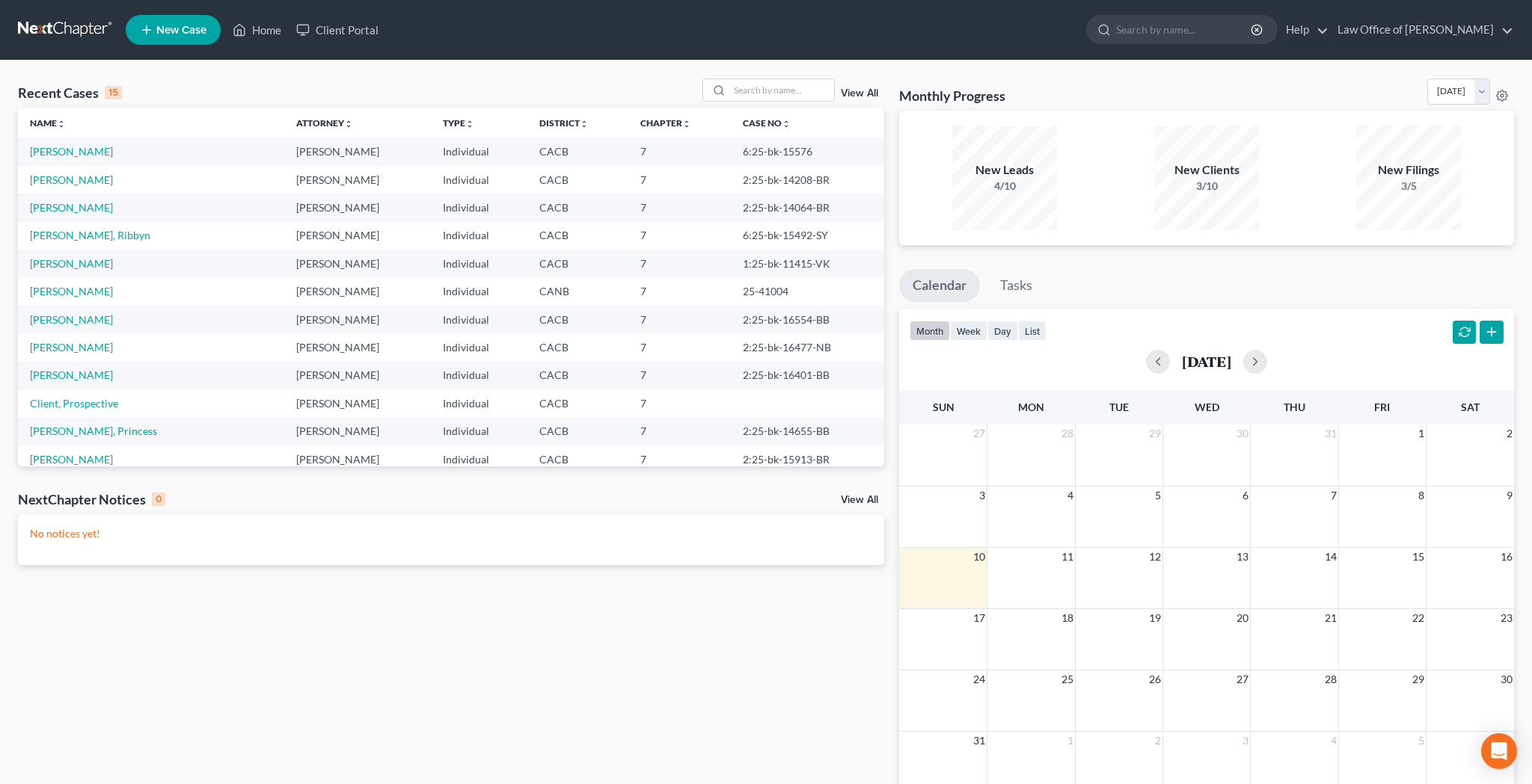
click at [185, 33] on span "New Case" at bounding box center [181, 30] width 50 height 11
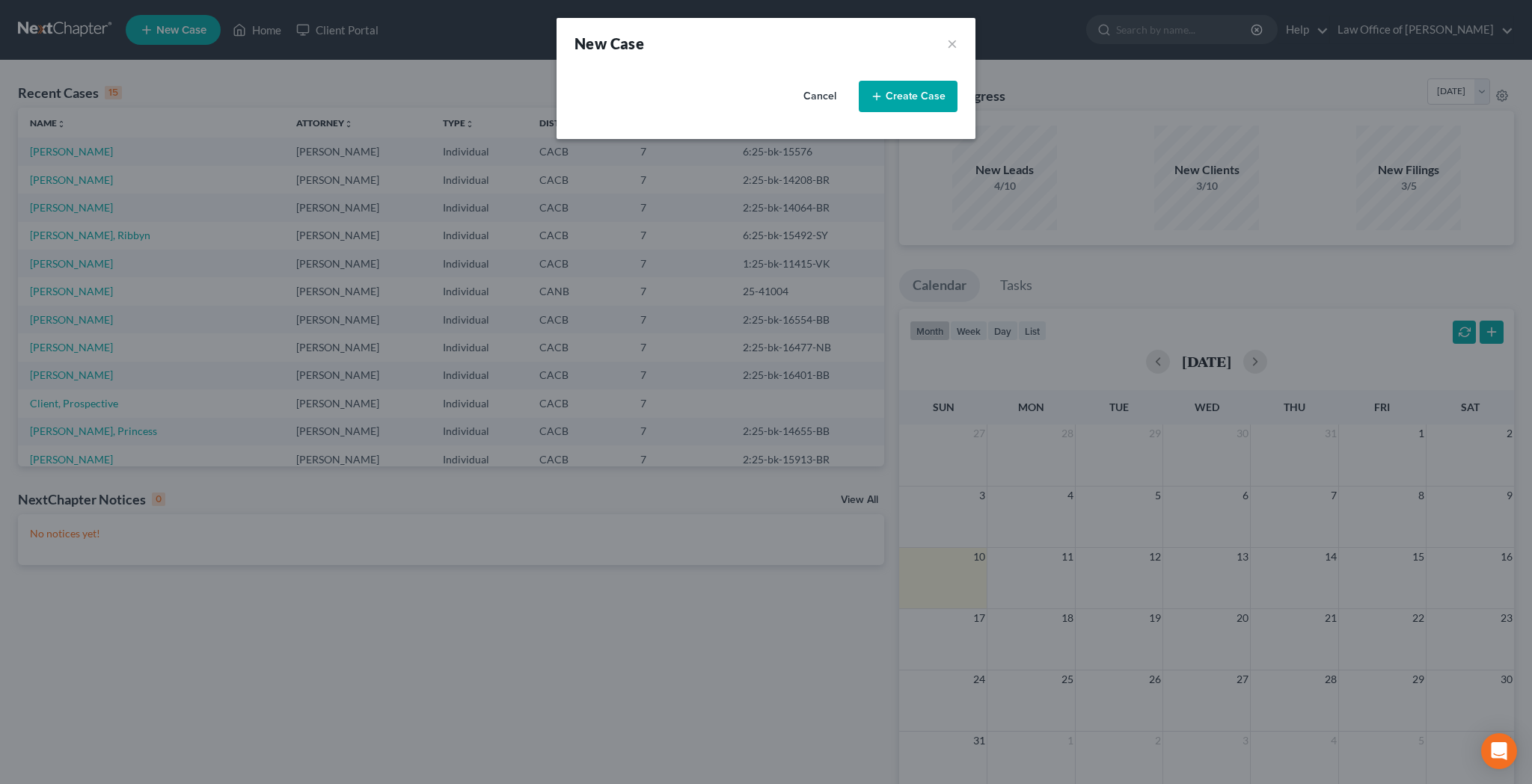
select select "7"
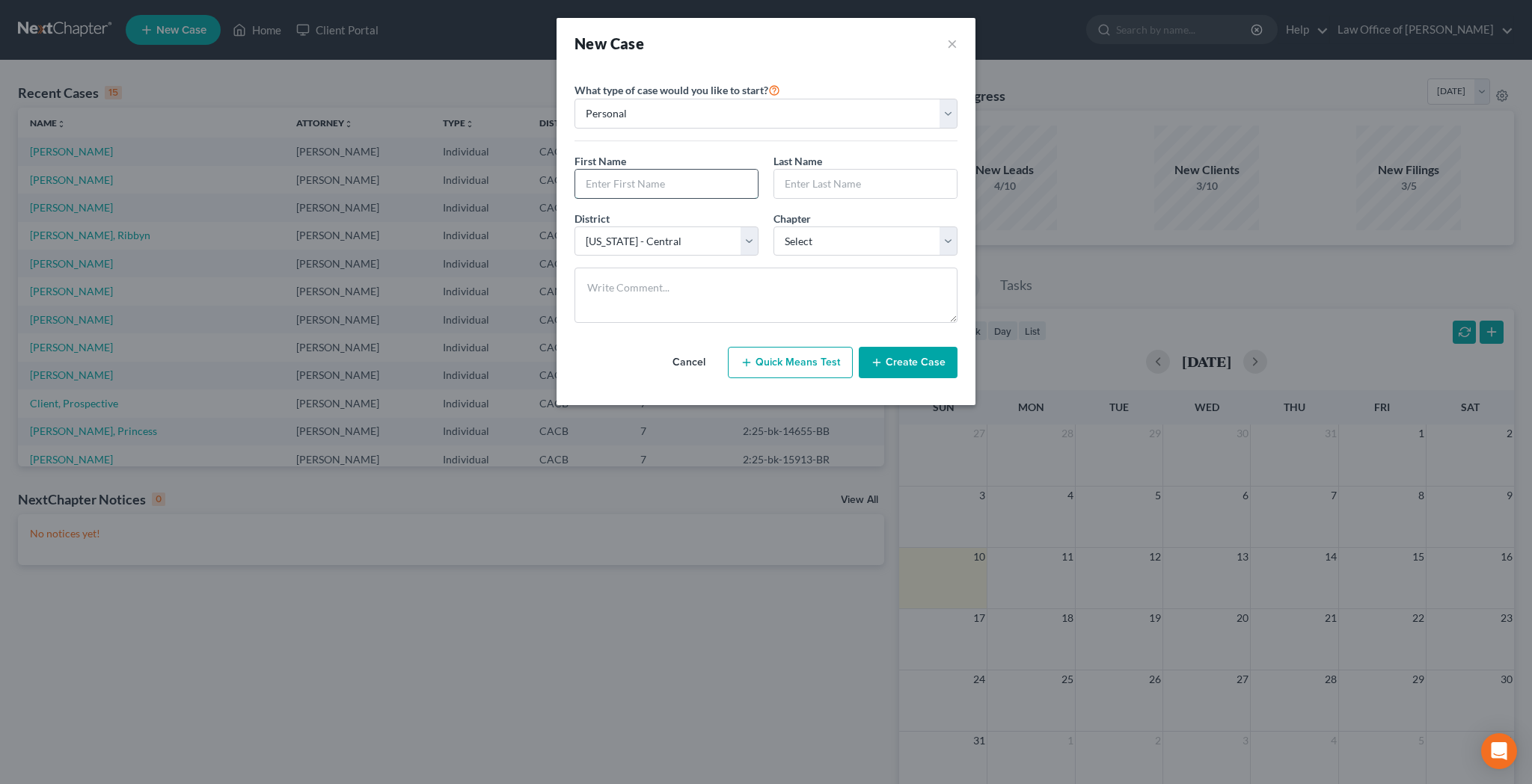
click at [677, 184] on input "text" at bounding box center [666, 184] width 183 height 29
type input "[PERSON_NAME]"
click at [815, 174] on input "text" at bounding box center [866, 184] width 183 height 29
type input "[PERSON_NAME]"
select select "0"
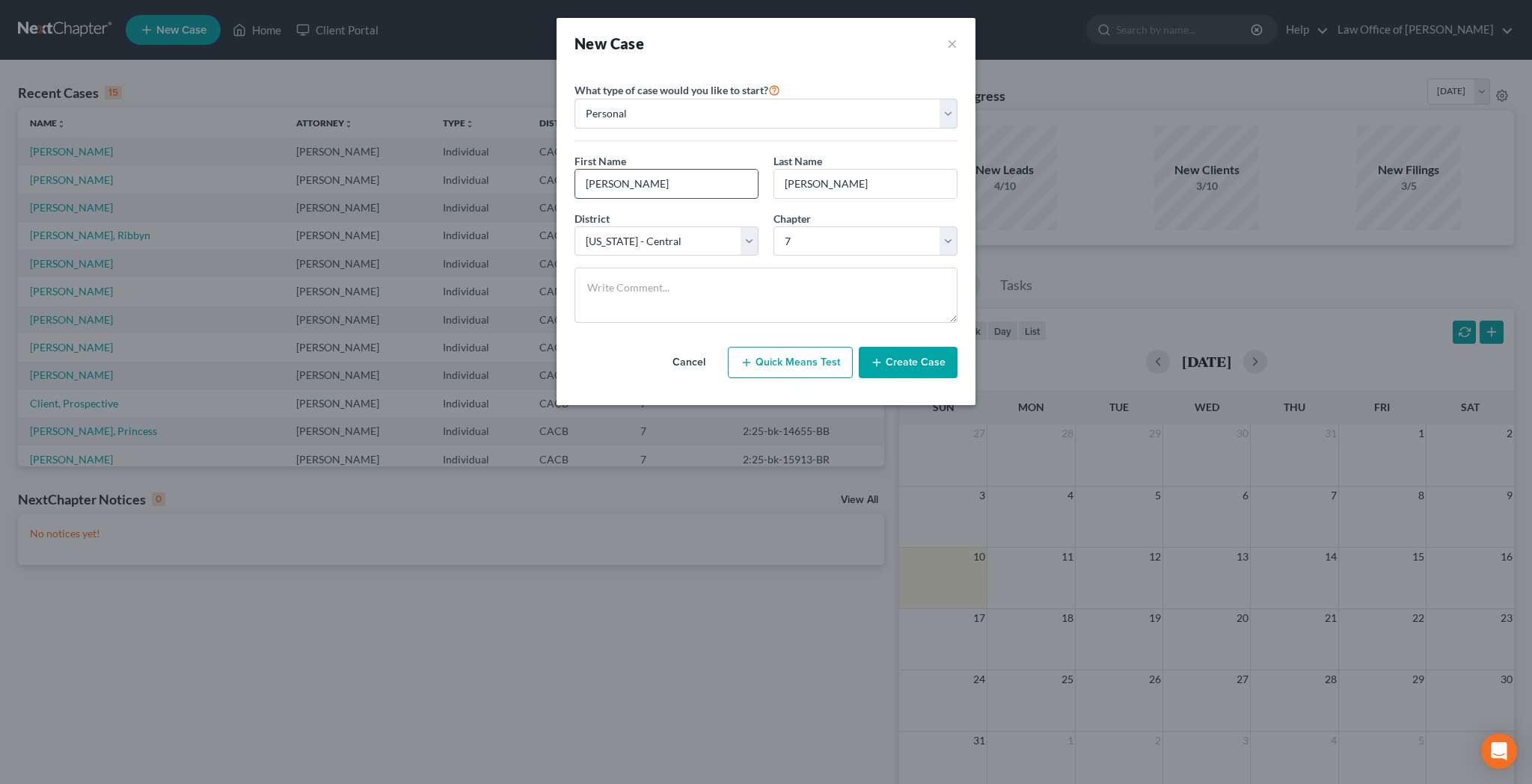
click at [707, 182] on input "[PERSON_NAME]" at bounding box center [666, 184] width 183 height 29
type input "[PERSON_NAME] & Ania"
click at [905, 362] on button "Create Case" at bounding box center [907, 362] width 99 height 31
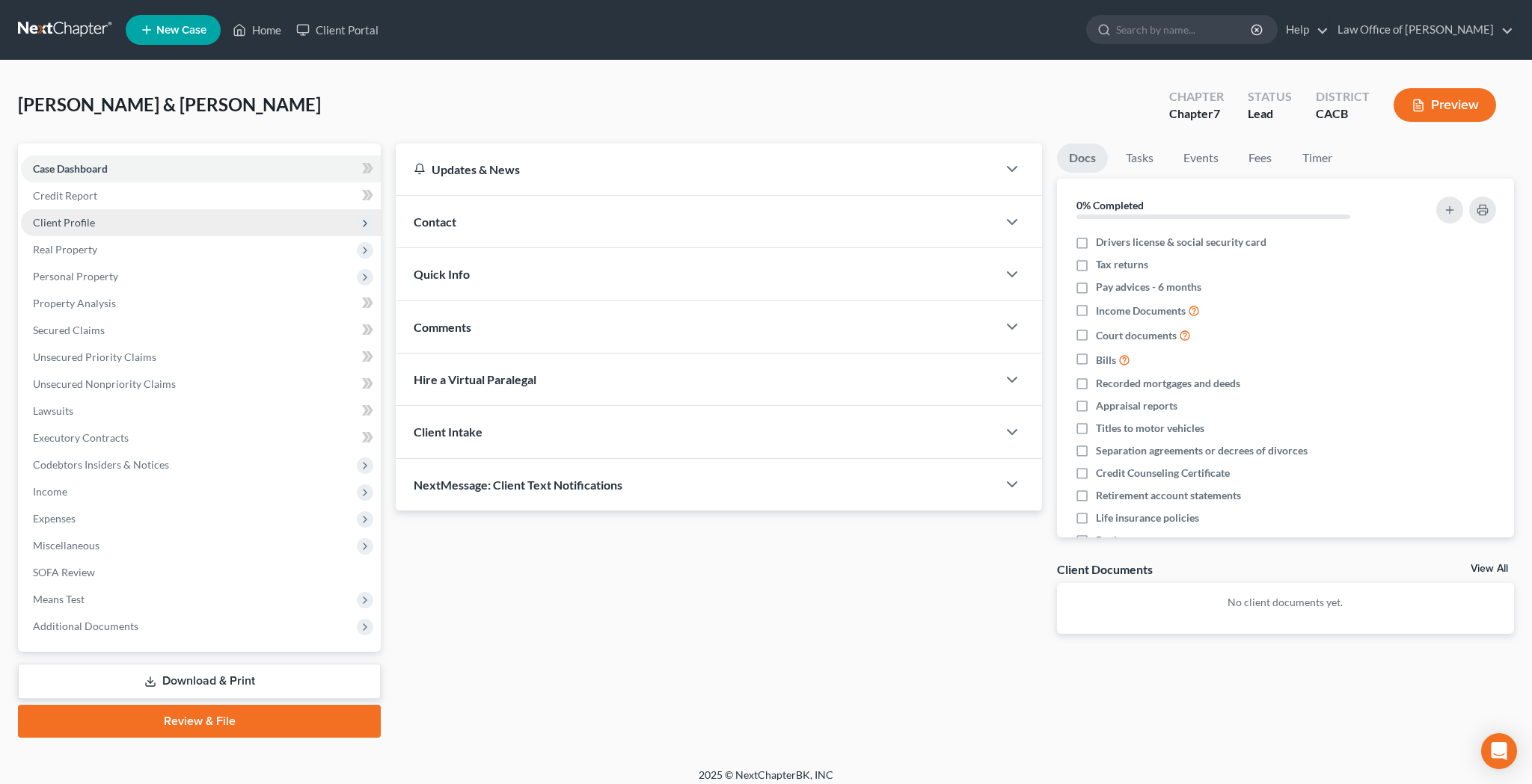
click at [120, 220] on span "Client Profile" at bounding box center [201, 222] width 360 height 27
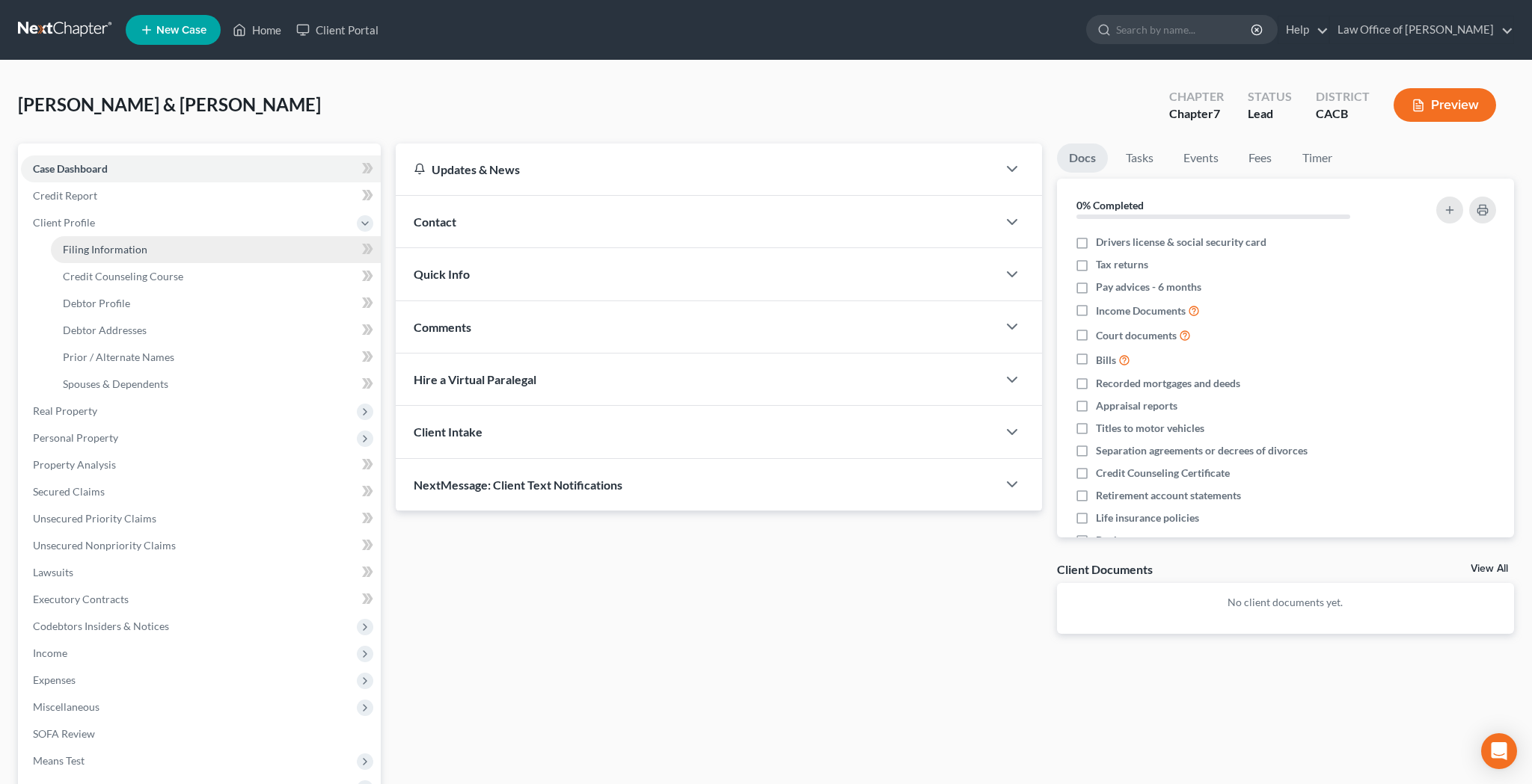
click at [125, 247] on span "Filing Information" at bounding box center [105, 249] width 85 height 13
select select "1"
select select "0"
select select "7"
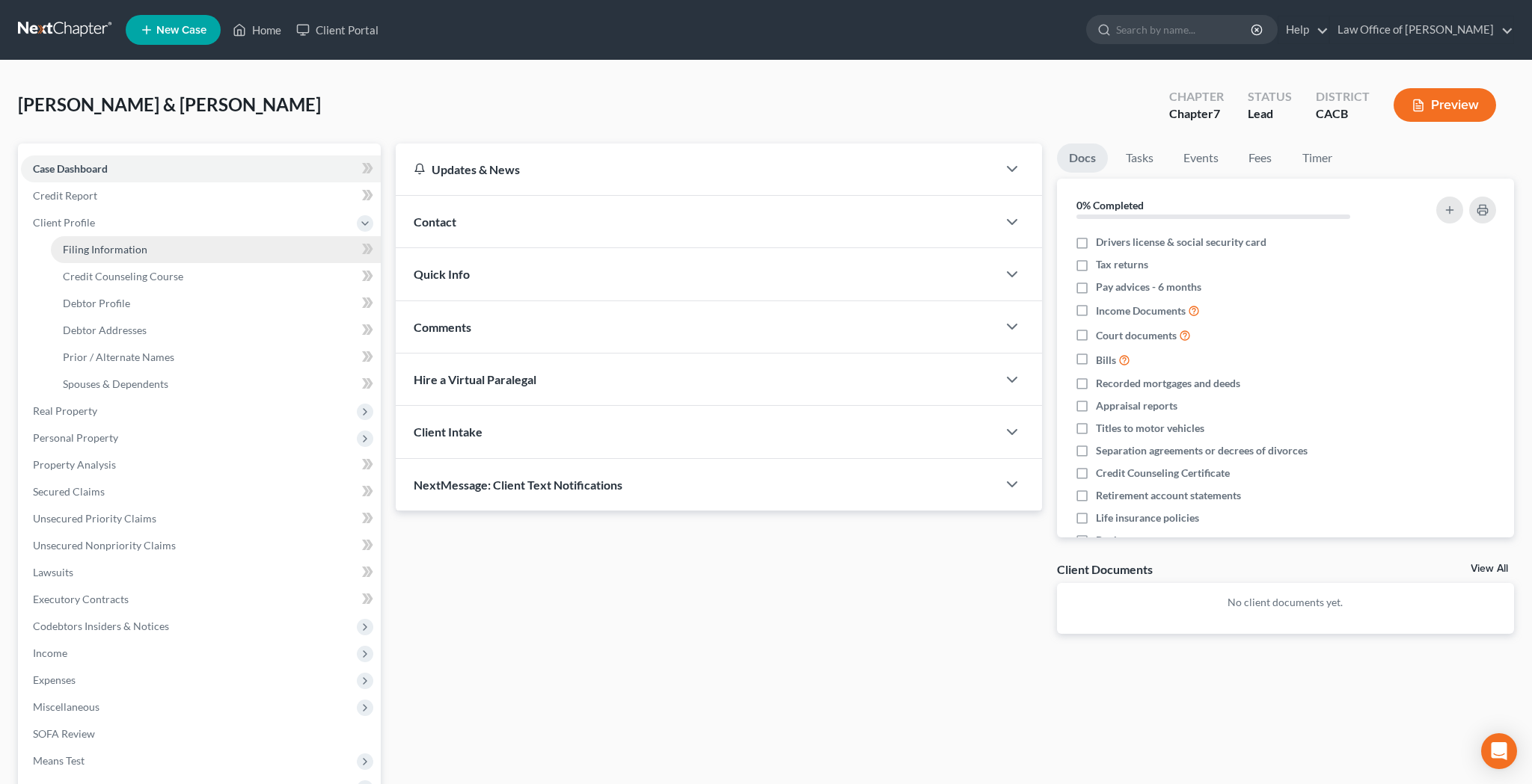
select select "4"
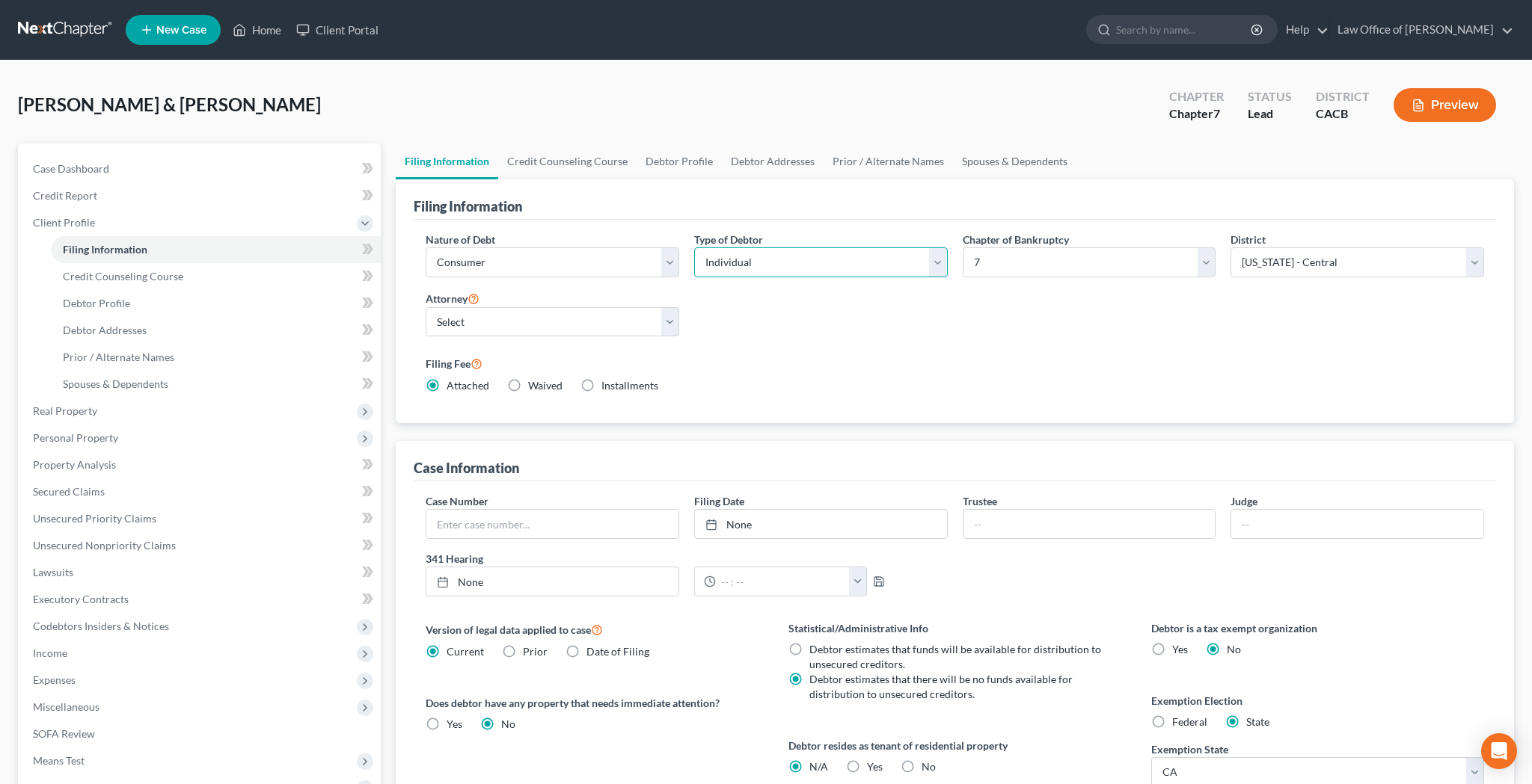
select select "1"
click at [684, 168] on link "Debtor Profile" at bounding box center [679, 161] width 85 height 36
select select "1"
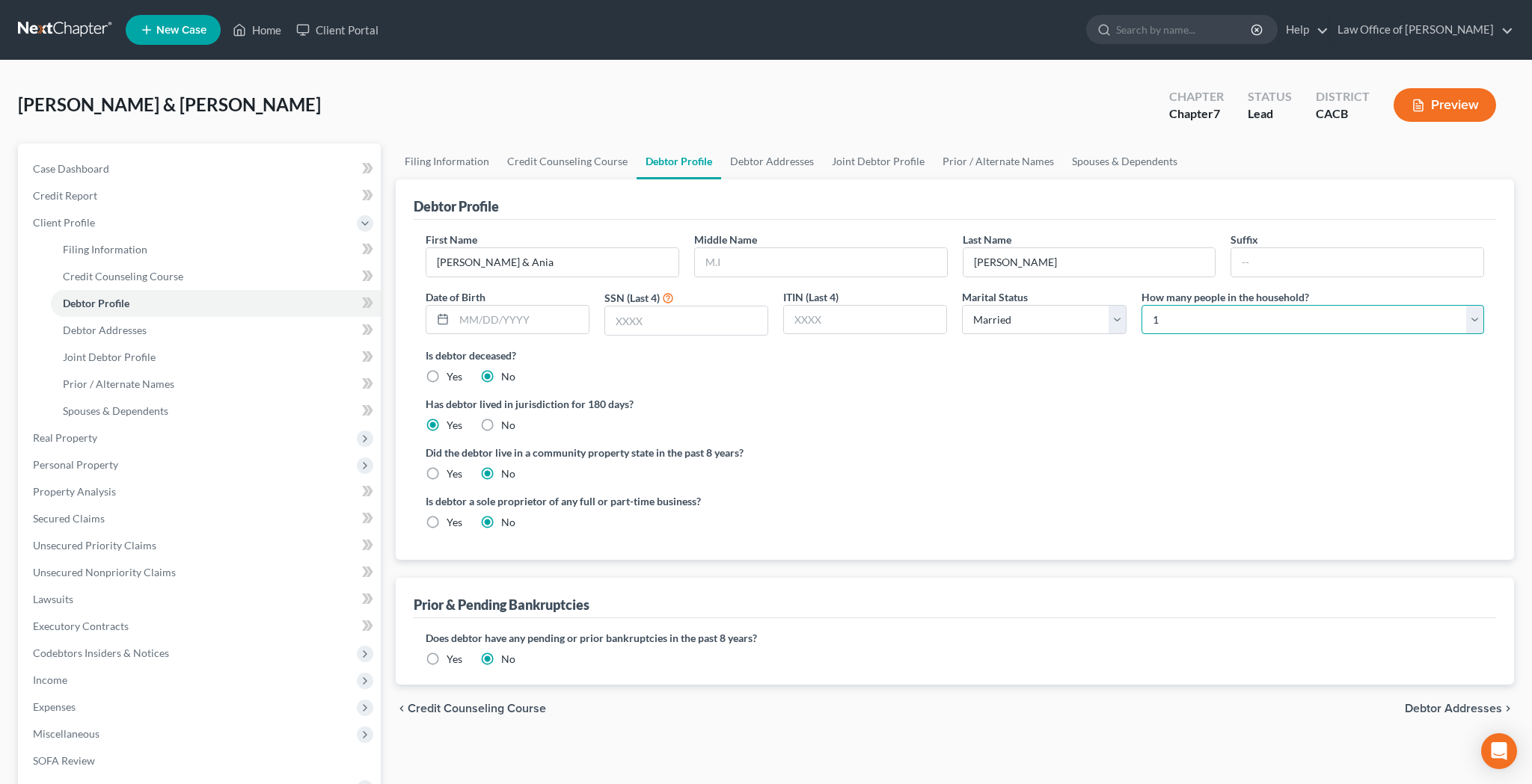
select select "1"
click at [628, 264] on input "[PERSON_NAME] & Ania" at bounding box center [552, 262] width 252 height 29
type input "[PERSON_NAME]"
click at [1049, 259] on input "[PERSON_NAME]" at bounding box center [1089, 262] width 252 height 29
click at [853, 259] on input "text" at bounding box center [820, 262] width 252 height 29
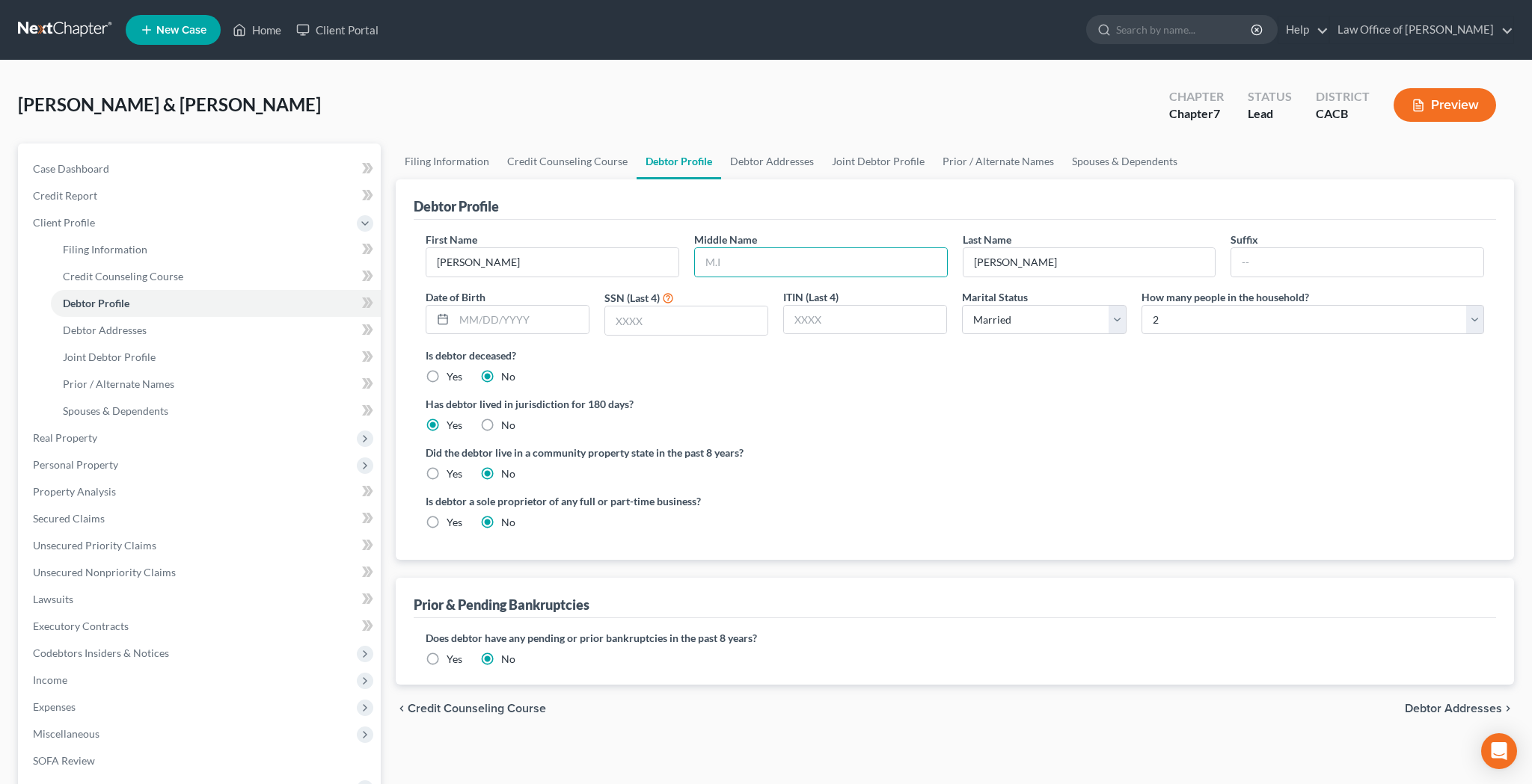
click at [861, 217] on div "Debtor Profile" at bounding box center [954, 199] width 1083 height 41
click at [570, 314] on input "text" at bounding box center [521, 319] width 135 height 29
type input "[DATE]"
click at [650, 317] on input "text" at bounding box center [687, 320] width 162 height 29
type input "3100"
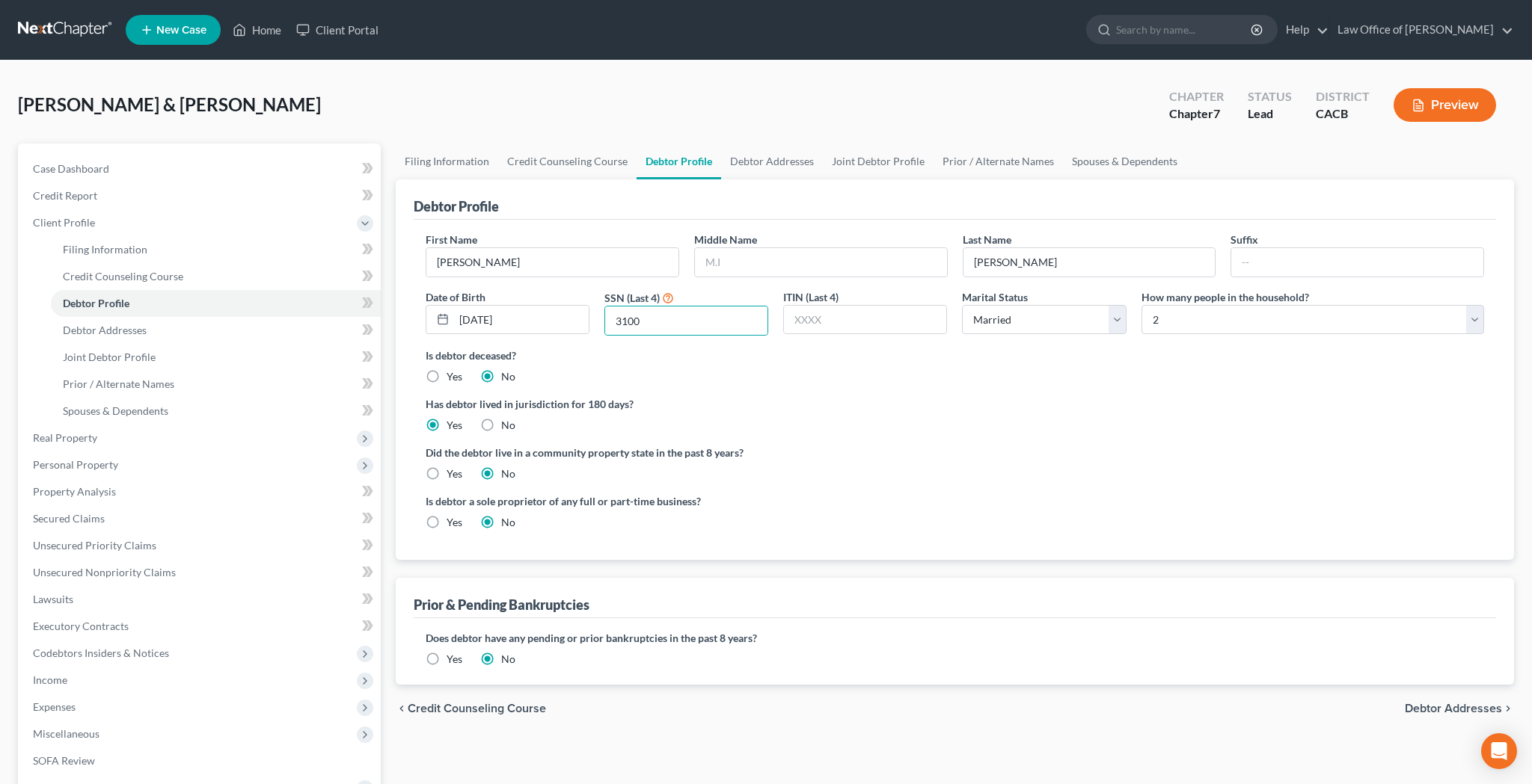
click at [447, 475] on label "Yes" at bounding box center [454, 474] width 16 height 15
click at [452, 475] on input "Yes" at bounding box center [457, 471] width 10 height 10
radio input "true"
radio input "false"
click at [447, 522] on label "Yes" at bounding box center [454, 522] width 16 height 15
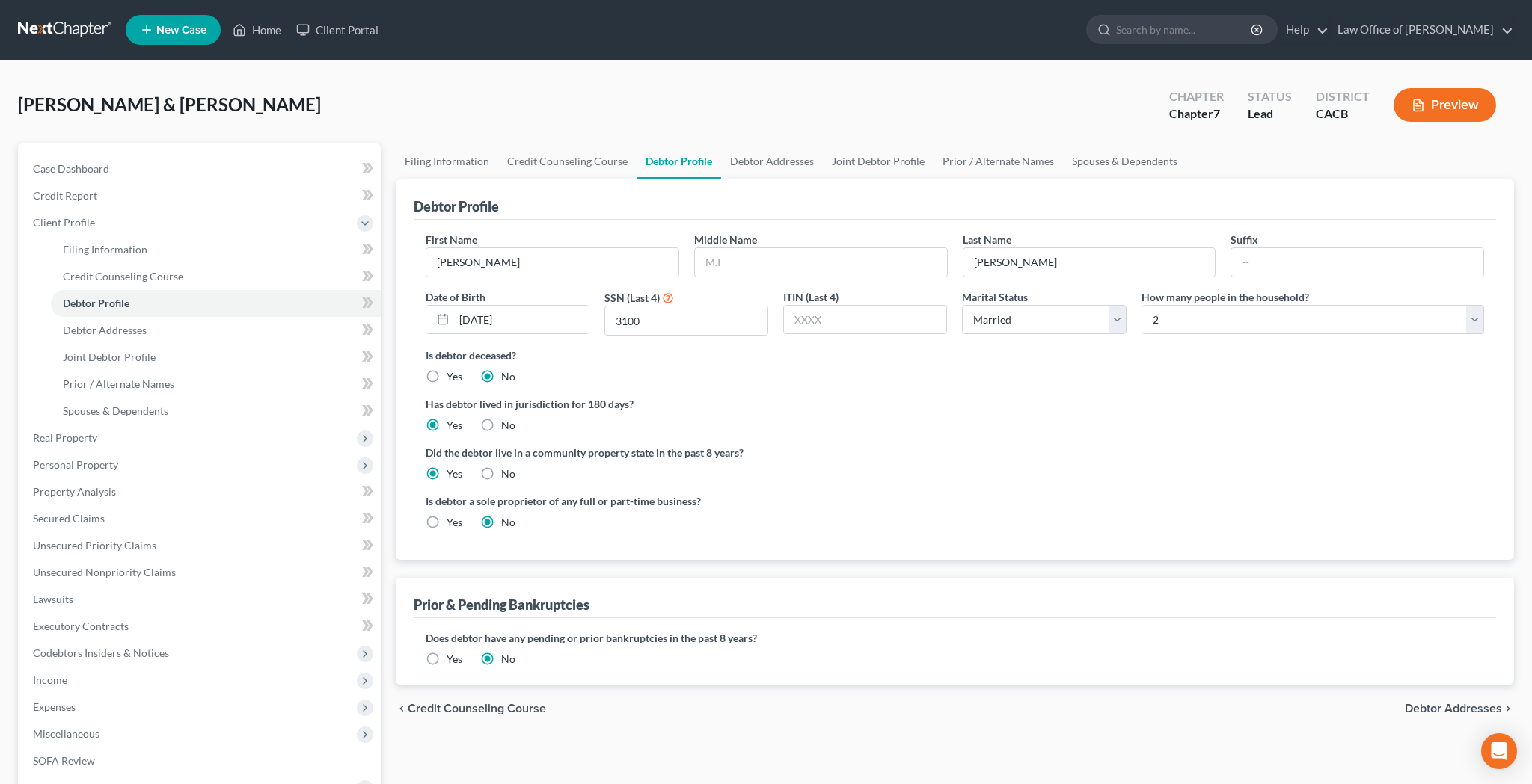
click at [452, 522] on input "Yes" at bounding box center [457, 519] width 10 height 10
radio input "true"
radio input "false"
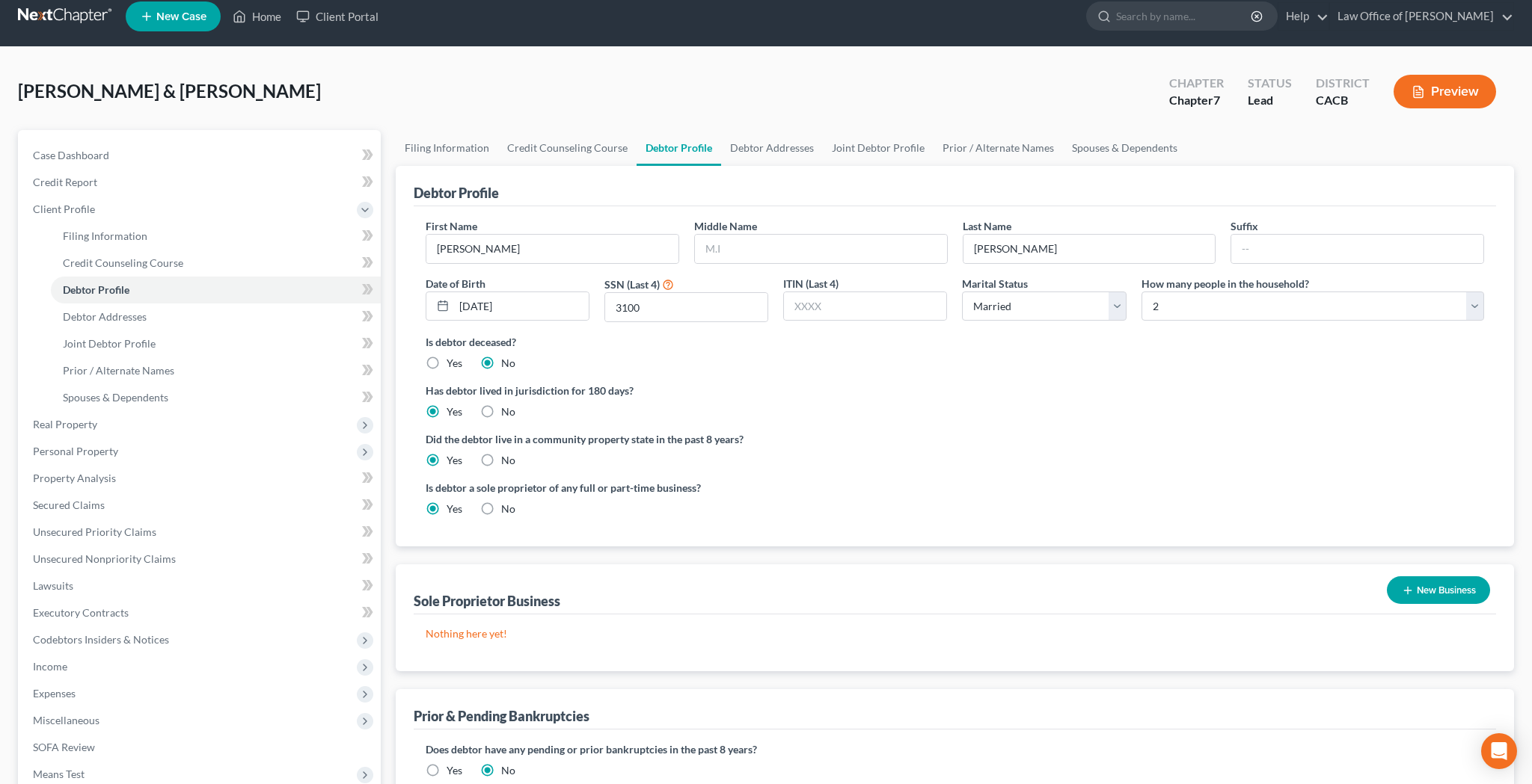
scroll to position [18, 0]
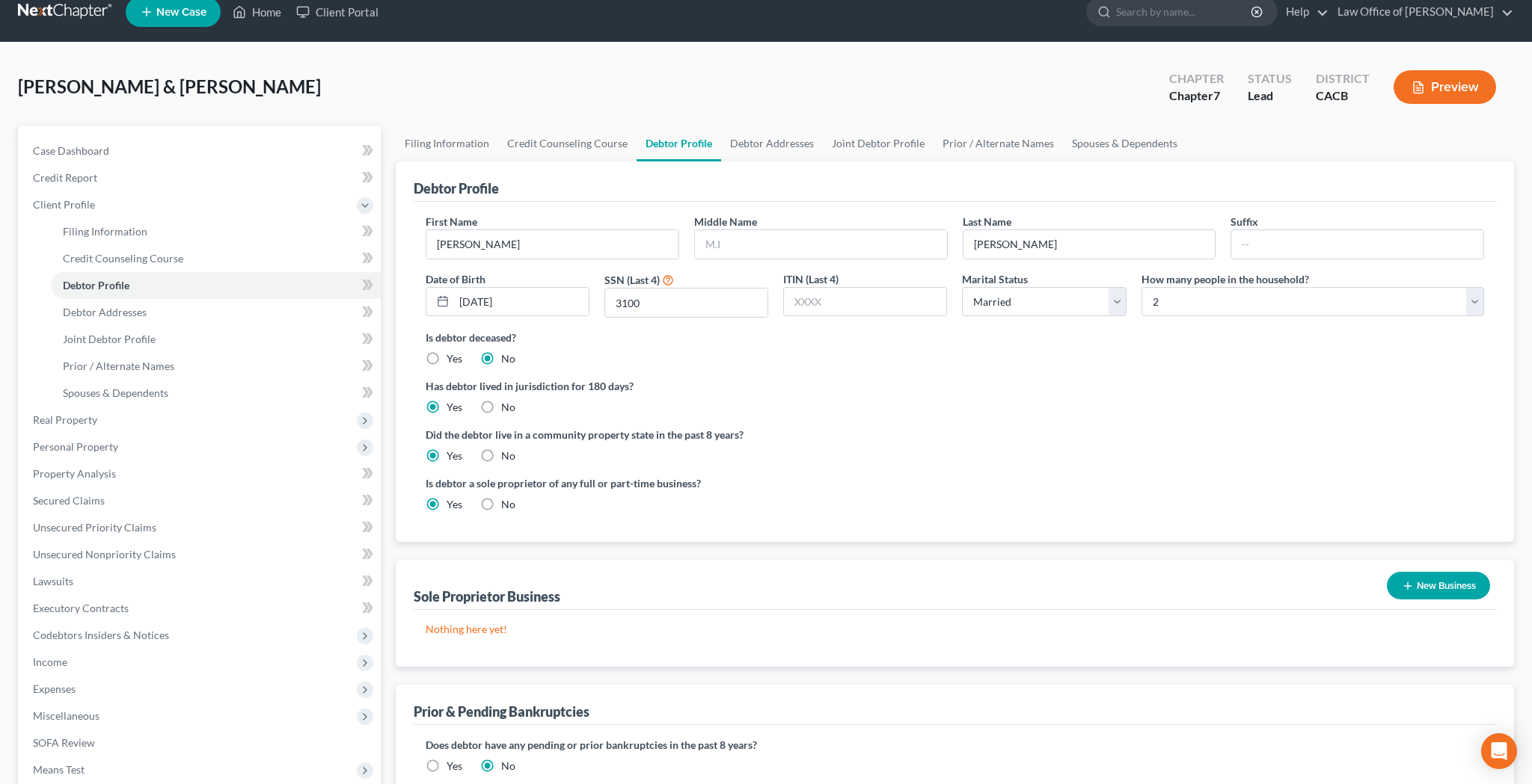
click at [1427, 589] on button "New Business" at bounding box center [1438, 586] width 103 height 28
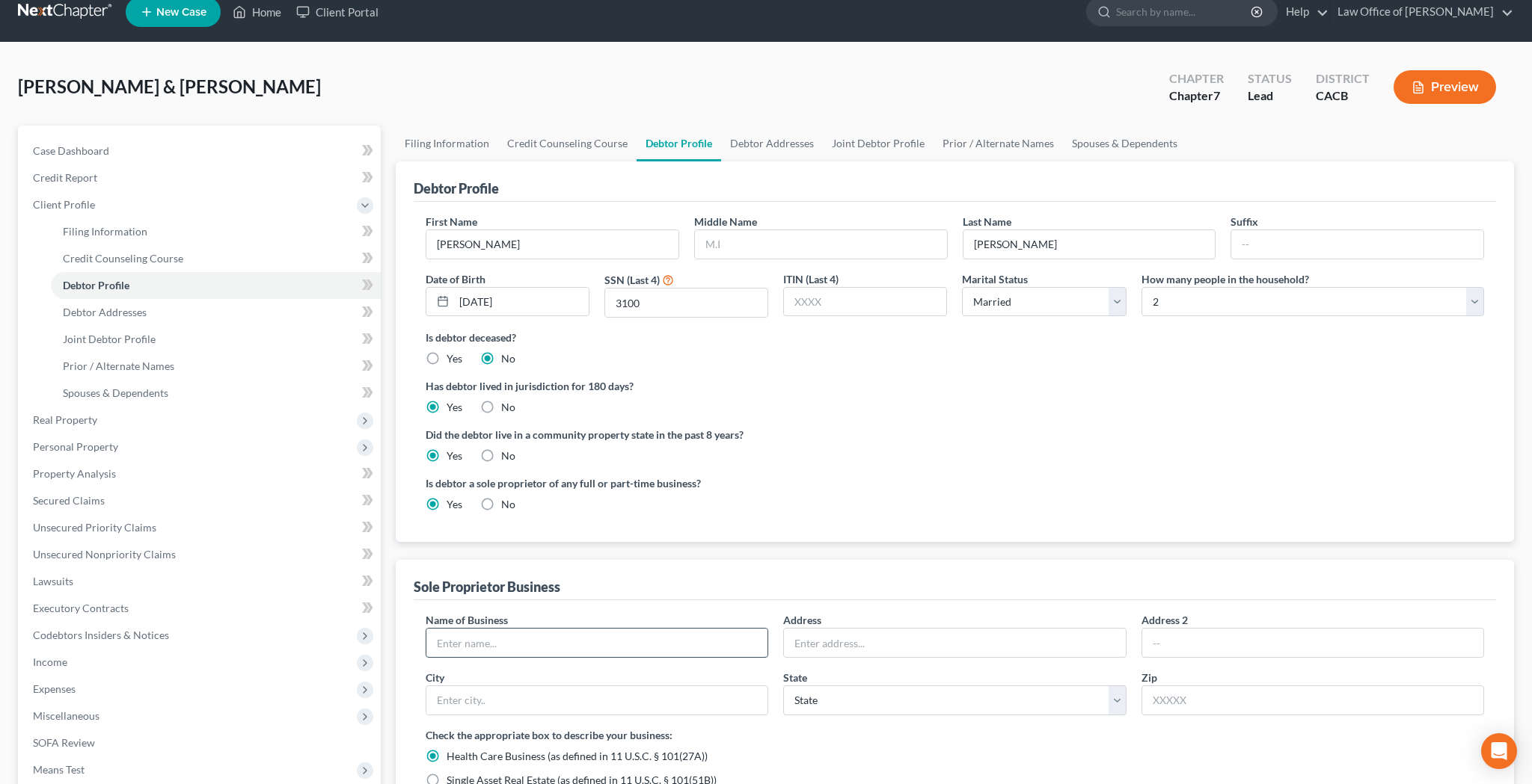
click at [673, 647] on input "text" at bounding box center [597, 643] width 341 height 29
type input "Self-Employed as [PERSON_NAME]"
click at [744, 594] on div "Sole Proprietor Business" at bounding box center [954, 580] width 1083 height 41
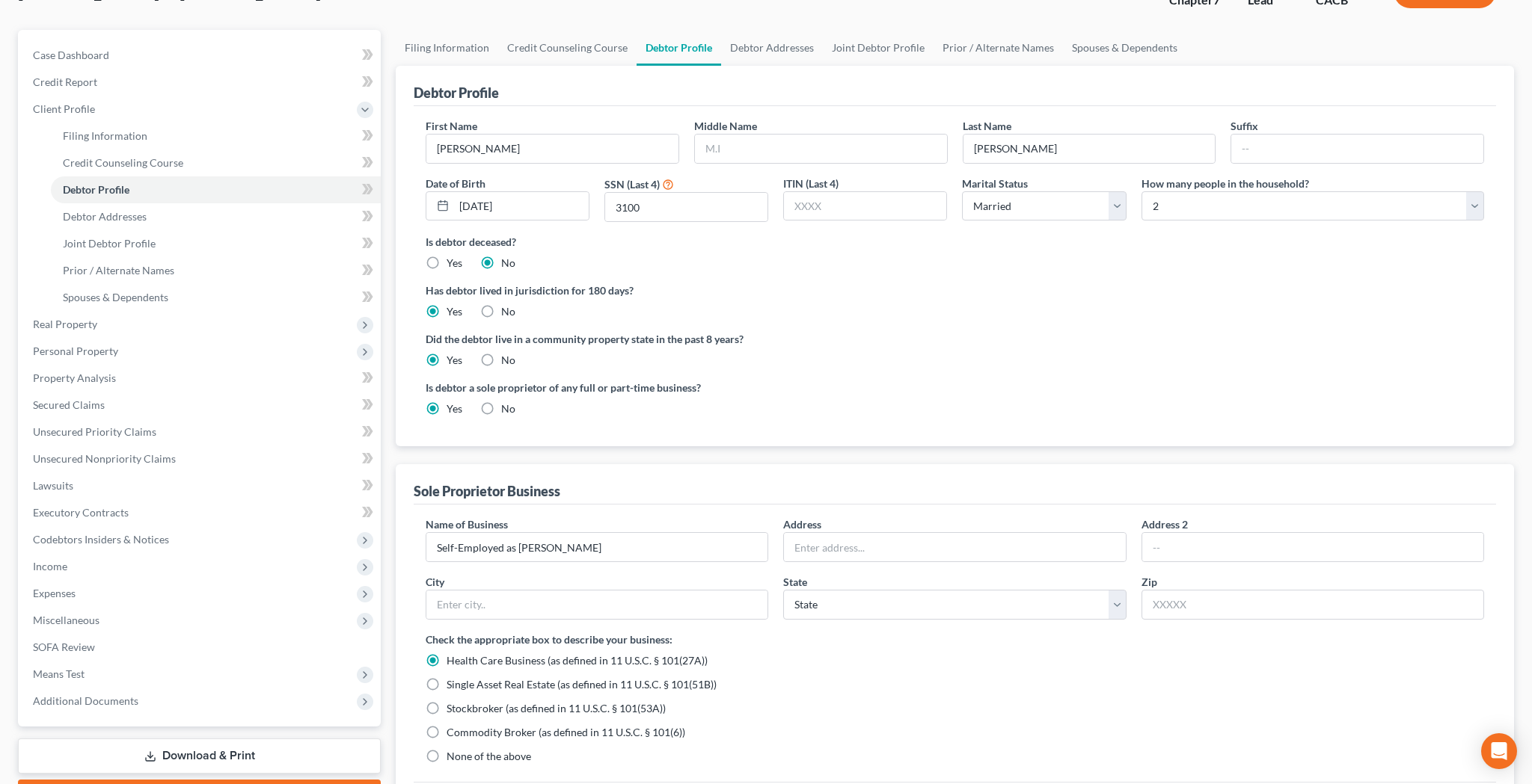
scroll to position [116, 0]
click at [858, 538] on input "text" at bounding box center [954, 544] width 341 height 29
type input "[STREET_ADDRESS]"
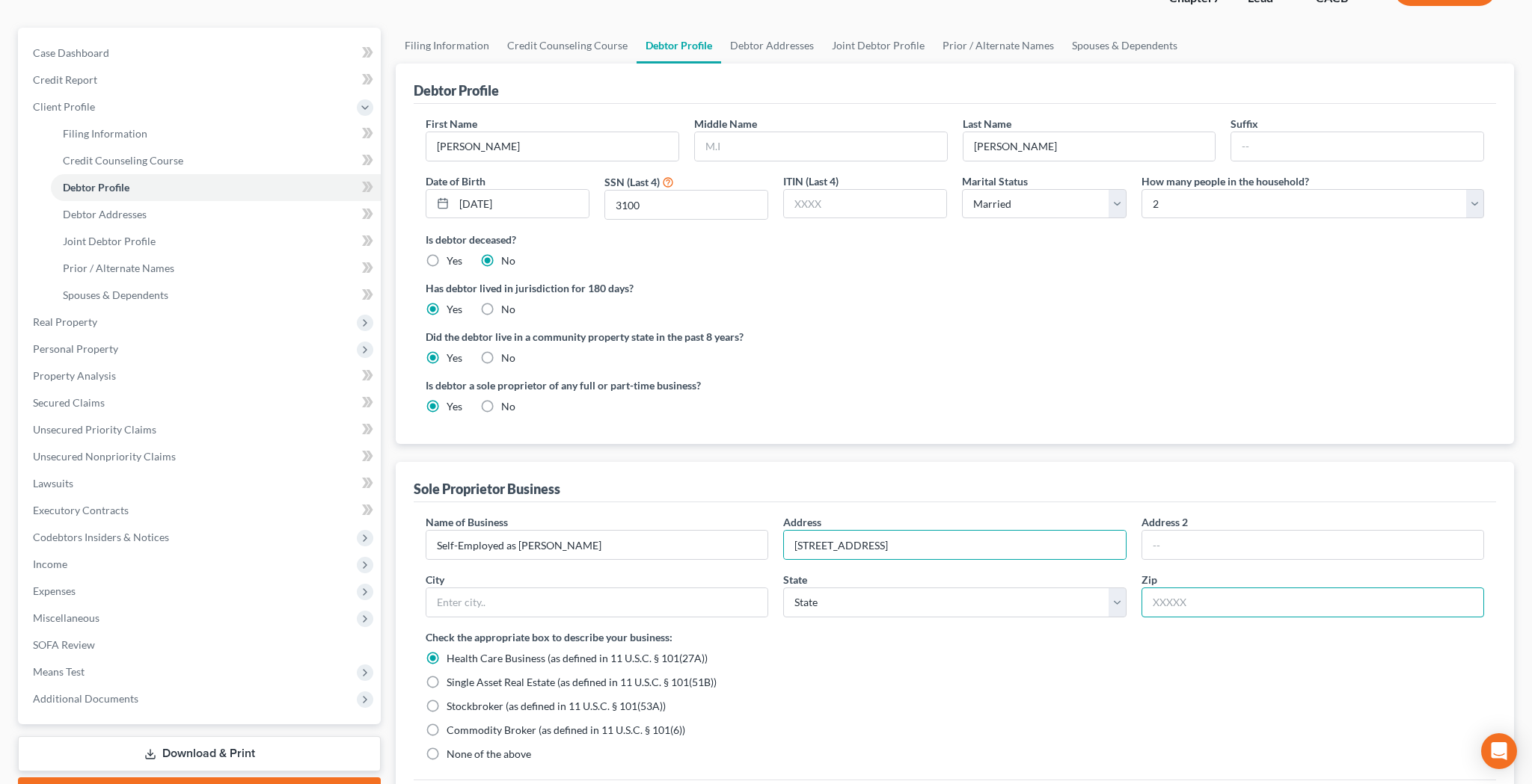
click at [1197, 598] on input "text" at bounding box center [1312, 602] width 342 height 30
type input "90065"
click at [1201, 542] on input "text" at bounding box center [1312, 544] width 341 height 29
type input "[GEOGRAPHIC_DATA]"
select select "4"
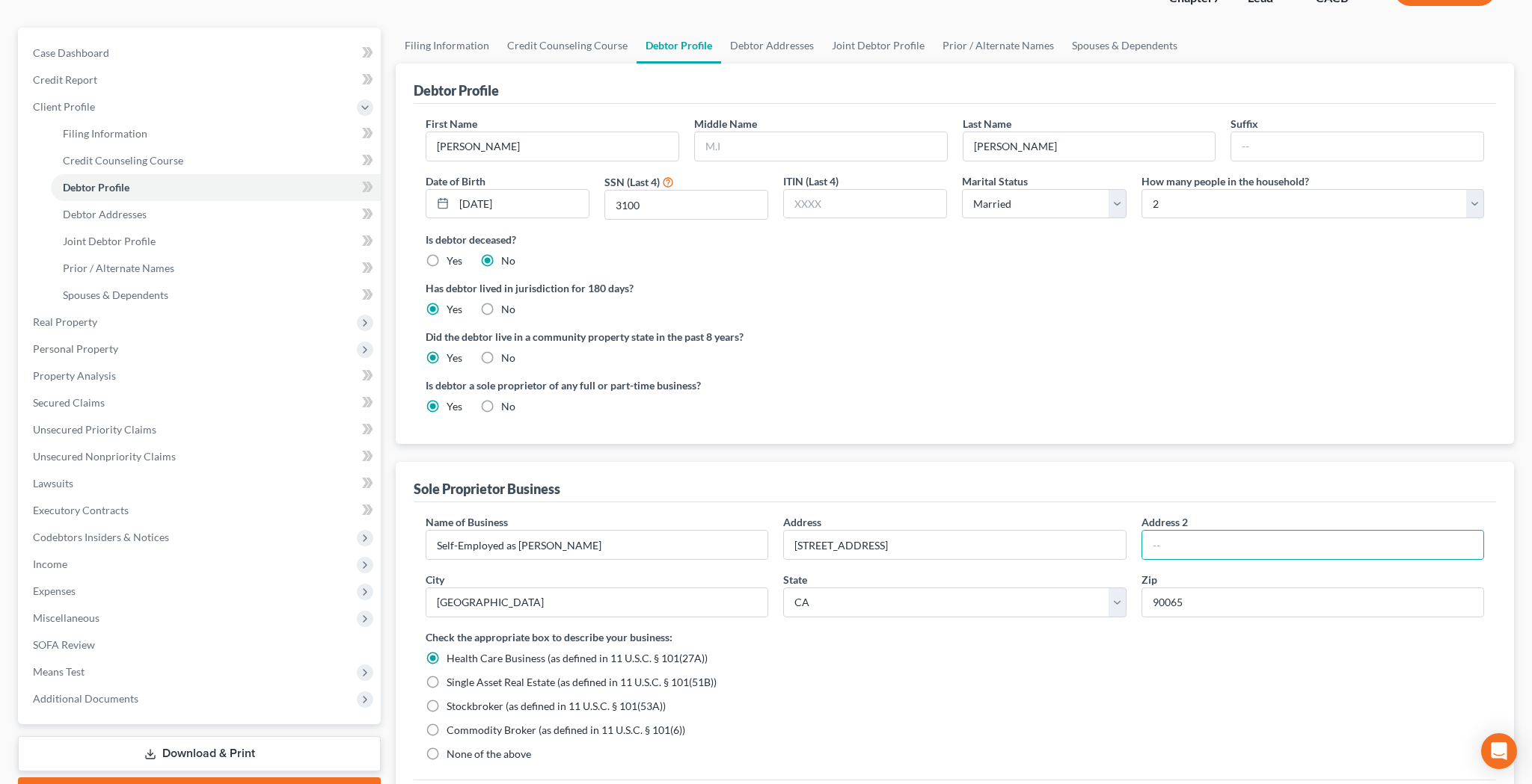
click at [1083, 483] on div "Sole Proprietor Business" at bounding box center [954, 482] width 1083 height 41
click at [447, 754] on label "None of the above" at bounding box center [489, 754] width 85 height 15
click at [452, 754] on input "None of the above" at bounding box center [457, 752] width 10 height 10
radio input "true"
radio input "false"
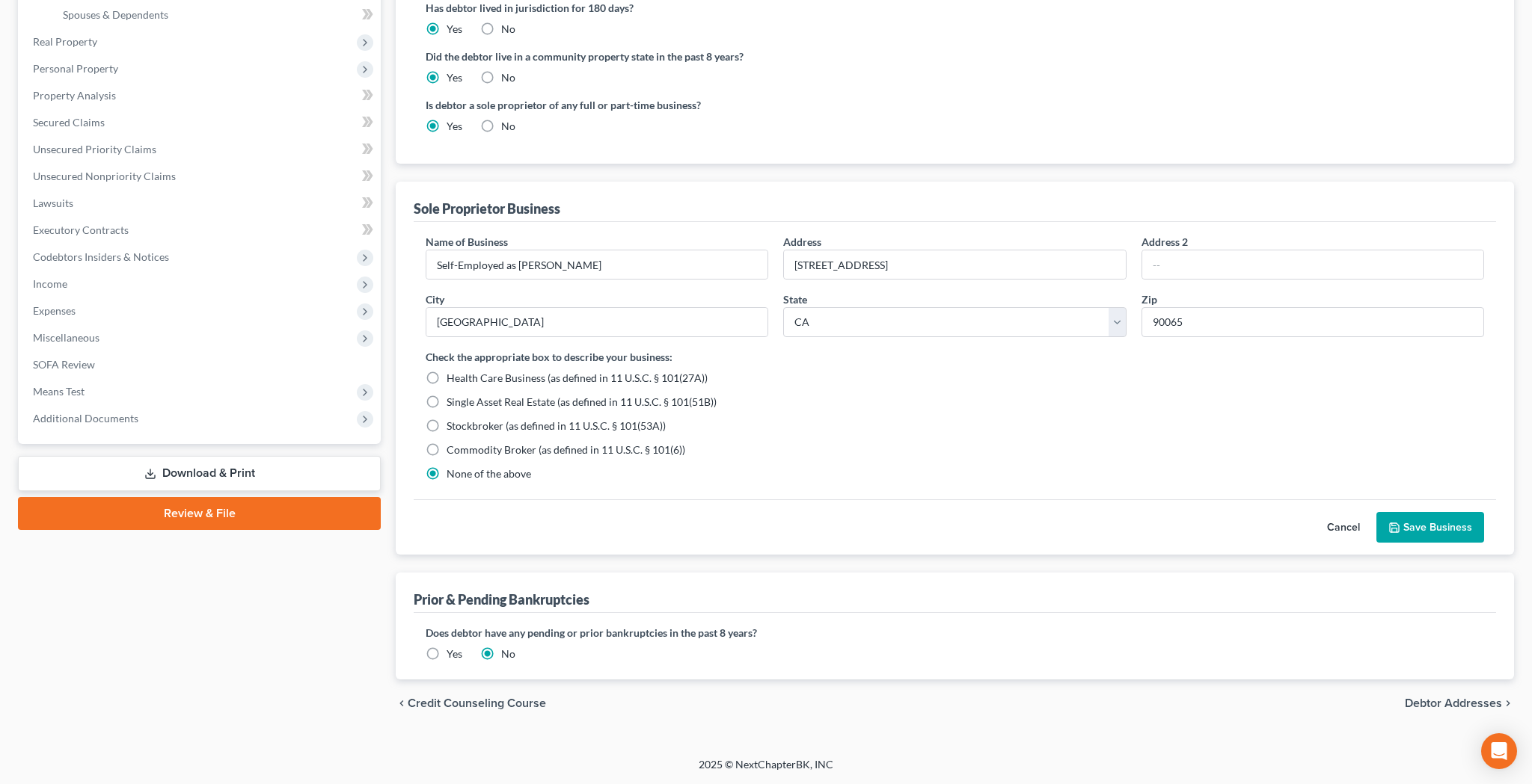
scroll to position [397, 0]
click at [1430, 518] on button "Save Business" at bounding box center [1430, 528] width 108 height 31
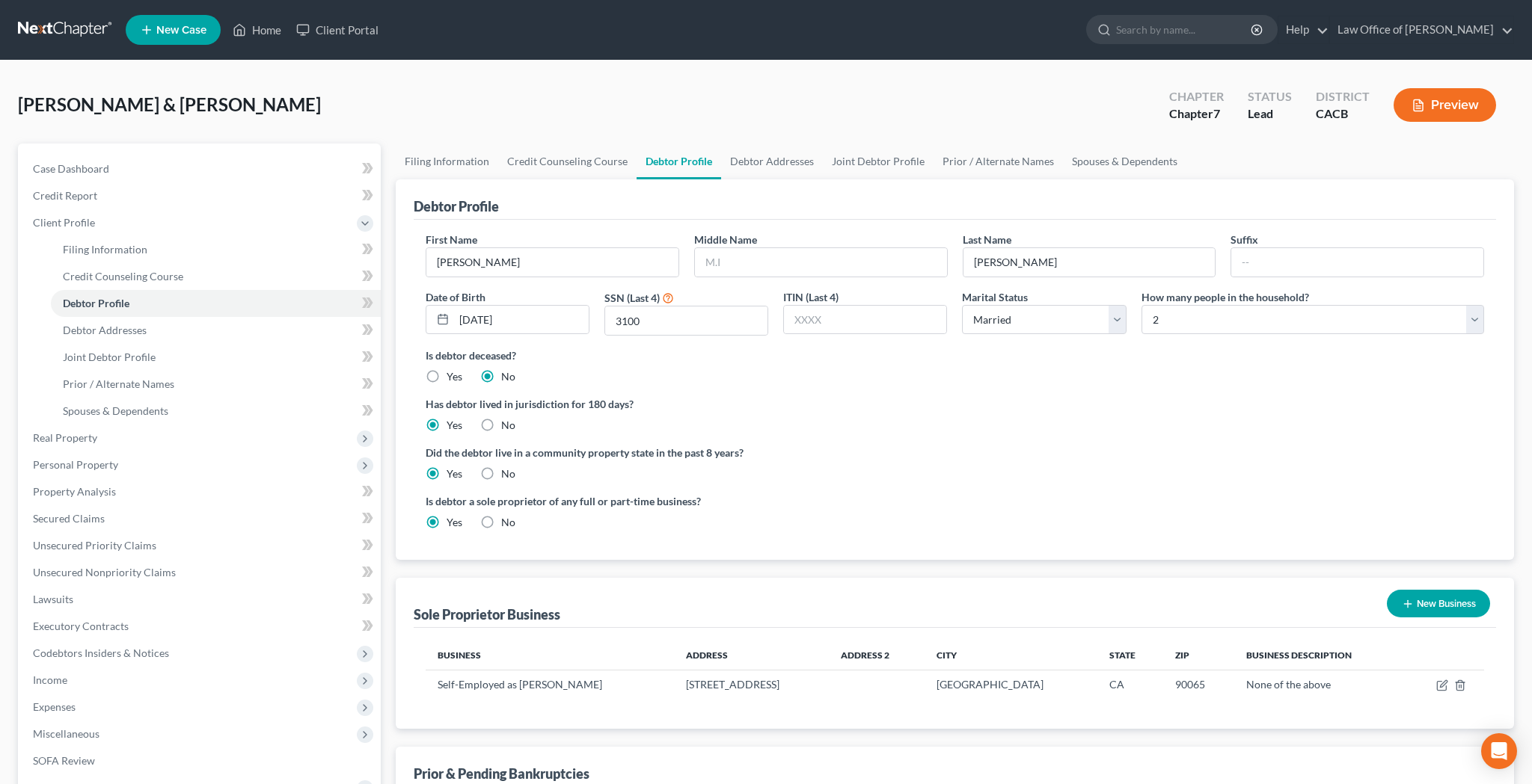
scroll to position [0, 0]
click at [778, 160] on link "Debtor Addresses" at bounding box center [772, 161] width 102 height 36
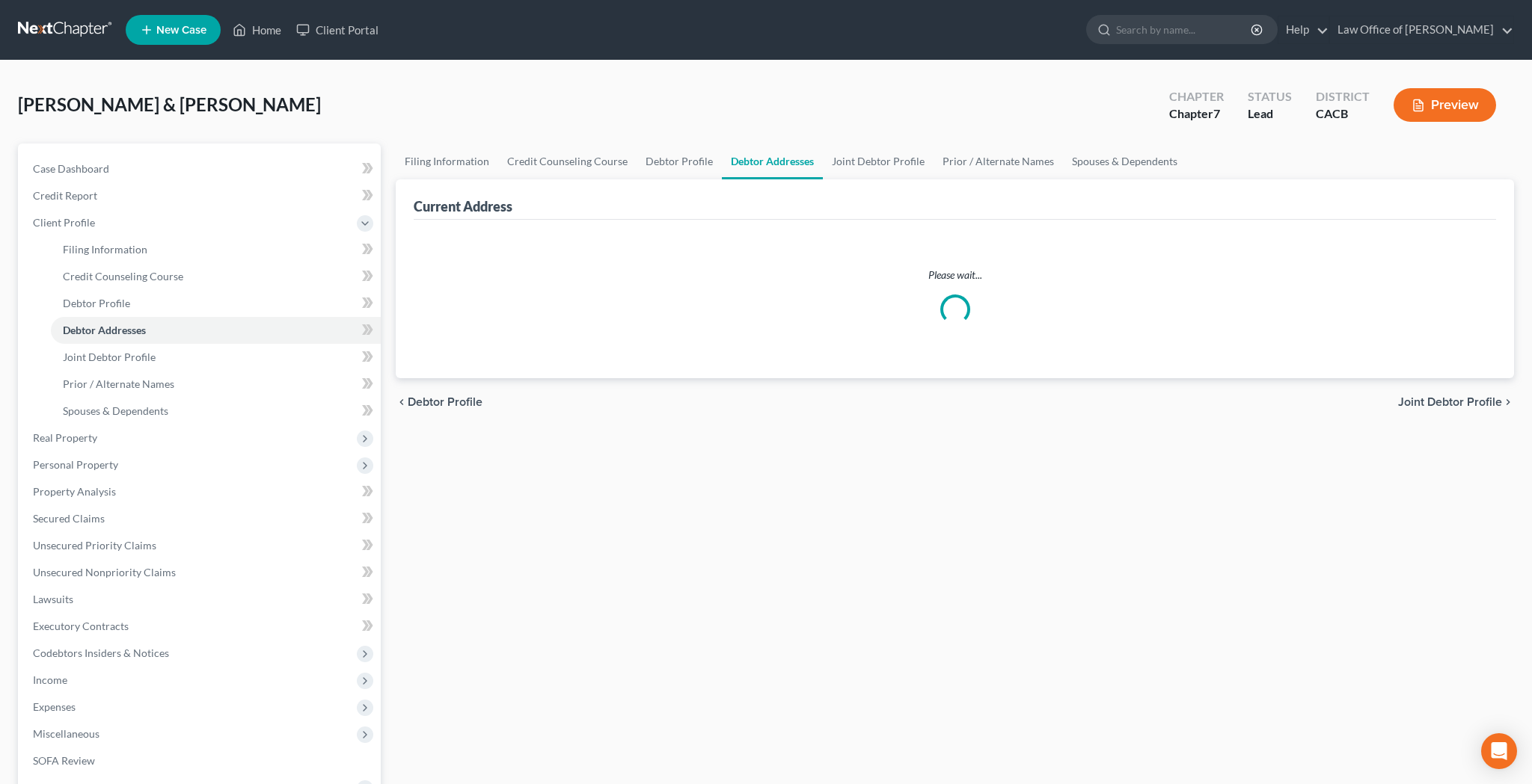
select select "0"
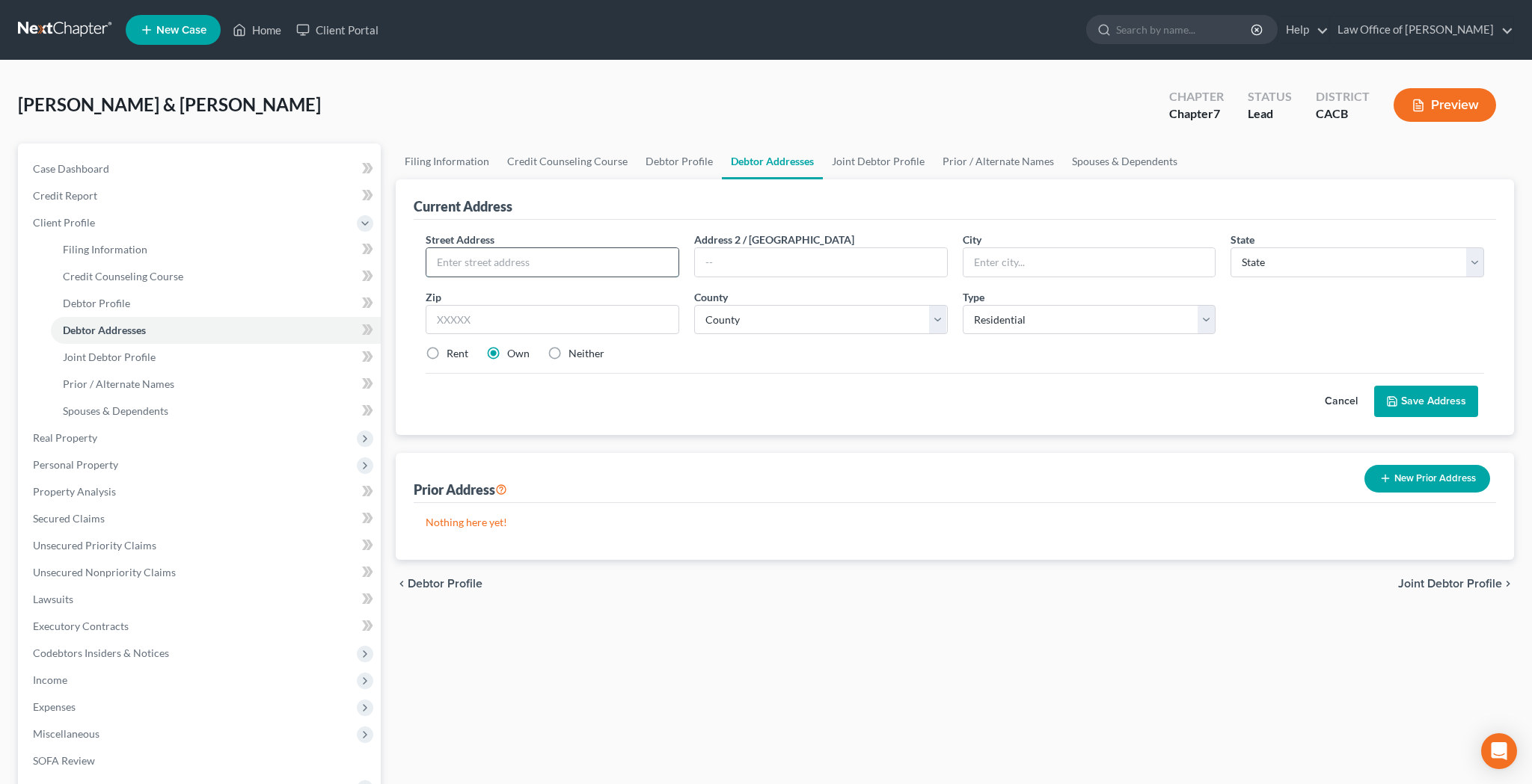
click at [563, 264] on input "text" at bounding box center [552, 262] width 252 height 29
type input "[STREET_ADDRESS]"
click at [673, 323] on input "text" at bounding box center [552, 320] width 254 height 30
type input "90065"
click at [786, 253] on input "text" at bounding box center [820, 262] width 252 height 29
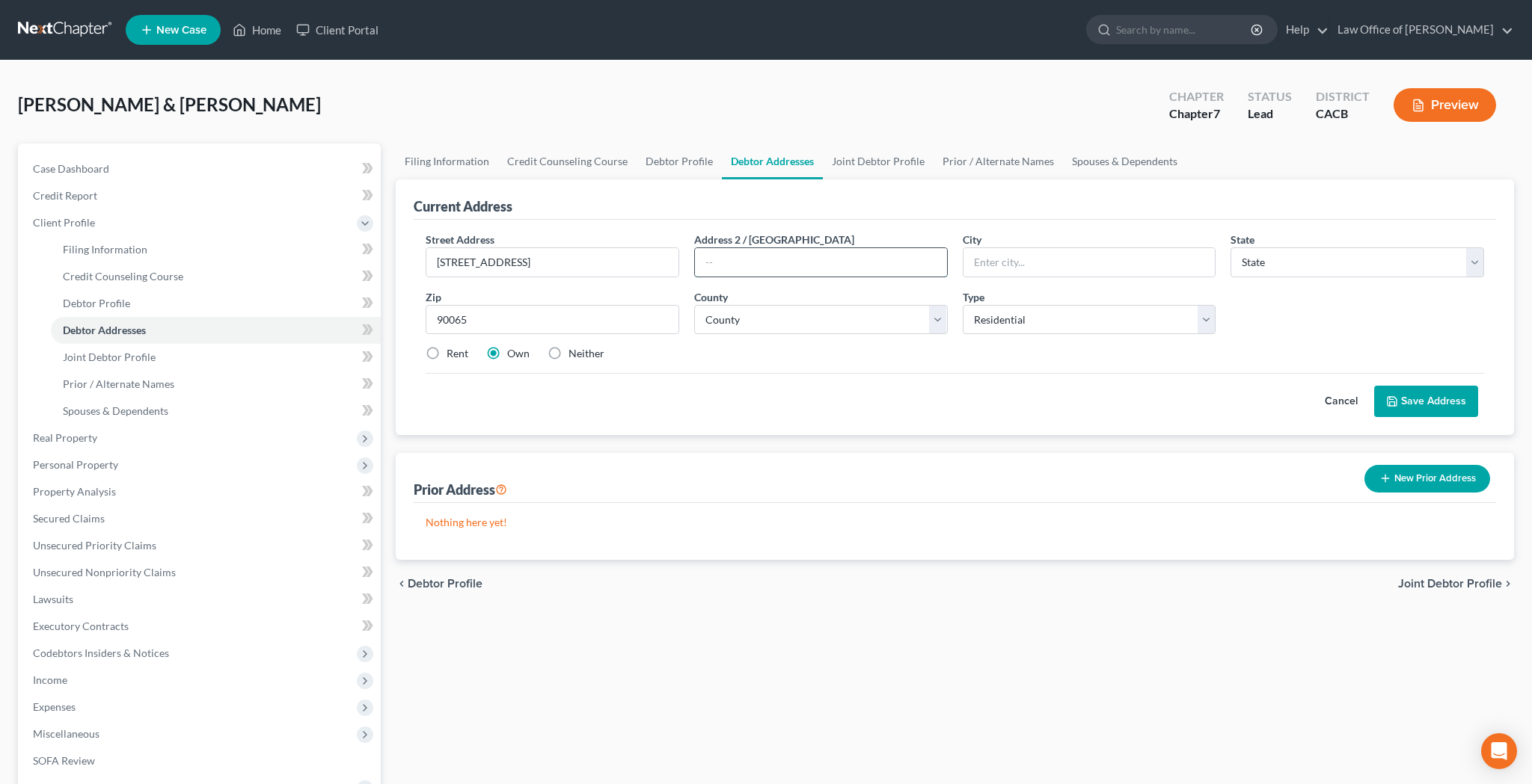
type input "[GEOGRAPHIC_DATA]"
select select "4"
select select "18"
click at [447, 355] on label "Rent" at bounding box center [458, 353] width 22 height 15
click at [452, 355] on input "Rent" at bounding box center [457, 350] width 10 height 10
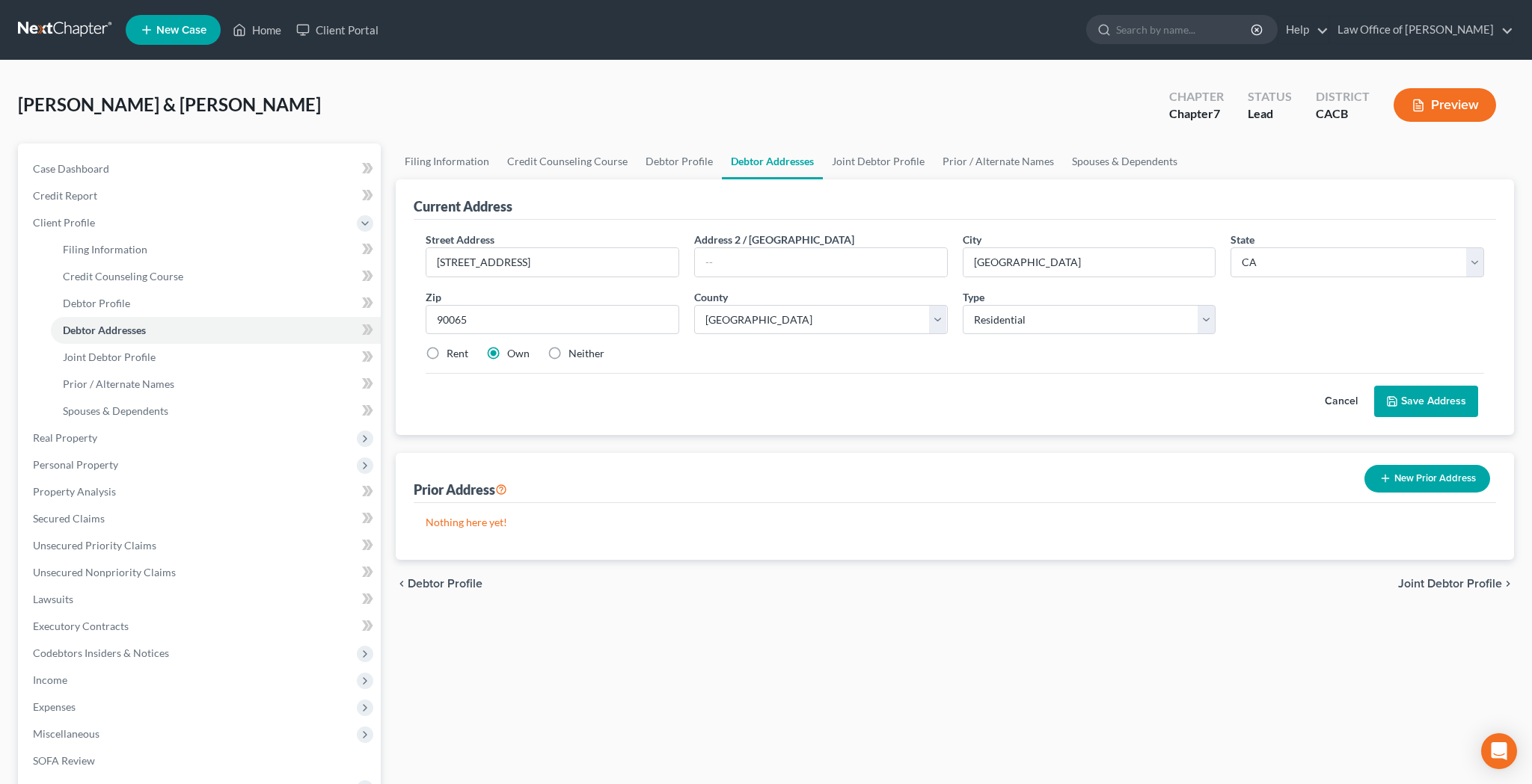
radio input "true"
click at [1419, 400] on button "Save Address" at bounding box center [1426, 401] width 104 height 31
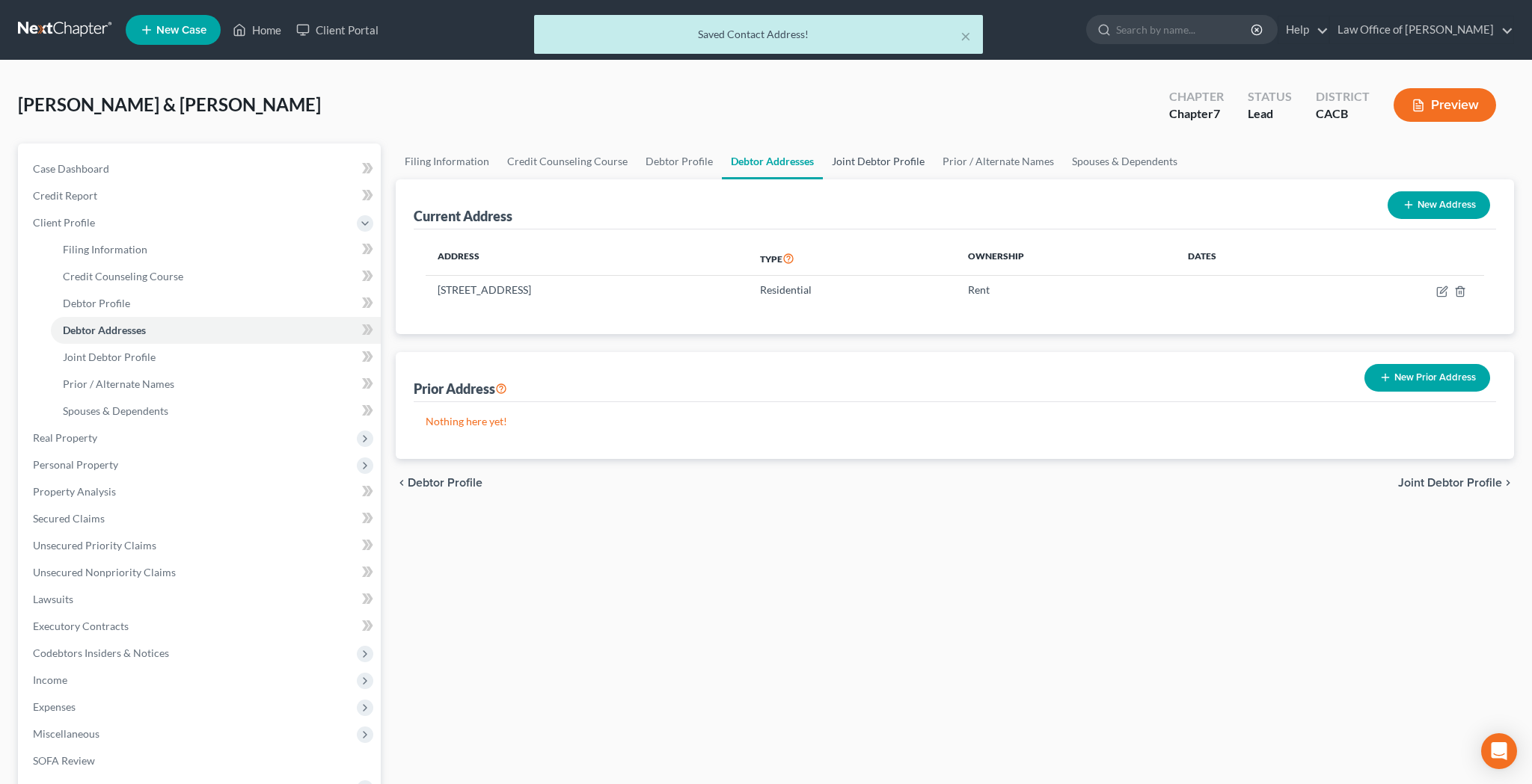
click at [895, 165] on link "Joint Debtor Profile" at bounding box center [878, 161] width 111 height 36
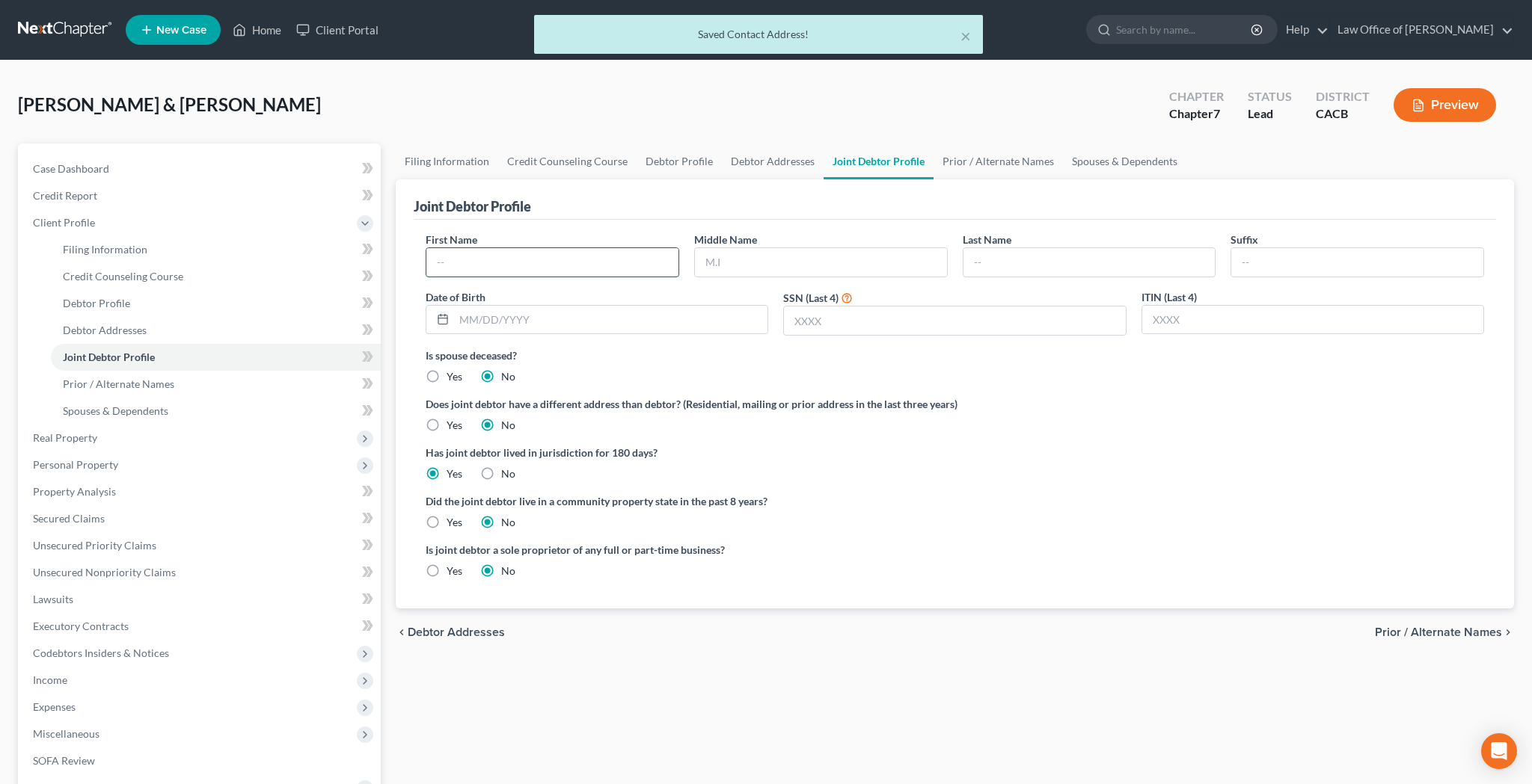
click at [578, 266] on input "text" at bounding box center [552, 262] width 252 height 29
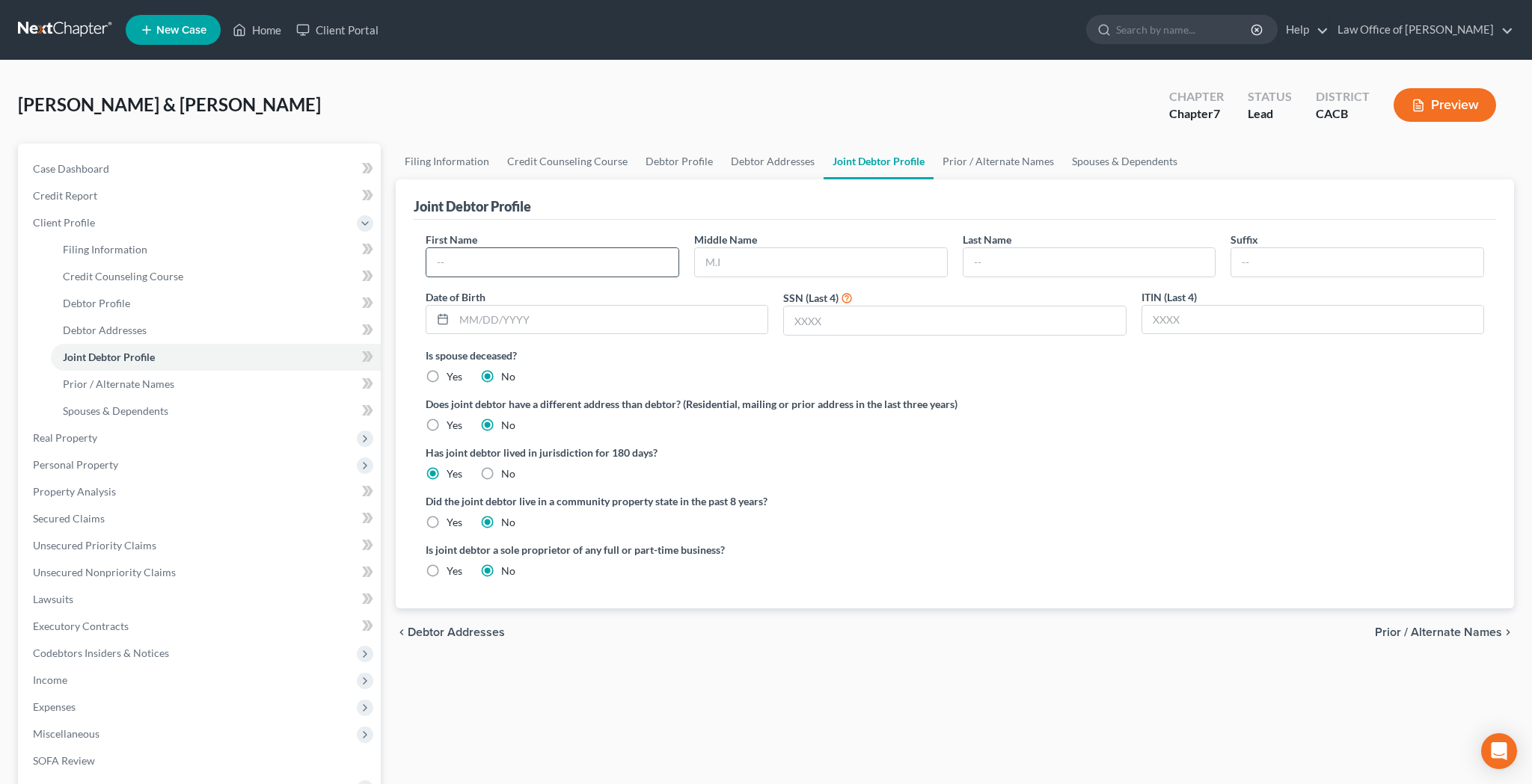
type input "N"
type input "Ania"
click at [1009, 256] on input "text" at bounding box center [1089, 262] width 252 height 29
type input "[PERSON_NAME]"
click at [798, 266] on input "text" at bounding box center [820, 262] width 252 height 29
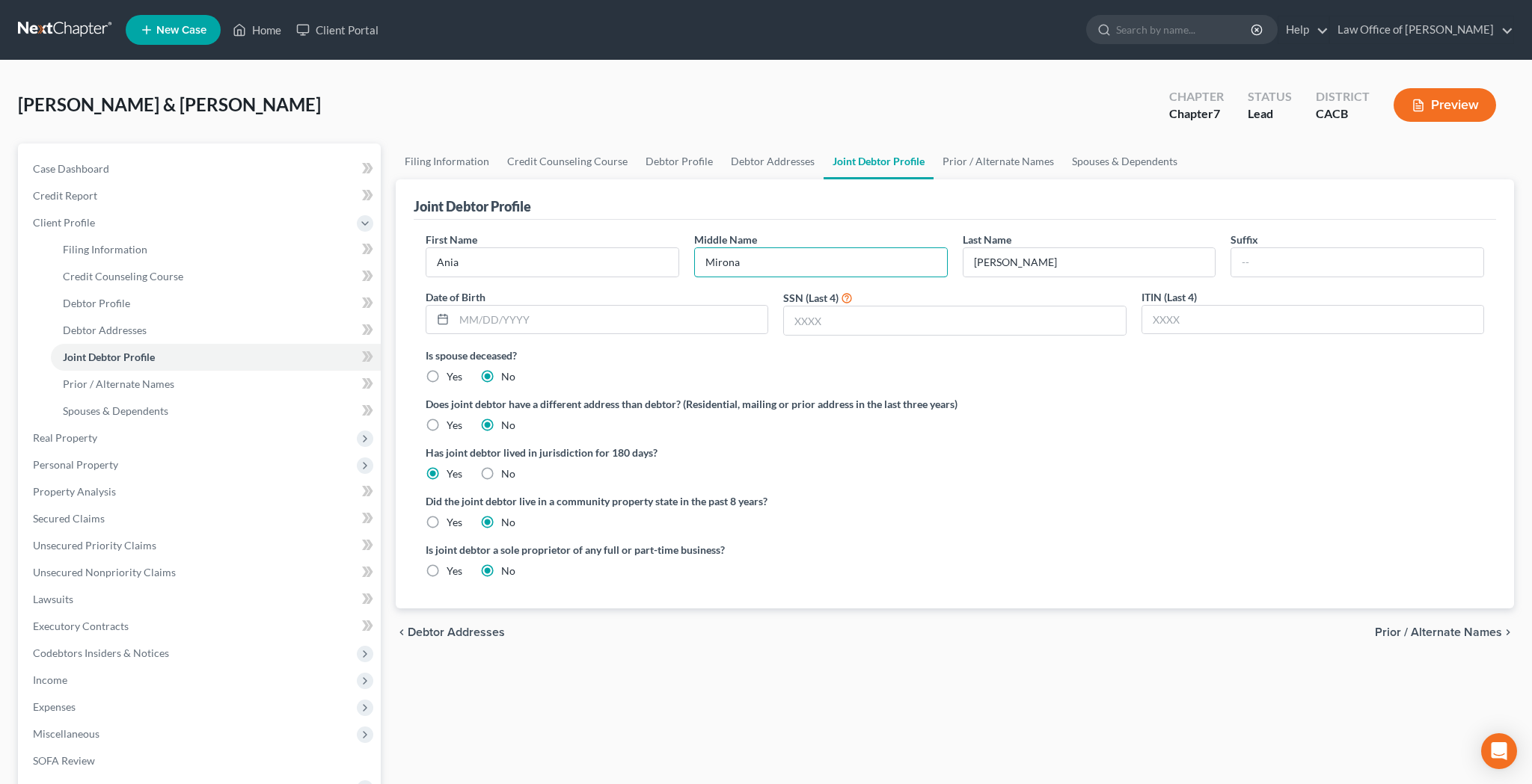
type input "Mirona"
click at [975, 410] on label "Does joint debtor have a different address than debtor? (Residential, mailing o…" at bounding box center [954, 404] width 1059 height 16
click at [598, 324] on input "text" at bounding box center [611, 319] width 314 height 29
type input "[DATE]"
click at [924, 322] on input "text" at bounding box center [954, 320] width 341 height 29
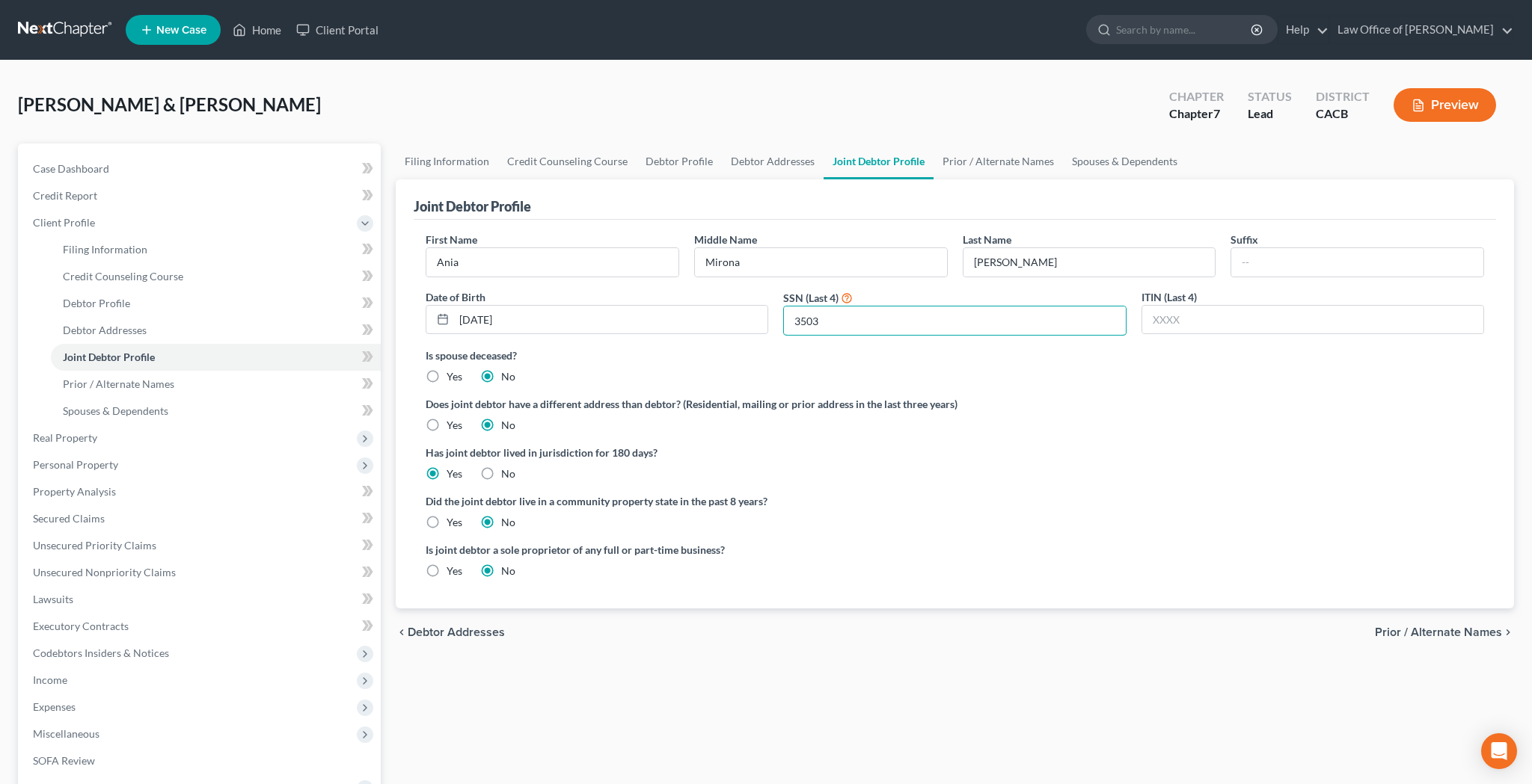
type input "3503"
click at [447, 522] on label "Yes" at bounding box center [454, 522] width 16 height 15
click at [452, 522] on input "Yes" at bounding box center [457, 519] width 10 height 10
radio input "true"
radio input "false"
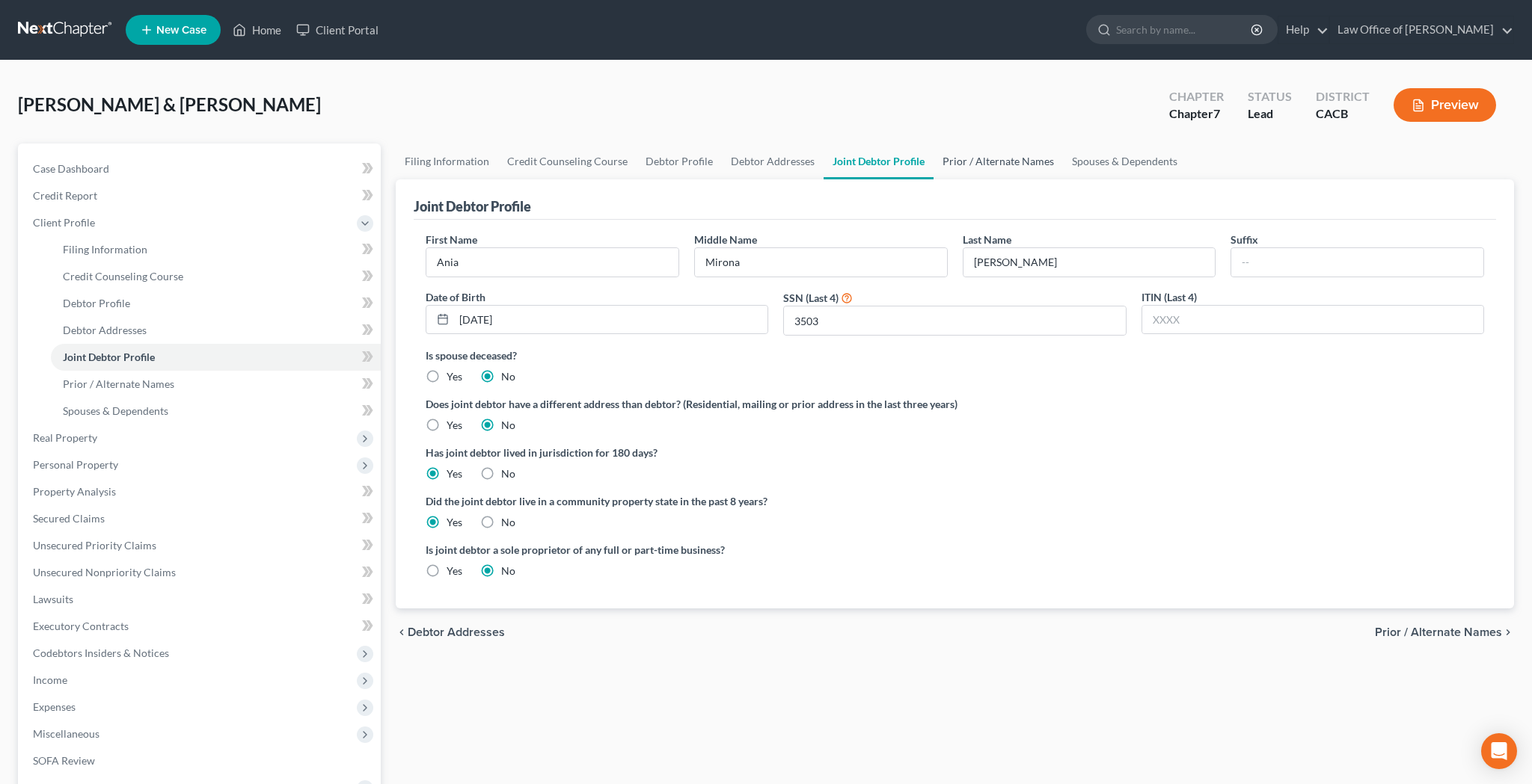
click at [1001, 157] on link "Prior / Alternate Names" at bounding box center [998, 161] width 129 height 36
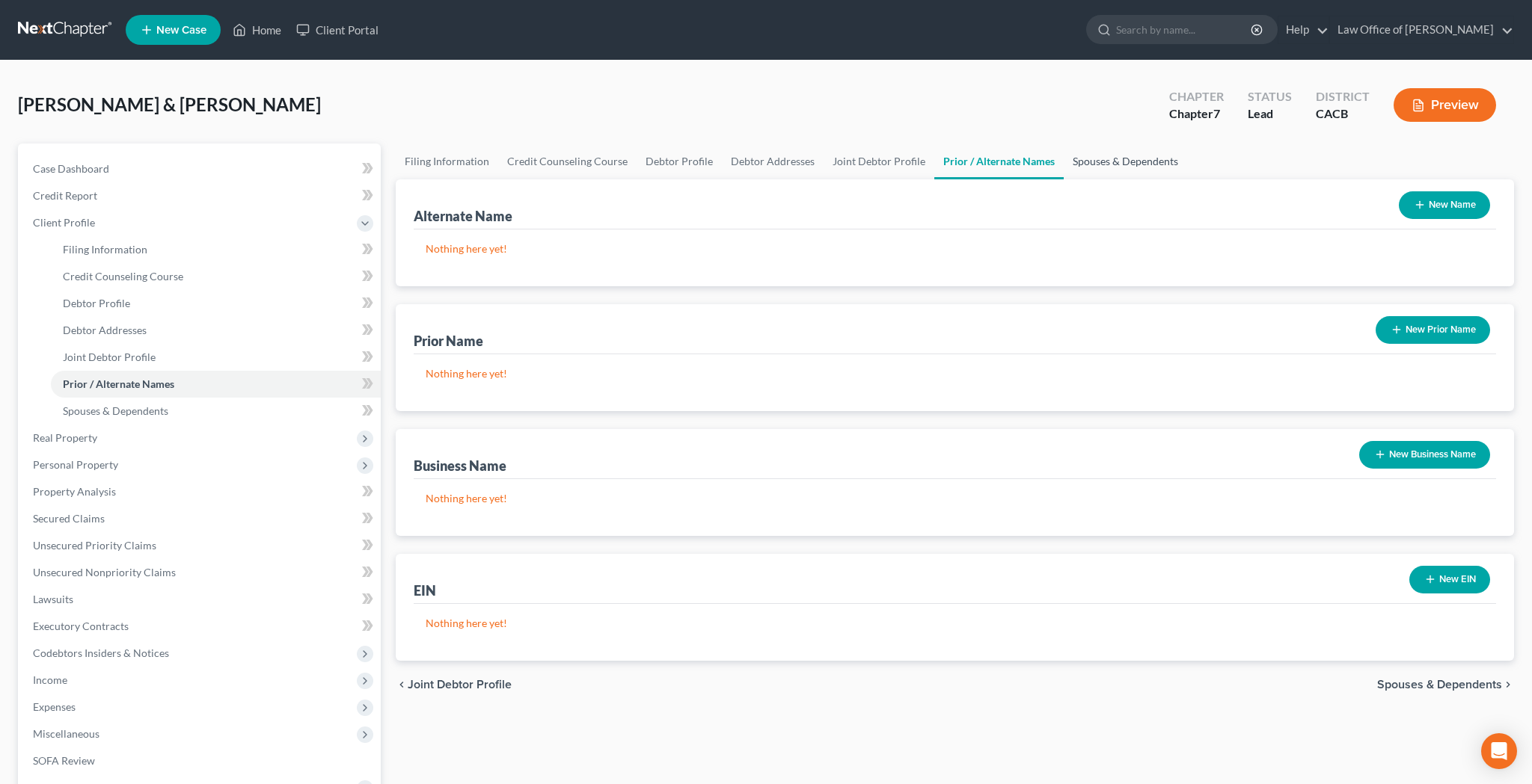
click at [1091, 160] on link "Spouses & Dependents" at bounding box center [1125, 161] width 124 height 36
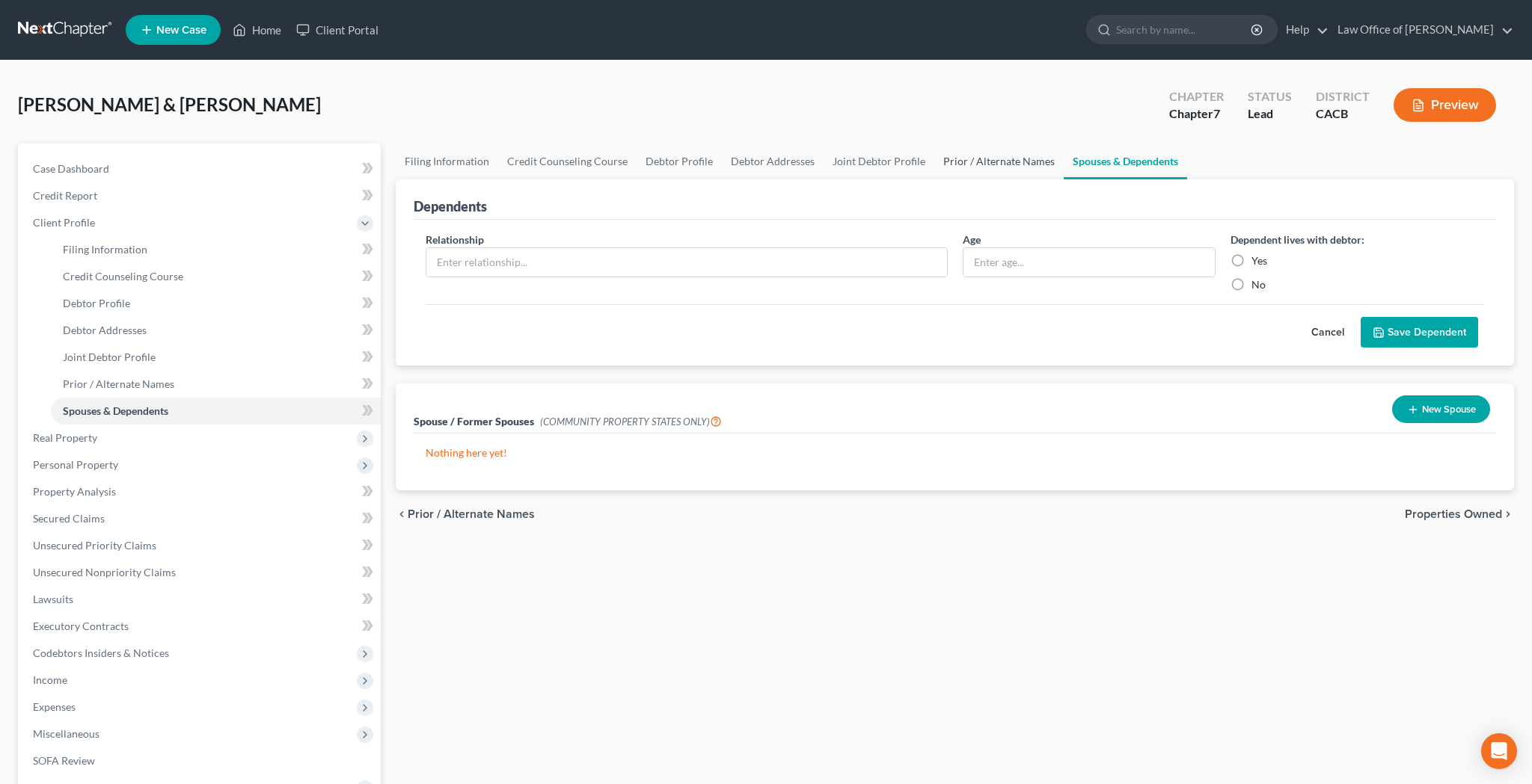
click at [1028, 165] on link "Prior / Alternate Names" at bounding box center [999, 161] width 129 height 36
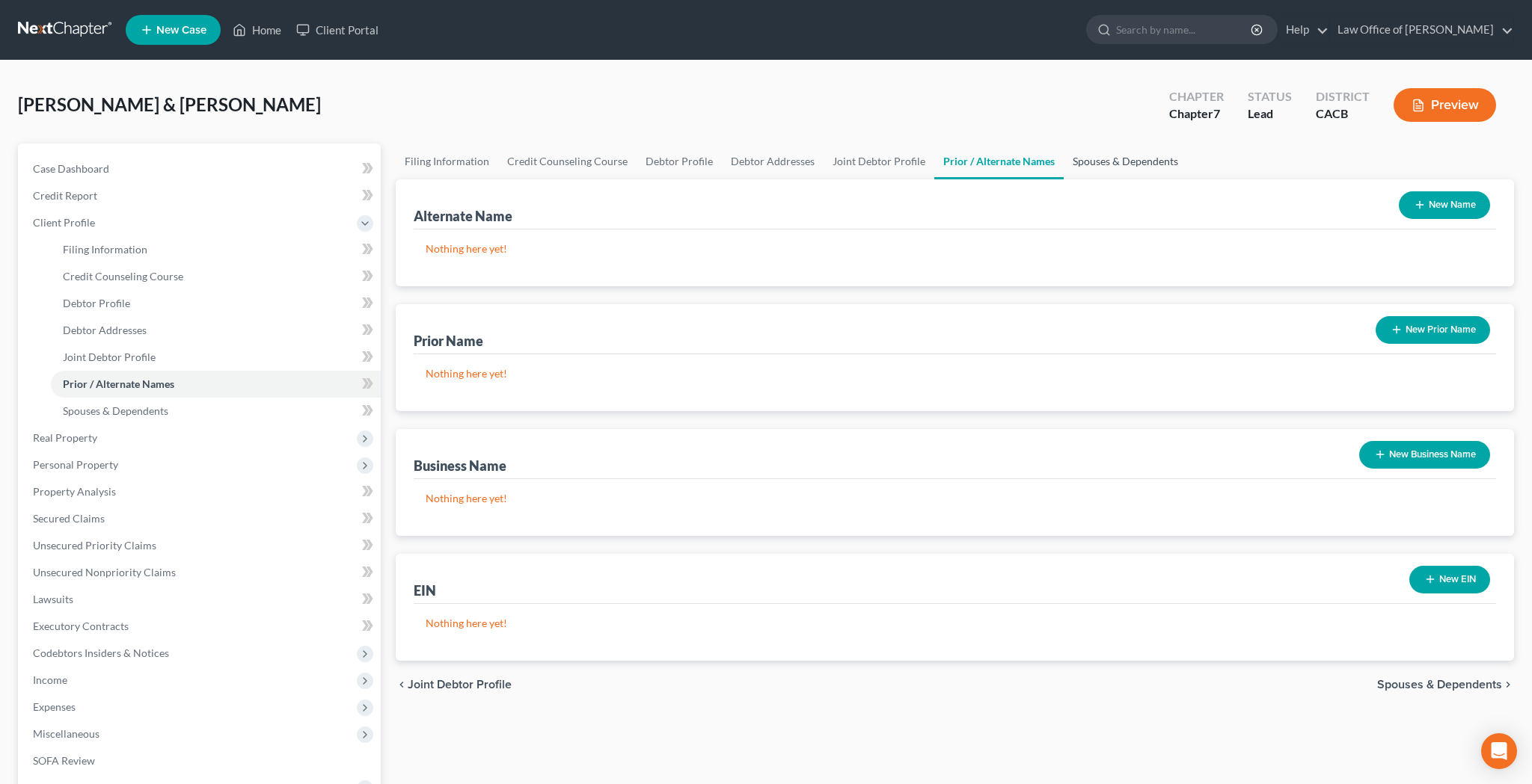
click at [1089, 164] on link "Spouses & Dependents" at bounding box center [1125, 161] width 124 height 36
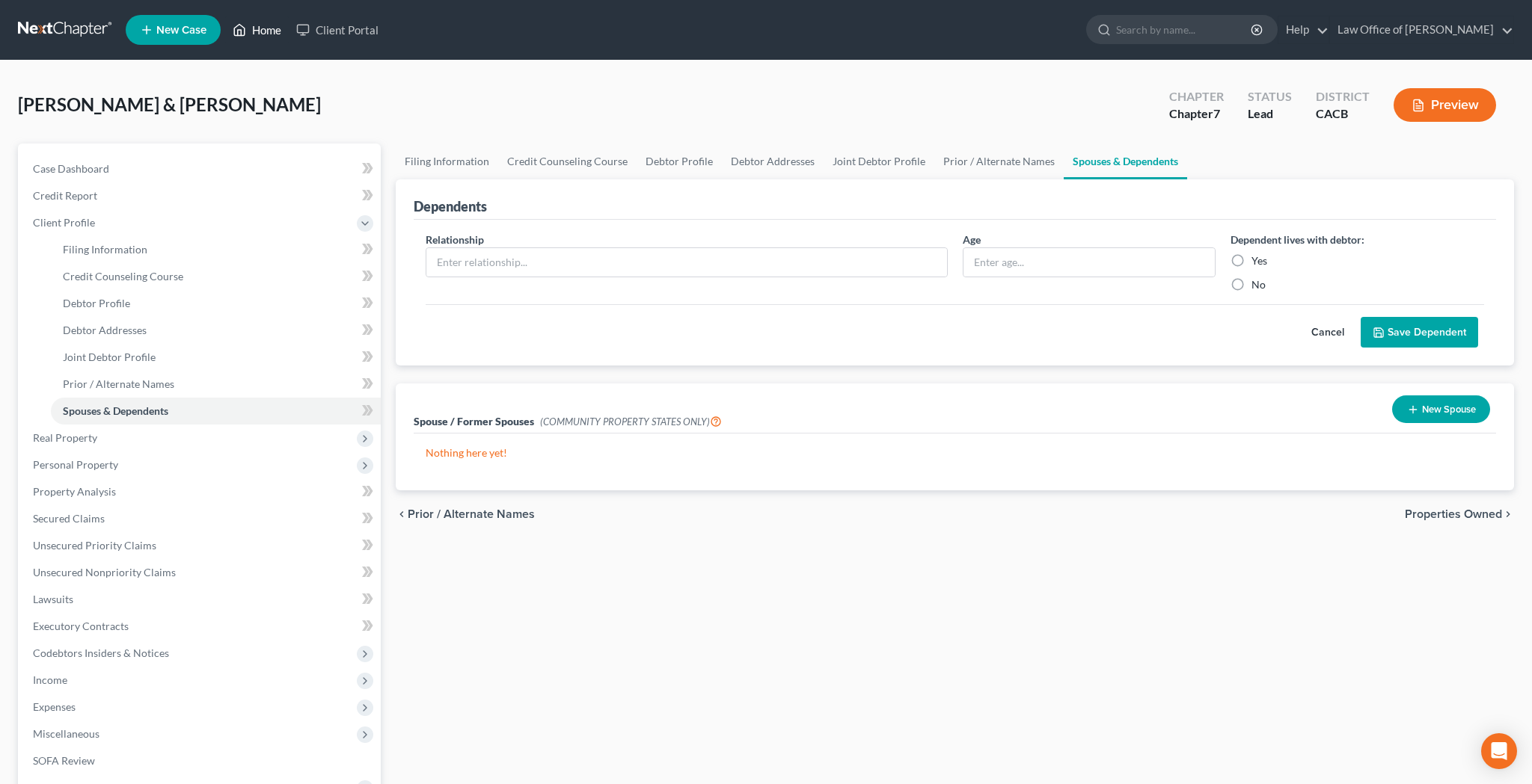
click at [281, 34] on link "Home" at bounding box center [257, 30] width 64 height 27
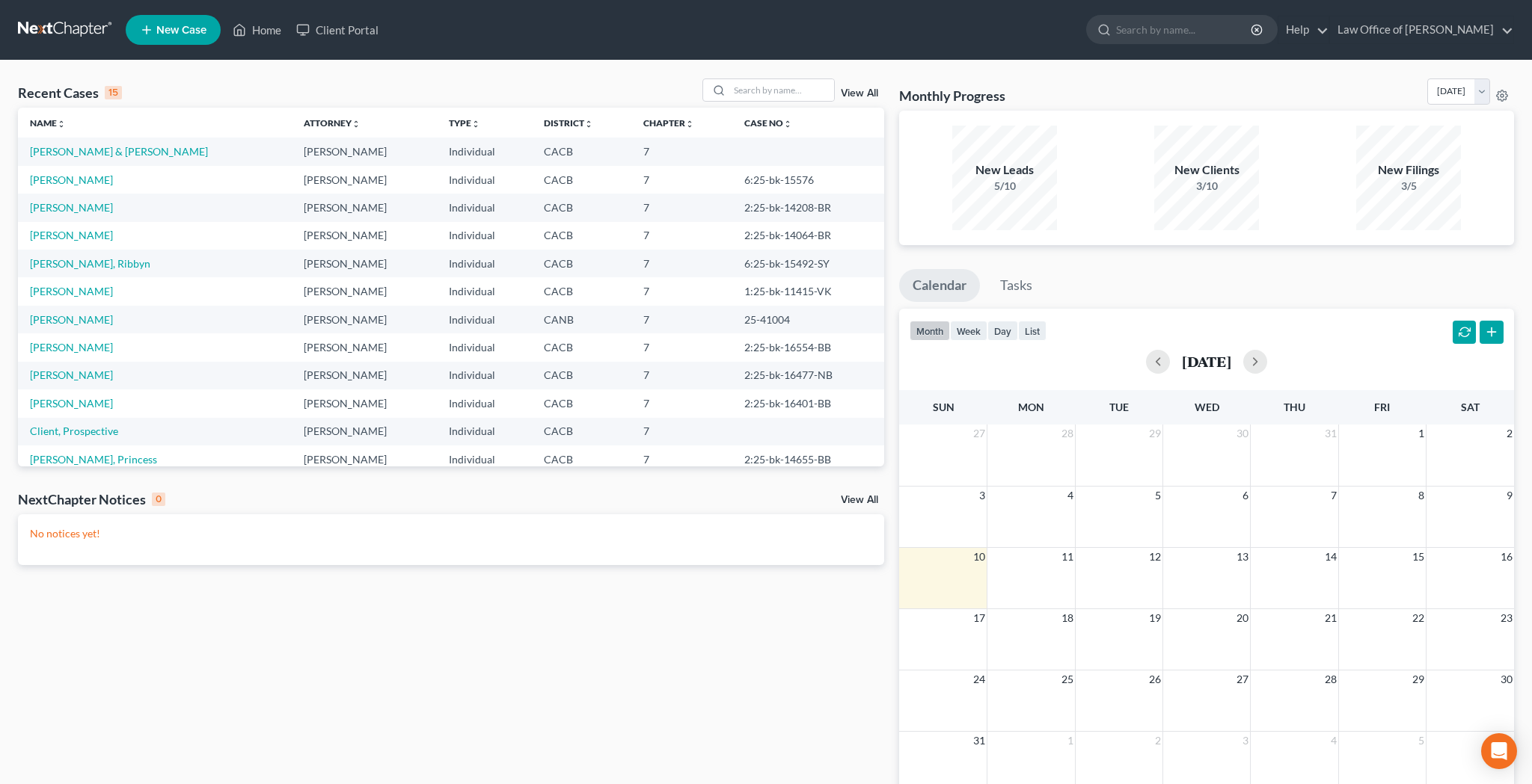
click at [861, 95] on link "View All" at bounding box center [859, 93] width 38 height 10
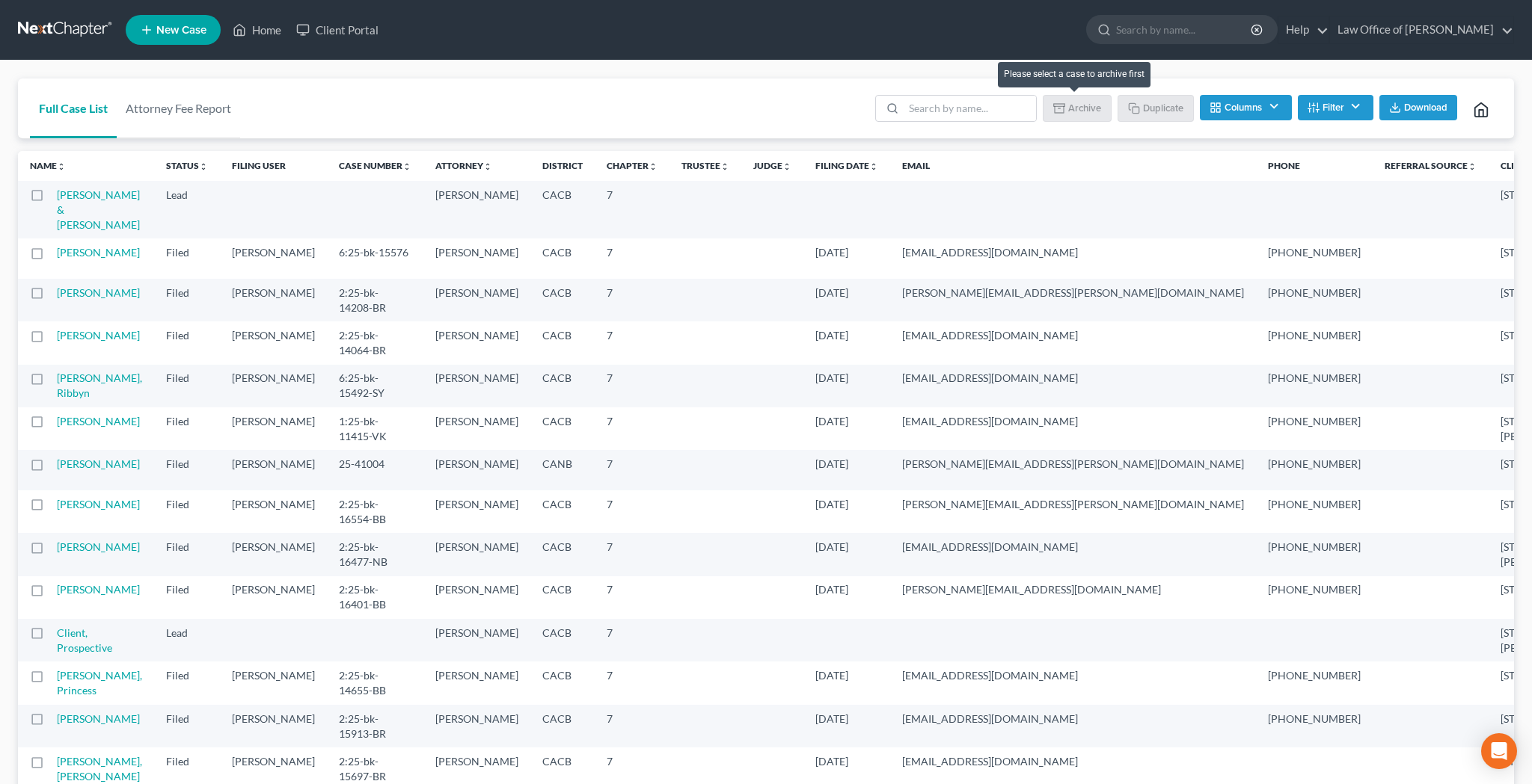
click at [1093, 105] on li "Archive" at bounding box center [1077, 110] width 69 height 30
click at [1339, 104] on button "Filter" at bounding box center [1335, 108] width 76 height 26
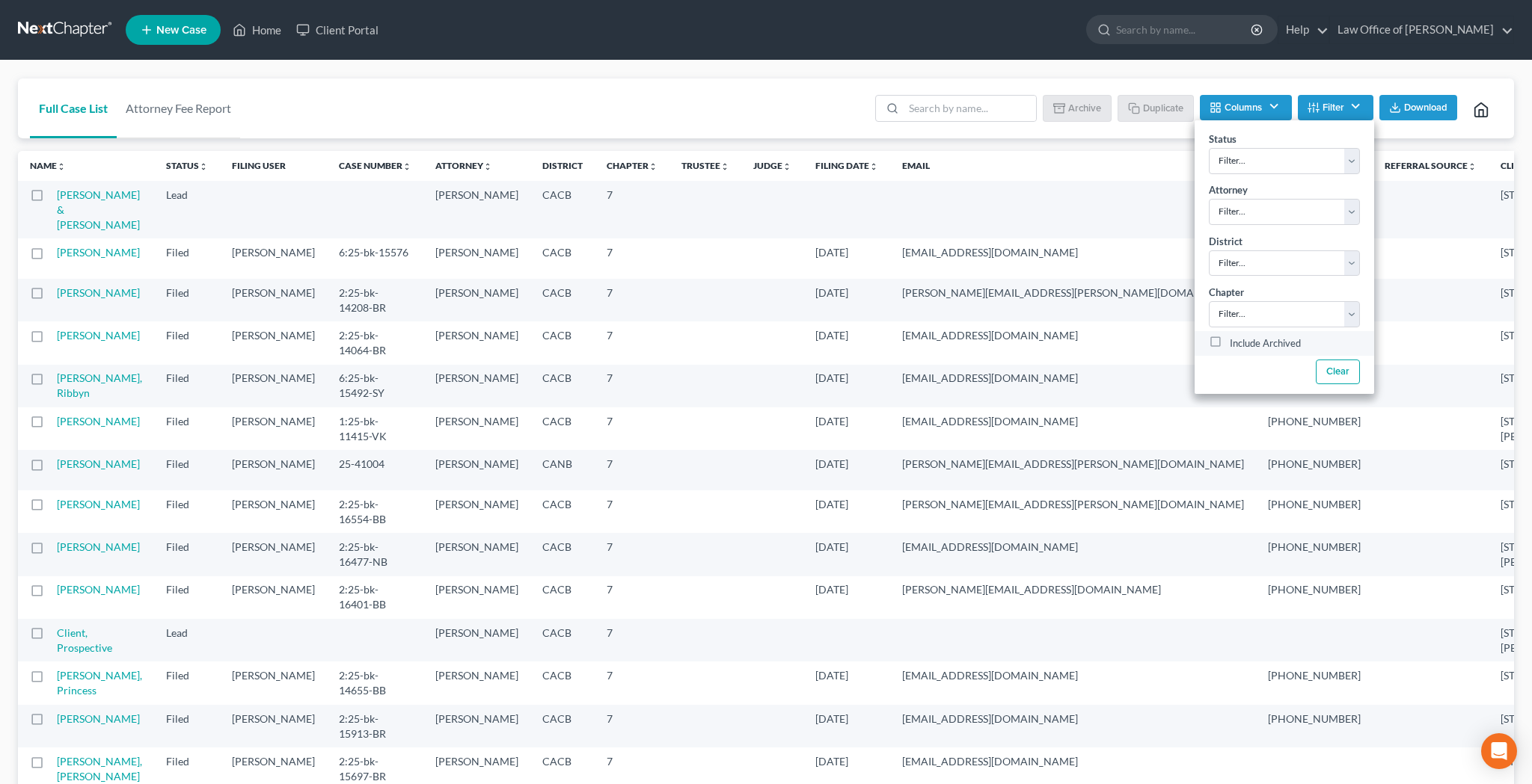
click at [1229, 340] on label "Include Archived" at bounding box center [1264, 343] width 71 height 18
click at [1236, 340] on input "Include Archived" at bounding box center [1240, 339] width 10 height 10
checkbox input "true"
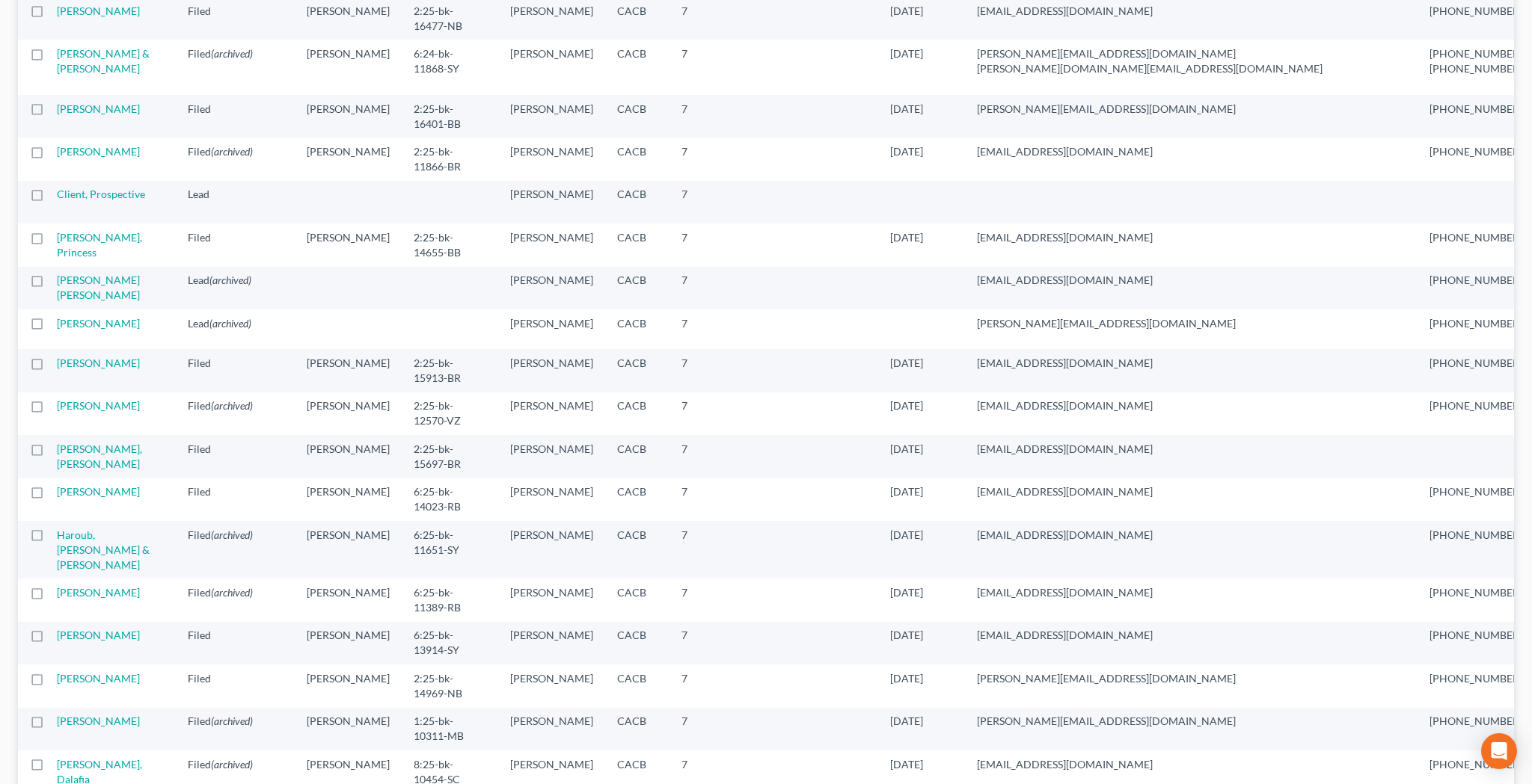
scroll to position [605, 0]
click at [83, 73] on link "[PERSON_NAME] & [PERSON_NAME]" at bounding box center [103, 59] width 92 height 28
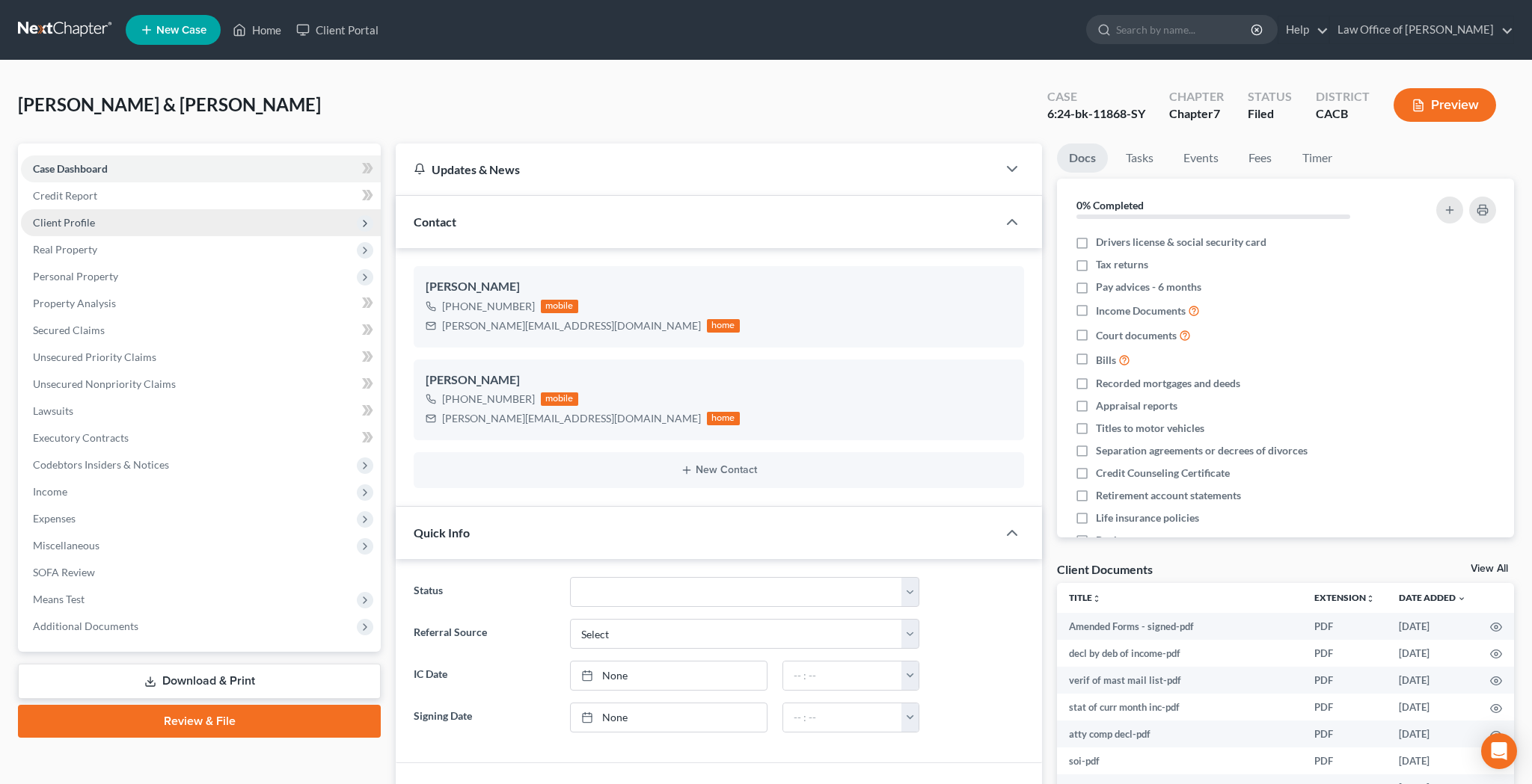
click at [118, 229] on span "Client Profile" at bounding box center [201, 222] width 360 height 27
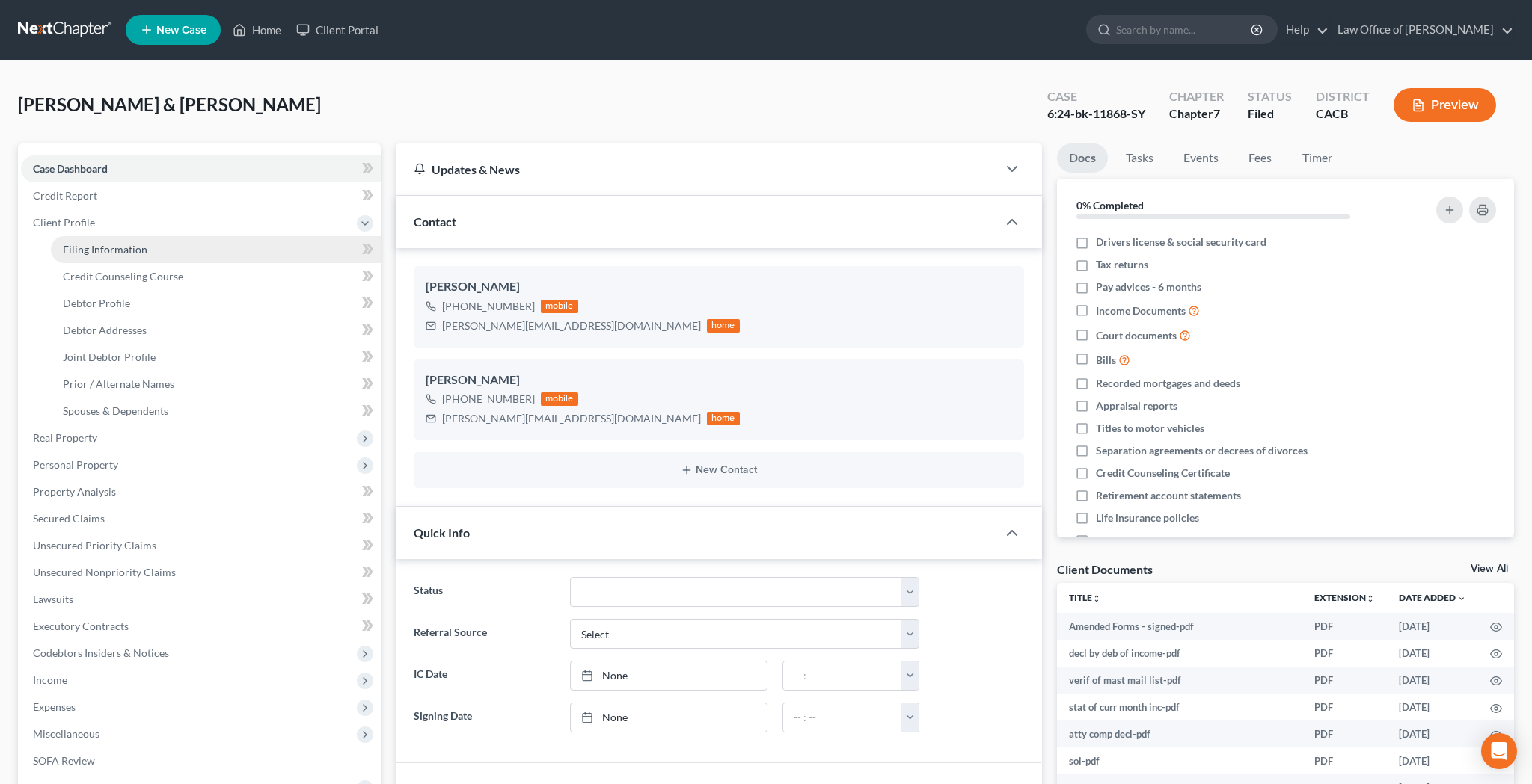
click at [119, 246] on span "Filing Information" at bounding box center [105, 249] width 85 height 13
select select "0"
select select "3"
select select "1"
select select "0"
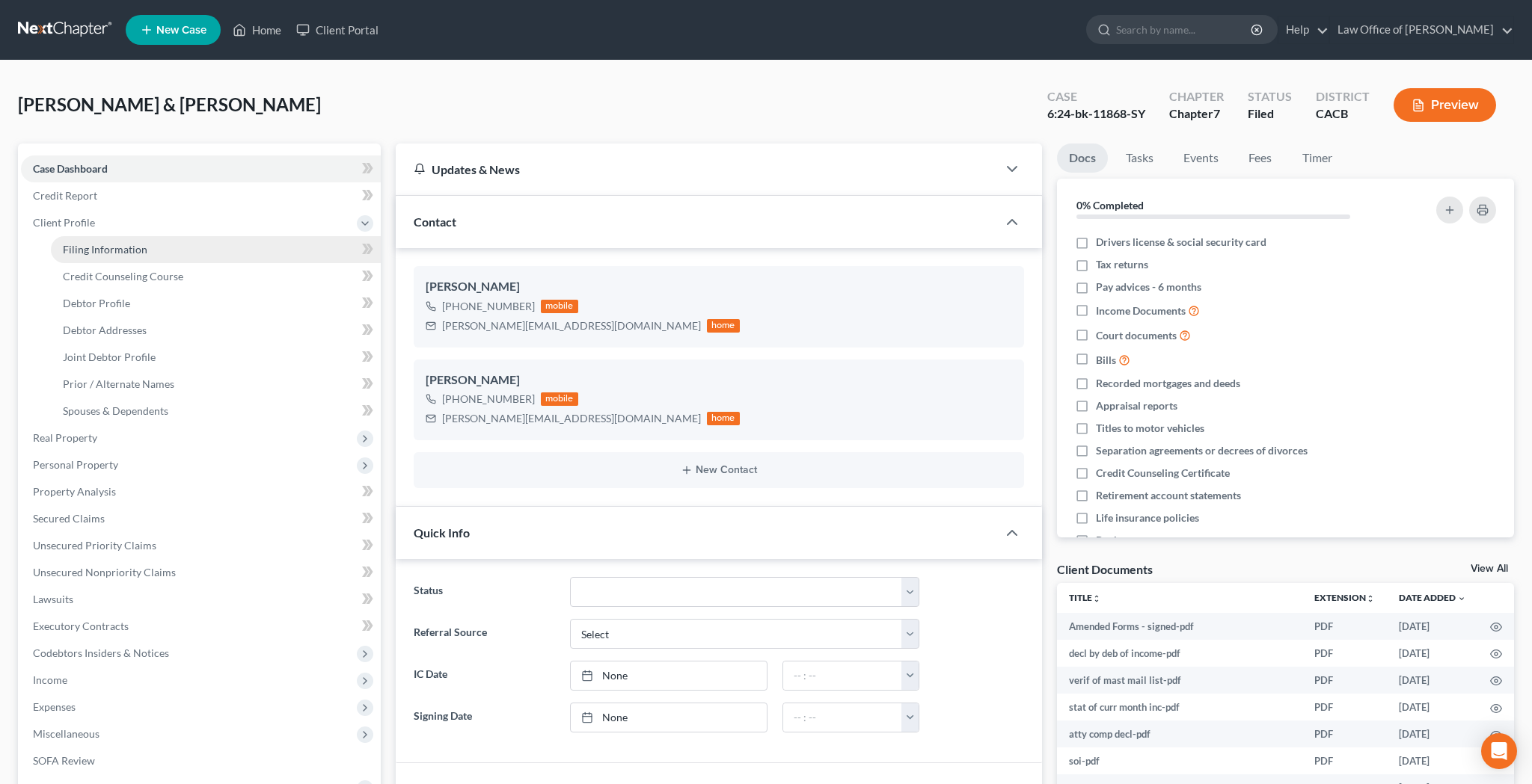
select select "7"
select select "0"
select select "4"
select select "0"
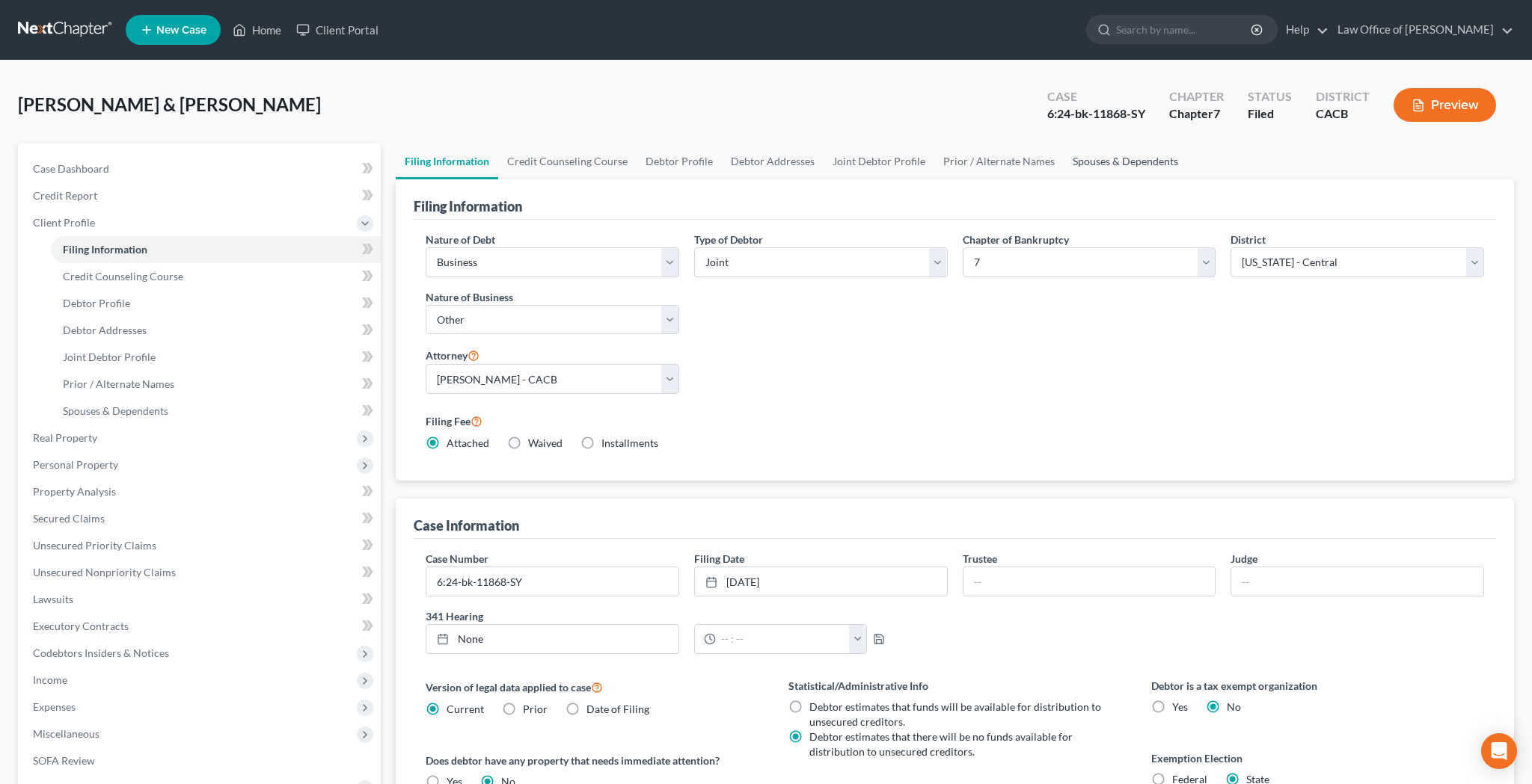
click at [1091, 165] on link "Spouses & Dependents" at bounding box center [1125, 161] width 124 height 36
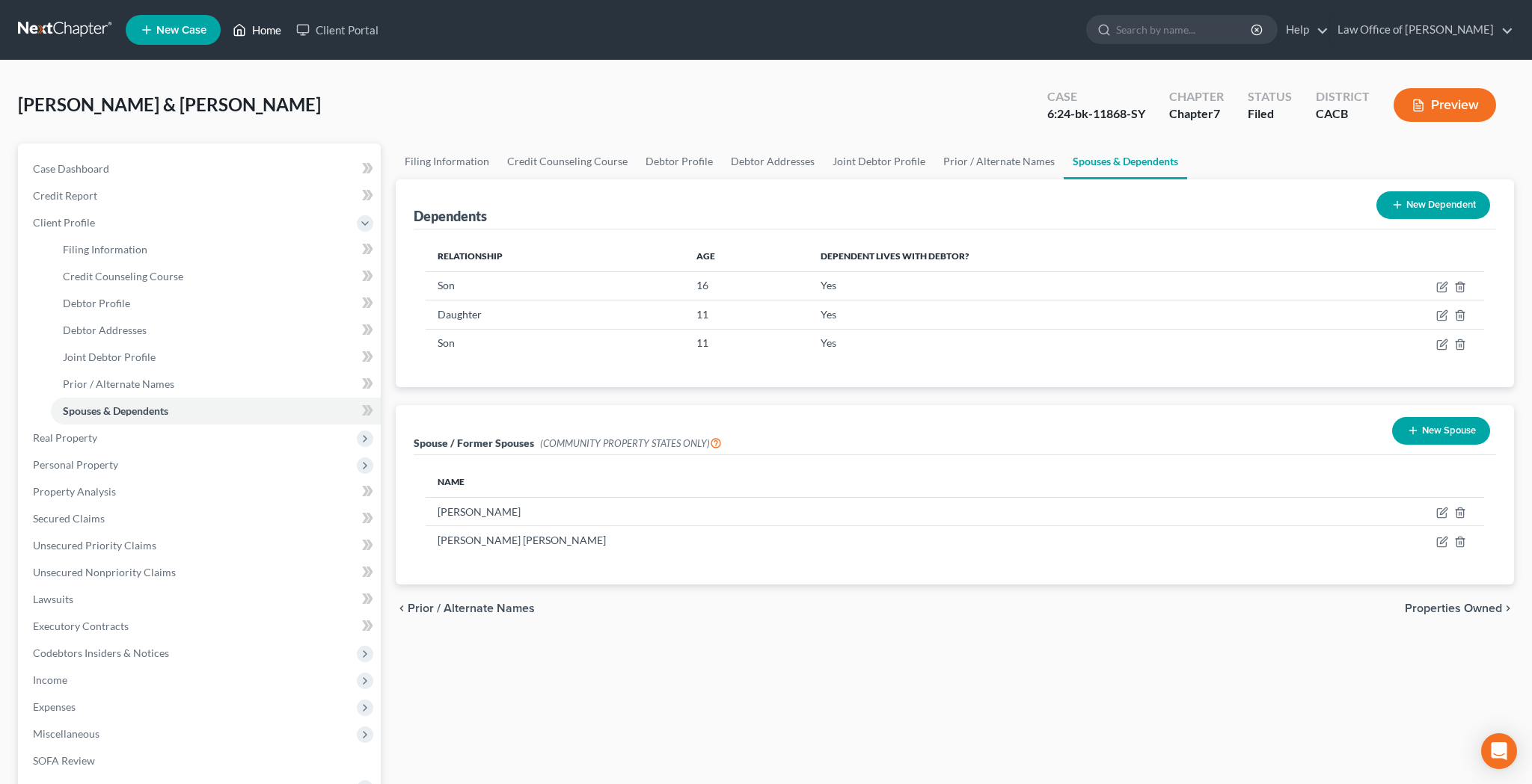
click at [269, 30] on link "Home" at bounding box center [257, 30] width 64 height 27
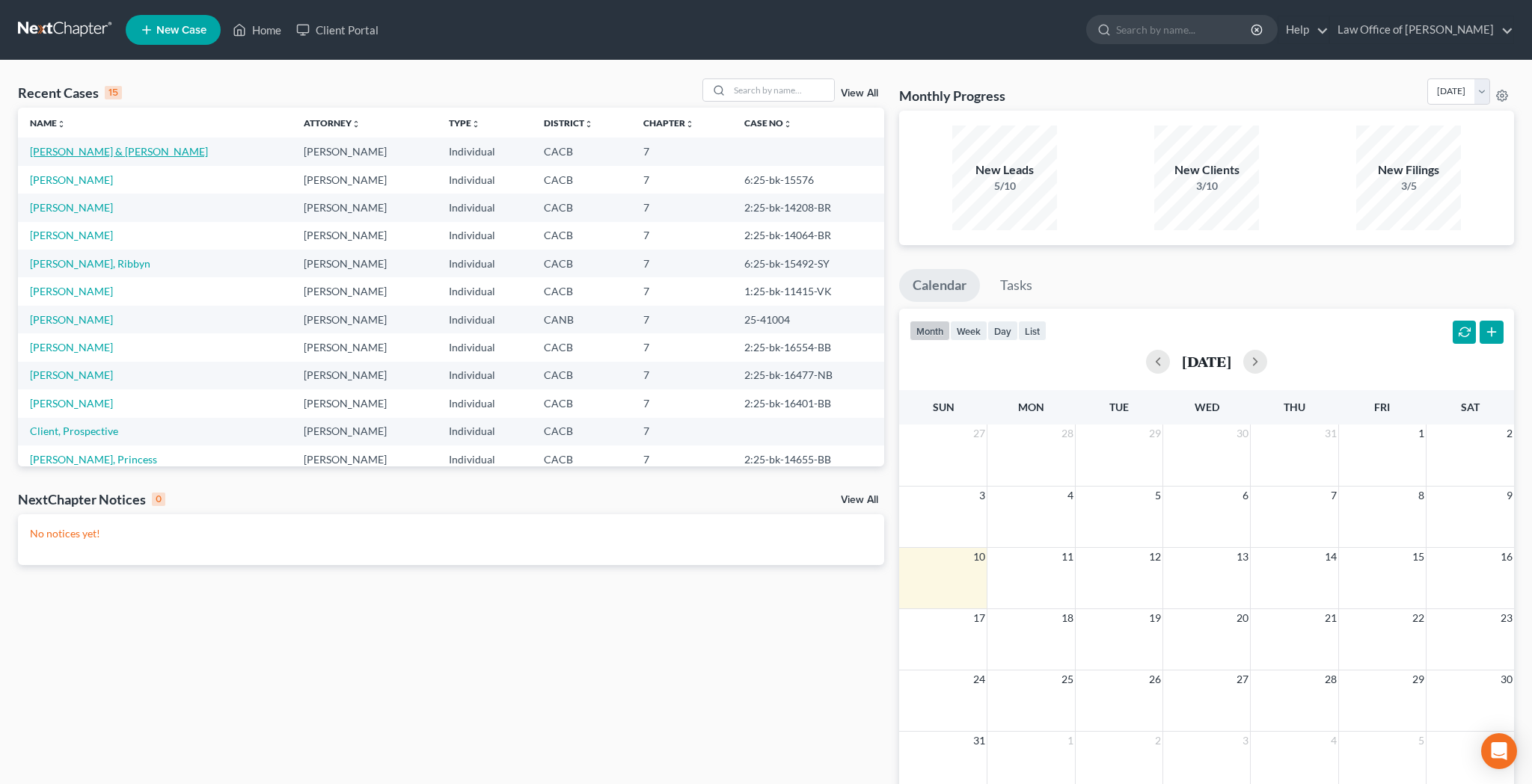
click at [80, 154] on link "[PERSON_NAME] & [PERSON_NAME]" at bounding box center [118, 151] width 178 height 13
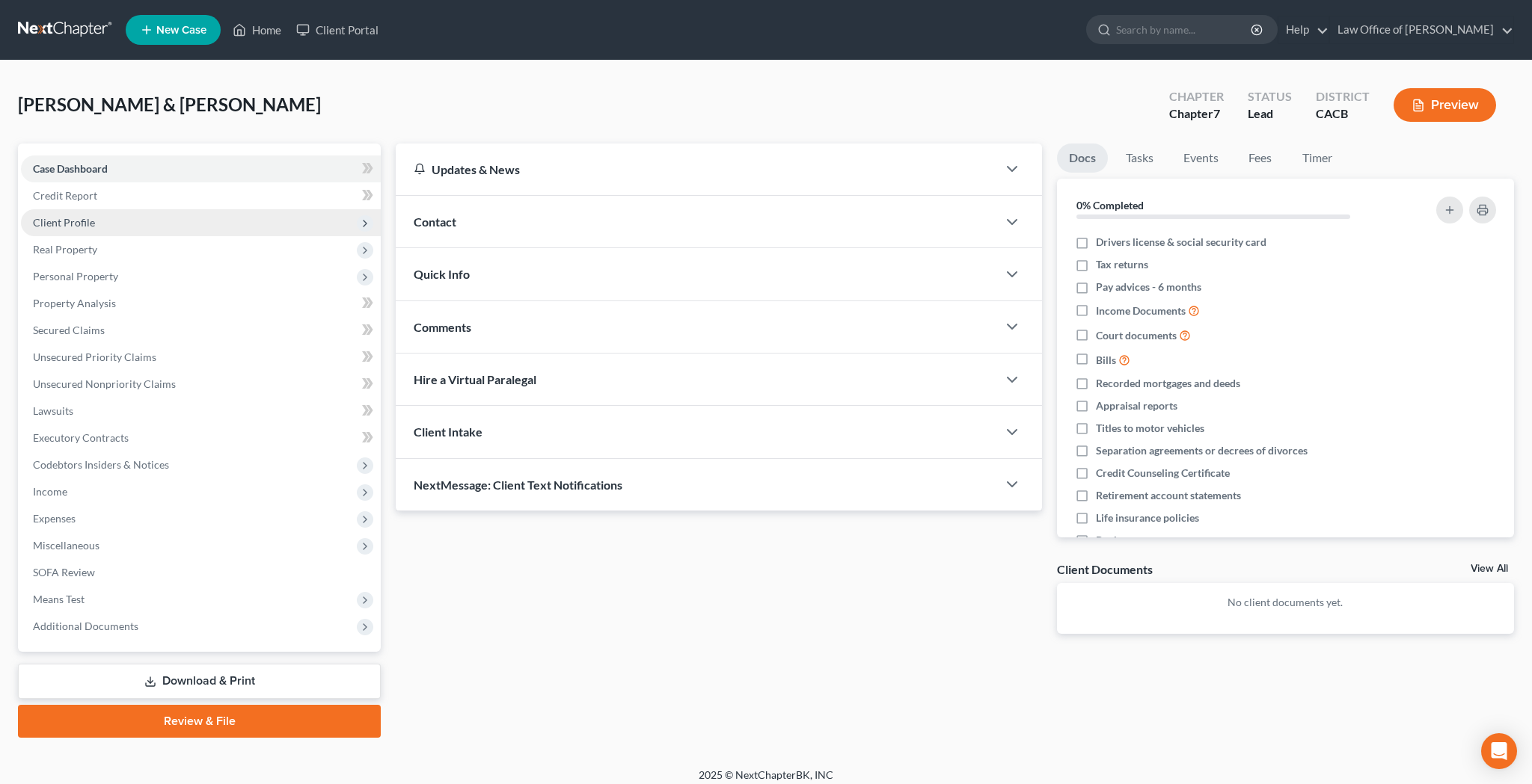
click at [108, 222] on span "Client Profile" at bounding box center [201, 222] width 360 height 27
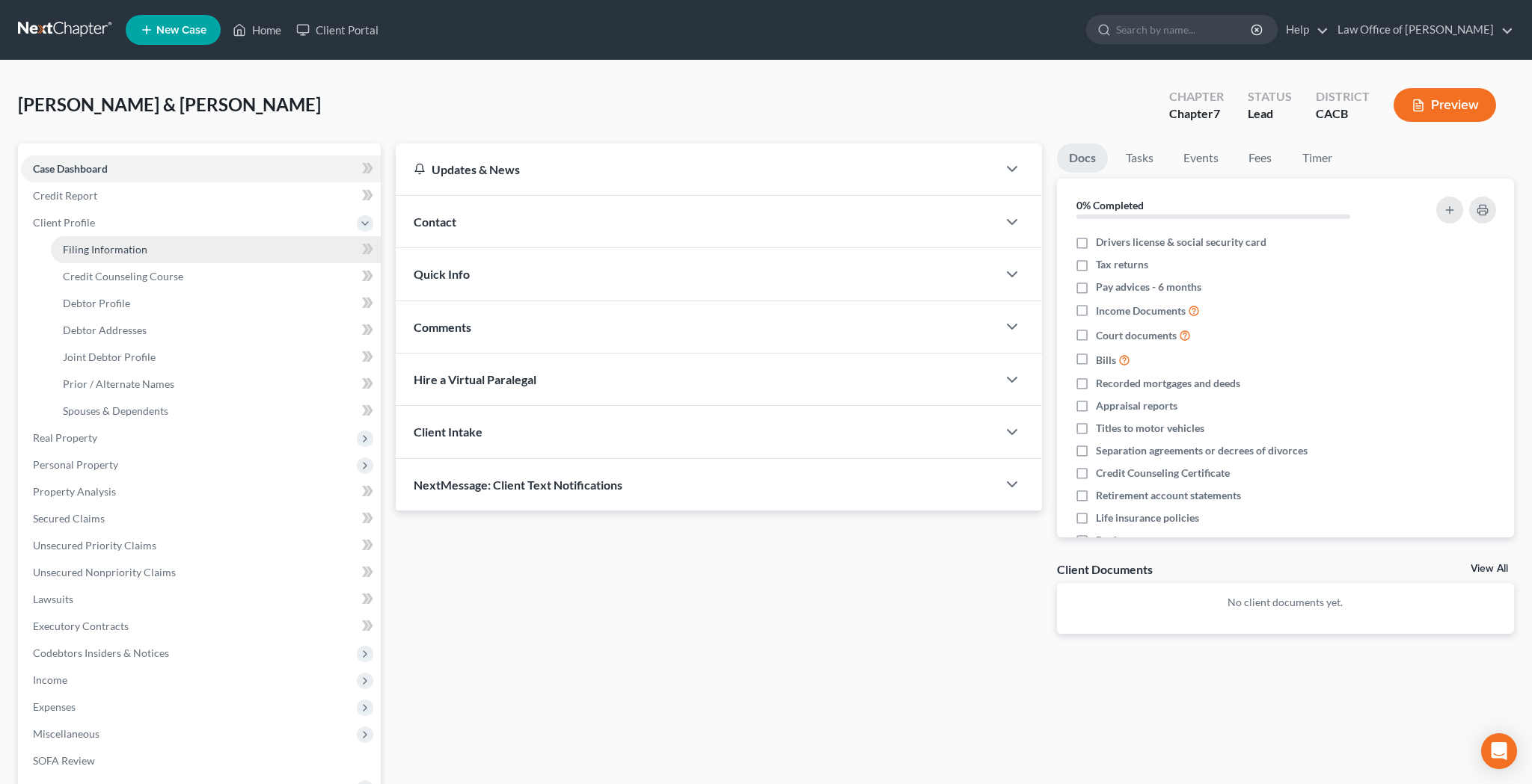
click at [111, 249] on span "Filing Information" at bounding box center [105, 249] width 85 height 13
select select "1"
select select "0"
select select "7"
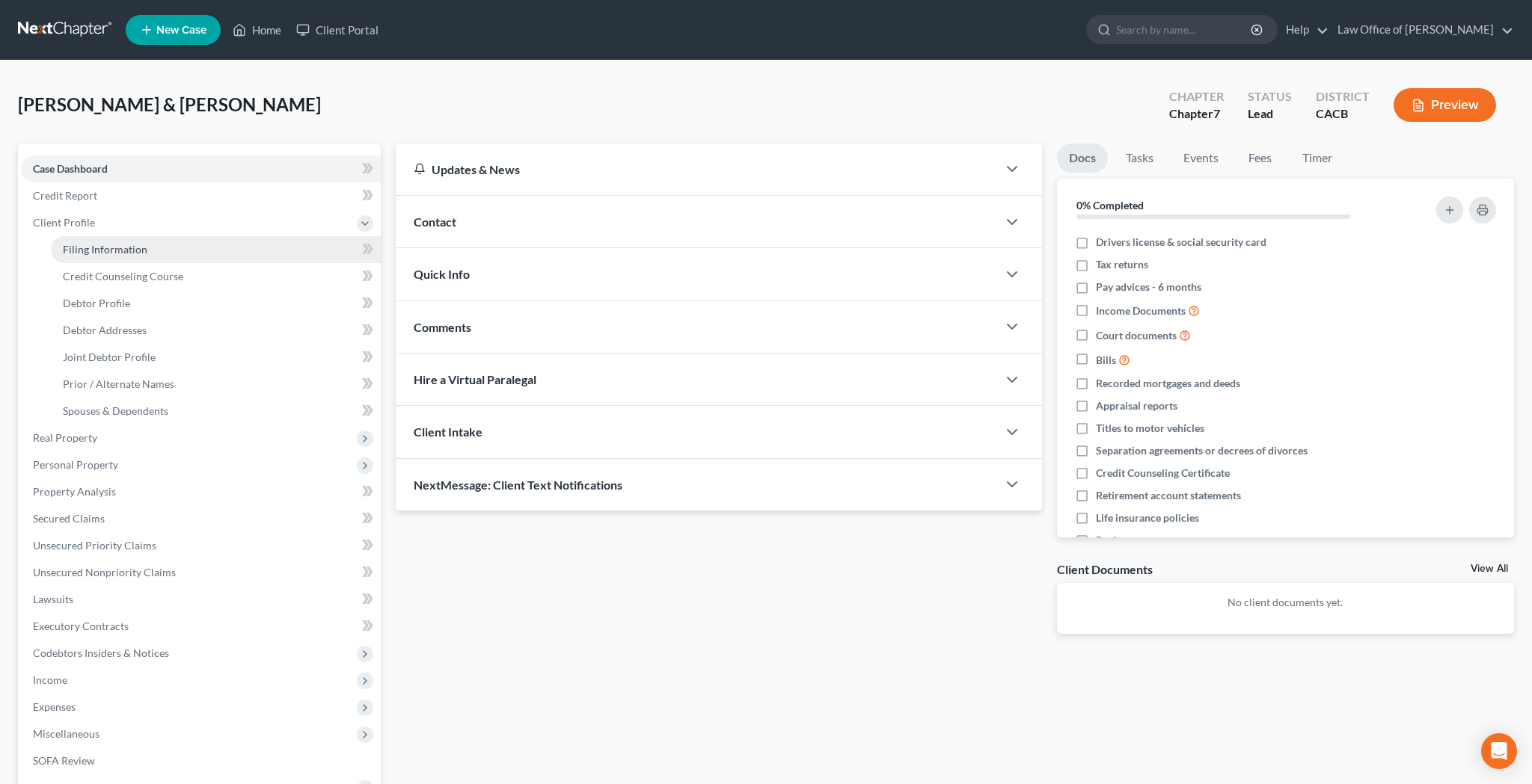
select select "0"
select select "4"
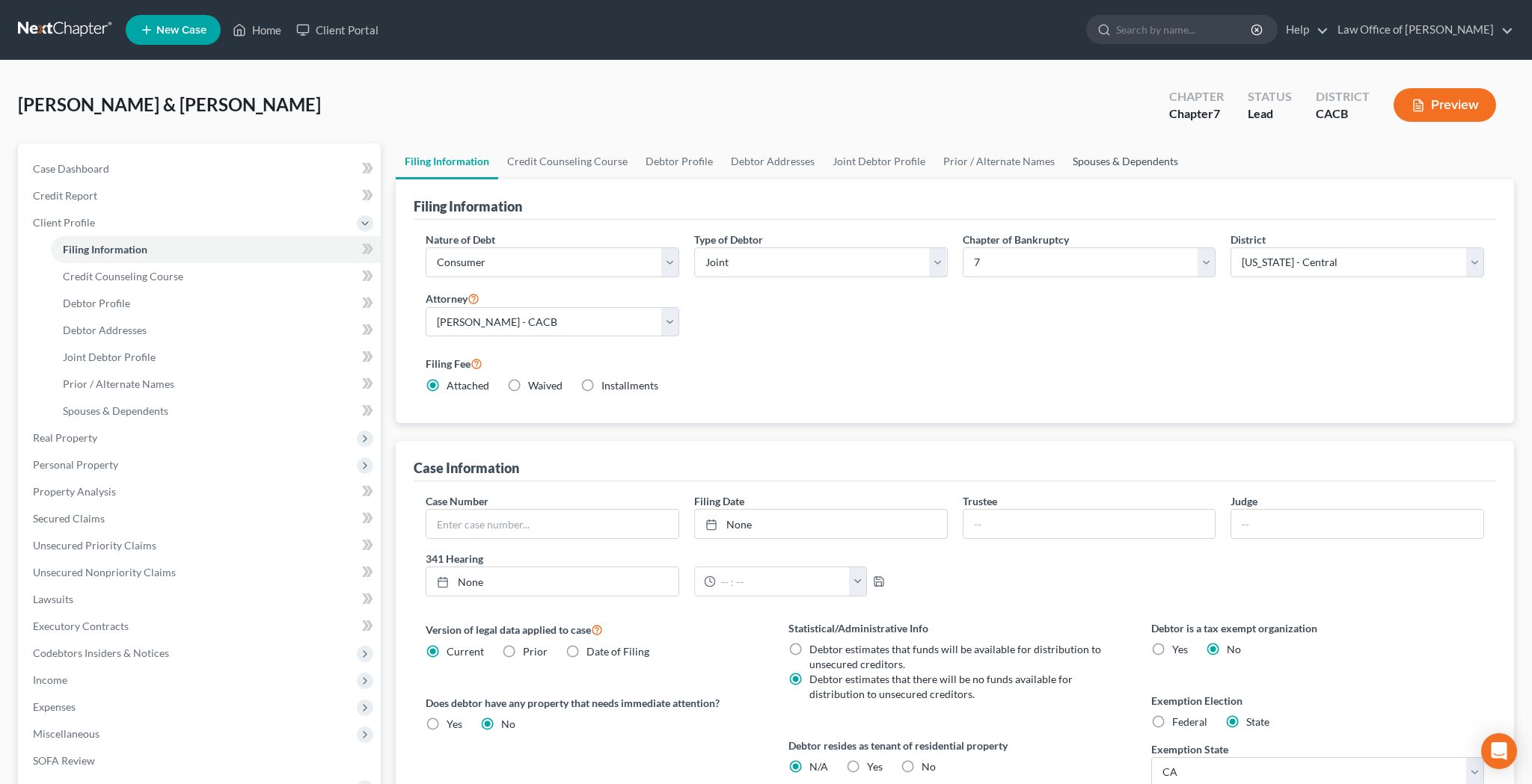
click at [1098, 156] on link "Spouses & Dependents" at bounding box center [1125, 161] width 124 height 36
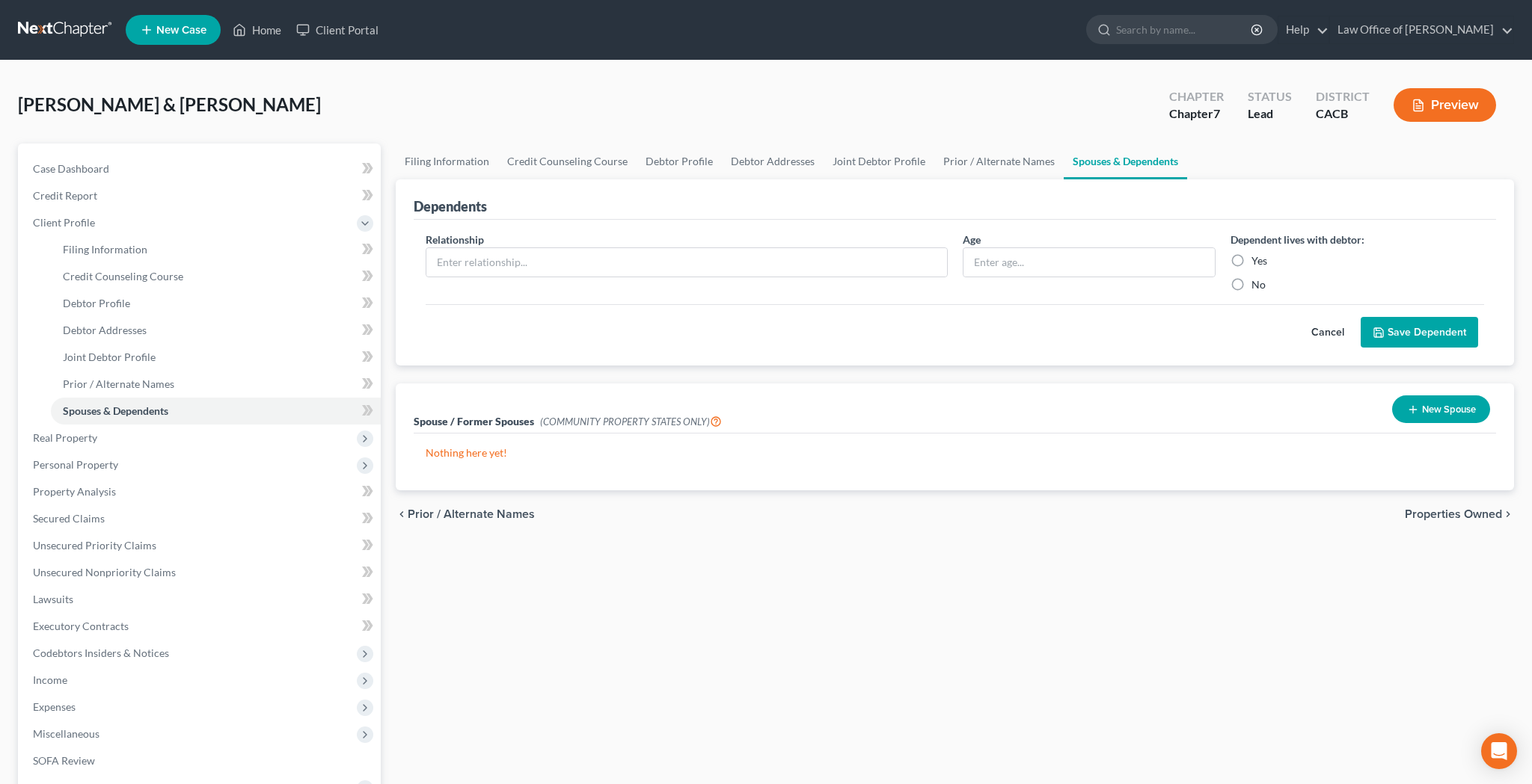
click at [1450, 411] on button "New Spouse" at bounding box center [1441, 410] width 98 height 28
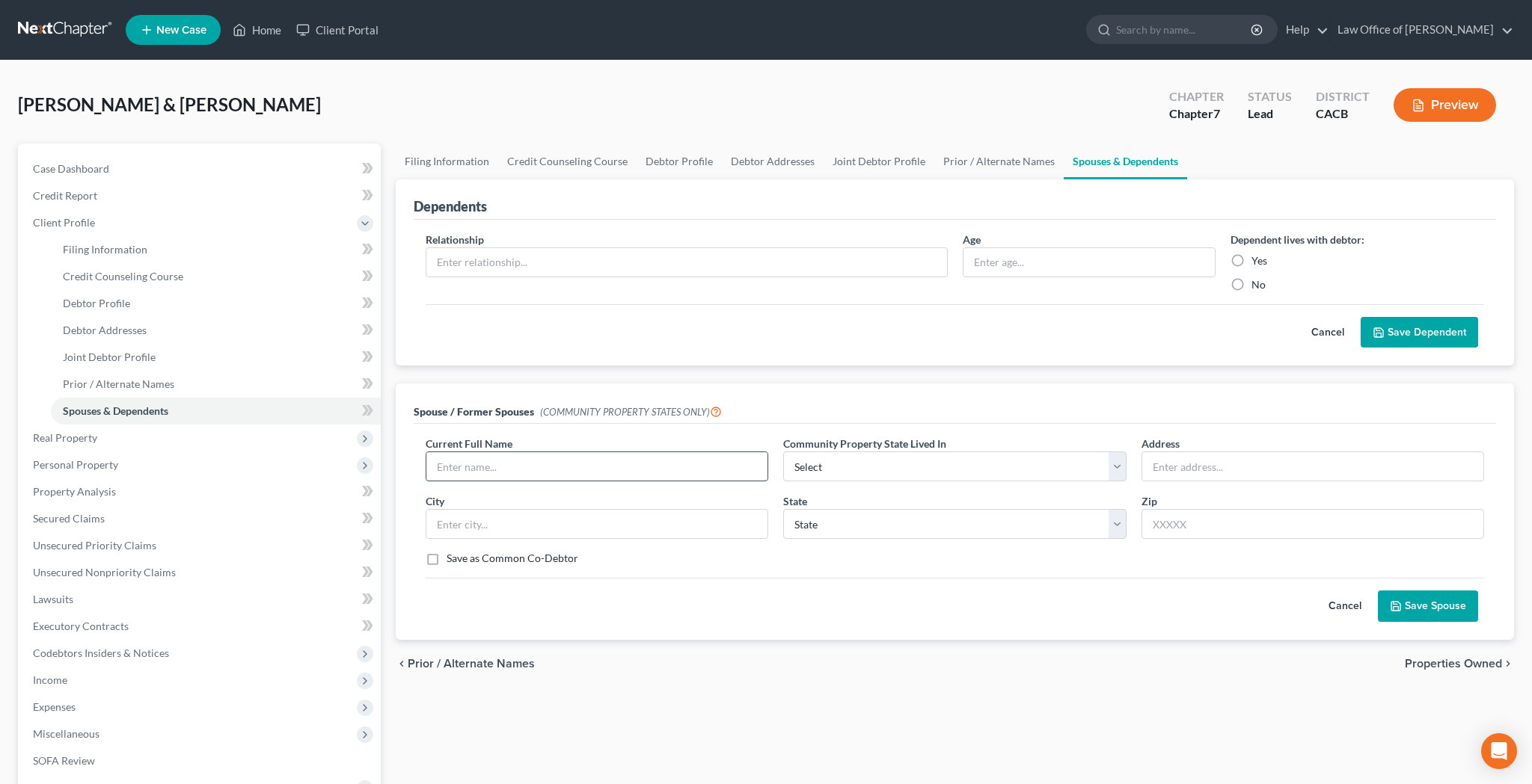
click at [577, 469] on input "text" at bounding box center [597, 466] width 341 height 29
type input "[PERSON_NAME]"
select select "1"
click at [1191, 461] on input "text" at bounding box center [1312, 466] width 341 height 29
type input "[STREET_ADDRESS]"
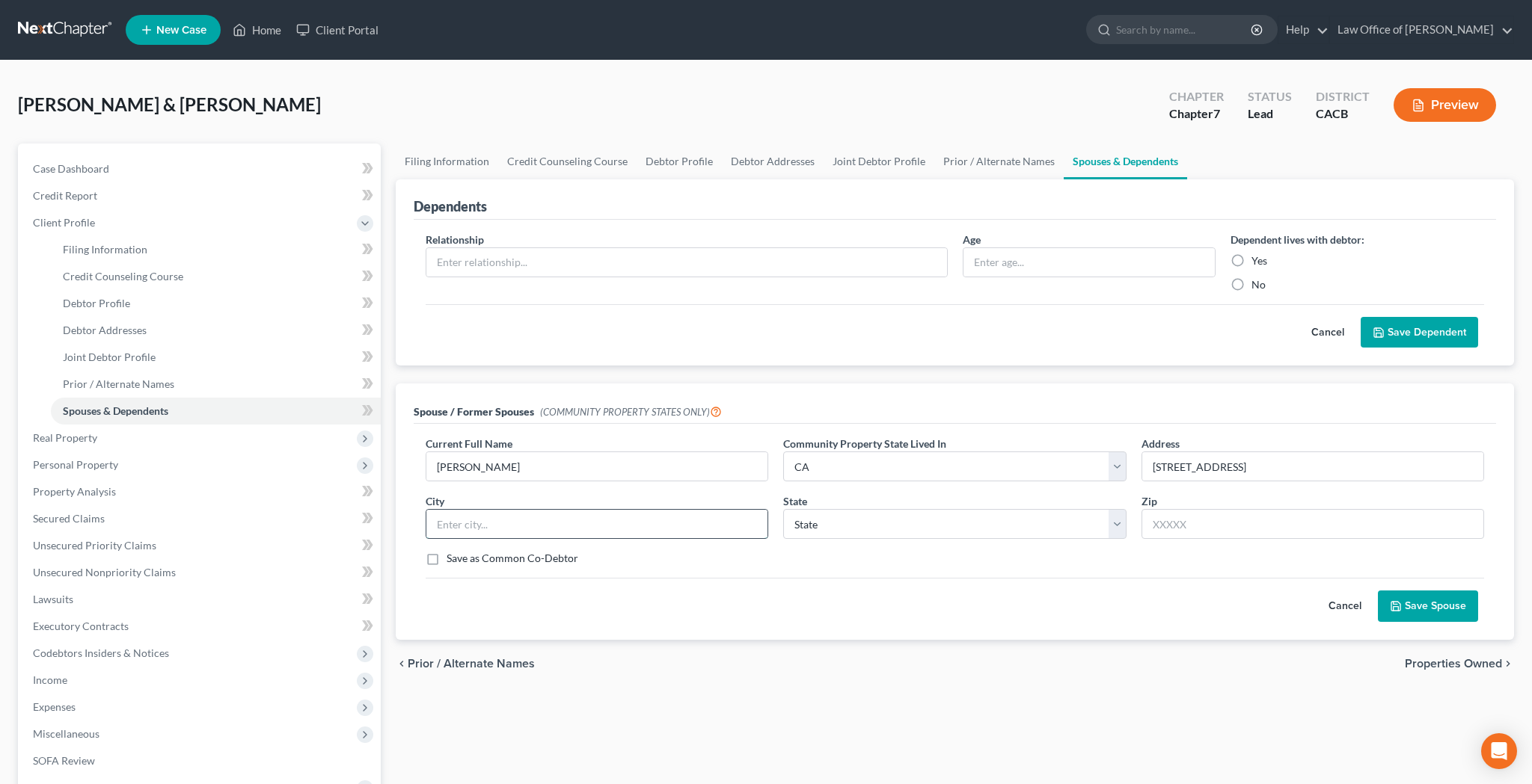
click at [658, 517] on input "text" at bounding box center [597, 524] width 341 height 29
type input "90065"
click at [901, 558] on div "Save as Common Co-Debtor" at bounding box center [954, 558] width 1059 height 15
click at [680, 522] on input "90065" at bounding box center [597, 524] width 341 height 29
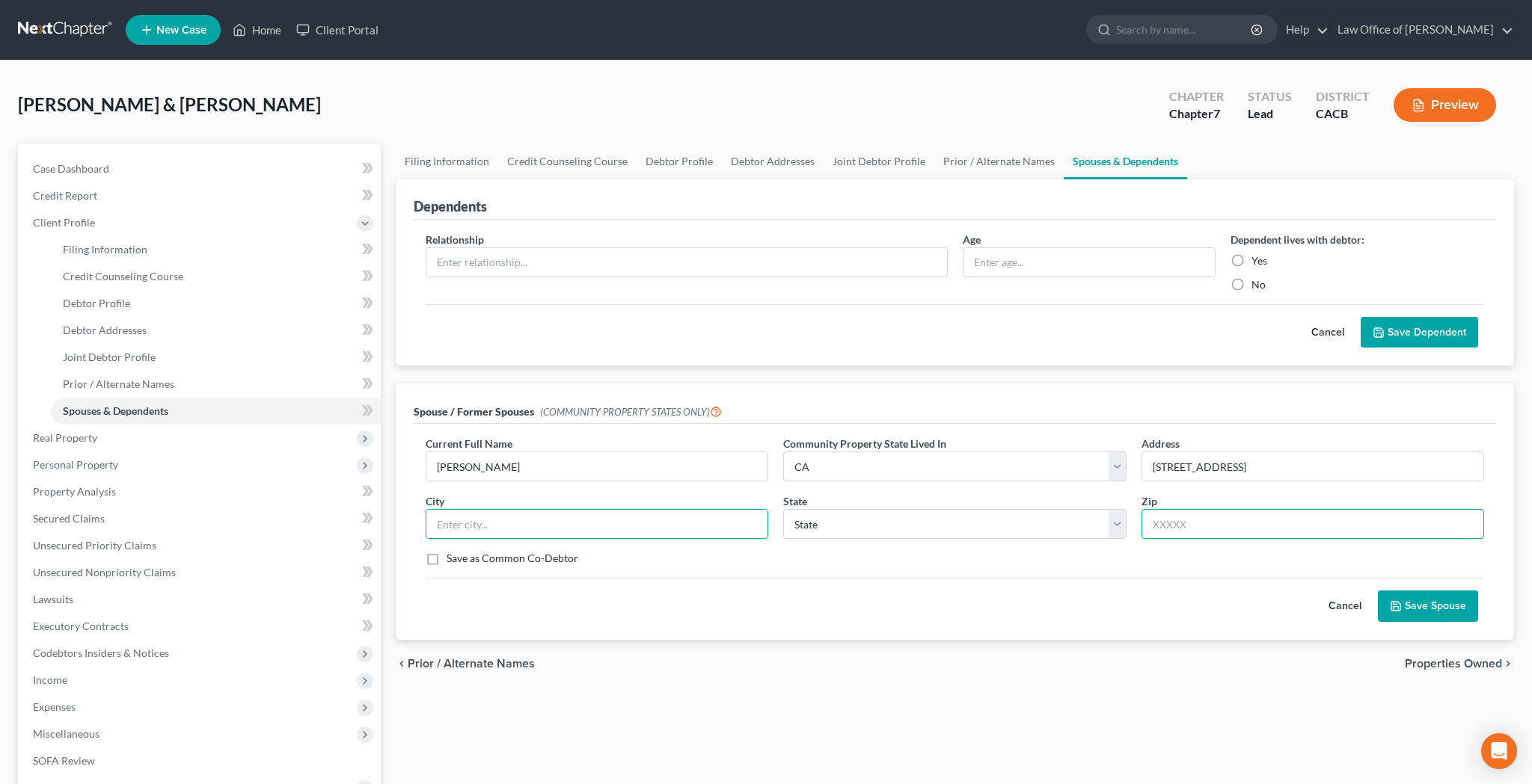
click at [1172, 525] on input "text" at bounding box center [1312, 524] width 342 height 30
type input "90065"
click at [1239, 471] on input "[STREET_ADDRESS]" at bounding box center [1312, 466] width 341 height 29
type input "[GEOGRAPHIC_DATA]"
select select "4"
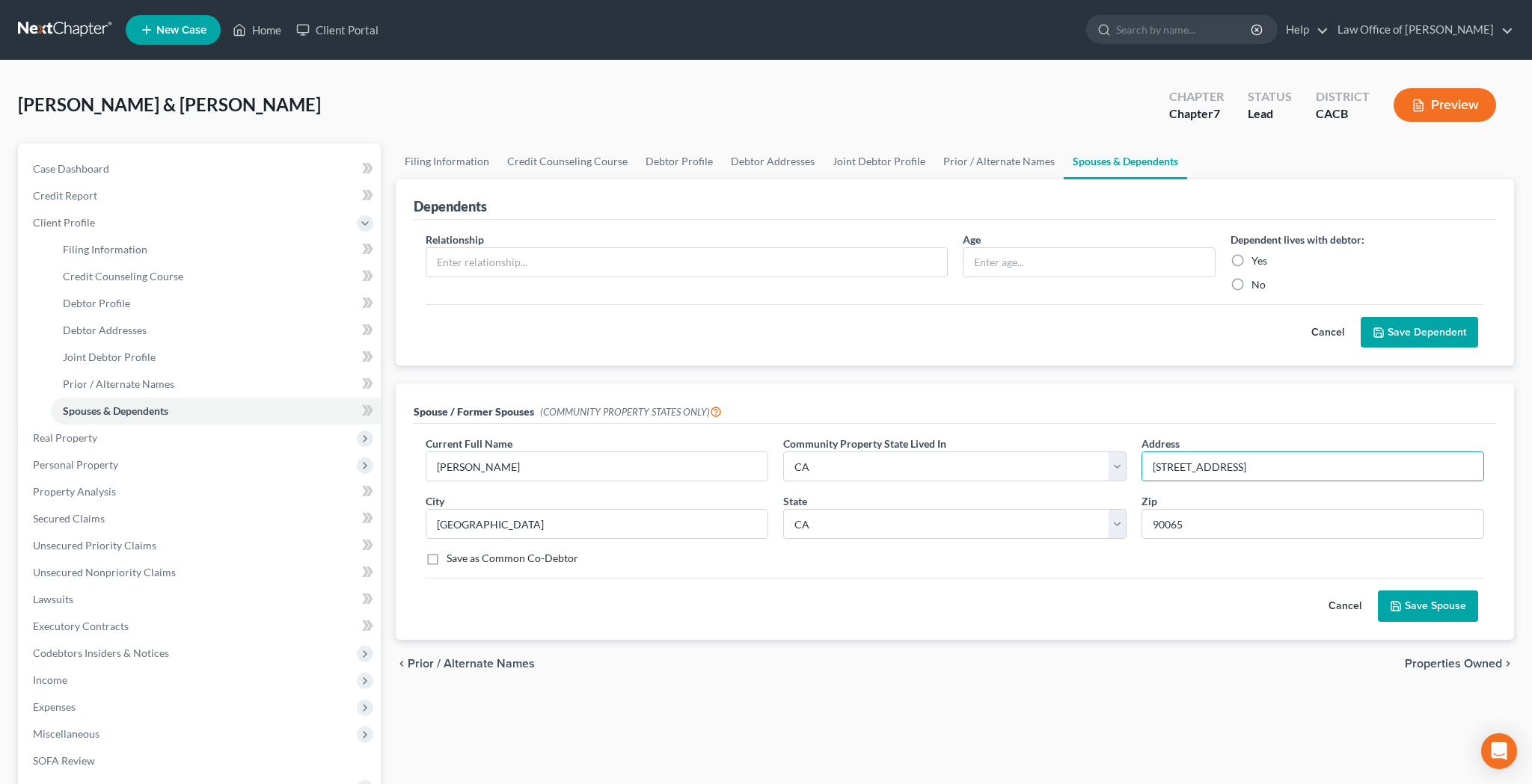
click at [1413, 607] on button "Save Spouse" at bounding box center [1428, 606] width 101 height 31
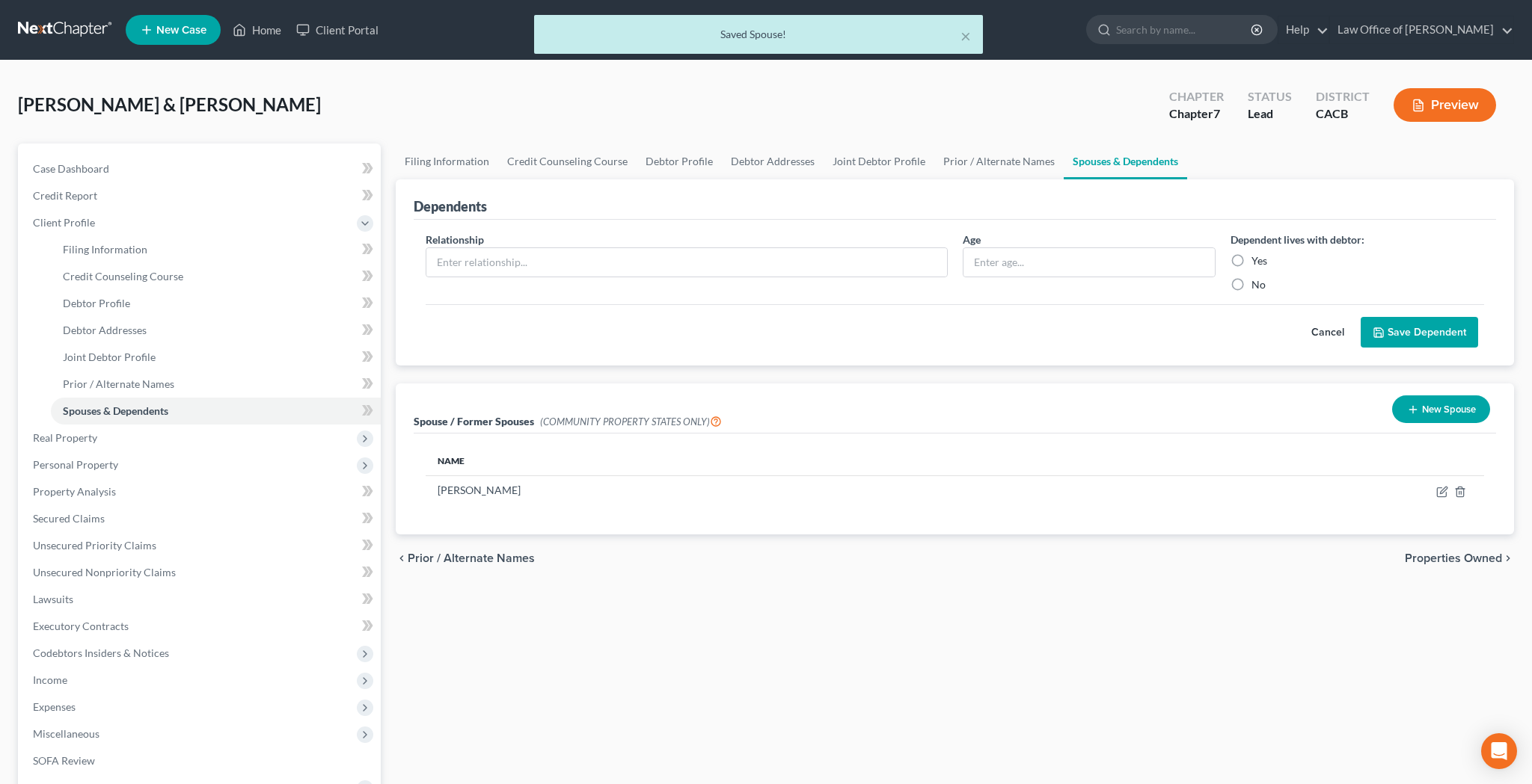
click at [1442, 416] on button "New Spouse" at bounding box center [1441, 410] width 98 height 28
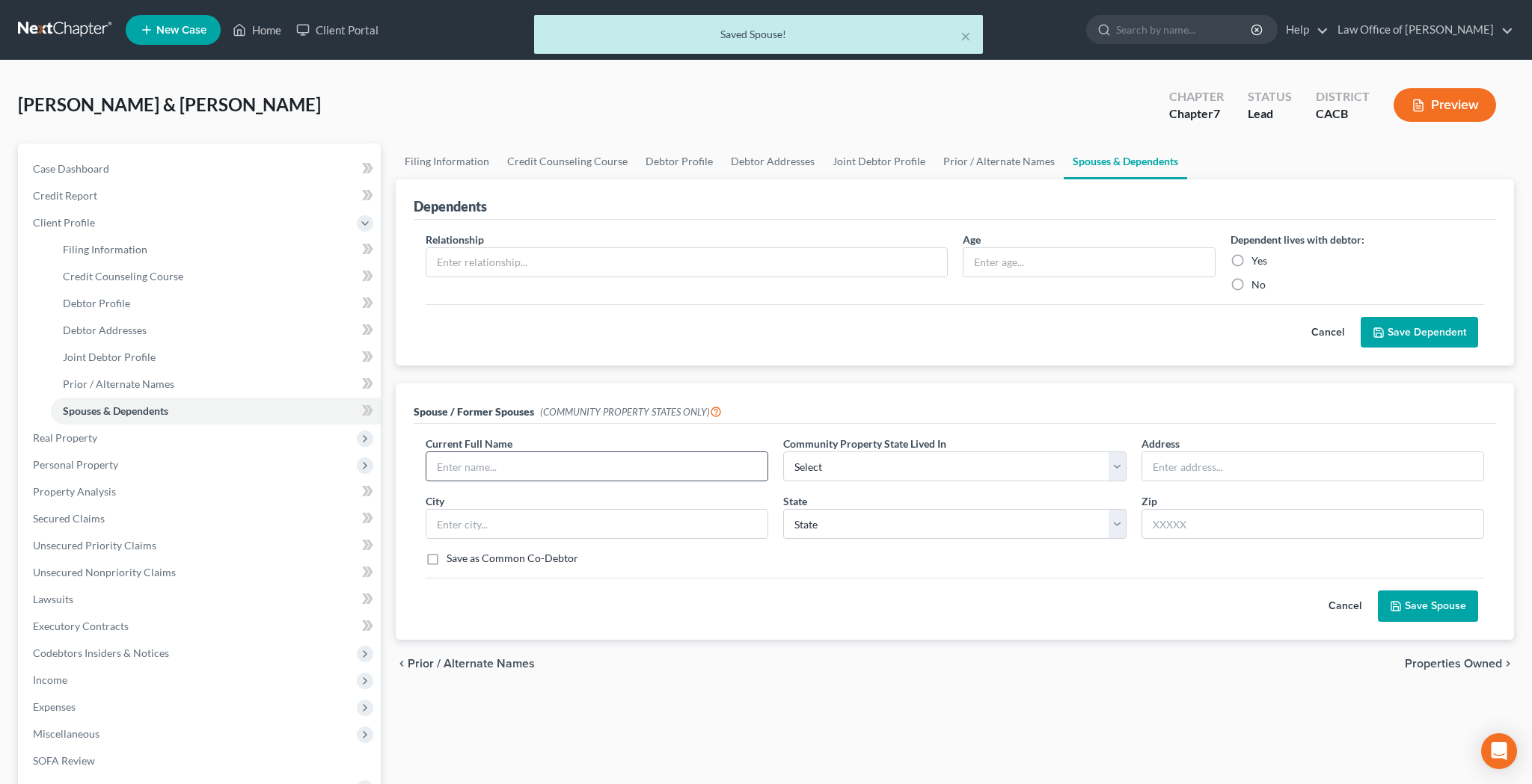
click at [724, 467] on input "text" at bounding box center [597, 466] width 341 height 29
type input "N"
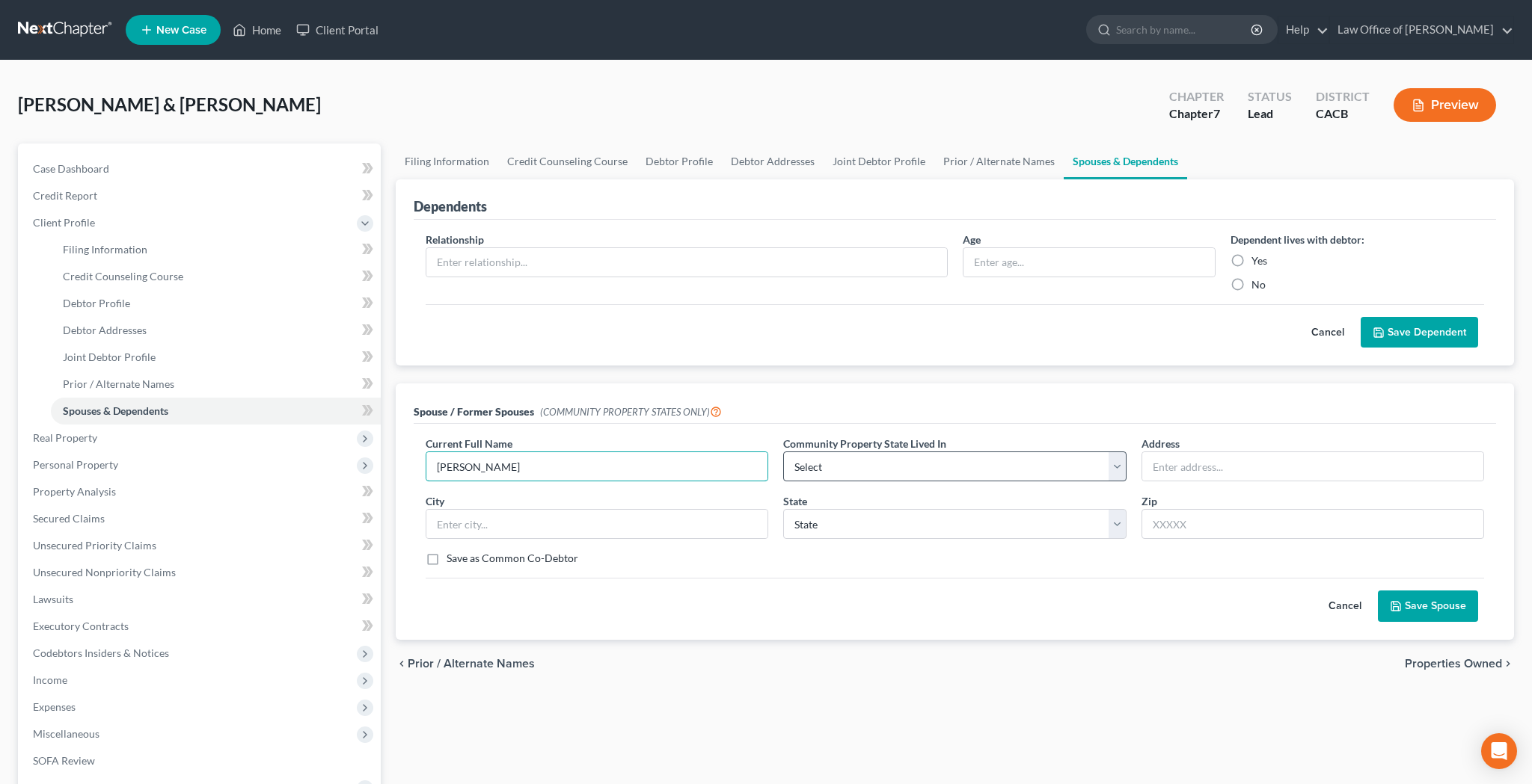
type input "[PERSON_NAME]"
select select "1"
click at [1186, 471] on input "text" at bounding box center [1312, 466] width 341 height 29
type input "[STREET_ADDRESS]"
click at [1162, 532] on input "text" at bounding box center [1312, 524] width 342 height 30
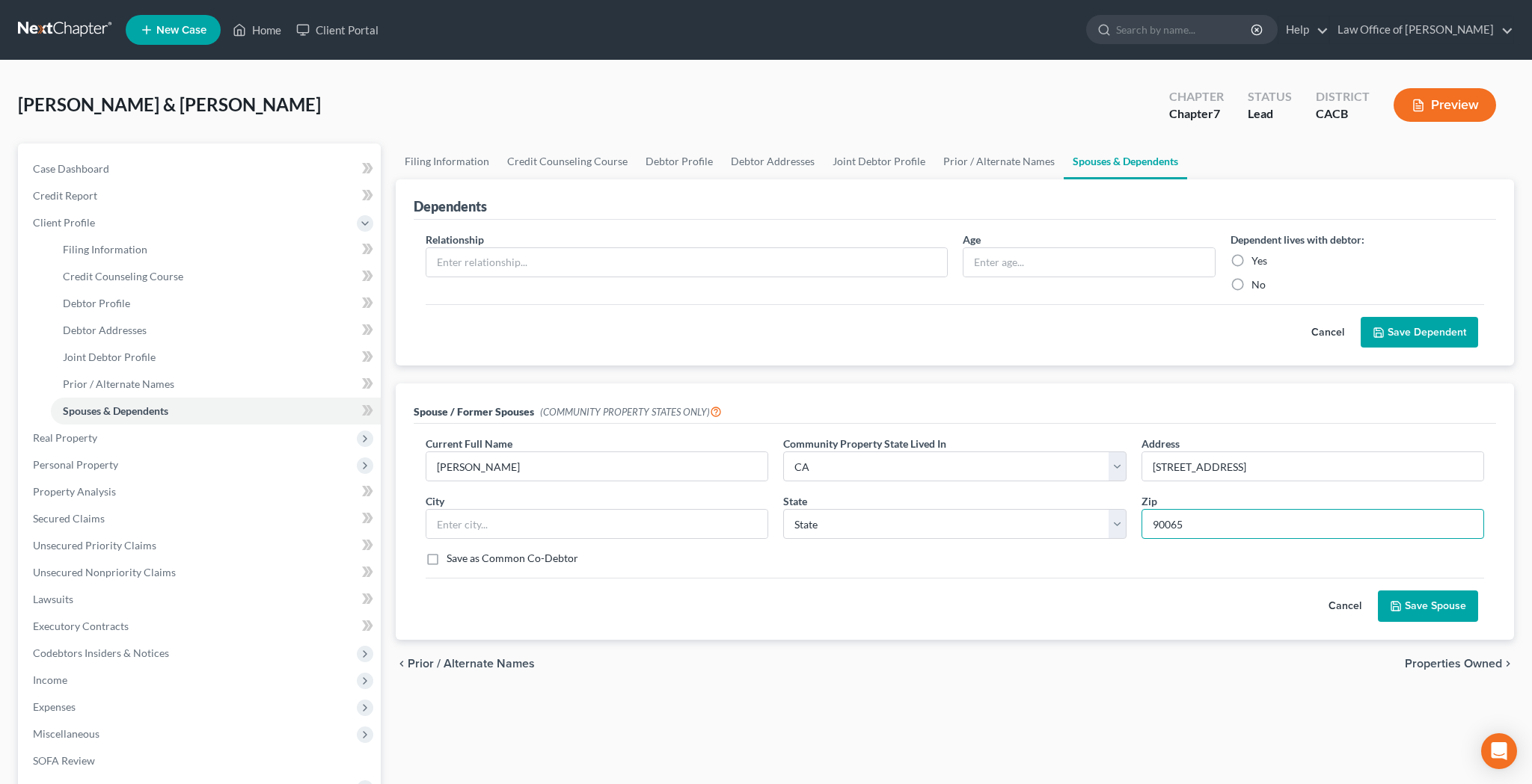
type input "90065"
click at [1032, 562] on div "Save as Common Co-Debtor" at bounding box center [954, 558] width 1059 height 15
type input "[GEOGRAPHIC_DATA]"
select select "4"
click at [1425, 603] on button "Save Spouse" at bounding box center [1428, 606] width 101 height 31
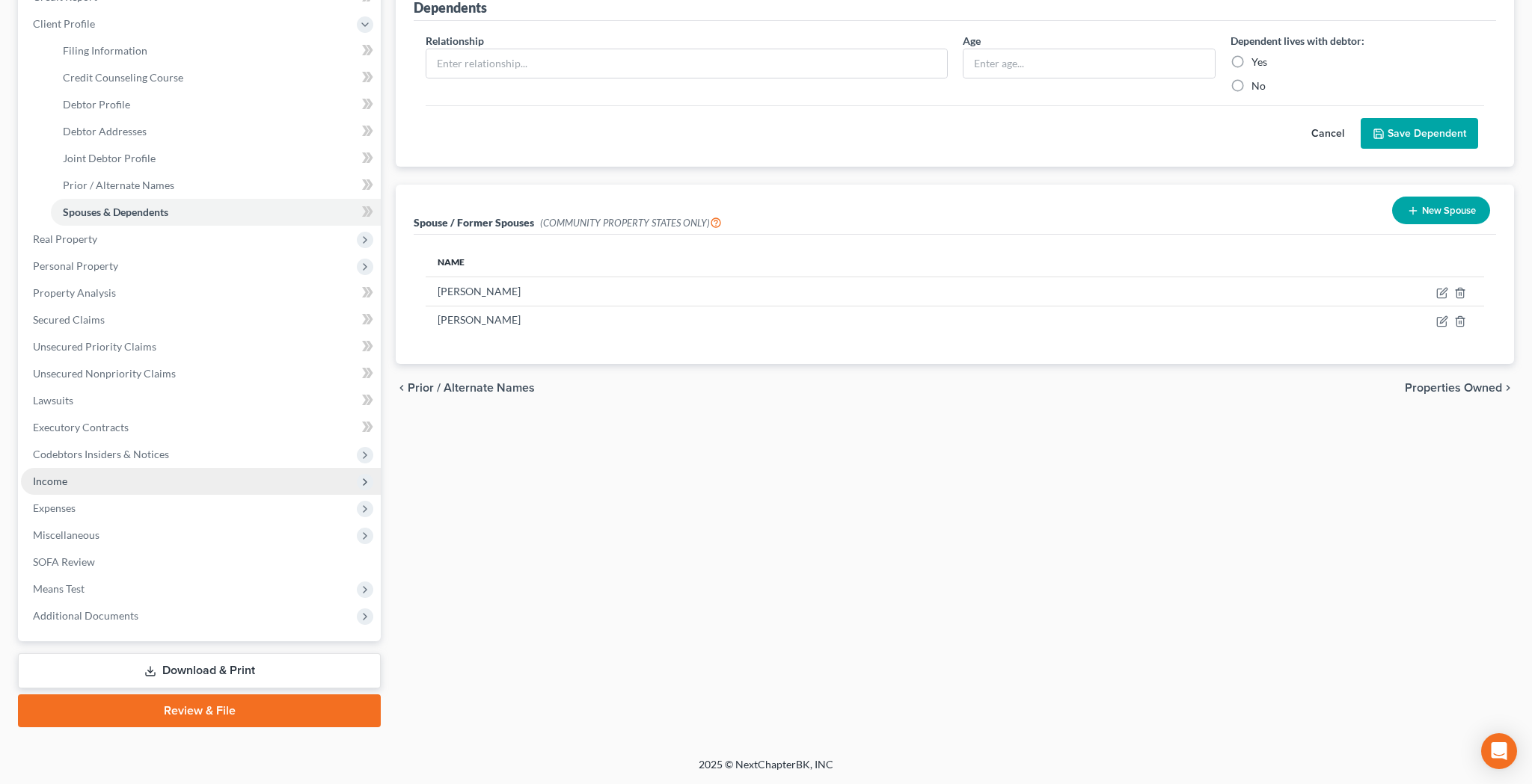
click at [108, 480] on span "Income" at bounding box center [201, 481] width 360 height 27
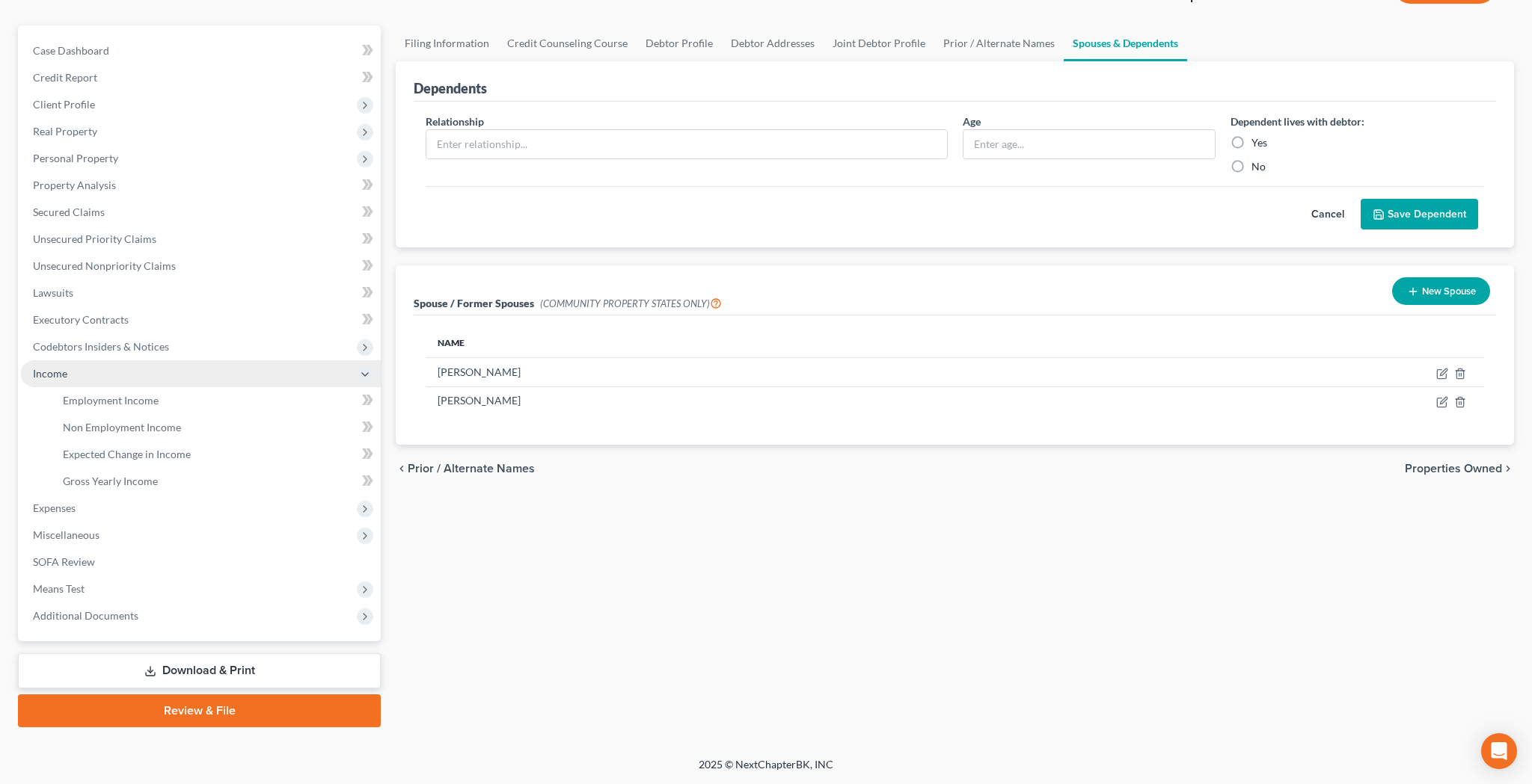
scroll to position [118, 0]
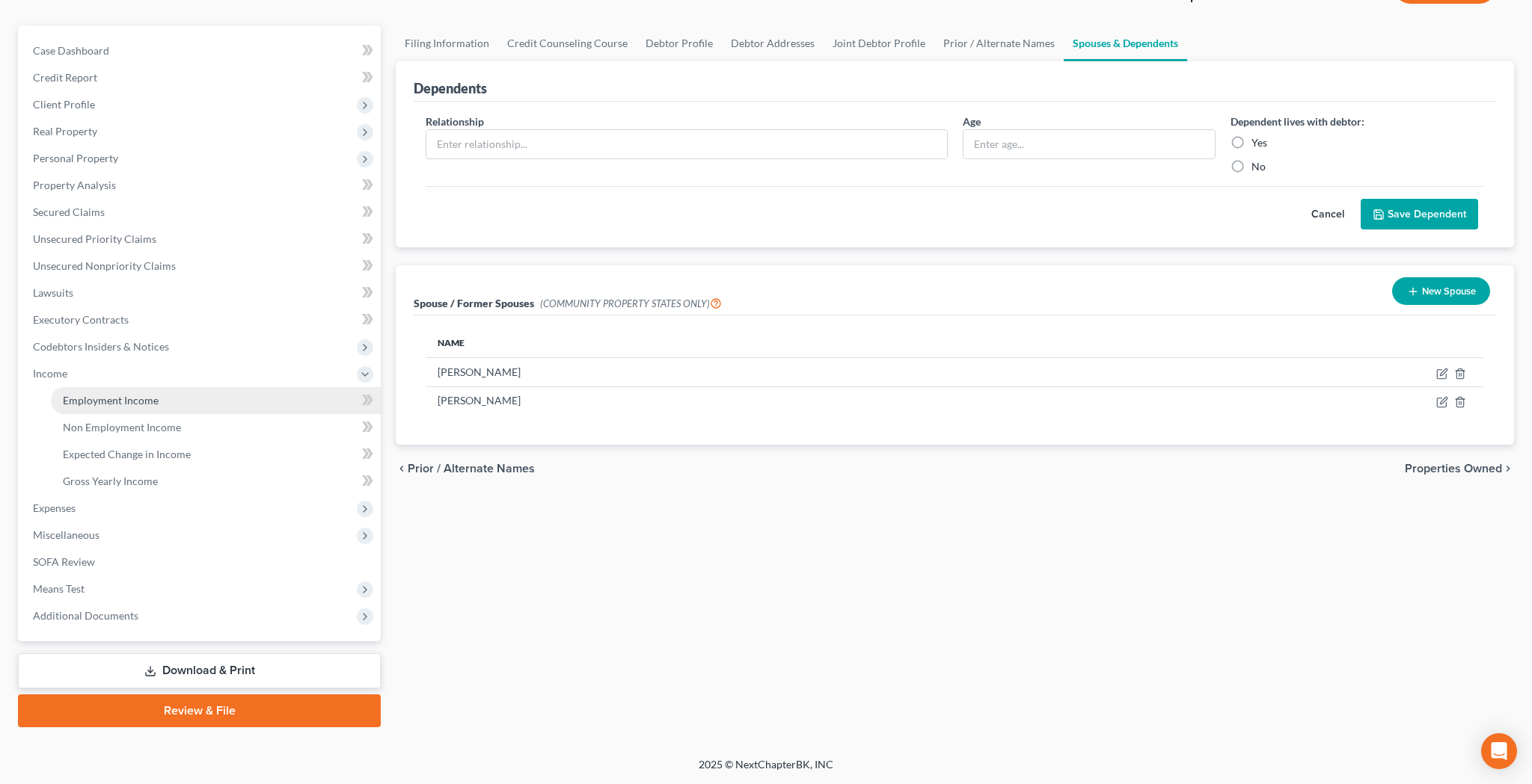
click at [110, 403] on span "Employment Income" at bounding box center [111, 400] width 96 height 13
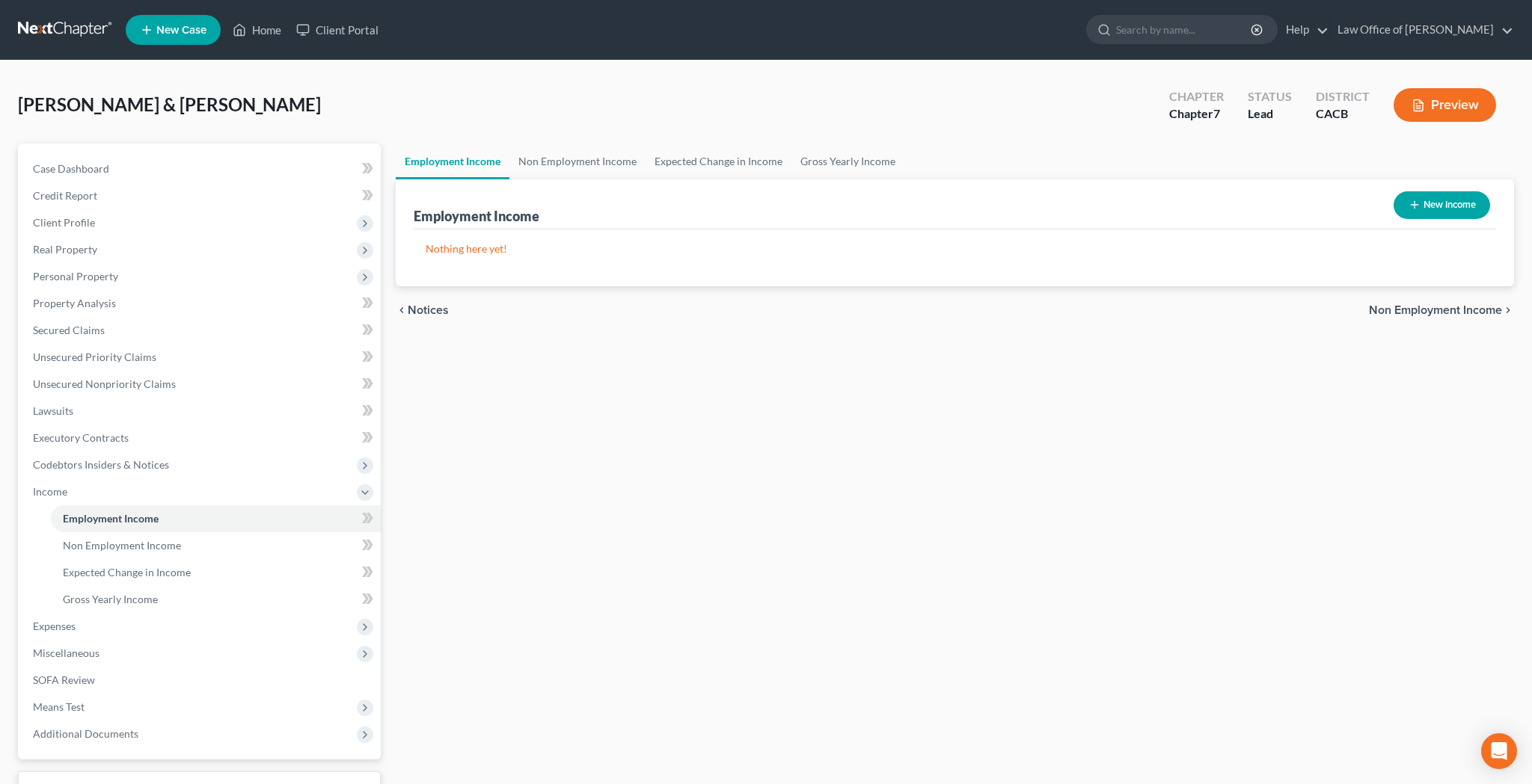
click at [1438, 207] on button "New Income" at bounding box center [1442, 205] width 97 height 28
select select "0"
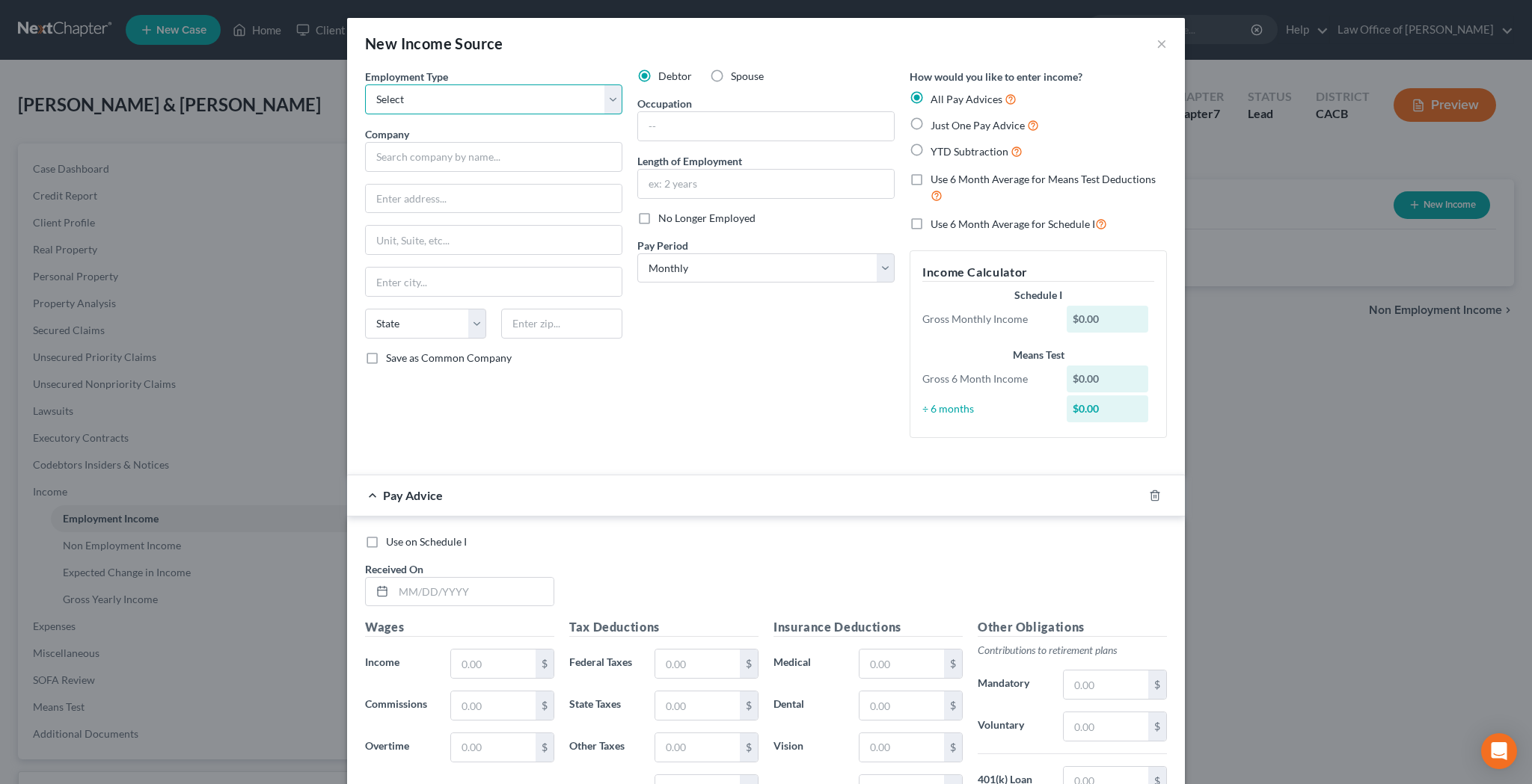
select select "1"
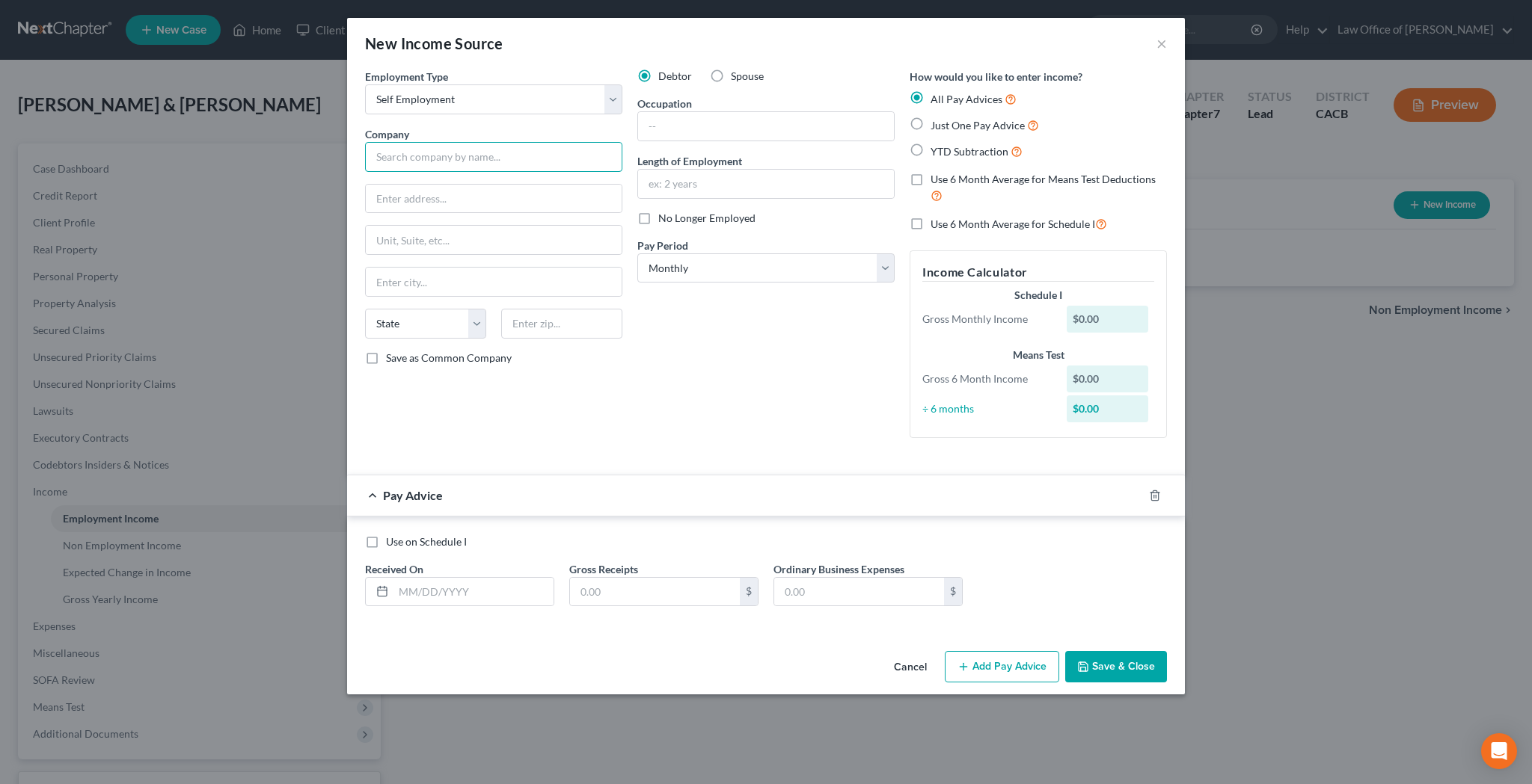
click at [543, 160] on input "text" at bounding box center [493, 157] width 257 height 30
type input "Self-Employed as [PERSON_NAME]"
click at [515, 196] on input "text" at bounding box center [493, 198] width 256 height 29
type input "[STREET_ADDRESS]"
click at [556, 317] on input "text" at bounding box center [561, 324] width 121 height 30
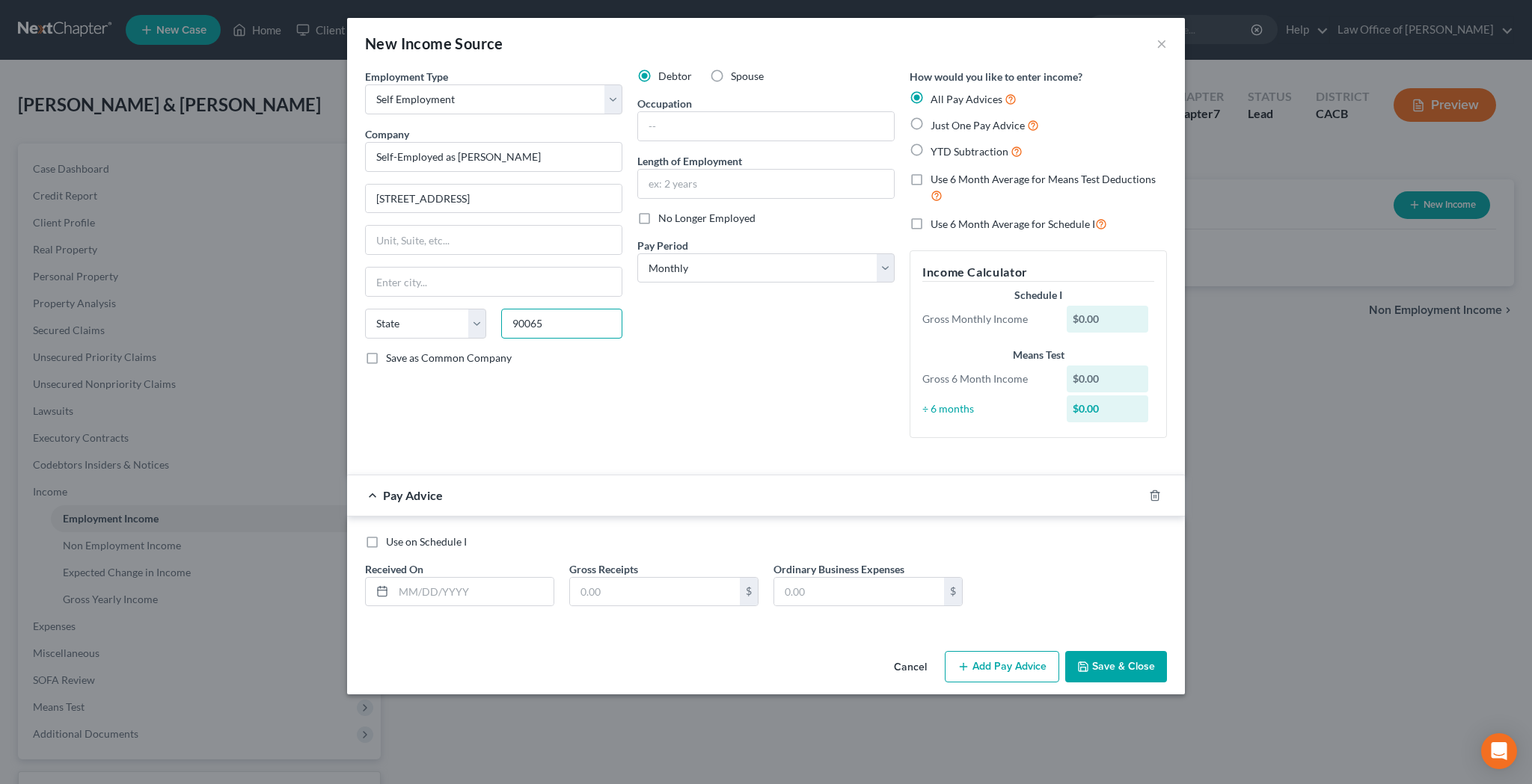
type input "90065"
click at [679, 300] on div "Debtor Spouse Occupation Length of Employment No Longer Employed Pay Period * S…" at bounding box center [765, 259] width 272 height 381
type input "[GEOGRAPHIC_DATA]"
select select "4"
click at [720, 119] on input "text" at bounding box center [765, 126] width 256 height 29
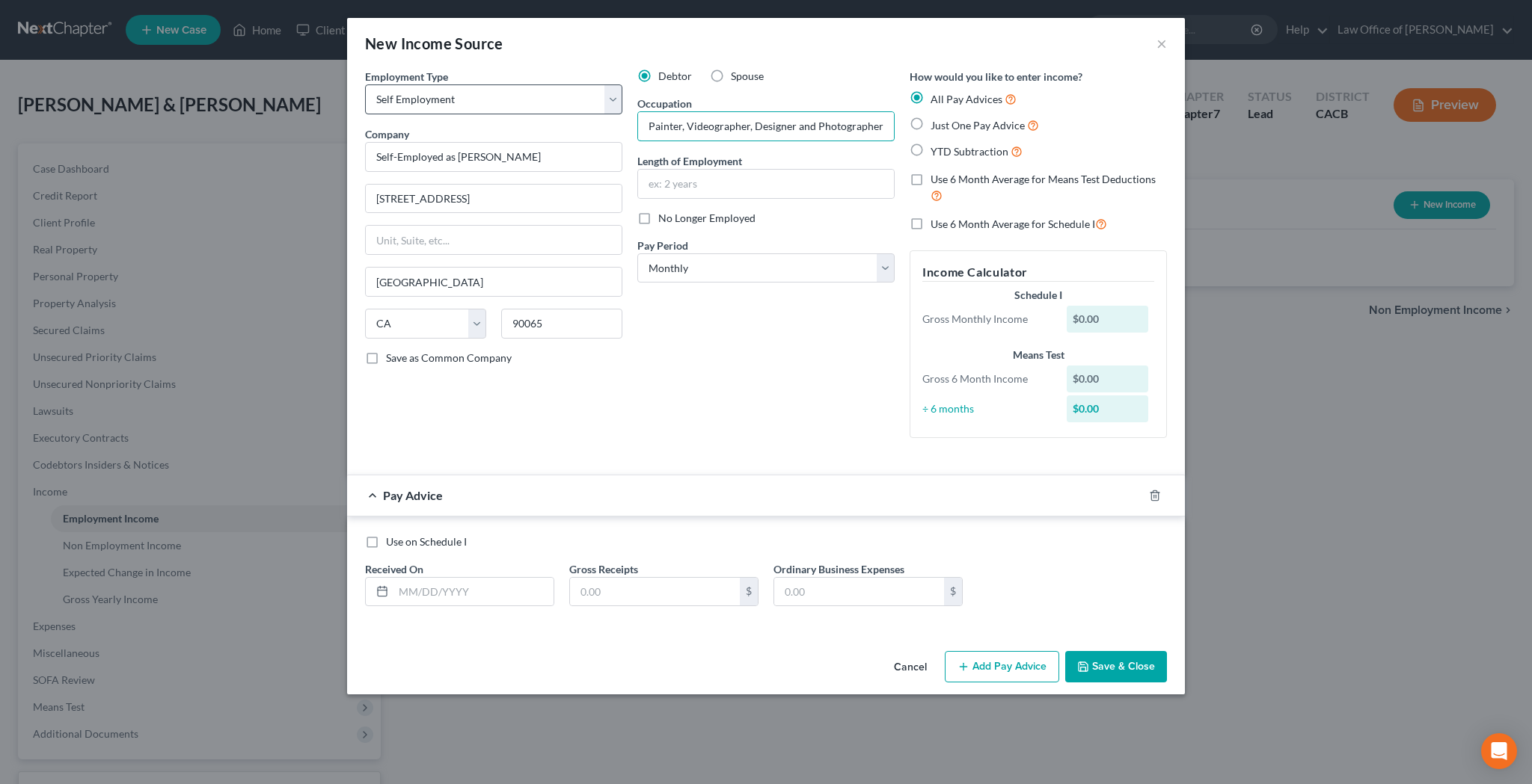
type input "Painter, Videographer, Designer and Photographer"
click at [1140, 668] on button "Save & Close" at bounding box center [1116, 667] width 102 height 31
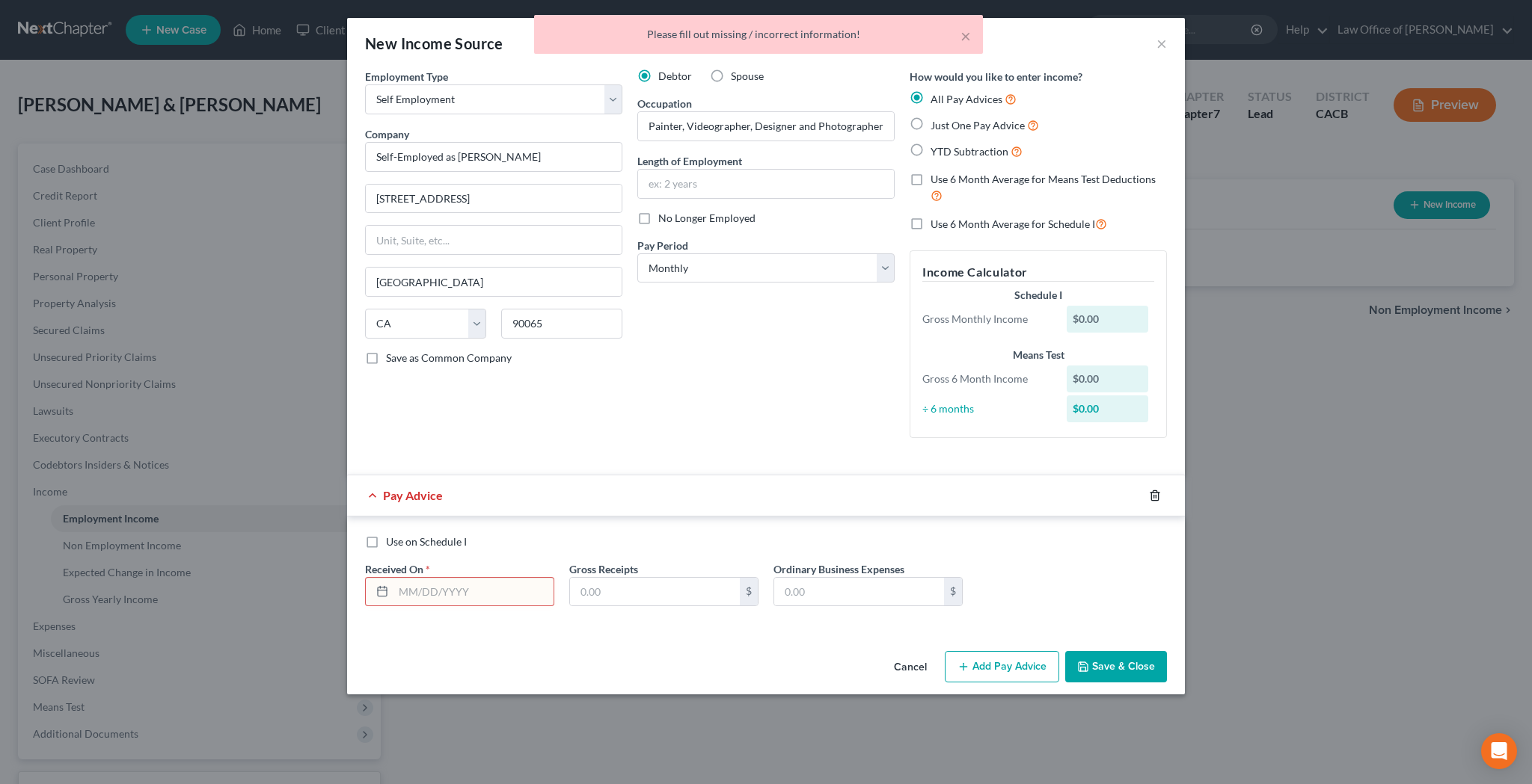
click at [1154, 491] on icon "button" at bounding box center [1155, 495] width 12 height 12
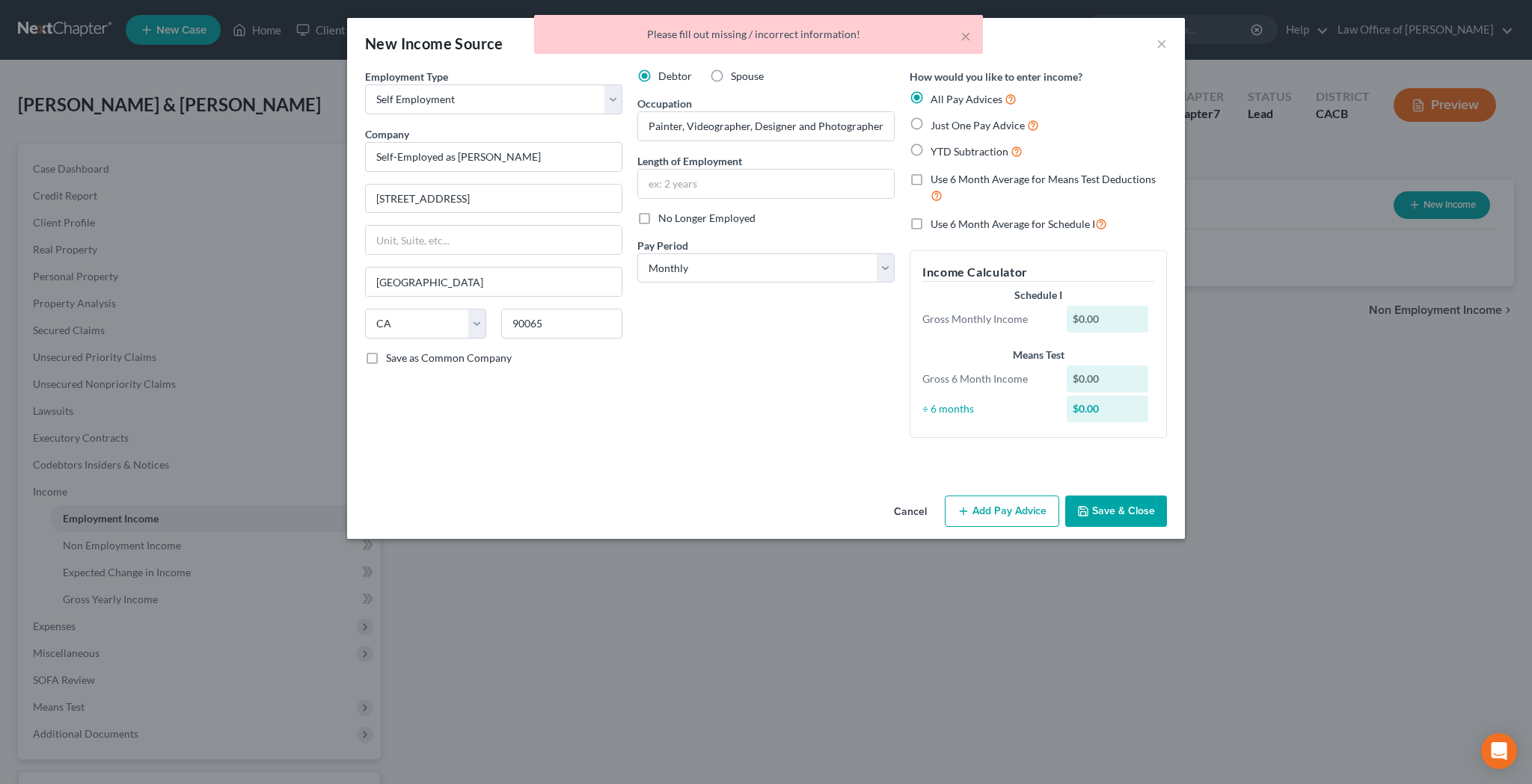
click at [1143, 504] on button "Save & Close" at bounding box center [1116, 511] width 102 height 31
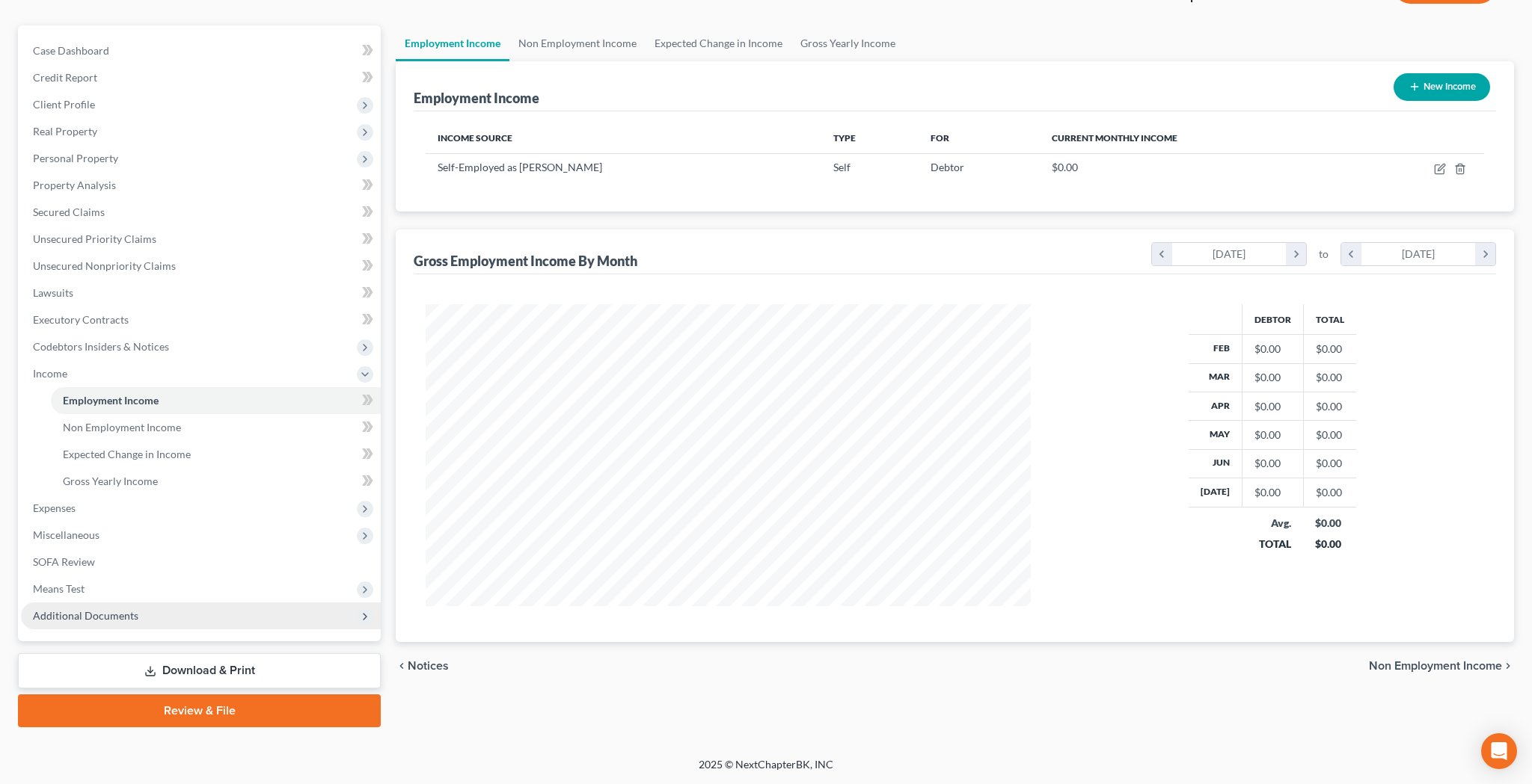
scroll to position [118, 0]
click at [129, 539] on span "Miscellaneous" at bounding box center [201, 535] width 360 height 27
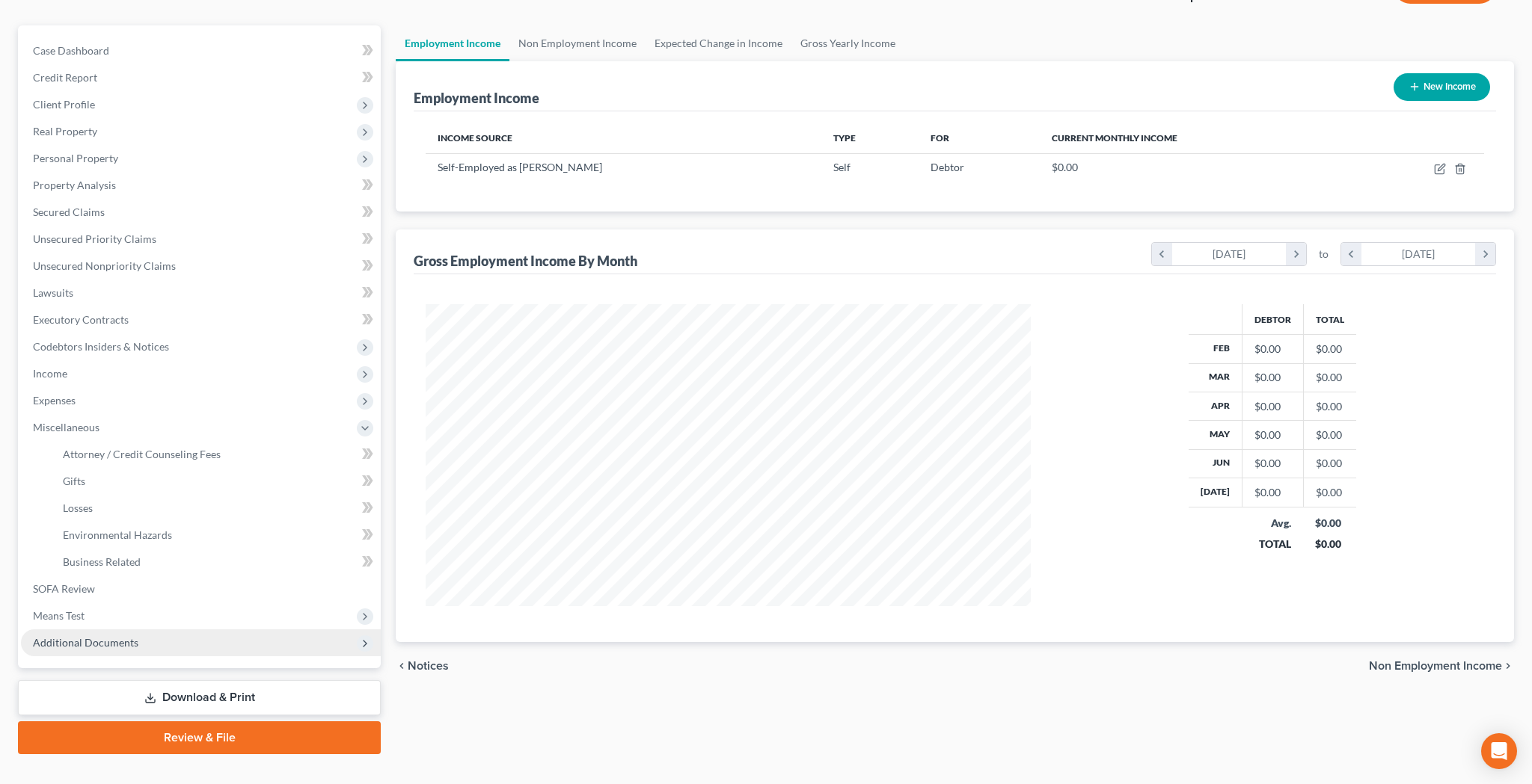
click at [120, 642] on span "Additional Documents" at bounding box center [86, 643] width 105 height 13
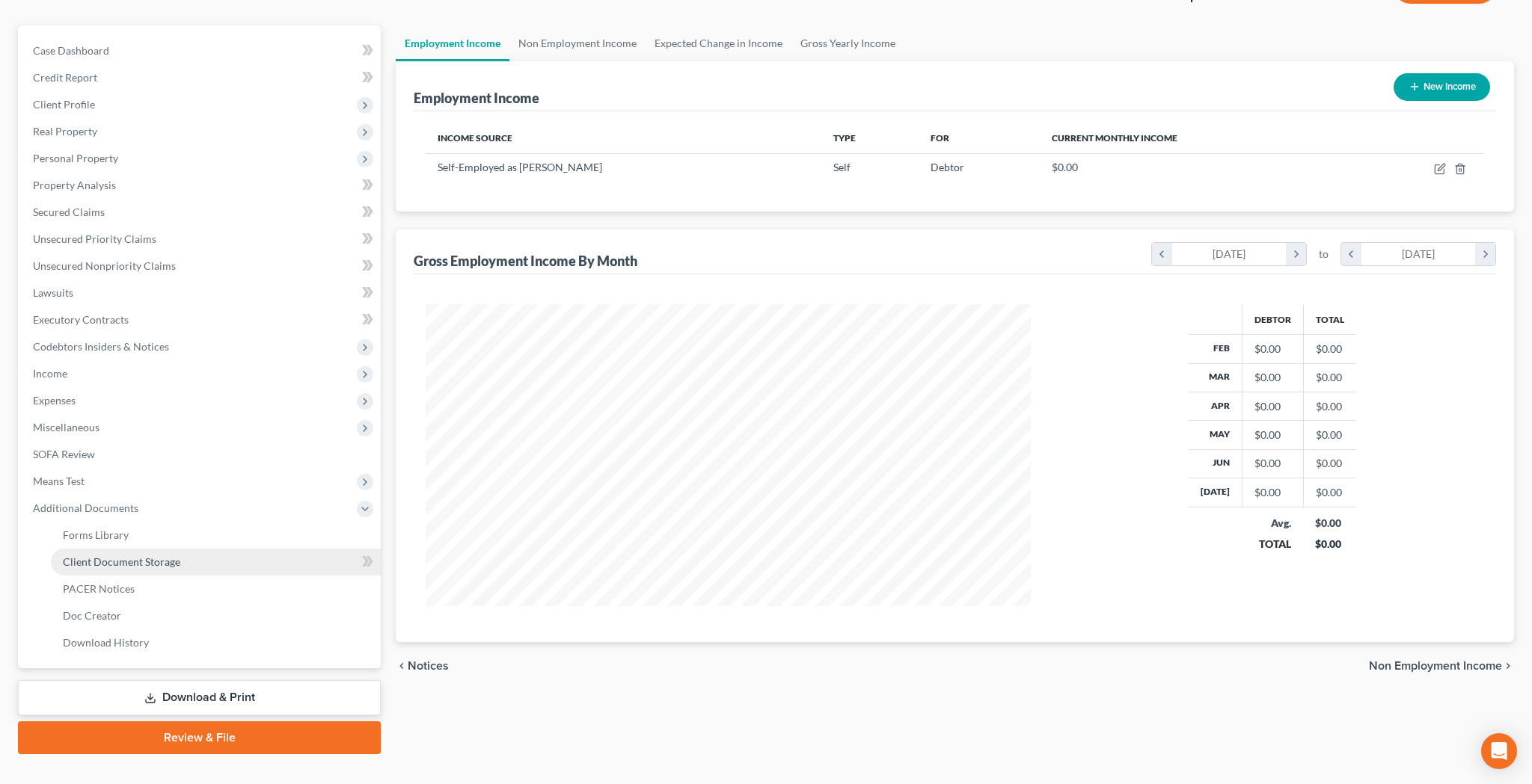
click at [147, 563] on span "Client Document Storage" at bounding box center [121, 562] width 117 height 13
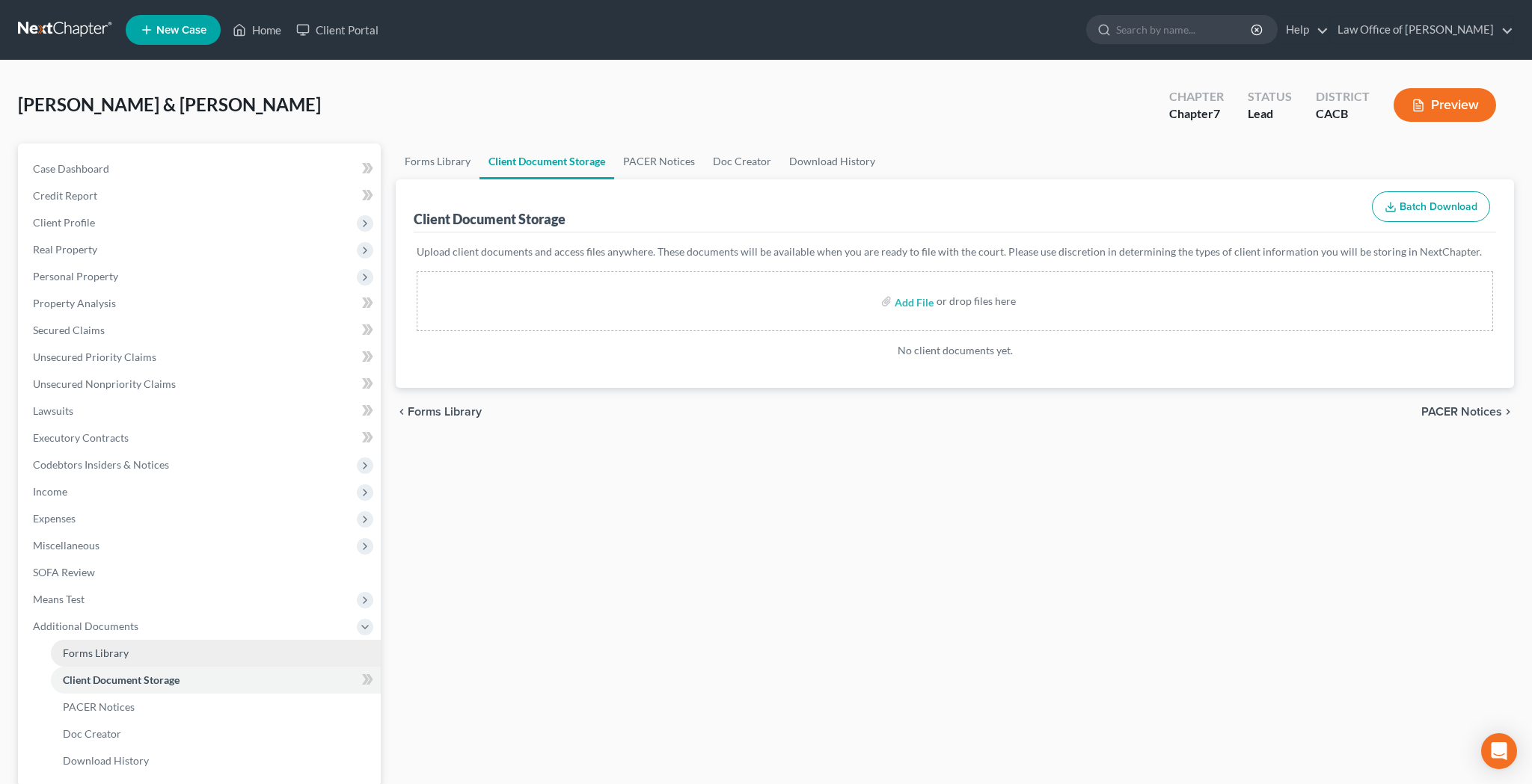
click at [130, 647] on link "Forms Library" at bounding box center [215, 653] width 329 height 27
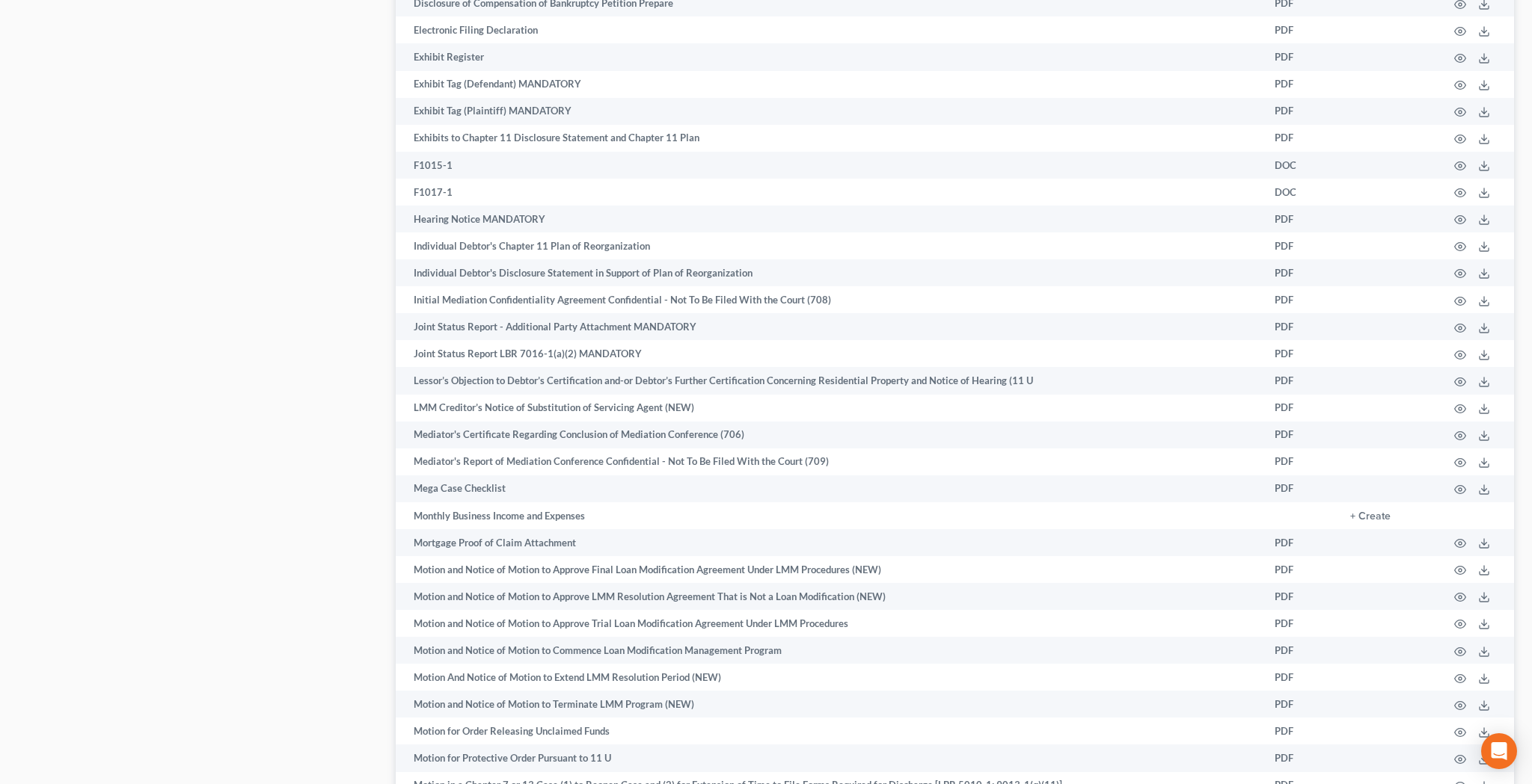
scroll to position [3059, 0]
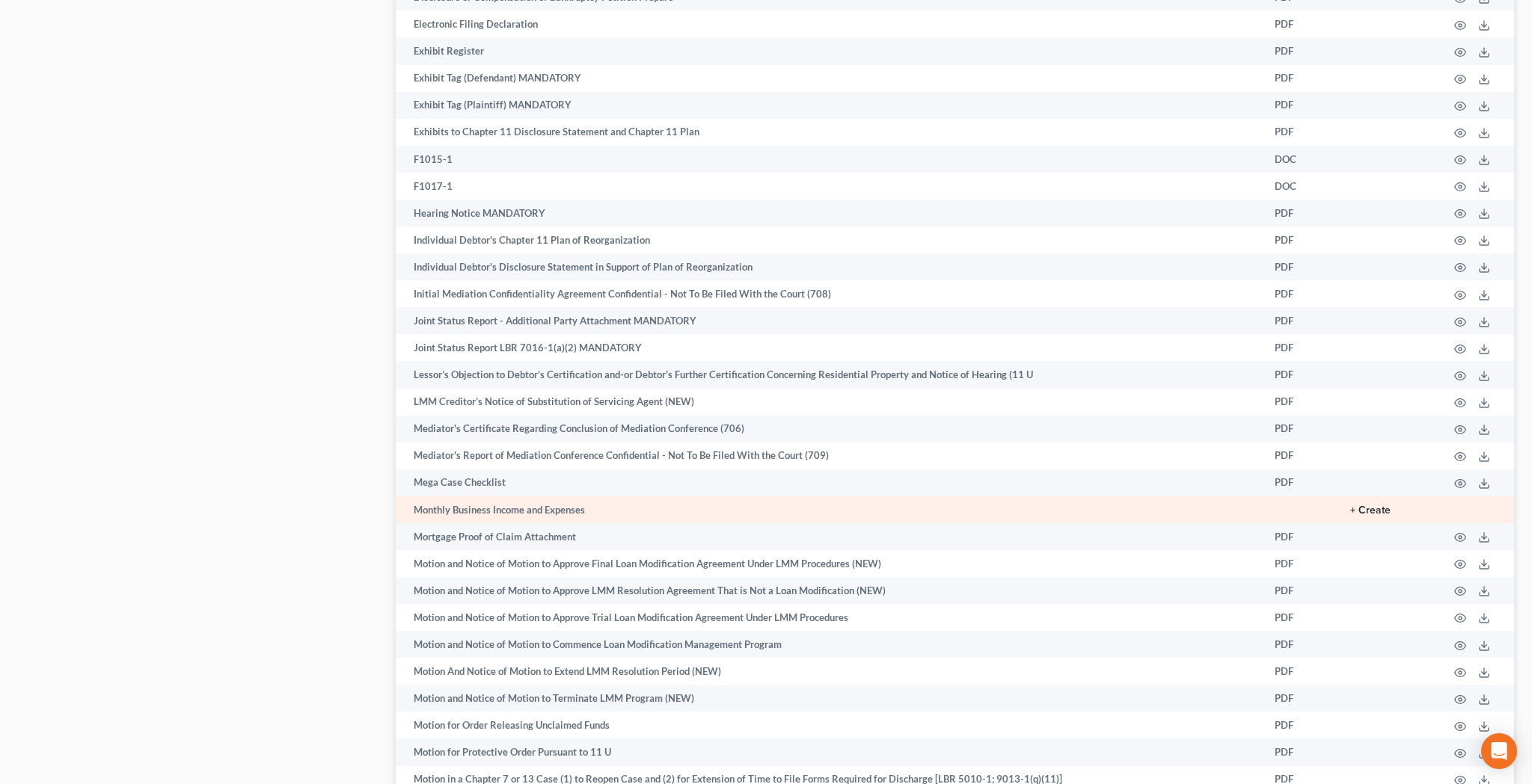
click at [1371, 505] on button "+ Create" at bounding box center [1370, 510] width 41 height 10
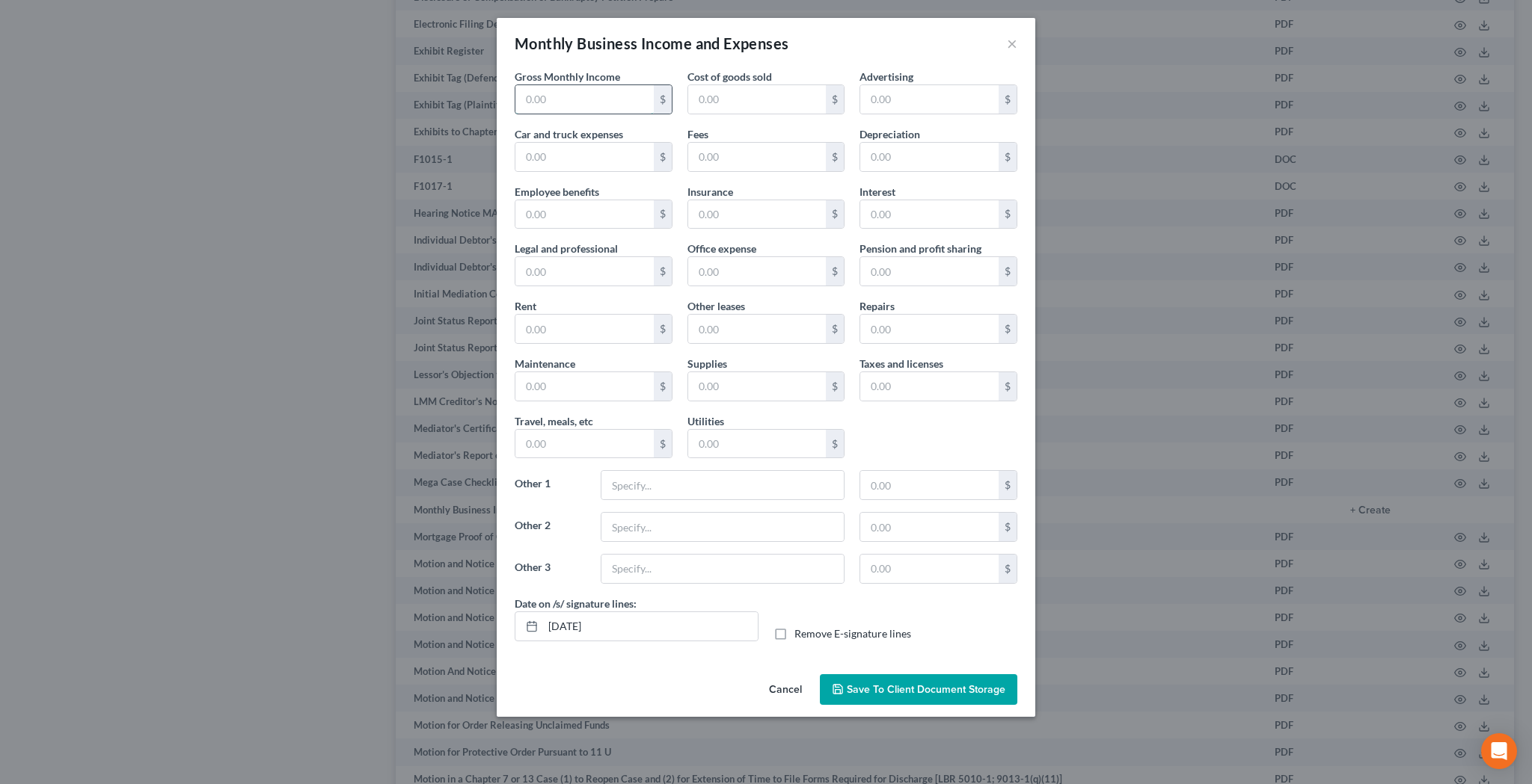
click at [552, 104] on input "text" at bounding box center [584, 99] width 138 height 29
type input "829.64"
click at [690, 491] on input "text" at bounding box center [723, 485] width 243 height 29
click at [678, 491] on input "Office Expense and Supplies" at bounding box center [723, 485] width 243 height 29
type input "Office Expenses and Supplies"
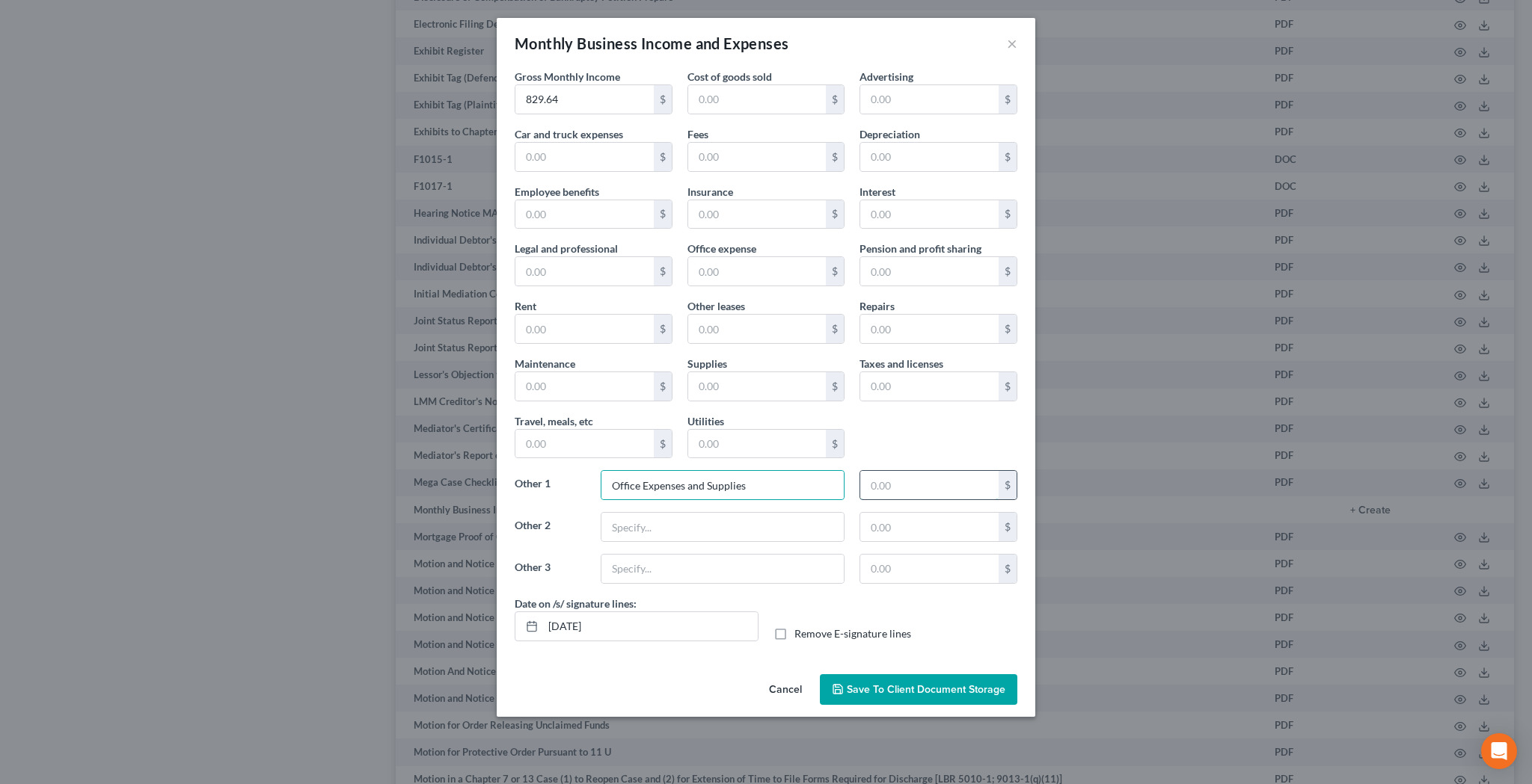
click at [927, 481] on input "text" at bounding box center [929, 485] width 138 height 29
type input "180"
click at [915, 101] on input "text" at bounding box center [929, 99] width 138 height 29
type input "24.70"
click at [795, 636] on label "Remove E-signature lines" at bounding box center [853, 634] width 116 height 15
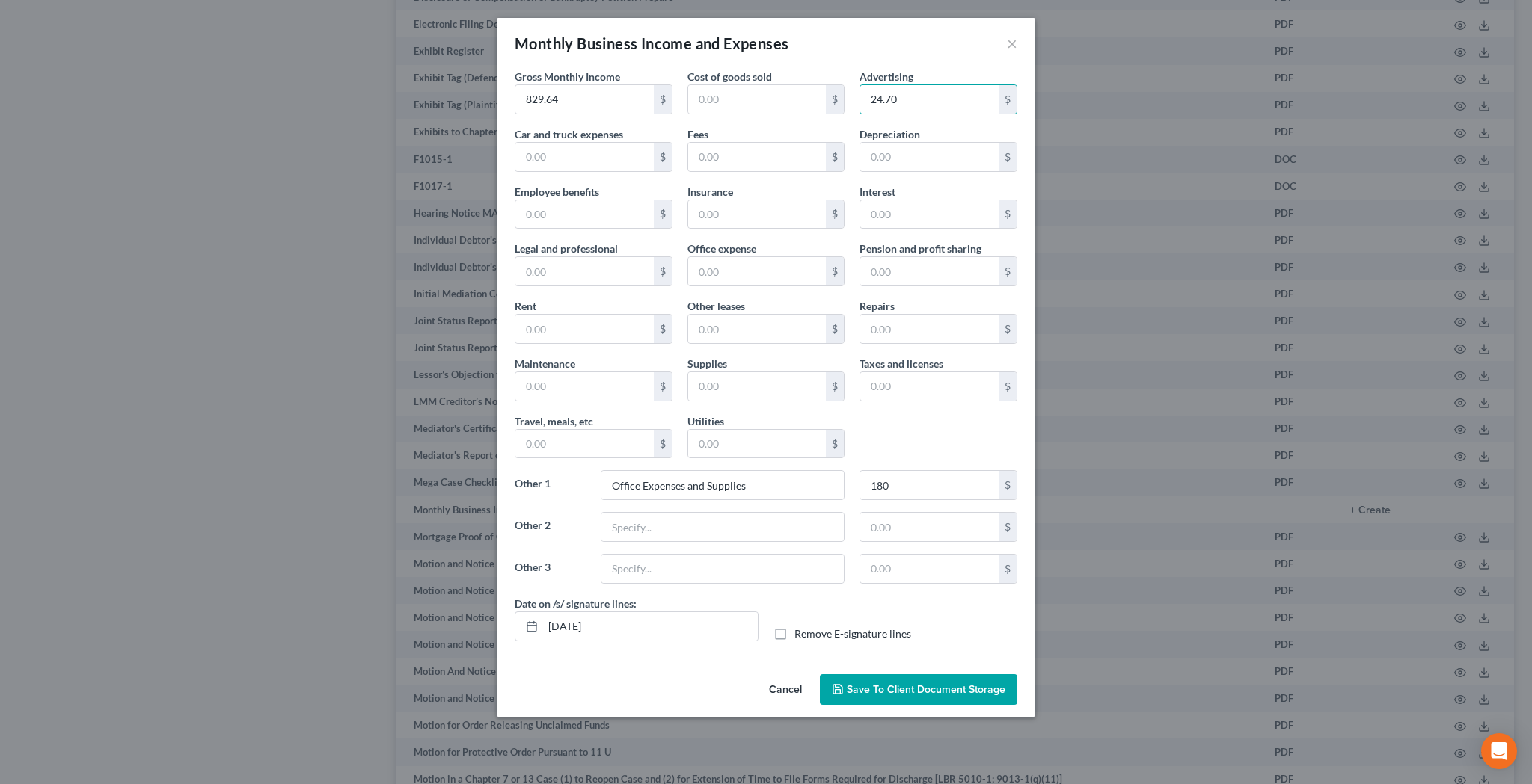
click at [800, 636] on input "Remove E-signature lines" at bounding box center [805, 631] width 10 height 10
checkbox input "true"
click at [878, 685] on span "Save to Client Document Storage" at bounding box center [926, 690] width 159 height 13
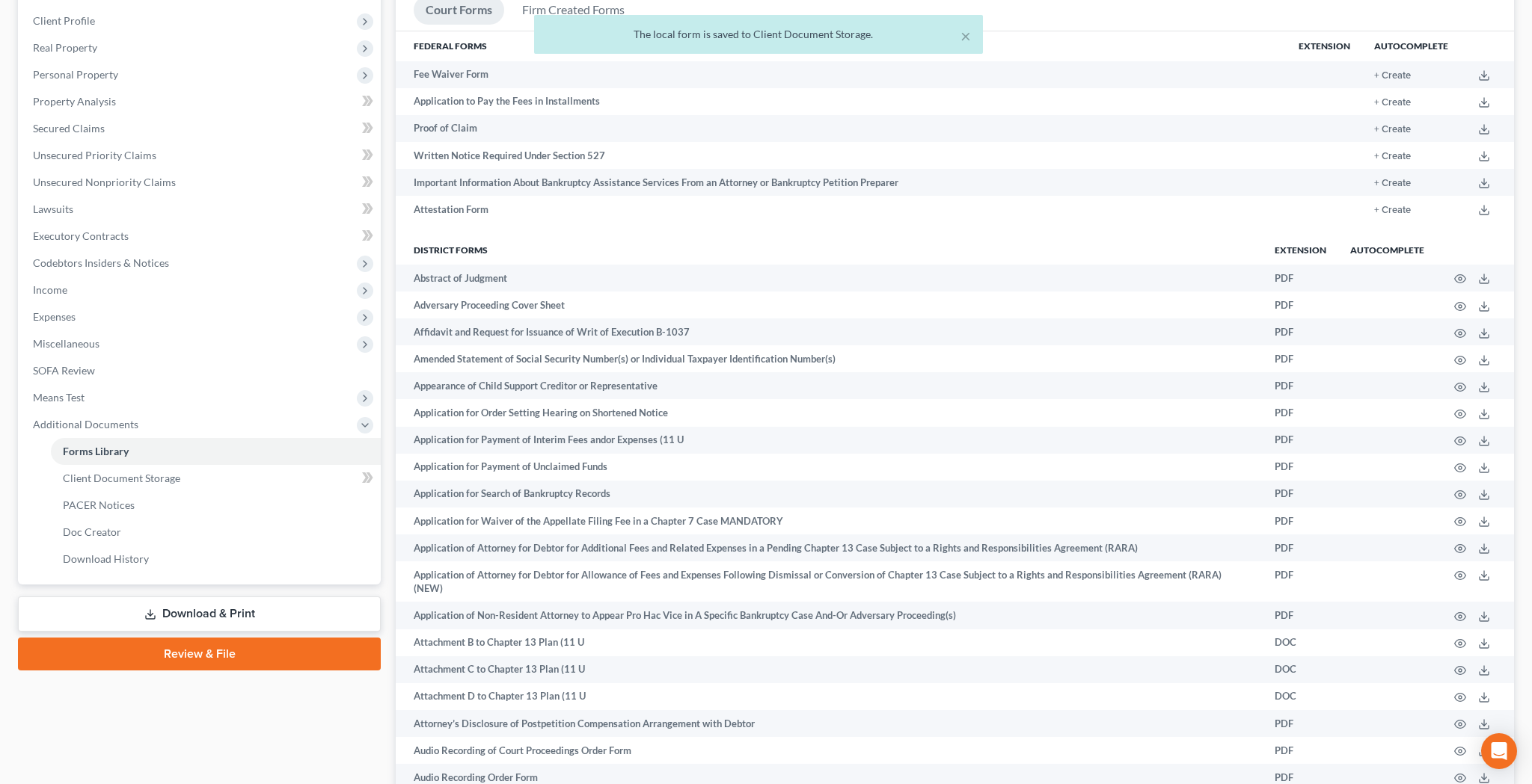
scroll to position [289, 0]
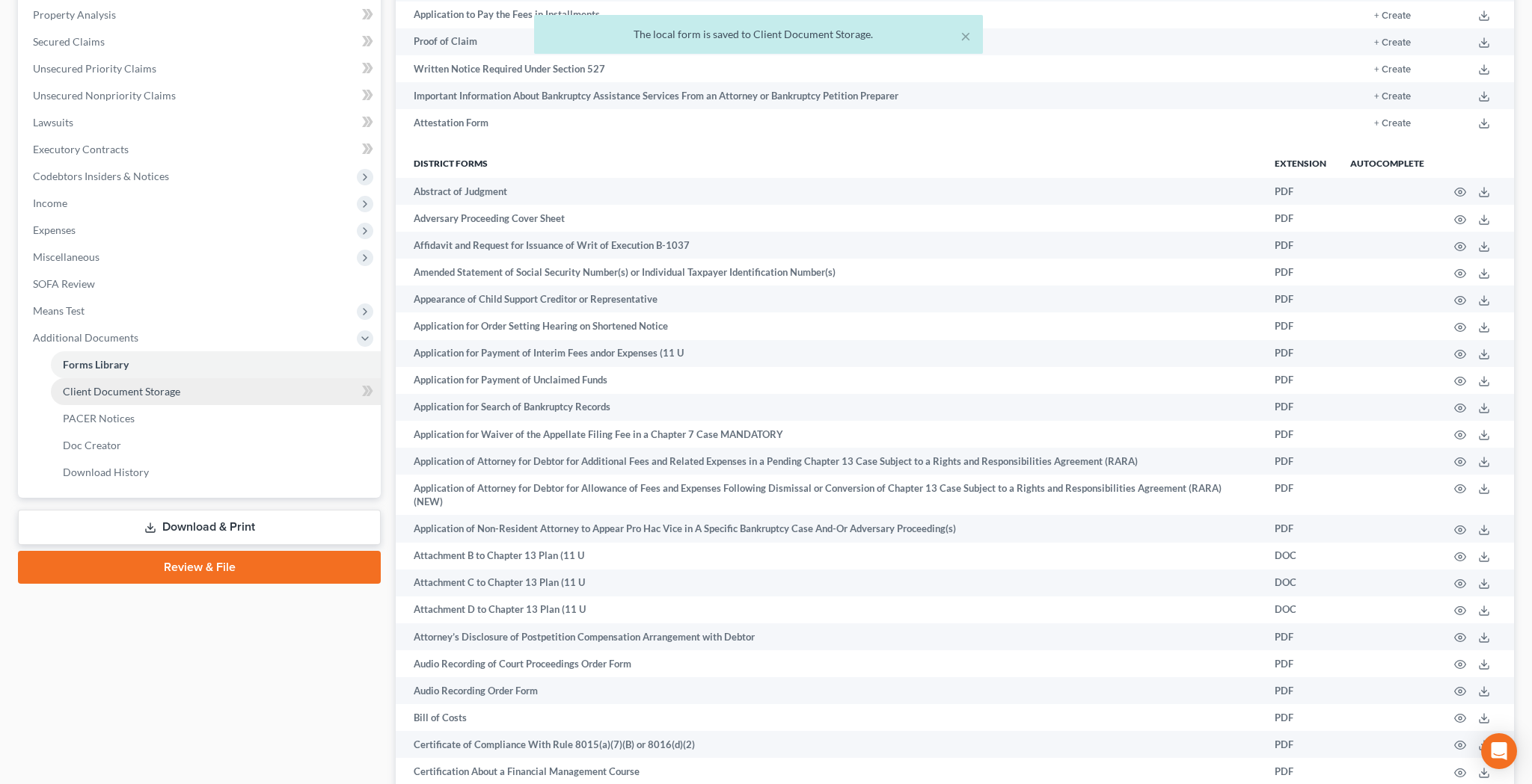
click at [200, 388] on link "Client Document Storage" at bounding box center [215, 391] width 329 height 27
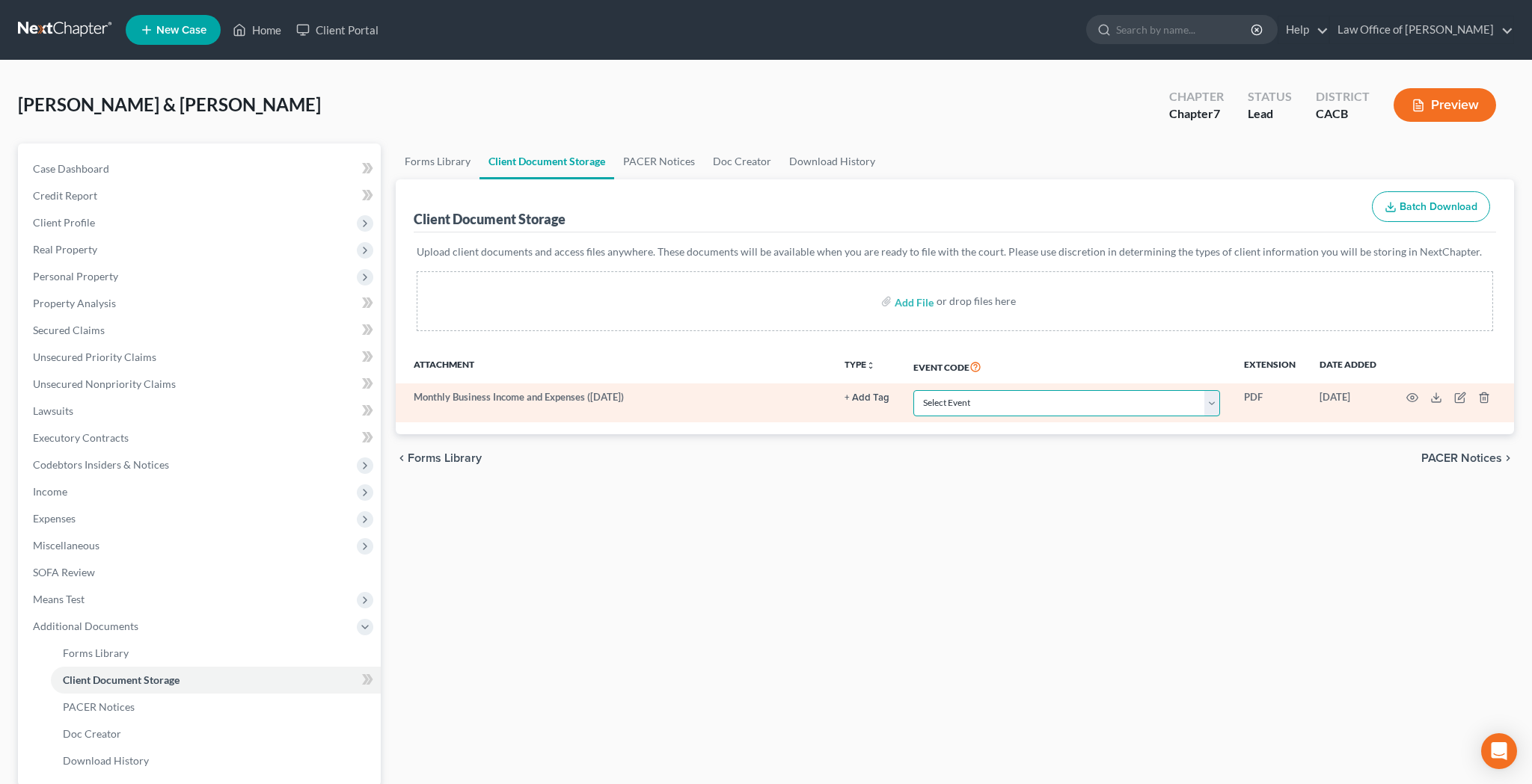
select select "70"
click at [1412, 400] on icon "button" at bounding box center [1412, 398] width 12 height 12
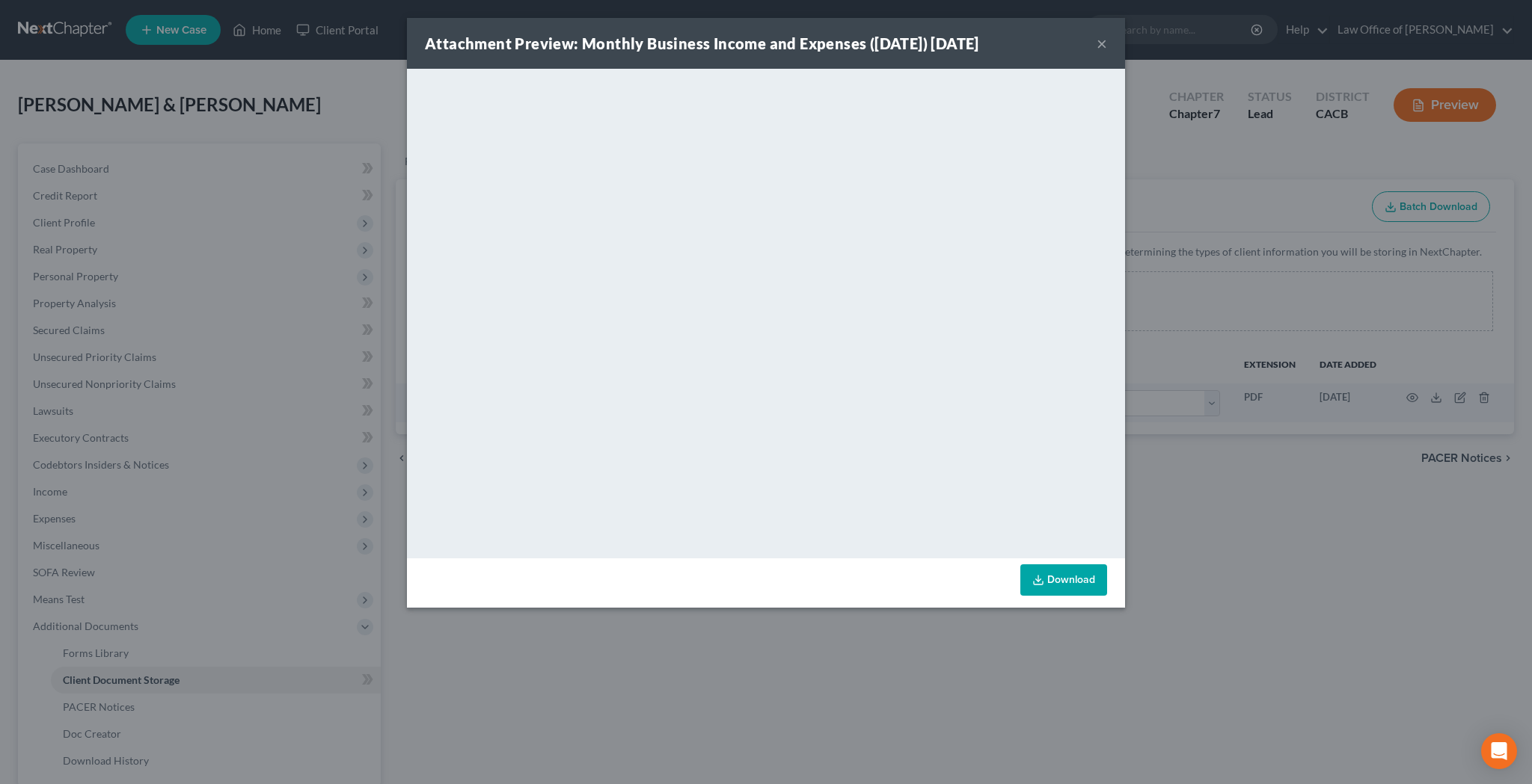
click at [1053, 580] on link "Download" at bounding box center [1063, 580] width 87 height 31
click at [1107, 42] on button "×" at bounding box center [1101, 42] width 10 height 18
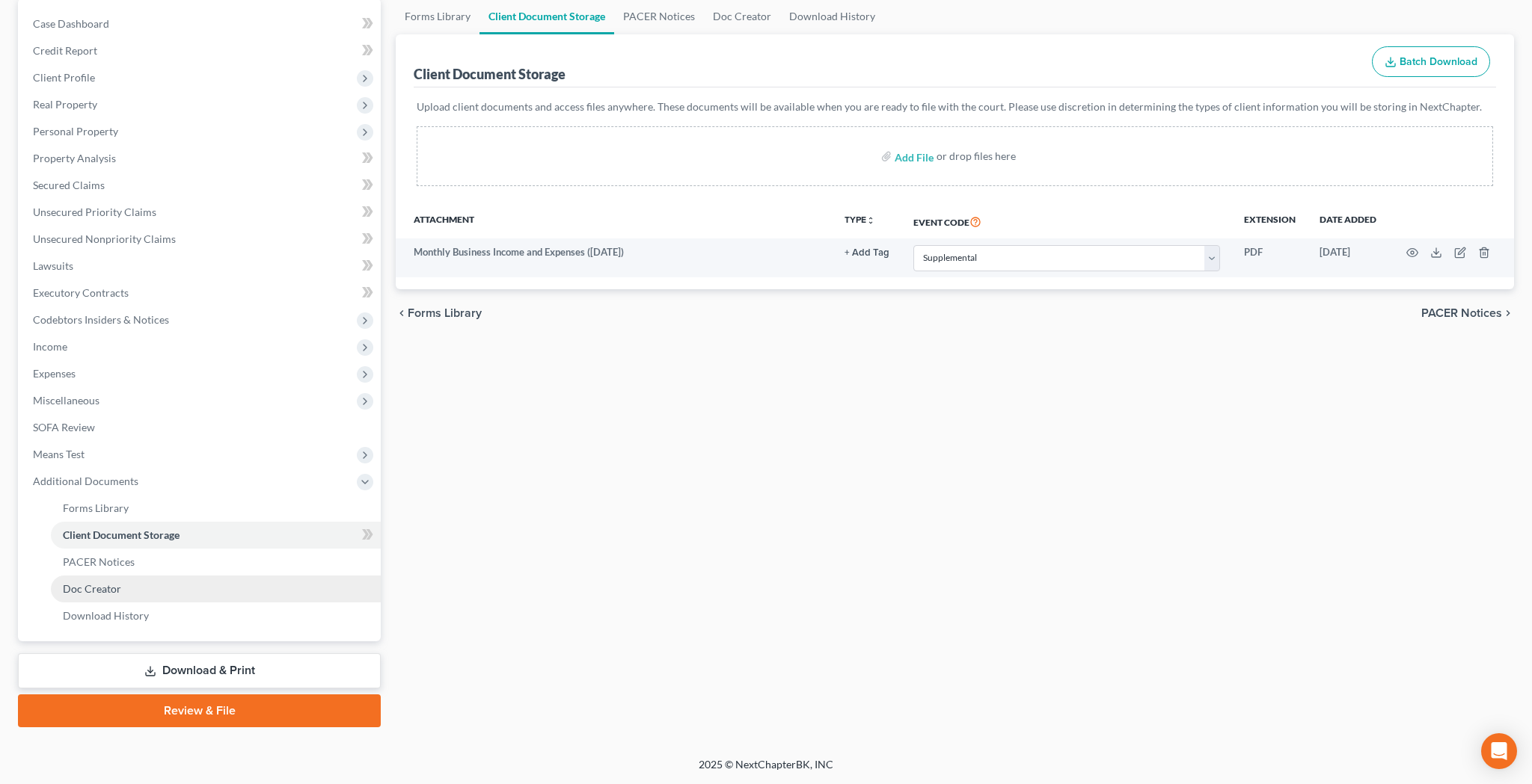
scroll to position [145, 0]
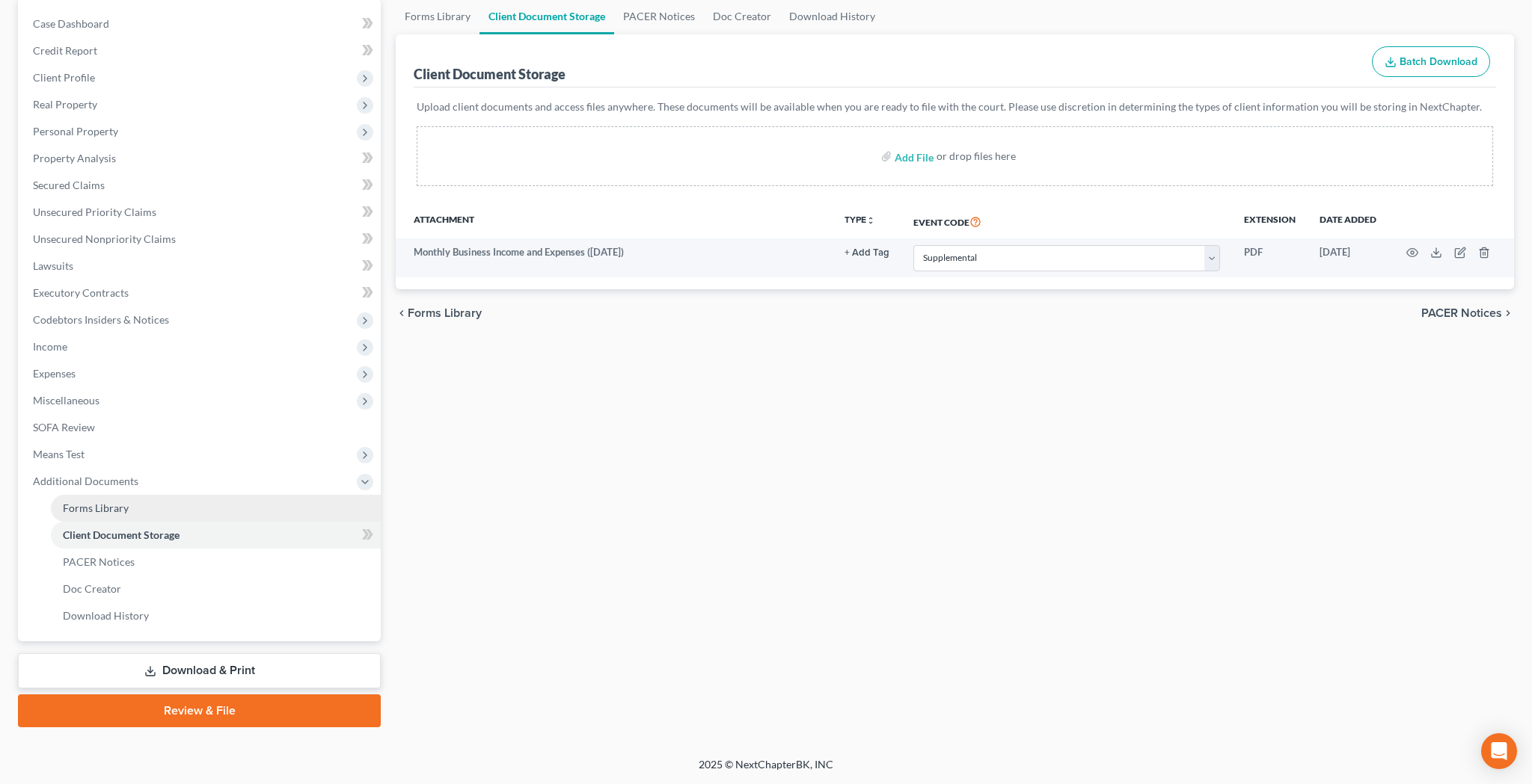
click at [156, 507] on link "Forms Library" at bounding box center [215, 507] width 329 height 27
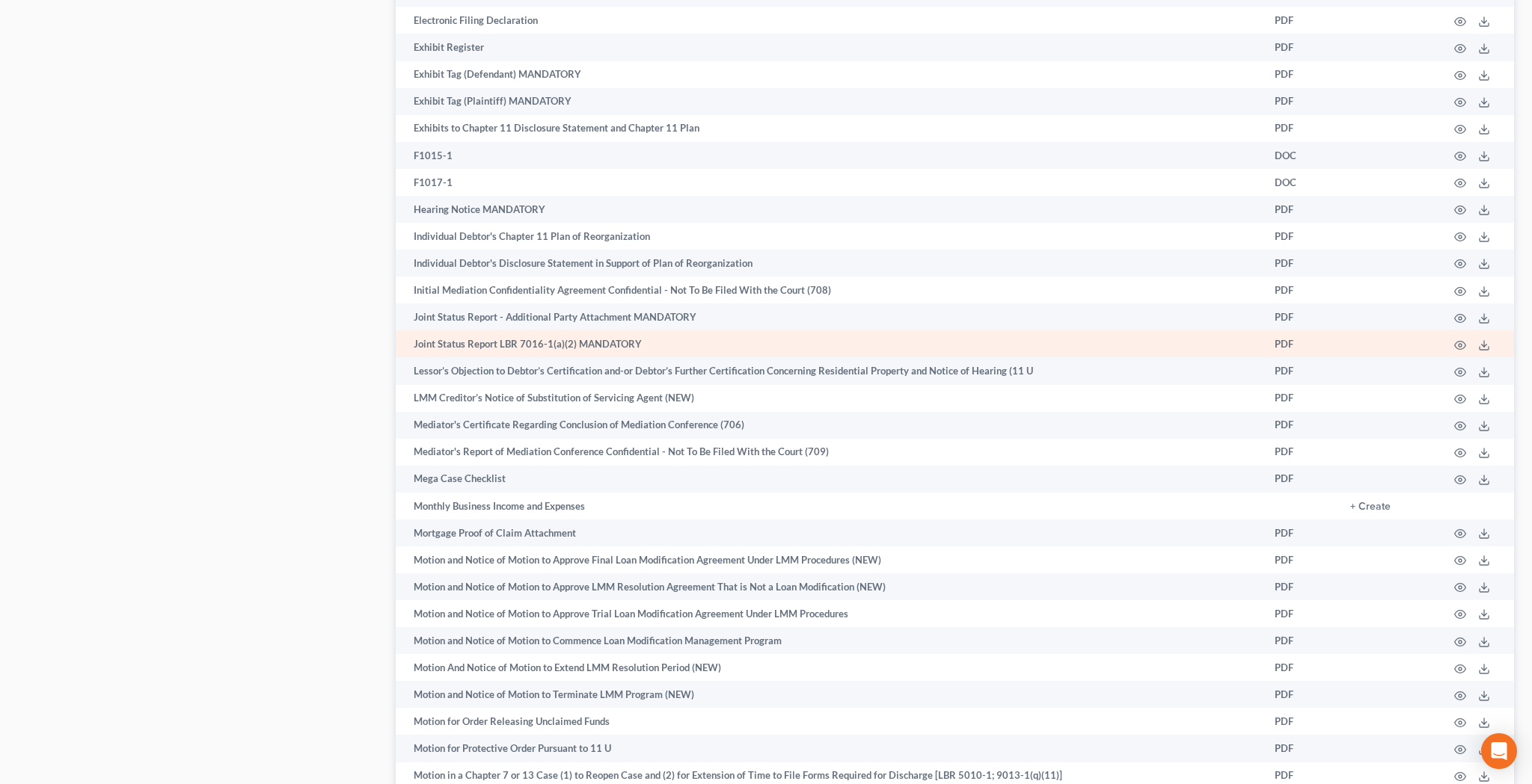
scroll to position [3062, 0]
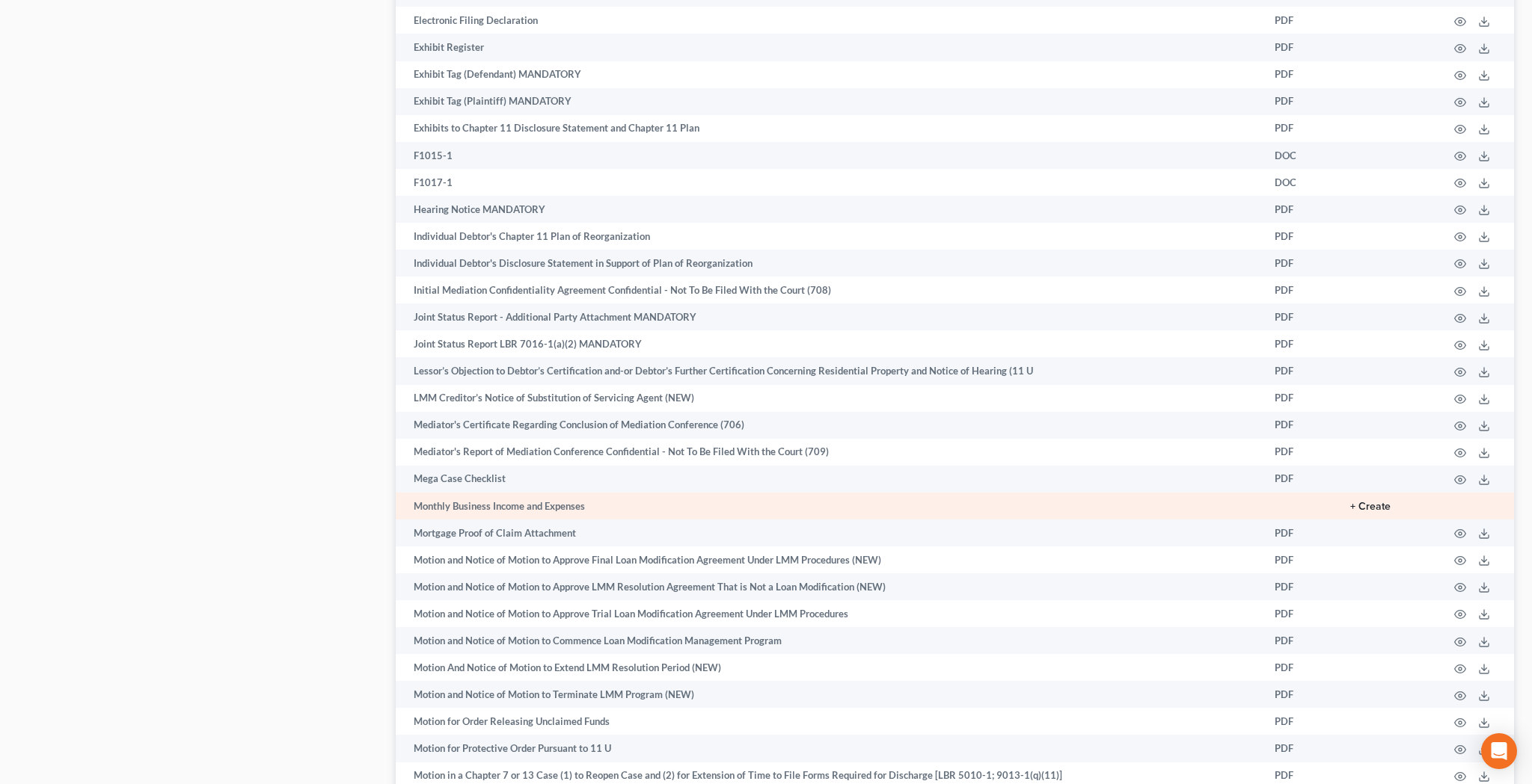
click at [1387, 502] on button "+ Create" at bounding box center [1370, 506] width 41 height 10
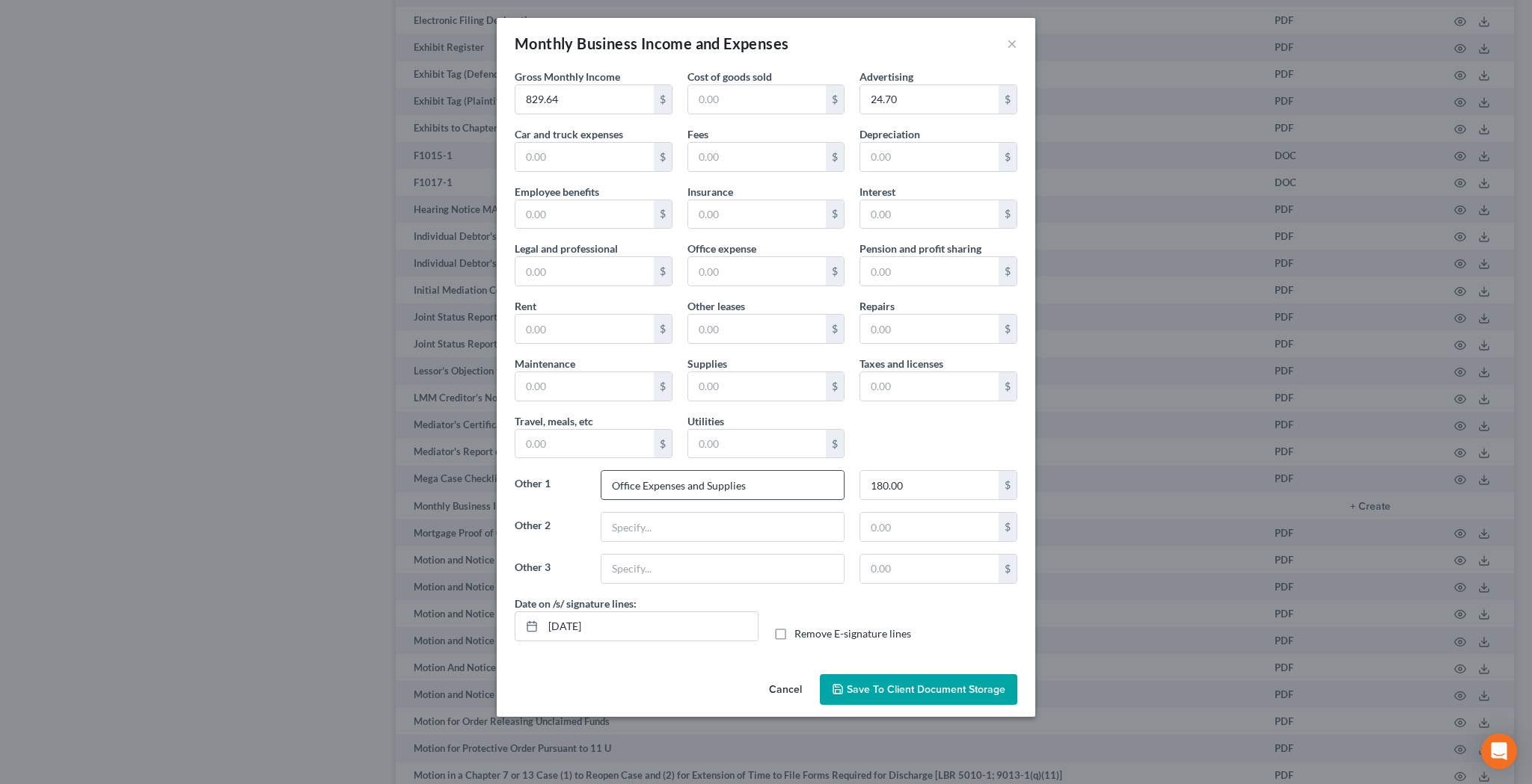
click at [702, 491] on input "Office Expenses and Supplies" at bounding box center [723, 485] width 243 height 29
type input "Office Expenses & Supplies"
click at [890, 691] on span "Save to Client Document Storage" at bounding box center [926, 690] width 159 height 13
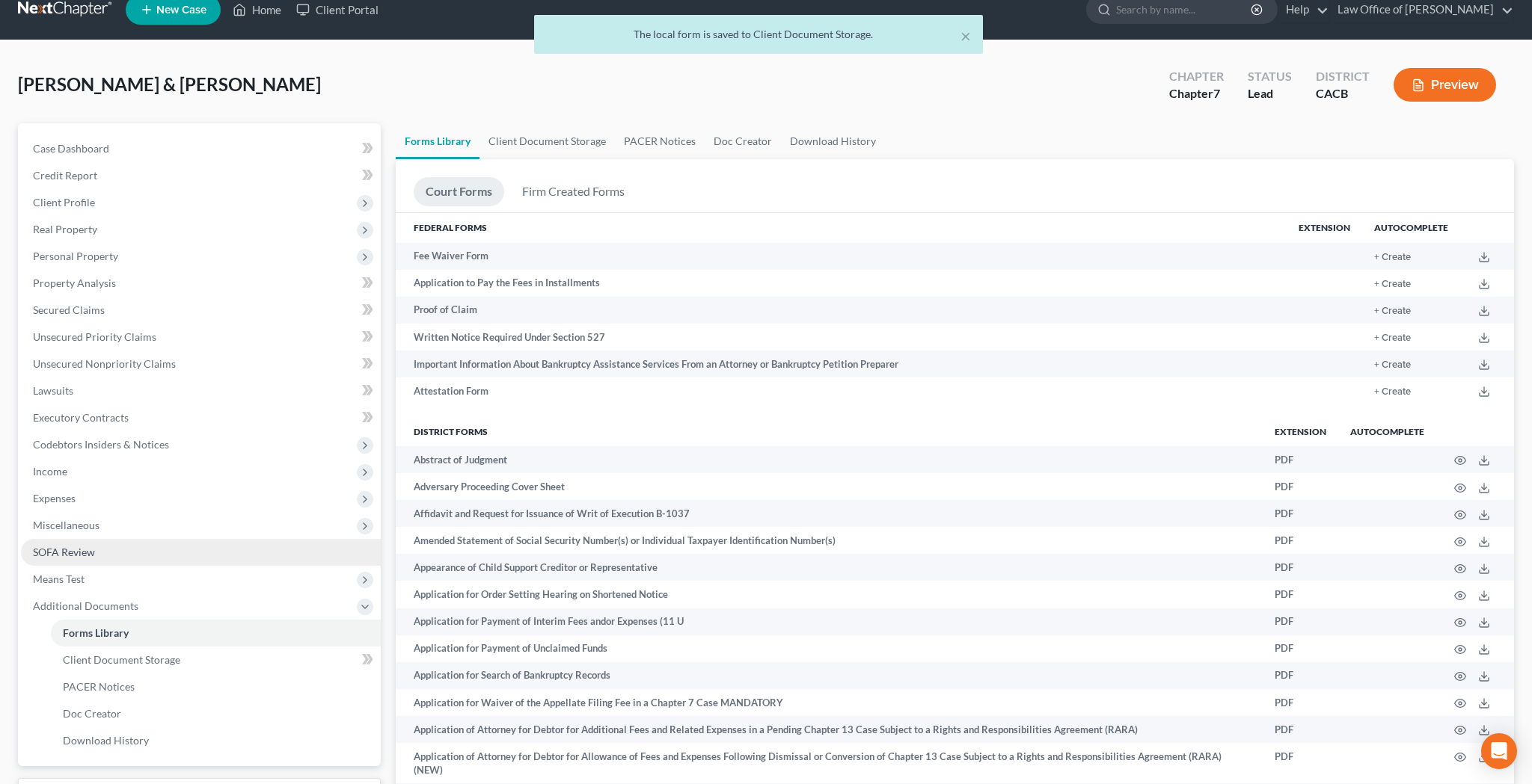
scroll to position [27, 0]
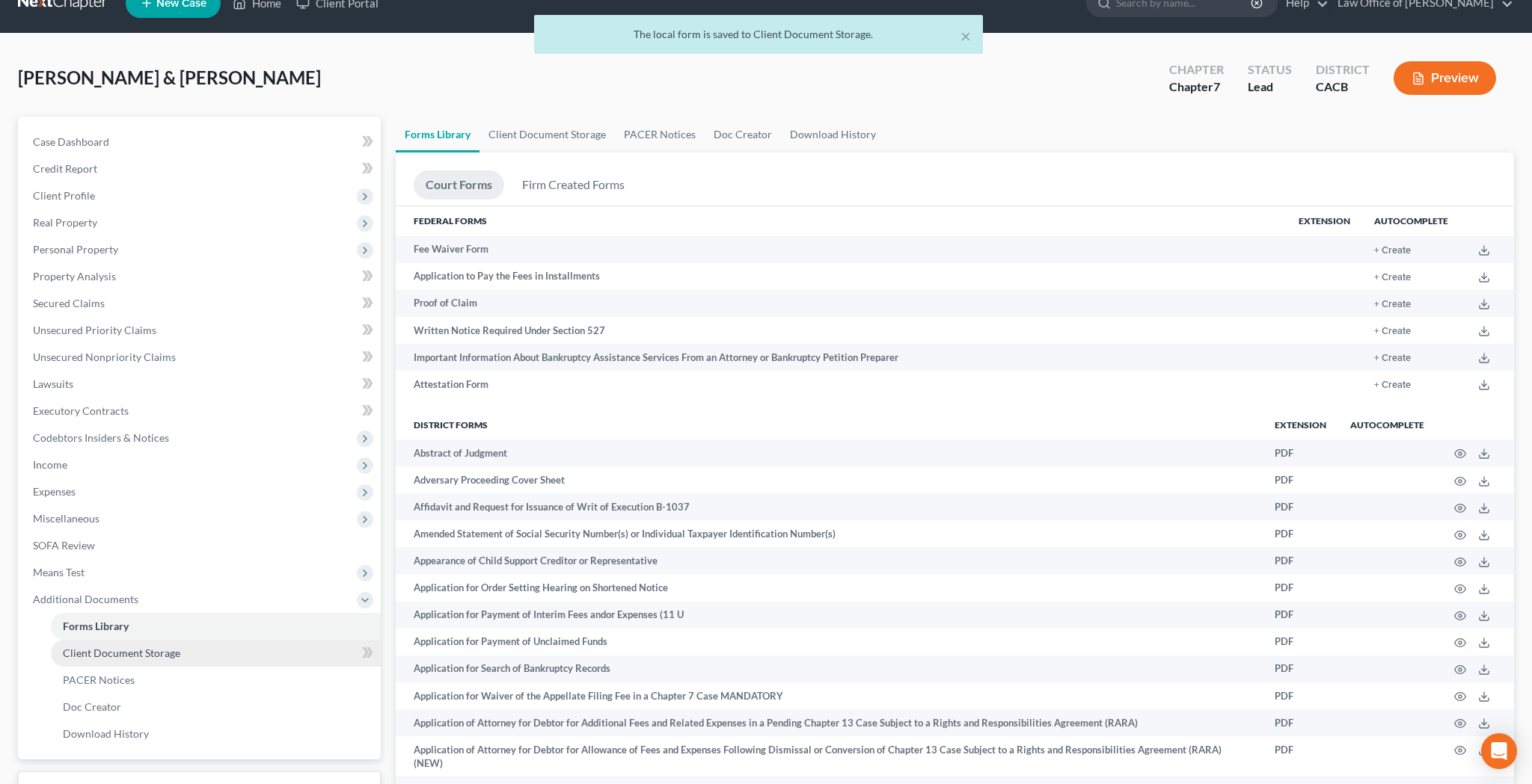
click at [189, 650] on link "Client Document Storage" at bounding box center [215, 653] width 329 height 27
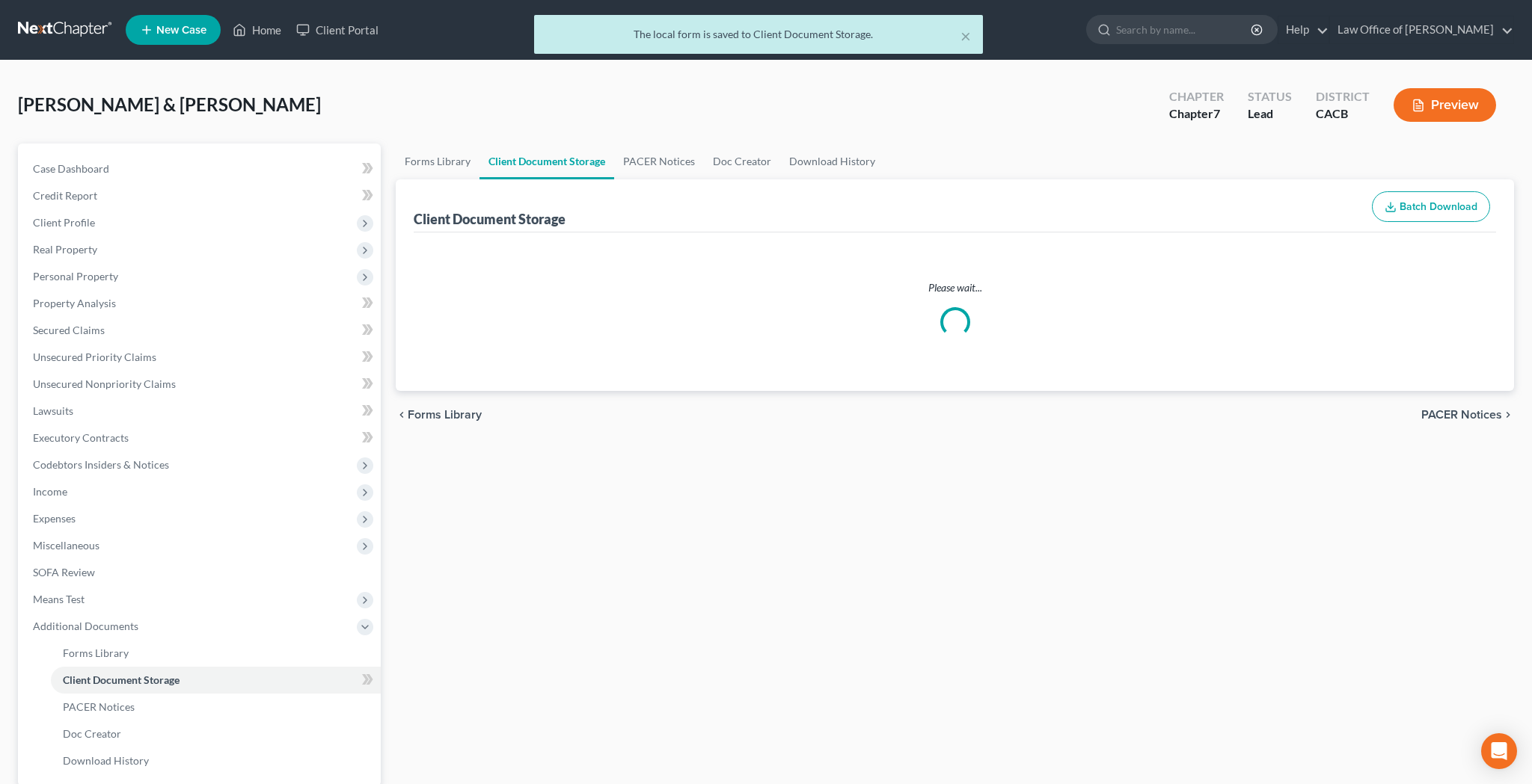
select select "70"
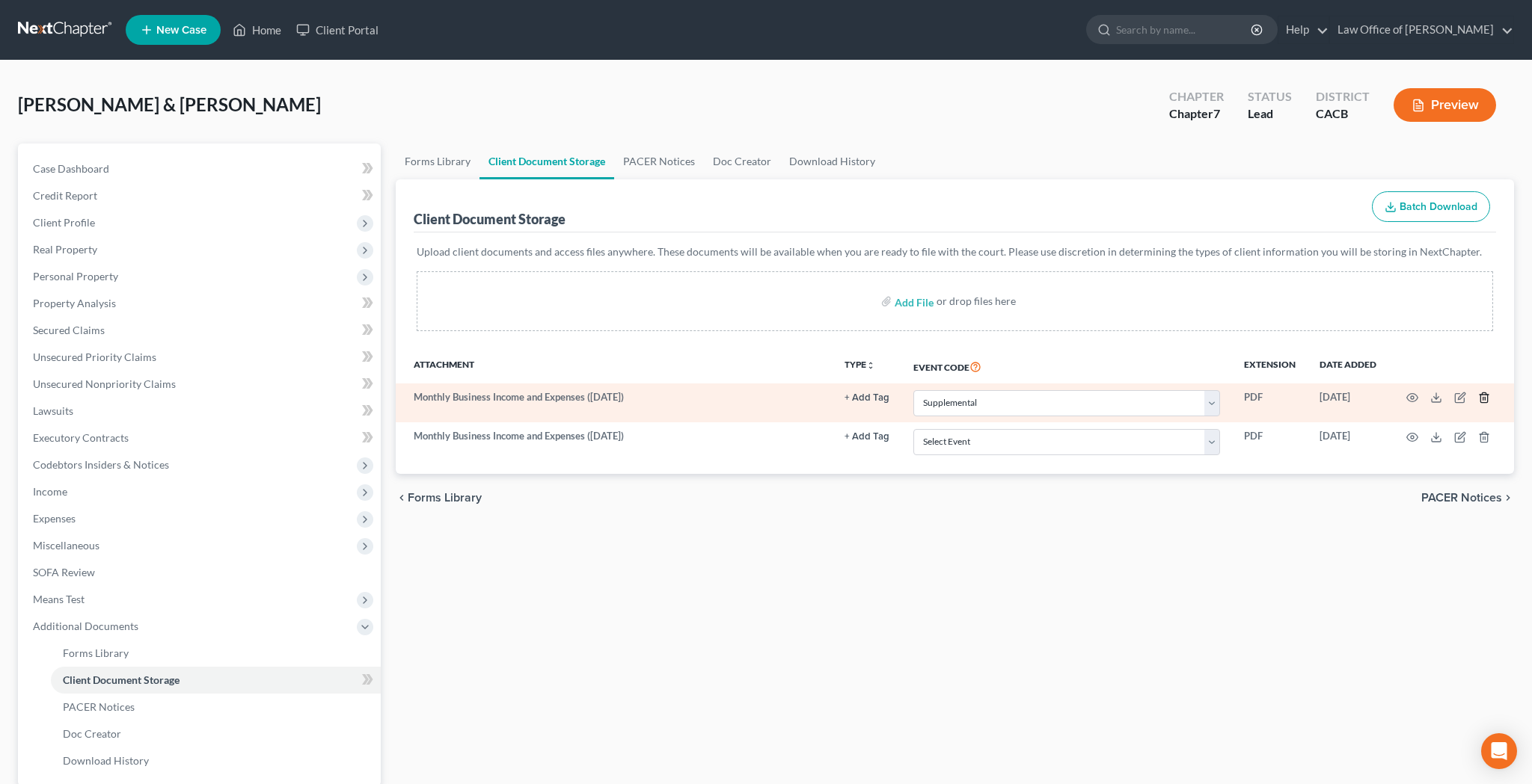
click at [1482, 395] on polyline "button" at bounding box center [1484, 395] width 9 height 0
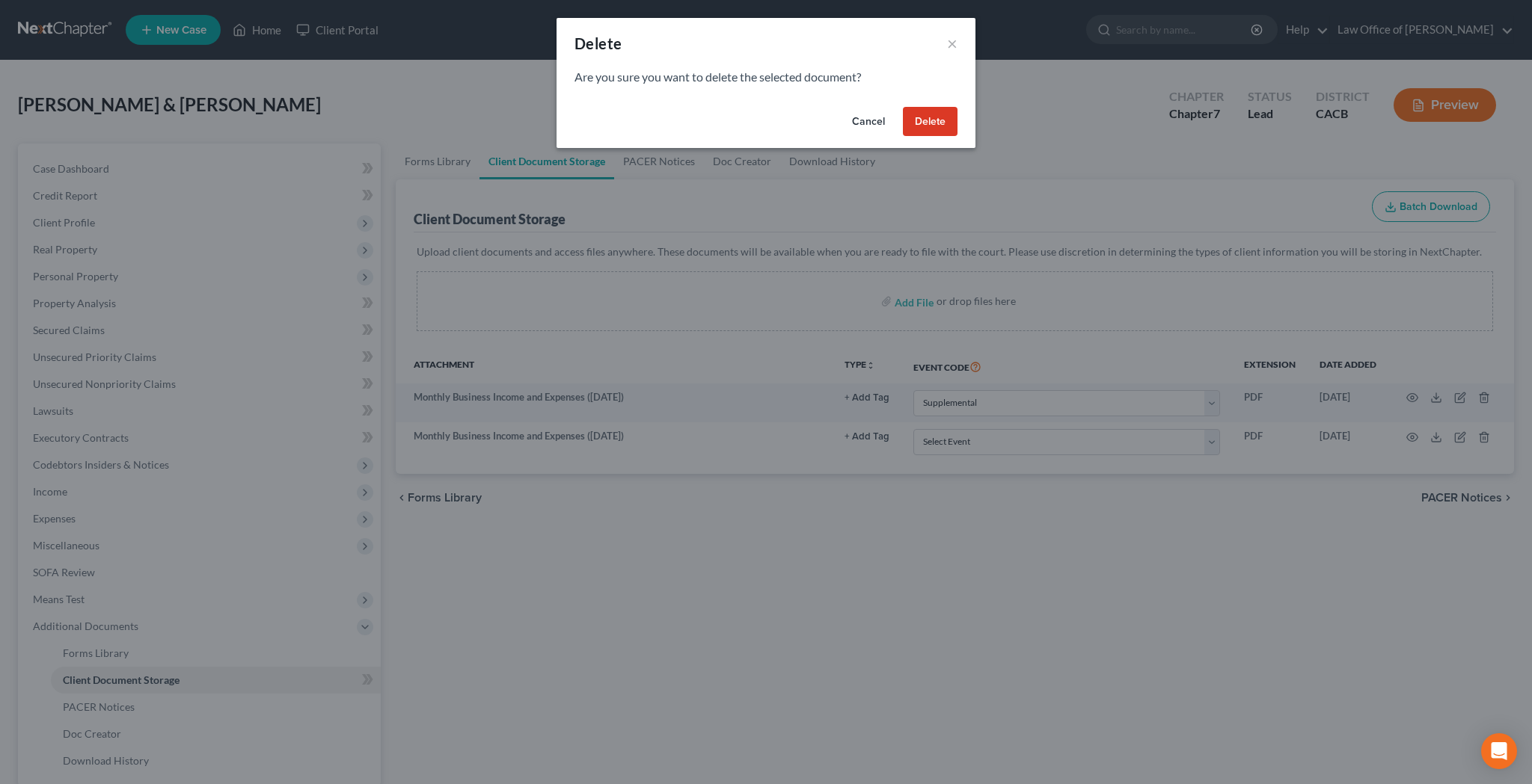
click at [932, 121] on button "Delete" at bounding box center [929, 122] width 54 height 30
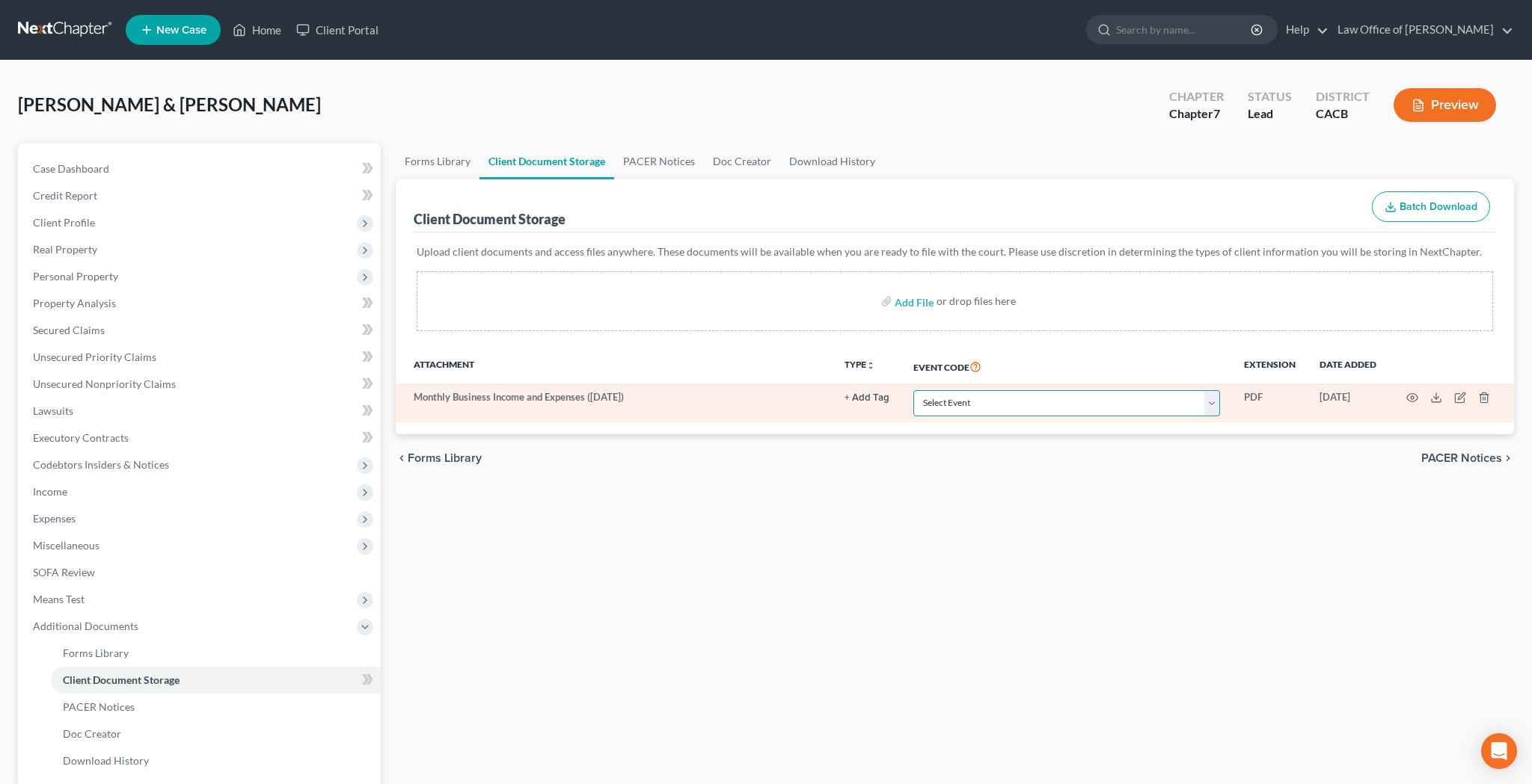
select select "70"
click at [1410, 392] on icon "button" at bounding box center [1412, 398] width 12 height 12
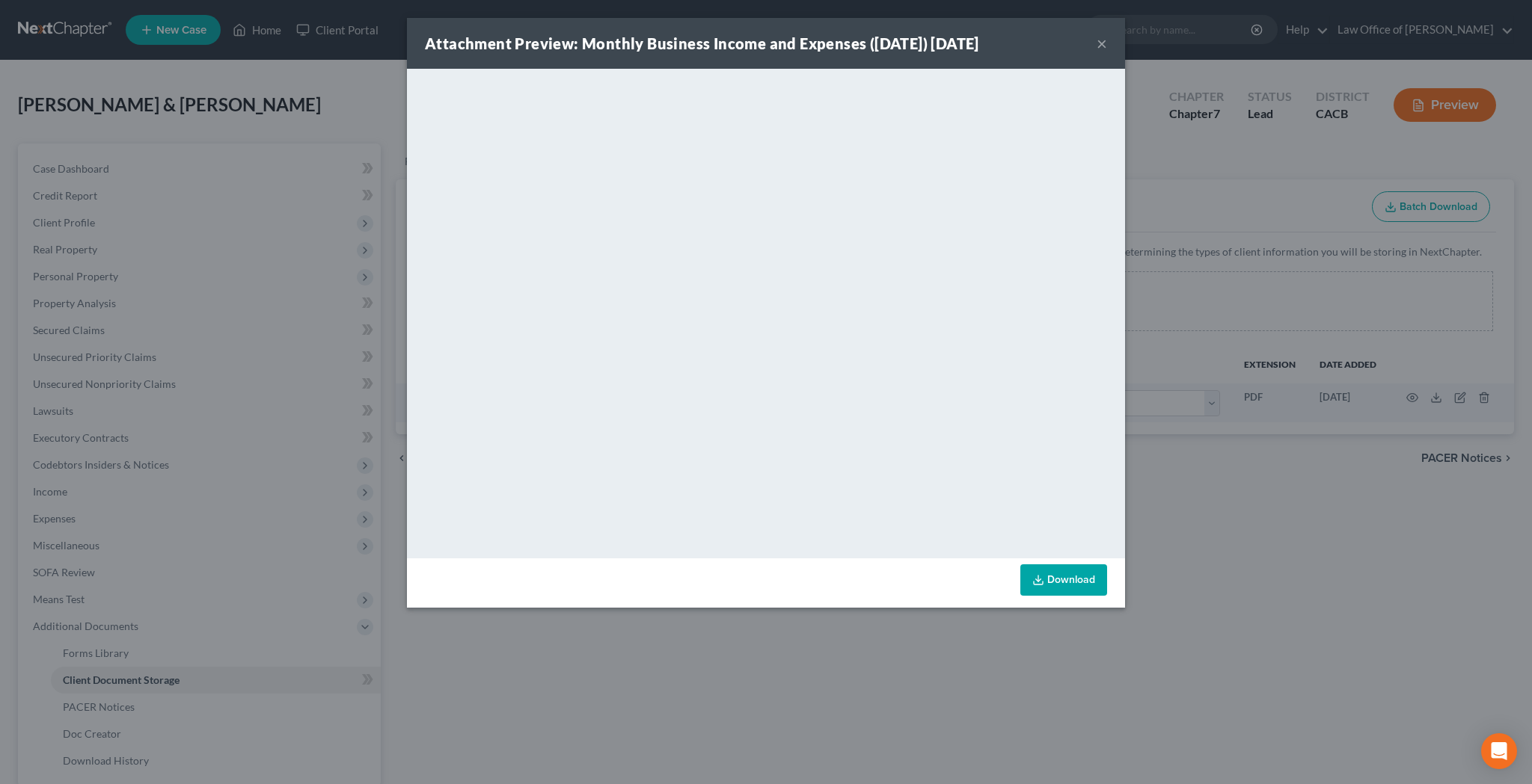
click at [1088, 586] on link "Download" at bounding box center [1063, 580] width 87 height 31
click at [1103, 48] on button "×" at bounding box center [1101, 42] width 10 height 18
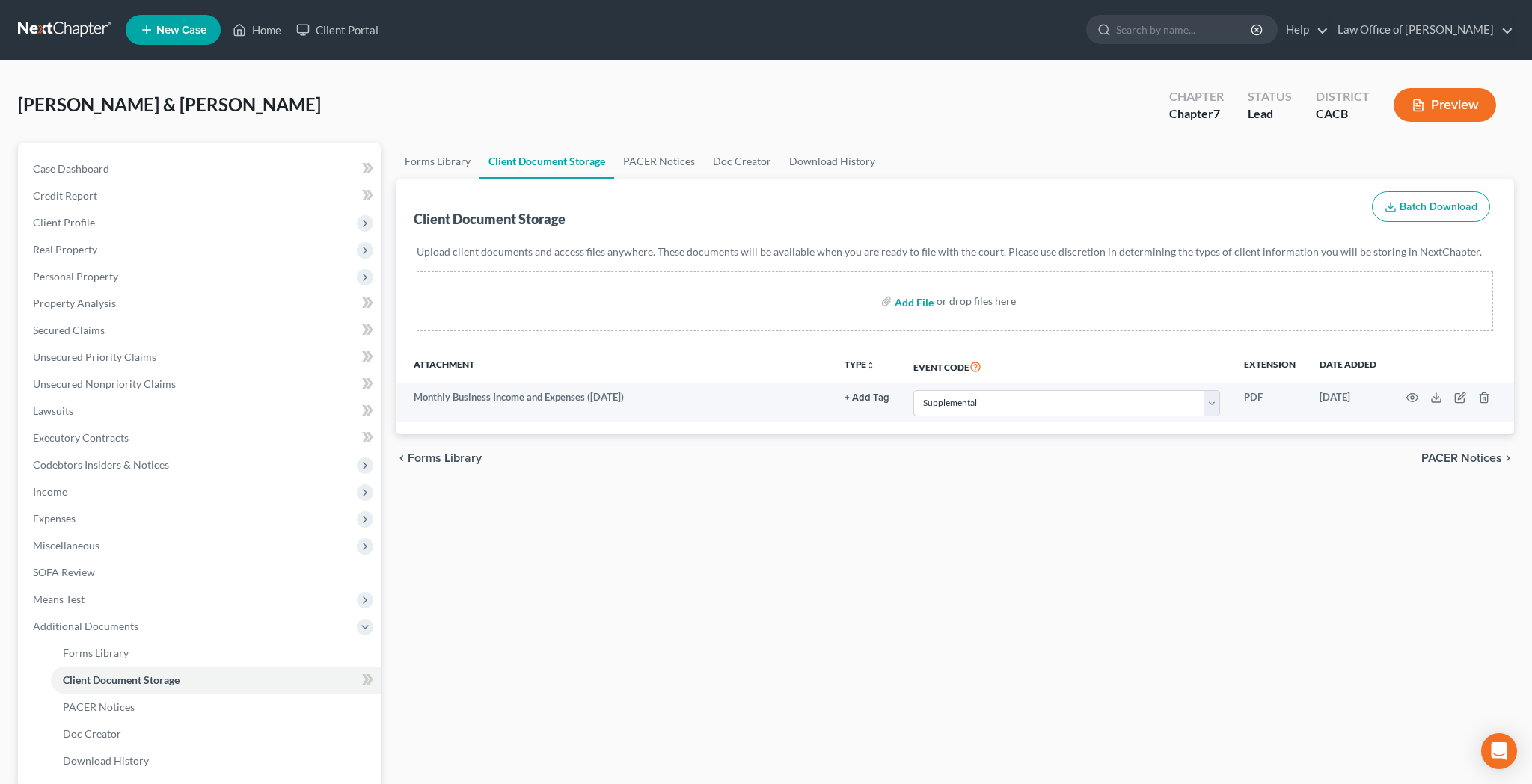
click at [907, 303] on input "file" at bounding box center [912, 301] width 36 height 27
type input "C:\fakepath\CCC.pdf"
select select "70"
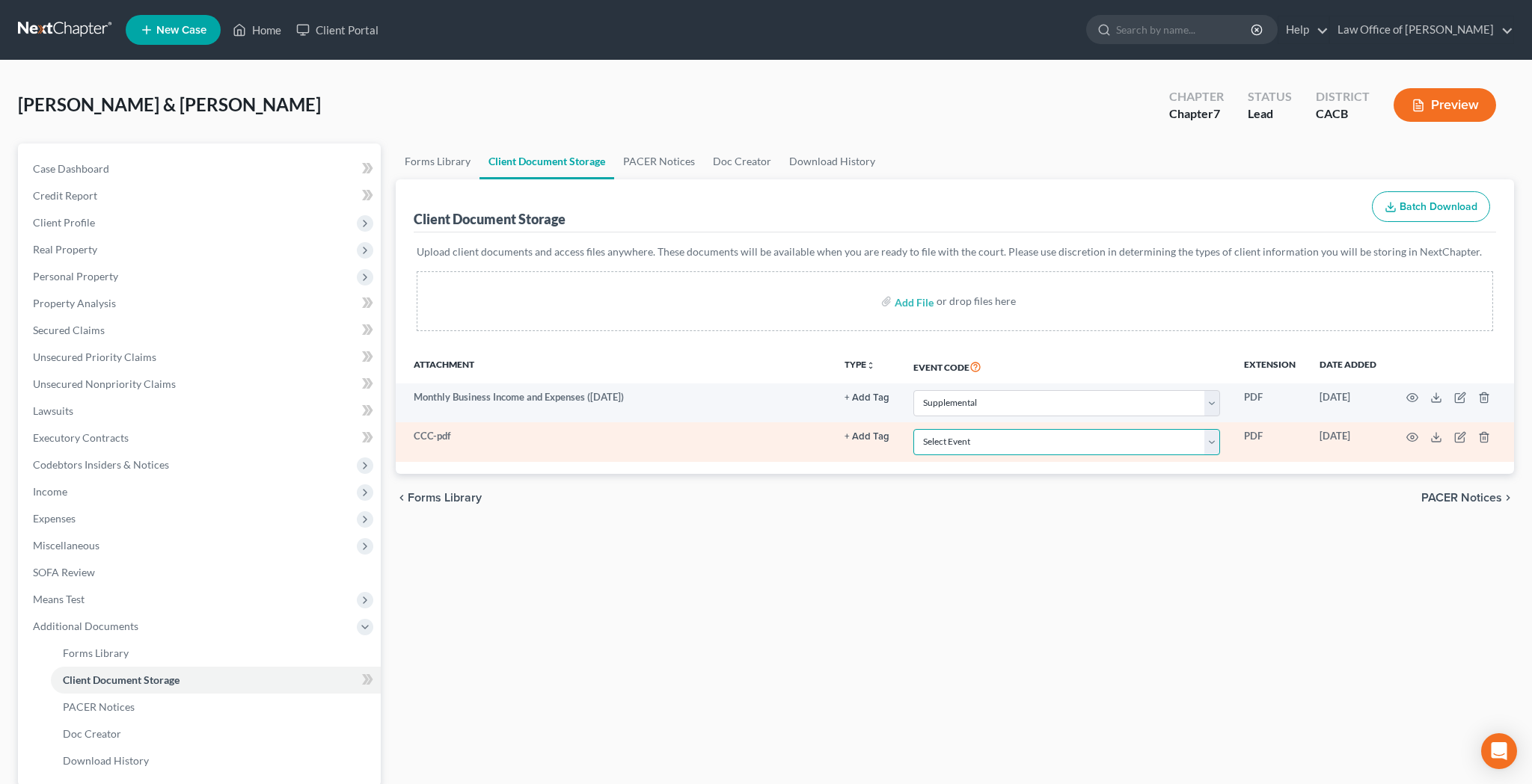
select select "10"
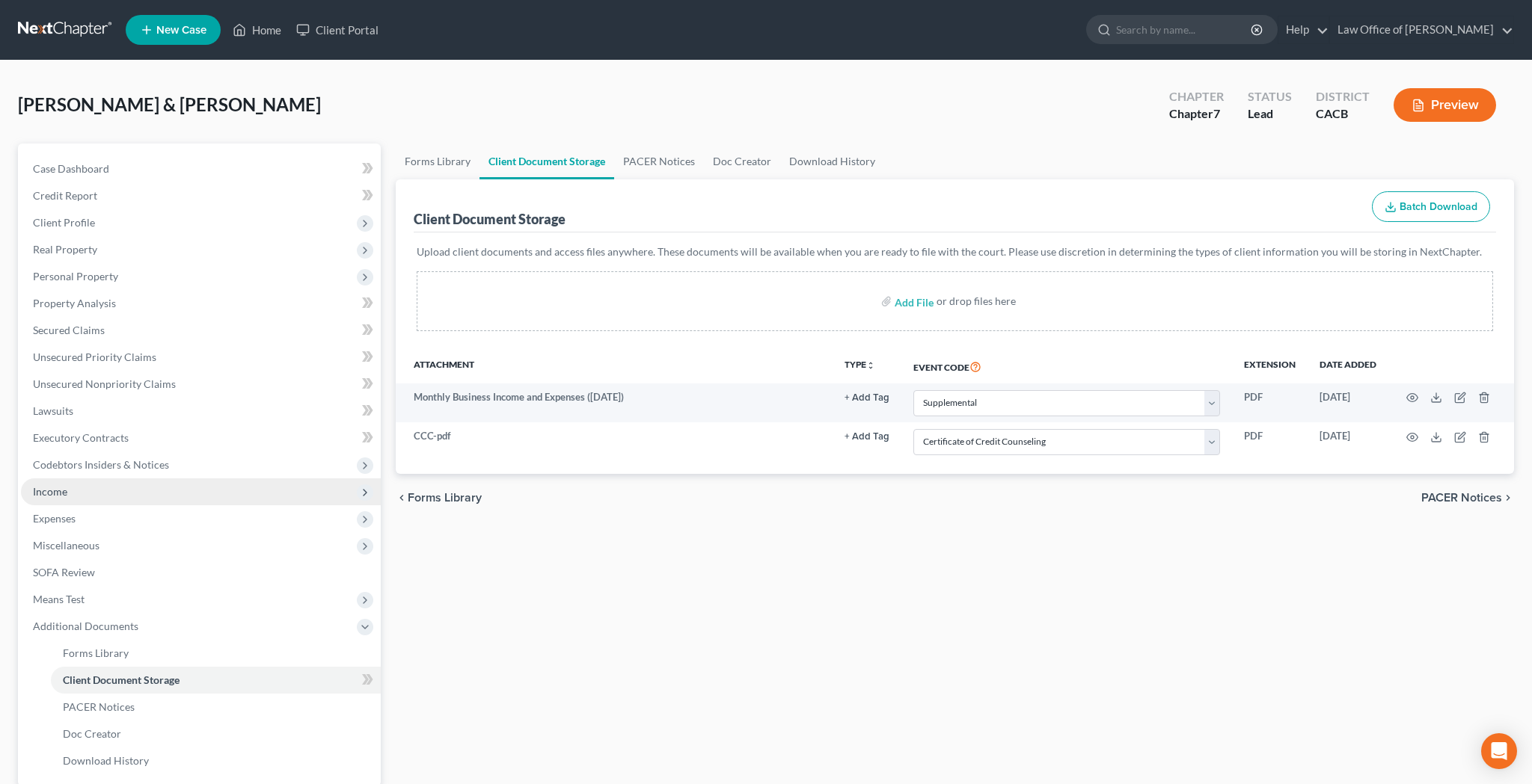
click at [113, 494] on span "Income" at bounding box center [201, 492] width 360 height 27
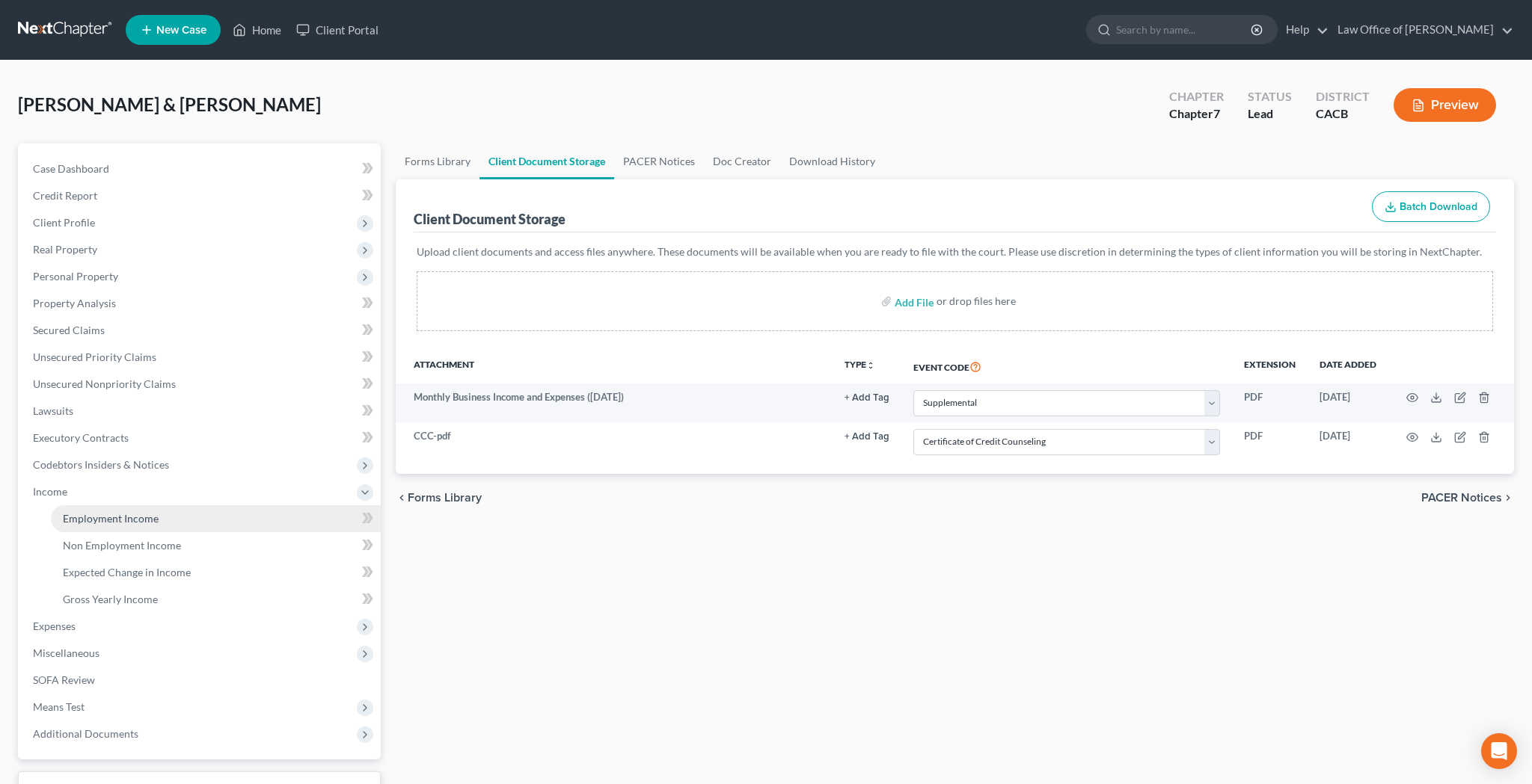
click at [114, 516] on span "Employment Income" at bounding box center [111, 518] width 96 height 13
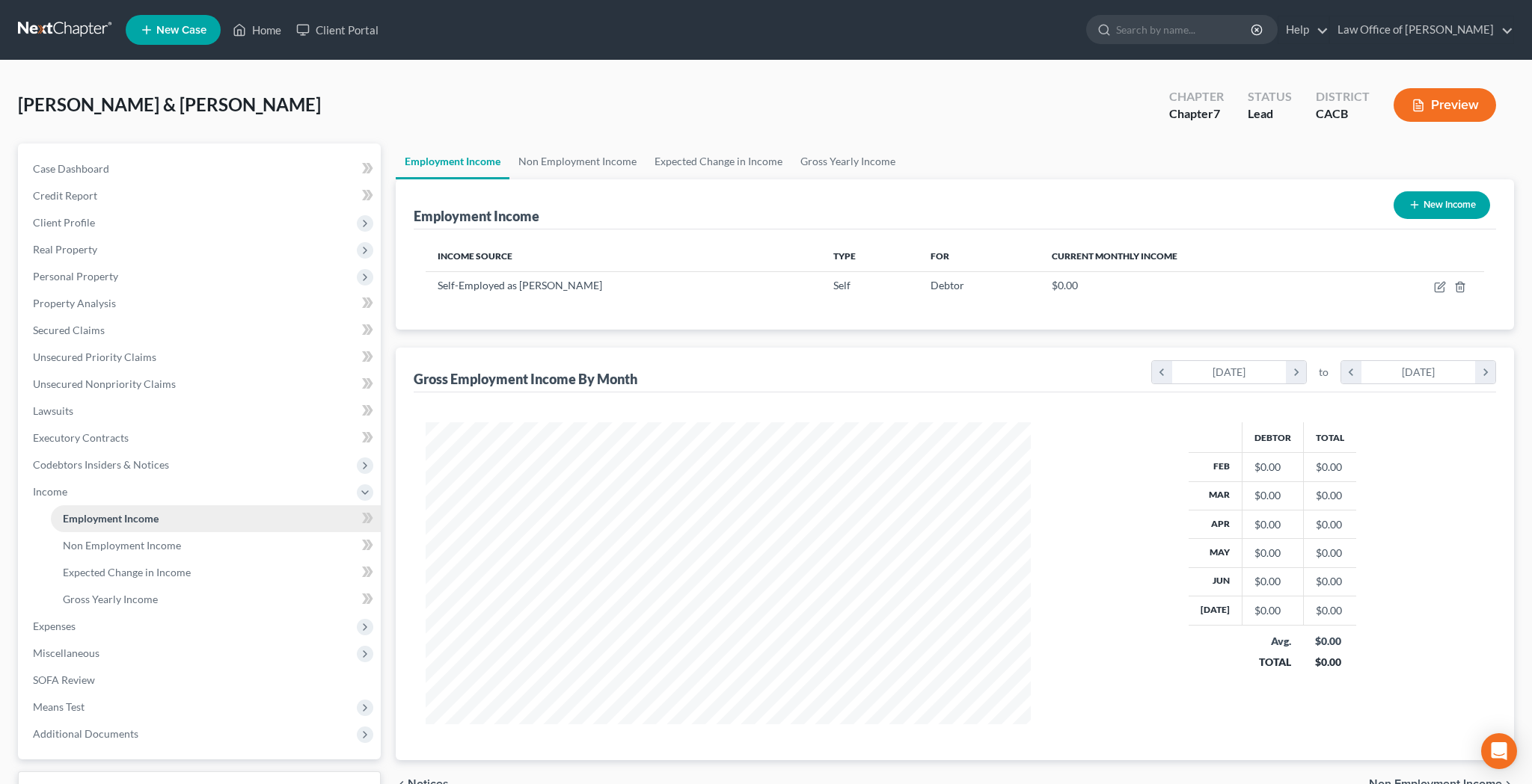
scroll to position [302, 635]
click at [1438, 286] on icon "button" at bounding box center [1440, 287] width 12 height 12
select select "1"
select select "4"
select select "0"
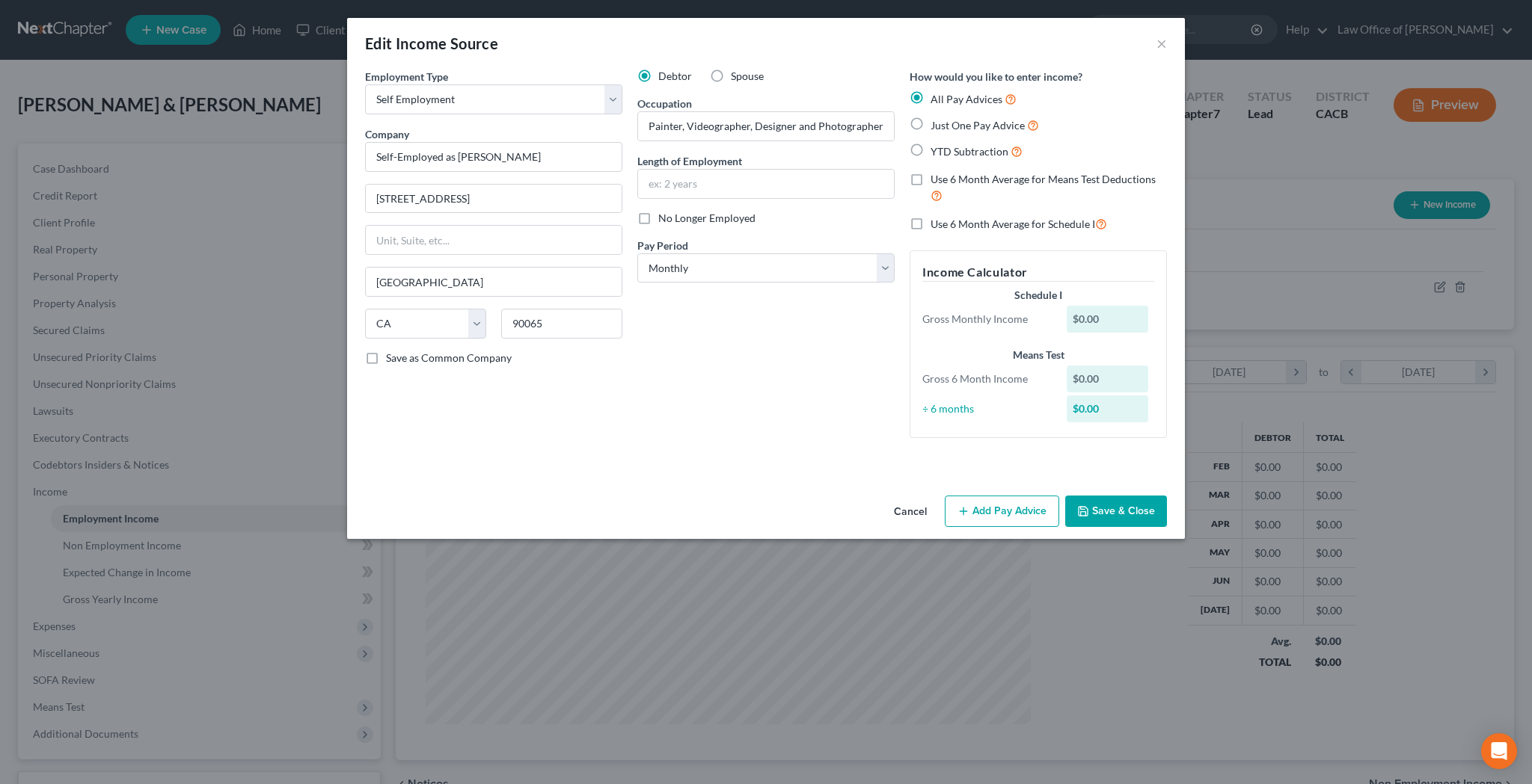
click at [930, 123] on label "Just One Pay Advice" at bounding box center [985, 125] width 109 height 18
click at [937, 123] on input "Just One Pay Advice" at bounding box center [941, 121] width 10 height 10
radio input "true"
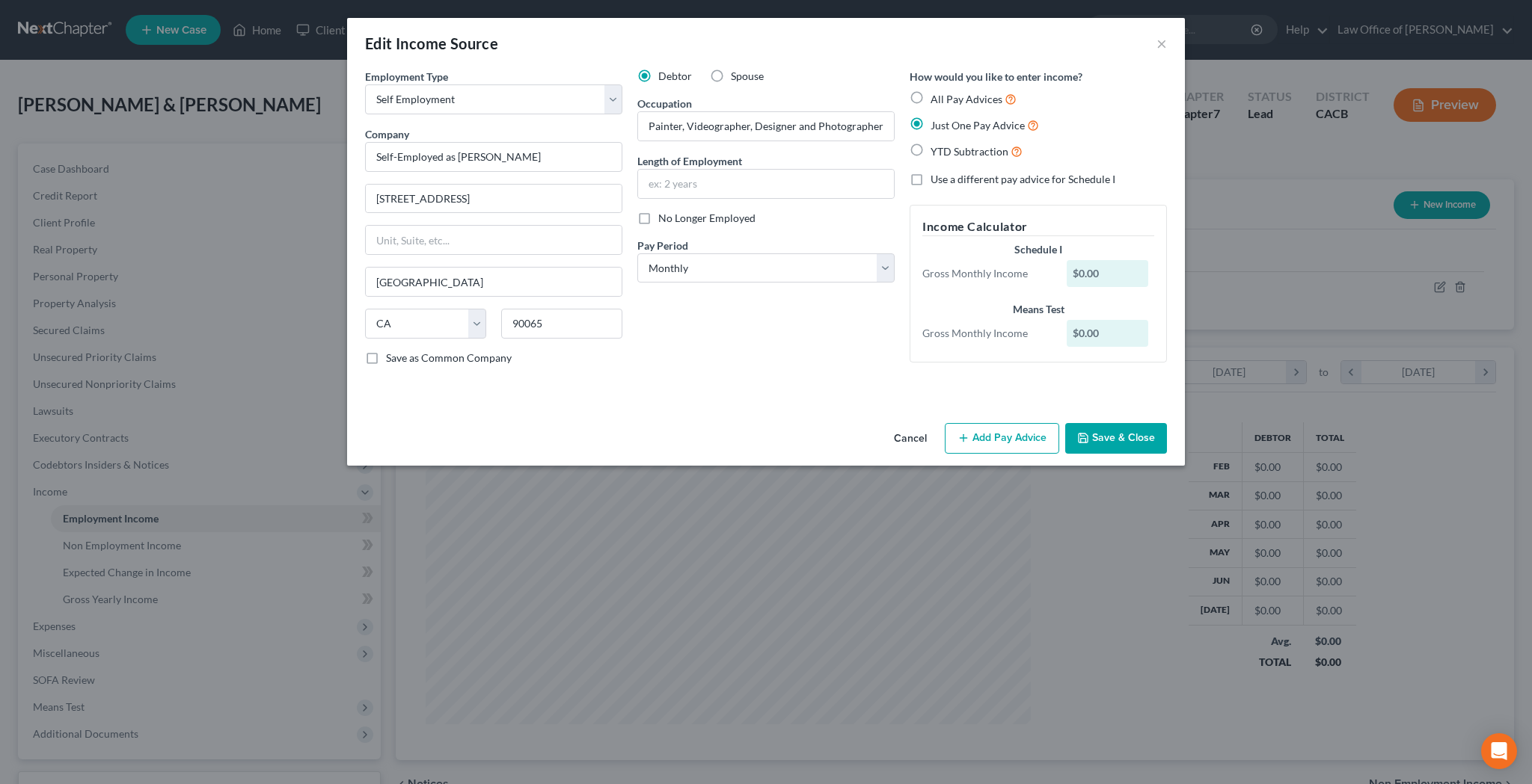
click at [869, 349] on div "Debtor Spouse Occupation Painter, Videographer, Designer and Photographer Lengt…" at bounding box center [765, 223] width 272 height 309
click at [1000, 435] on button "Add Pay Advice" at bounding box center [1002, 439] width 114 height 31
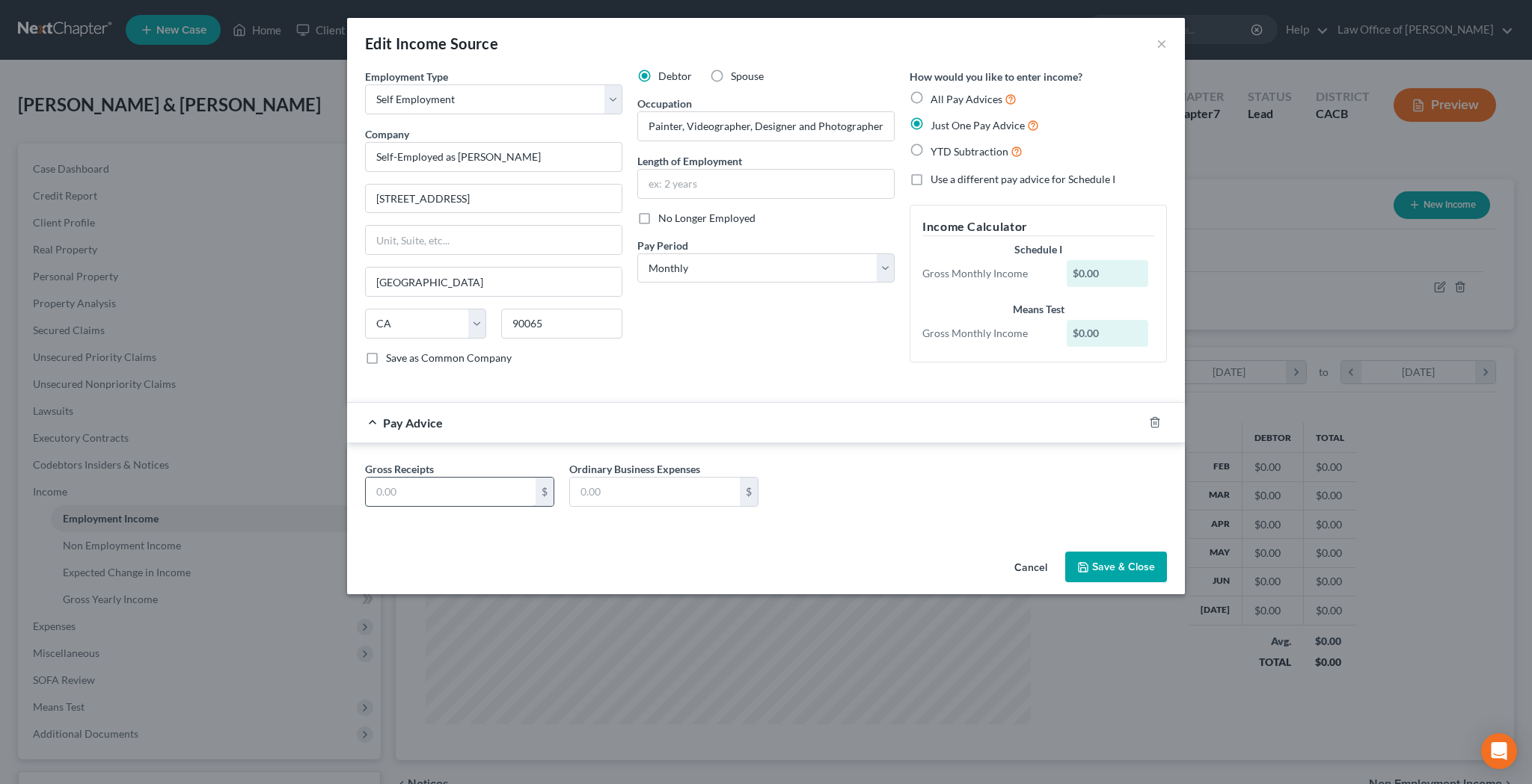
click at [485, 493] on input "text" at bounding box center [450, 492] width 170 height 29
type input "829.64"
click at [618, 493] on input "text" at bounding box center [655, 492] width 170 height 29
type input "204.70"
click at [1116, 574] on button "Save & Close" at bounding box center [1116, 567] width 102 height 31
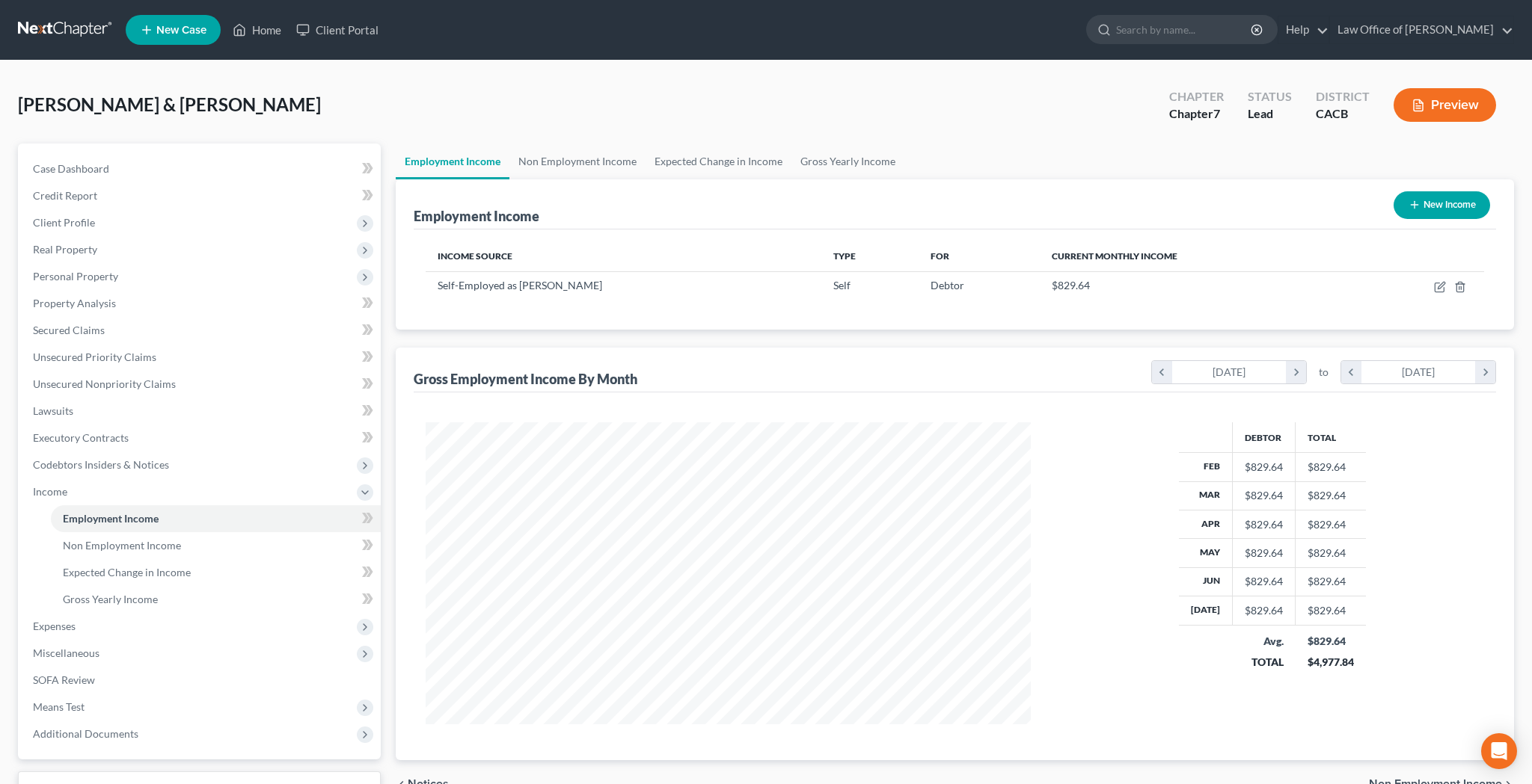
click at [1429, 105] on button "Preview" at bounding box center [1444, 105] width 102 height 33
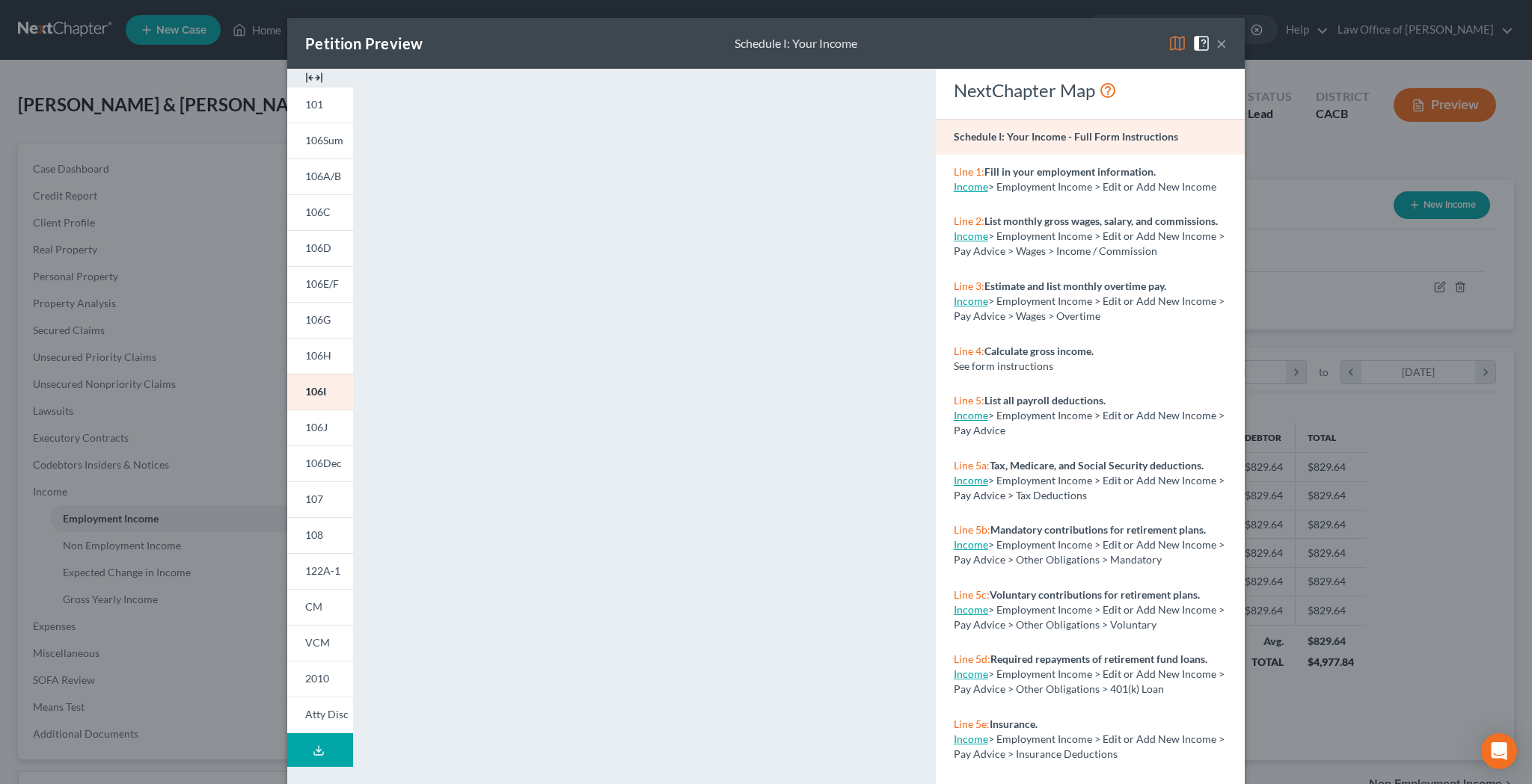
click at [1225, 42] on button "×" at bounding box center [1221, 42] width 10 height 18
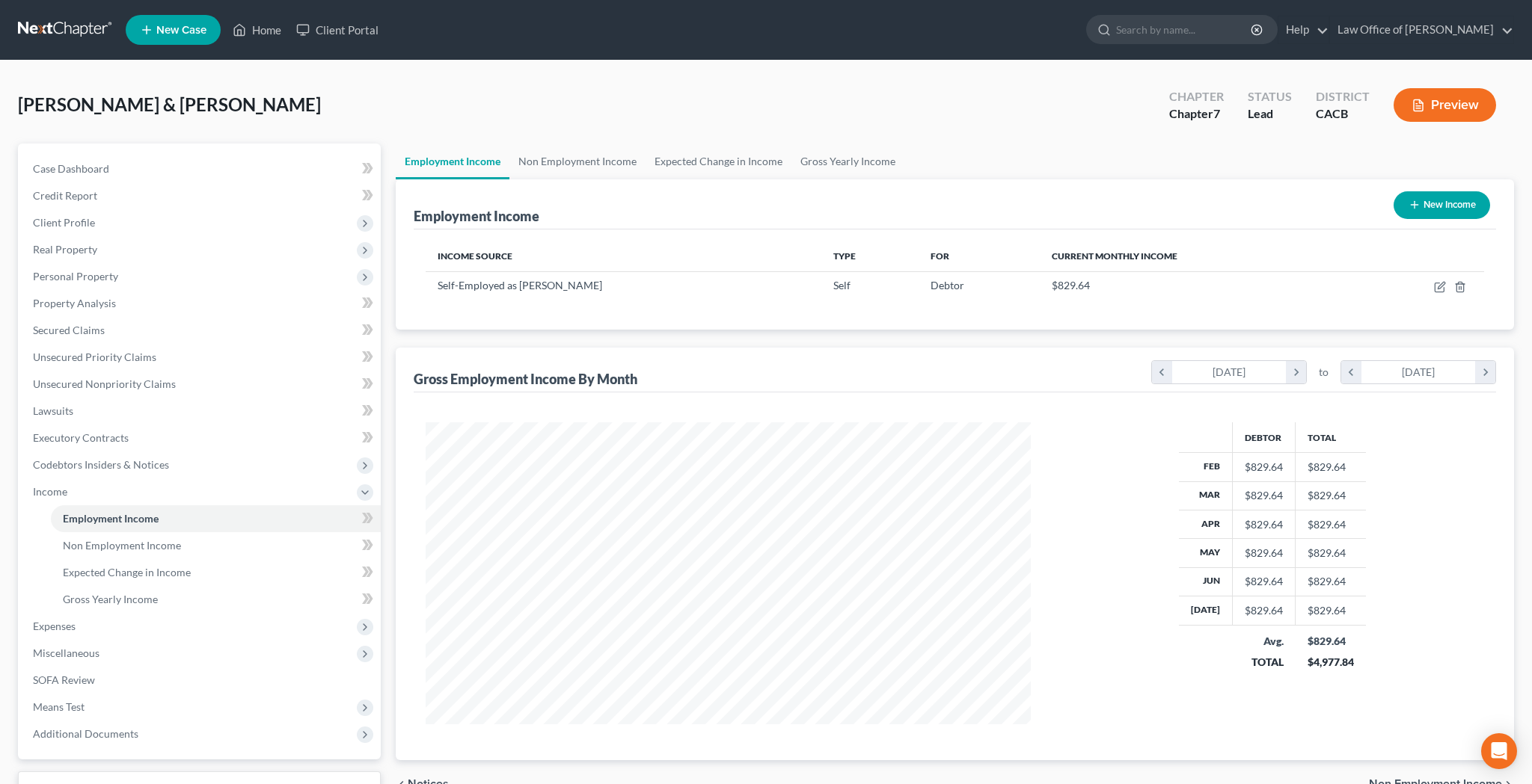
click at [1427, 198] on button "New Income" at bounding box center [1442, 205] width 97 height 28
select select "0"
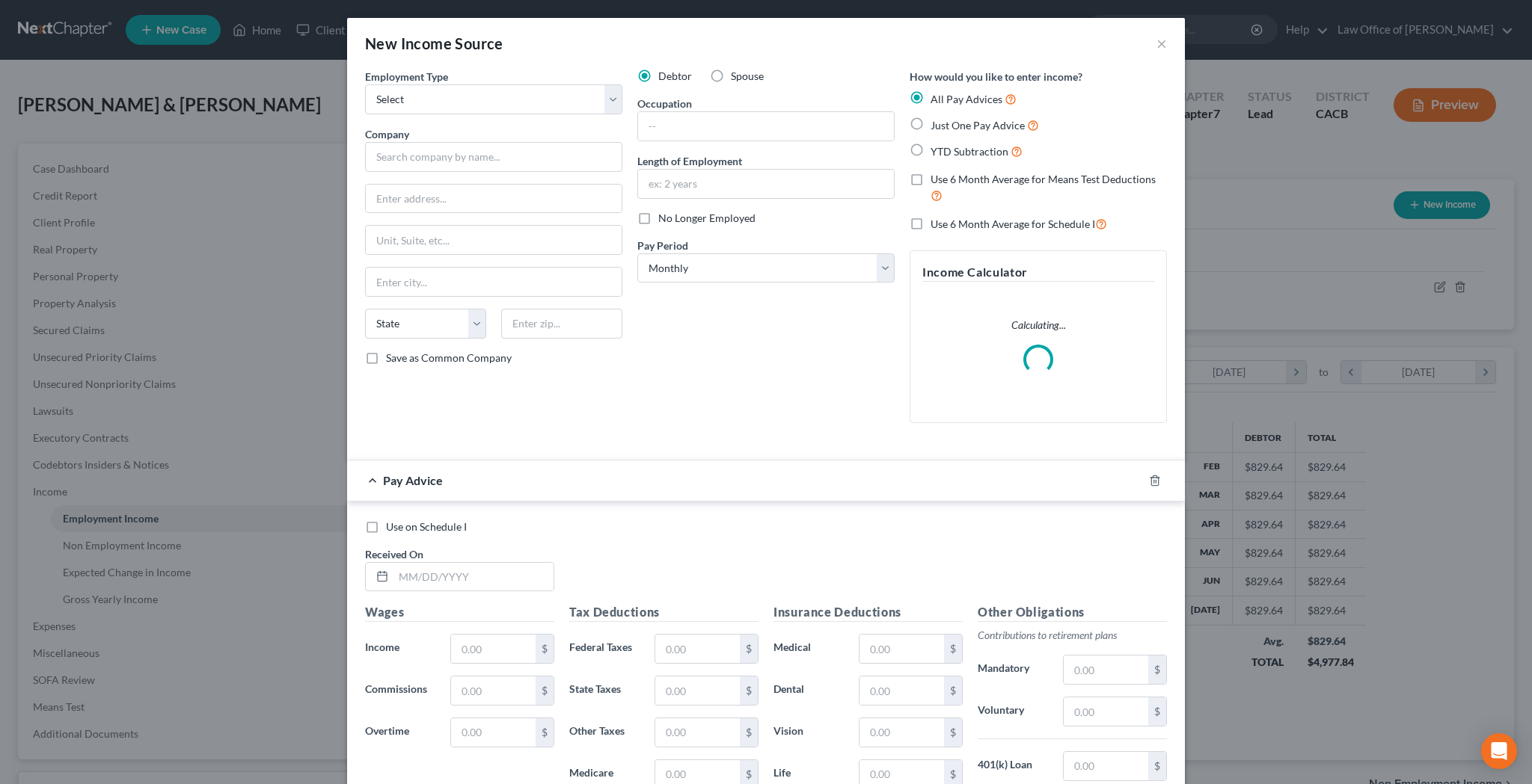
click at [731, 77] on label "Spouse" at bounding box center [748, 77] width 33 height 15
click at [736, 77] on input "Spouse" at bounding box center [741, 74] width 10 height 10
radio input "true"
select select "0"
click at [562, 153] on input "text" at bounding box center [493, 157] width 257 height 30
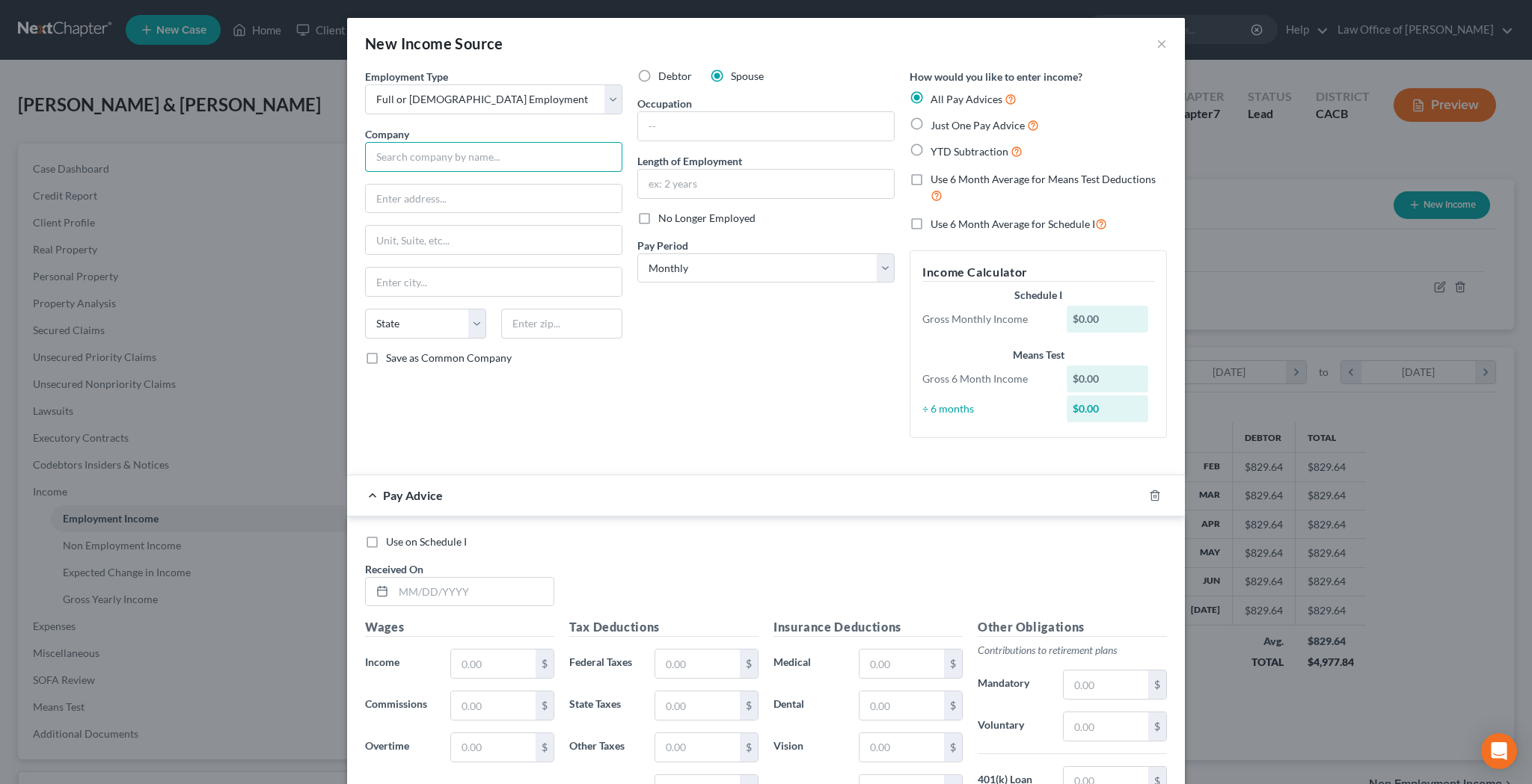
click at [548, 161] on input "text" at bounding box center [493, 157] width 257 height 30
type input "Modern HR, Inc."
click at [538, 201] on input "text" at bounding box center [493, 198] width 256 height 29
type input "[STREET_ADDRESS]"
click at [603, 239] on input "text" at bounding box center [493, 240] width 256 height 29
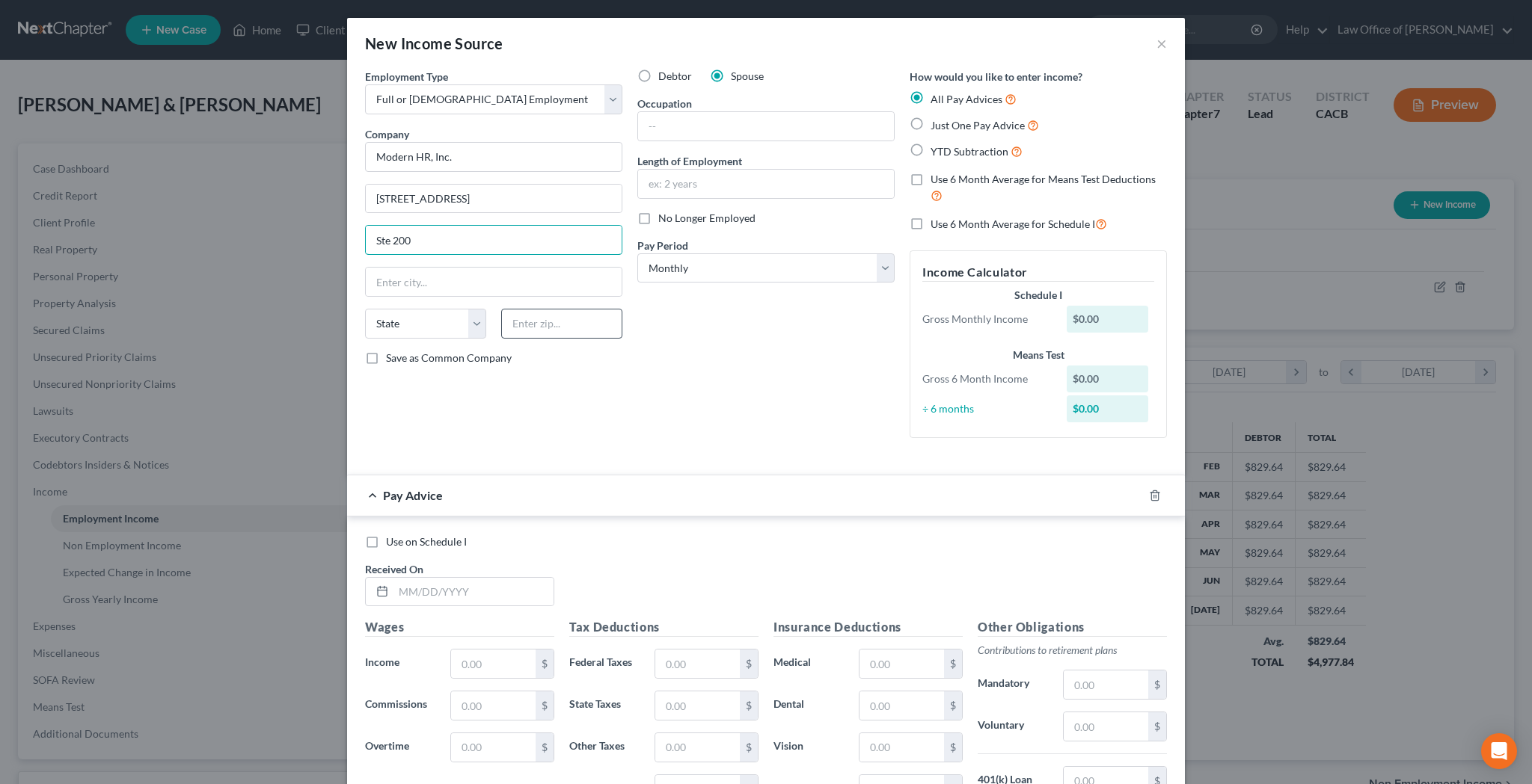
type input "Ste 200"
click at [586, 327] on input "text" at bounding box center [561, 324] width 121 height 30
type input "91504"
click at [785, 306] on div "Debtor Spouse Occupation Length of Employment No Longer Employed Pay Period * S…" at bounding box center [765, 259] width 272 height 381
type input "Burbank"
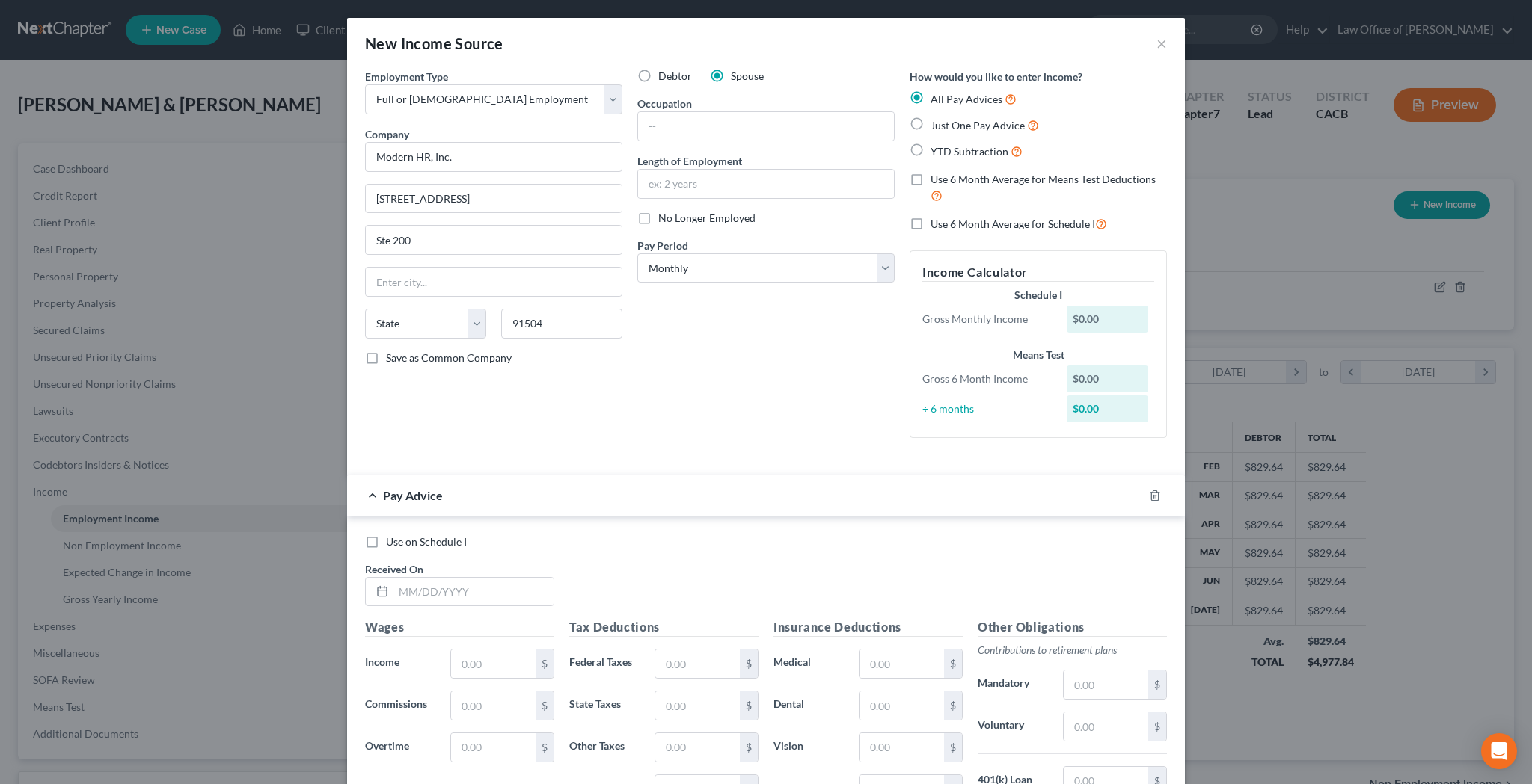
select select "4"
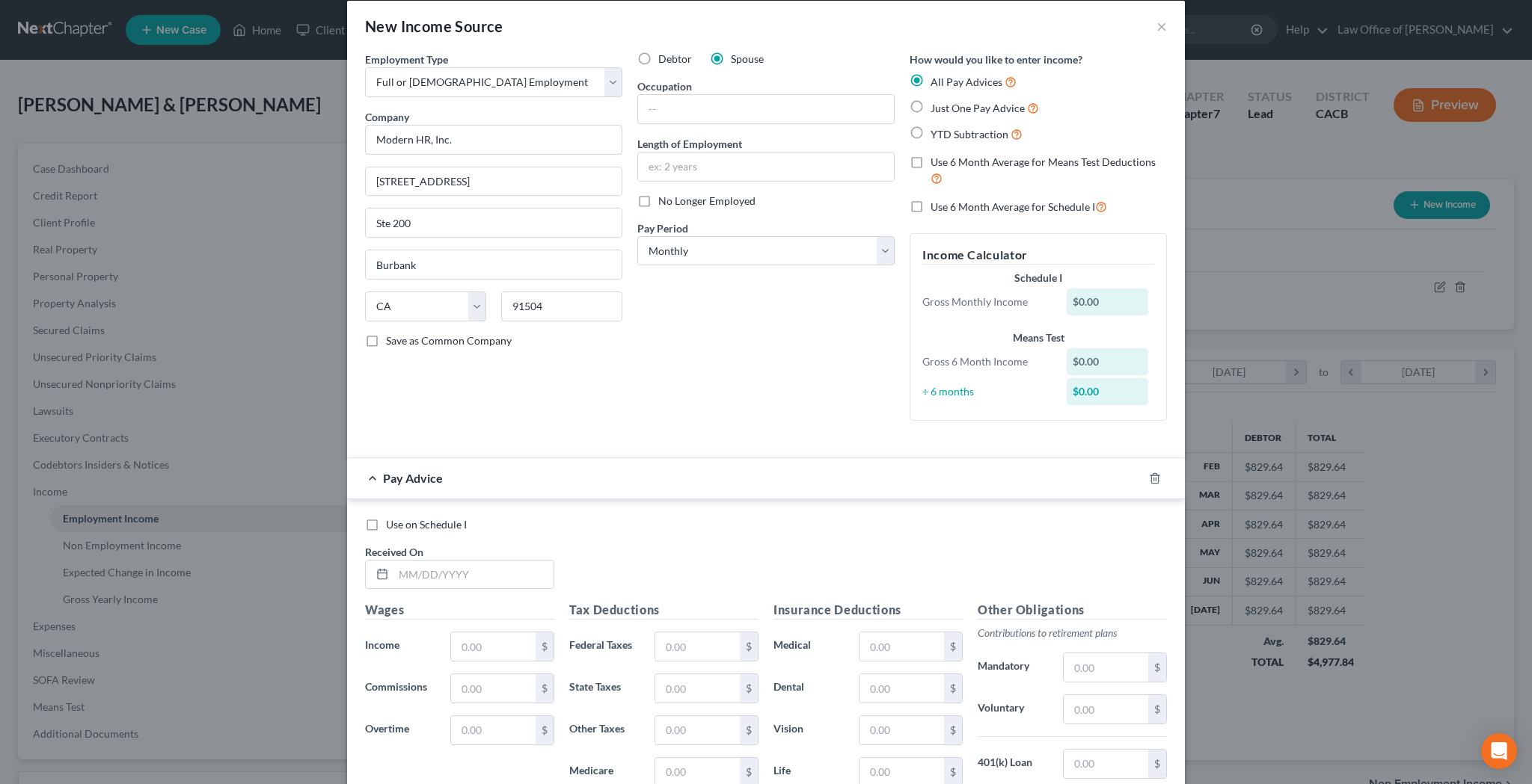
scroll to position [18, 0]
click at [930, 161] on label "Use 6 Month Average for Means Test Deductions" at bounding box center [1048, 169] width 236 height 32
click at [937, 161] on input "Use 6 Month Average for Means Test Deductions" at bounding box center [941, 158] width 10 height 10
checkbox input "true"
click at [930, 202] on label "Use 6 Month Average for Schedule I" at bounding box center [1018, 205] width 176 height 18
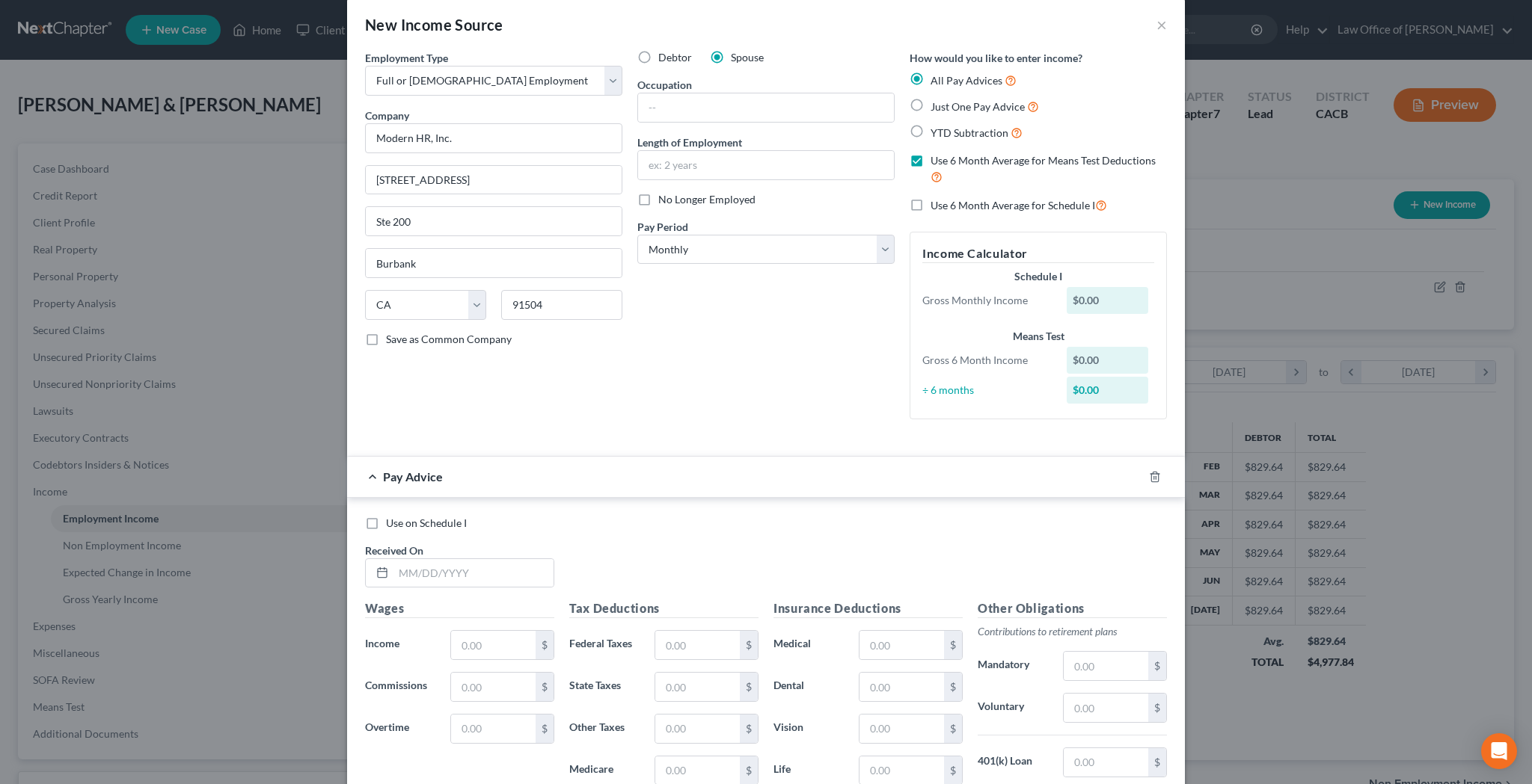
click at [937, 202] on input "Use 6 Month Average for Schedule I" at bounding box center [941, 201] width 10 height 10
checkbox input "true"
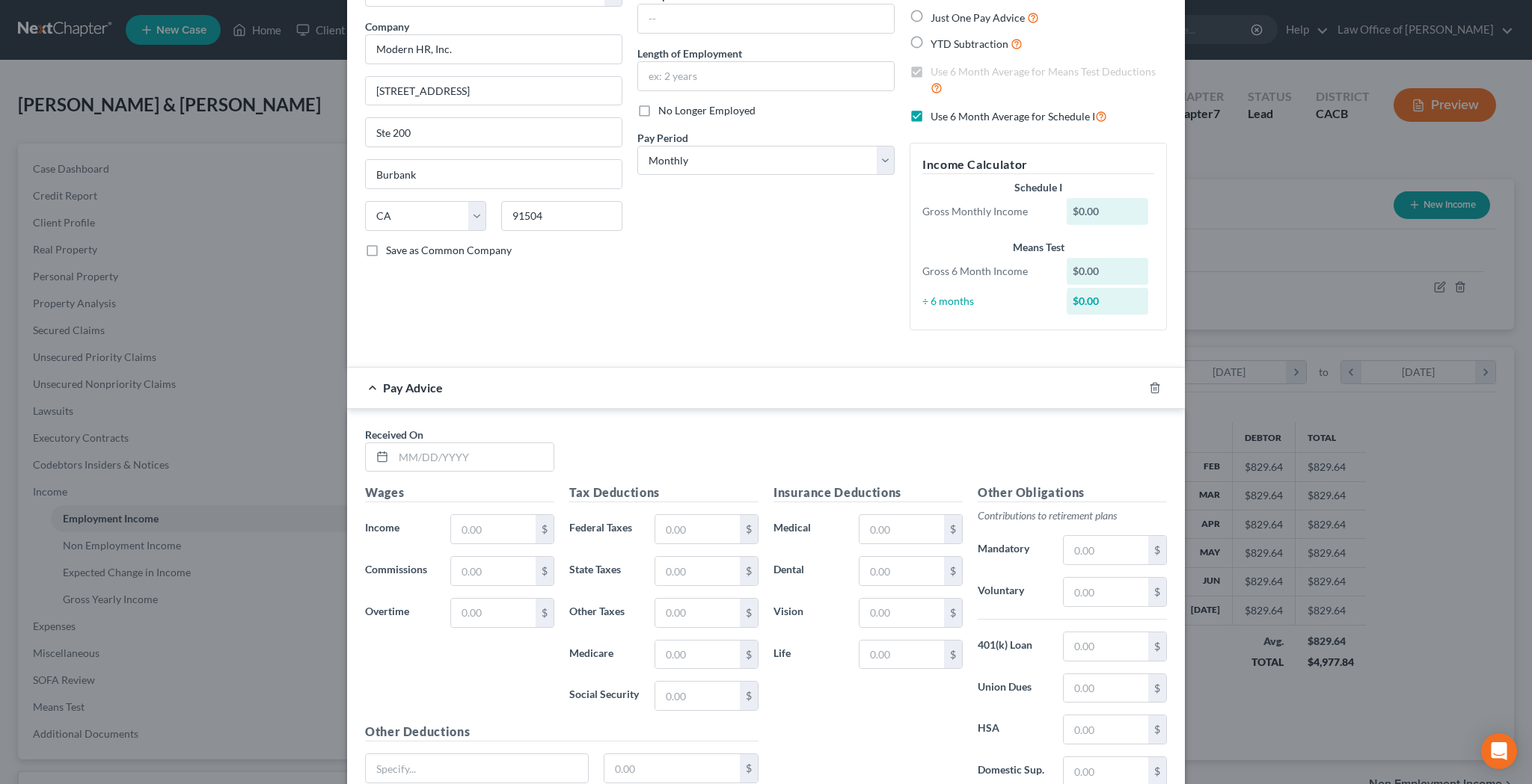
scroll to position [123, 0]
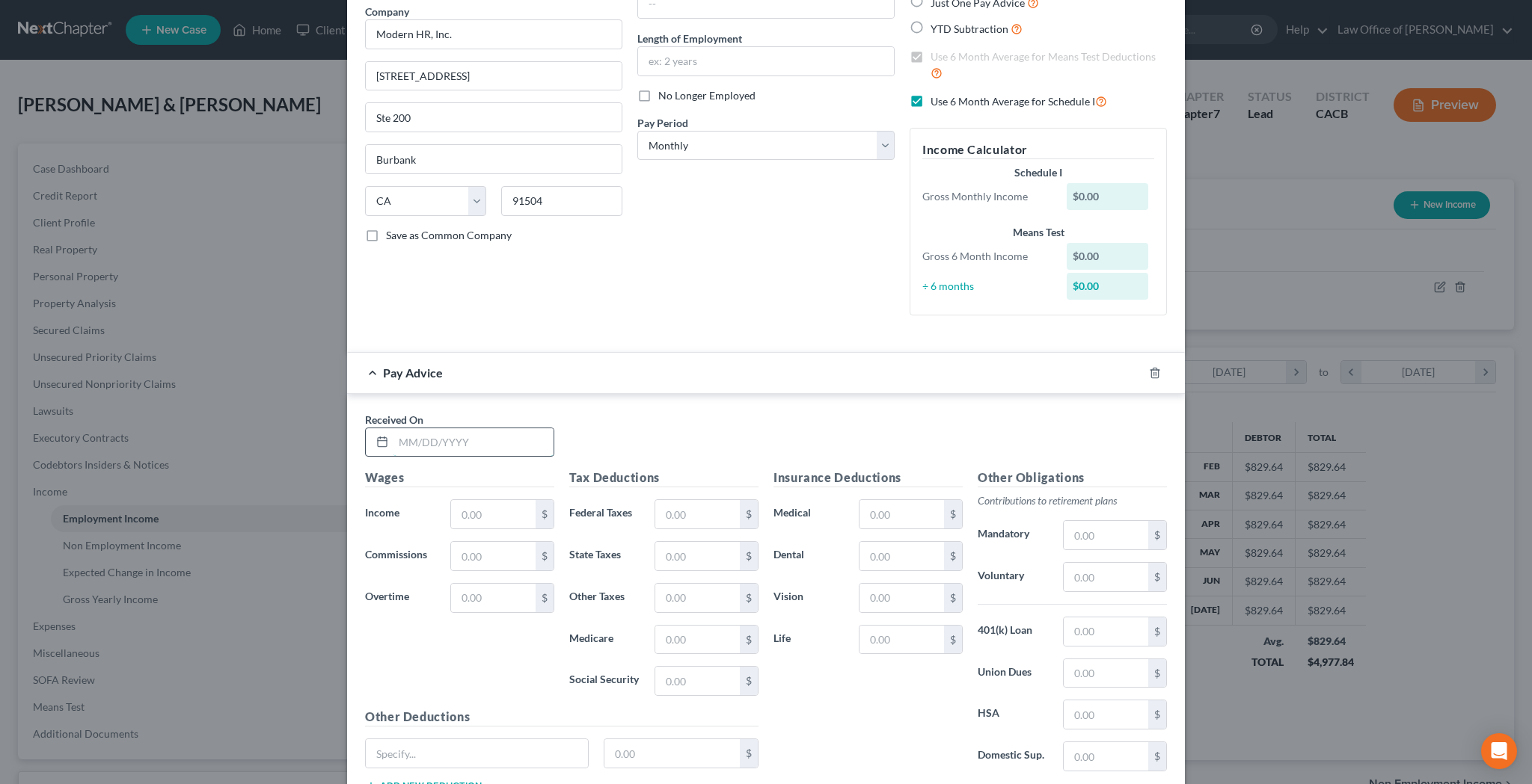
click at [537, 434] on input "text" at bounding box center [473, 442] width 160 height 29
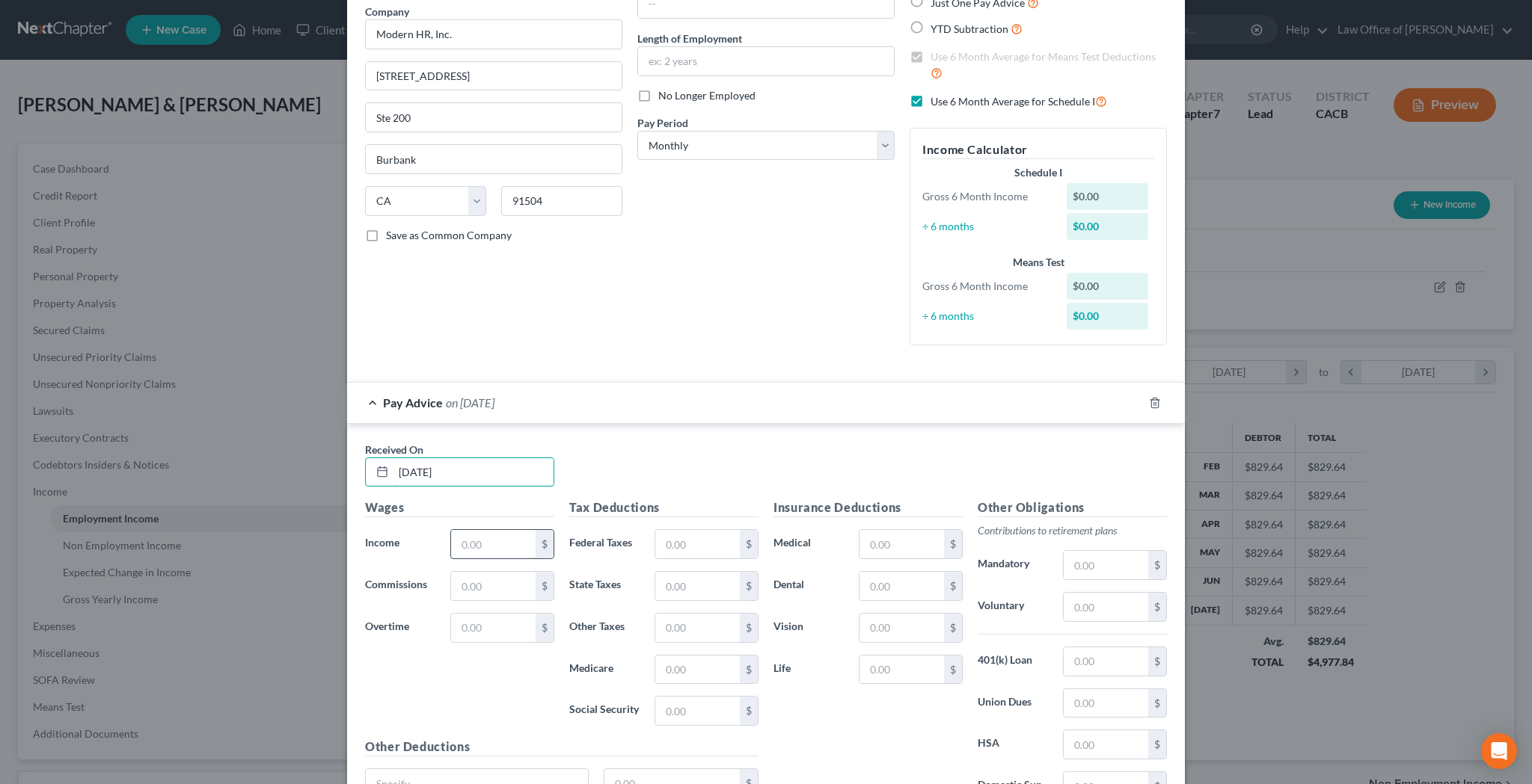
type input "[DATE]"
click at [515, 538] on input "text" at bounding box center [494, 544] width 85 height 29
type input "23,510.79"
click at [668, 542] on input "text" at bounding box center [698, 544] width 85 height 29
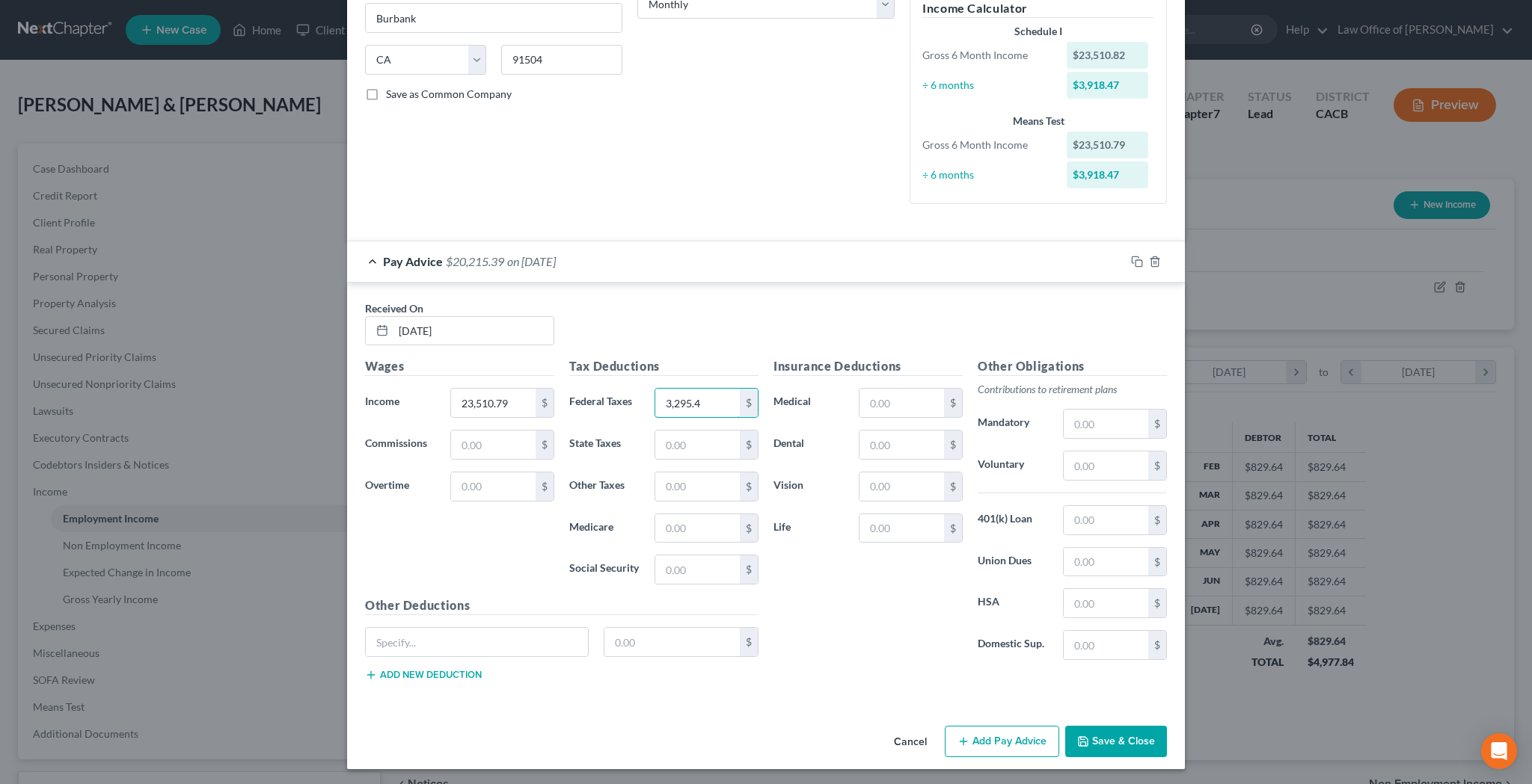
scroll to position [263, 0]
type input "3,295.4"
click at [1126, 742] on button "Save & Close" at bounding box center [1116, 742] width 102 height 31
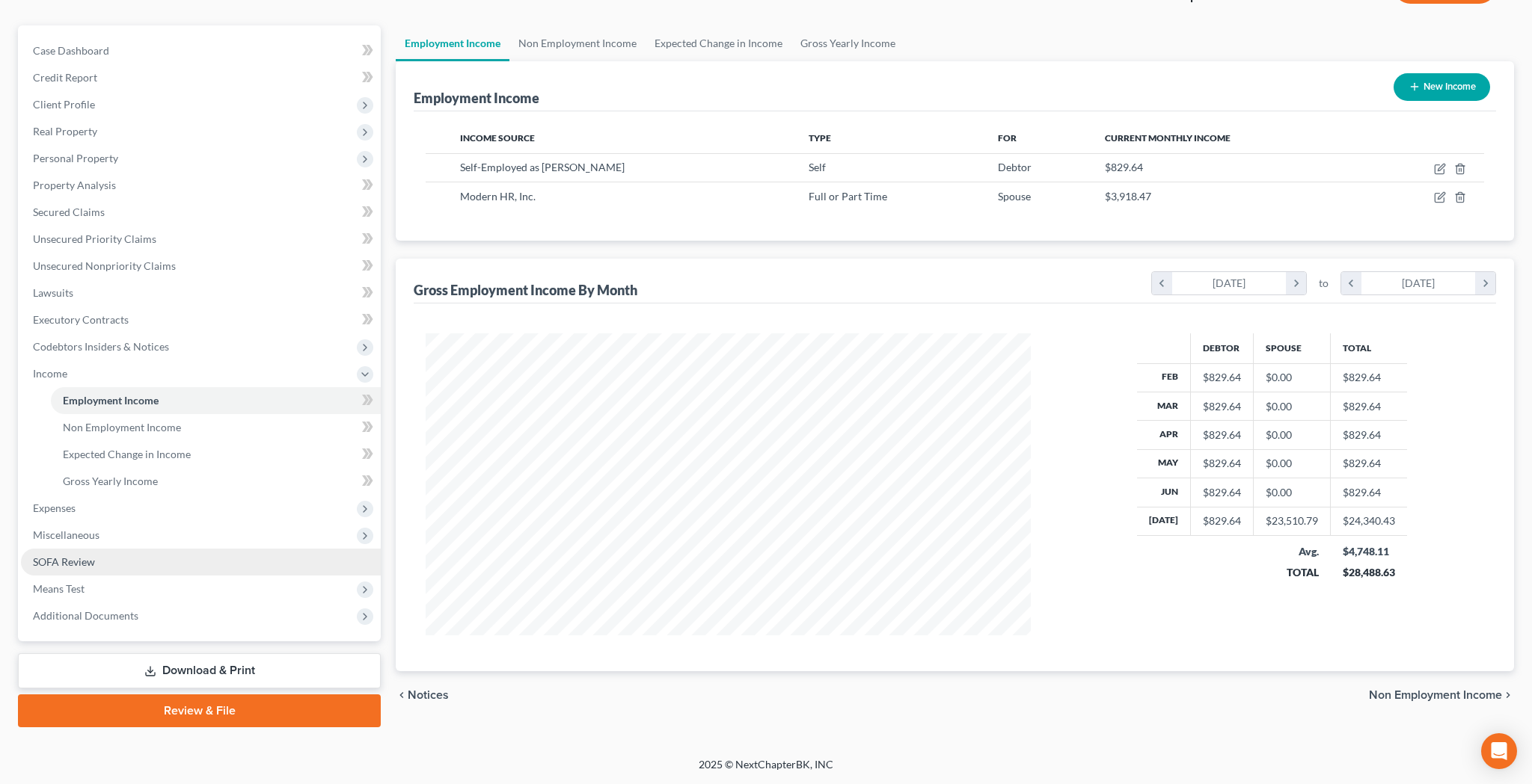
scroll to position [118, 0]
click at [102, 540] on span "Miscellaneous" at bounding box center [201, 535] width 360 height 27
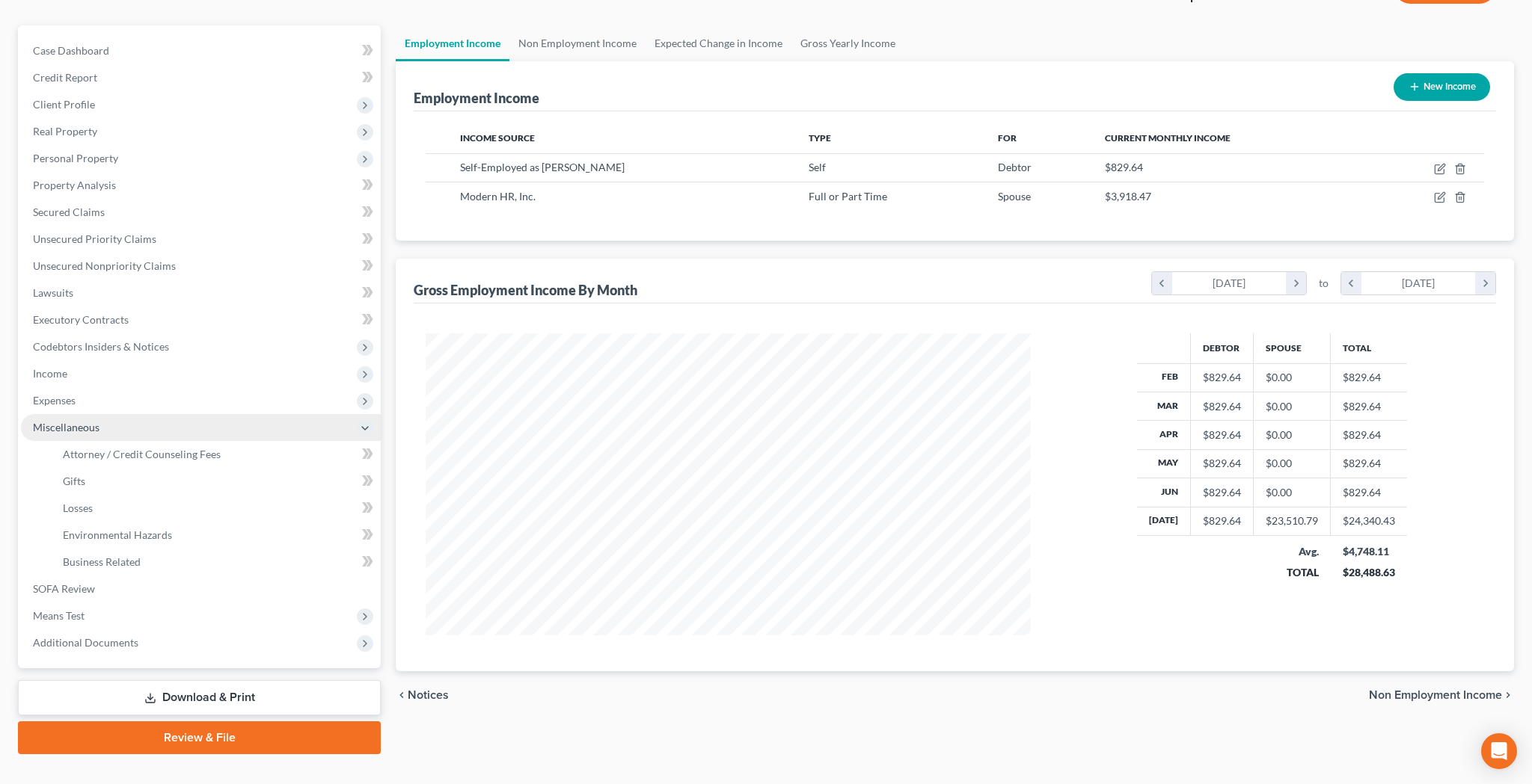
click at [102, 429] on span "Miscellaneous" at bounding box center [201, 427] width 360 height 27
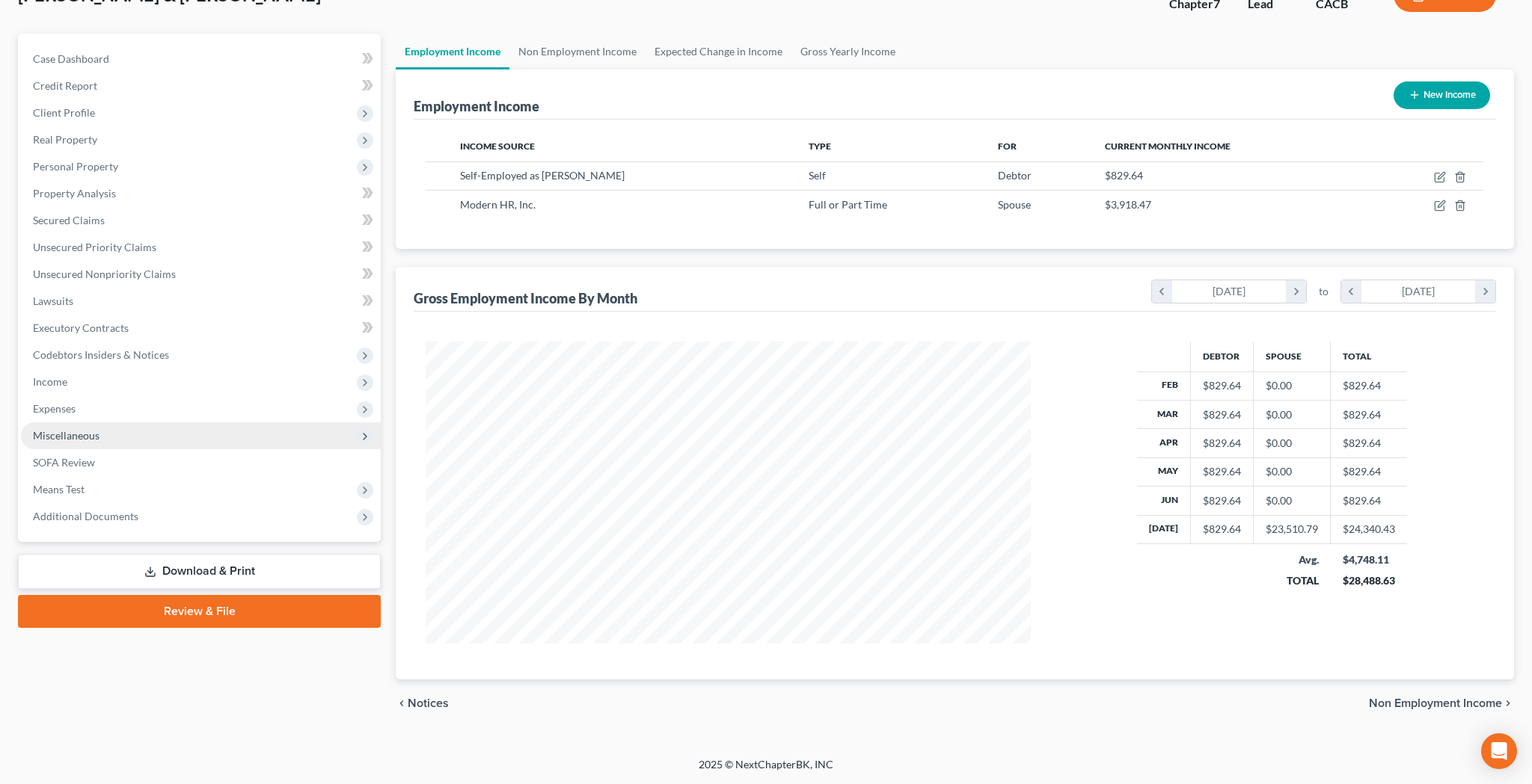
scroll to position [109, 0]
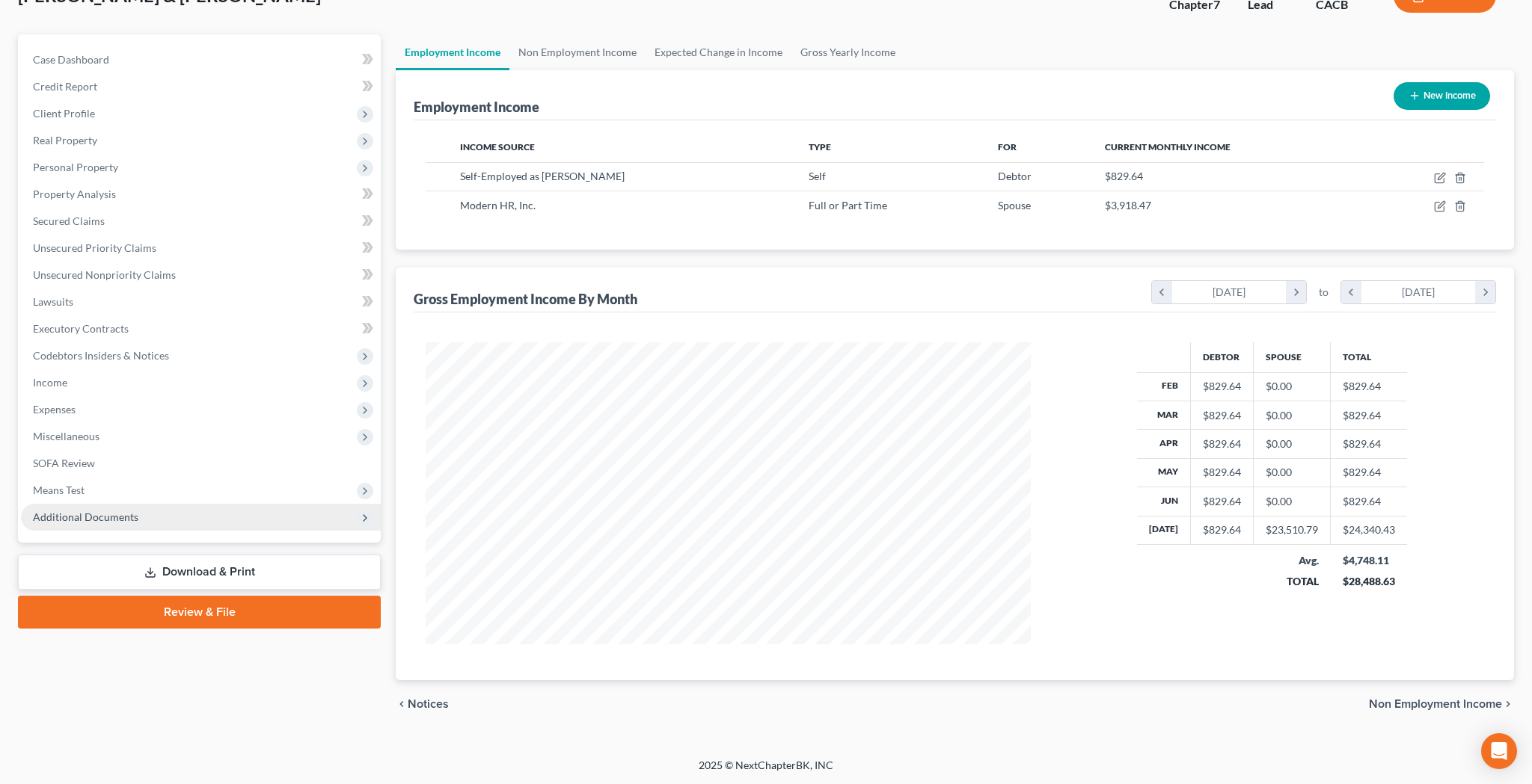
click at [115, 520] on span "Additional Documents" at bounding box center [86, 517] width 105 height 13
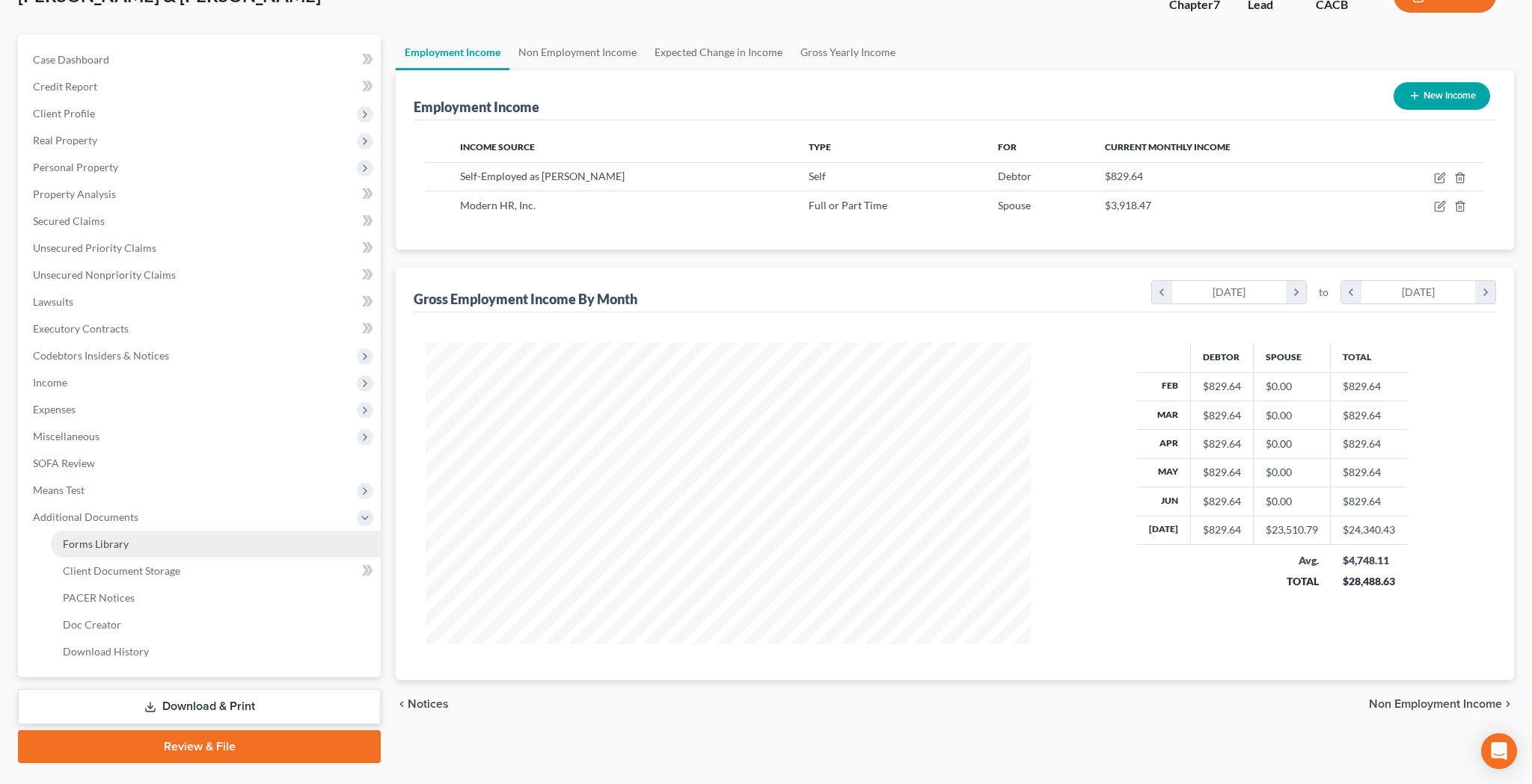
click at [125, 546] on span "Forms Library" at bounding box center [95, 544] width 66 height 13
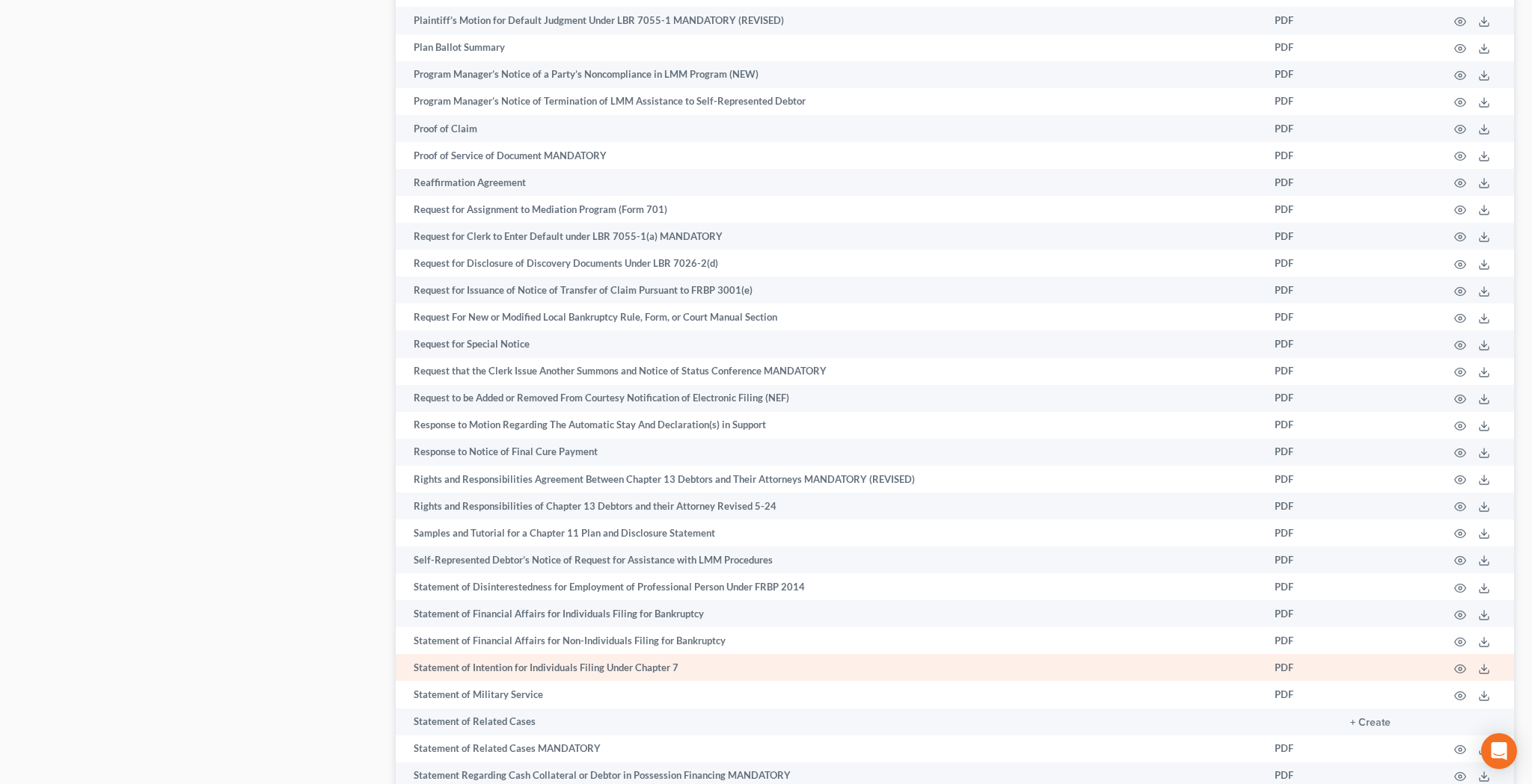
scroll to position [6820, 0]
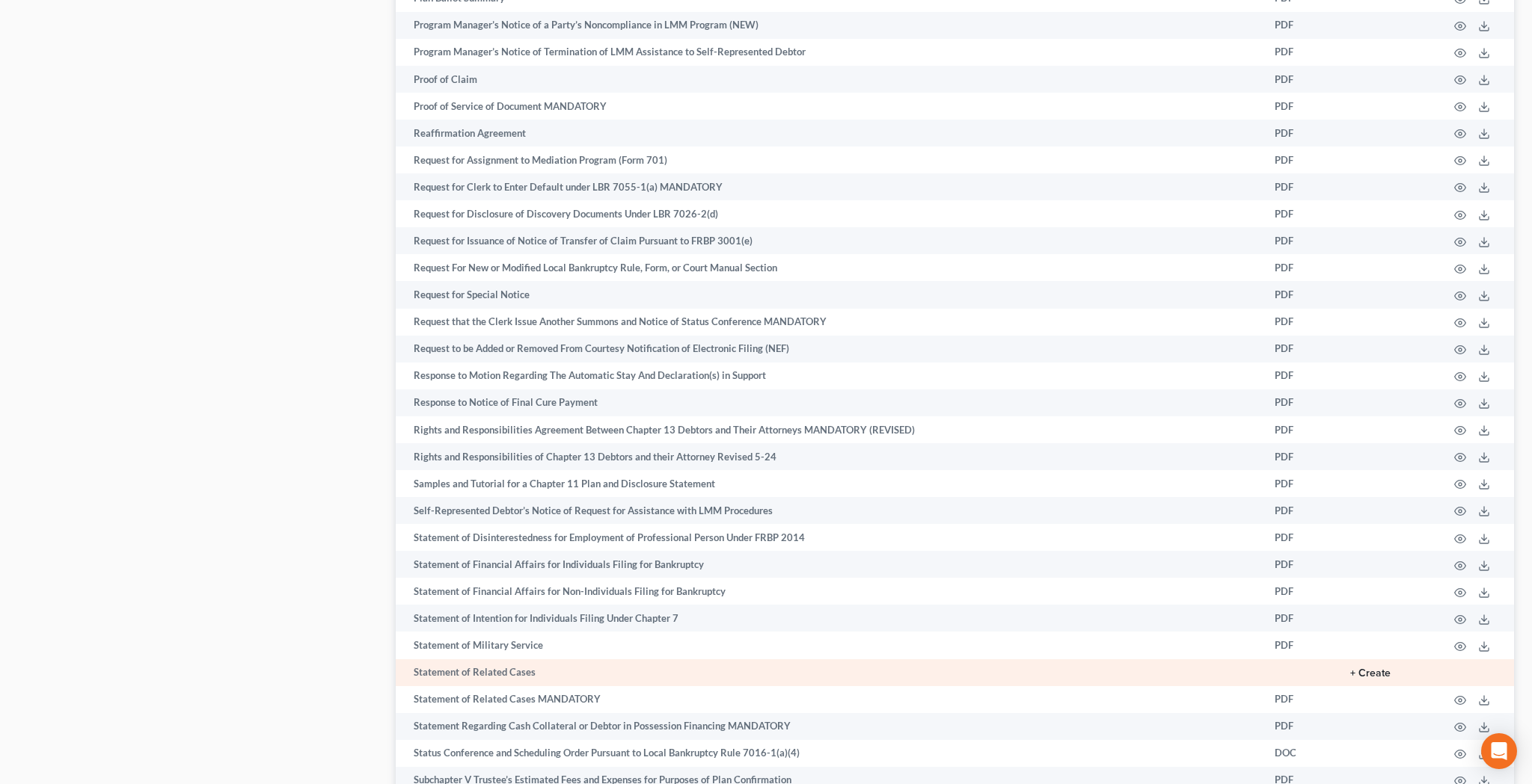
click at [1379, 668] on button "+ Create" at bounding box center [1370, 672] width 41 height 10
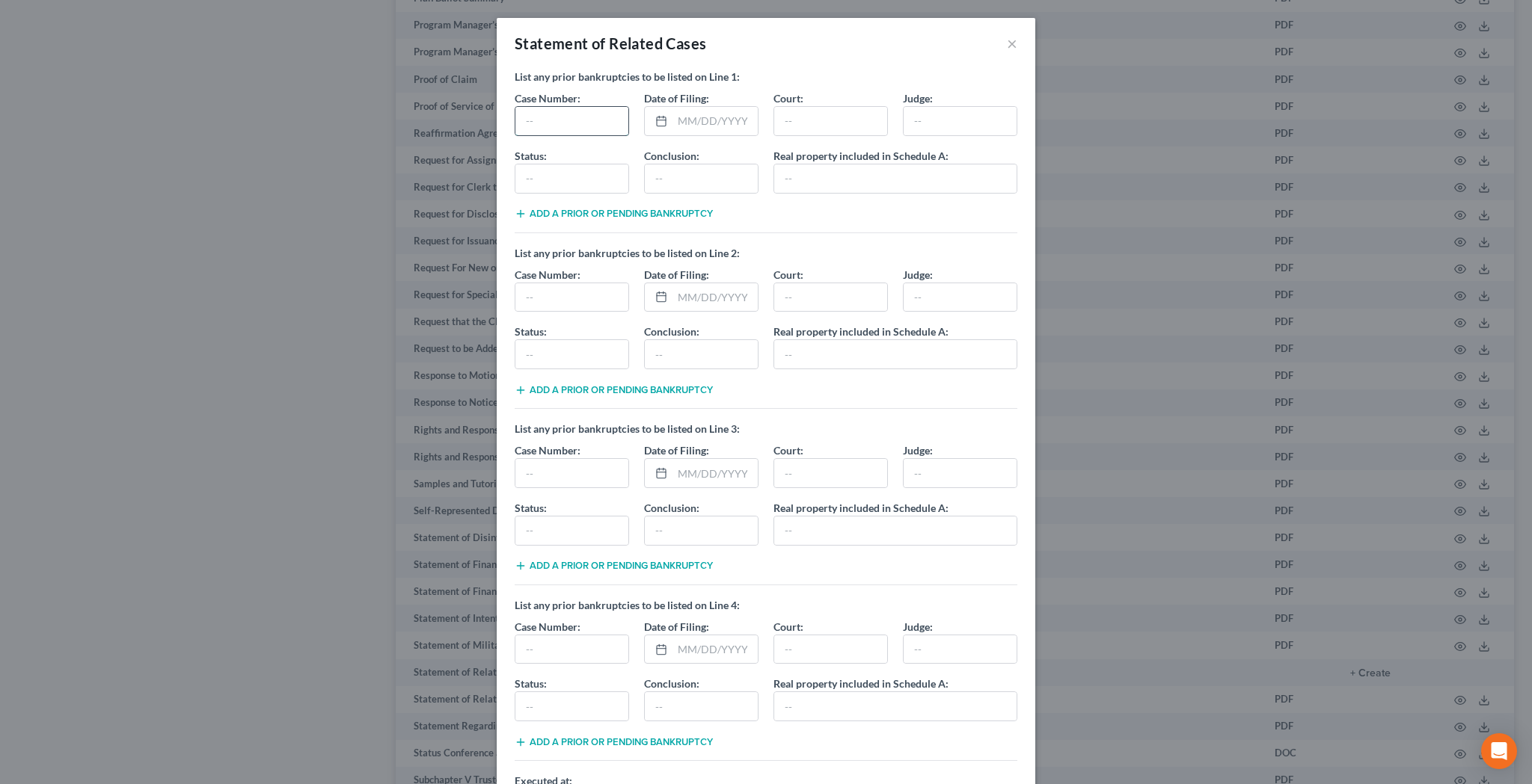
click at [590, 126] on input "text" at bounding box center [571, 121] width 113 height 29
type input "02-48171-wsd, Chapter 7 Bankruptcy Case"
click at [694, 118] on input "text" at bounding box center [715, 121] width 85 height 29
type input "[DATE]"
click at [787, 118] on input "text" at bounding box center [831, 121] width 113 height 29
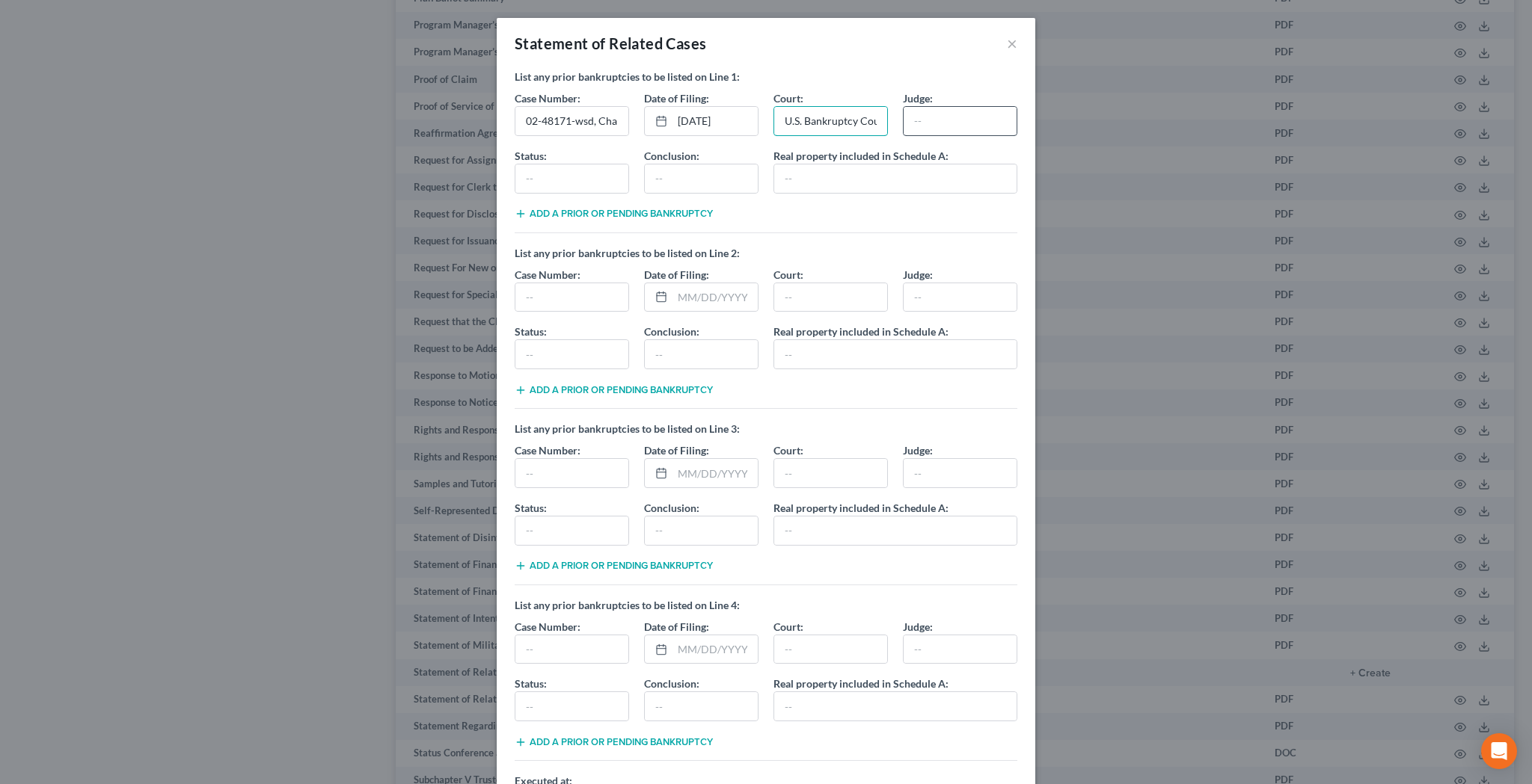
type input "U.S. Bankruptcy Court, Eastern District of [US_STATE]"
click at [975, 125] on input "text" at bounding box center [960, 121] width 113 height 29
type input "[PERSON_NAME]"
click at [880, 128] on input "U.S. Bankruptcy Court, Eastern District of [US_STATE]" at bounding box center [831, 121] width 113 height 29
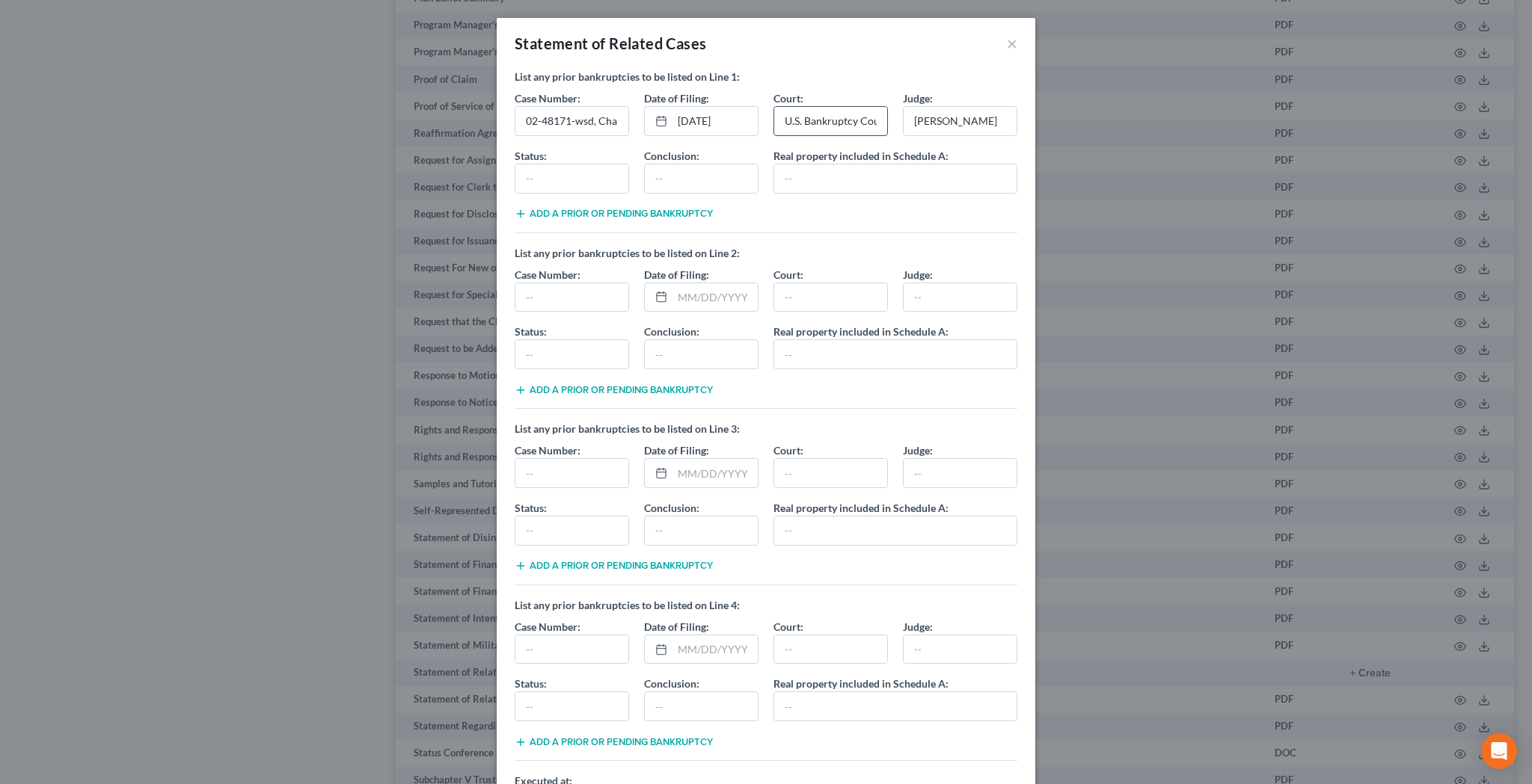
click at [878, 123] on input "U.S. Bankruptcy Court, Eastern District of [US_STATE]" at bounding box center [831, 121] width 113 height 29
click at [861, 122] on input "U.S. Bankruptcy Court, Eastern District of [US_STATE]" at bounding box center [831, 121] width 113 height 29
type input "U.S. Bankruptcy Court, Eastern District of [US_STATE], Detroit Division"
drag, startPoint x: 861, startPoint y: 122, endPoint x: 960, endPoint y: 125, distance: 99.0
click at [960, 125] on input "[PERSON_NAME]" at bounding box center [960, 121] width 113 height 29
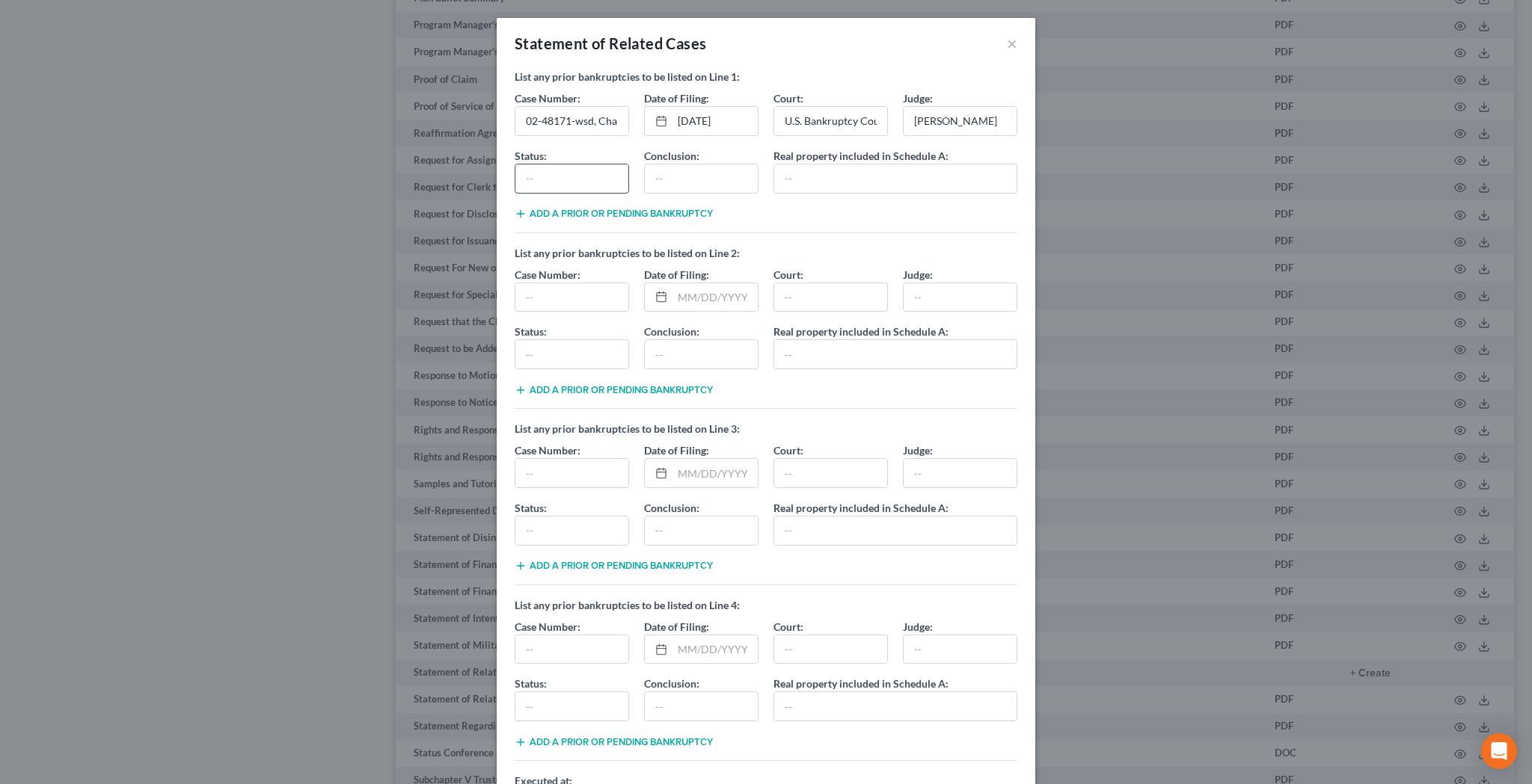
click at [603, 179] on input "text" at bounding box center [571, 178] width 113 height 29
type input "Discharged on [DATE]"
click at [684, 173] on input "text" at bounding box center [701, 178] width 113 height 29
type input "Closed on [DATE]"
click at [800, 176] on input "text" at bounding box center [895, 178] width 243 height 29
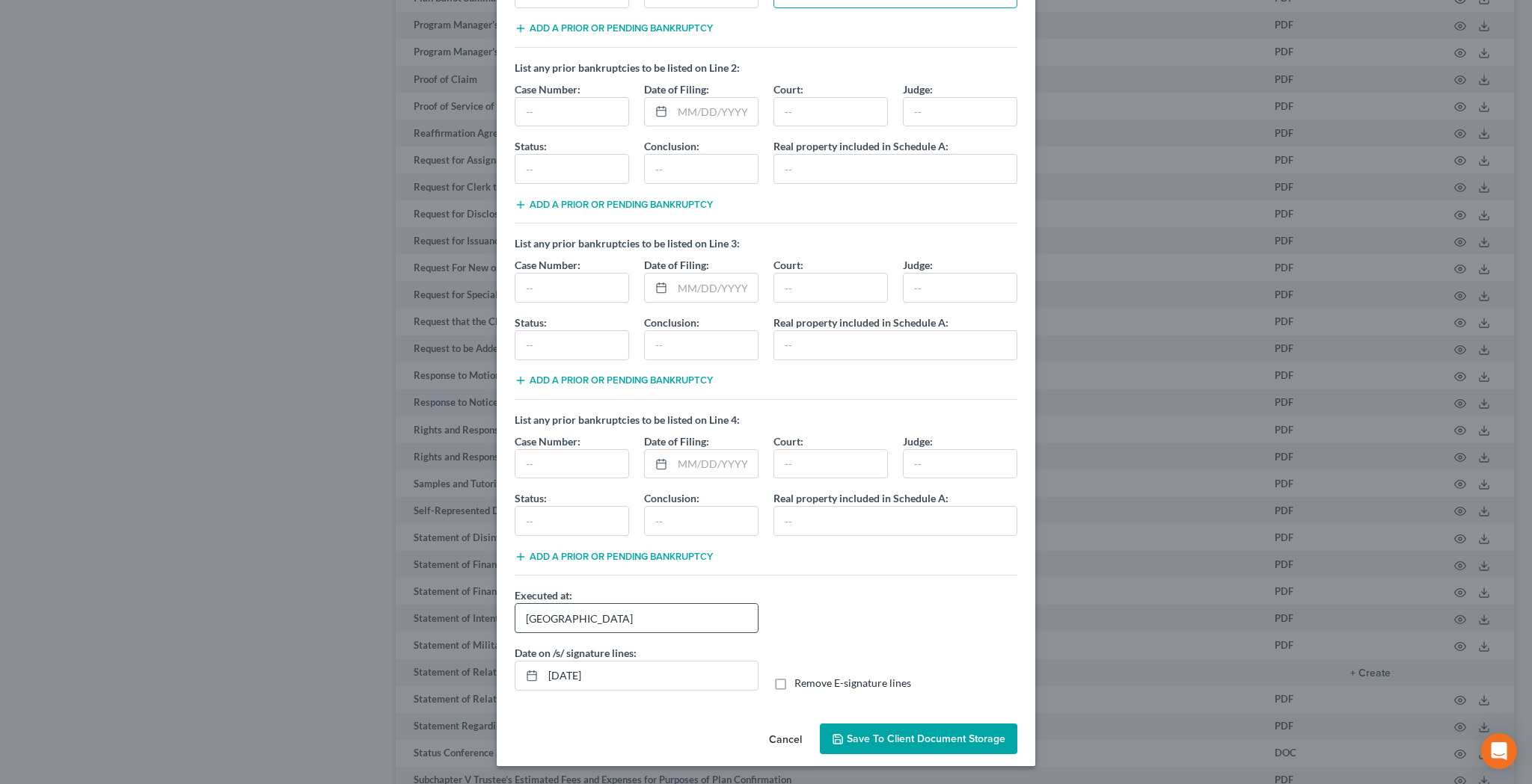
scroll to position [185, 0]
type input "N/A"
click at [795, 683] on label "Remove E-signature lines" at bounding box center [853, 683] width 116 height 15
click at [800, 683] on input "Remove E-signature lines" at bounding box center [805, 681] width 10 height 10
checkbox input "true"
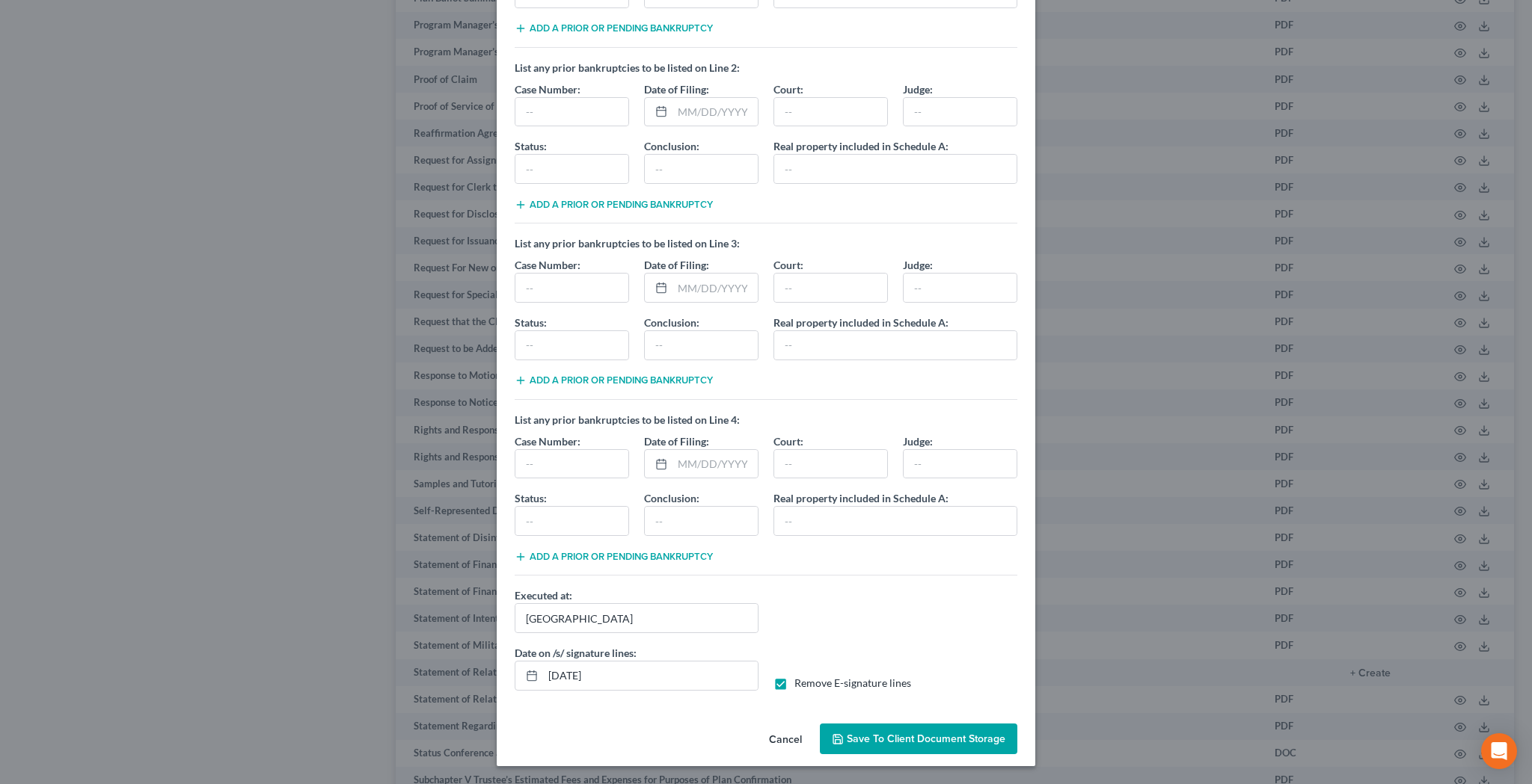
click at [865, 739] on span "Save to Client Document Storage" at bounding box center [926, 739] width 159 height 13
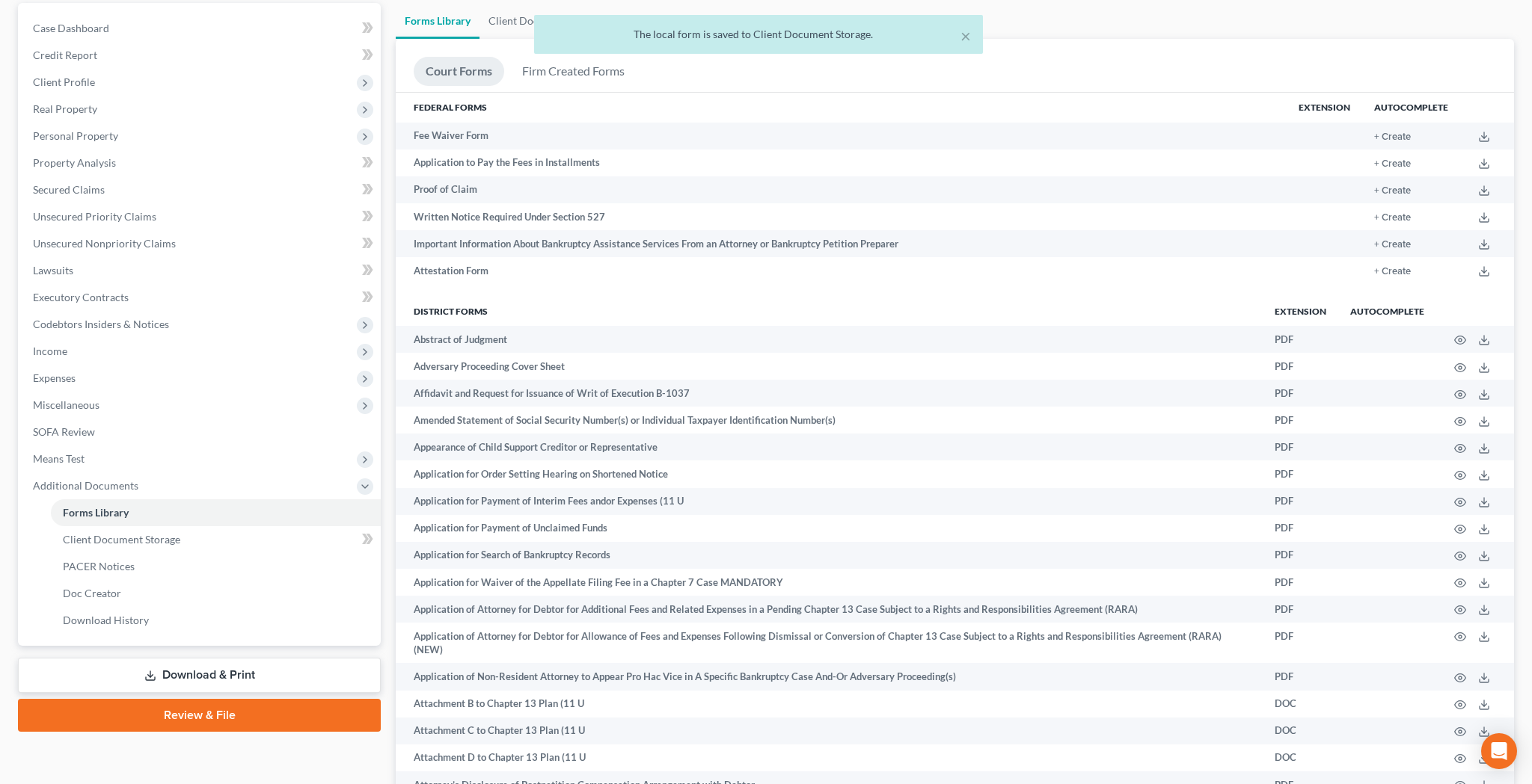
scroll to position [216, 0]
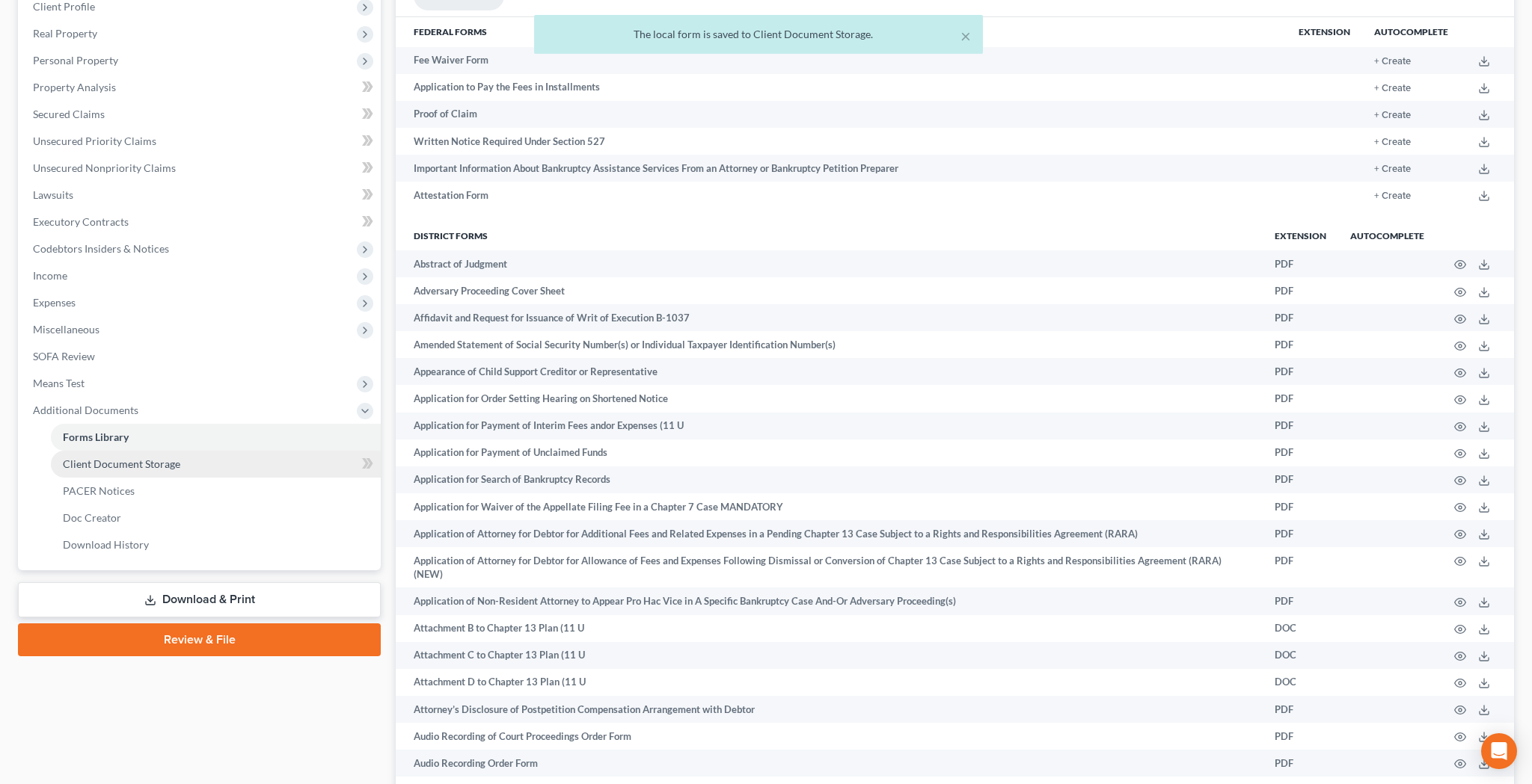
click at [219, 467] on link "Client Document Storage" at bounding box center [215, 464] width 329 height 27
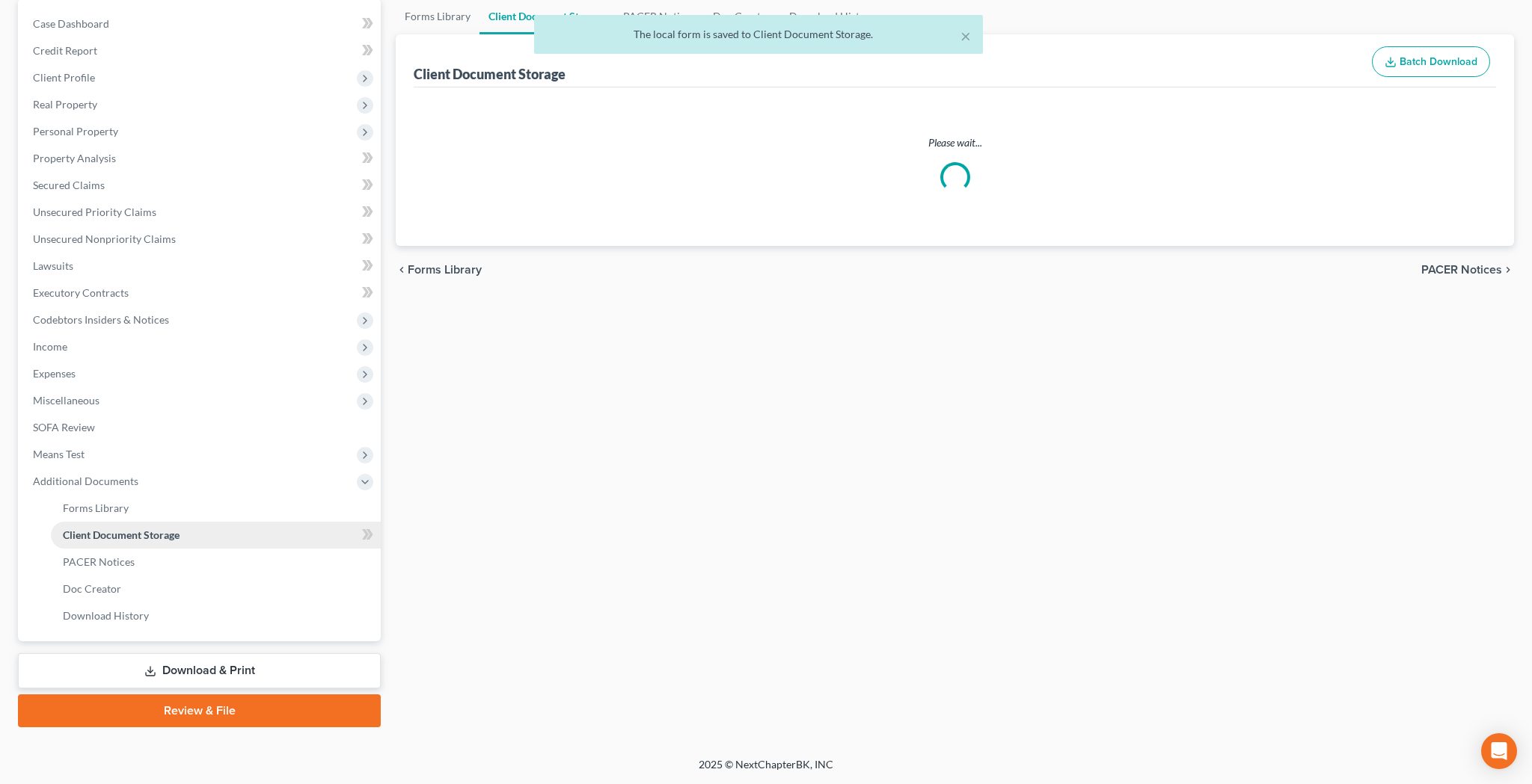
scroll to position [109, 0]
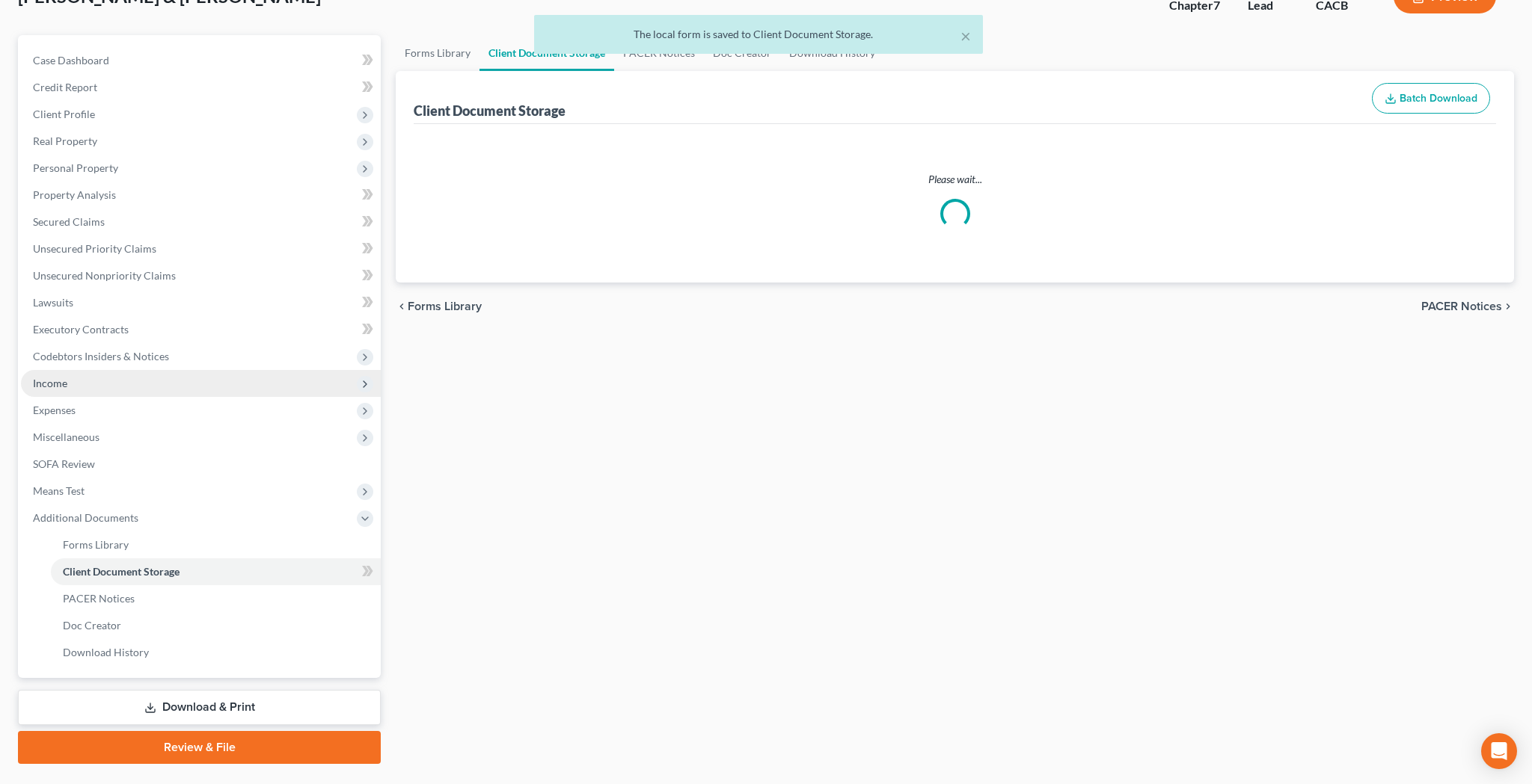
select select "70"
select select "10"
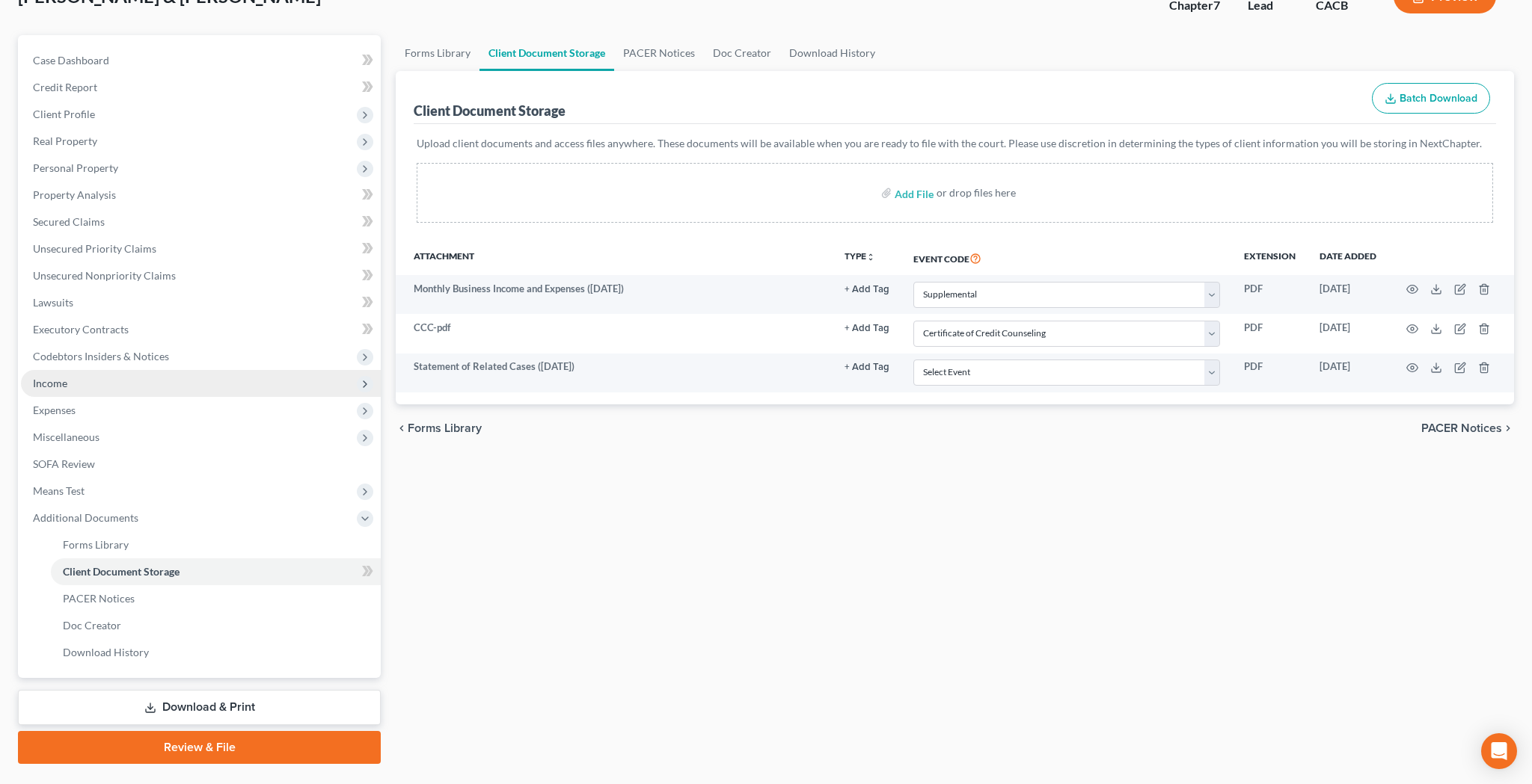
scroll to position [0, 0]
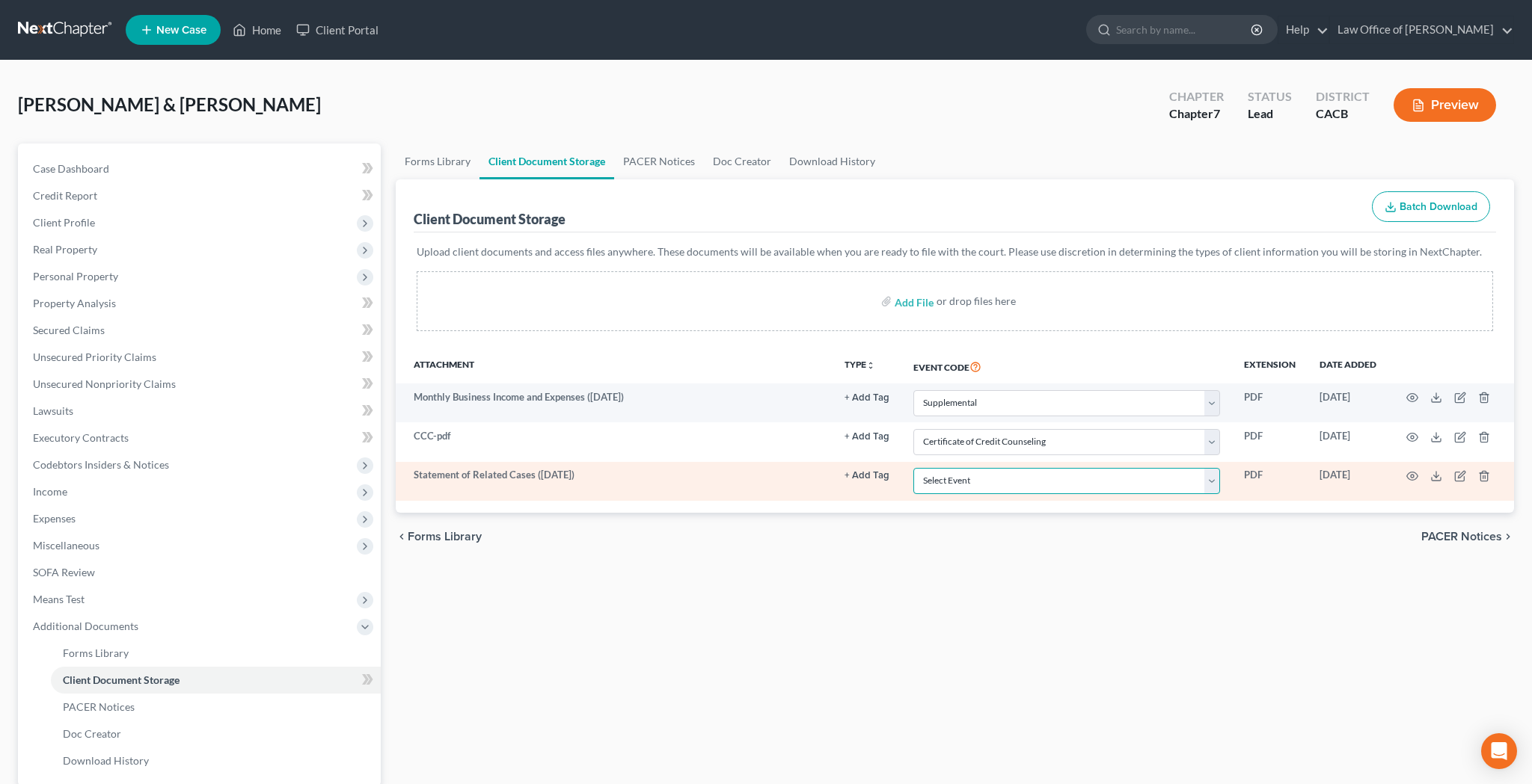
select select "65"
click at [1410, 470] on icon "button" at bounding box center [1412, 476] width 12 height 12
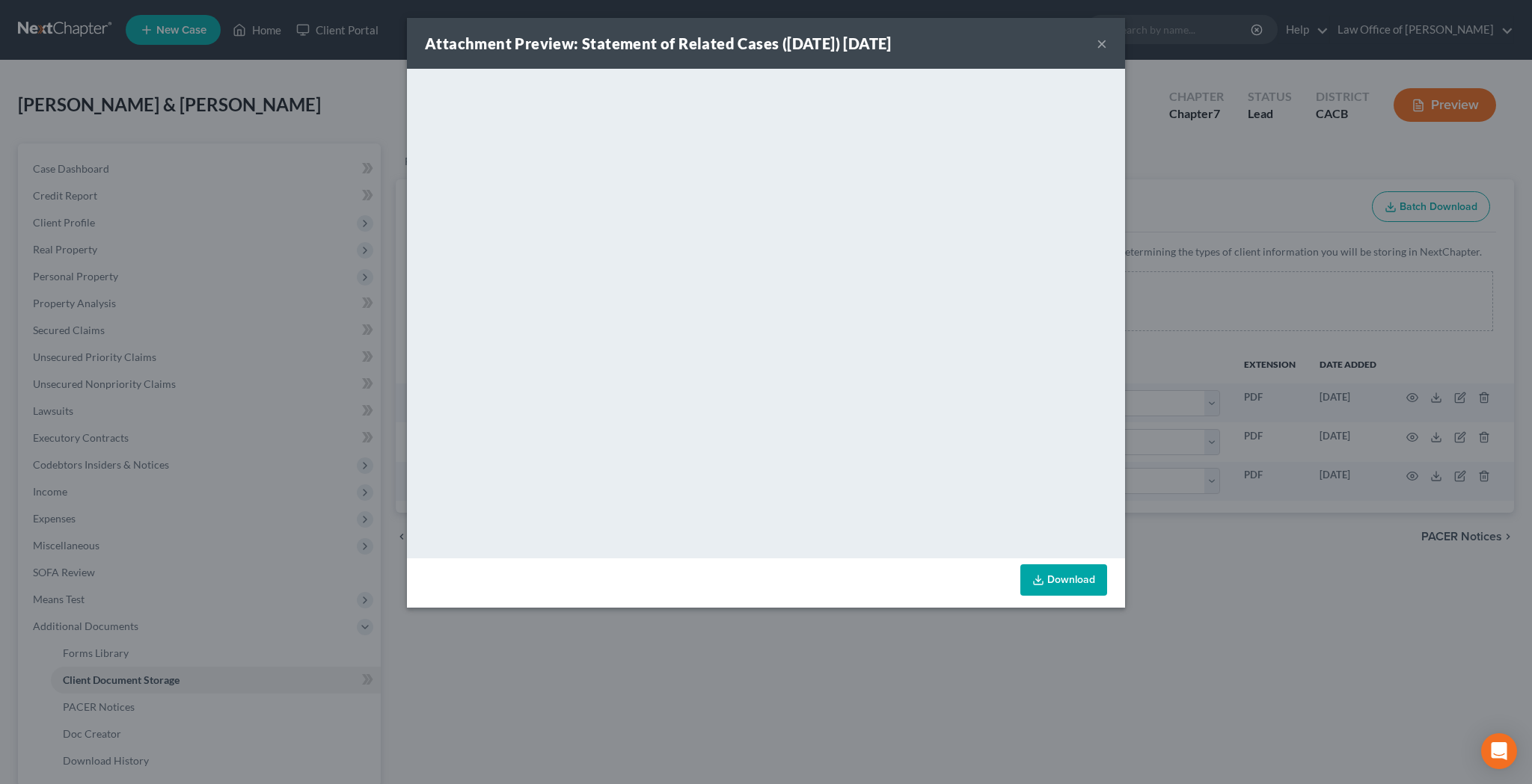
click at [1101, 44] on button "×" at bounding box center [1101, 42] width 10 height 18
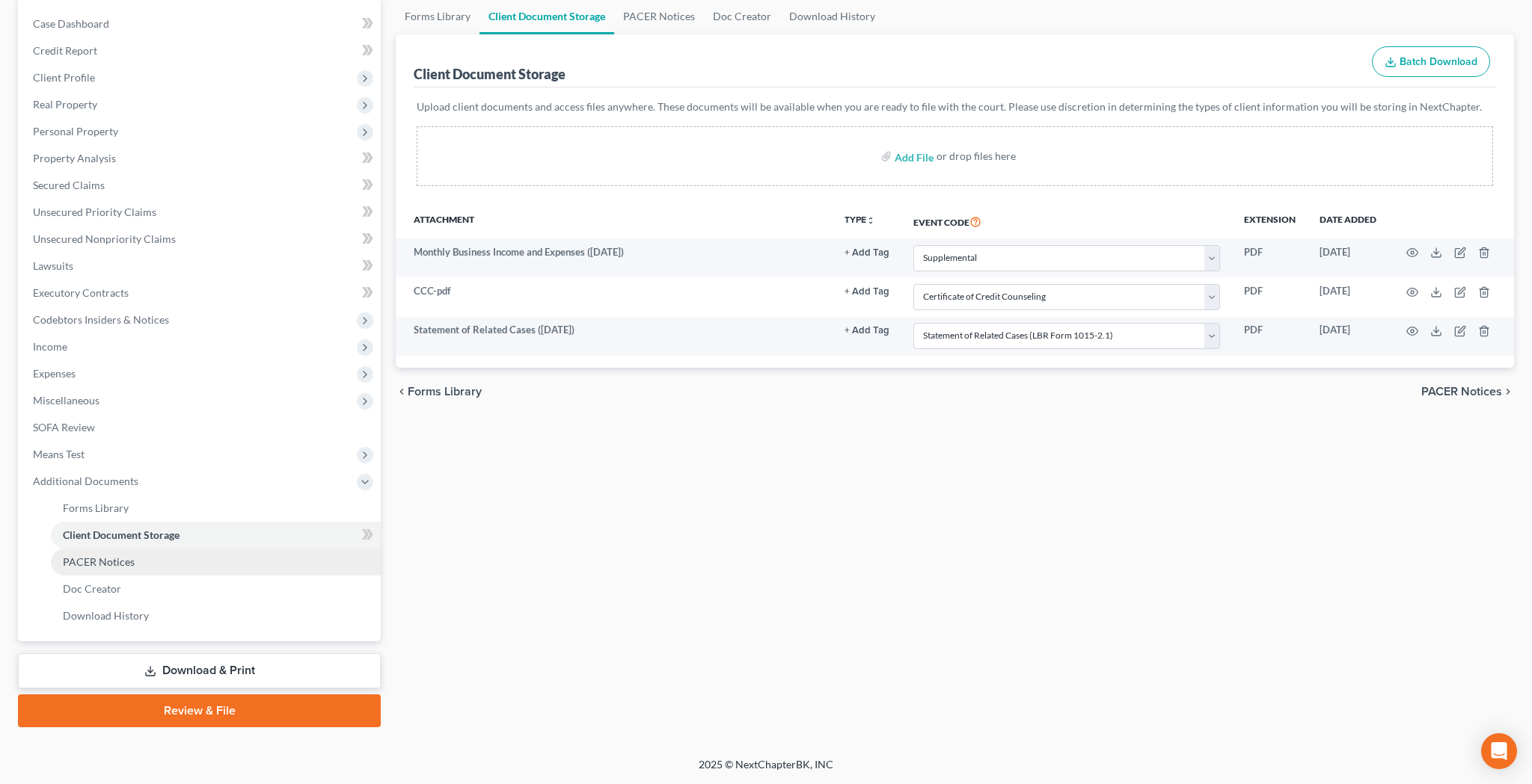
scroll to position [145, 0]
click at [123, 453] on span "Means Test" at bounding box center [201, 454] width 360 height 27
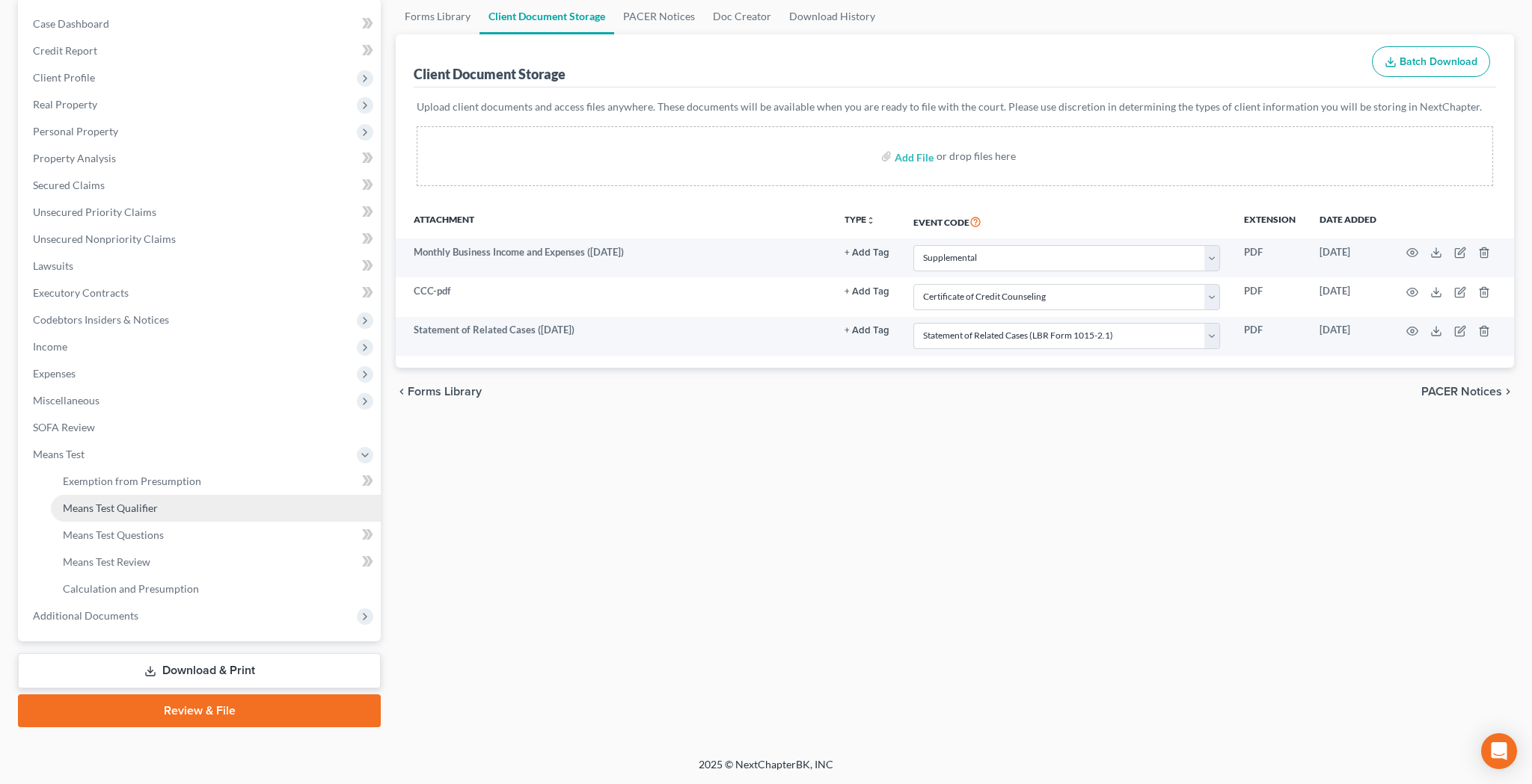
click at [129, 505] on span "Means Test Qualifier" at bounding box center [110, 508] width 95 height 13
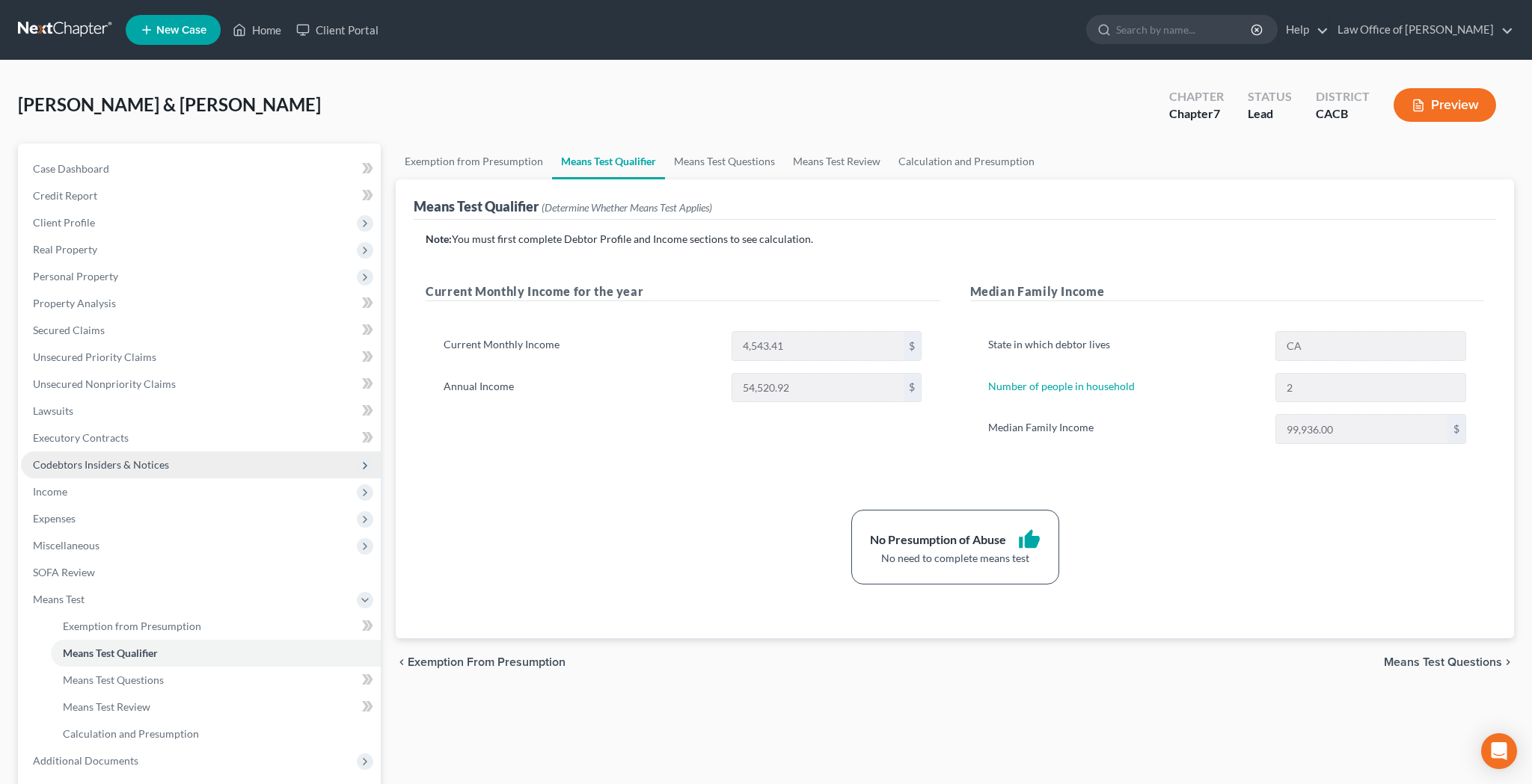
scroll to position [11, 0]
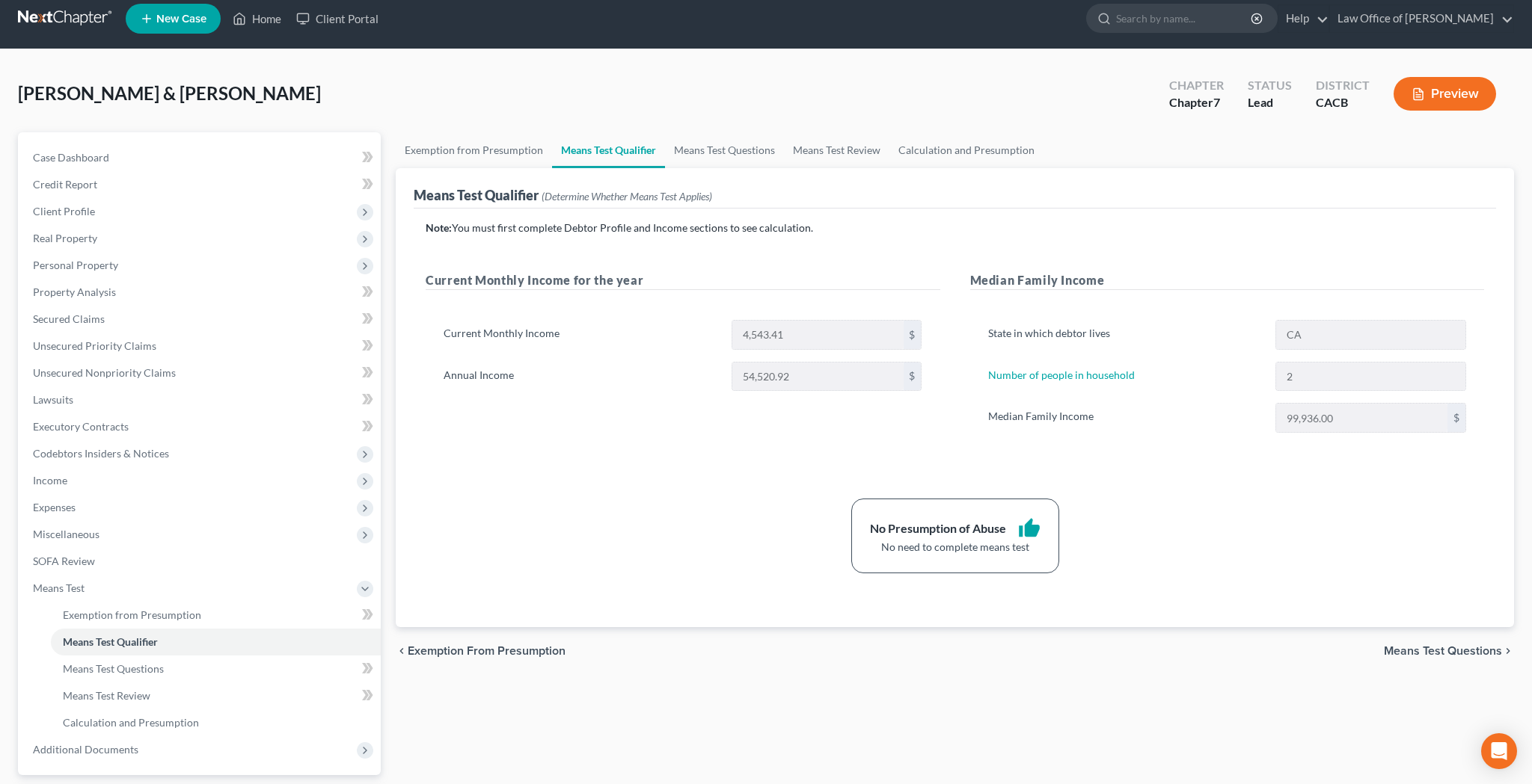
click at [1438, 91] on button "Preview" at bounding box center [1444, 93] width 102 height 33
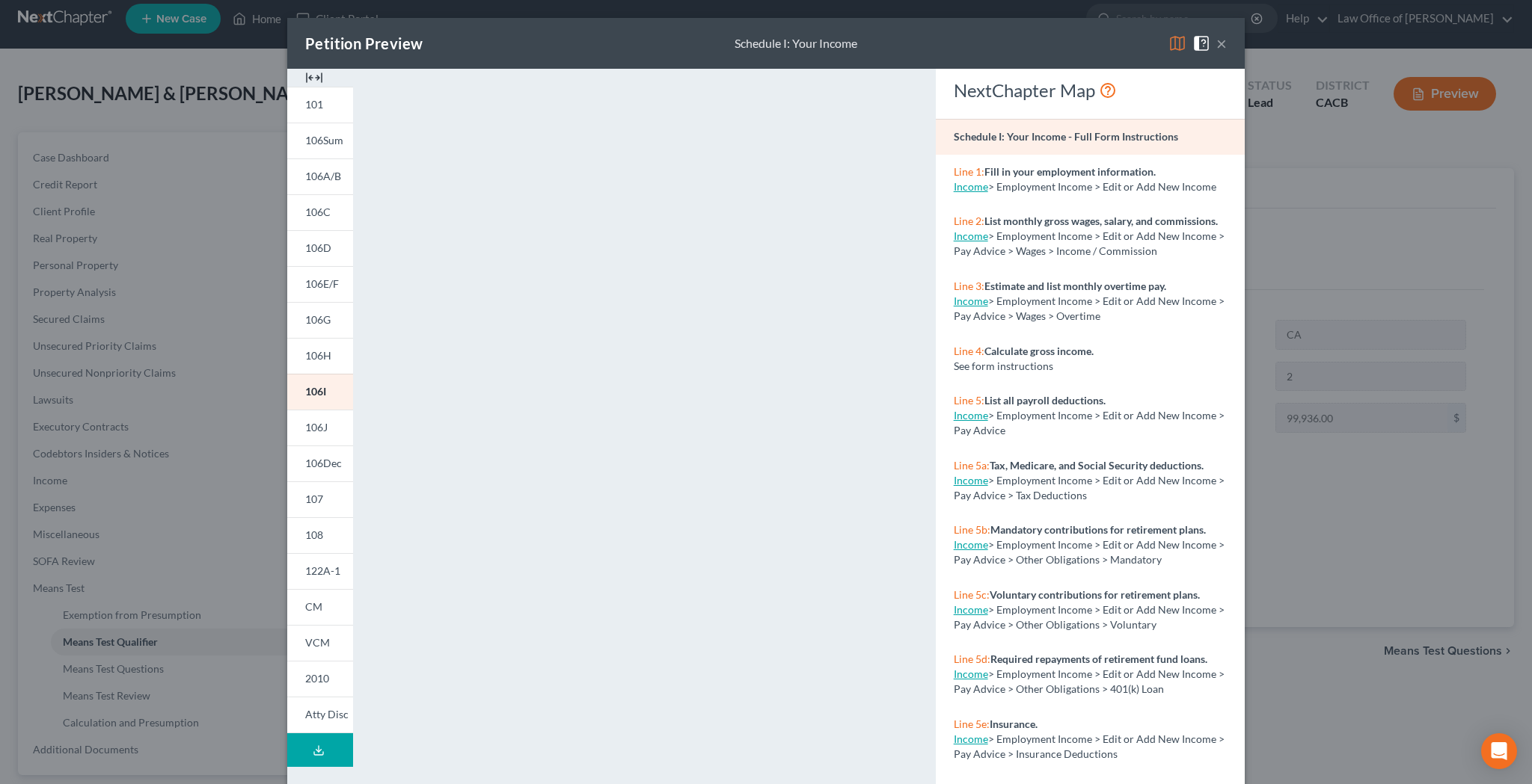
click at [1225, 50] on button "×" at bounding box center [1221, 42] width 10 height 18
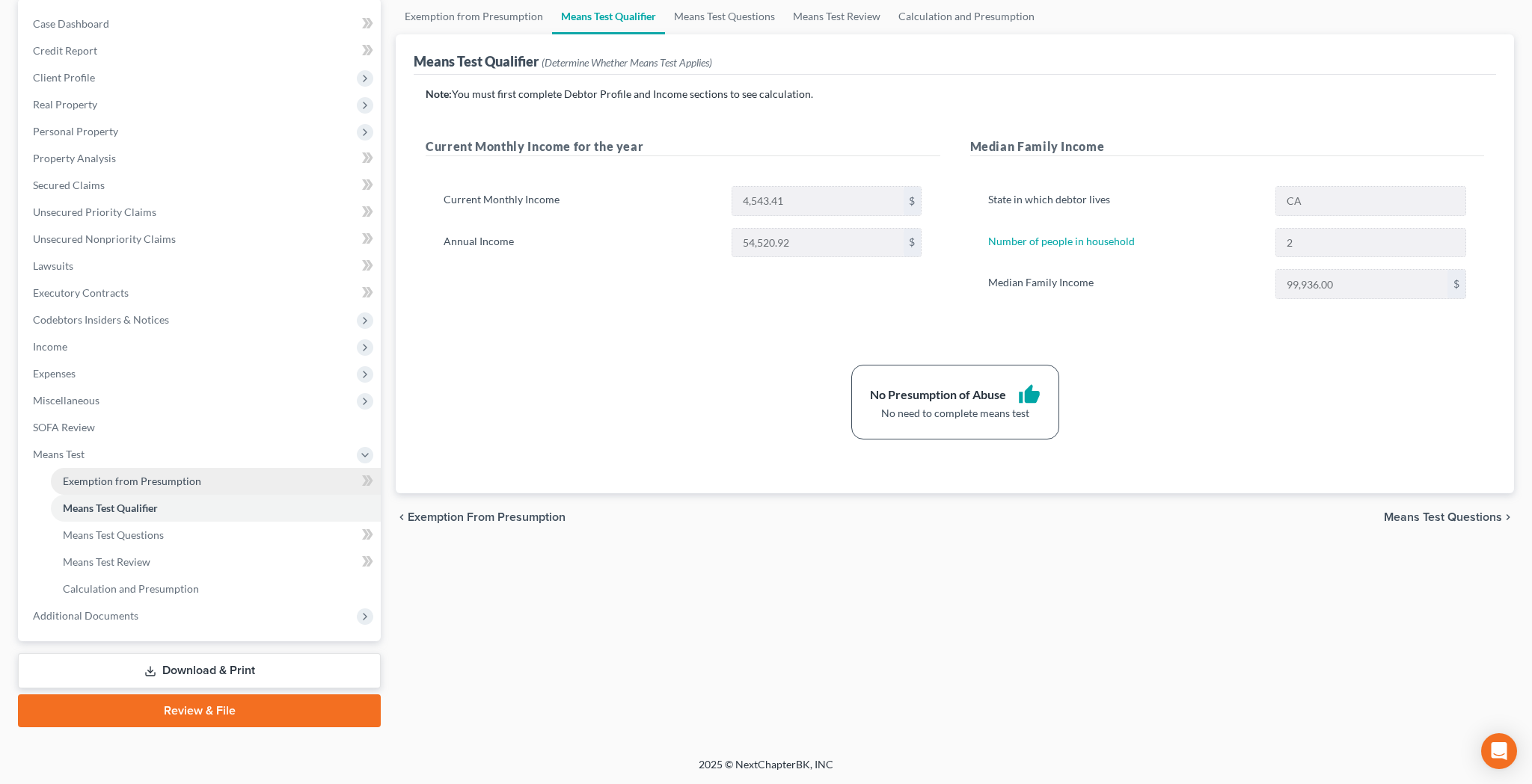
scroll to position [145, 0]
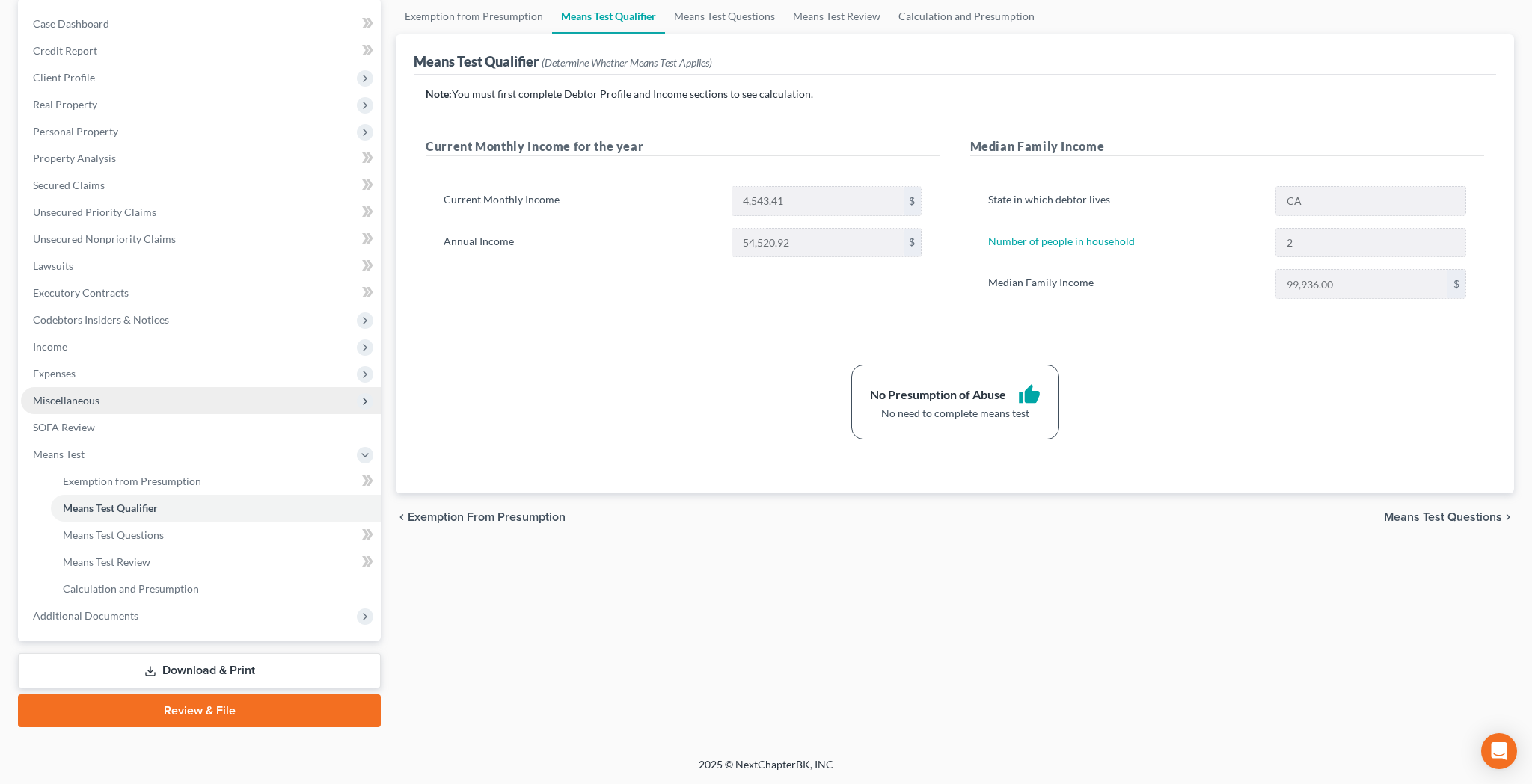
click at [120, 402] on span "Miscellaneous" at bounding box center [201, 400] width 360 height 27
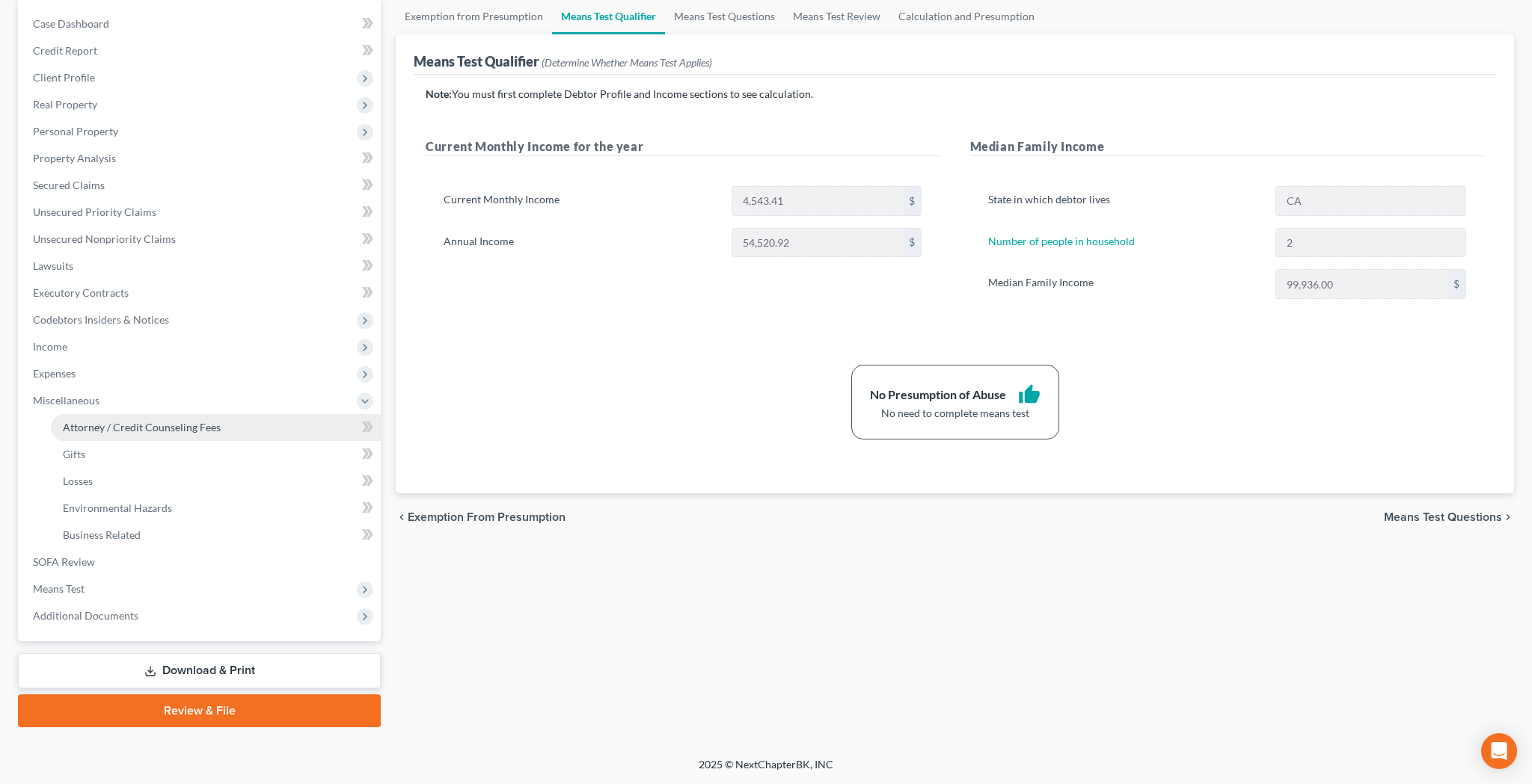
click at [122, 429] on span "Attorney / Credit Counseling Fees" at bounding box center [141, 427] width 158 height 13
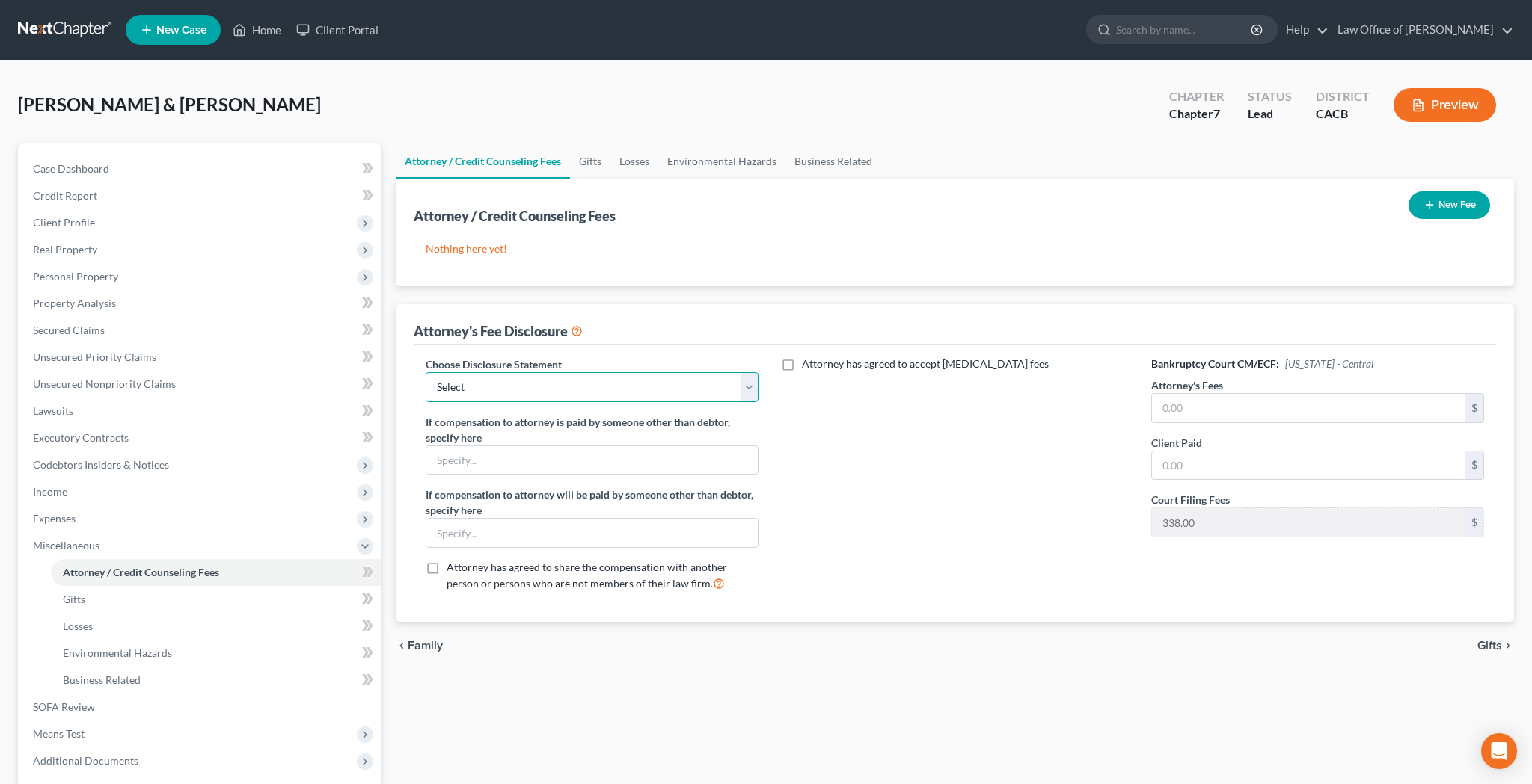
select select "0"
click at [1244, 411] on input "text" at bounding box center [1309, 408] width 314 height 29
type input "2,000"
click at [1223, 472] on input "text" at bounding box center [1309, 465] width 314 height 29
type input "2,000"
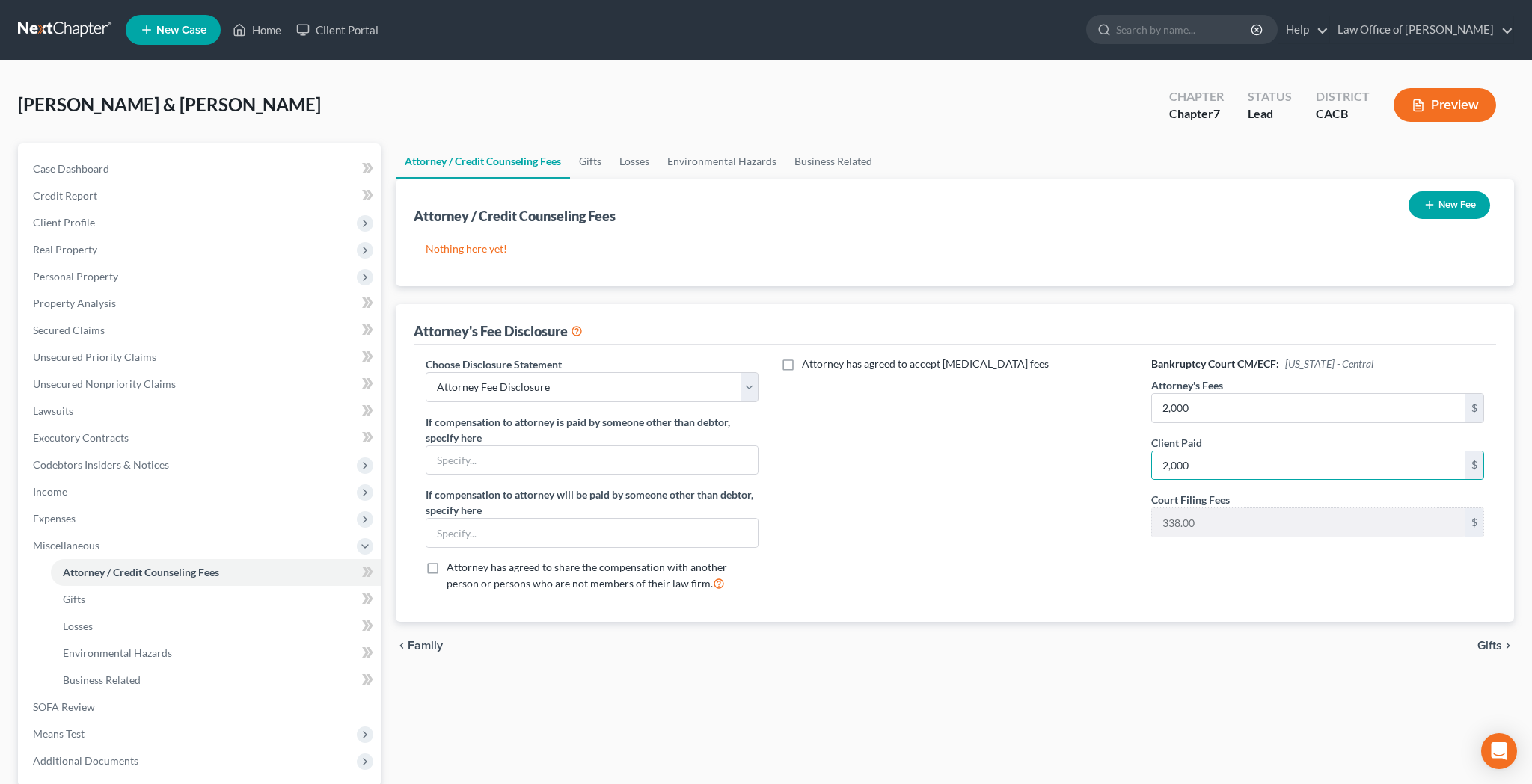
click at [1466, 207] on button "New Fee" at bounding box center [1449, 205] width 81 height 28
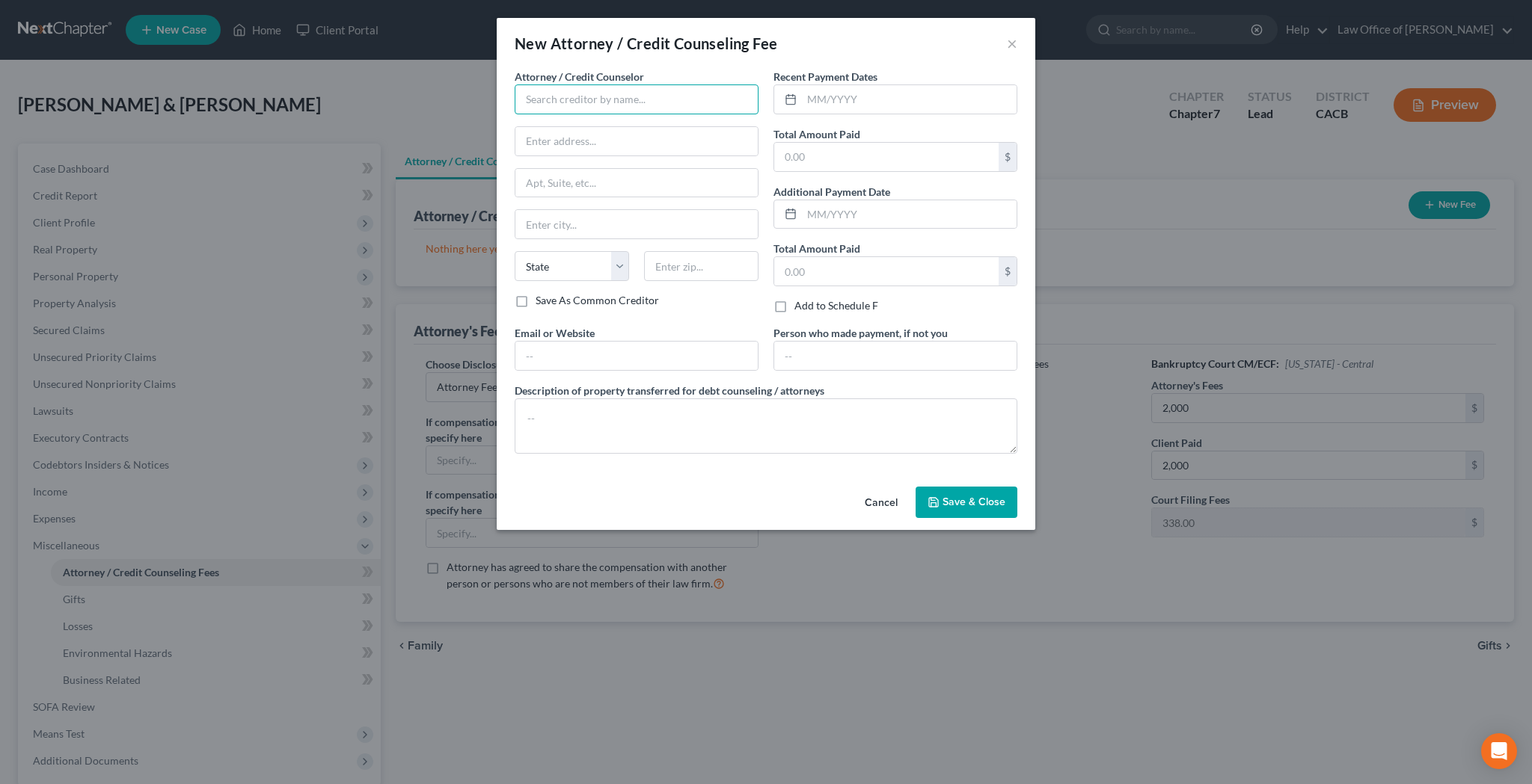
click at [713, 108] on input "text" at bounding box center [637, 100] width 244 height 30
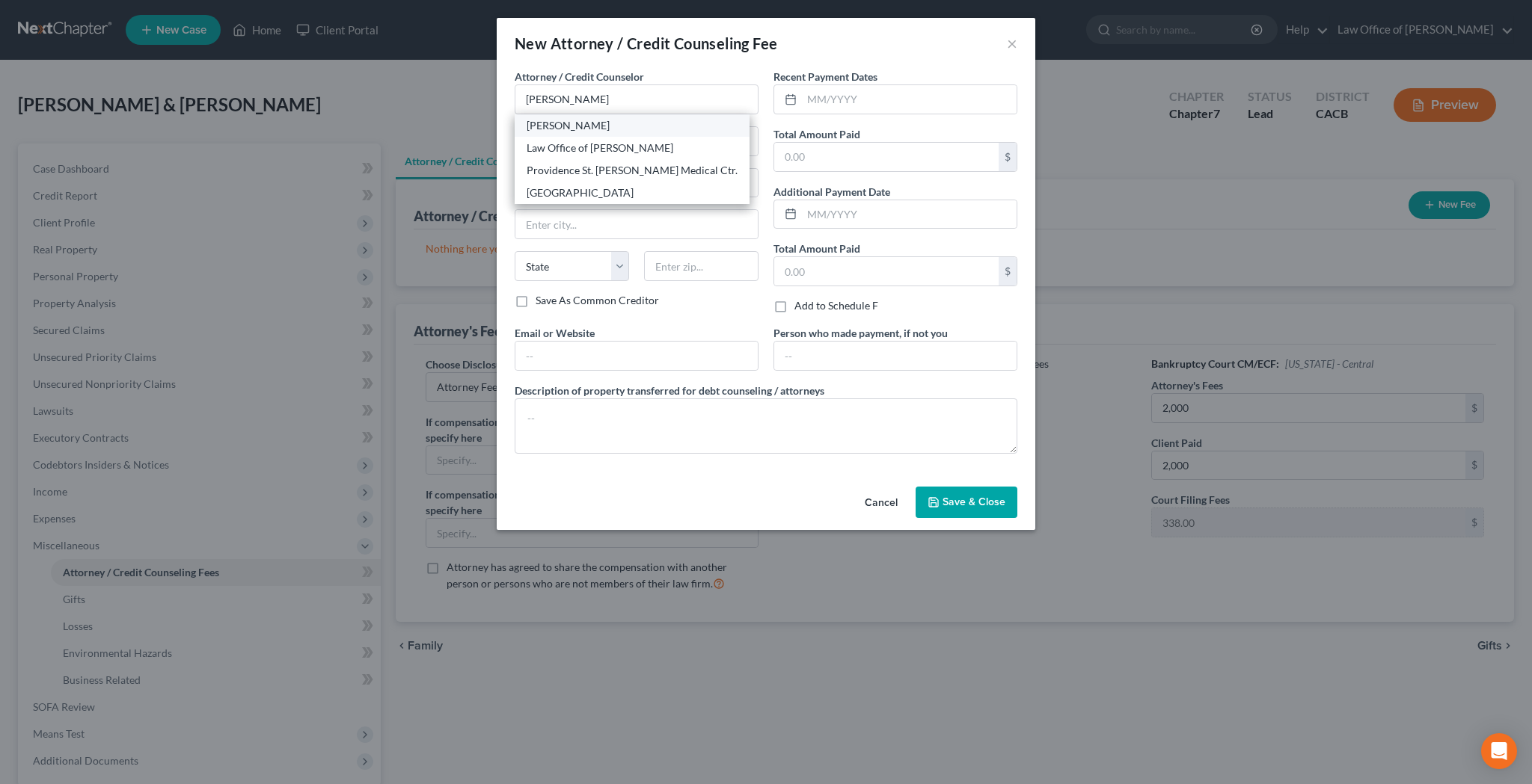
click at [657, 133] on div "[PERSON_NAME]" at bounding box center [632, 125] width 234 height 22
type input "[PERSON_NAME]"
type input "[STREET_ADDRESS][PERSON_NAME]"
type input "[GEOGRAPHIC_DATA]"
select select "4"
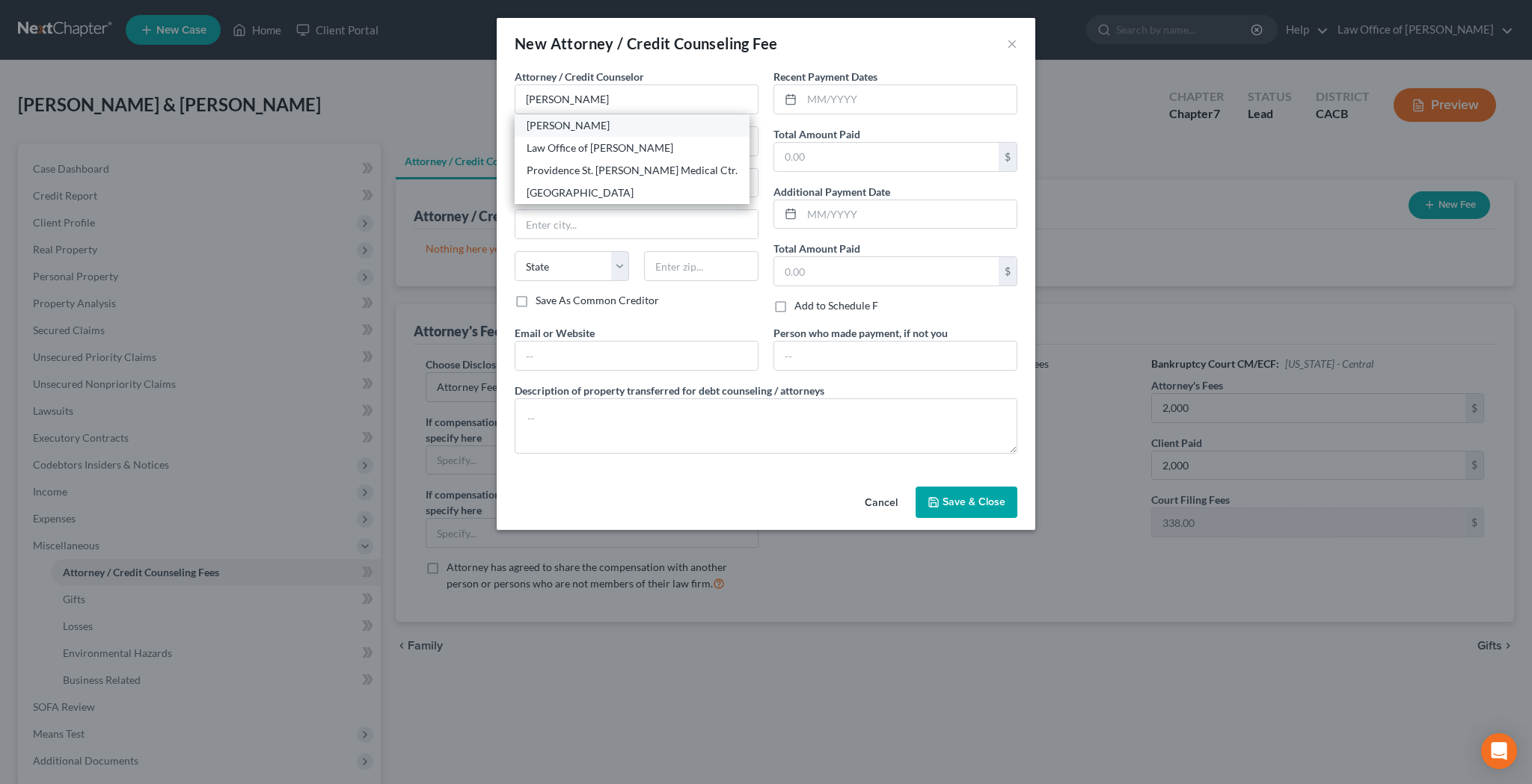
type input "90065"
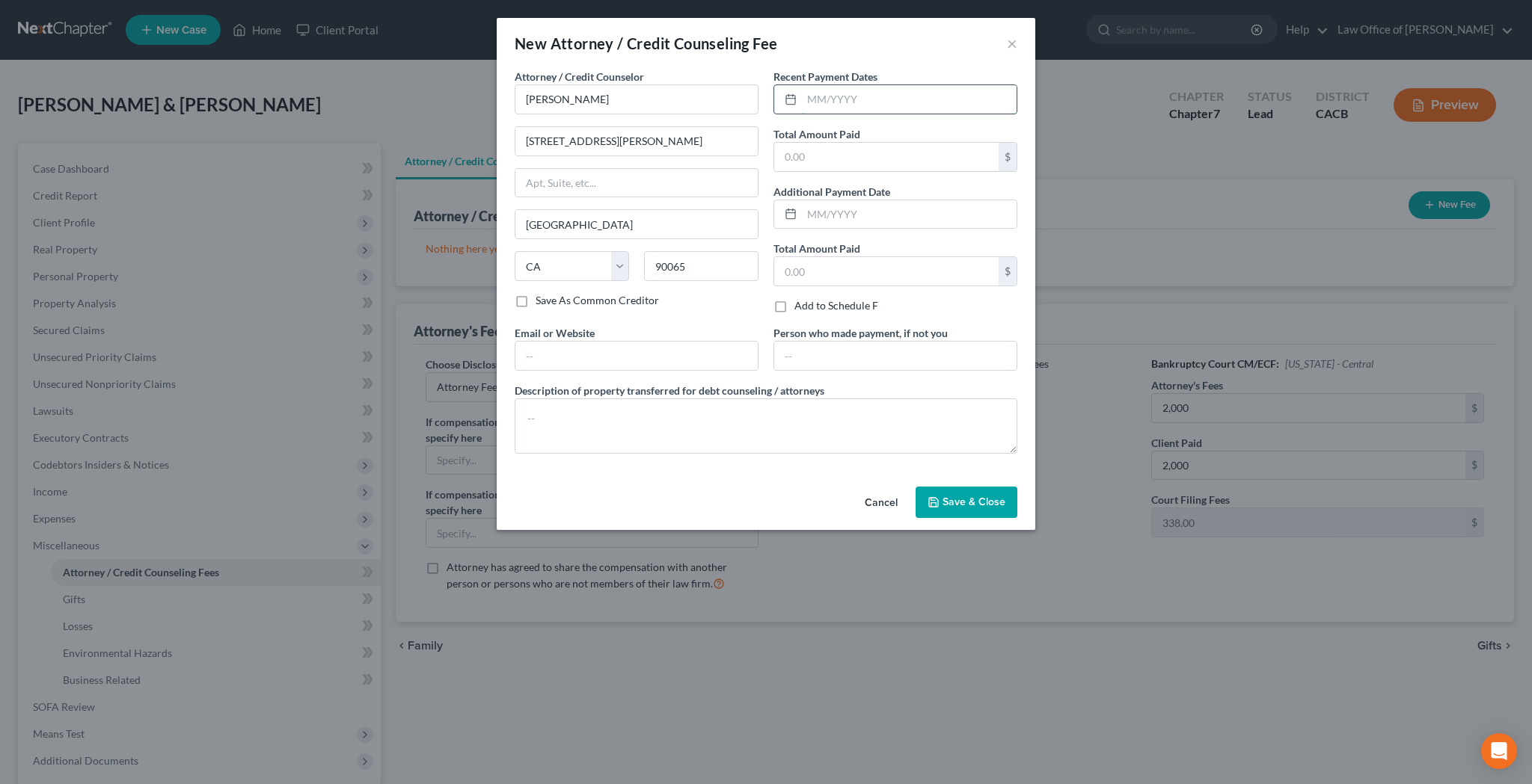
click at [826, 101] on input "text" at bounding box center [909, 99] width 215 height 29
type input "[DATE]"
click at [897, 152] on input "text" at bounding box center [886, 157] width 224 height 29
type input "2,000"
click at [688, 349] on input "text" at bounding box center [636, 355] width 243 height 29
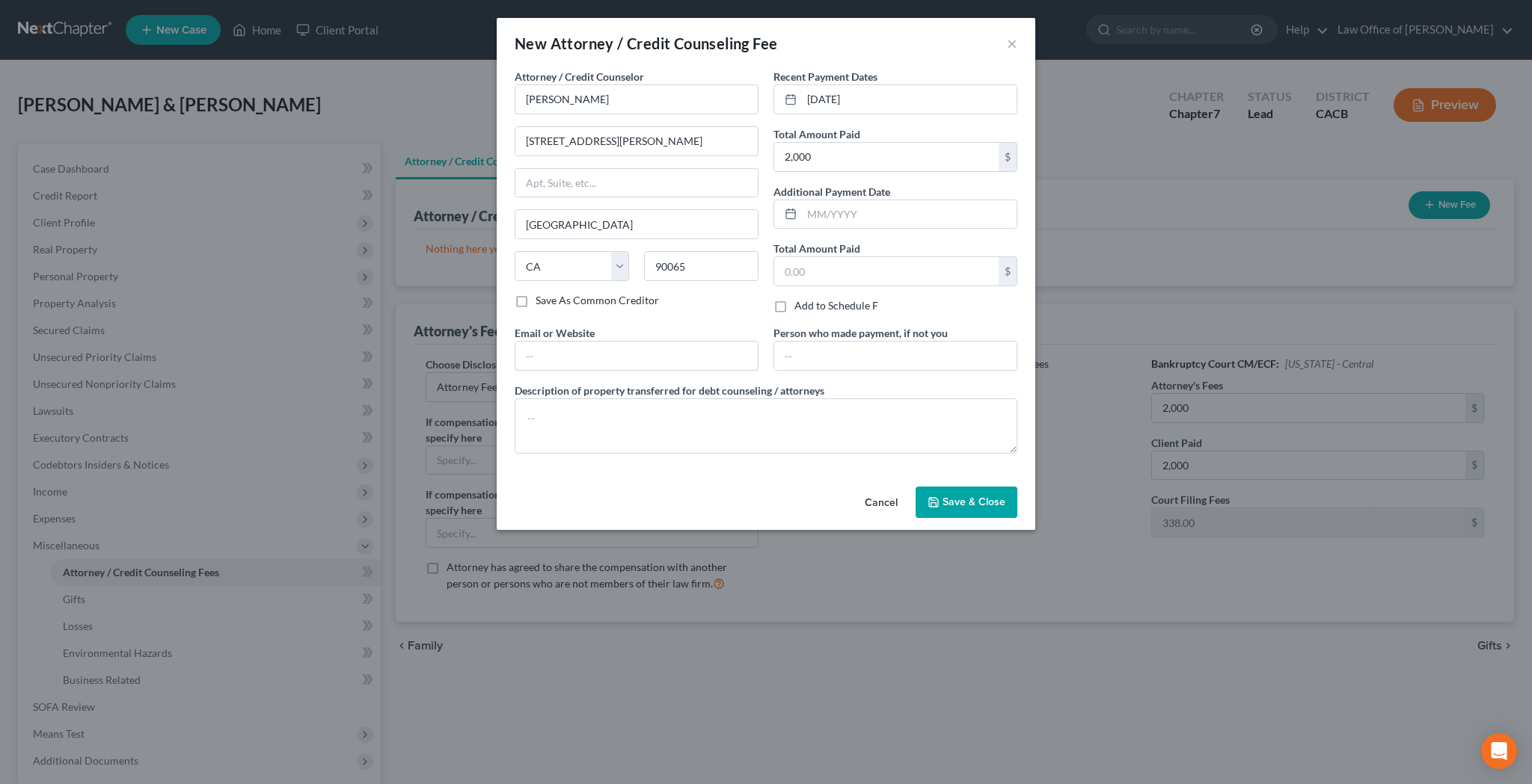
type input "[EMAIL_ADDRESS][DOMAIN_NAME]"
click at [940, 501] on button "Save & Close" at bounding box center [966, 503] width 102 height 31
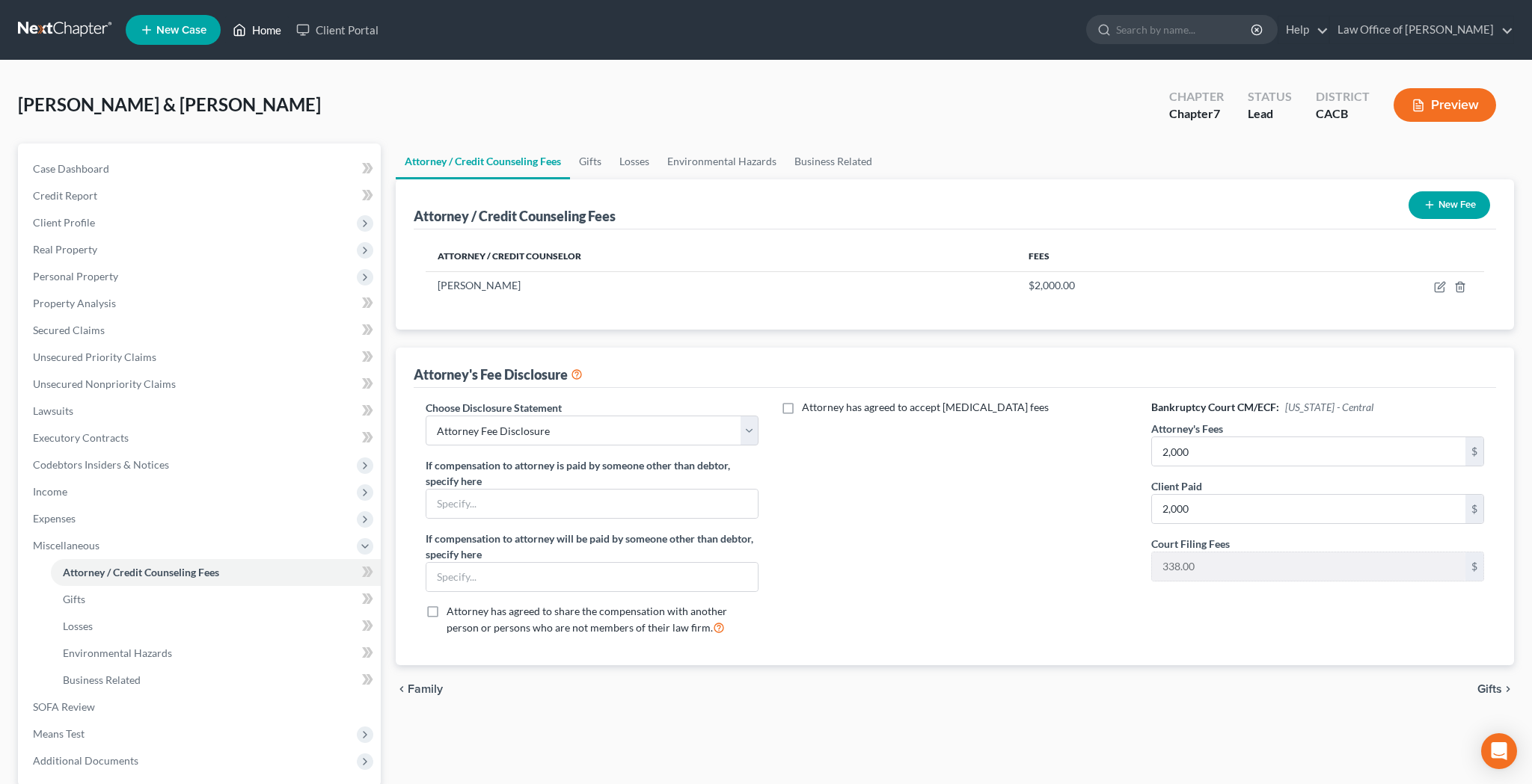
click at [268, 32] on link "Home" at bounding box center [257, 30] width 64 height 27
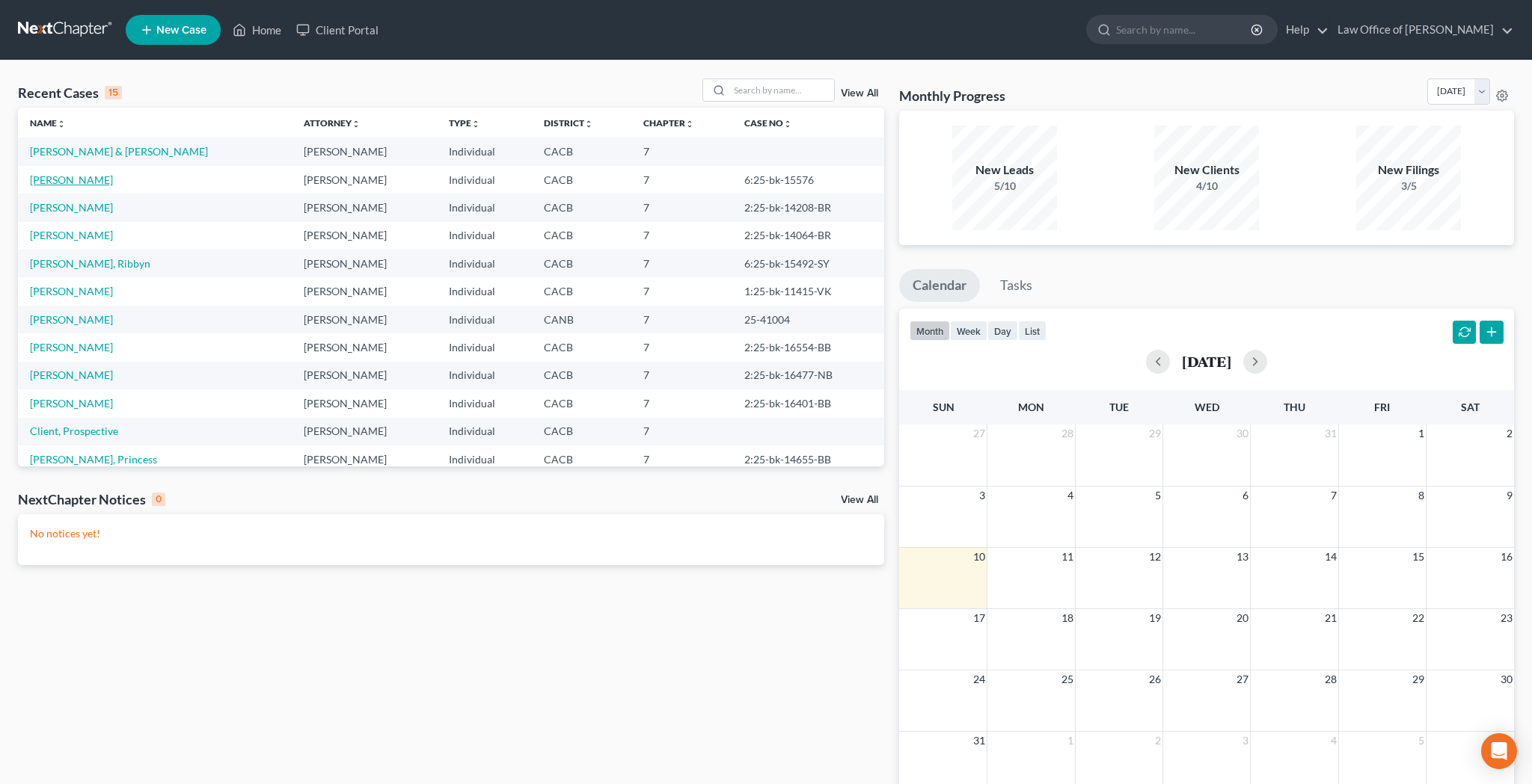
click at [105, 179] on link "[PERSON_NAME]" at bounding box center [71, 180] width 83 height 13
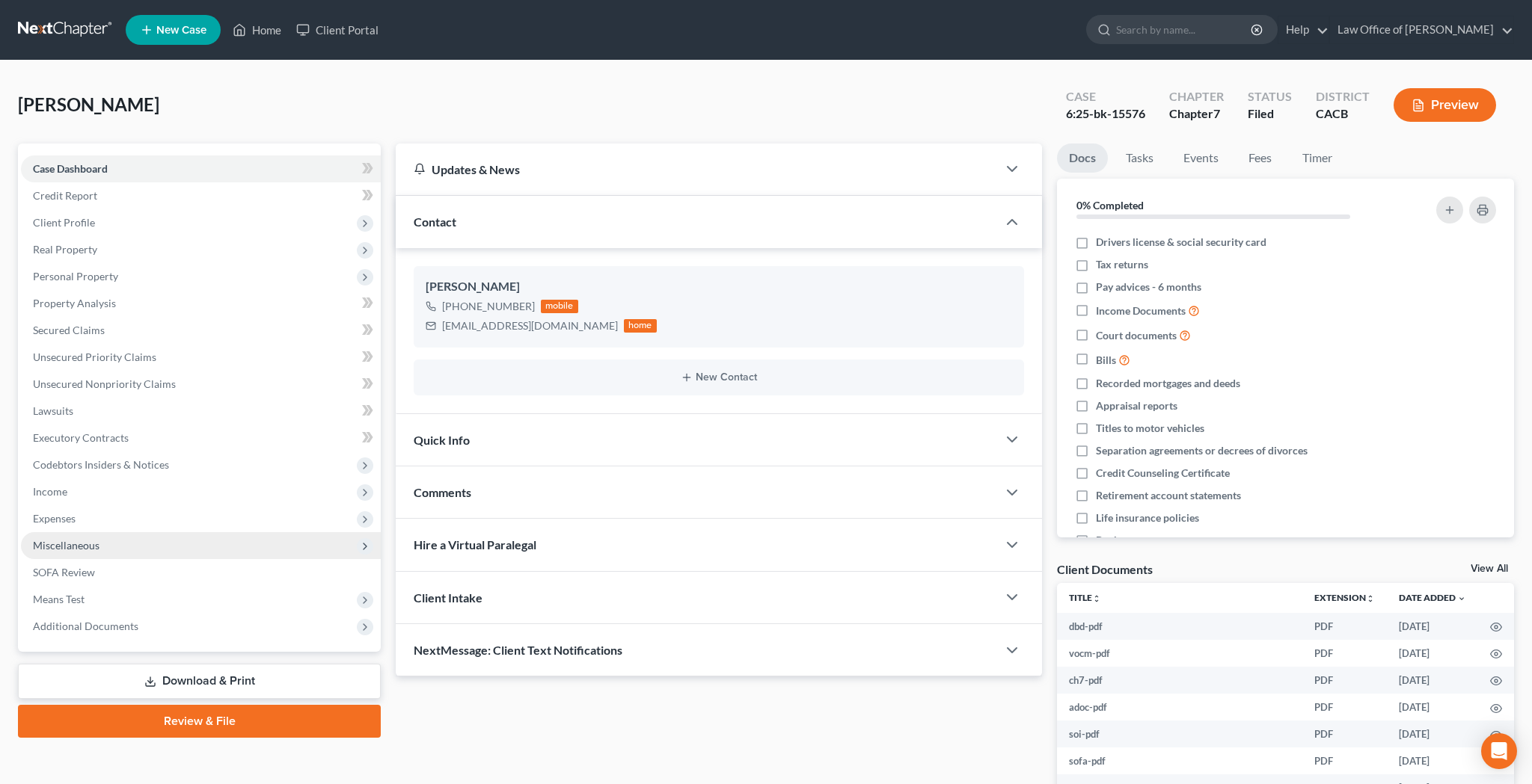
click at [116, 546] on span "Miscellaneous" at bounding box center [201, 545] width 360 height 27
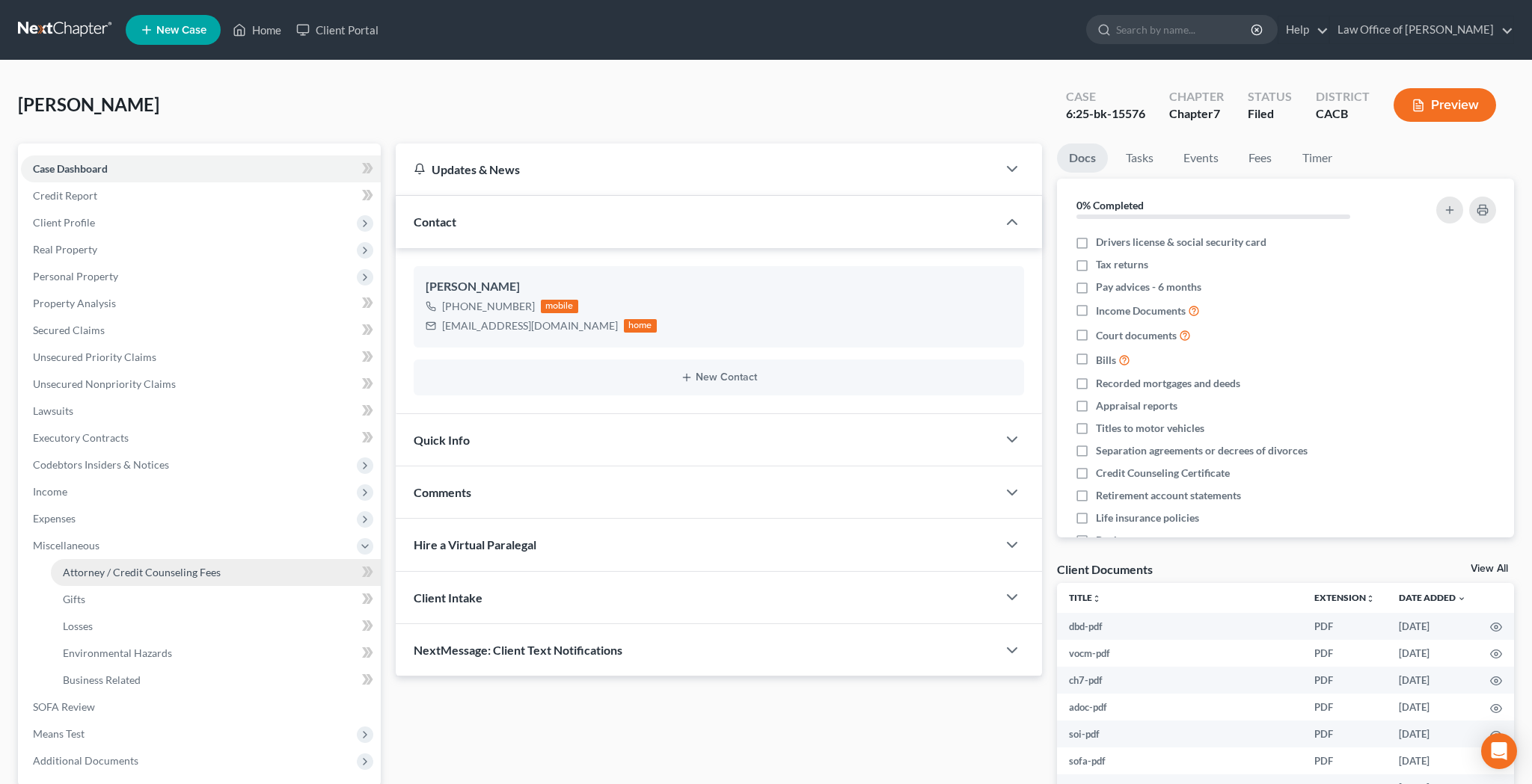
click at [119, 571] on span "Attorney / Credit Counseling Fees" at bounding box center [141, 572] width 158 height 13
select select "0"
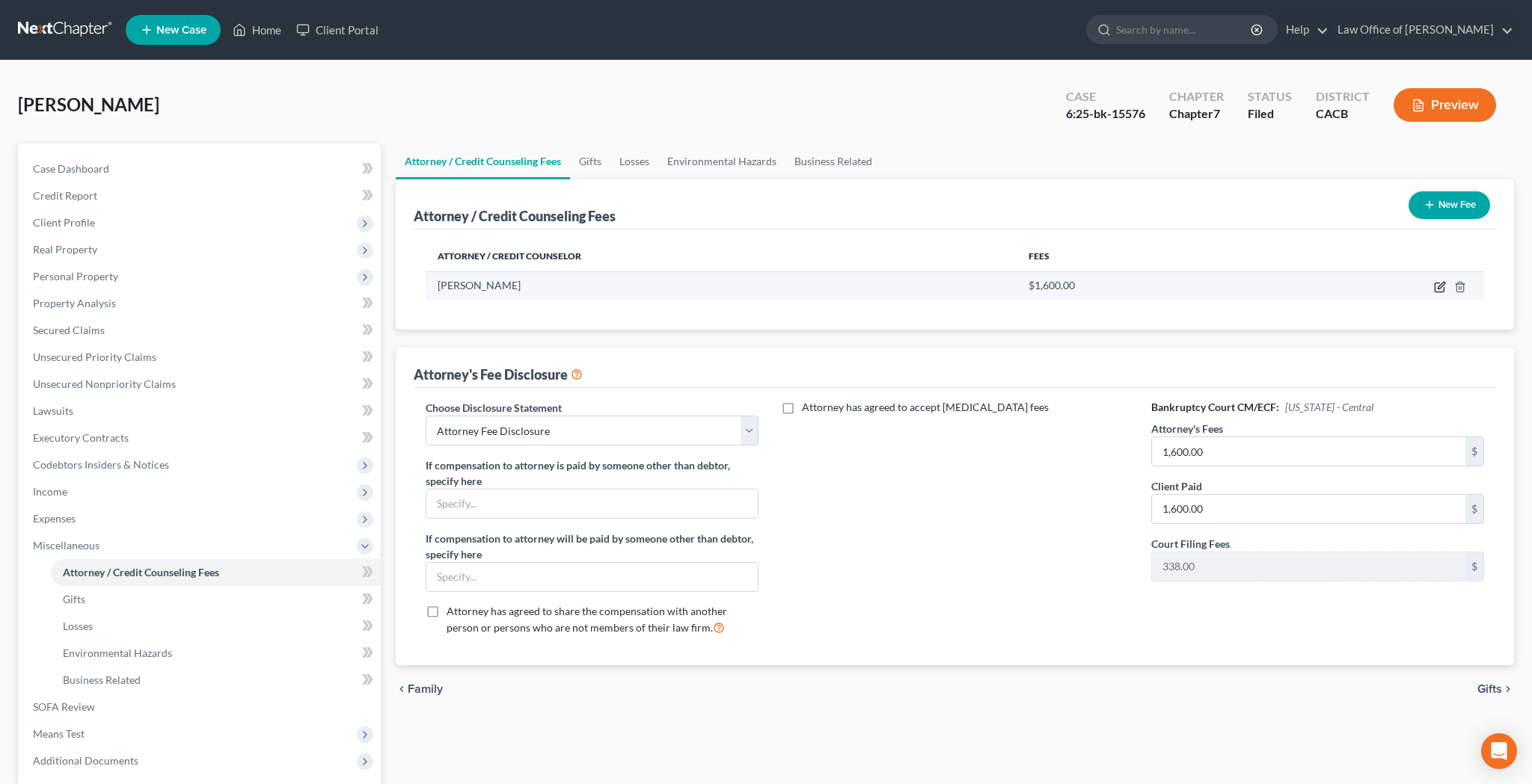
click at [1437, 285] on icon "button" at bounding box center [1440, 287] width 12 height 12
select select "4"
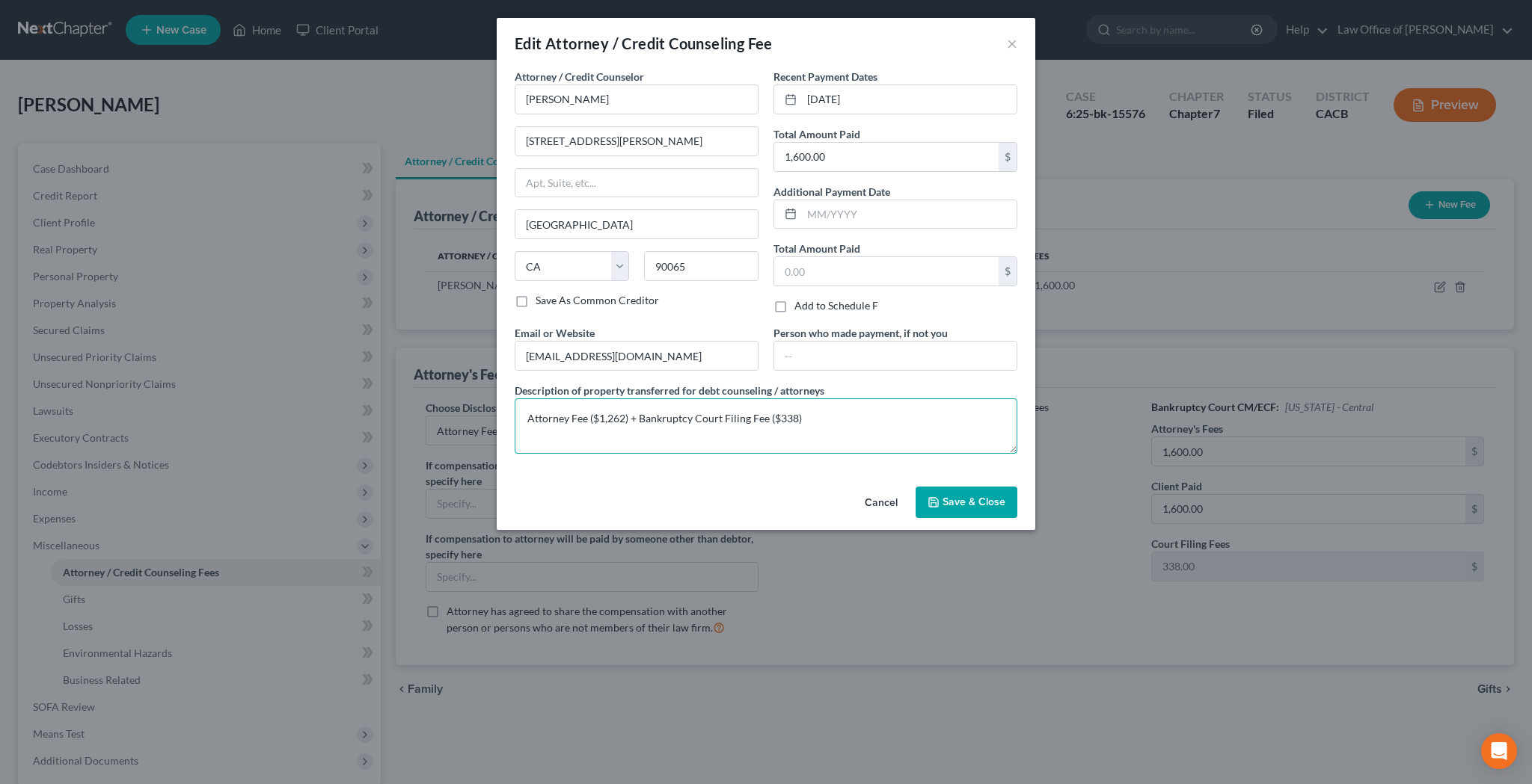
click at [786, 418] on textarea "Attorney Fee ($1,262) + Bankruptcy Court Filing Fee ($338)" at bounding box center [766, 426] width 503 height 55
click at [907, 508] on button "Cancel" at bounding box center [881, 503] width 57 height 30
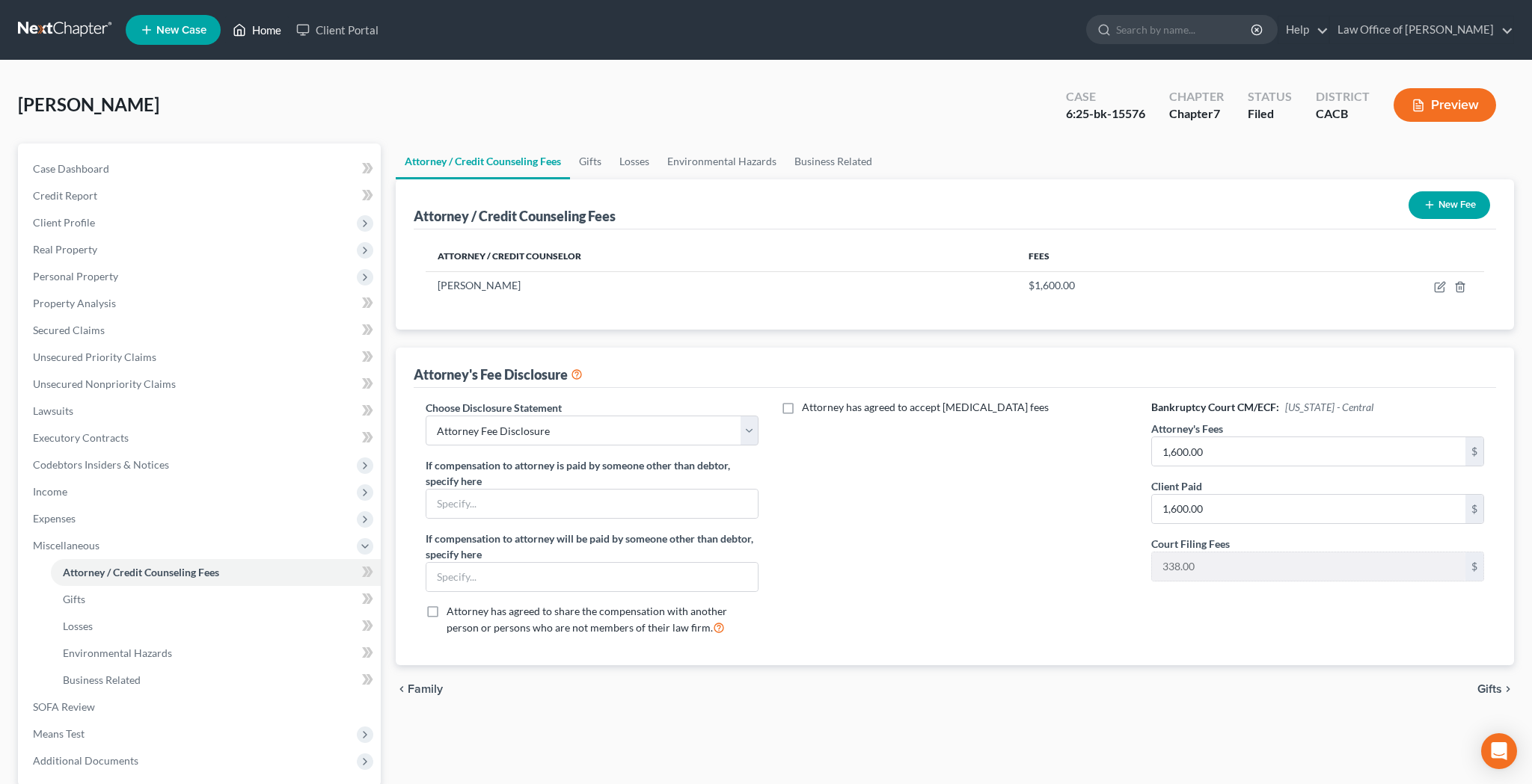
click at [274, 28] on link "Home" at bounding box center [257, 30] width 64 height 27
click at [274, 34] on link "Home" at bounding box center [257, 30] width 64 height 27
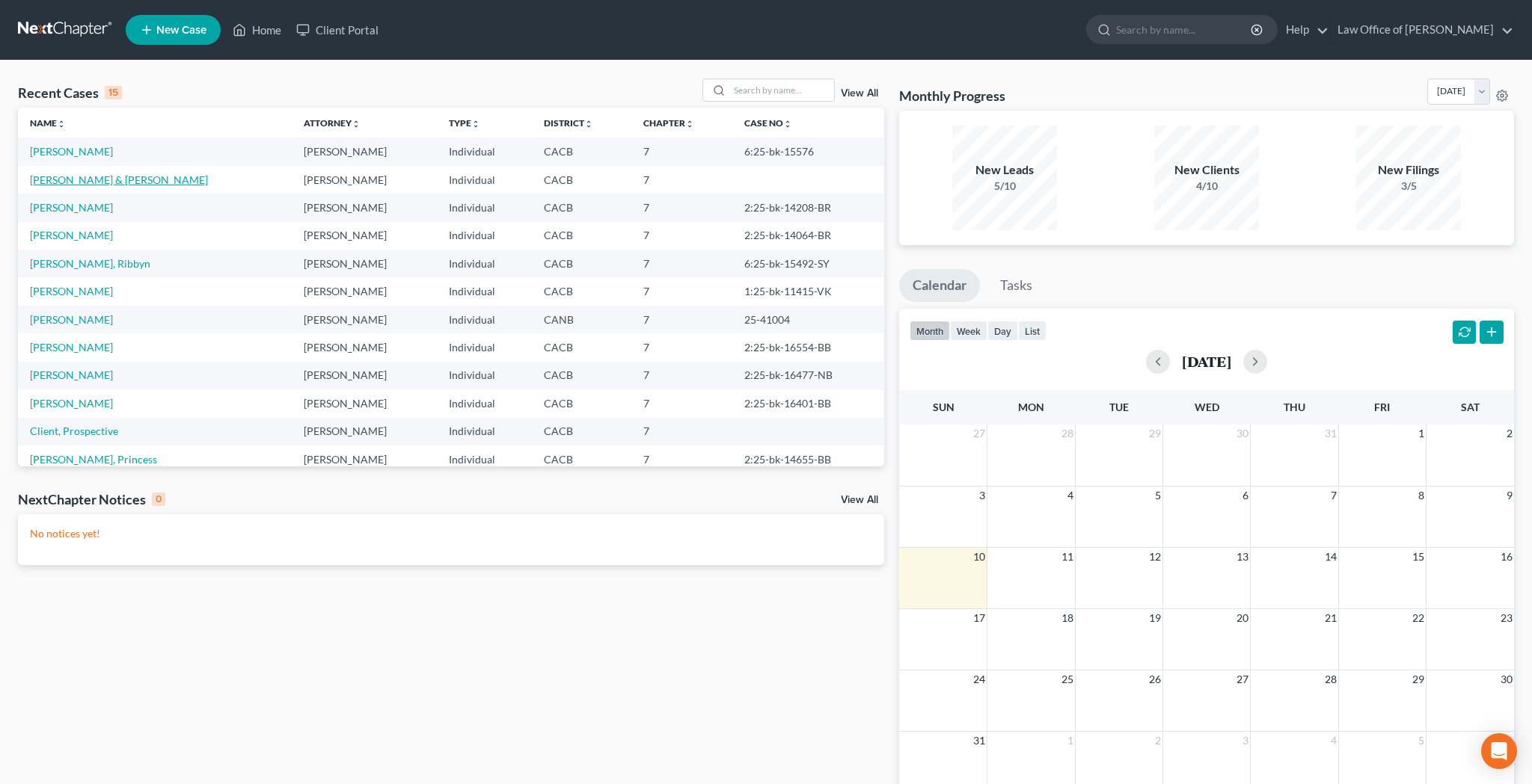
click at [111, 179] on link "[PERSON_NAME] & [PERSON_NAME]" at bounding box center [118, 180] width 178 height 13
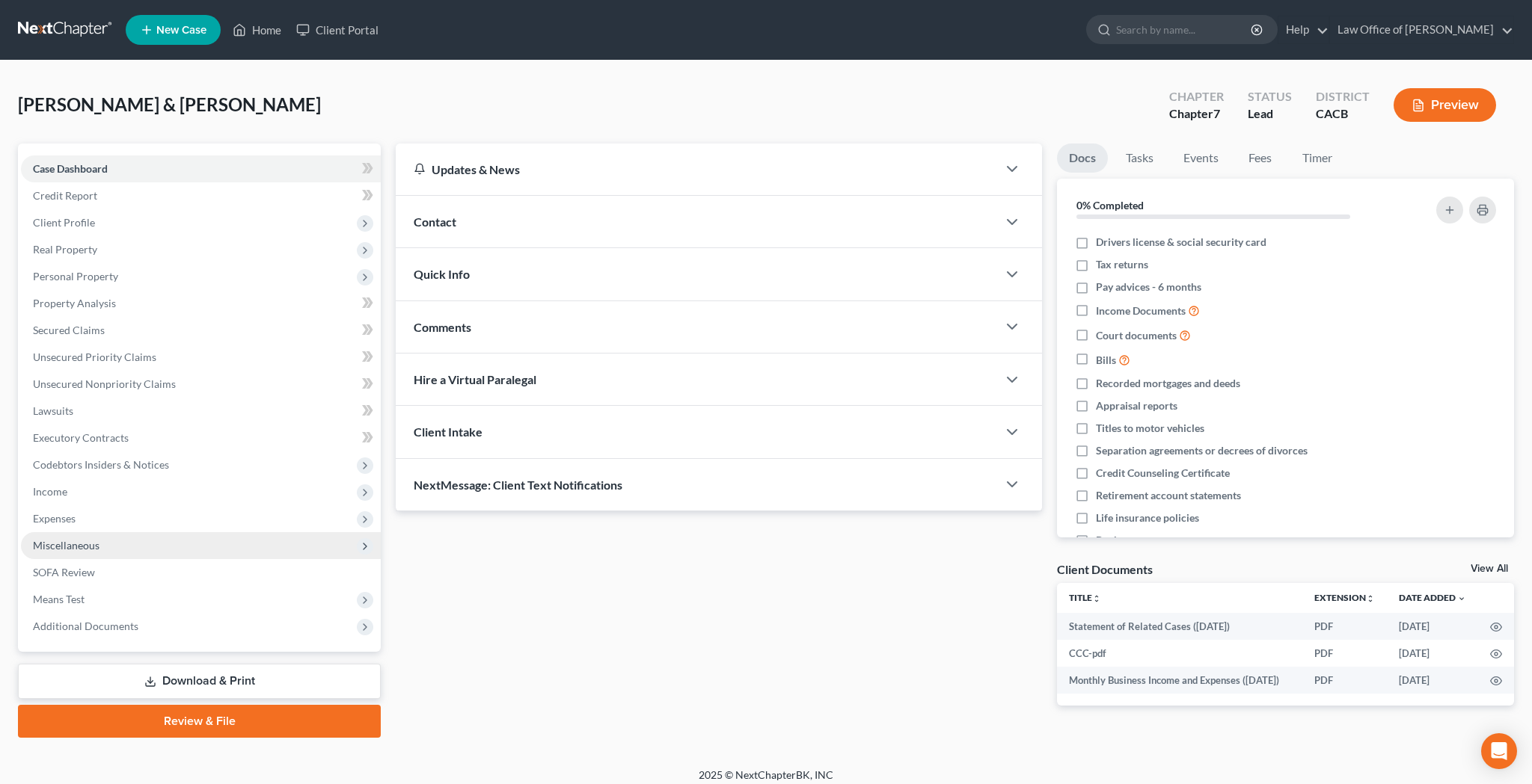
click at [126, 545] on span "Miscellaneous" at bounding box center [201, 545] width 360 height 27
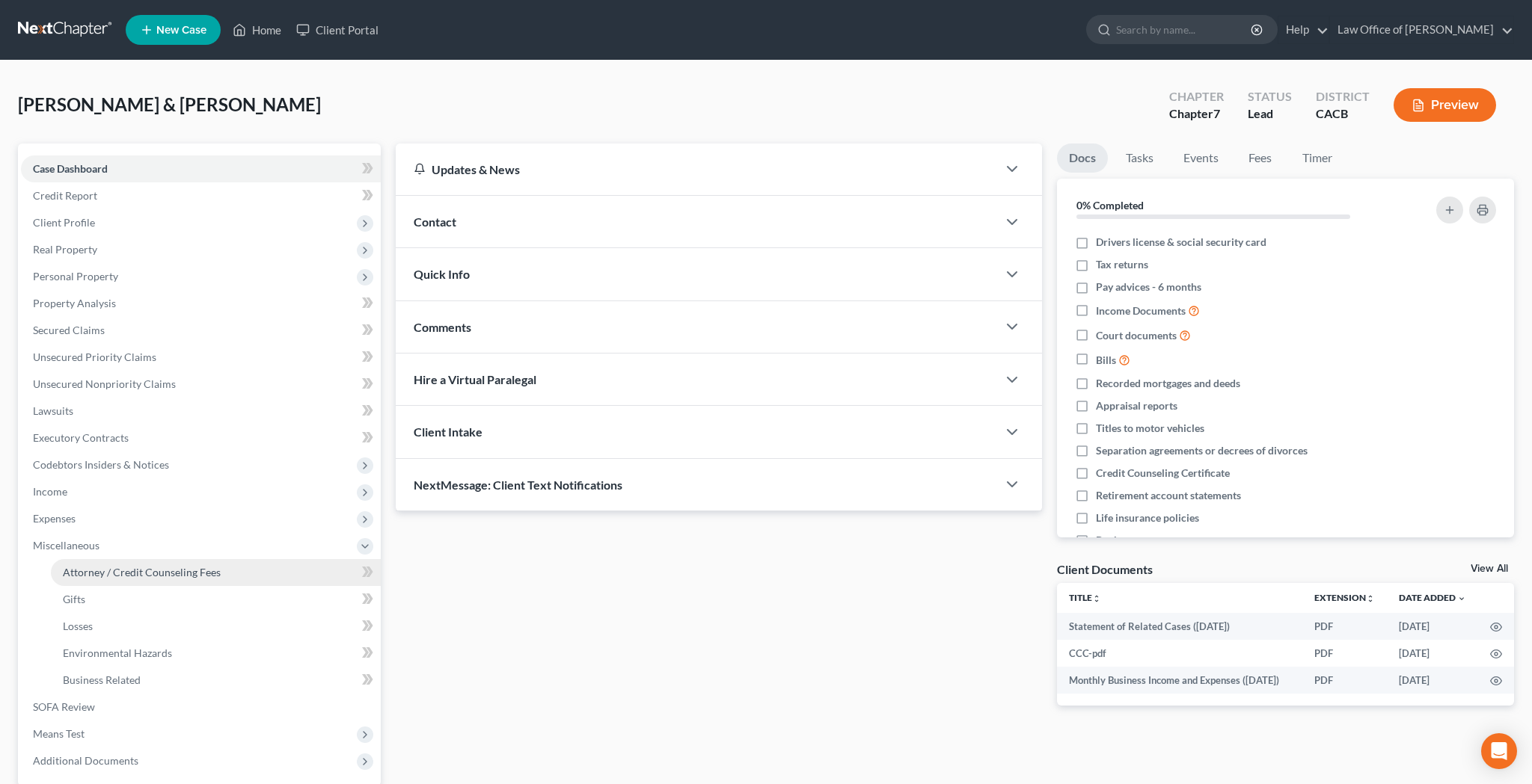
click at [262, 577] on link "Attorney / Credit Counseling Fees" at bounding box center [215, 572] width 329 height 27
select select "0"
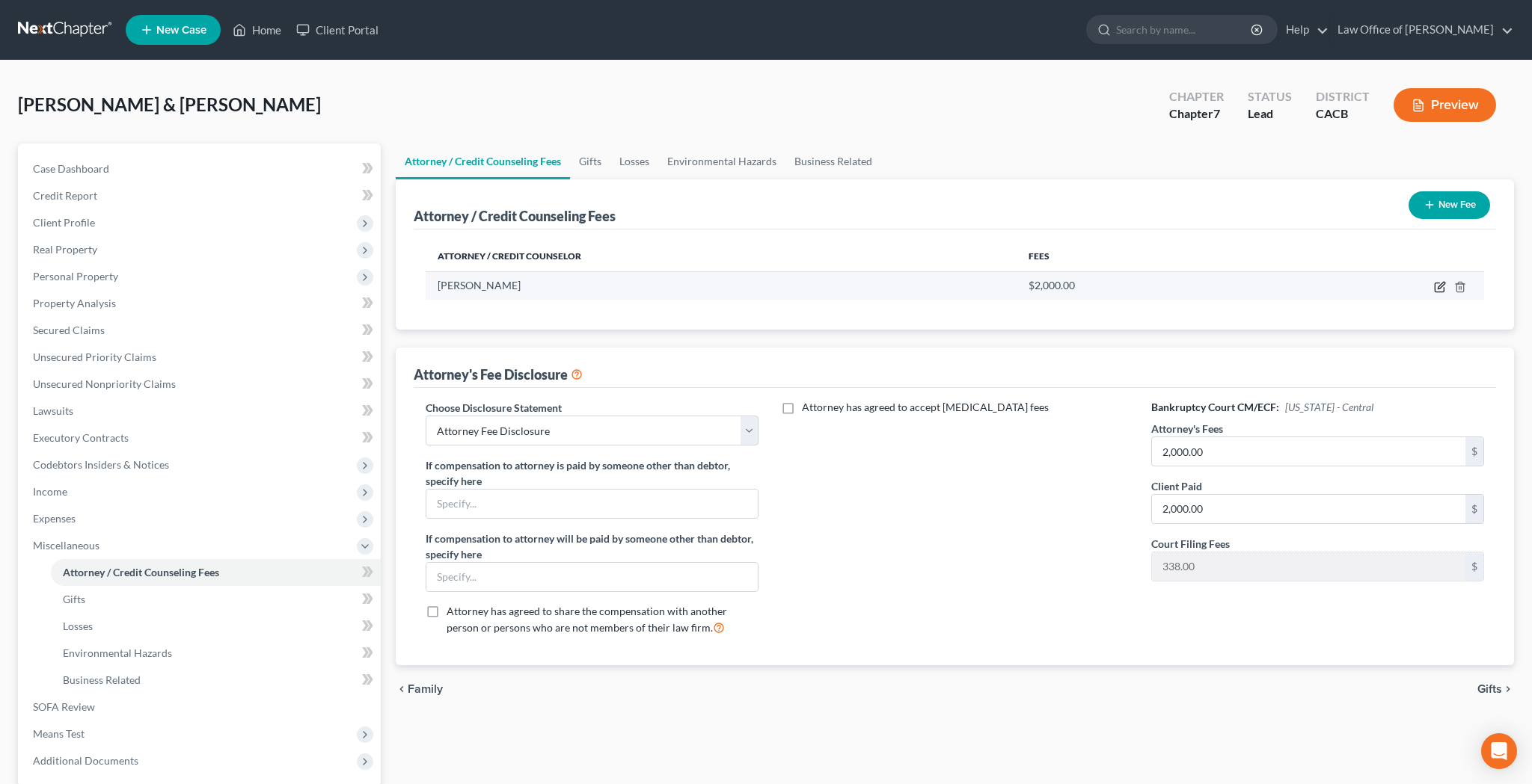
click at [1442, 285] on icon "button" at bounding box center [1441, 285] width 6 height 6
select select "4"
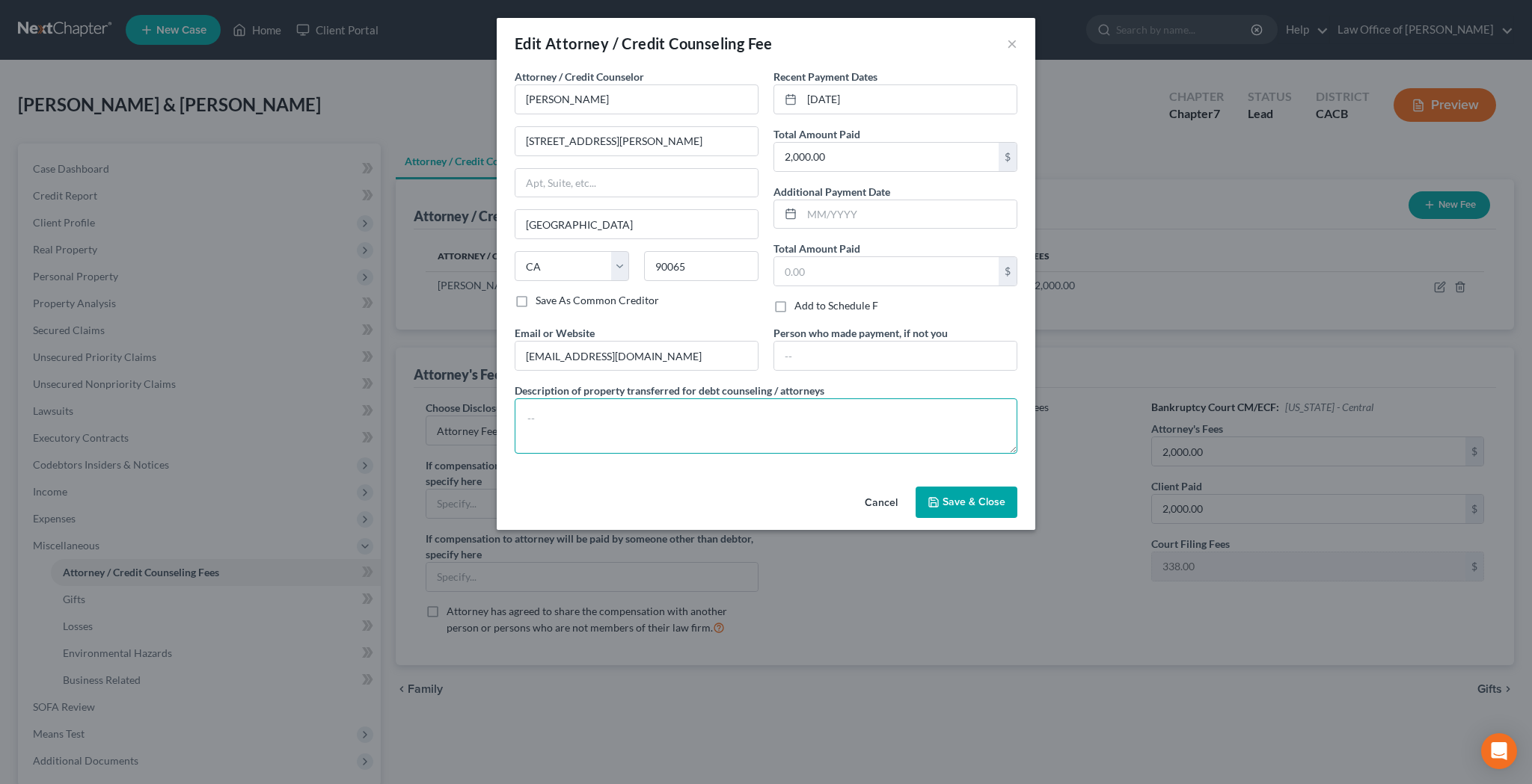
click at [764, 410] on textarea at bounding box center [766, 426] width 503 height 55
paste textarea "Attorney Fee ($1,262) + Bankruptcy Court Filing Fee ($338)"
click at [616, 422] on textarea "Attorney Fee ($1,262) + Bankruptcy Court Filing Fee ($338)" at bounding box center [766, 426] width 503 height 55
type textarea "Attorney Fee ($1,662) + Bankruptcy Court Filing Fee ($338)"
click at [984, 498] on span "Save & Close" at bounding box center [974, 502] width 63 height 13
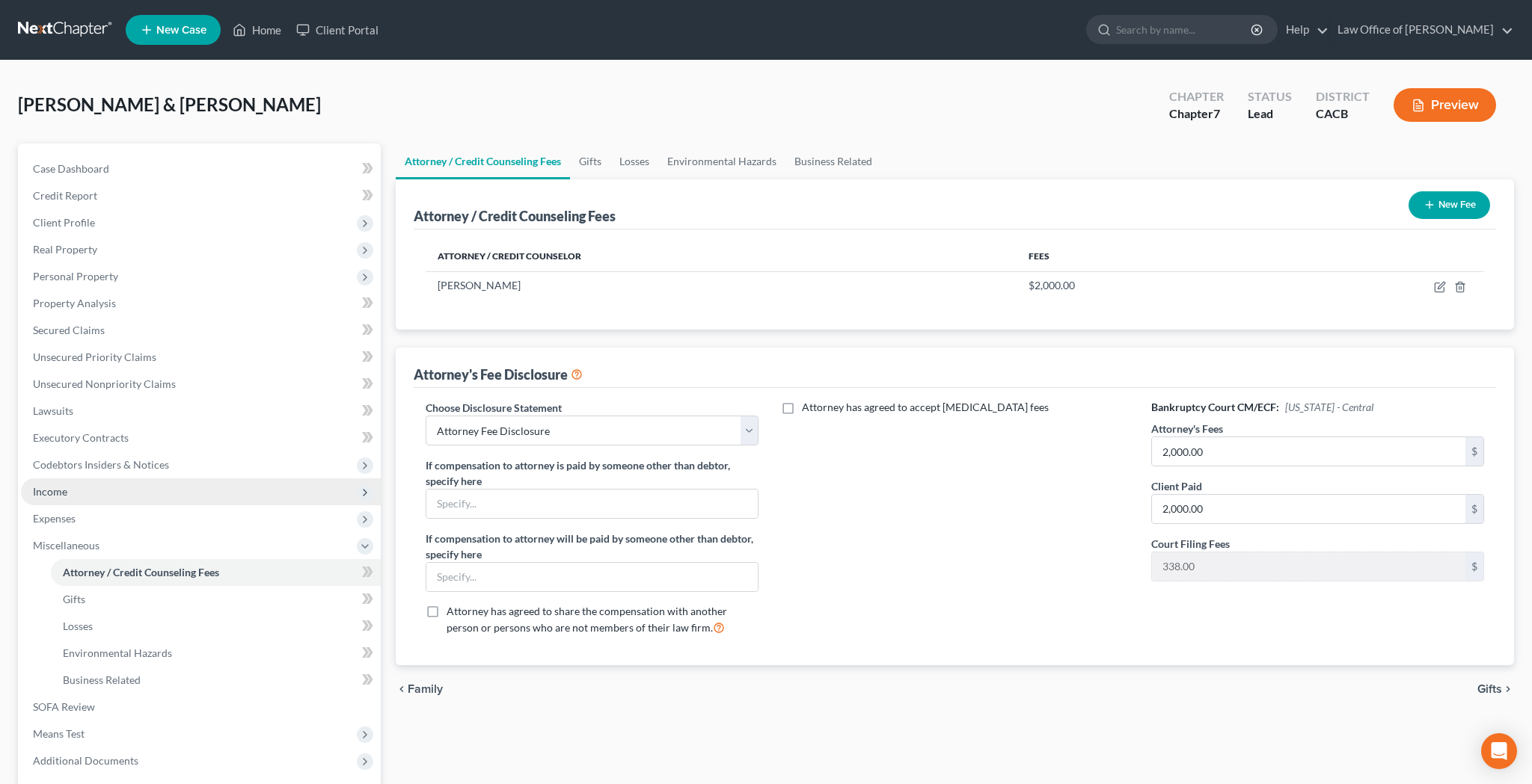
scroll to position [145, 0]
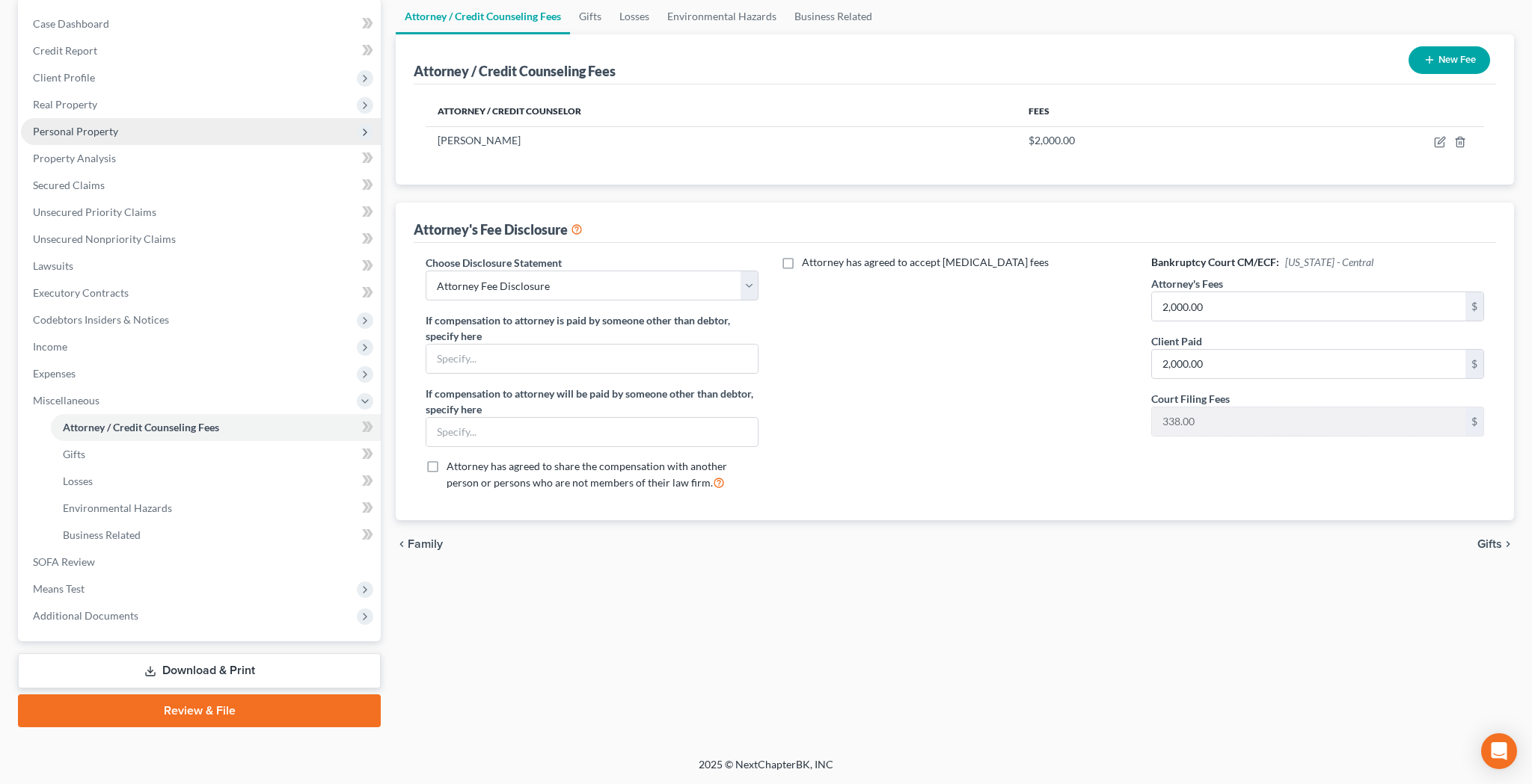
click at [149, 145] on span "Personal Property" at bounding box center [201, 131] width 360 height 27
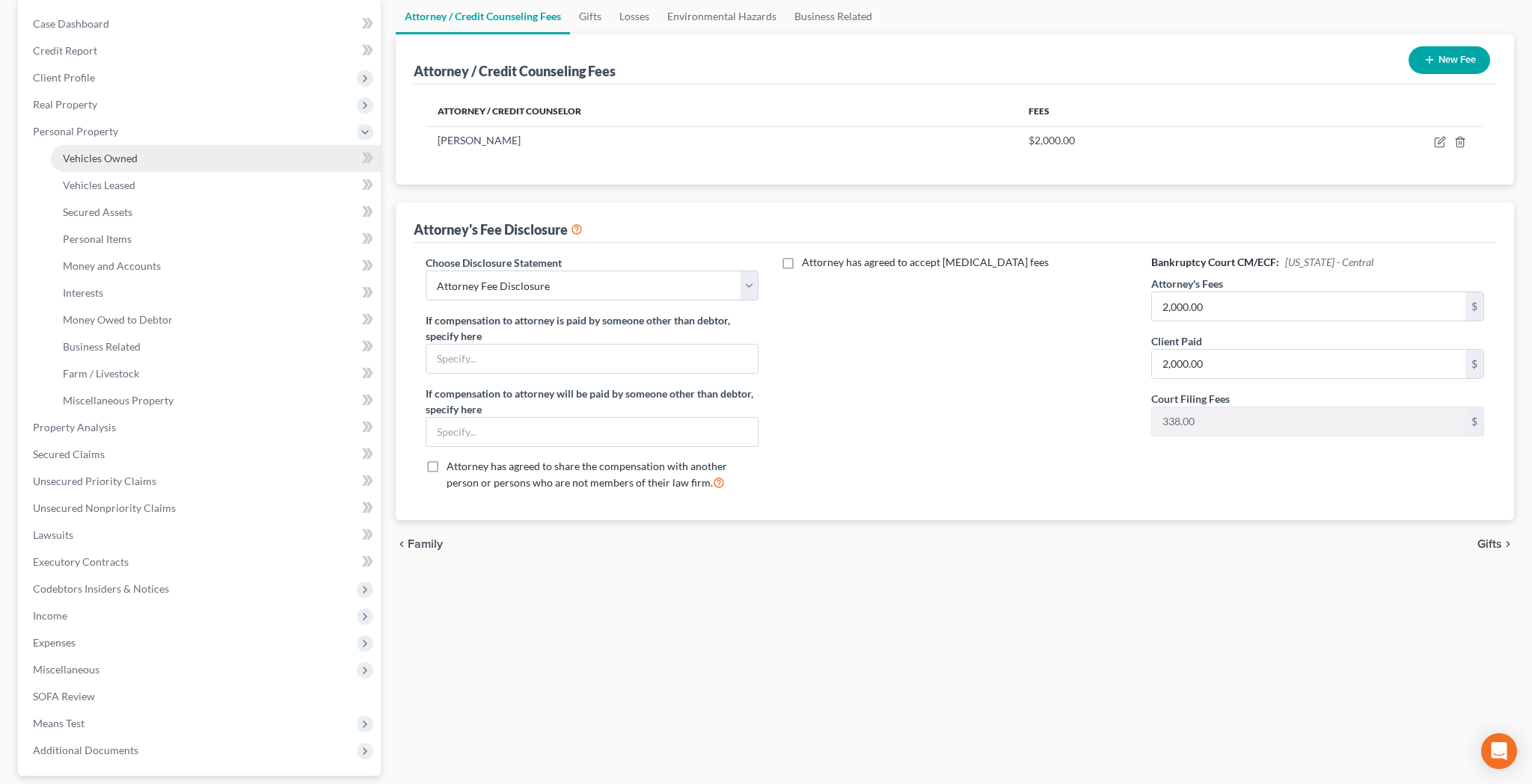
click at [139, 172] on link "Vehicles Owned" at bounding box center [215, 158] width 329 height 27
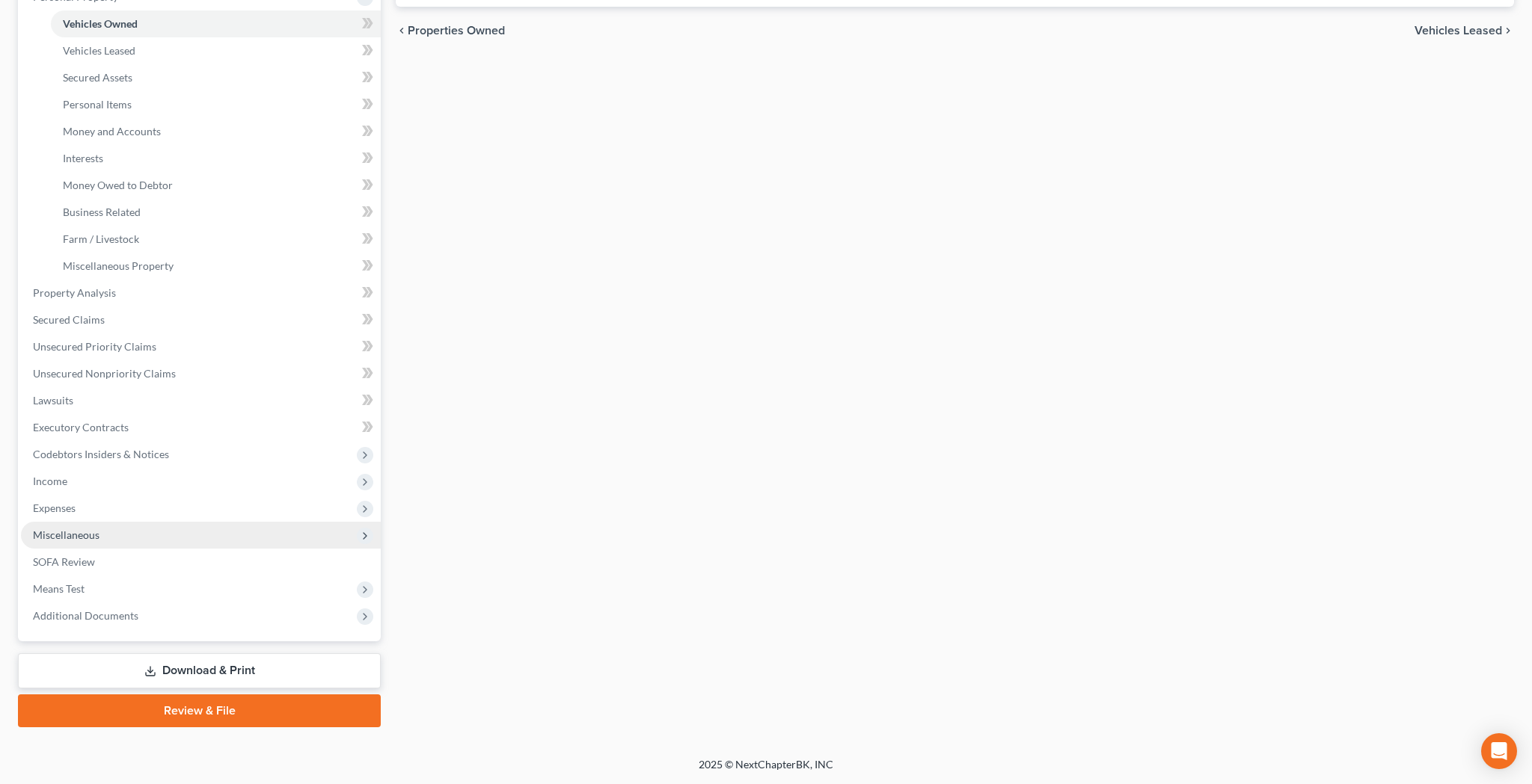
scroll to position [279, 0]
click at [171, 534] on span "Miscellaneous" at bounding box center [201, 535] width 360 height 27
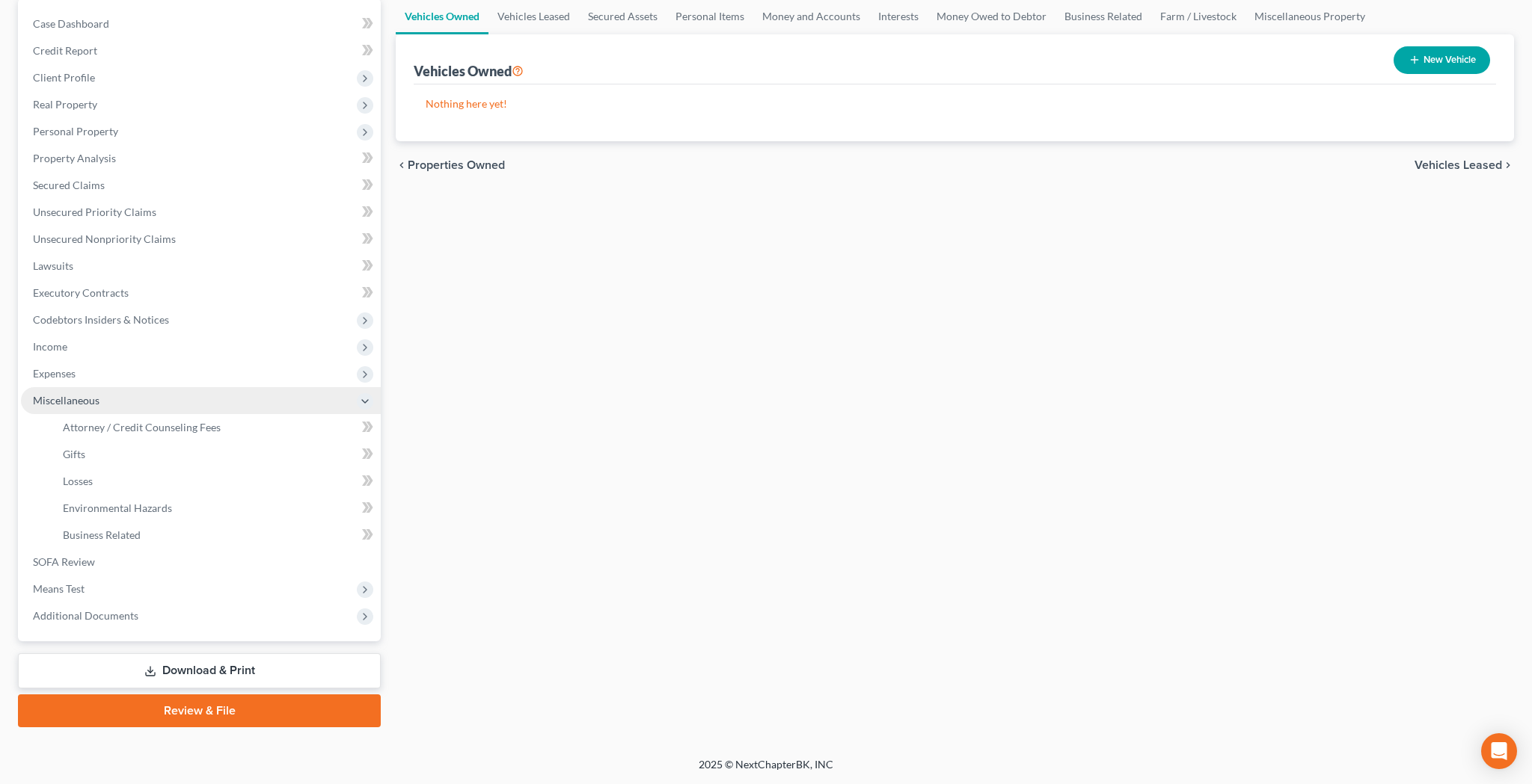
scroll to position [145, 0]
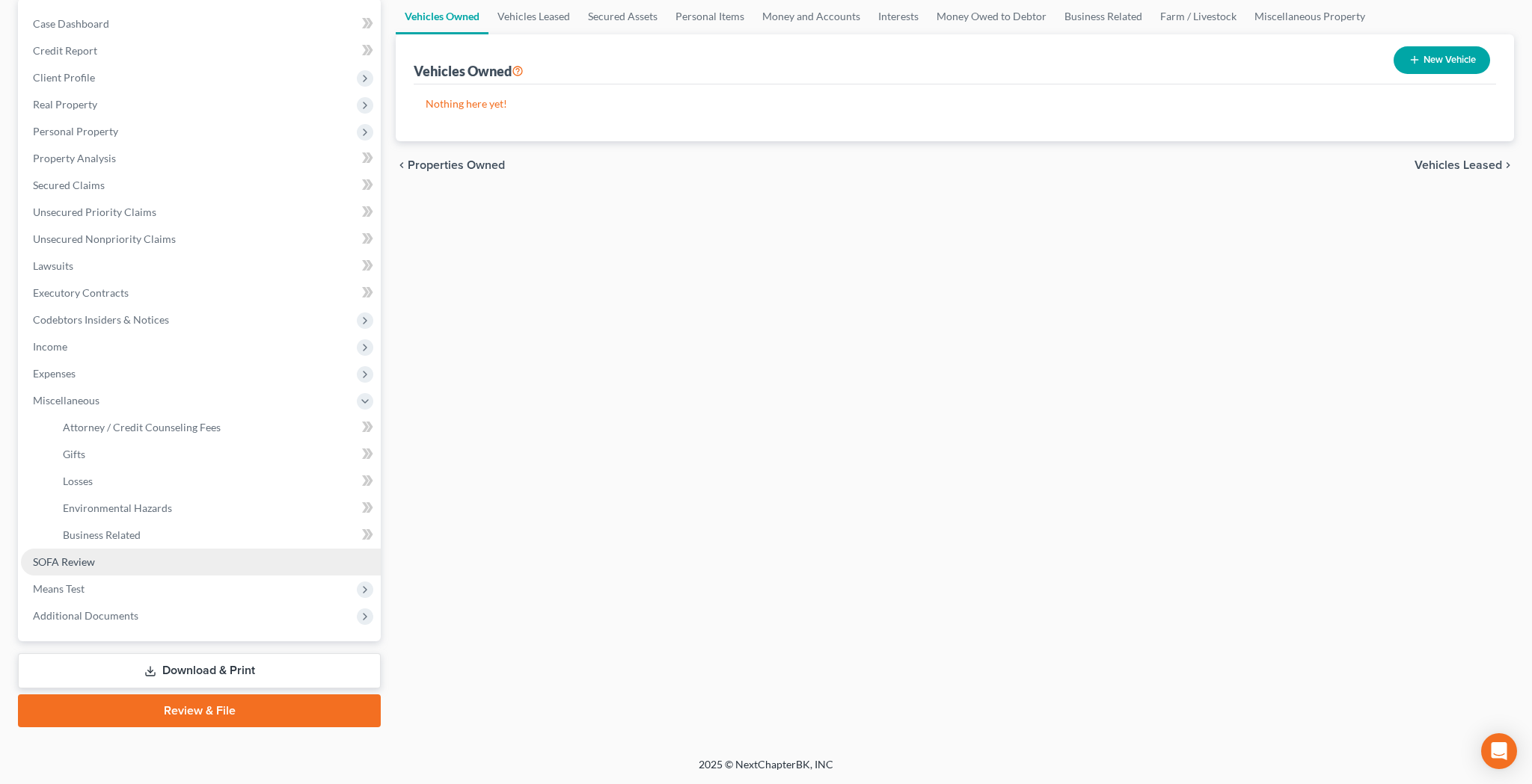
click at [139, 558] on link "SOFA Review" at bounding box center [201, 562] width 360 height 27
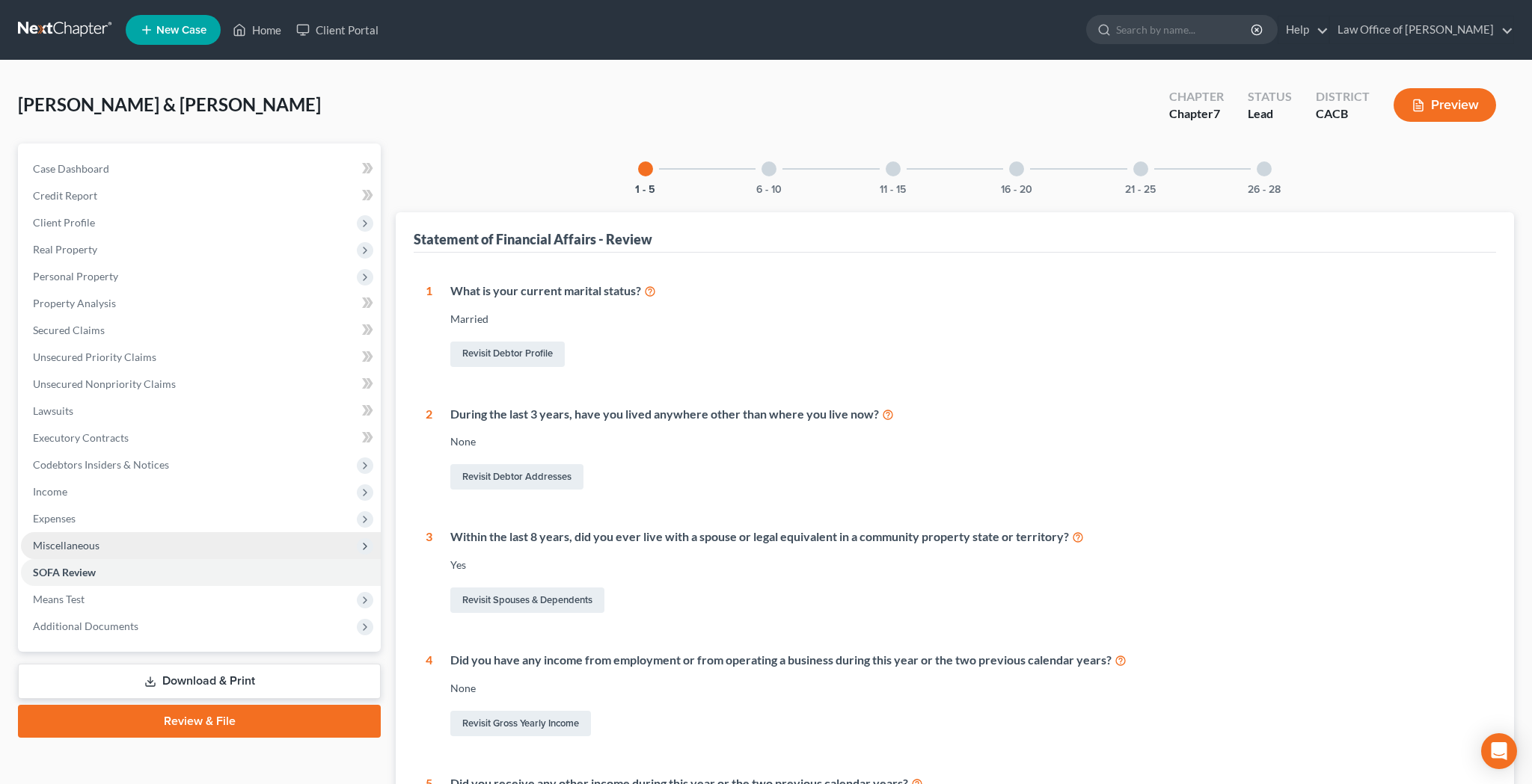
click at [138, 547] on span "Miscellaneous" at bounding box center [201, 545] width 360 height 27
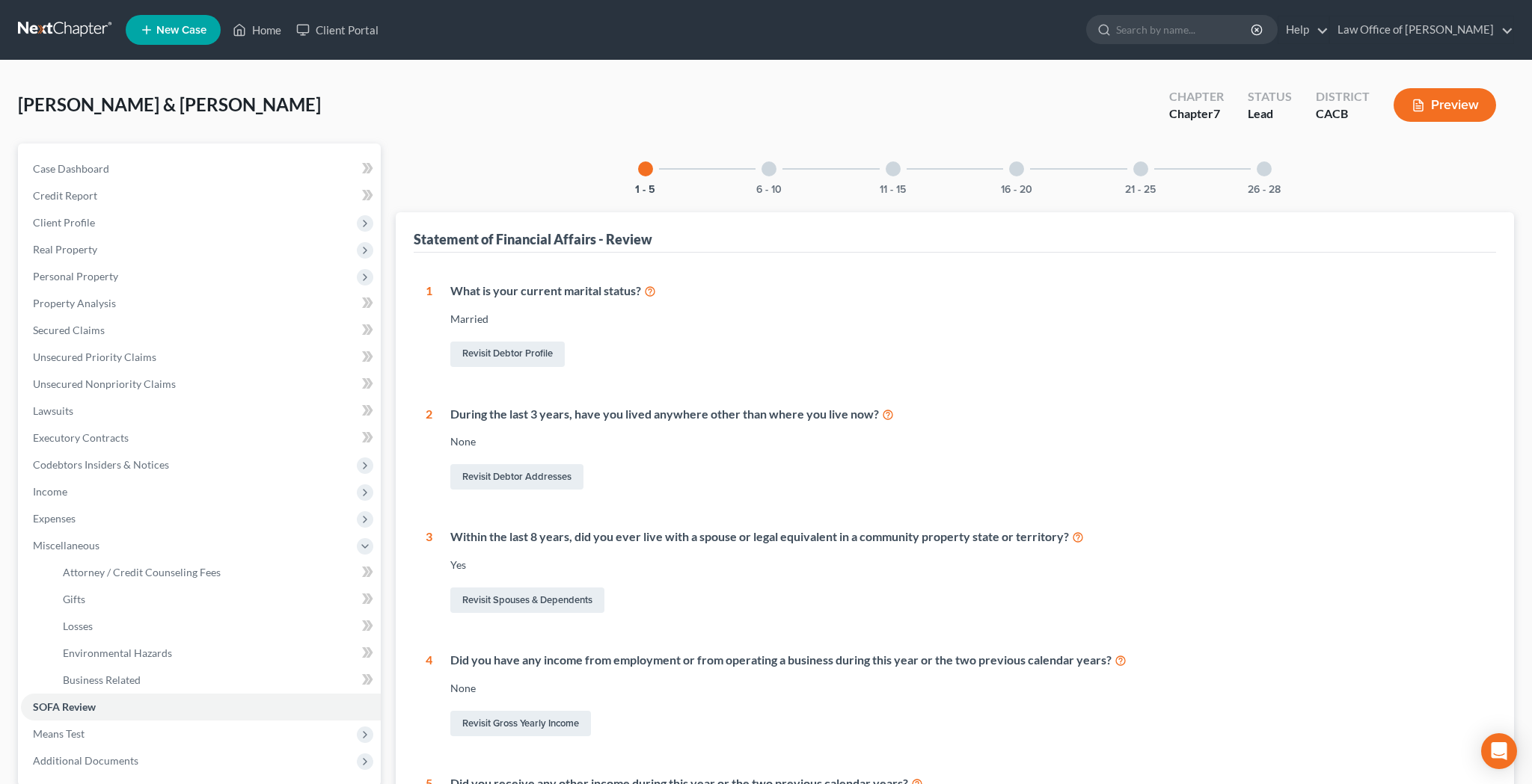
click at [1267, 168] on div at bounding box center [1263, 169] width 15 height 15
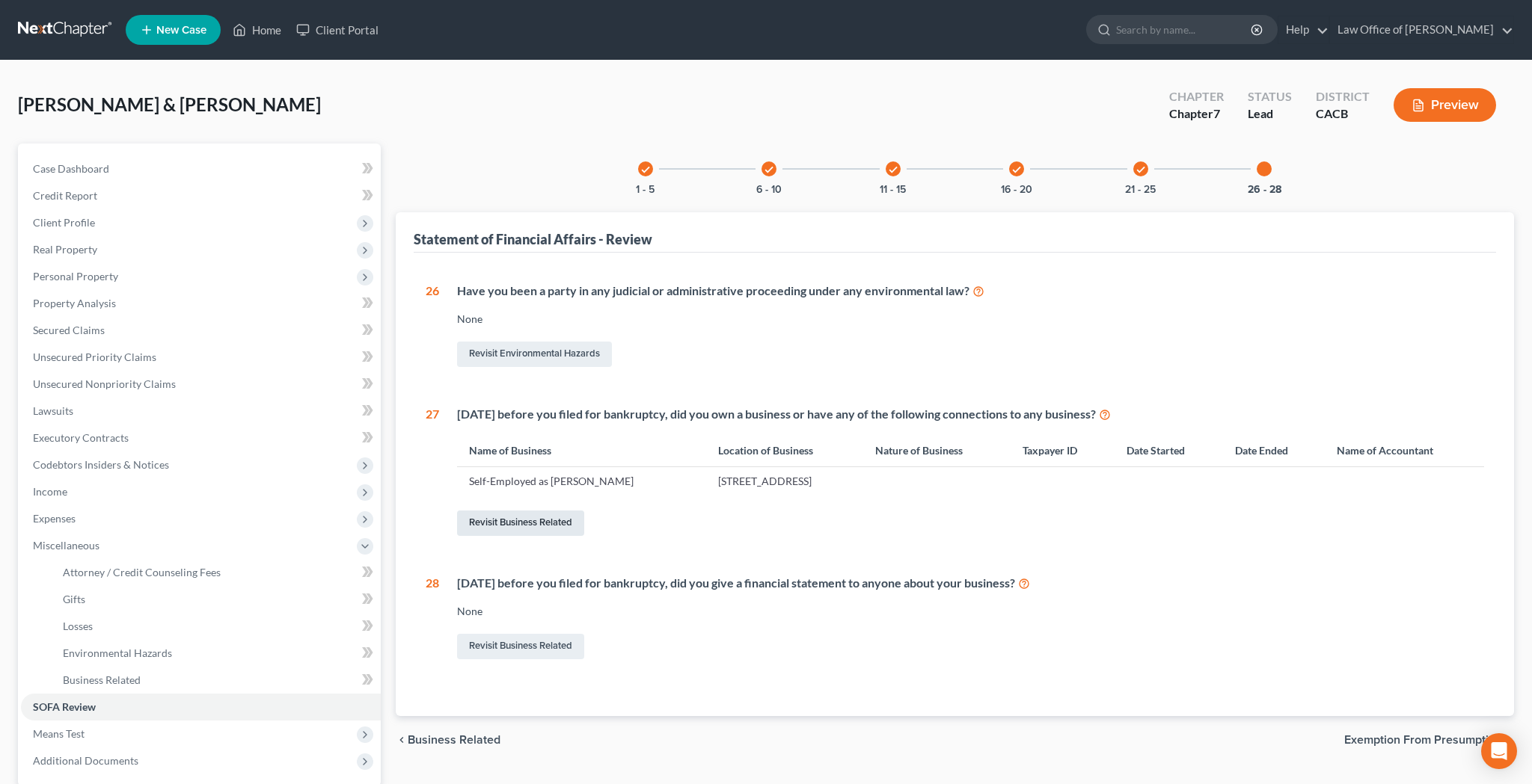
click at [561, 521] on link "Revisit Business Related" at bounding box center [521, 523] width 127 height 26
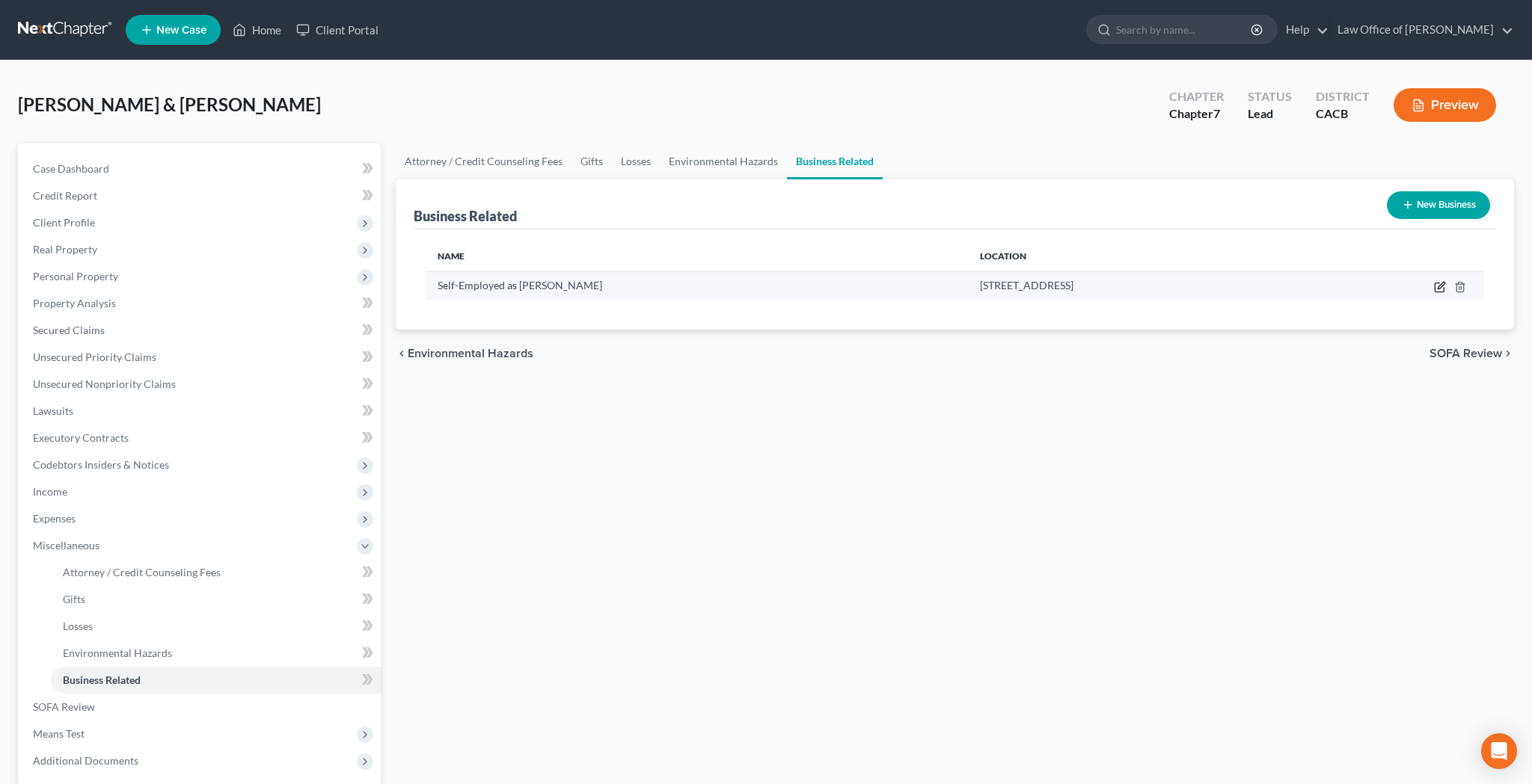
click at [1437, 290] on icon "button" at bounding box center [1440, 287] width 12 height 12
select select "sole_proprietor"
select select "4"
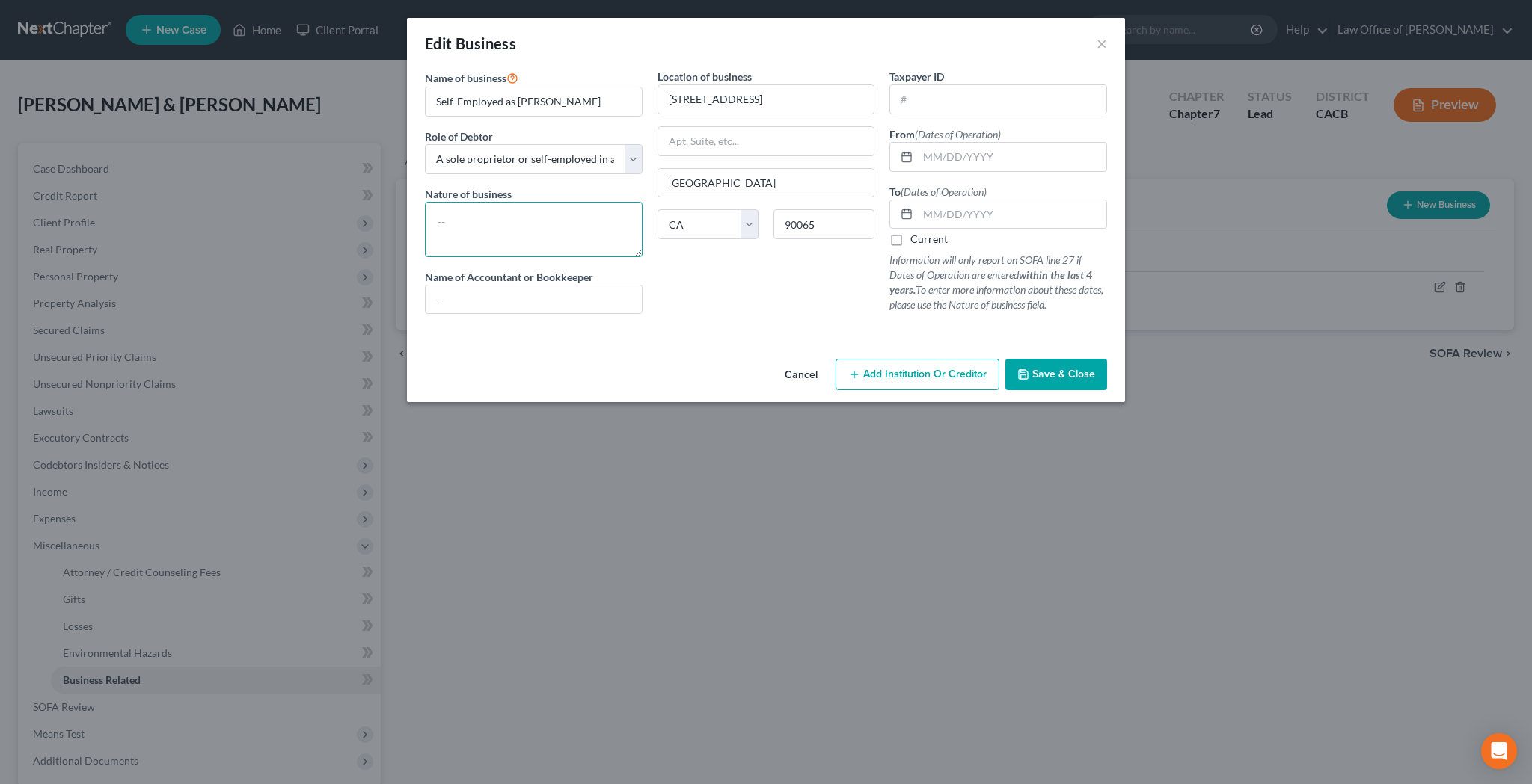
click at [573, 219] on textarea at bounding box center [533, 230] width 218 height 55
type textarea "Painter, Videographer, Designer and Photographer"
click at [923, 99] on input "text" at bounding box center [998, 99] width 216 height 29
click at [1062, 374] on span "Save & Close" at bounding box center [1063, 374] width 63 height 13
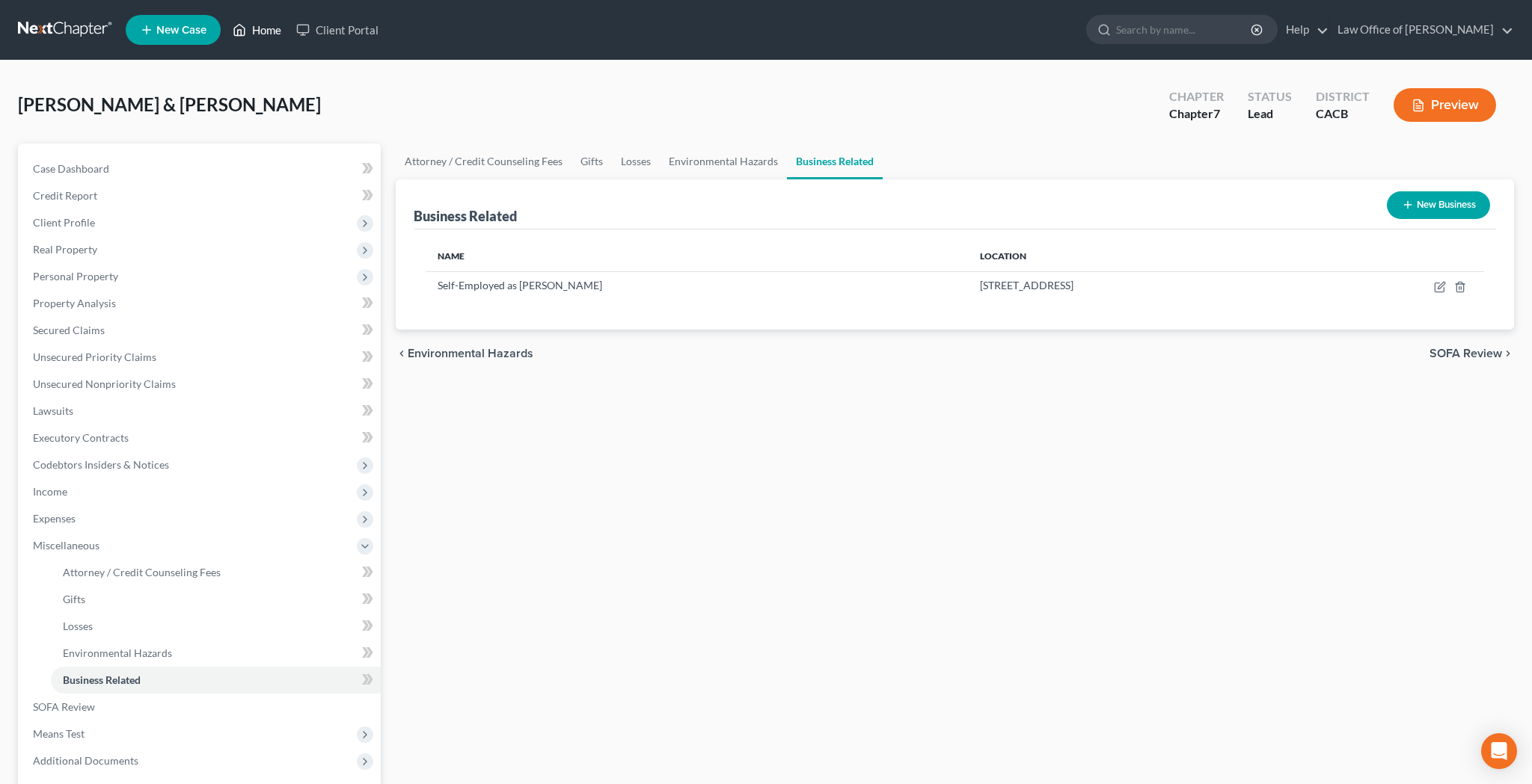
click at [266, 33] on link "Home" at bounding box center [257, 30] width 64 height 27
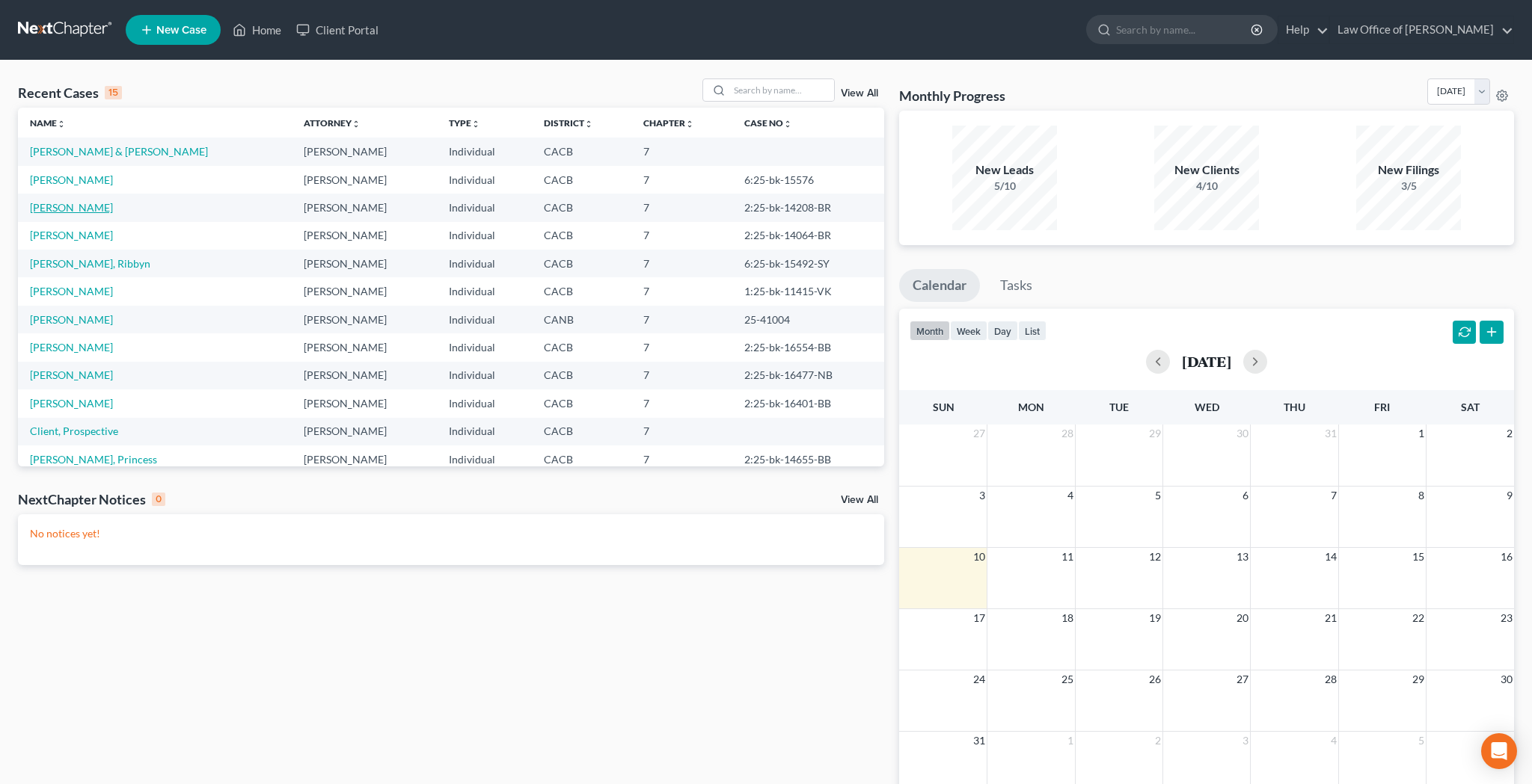
click at [88, 209] on link "[PERSON_NAME]" at bounding box center [71, 208] width 83 height 13
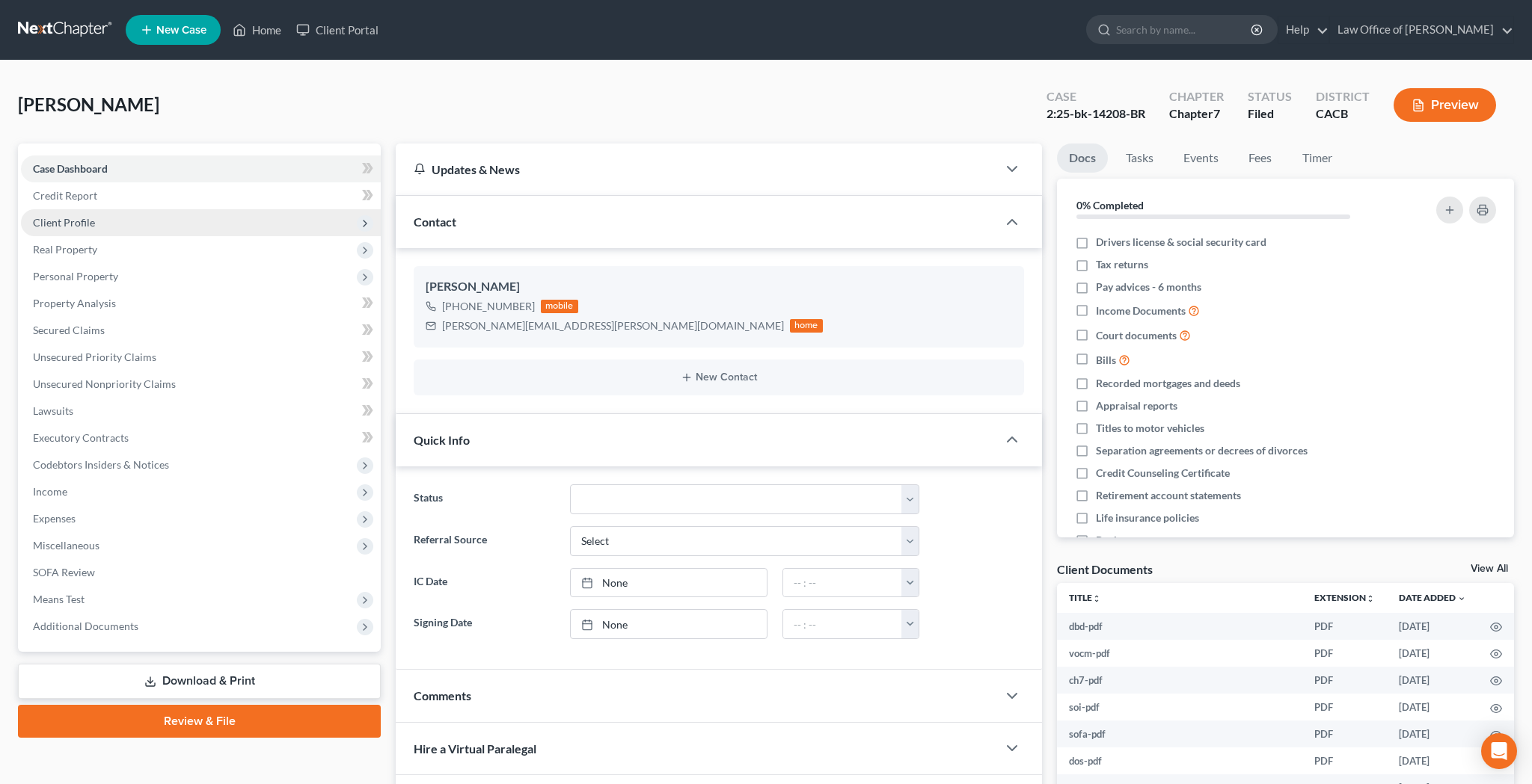
click at [87, 223] on span "Client Profile" at bounding box center [64, 222] width 62 height 13
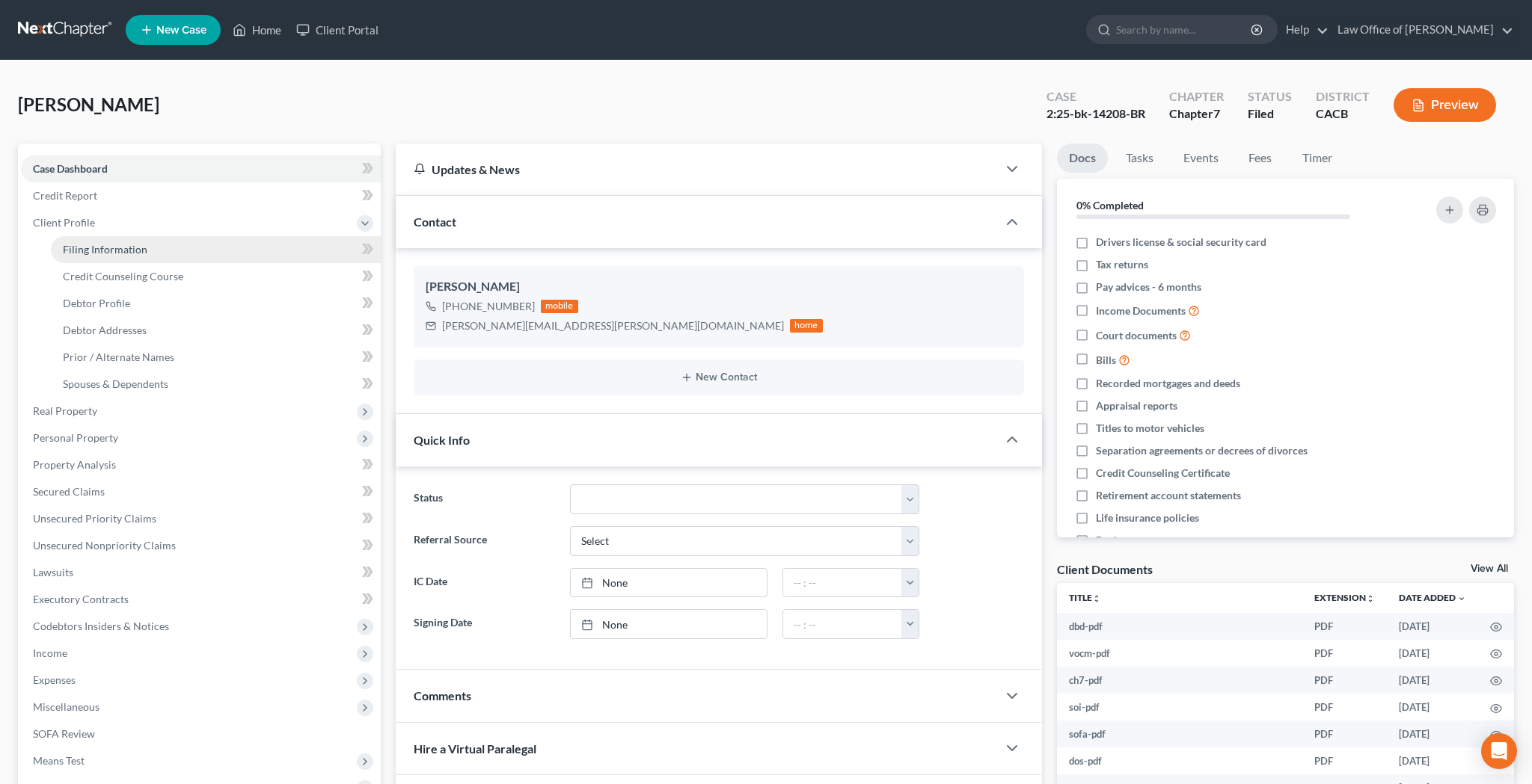
click at [229, 253] on link "Filing Information" at bounding box center [215, 249] width 329 height 27
select select "1"
select select "0"
select select "7"
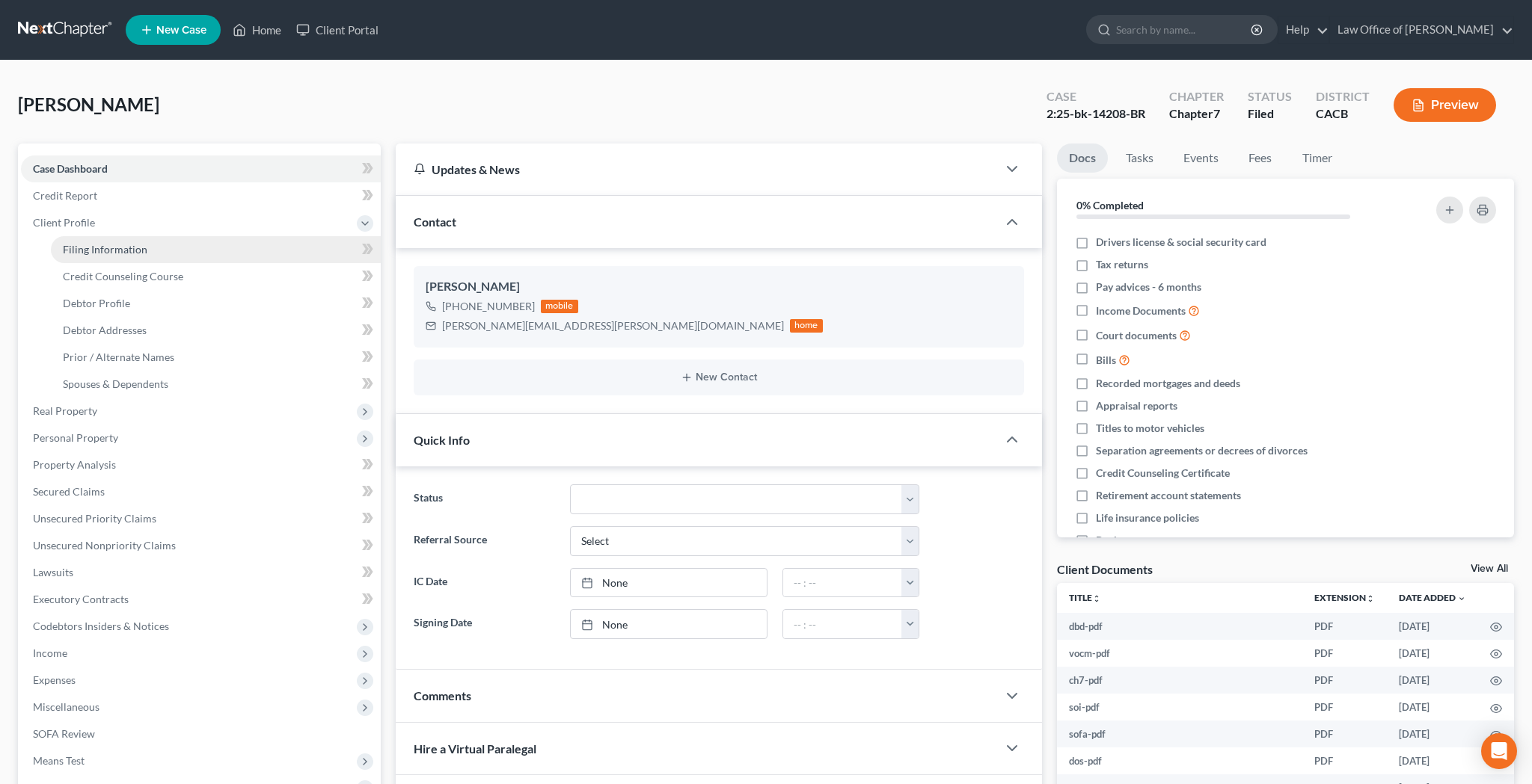
select select "0"
select select "4"
select select "0"
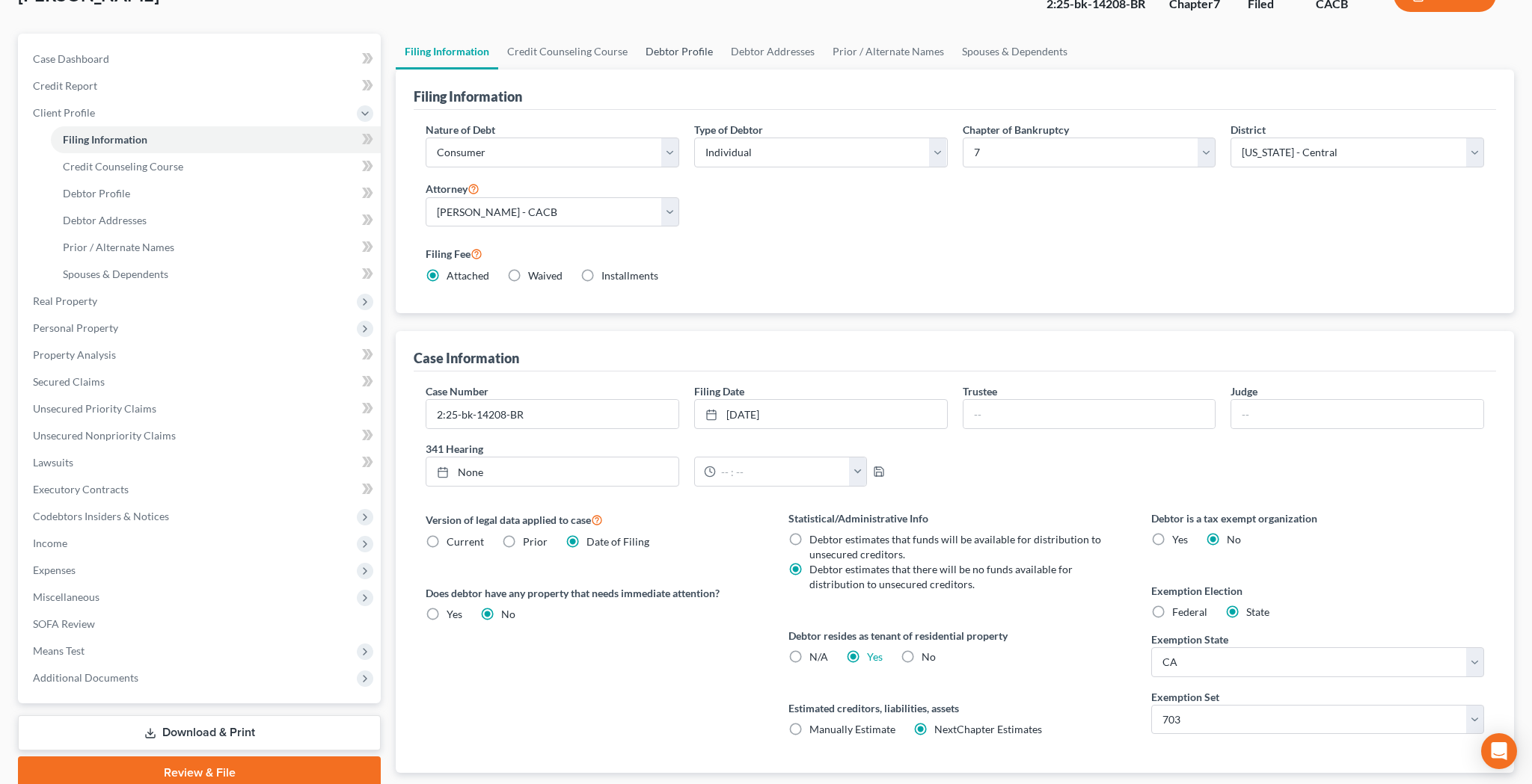
scroll to position [-1, 0]
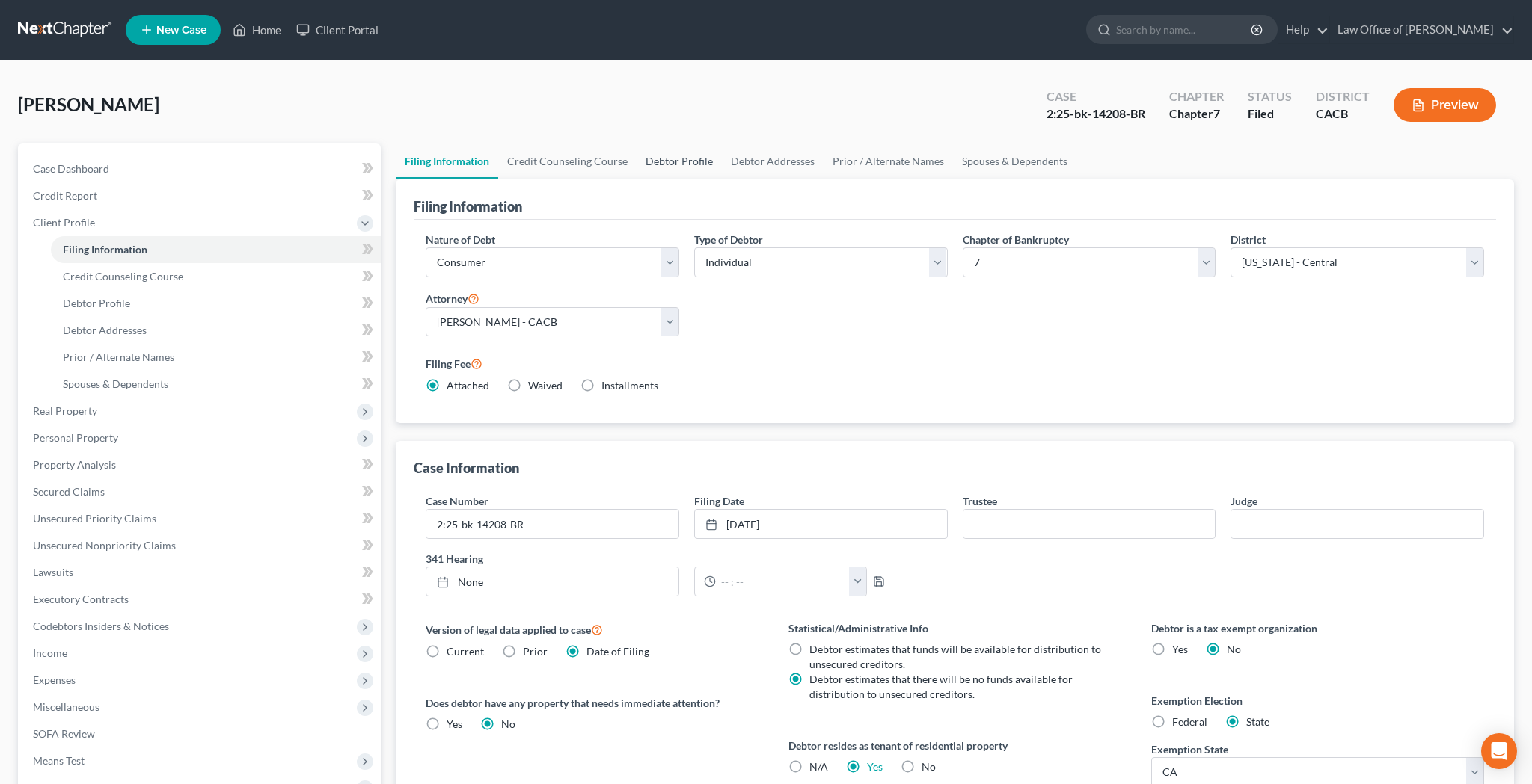
click at [688, 163] on link "Debtor Profile" at bounding box center [679, 161] width 85 height 36
select select "0"
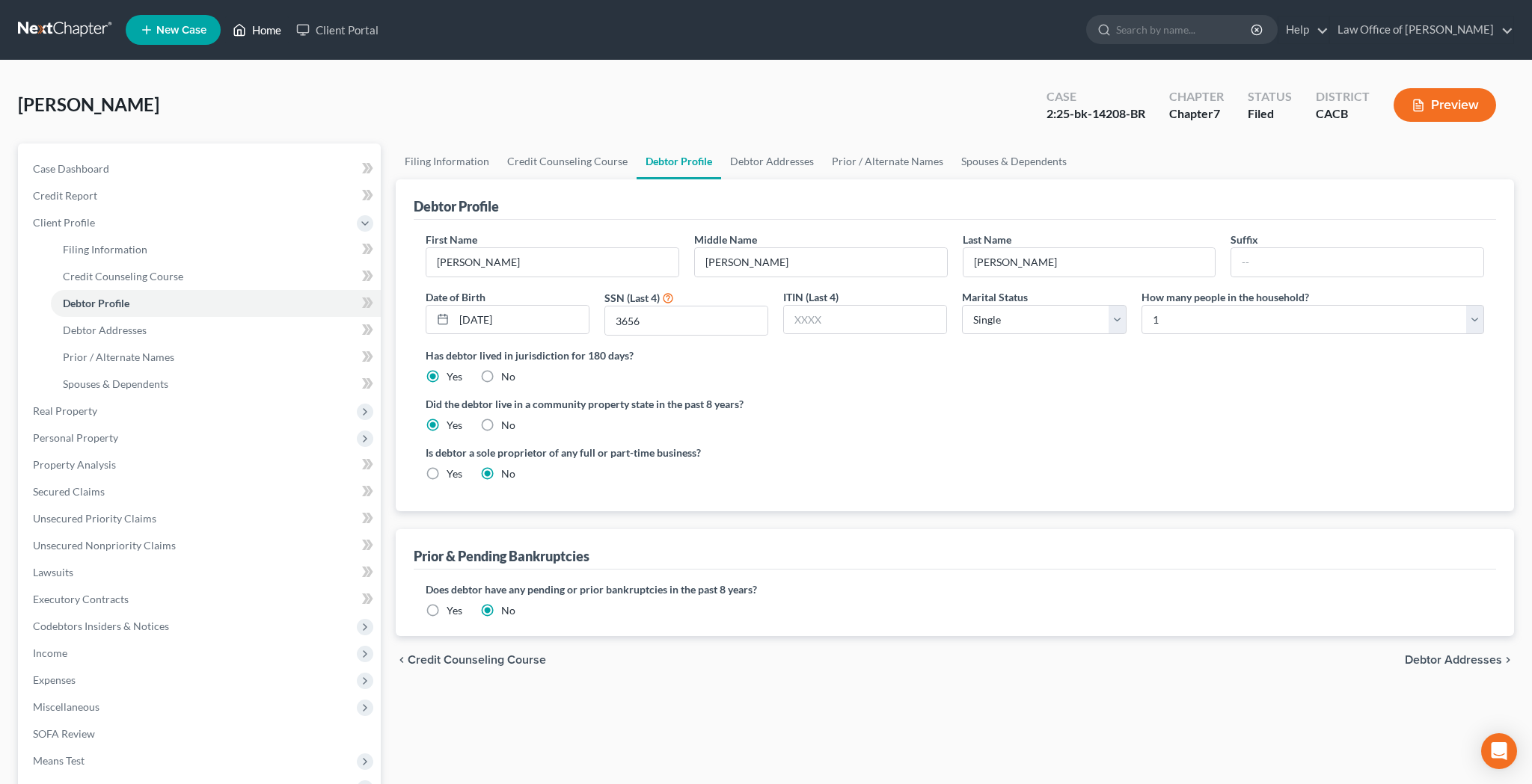
click at [268, 30] on link "Home" at bounding box center [257, 30] width 64 height 27
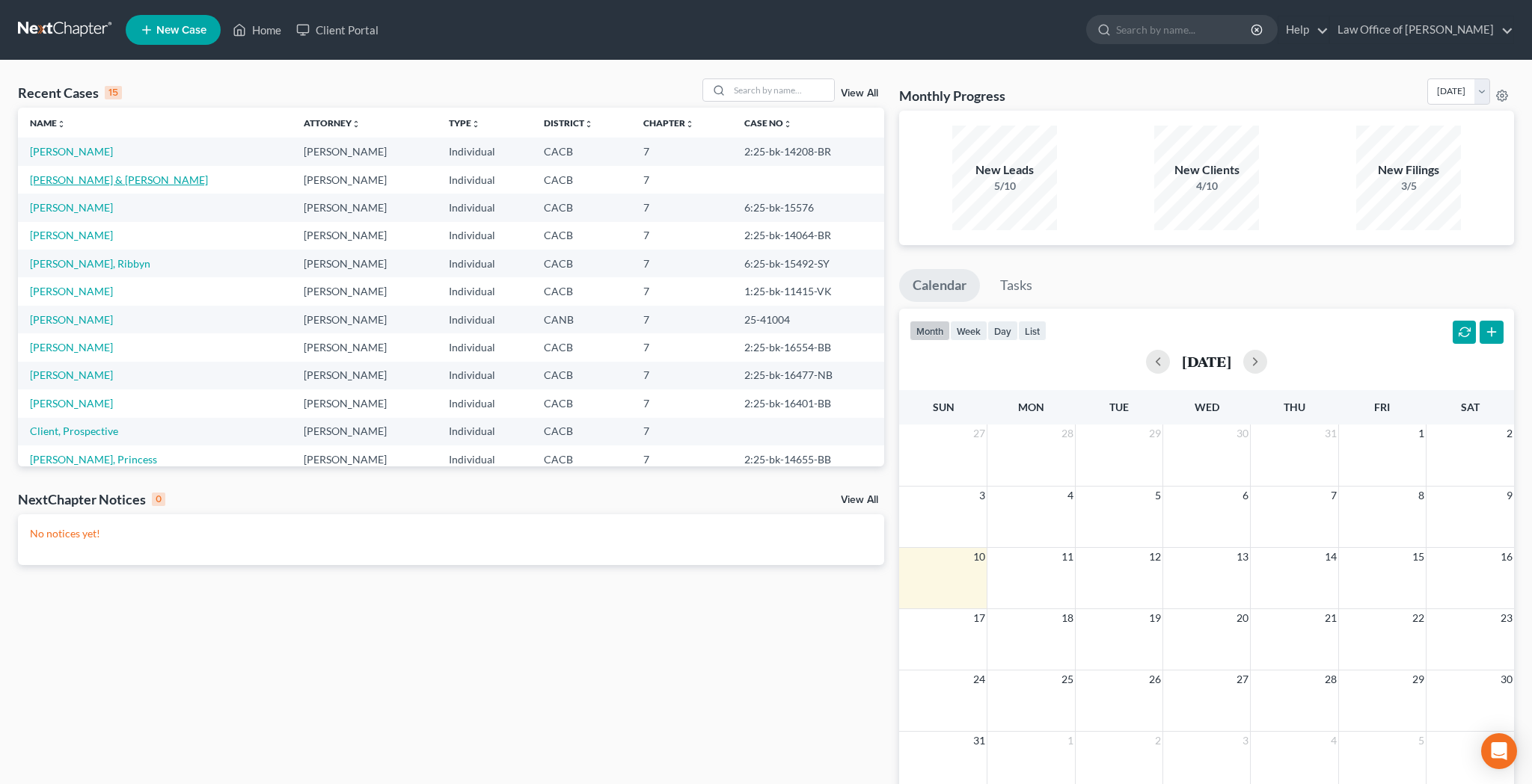
click at [75, 181] on link "[PERSON_NAME] & [PERSON_NAME]" at bounding box center [118, 180] width 178 height 13
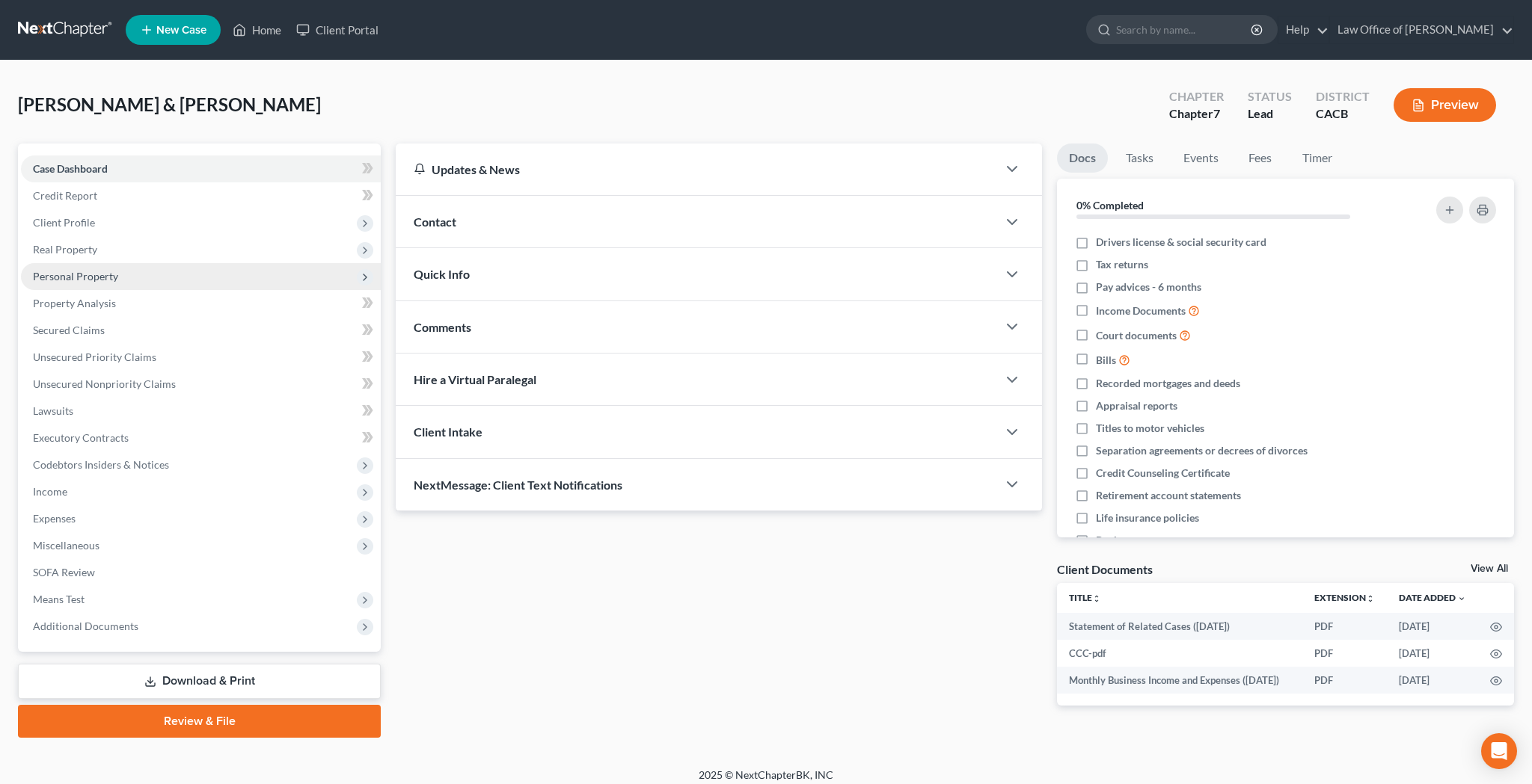
click at [122, 275] on span "Personal Property" at bounding box center [201, 276] width 360 height 27
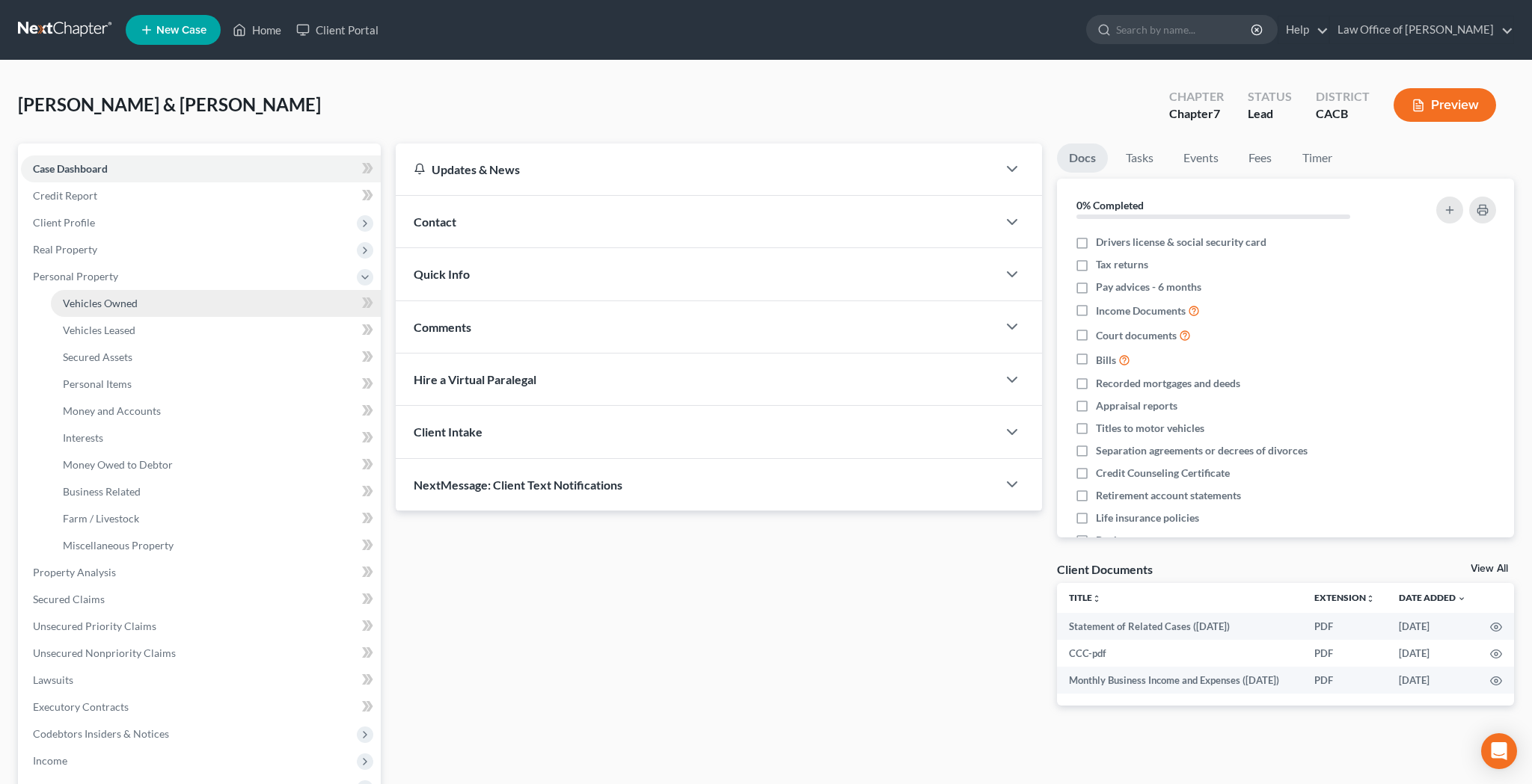
click at [118, 302] on span "Vehicles Owned" at bounding box center [100, 303] width 75 height 13
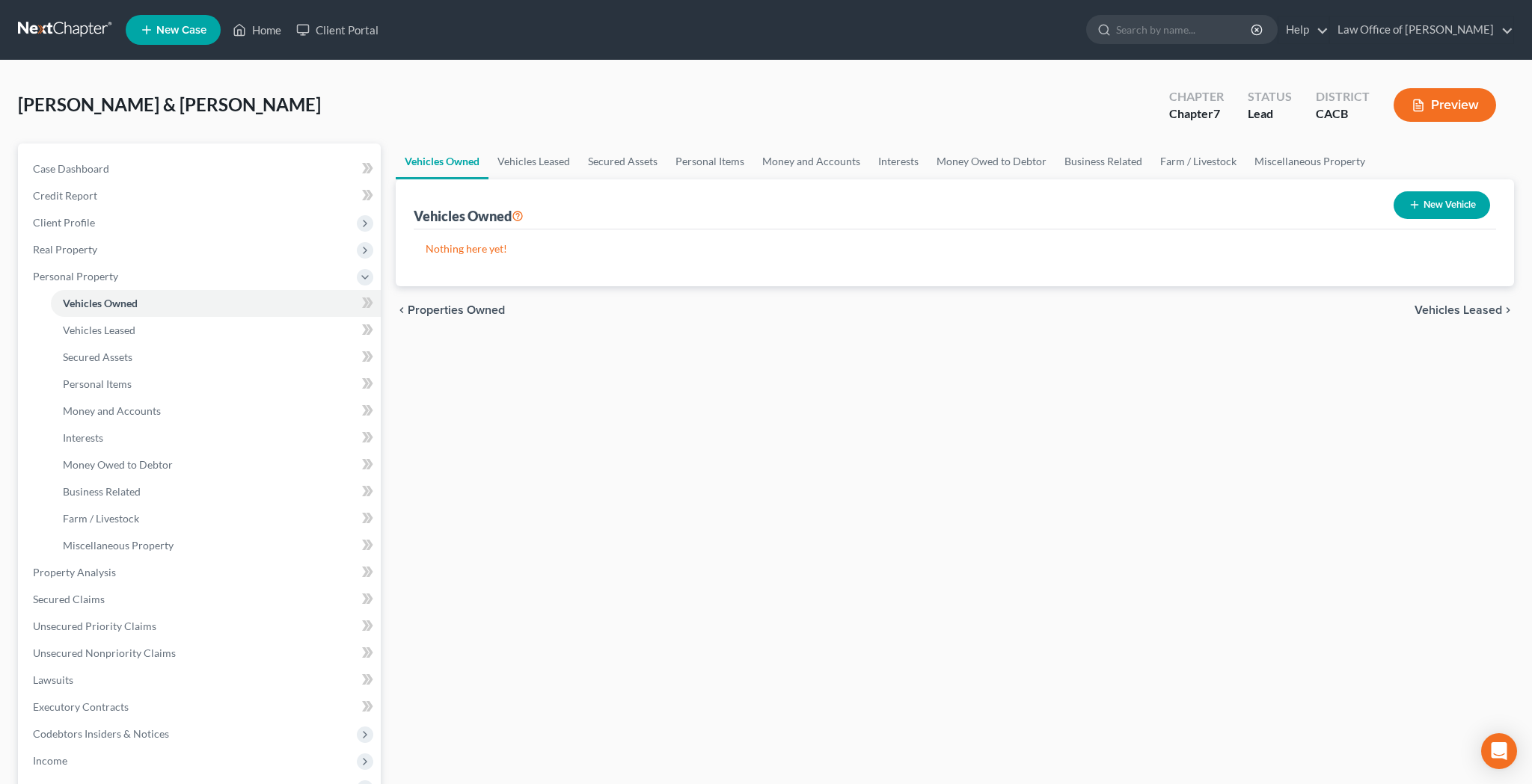
click at [1461, 208] on button "New Vehicle" at bounding box center [1442, 205] width 97 height 28
select select "0"
select select "2"
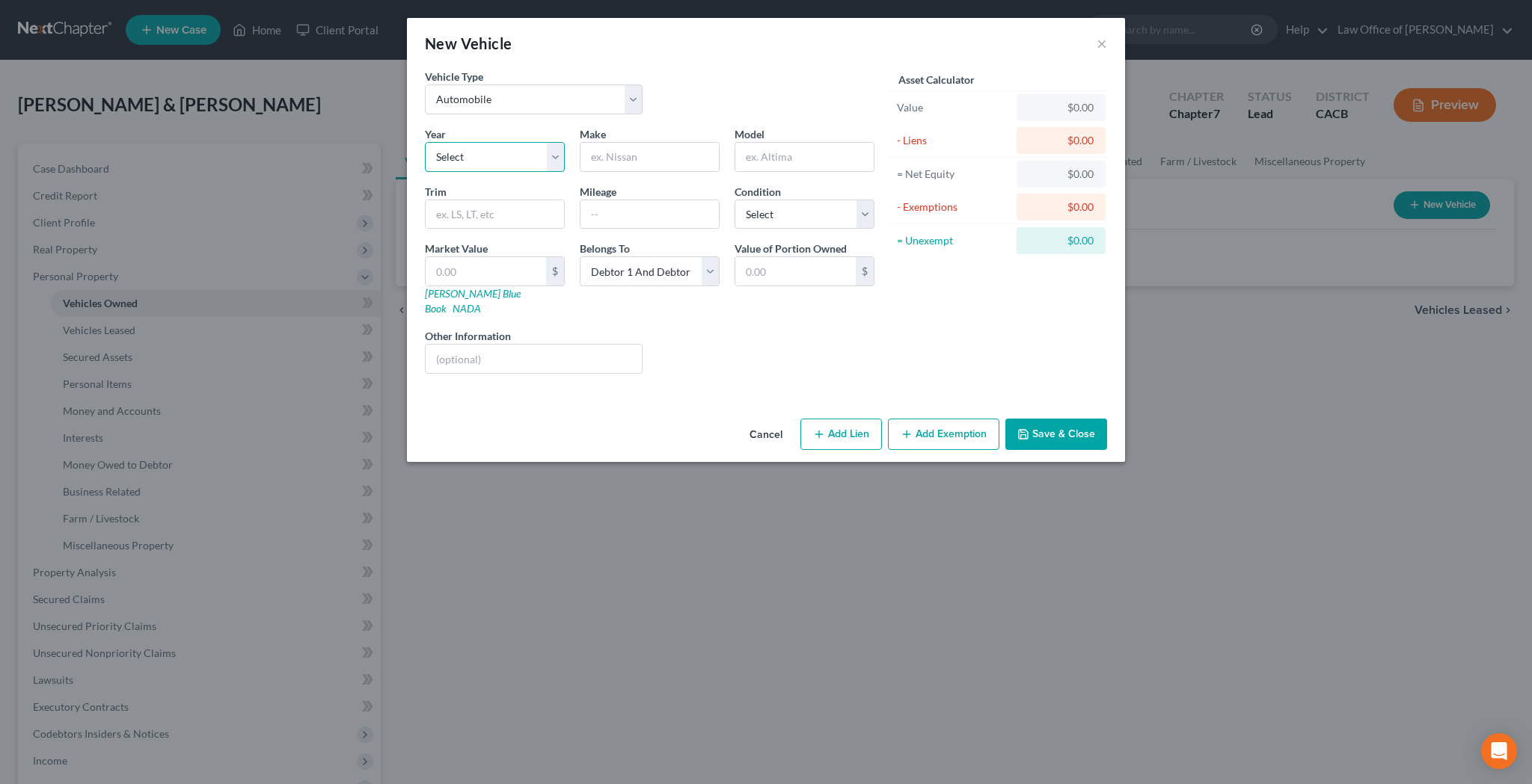
select select "10"
click at [625, 152] on input "IN" at bounding box center [650, 157] width 138 height 29
type input "I"
type input "MINI"
click at [784, 160] on input "text" at bounding box center [805, 157] width 138 height 29
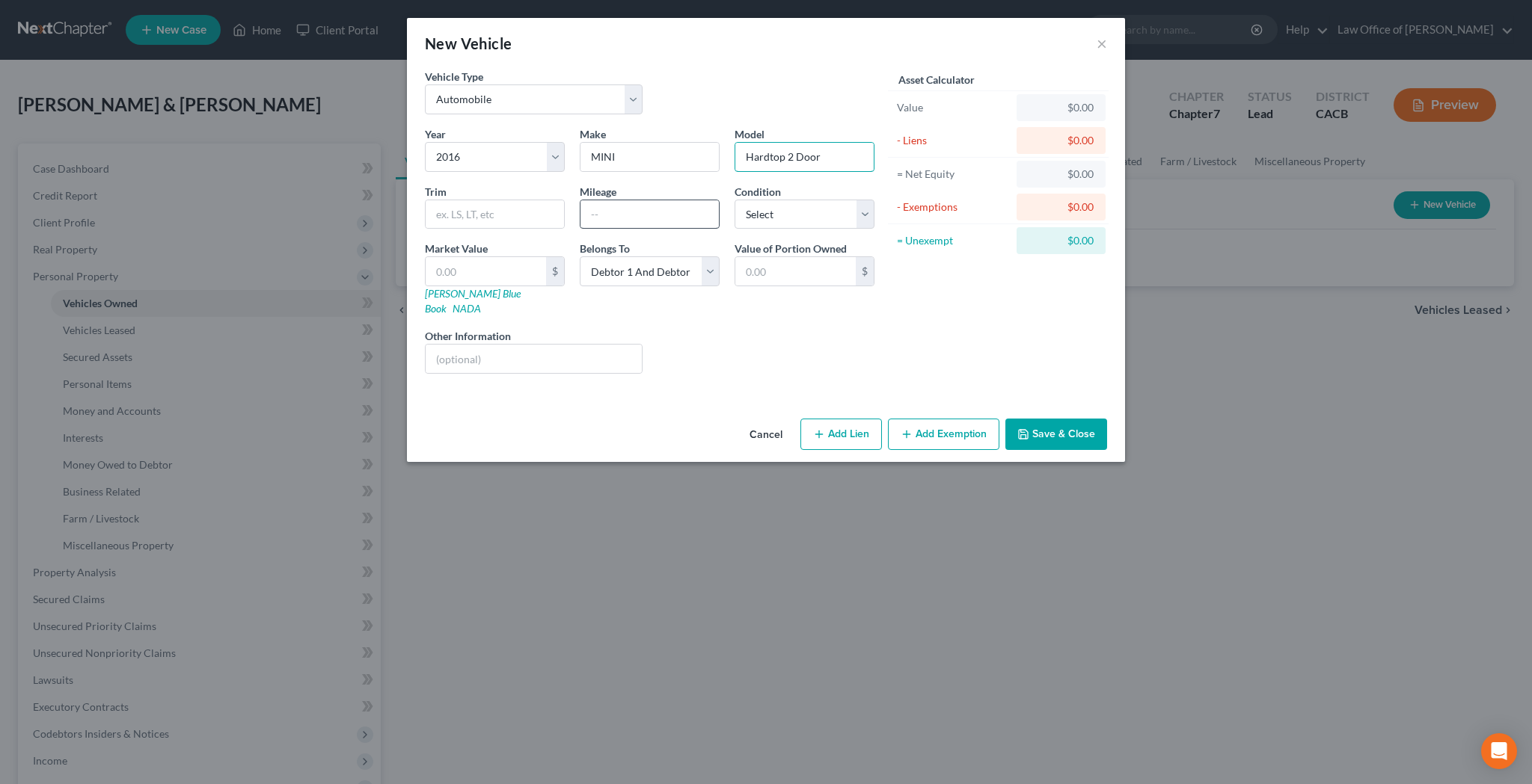
type input "Hardtop 2 Door"
click at [617, 210] on input "text" at bounding box center [650, 214] width 138 height 29
type input "80,000"
select select "1"
click at [479, 273] on input "text" at bounding box center [485, 271] width 120 height 29
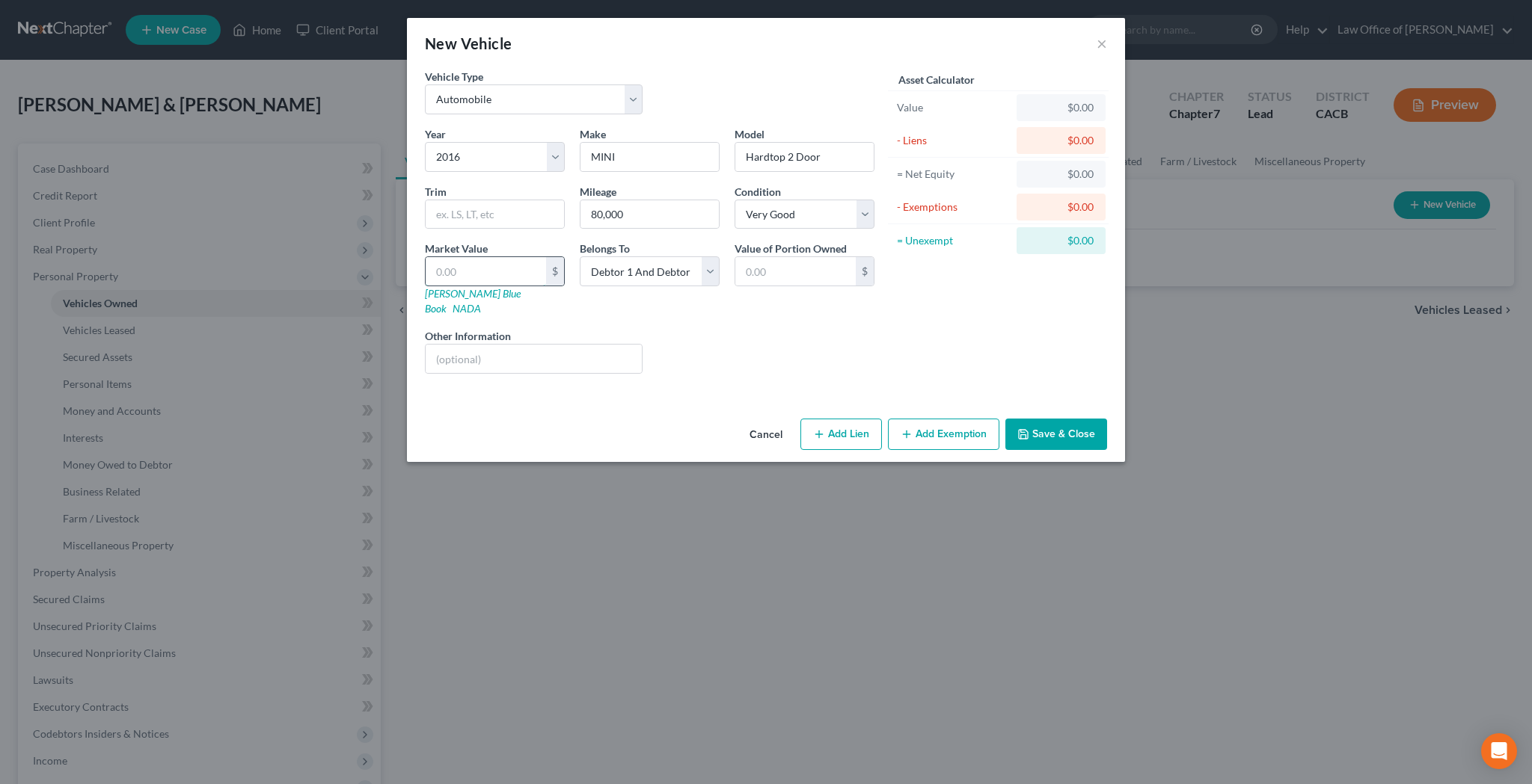
type input "9"
type input "9.00"
type input "97"
type input "97.00"
type input "977"
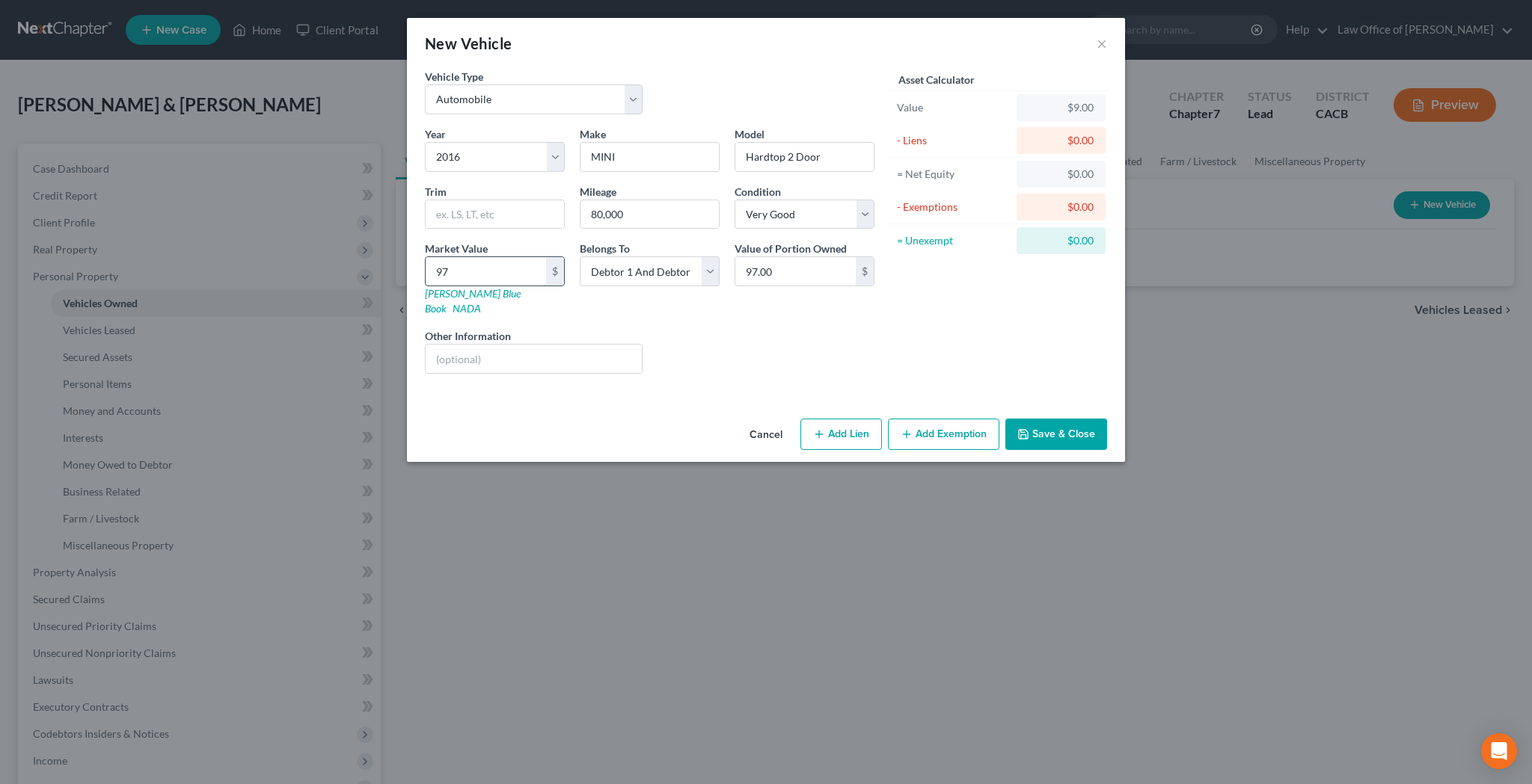
type input "977.00"
type input "9773"
type input "9,773.00"
click at [555, 345] on input "text" at bounding box center [533, 359] width 216 height 29
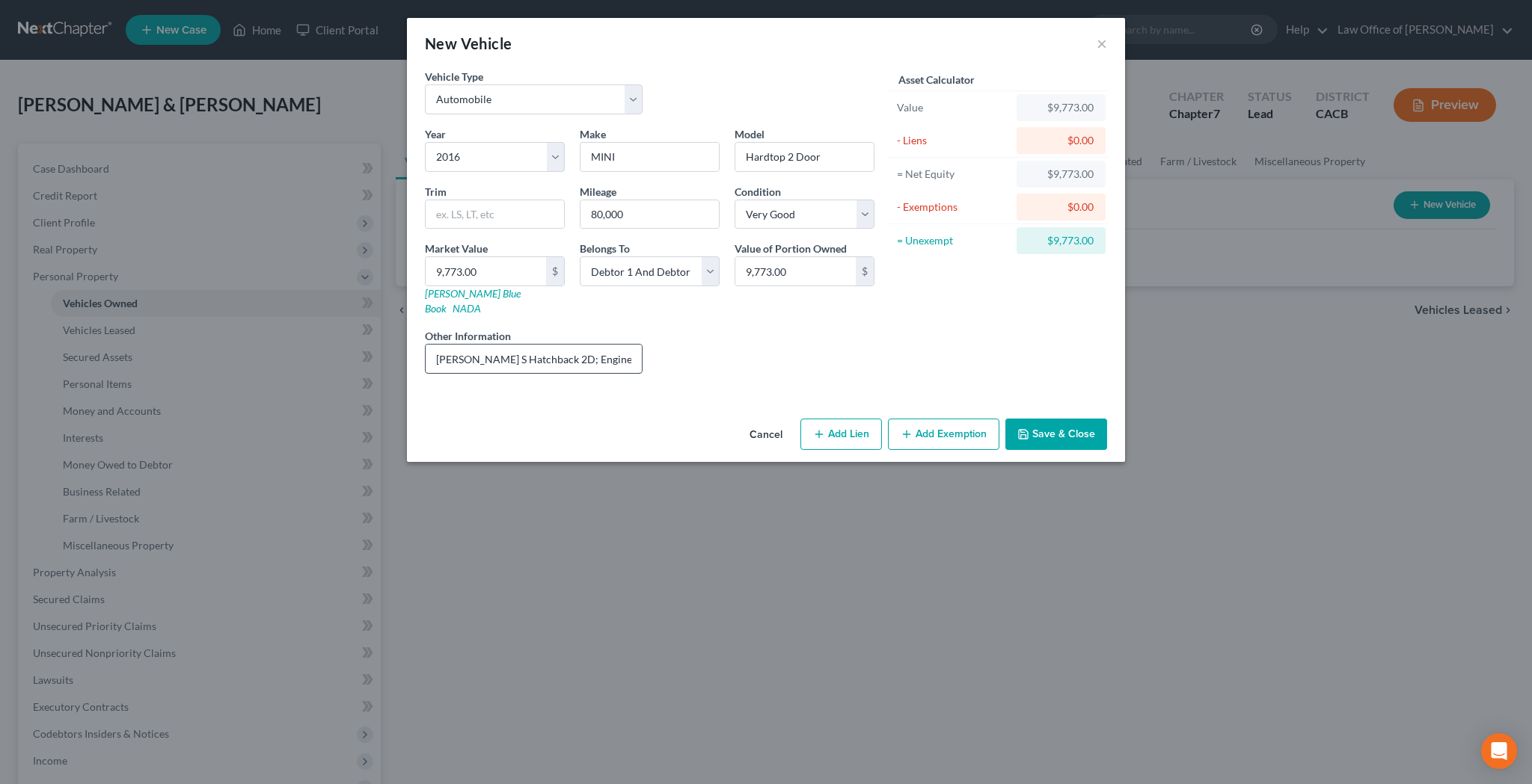
type input "[PERSON_NAME] S Hatchback 2D; Engine: 4-Cylinder, Turbo, 2.0 Liter"
click at [1065, 420] on button "Save & Close" at bounding box center [1056, 434] width 102 height 31
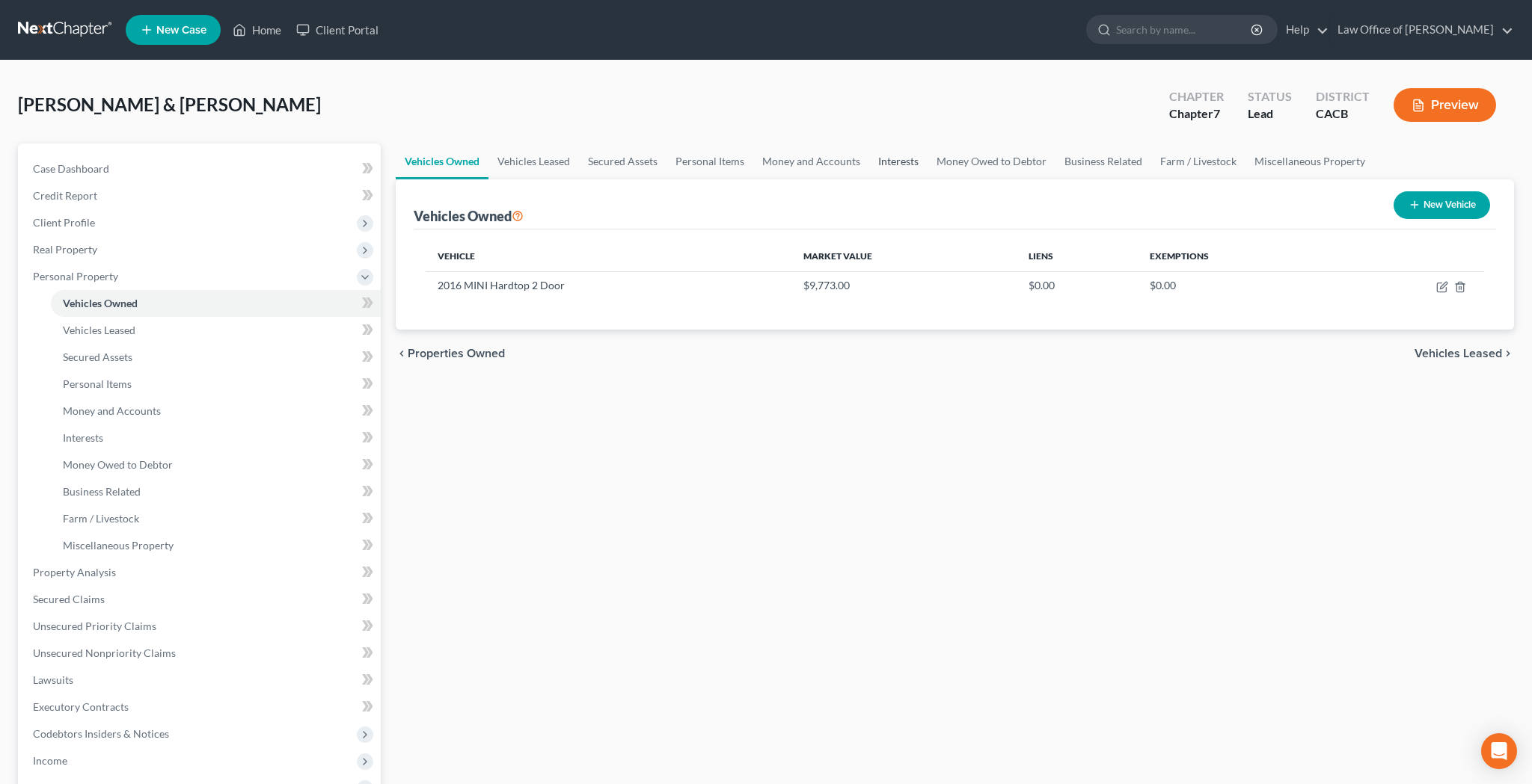
click at [895, 160] on link "Interests" at bounding box center [898, 161] width 58 height 36
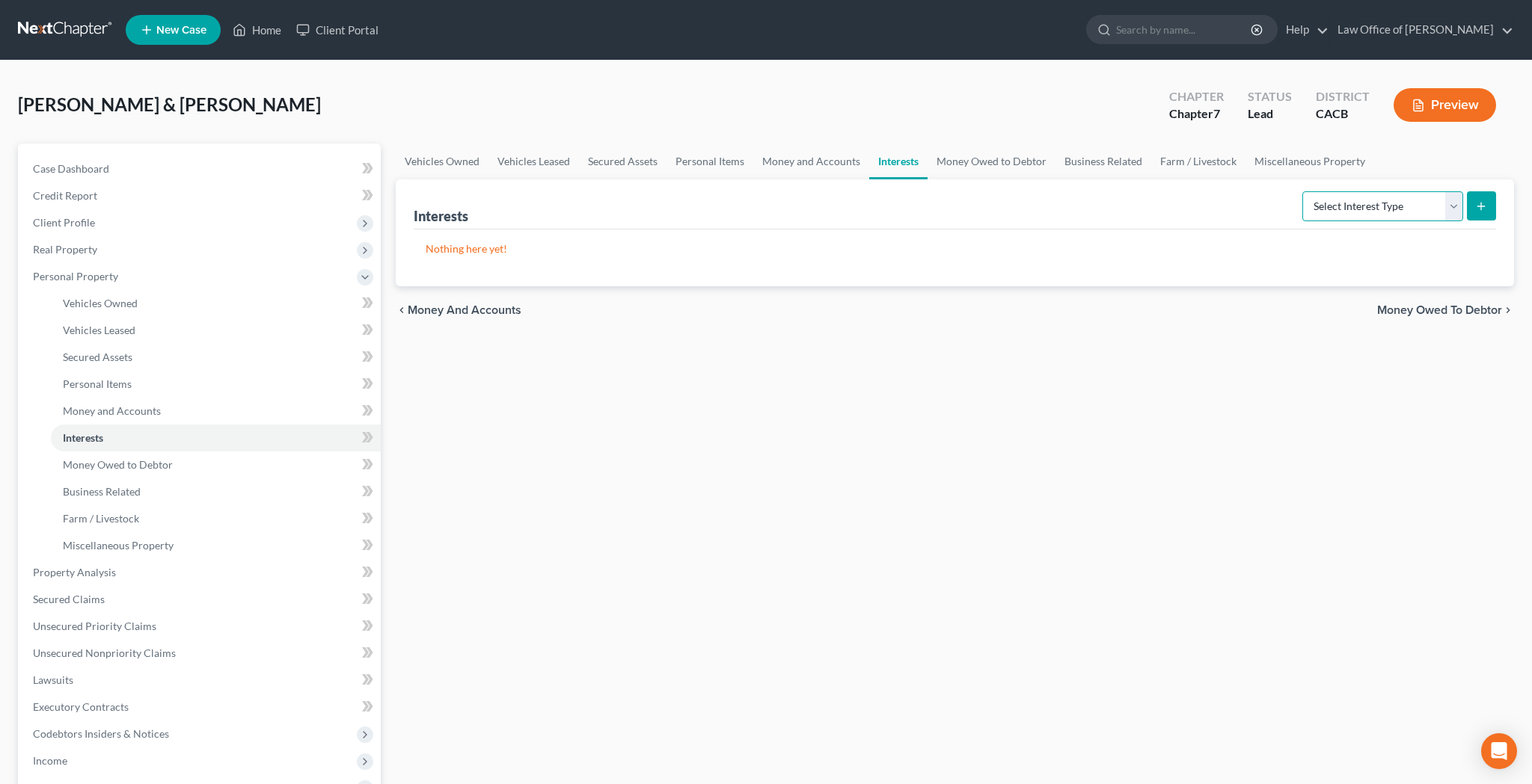
select select "401k"
click at [1474, 206] on button "submit" at bounding box center [1481, 206] width 30 height 30
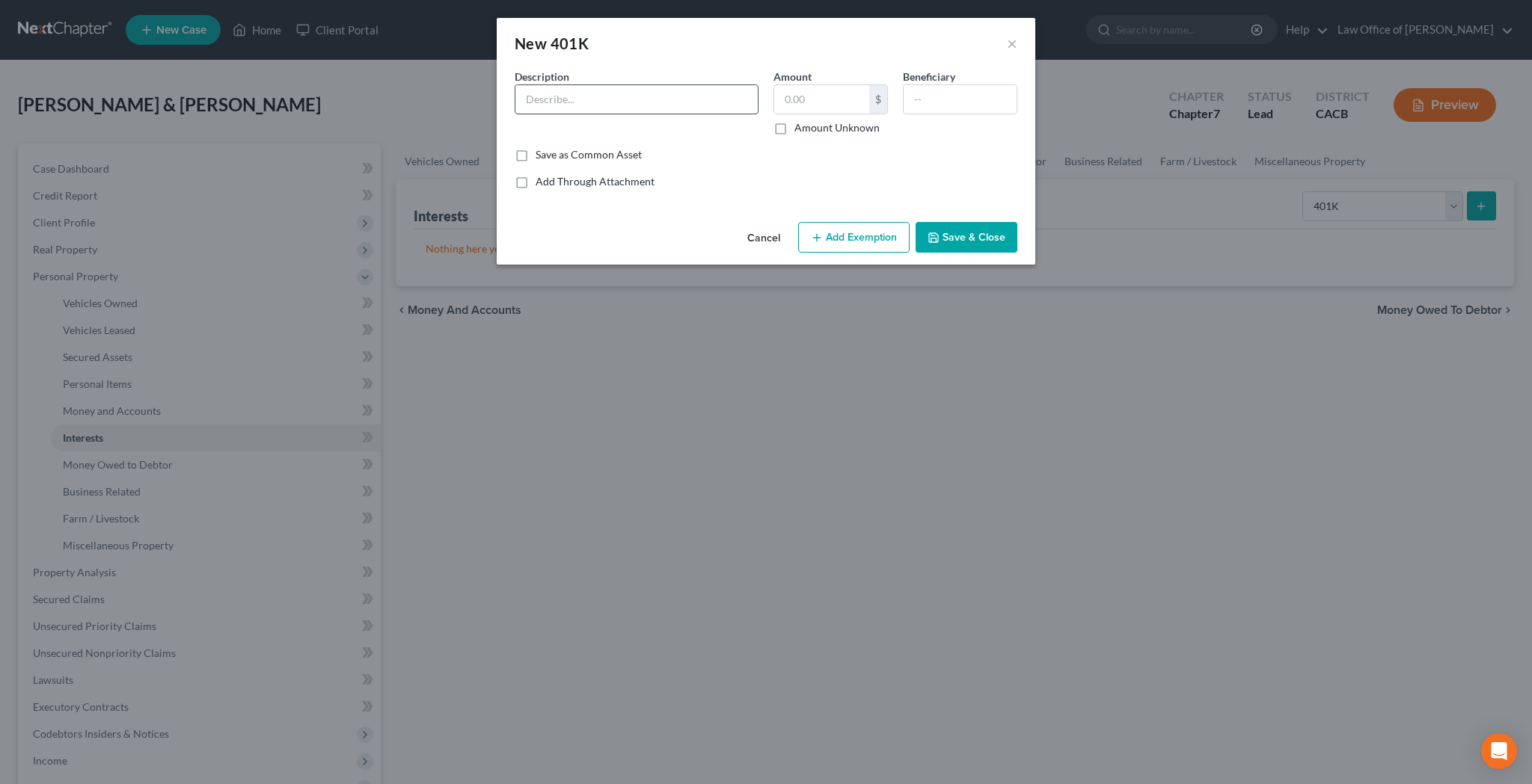
click at [552, 102] on input "text" at bounding box center [636, 99] width 243 height 29
type input "E"
type input "Transamerica - The Connectme 401(k) Plan"
click at [827, 100] on input "text" at bounding box center [821, 99] width 95 height 29
type input "56.74"
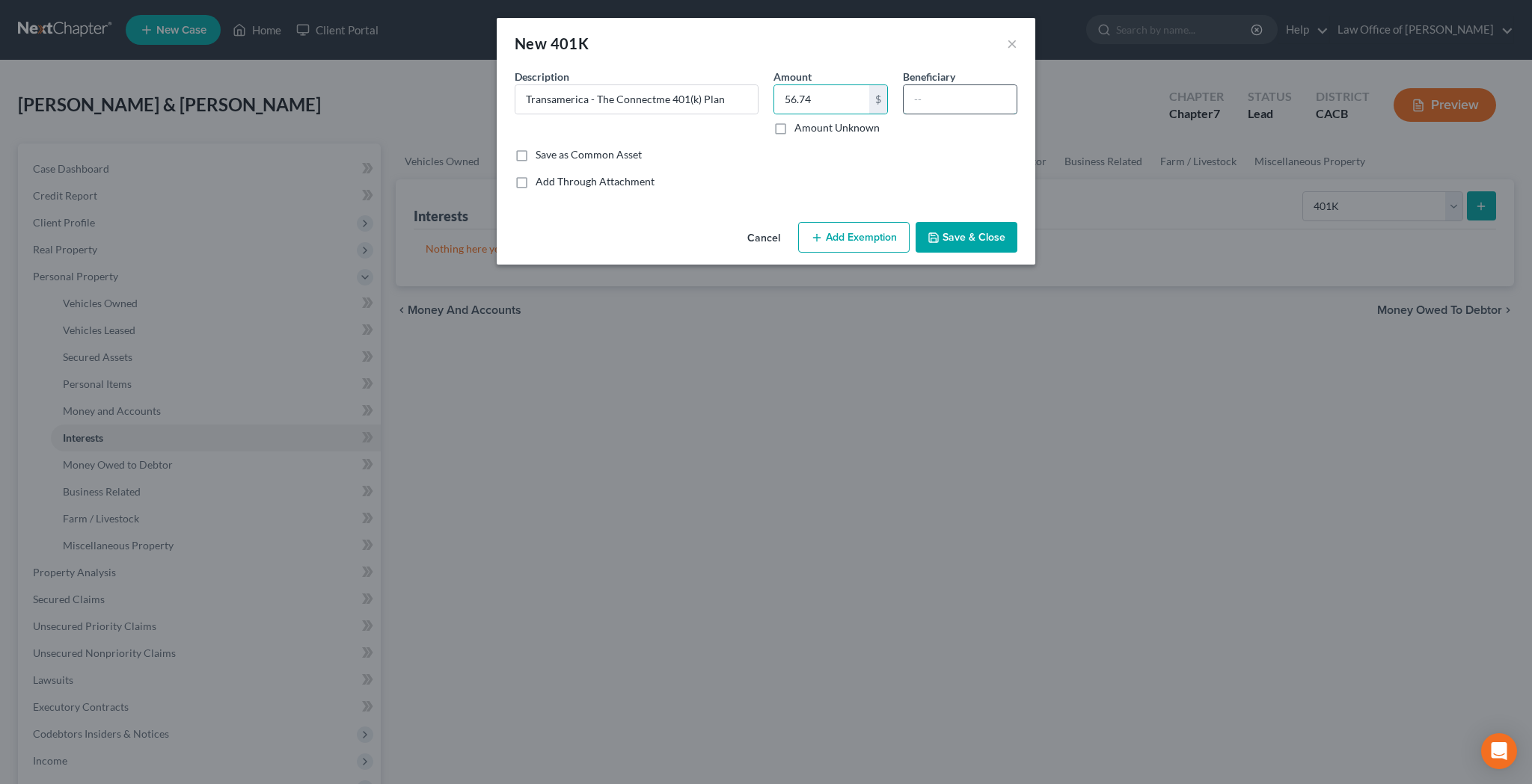
click at [957, 96] on input "text" at bounding box center [960, 99] width 113 height 29
type input "[PERSON_NAME]"
click at [880, 228] on button "Add Exemption" at bounding box center [854, 238] width 112 height 31
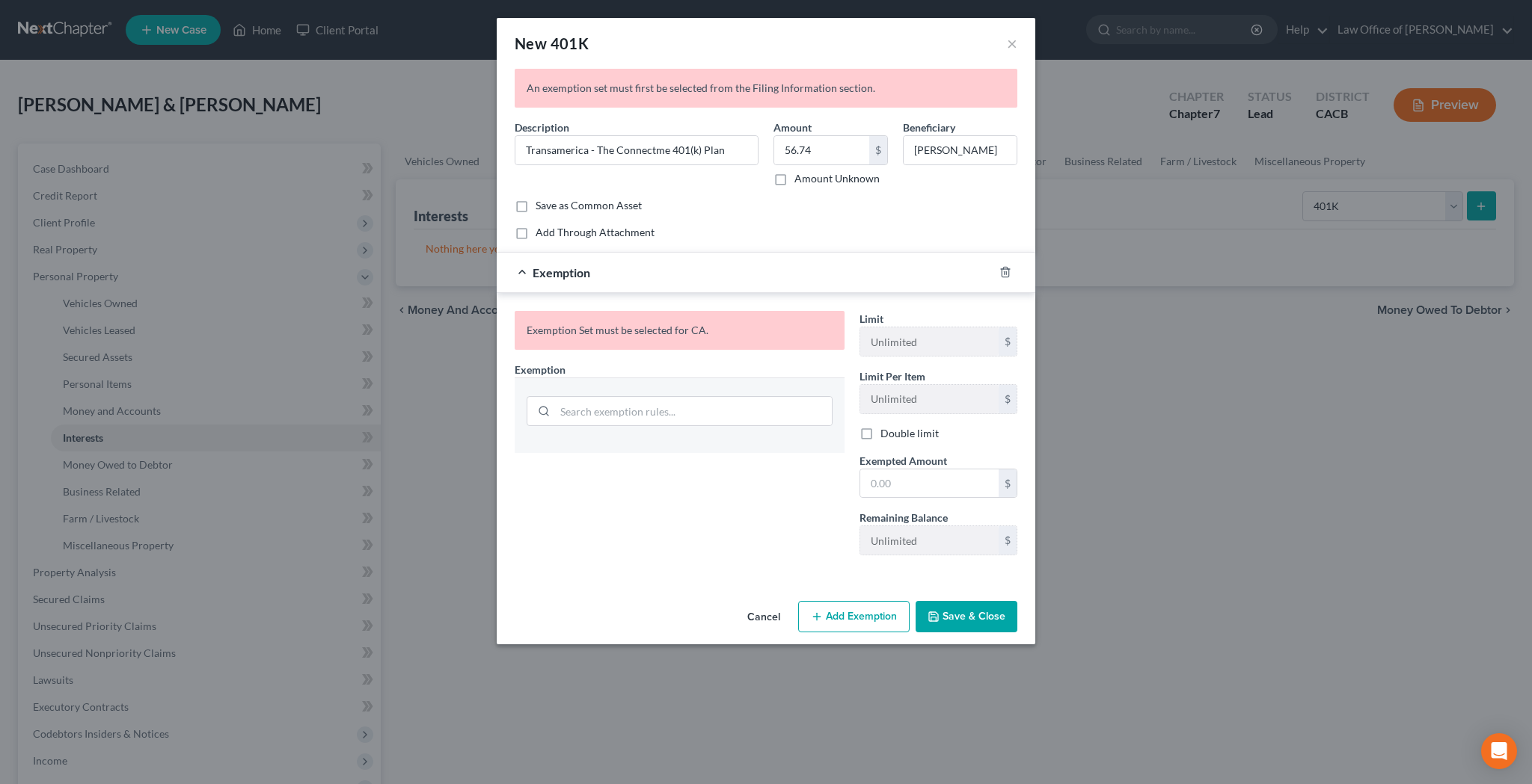
click at [779, 220] on div "Common Asset Select Description * Transamerica - The Connectme 401(k) Plan Amou…" at bounding box center [766, 180] width 503 height 120
click at [779, 229] on div "Add Through Attachment" at bounding box center [766, 232] width 503 height 15
click at [1012, 43] on button "×" at bounding box center [1011, 42] width 10 height 18
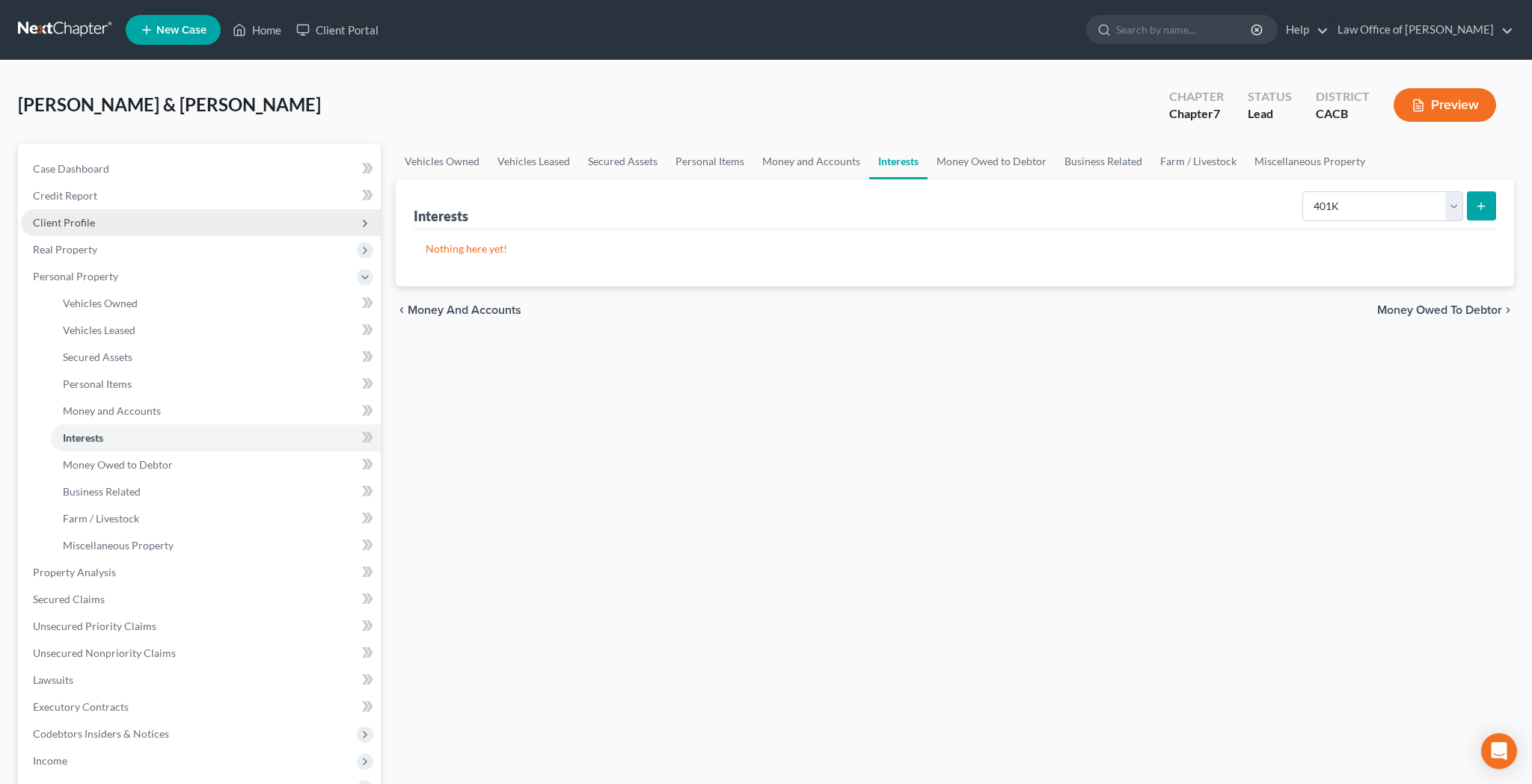
click at [181, 221] on span "Client Profile" at bounding box center [201, 222] width 360 height 27
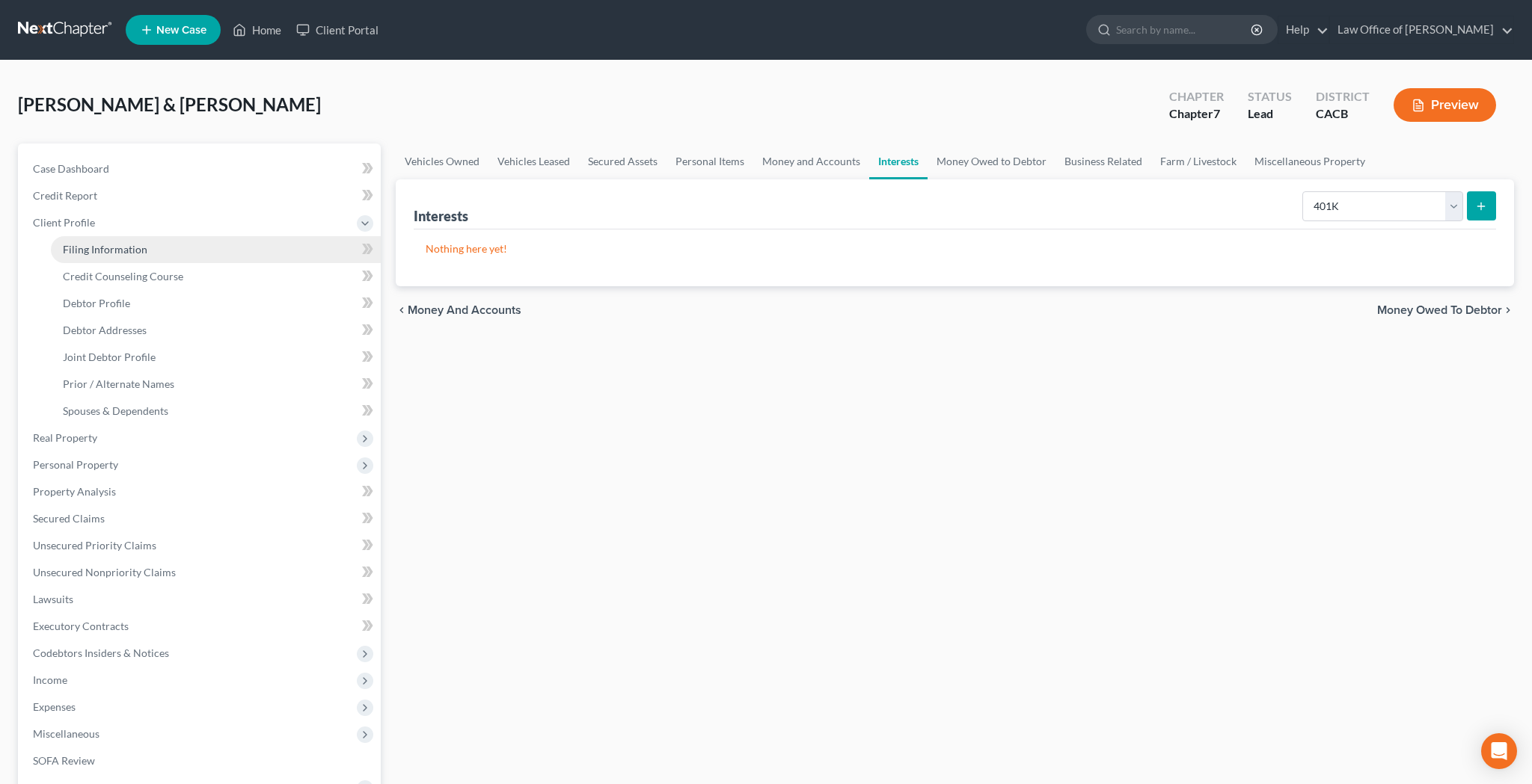
click at [176, 245] on link "Filing Information" at bounding box center [215, 249] width 329 height 27
select select "1"
select select "0"
select select "7"
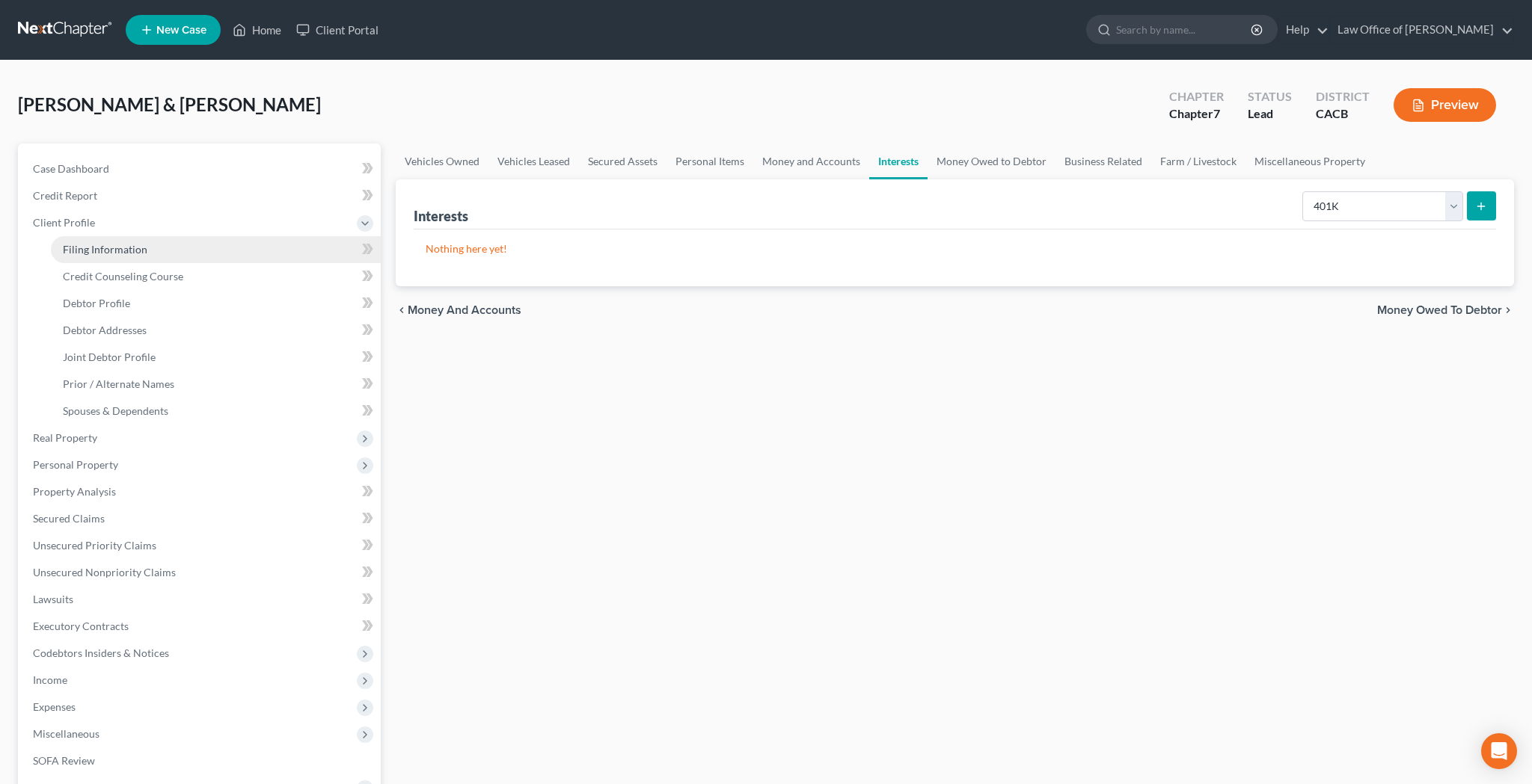
select select "0"
select select "4"
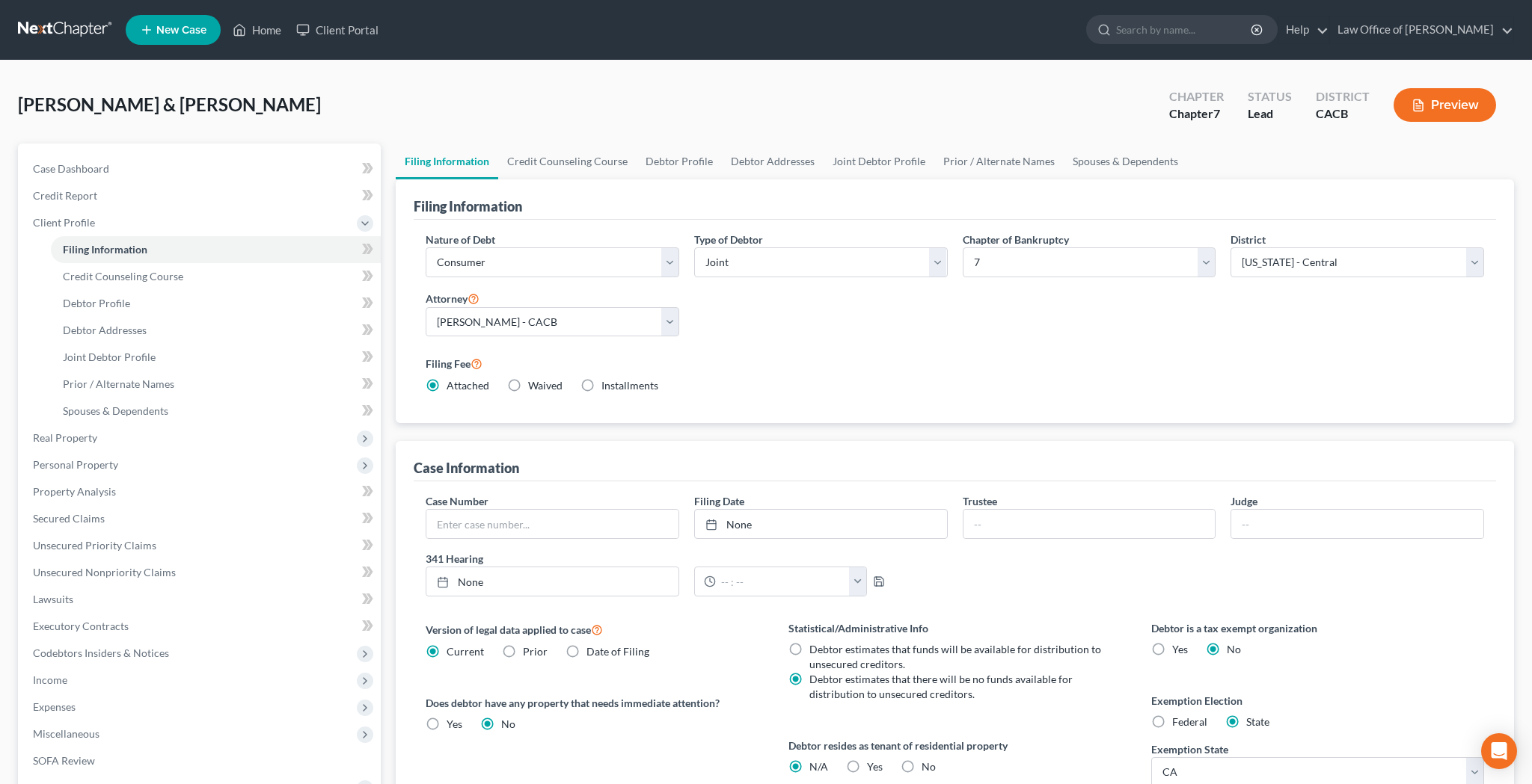
select select "0"
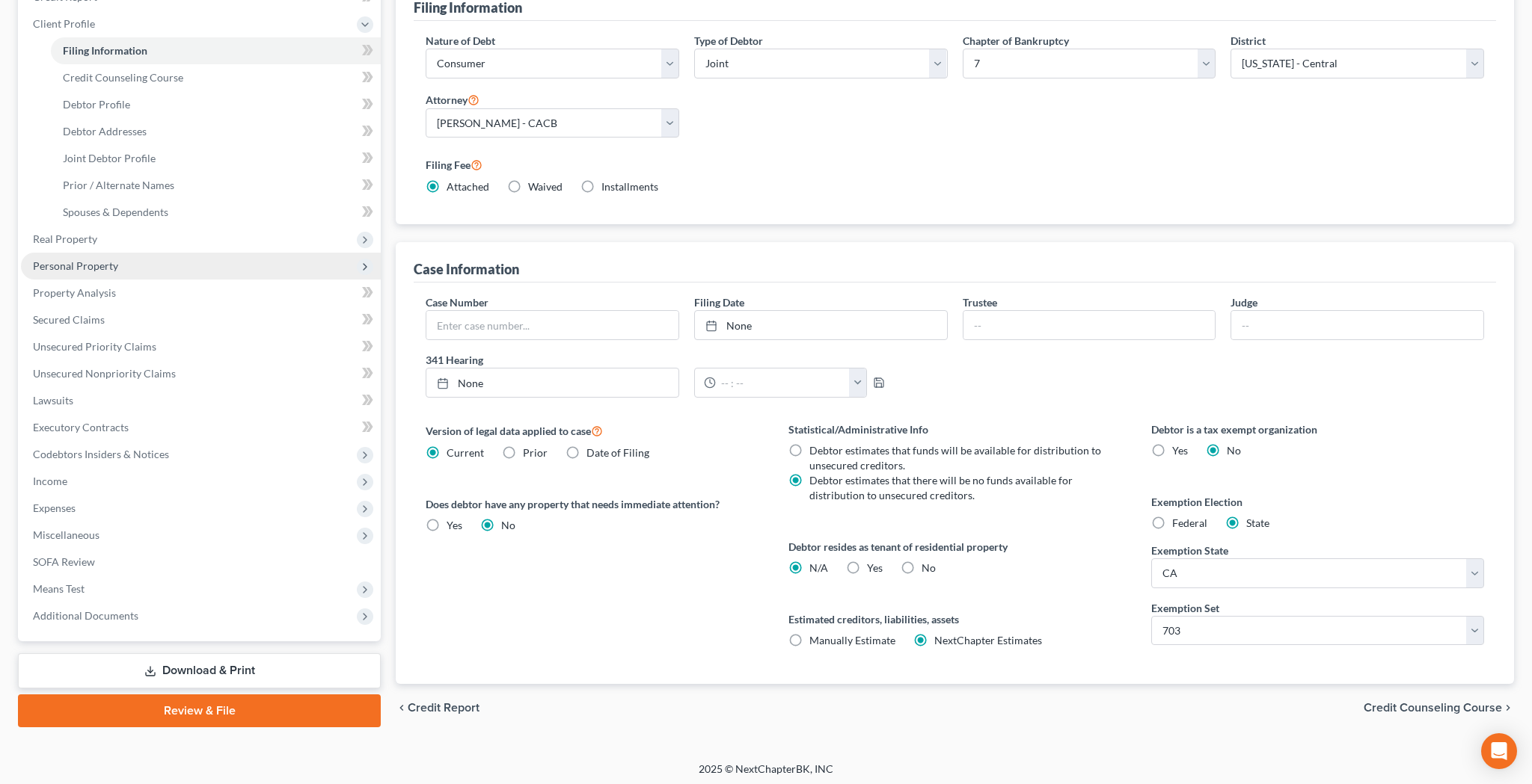
click at [139, 279] on span "Personal Property" at bounding box center [201, 266] width 360 height 27
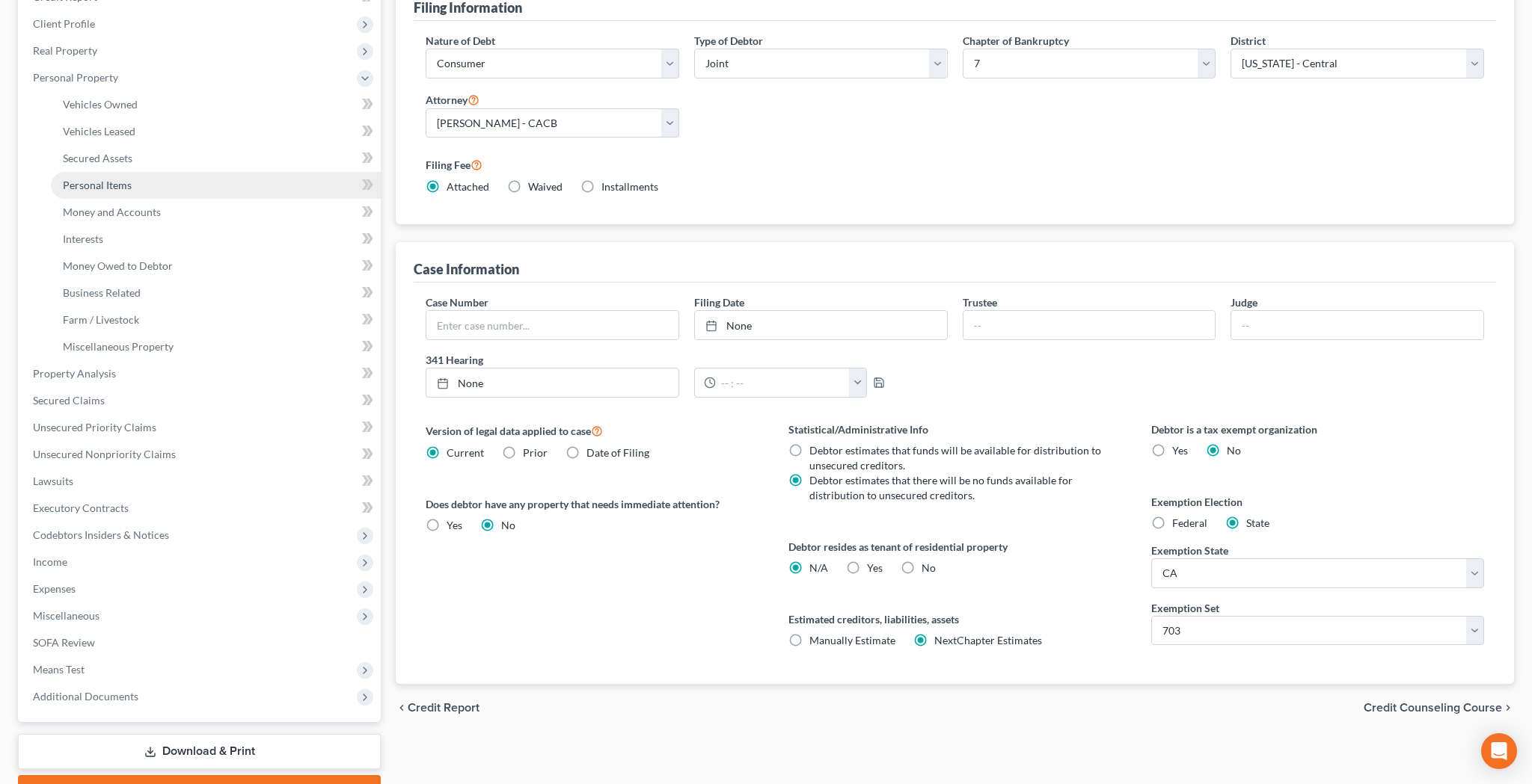
scroll to position [63, 0]
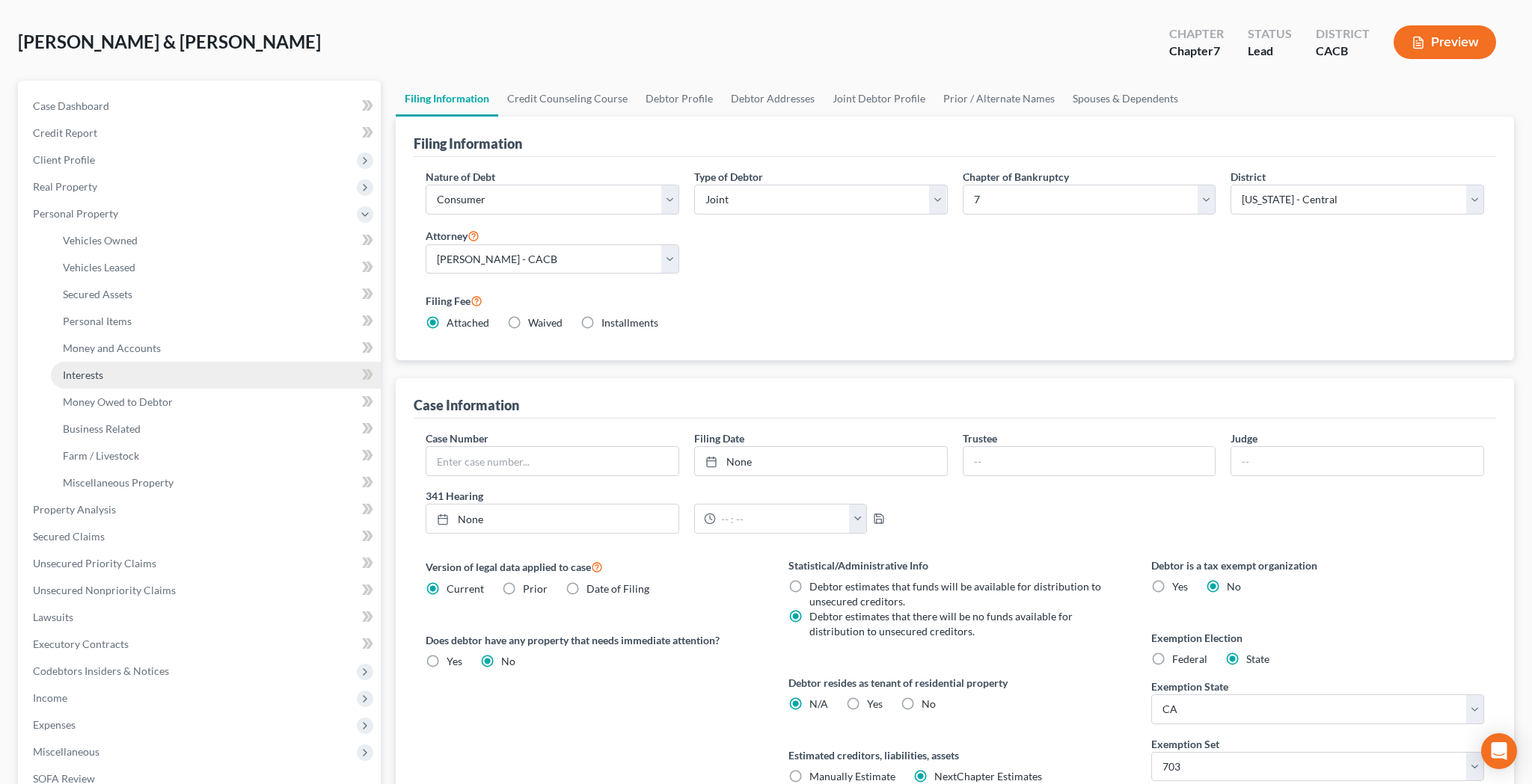
click at [130, 373] on link "Interests" at bounding box center [215, 374] width 329 height 27
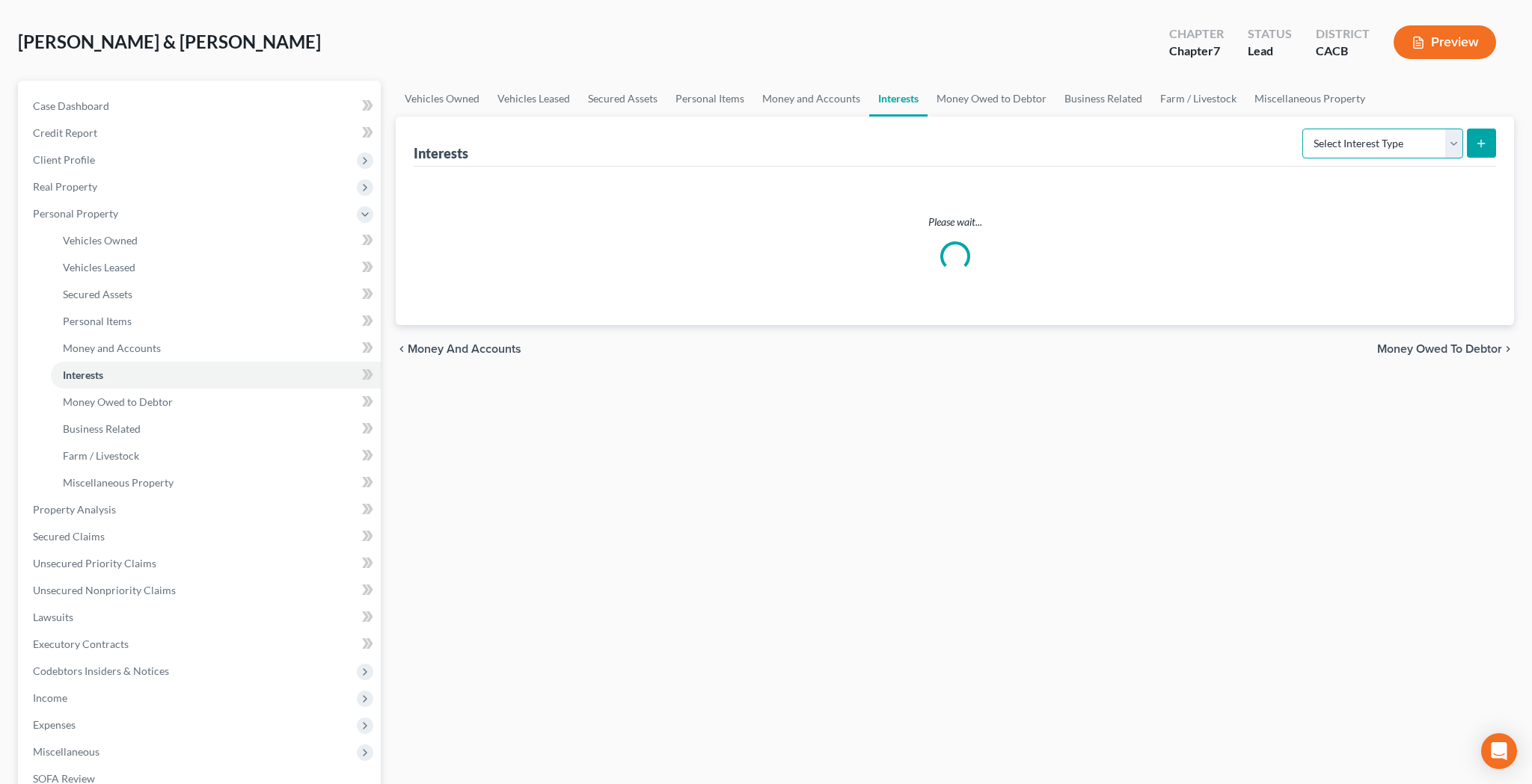
select select "401k"
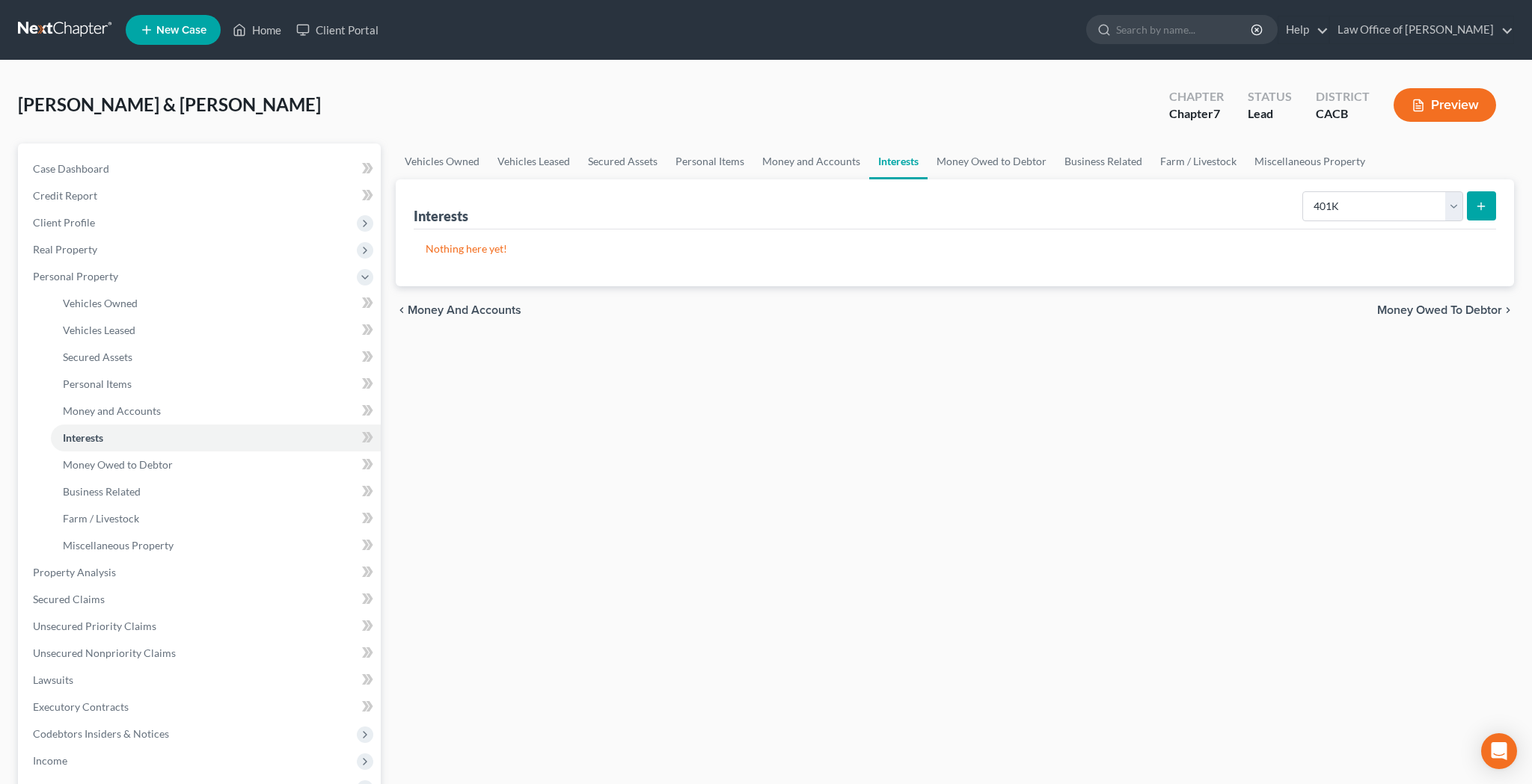
click at [1482, 208] on icon "submit" at bounding box center [1480, 206] width 12 height 12
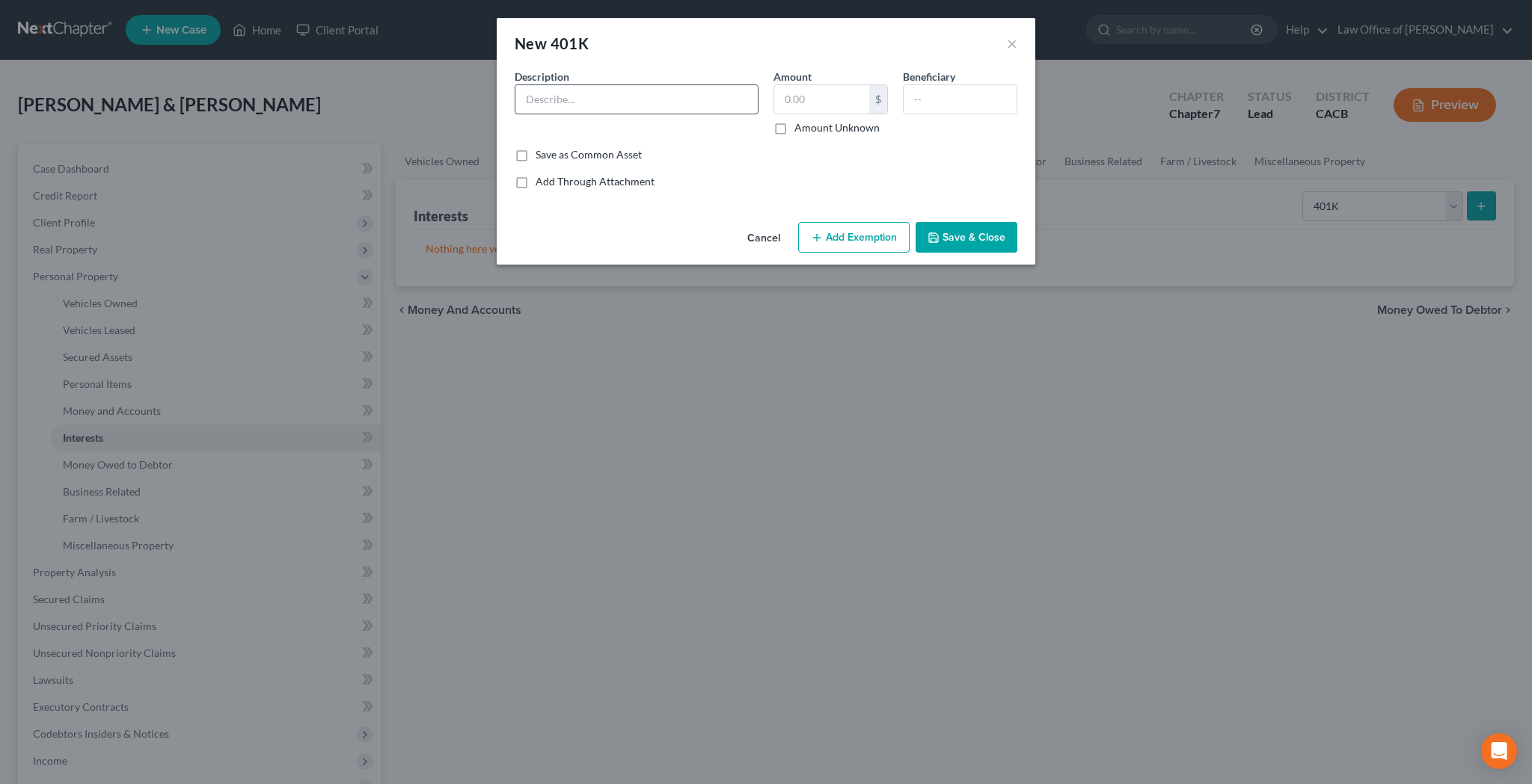
click at [720, 96] on input "text" at bounding box center [636, 99] width 243 height 29
type input "E"
type input "Transamerica - The CONNECTME 401(k) Plan"
click at [803, 93] on input "text" at bounding box center [821, 99] width 95 height 29
type input "56.74"
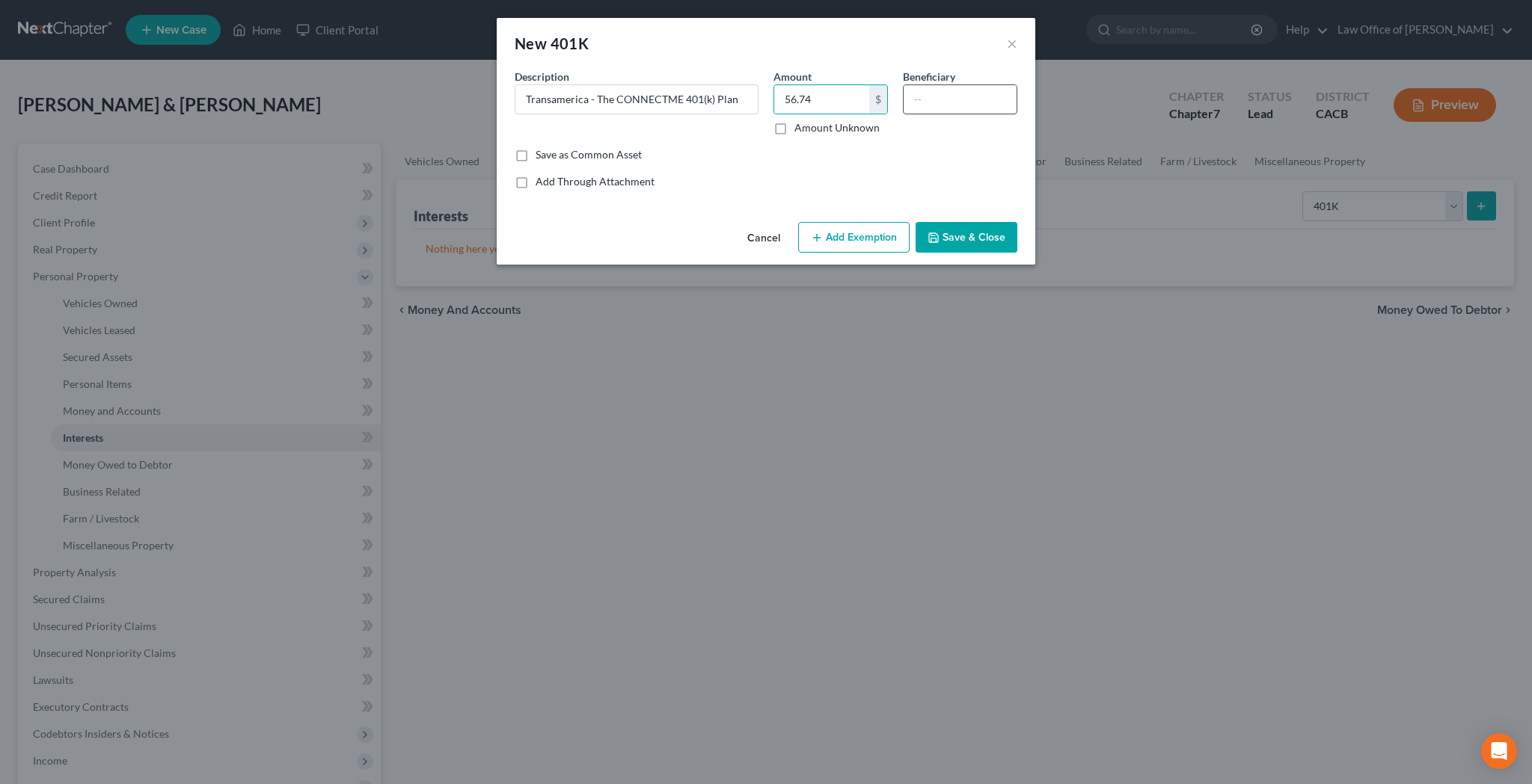
click at [937, 98] on input "text" at bounding box center [960, 99] width 113 height 29
type input "[PERSON_NAME]"
click at [888, 230] on button "Add Exemption" at bounding box center [854, 238] width 112 height 31
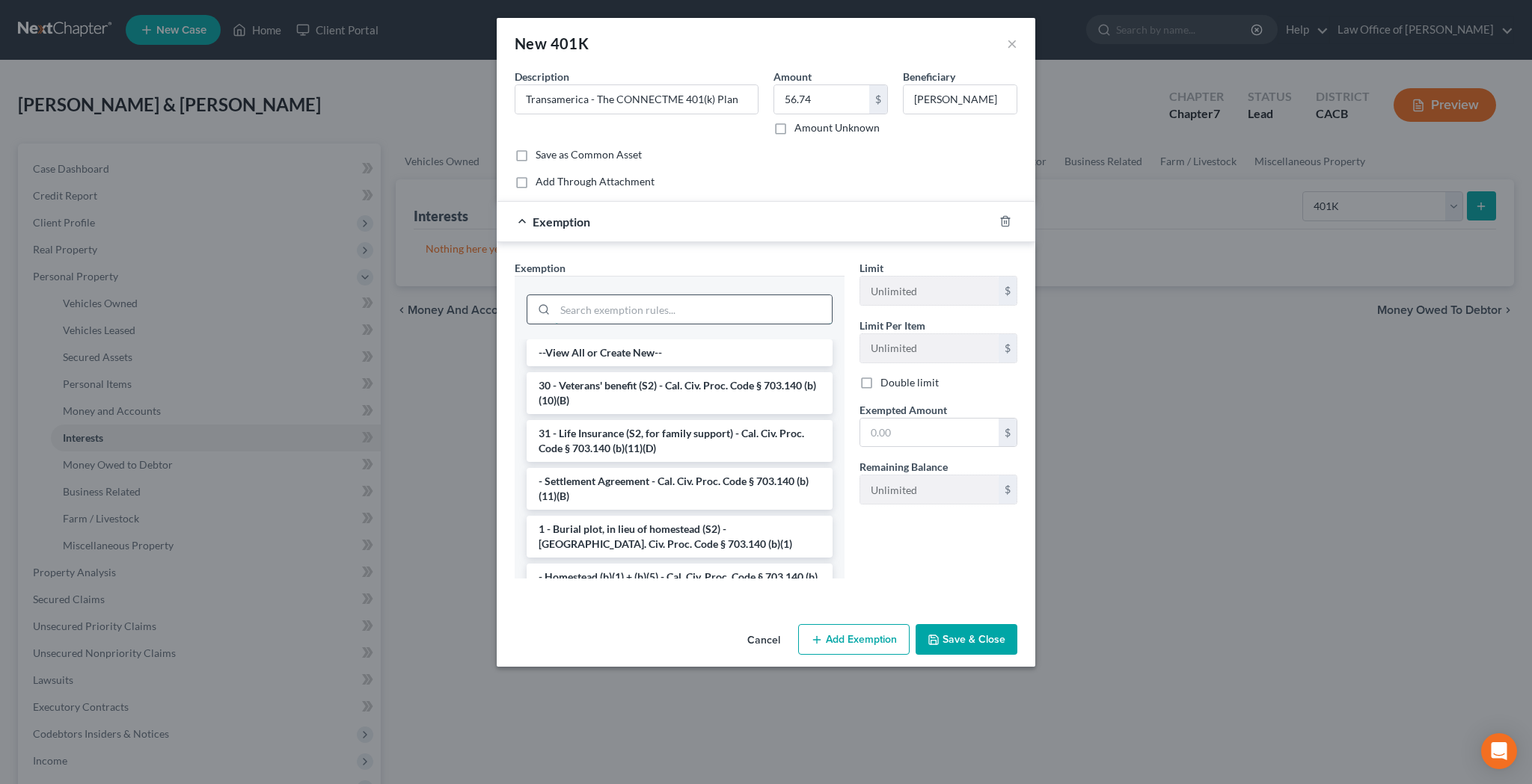
click at [732, 313] on input "search" at bounding box center [693, 309] width 277 height 29
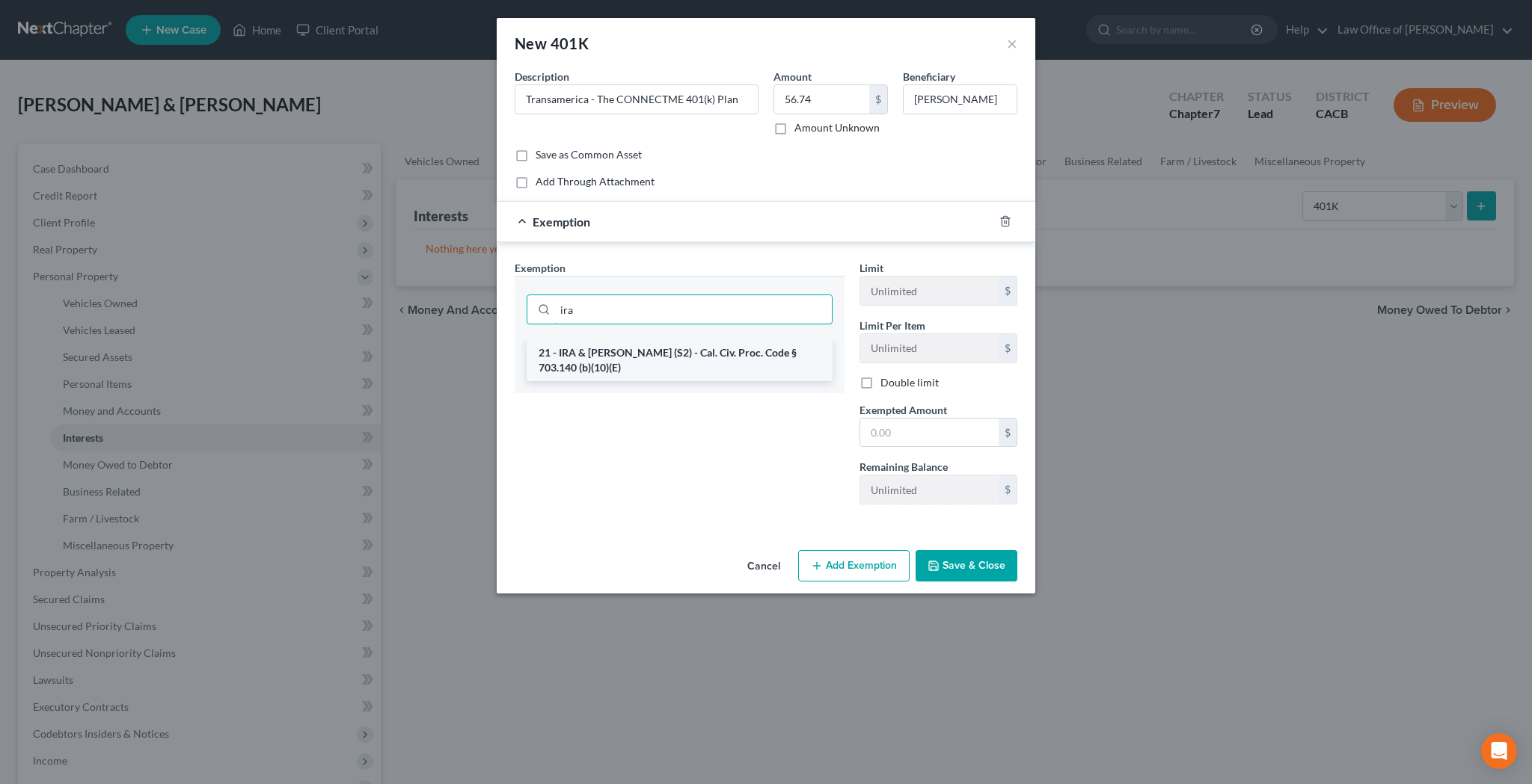
type input "ira"
click at [728, 359] on li "21 - IRA & [PERSON_NAME] (S2) - Cal. Civ. Proc. Code § 703.140 (b)(10)(E)" at bounding box center [679, 360] width 305 height 42
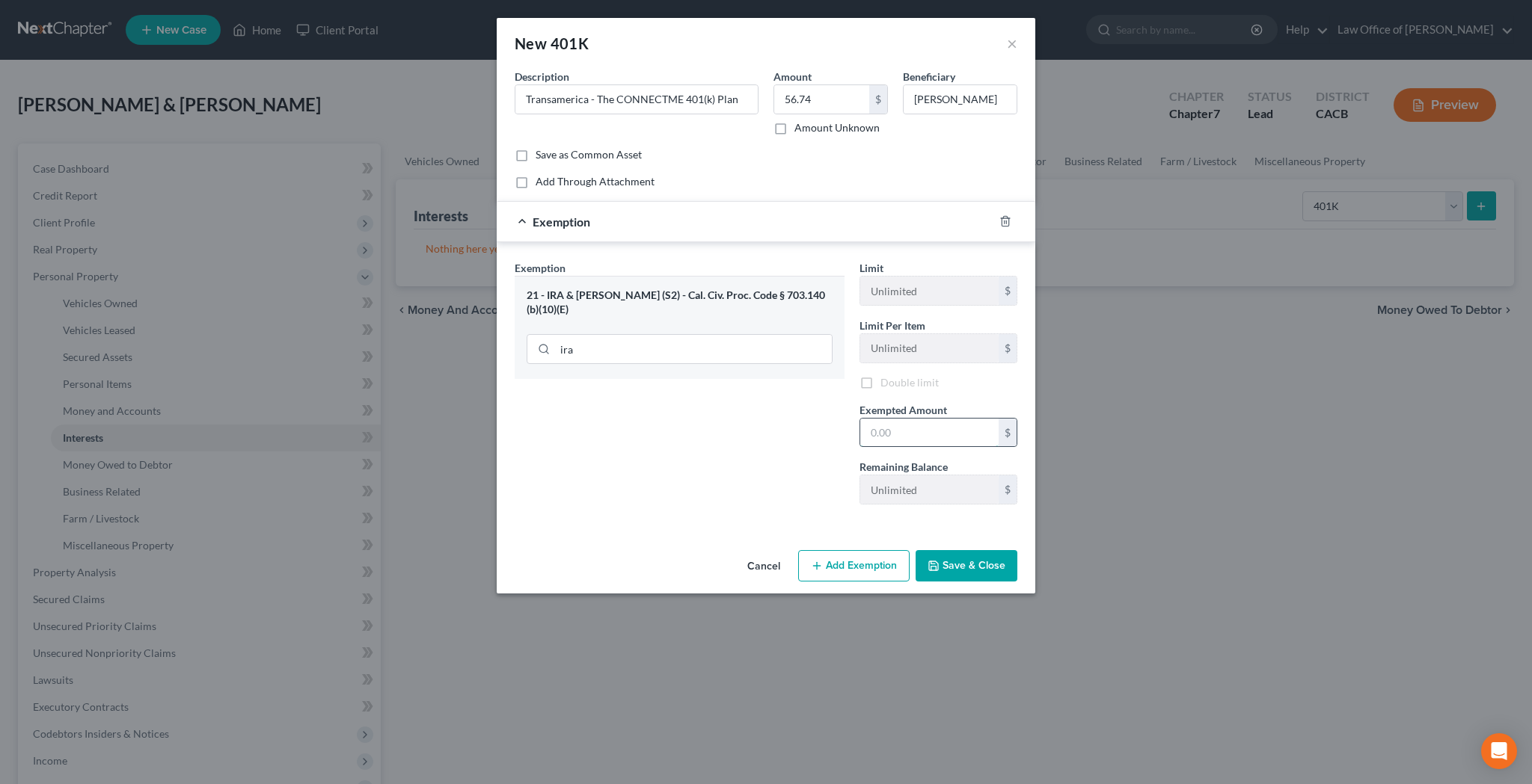
click at [887, 423] on input "text" at bounding box center [929, 433] width 138 height 29
type input "56.74"
click at [980, 565] on button "Save & Close" at bounding box center [966, 568] width 102 height 31
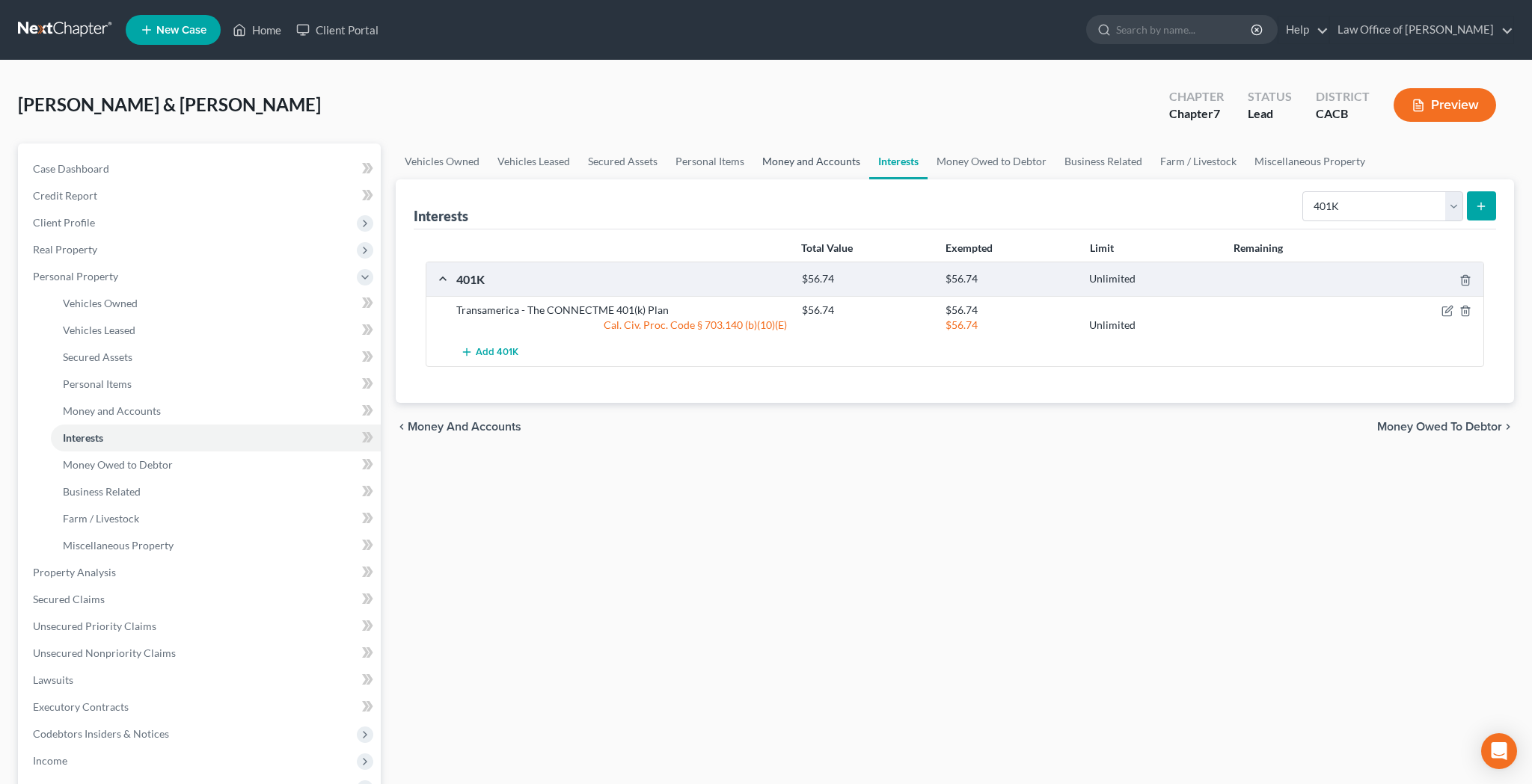
click at [822, 165] on link "Money and Accounts" at bounding box center [811, 161] width 116 height 36
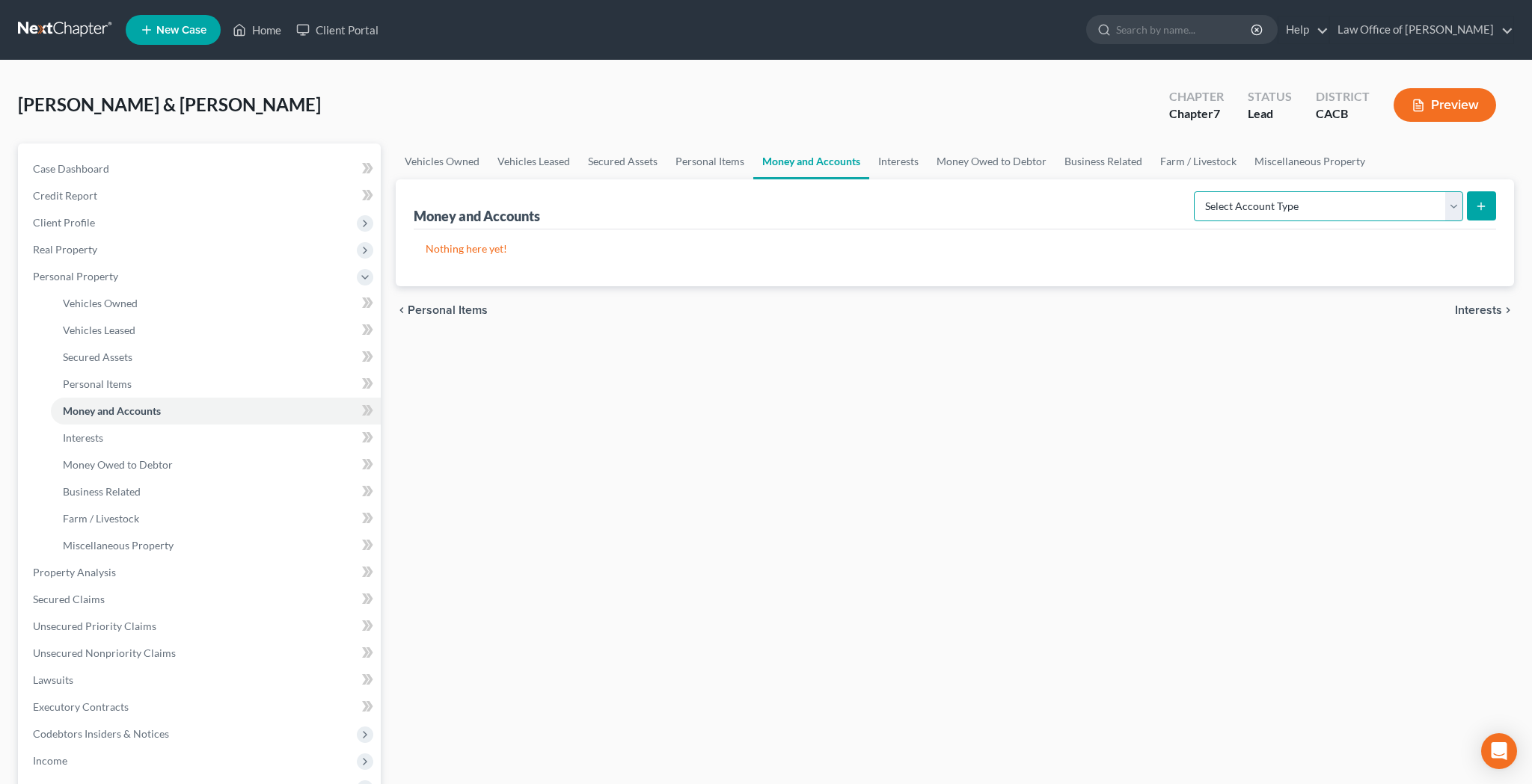
select select "brokerage"
click at [1476, 212] on button "submit" at bounding box center [1481, 206] width 30 height 30
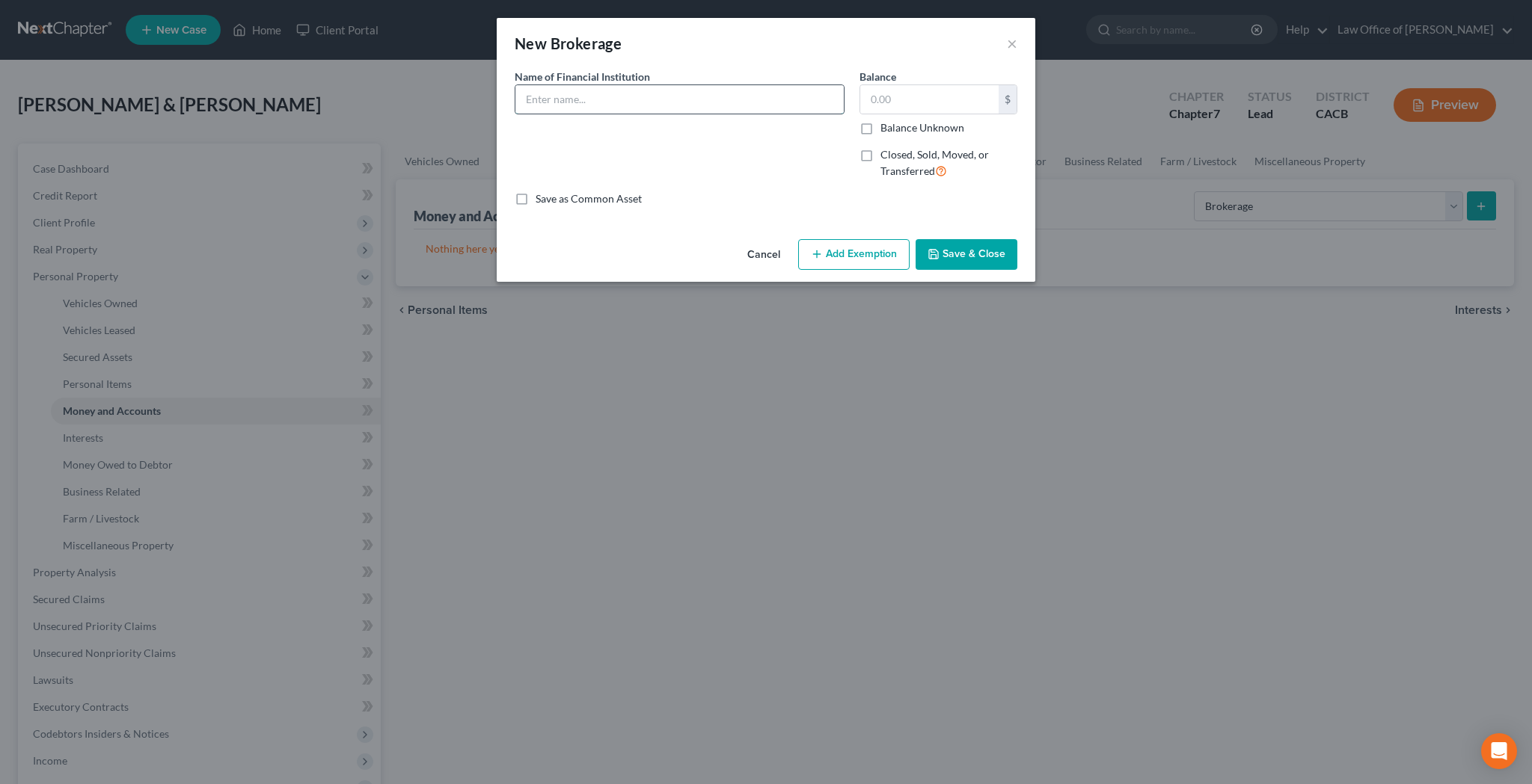
click at [709, 101] on input "text" at bounding box center [679, 99] width 329 height 29
type input "Robinhood"
click at [928, 102] on input "text" at bounding box center [929, 99] width 138 height 29
click at [963, 246] on button "Save & Close" at bounding box center [966, 255] width 102 height 31
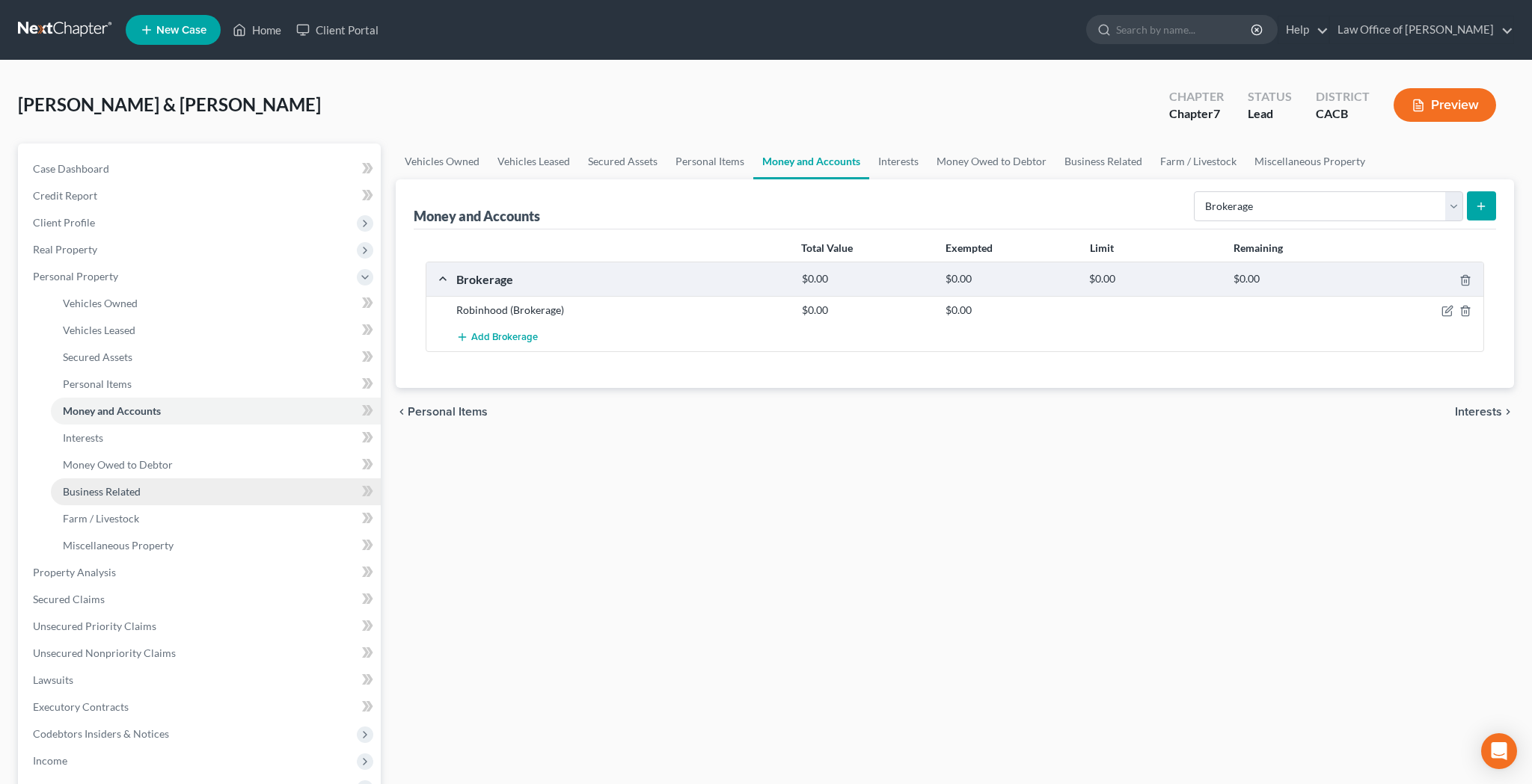
click at [150, 487] on link "Business Related" at bounding box center [215, 492] width 329 height 27
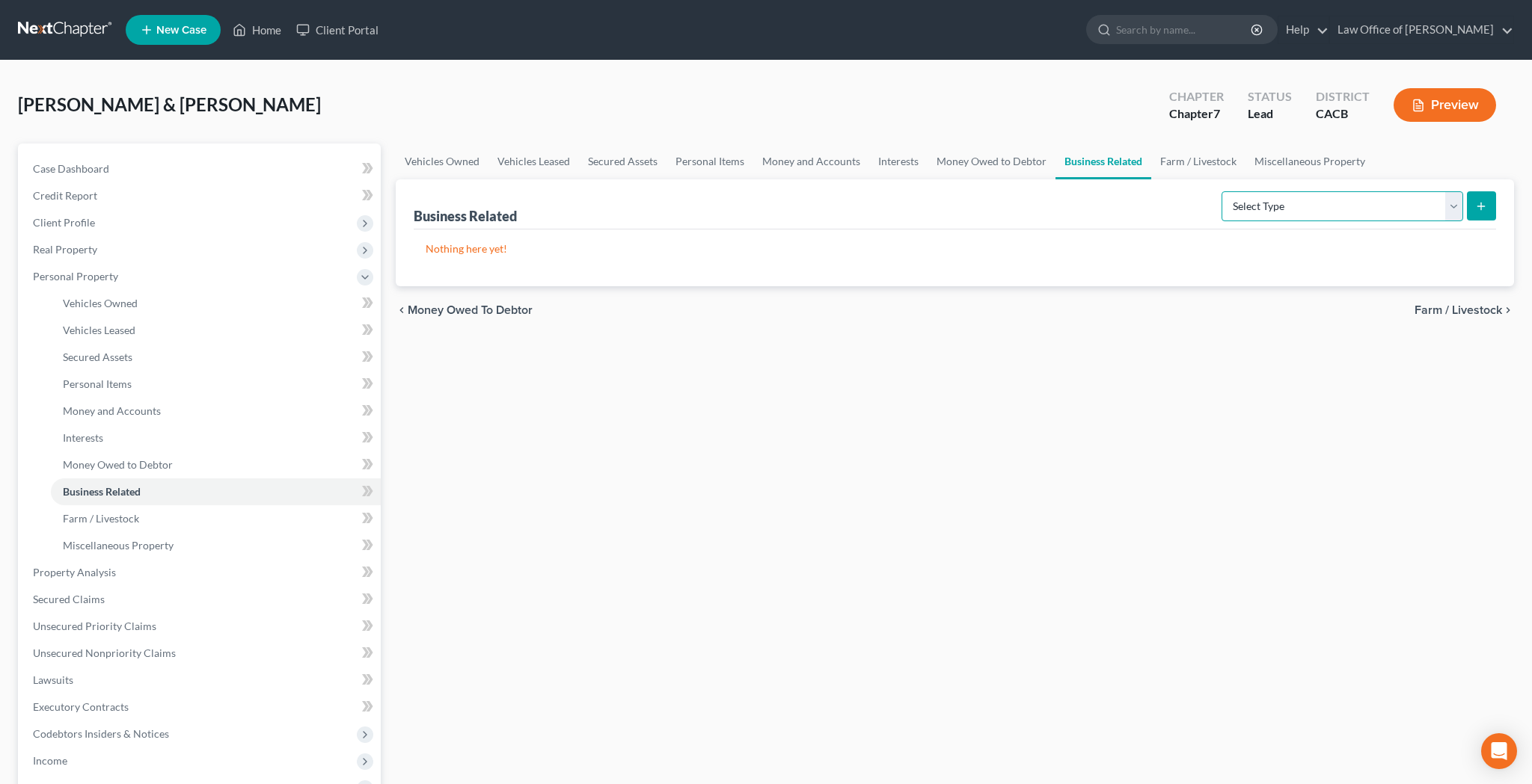
select select "inventory"
click at [1473, 211] on button "submit" at bounding box center [1481, 206] width 30 height 30
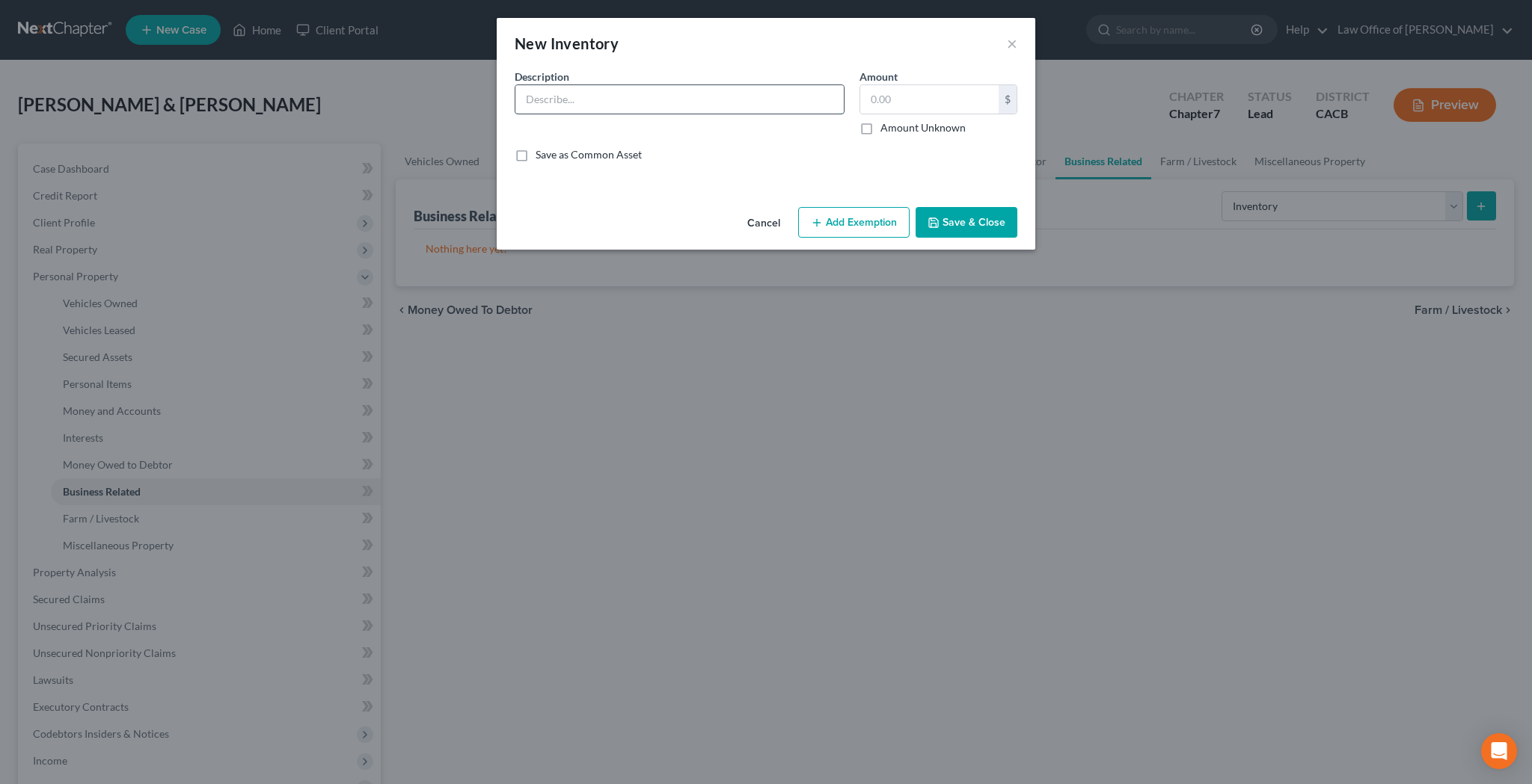
click at [704, 100] on input "text" at bounding box center [679, 99] width 329 height 29
type input "D"
type input "Paintings for sale online on debtor's website - [DOMAIN_NAME]"
click at [916, 101] on input "text" at bounding box center [929, 99] width 138 height 29
type input "10,000"
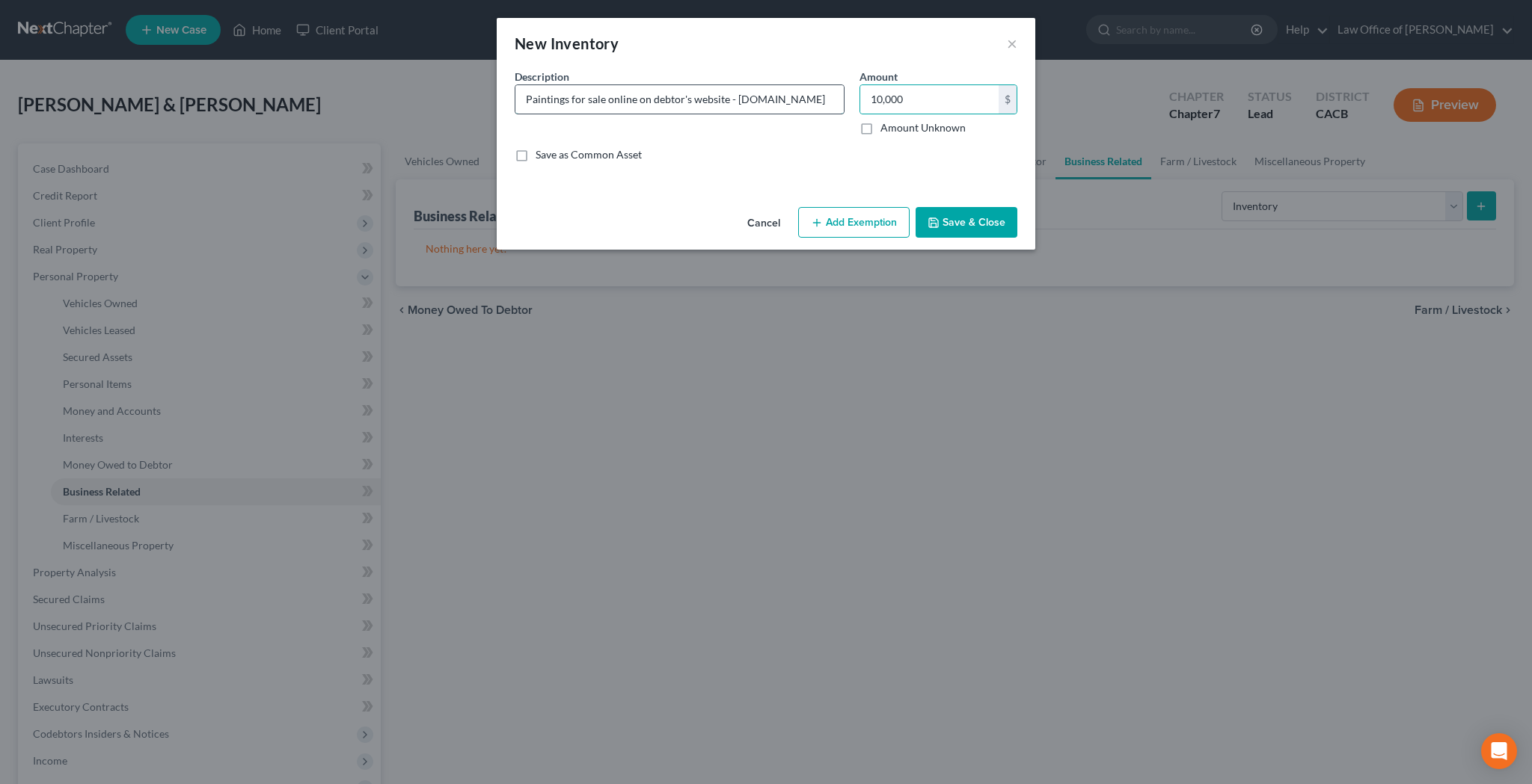
click at [569, 101] on input "Paintings for sale online on debtor's website - [DOMAIN_NAME]" at bounding box center [679, 99] width 329 height 29
click at [761, 97] on input "Paintings listed for sale online on debtor's website - [DOMAIN_NAME]" at bounding box center [679, 99] width 329 height 29
type input "Paintings listed for sale online on debtor's website - [DOMAIN_NAME]"
click at [880, 230] on button "Add Exemption" at bounding box center [854, 222] width 112 height 31
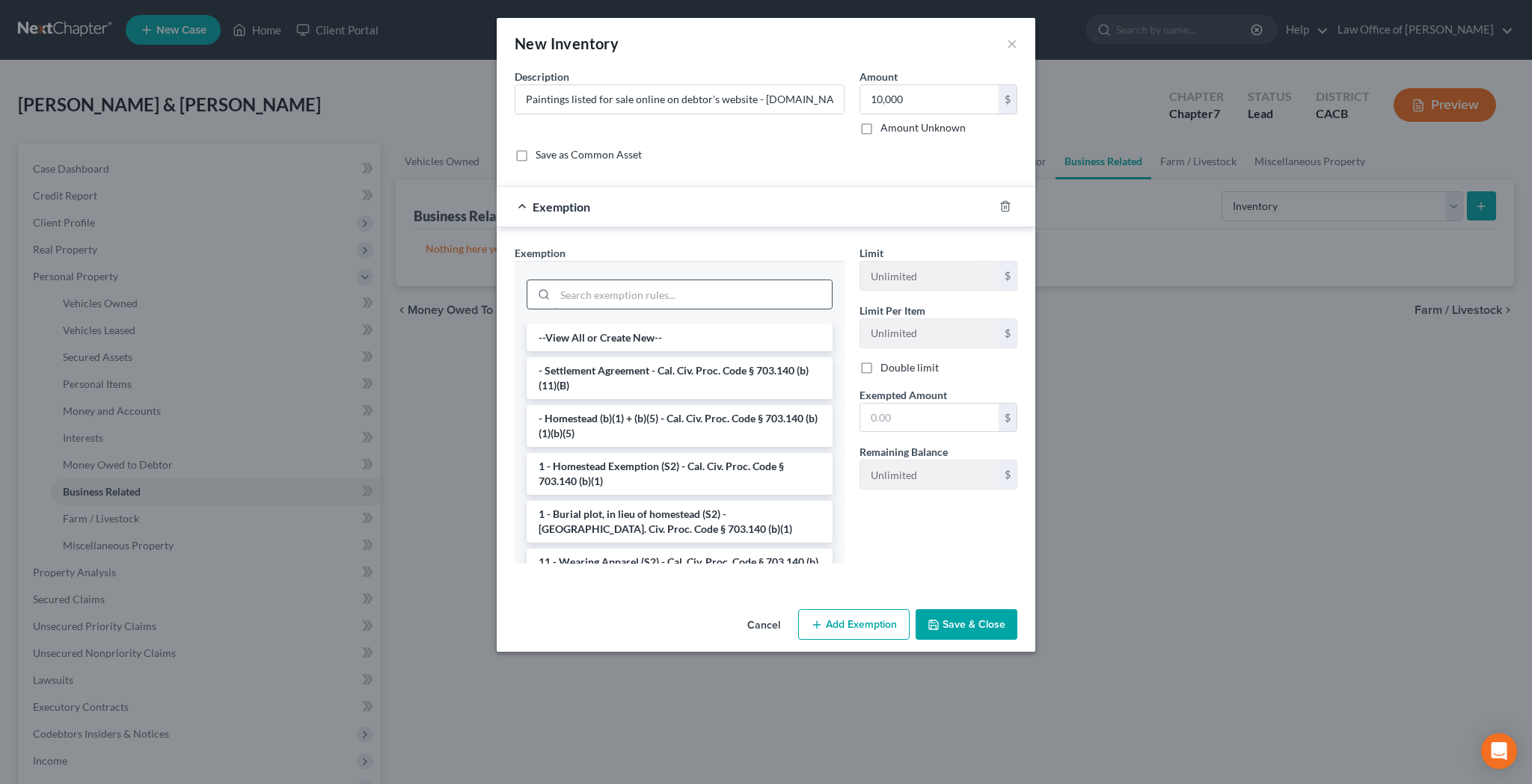
click at [753, 291] on input "search" at bounding box center [693, 294] width 277 height 29
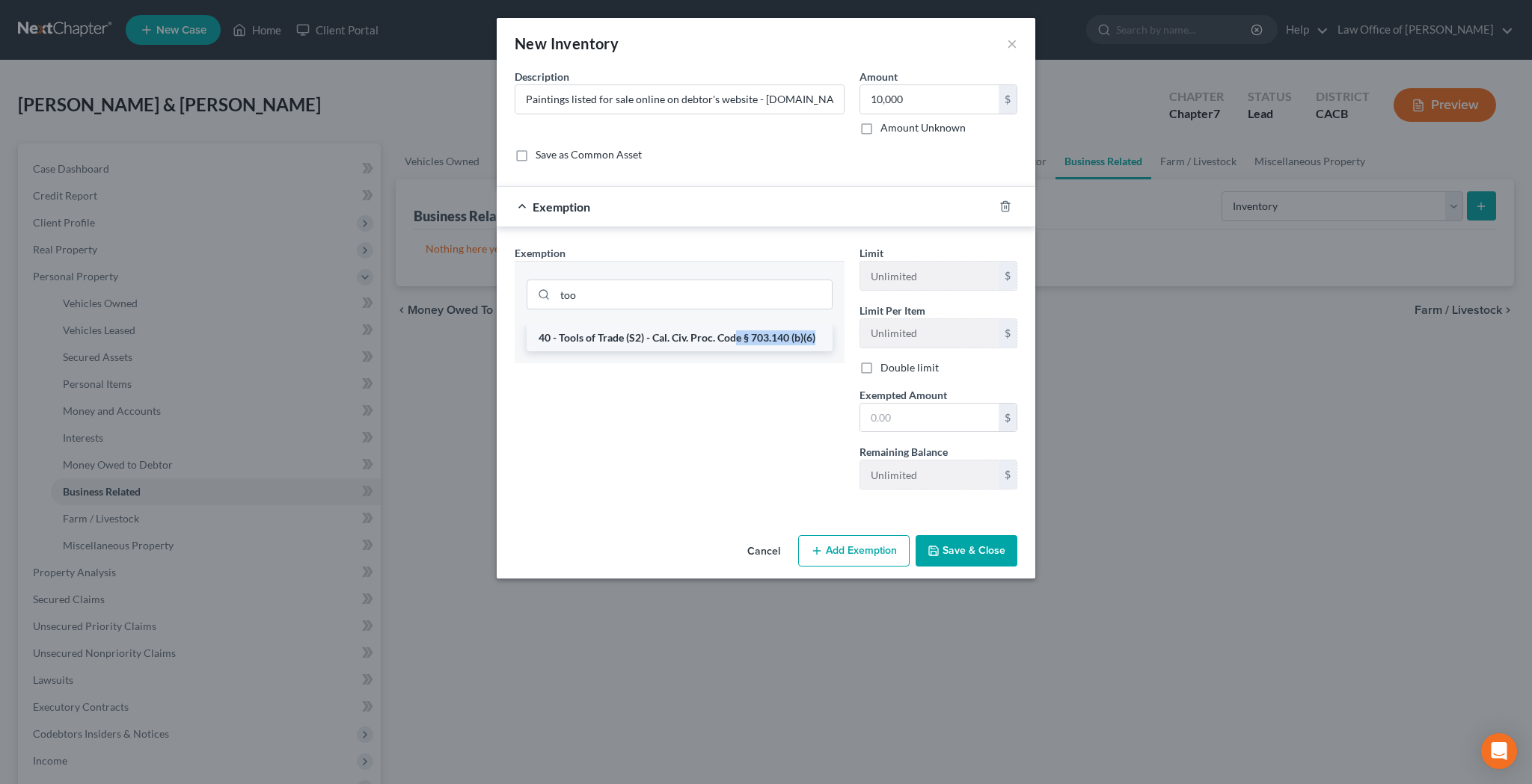
drag, startPoint x: 734, startPoint y: 336, endPoint x: 816, endPoint y: 339, distance: 82.1
click at [816, 339] on li "40 - Tools of Trade (S2) - Cal. Civ. Proc. Code § 703.140 (b)(6)" at bounding box center [679, 338] width 305 height 27
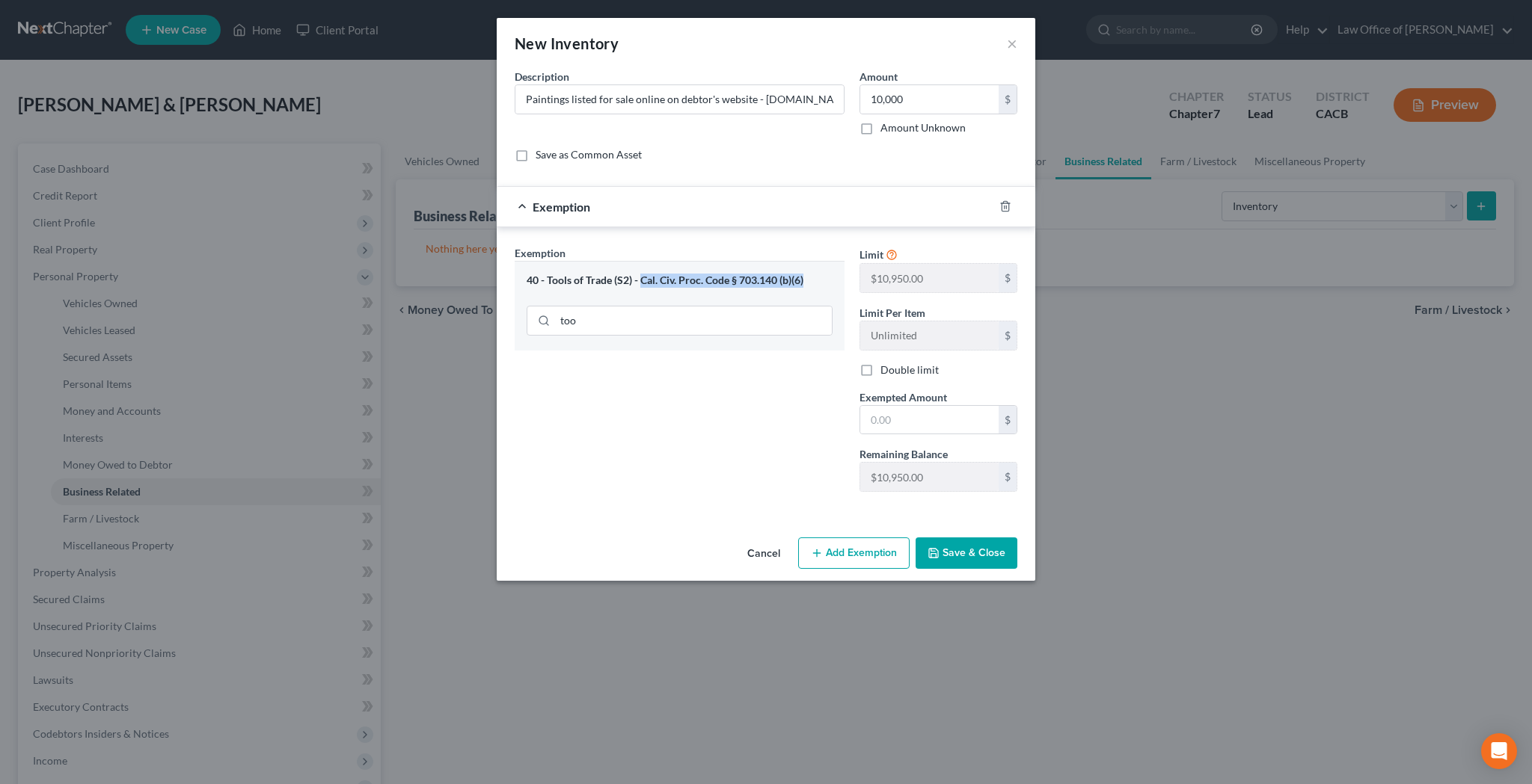
drag, startPoint x: 640, startPoint y: 282, endPoint x: 807, endPoint y: 282, distance: 167.0
click at [807, 282] on div "40 - Tools of Trade (S2) - Cal. Civ. Proc. Code § 703.140 (b)(6)" at bounding box center [679, 280] width 305 height 14
copy div "Cal. Civ. Proc. Code § 703.140 (b)(6)"
click at [713, 314] on input "too" at bounding box center [693, 320] width 277 height 29
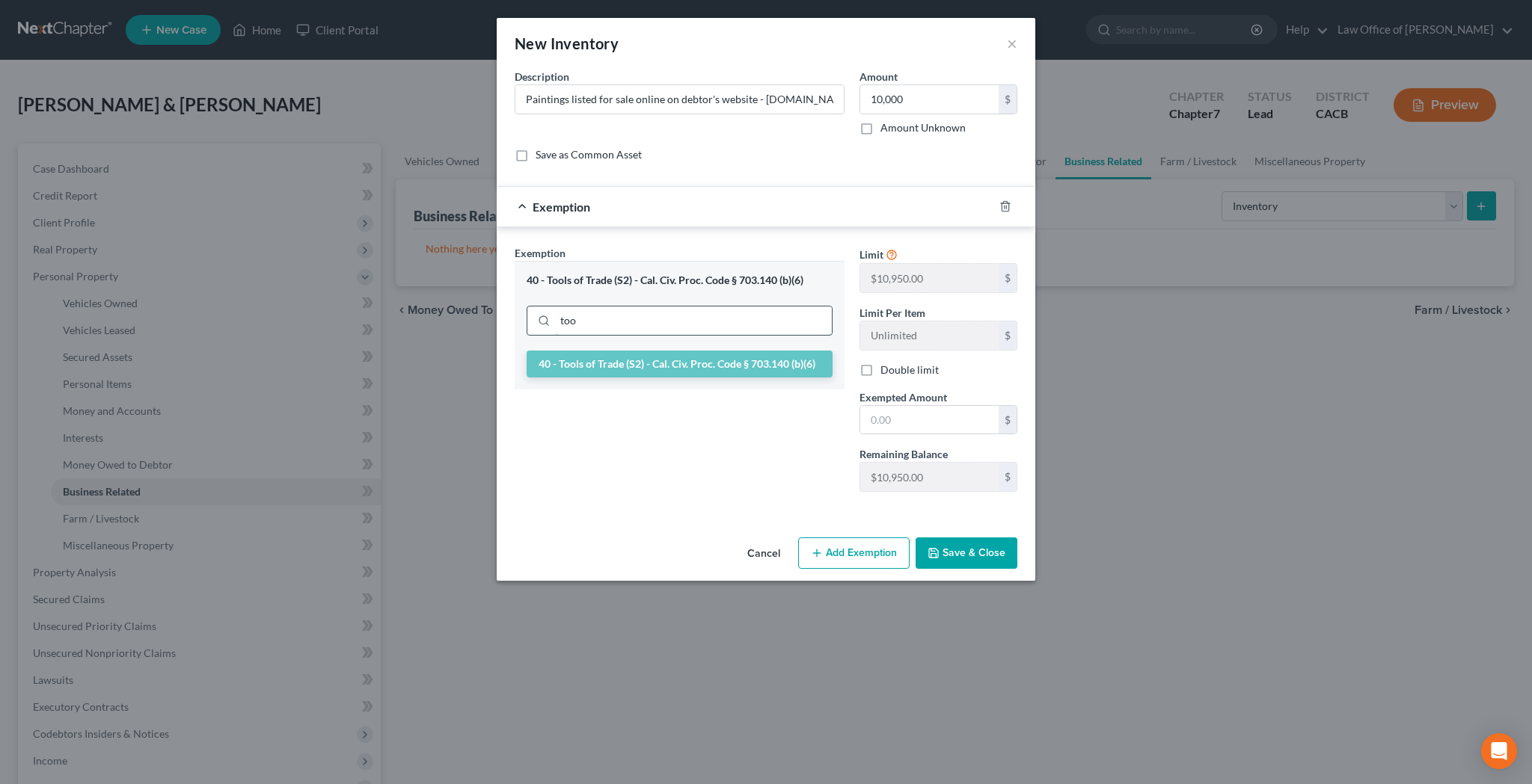
click at [713, 314] on input "too" at bounding box center [693, 320] width 277 height 29
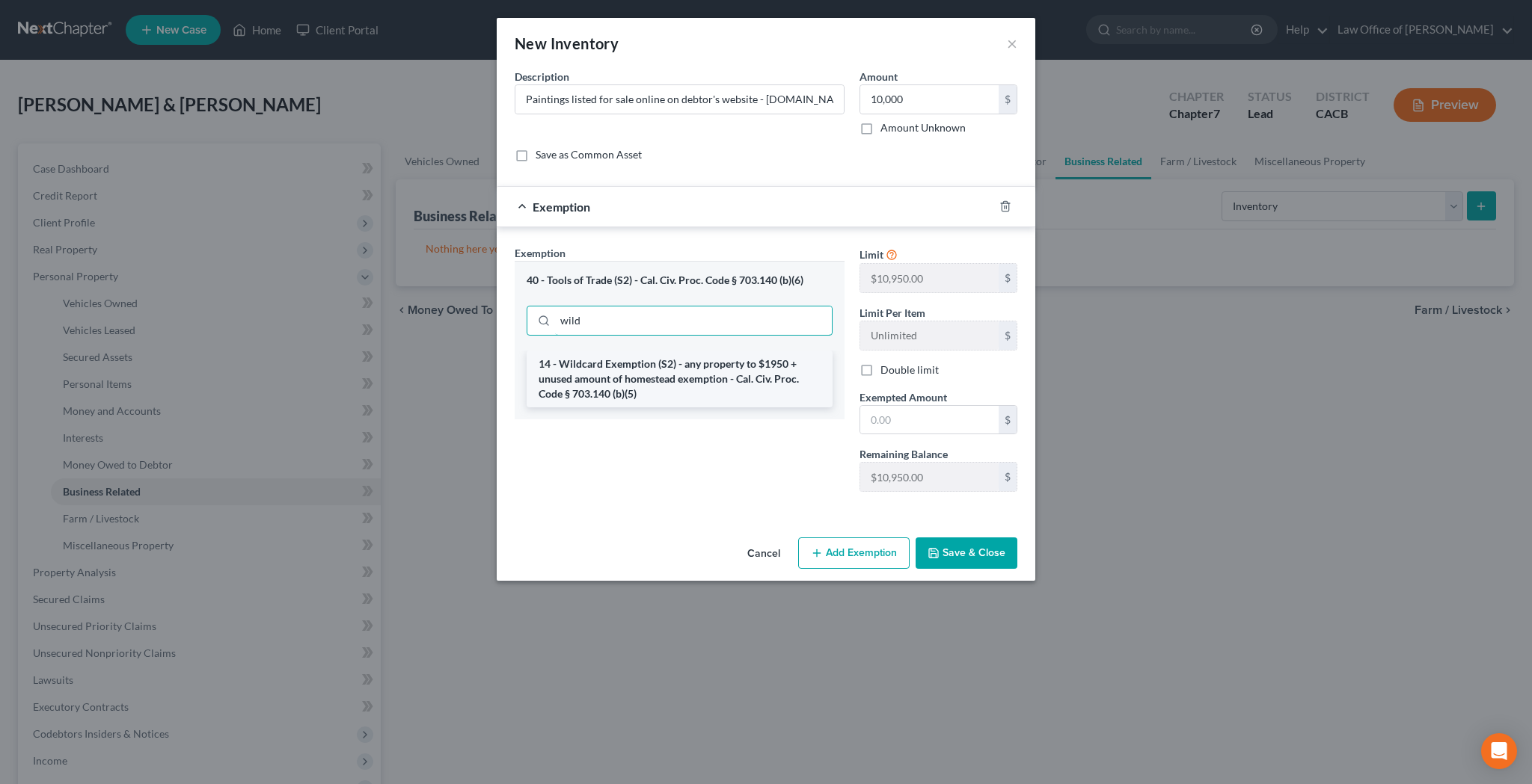
type input "wild"
click at [685, 375] on li "14 - Wildcard Exemption (S2) - any property to $1950 + unused amount of homeste…" at bounding box center [679, 379] width 305 height 57
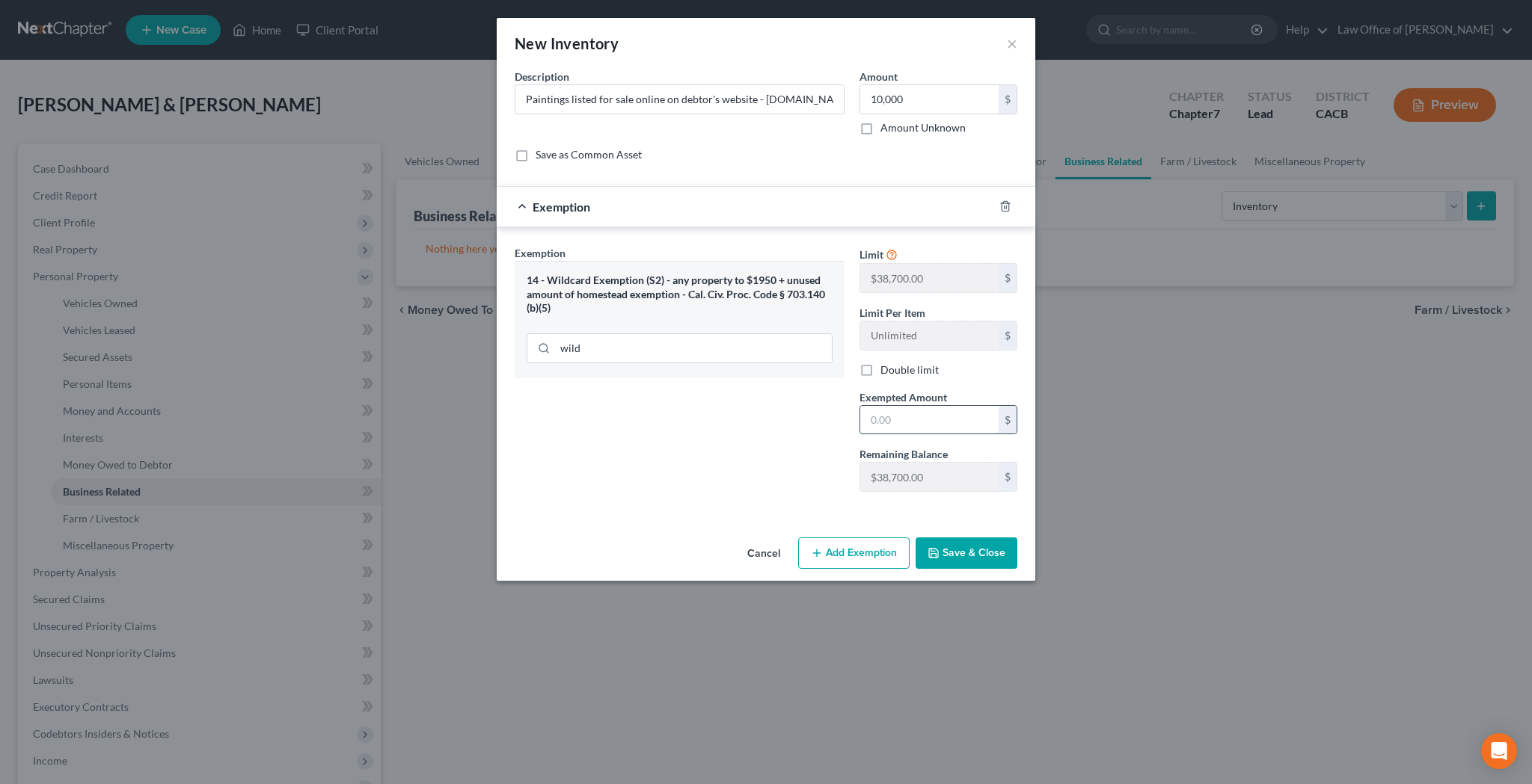
click at [913, 414] on input "text" at bounding box center [929, 420] width 138 height 29
type input "10,000"
click at [963, 549] on button "Save & Close" at bounding box center [966, 553] width 102 height 31
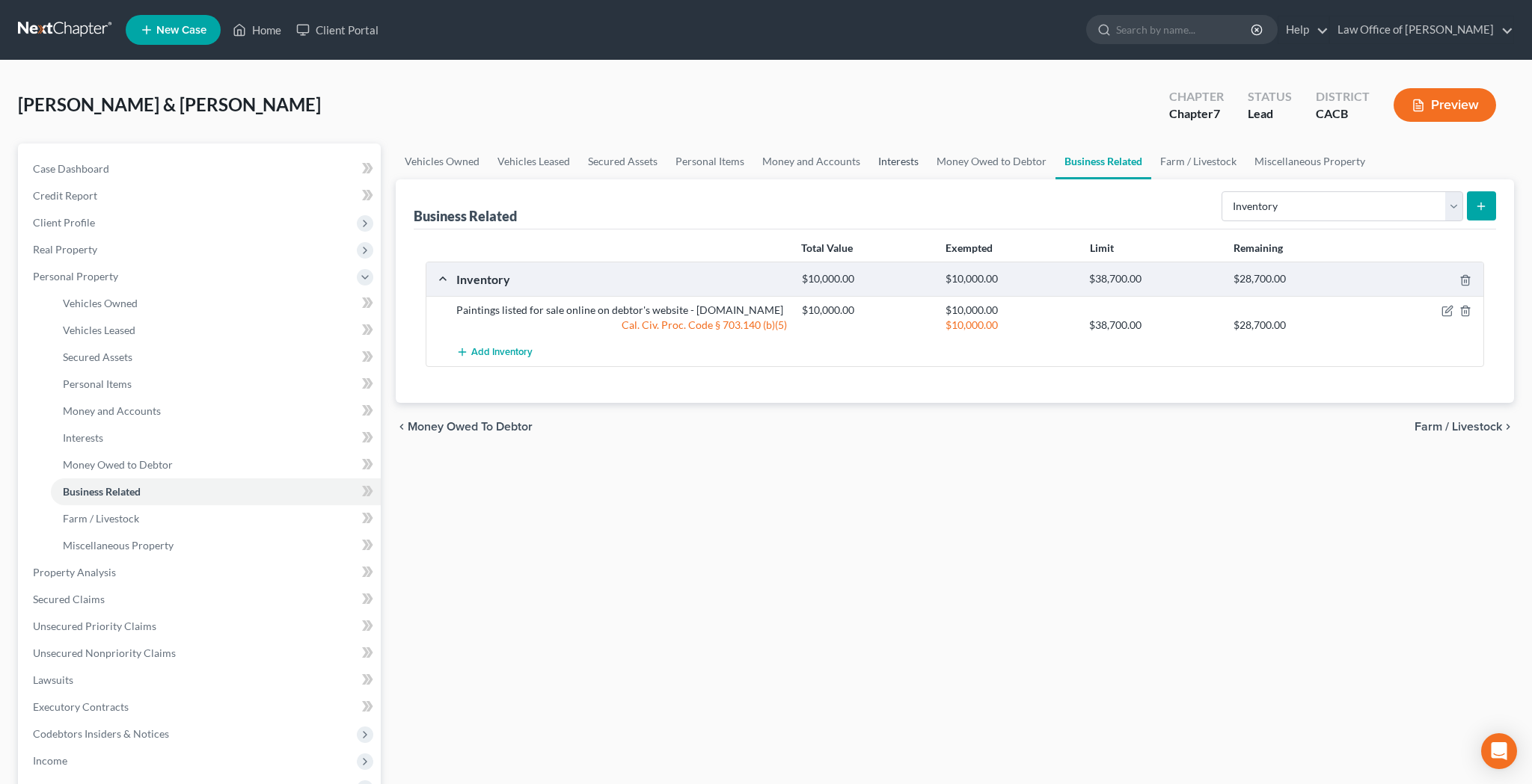
click at [907, 163] on link "Interests" at bounding box center [898, 161] width 58 height 36
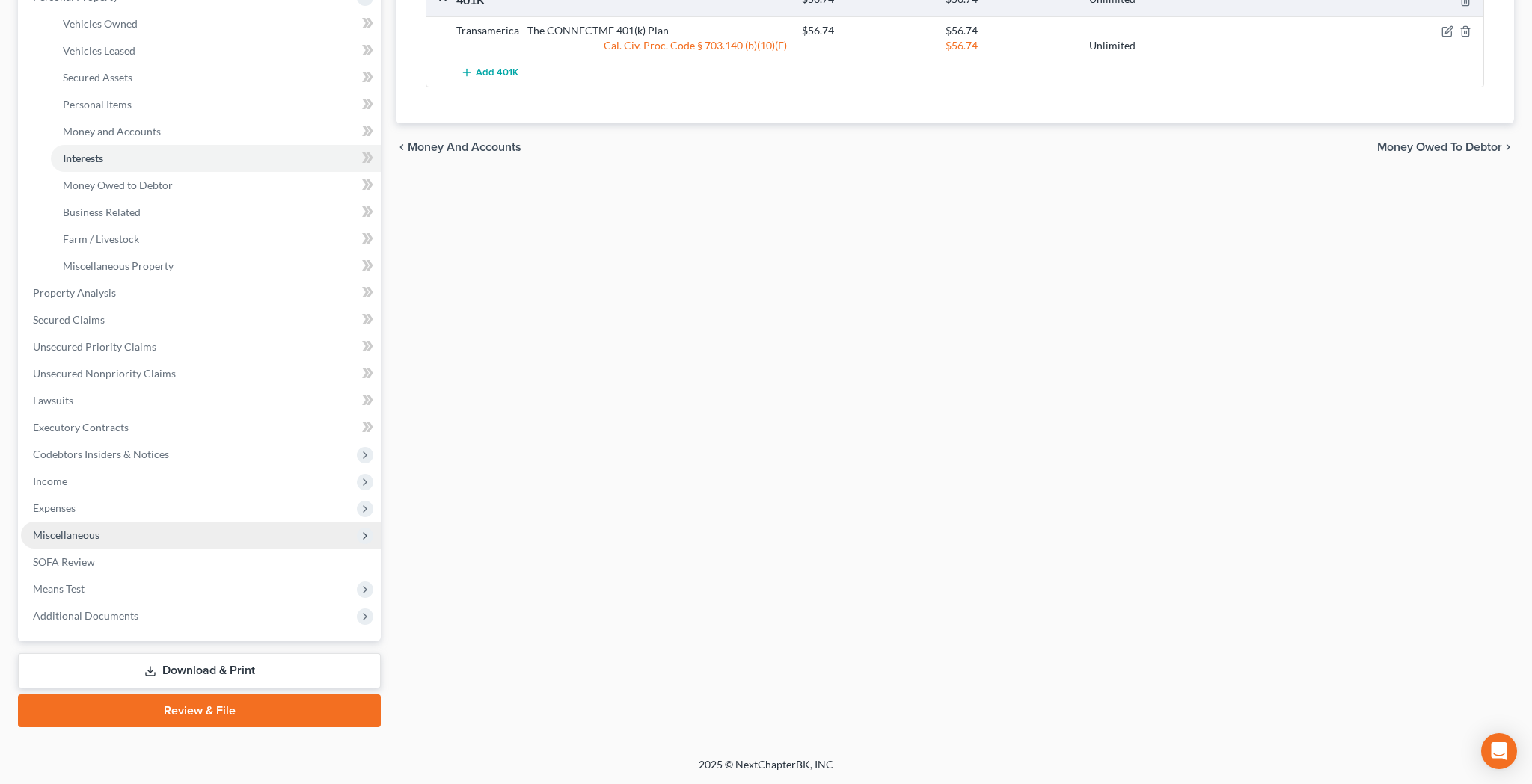
scroll to position [279, 0]
click at [140, 477] on span "Income" at bounding box center [201, 481] width 360 height 27
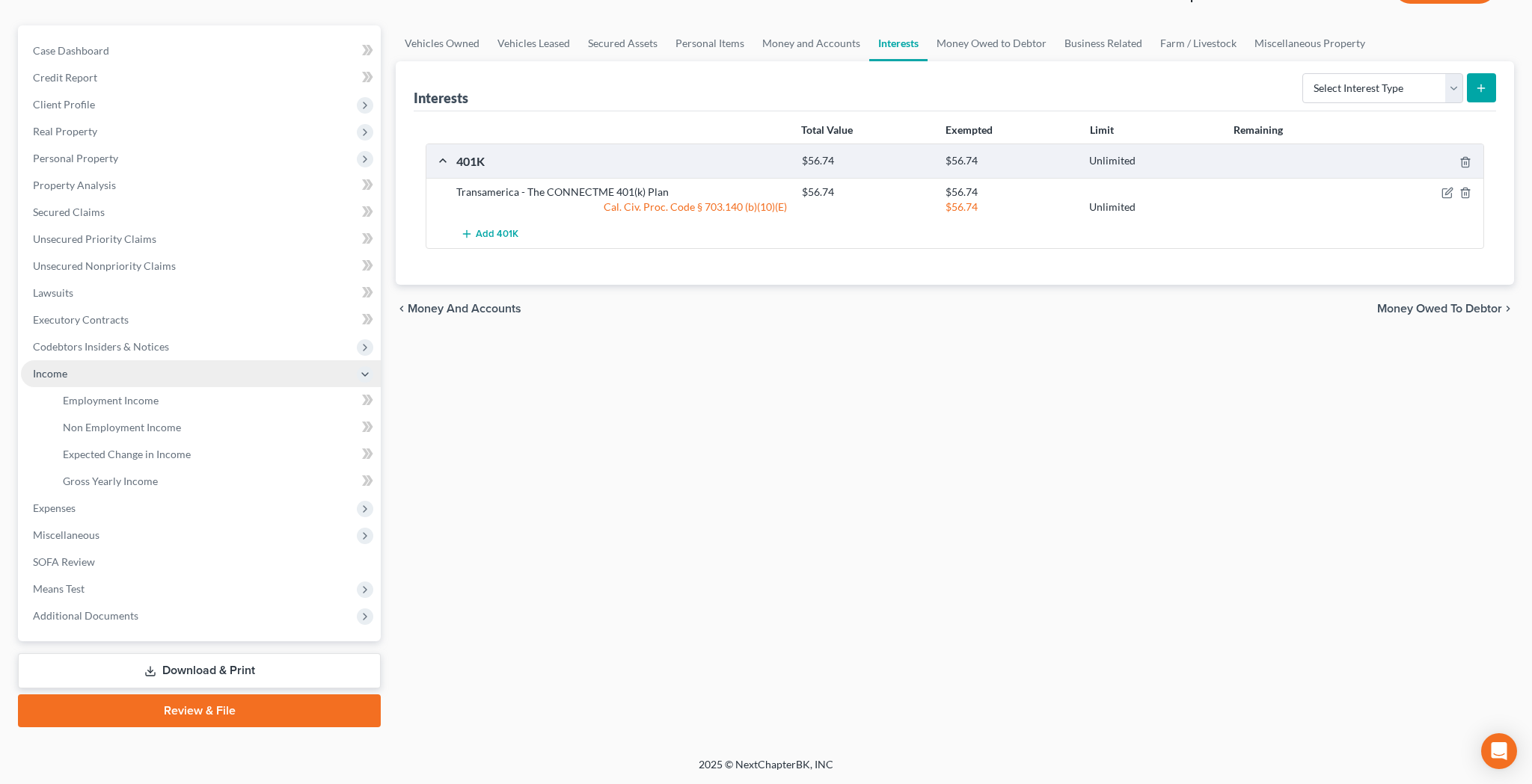
scroll to position [118, 0]
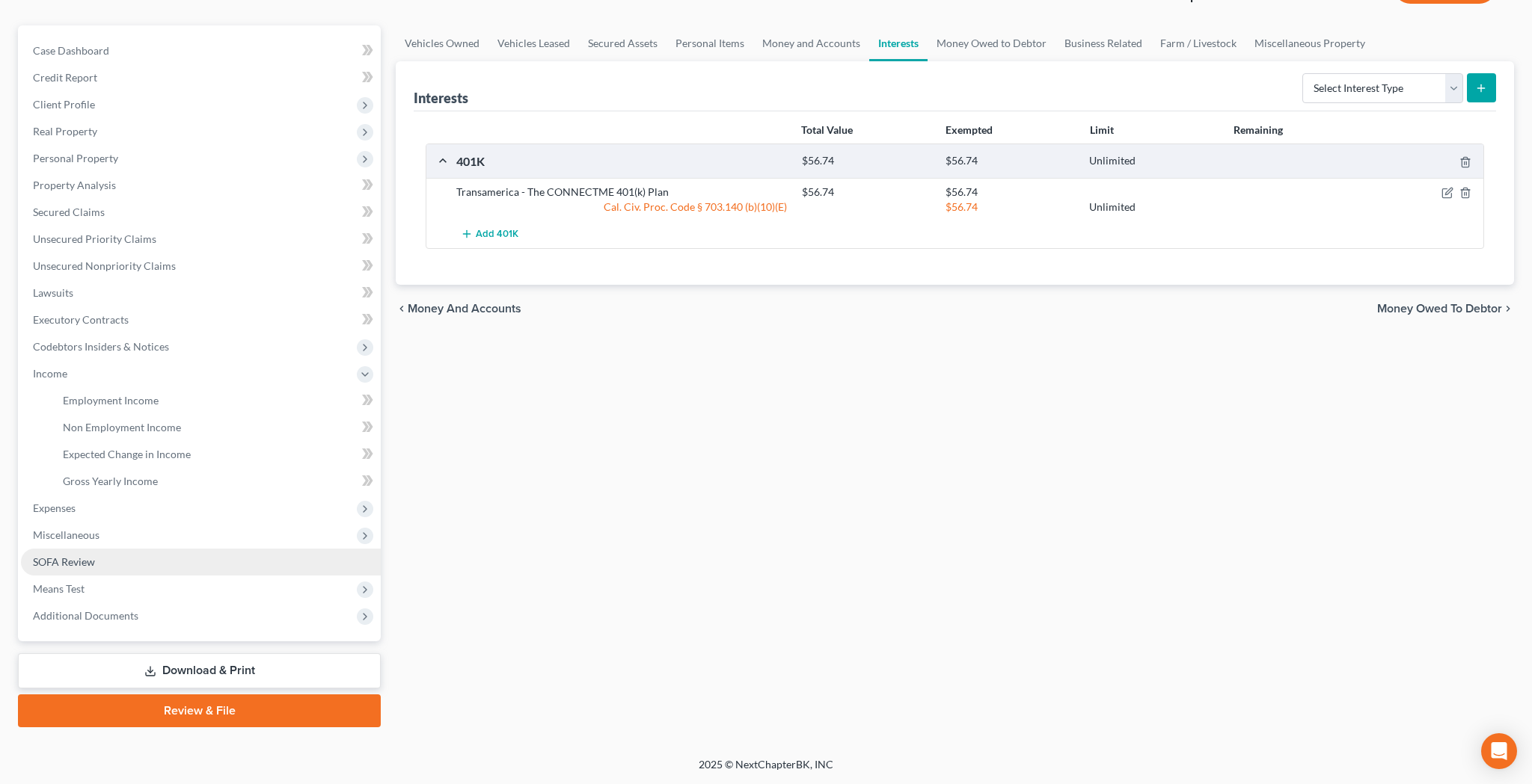
click at [114, 559] on link "SOFA Review" at bounding box center [201, 562] width 360 height 27
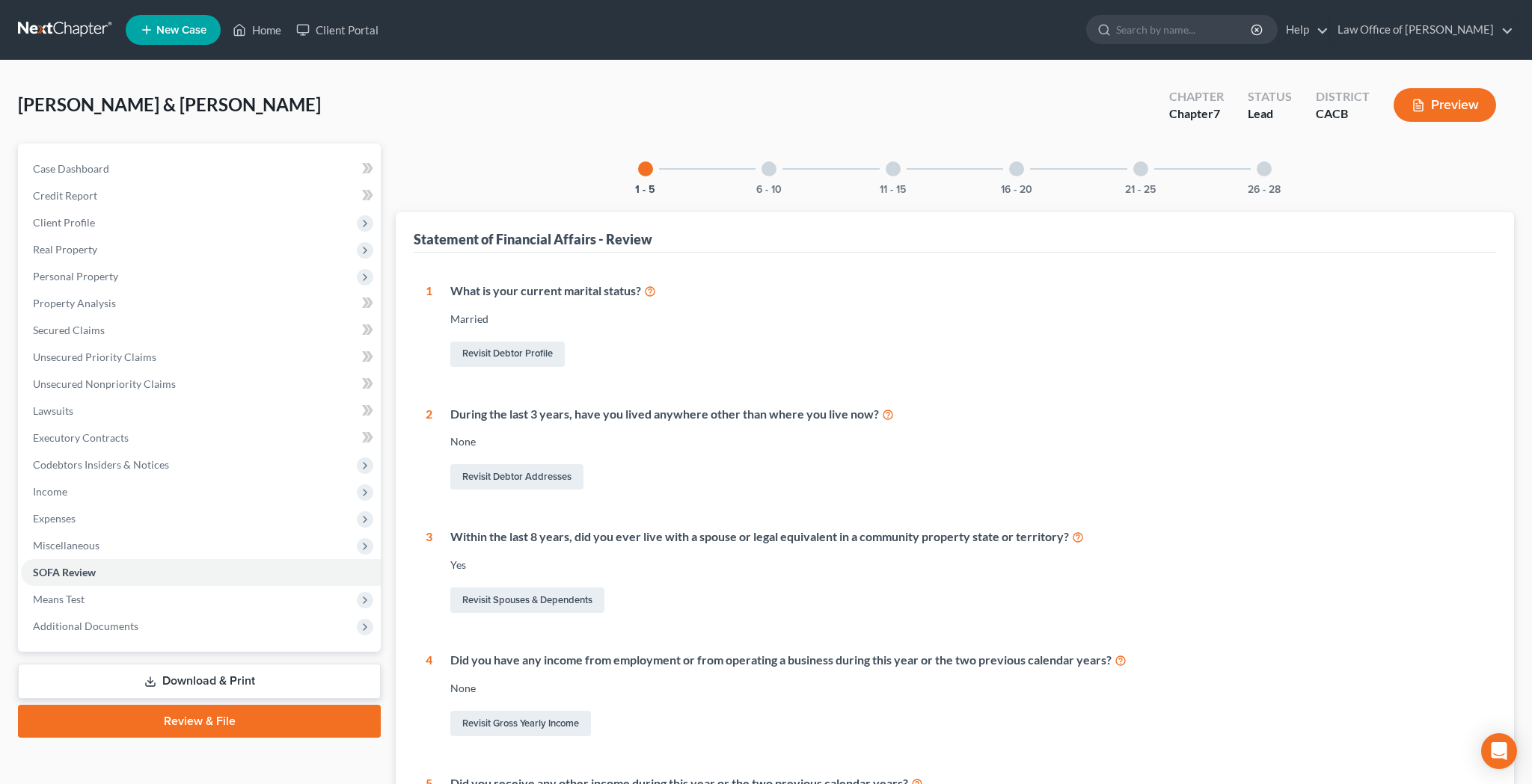
scroll to position [237, 0]
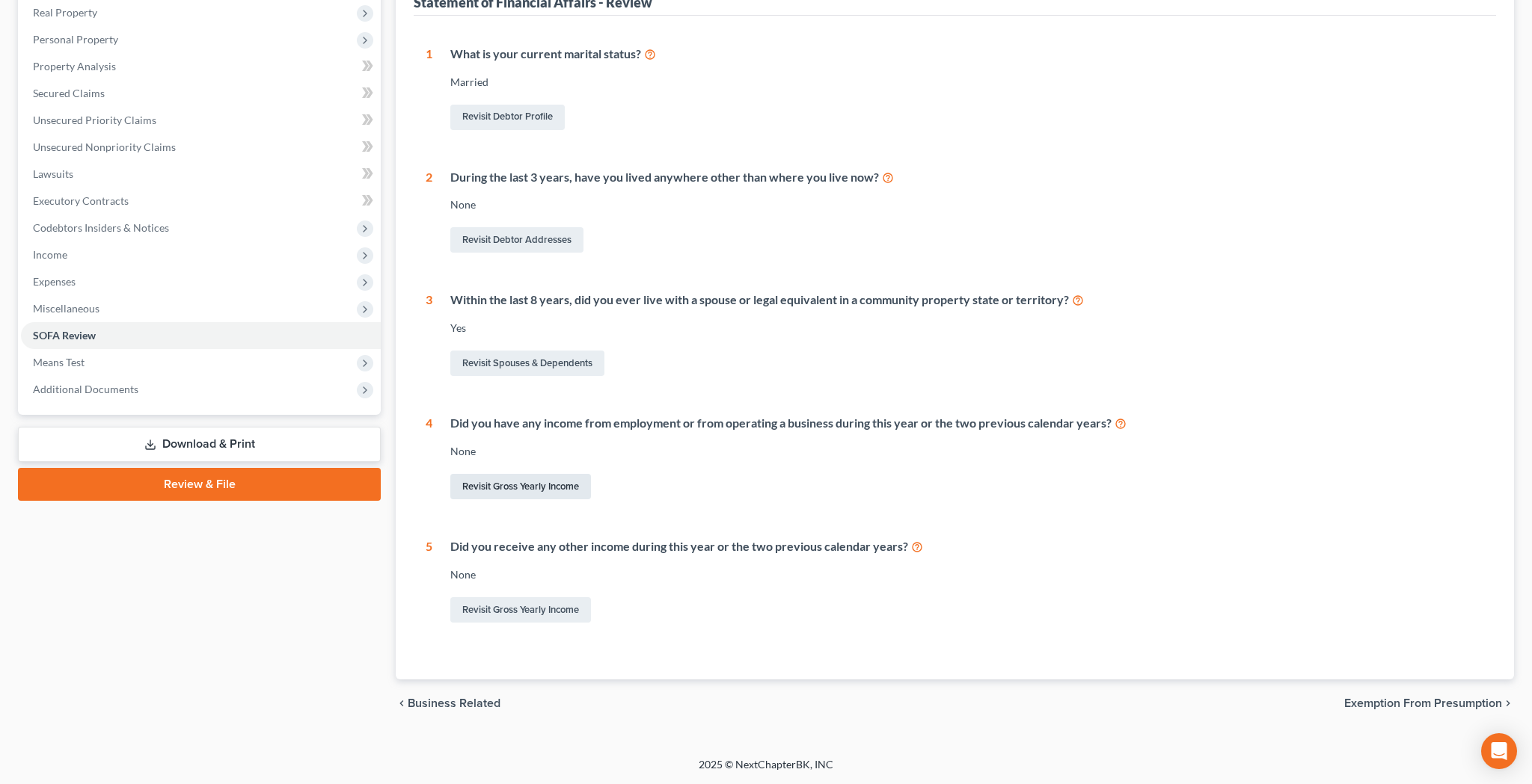
click at [564, 487] on link "Revisit Gross Yearly Income" at bounding box center [521, 487] width 140 height 26
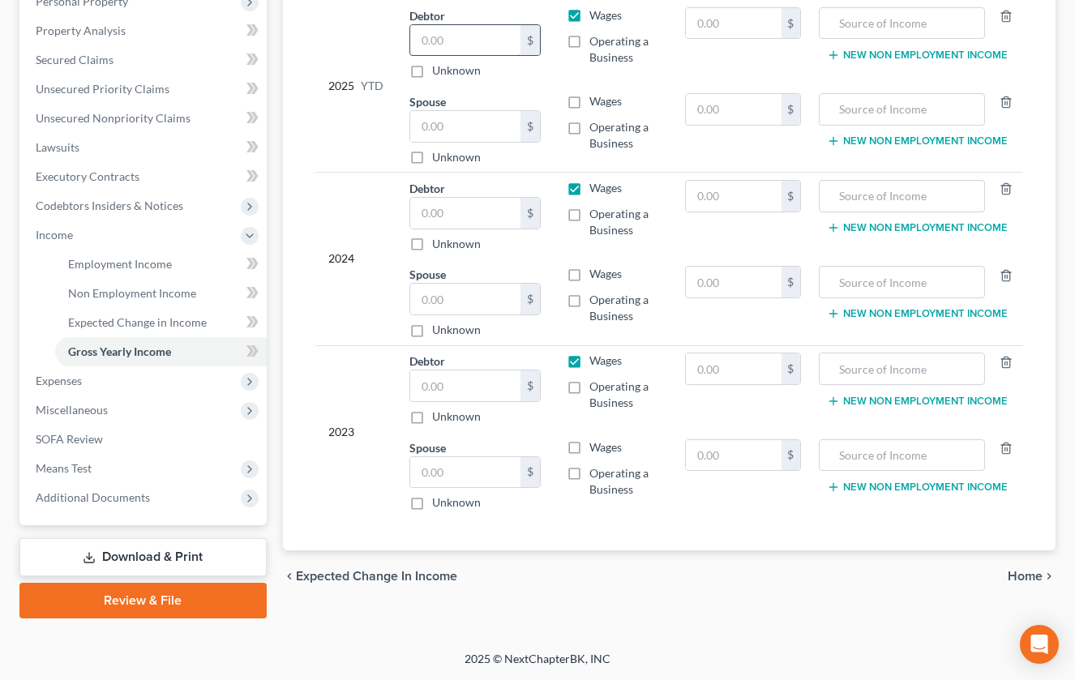
scroll to position [298, 0]
click at [483, 383] on input "text" at bounding box center [465, 385] width 110 height 31
click at [472, 472] on input "text" at bounding box center [465, 472] width 110 height 31
click at [589, 450] on label "Wages" at bounding box center [605, 447] width 32 height 16
click at [596, 450] on input "Wages" at bounding box center [601, 444] width 11 height 11
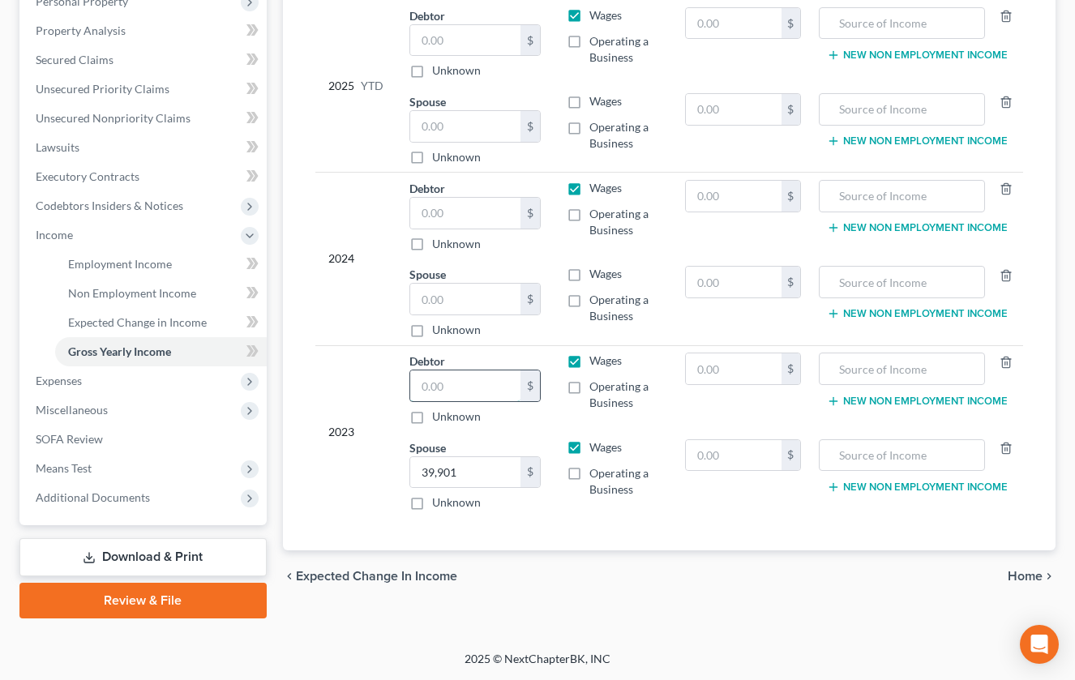
click at [489, 391] on input "text" at bounding box center [465, 385] width 110 height 31
click at [589, 361] on label "Wages" at bounding box center [605, 361] width 32 height 16
click at [596, 361] on input "Wages" at bounding box center [601, 358] width 11 height 11
click at [589, 386] on label "Operating a Business" at bounding box center [624, 394] width 71 height 32
click at [596, 386] on input "Operating a Business" at bounding box center [601, 383] width 11 height 11
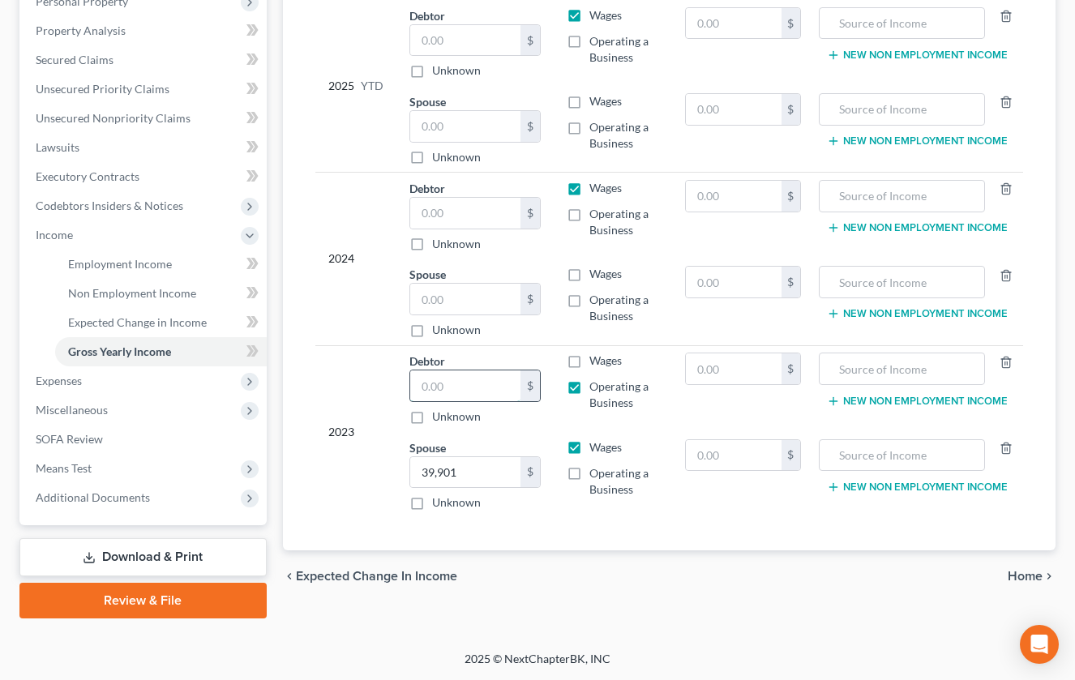
click at [495, 383] on input "text" at bounding box center [465, 385] width 110 height 31
click at [459, 295] on input "text" at bounding box center [465, 299] width 110 height 31
click at [589, 270] on label "Wages" at bounding box center [605, 274] width 32 height 16
click at [596, 270] on input "Wages" at bounding box center [601, 271] width 11 height 11
click at [589, 216] on label "Operating a Business" at bounding box center [624, 222] width 71 height 32
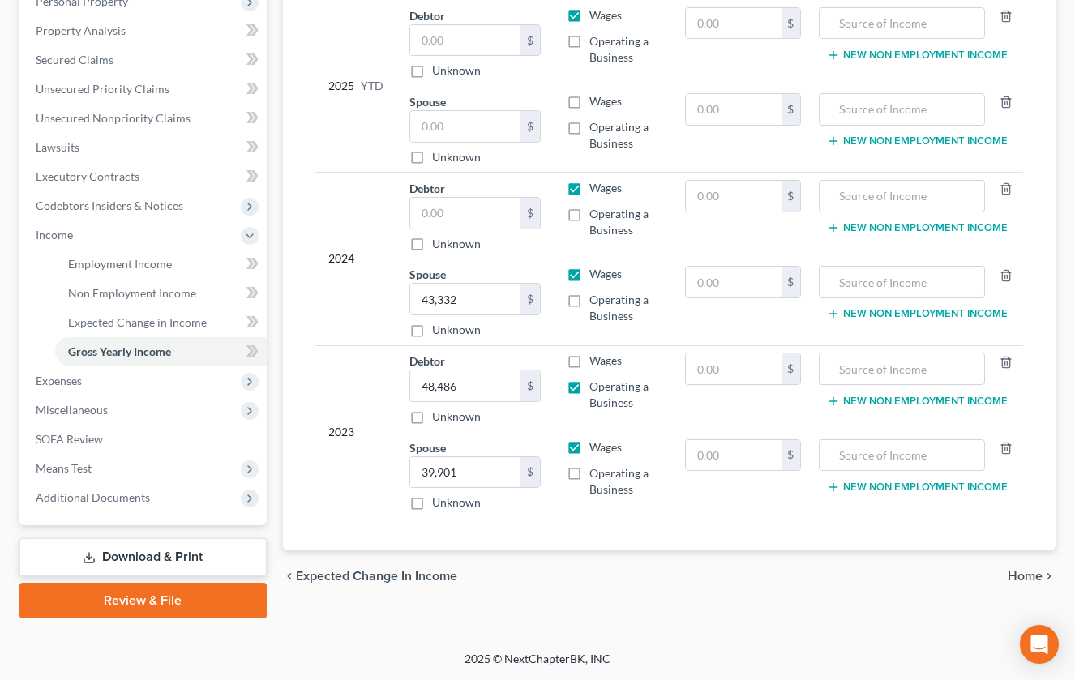
click at [596, 216] on input "Operating a Business" at bounding box center [601, 211] width 11 height 11
click at [589, 186] on label "Wages" at bounding box center [605, 188] width 32 height 16
click at [596, 186] on input "Wages" at bounding box center [601, 185] width 11 height 11
click at [497, 212] on input "text" at bounding box center [465, 213] width 110 height 31
click at [468, 212] on input "text" at bounding box center [465, 213] width 110 height 31
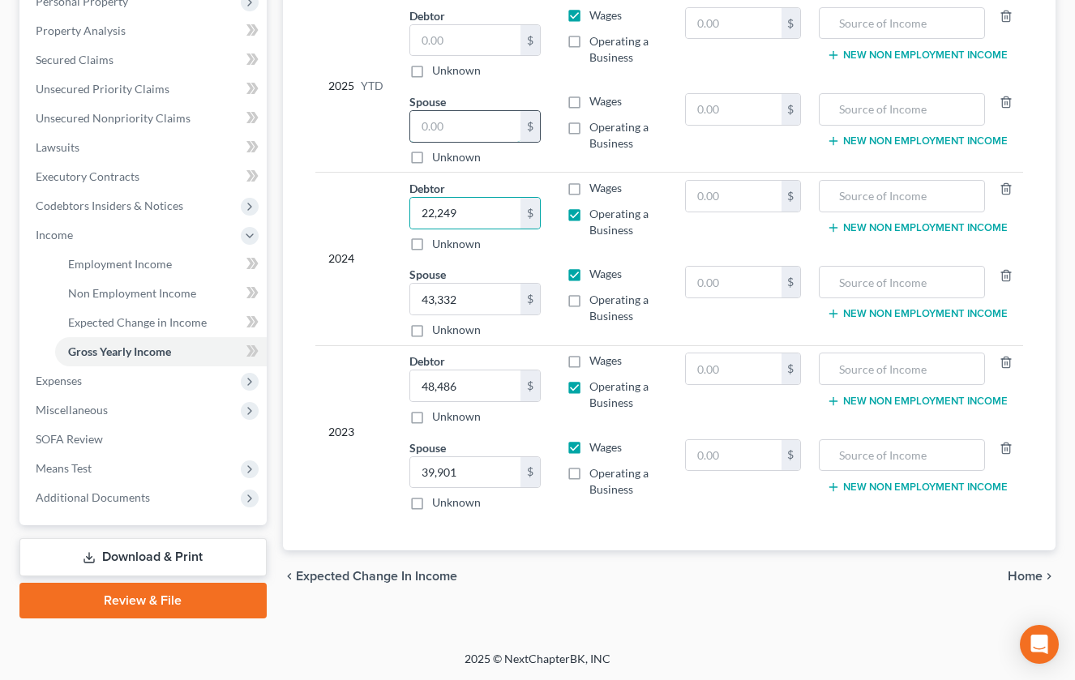
click at [483, 126] on input "text" at bounding box center [465, 126] width 110 height 31
click at [589, 105] on label "Wages" at bounding box center [605, 101] width 32 height 16
click at [596, 104] on input "Wages" at bounding box center [601, 98] width 11 height 11
click at [485, 137] on input "text" at bounding box center [465, 126] width 110 height 31
click at [488, 36] on input "text" at bounding box center [465, 40] width 110 height 31
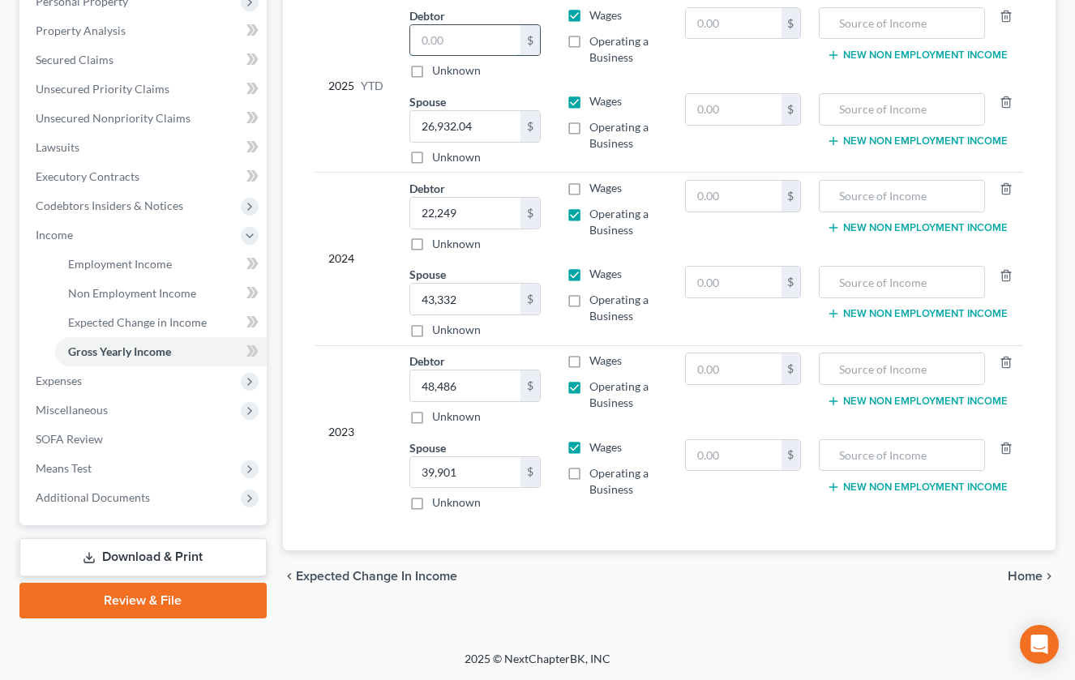
click at [476, 37] on input "text" at bounding box center [465, 40] width 110 height 31
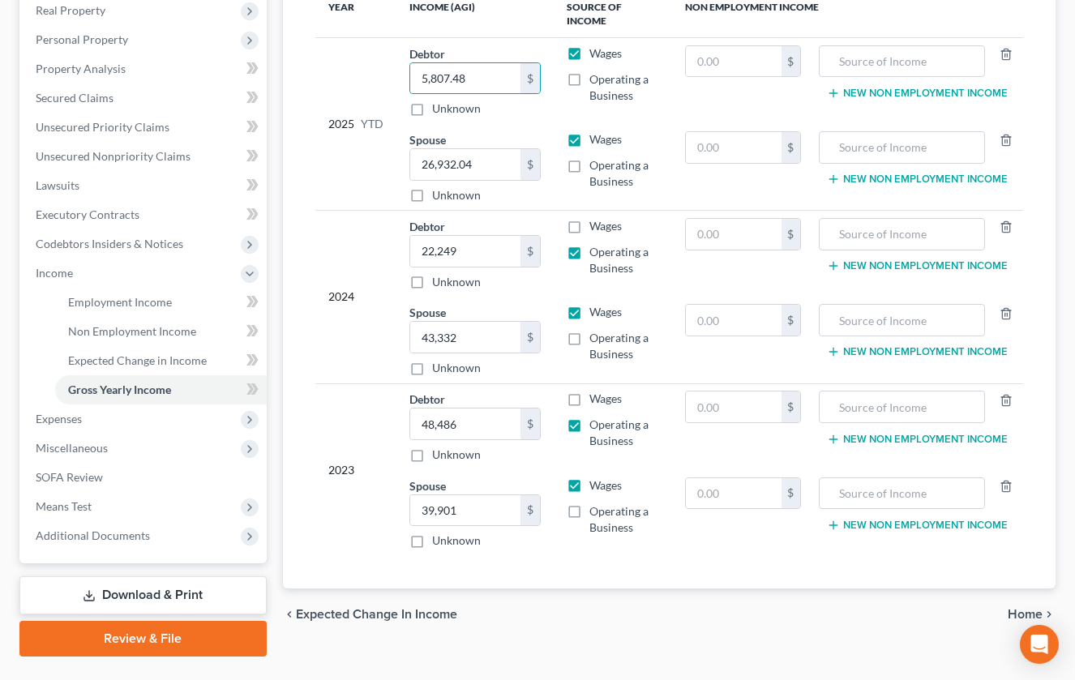
click at [589, 53] on label "Wages" at bounding box center [605, 53] width 32 height 16
click at [596, 53] on input "Wages" at bounding box center [601, 50] width 11 height 11
click at [589, 83] on label "Operating a Business" at bounding box center [624, 87] width 71 height 32
click at [596, 82] on input "Operating a Business" at bounding box center [601, 76] width 11 height 11
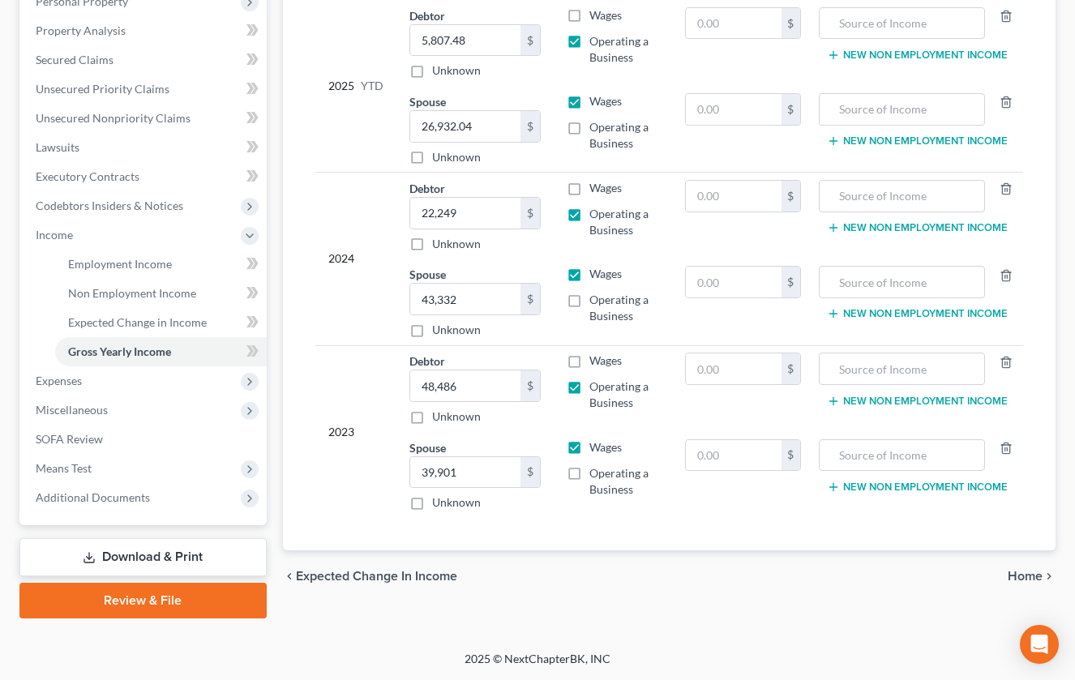
scroll to position [298, 0]
click at [135, 406] on span "Miscellaneous" at bounding box center [145, 409] width 244 height 29
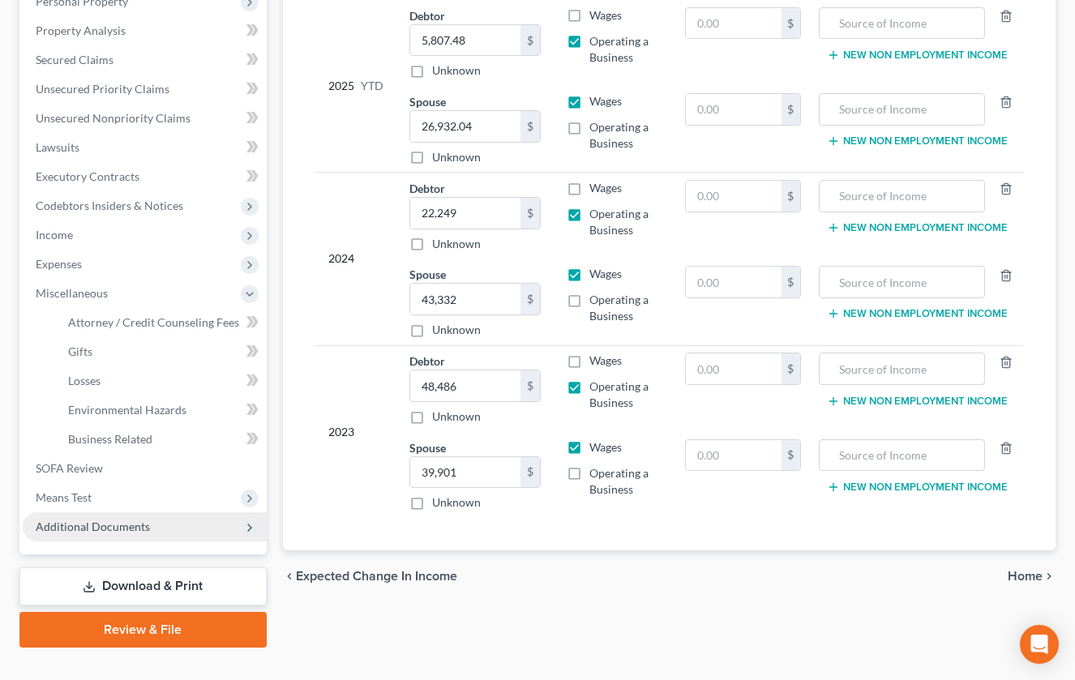
click at [151, 536] on span "Additional Documents" at bounding box center [145, 526] width 244 height 29
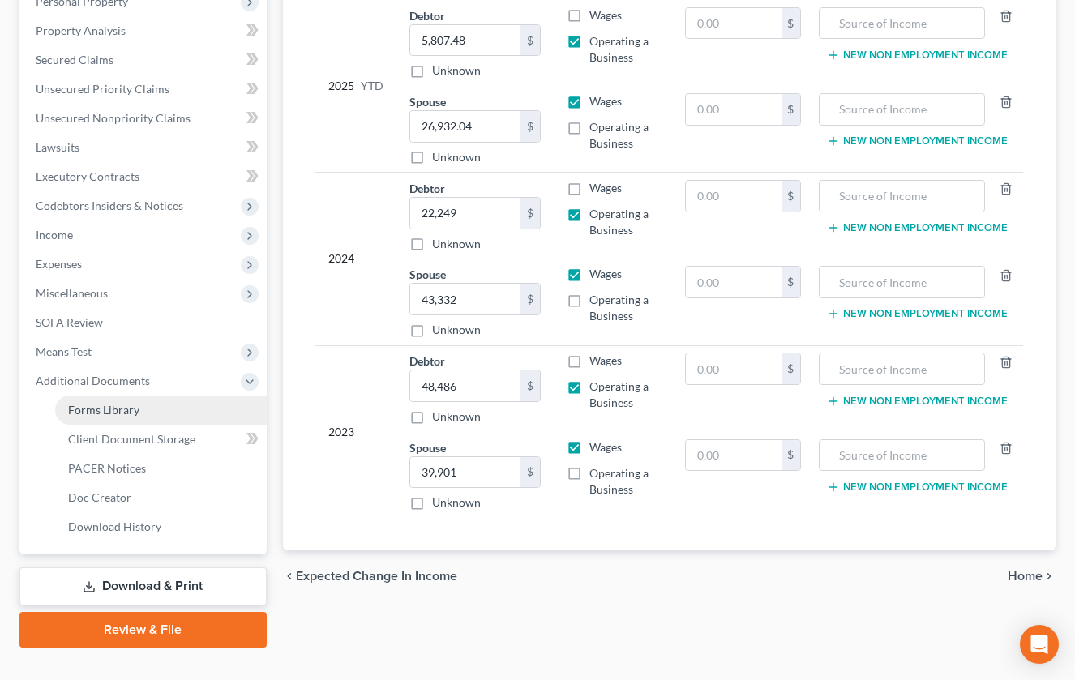
click at [142, 410] on link "Forms Library" at bounding box center [161, 409] width 212 height 29
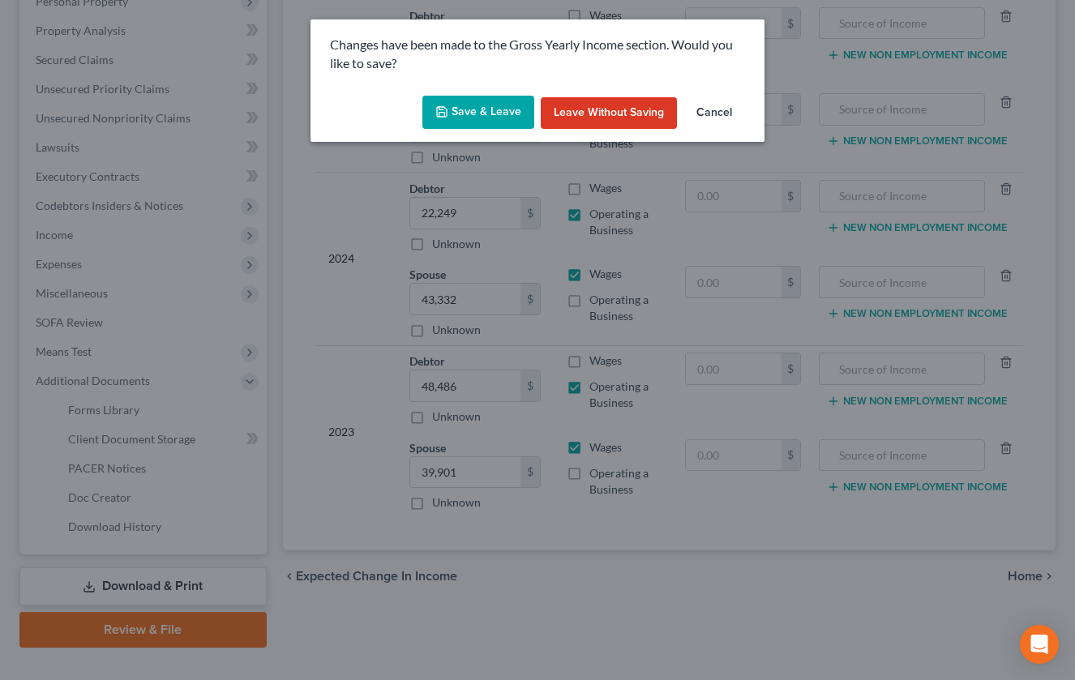
click at [490, 108] on button "Save & Leave" at bounding box center [478, 113] width 112 height 34
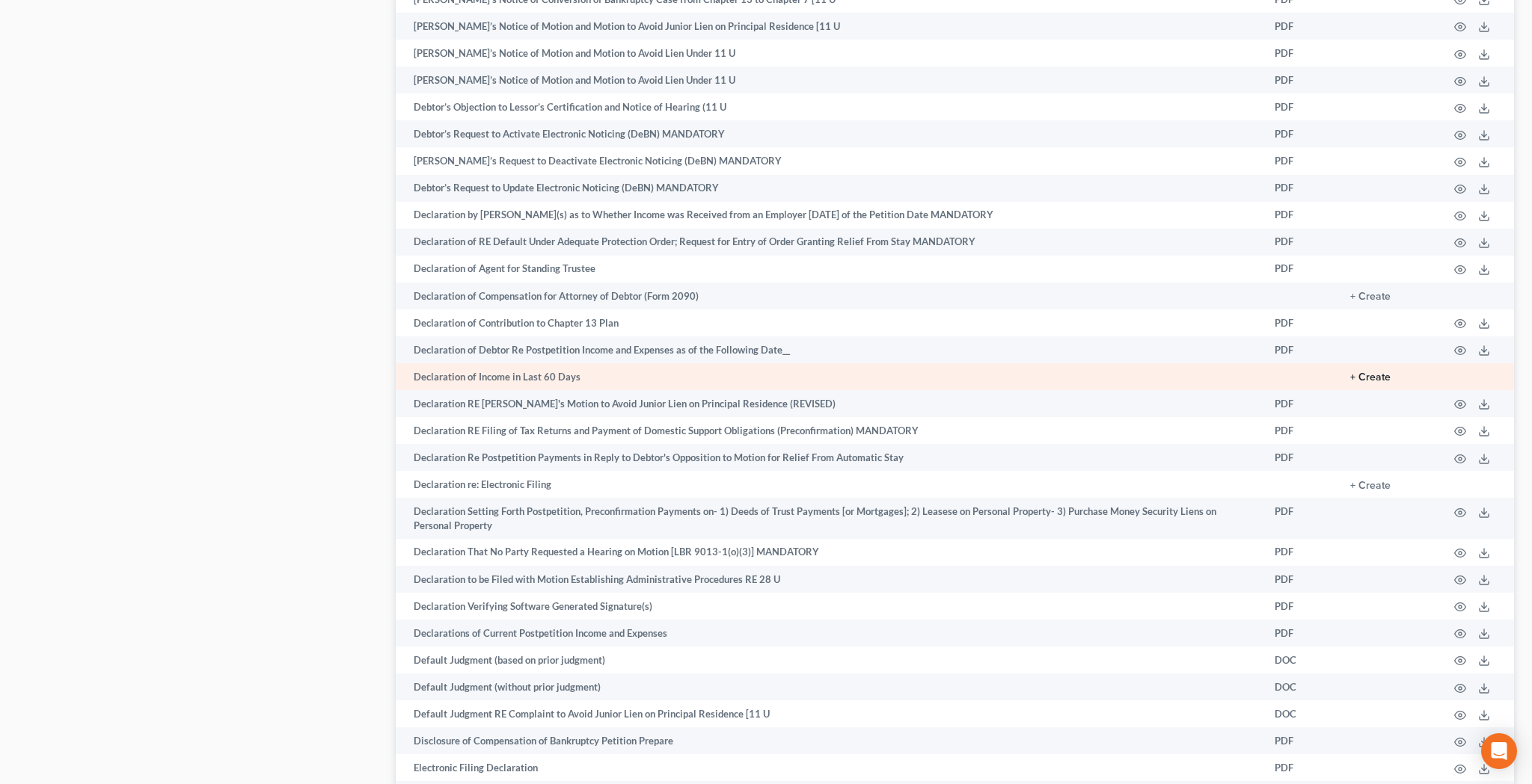
scroll to position [2325, 0]
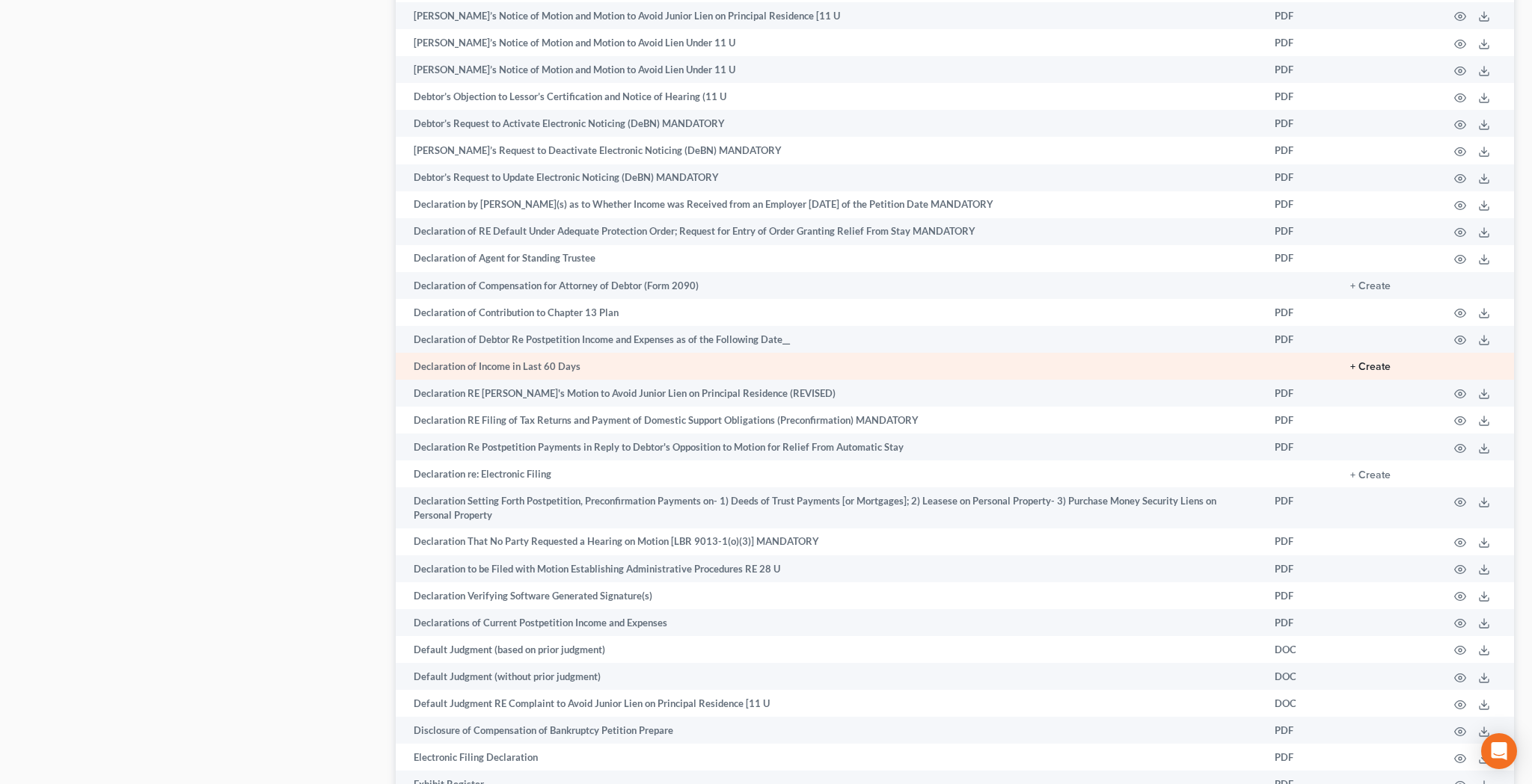
click at [1377, 362] on button "+ Create" at bounding box center [1370, 366] width 41 height 10
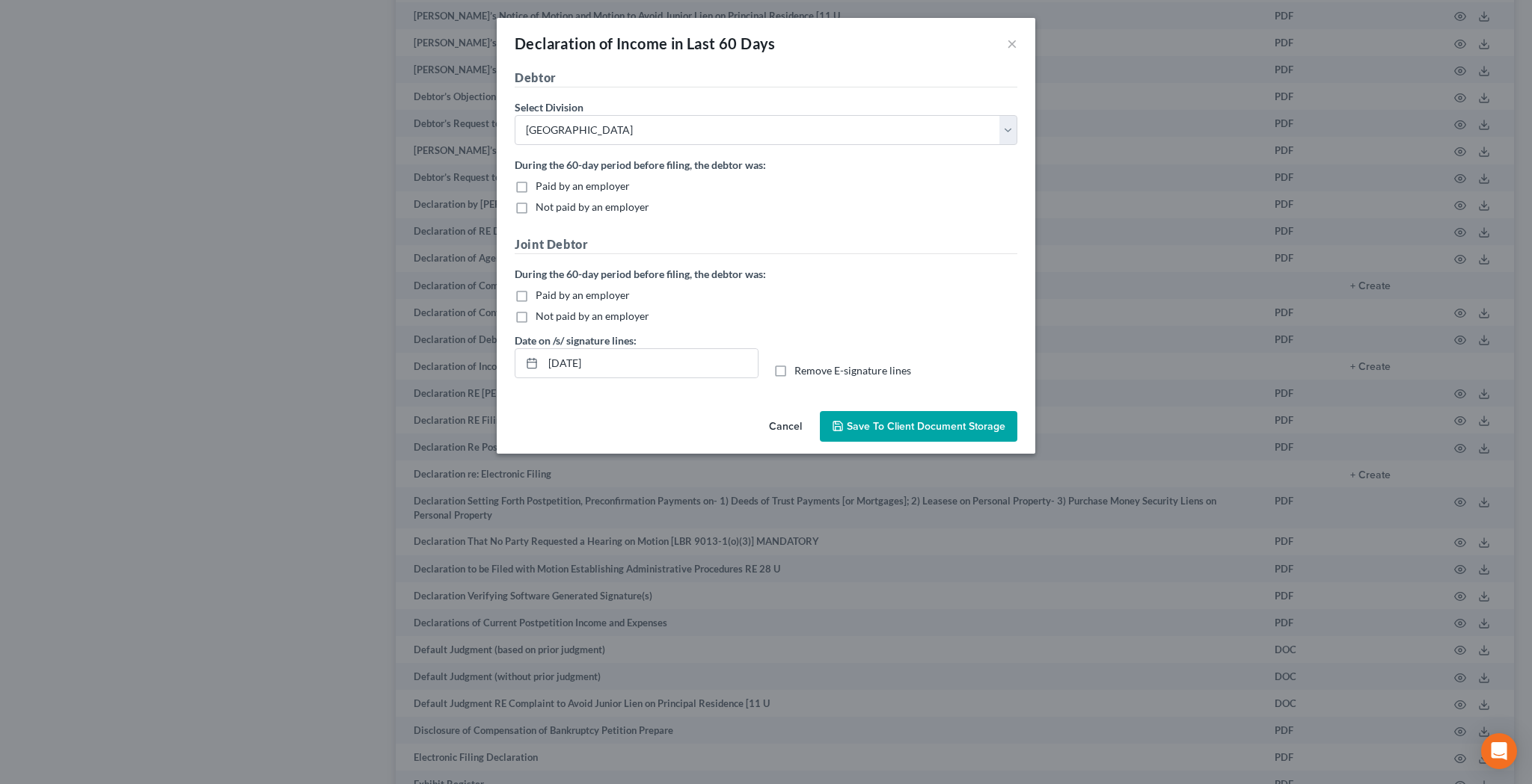
click at [535, 208] on label "Not paid by an employer" at bounding box center [592, 207] width 114 height 15
click at [542, 208] on input "Not paid by an employer" at bounding box center [546, 204] width 10 height 10
click at [535, 293] on label "Paid by an employer" at bounding box center [582, 295] width 94 height 15
click at [542, 293] on input "Paid by an employer" at bounding box center [546, 292] width 10 height 10
click at [795, 371] on label "Remove E-signature lines" at bounding box center [853, 371] width 116 height 15
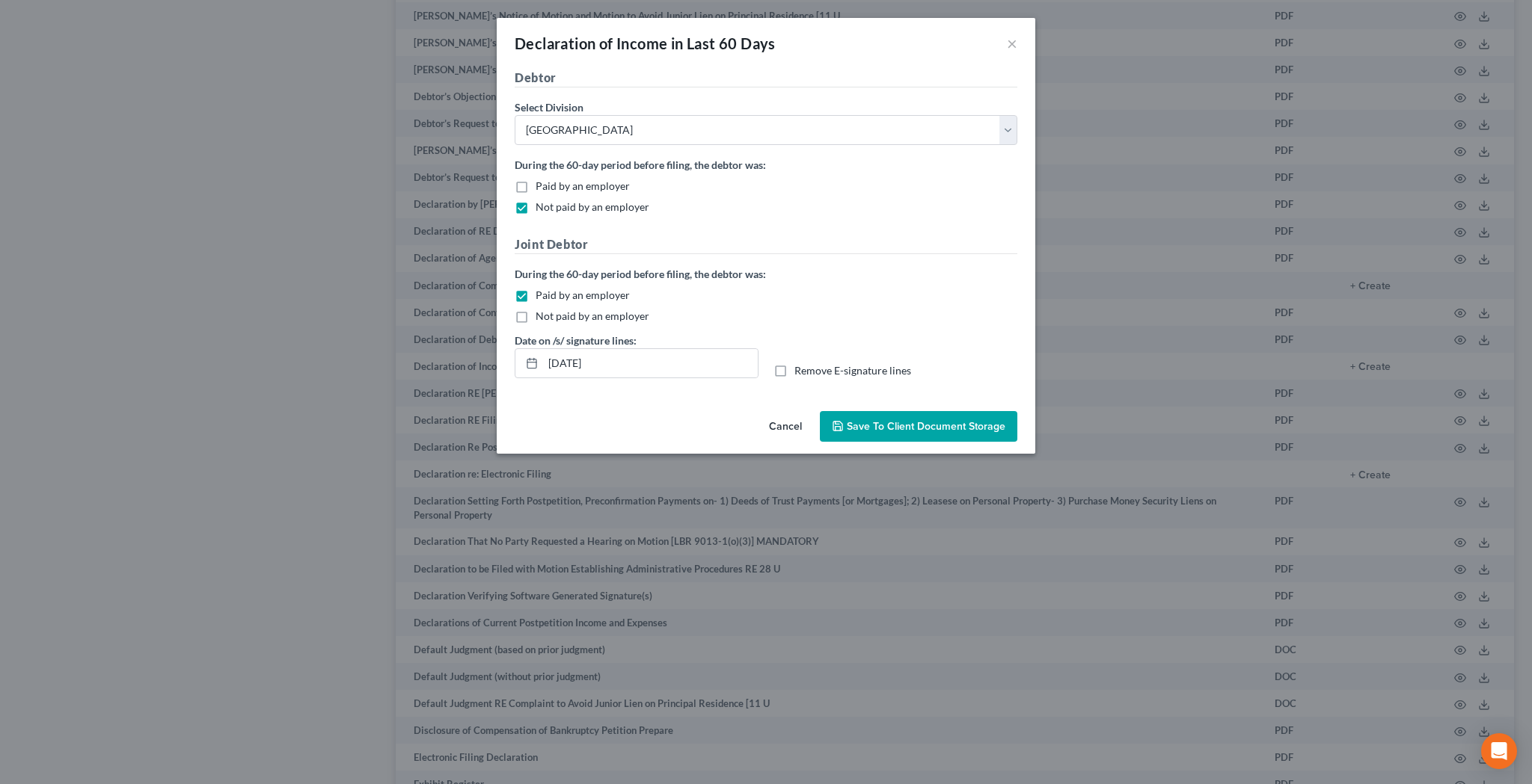
click at [800, 371] on input "Remove E-signature lines" at bounding box center [805, 368] width 10 height 10
click at [885, 427] on span "Save to Client Document Storage" at bounding box center [926, 426] width 159 height 13
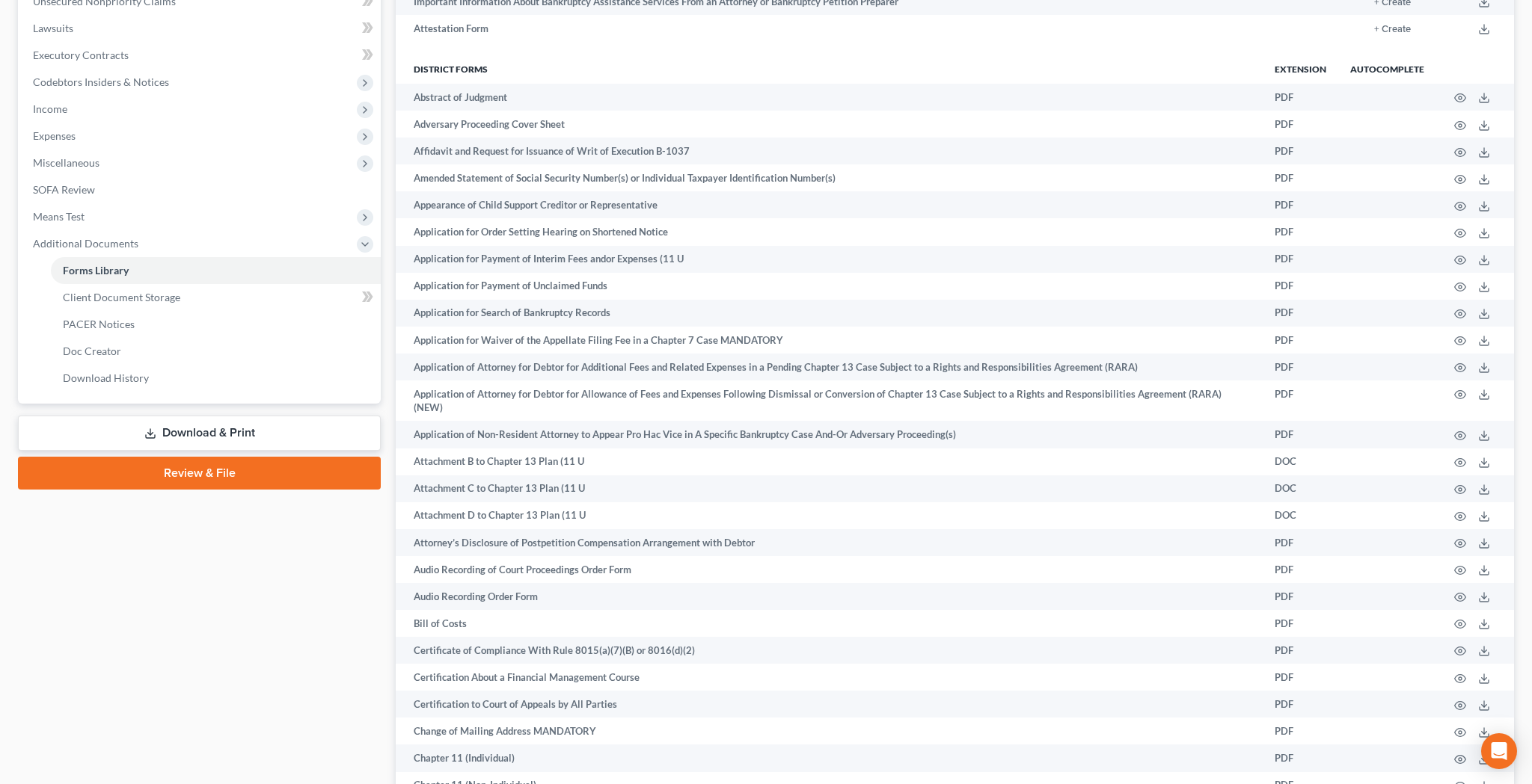
scroll to position [53, 0]
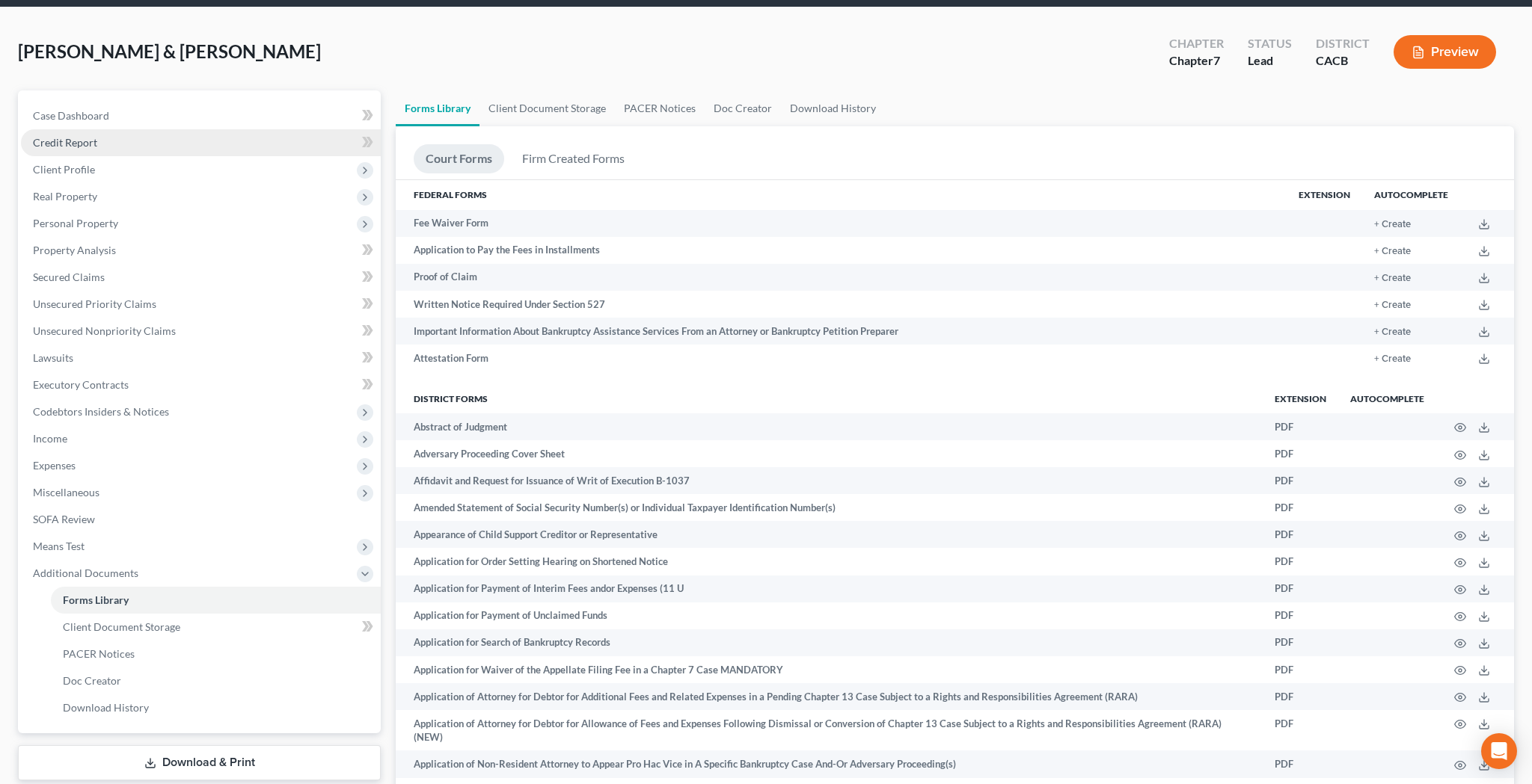
click at [156, 147] on link "Credit Report" at bounding box center [201, 142] width 360 height 27
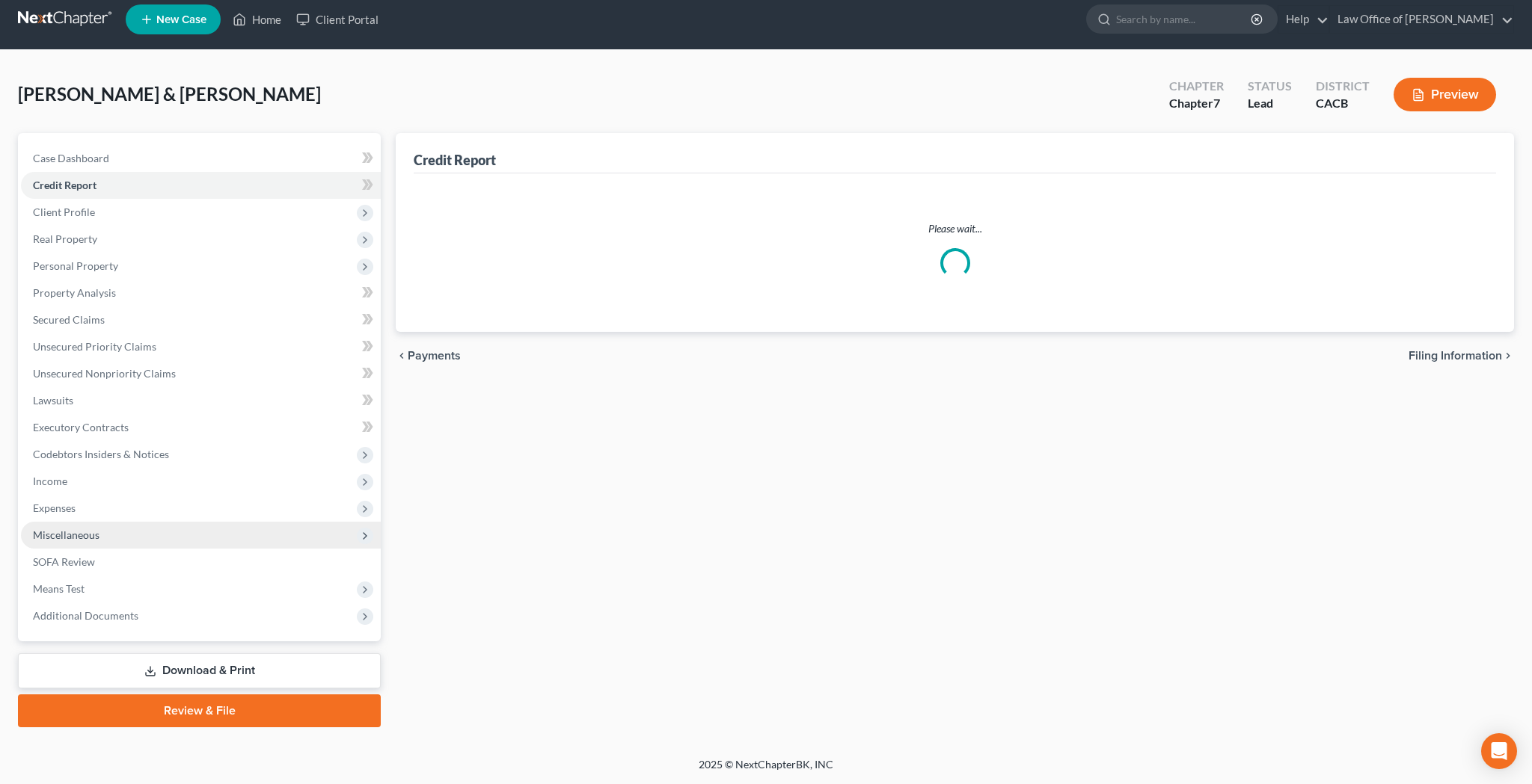
scroll to position [10, 0]
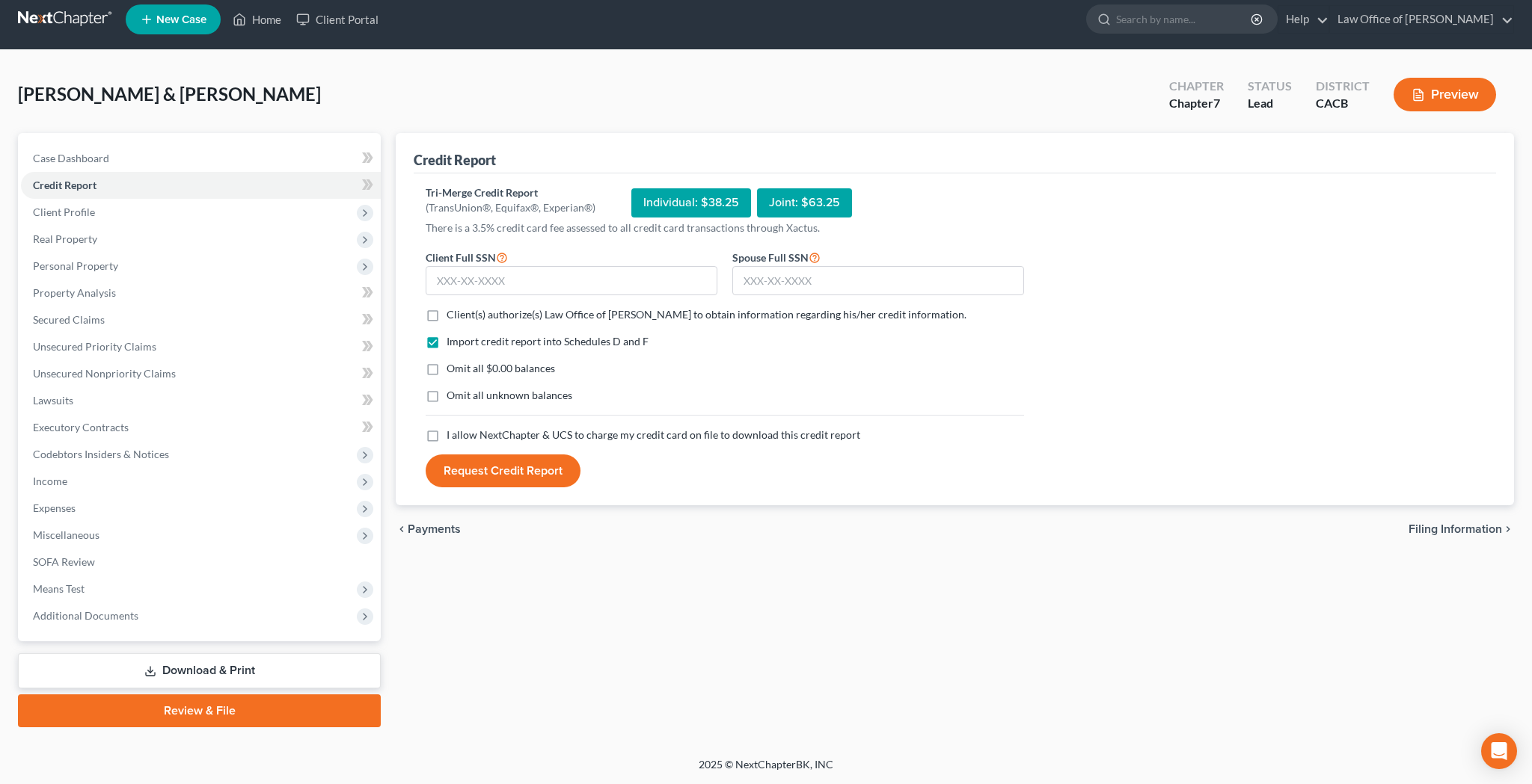
click at [447, 316] on label "Client(s) authorize(s) Law Office of [PERSON_NAME] to obtain information regard…" at bounding box center [706, 315] width 520 height 15
click at [452, 316] on input "Client(s) authorize(s) Law Office of [PERSON_NAME] to obtain information regard…" at bounding box center [457, 312] width 10 height 10
click at [447, 367] on label "Omit all $0.00 balances" at bounding box center [501, 368] width 109 height 15
click at [452, 367] on input "Omit all $0.00 balances" at bounding box center [457, 365] width 10 height 10
click at [447, 436] on label "I allow NextChapter & UCS to charge my credit card on file to download this cre…" at bounding box center [653, 435] width 413 height 15
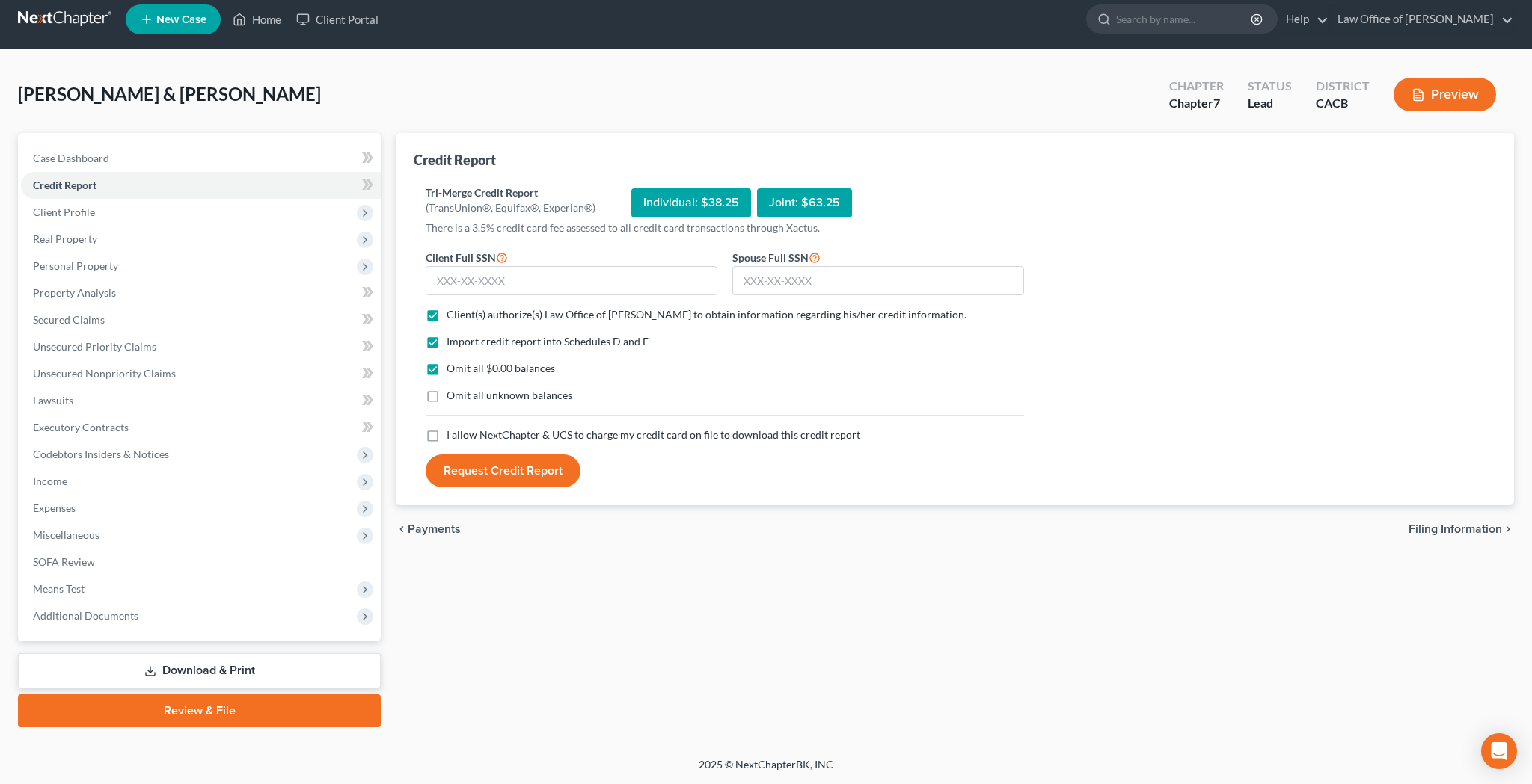
click at [452, 436] on input "I allow NextChapter & UCS to charge my credit card on file to download this cre…" at bounding box center [457, 433] width 10 height 10
click at [522, 279] on input "text" at bounding box center [571, 280] width 292 height 30
click at [793, 281] on input "text" at bounding box center [878, 280] width 292 height 30
click at [507, 472] on button "Request Credit Report" at bounding box center [503, 471] width 155 height 33
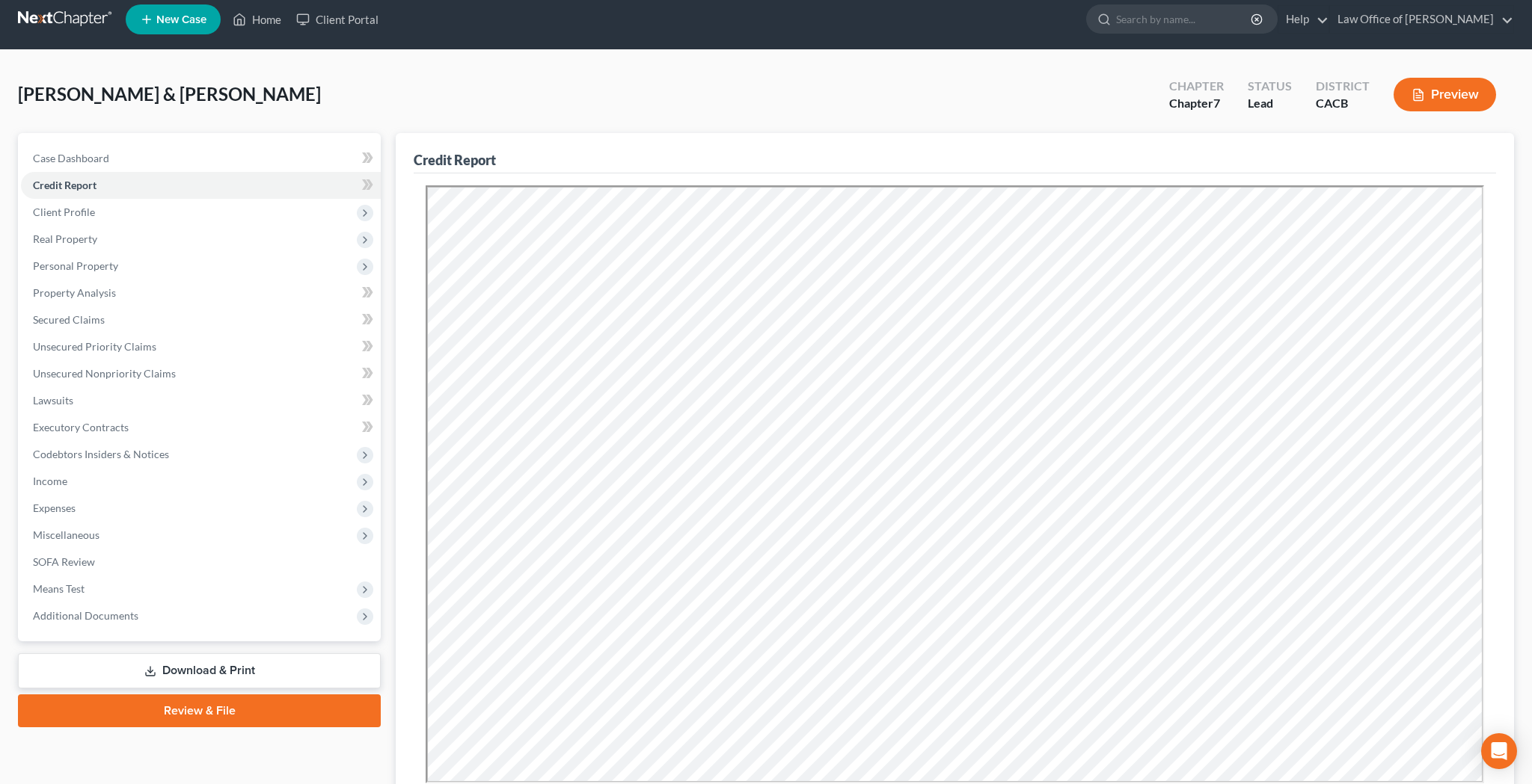
scroll to position [0, 0]
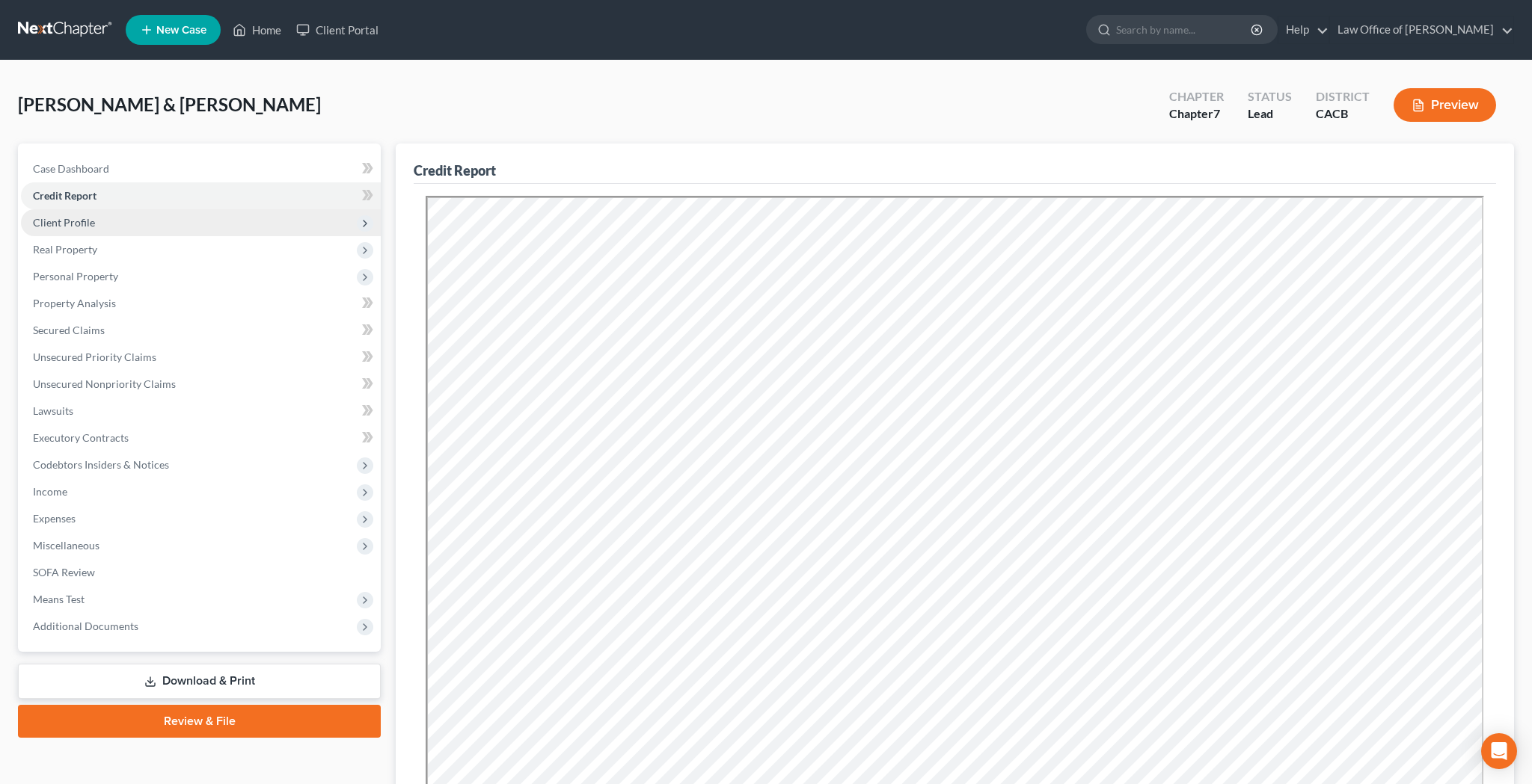
click at [126, 221] on span "Client Profile" at bounding box center [201, 222] width 360 height 27
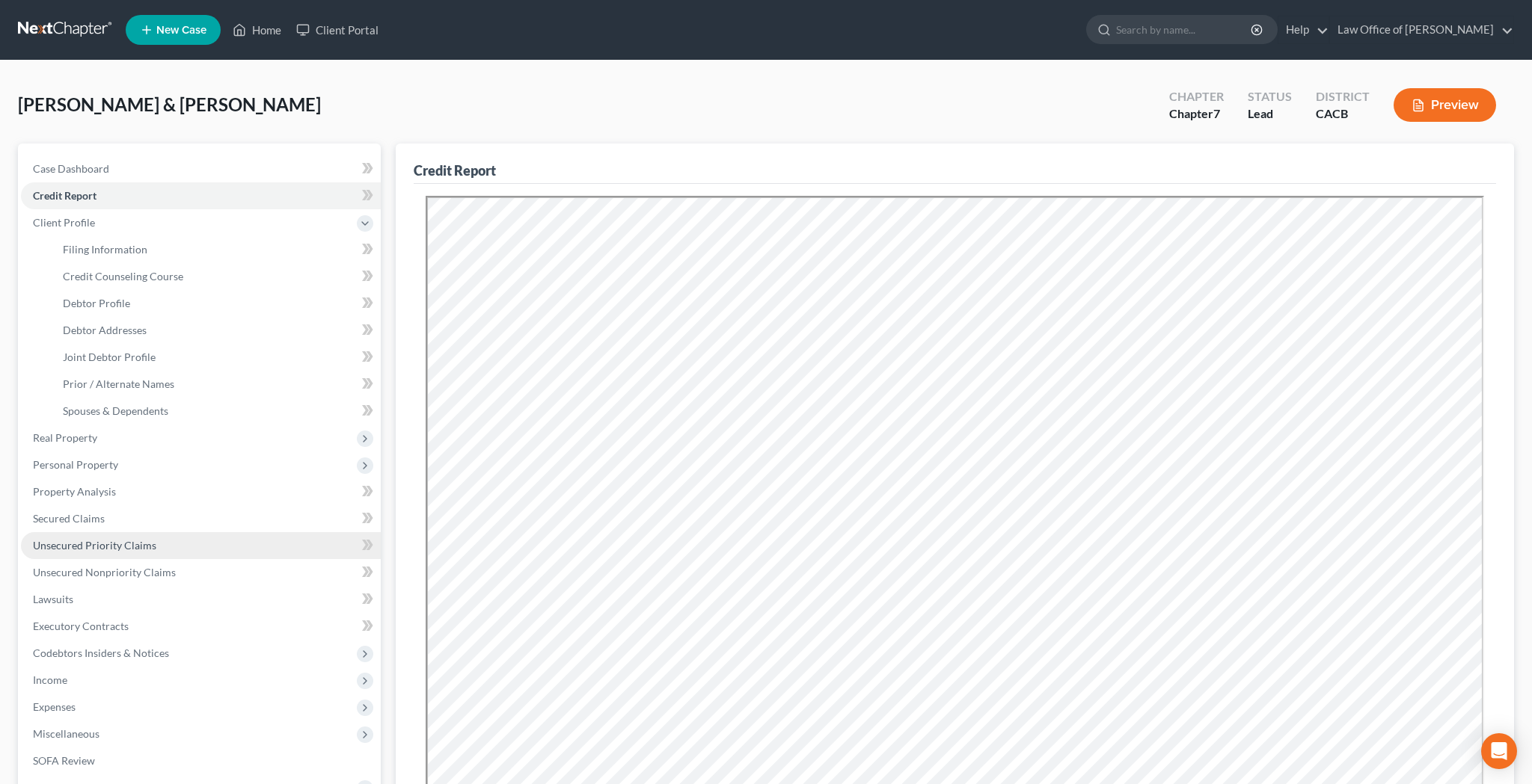
scroll to position [124, 0]
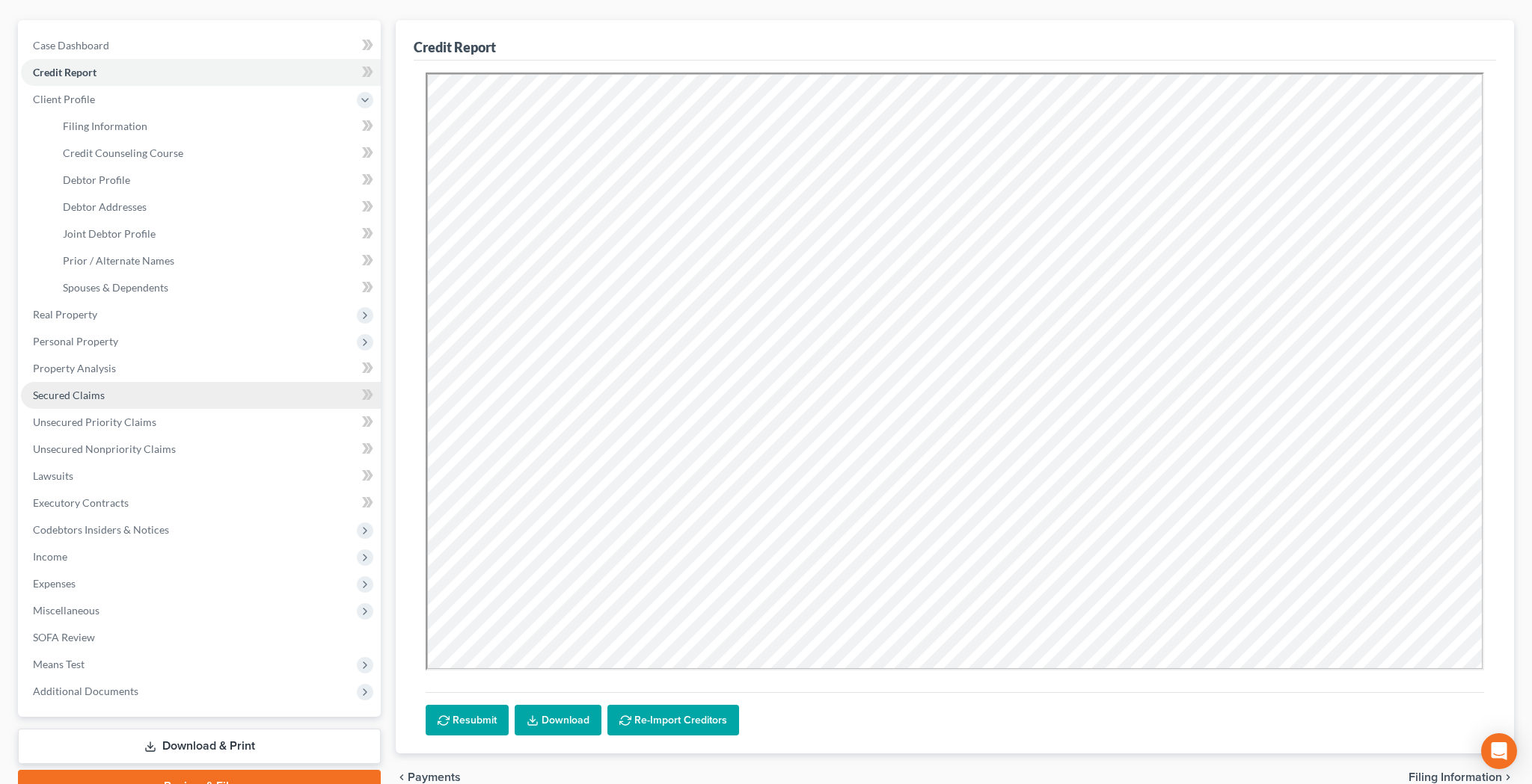
click at [101, 398] on span "Secured Claims" at bounding box center [69, 395] width 72 height 13
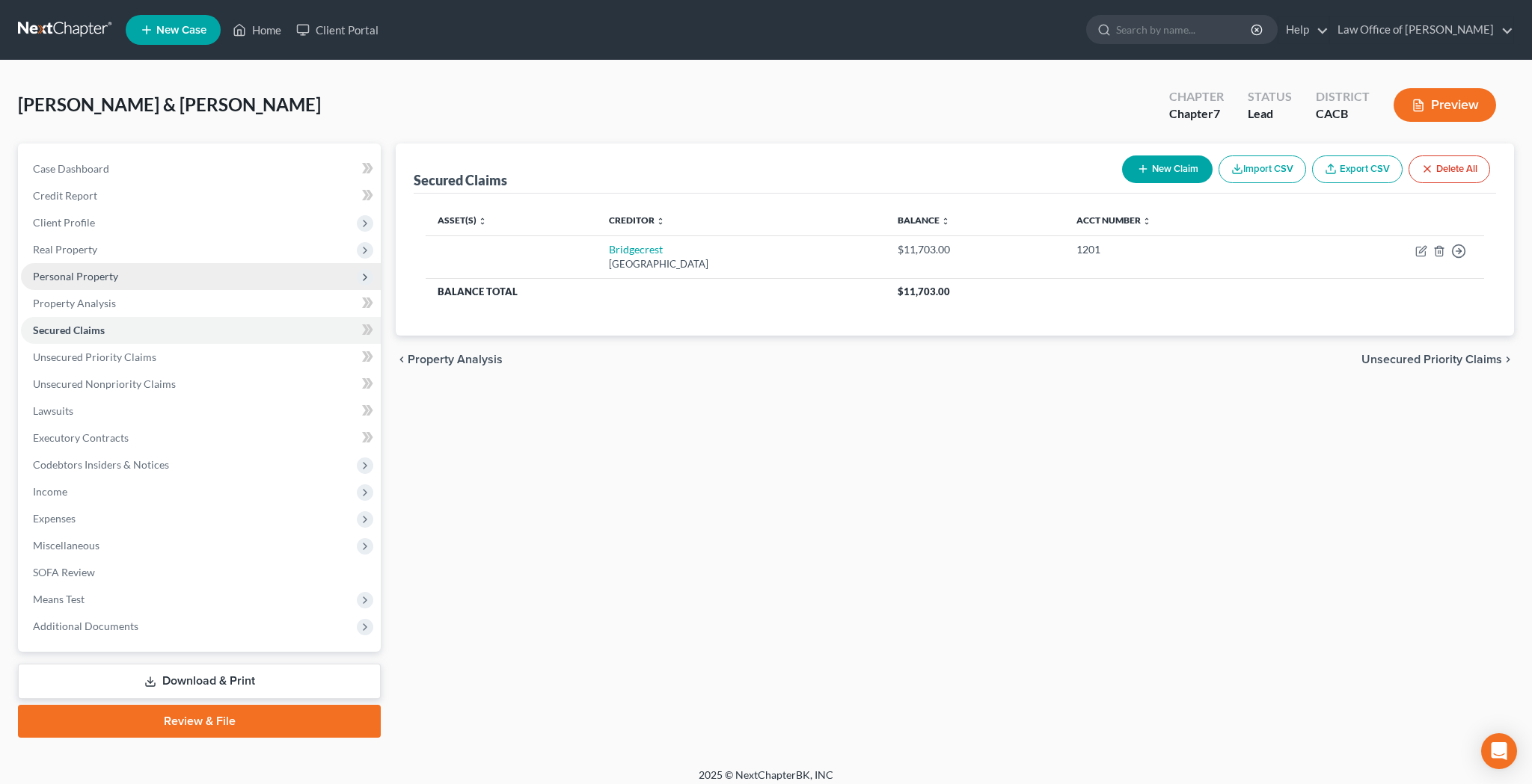
click at [195, 273] on span "Personal Property" at bounding box center [201, 276] width 360 height 27
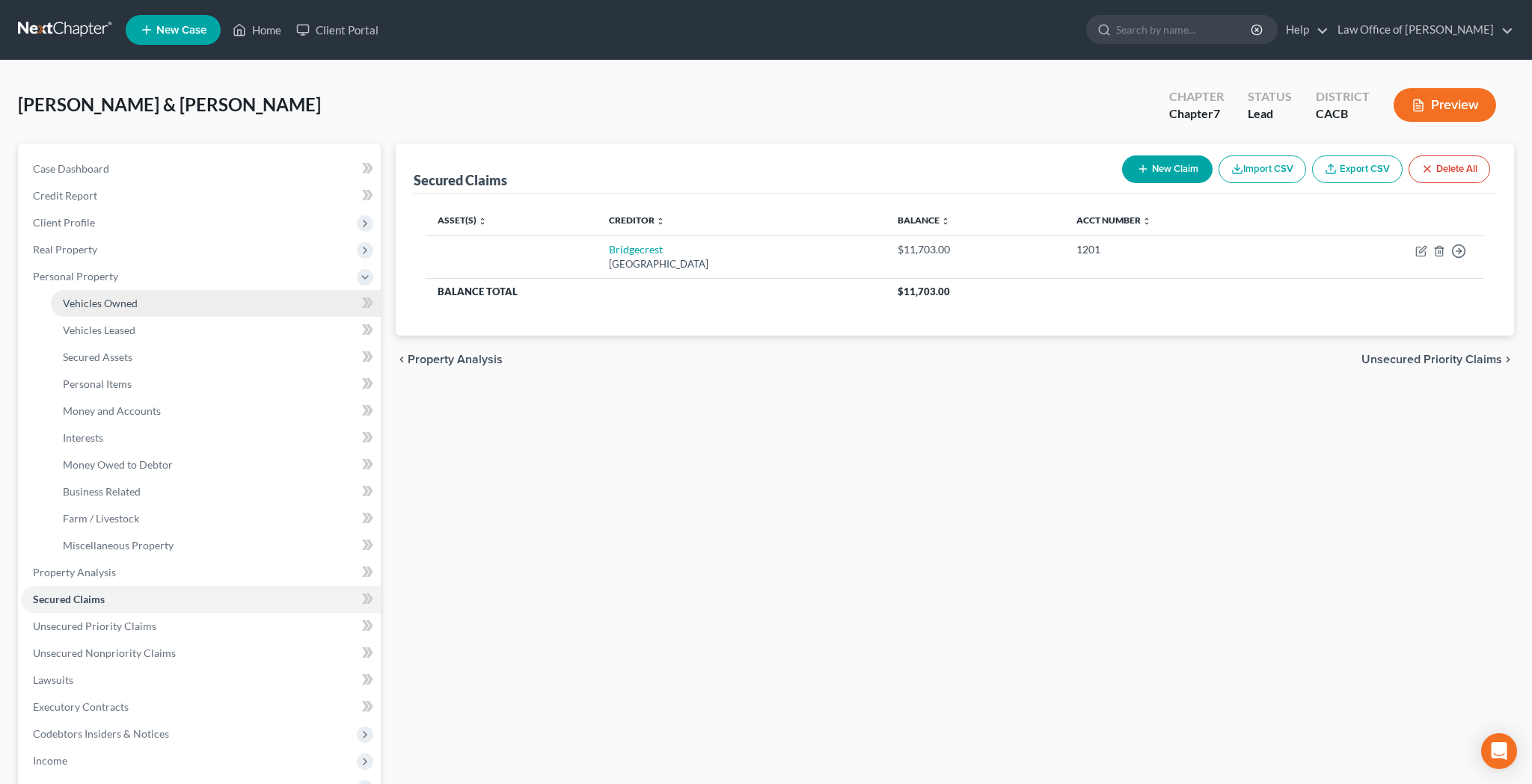
click at [172, 303] on link "Vehicles Owned" at bounding box center [215, 303] width 329 height 27
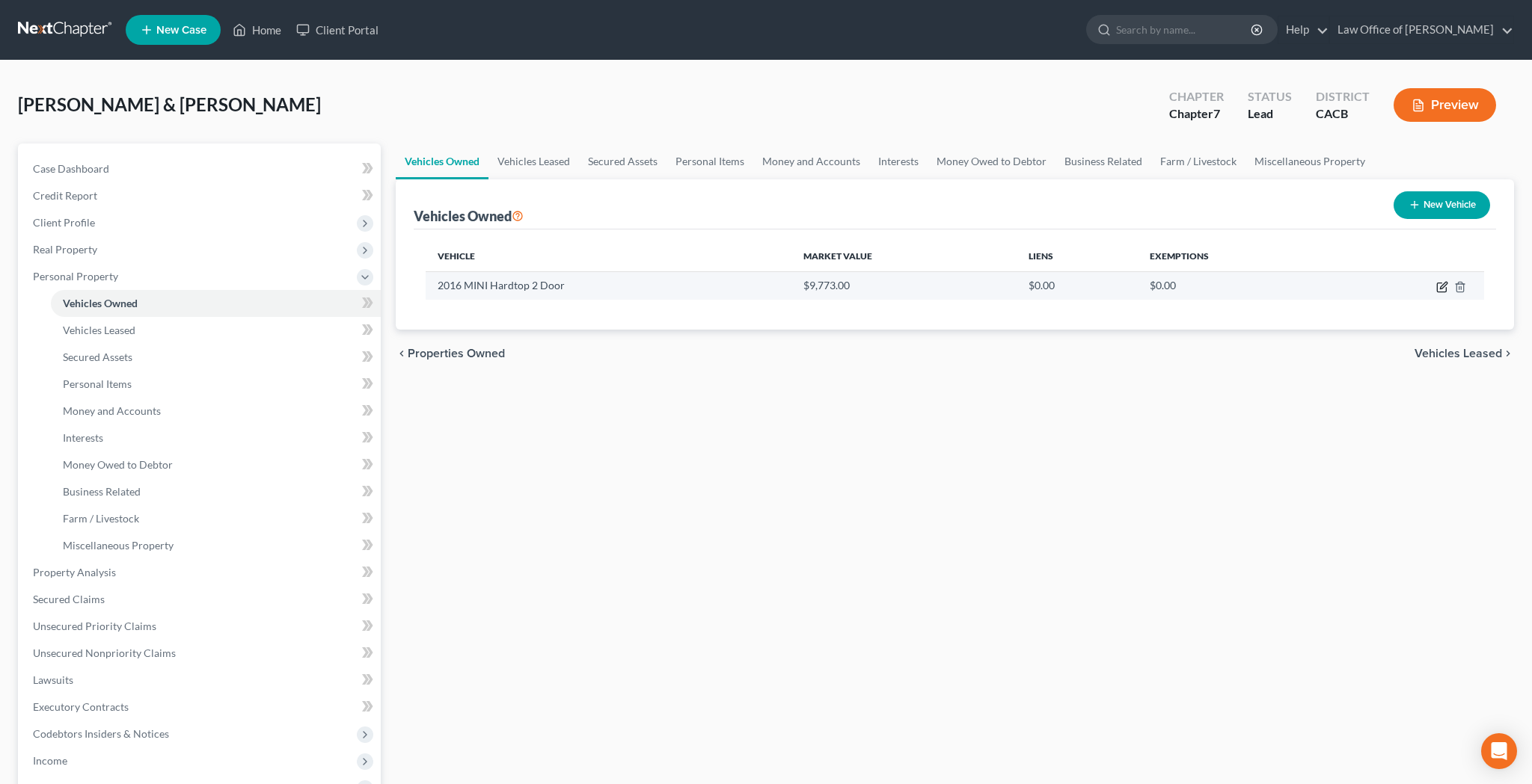
click at [1442, 290] on icon "button" at bounding box center [1442, 287] width 12 height 12
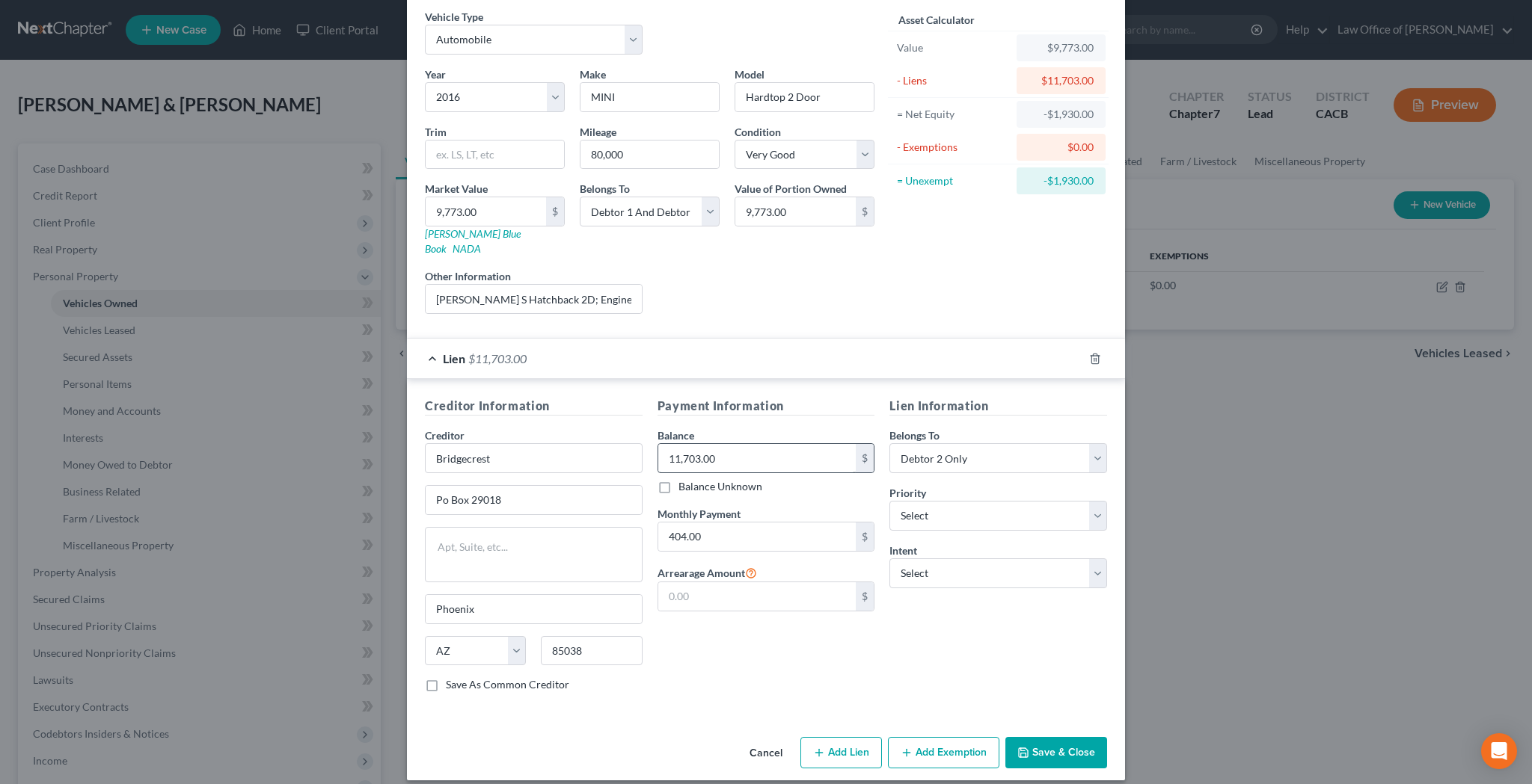
scroll to position [59, 0]
click at [1059, 738] on button "Save & Close" at bounding box center [1056, 754] width 102 height 31
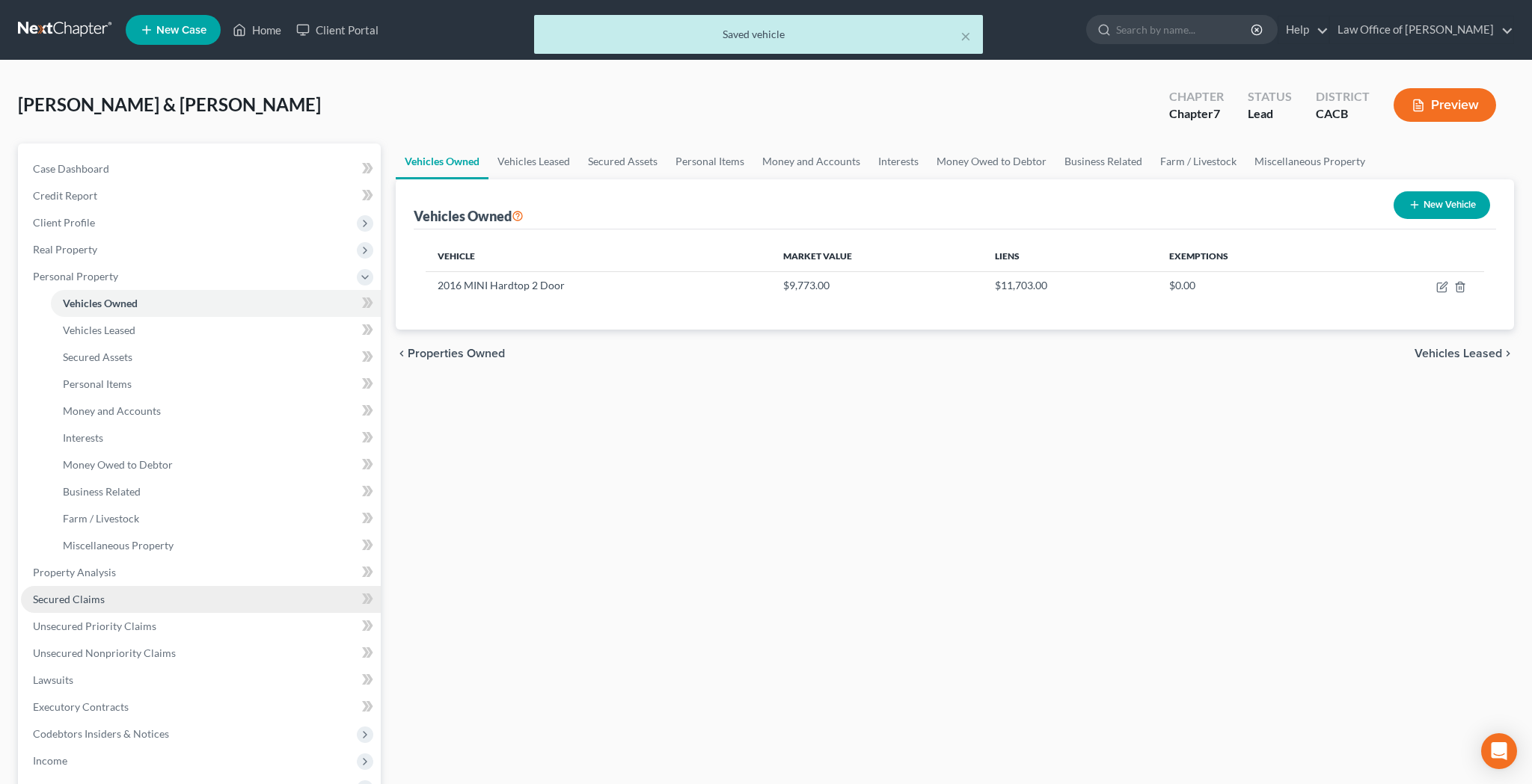
click at [136, 594] on link "Secured Claims" at bounding box center [201, 599] width 360 height 27
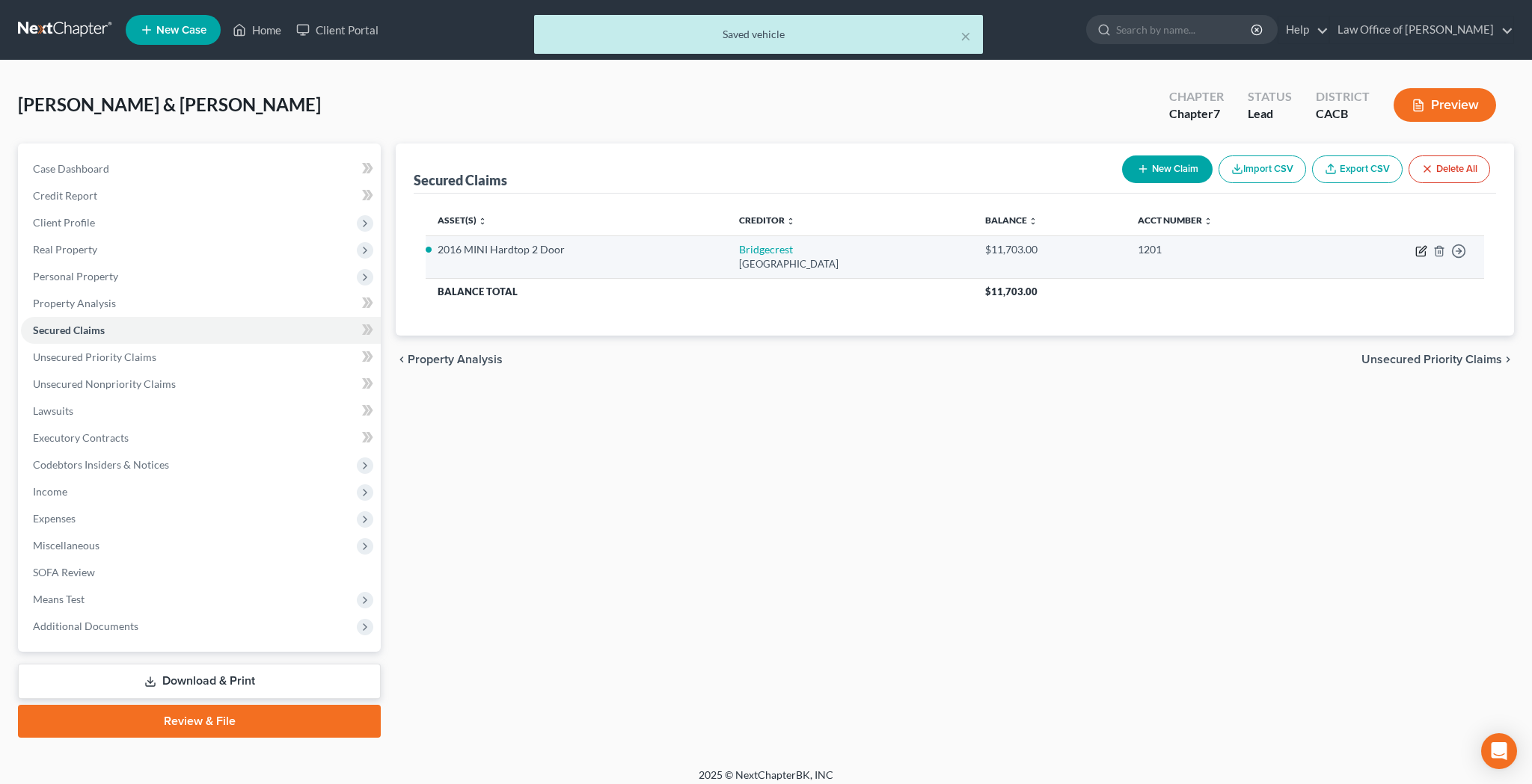
click at [1424, 250] on icon "button" at bounding box center [1421, 249] width 6 height 6
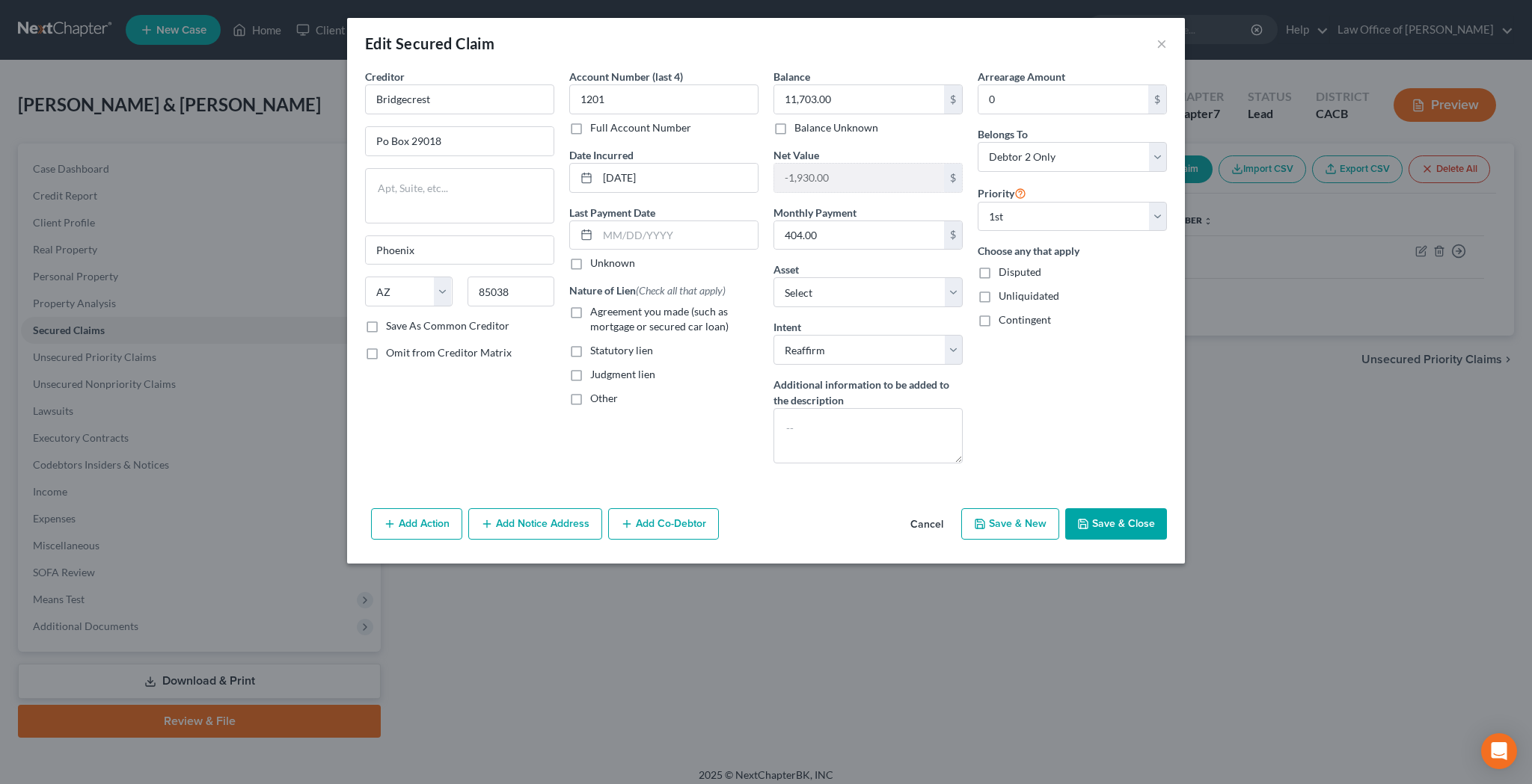
click at [590, 313] on label "Agreement you made (such as mortgage or secured car loan)" at bounding box center [674, 319] width 168 height 30
click at [596, 313] on input "Agreement you made (such as mortgage or secured car loan)" at bounding box center [601, 309] width 10 height 10
click at [1145, 526] on button "Save & Close" at bounding box center [1116, 524] width 102 height 31
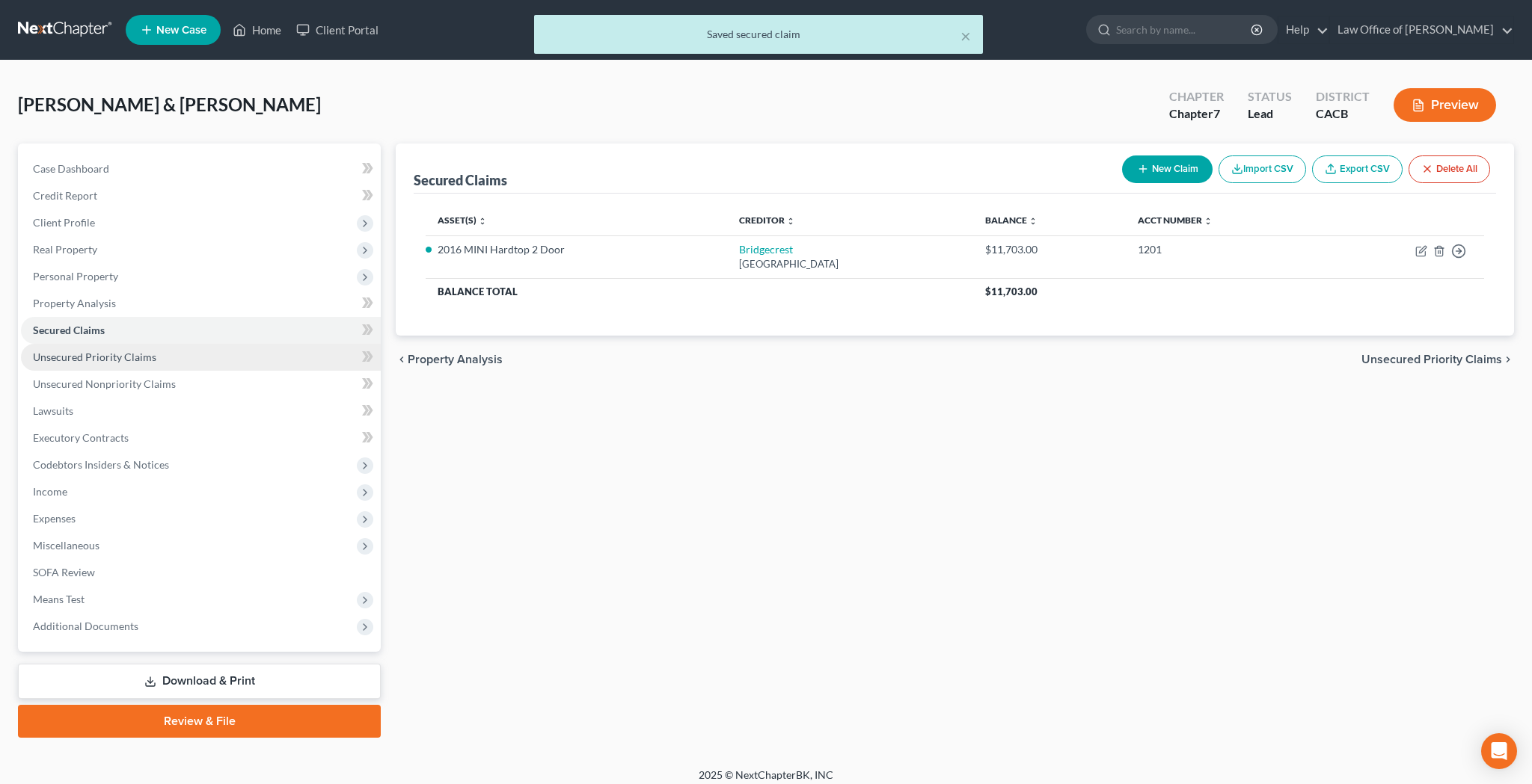
click at [160, 359] on link "Unsecured Priority Claims" at bounding box center [201, 357] width 360 height 27
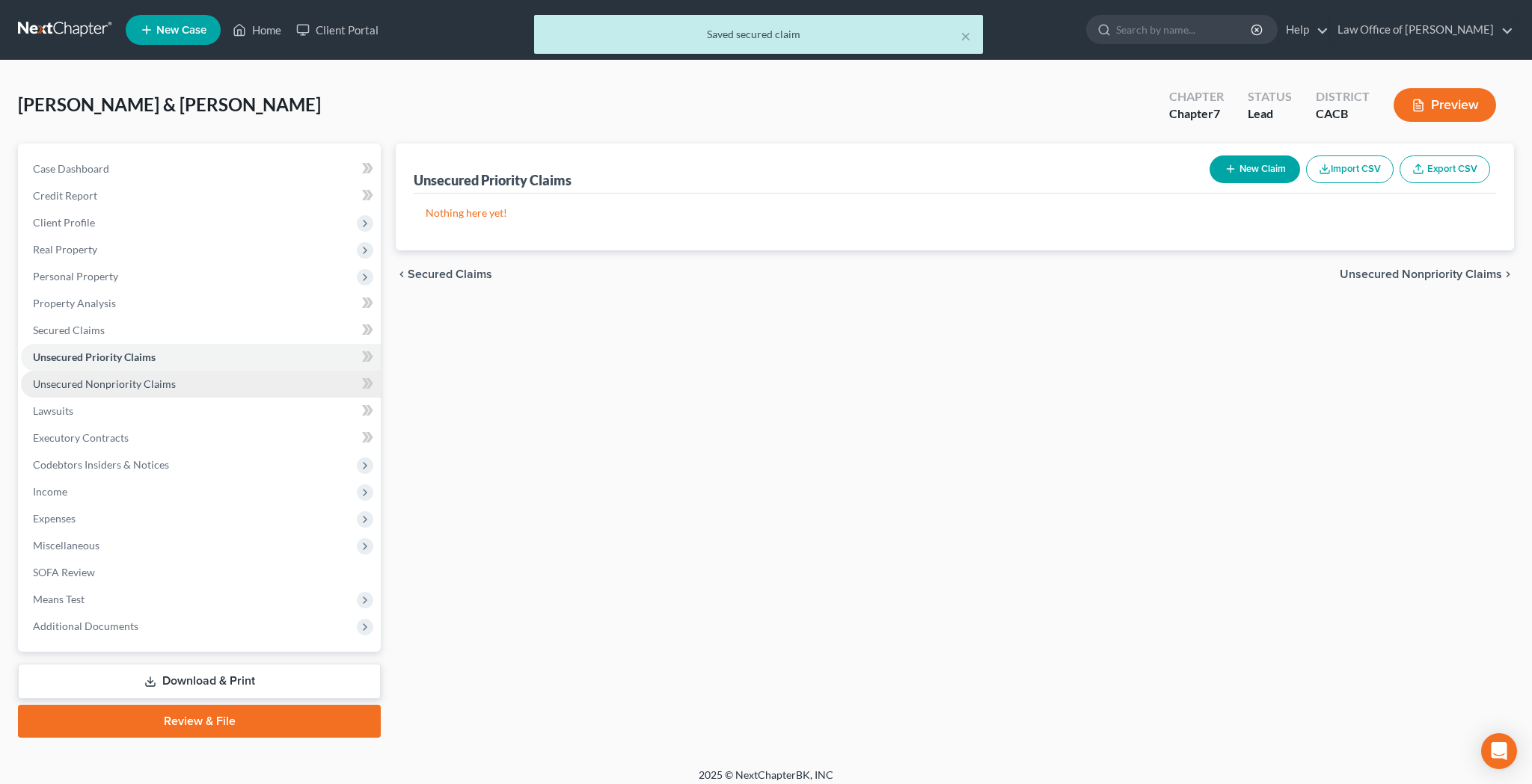
click at [160, 381] on span "Unsecured Nonpriority Claims" at bounding box center [104, 384] width 143 height 13
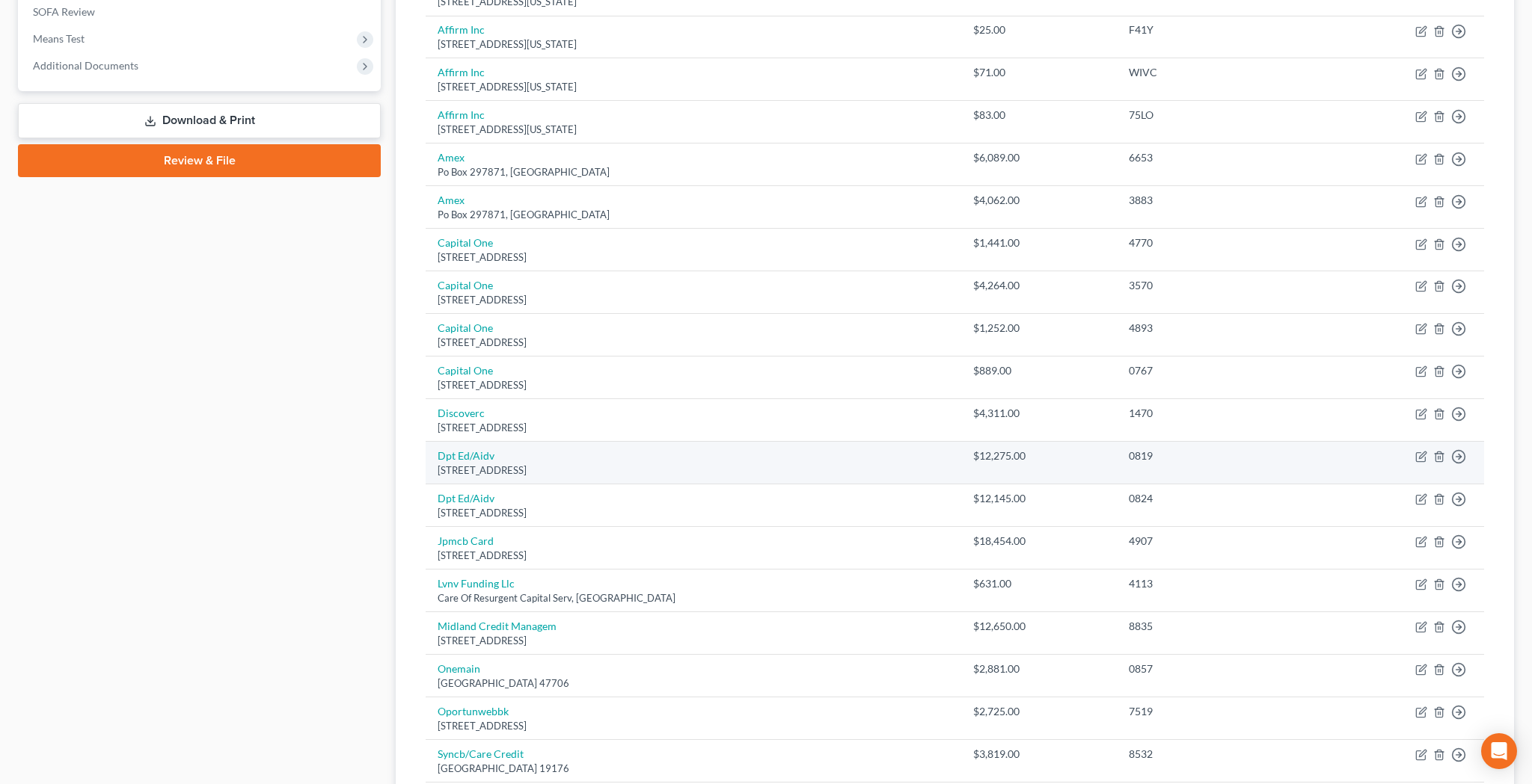
scroll to position [858, 0]
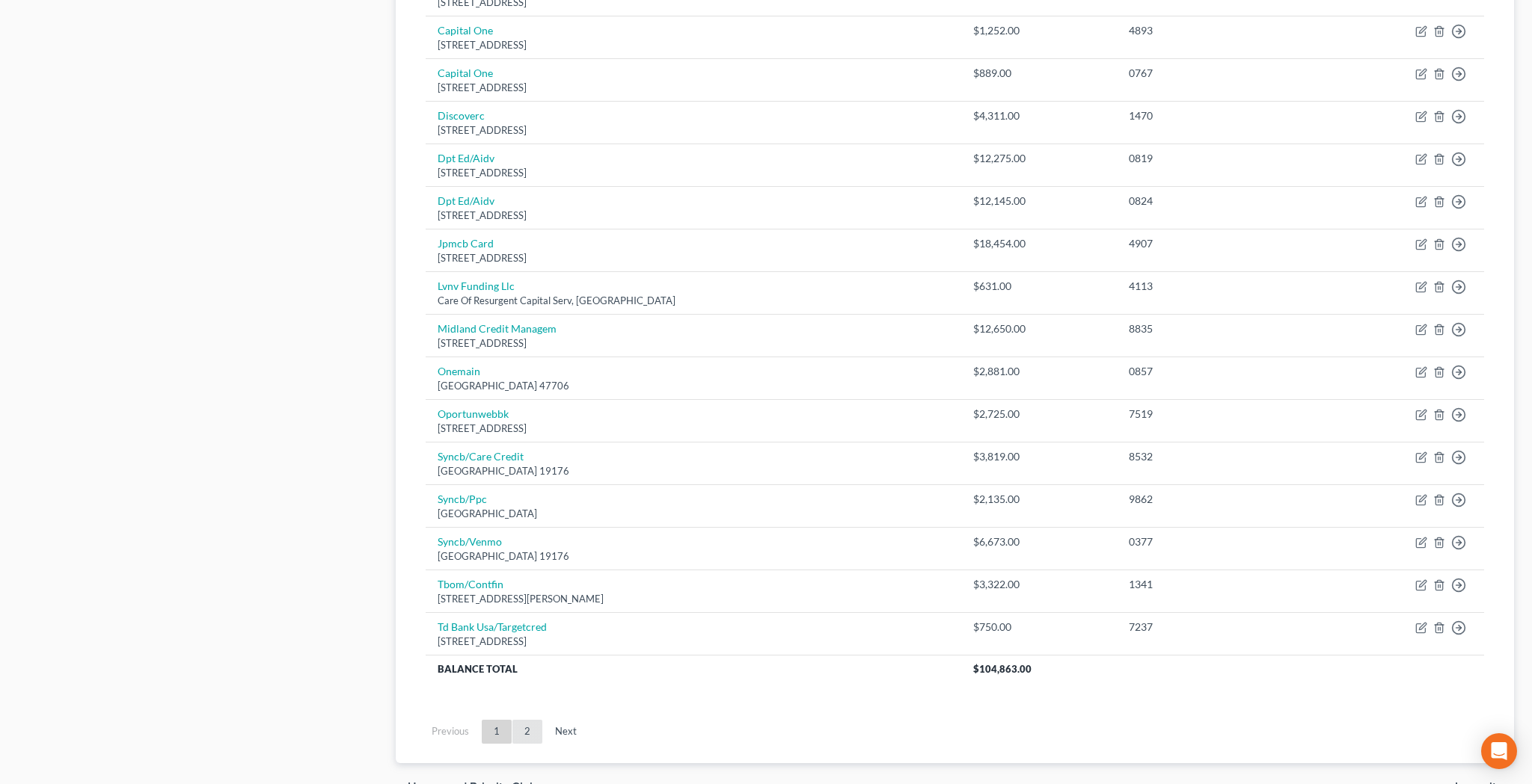
click at [525, 719] on link "2" at bounding box center [527, 731] width 30 height 24
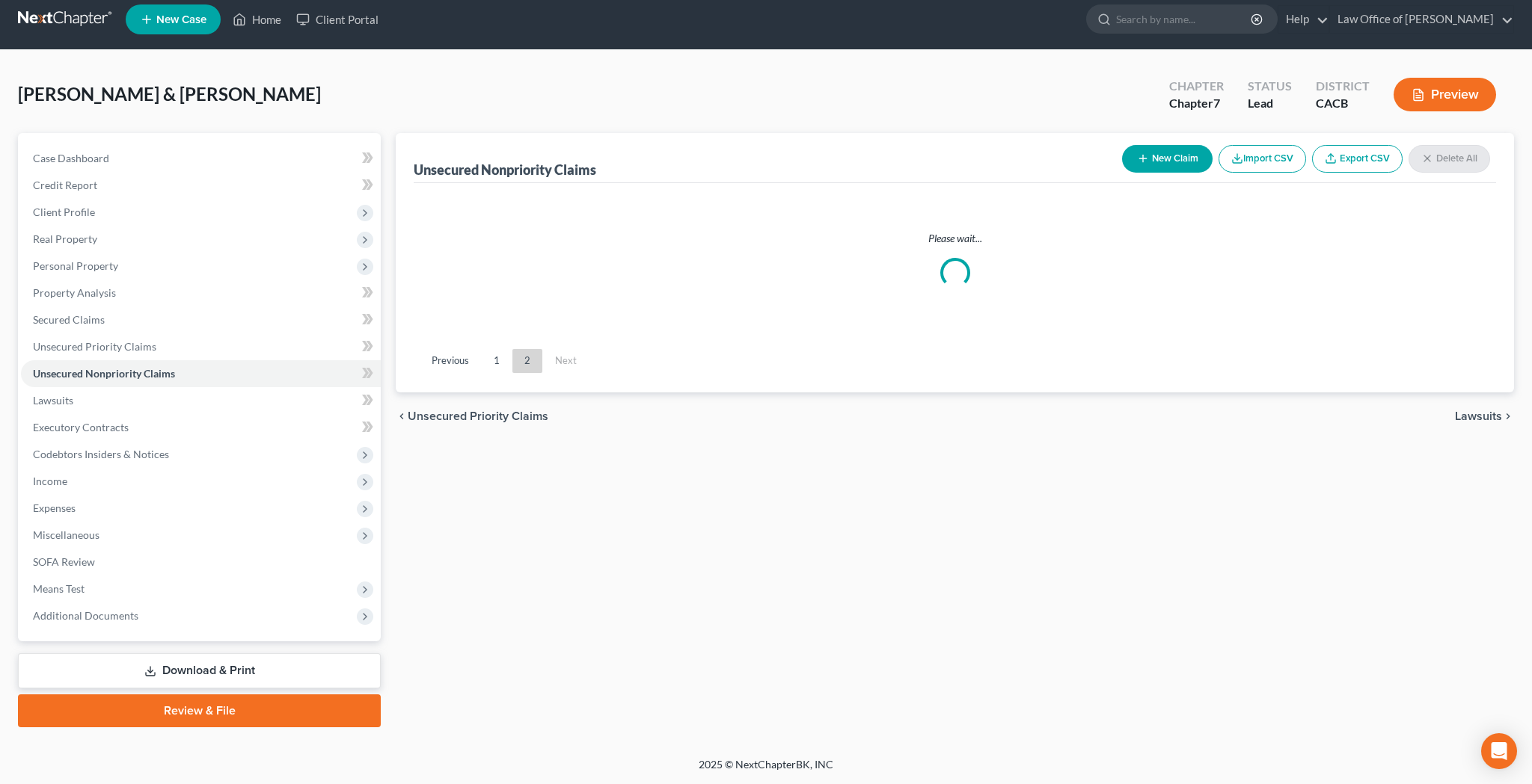
scroll to position [10, 0]
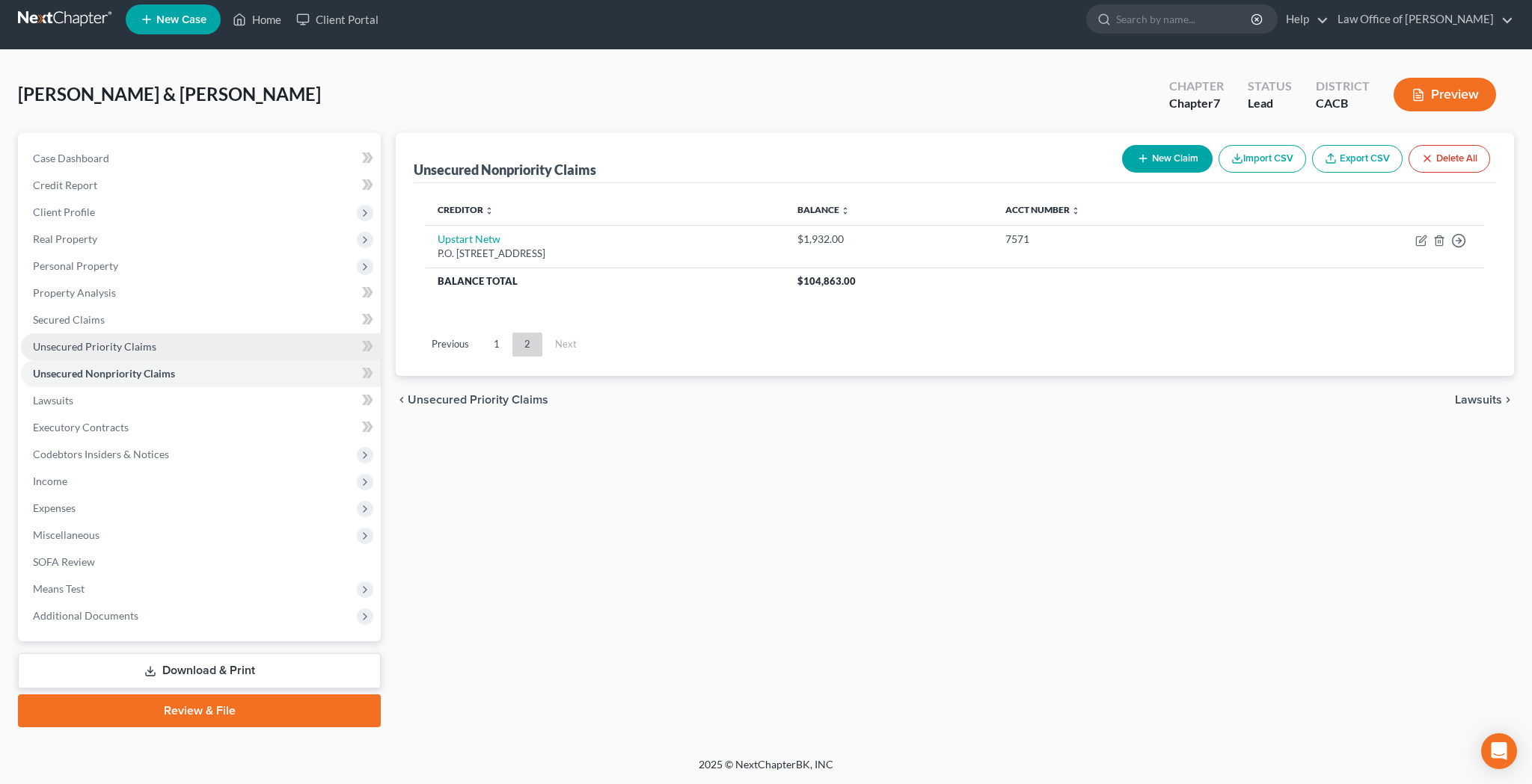
click at [148, 346] on span "Unsecured Priority Claims" at bounding box center [95, 347] width 124 height 13
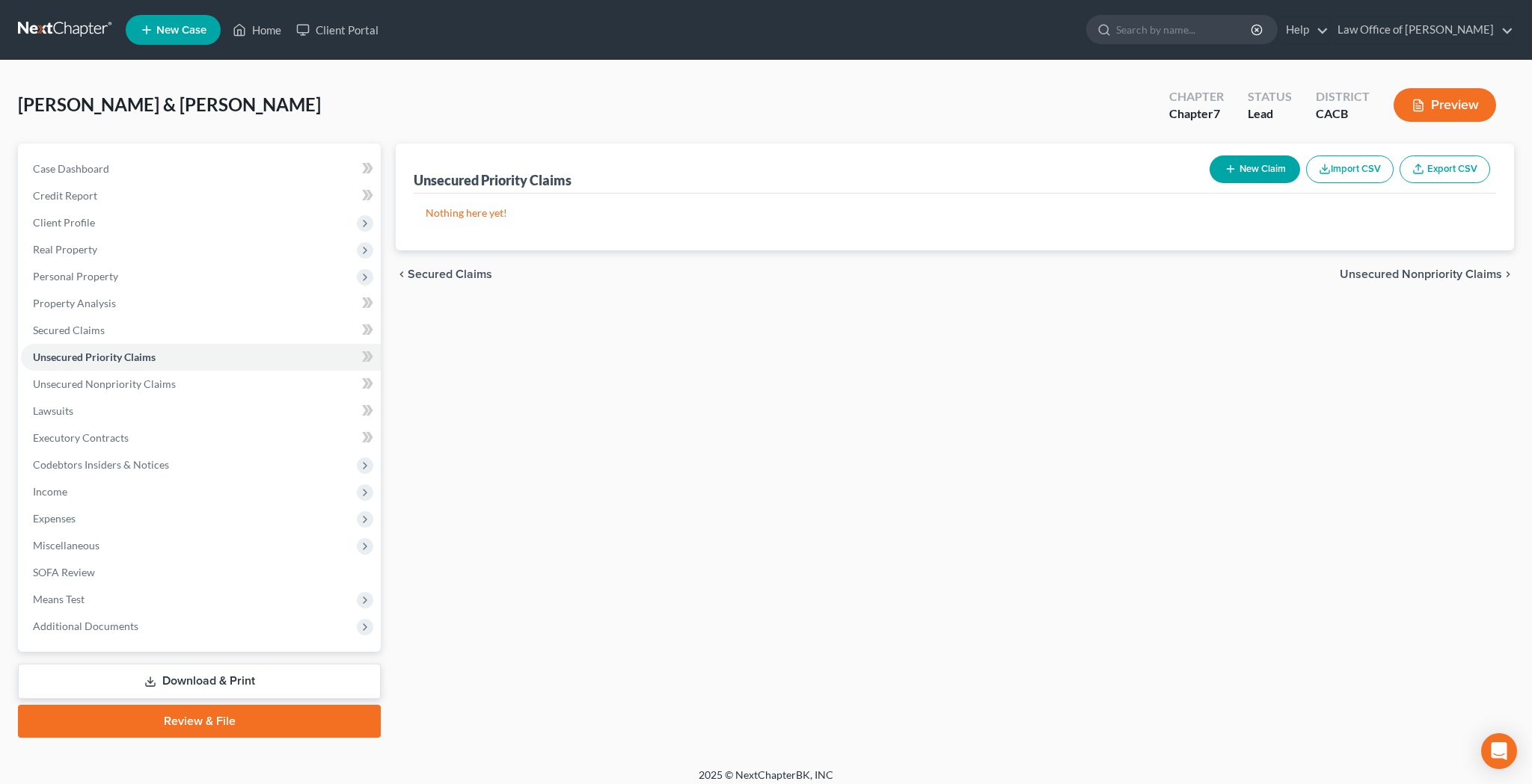
click at [1248, 168] on button "New Claim" at bounding box center [1254, 170] width 90 height 28
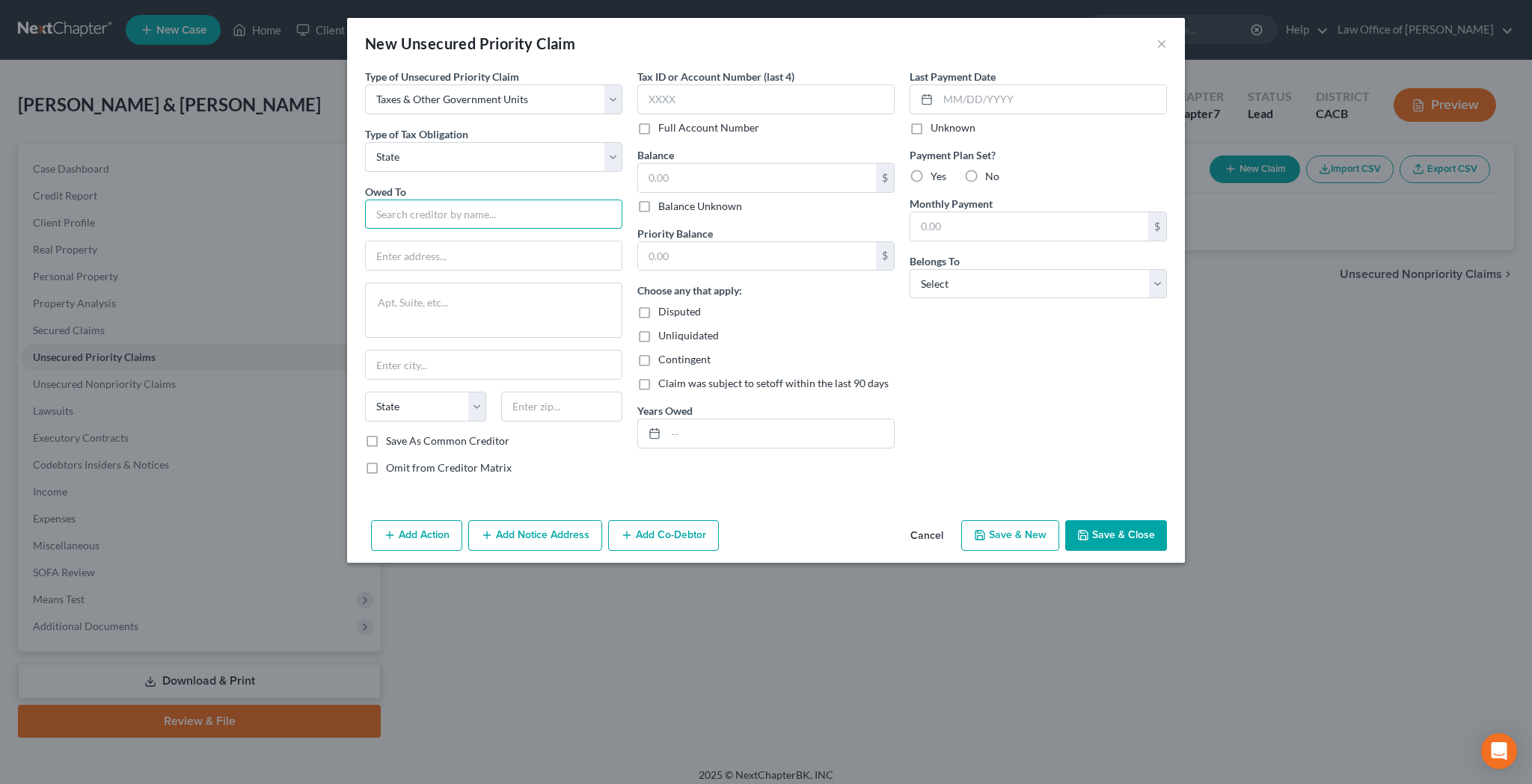
click at [542, 211] on input "text" at bounding box center [493, 214] width 257 height 30
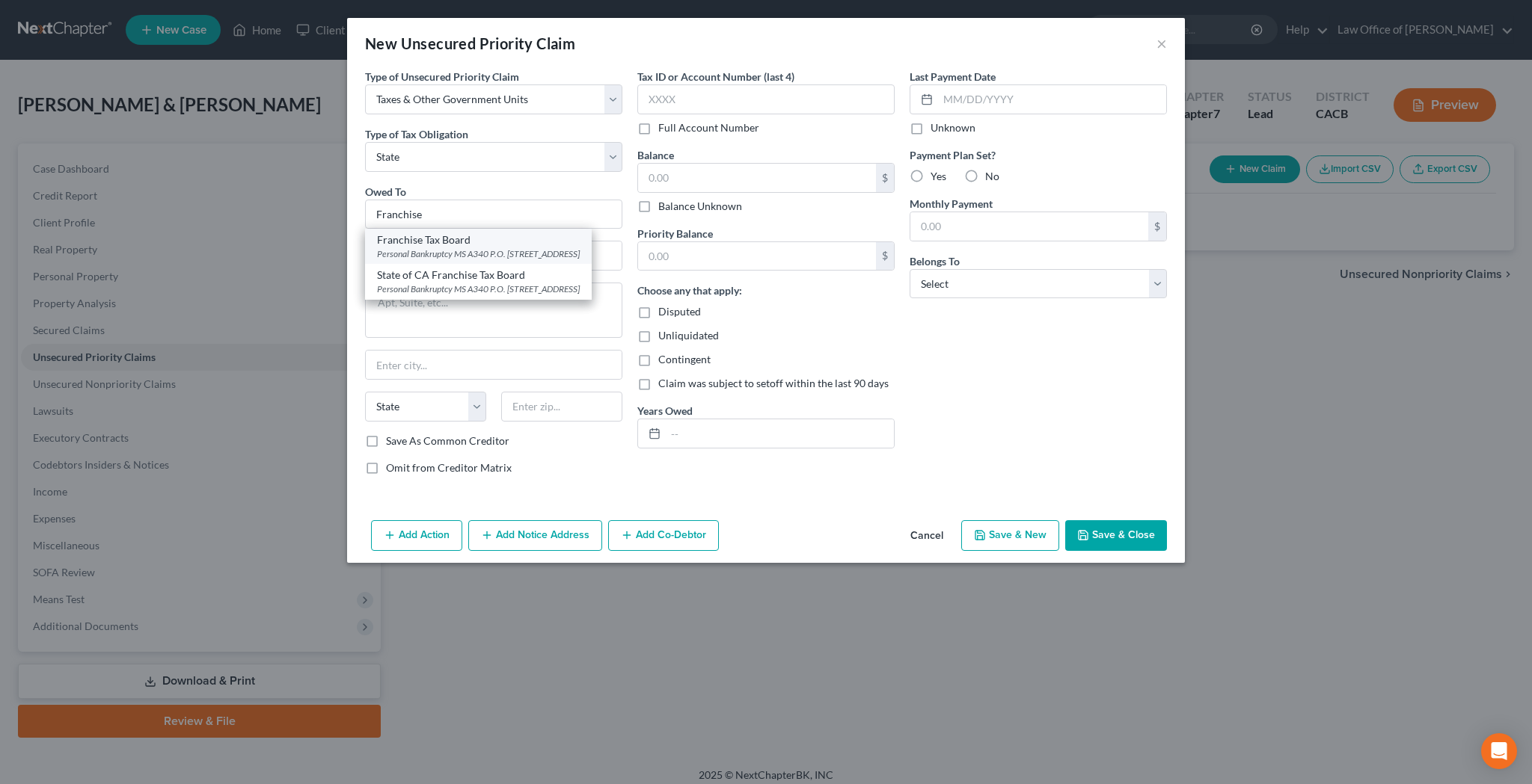
click at [533, 239] on div "Franchise Tax Board" at bounding box center [478, 240] width 203 height 15
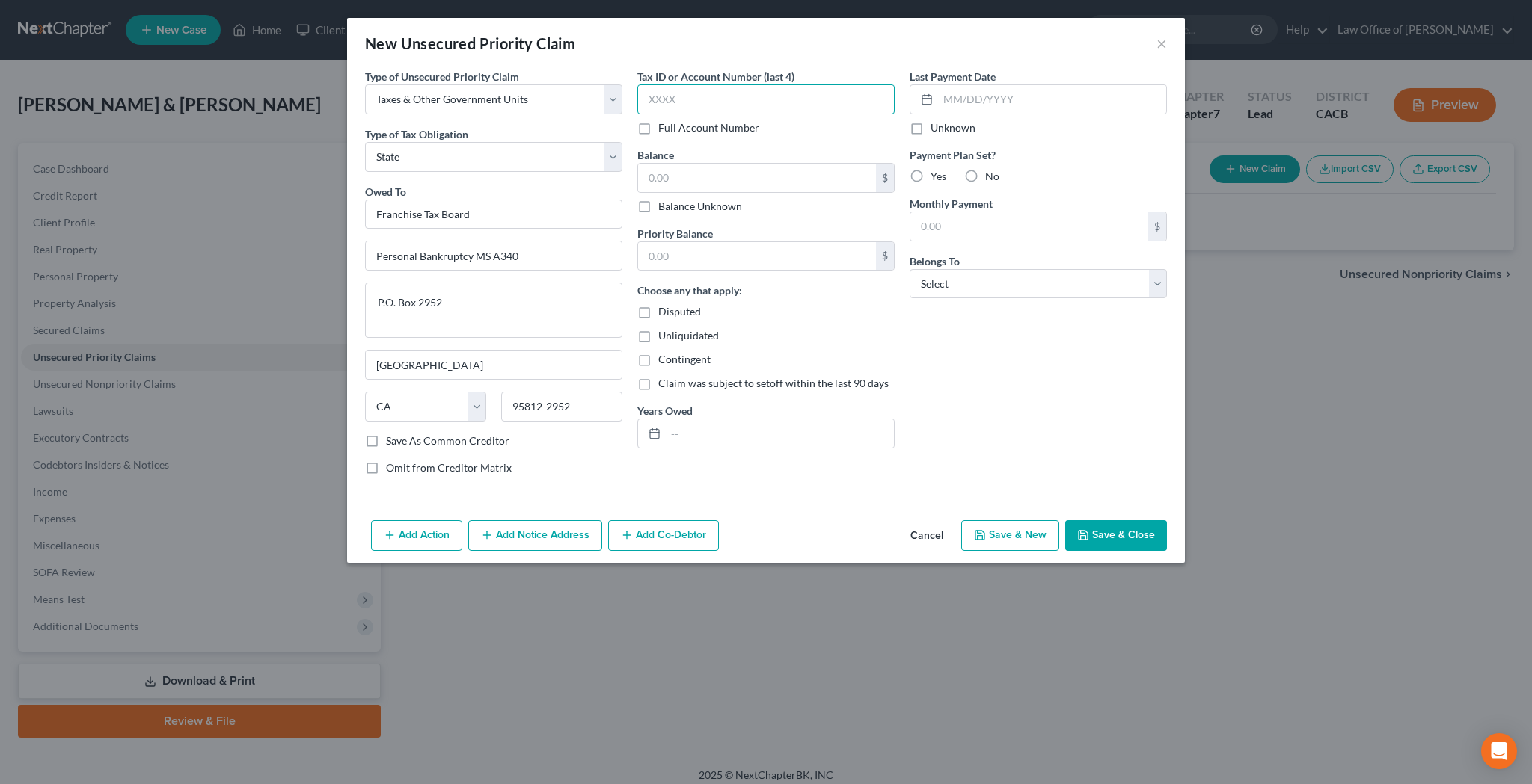
click at [744, 102] on input "text" at bounding box center [765, 100] width 257 height 30
click at [891, 131] on div "Full Account Number" at bounding box center [765, 127] width 257 height 15
click at [796, 174] on input "text" at bounding box center [757, 177] width 238 height 29
click at [786, 247] on input "text" at bounding box center [757, 256] width 238 height 29
click at [735, 252] on input "1,933.47" at bounding box center [757, 256] width 238 height 29
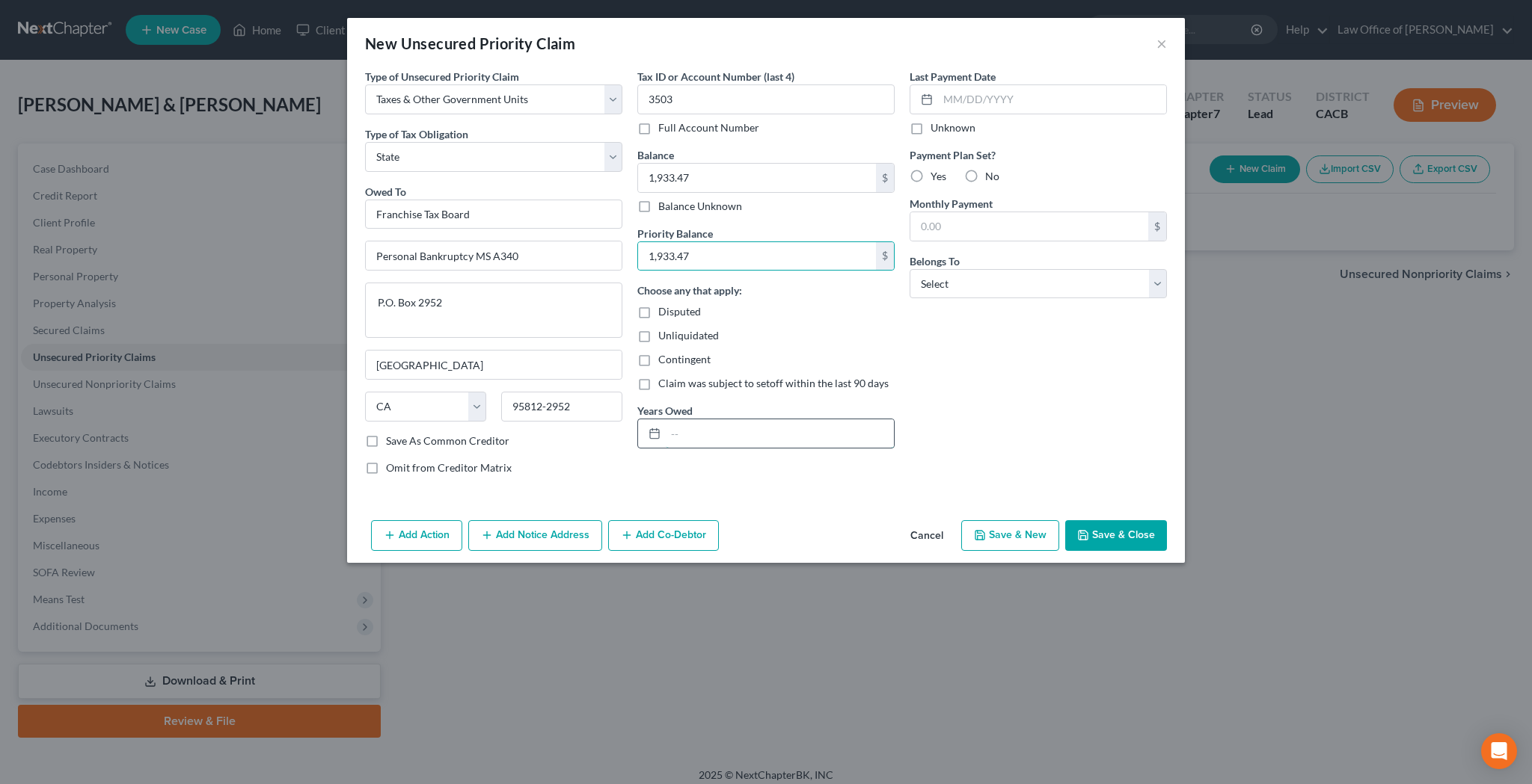
click at [688, 432] on input "text" at bounding box center [779, 434] width 228 height 29
click at [1123, 533] on button "Save & Close" at bounding box center [1116, 536] width 102 height 31
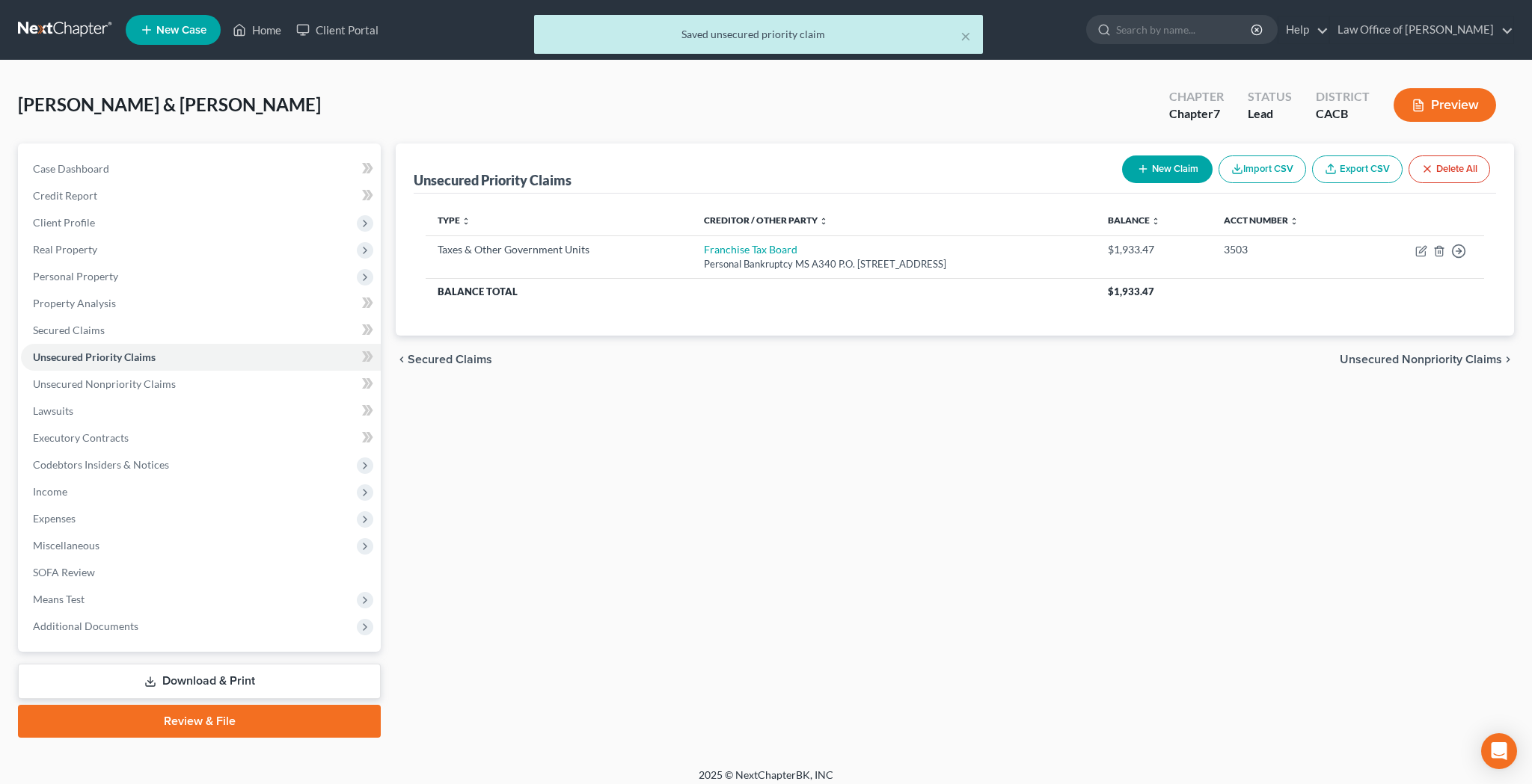
click at [1187, 168] on button "New Claim" at bounding box center [1167, 170] width 90 height 28
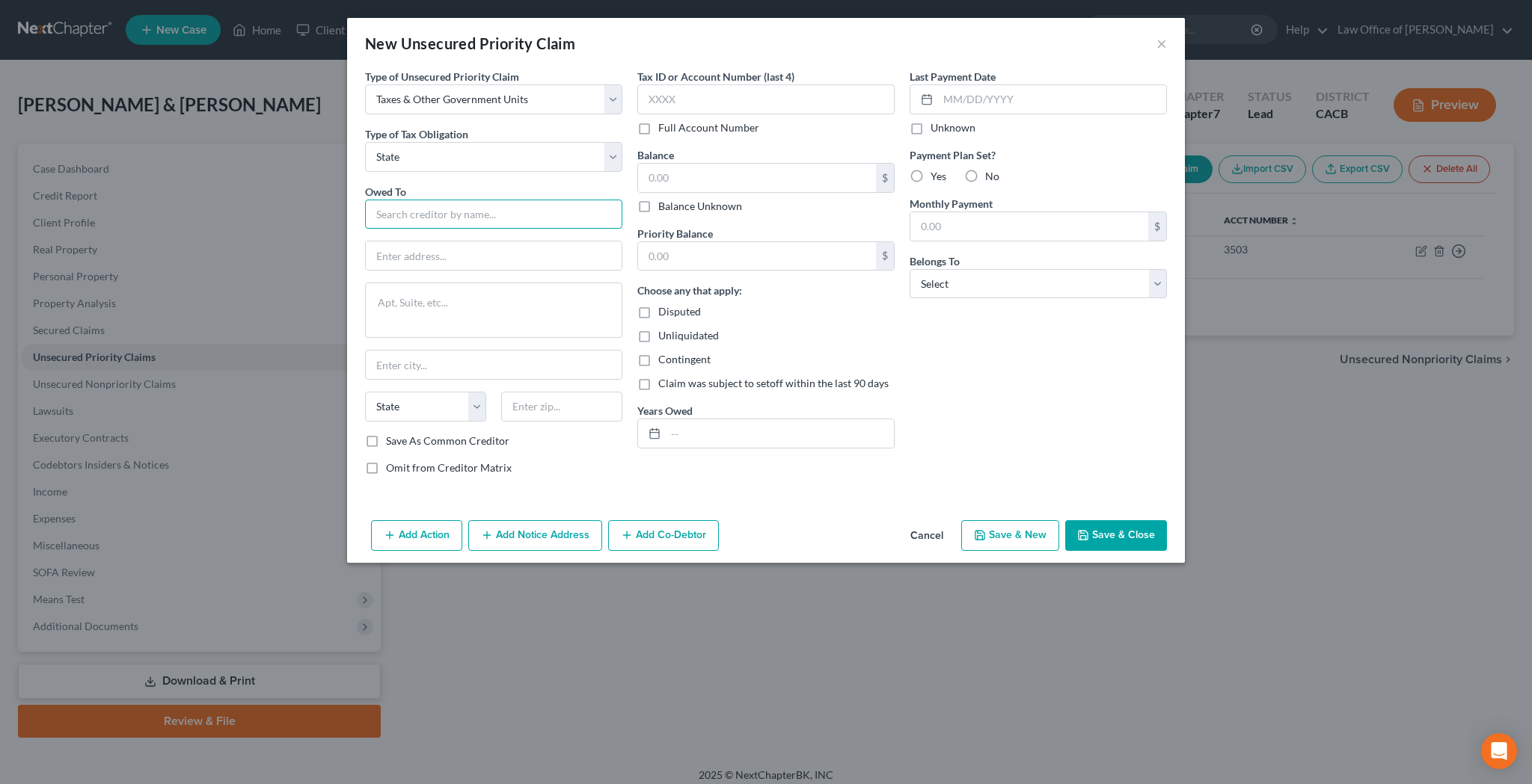
click at [487, 221] on input "text" at bounding box center [493, 214] width 257 height 30
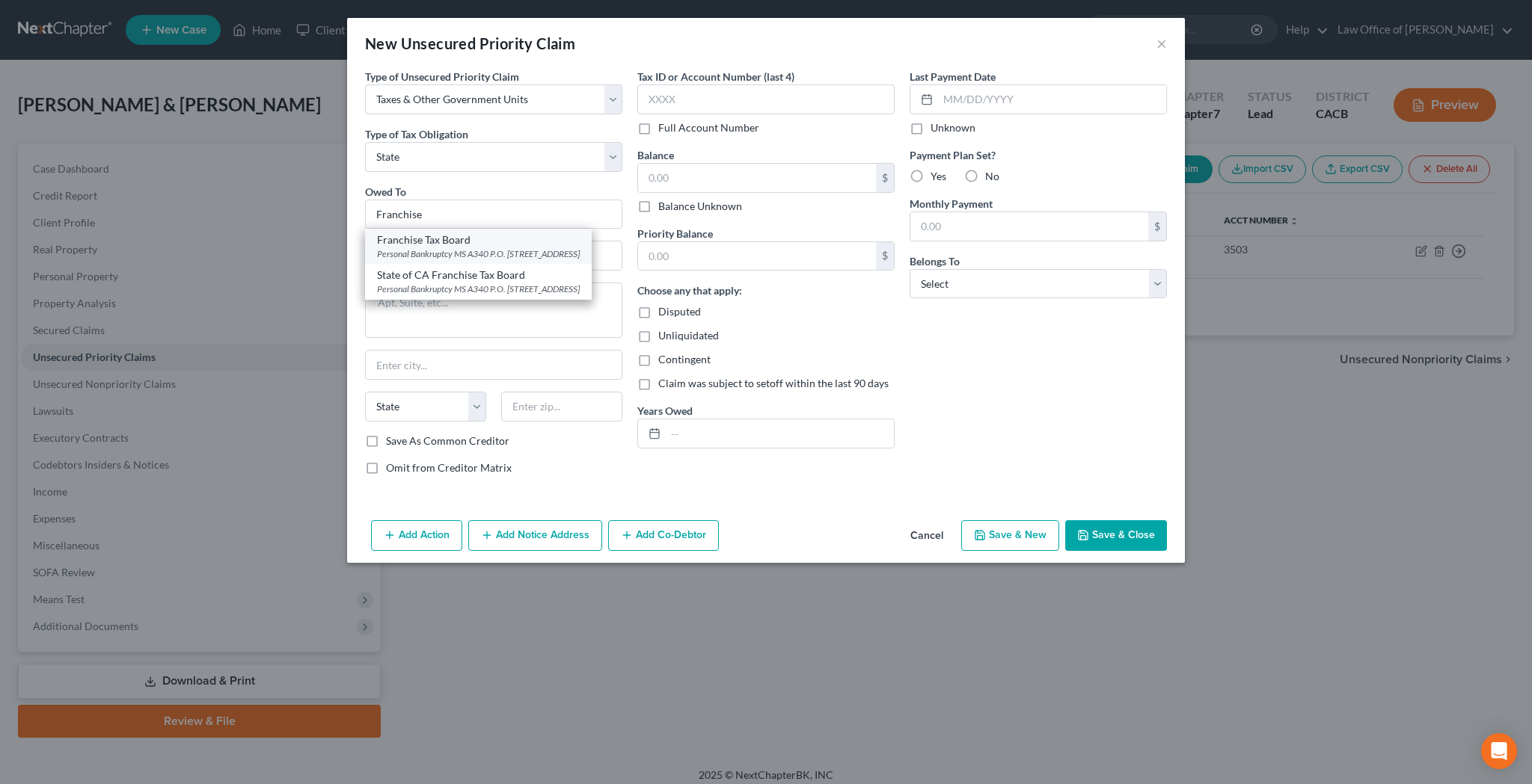
click at [478, 244] on div "Franchise Tax Board" at bounding box center [478, 240] width 203 height 15
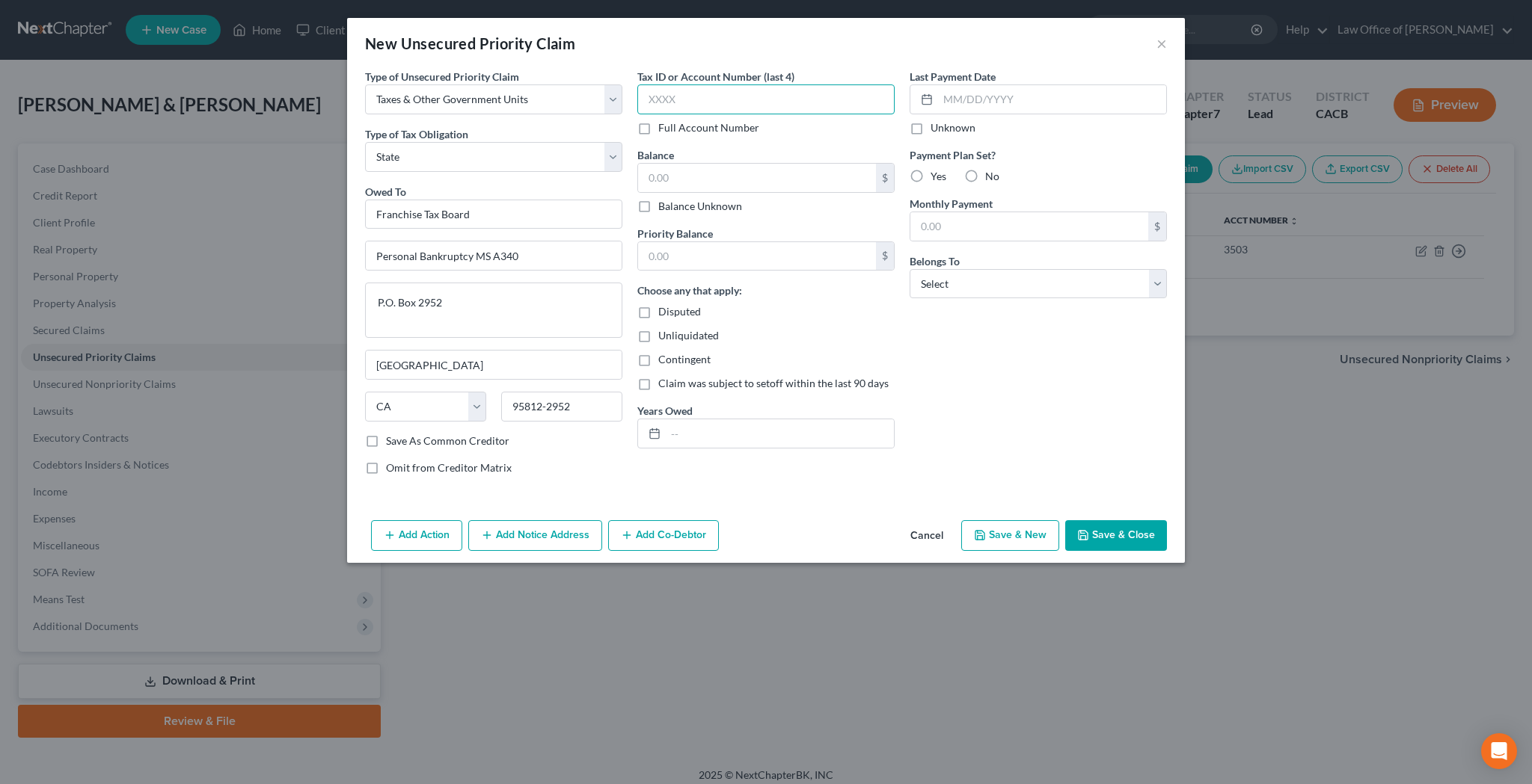
click at [708, 101] on input "text" at bounding box center [765, 100] width 257 height 30
click at [820, 172] on input "text" at bounding box center [757, 177] width 238 height 29
click at [819, 252] on input "text" at bounding box center [757, 256] width 238 height 29
click at [755, 423] on input "text" at bounding box center [779, 434] width 228 height 29
click at [1107, 529] on button "Save & Close" at bounding box center [1116, 536] width 102 height 31
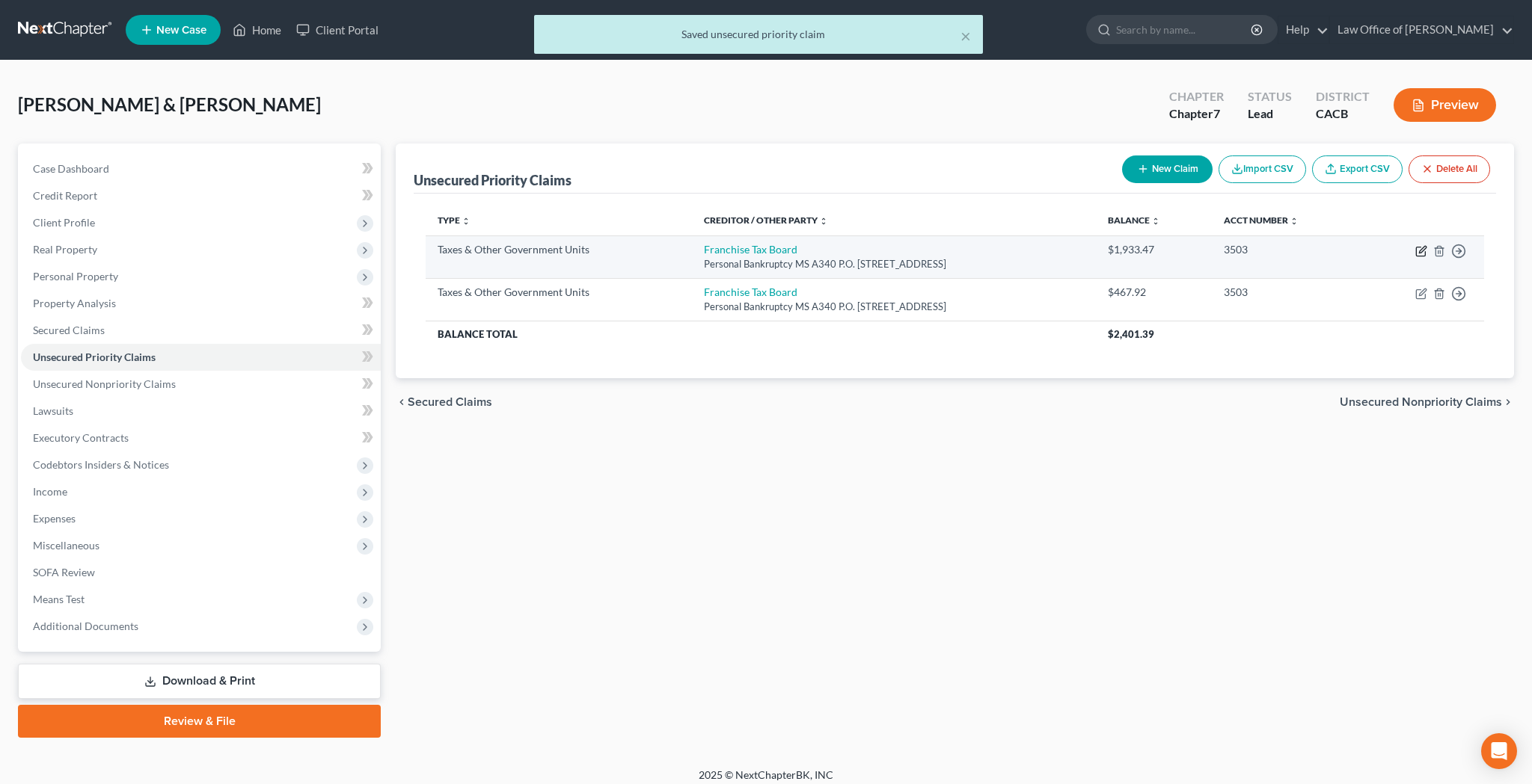
click at [1422, 250] on icon "button" at bounding box center [1420, 251] width 12 height 12
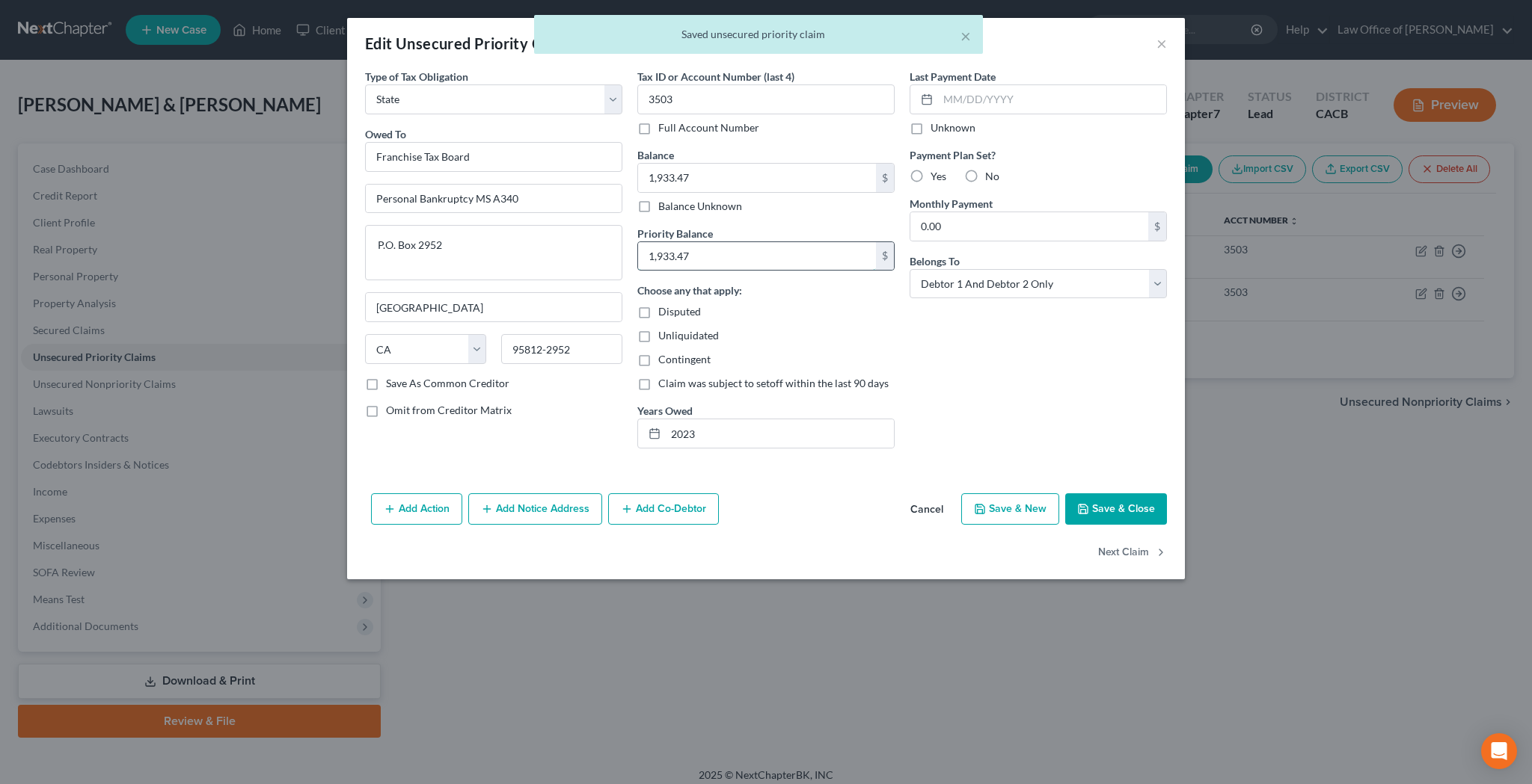
click at [700, 262] on input "1,933.47" at bounding box center [757, 256] width 238 height 29
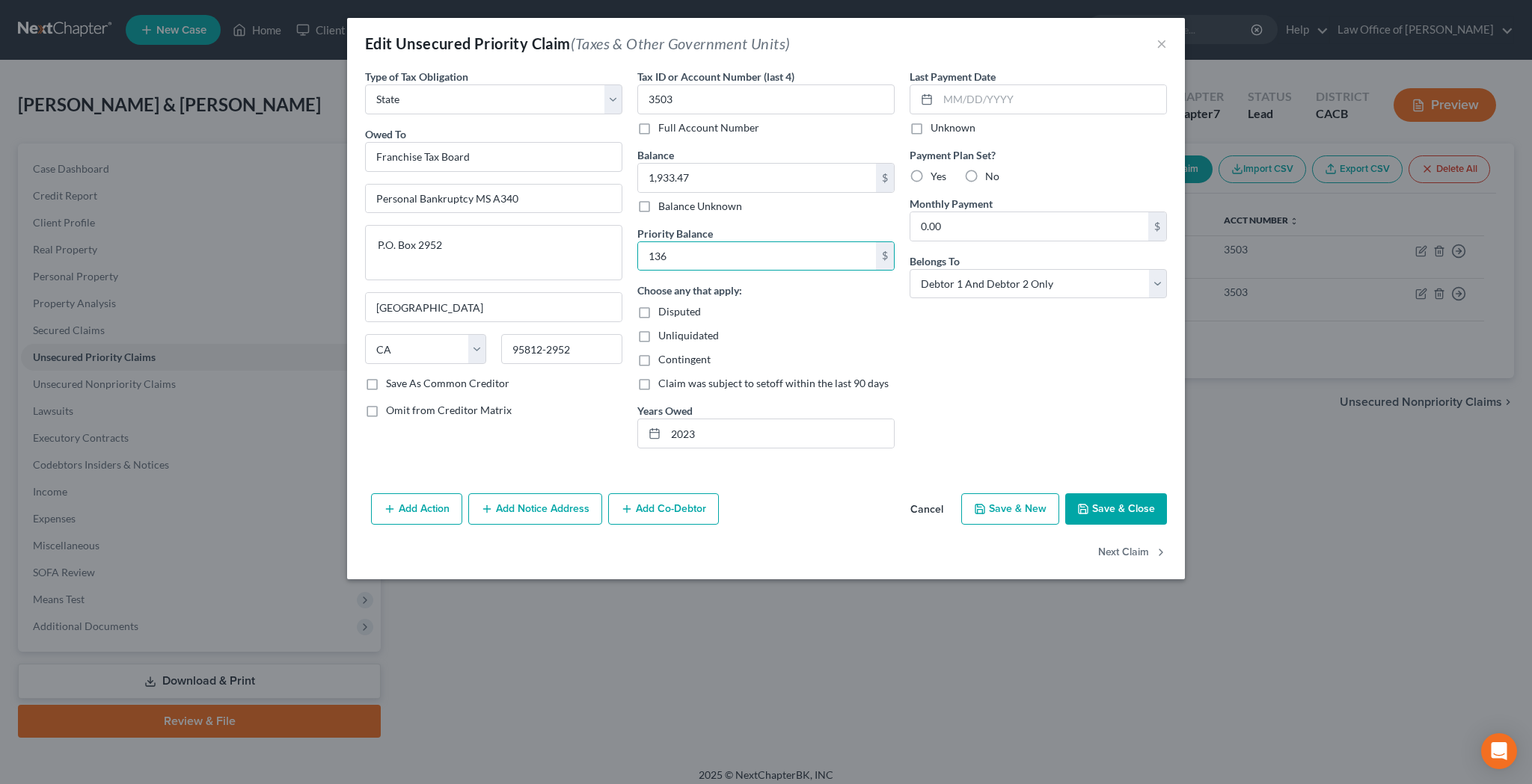
click at [1052, 394] on div "Last Payment Date Unknown Payment Plan Set? Yes No Monthly Payment 0.00 $ Belon…" at bounding box center [1037, 265] width 272 height 392
click at [1126, 510] on button "Save & Close" at bounding box center [1116, 509] width 102 height 31
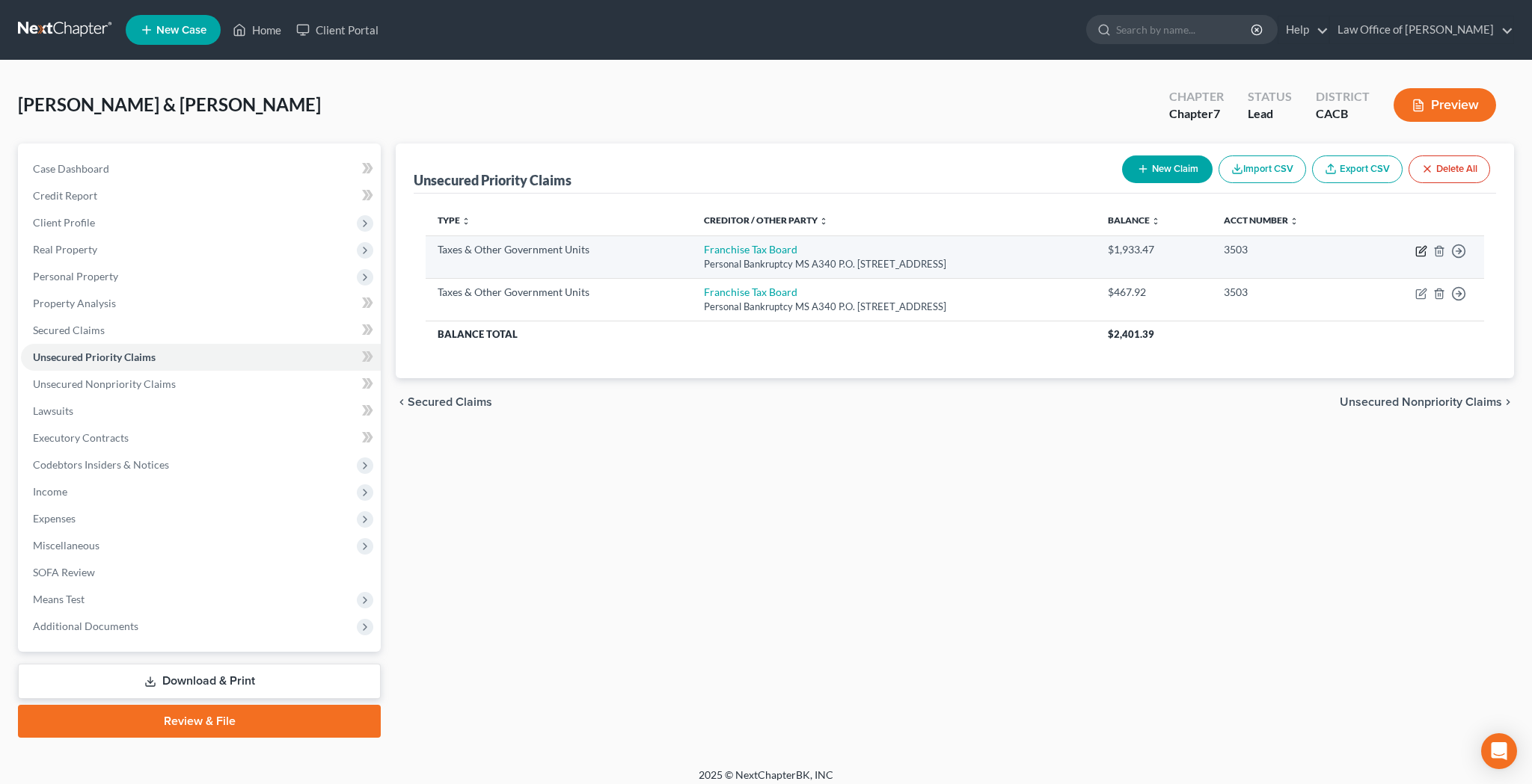
click at [1422, 252] on icon "button" at bounding box center [1420, 251] width 12 height 12
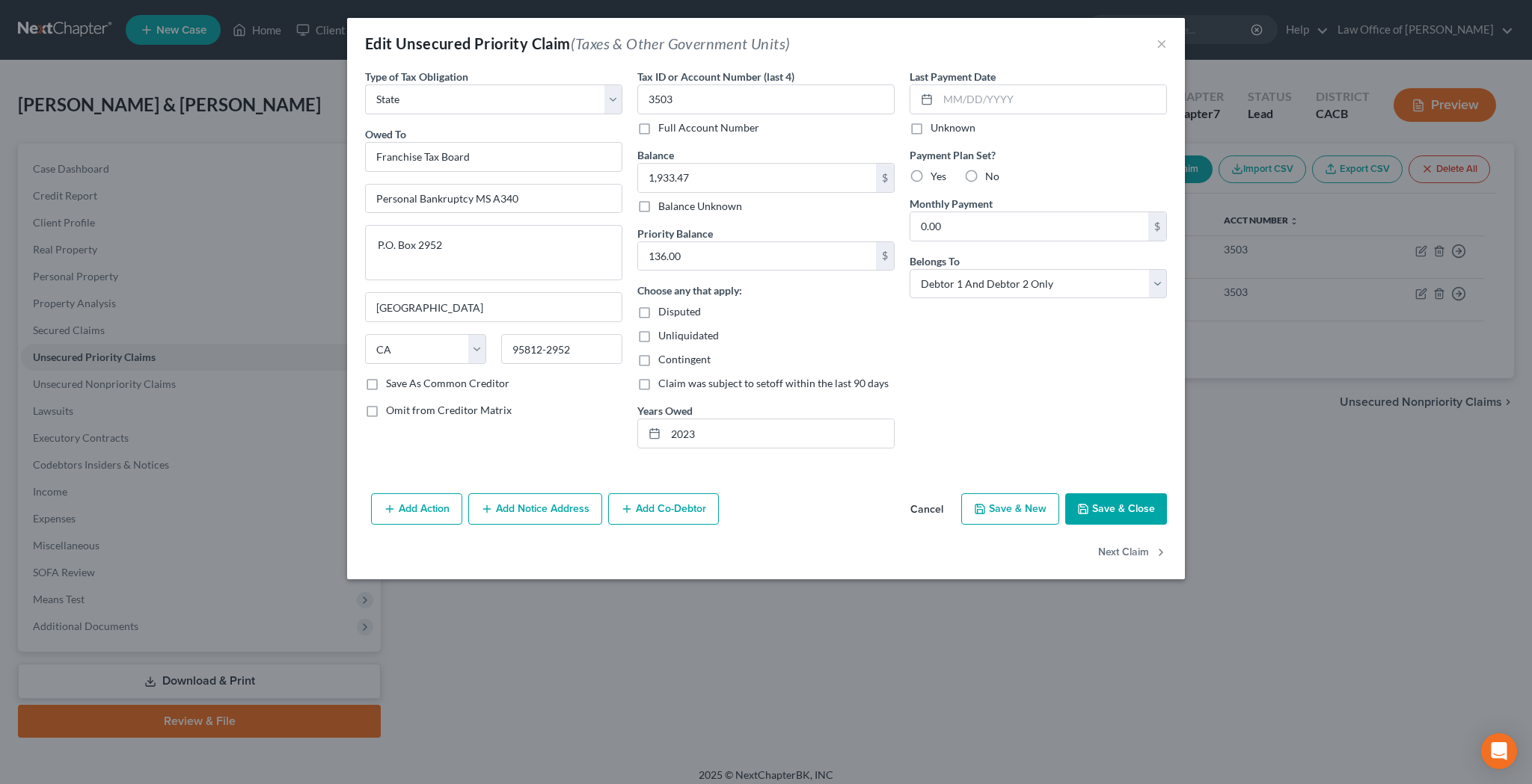
click at [1127, 517] on button "Save & Close" at bounding box center [1116, 509] width 102 height 31
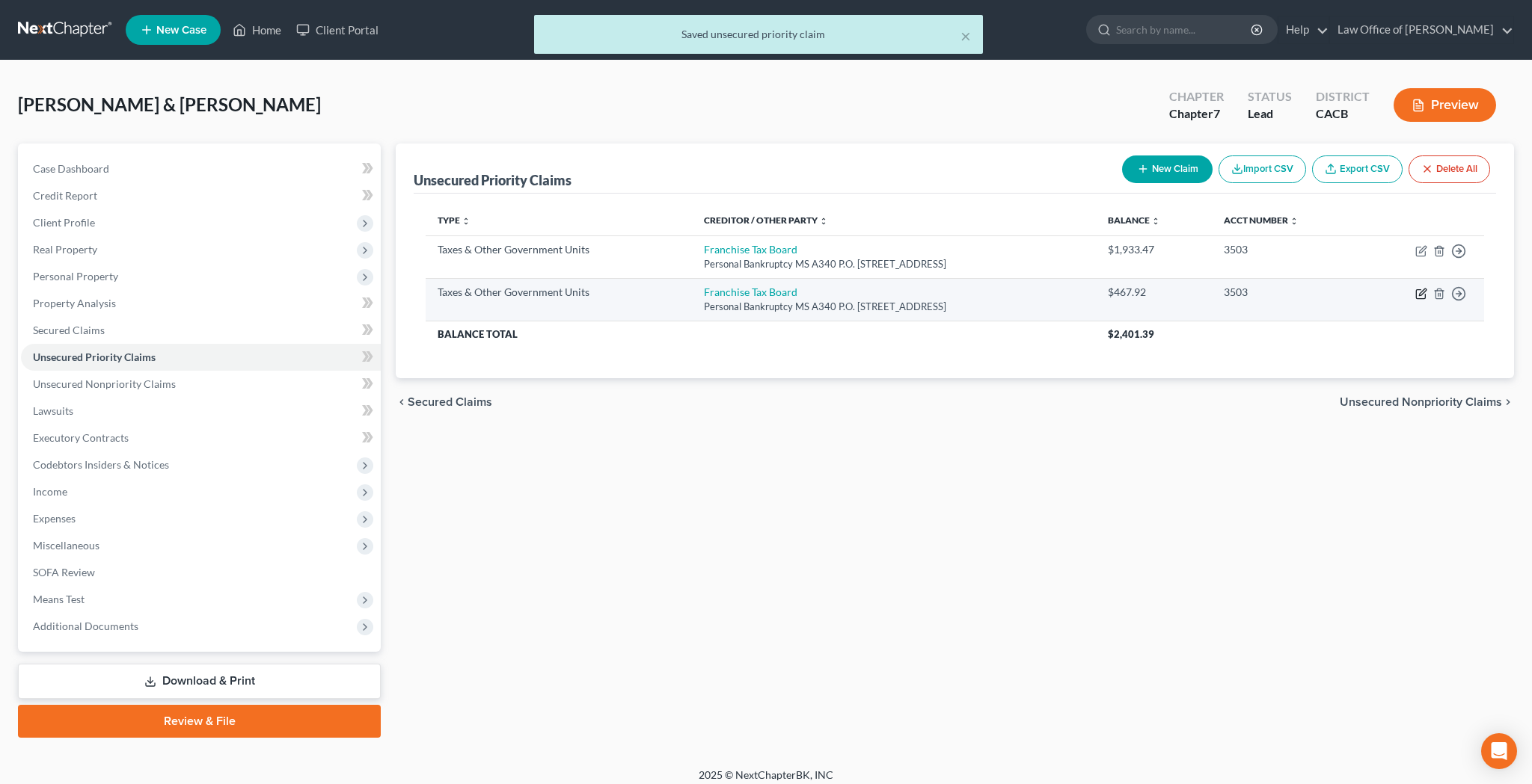
click at [1423, 293] on icon "button" at bounding box center [1420, 293] width 12 height 12
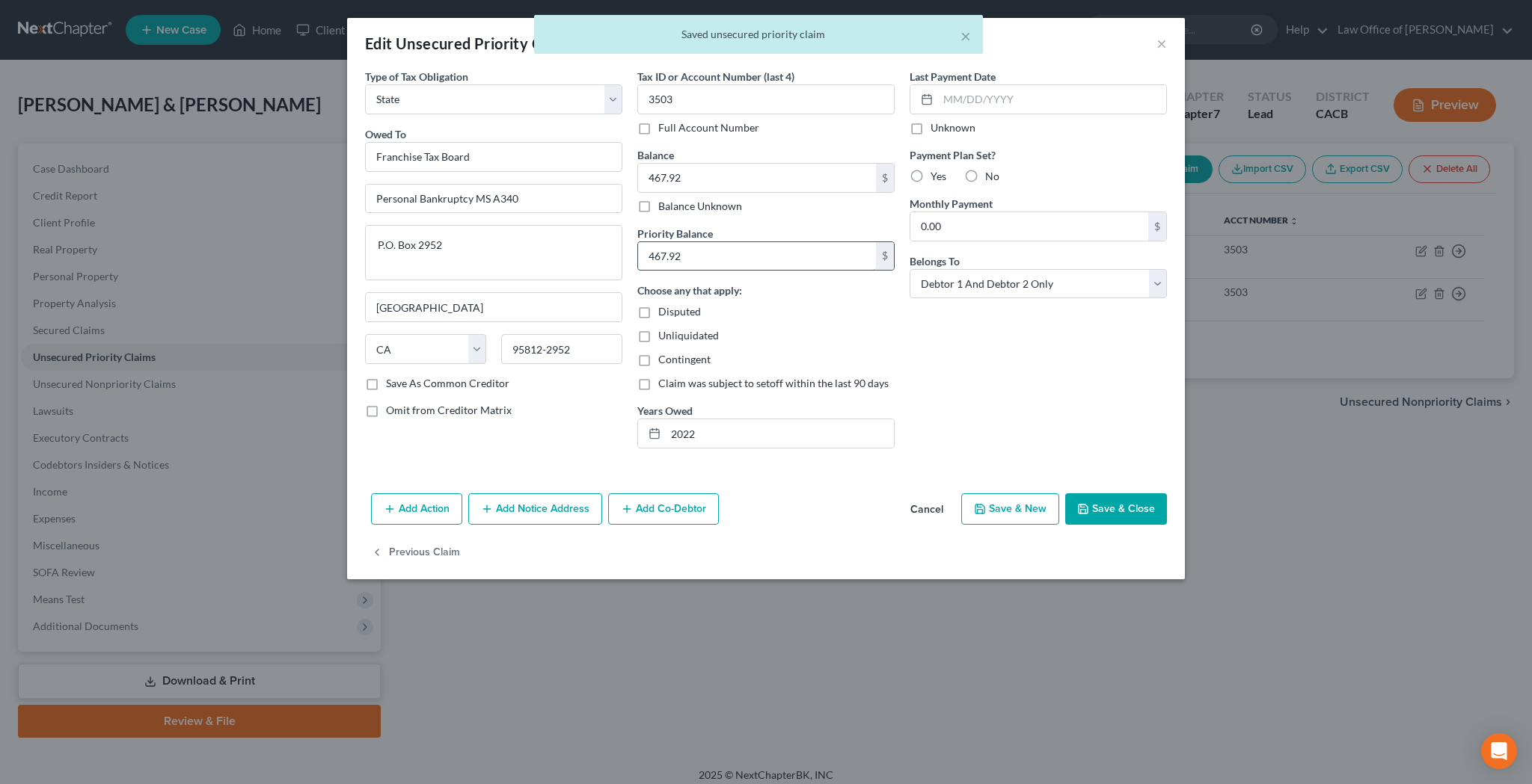
click at [809, 255] on input "467.92" at bounding box center [757, 256] width 238 height 29
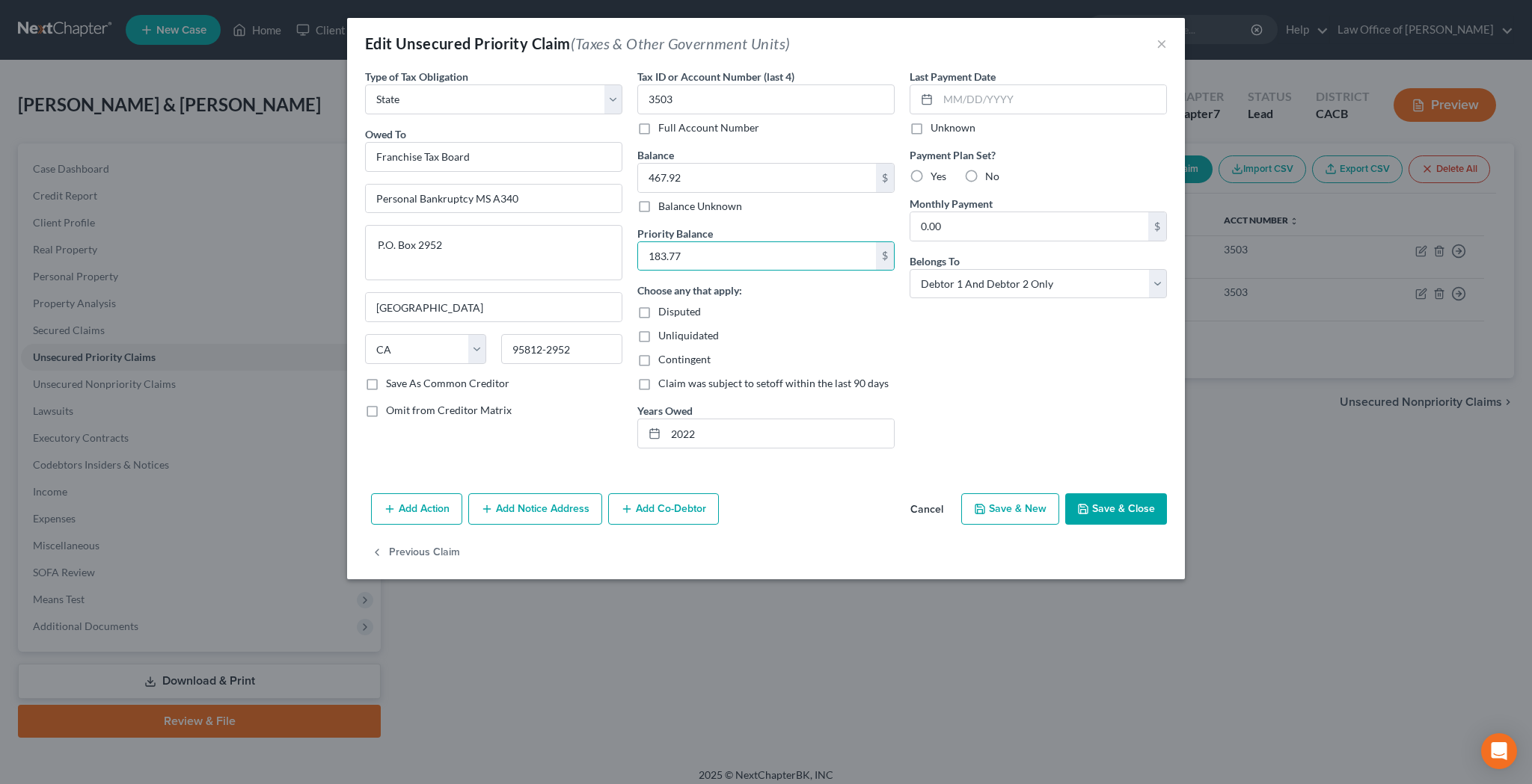
click at [1107, 505] on button "Save & Close" at bounding box center [1116, 509] width 102 height 31
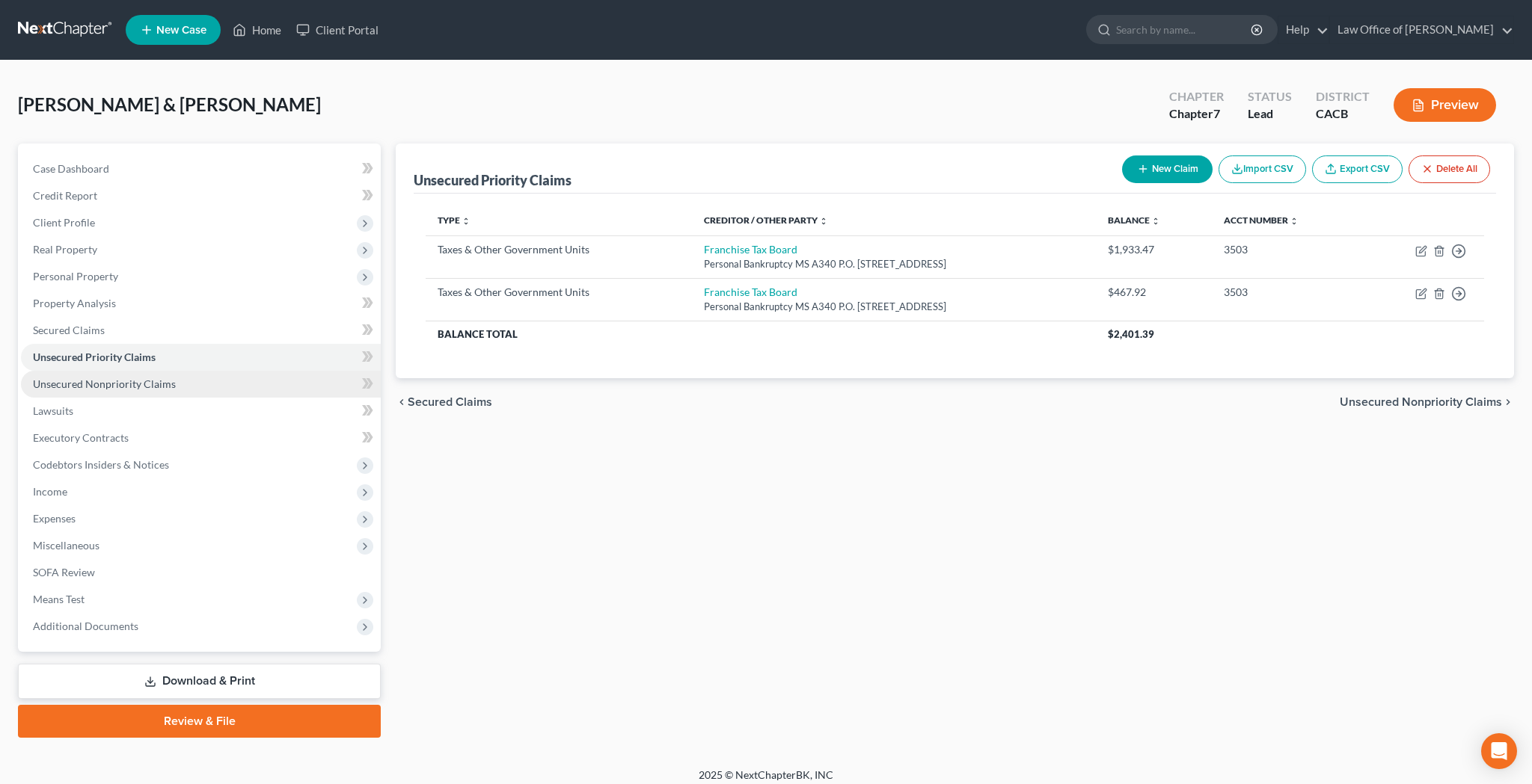
click at [148, 380] on span "Unsecured Nonpriority Claims" at bounding box center [104, 384] width 143 height 13
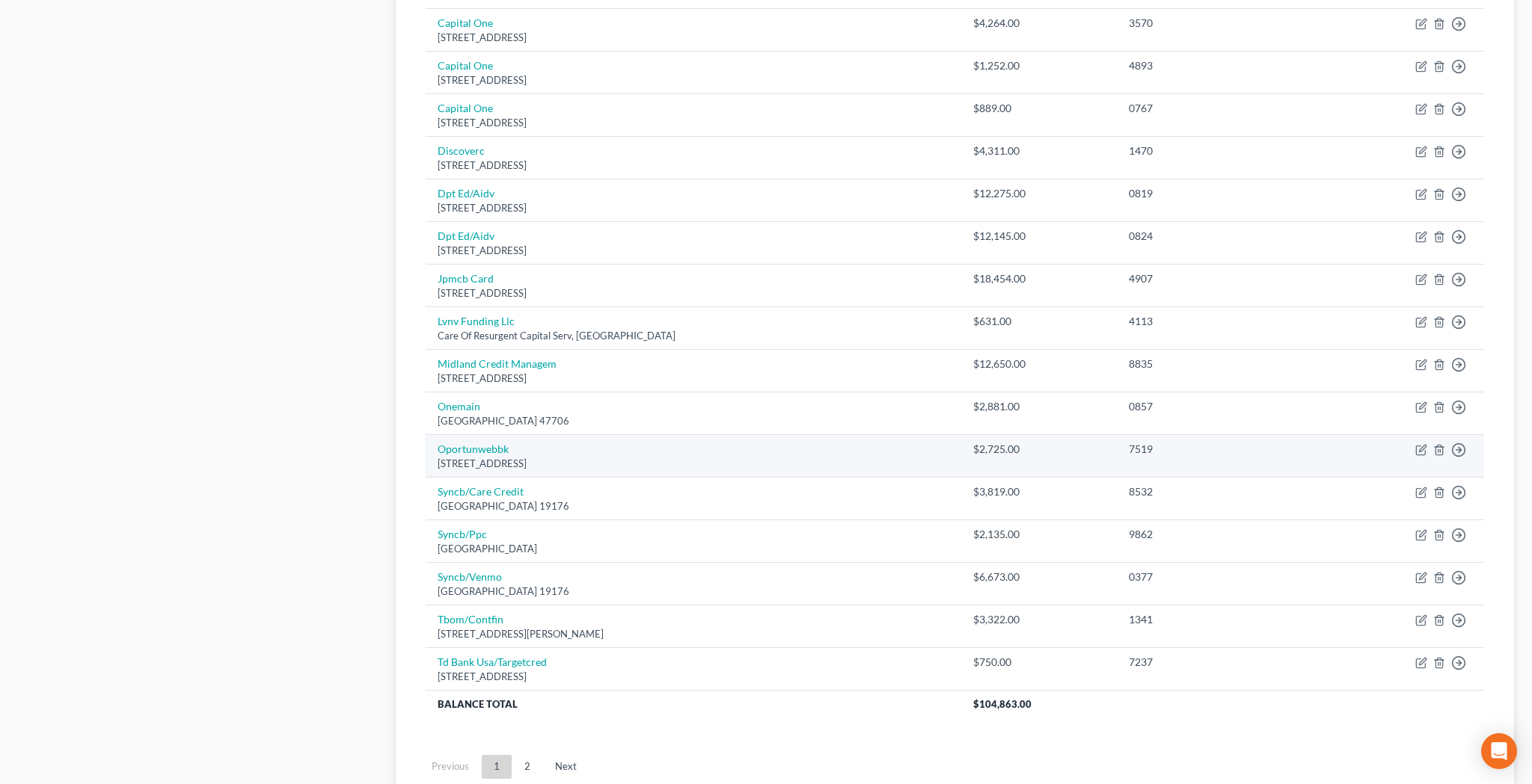
scroll to position [826, 0]
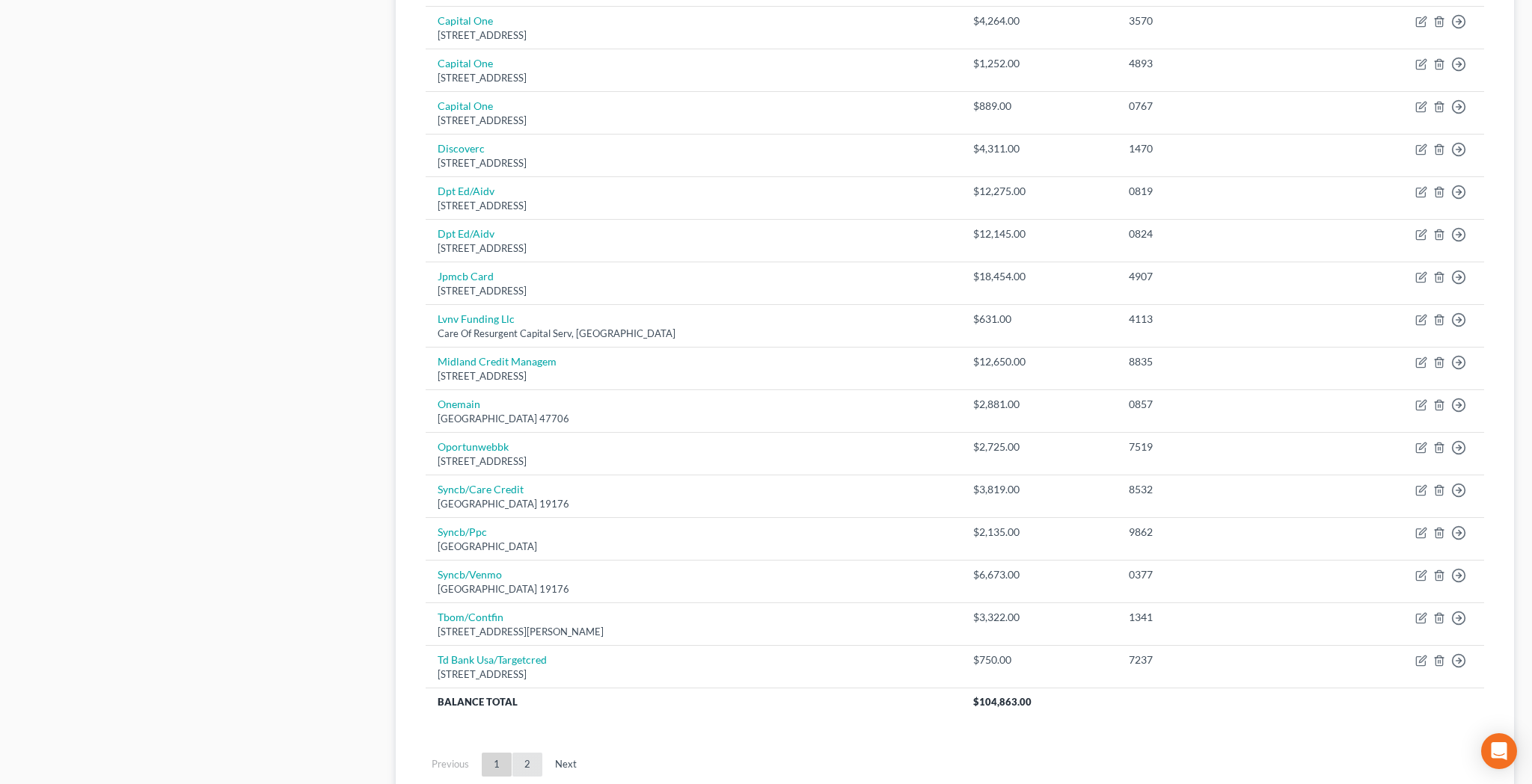
click at [527, 753] on link "2" at bounding box center [527, 765] width 30 height 24
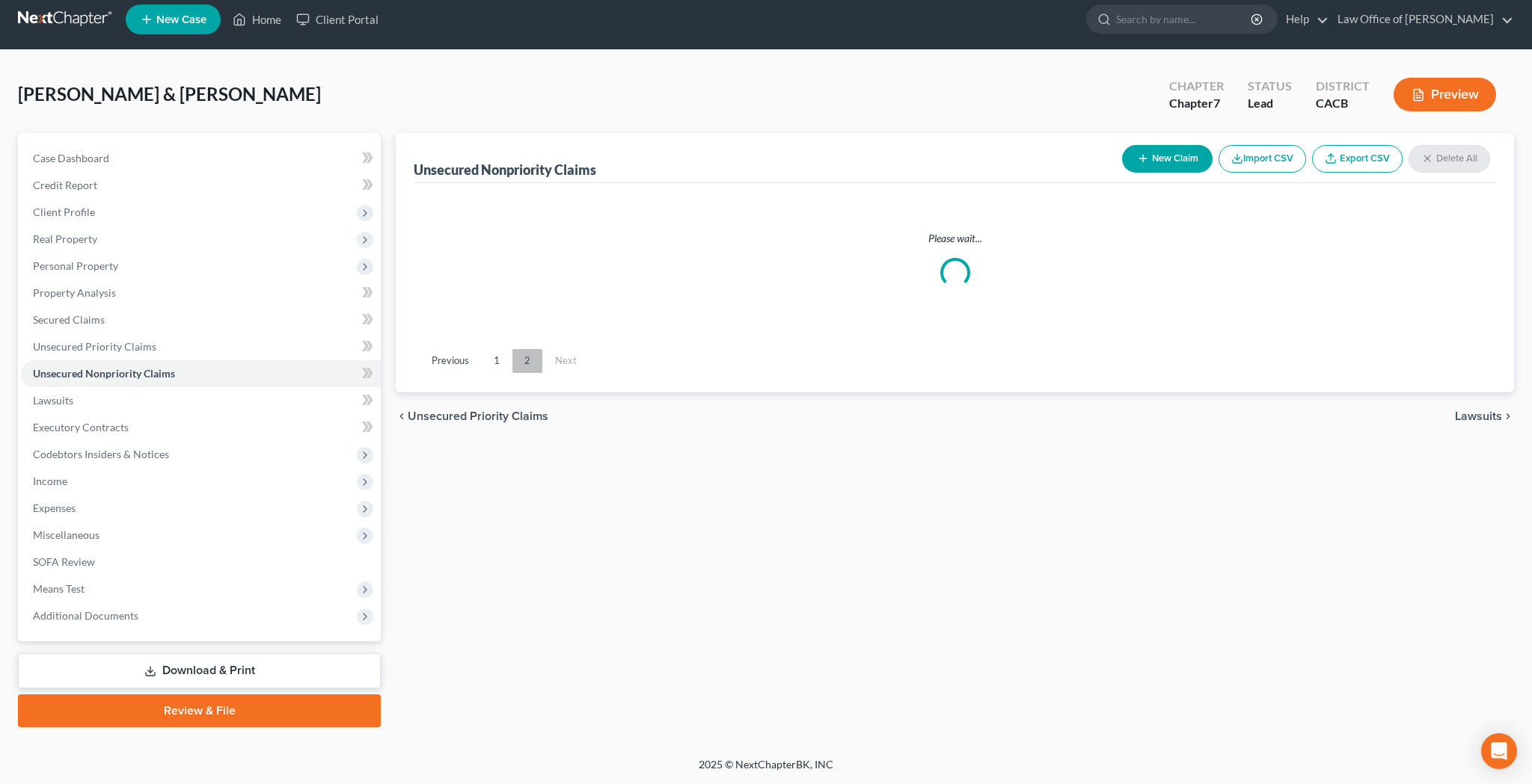
scroll to position [10, 0]
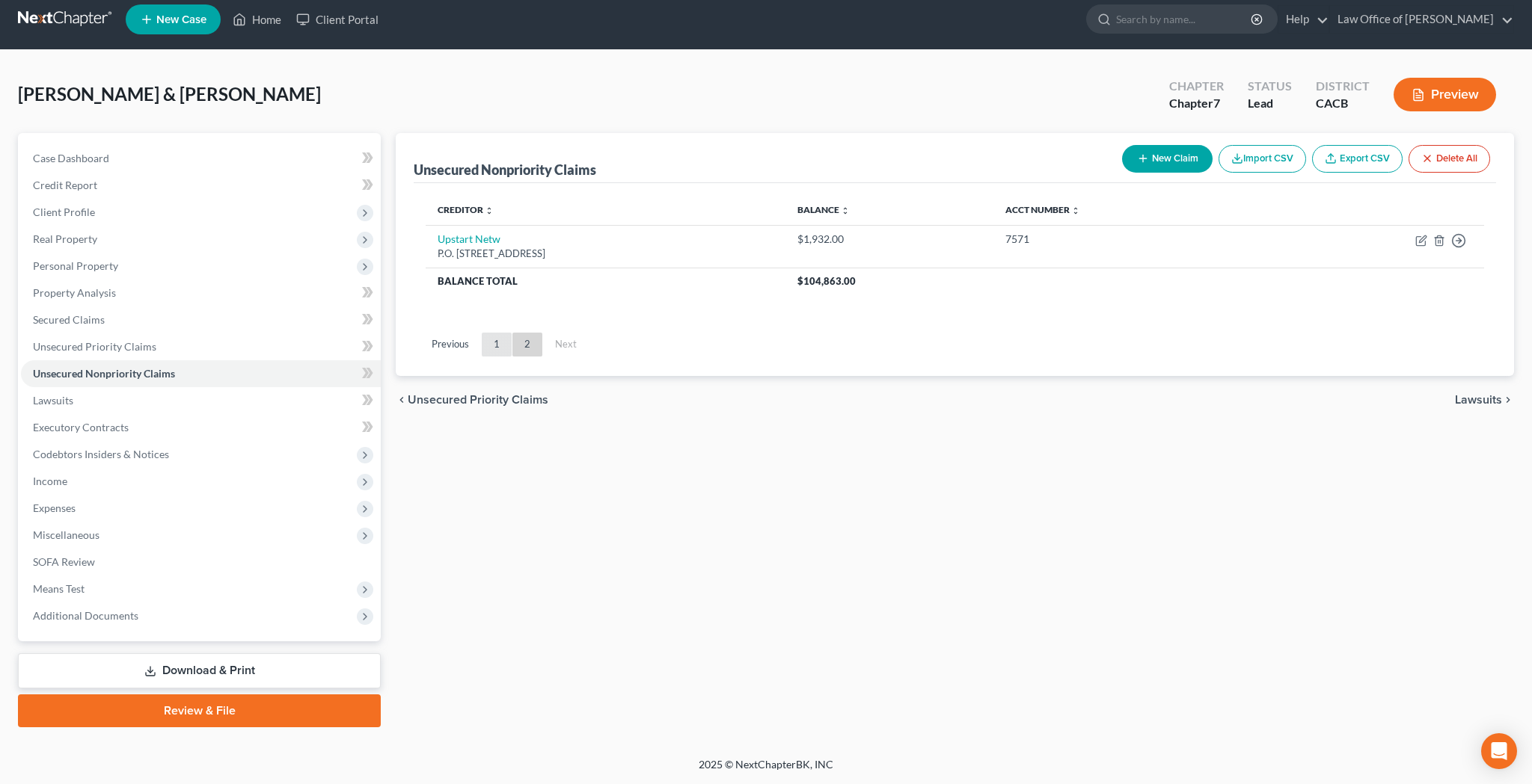
click at [495, 346] on link "1" at bounding box center [497, 345] width 30 height 24
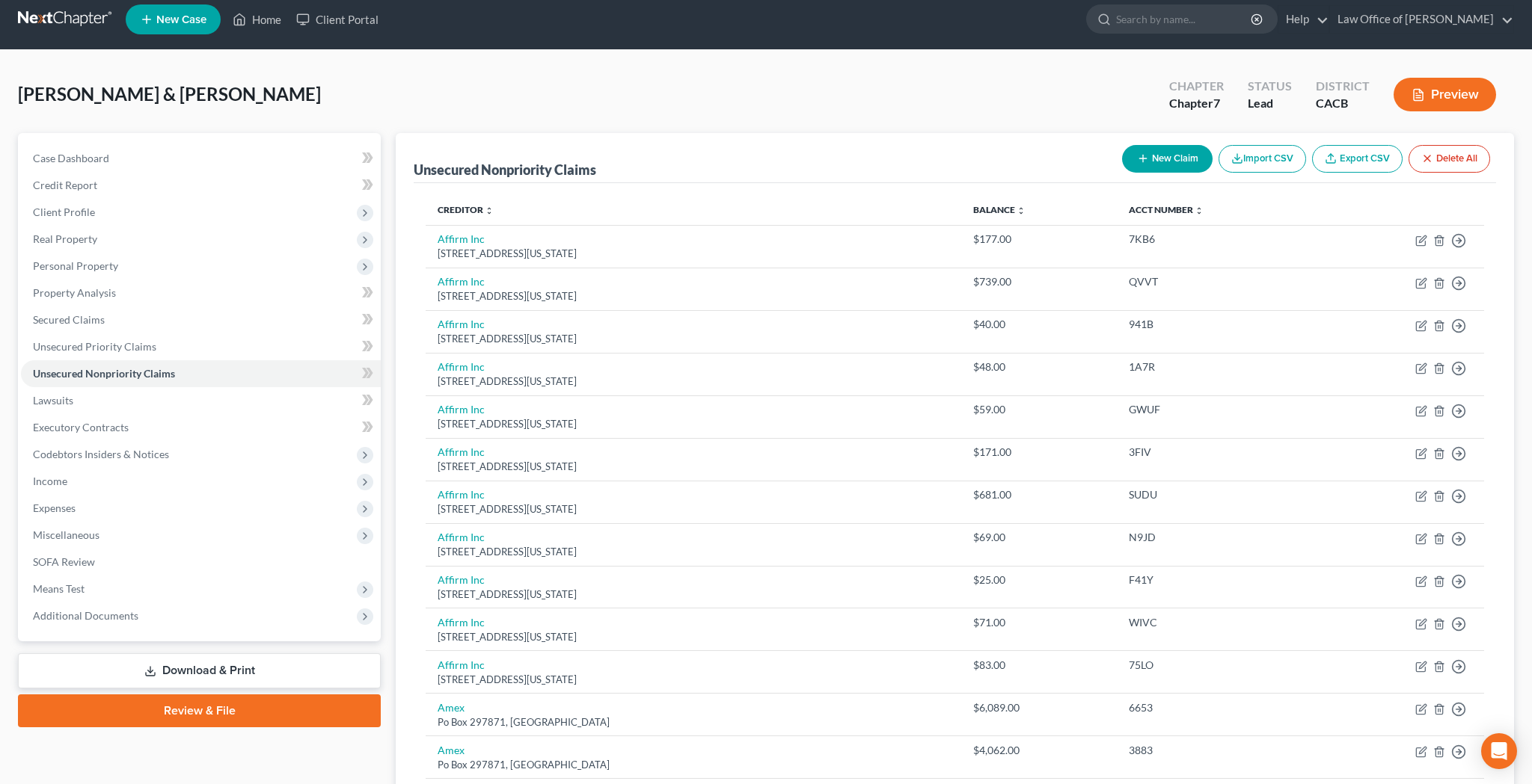
click at [1149, 154] on button "New Claim" at bounding box center [1167, 159] width 90 height 28
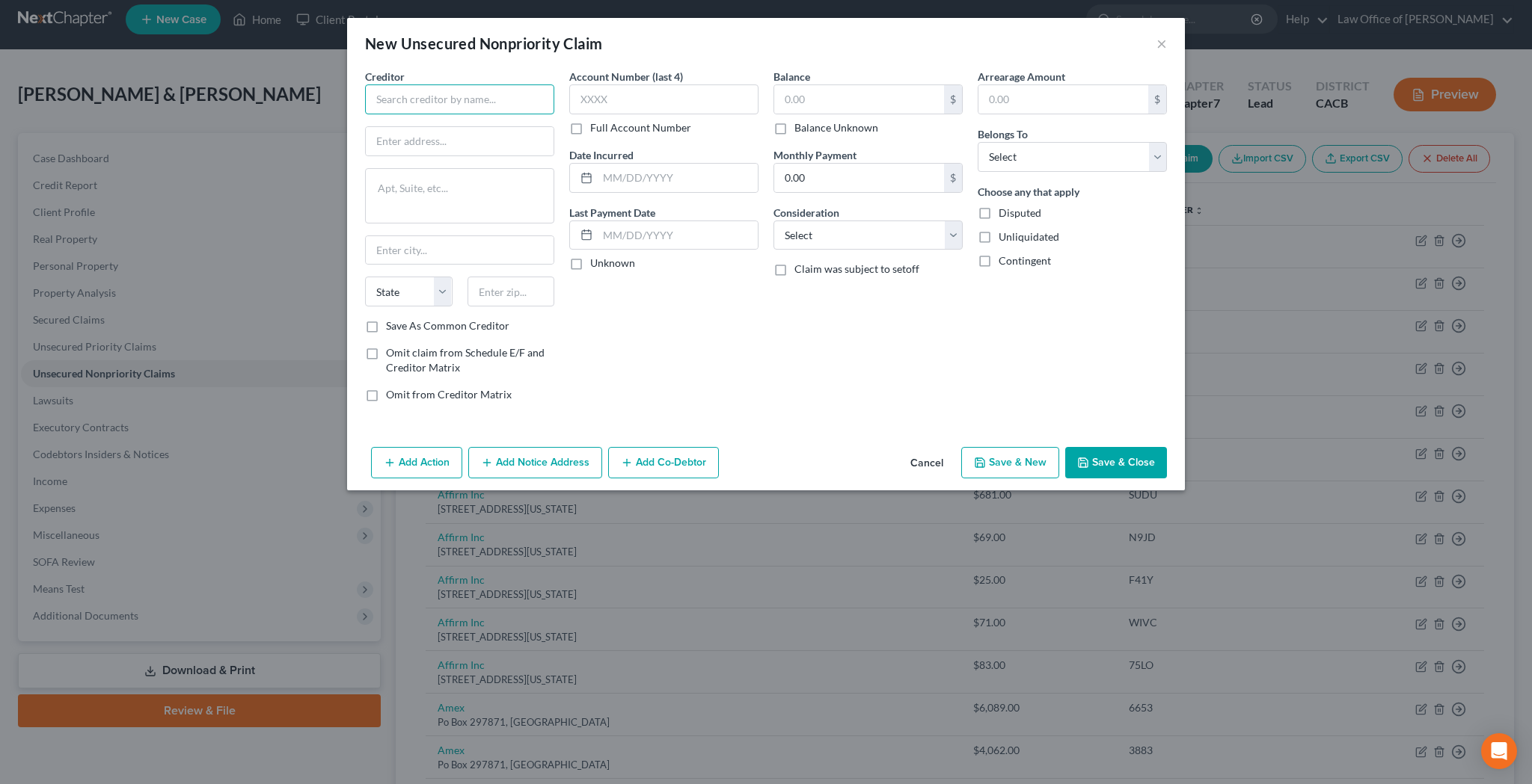
click at [433, 106] on input "text" at bounding box center [459, 100] width 189 height 30
click at [392, 133] on div "[STREET_ADDRESS]" at bounding box center [454, 139] width 156 height 13
click at [629, 104] on input "text" at bounding box center [664, 100] width 189 height 30
click at [664, 300] on div "Account Number (last 4) 3490 Full Account Number Date Incurred Last Payment Dat…" at bounding box center [664, 242] width 204 height 345
click at [659, 170] on input "text" at bounding box center [677, 177] width 160 height 29
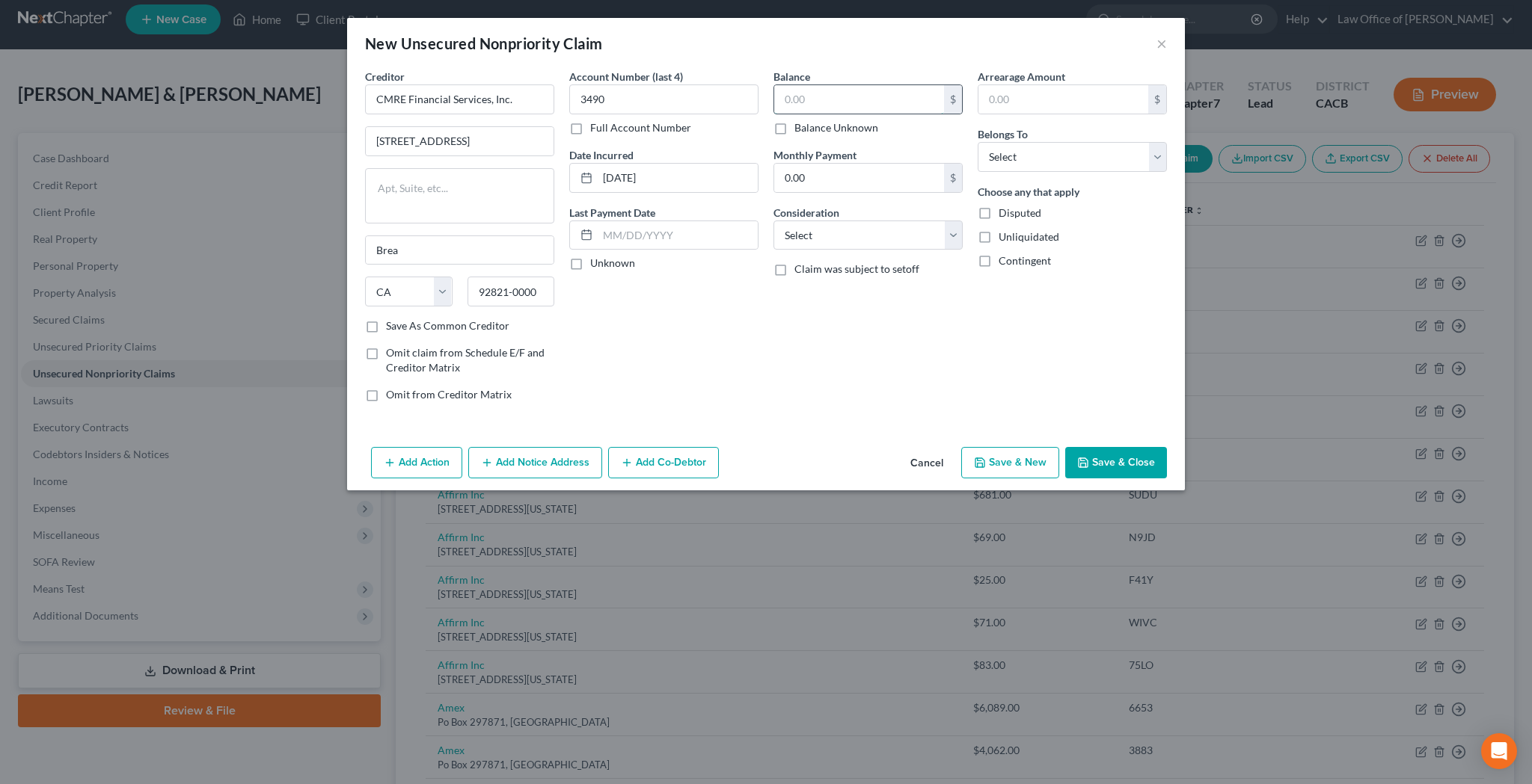
click at [823, 101] on input "text" at bounding box center [859, 99] width 170 height 29
click at [550, 457] on button "Add Notice Address" at bounding box center [534, 463] width 134 height 31
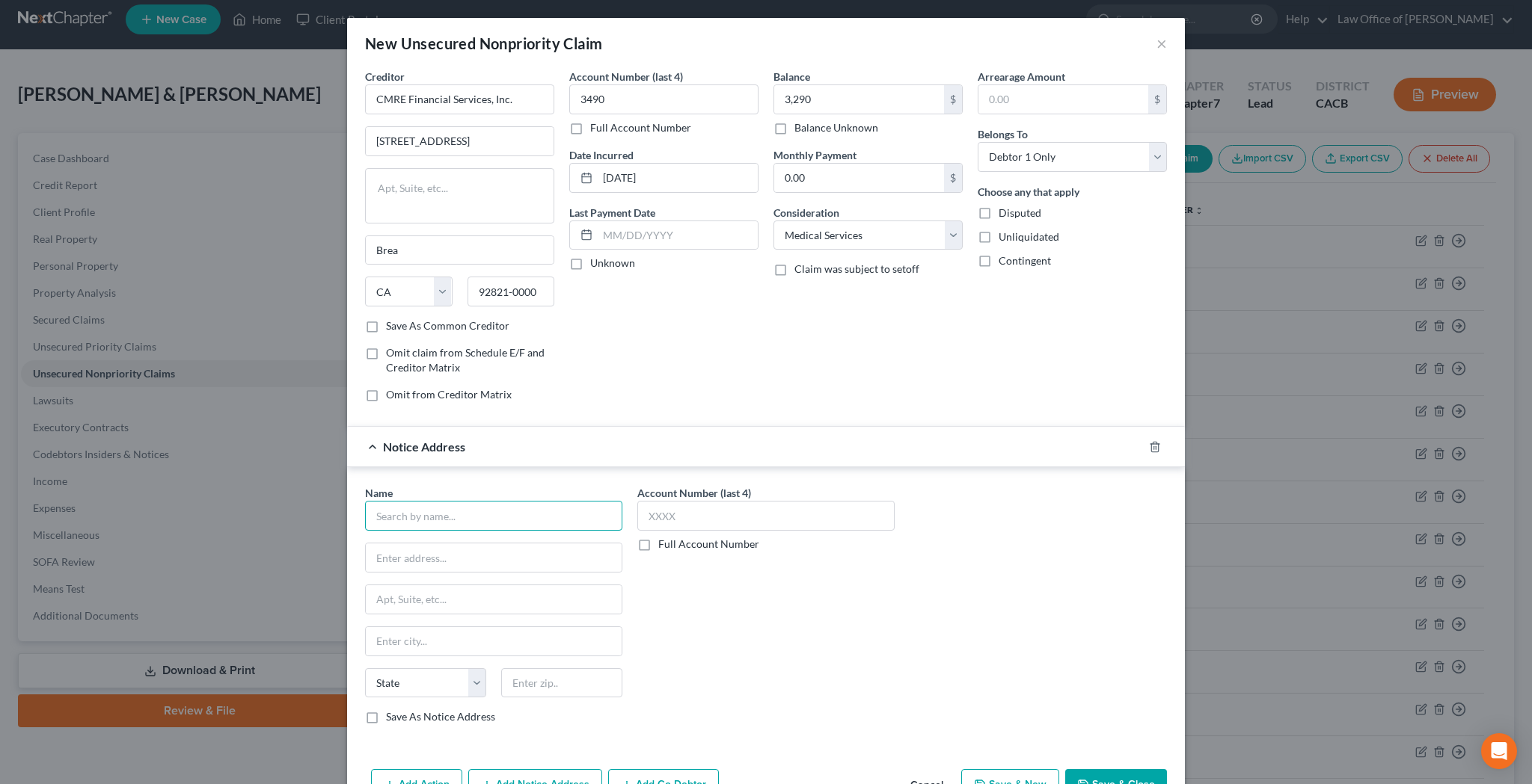
click at [510, 515] on input "text" at bounding box center [493, 516] width 257 height 30
click at [484, 568] on input "text" at bounding box center [493, 557] width 256 height 29
click at [567, 677] on input "text" at bounding box center [561, 683] width 121 height 30
click at [562, 599] on input "text" at bounding box center [493, 600] width 256 height 29
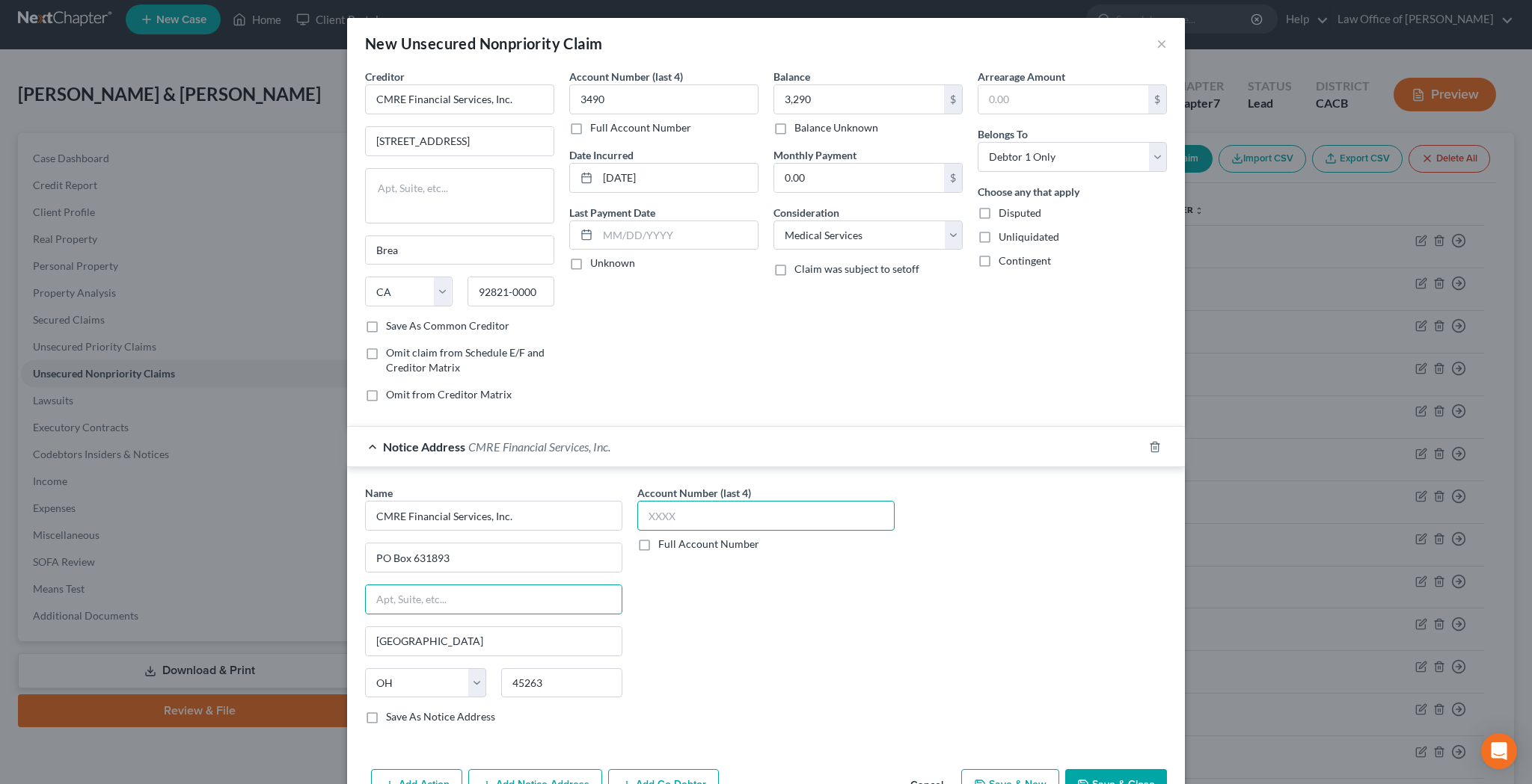
click at [724, 513] on input "text" at bounding box center [765, 516] width 257 height 30
click at [976, 568] on div "Name * CMRE Financial Services, Inc. PO Box 631893 [GEOGRAPHIC_DATA] [US_STATE]…" at bounding box center [765, 611] width 817 height 251
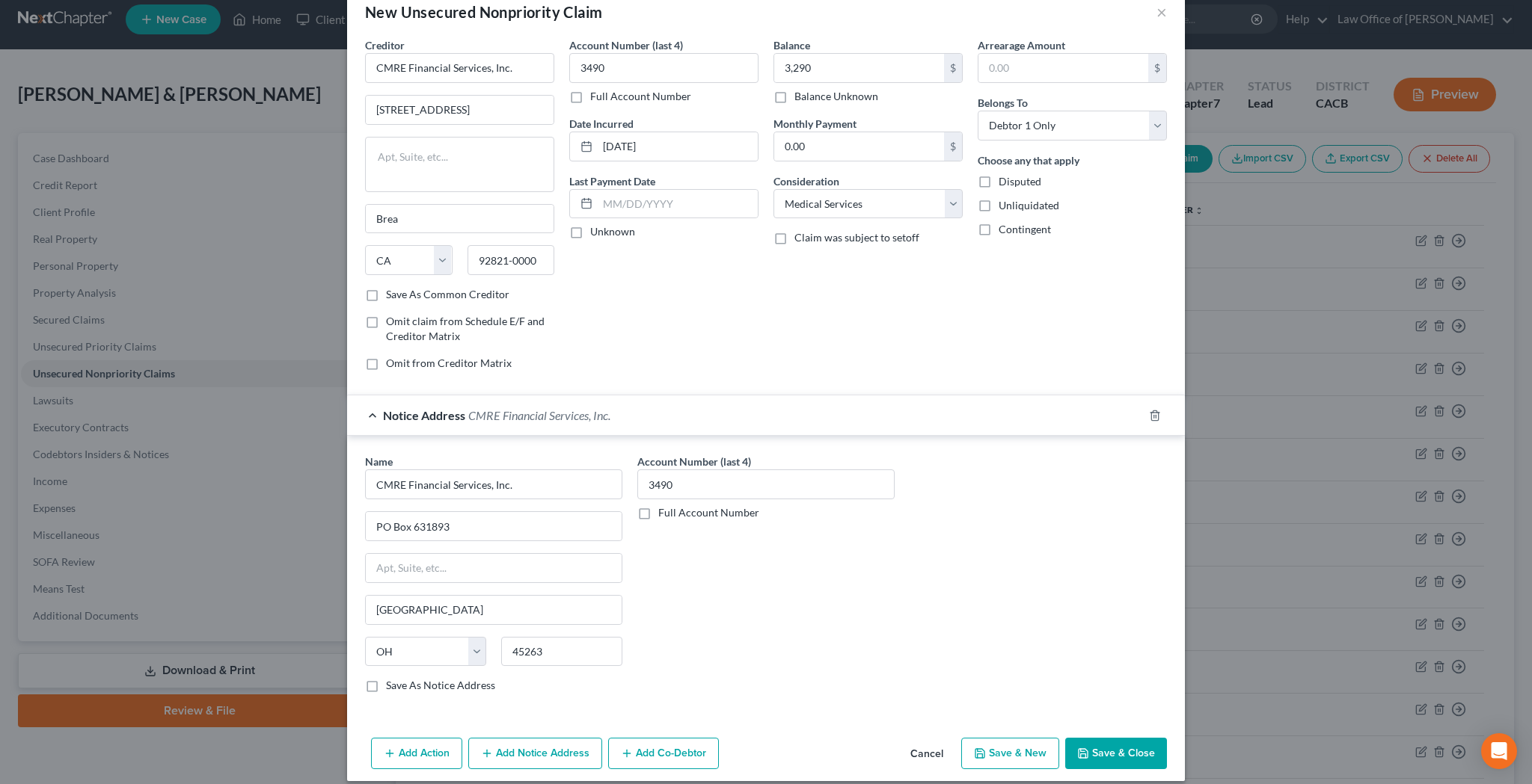
scroll to position [35, 0]
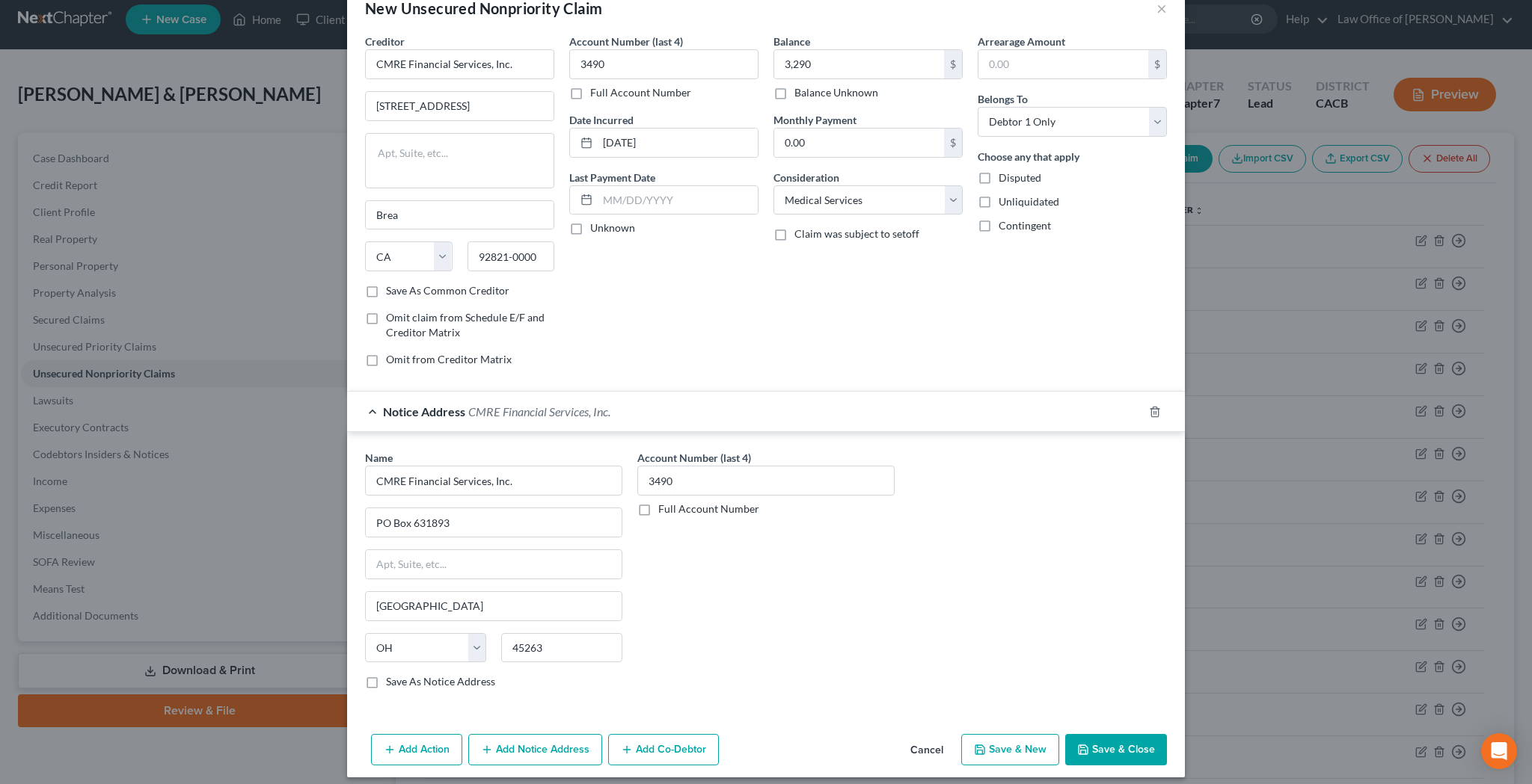
click at [1111, 743] on button "Save & Close" at bounding box center [1116, 750] width 102 height 31
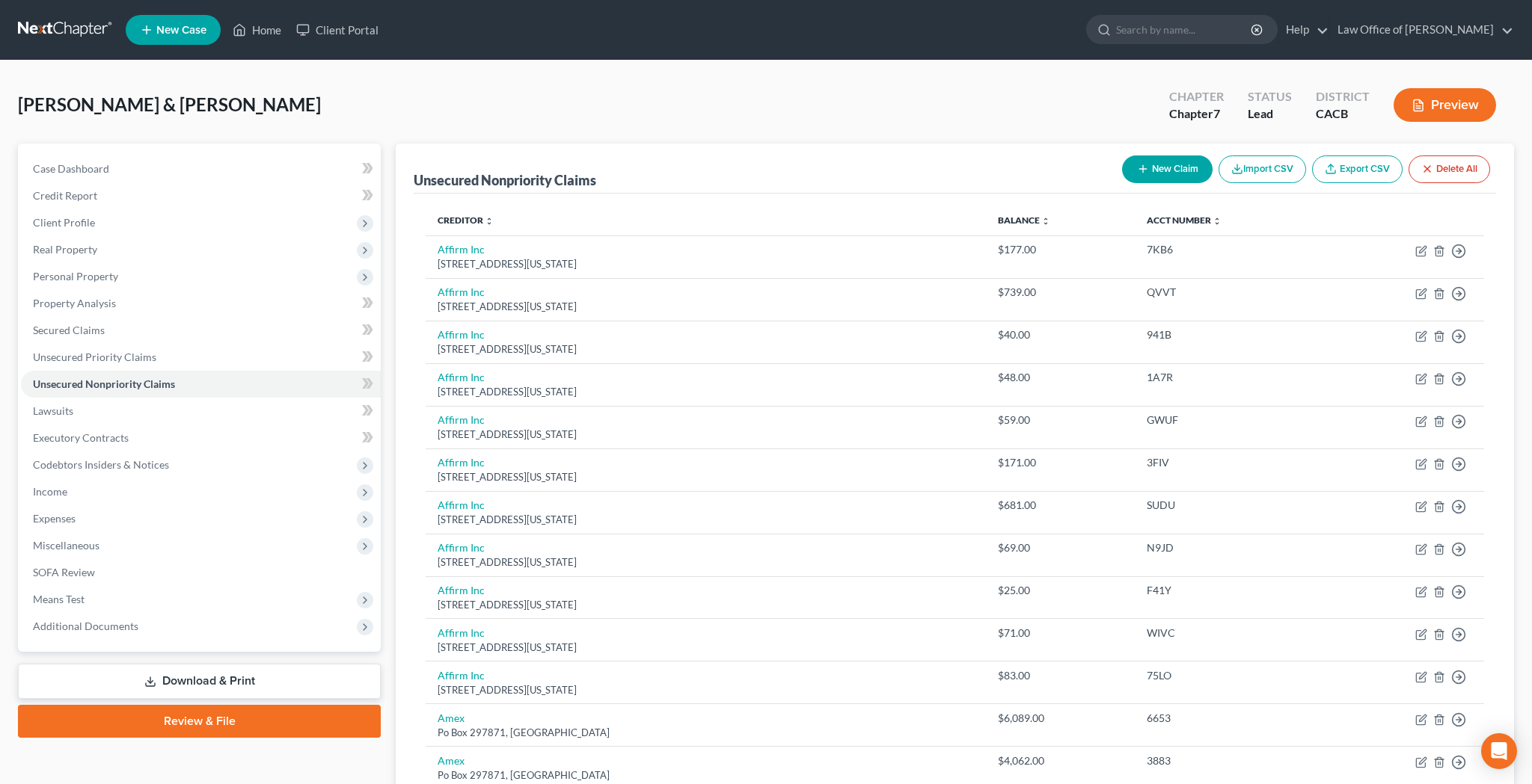
scroll to position [0, 0]
click at [1174, 168] on button "New Claim" at bounding box center [1167, 170] width 90 height 28
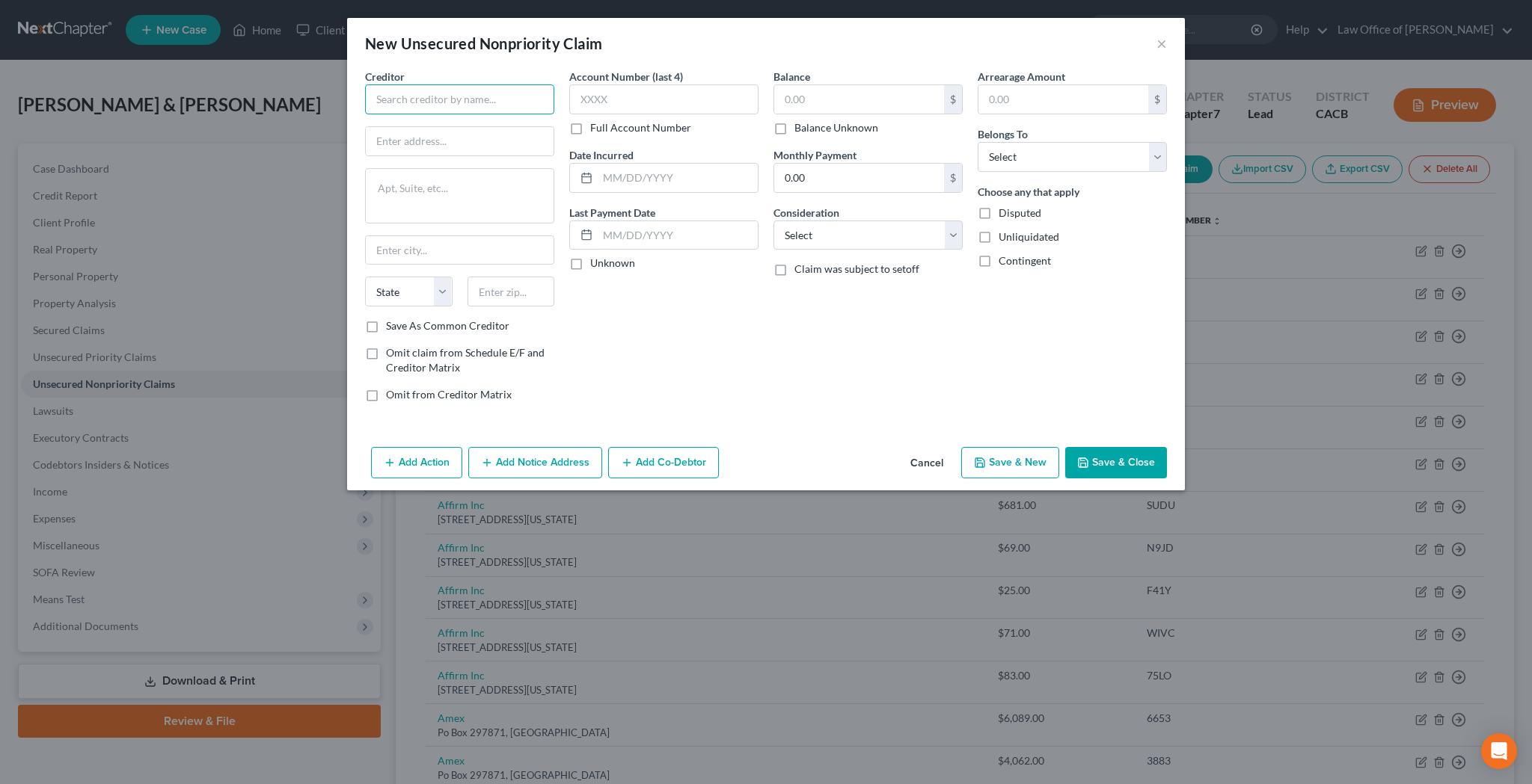
click at [525, 101] on input "text" at bounding box center [459, 100] width 189 height 30
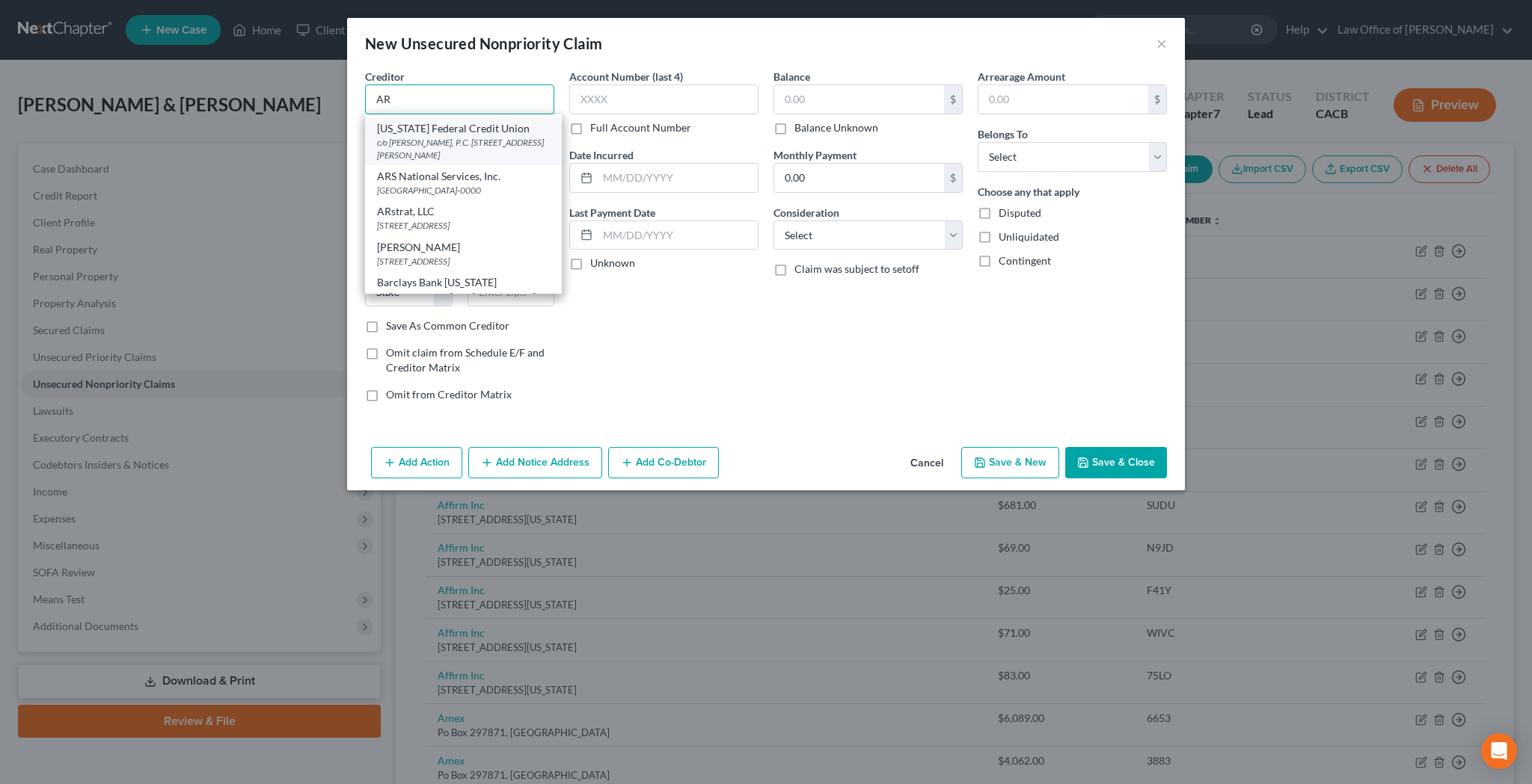
scroll to position [87, 0]
click at [464, 224] on div "[STREET_ADDRESS]" at bounding box center [462, 221] width 173 height 13
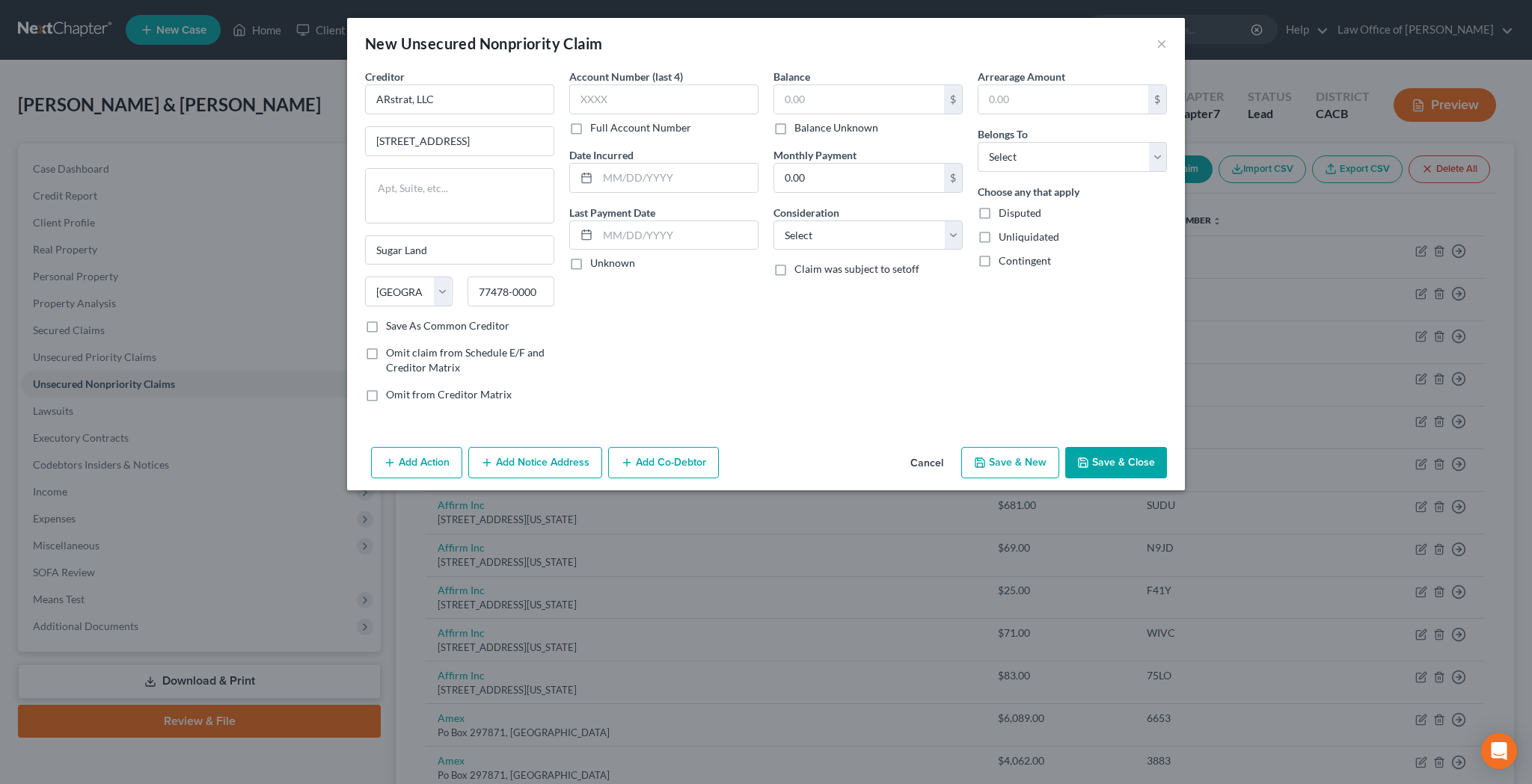
scroll to position [0, 0]
click at [644, 103] on input "text" at bounding box center [664, 100] width 189 height 30
click at [800, 104] on input "text" at bounding box center [859, 99] width 170 height 29
click at [541, 459] on button "Add Notice Address" at bounding box center [534, 463] width 134 height 31
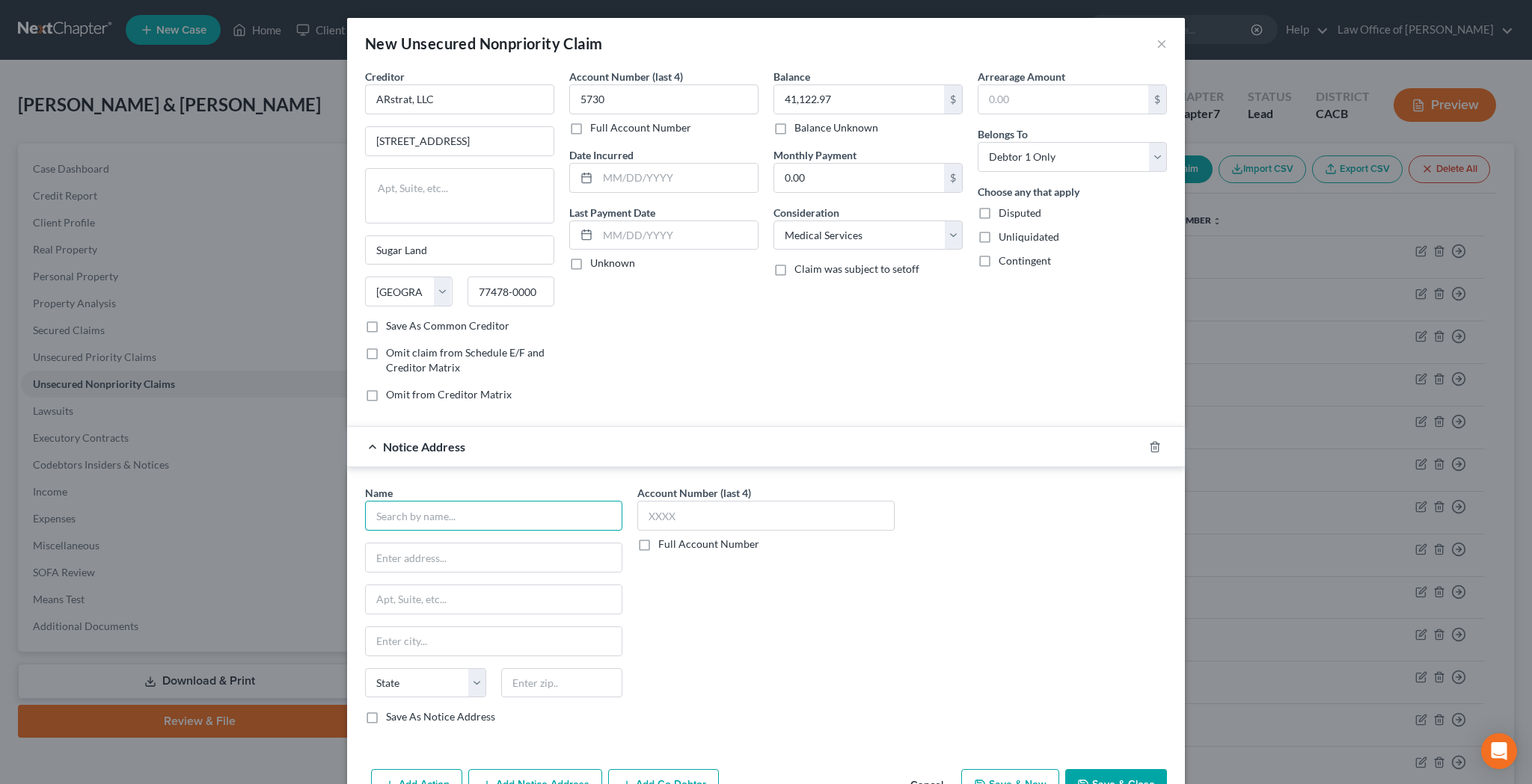
click at [495, 517] on input "text" at bounding box center [493, 516] width 257 height 30
click at [506, 565] on input "text" at bounding box center [493, 557] width 256 height 29
click at [682, 518] on input "text" at bounding box center [765, 516] width 257 height 30
click at [585, 680] on input "text" at bounding box center [561, 683] width 121 height 30
click at [606, 591] on input "text" at bounding box center [493, 600] width 256 height 29
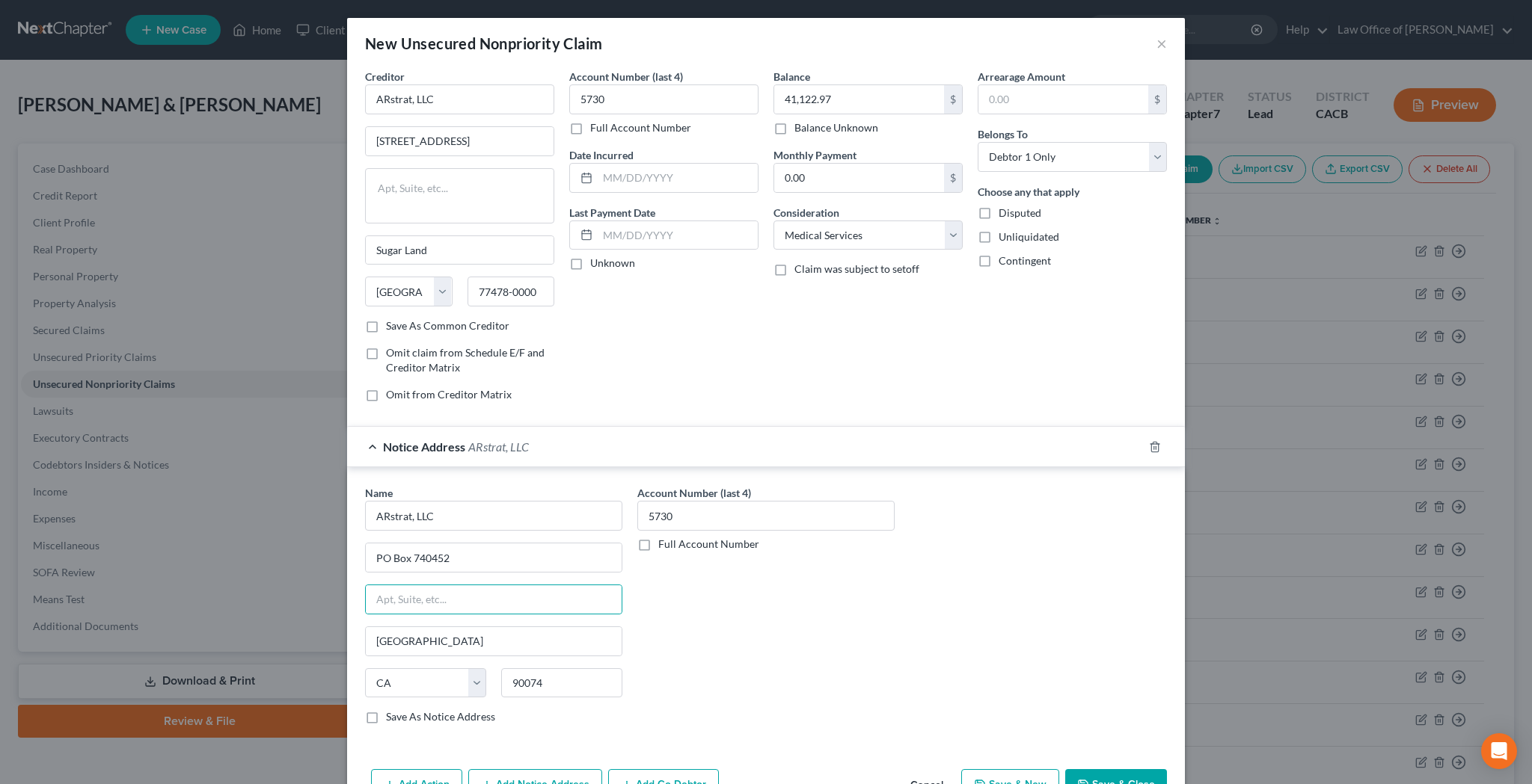
click at [762, 629] on div "Account Number (last 4) 5730 Full Account Number" at bounding box center [765, 611] width 272 height 251
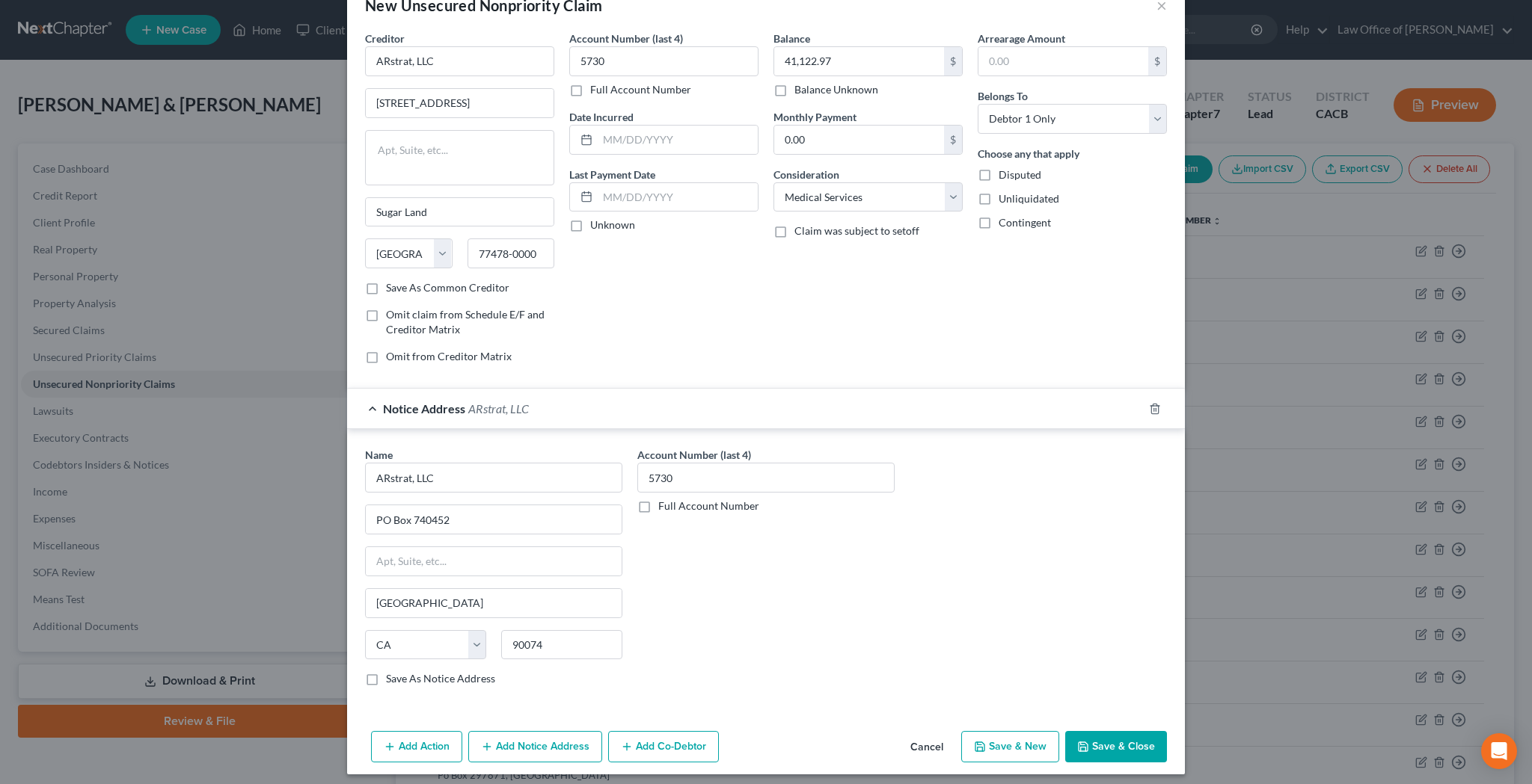
scroll to position [38, 0]
click at [386, 680] on label "Save As Notice Address" at bounding box center [440, 679] width 109 height 15
click at [392, 680] on input "Save As Notice Address" at bounding box center [397, 676] width 10 height 10
click at [545, 259] on input "77478-0000" at bounding box center [510, 254] width 88 height 30
click at [884, 287] on div "Balance 41,122.97 $ Balance Unknown Balance Undetermined 41,122.97 $ Balance Un…" at bounding box center [868, 203] width 204 height 345
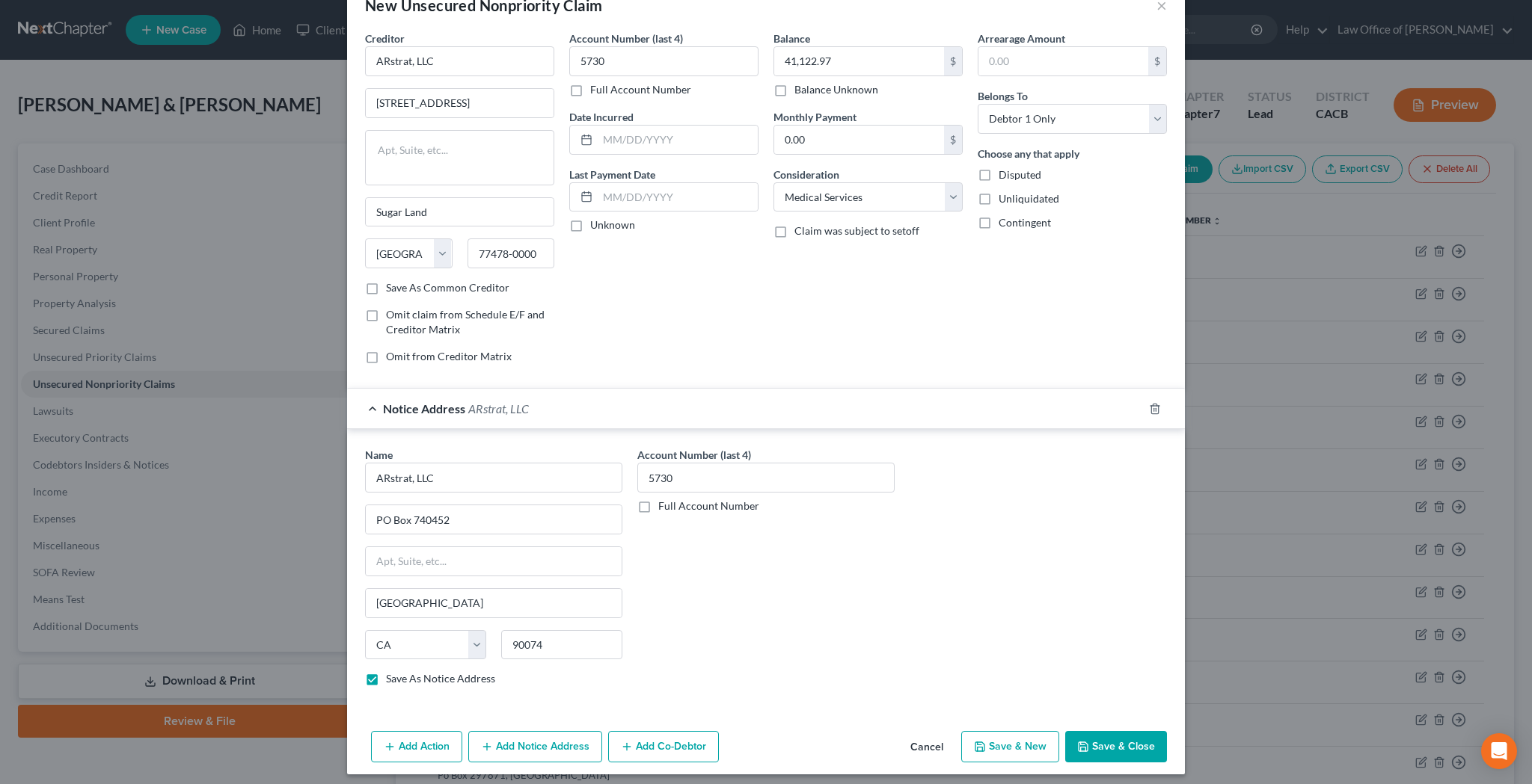
click at [1100, 742] on button "Save & Close" at bounding box center [1116, 747] width 102 height 31
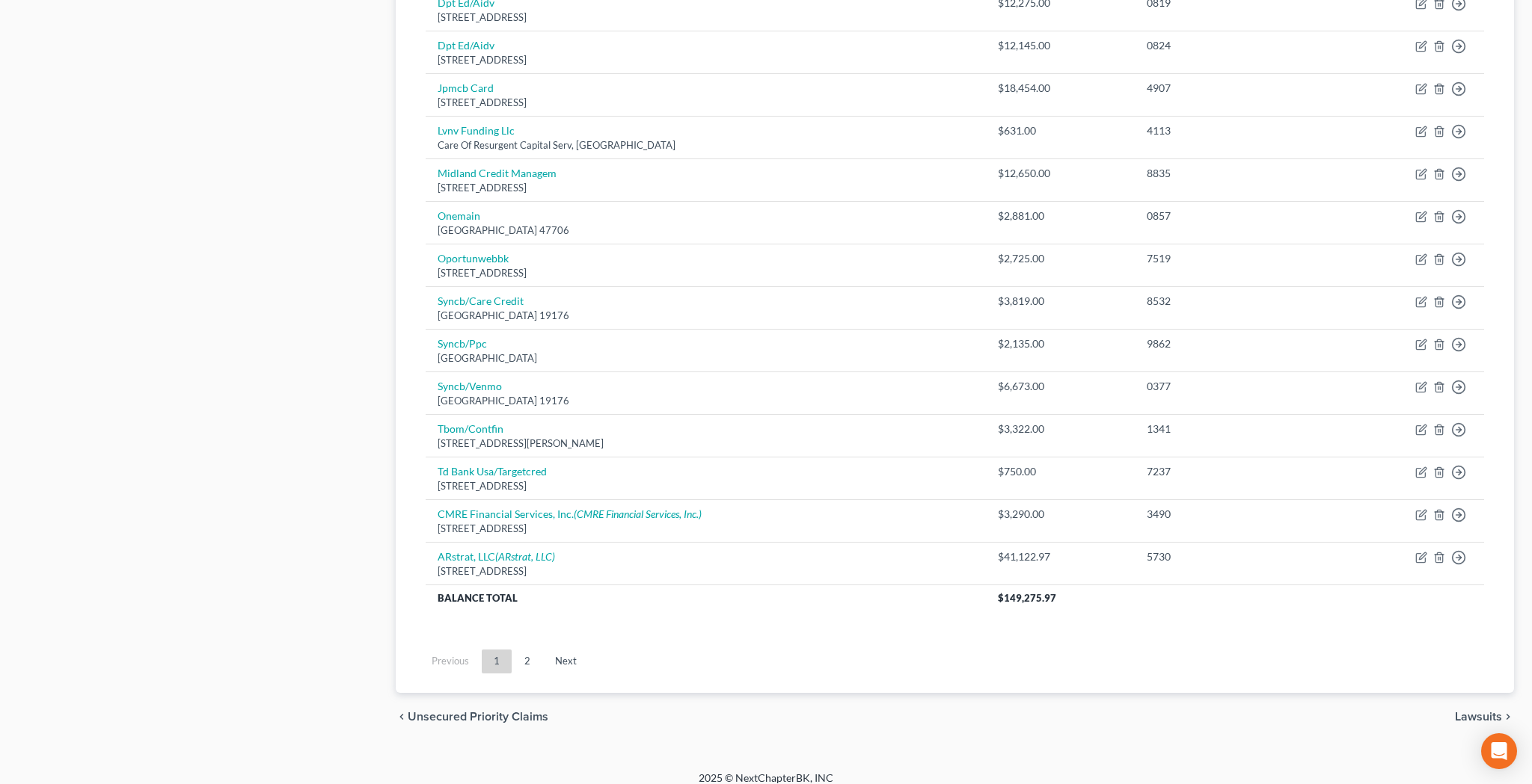
scroll to position [1013, 0]
click at [1418, 510] on icon "button" at bounding box center [1420, 516] width 12 height 12
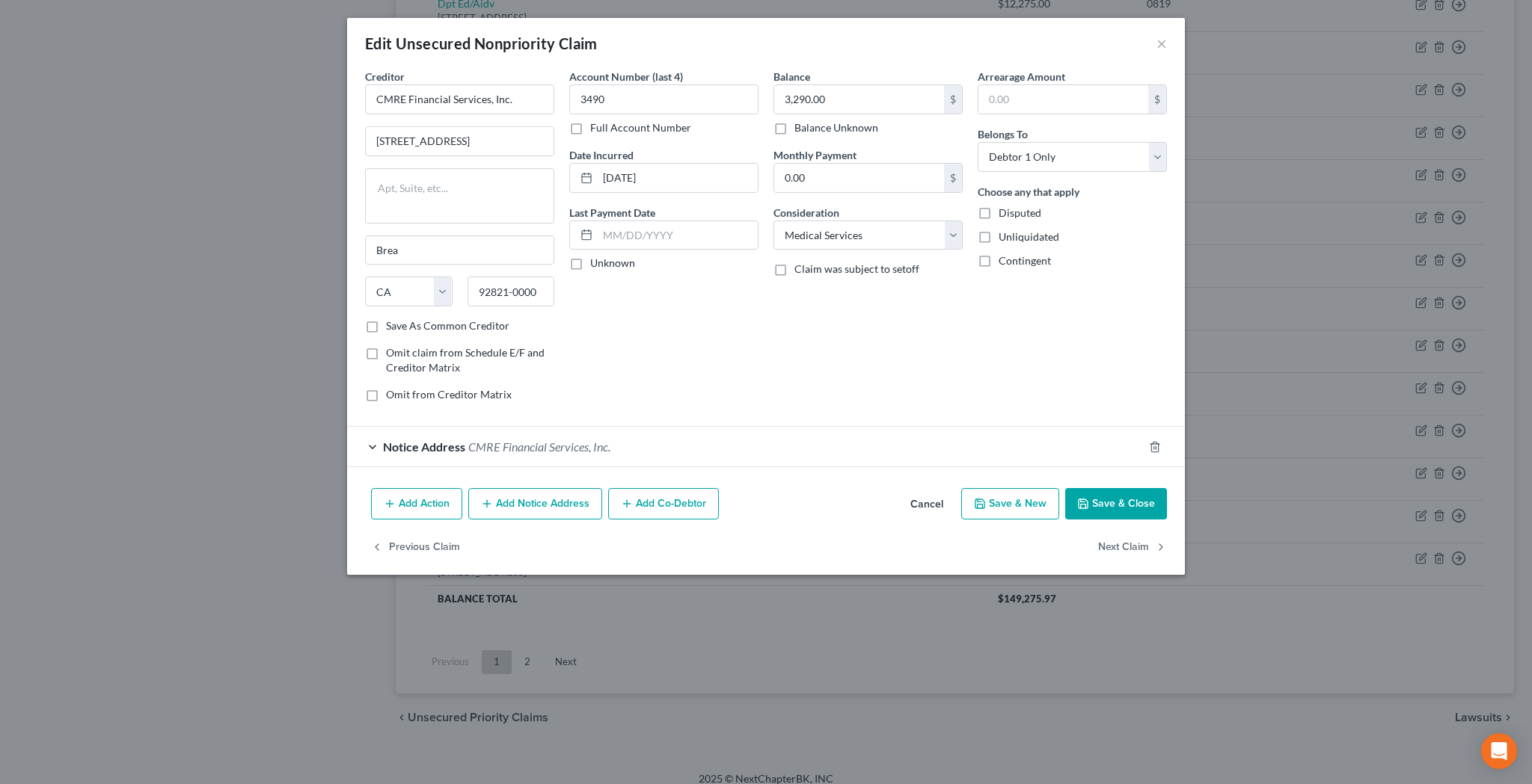
click at [374, 445] on div "Notice Address CMRE Financial Services, Inc." at bounding box center [745, 446] width 796 height 40
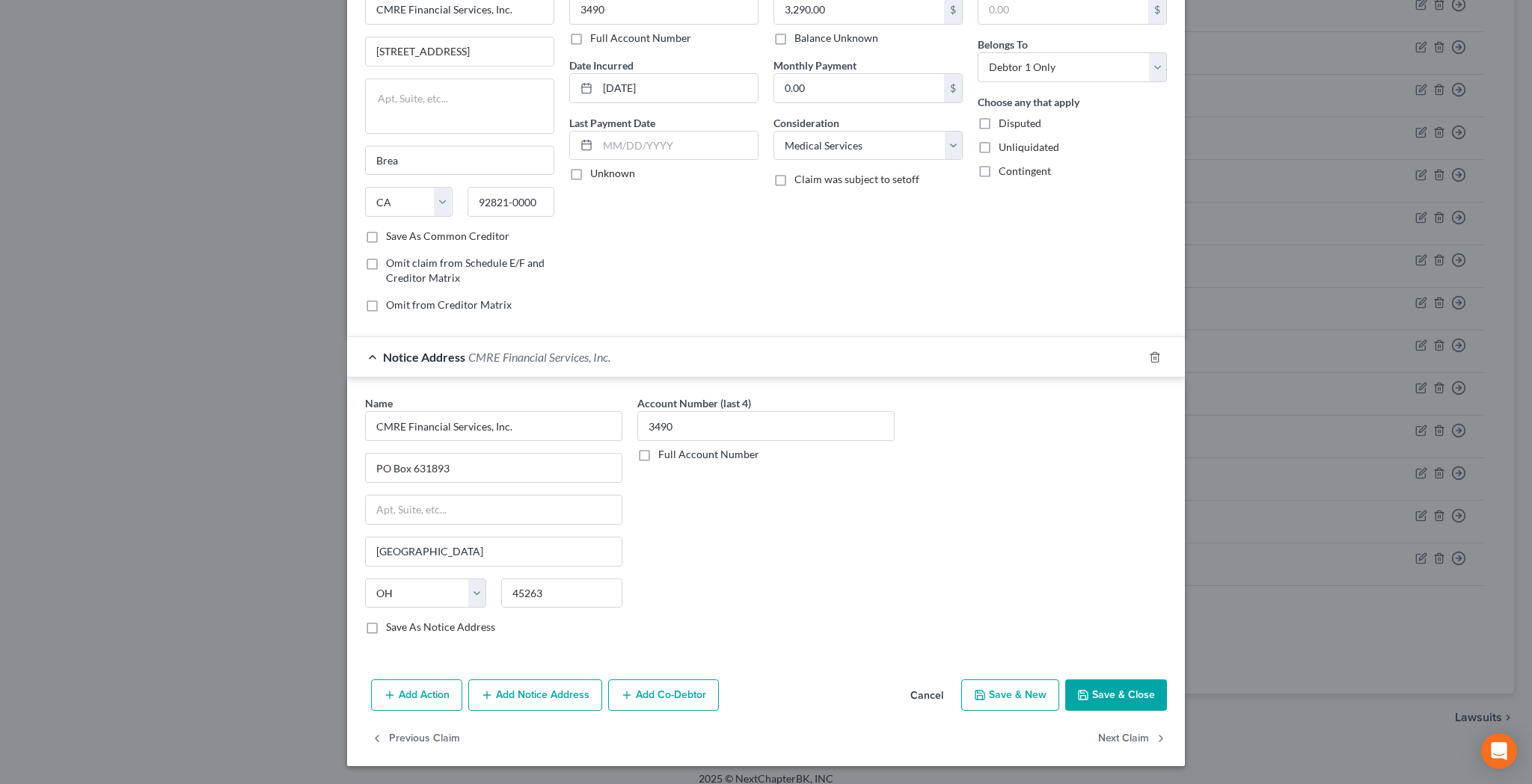
scroll to position [89, 0]
click at [386, 629] on label "Save As Notice Address" at bounding box center [440, 628] width 109 height 15
click at [392, 629] on input "Save As Notice Address" at bounding box center [397, 625] width 10 height 10
click at [1108, 695] on button "Save & Close" at bounding box center [1116, 695] width 102 height 31
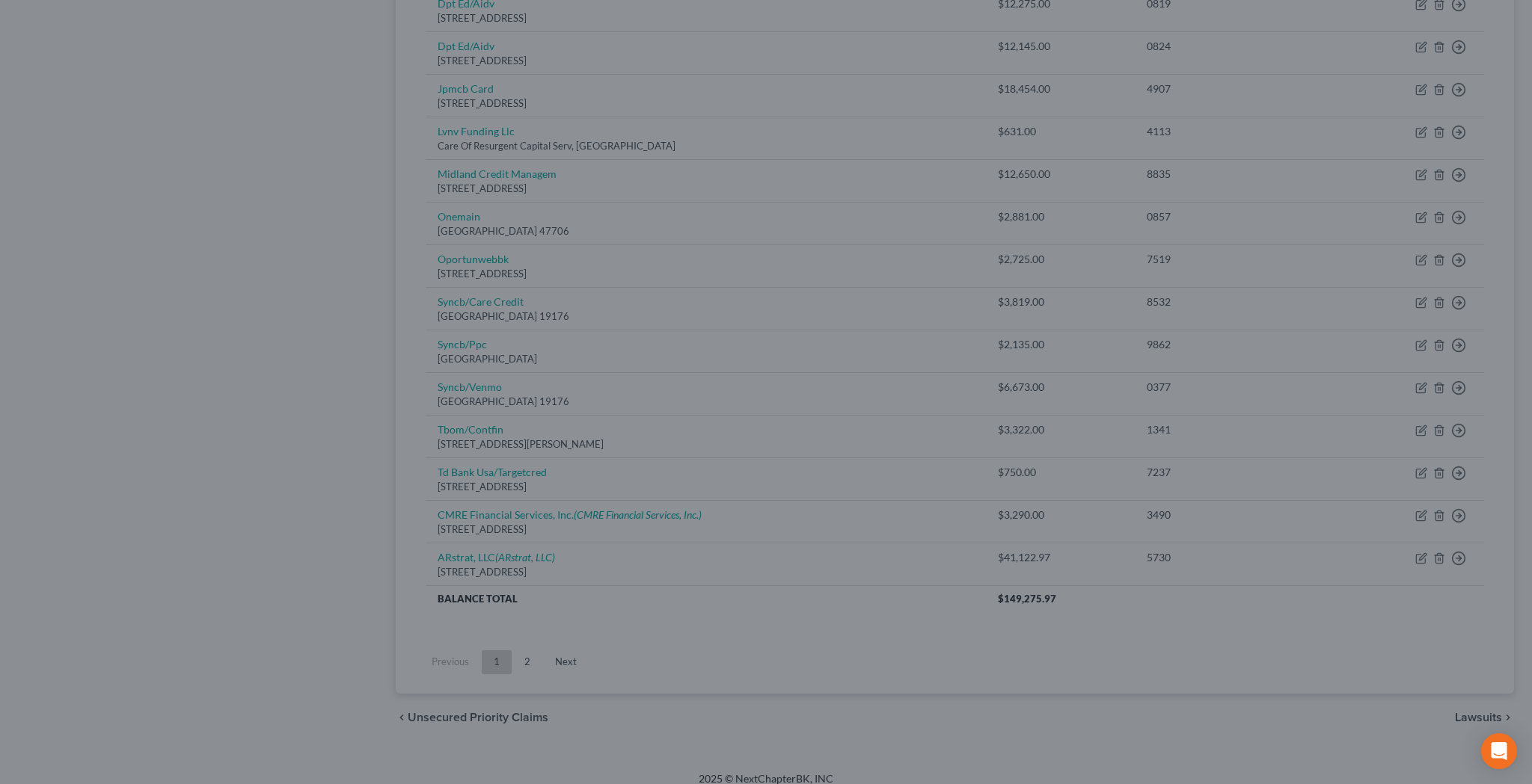
scroll to position [0, 0]
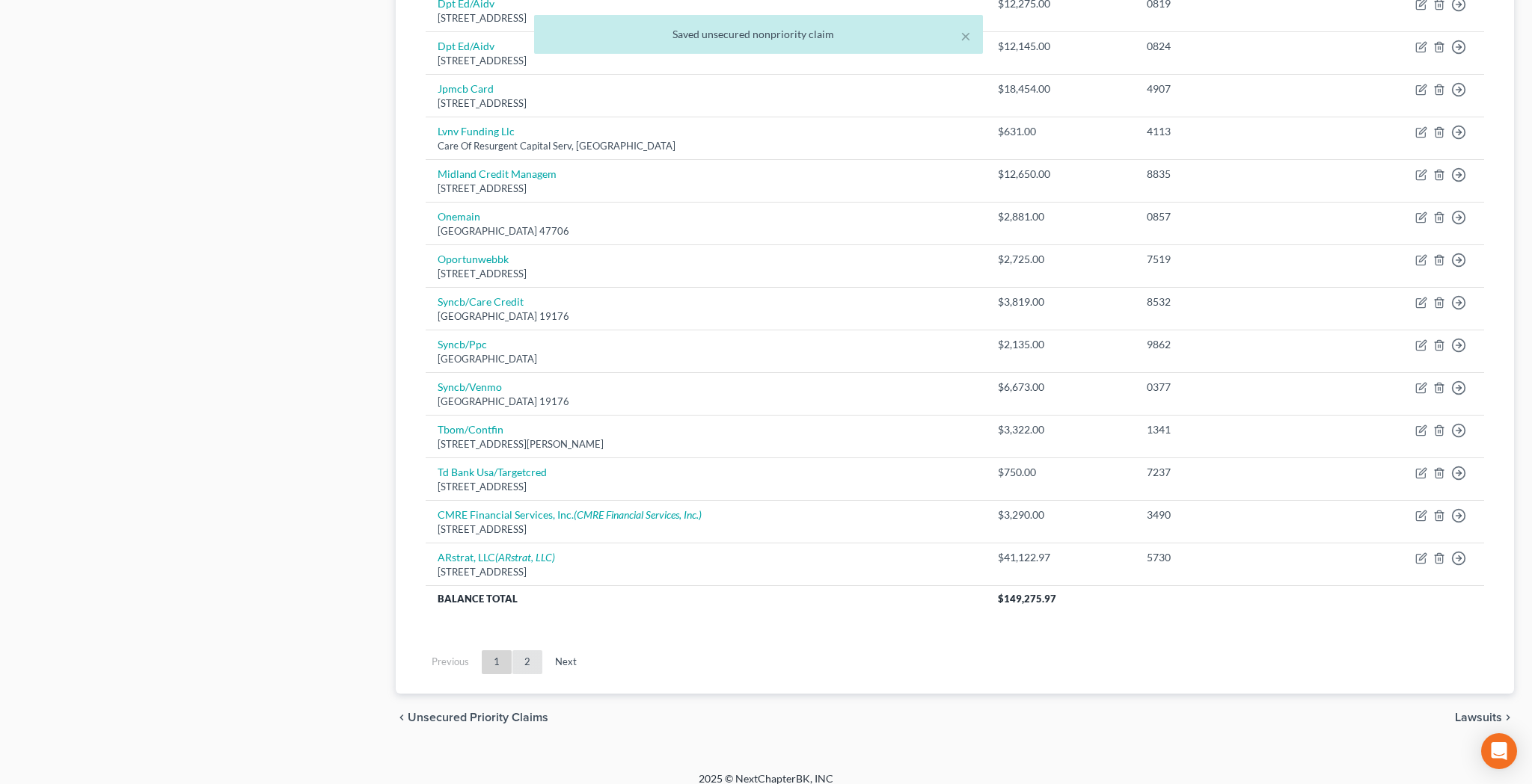
click at [528, 650] on link "2" at bounding box center [527, 662] width 30 height 24
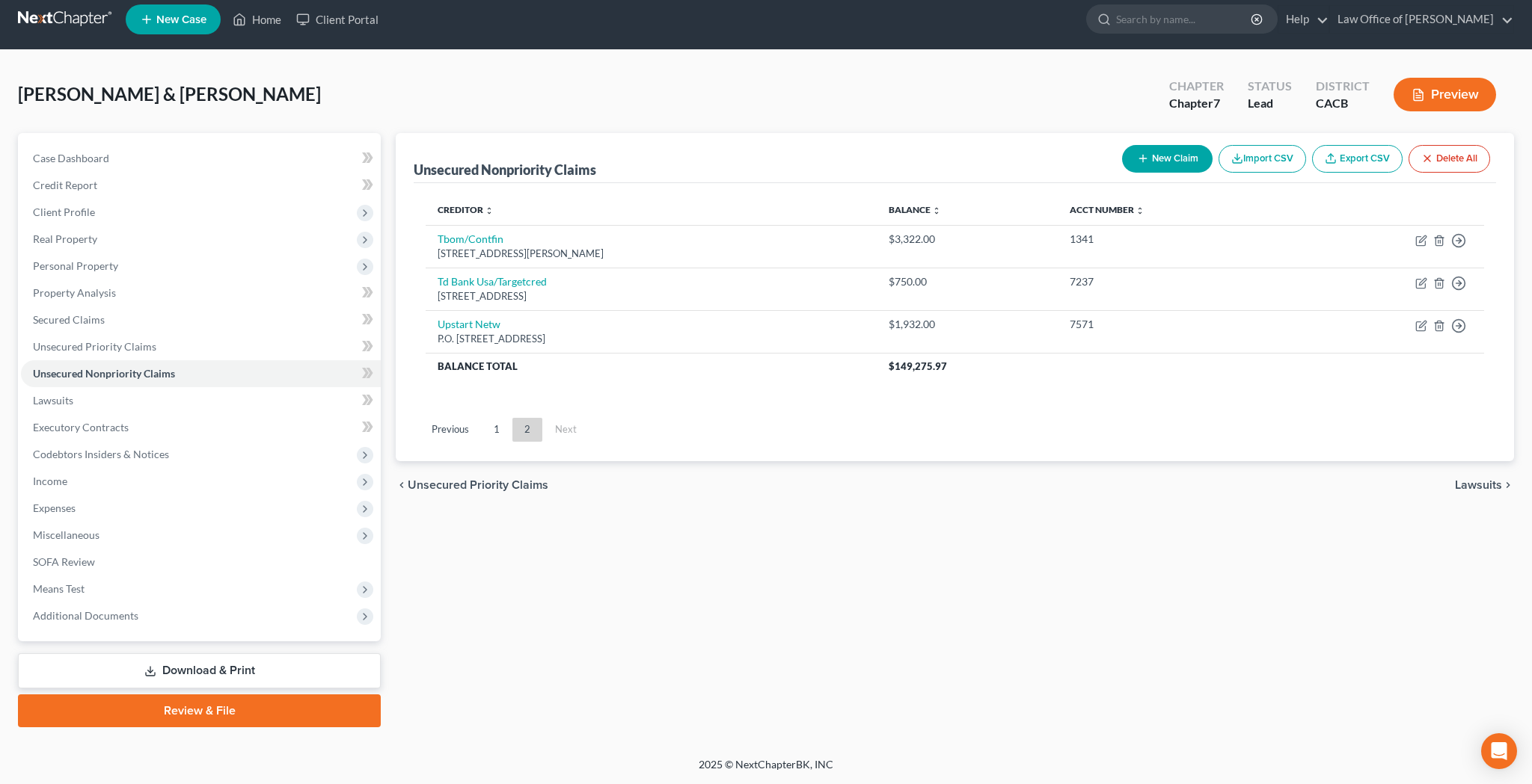
click at [1160, 163] on button "New Claim" at bounding box center [1167, 159] width 90 height 28
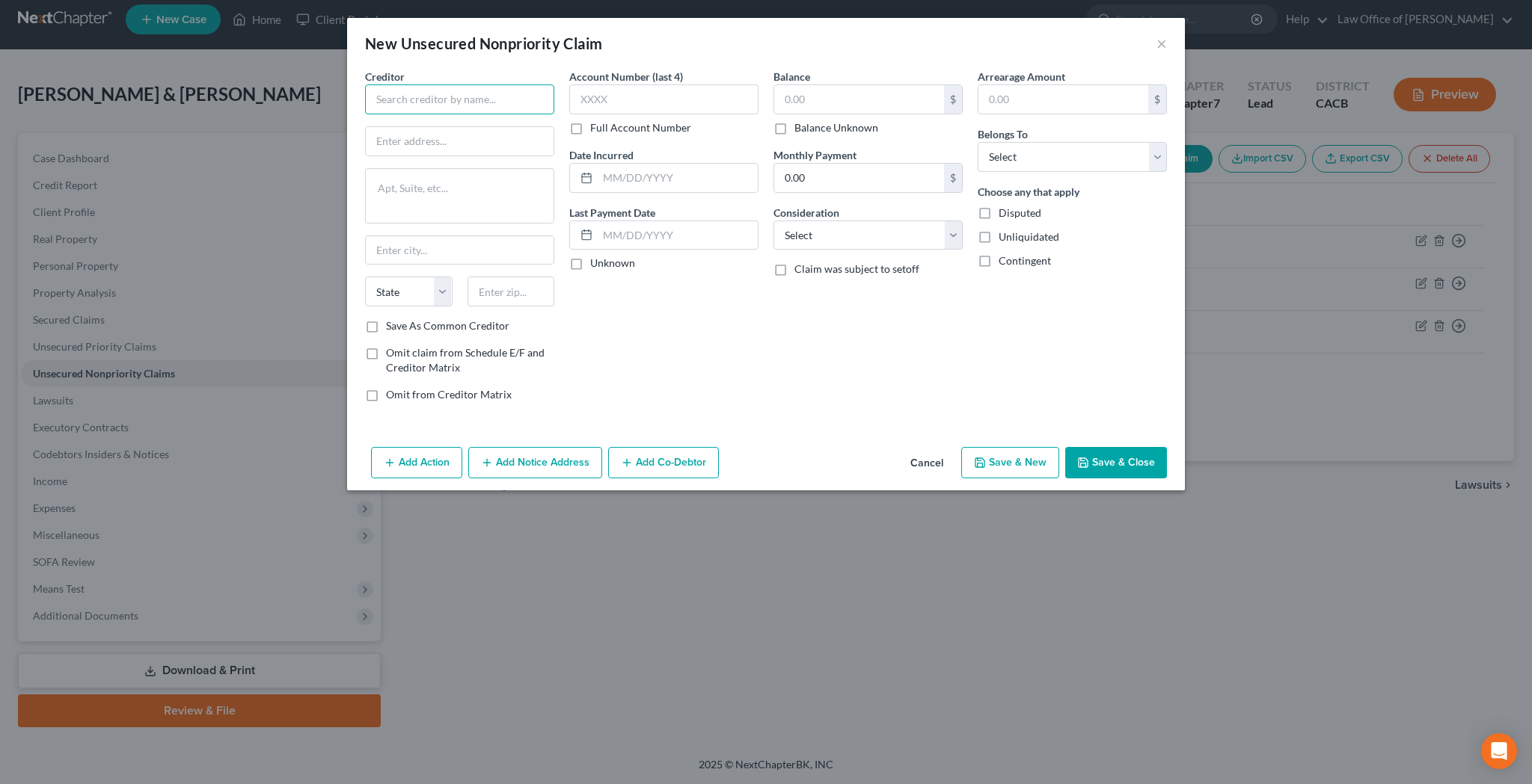
click at [496, 89] on input "text" at bounding box center [459, 100] width 189 height 30
click at [482, 138] on input "text" at bounding box center [459, 141] width 187 height 29
click at [499, 289] on input "text" at bounding box center [510, 291] width 88 height 30
click at [510, 194] on textarea at bounding box center [459, 196] width 189 height 55
click at [653, 101] on input "text" at bounding box center [664, 100] width 189 height 30
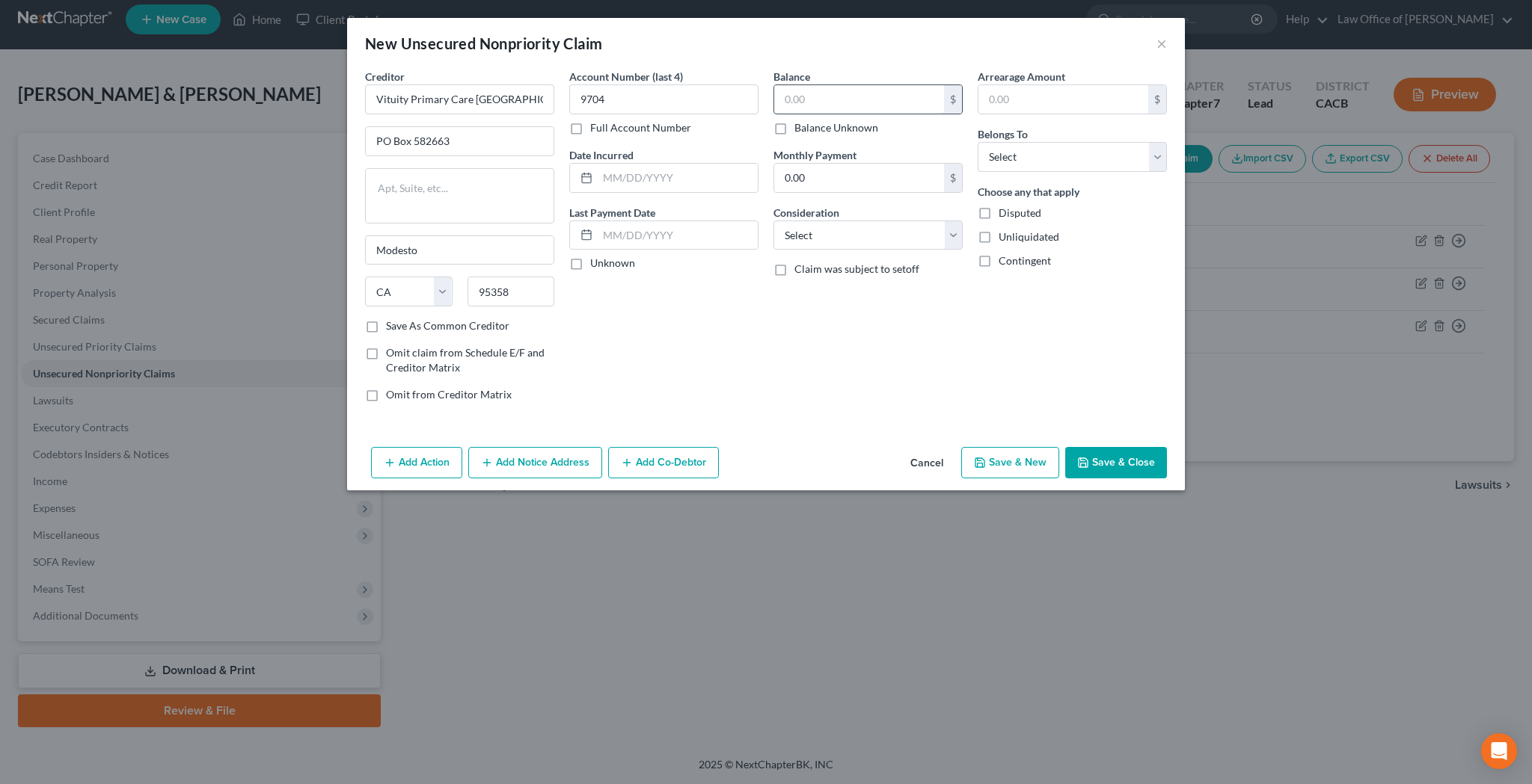
click at [837, 95] on input "text" at bounding box center [859, 99] width 170 height 29
click at [531, 467] on button "Add Notice Address" at bounding box center [534, 463] width 134 height 31
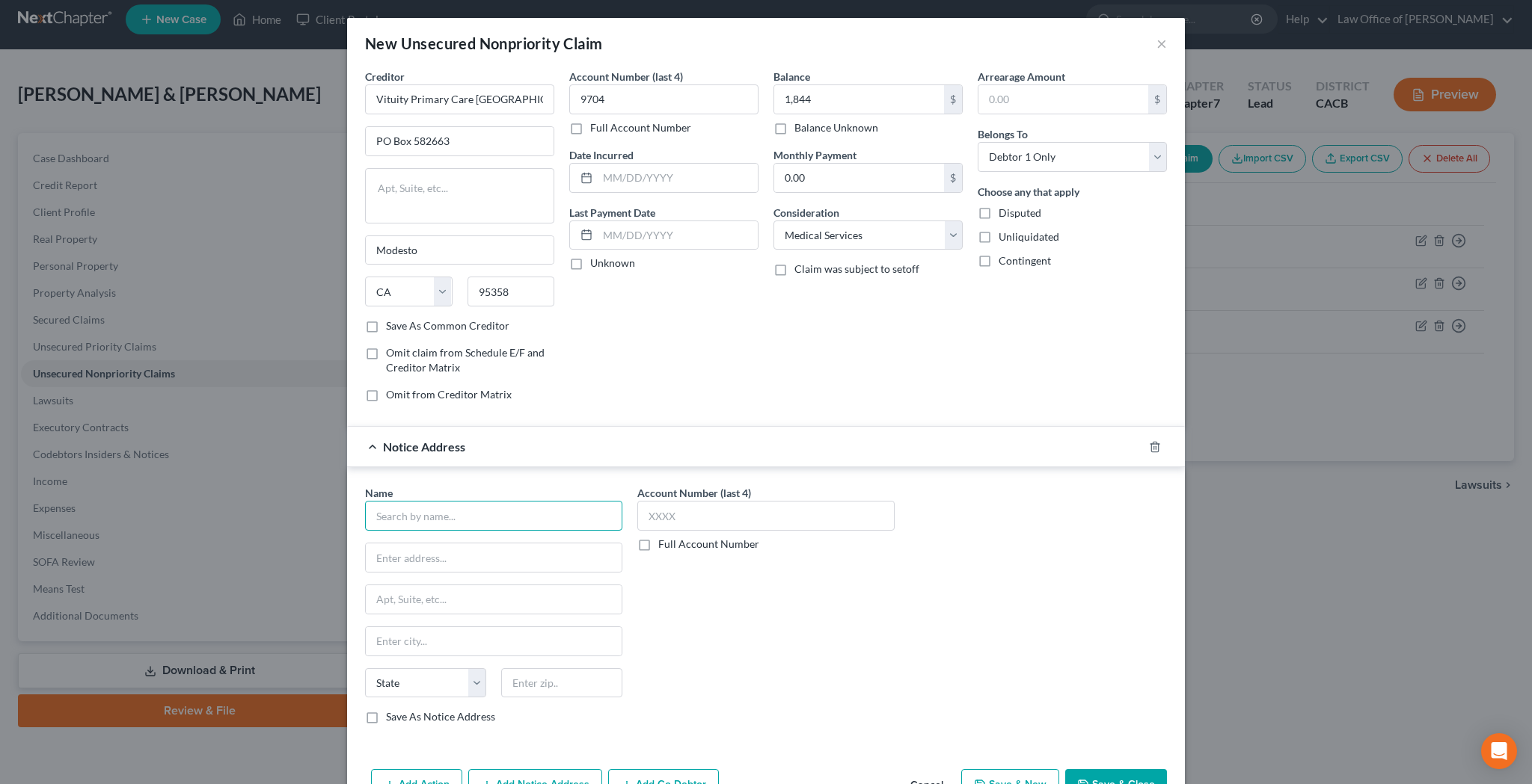
click at [505, 518] on input "text" at bounding box center [493, 516] width 257 height 30
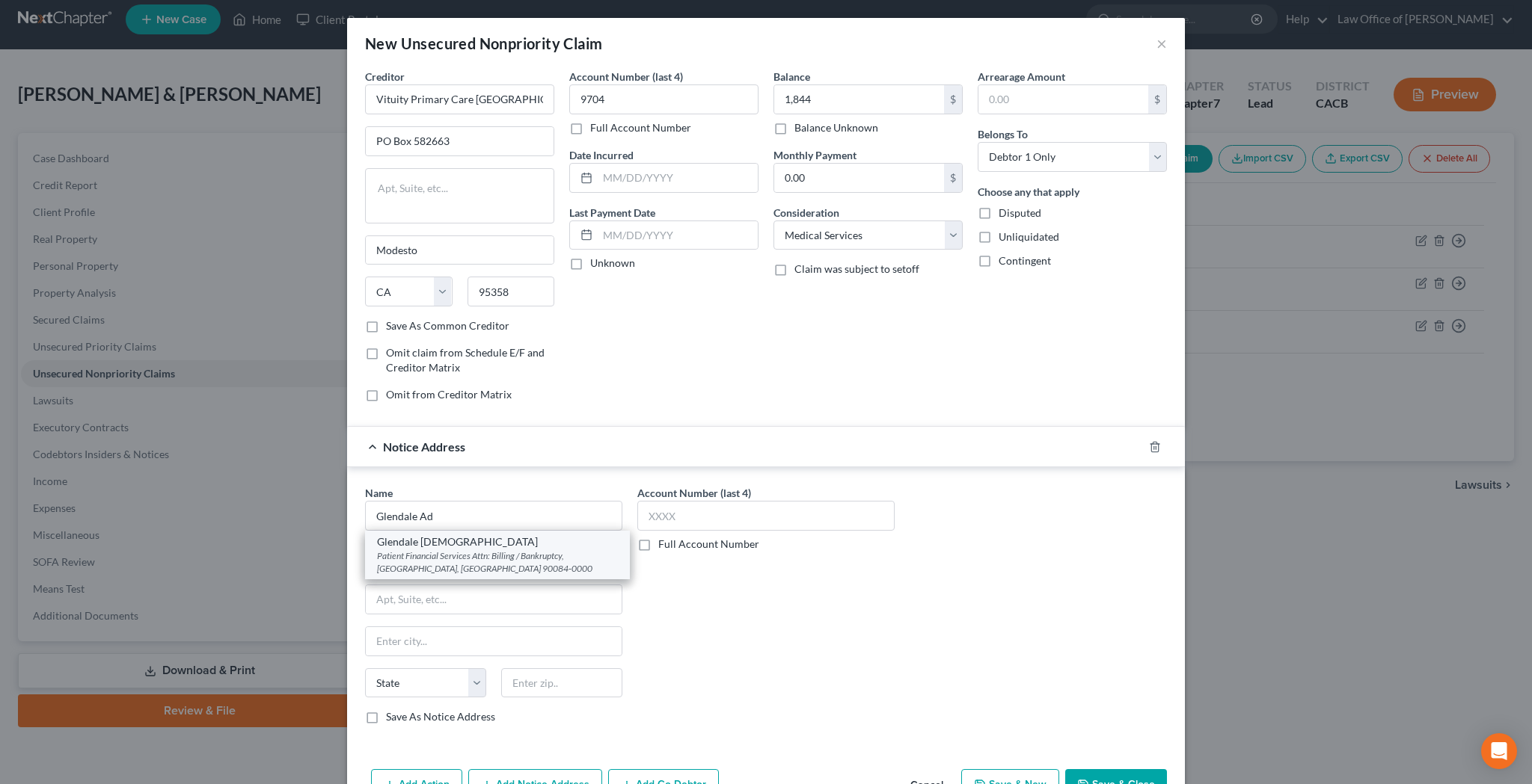
click at [495, 559] on div "Patient Financial Services Attn: Billing / Bankruptcy, [GEOGRAPHIC_DATA], [GEOG…" at bounding box center [497, 563] width 241 height 26
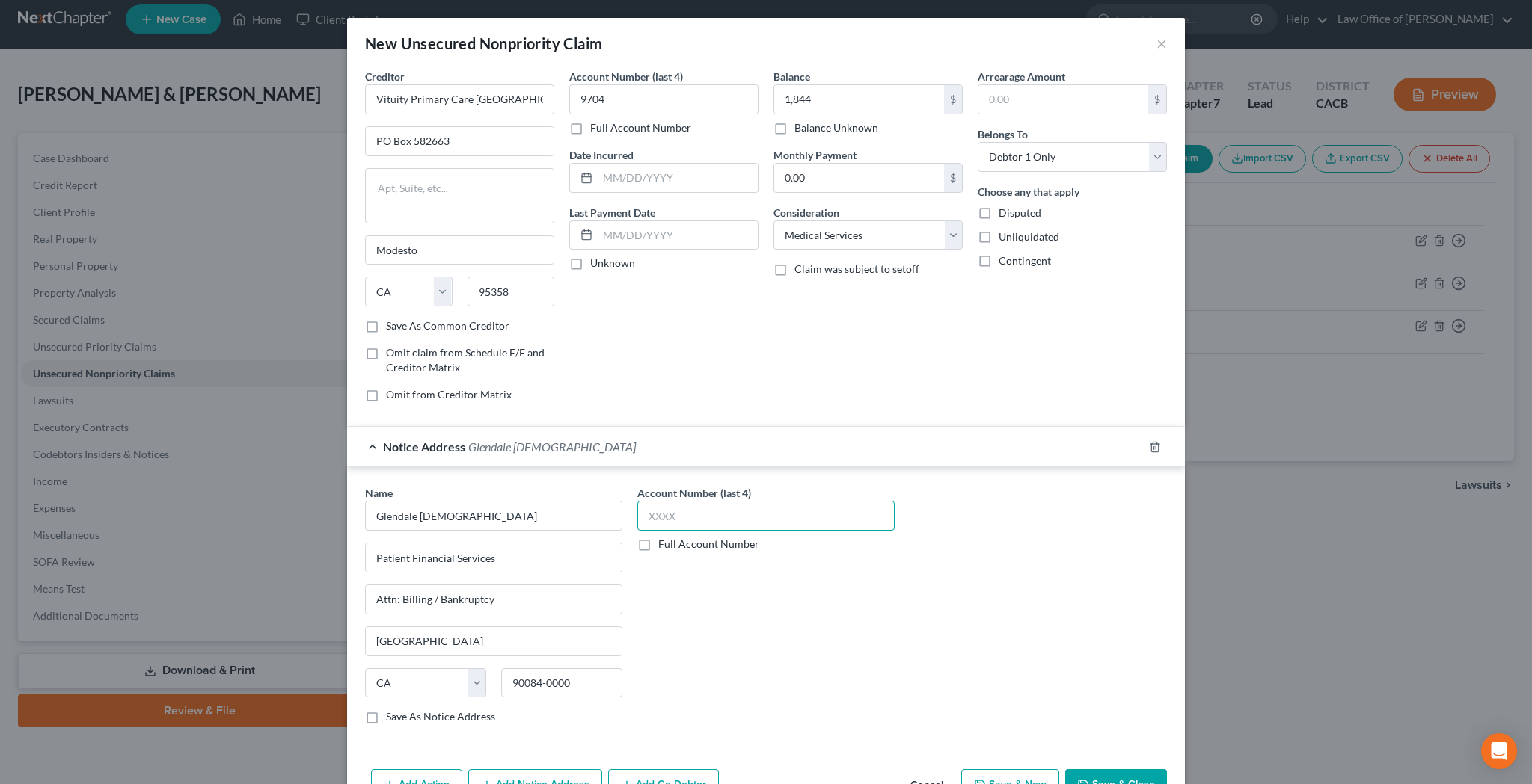
click at [652, 517] on input "text" at bounding box center [765, 516] width 257 height 30
click at [1012, 542] on div "Name * Glendale Adventist Patient Financial Services Attn: Billing / Bankruptcy…" at bounding box center [765, 611] width 817 height 251
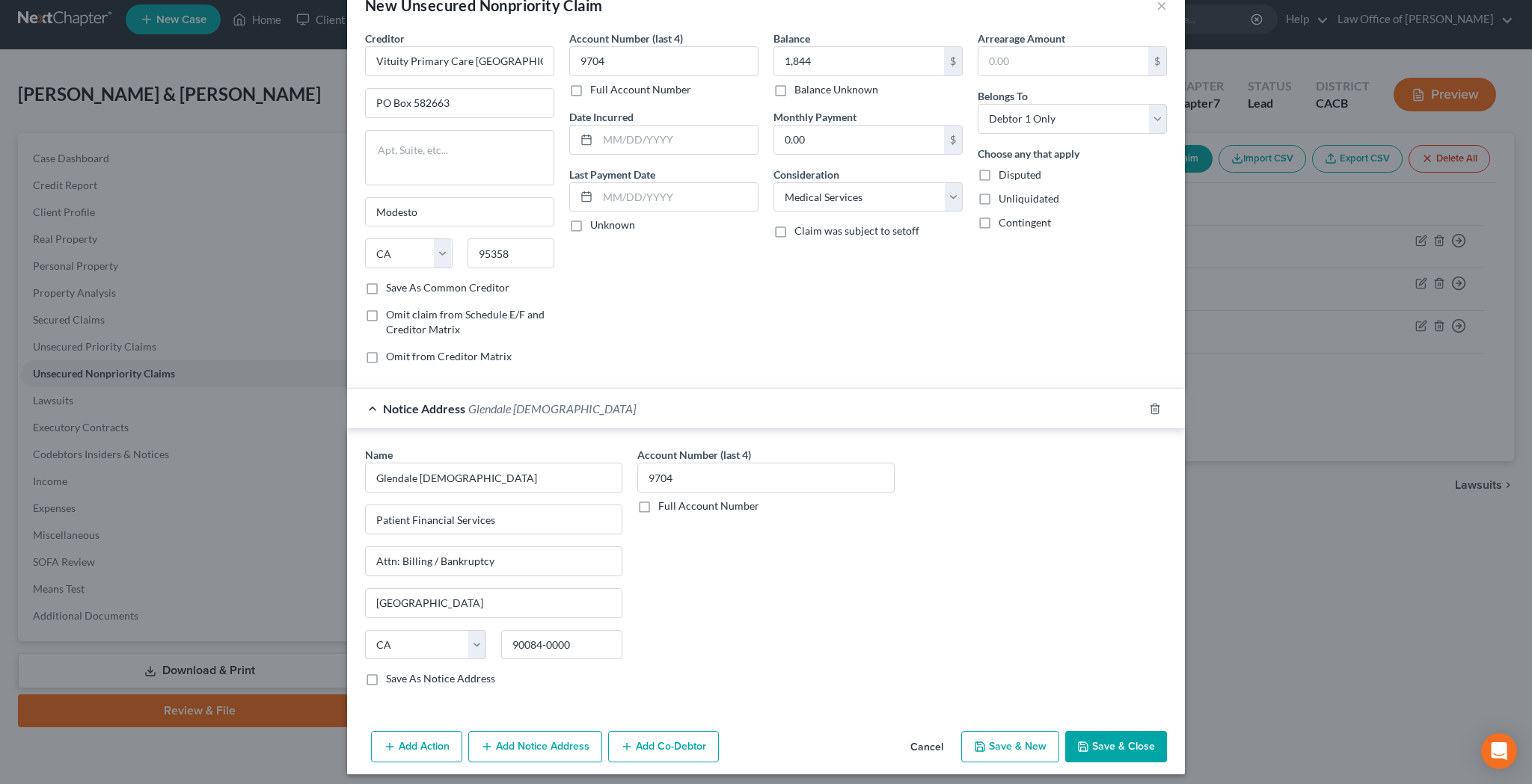
scroll to position [46, 0]
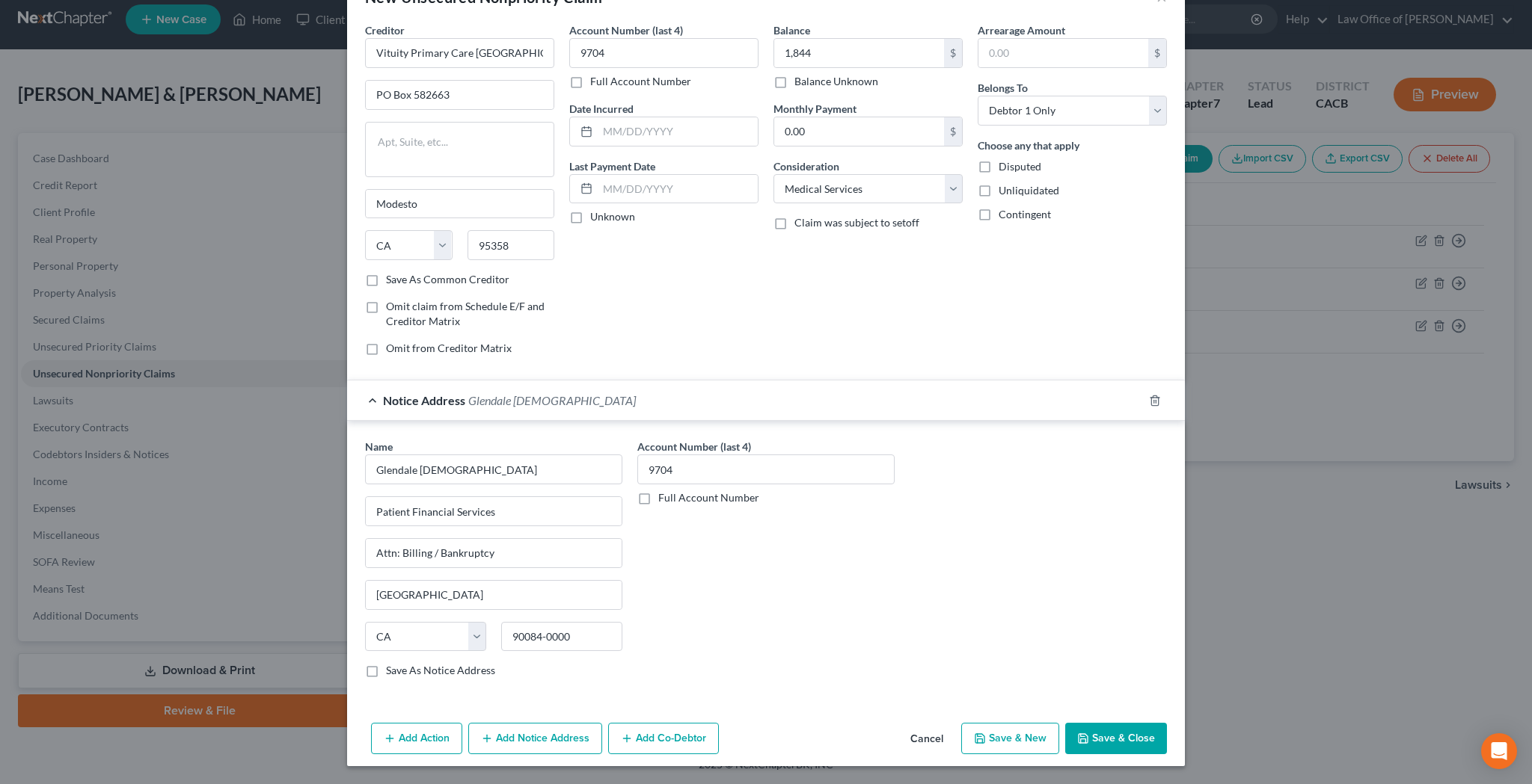
click at [386, 282] on label "Save As Common Creditor" at bounding box center [448, 279] width 124 height 15
click at [392, 282] on input "Save As Common Creditor" at bounding box center [397, 277] width 10 height 10
click at [1120, 740] on button "Save & Close" at bounding box center [1116, 739] width 102 height 31
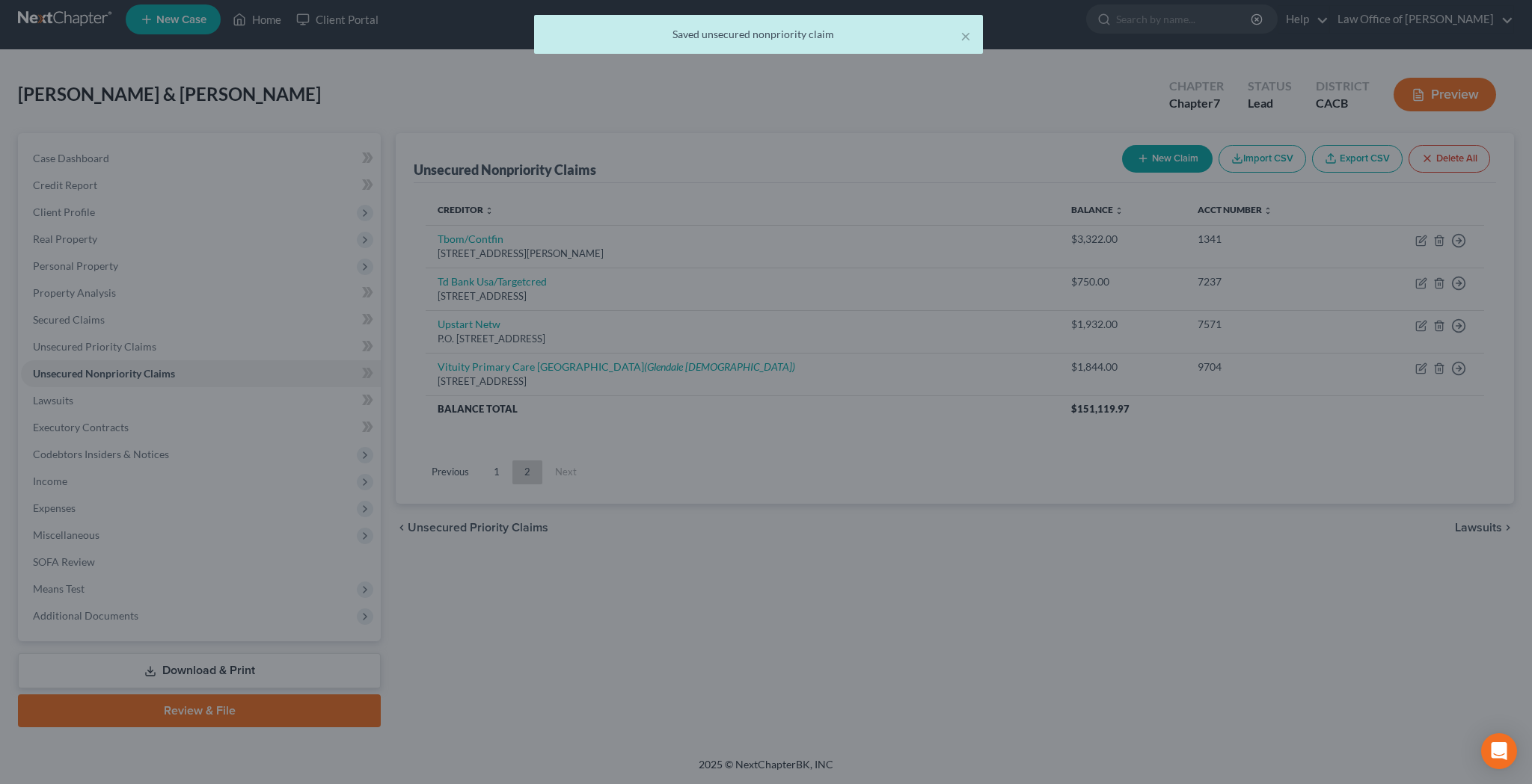
scroll to position [0, 0]
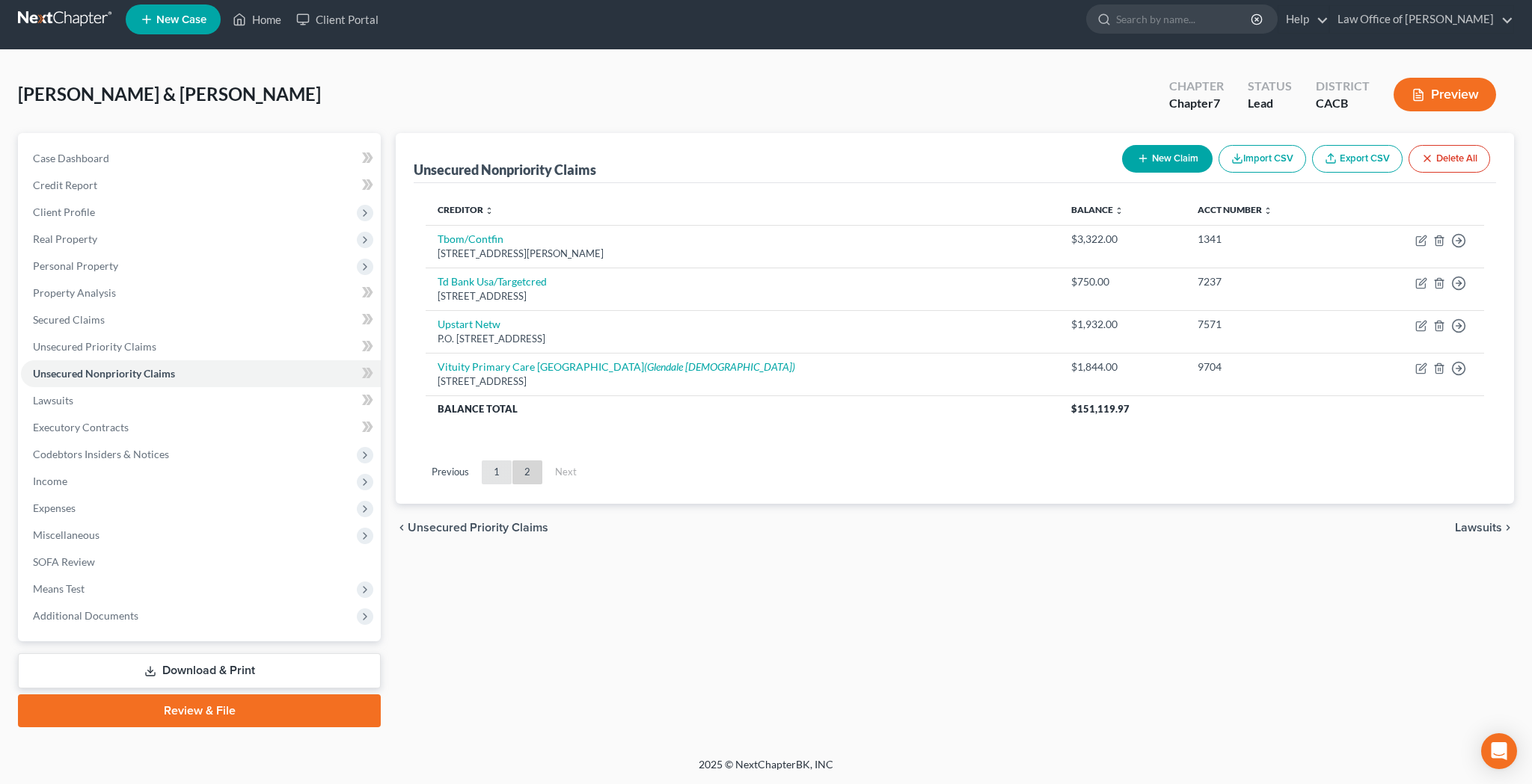
click at [495, 462] on link "1" at bounding box center [497, 472] width 30 height 24
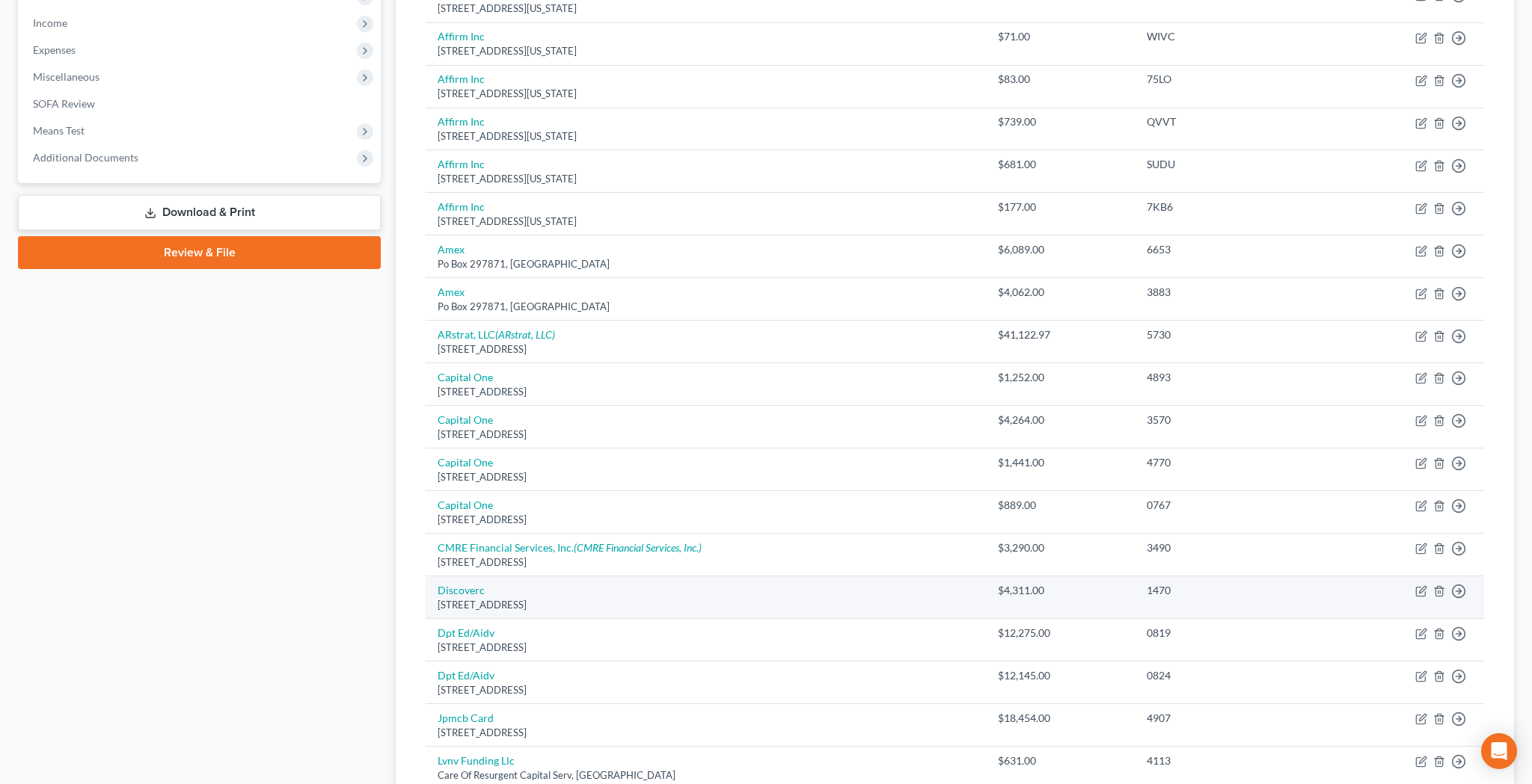
scroll to position [468, 0]
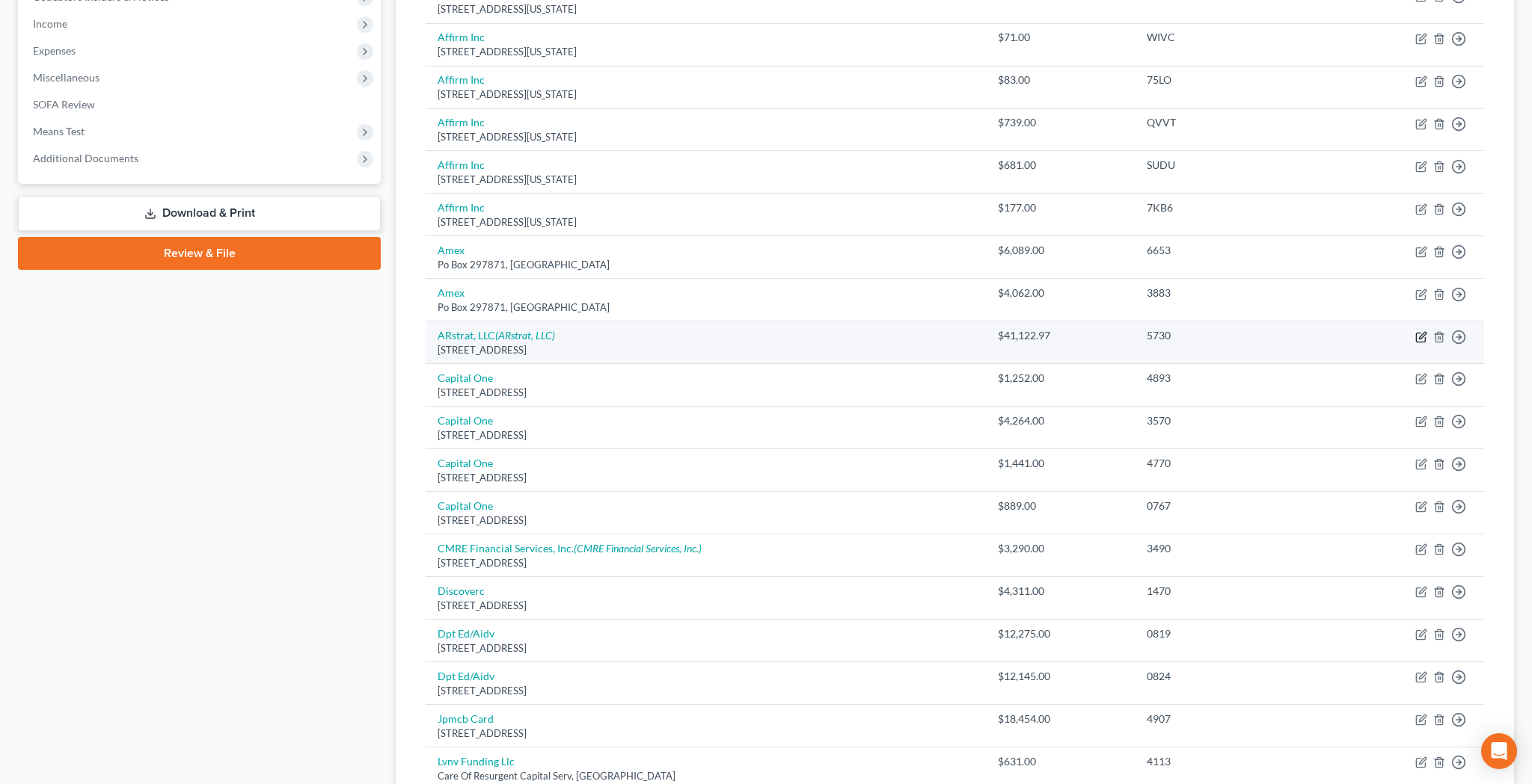
click at [1419, 333] on icon "button" at bounding box center [1421, 335] width 6 height 6
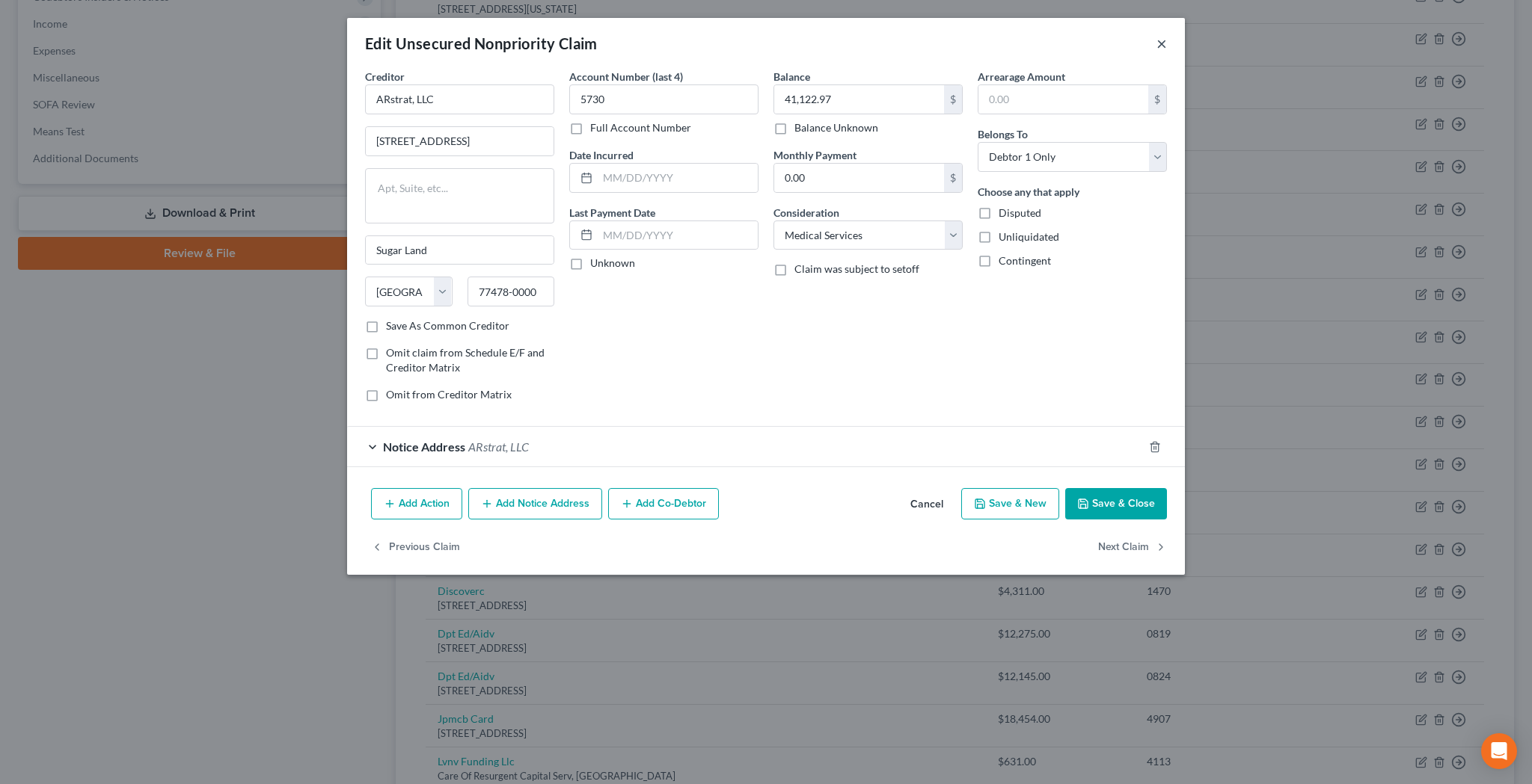
click at [1161, 42] on button "×" at bounding box center [1161, 42] width 10 height 18
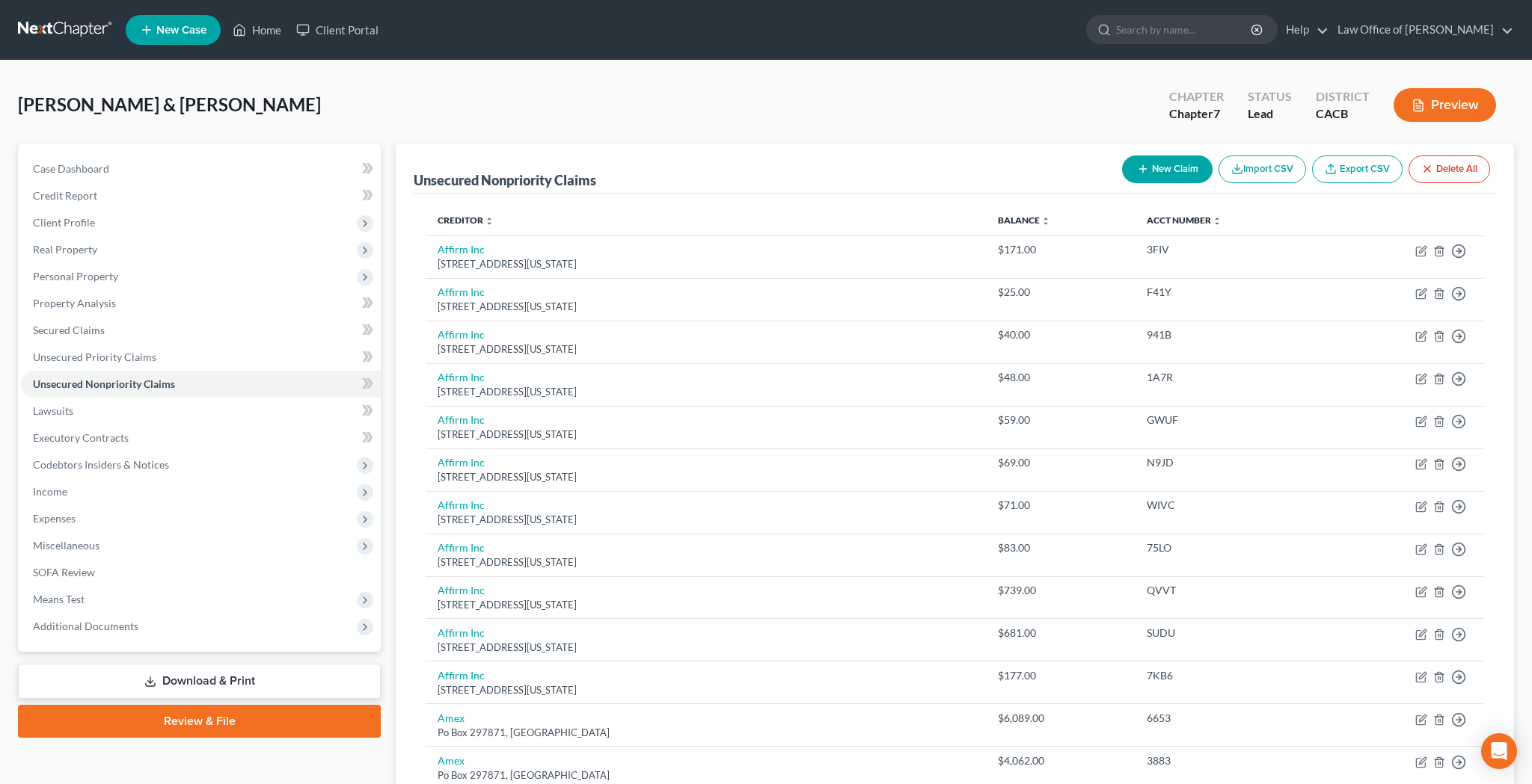
scroll to position [0, 0]
click at [1155, 165] on button "New Claim" at bounding box center [1167, 170] width 90 height 28
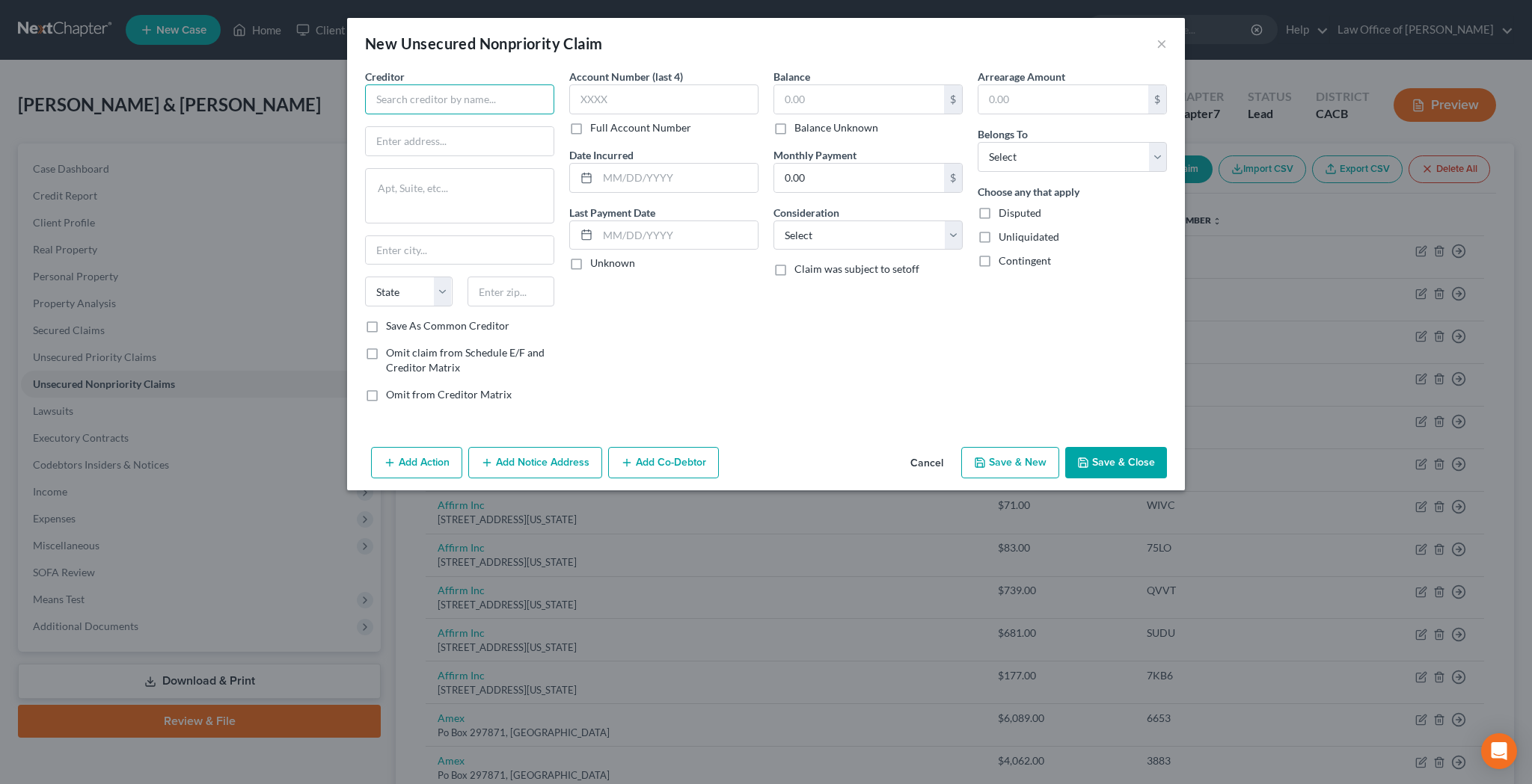
click at [533, 106] on input "text" at bounding box center [459, 100] width 189 height 30
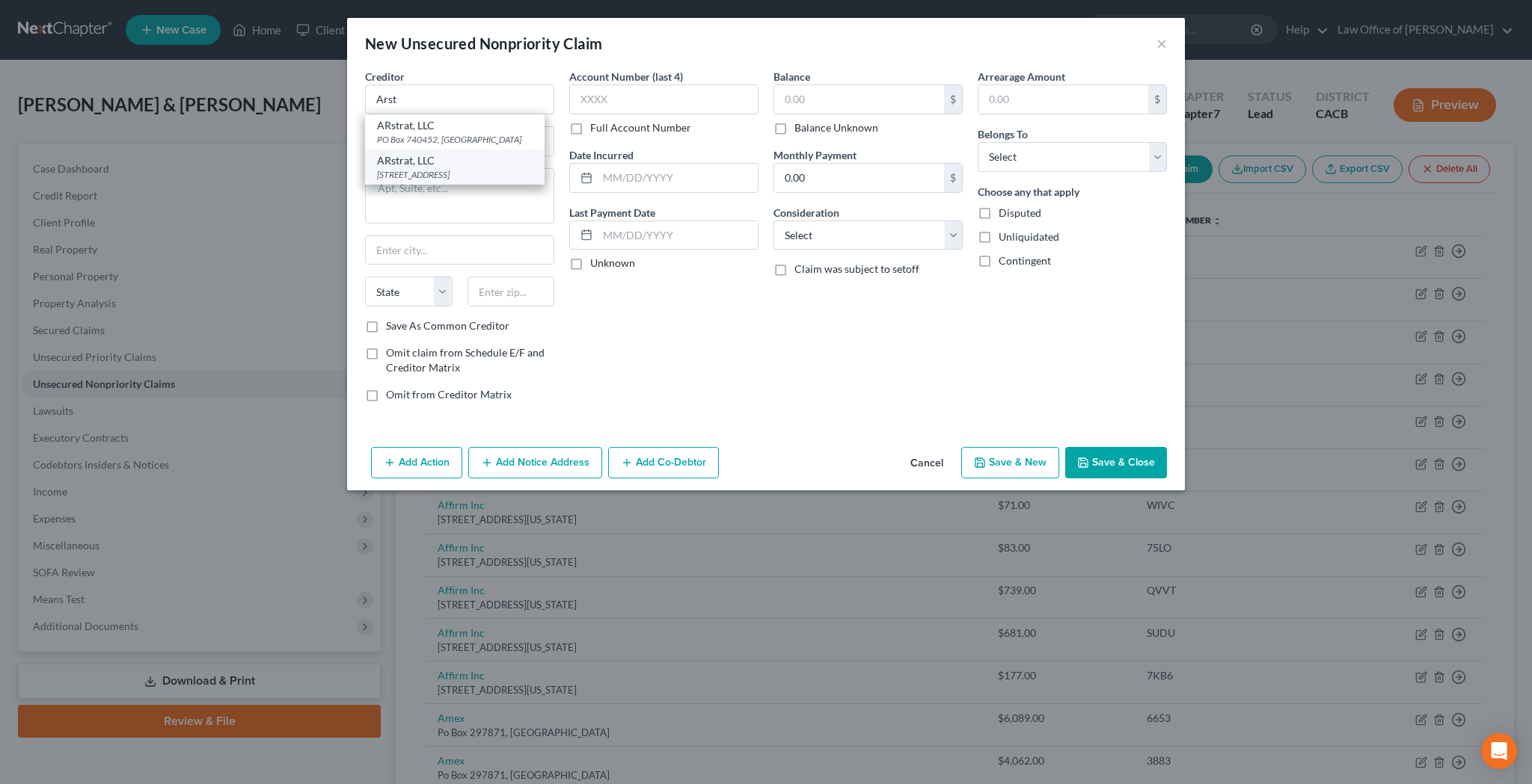
click at [481, 164] on div "ARstrat, LLC" at bounding box center [454, 160] width 156 height 15
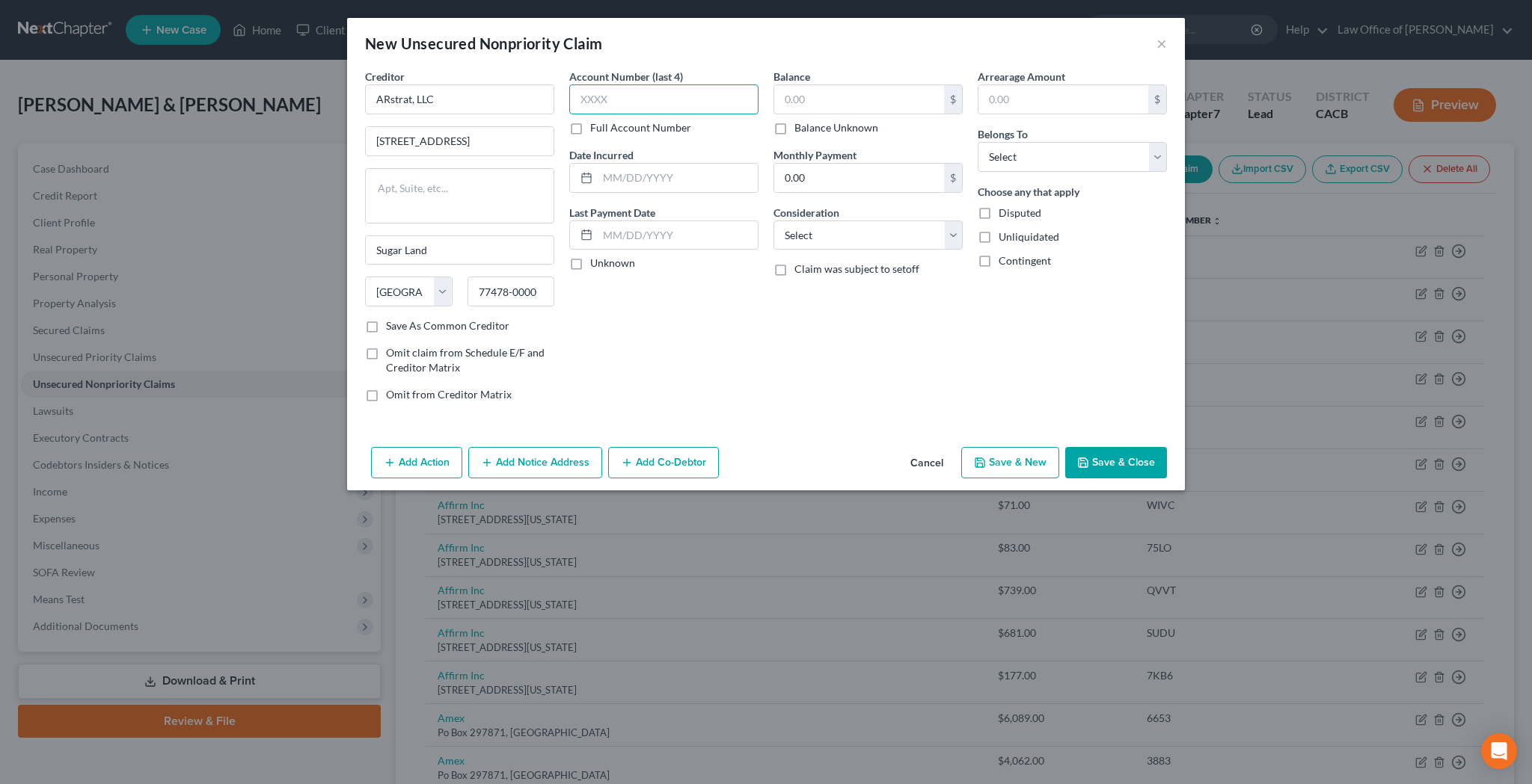
click at [613, 97] on input "text" at bounding box center [664, 100] width 189 height 30
click at [666, 185] on input "text" at bounding box center [677, 177] width 160 height 29
click at [803, 104] on input "text" at bounding box center [859, 99] width 170 height 29
click at [522, 467] on button "Add Notice Address" at bounding box center [534, 463] width 134 height 31
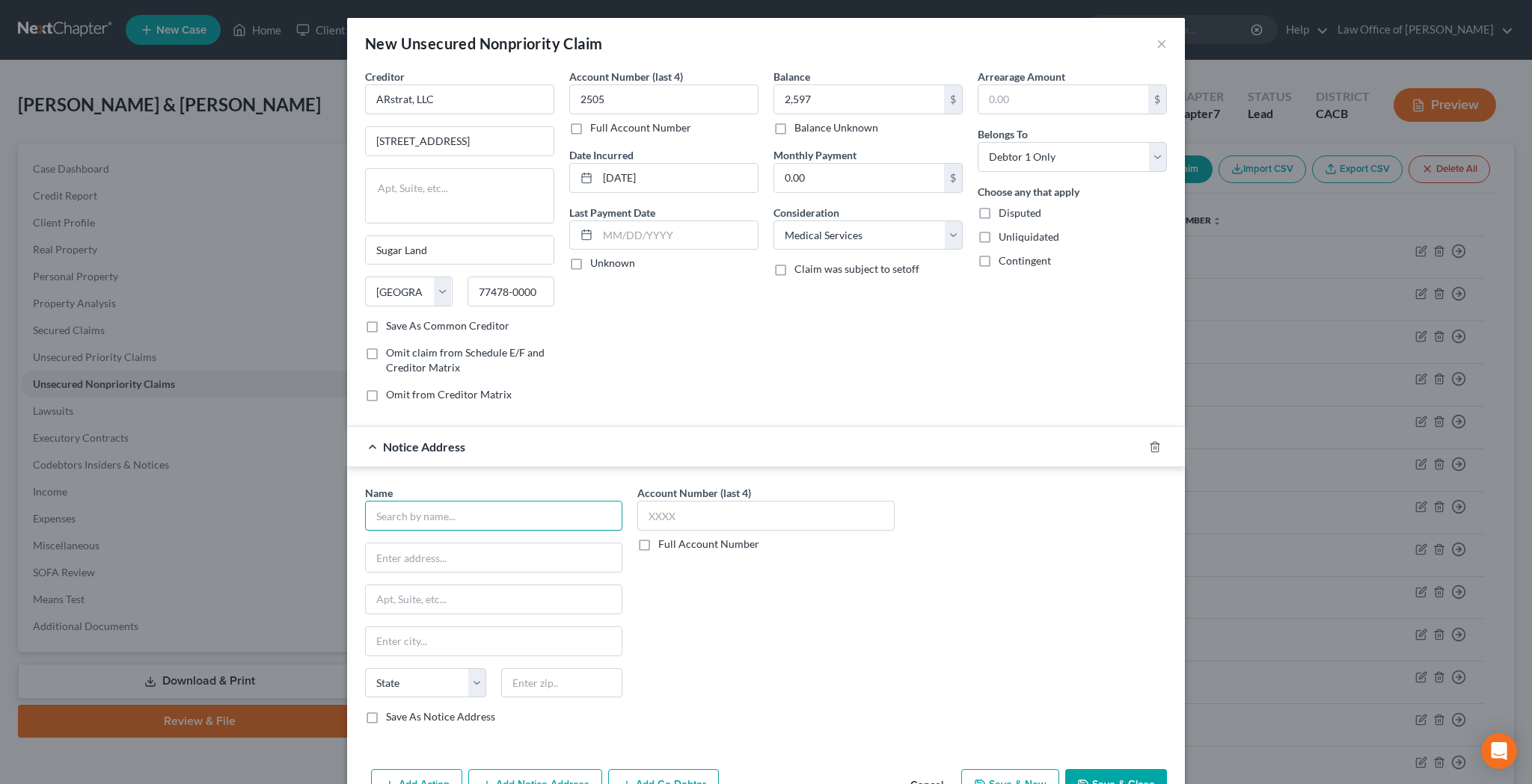
click at [490, 522] on input "text" at bounding box center [493, 516] width 257 height 30
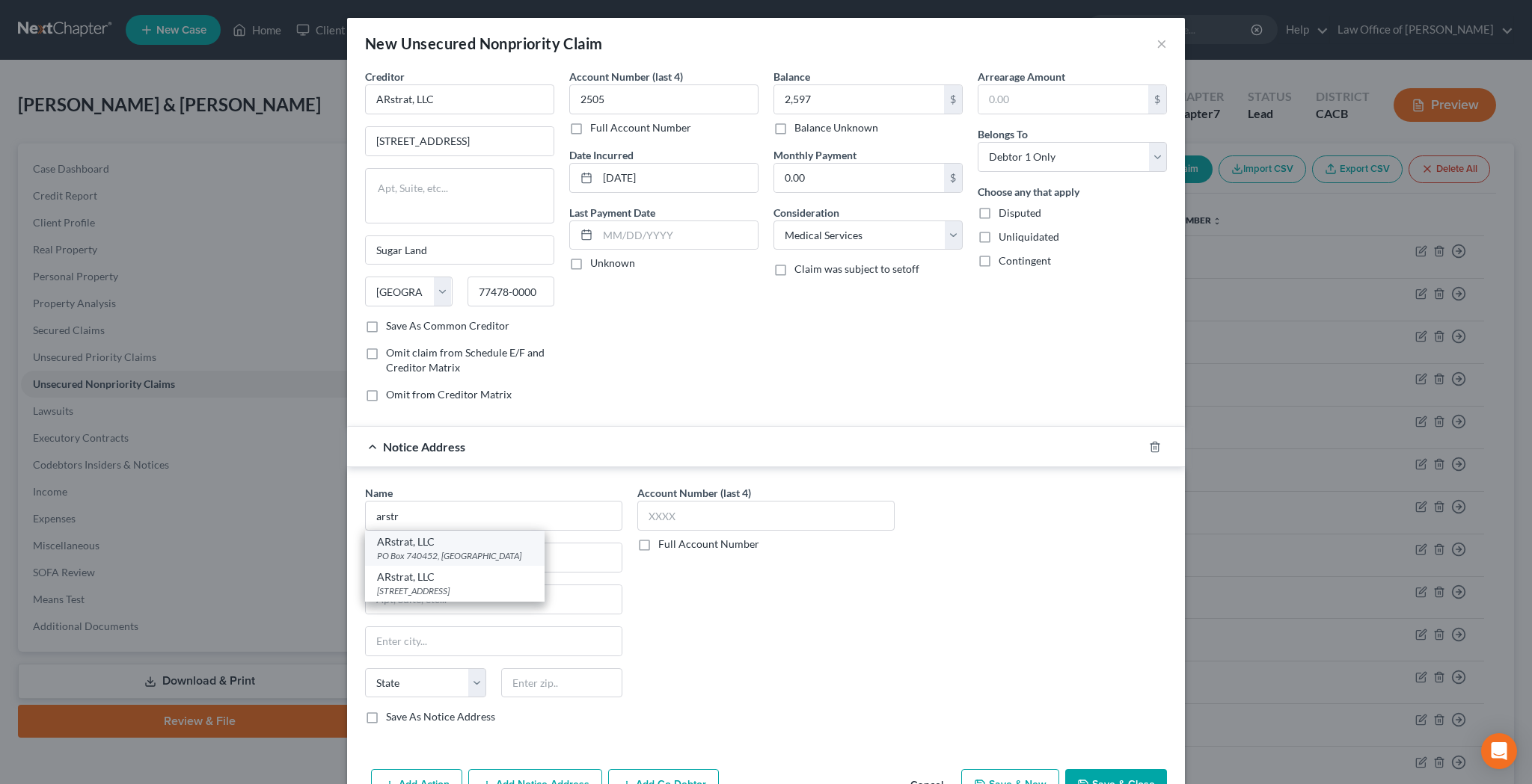
click at [490, 556] on div "PO Box 740452, [GEOGRAPHIC_DATA]" at bounding box center [454, 556] width 156 height 13
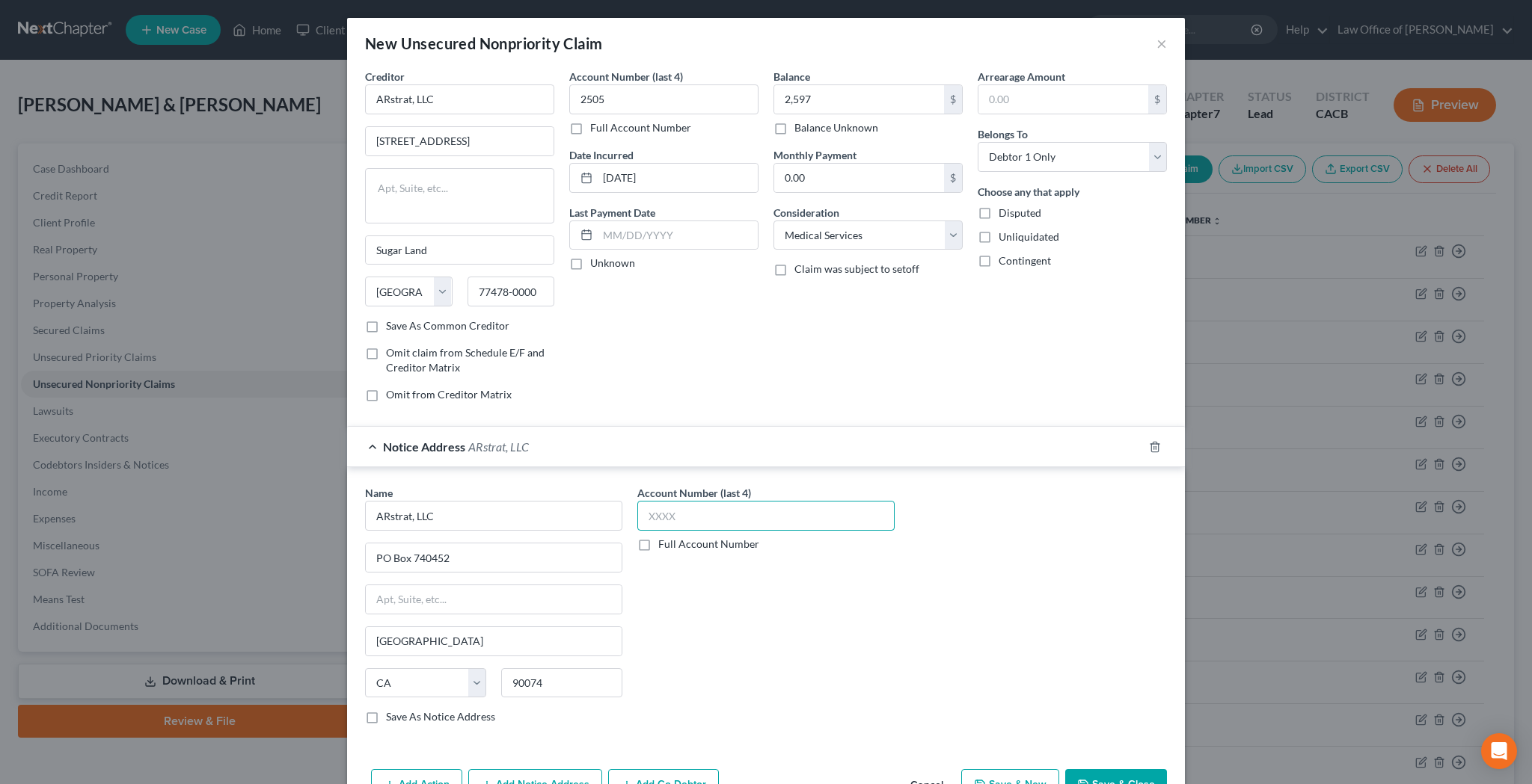
click at [669, 519] on input "text" at bounding box center [765, 516] width 257 height 30
click at [1009, 633] on div "Name * ARstrat, LLC [GEOGRAPHIC_DATA] [GEOGRAPHIC_DATA] [US_STATE][GEOGRAPHIC_D…" at bounding box center [765, 611] width 817 height 251
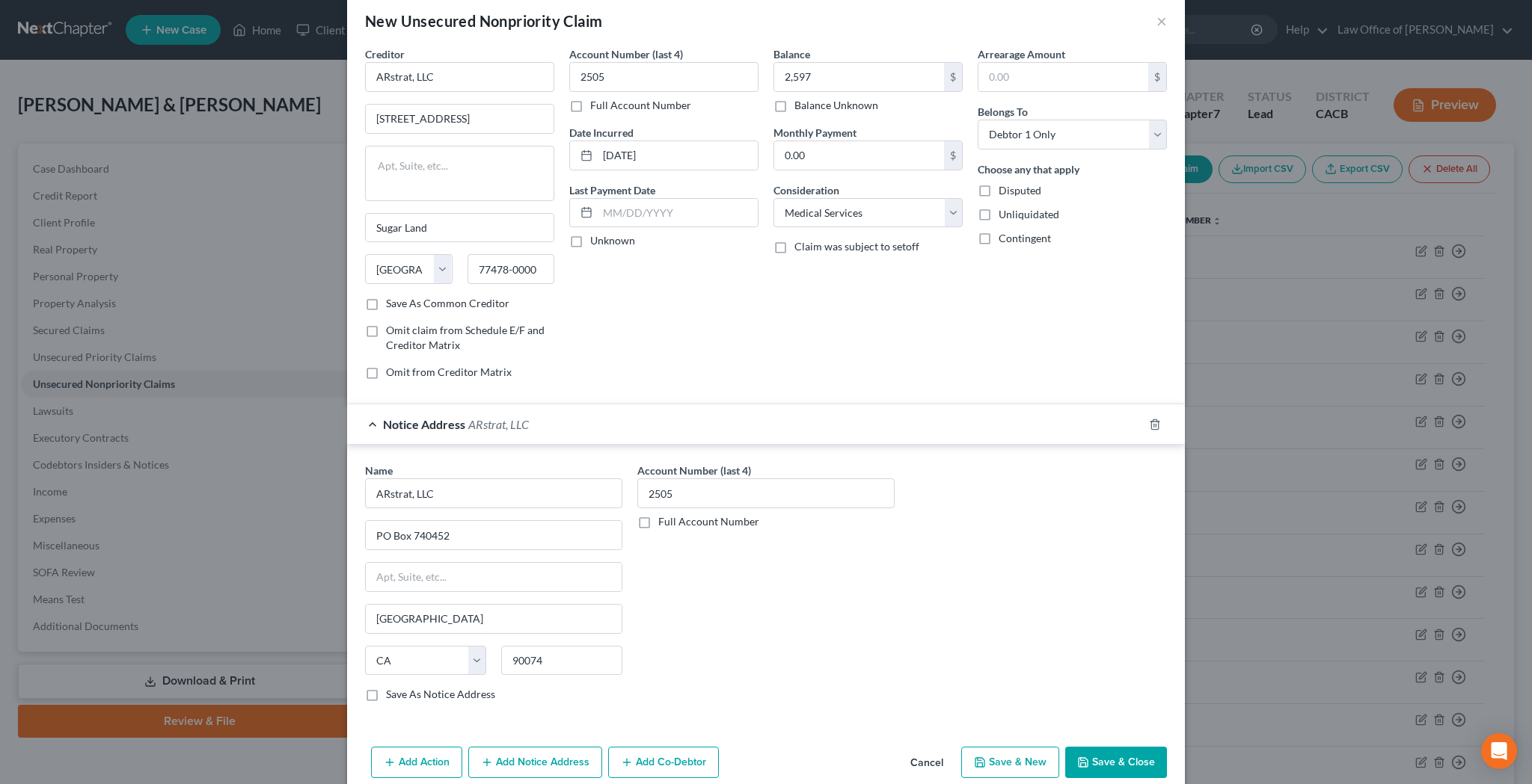
scroll to position [39, 0]
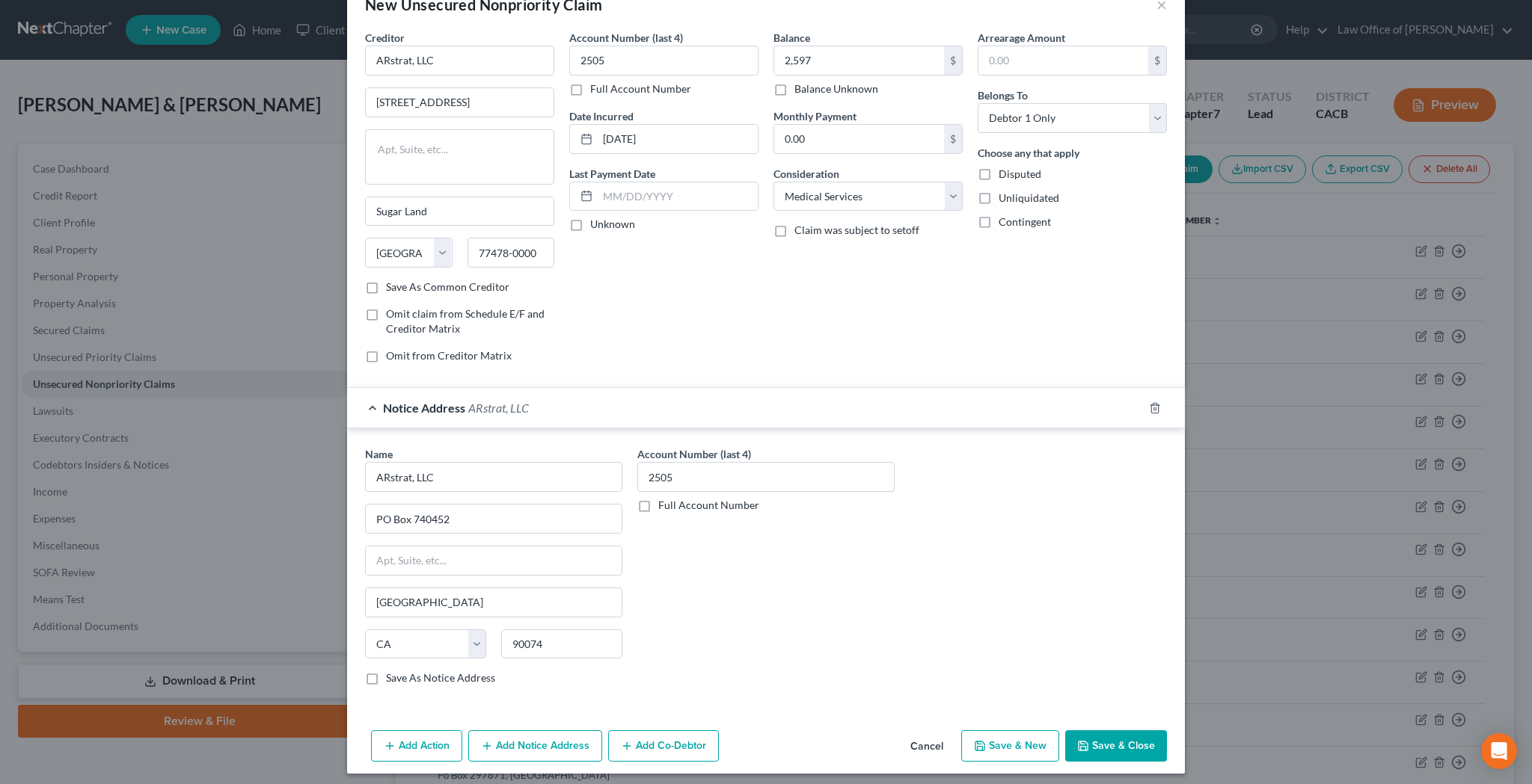
click at [1118, 749] on button "Save & Close" at bounding box center [1116, 746] width 102 height 31
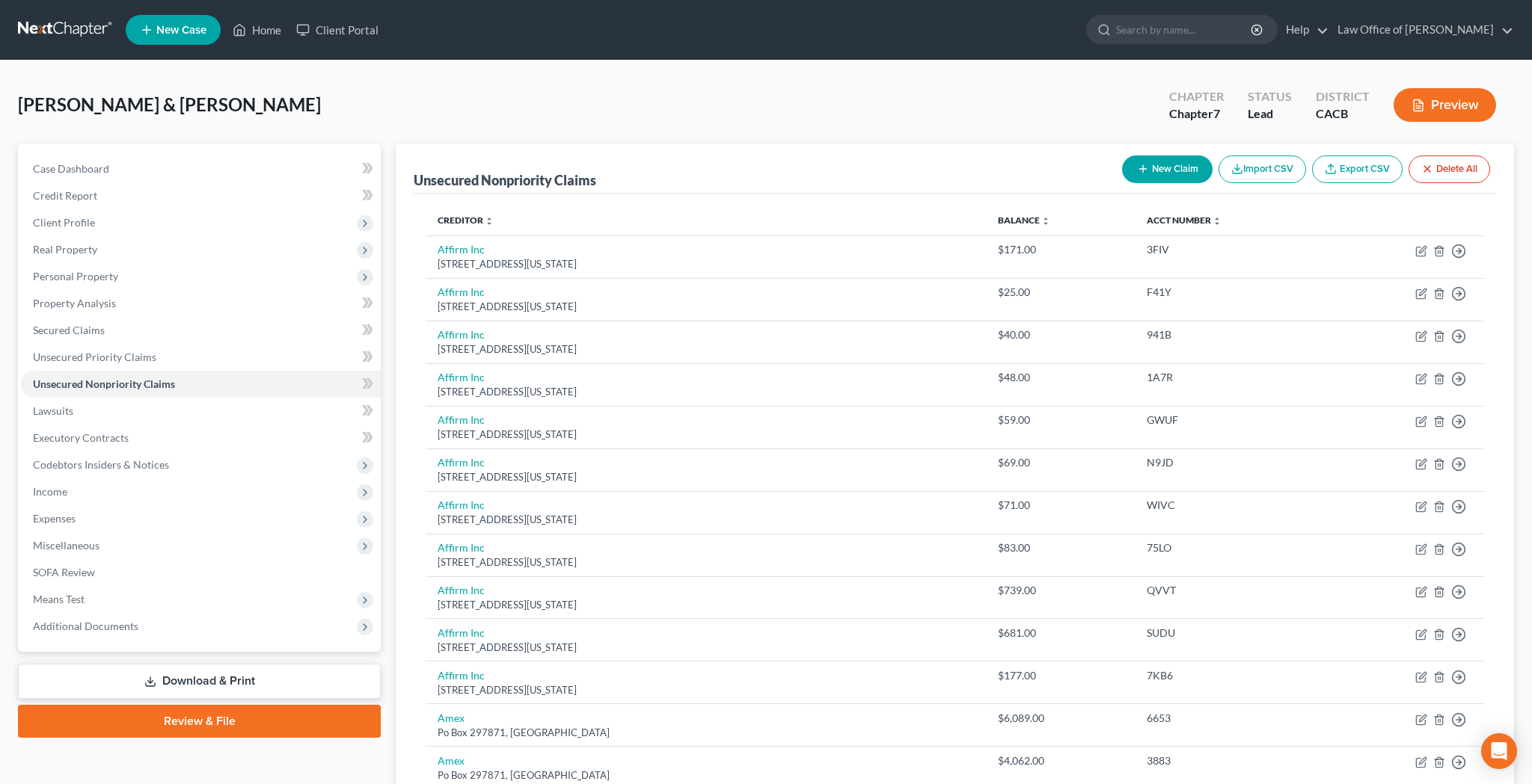
scroll to position [0, 0]
click at [1176, 173] on button "New Claim" at bounding box center [1167, 170] width 90 height 28
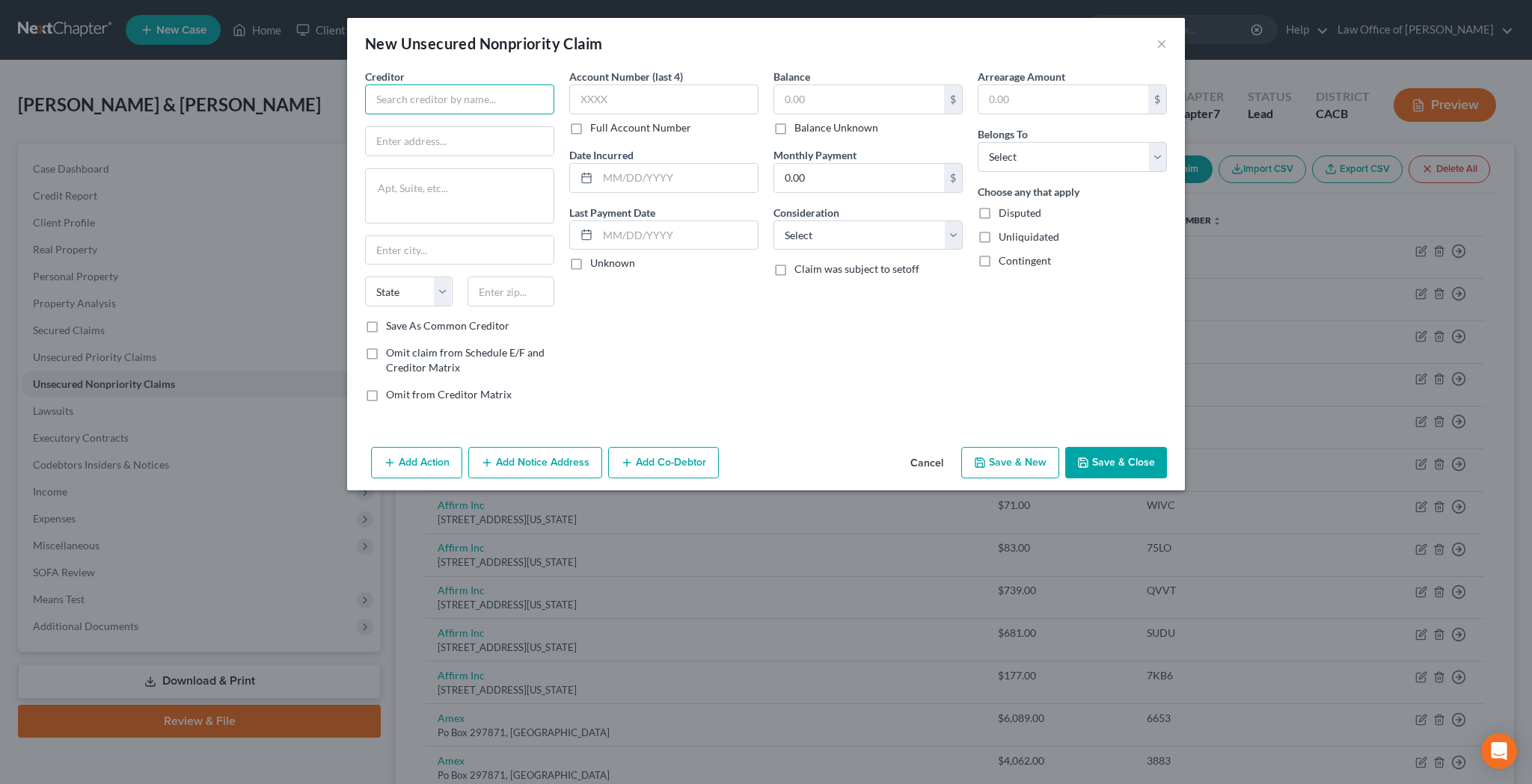
click at [533, 101] on input "text" at bounding box center [459, 100] width 189 height 30
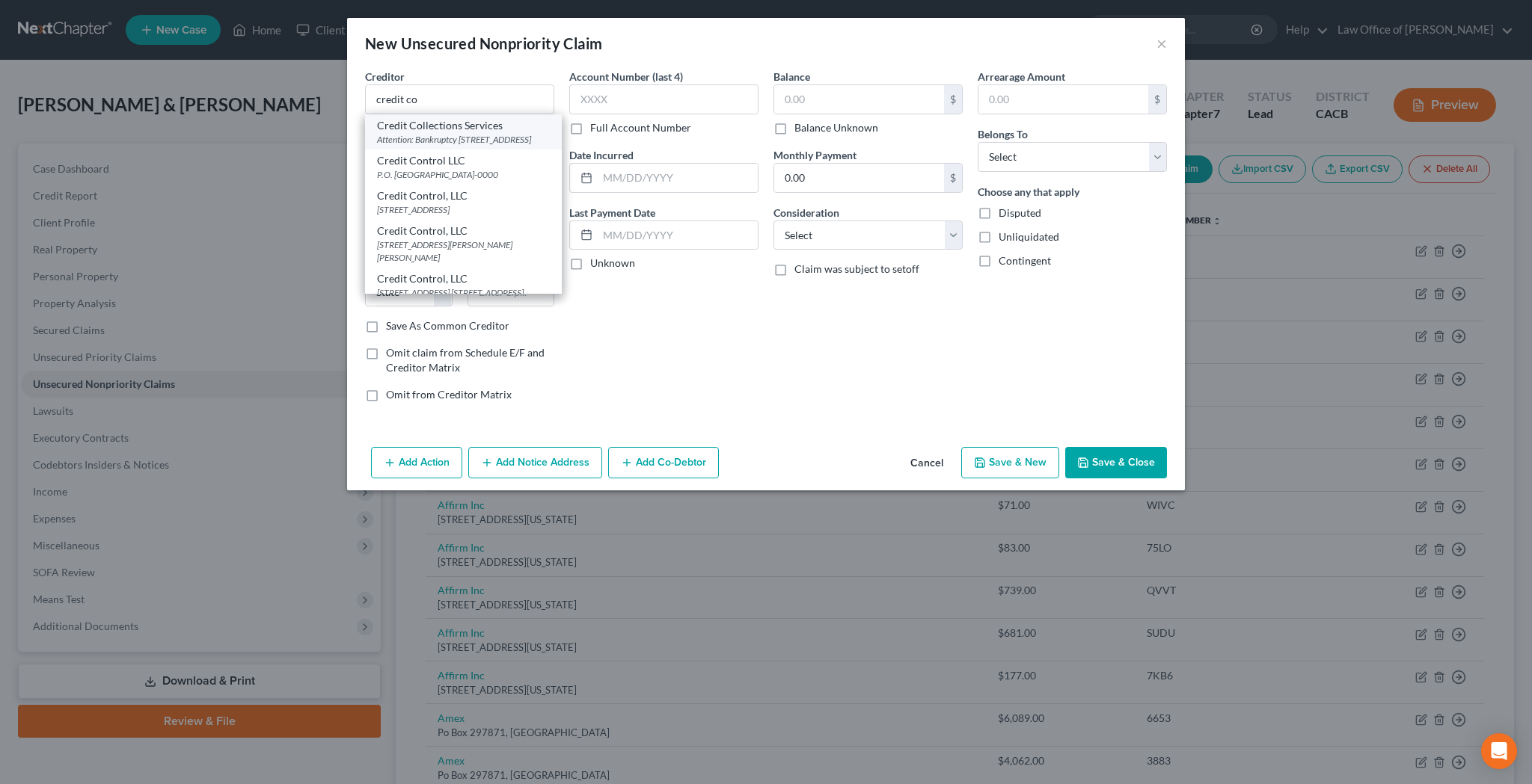
click at [517, 137] on div "Attention: Bankruptcy [STREET_ADDRESS]" at bounding box center [462, 139] width 173 height 13
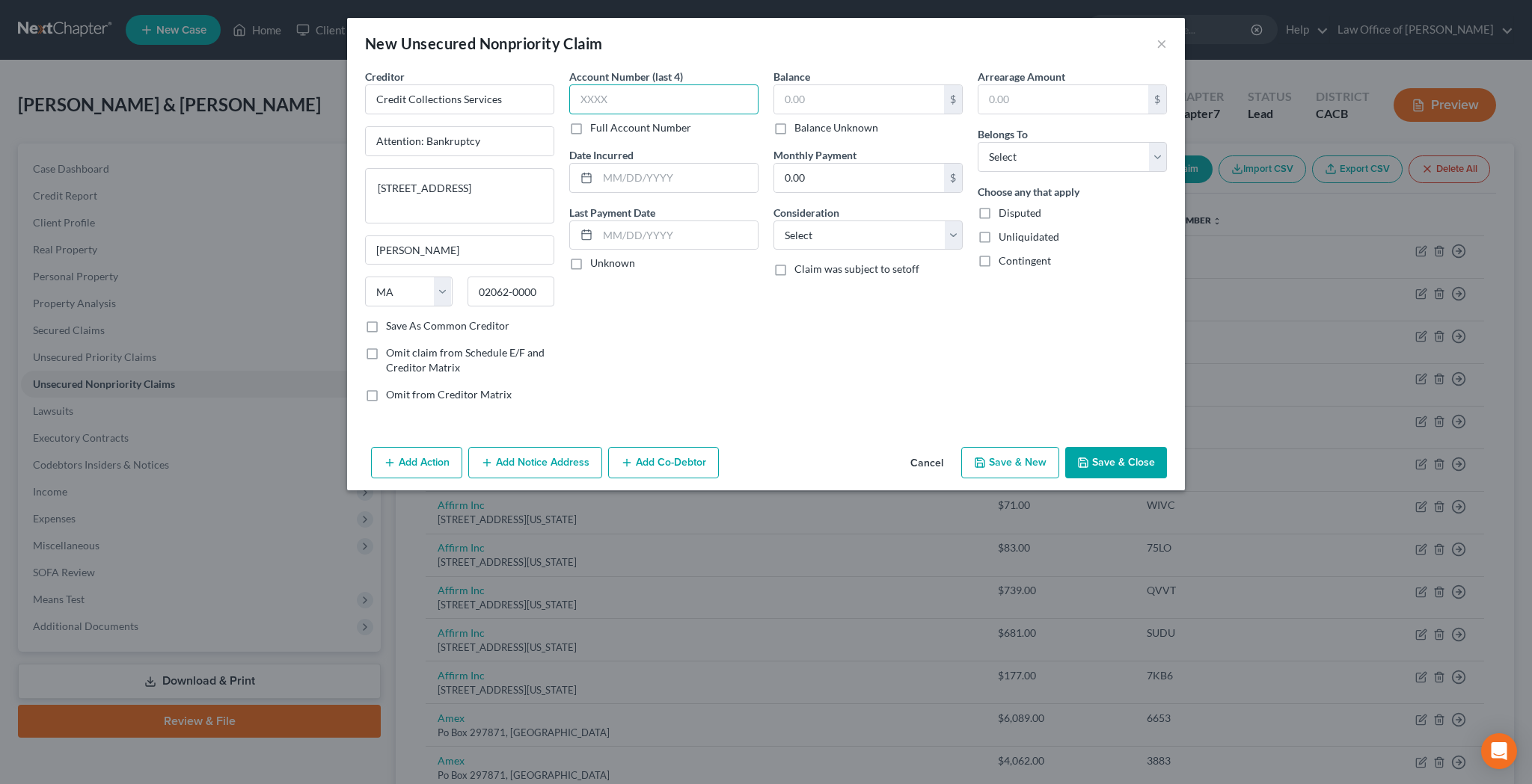
click at [608, 104] on input "text" at bounding box center [664, 100] width 189 height 30
click at [629, 179] on input "text" at bounding box center [677, 177] width 160 height 29
click at [822, 100] on input "text" at bounding box center [859, 99] width 170 height 29
click at [1162, 42] on button "×" at bounding box center [1161, 42] width 10 height 18
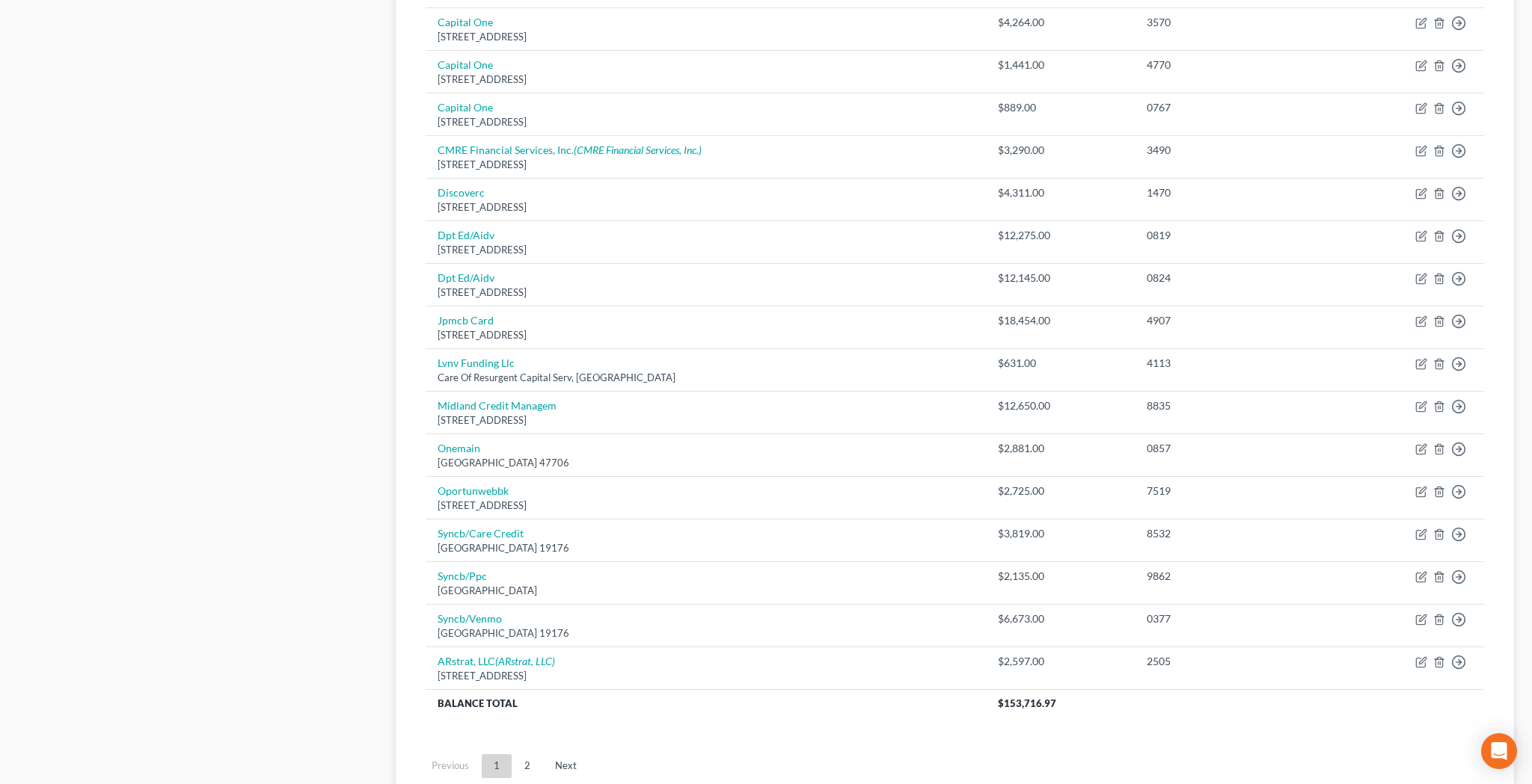
scroll to position [872, 0]
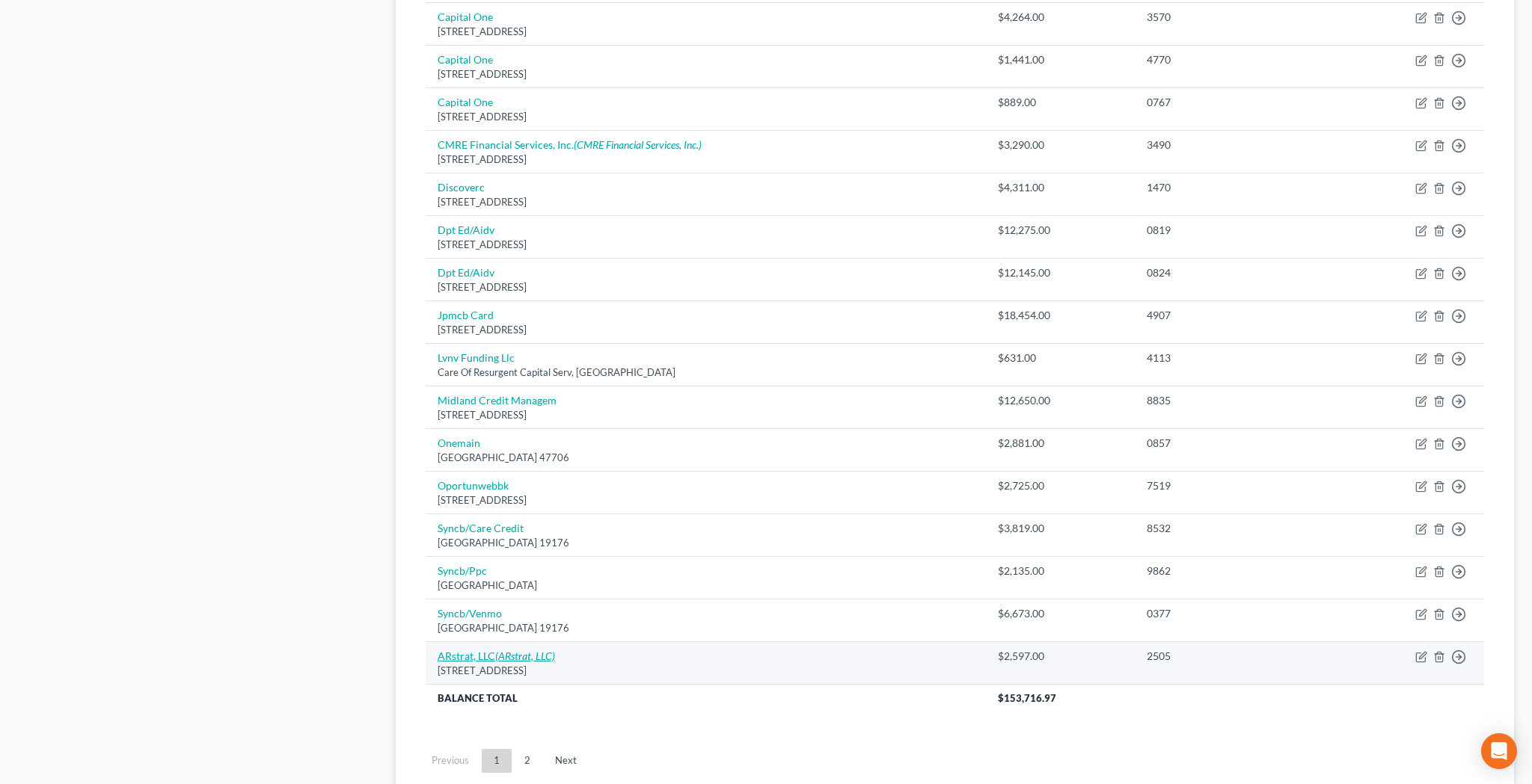
click at [538, 649] on icon "(ARstrat, LLC)" at bounding box center [524, 656] width 60 height 13
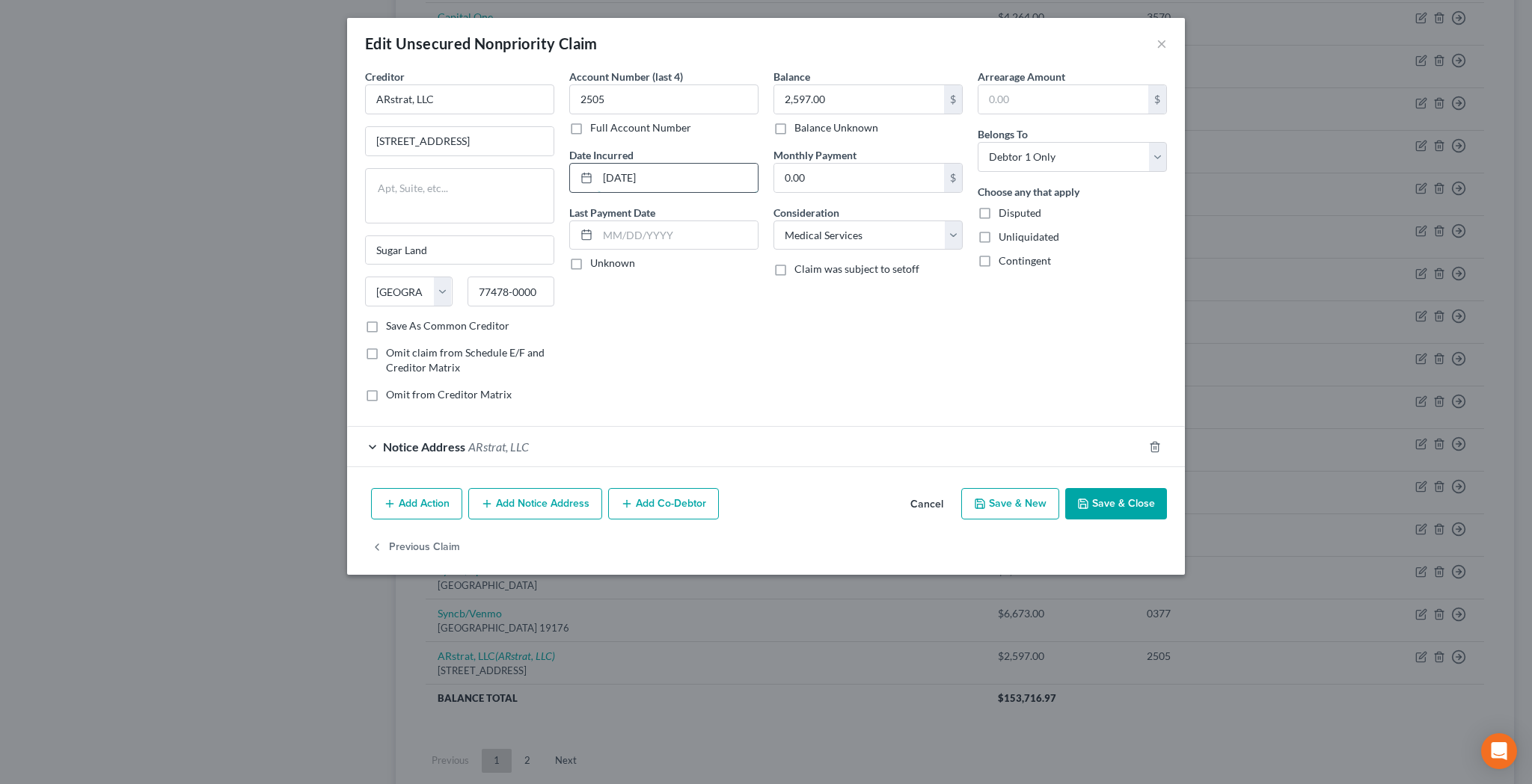
click at [701, 176] on input "[DATE]" at bounding box center [677, 177] width 160 height 29
click at [560, 503] on button "Add Notice Address" at bounding box center [534, 504] width 134 height 31
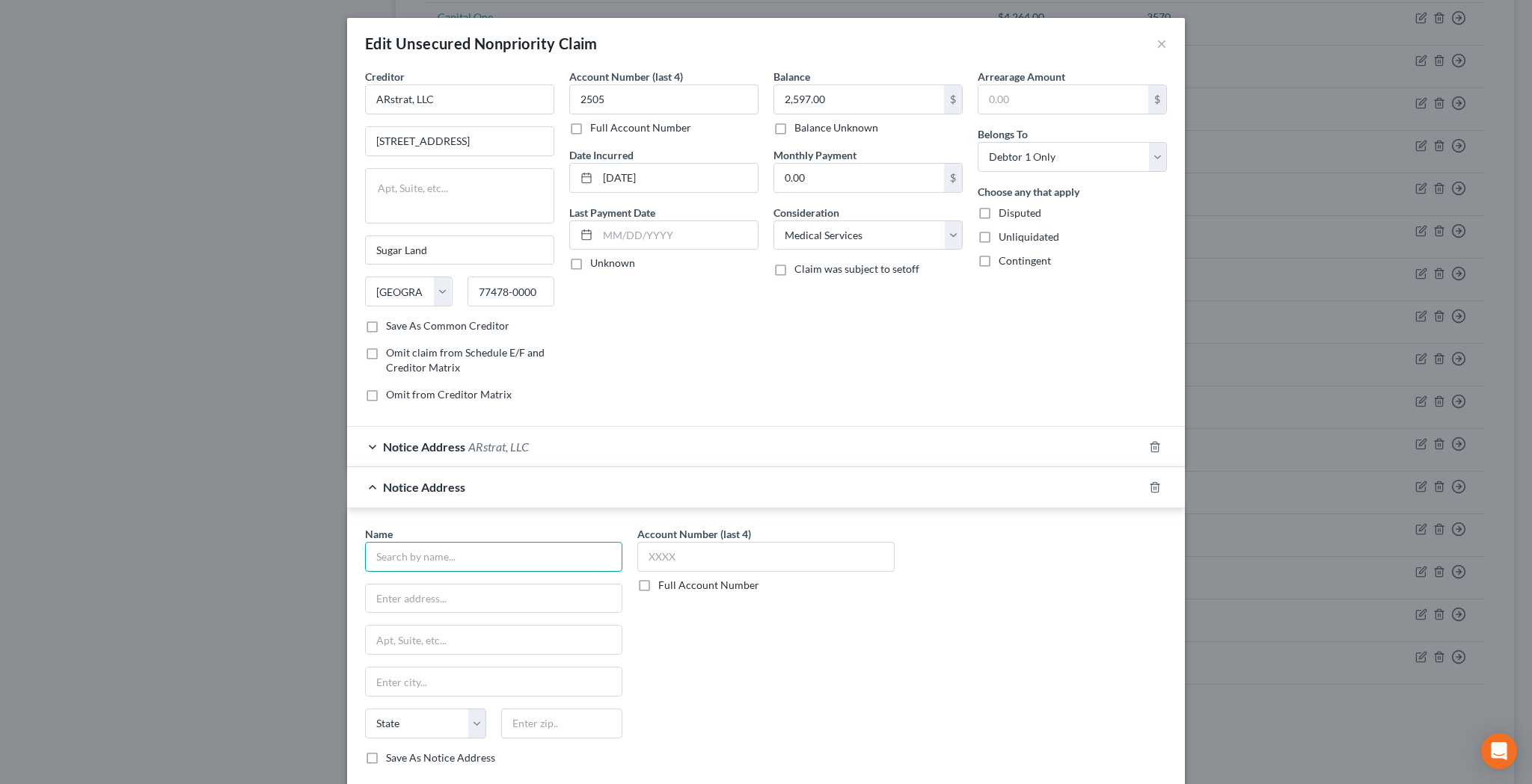
click at [511, 546] on input "text" at bounding box center [493, 557] width 257 height 30
click at [498, 588] on div "Credit Collections Services" at bounding box center [454, 583] width 156 height 15
click at [673, 562] on input "text" at bounding box center [765, 557] width 257 height 30
click at [868, 685] on div "Account Number (last 4) 0211 Full Account Number" at bounding box center [765, 652] width 272 height 251
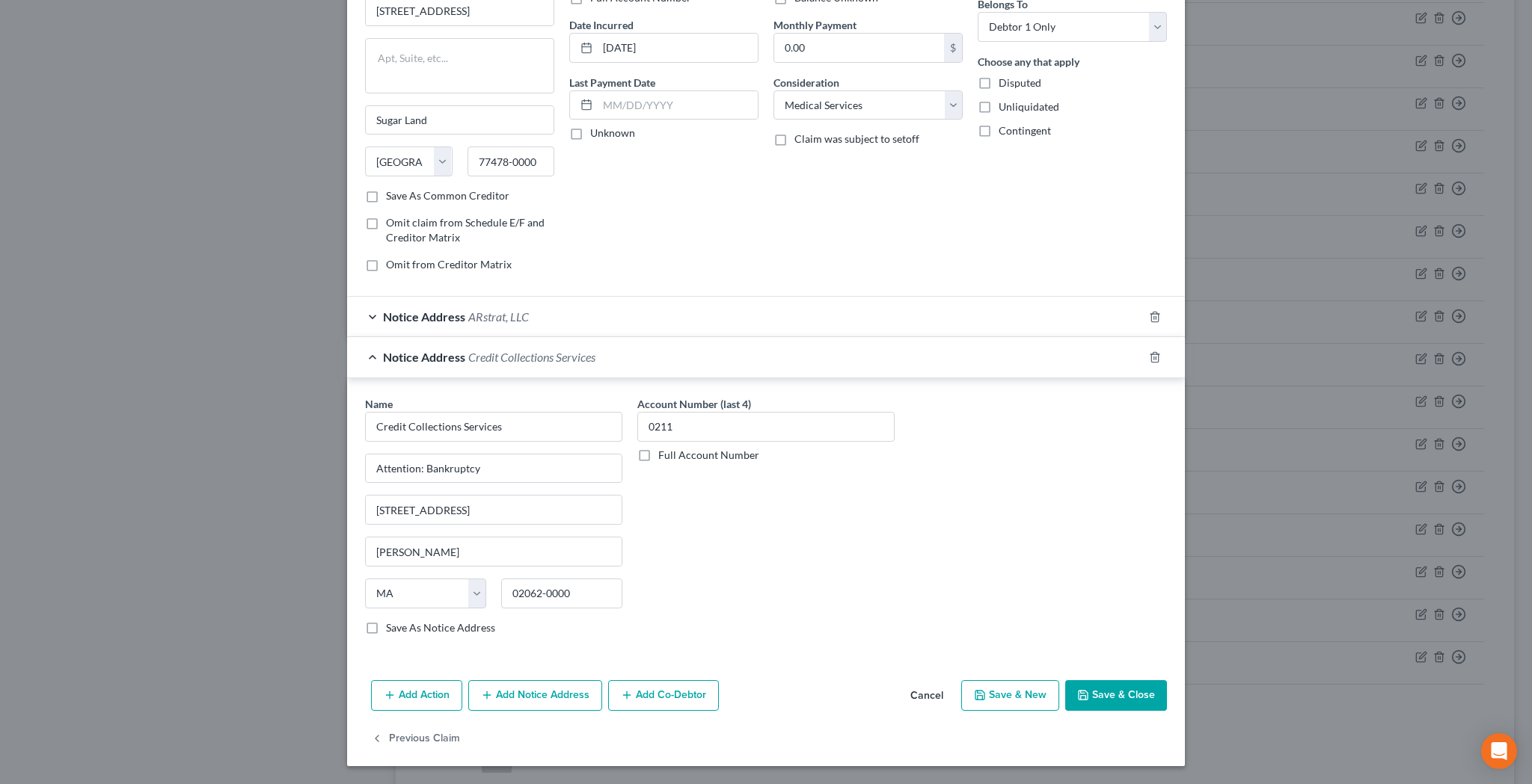
scroll to position [129, 0]
click at [536, 690] on button "Add Notice Address" at bounding box center [534, 696] width 134 height 31
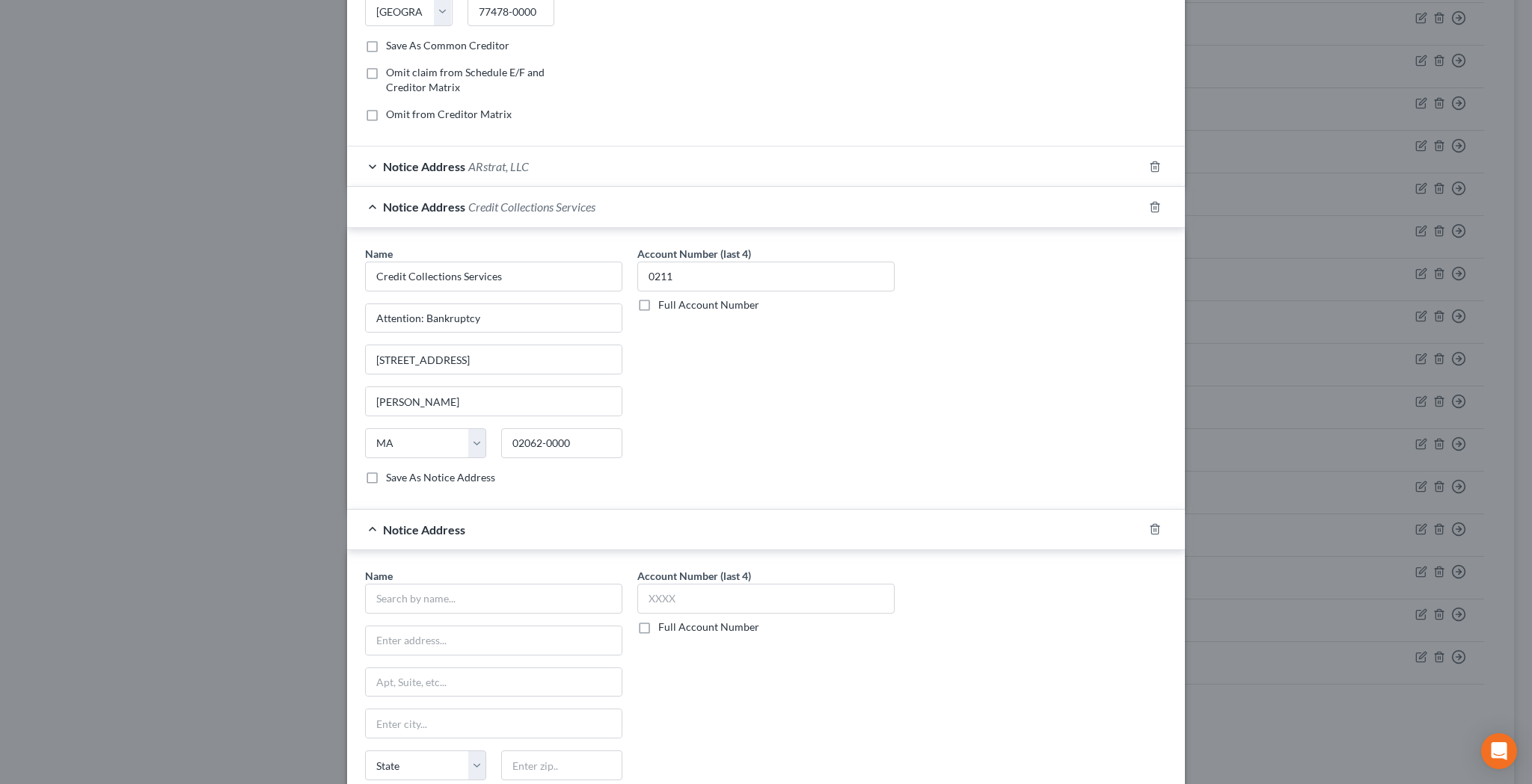
scroll to position [393, 0]
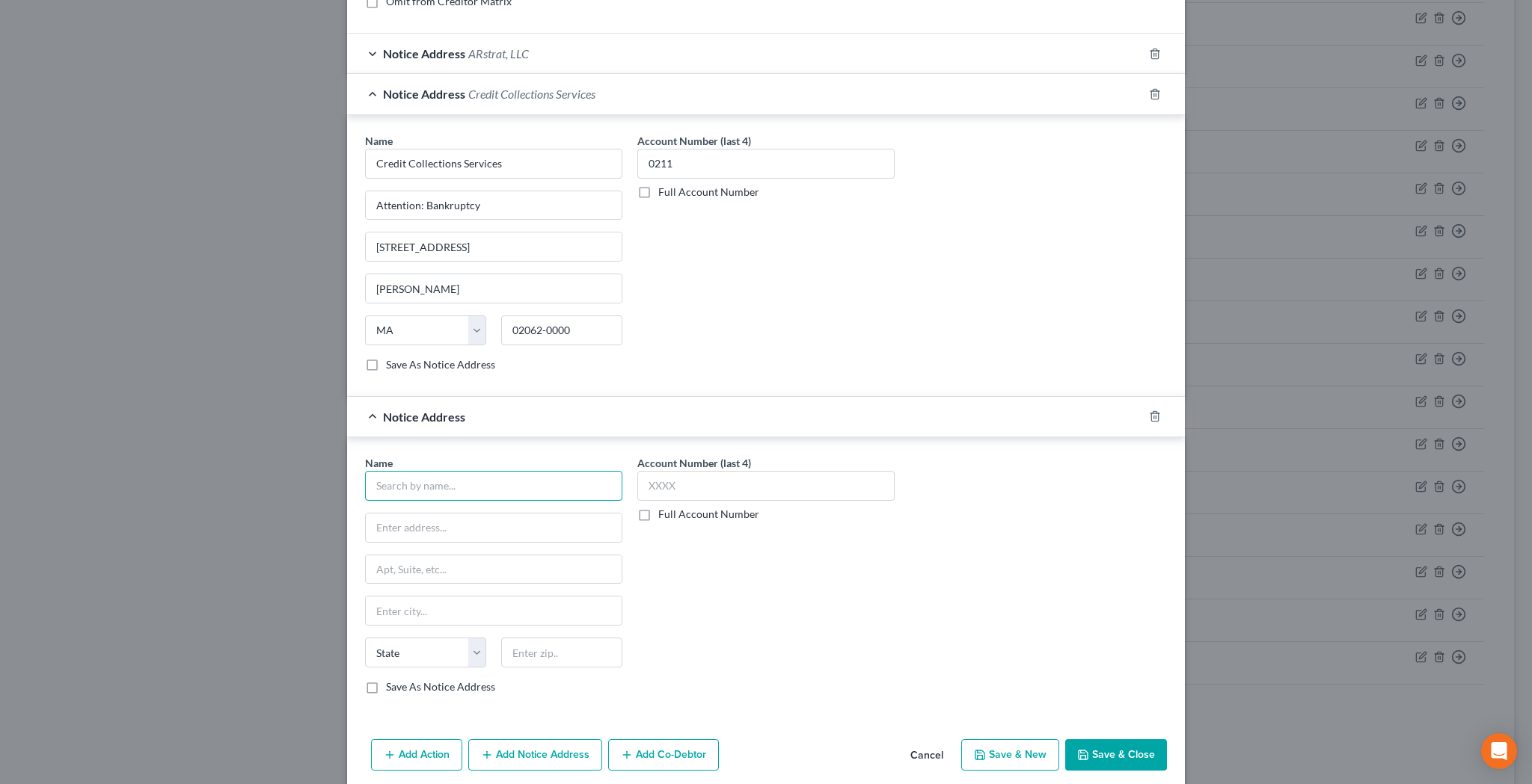
click at [521, 487] on input "text" at bounding box center [493, 486] width 257 height 30
click at [676, 487] on input "text" at bounding box center [765, 486] width 257 height 30
click at [473, 533] on input "text" at bounding box center [493, 528] width 256 height 29
click at [530, 655] on input "text" at bounding box center [561, 652] width 121 height 30
click at [720, 487] on input "XXXX" at bounding box center [765, 486] width 257 height 30
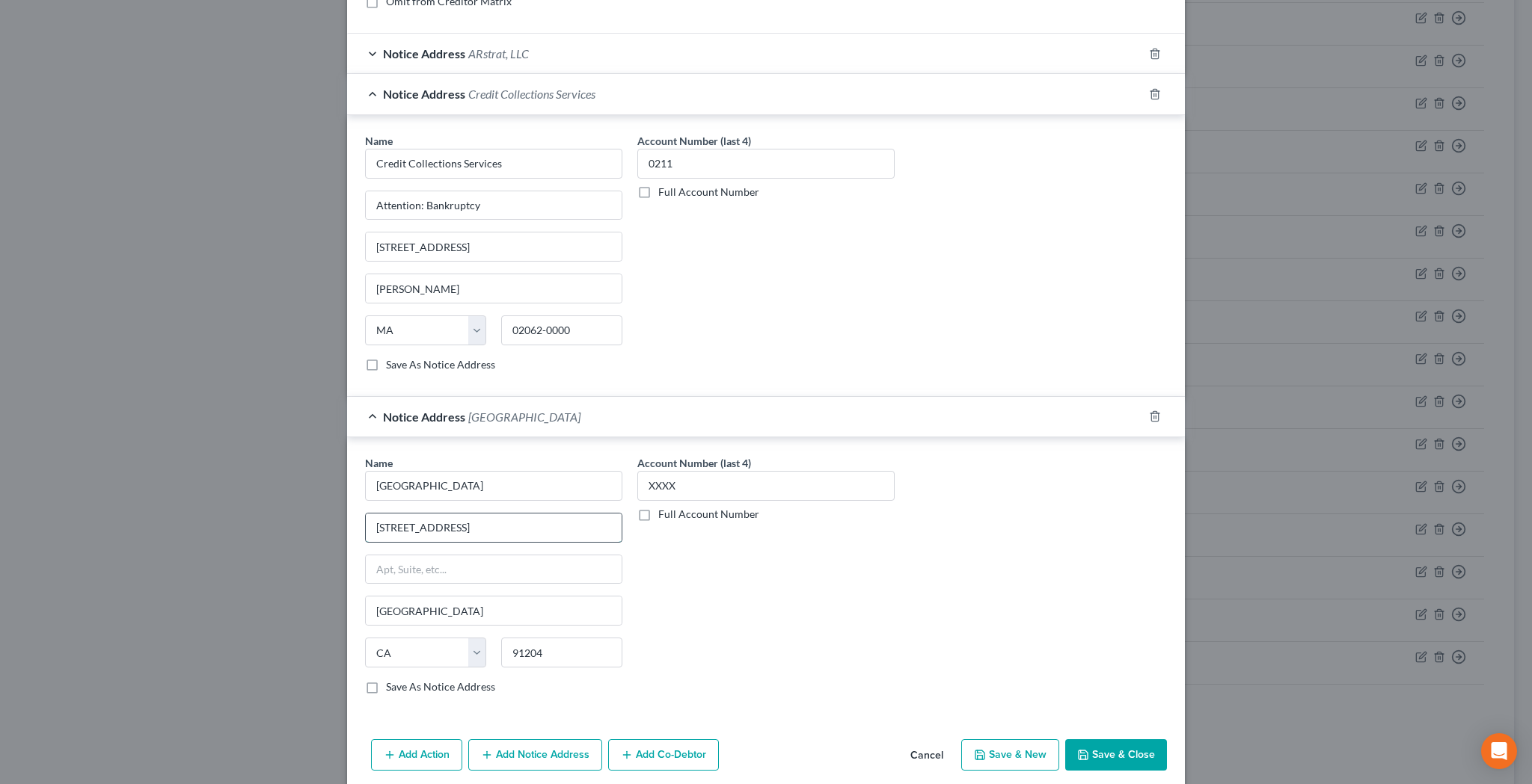
drag, startPoint x: 491, startPoint y: 527, endPoint x: 377, endPoint y: 529, distance: 114.0
click at [377, 529] on input "[STREET_ADDRESS]" at bounding box center [493, 528] width 256 height 29
click at [606, 577] on input "text" at bounding box center [493, 569] width 256 height 29
paste input "[STREET_ADDRESS]"
click at [487, 521] on input "text" at bounding box center [493, 528] width 256 height 29
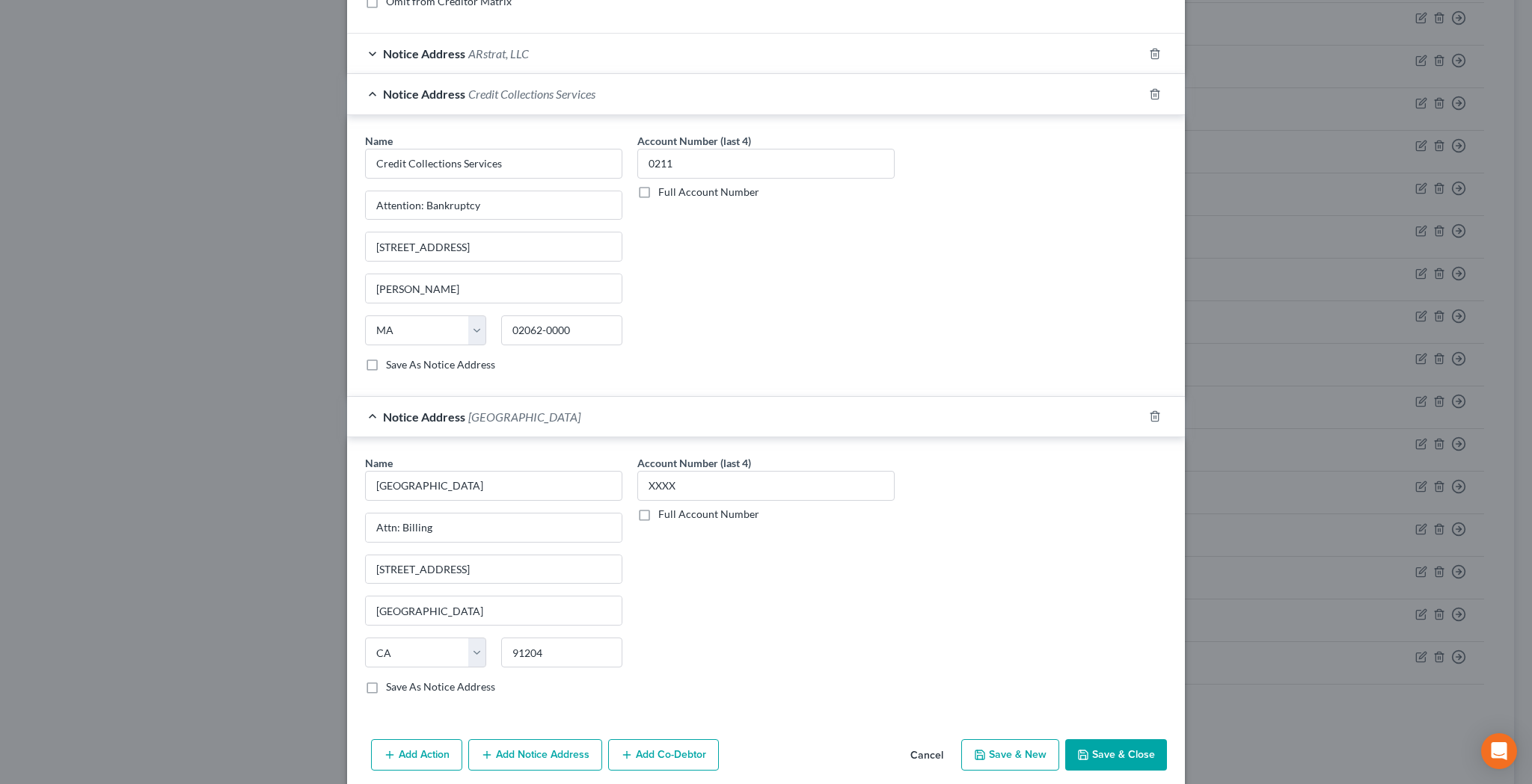
click at [1119, 753] on button "Save & Close" at bounding box center [1116, 754] width 102 height 31
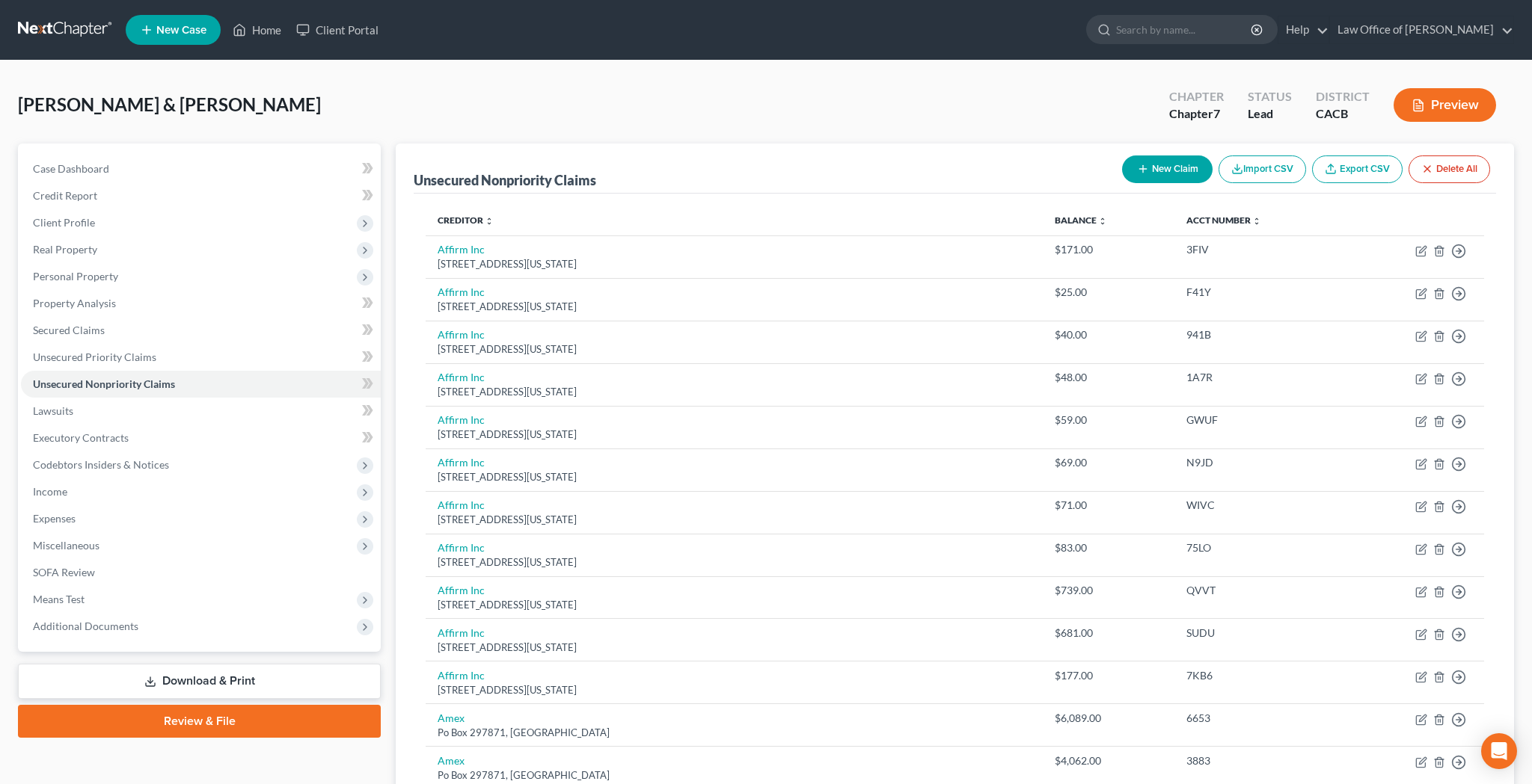
scroll to position [0, 0]
click at [1177, 168] on button "New Claim" at bounding box center [1167, 170] width 90 height 28
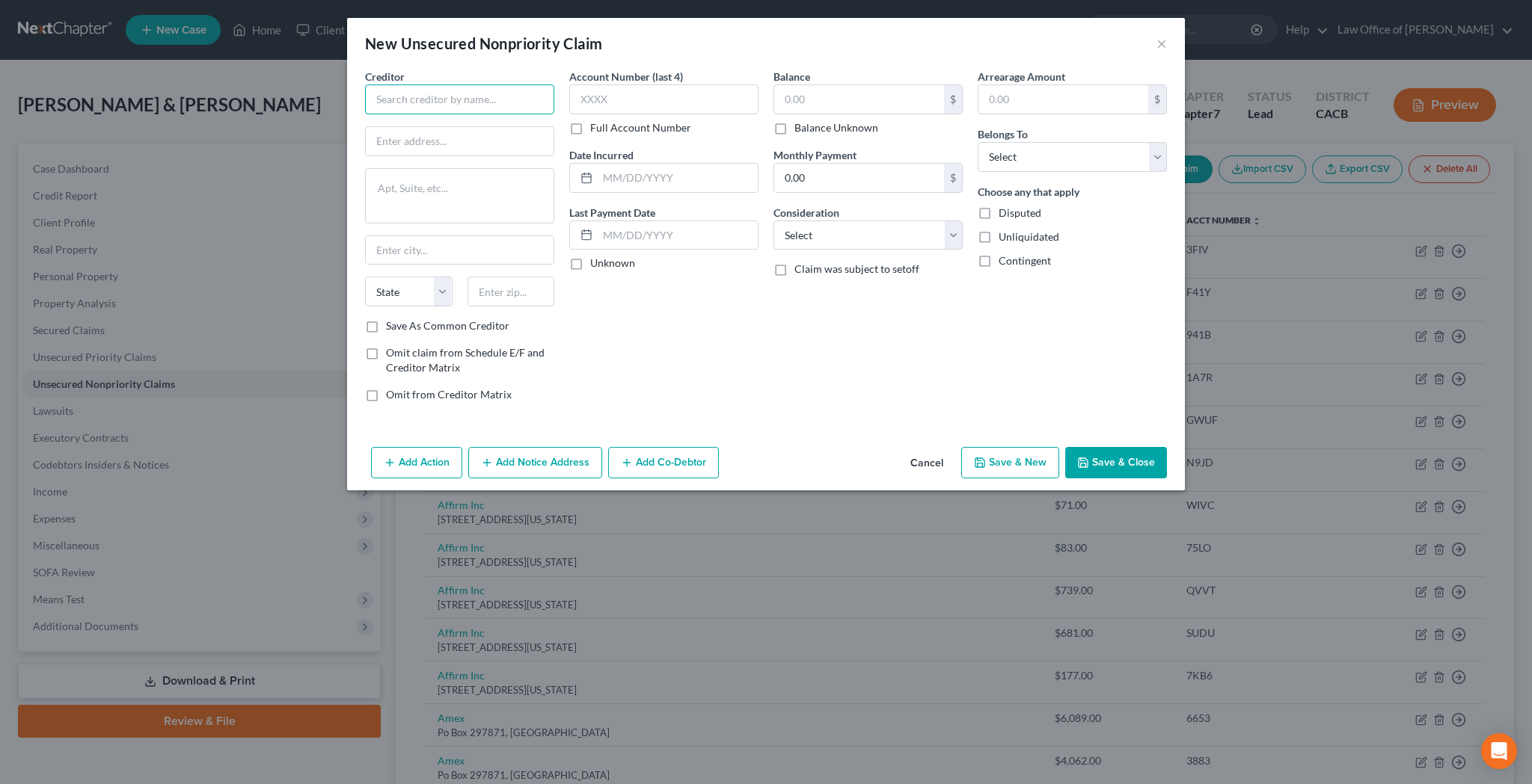
click at [532, 103] on input "text" at bounding box center [459, 100] width 189 height 30
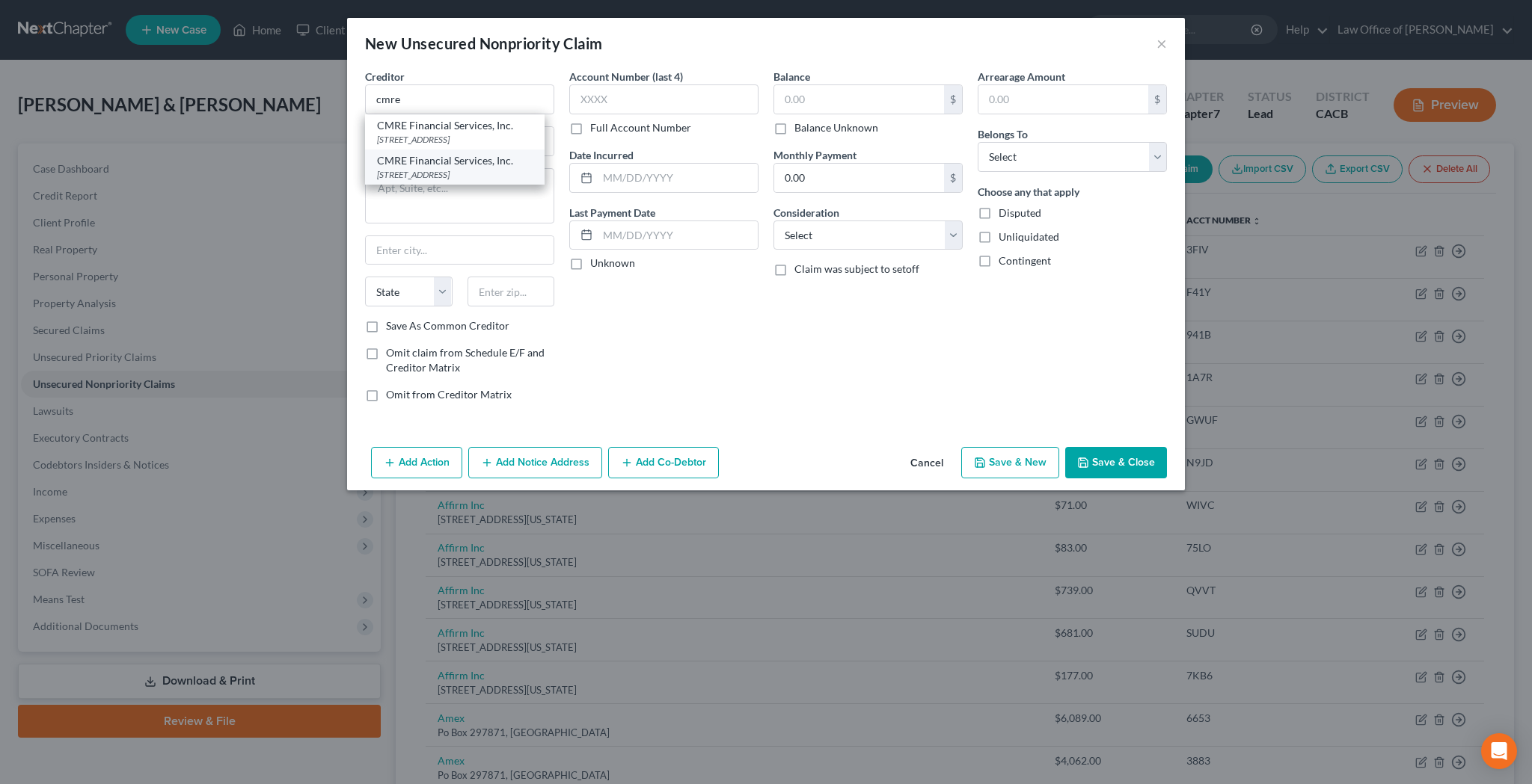
click at [480, 172] on div "[STREET_ADDRESS]" at bounding box center [454, 174] width 156 height 13
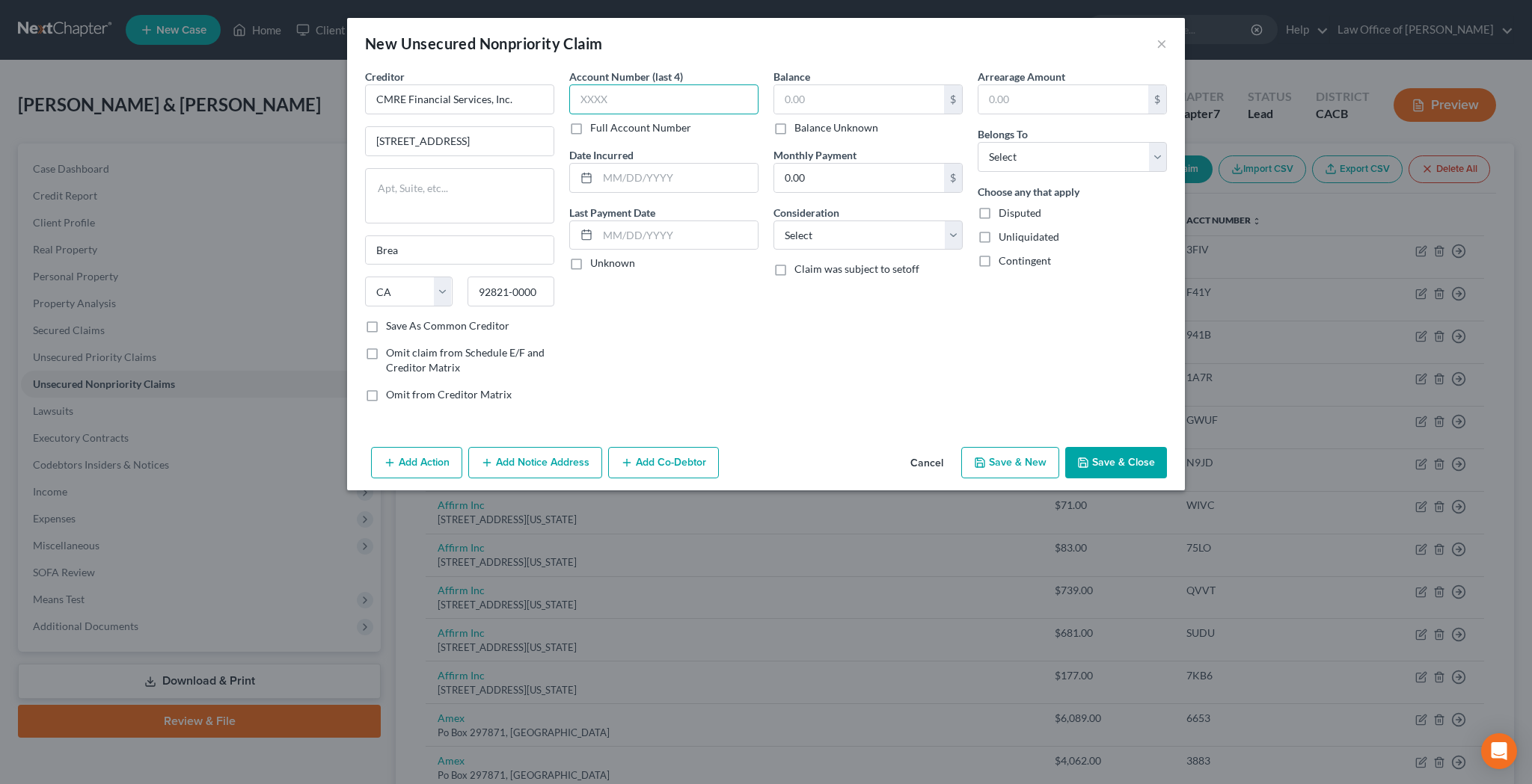
click at [602, 100] on input "text" at bounding box center [664, 100] width 189 height 30
click at [634, 182] on input "text" at bounding box center [677, 177] width 160 height 29
click at [862, 96] on input "text" at bounding box center [859, 99] width 170 height 29
click at [555, 457] on button "Add Notice Address" at bounding box center [534, 463] width 134 height 31
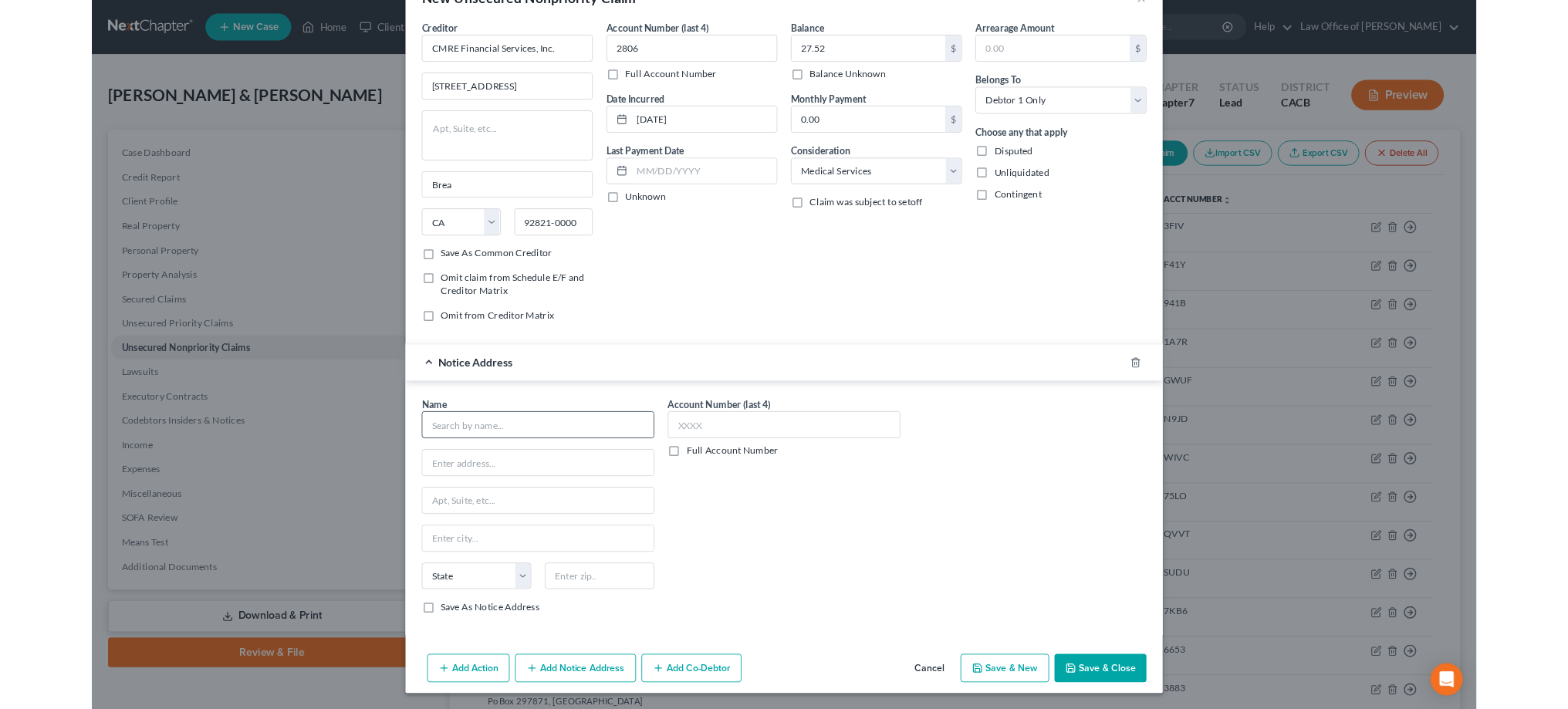
scroll to position [48, 0]
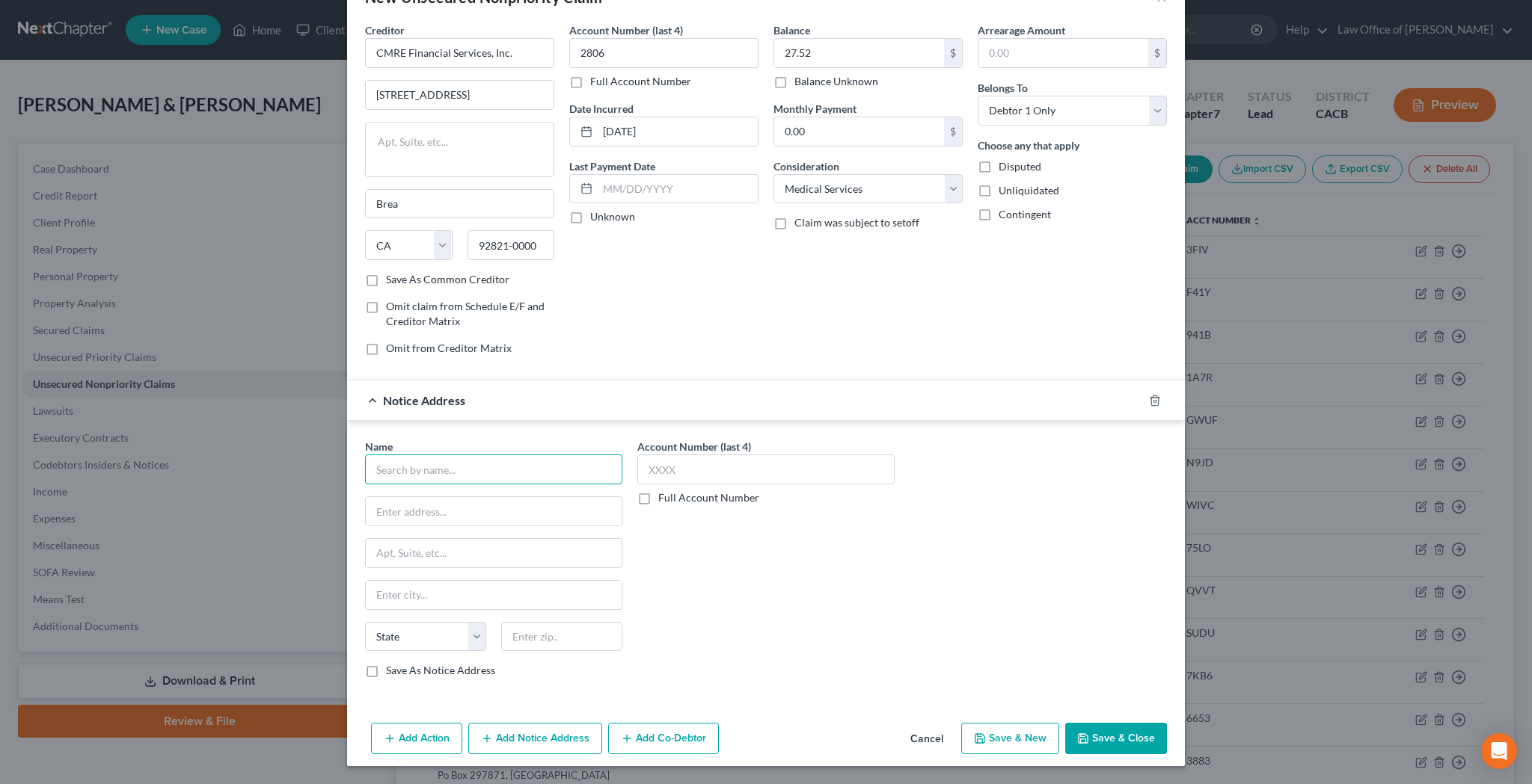
click at [538, 463] on input "text" at bounding box center [493, 469] width 257 height 30
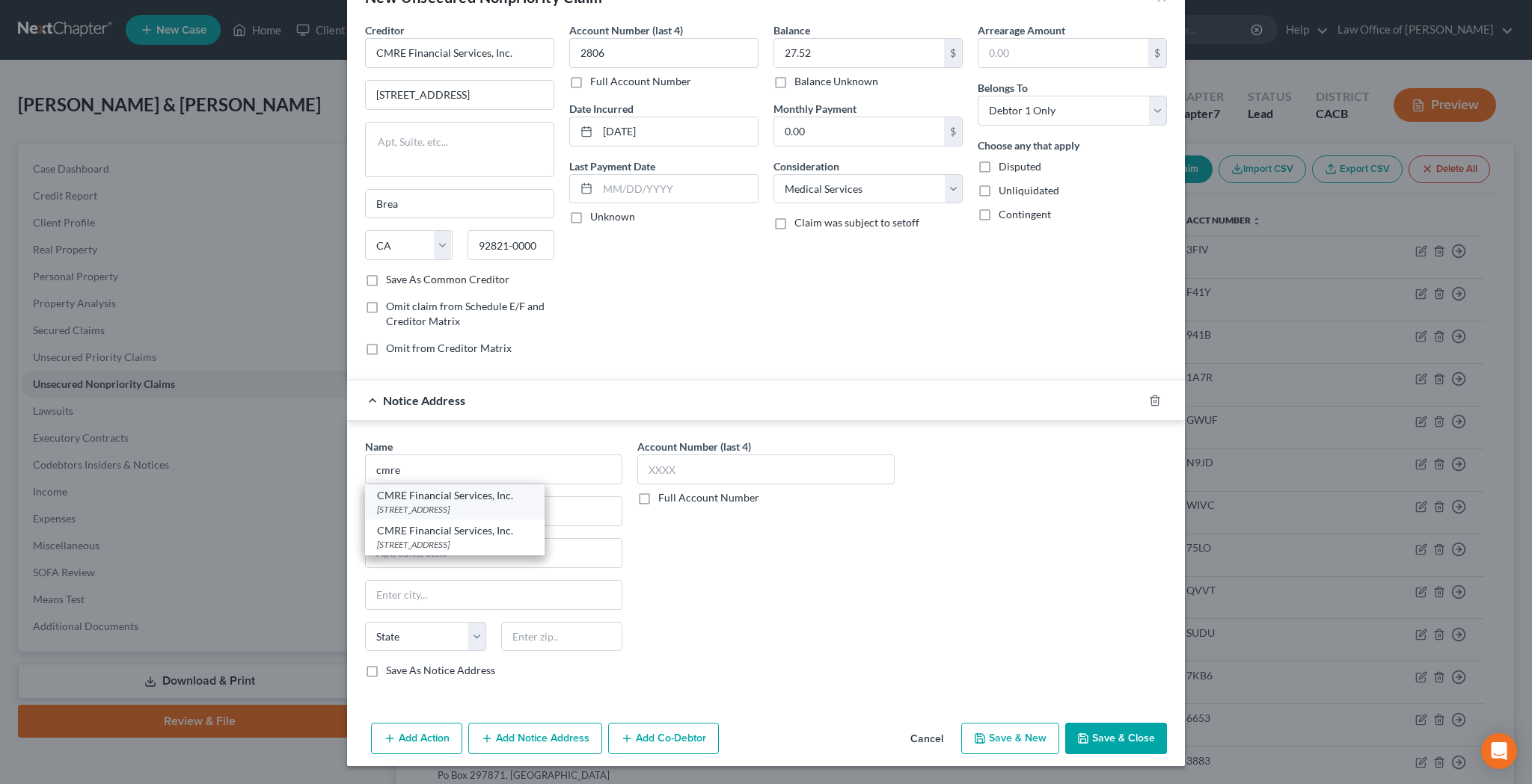
click at [526, 504] on div "[STREET_ADDRESS]" at bounding box center [454, 509] width 156 height 13
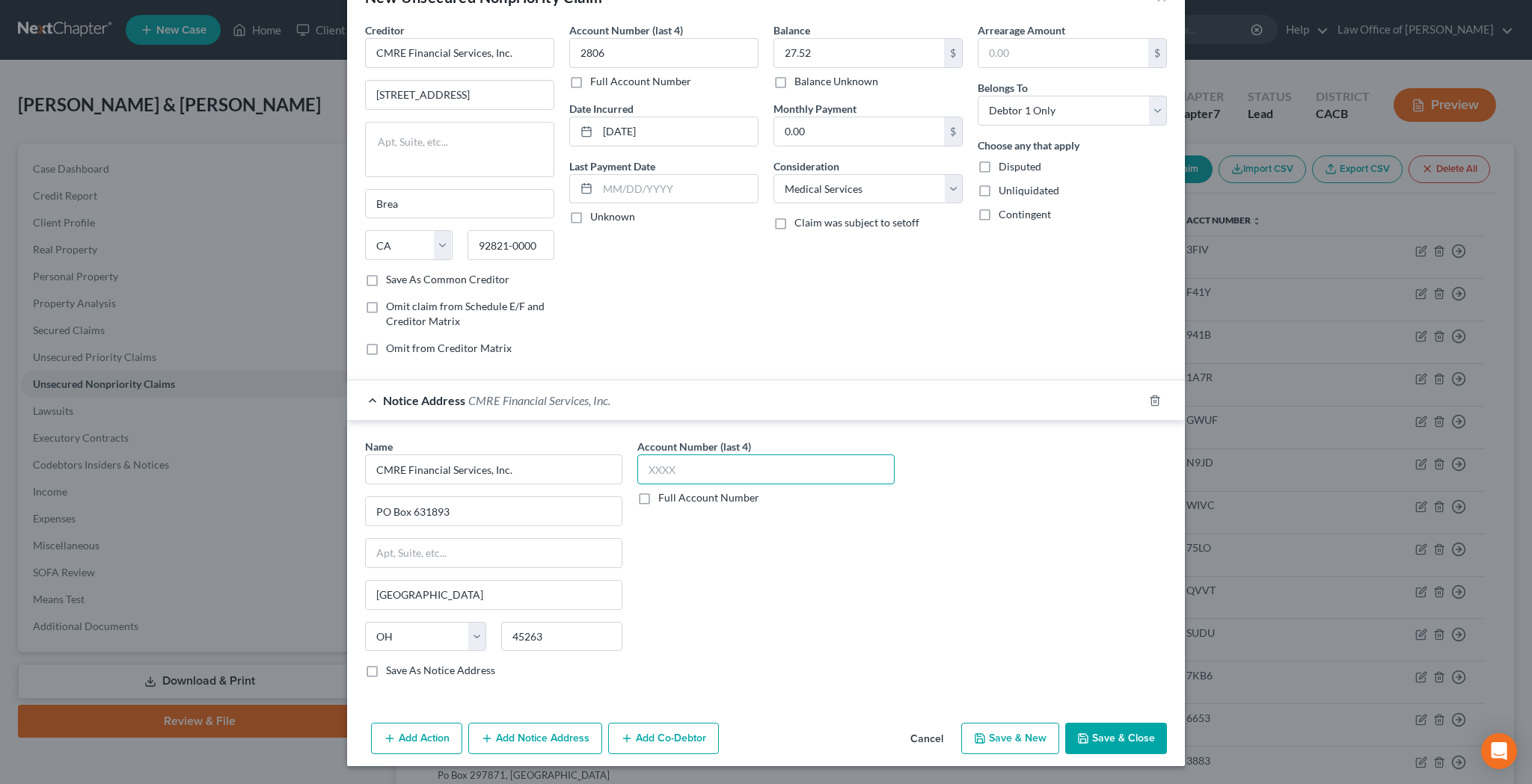
click at [663, 472] on input "text" at bounding box center [765, 469] width 257 height 30
click at [772, 588] on div "Account Number (last 4) 2806 Full Account Number" at bounding box center [765, 564] width 272 height 251
click at [1095, 735] on button "Save & Close" at bounding box center [1116, 739] width 102 height 31
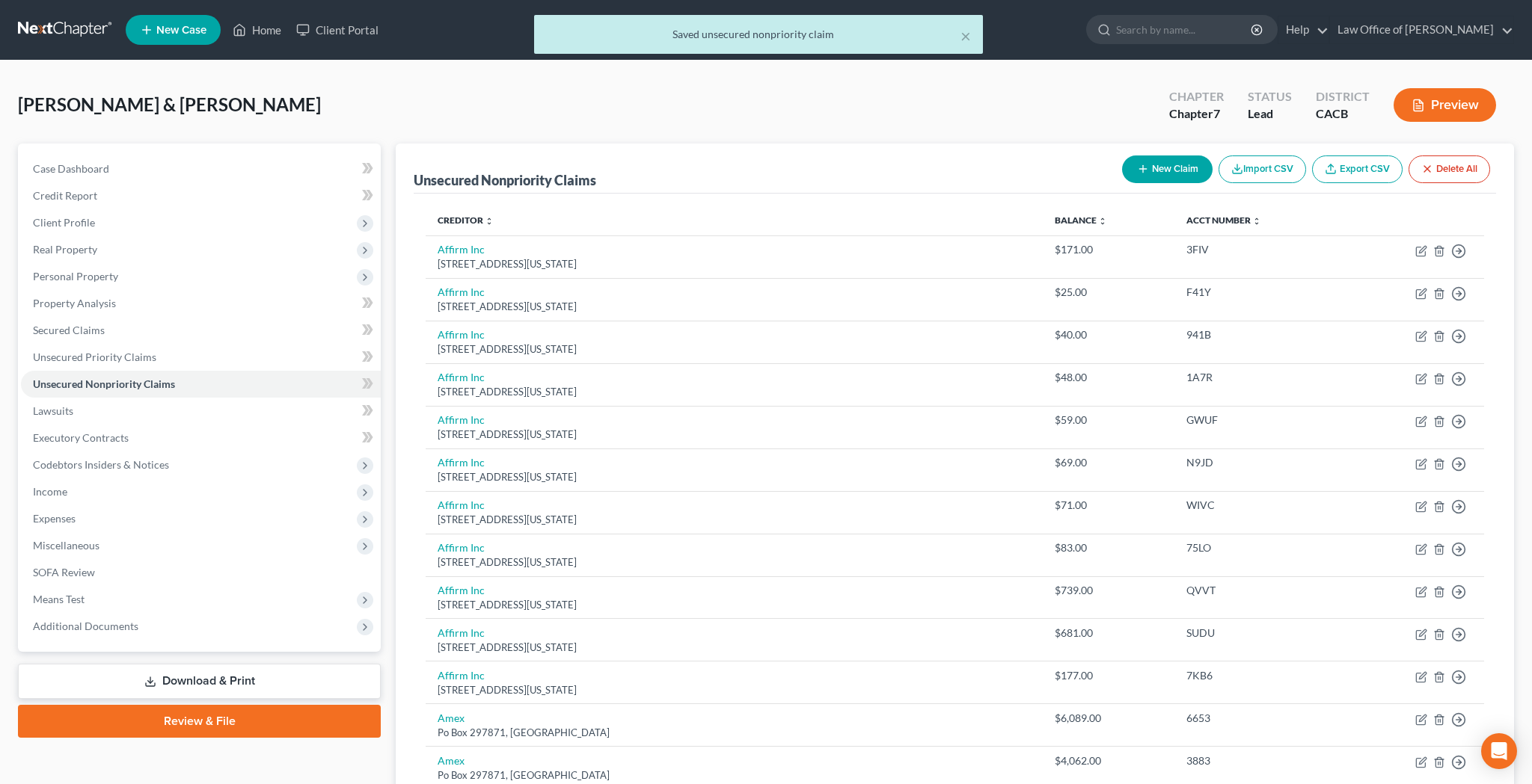
click at [1167, 168] on button "New Claim" at bounding box center [1167, 170] width 90 height 28
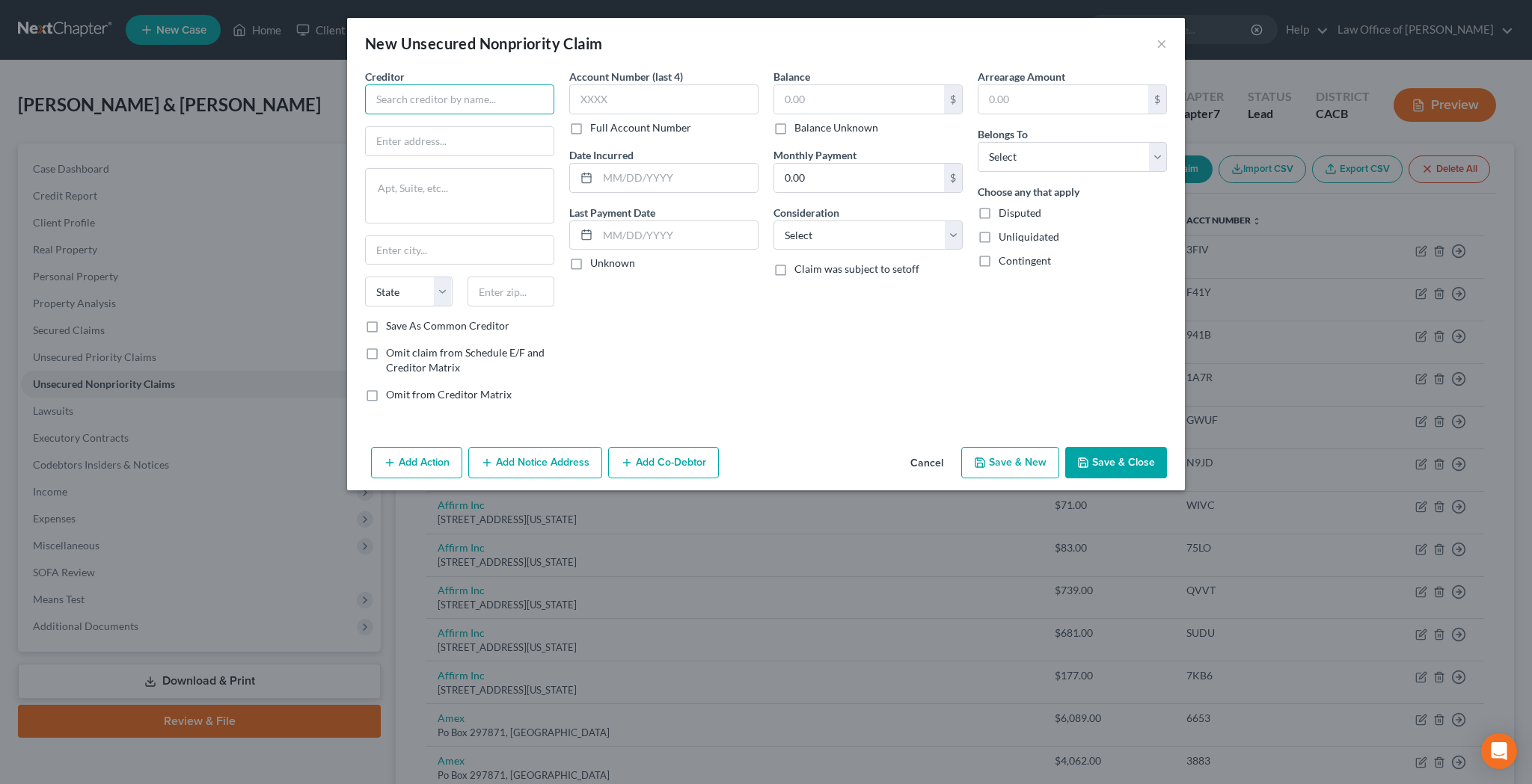
click at [460, 97] on input "text" at bounding box center [459, 100] width 189 height 30
click at [424, 141] on input "text" at bounding box center [459, 141] width 187 height 29
click at [517, 288] on input "text" at bounding box center [510, 291] width 88 height 30
click at [638, 104] on input "text" at bounding box center [664, 100] width 189 height 30
click at [807, 106] on input "text" at bounding box center [859, 99] width 170 height 29
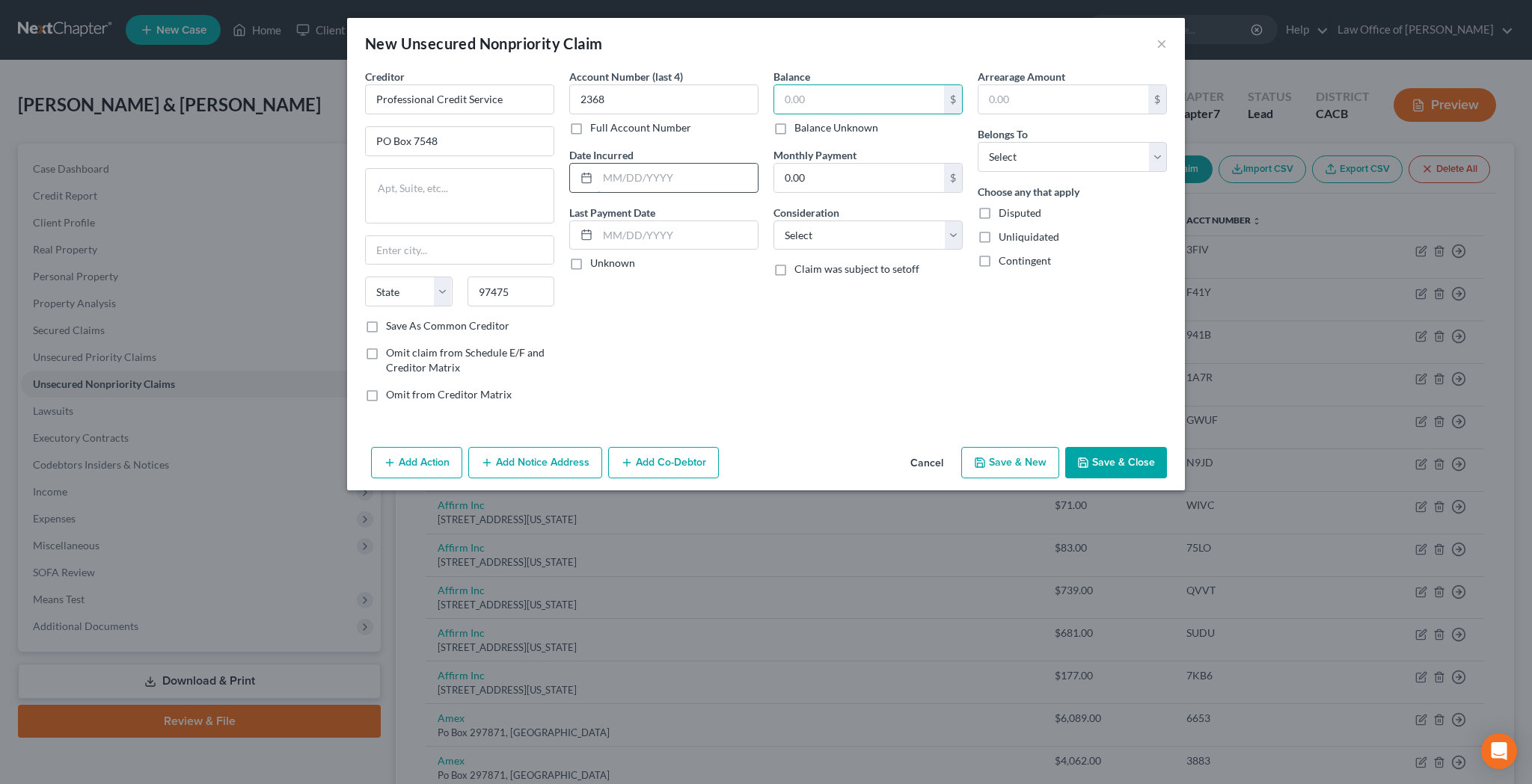
click at [676, 173] on input "text" at bounding box center [677, 177] width 160 height 29
click at [439, 249] on input "text" at bounding box center [459, 250] width 187 height 29
click at [465, 204] on textarea at bounding box center [459, 196] width 189 height 55
click at [814, 97] on input "text" at bounding box center [859, 99] width 170 height 29
click at [1131, 458] on button "Save & Close" at bounding box center [1116, 463] width 102 height 31
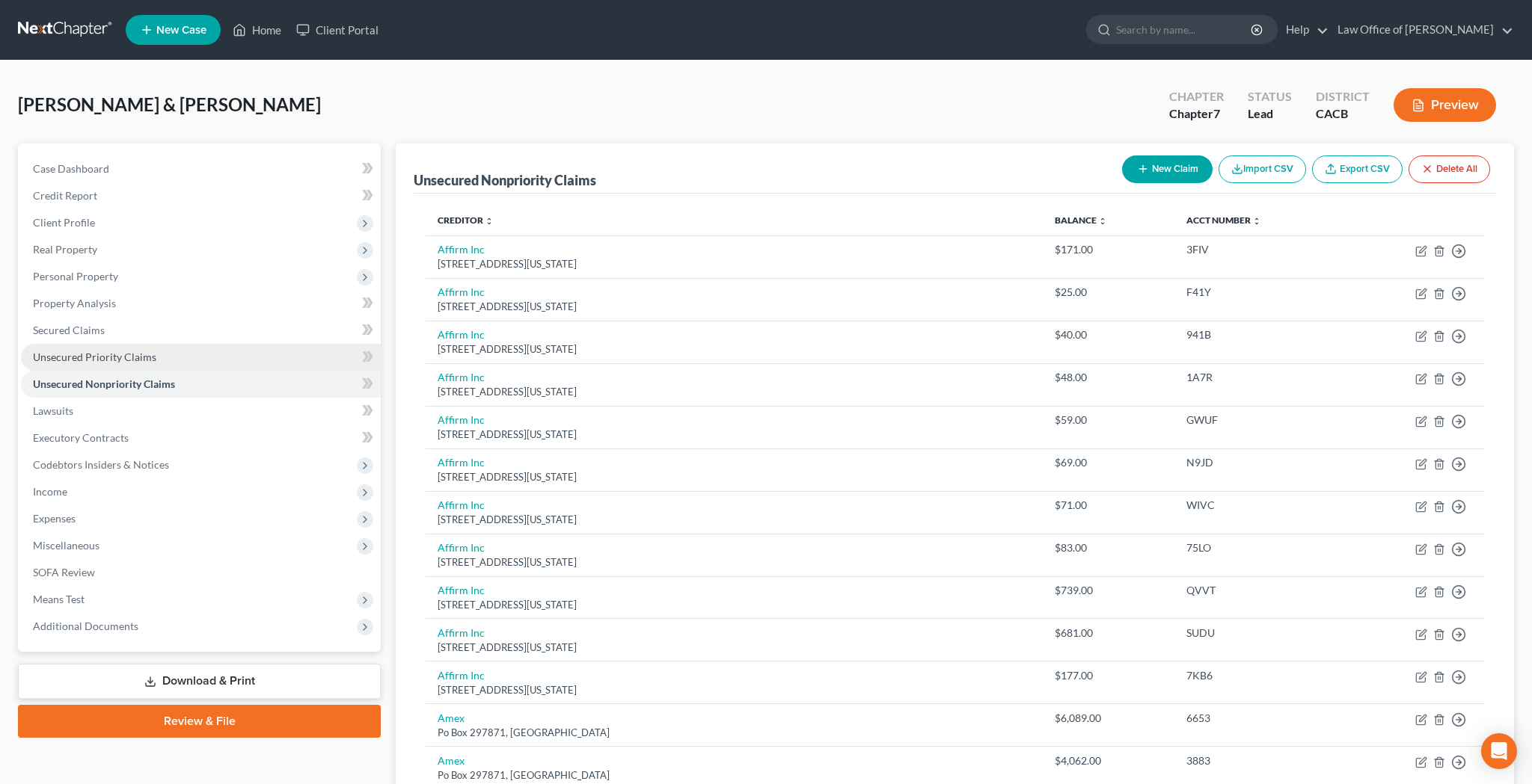
click at [162, 353] on link "Unsecured Priority Claims" at bounding box center [201, 357] width 360 height 27
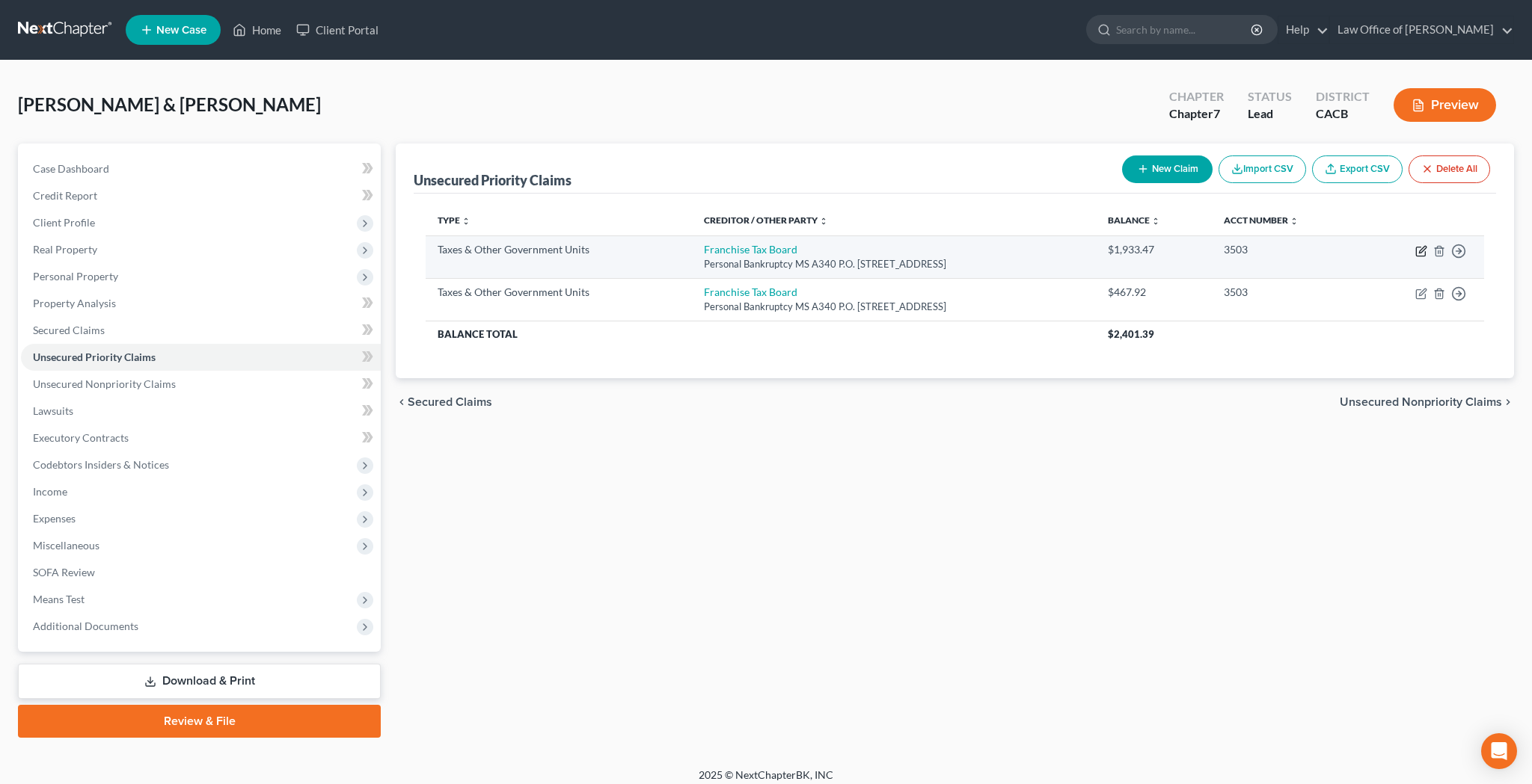
click at [1418, 254] on icon "button" at bounding box center [1420, 251] width 12 height 12
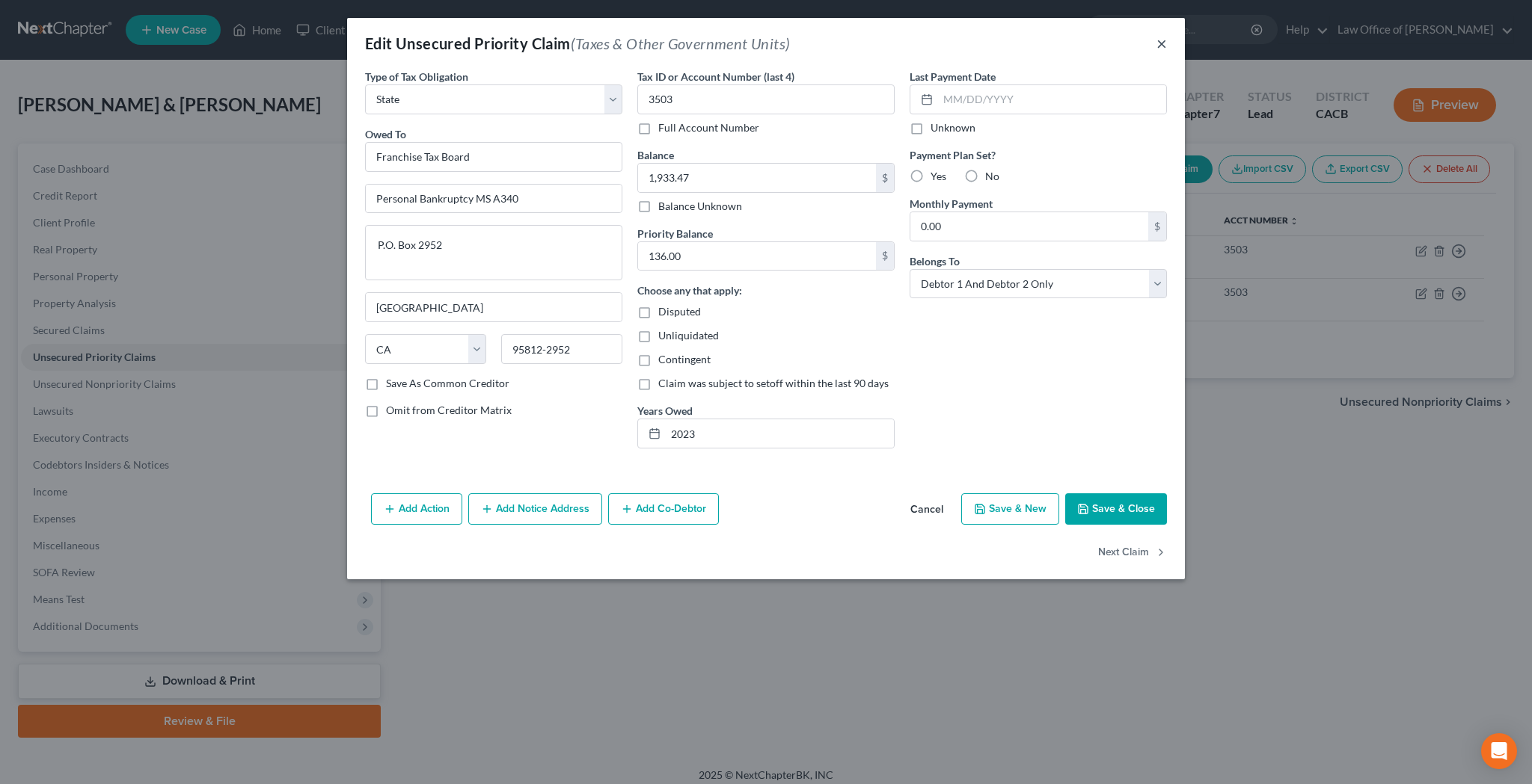
click at [1164, 43] on button "×" at bounding box center [1161, 42] width 10 height 18
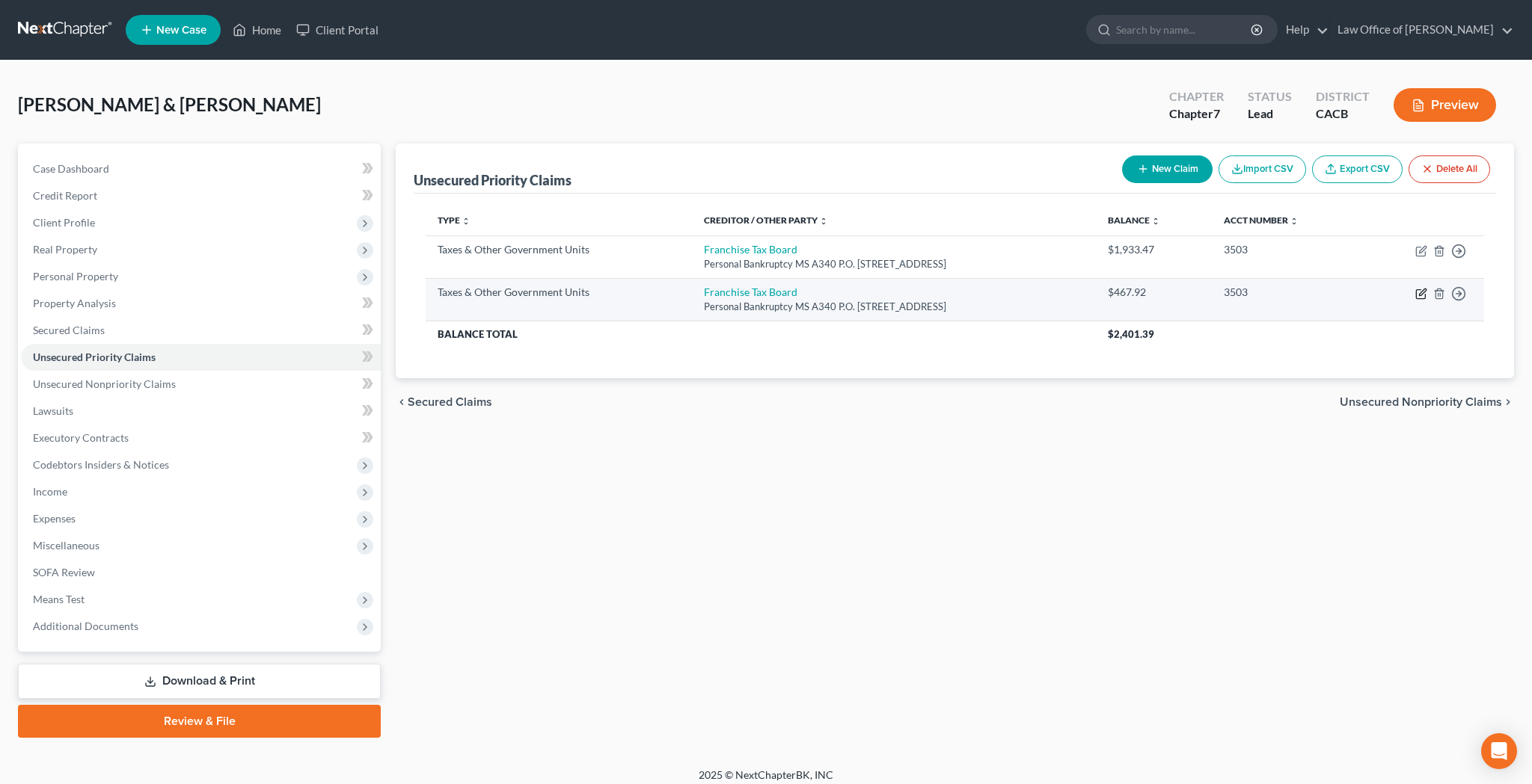
click at [1416, 291] on icon "button" at bounding box center [1420, 294] width 9 height 9
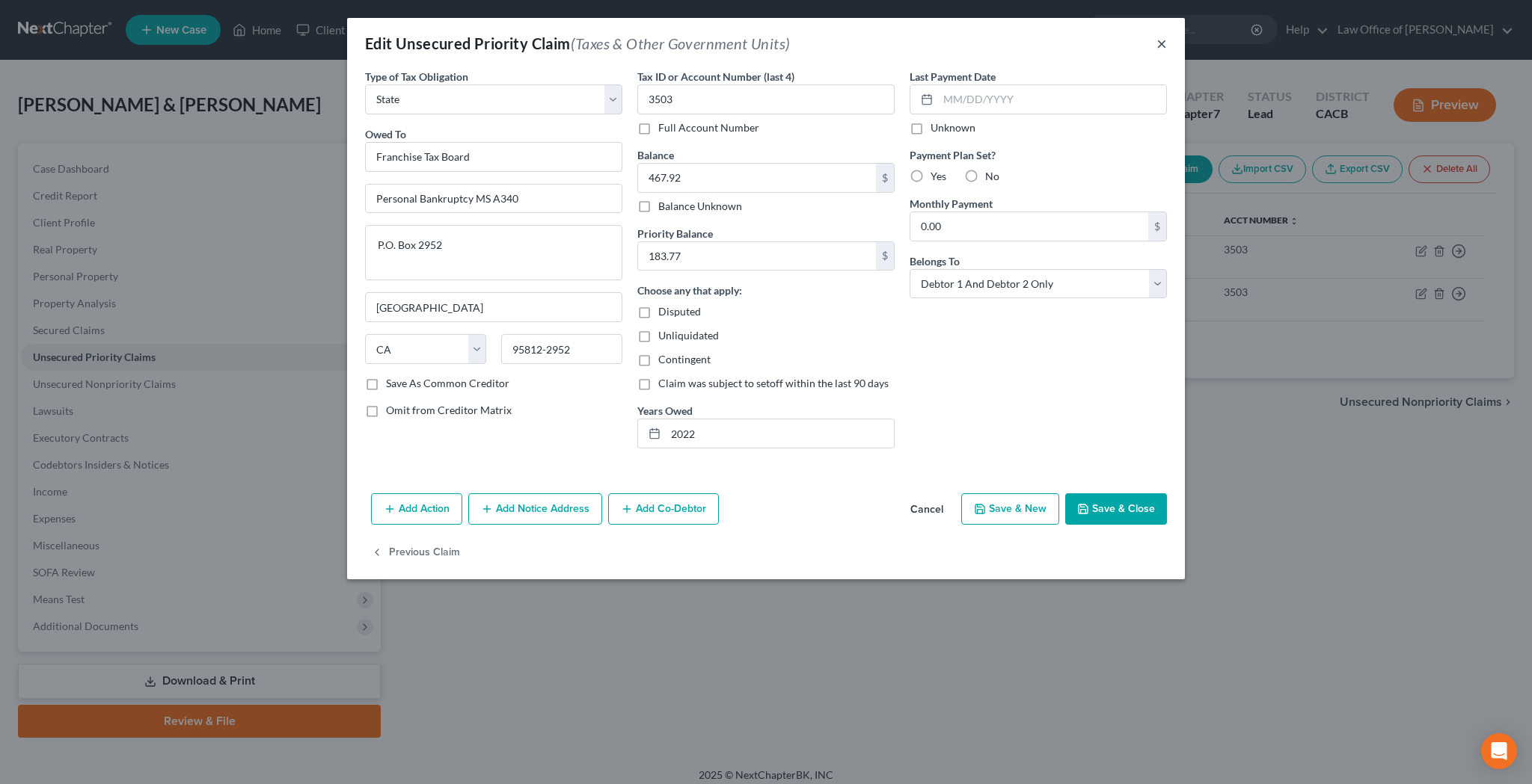
click at [1162, 42] on button "×" at bounding box center [1161, 42] width 10 height 18
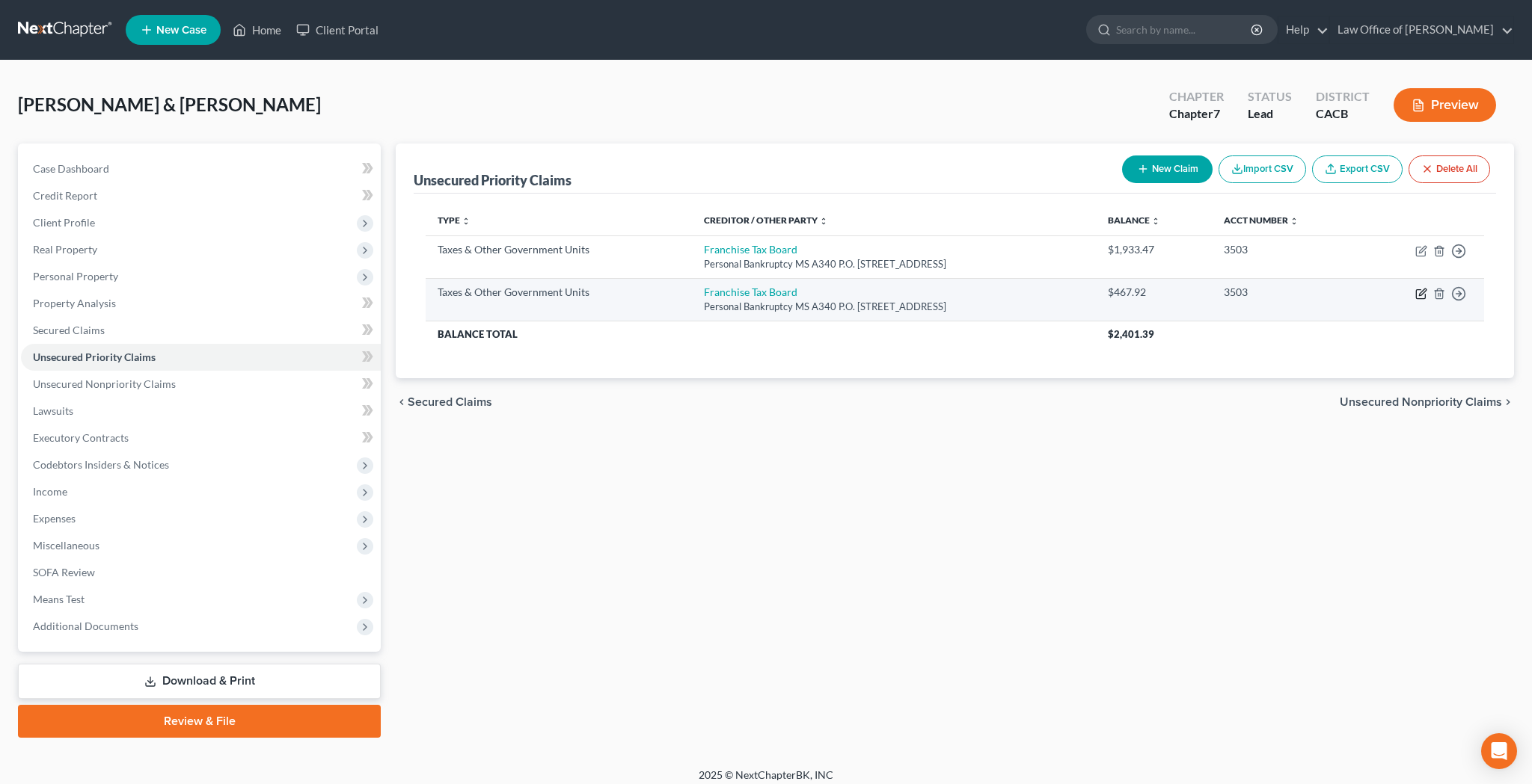
click at [1418, 293] on icon "button" at bounding box center [1420, 293] width 12 height 12
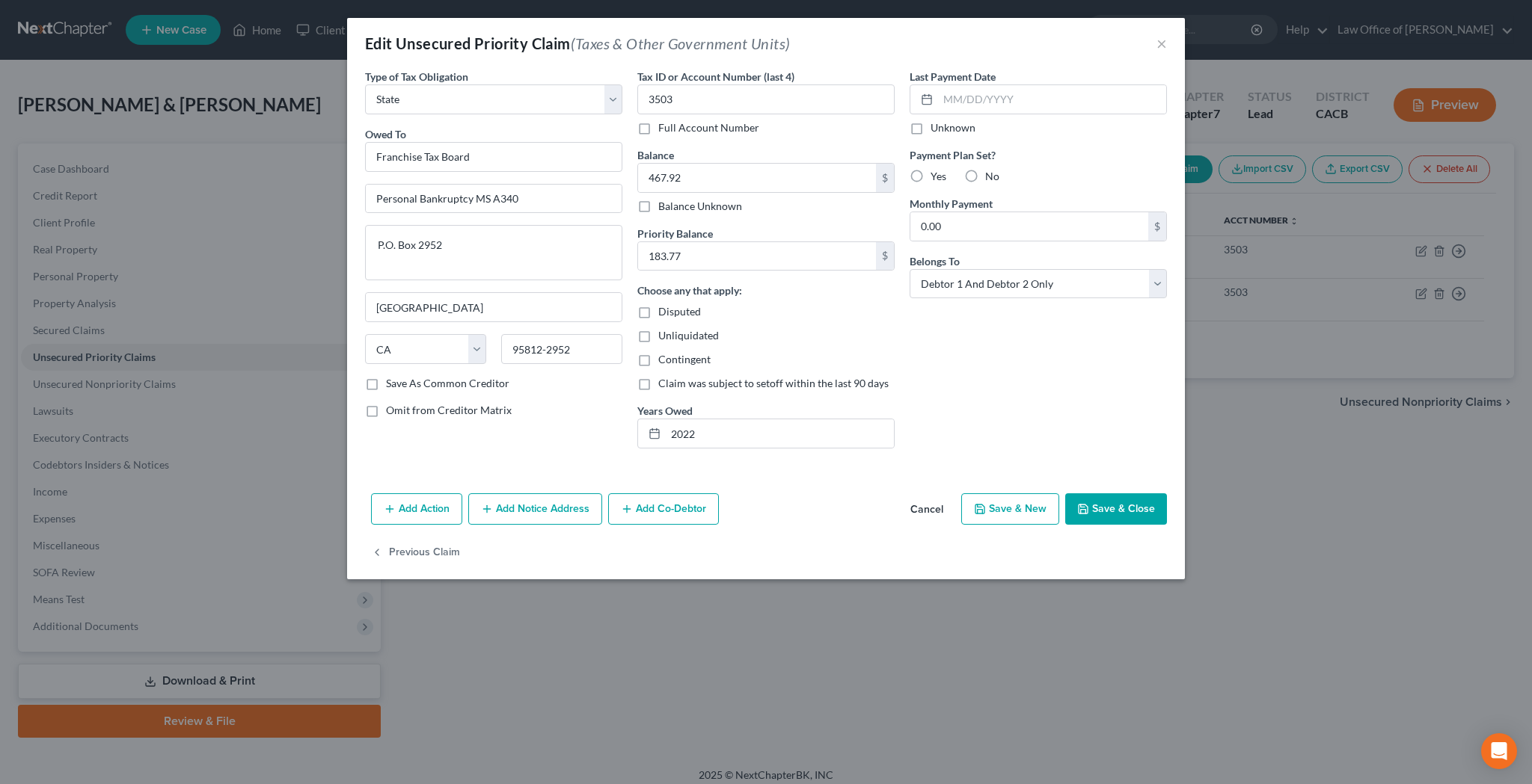
click at [930, 175] on label "Yes" at bounding box center [938, 176] width 16 height 15
click at [937, 175] on input "Yes" at bounding box center [941, 173] width 10 height 10
click at [945, 232] on input "0.00" at bounding box center [1029, 226] width 238 height 29
click at [1131, 511] on button "Save & Close" at bounding box center [1116, 509] width 102 height 31
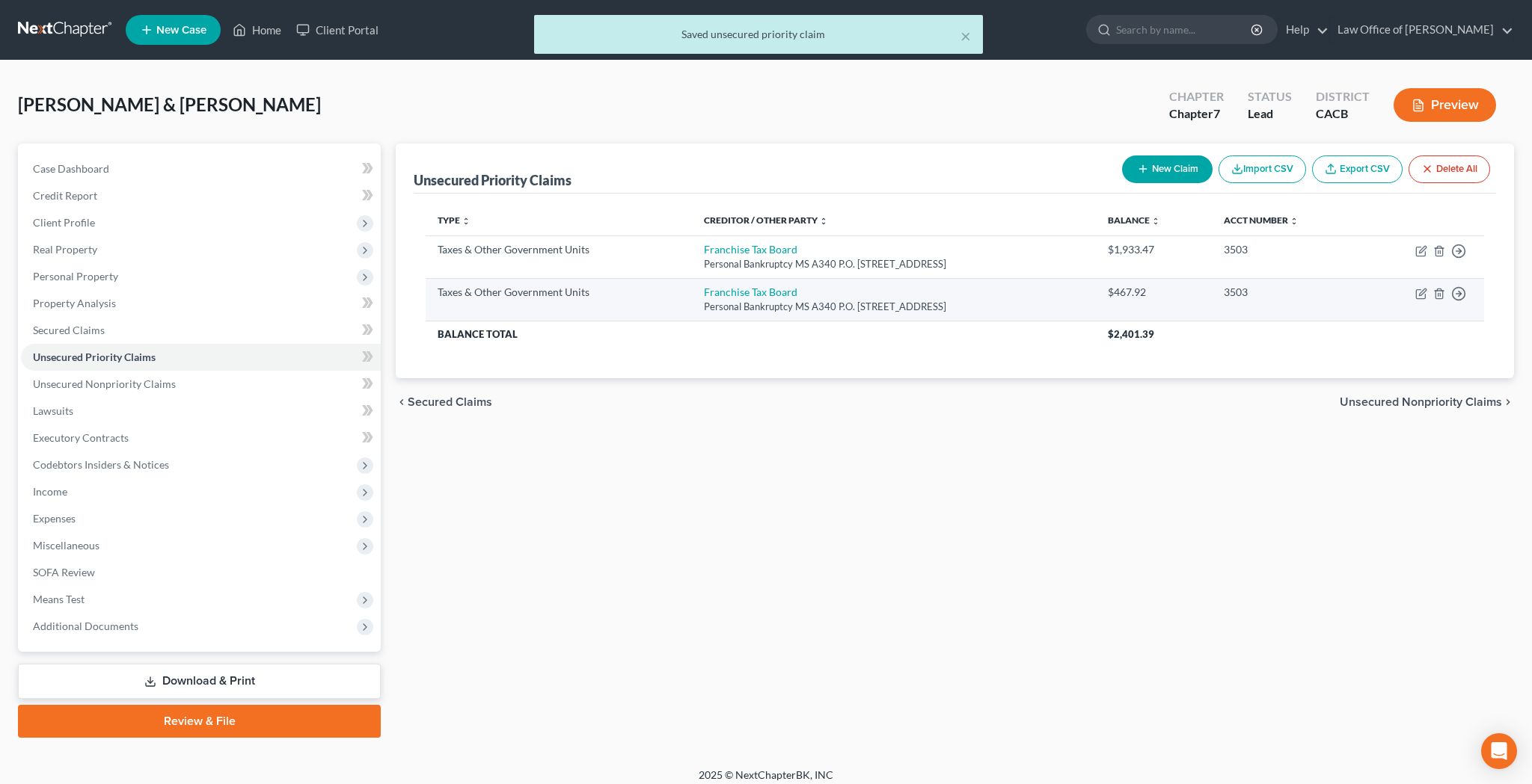
click at [1414, 292] on td "Move to D Move to F Move to G Move to Notice Only" at bounding box center [1422, 299] width 123 height 42
click at [1420, 291] on icon "button" at bounding box center [1420, 293] width 12 height 12
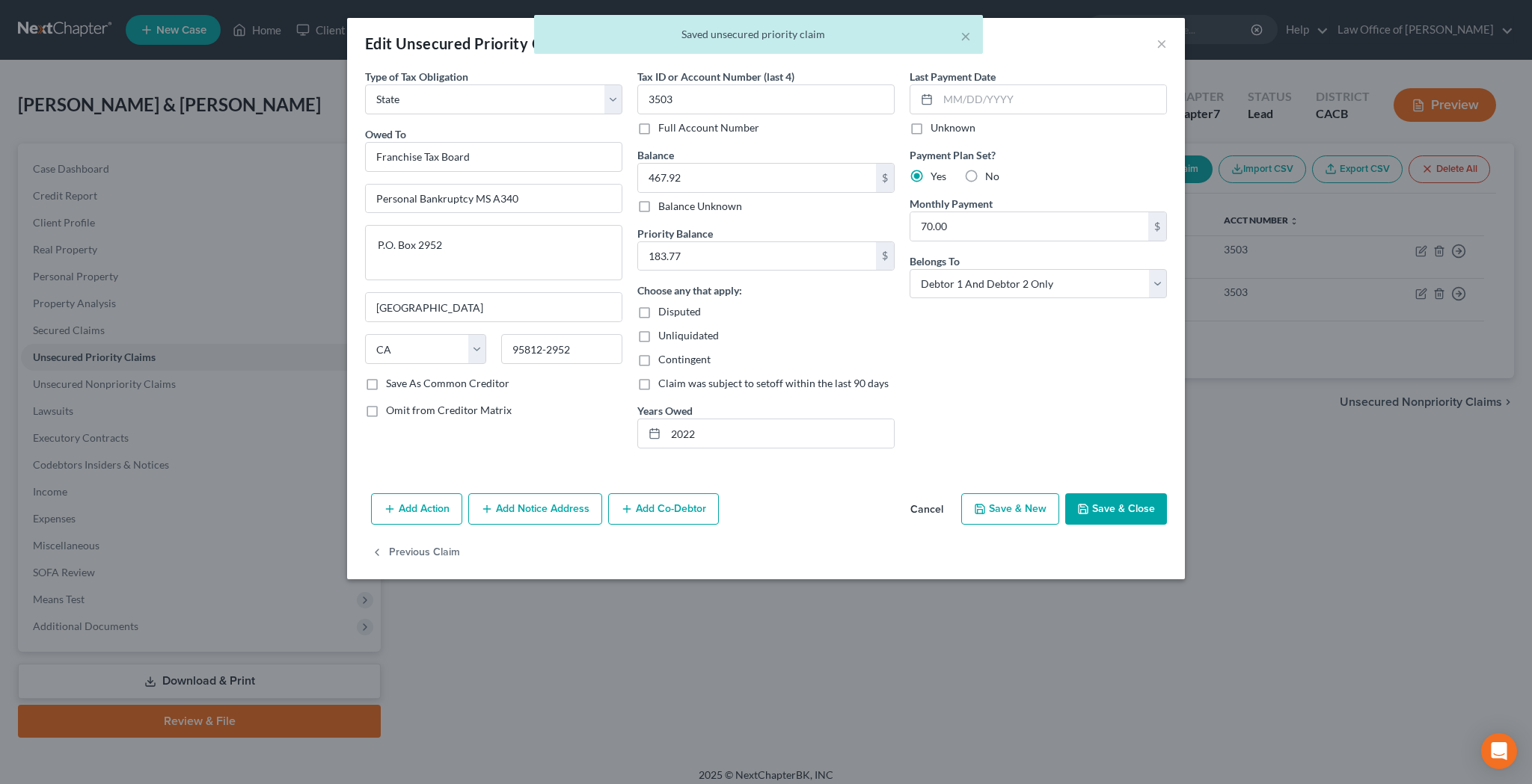
click at [1166, 42] on div "× Saved unsecured priority claim" at bounding box center [759, 38] width 1532 height 46
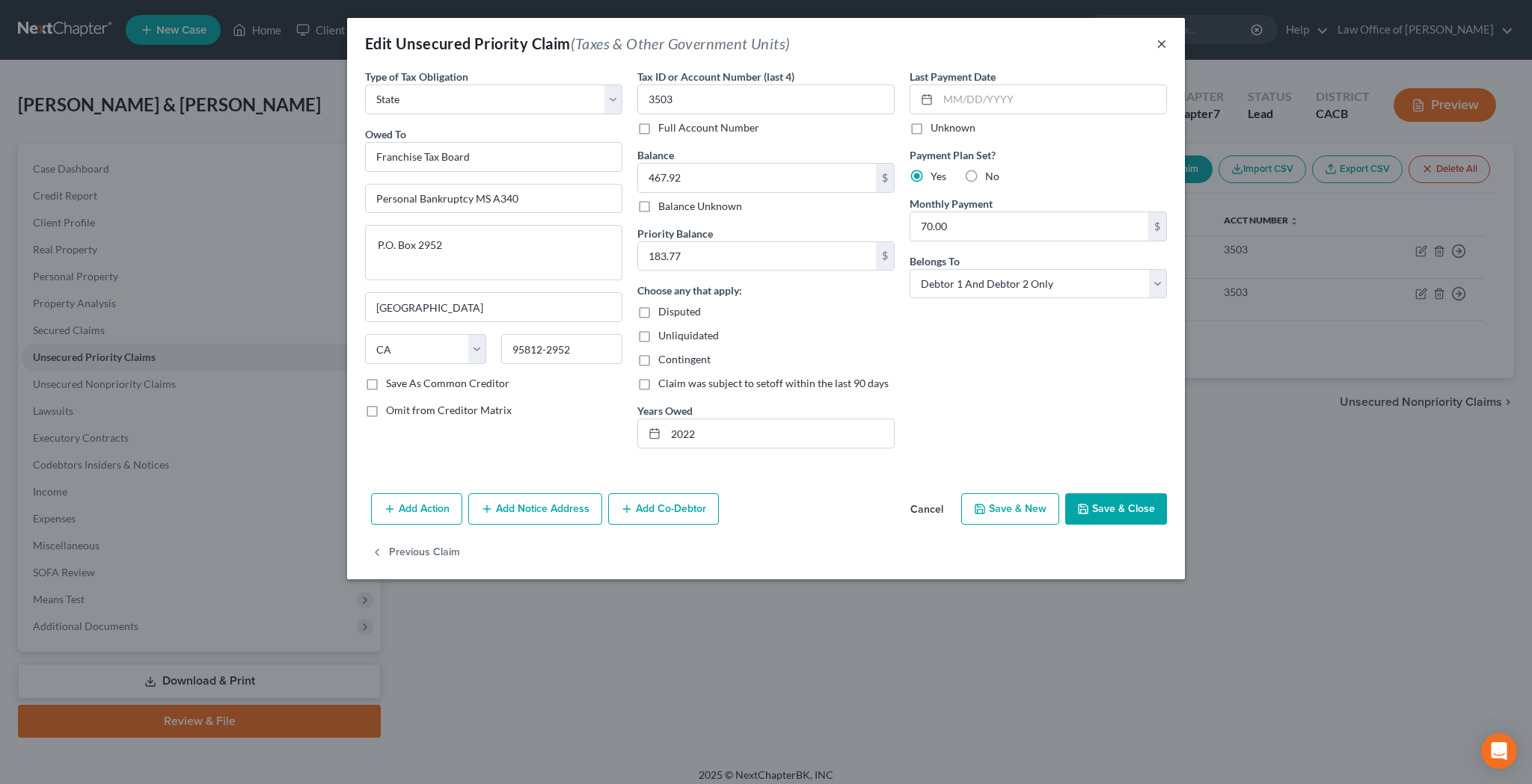
click at [1162, 42] on button "×" at bounding box center [1161, 42] width 10 height 18
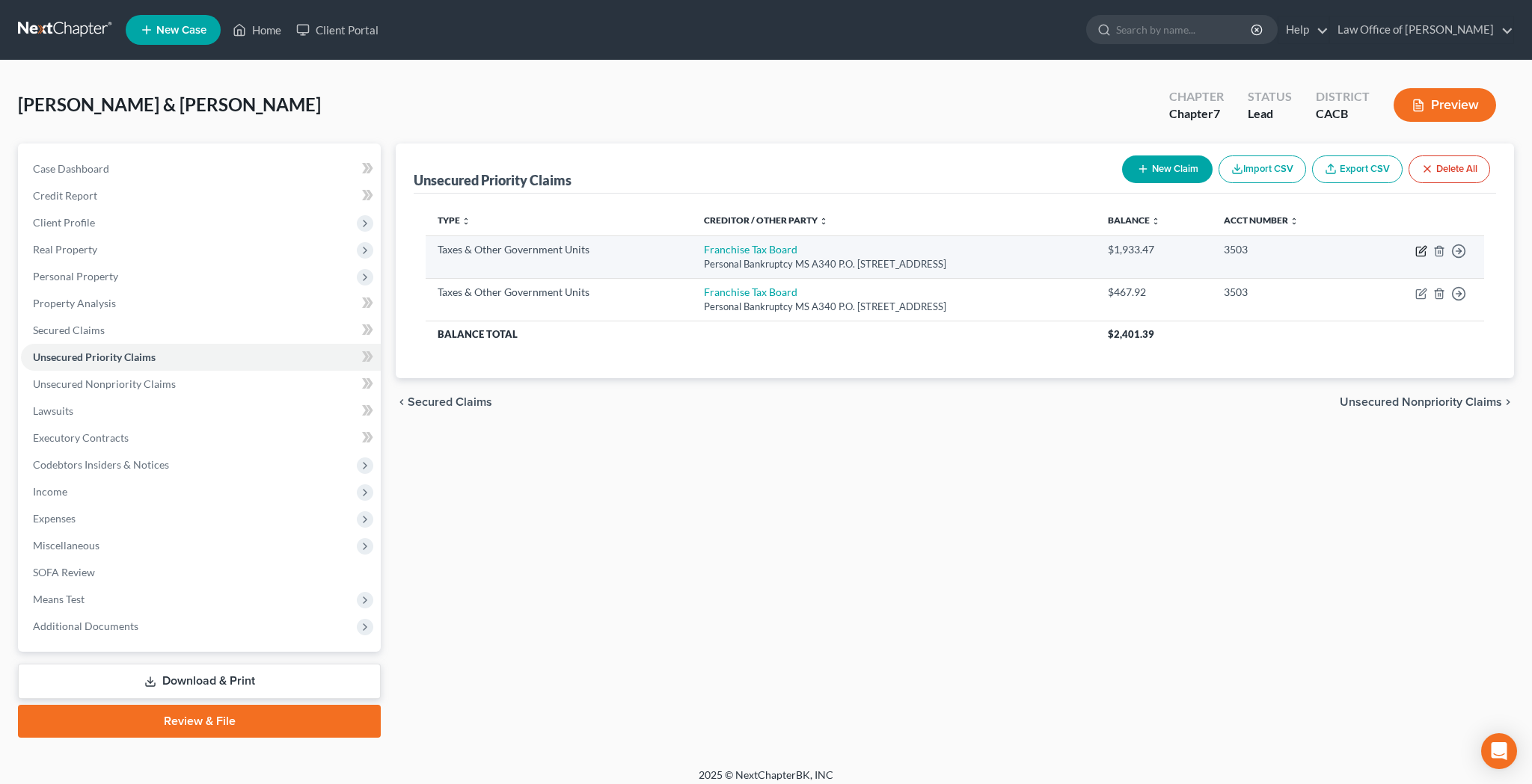
click at [1419, 250] on icon "button" at bounding box center [1421, 249] width 6 height 6
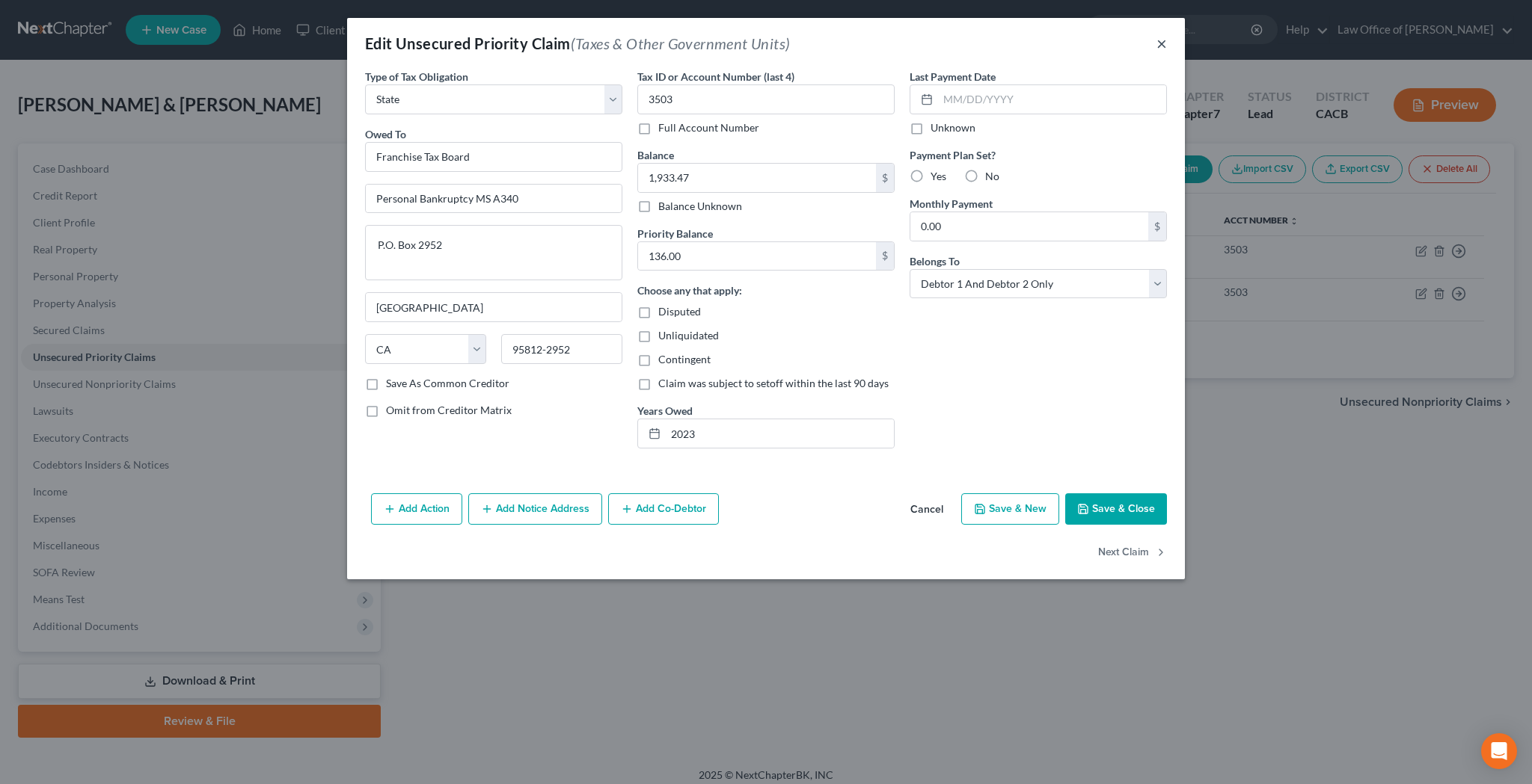
click at [1162, 37] on button "×" at bounding box center [1161, 42] width 10 height 18
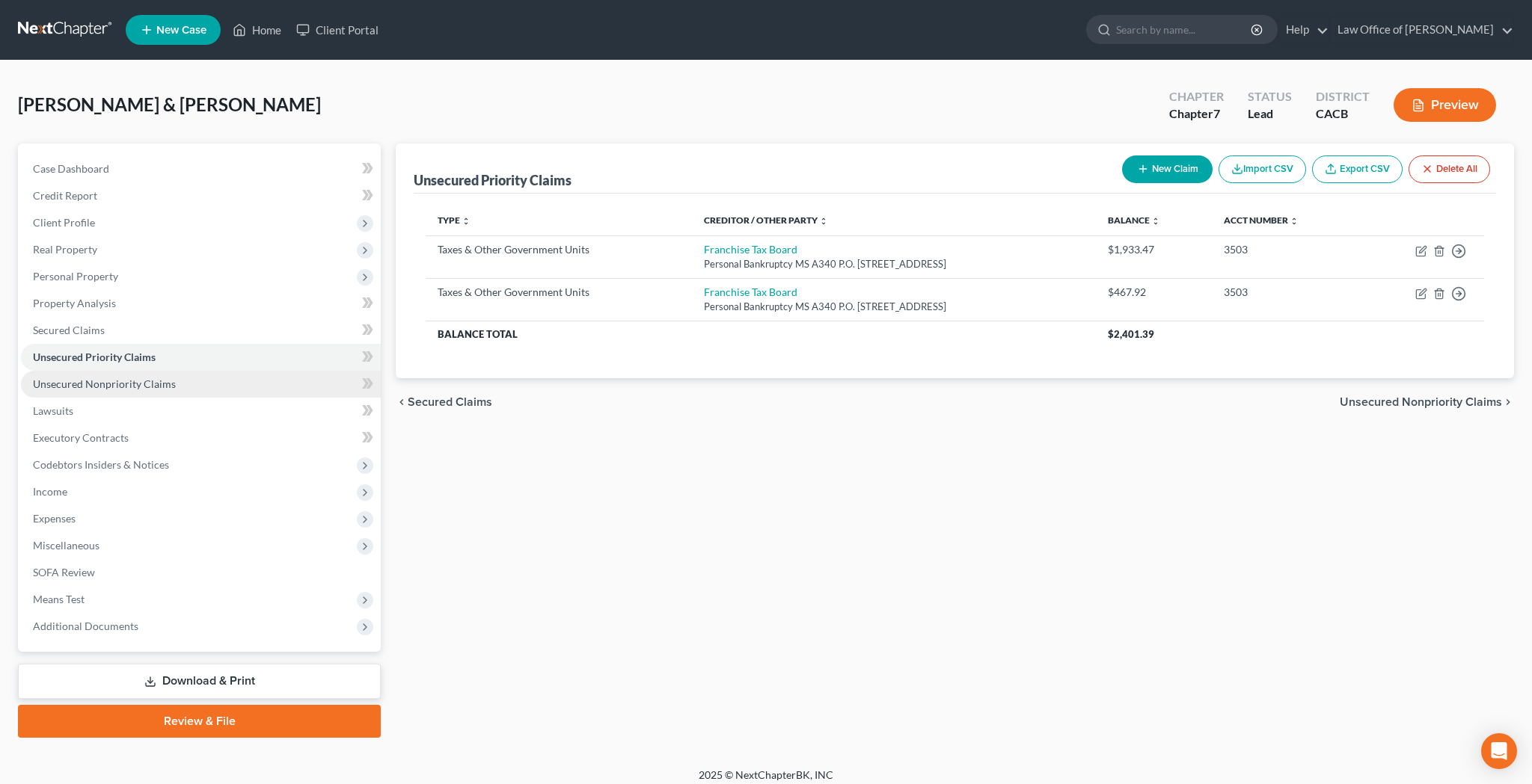
click at [205, 381] on link "Unsecured Nonpriority Claims" at bounding box center [201, 384] width 360 height 27
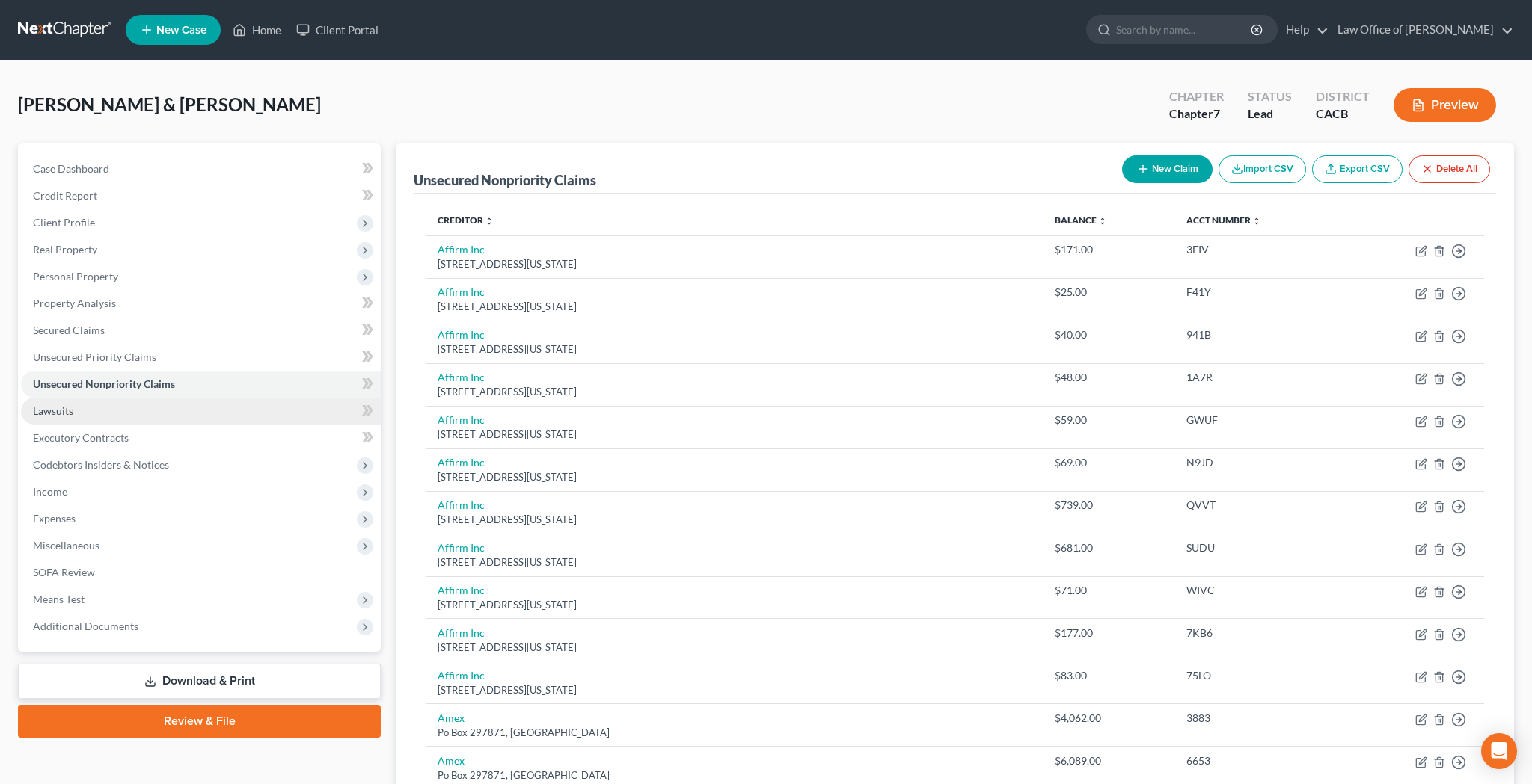
click at [179, 410] on link "Lawsuits" at bounding box center [201, 410] width 360 height 27
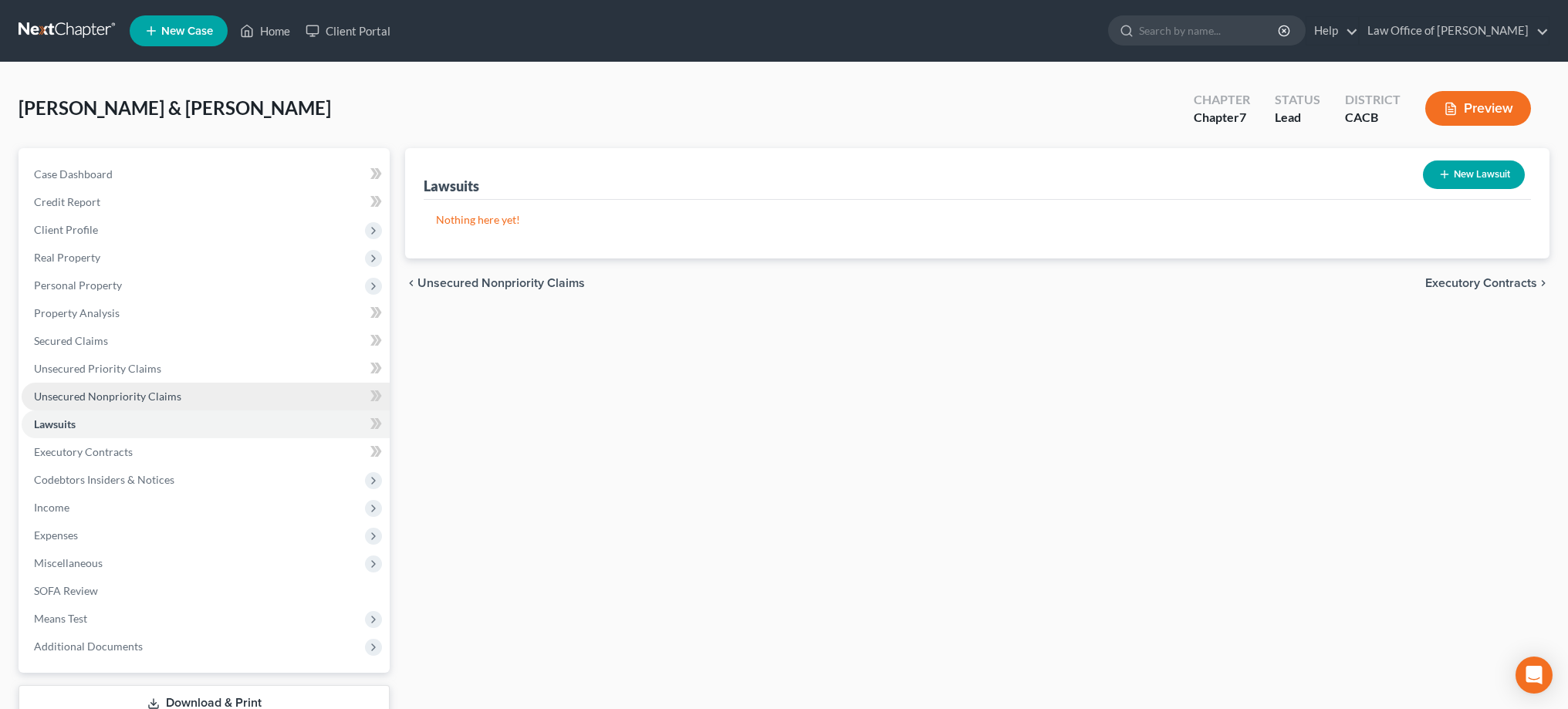
click at [121, 393] on span "Unsecured Nonpriority Claims" at bounding box center [108, 396] width 148 height 13
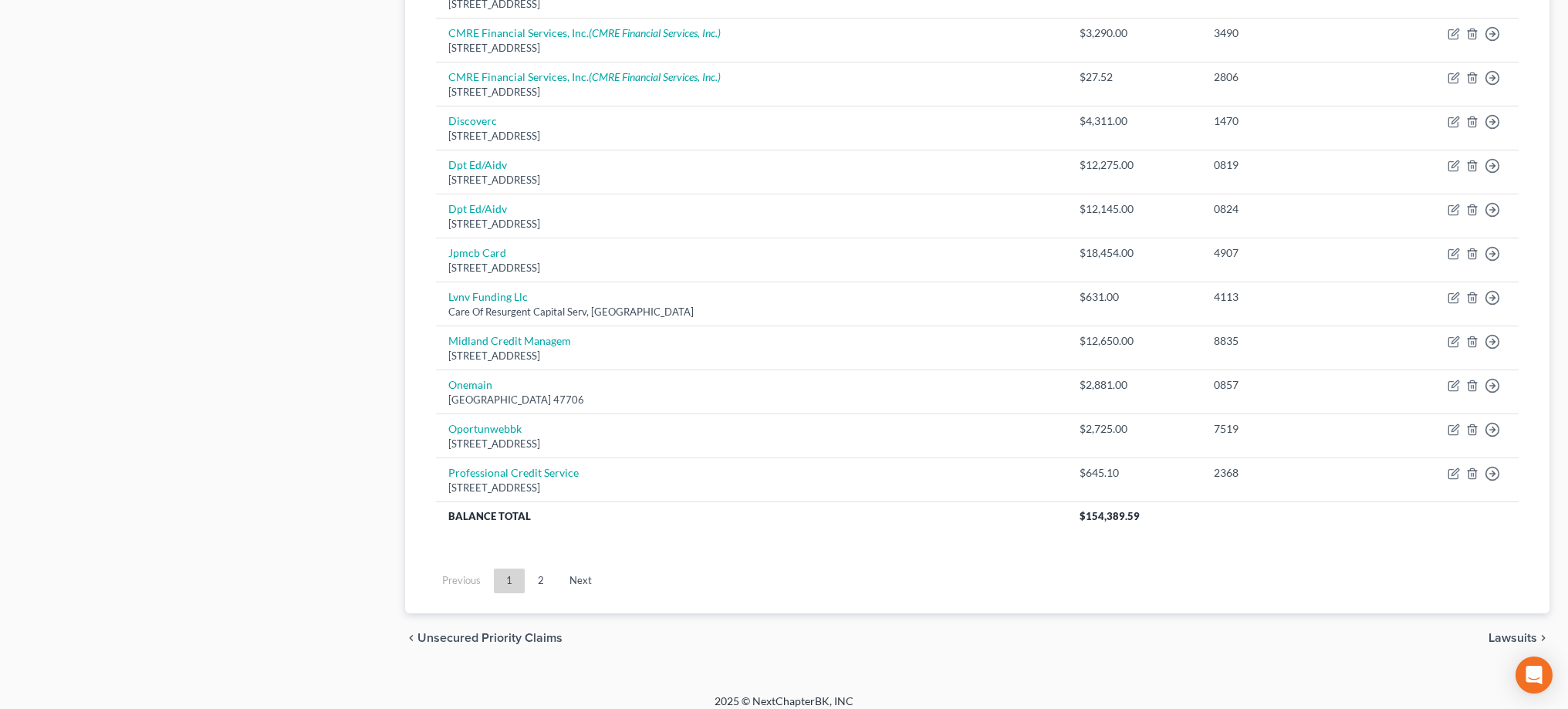
scroll to position [1058, 0]
click at [546, 571] on link "2" at bounding box center [541, 582] width 30 height 25
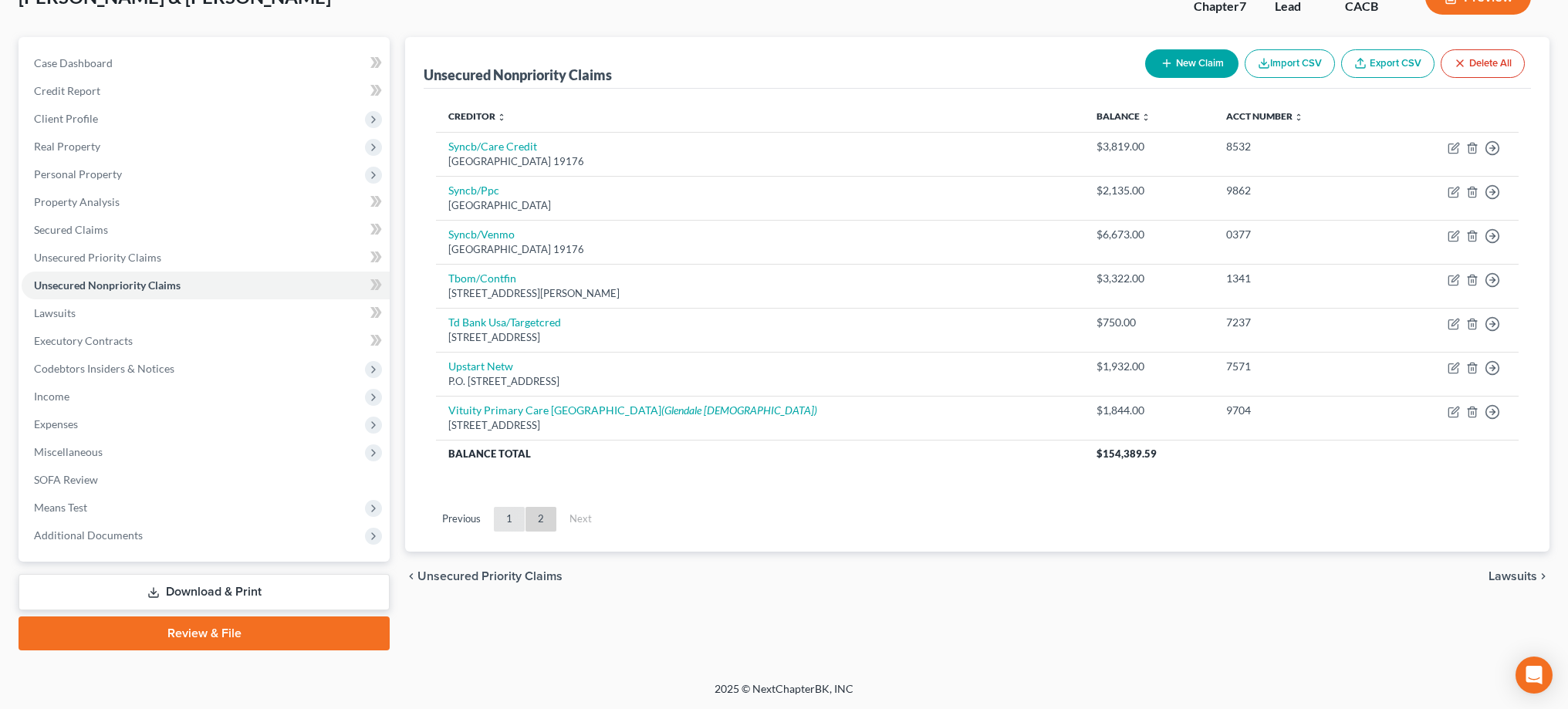
click at [511, 515] on link "1" at bounding box center [509, 519] width 30 height 25
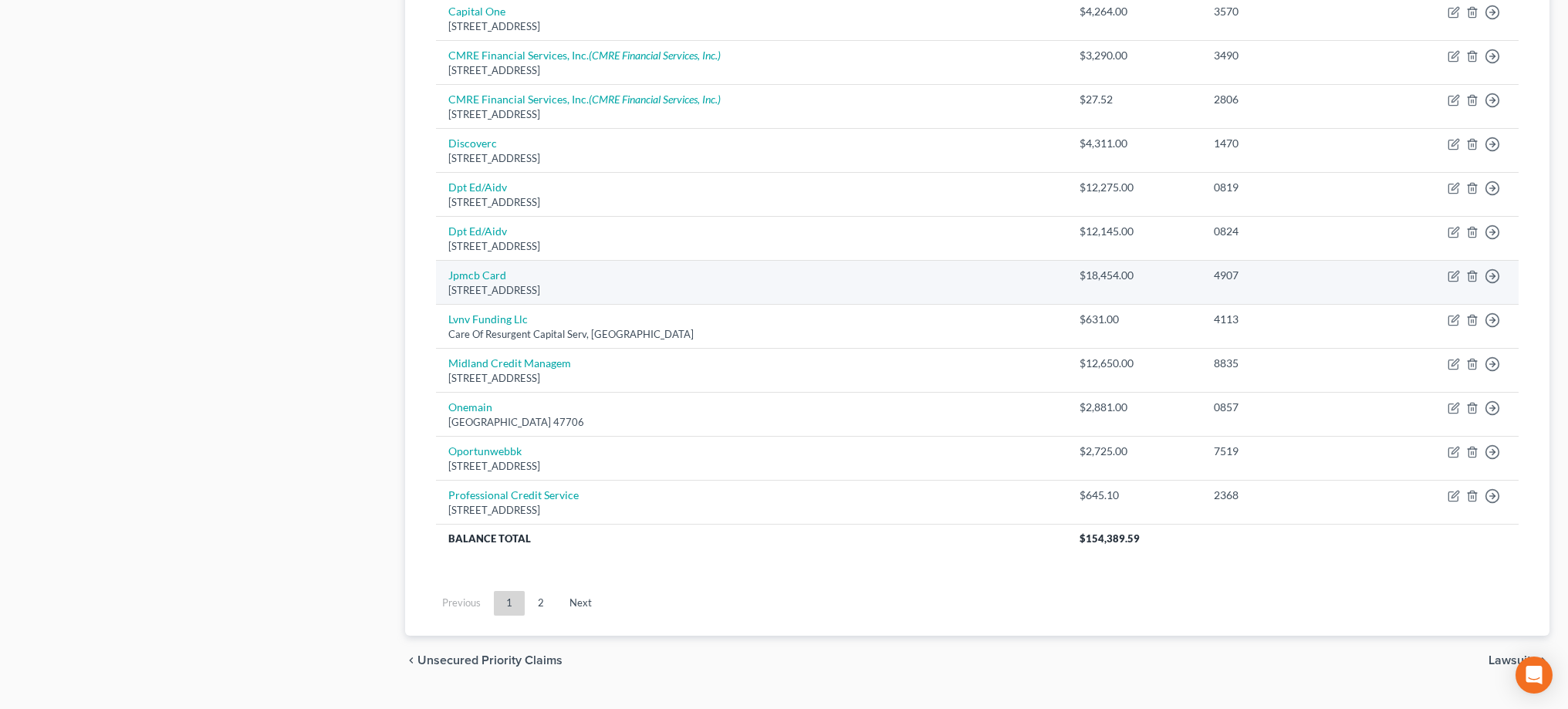
scroll to position [1038, 0]
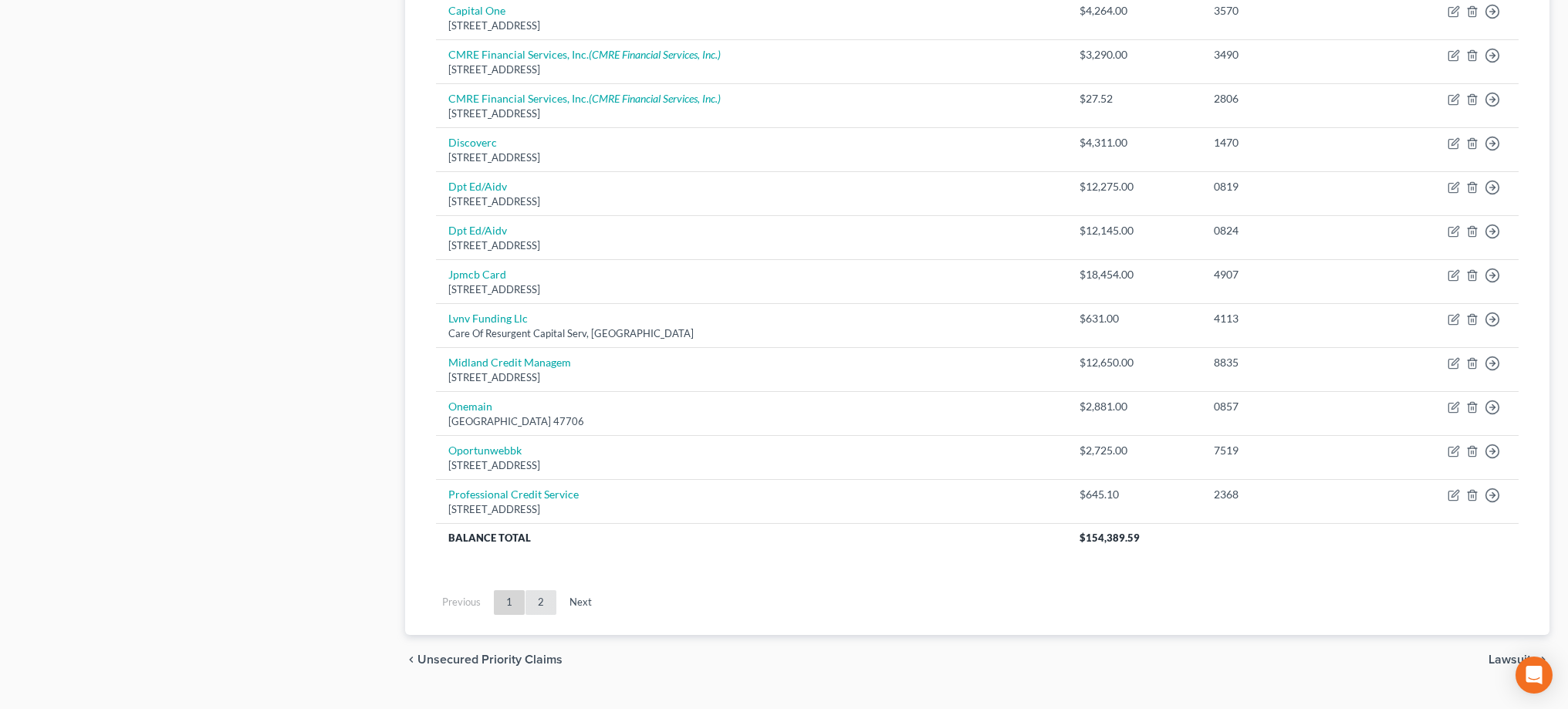
click at [542, 592] on link "2" at bounding box center [541, 602] width 30 height 25
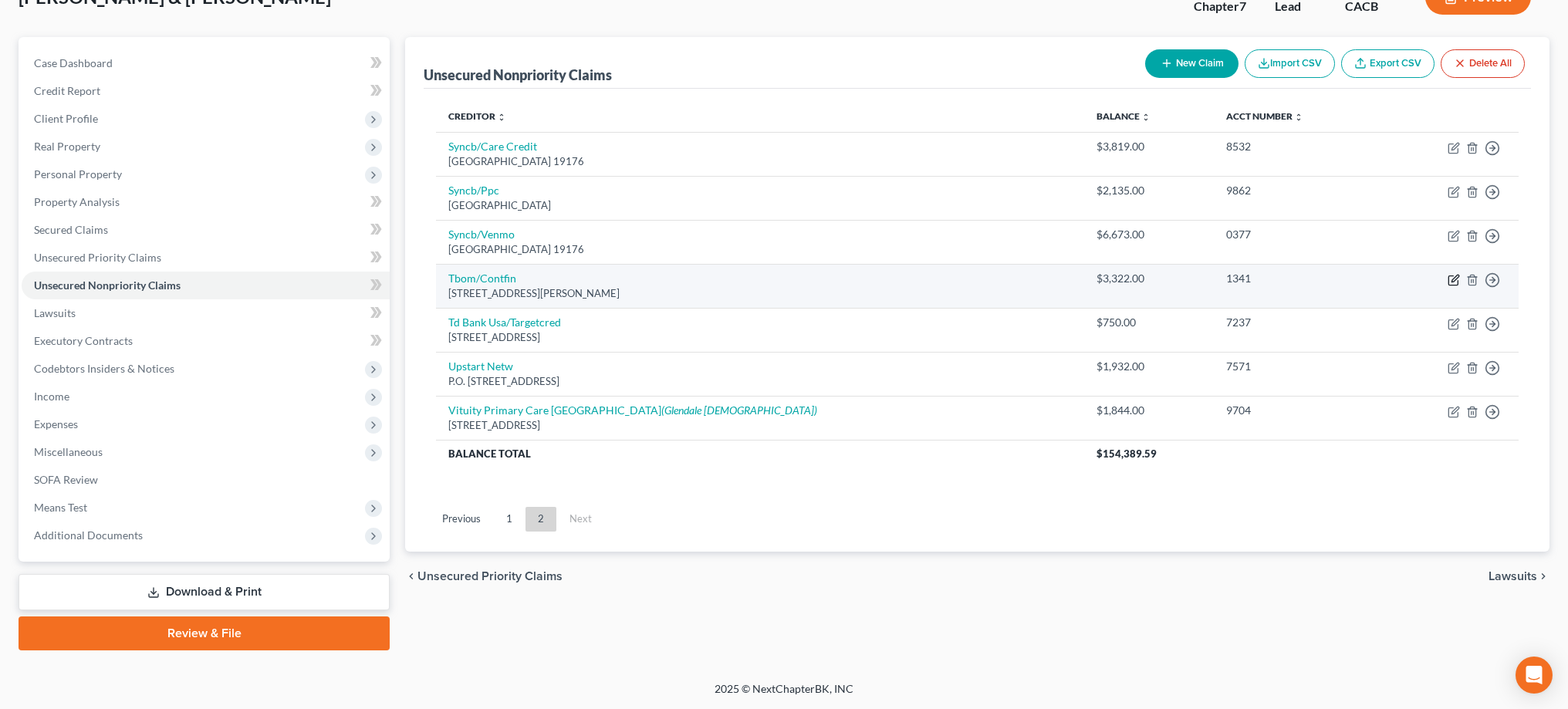
click at [1455, 281] on icon "button" at bounding box center [1453, 280] width 12 height 12
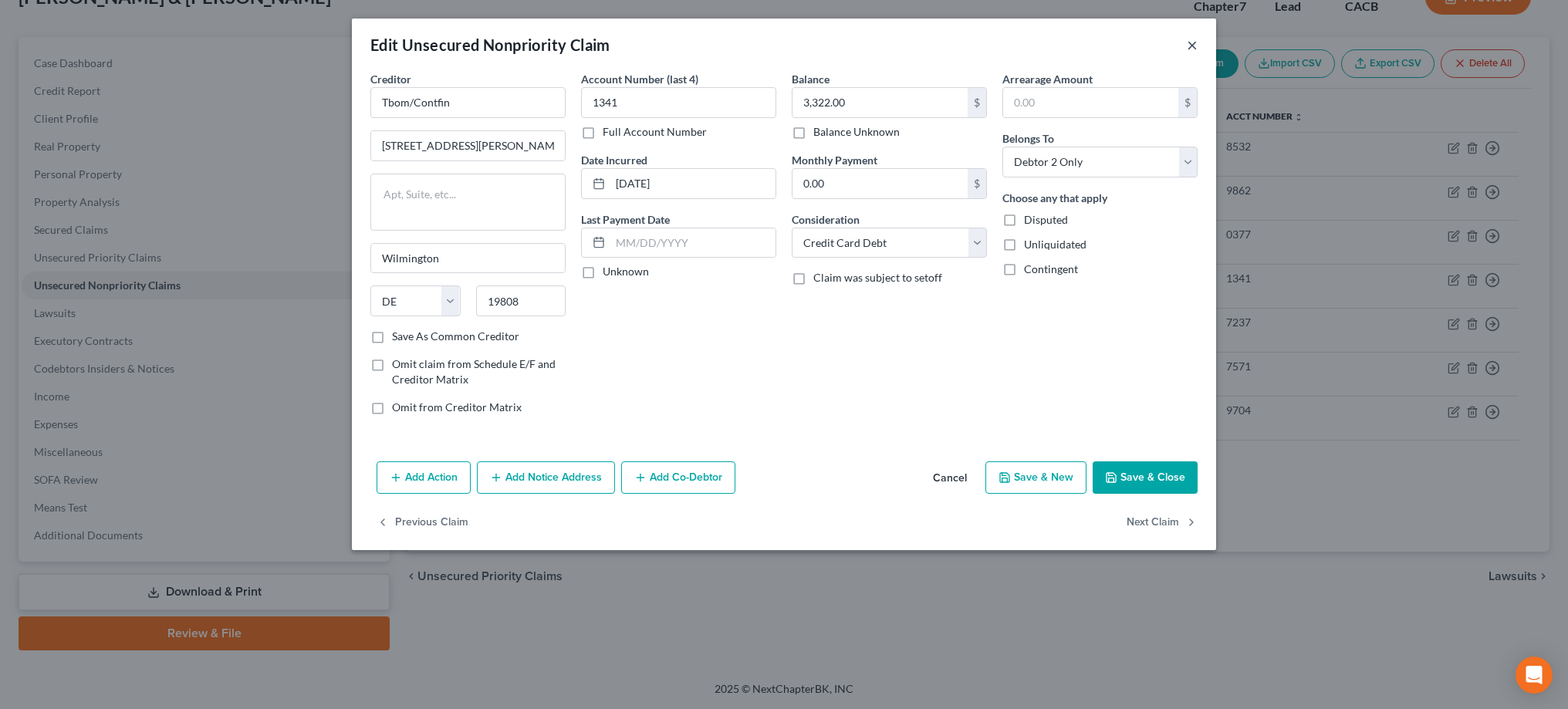
click at [1194, 47] on button "×" at bounding box center [1191, 44] width 10 height 18
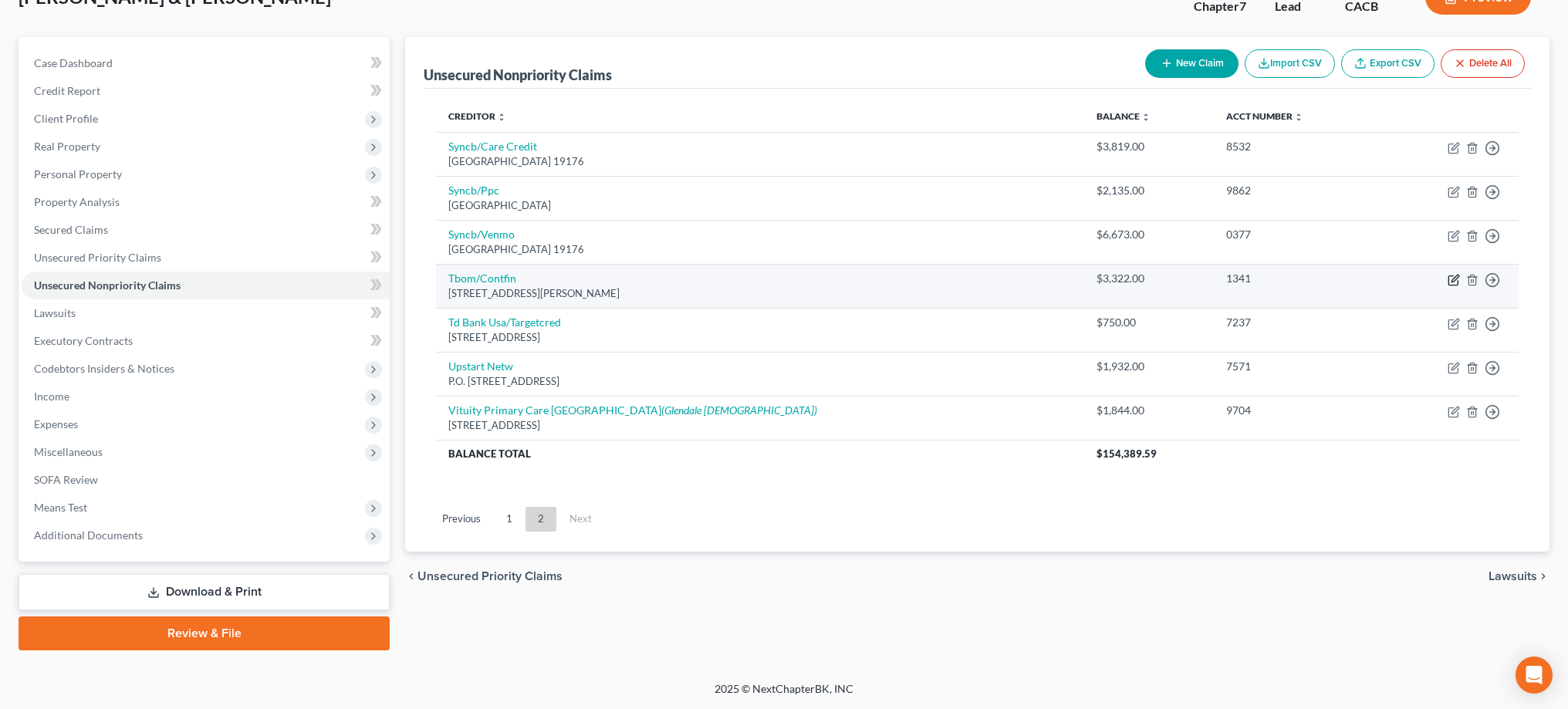
click at [1455, 281] on icon "button" at bounding box center [1453, 280] width 12 height 12
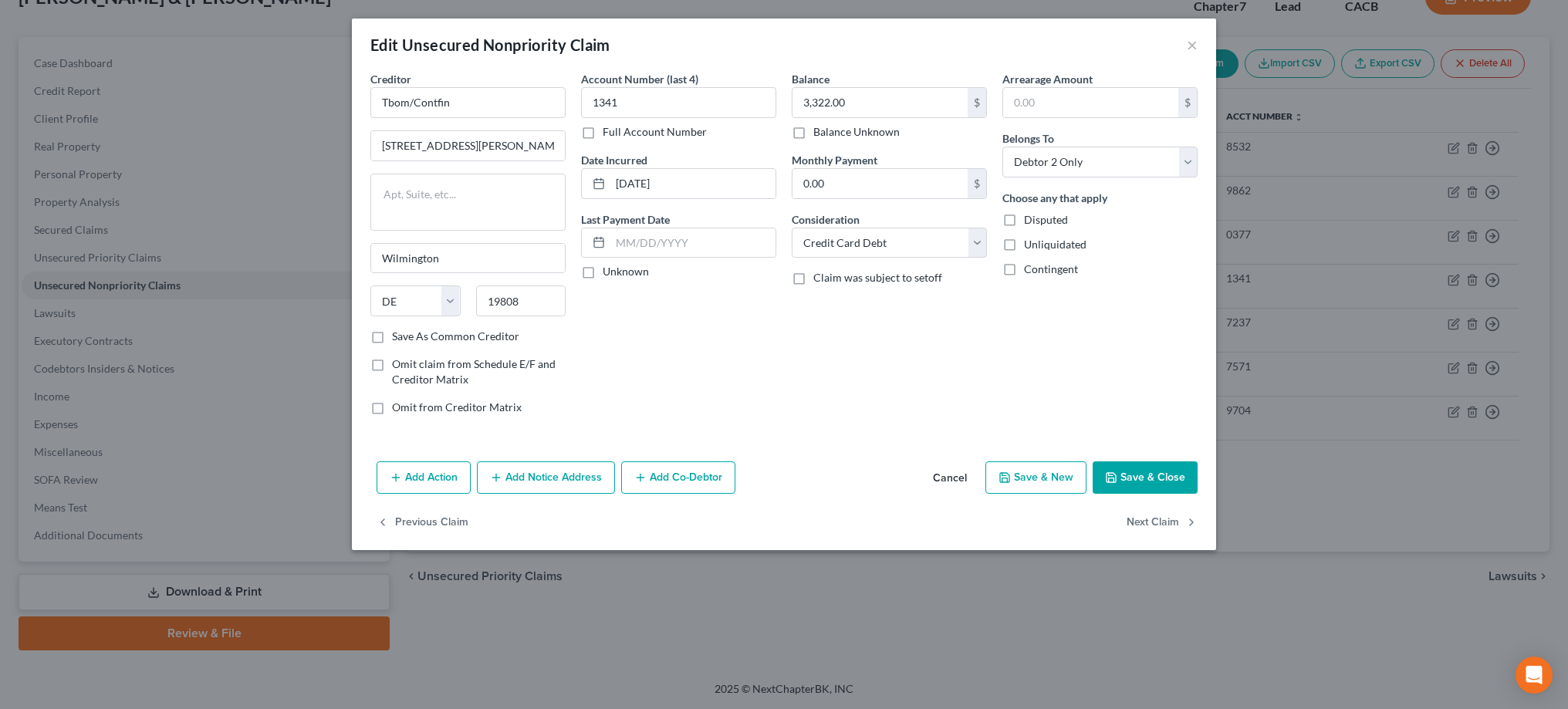
click at [583, 476] on button "Add Notice Address" at bounding box center [546, 478] width 138 height 32
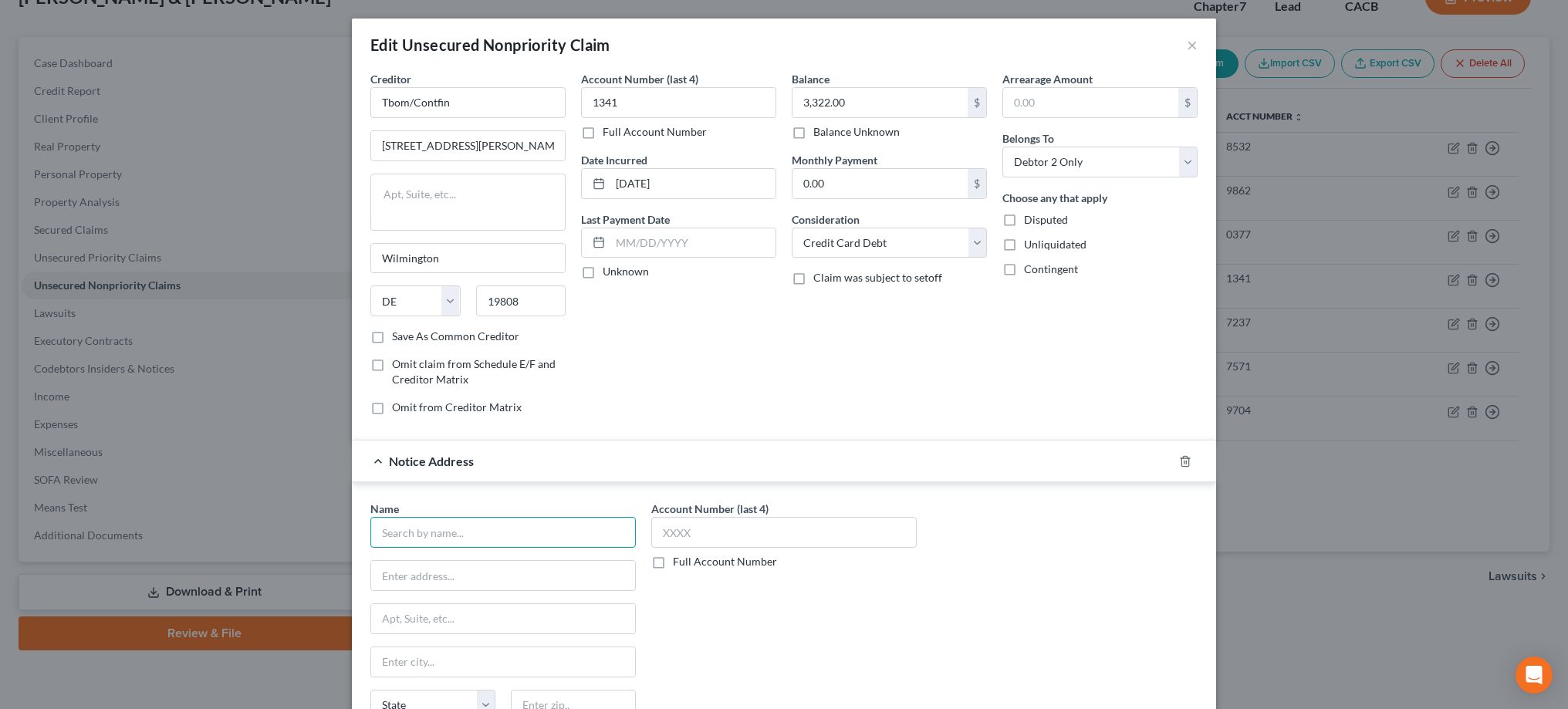
click at [502, 524] on input "text" at bounding box center [503, 532] width 266 height 30
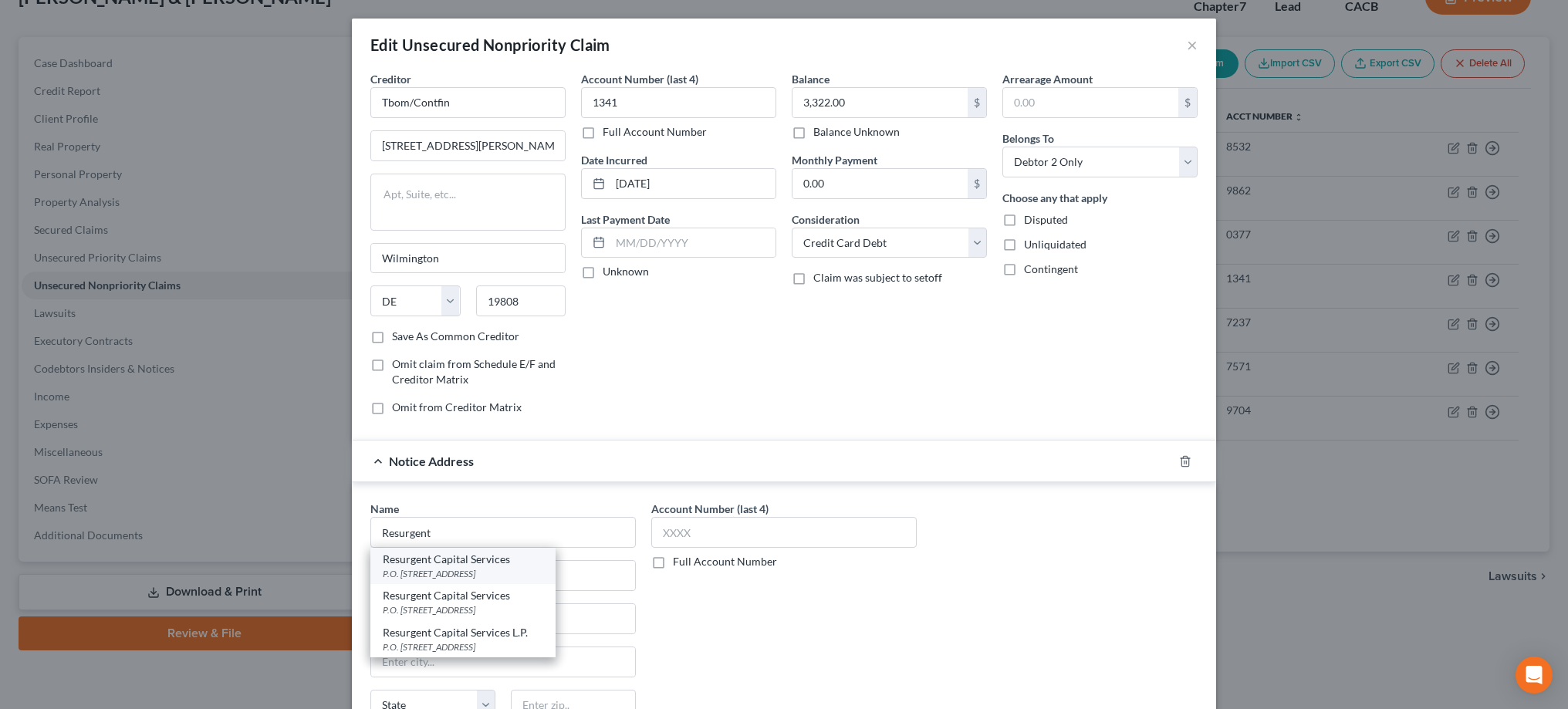
click at [494, 563] on div "Resurgent Capital Services" at bounding box center [463, 559] width 161 height 15
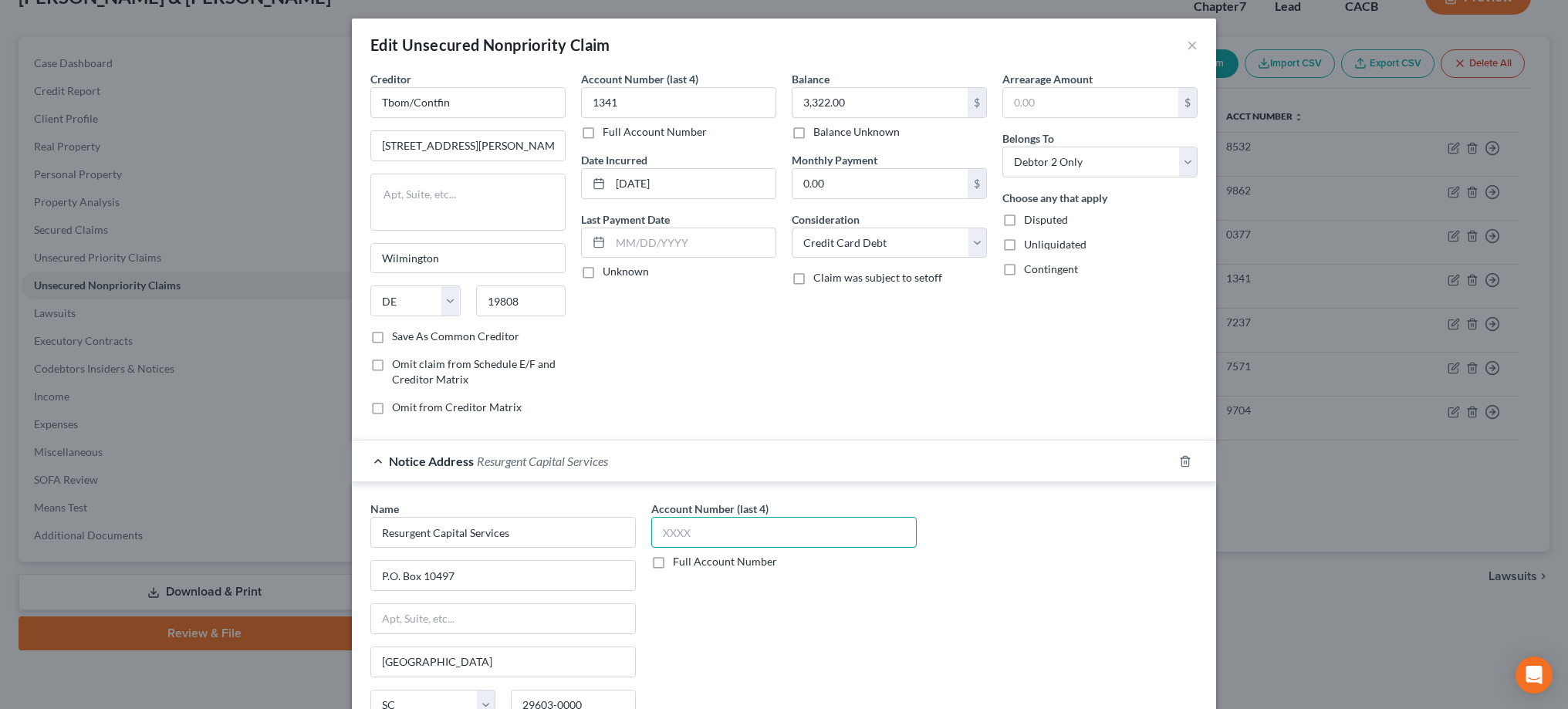
click at [717, 530] on input "text" at bounding box center [784, 532] width 266 height 30
click at [995, 572] on div "Name * Resurgent Capital Services P.O. [GEOGRAPHIC_DATA] [US_STATE][GEOGRAPHIC_…" at bounding box center [784, 630] width 843 height 259
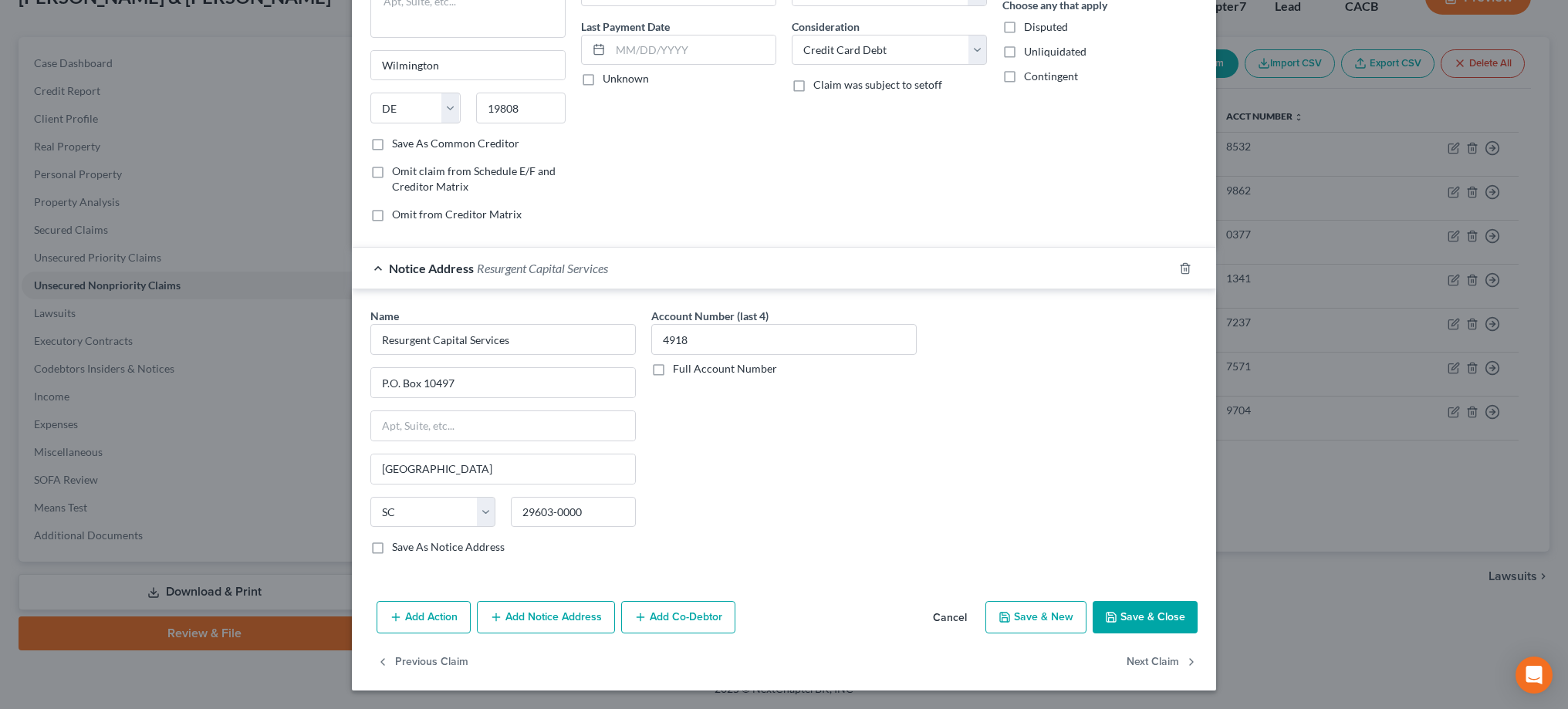
scroll to position [192, 0]
click at [577, 615] on button "Add Notice Address" at bounding box center [546, 618] width 138 height 32
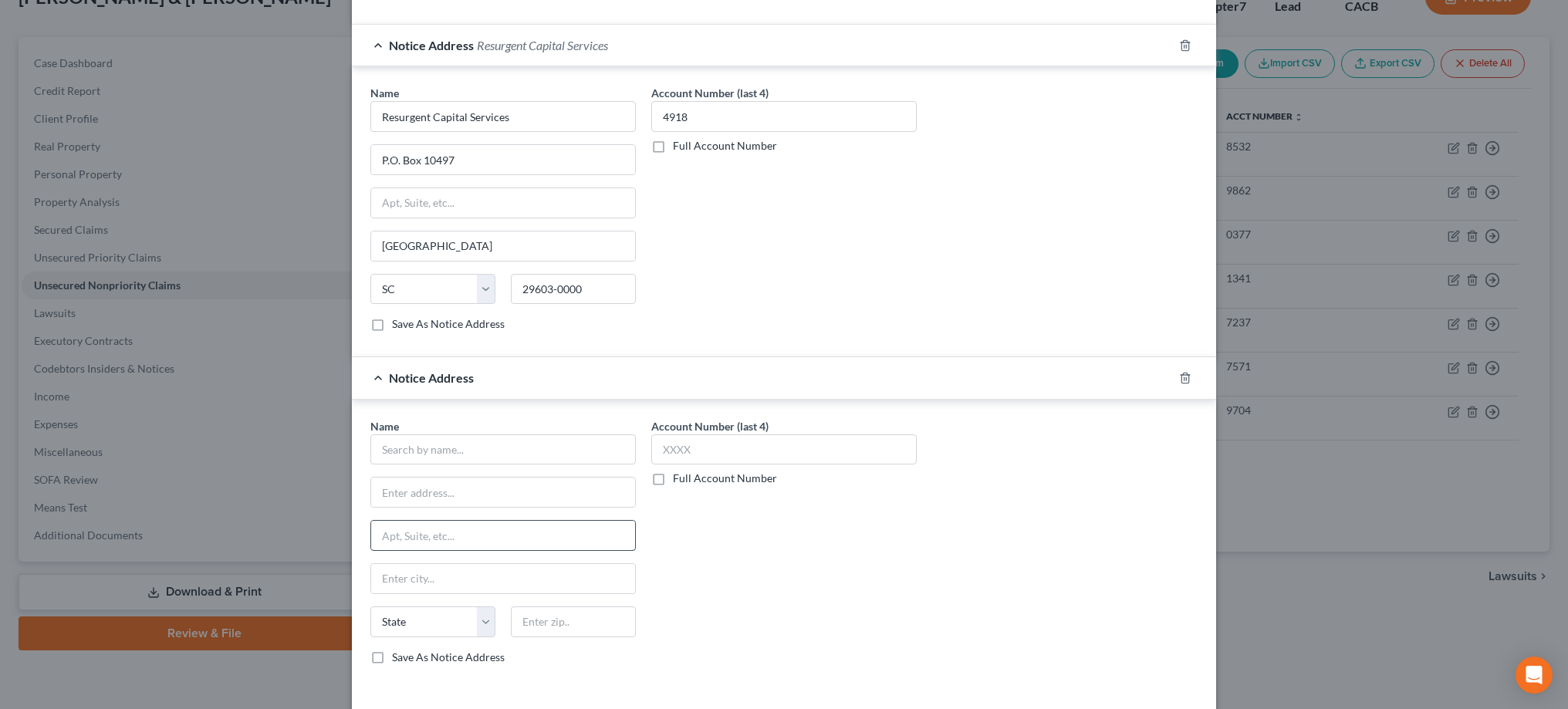
scroll to position [420, 0]
click at [535, 445] on input "text" at bounding box center [503, 445] width 266 height 30
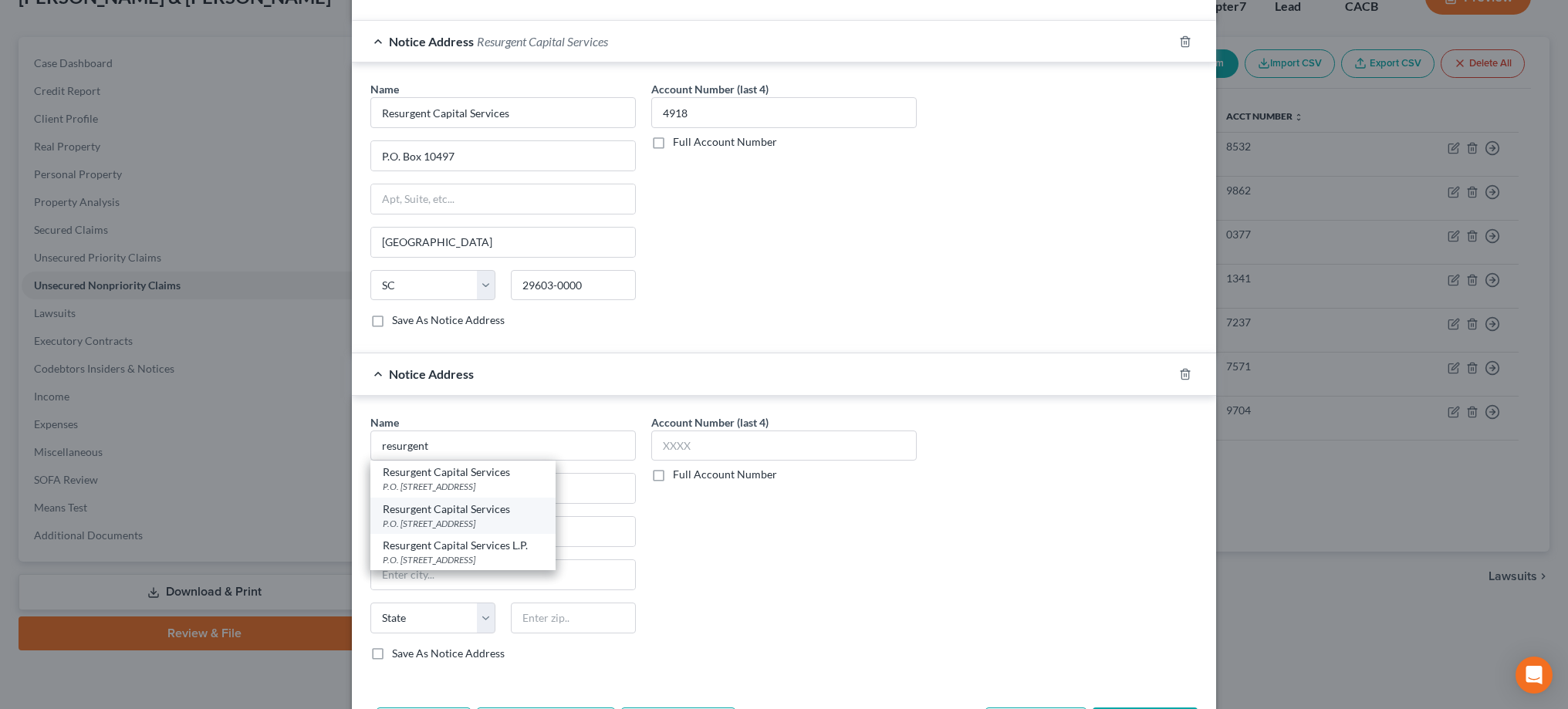
click at [535, 517] on div "P.O. [STREET_ADDRESS]" at bounding box center [463, 523] width 161 height 13
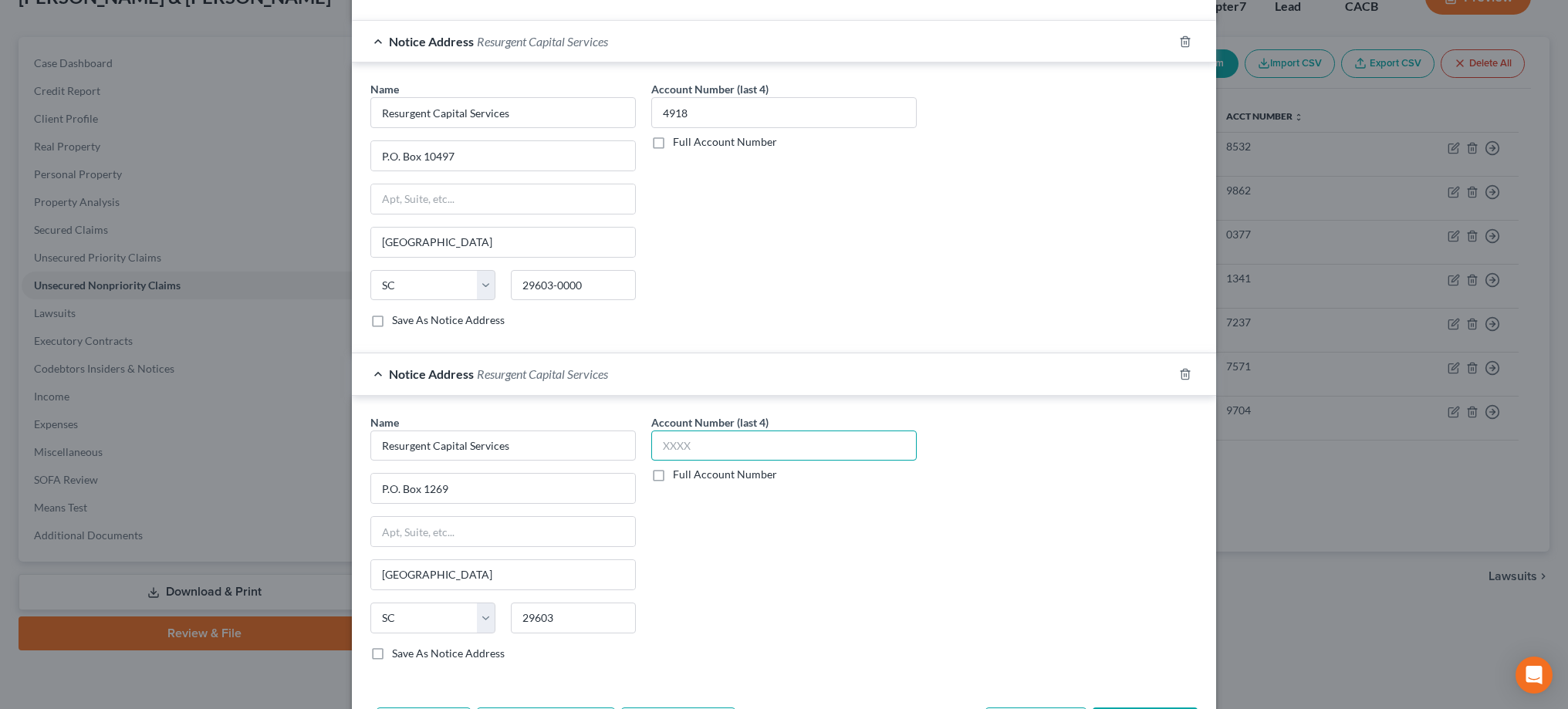
click at [690, 445] on input "text" at bounding box center [784, 445] width 266 height 30
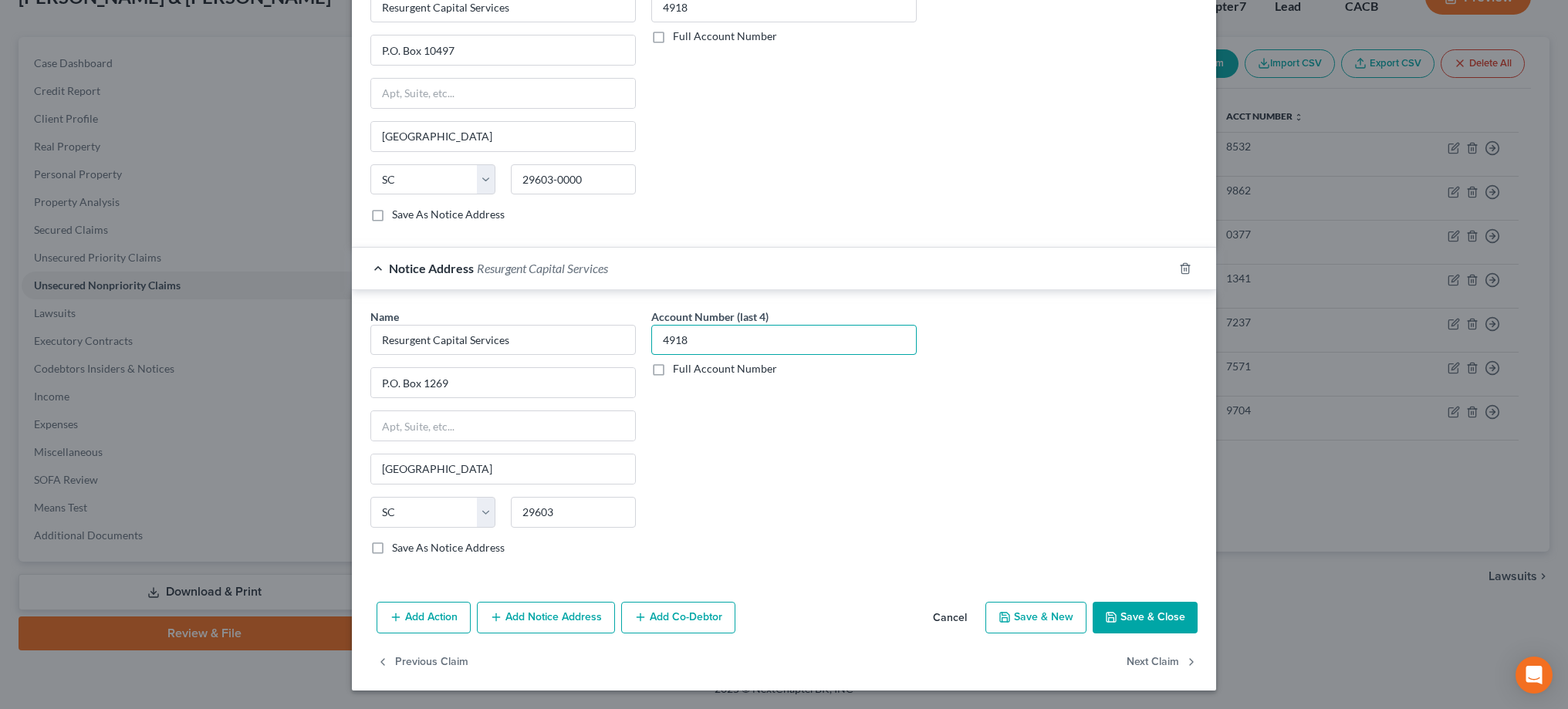
scroll to position [524, 0]
click at [579, 616] on button "Add Notice Address" at bounding box center [546, 619] width 138 height 32
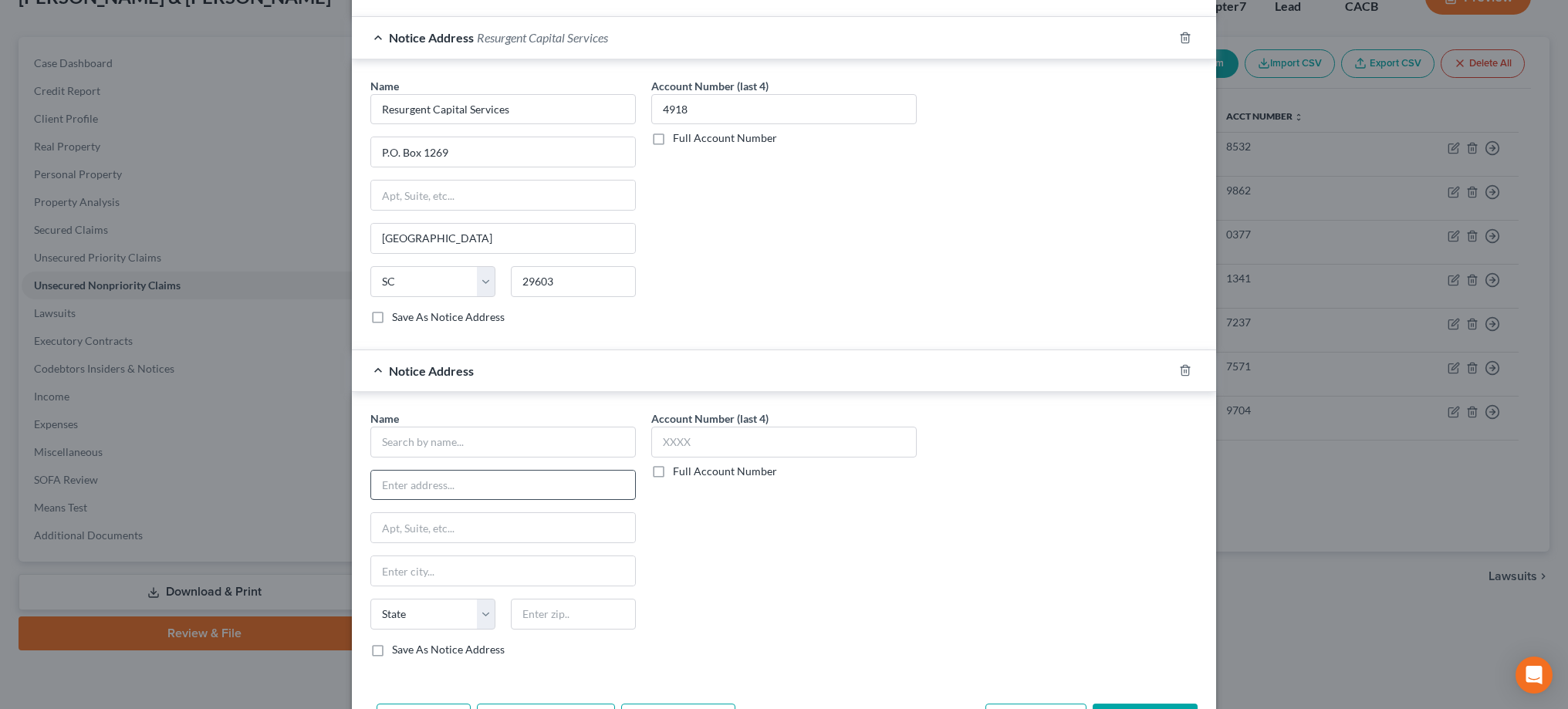
scroll to position [760, 0]
click at [560, 442] on input "text" at bounding box center [503, 437] width 266 height 30
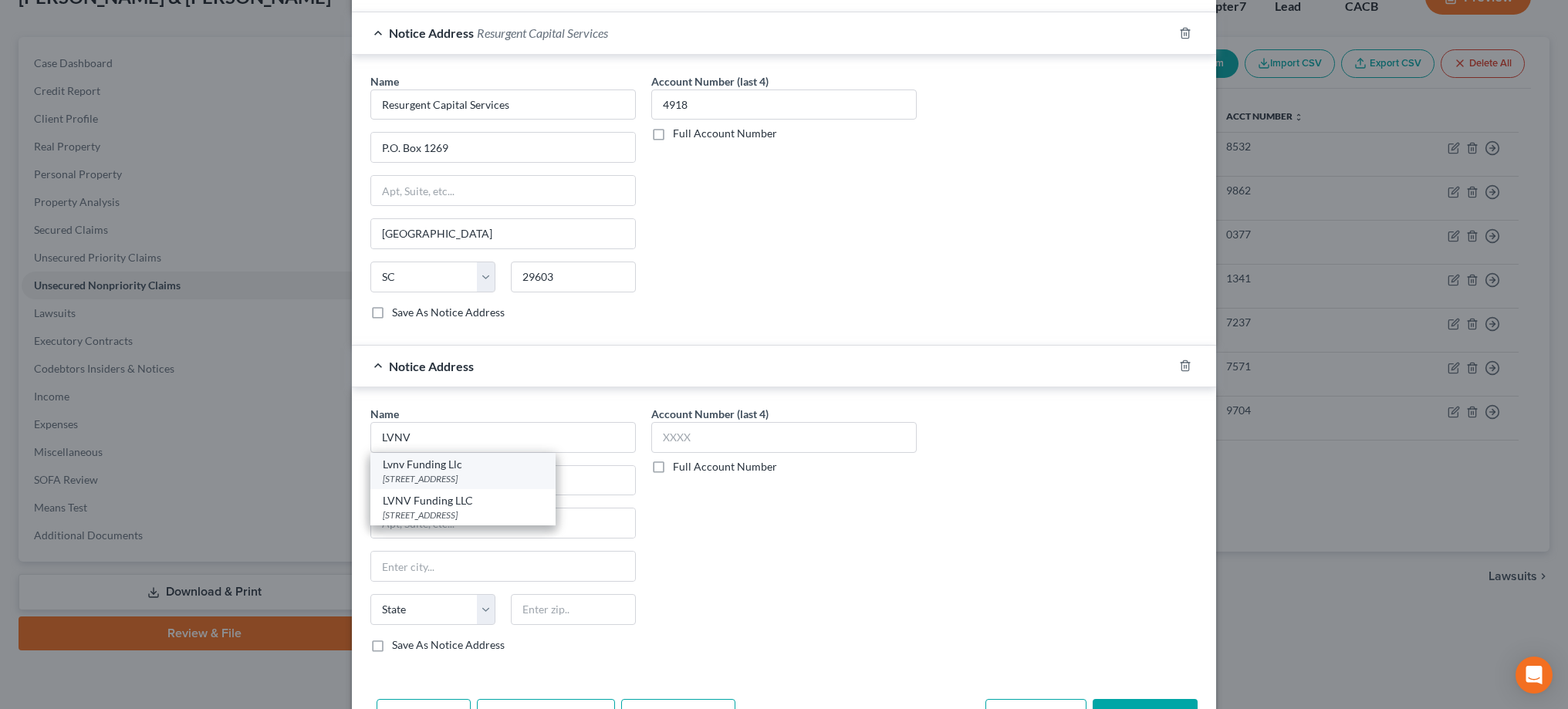
click at [544, 465] on div "Lvnv Funding Llc" at bounding box center [463, 464] width 161 height 15
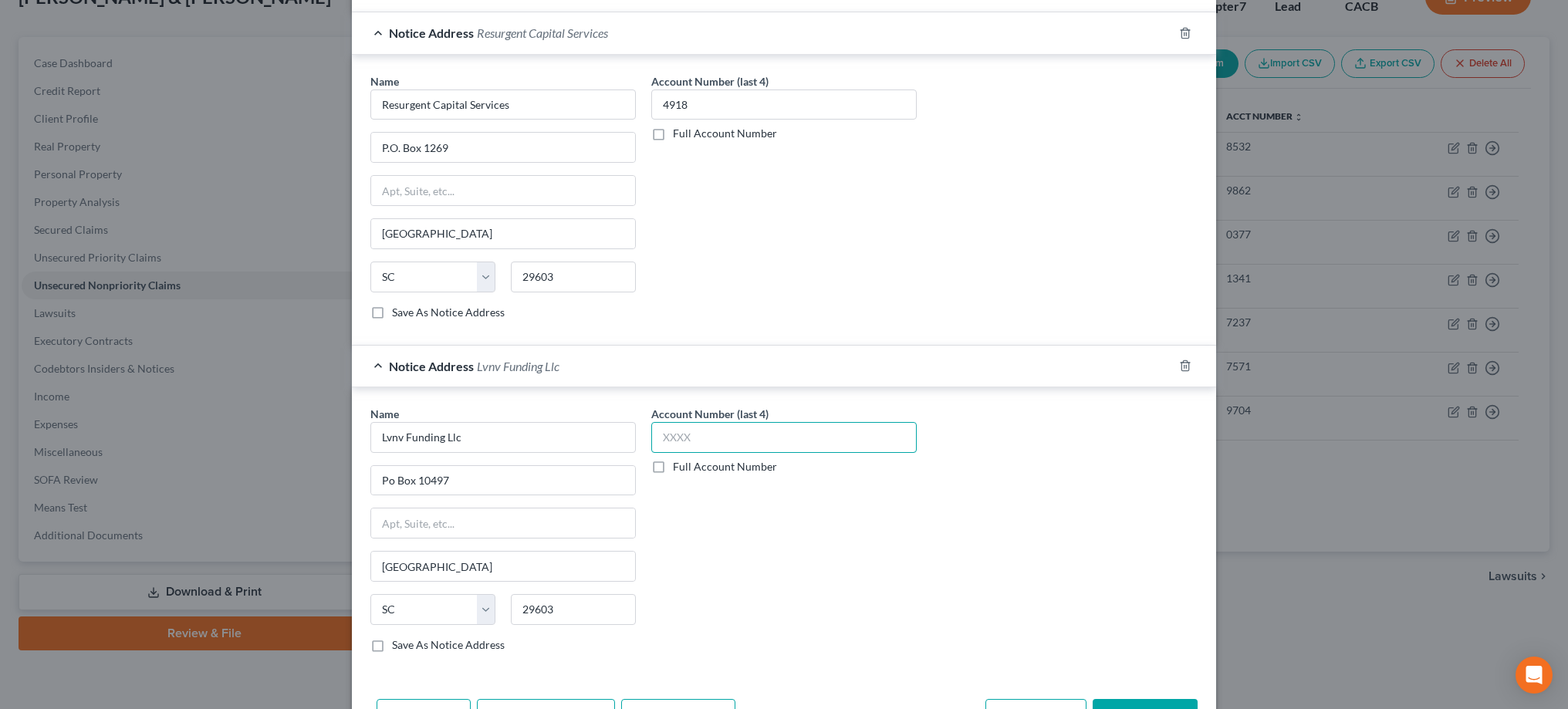
click at [688, 433] on input "text" at bounding box center [784, 437] width 266 height 30
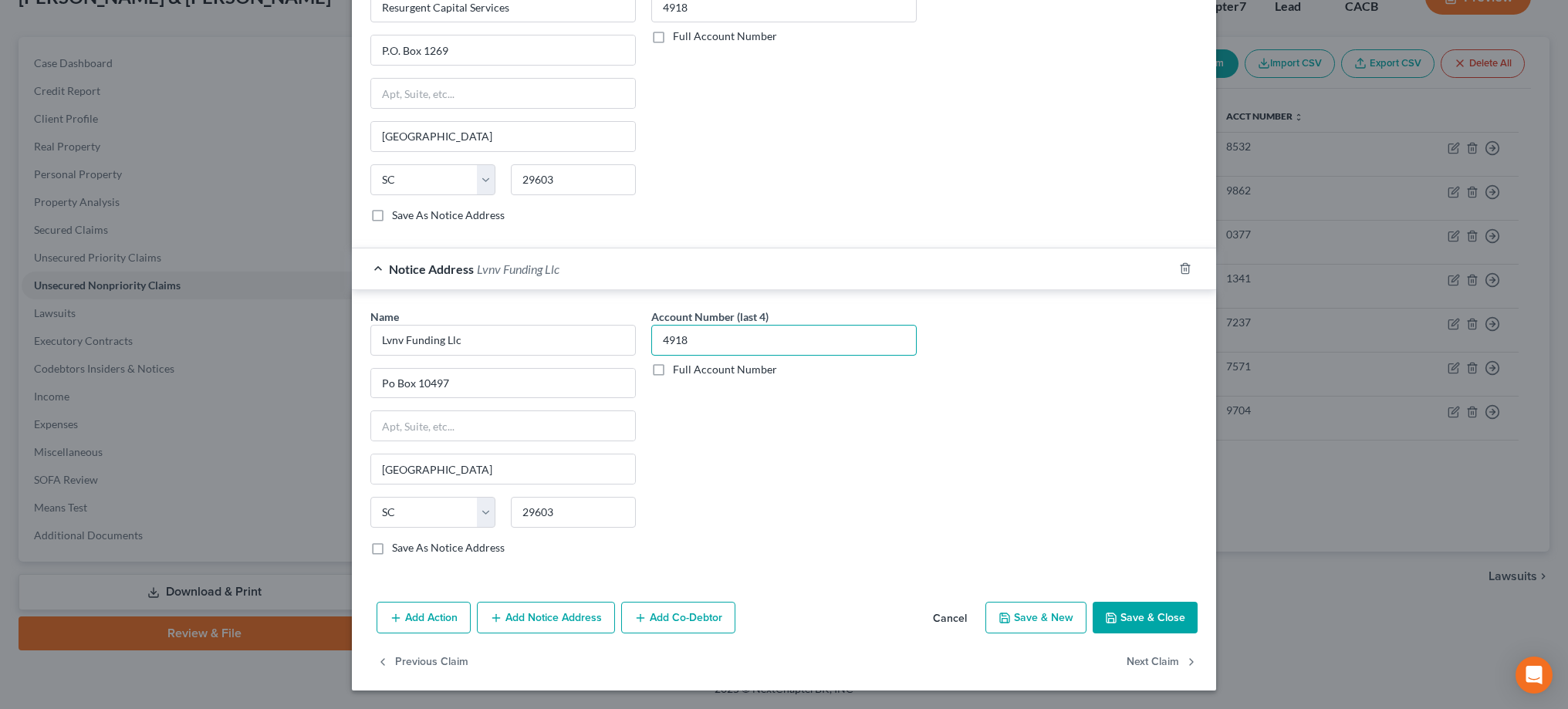
scroll to position [857, 0]
click at [556, 609] on button "Add Notice Address" at bounding box center [546, 619] width 138 height 32
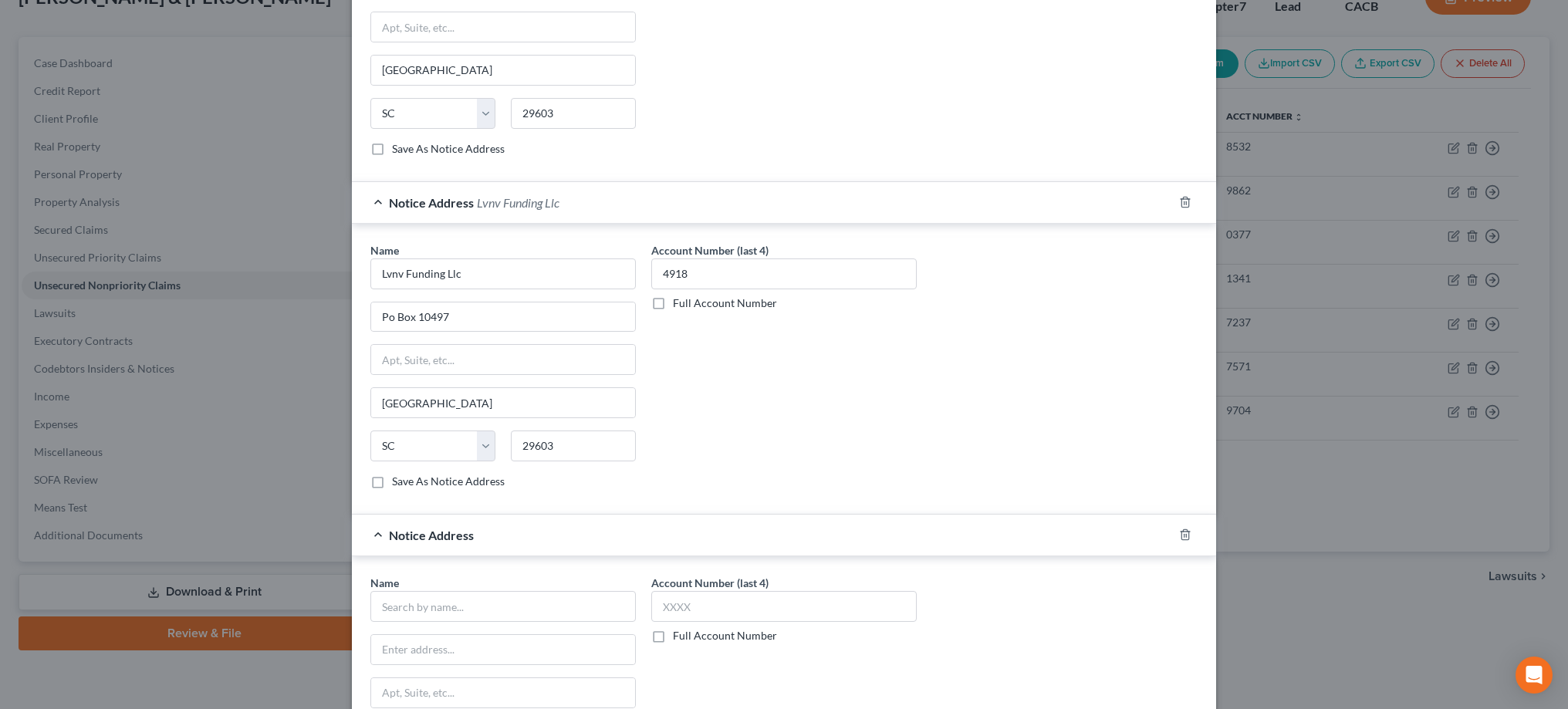
scroll to position [1001, 0]
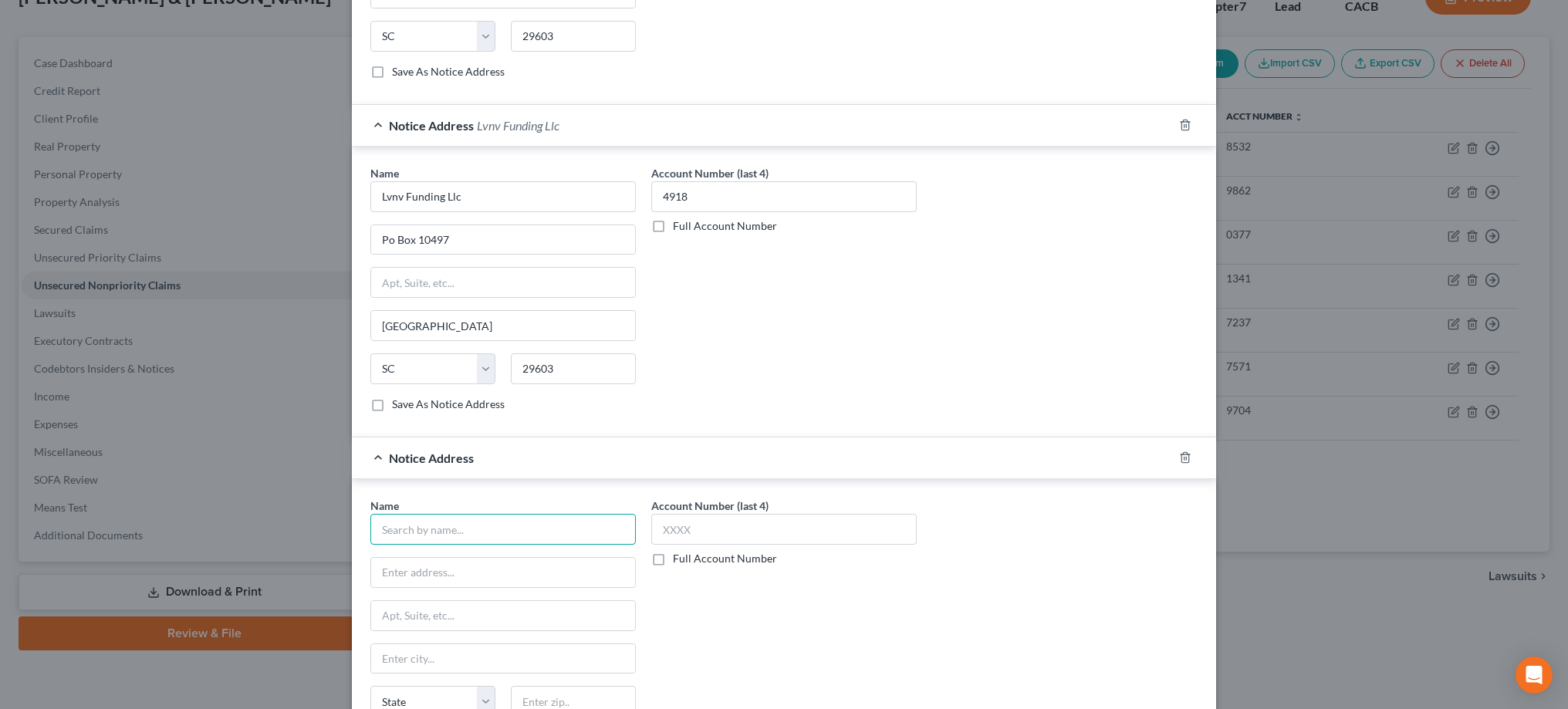
click at [568, 535] on input "text" at bounding box center [503, 529] width 266 height 30
click at [544, 586] on div "LVNV Funding LLC" at bounding box center [463, 592] width 161 height 15
click at [689, 529] on input "text" at bounding box center [784, 529] width 266 height 30
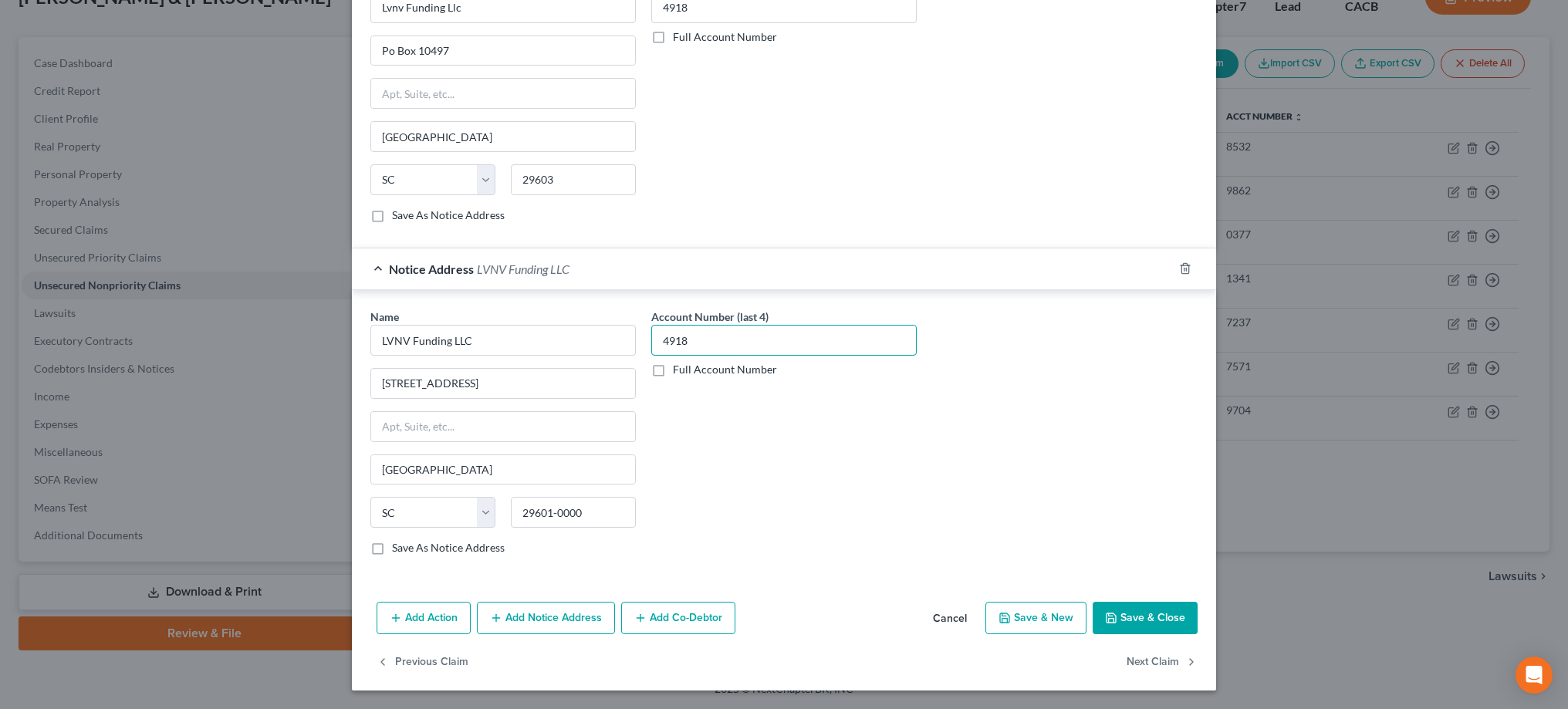
scroll to position [1190, 0]
click at [1145, 615] on button "Save & Close" at bounding box center [1145, 619] width 105 height 32
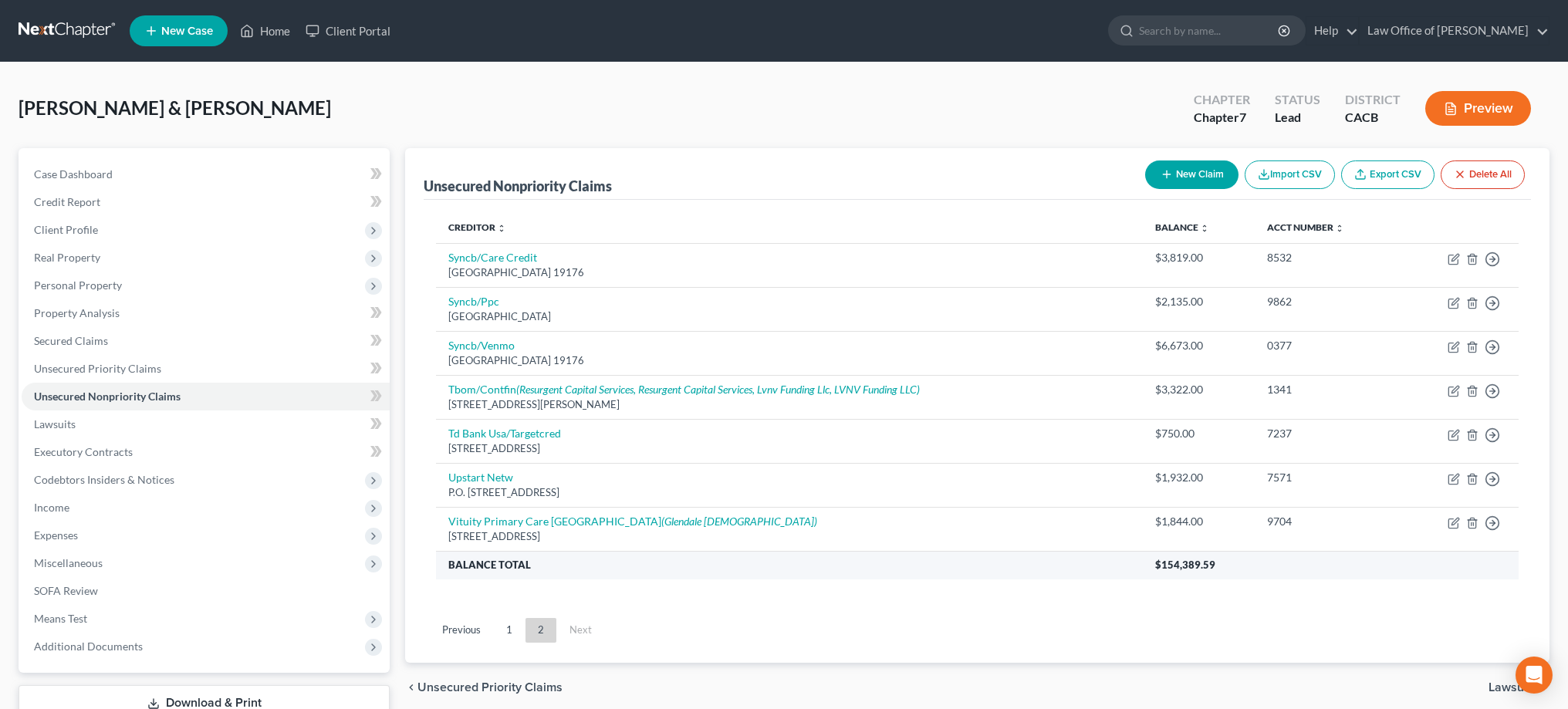
scroll to position [0, 0]
click at [1178, 168] on button "New Claim" at bounding box center [1192, 175] width 93 height 29
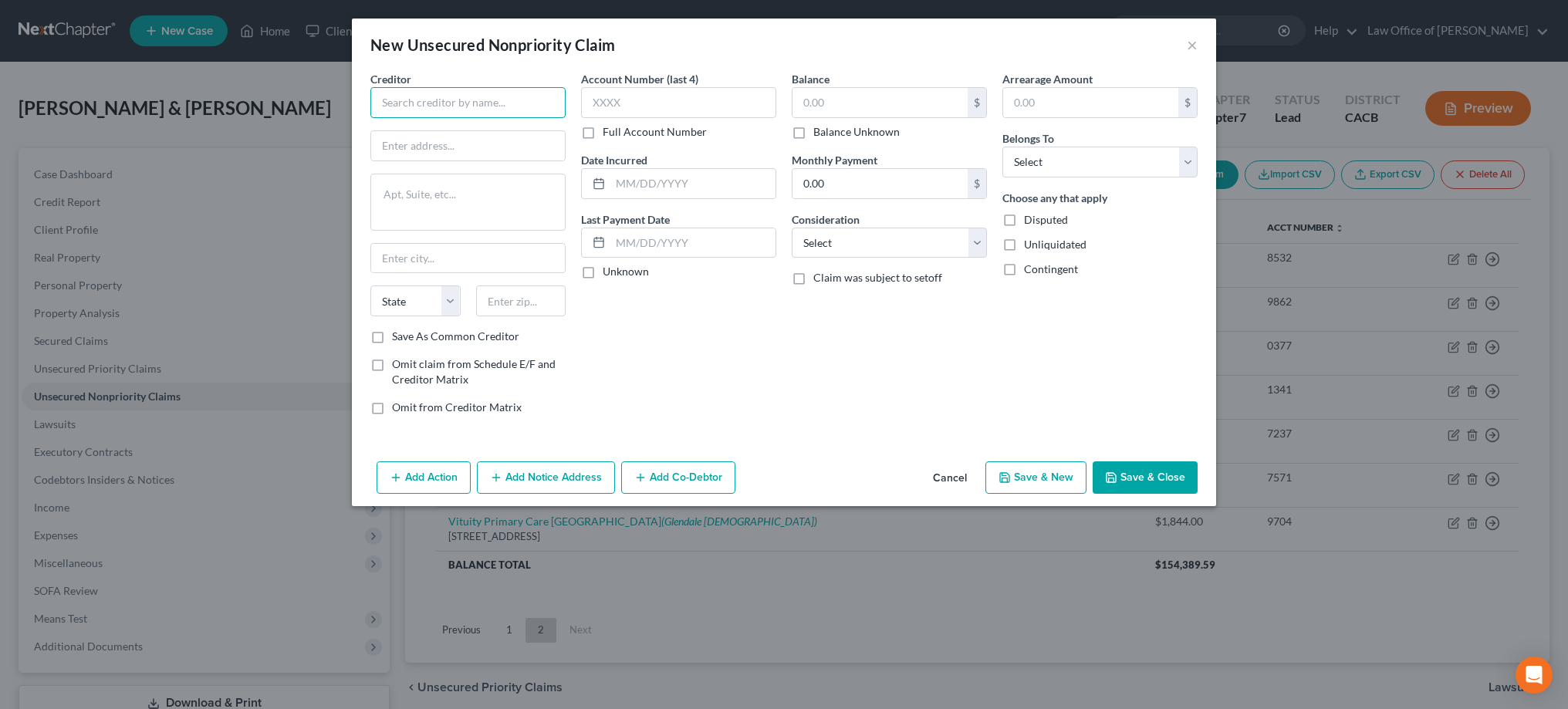
click at [498, 105] on input "text" at bounding box center [467, 103] width 195 height 30
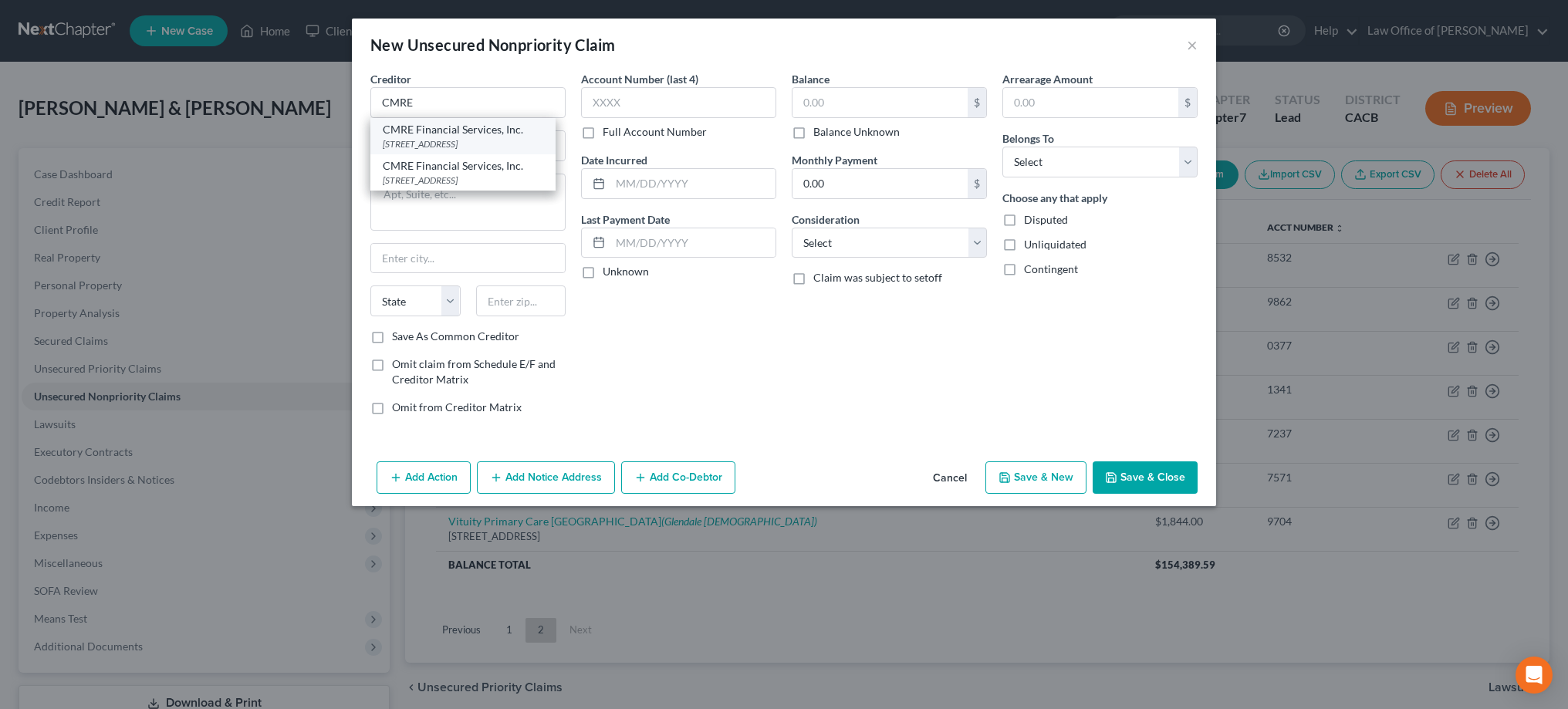
click at [490, 139] on div "[STREET_ADDRESS]" at bounding box center [463, 144] width 161 height 13
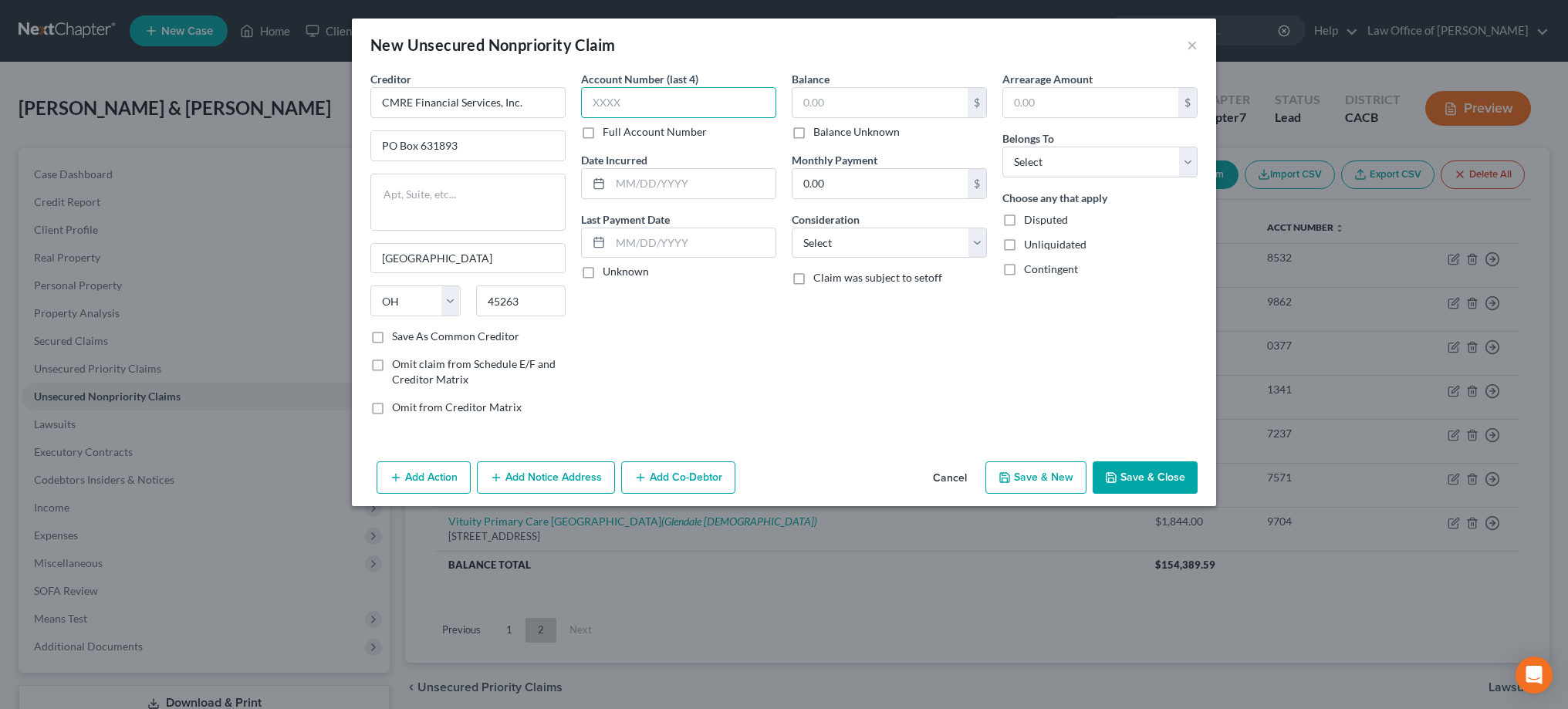
click at [600, 106] on input "text" at bounding box center [678, 103] width 195 height 30
click at [642, 189] on input "text" at bounding box center [692, 183] width 165 height 30
click at [827, 108] on input "text" at bounding box center [880, 102] width 175 height 30
click at [588, 475] on button "Add Notice Address" at bounding box center [546, 478] width 138 height 32
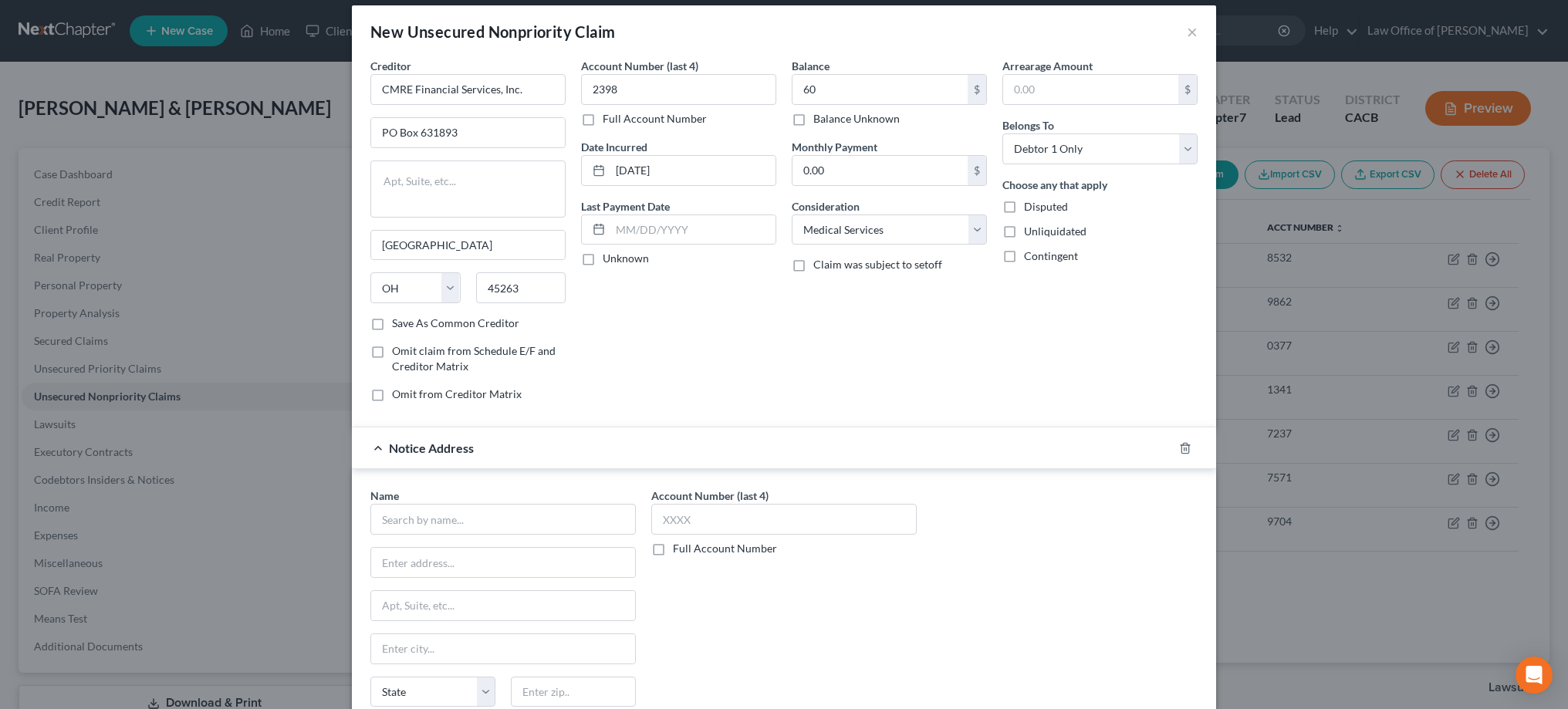
scroll to position [55, 0]
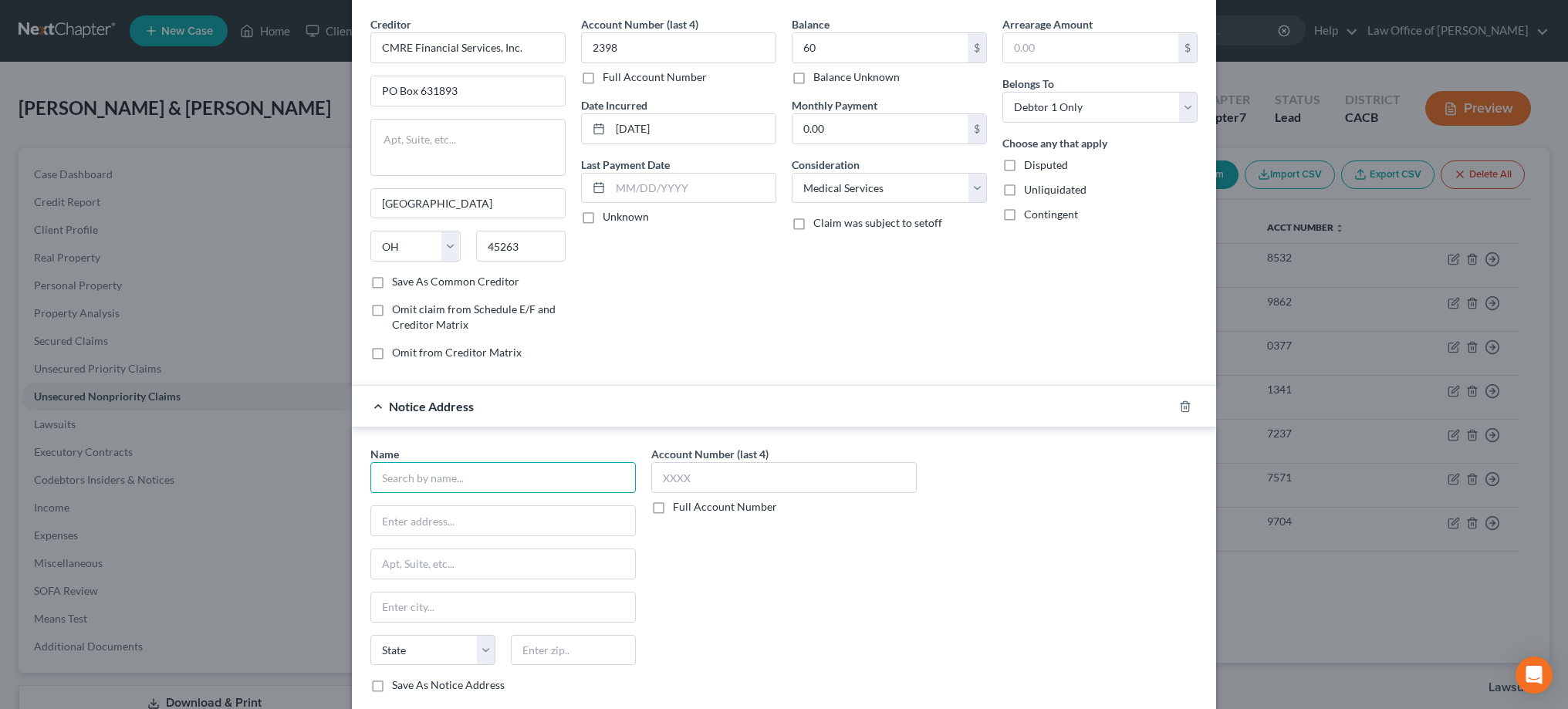
click at [558, 474] on input "text" at bounding box center [503, 477] width 266 height 30
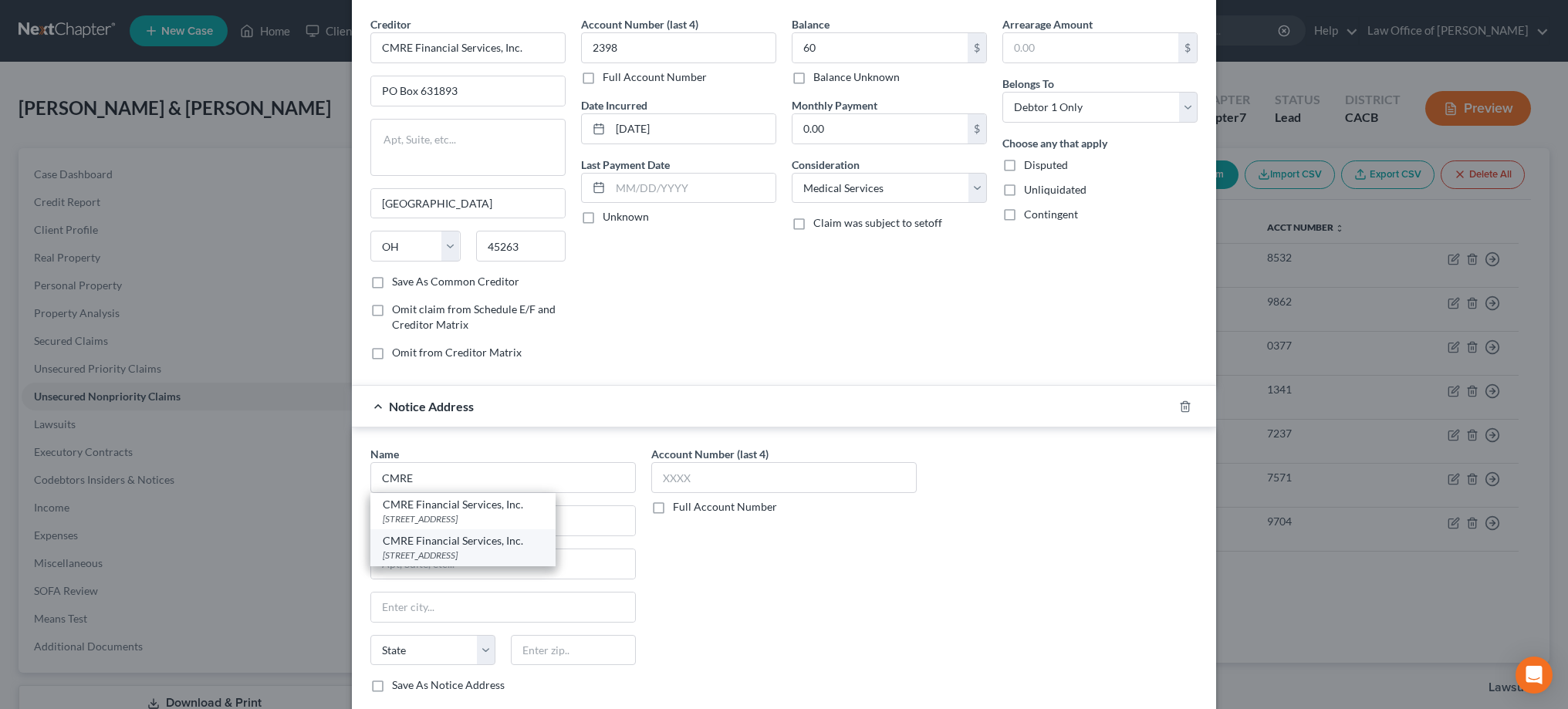
click at [539, 544] on div "CMRE Financial Services, Inc." at bounding box center [463, 541] width 161 height 15
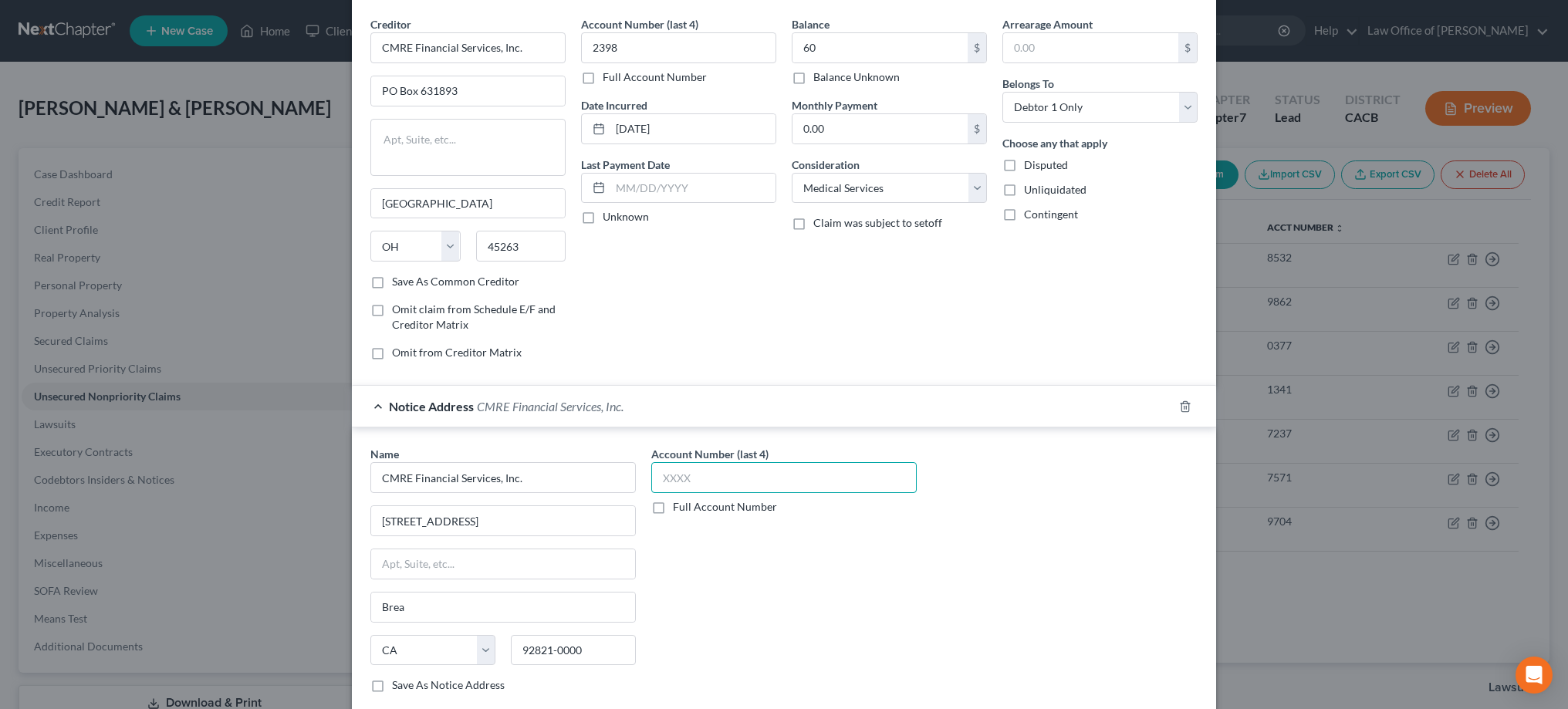
click at [685, 481] on input "text" at bounding box center [784, 477] width 266 height 30
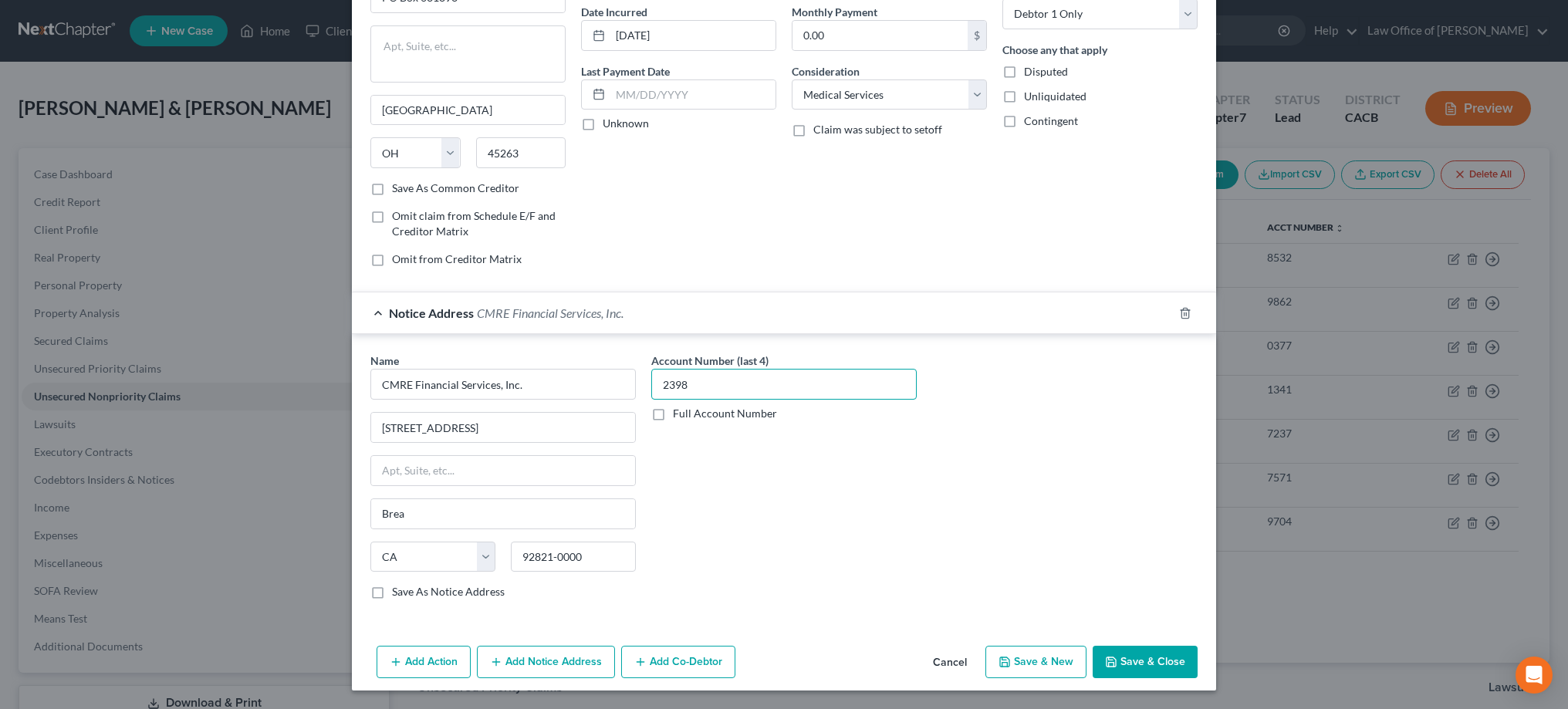
scroll to position [148, 0]
click at [574, 658] on button "Add Notice Address" at bounding box center [546, 661] width 138 height 32
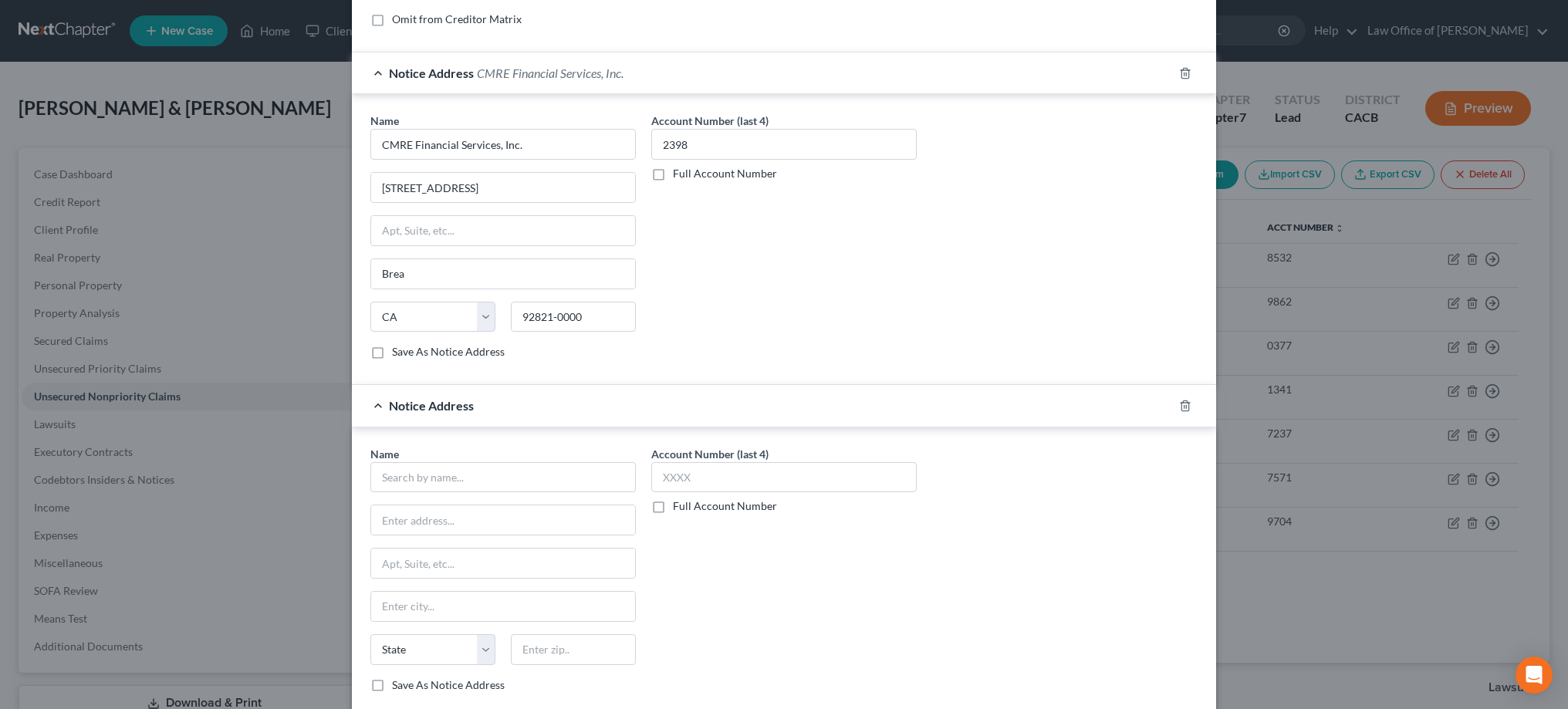
scroll to position [404, 0]
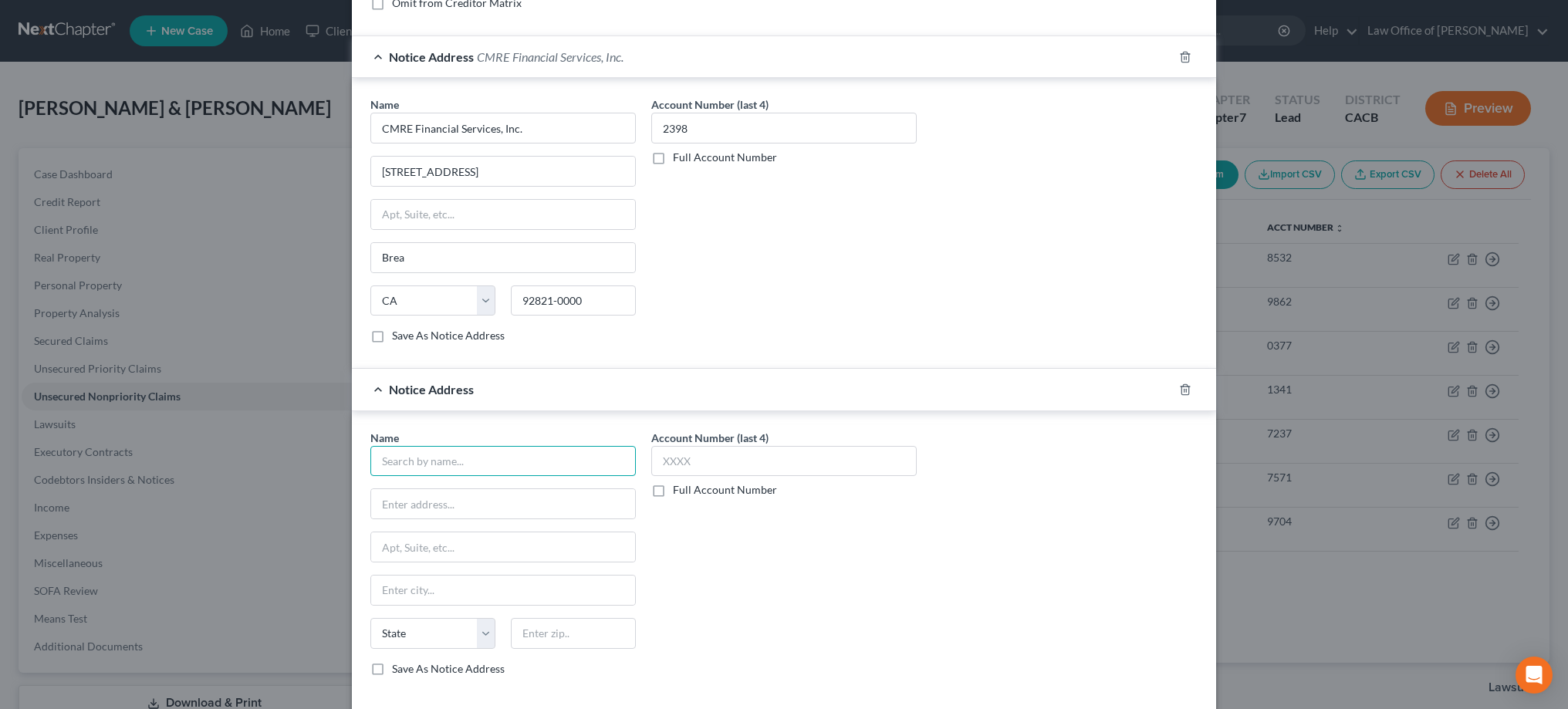
click at [493, 458] on input "text" at bounding box center [503, 461] width 266 height 30
click at [488, 486] on div "Renaissance Imaging Medical Associa" at bounding box center [472, 487] width 179 height 15
click at [715, 465] on input "text" at bounding box center [784, 461] width 266 height 30
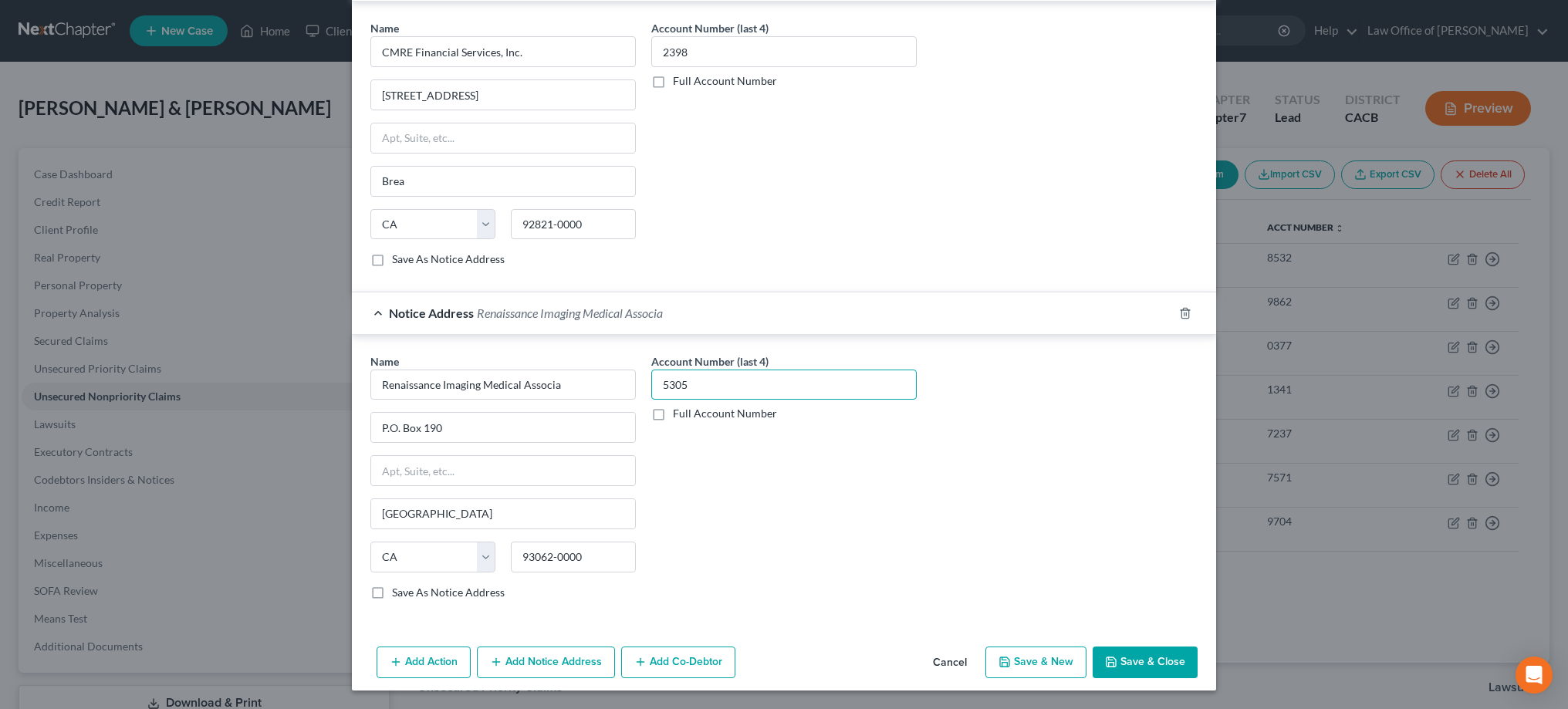
scroll to position [481, 0]
click at [1148, 661] on button "Save & Close" at bounding box center [1145, 662] width 105 height 32
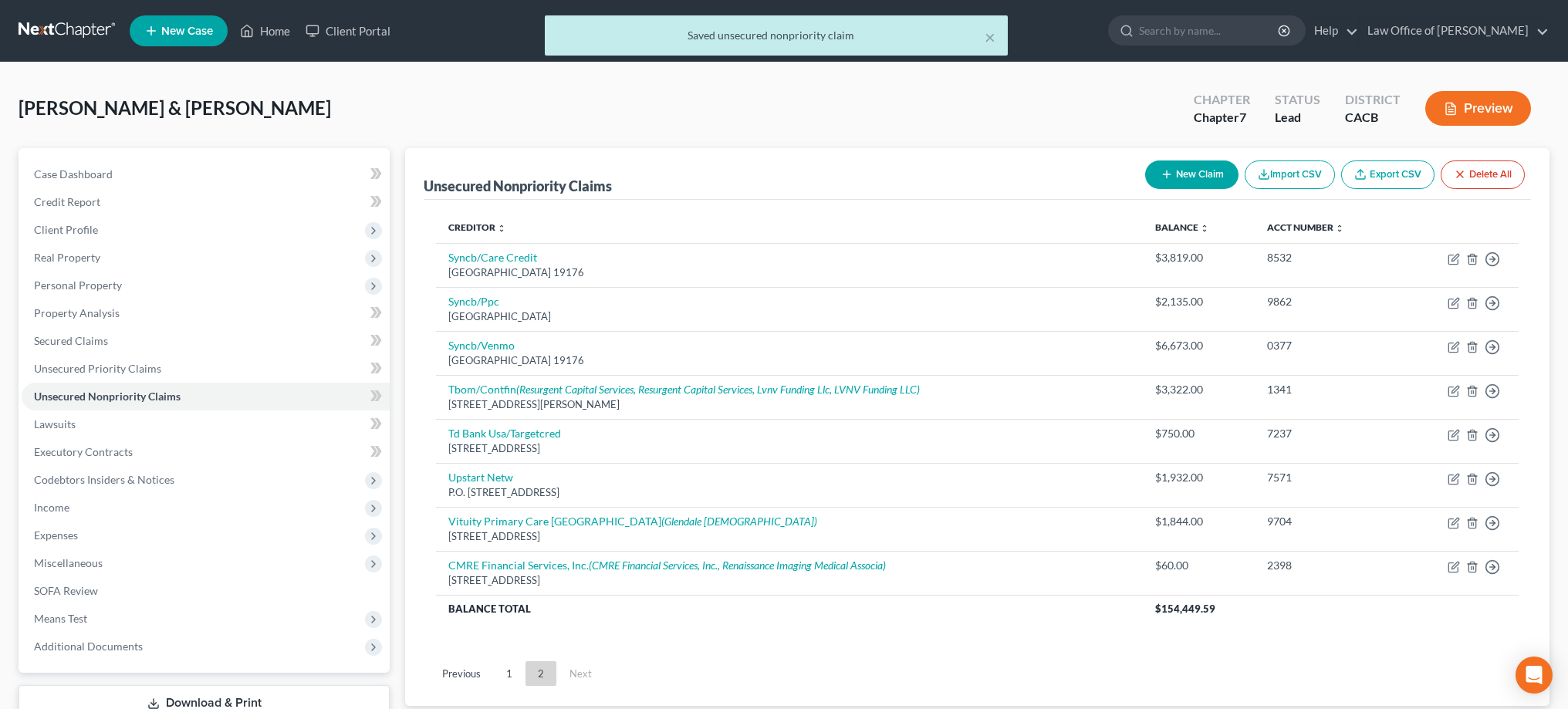
click at [1201, 176] on button "New Claim" at bounding box center [1192, 175] width 93 height 29
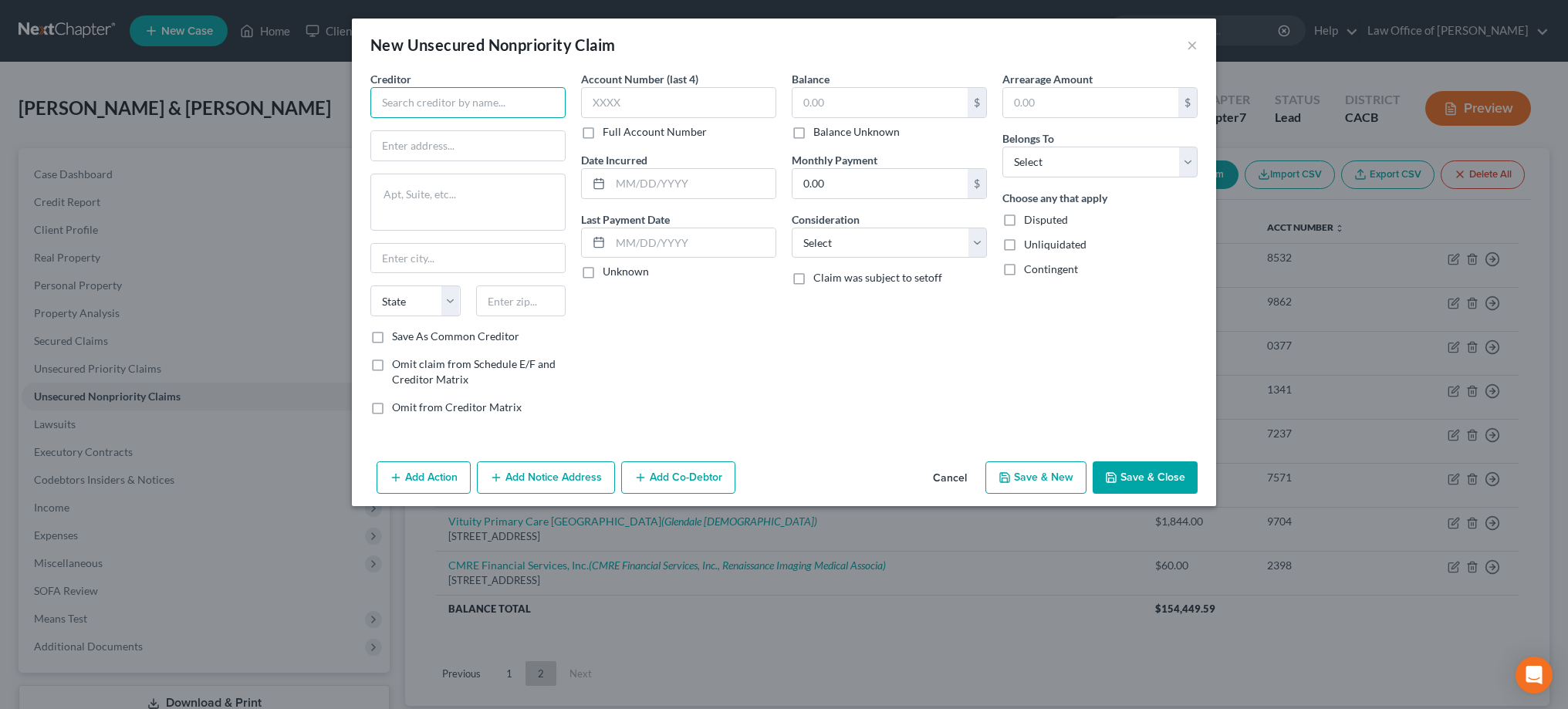
click at [527, 100] on input "text" at bounding box center [467, 103] width 195 height 30
click at [1193, 43] on button "×" at bounding box center [1191, 44] width 10 height 18
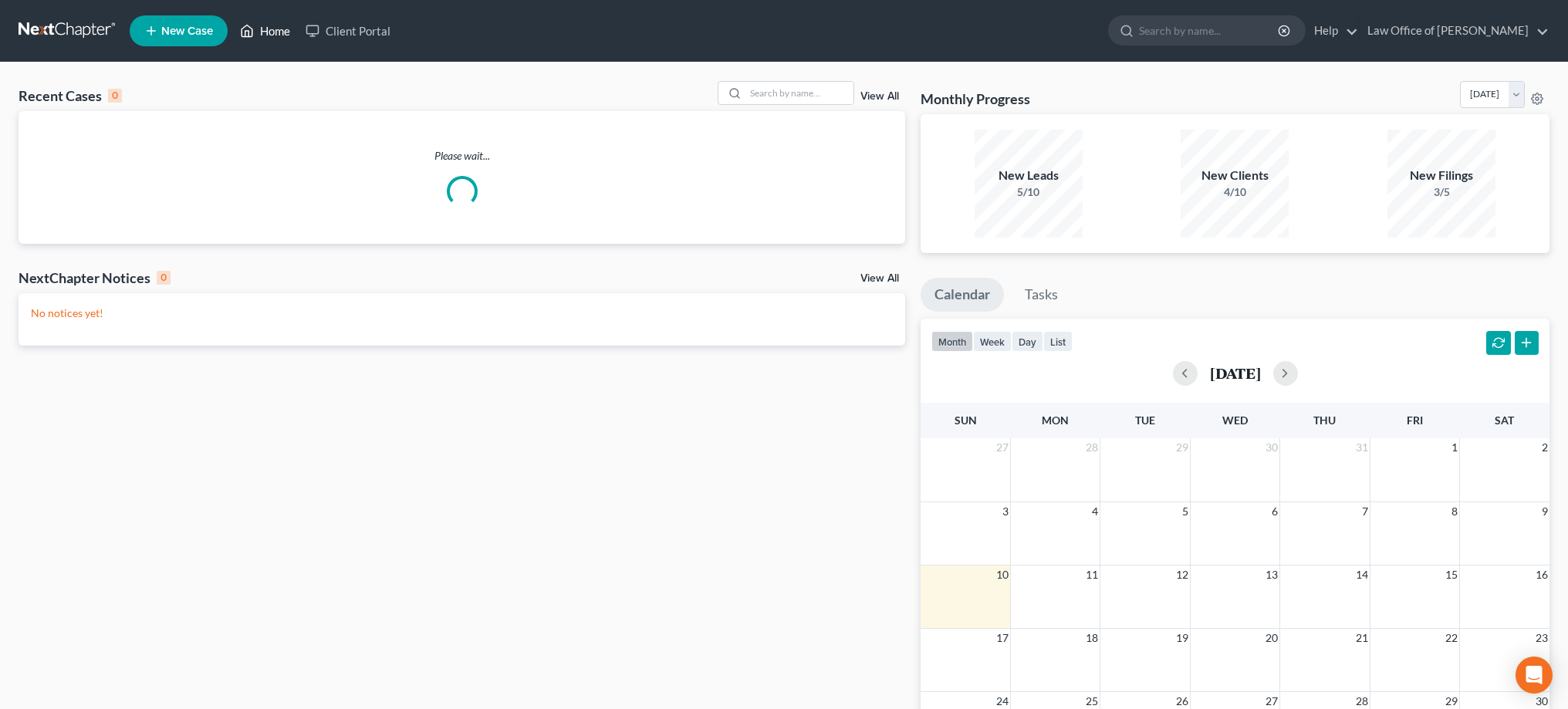
click at [279, 35] on link "Home" at bounding box center [265, 30] width 66 height 28
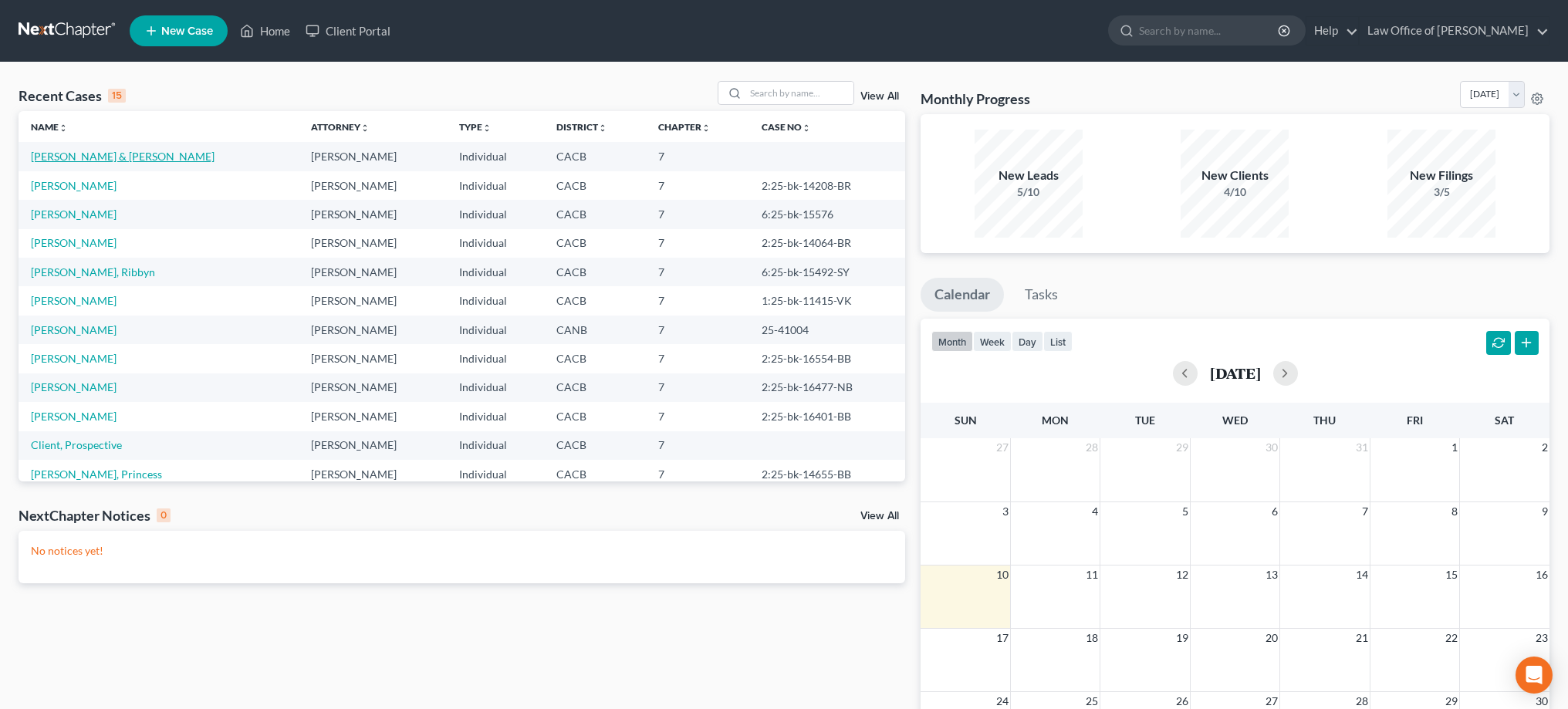
click at [108, 156] on link "[PERSON_NAME] & [PERSON_NAME]" at bounding box center [122, 156] width 184 height 13
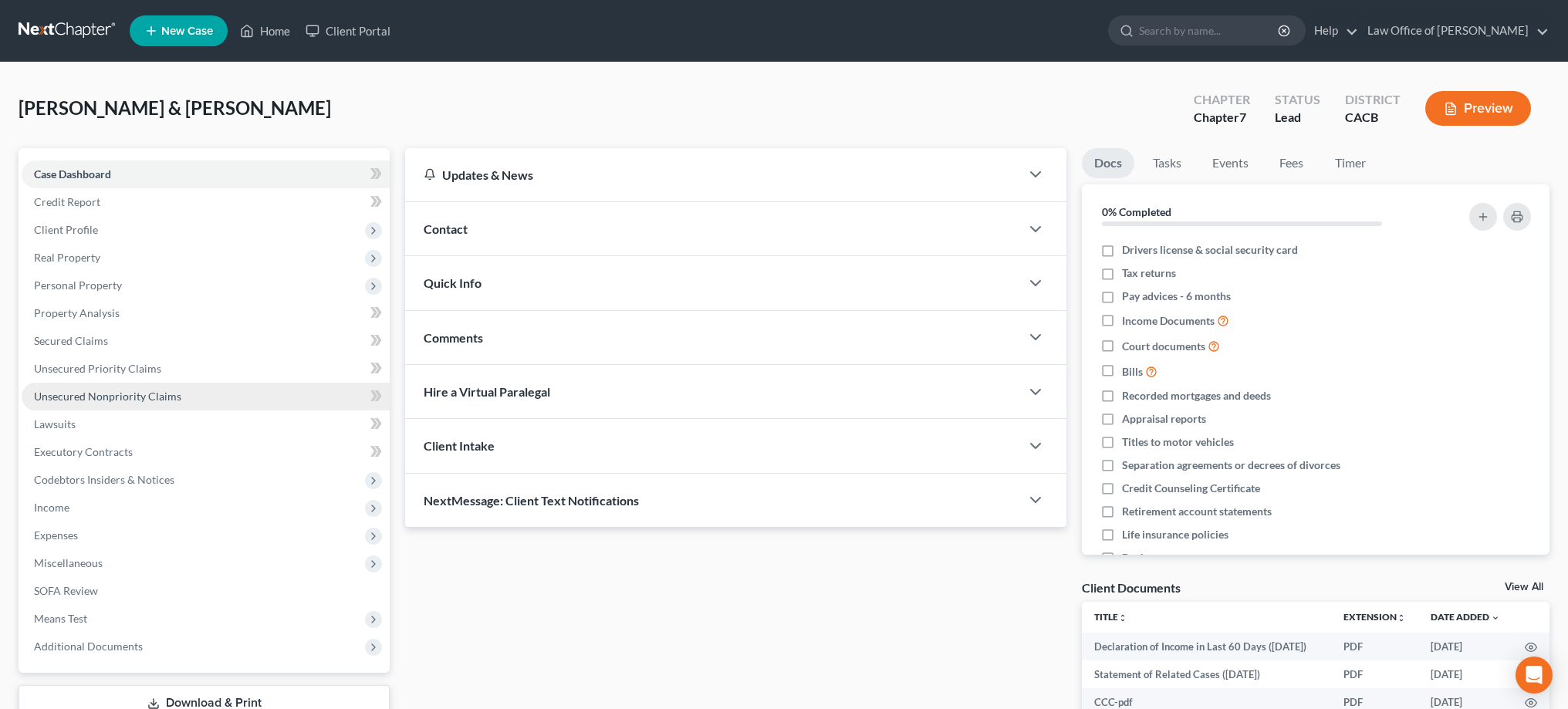
click at [94, 397] on span "Unsecured Nonpriority Claims" at bounding box center [108, 396] width 148 height 13
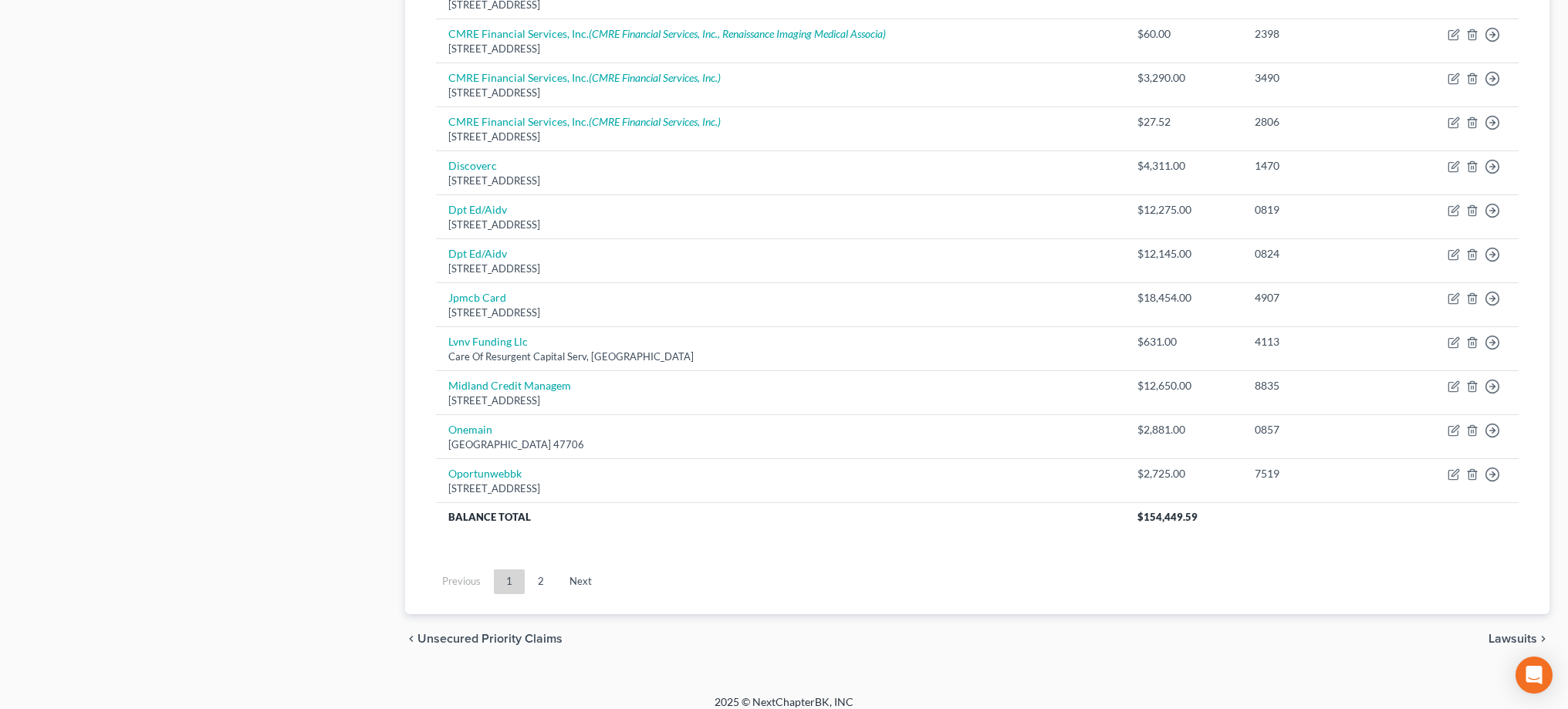
scroll to position [1058, 0]
click at [539, 570] on link "2" at bounding box center [541, 582] width 30 height 25
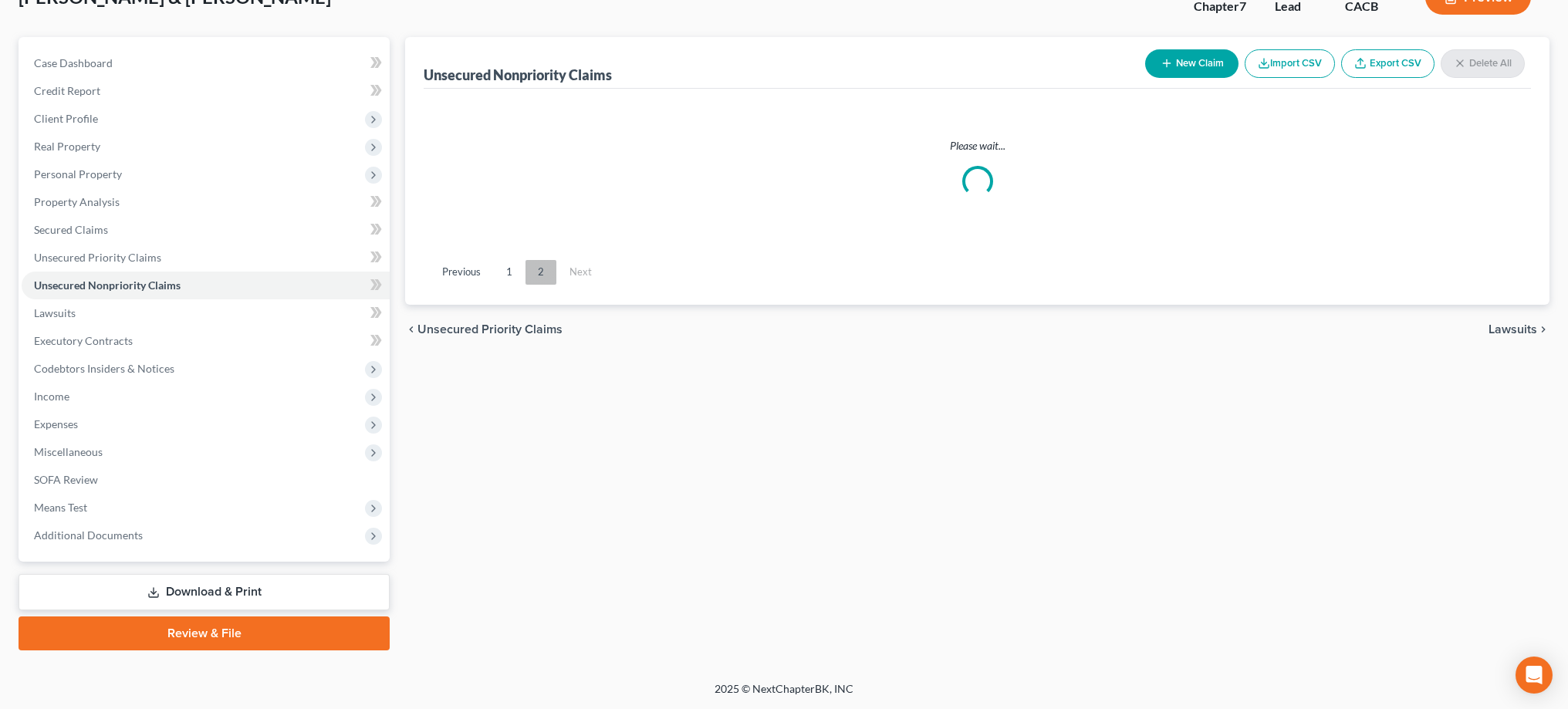
scroll to position [111, 0]
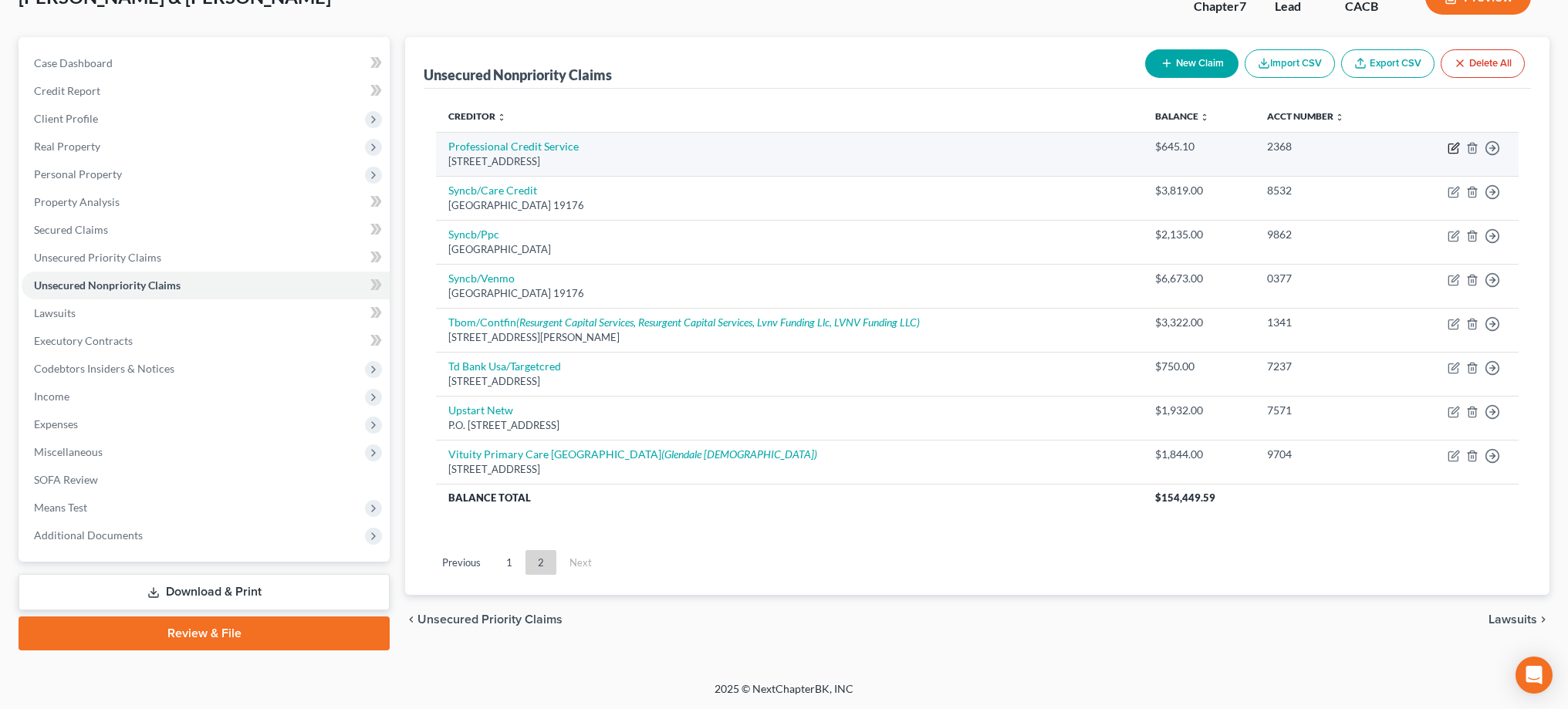
click at [1458, 148] on icon "button" at bounding box center [1453, 148] width 12 height 12
select select "38"
select select "9"
select select "0"
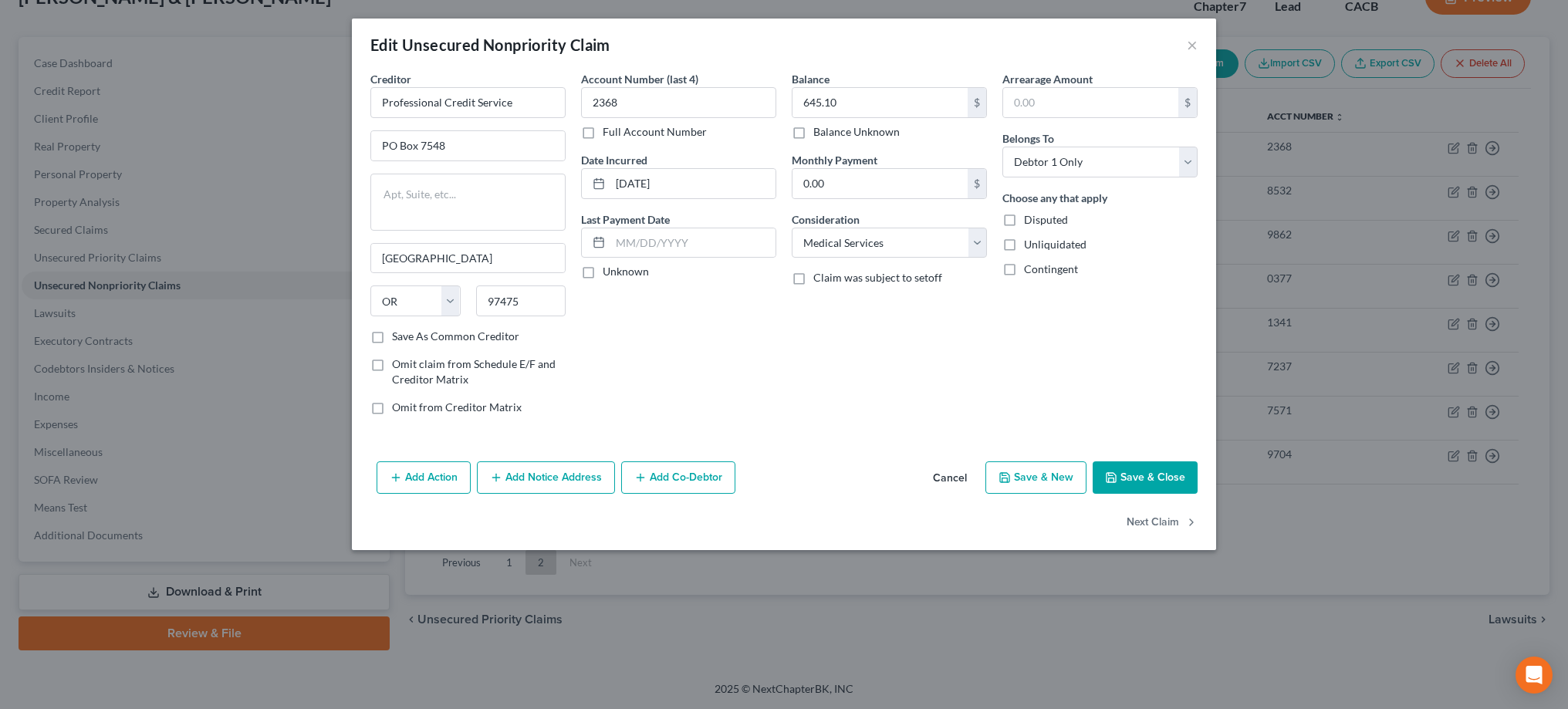
click at [576, 473] on button "Add Notice Address" at bounding box center [546, 478] width 138 height 32
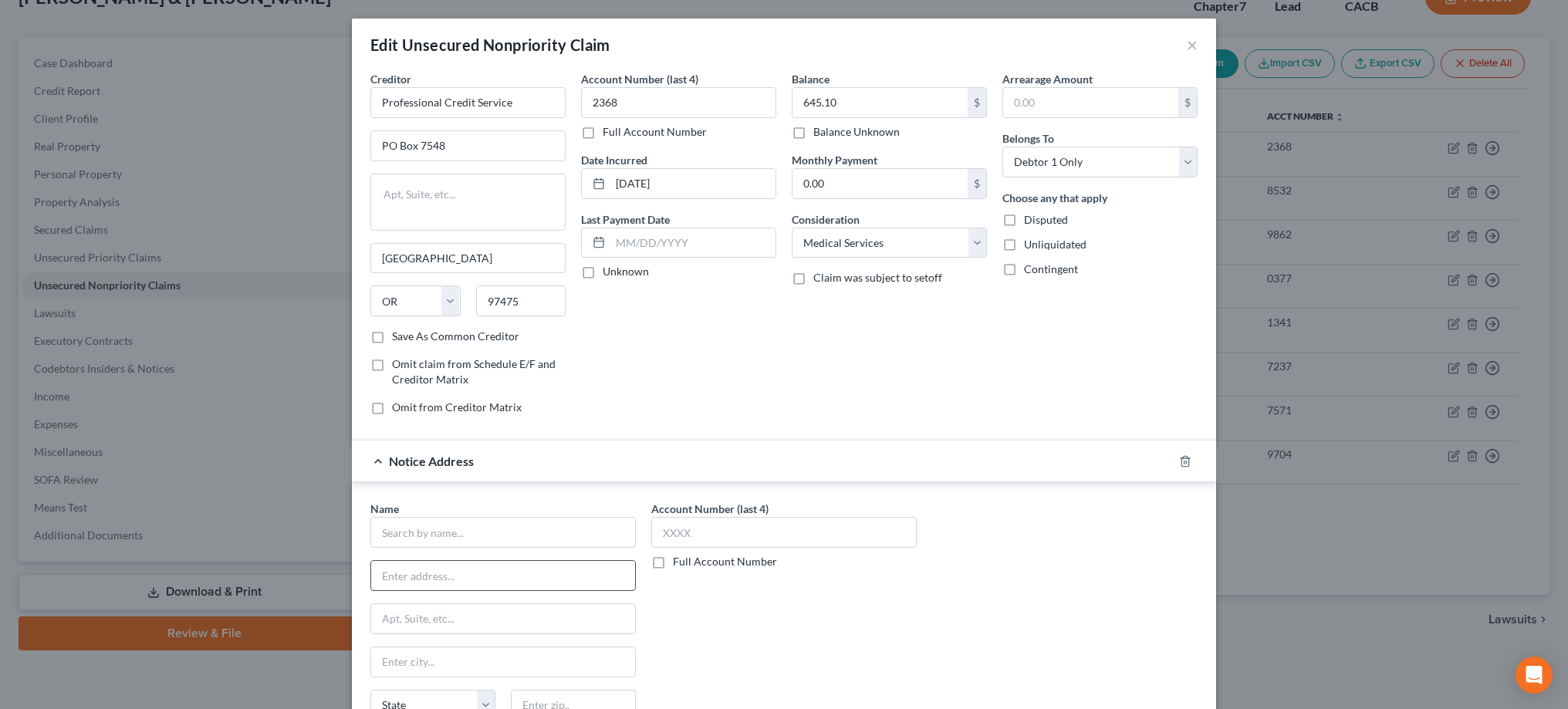
click at [490, 567] on input "text" at bounding box center [503, 575] width 264 height 30
paste input "141 N. Glendale Avenue"
type input "141 N. Glendale Avenue"
click at [508, 531] on input "text" at bounding box center [503, 532] width 266 height 30
type input "City of Glendale"
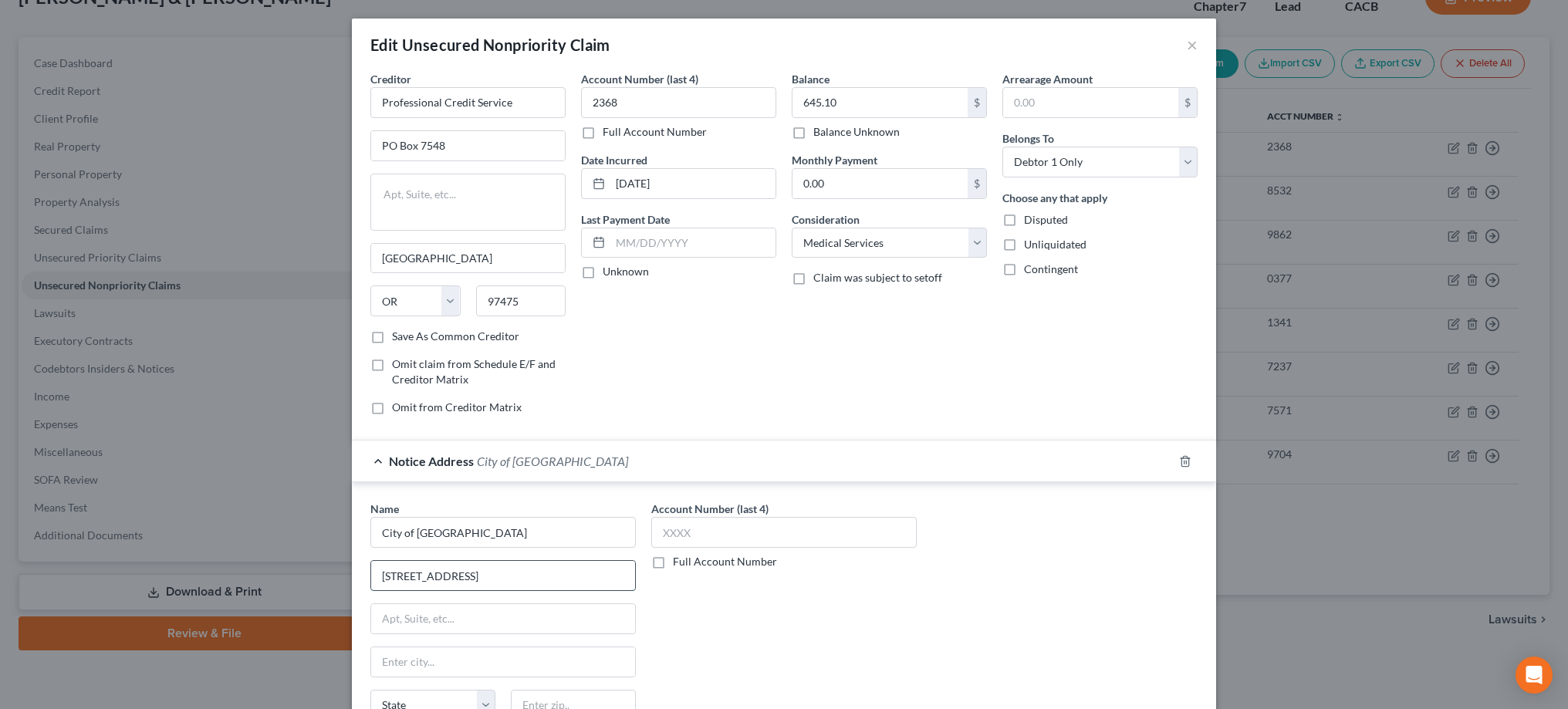
drag, startPoint x: 533, startPoint y: 569, endPoint x: 370, endPoint y: 569, distance: 163.0
click at [370, 569] on div "141 N. Glendale Avenue" at bounding box center [503, 575] width 266 height 30
click at [624, 613] on input "text" at bounding box center [503, 619] width 264 height 30
paste input "141 N. Glendale Avenue"
type input "141 N. Glendale Avenue"
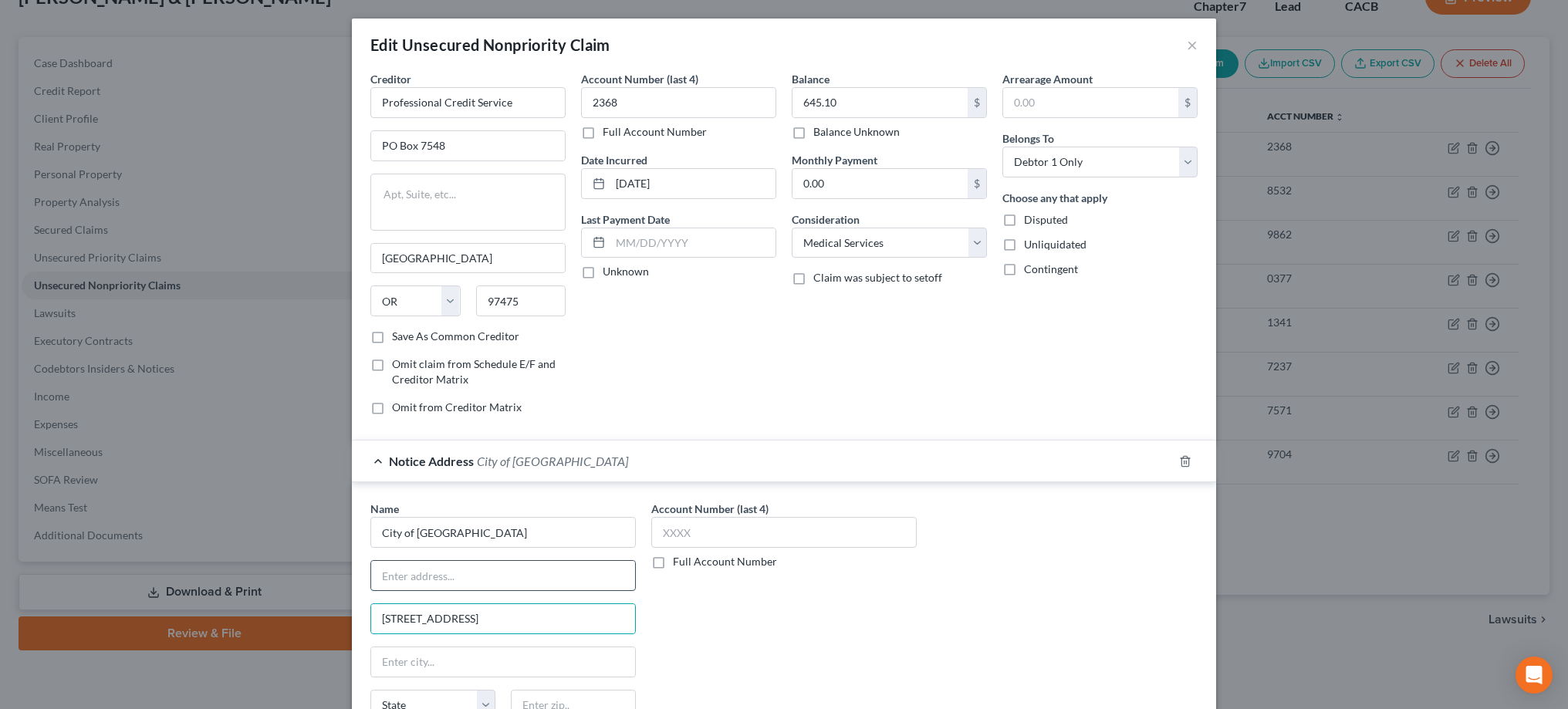
click at [452, 572] on input "text" at bounding box center [503, 575] width 264 height 30
type input "B"
type input "Attn: Billing"
click at [523, 532] on input "City of Glendale" at bounding box center [503, 532] width 266 height 30
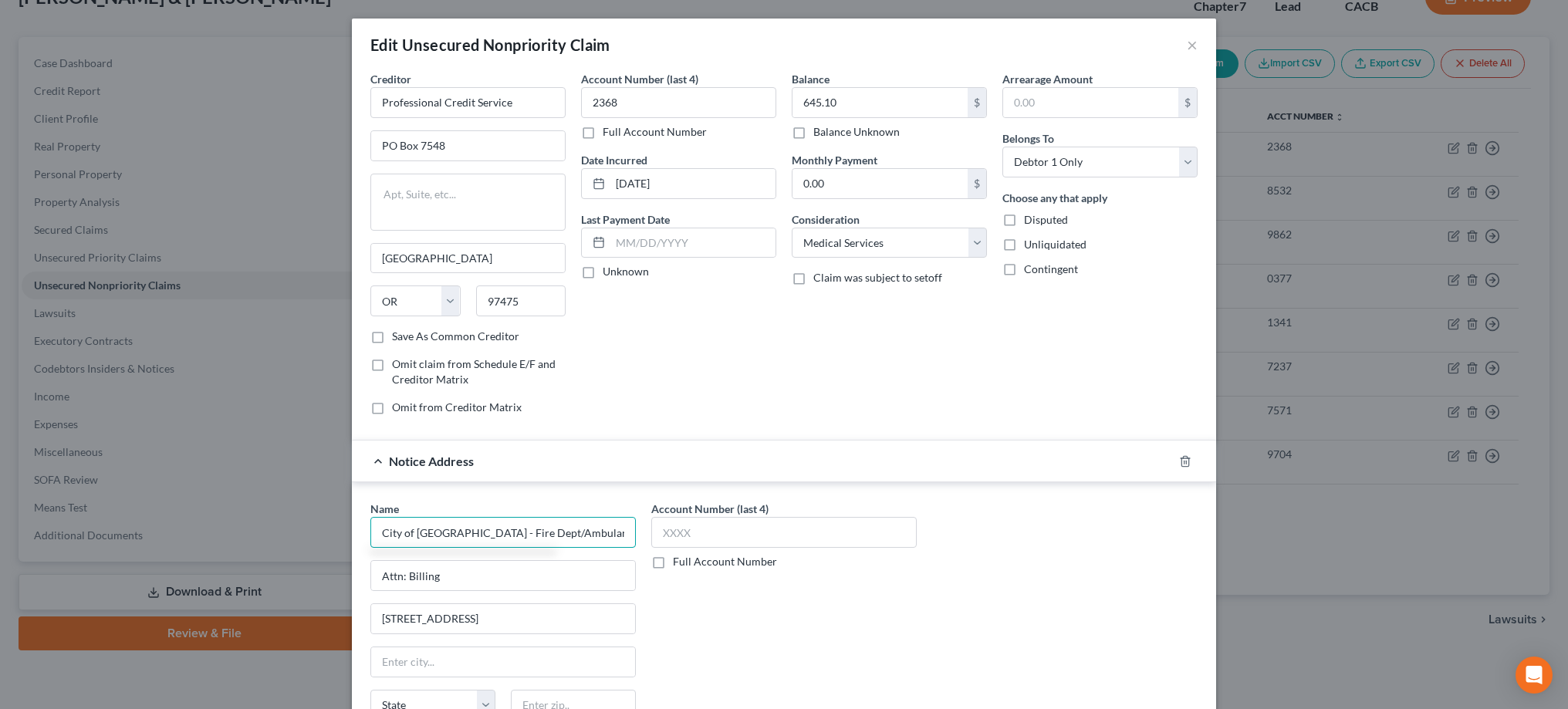
type input "City of Glendale - Fire Dept/Ambulance Services"
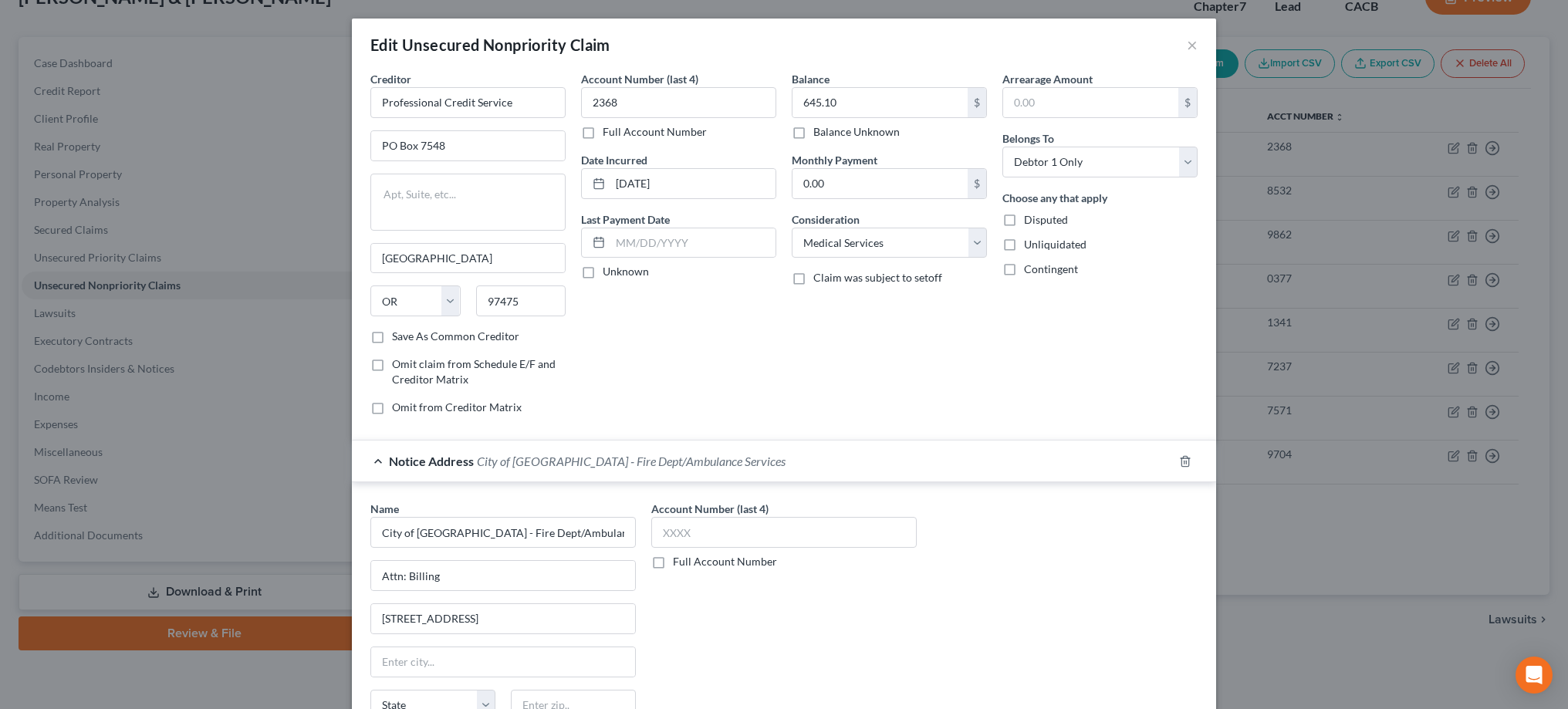
click at [780, 612] on div "Account Number (last 4) Full Account Number" at bounding box center [784, 630] width 281 height 259
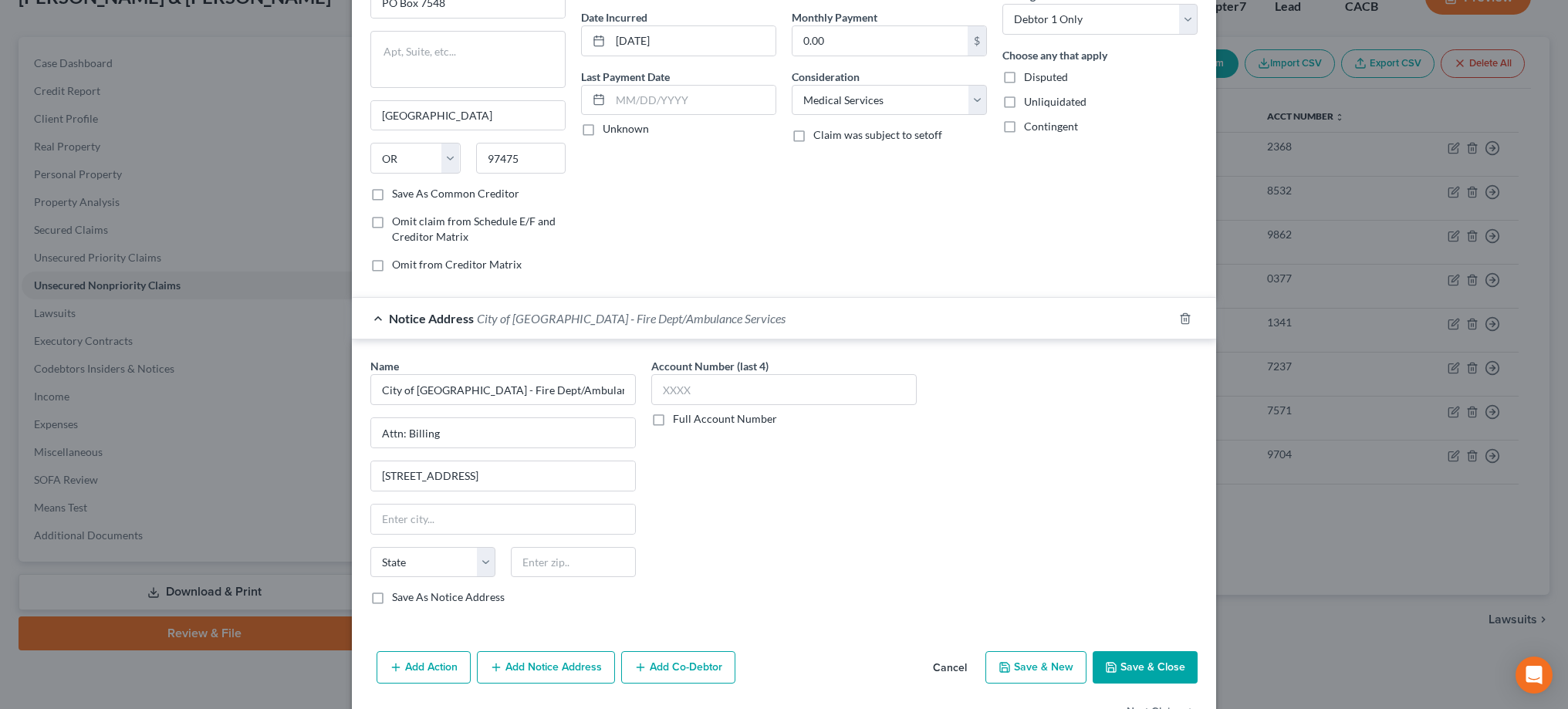
scroll to position [156, 0]
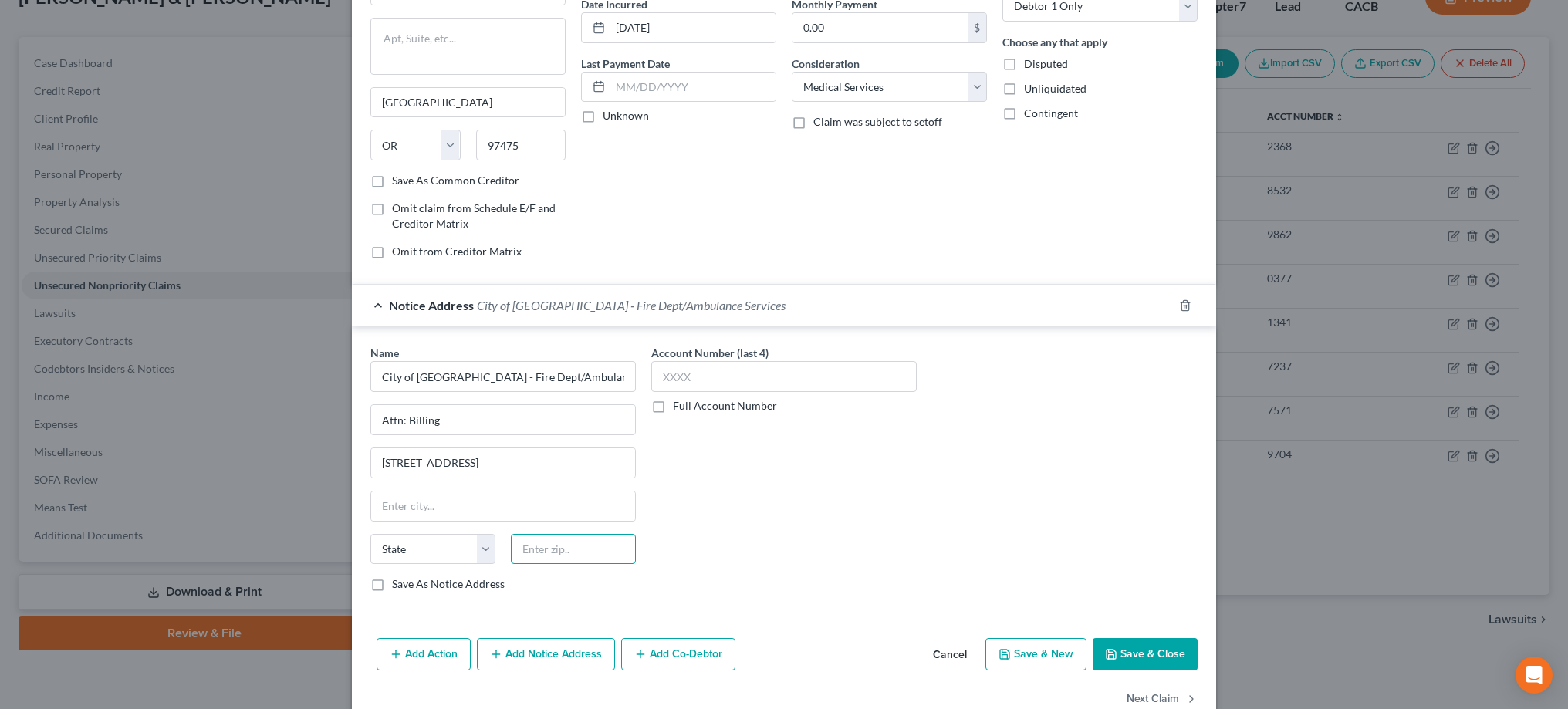
click at [583, 550] on input "text" at bounding box center [572, 549] width 125 height 30
click at [987, 581] on div "Name * City of Glendale - Fire Dept/Ambulance Services Attn: Billing 141 N. Gle…" at bounding box center [784, 474] width 843 height 259
click at [607, 559] on input "text" at bounding box center [572, 549] width 125 height 30
type input "91206"
click at [734, 374] on input "text" at bounding box center [784, 376] width 266 height 30
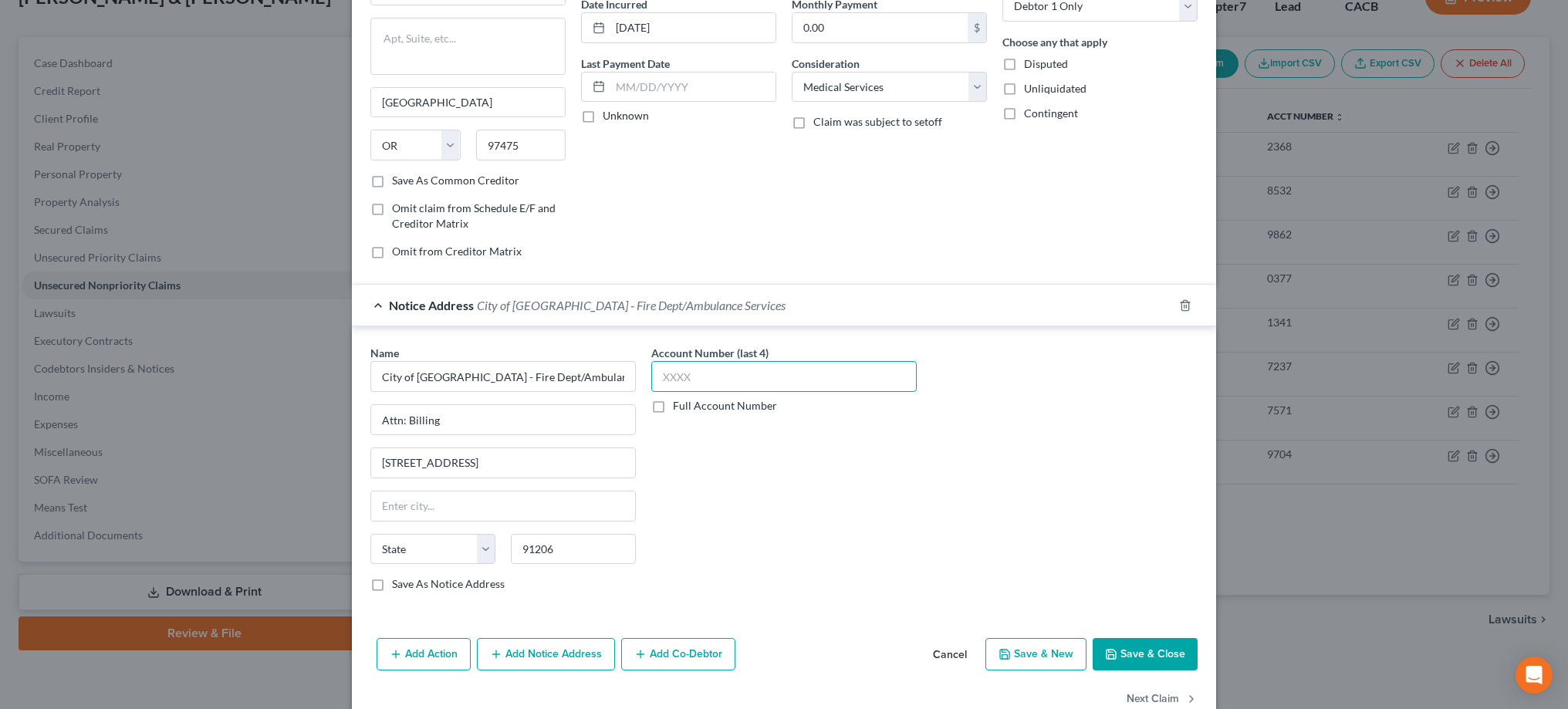
type input "[GEOGRAPHIC_DATA]"
select select "4"
type input "XXXX"
click at [1138, 648] on button "Save & Close" at bounding box center [1145, 654] width 105 height 32
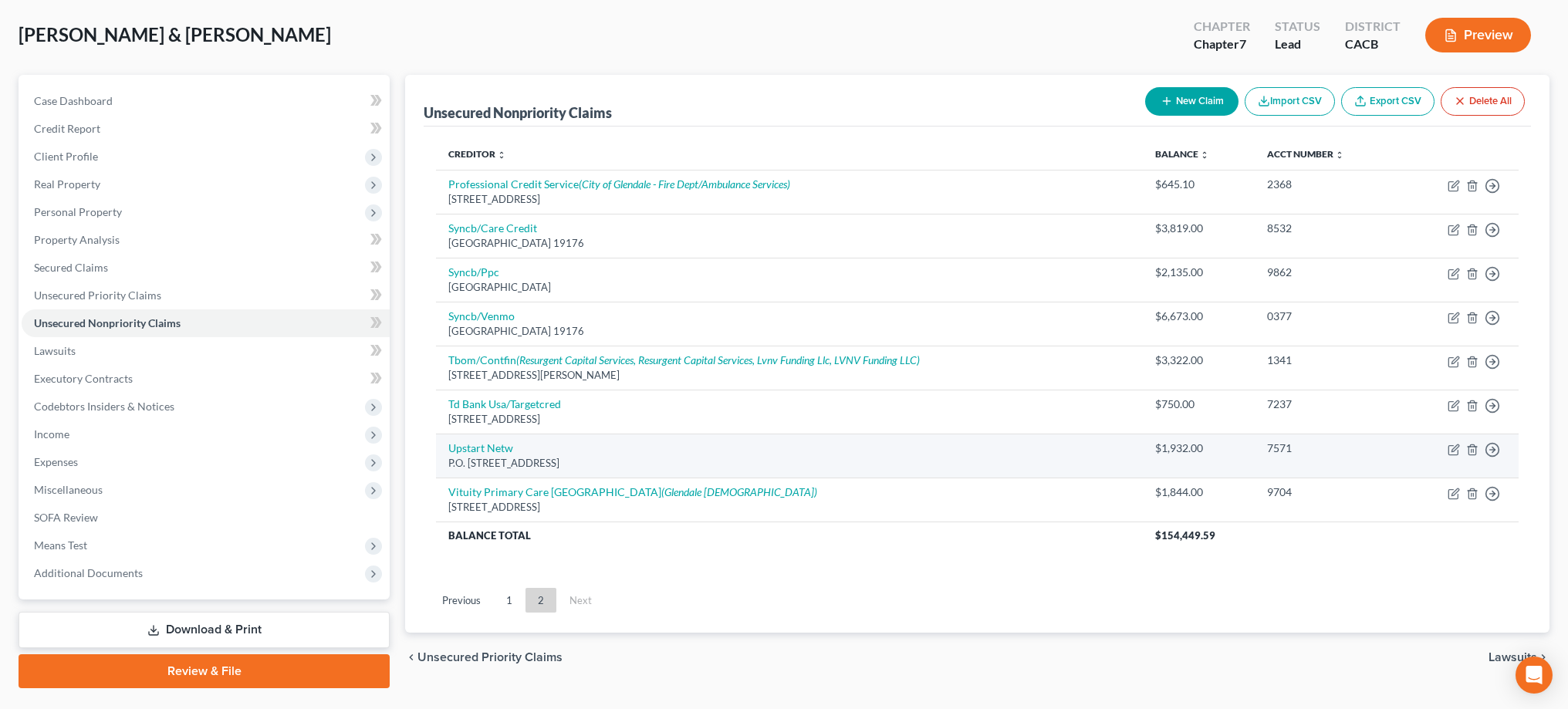
scroll to position [59, 0]
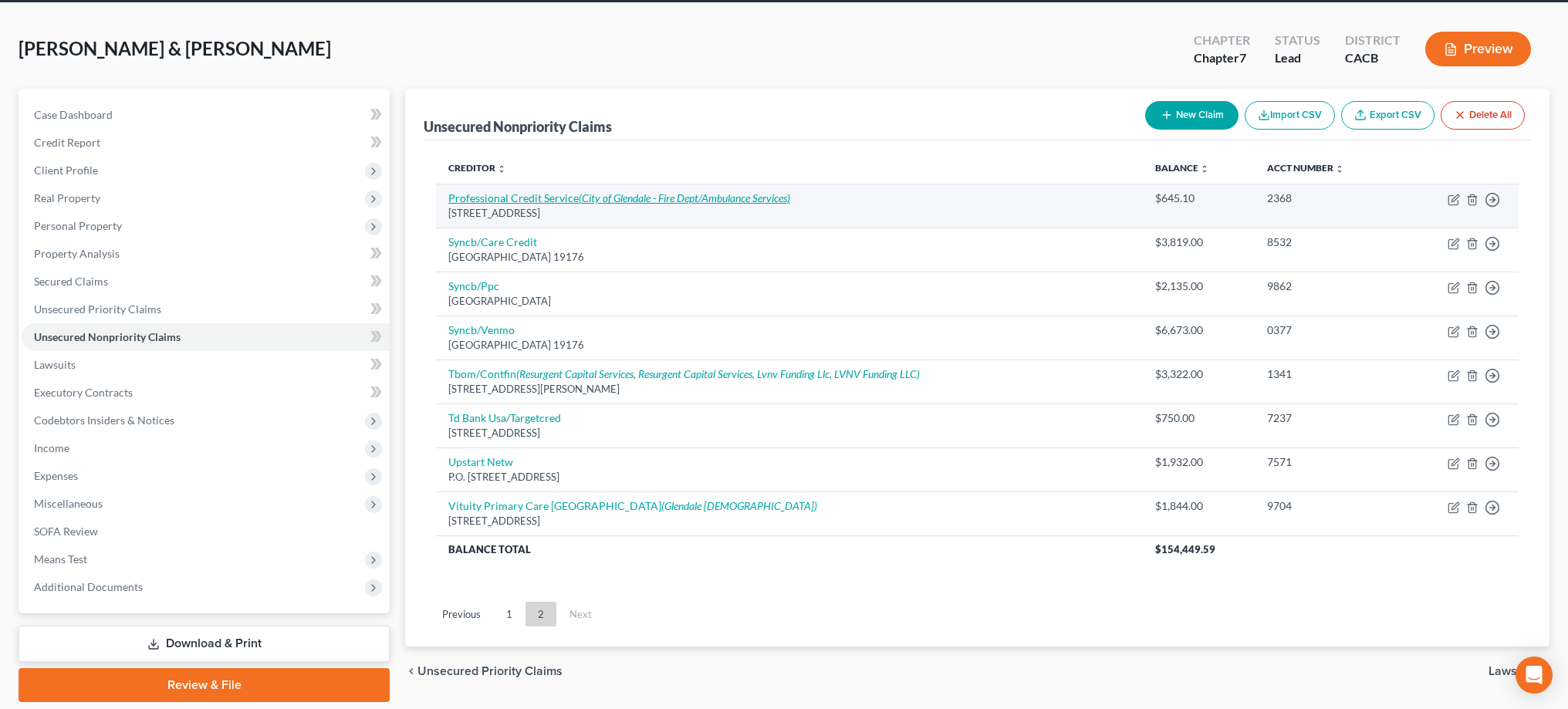
click at [766, 205] on icon "(City of Glendale - Fire Dept/Ambulance Services)" at bounding box center [685, 198] width 211 height 13
select select "38"
select select "9"
select select "0"
select select "4"
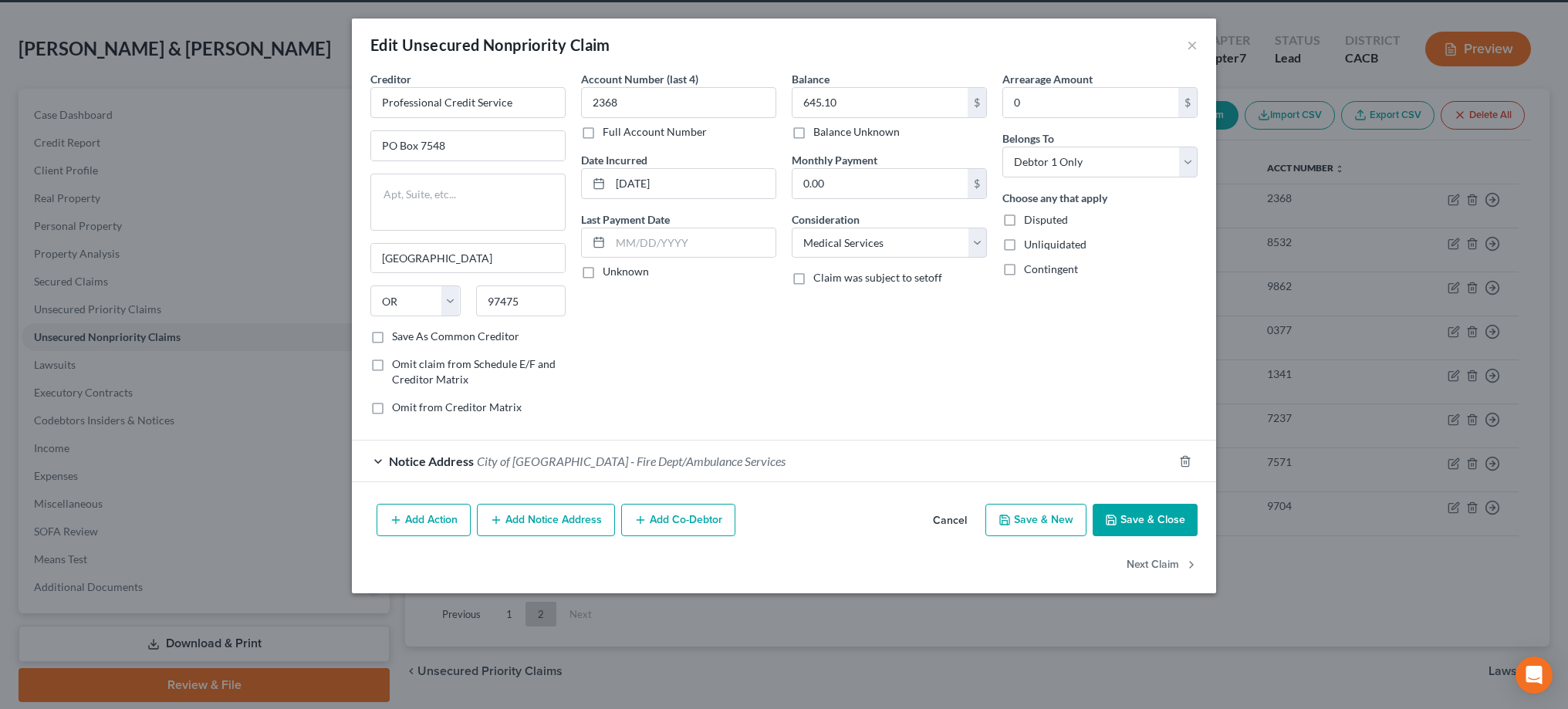
click at [387, 458] on div "Notice Address City of Glendale - Fire Dept/Ambulance Services" at bounding box center [763, 461] width 821 height 41
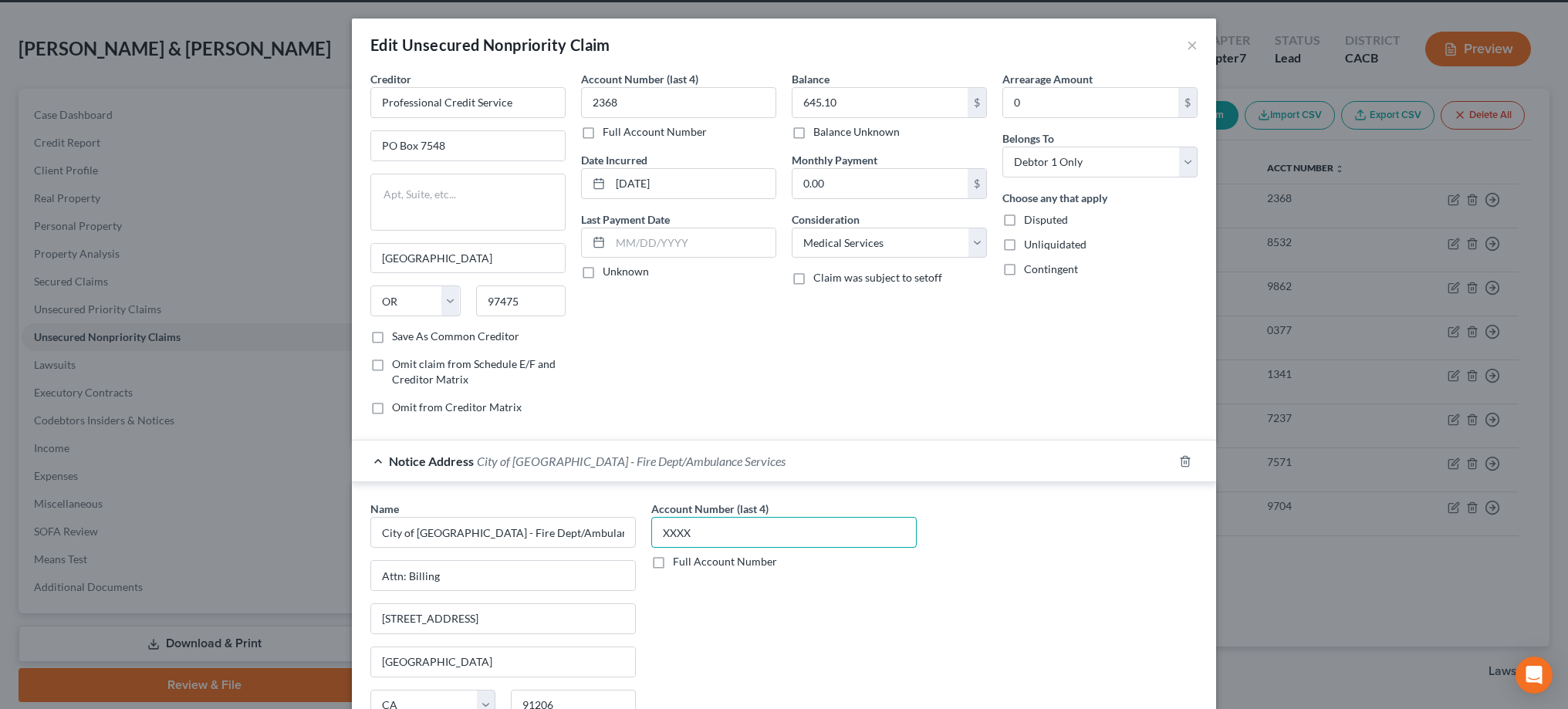
click at [743, 536] on input "XXXX" at bounding box center [784, 532] width 266 height 30
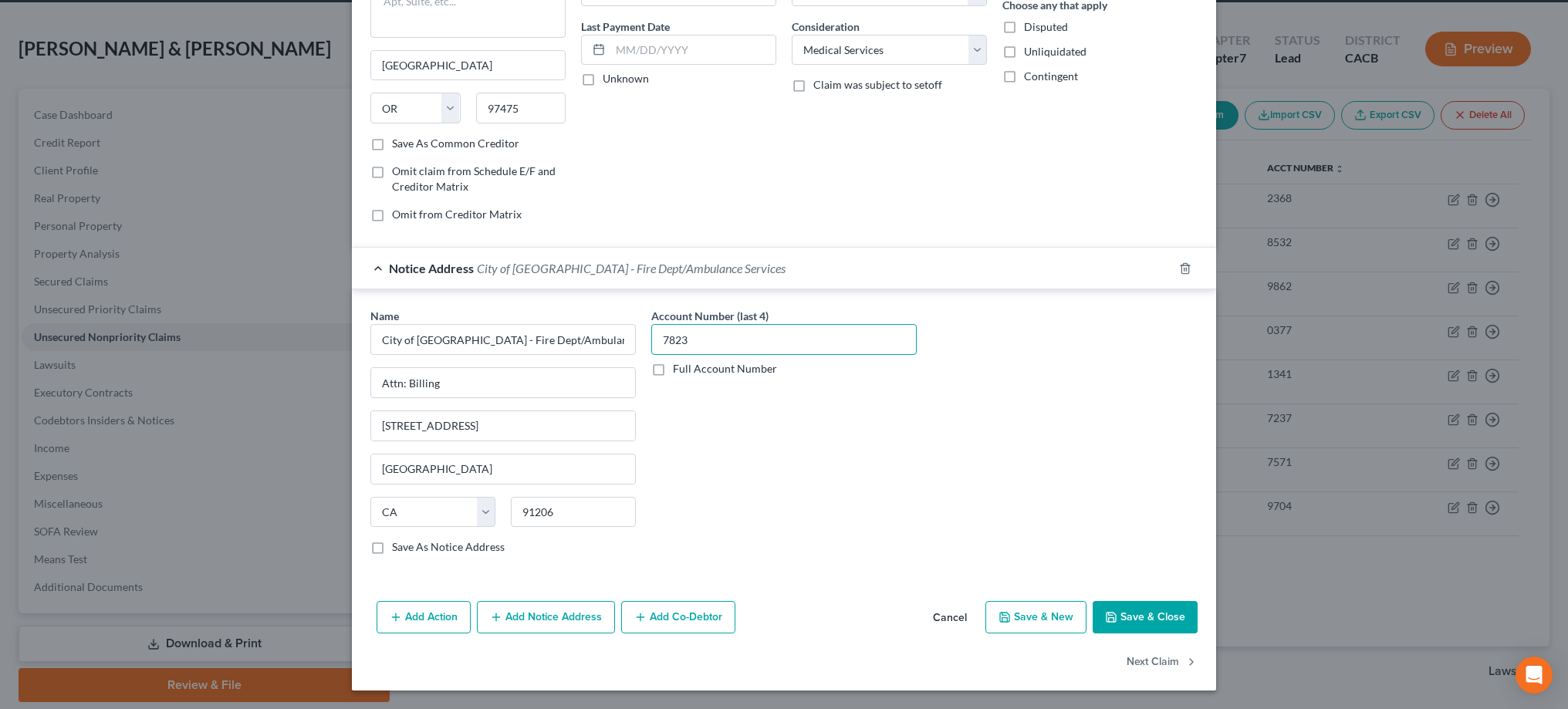
type input "7823"
click at [1135, 607] on button "Save & Close" at bounding box center [1145, 618] width 105 height 32
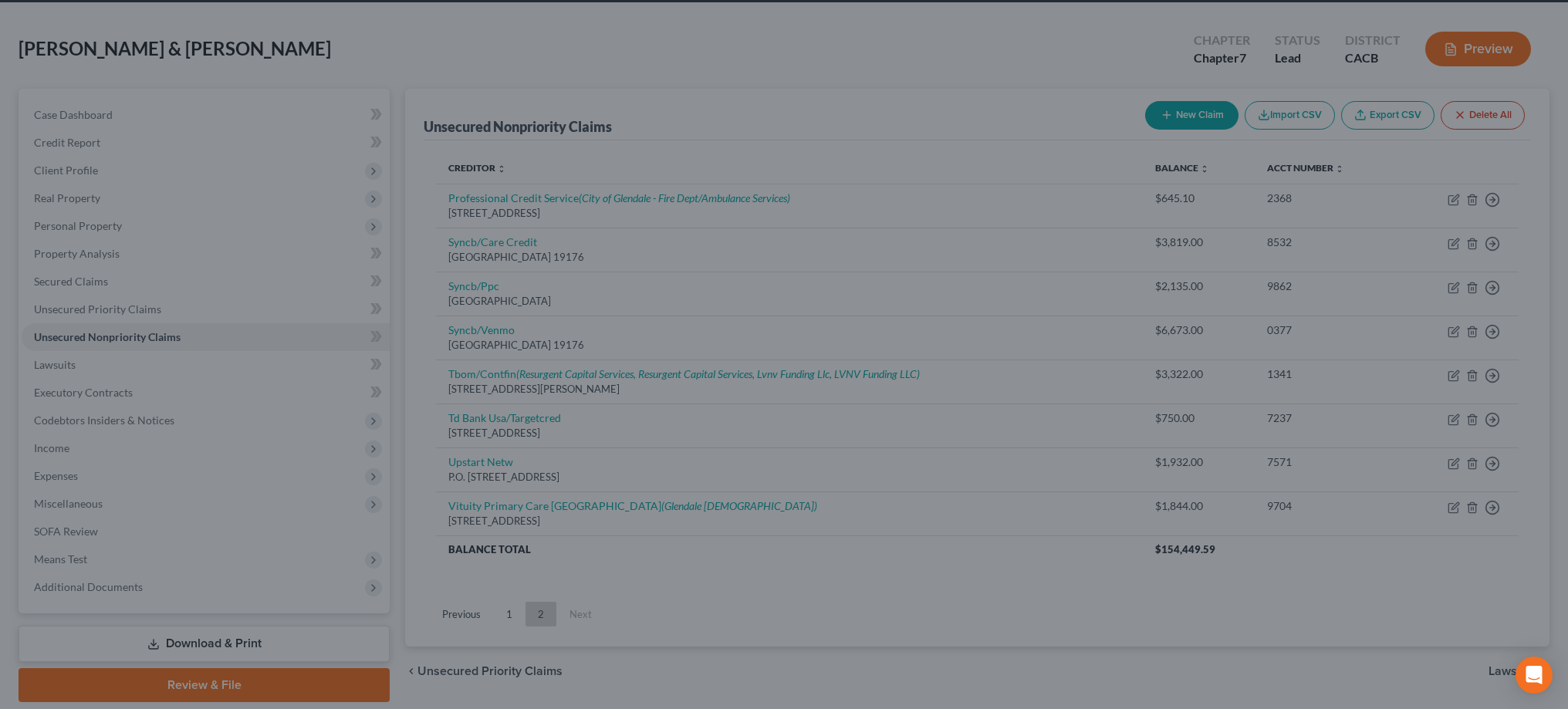
scroll to position [0, 0]
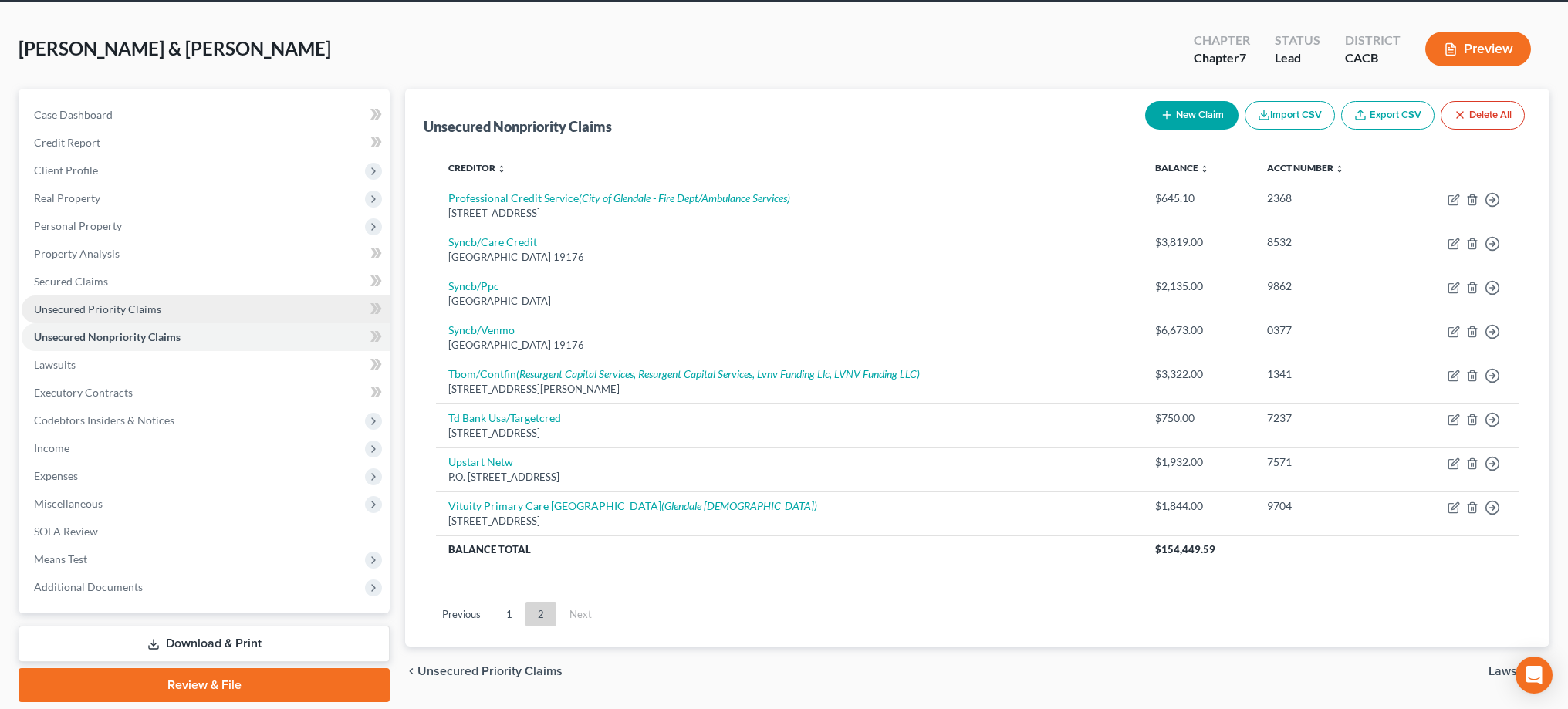
click at [220, 309] on link "Unsecured Priority Claims" at bounding box center [206, 308] width 368 height 28
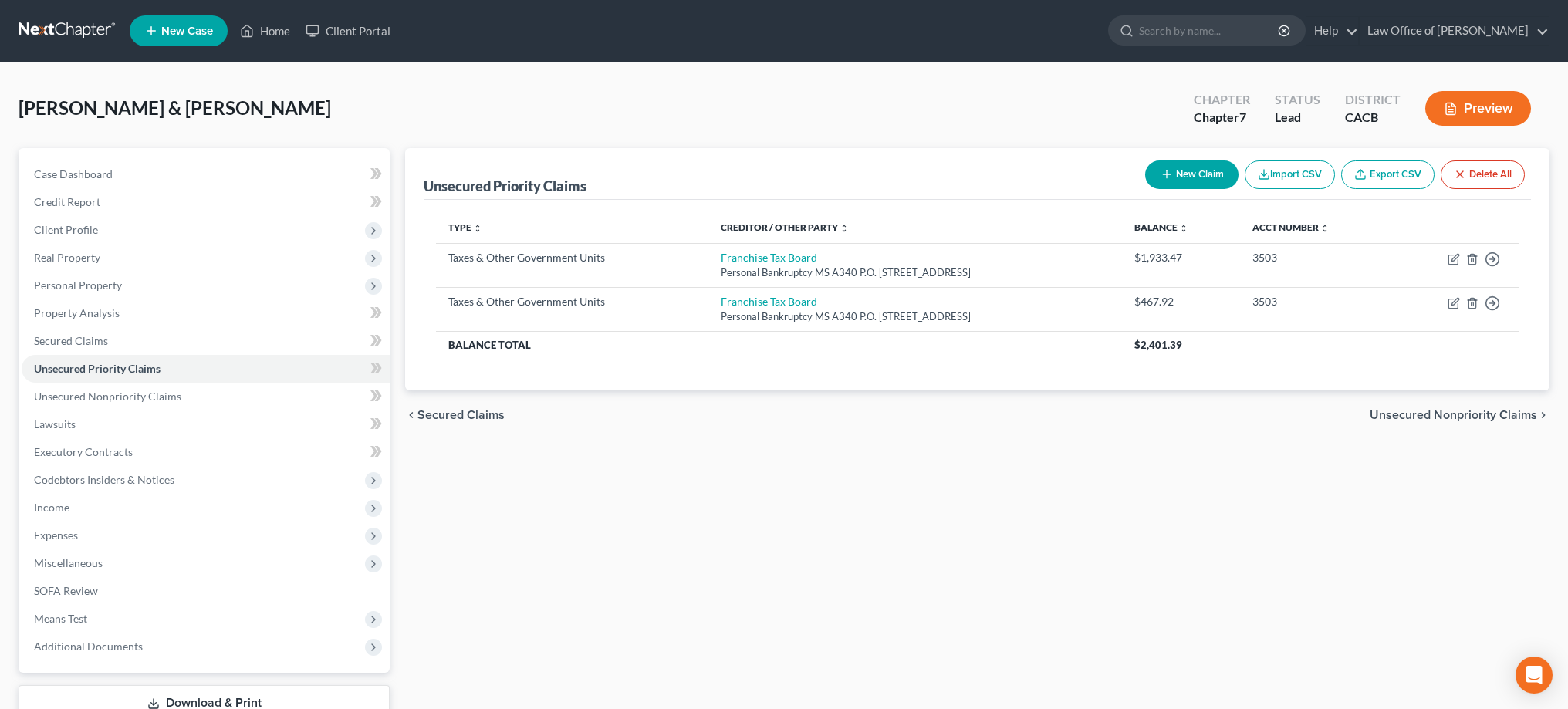
click at [1209, 181] on button "New Claim" at bounding box center [1192, 175] width 93 height 29
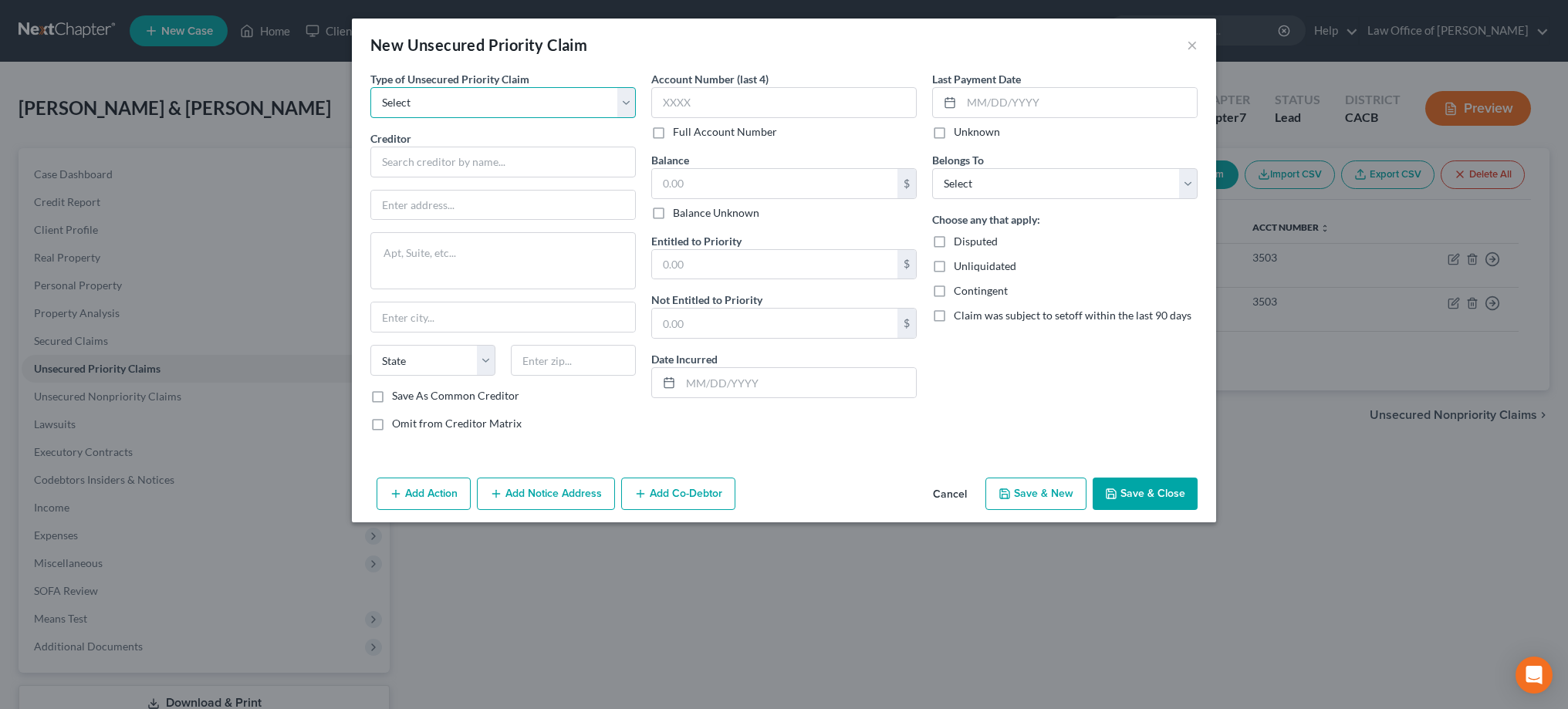
select select "0"
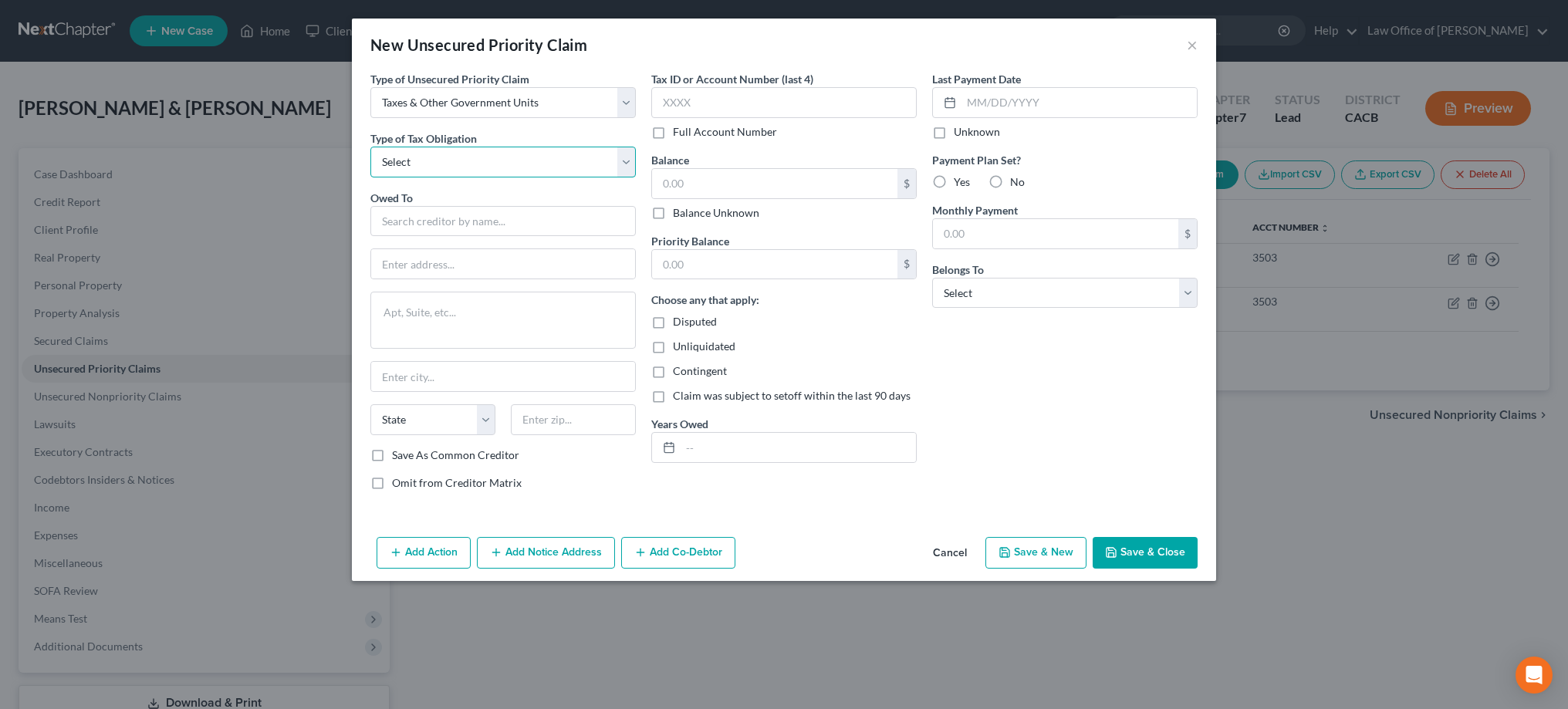
select select "2"
click at [490, 219] on input "text" at bounding box center [503, 221] width 266 height 30
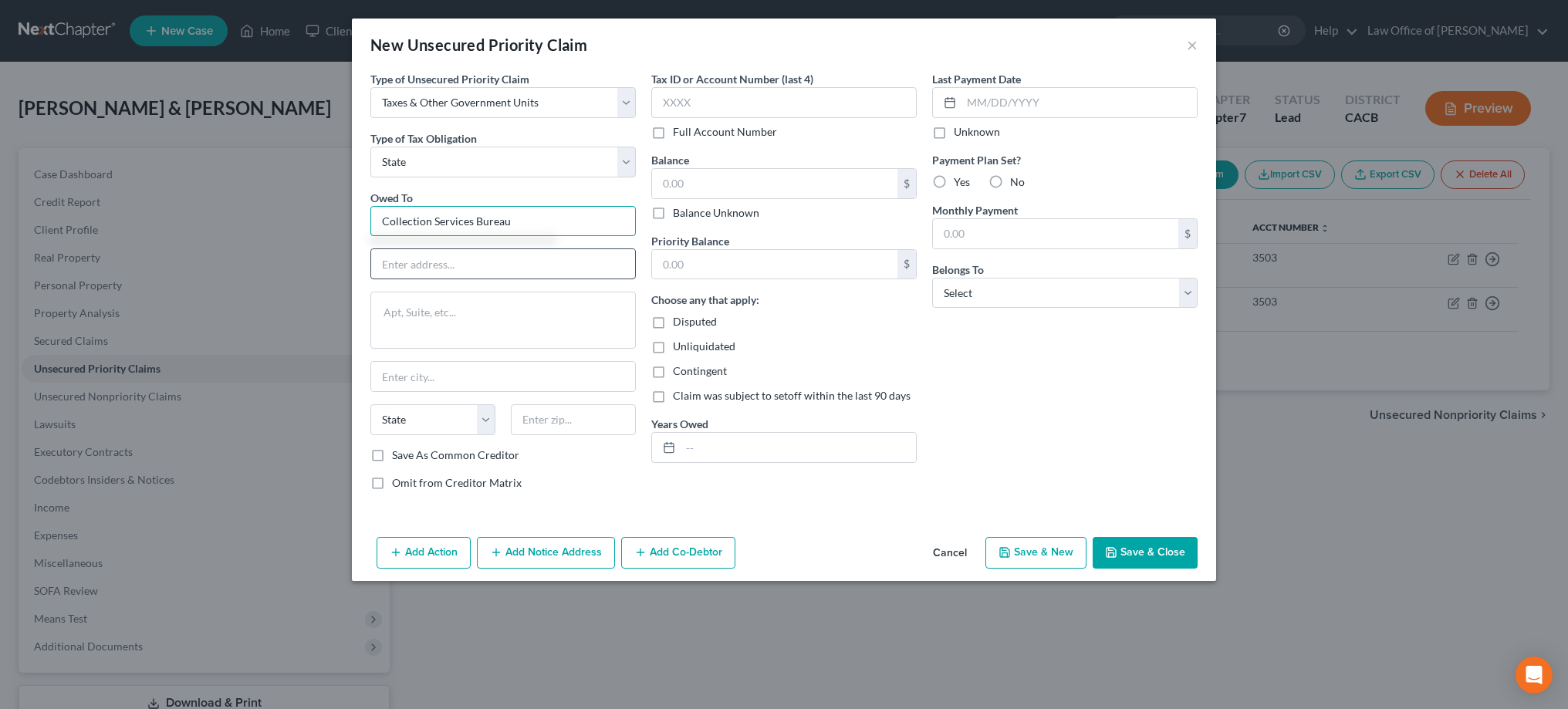
type input "Collection Services Bureau"
click at [444, 262] on input "text" at bounding box center [503, 264] width 264 height 30
type input "PO Box 30149"
click at [573, 415] on input "text" at bounding box center [572, 420] width 125 height 30
type input "48909"
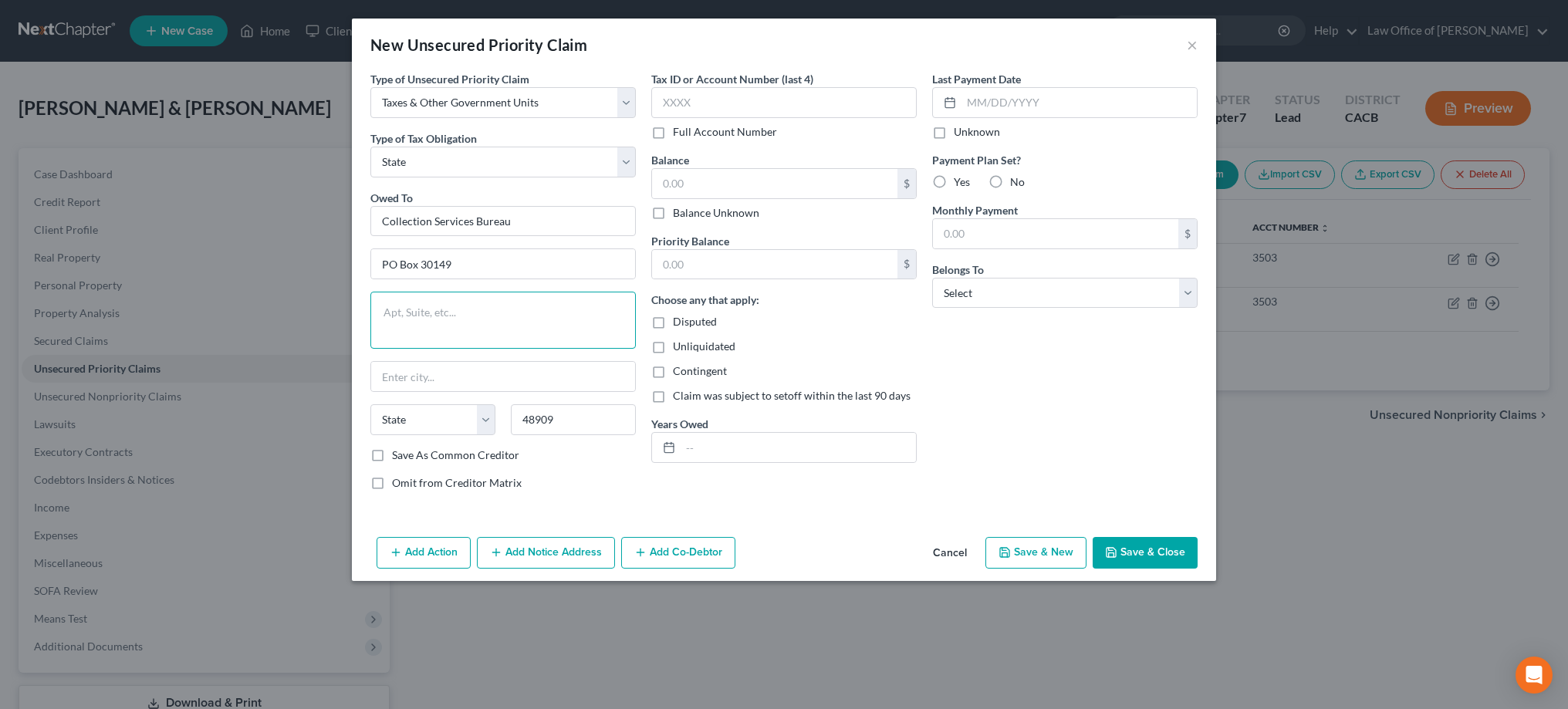
click at [565, 305] on textarea at bounding box center [503, 320] width 266 height 57
type input "Lansing"
select select "23"
click at [750, 103] on input "text" at bounding box center [784, 103] width 266 height 30
type input "3100"
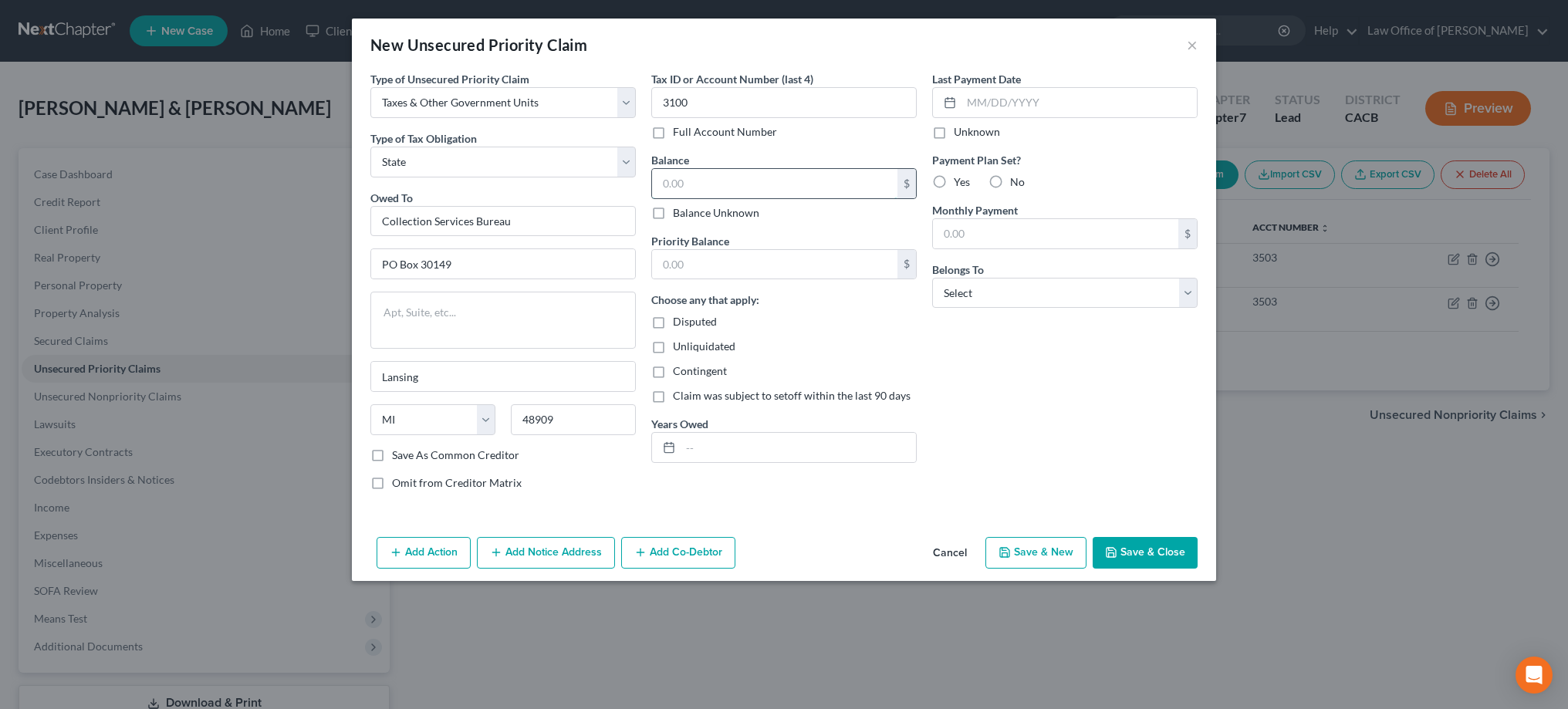
click at [801, 187] on input "text" at bounding box center [775, 183] width 246 height 30
type input "1,974.82"
click at [820, 260] on input "text" at bounding box center [775, 265] width 246 height 30
type input "1,974.82"
click at [826, 449] on input "text" at bounding box center [798, 447] width 235 height 30
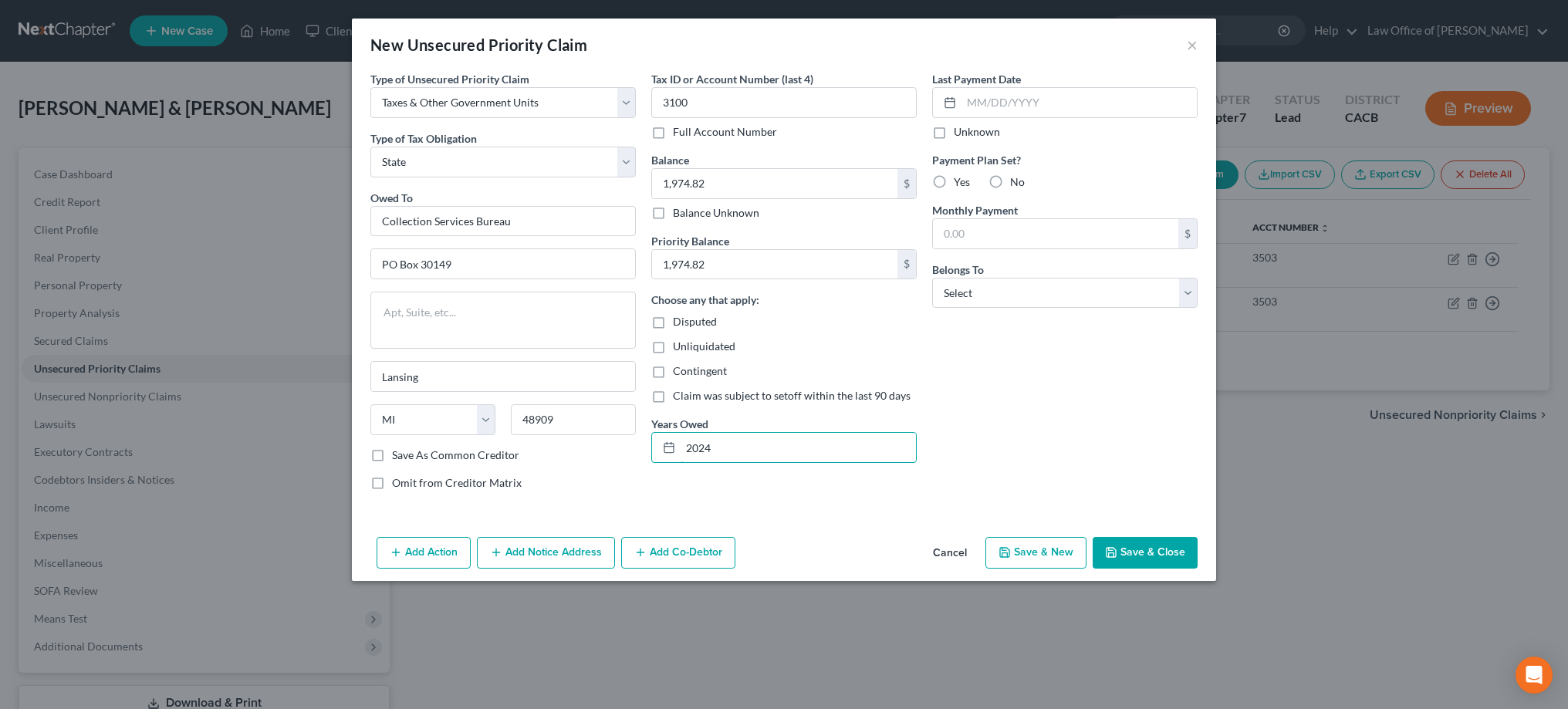
type input "2024"
click at [990, 424] on div "Last Payment Date Unknown Payment Plan Set? Yes No Monthly Payment $ Belongs To…" at bounding box center [1064, 287] width 281 height 432
click at [1007, 236] on input "text" at bounding box center [1056, 233] width 246 height 30
select select "1"
click at [1010, 181] on label "No" at bounding box center [1017, 182] width 14 height 15
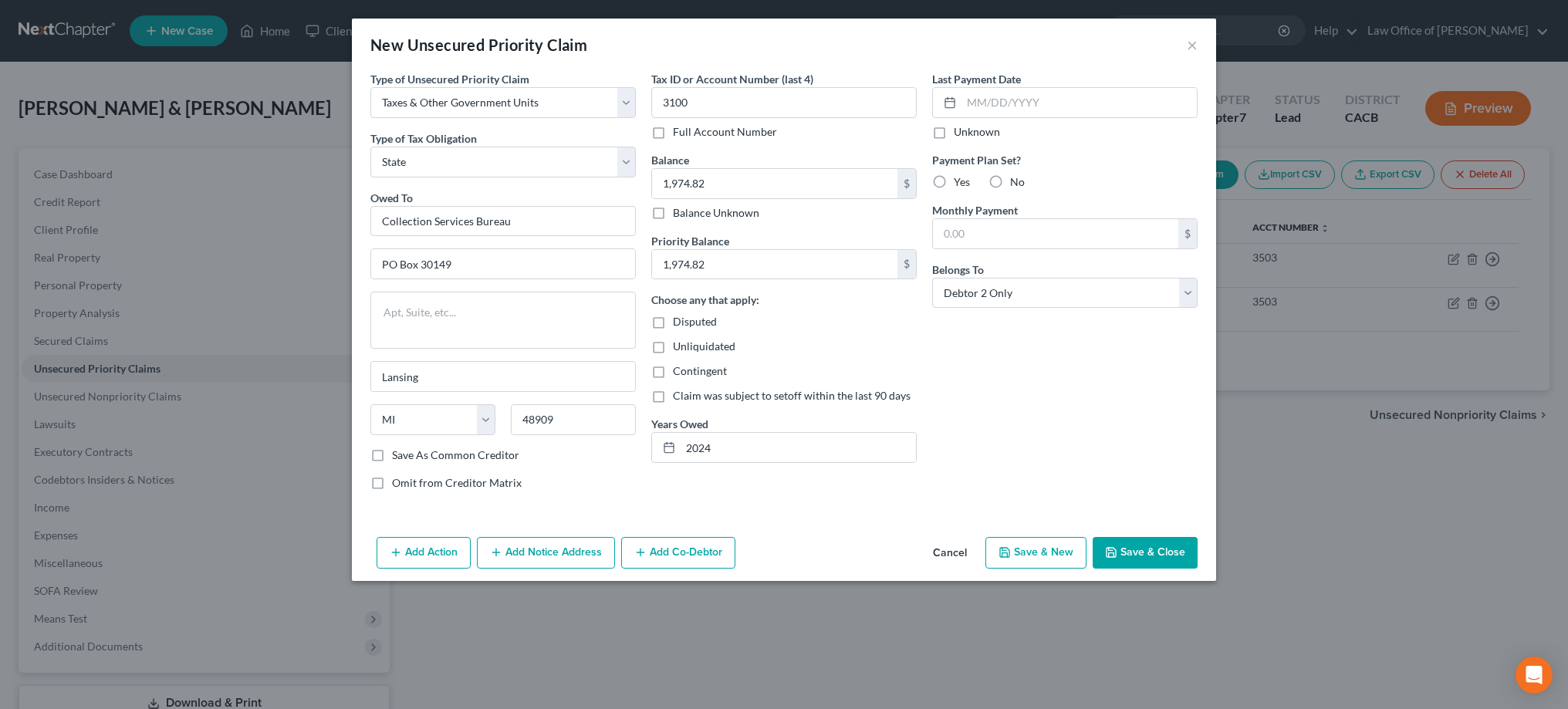
click at [1016, 181] on input "No" at bounding box center [1021, 179] width 10 height 10
radio input "true"
click at [975, 366] on div "Last Payment Date Unknown Payment Plan Set? Yes No Monthly Payment $ Belongs To…" at bounding box center [1064, 287] width 281 height 432
select select "2"
click at [728, 517] on div "Type of Unsecured Priority Claim * Select Taxes & Other Government Units Domest…" at bounding box center [784, 301] width 864 height 460
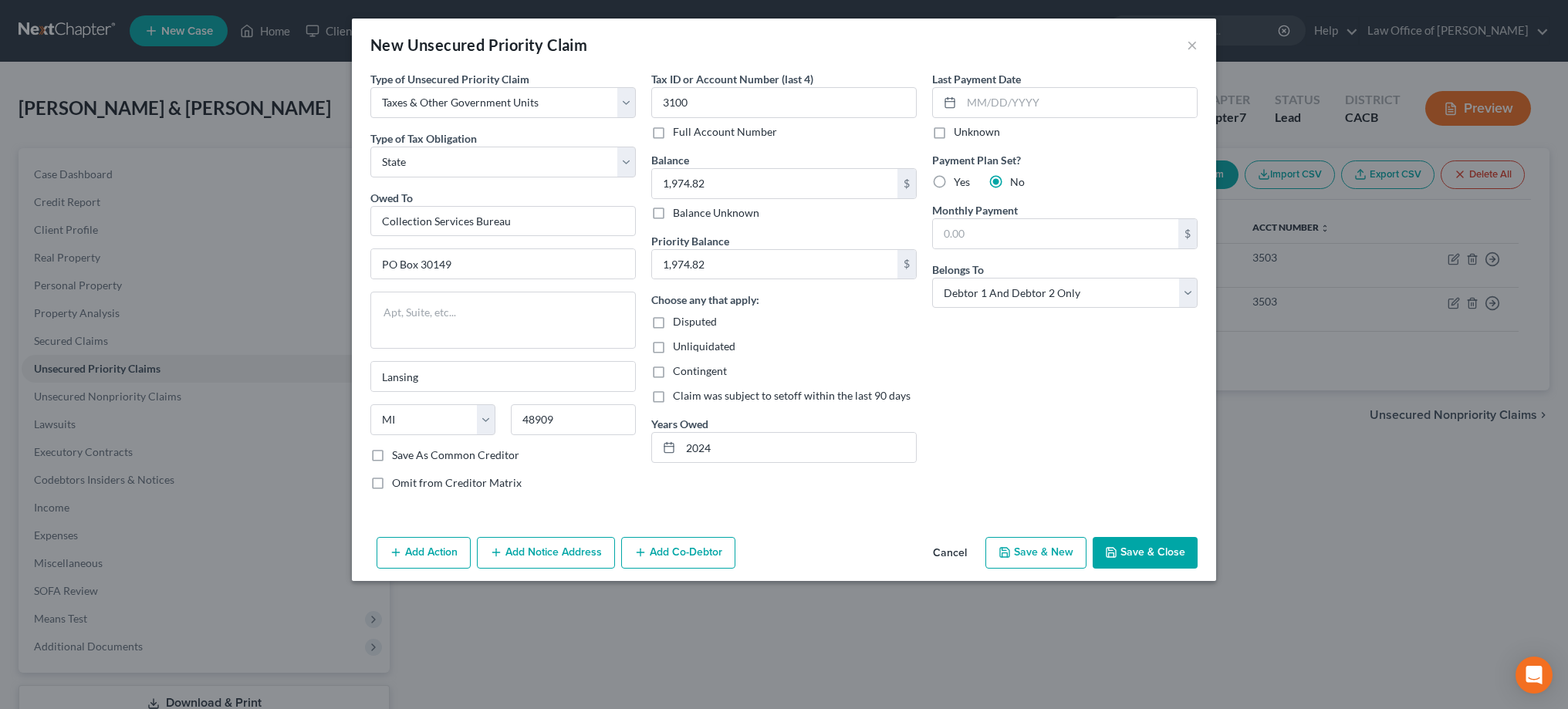
click at [1129, 551] on button "Save & Close" at bounding box center [1145, 553] width 105 height 32
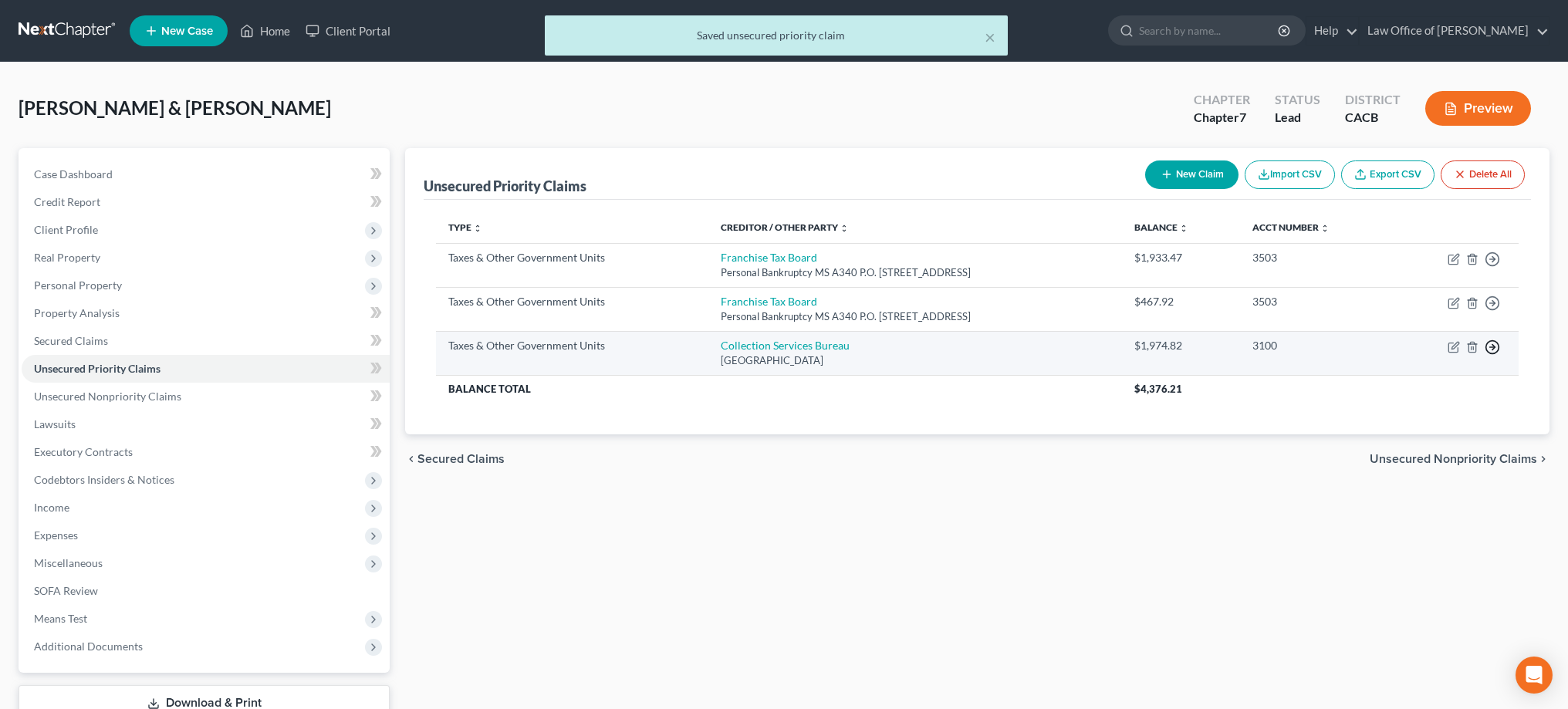
click at [1492, 263] on polyline "button" at bounding box center [1493, 260] width 2 height 6
click at [1432, 385] on link "Move to F" at bounding box center [1420, 384] width 129 height 27
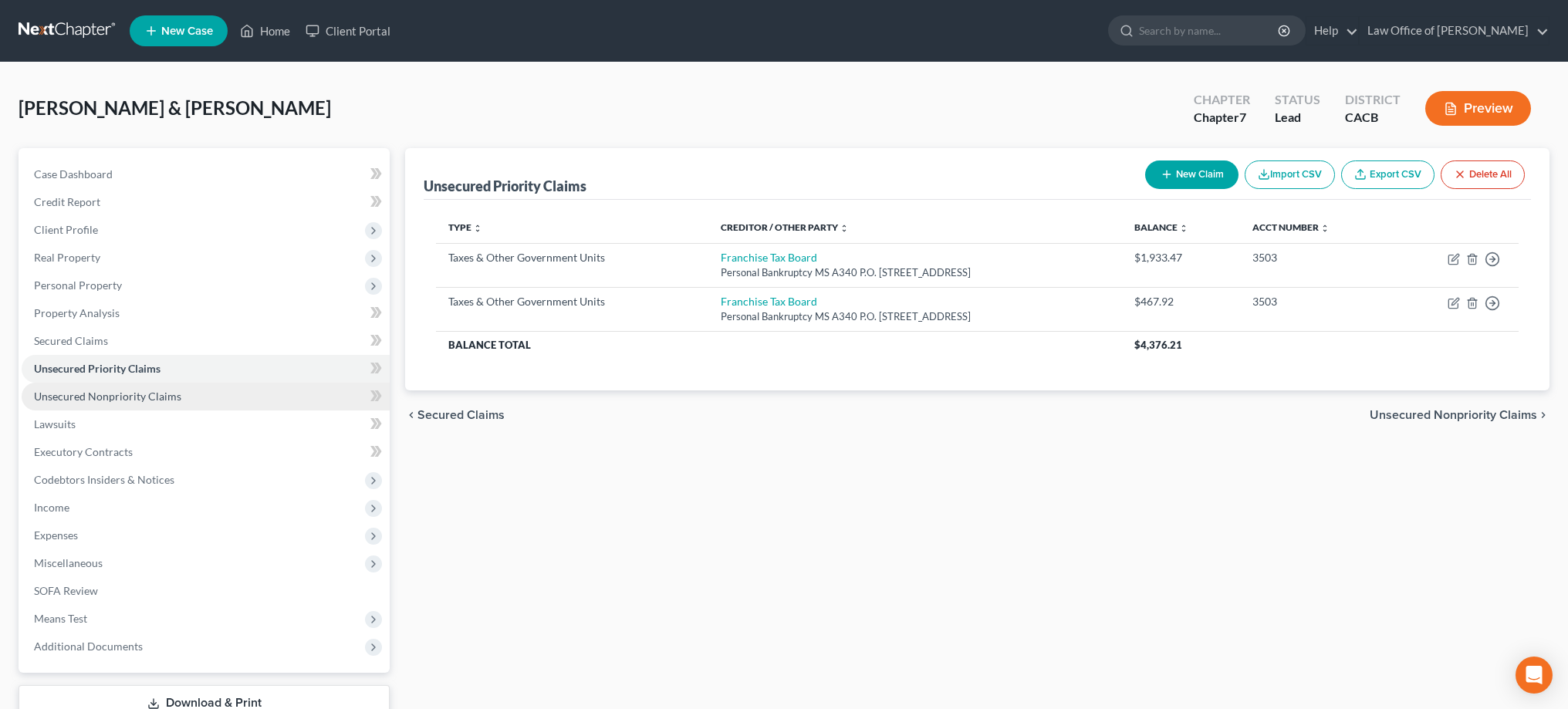
click at [141, 392] on span "Unsecured Nonpriority Claims" at bounding box center [108, 396] width 148 height 13
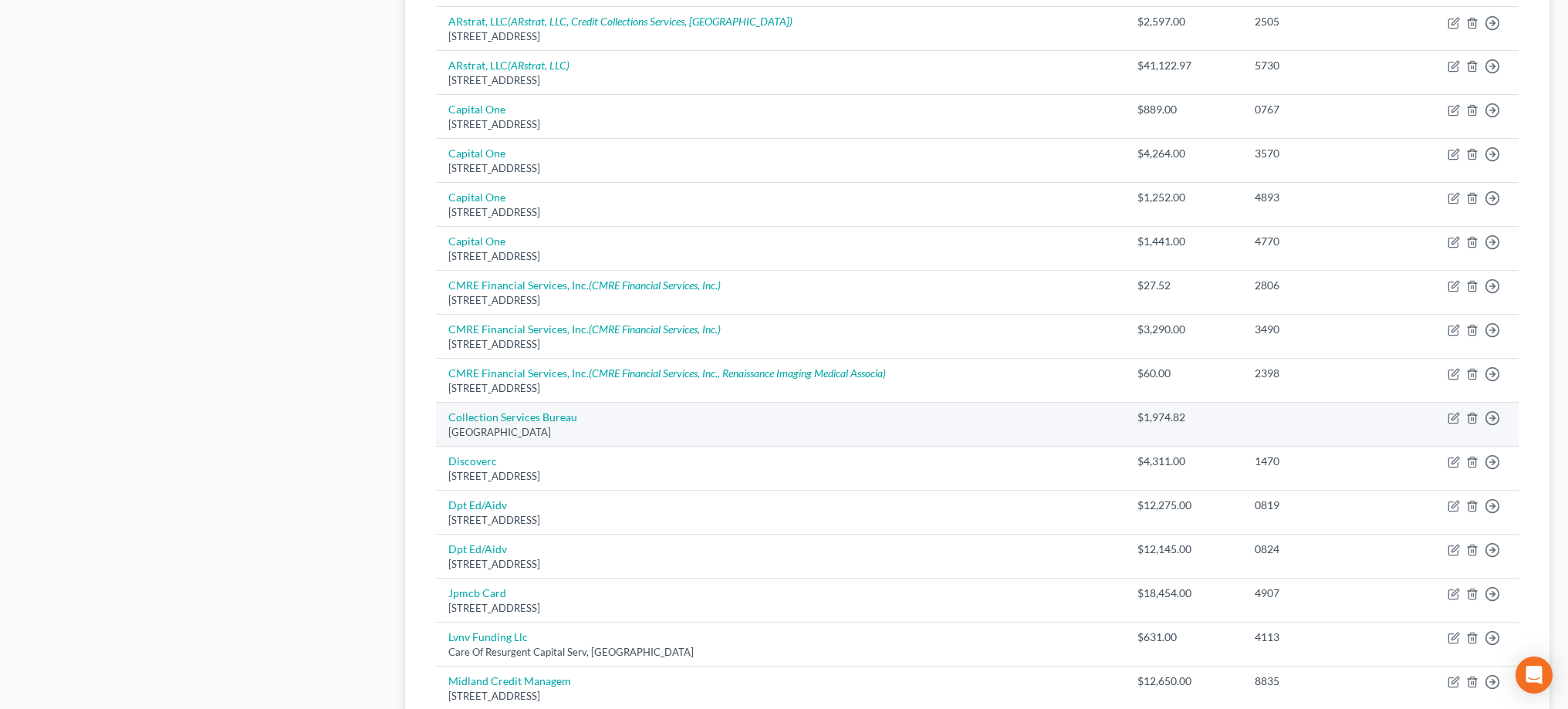
scroll to position [815, 0]
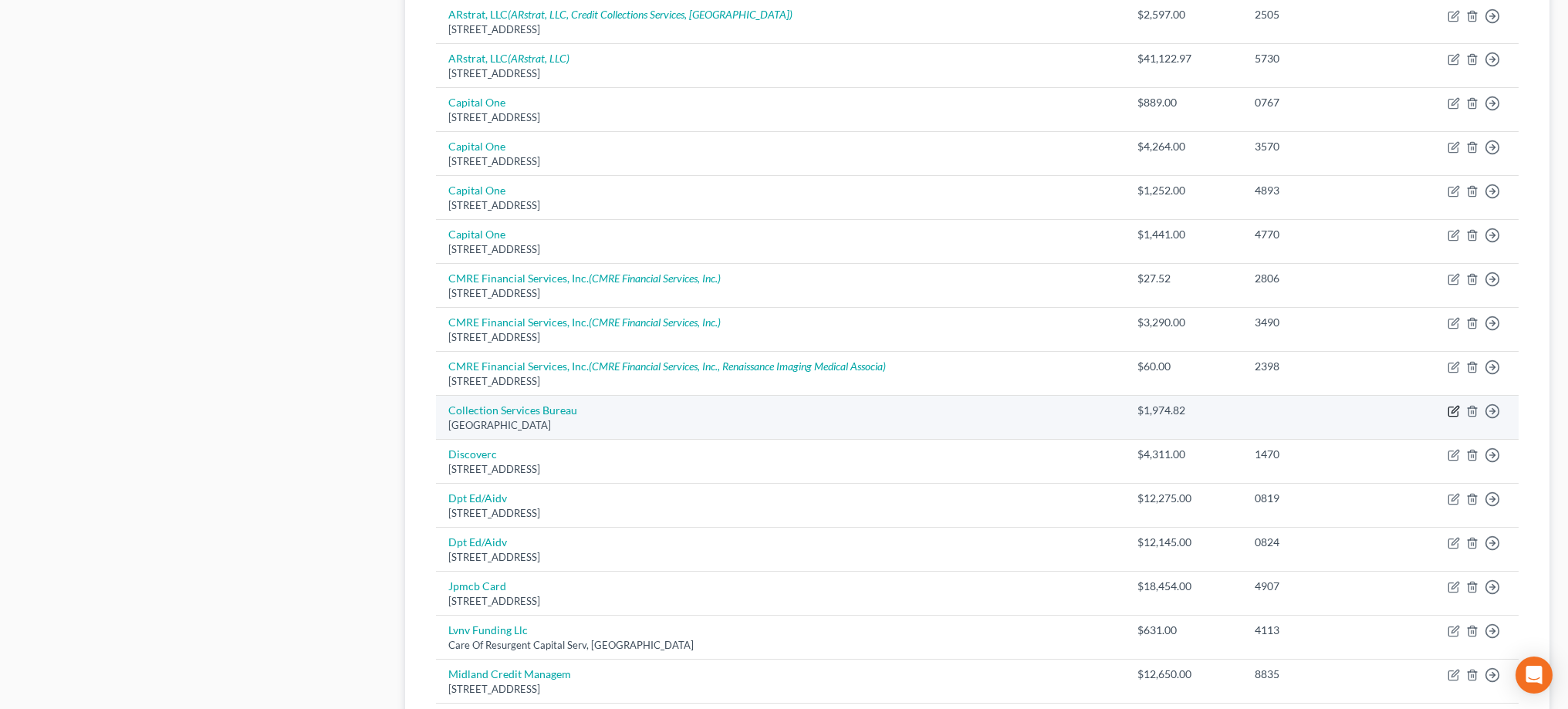
click at [1451, 404] on icon "button" at bounding box center [1453, 410] width 12 height 12
select select "23"
select select "2"
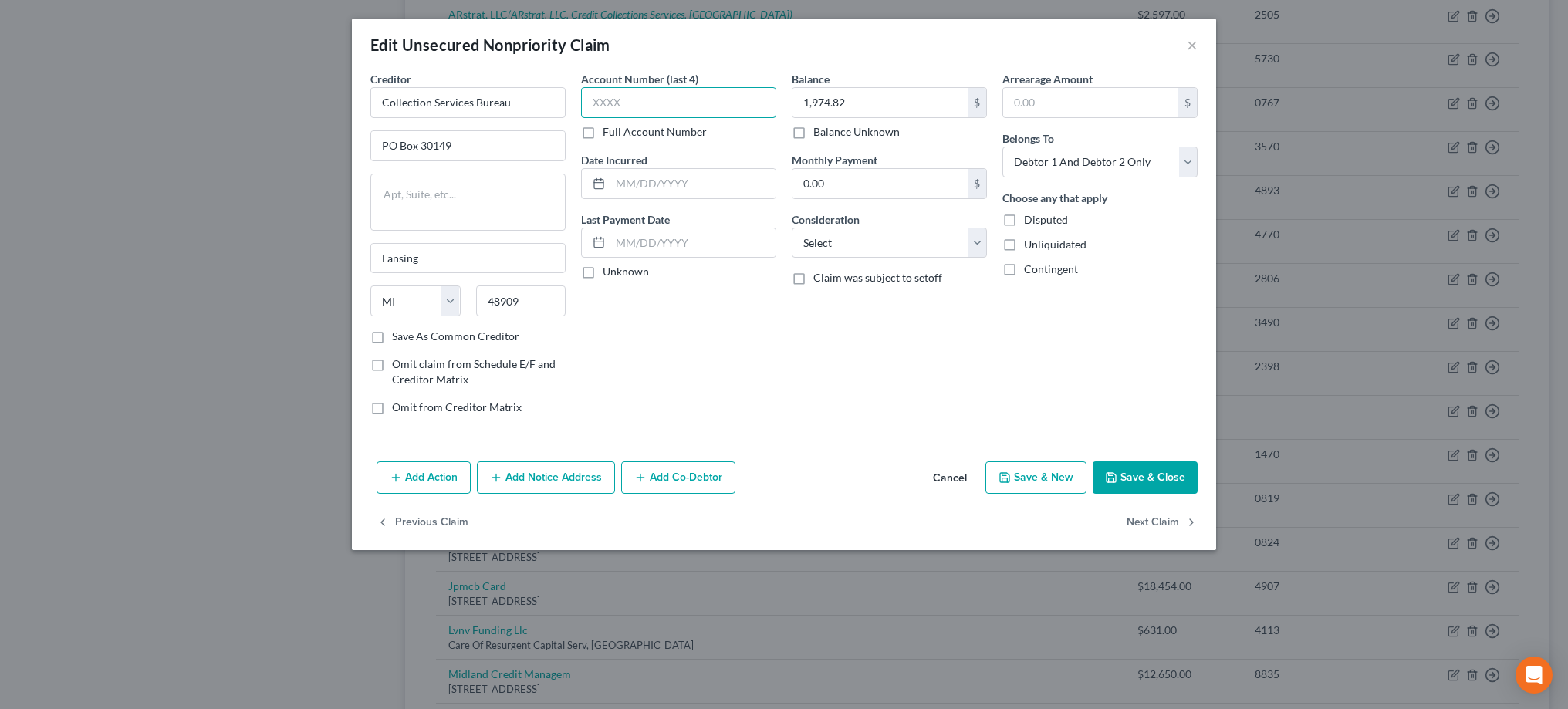
click at [723, 109] on input "text" at bounding box center [678, 103] width 195 height 30
type input "3100"
click at [747, 320] on div "Account Number (last 4) 3100 Full Account Number Date Incurred Last Payment Dat…" at bounding box center [678, 249] width 210 height 356
select select "7"
click at [693, 188] on input "text" at bounding box center [692, 183] width 165 height 30
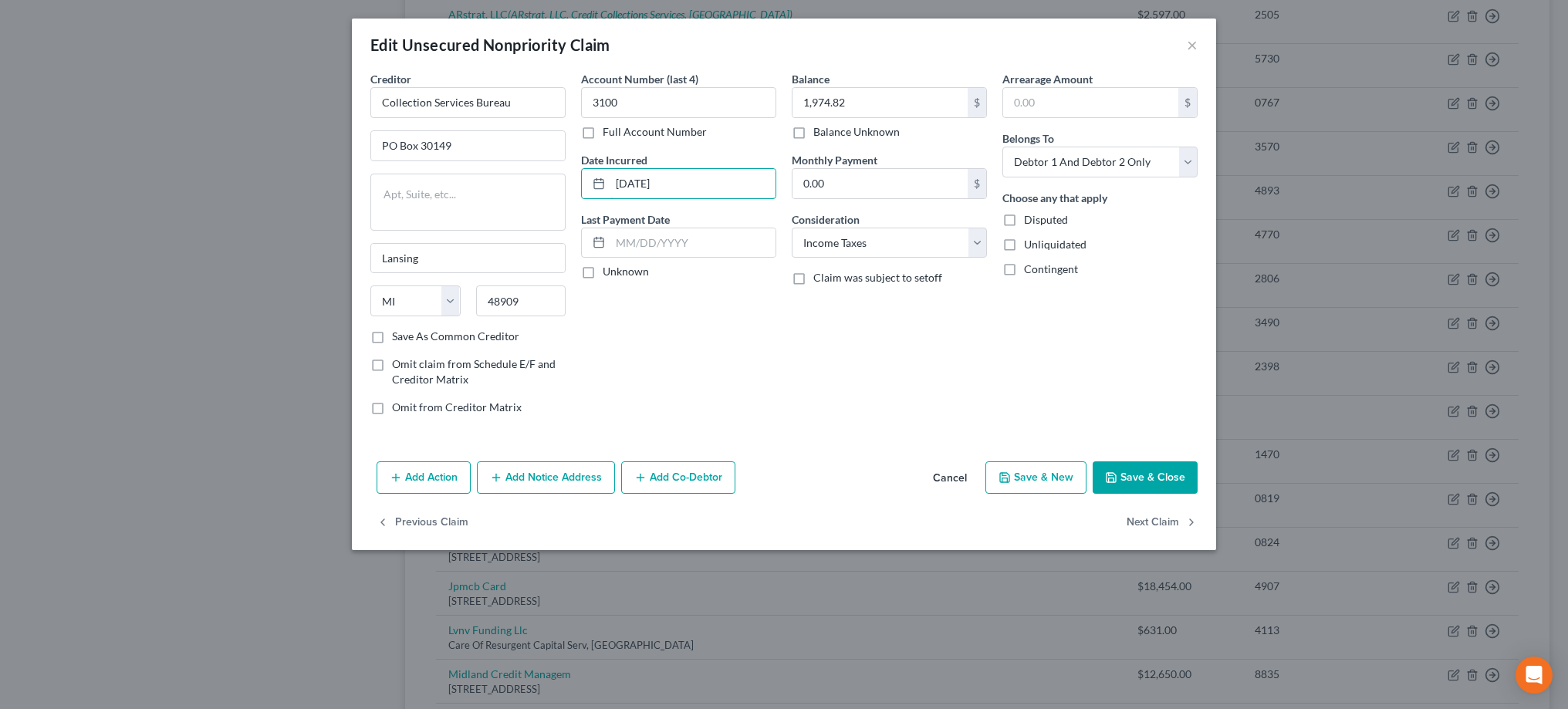
type input "10/15/2017"
click at [564, 472] on button "Add Notice Address" at bounding box center [546, 478] width 138 height 32
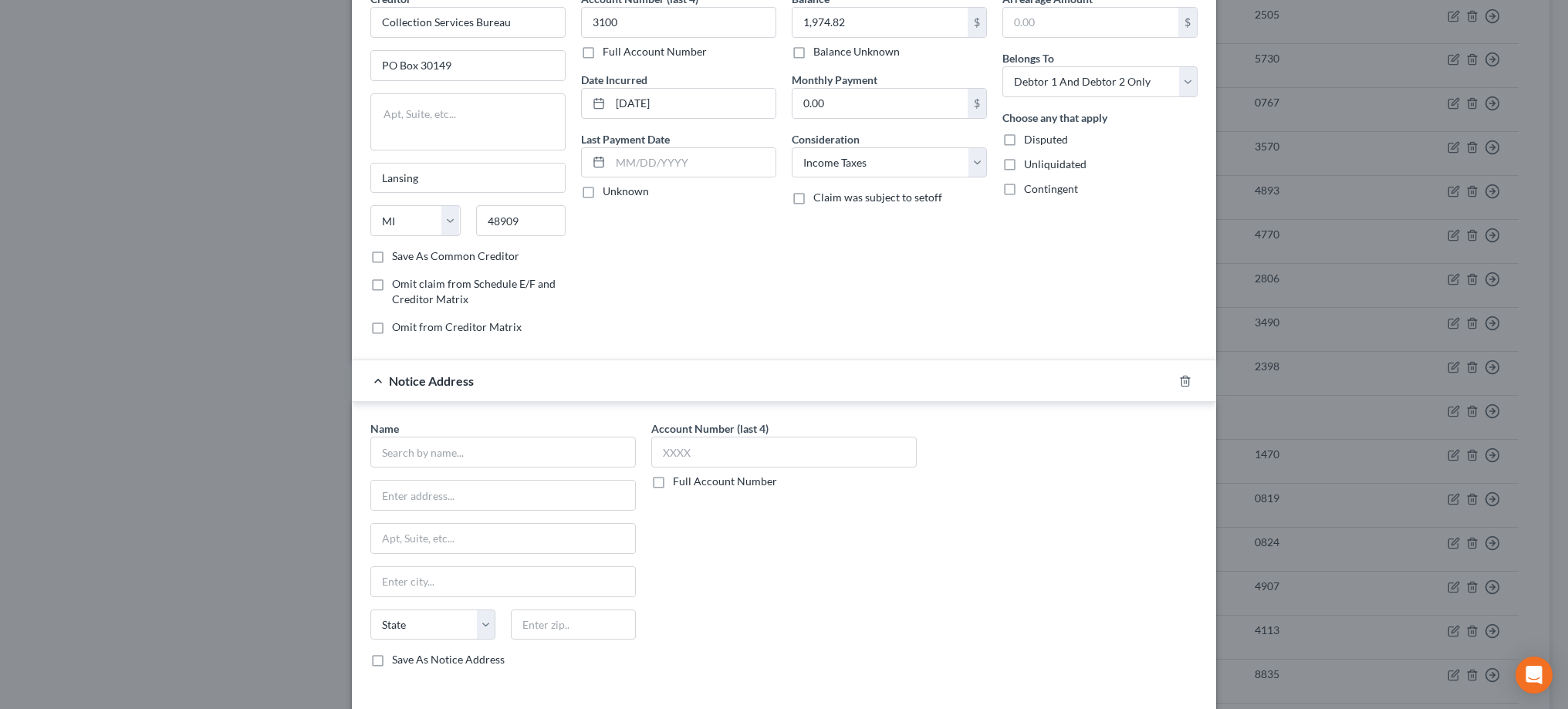
scroll to position [86, 0]
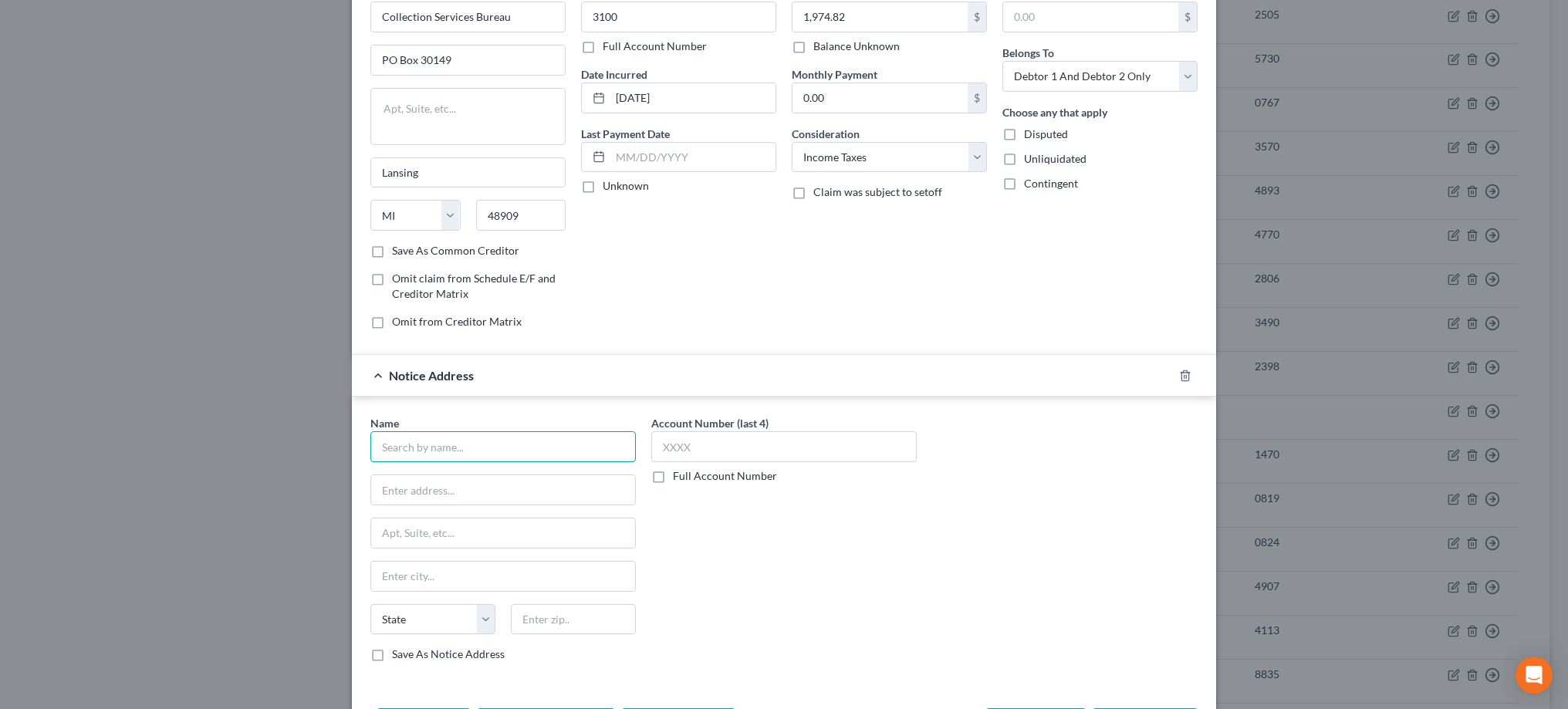
click at [515, 439] on input "text" at bounding box center [503, 446] width 266 height 30
paste input "Michigan Department of Treasury"
type input "Michigan Department of Treasury"
click at [473, 493] on input "text" at bounding box center [503, 489] width 264 height 30
paste input "Bankruptcy Claims Unit"
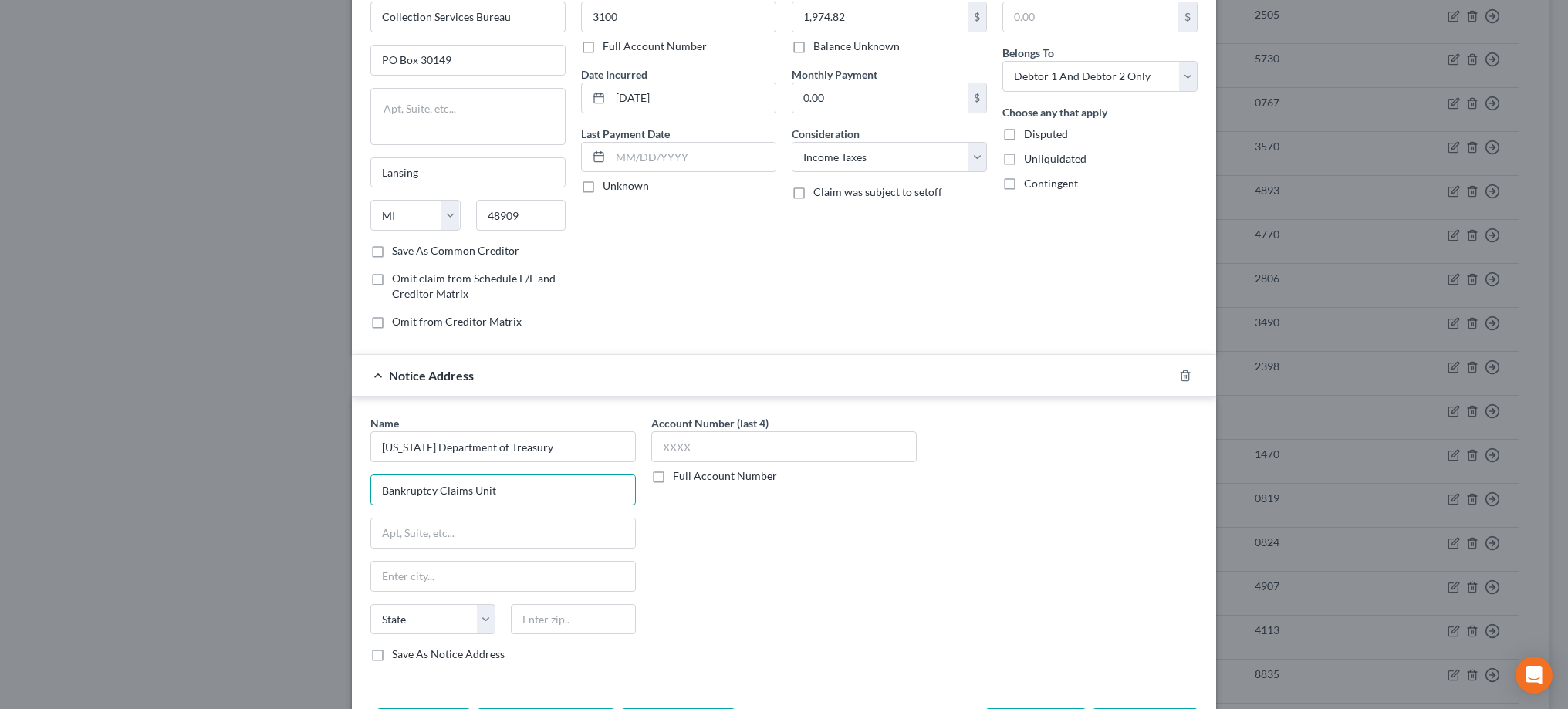
type input "Bankruptcy Claims Unit"
click at [687, 554] on div "Account Number (last 4) Full Account Number" at bounding box center [784, 544] width 281 height 259
click at [596, 539] on input "text" at bounding box center [503, 533] width 264 height 30
paste input "P.O. Box 30168"
type input "P.O. Box 30168"
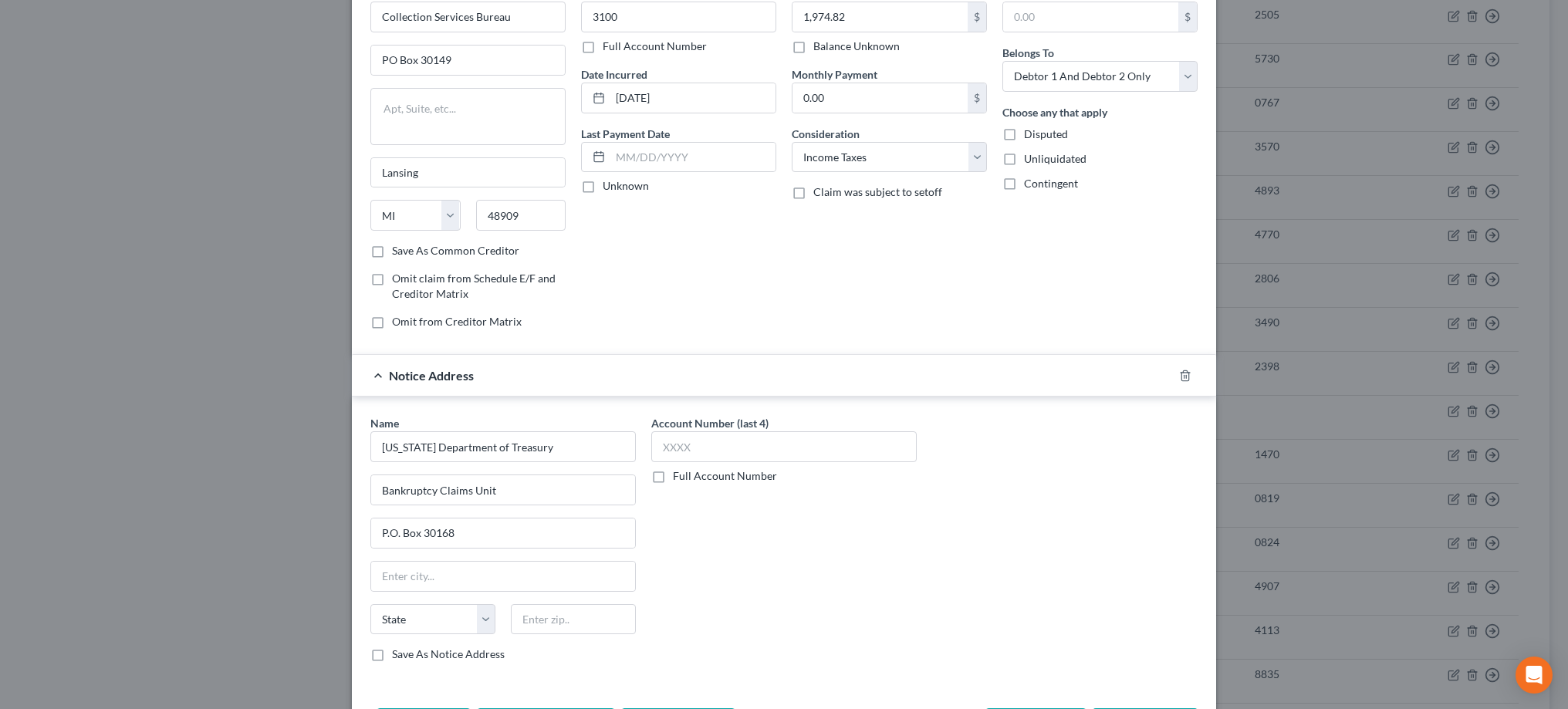
click at [653, 537] on div "Account Number (last 4) Full Account Number" at bounding box center [784, 544] width 281 height 259
click at [688, 448] on input "text" at bounding box center [784, 446] width 266 height 30
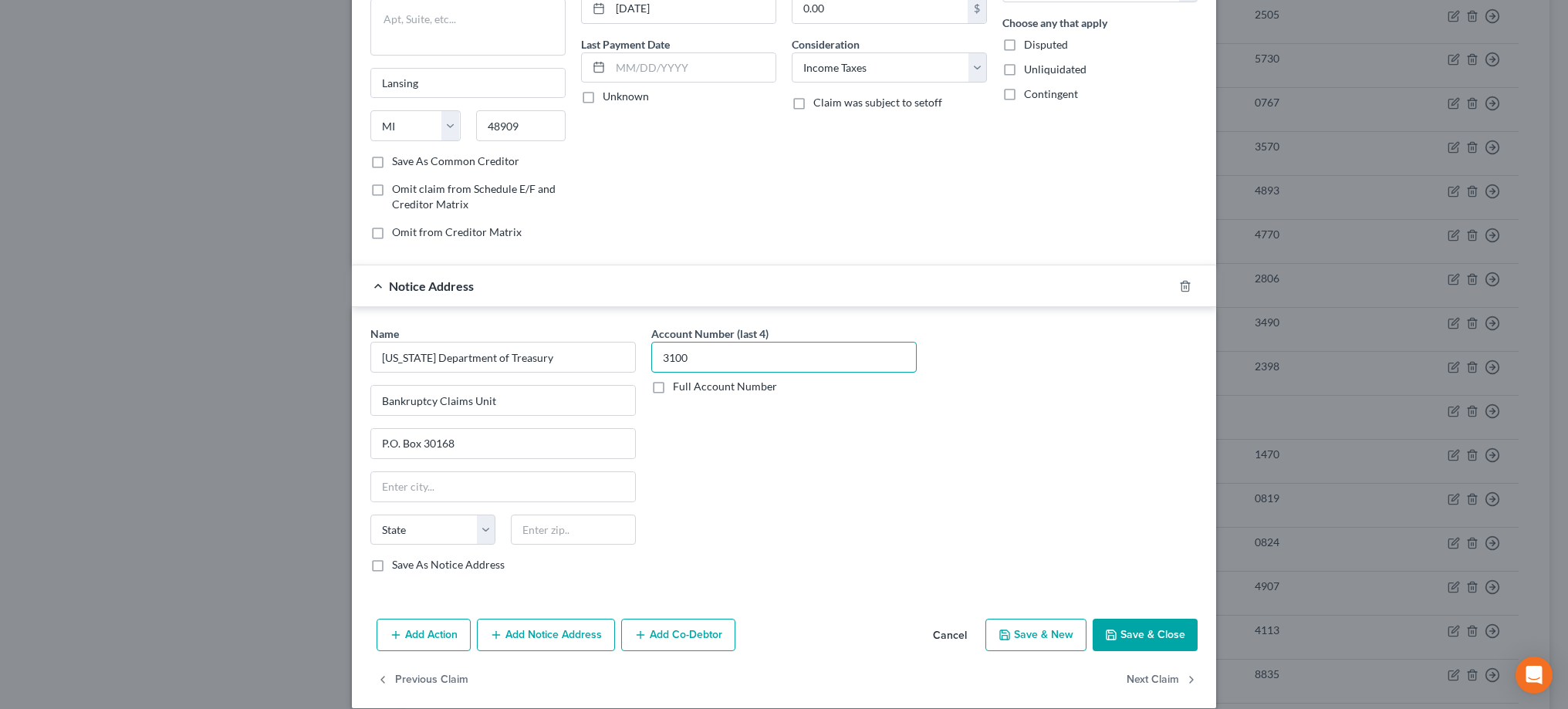
scroll to position [177, 0]
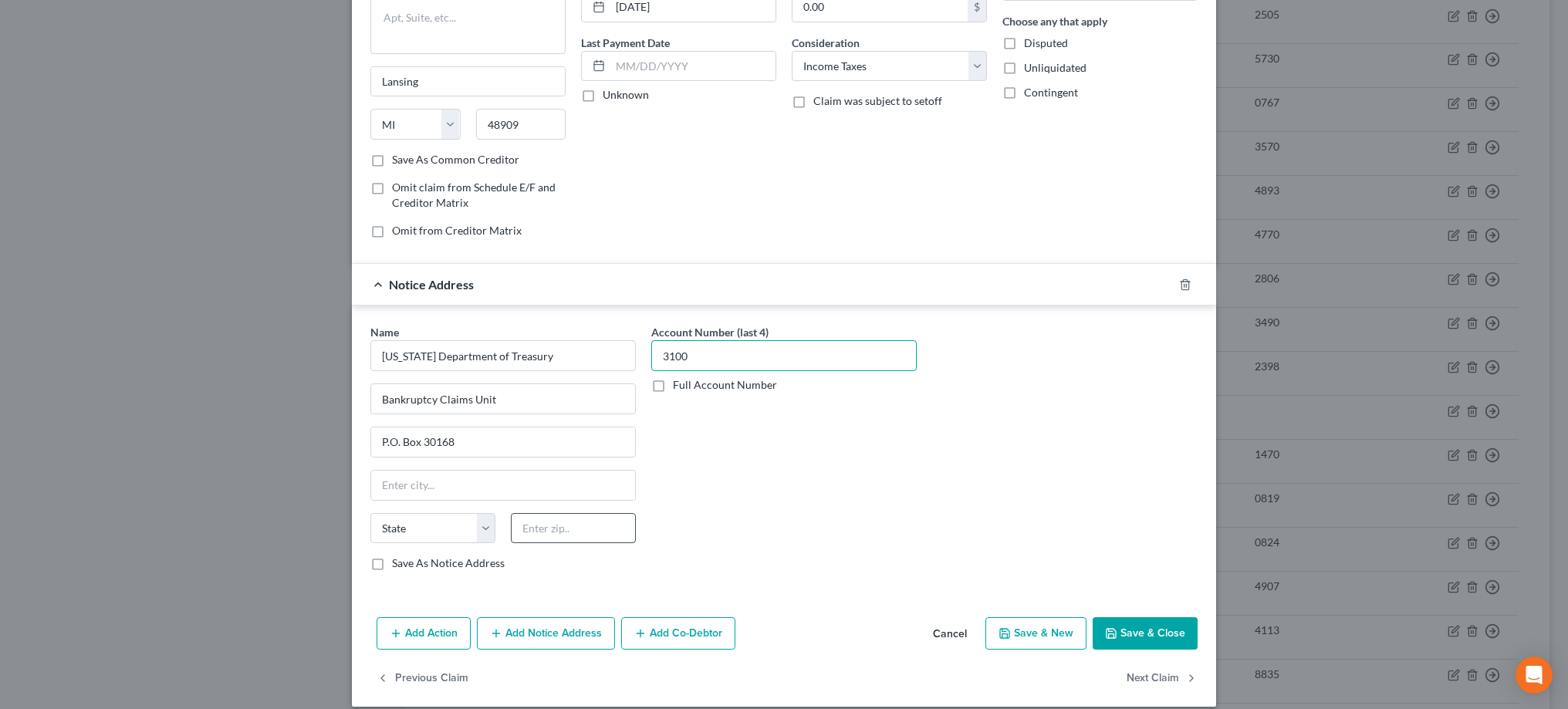
type input "3100"
click at [607, 526] on body "Home New Case Client Portal Law Office of Joseph Collier jcollier513@gmail.com …" at bounding box center [784, 75] width 1568 height 1781
paste input "48909"
type input "48909"
click at [746, 470] on div "Account Number (last 4) 3100 Full Account Number" at bounding box center [784, 453] width 281 height 259
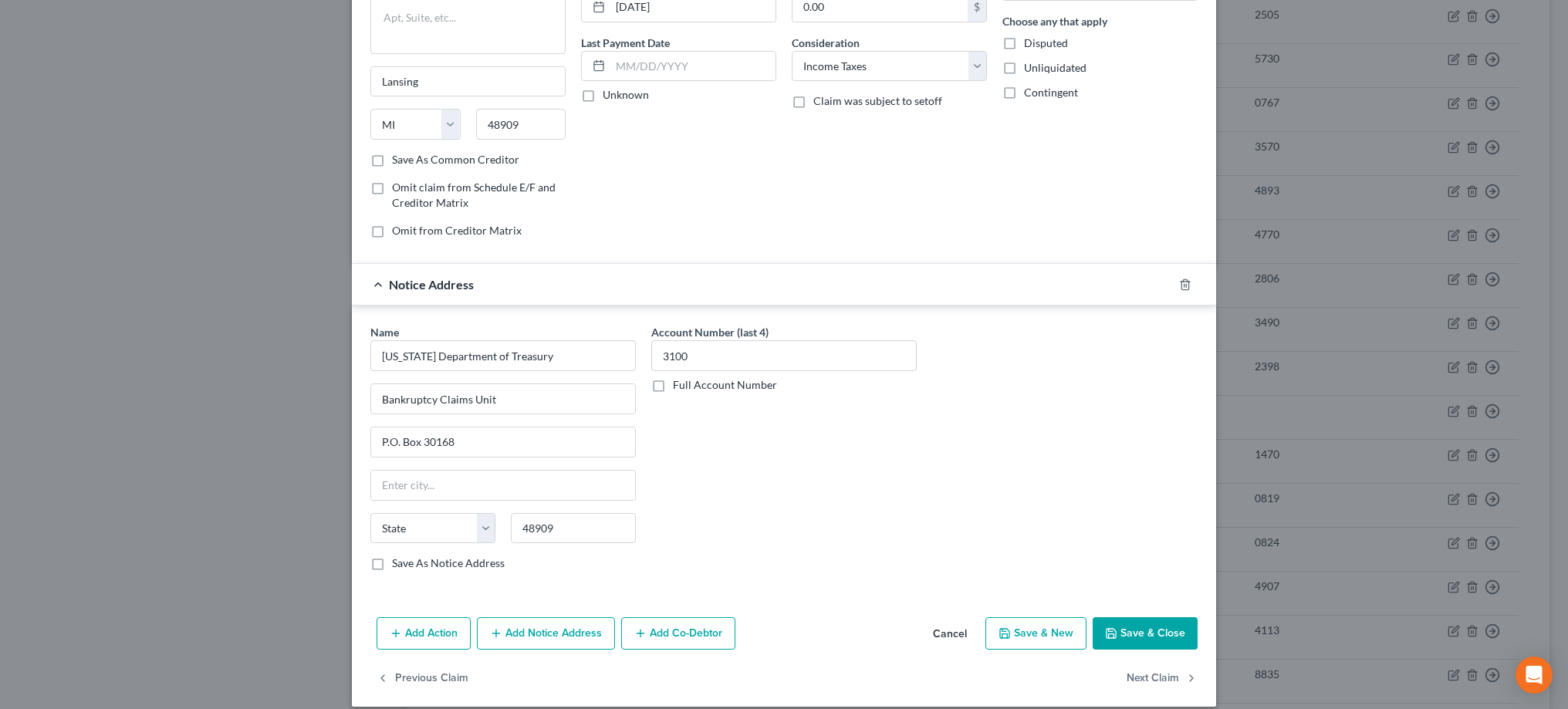
type input "Lansing"
select select "23"
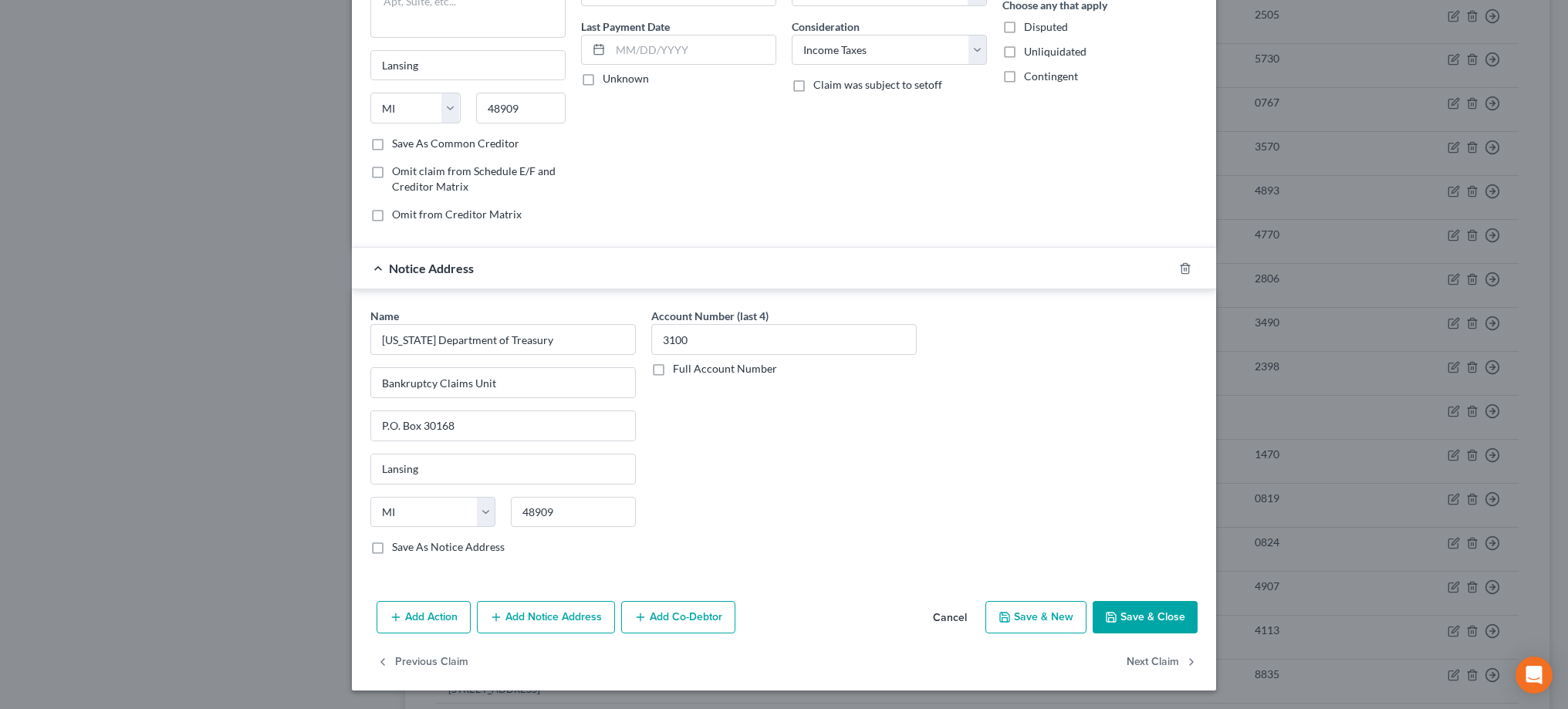
scroll to position [192, 0]
click at [1139, 610] on button "Save & Close" at bounding box center [1145, 618] width 105 height 32
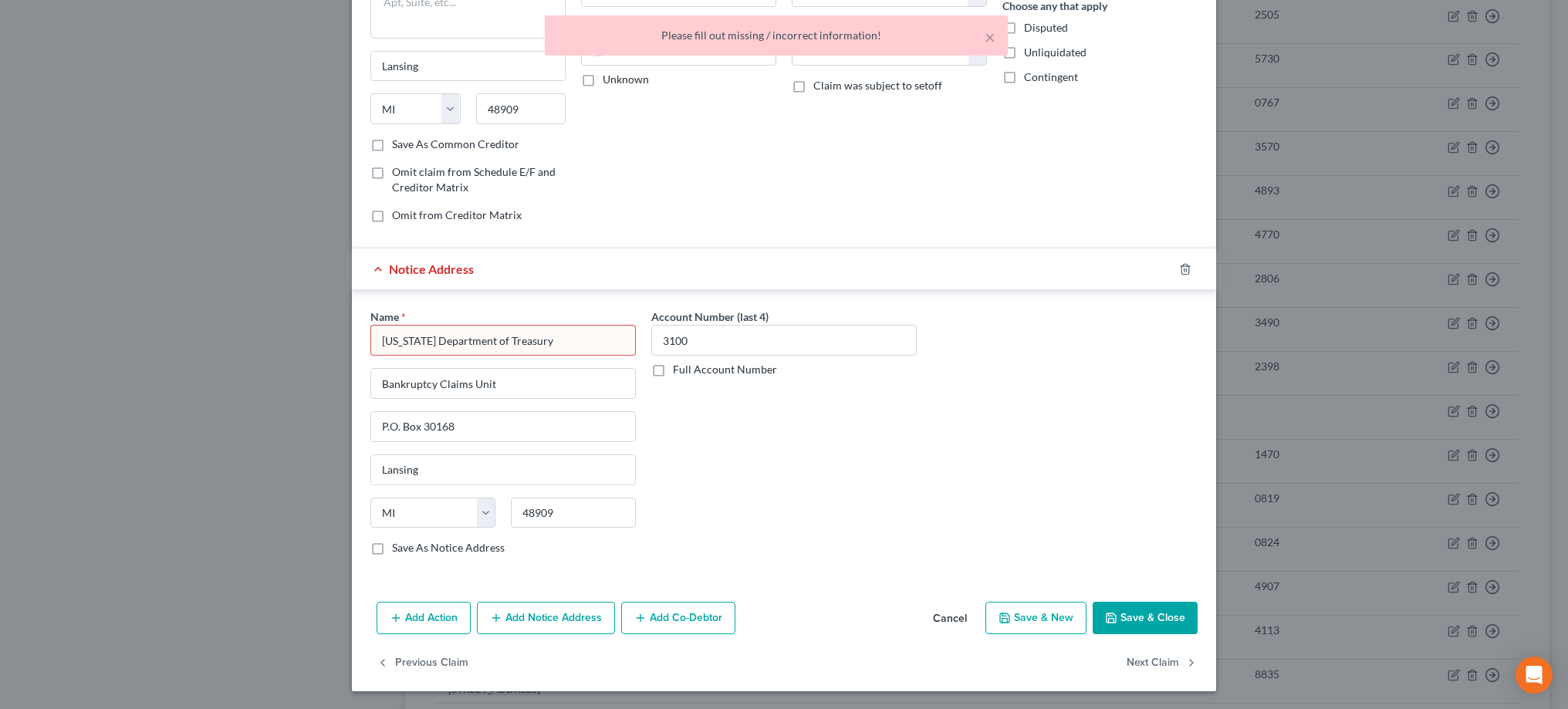
click at [593, 340] on input "Michigan Department of Treasury" at bounding box center [503, 340] width 266 height 30
type input "Michigan Department of Treasury"
click at [807, 406] on div "Account Number (last 4) 3100 Full Account Number" at bounding box center [784, 438] width 281 height 259
click at [1131, 612] on button "Save & Close" at bounding box center [1145, 618] width 105 height 32
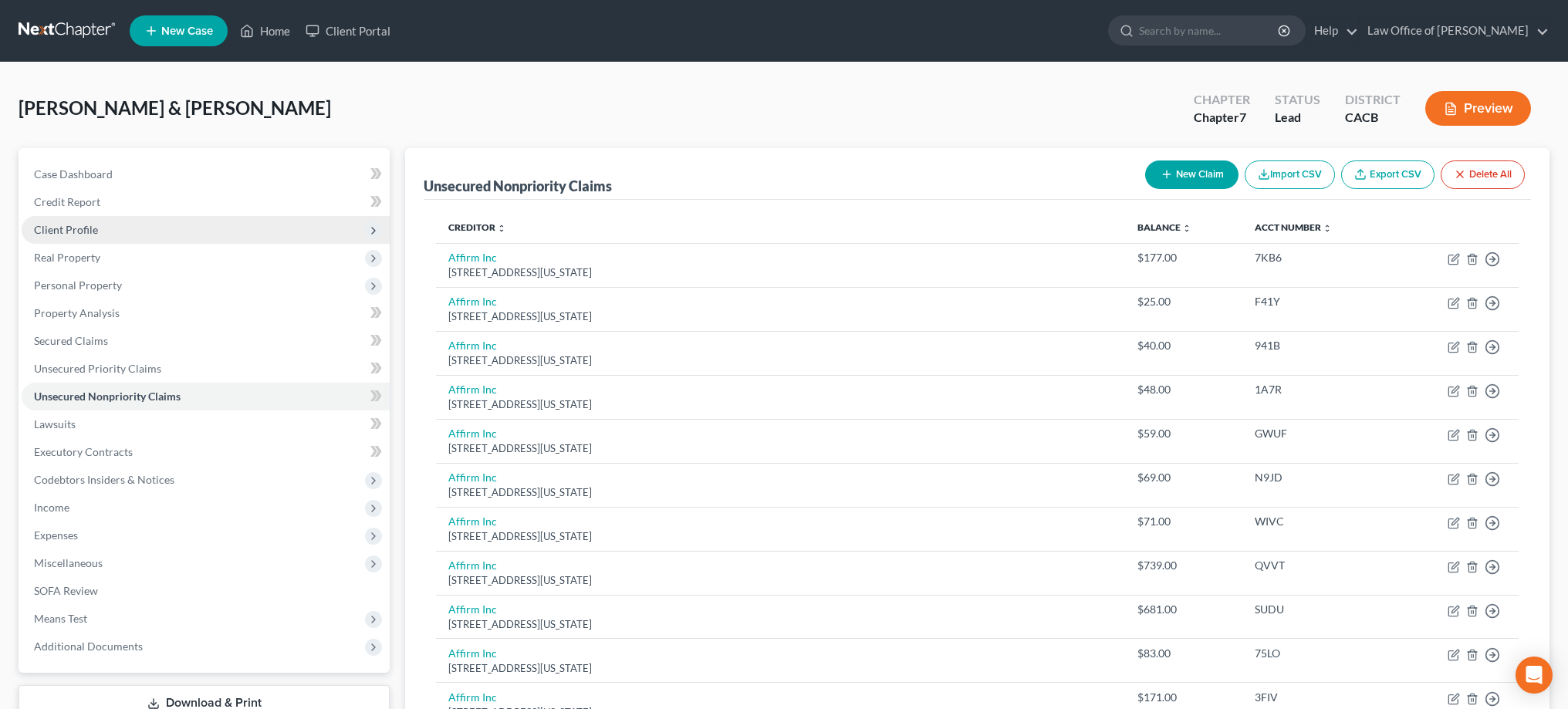
scroll to position [0, 0]
click at [149, 238] on span "Client Profile" at bounding box center [206, 229] width 368 height 28
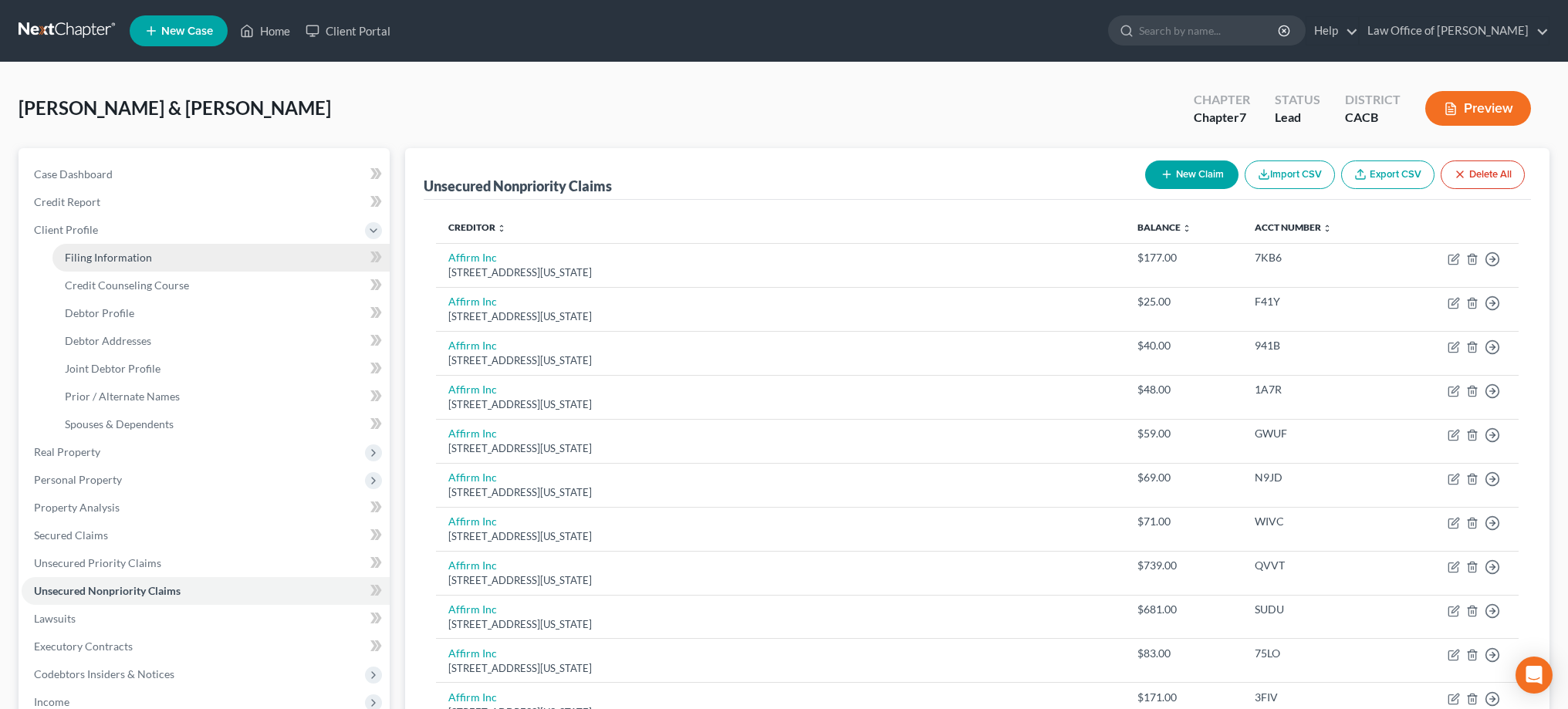
click at [146, 255] on span "Filing Information" at bounding box center [109, 257] width 88 height 13
select select "1"
select select "0"
select select "4"
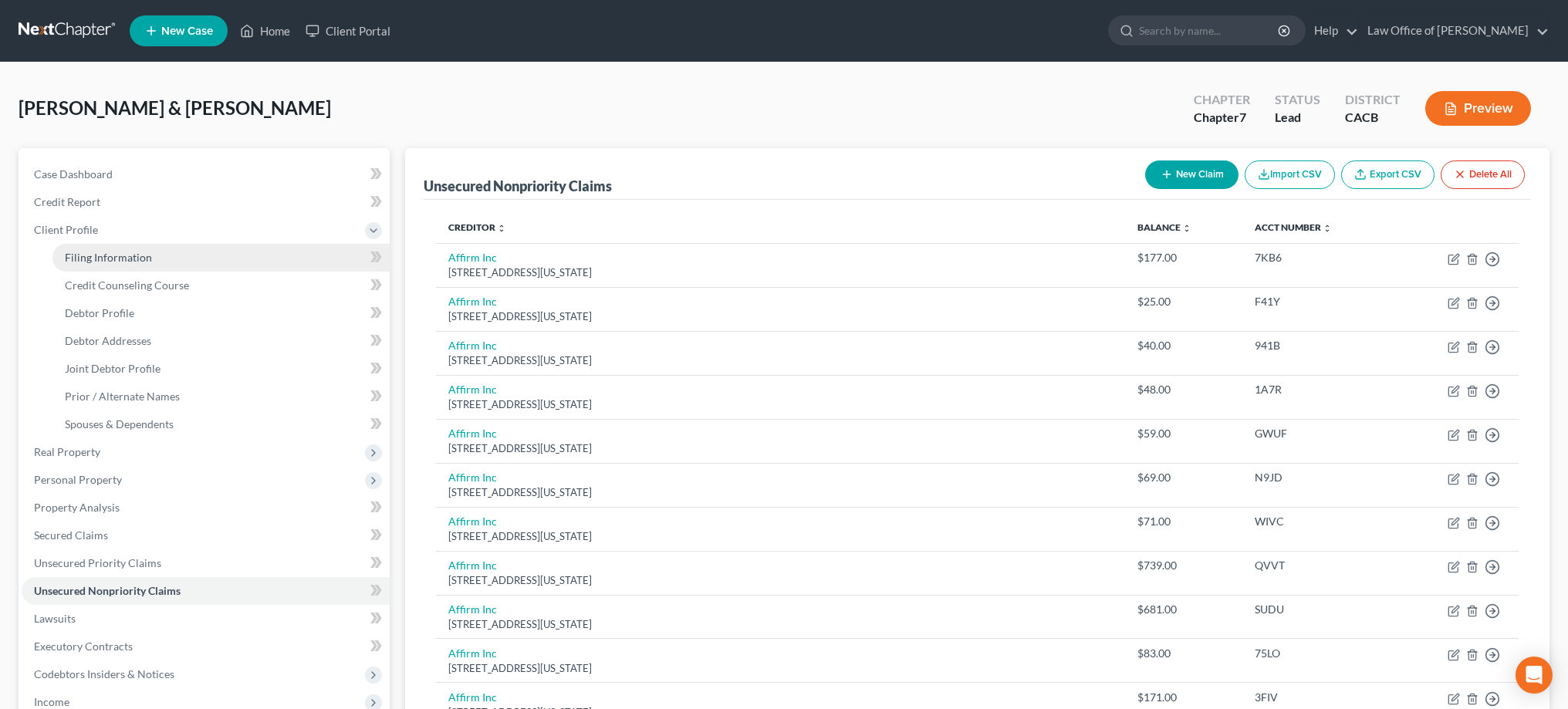
select select "0"
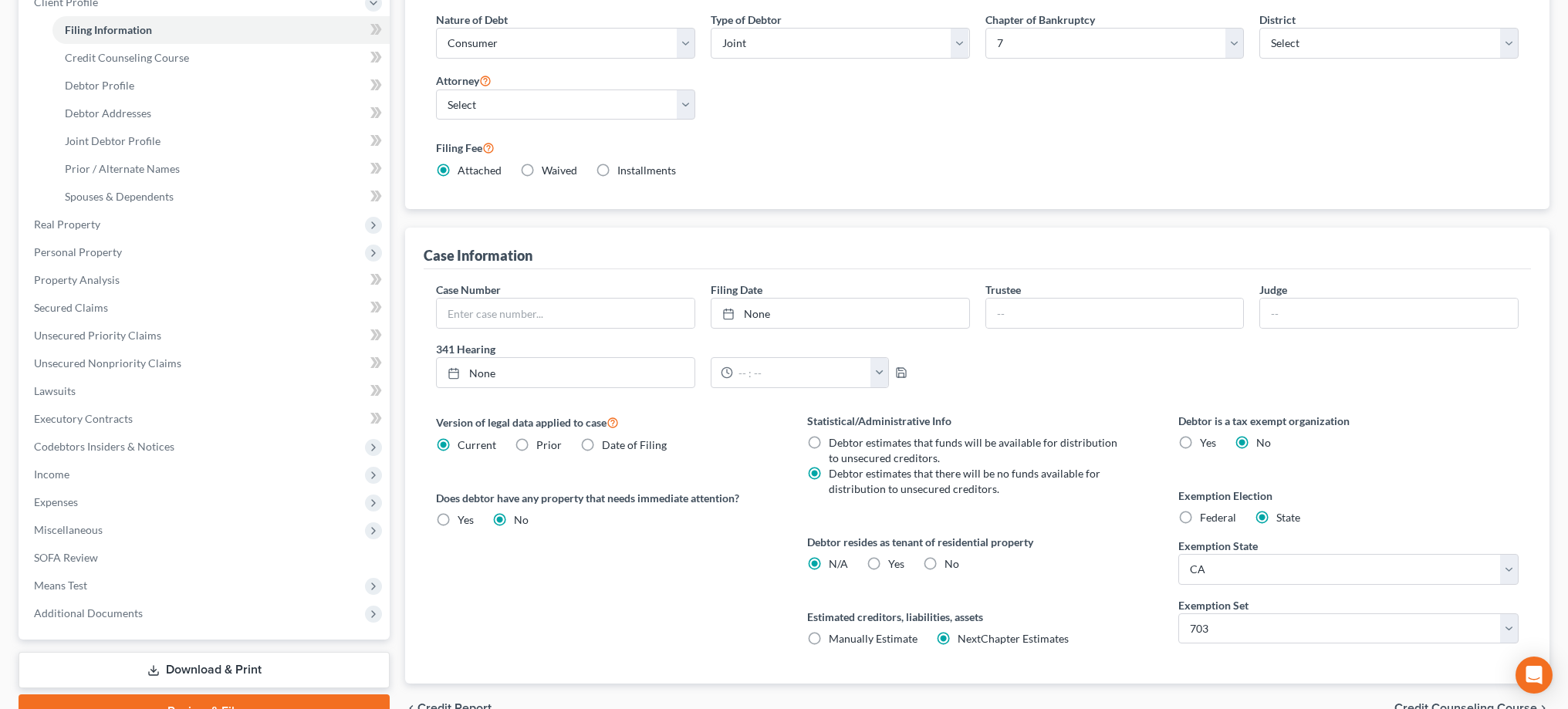
scroll to position [235, 0]
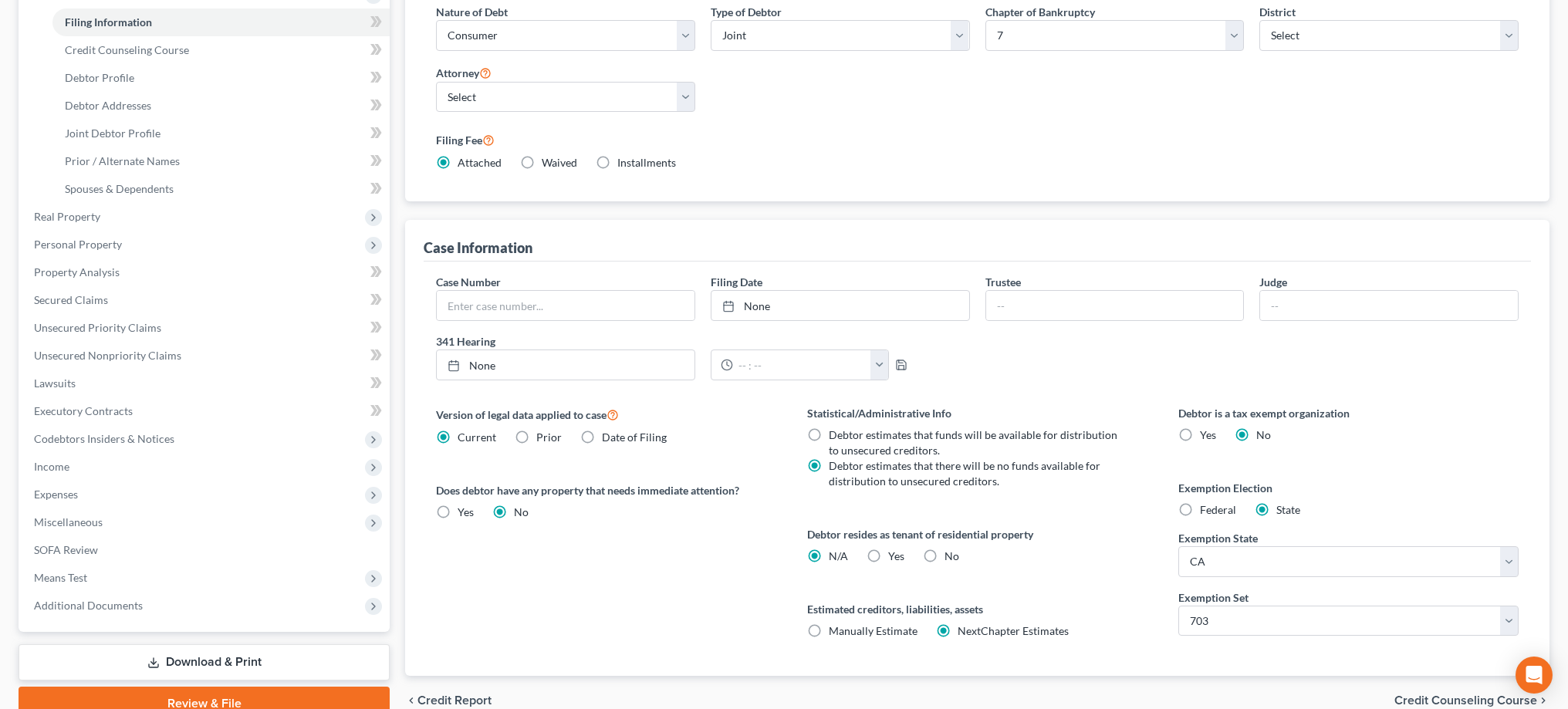
click at [888, 557] on label "Yes Yes" at bounding box center [896, 556] width 16 height 15
click at [894, 557] on input "Yes Yes" at bounding box center [899, 553] width 10 height 10
radio input "true"
radio input "false"
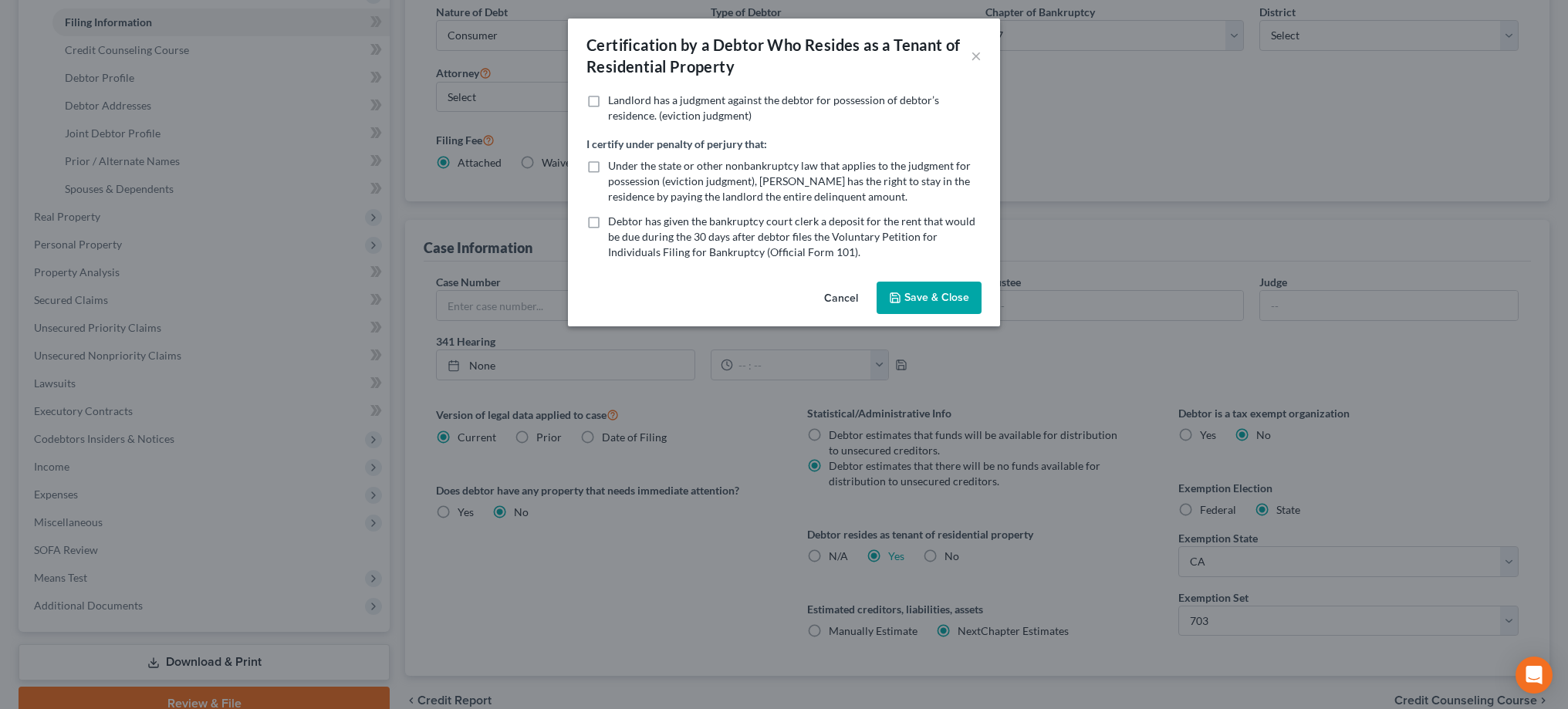
click at [933, 287] on button "Save & Close" at bounding box center [929, 298] width 105 height 32
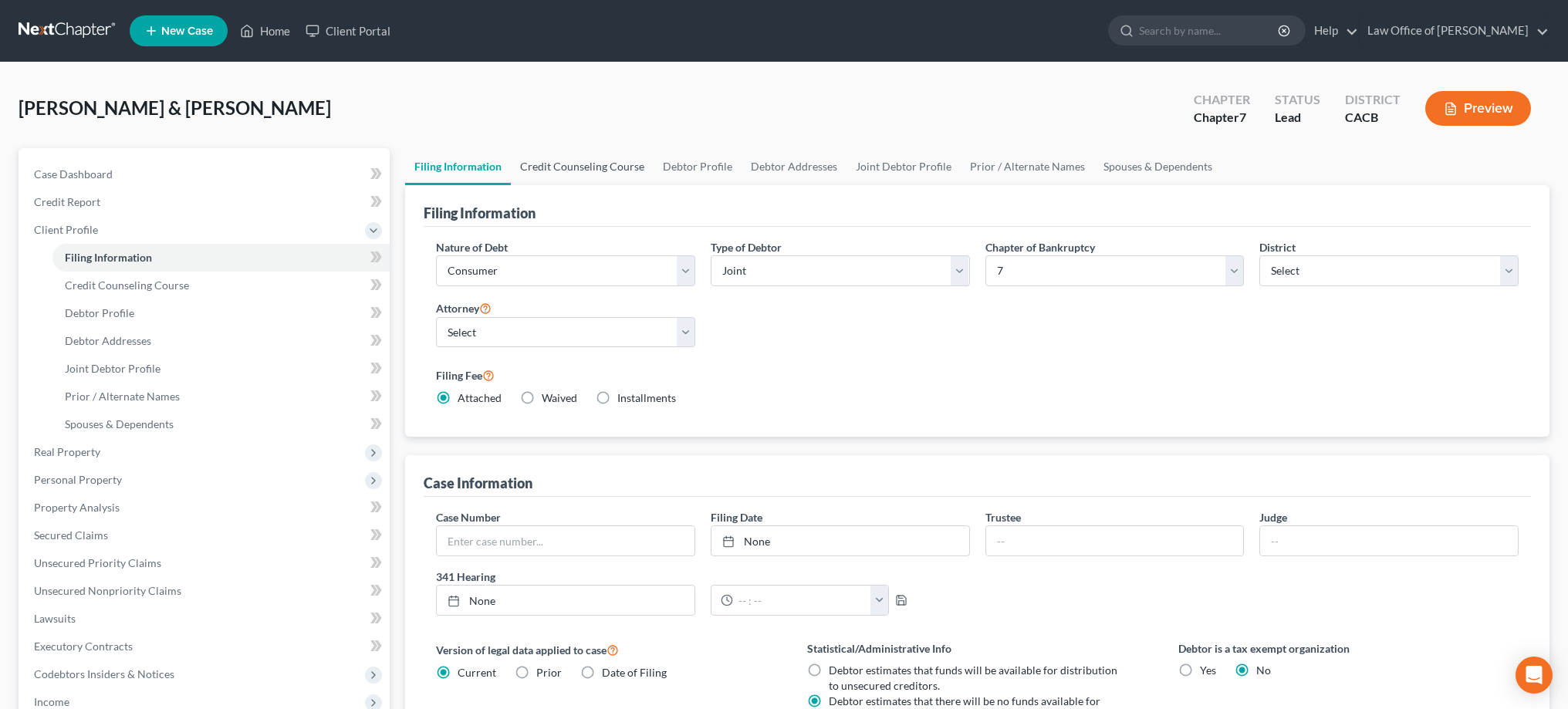
scroll to position [0, 0]
click at [579, 169] on link "Credit Counseling Course" at bounding box center [582, 167] width 143 height 37
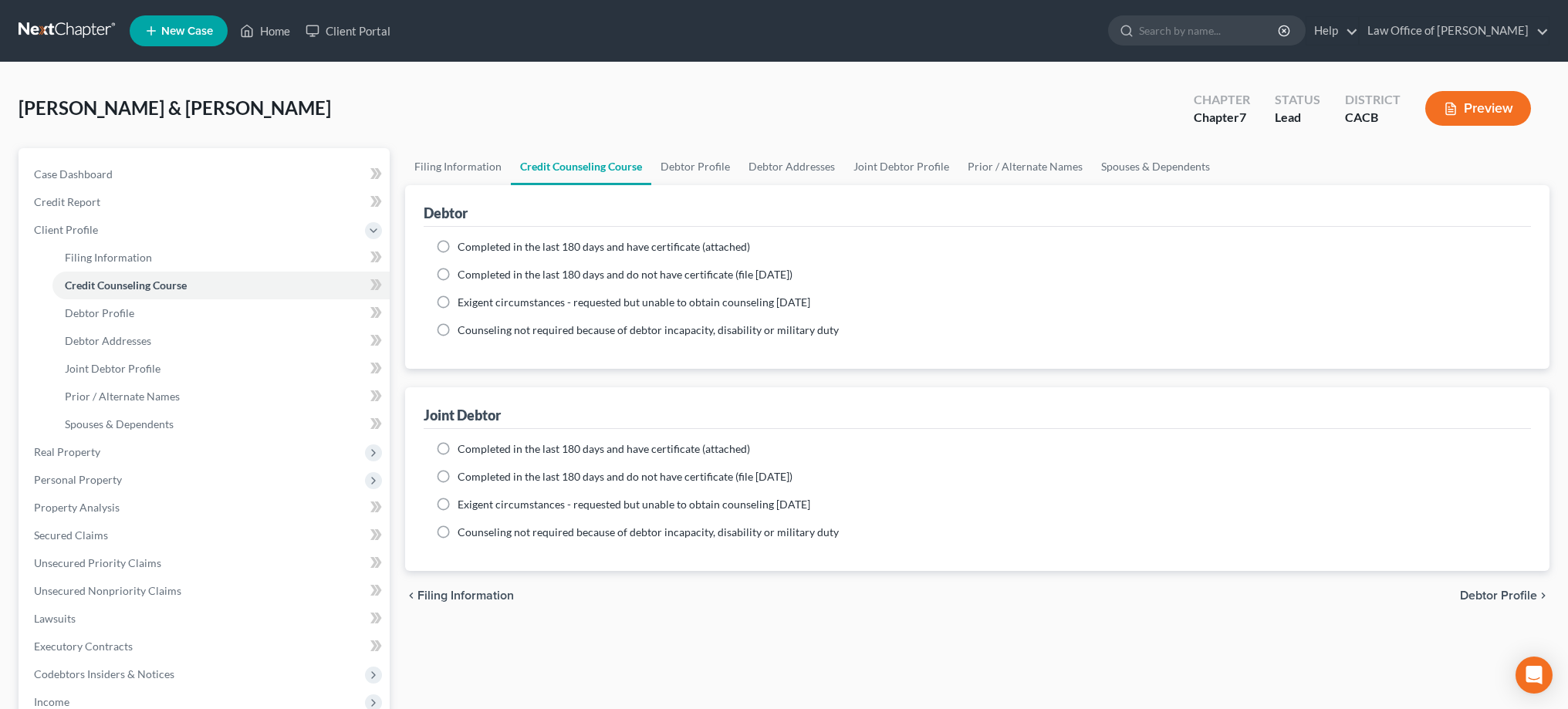
click at [458, 246] on label "Completed in the last 180 days and have certificate (attached)" at bounding box center [604, 246] width 292 height 15
click at [464, 246] on input "Completed in the last 180 days and have certificate (attached)" at bounding box center [468, 244] width 10 height 10
radio input "true"
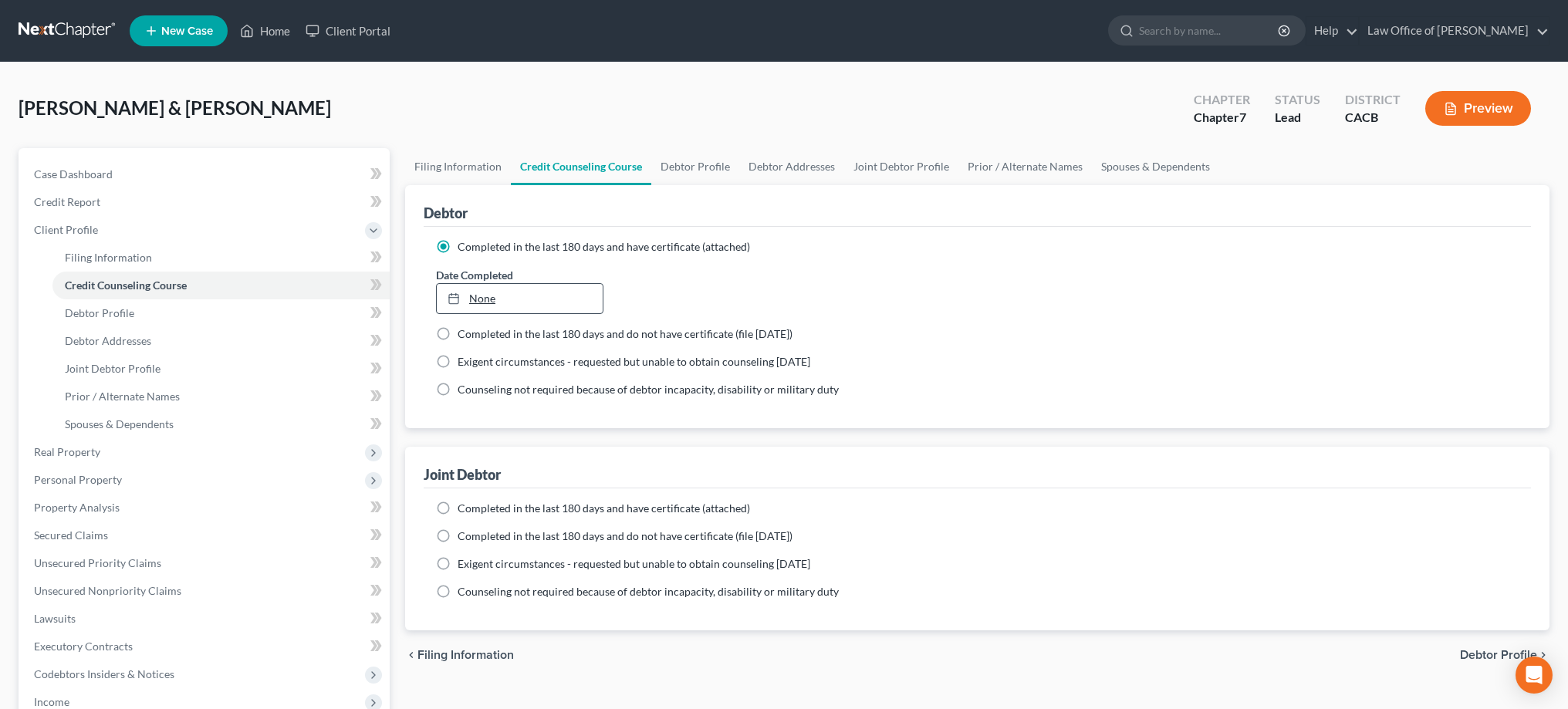
click at [482, 297] on link "None" at bounding box center [520, 298] width 166 height 30
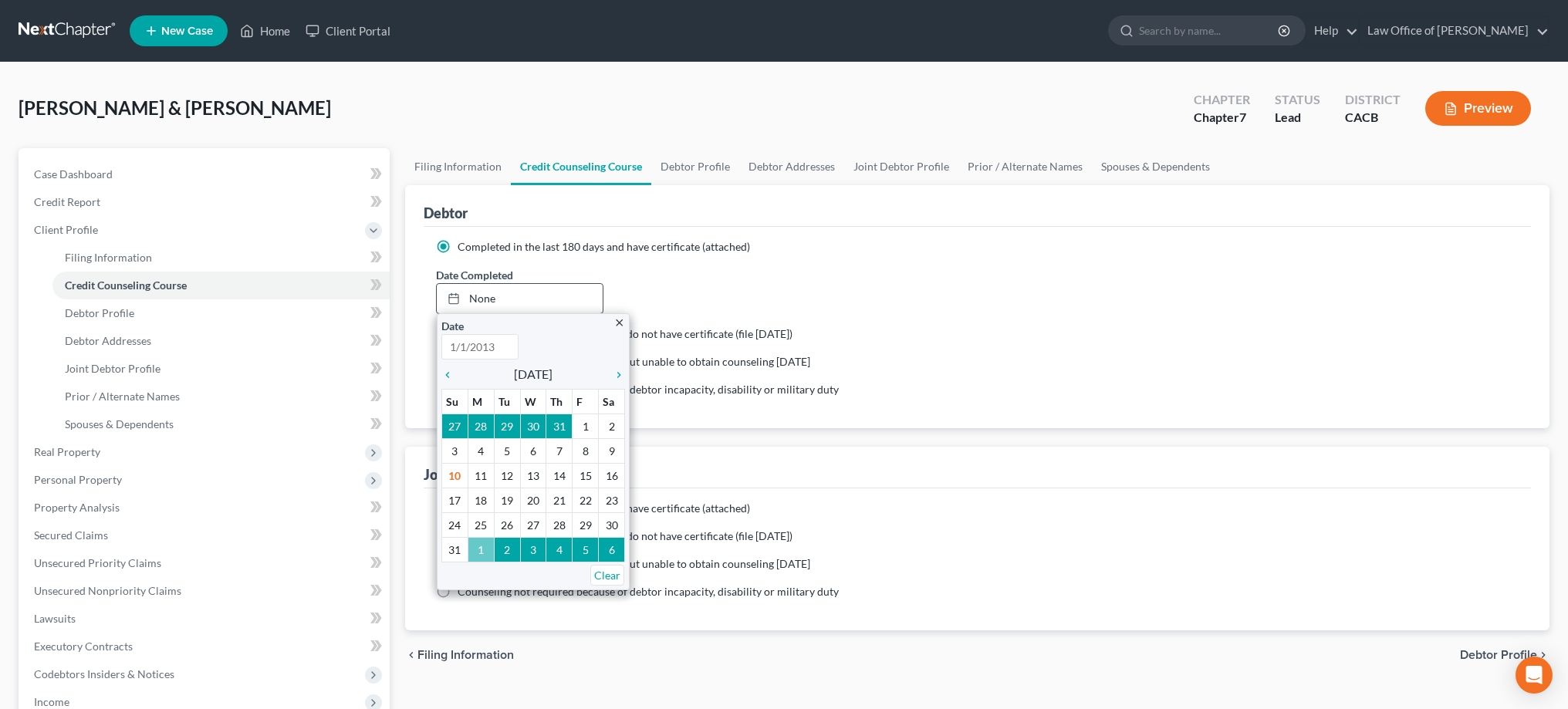
type input "9/1/2025"
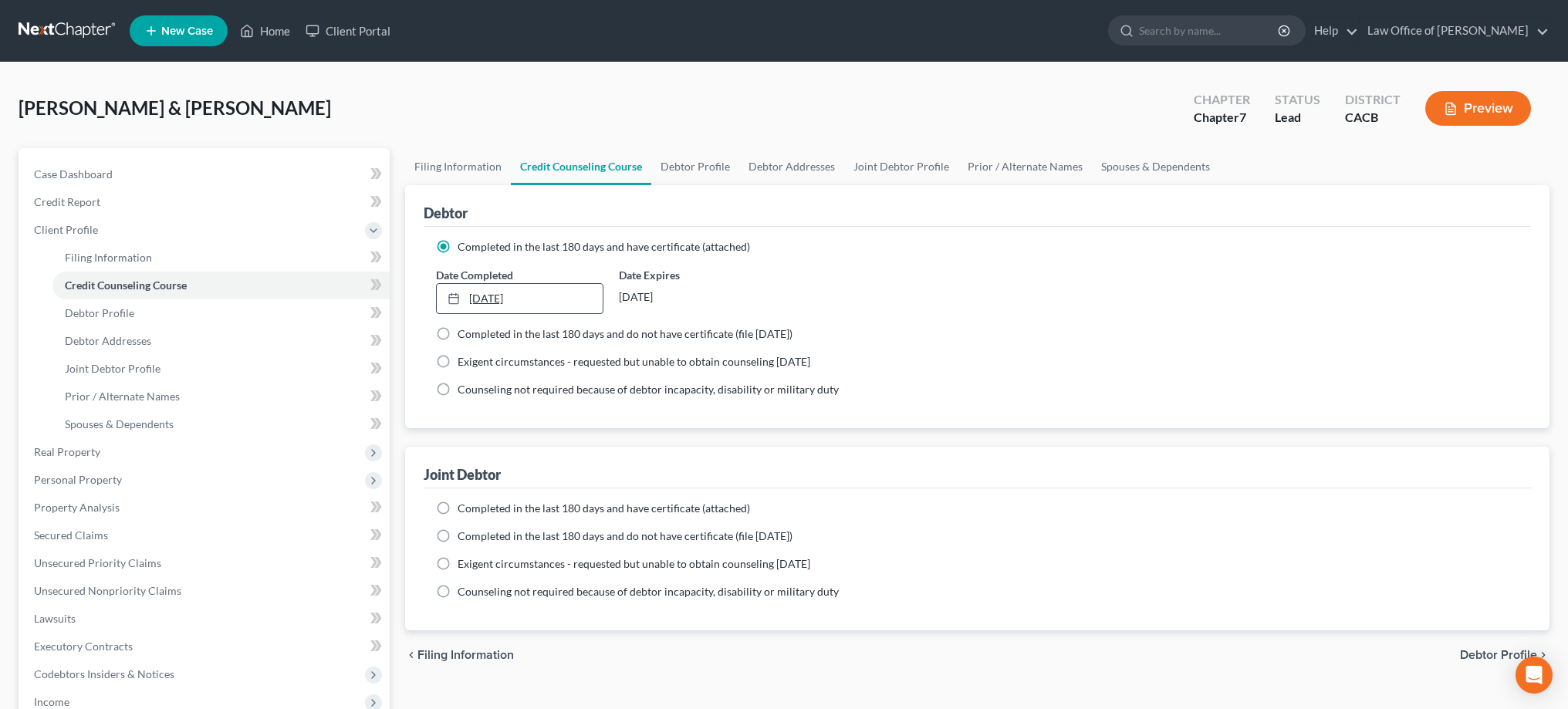
click at [487, 307] on link "9/1/2025" at bounding box center [520, 298] width 166 height 30
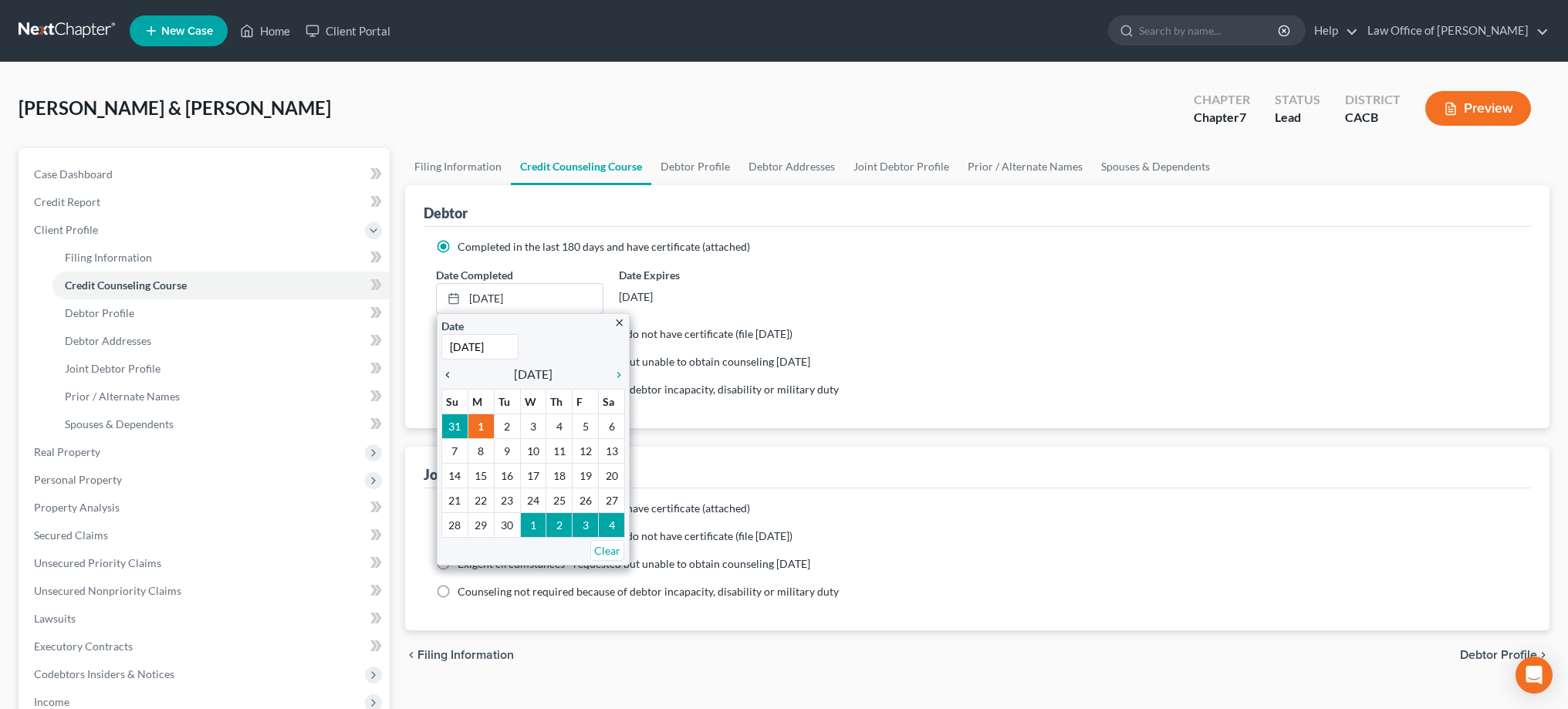
click at [446, 374] on icon "chevron_left" at bounding box center [451, 374] width 20 height 12
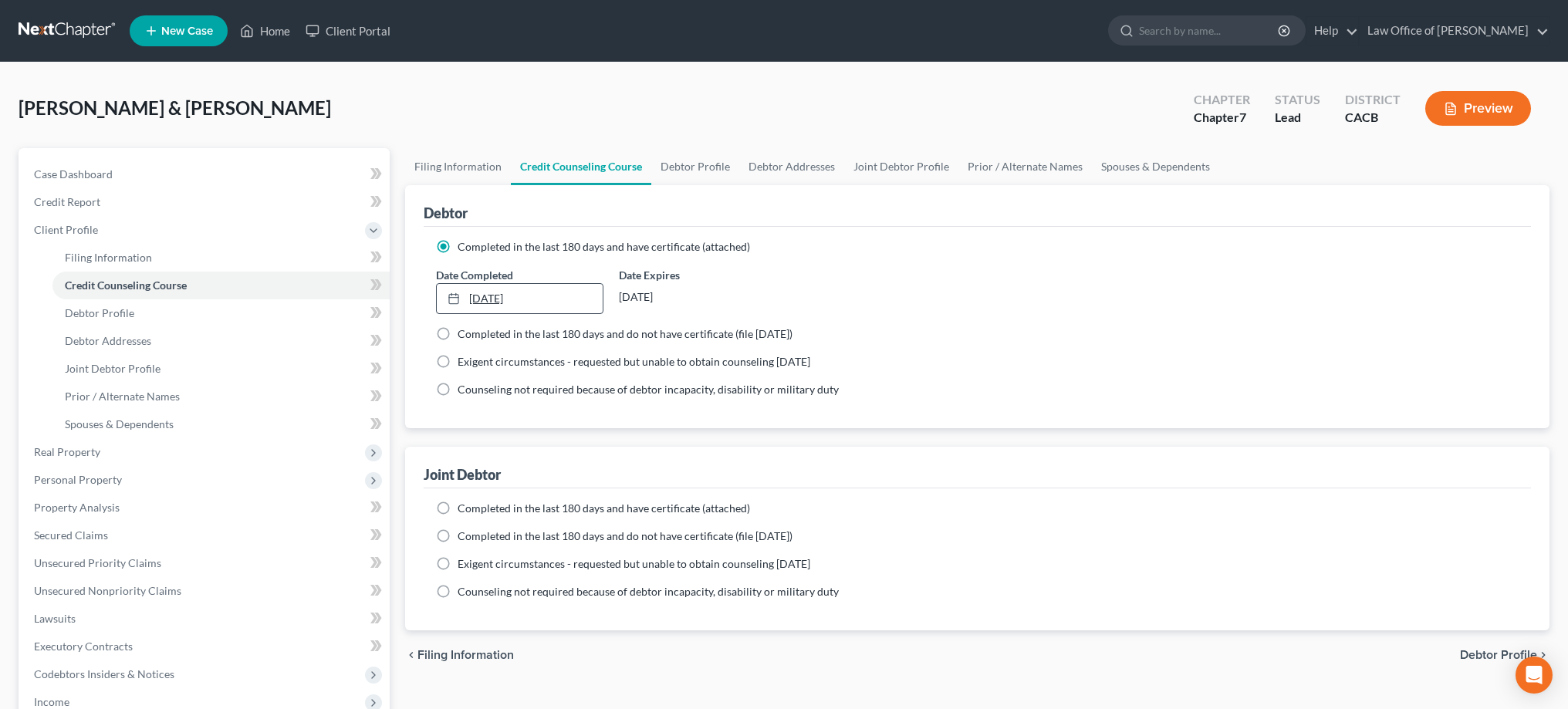
click at [479, 293] on link "9/1/2025" at bounding box center [520, 298] width 166 height 30
click at [500, 297] on link "9/1/2025" at bounding box center [520, 298] width 166 height 30
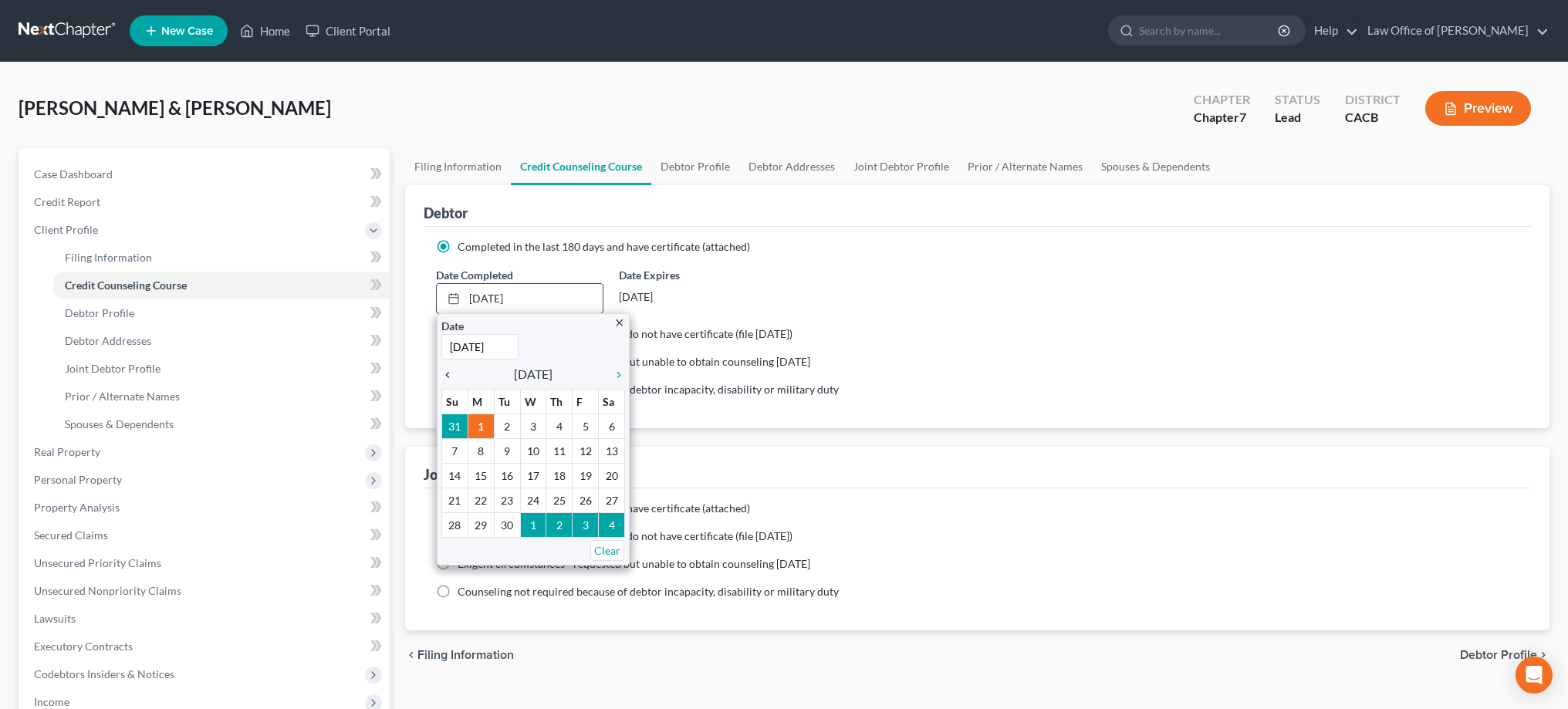
click at [447, 379] on icon "chevron_left" at bounding box center [451, 374] width 20 height 12
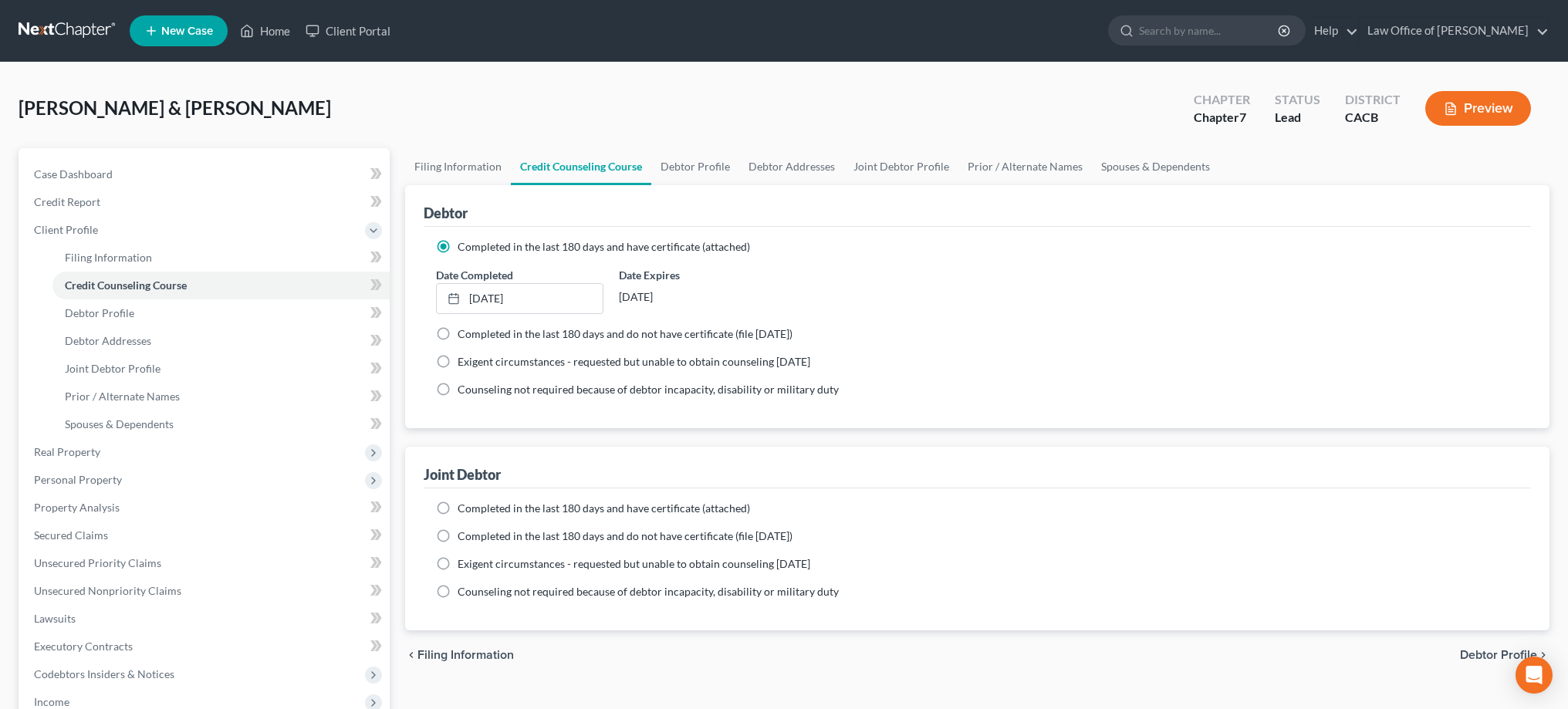
click at [458, 507] on label "Completed in the last 180 days and have certificate (attached)" at bounding box center [604, 508] width 292 height 15
click at [464, 507] on input "Completed in the last 180 days and have certificate (attached)" at bounding box center [468, 505] width 10 height 10
radio input "true"
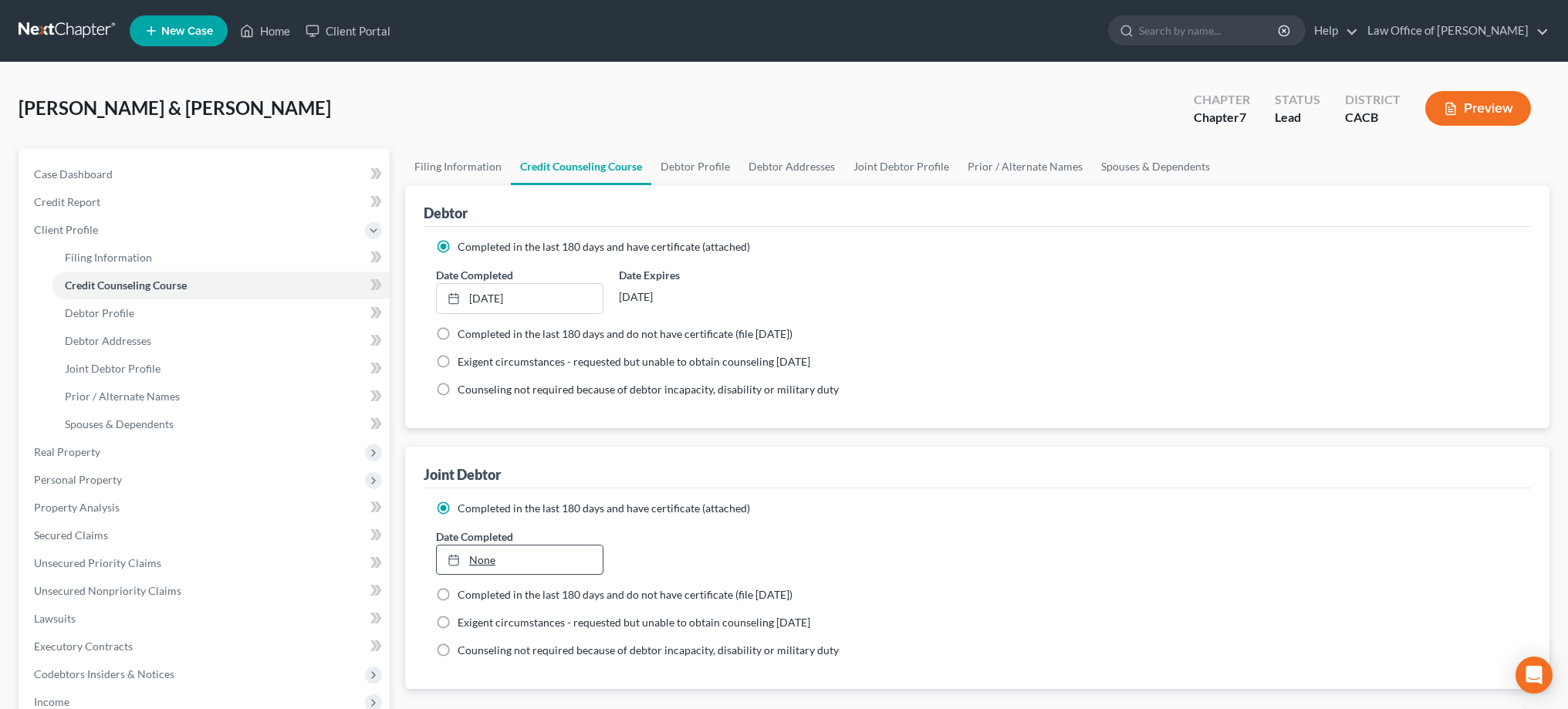
click at [470, 563] on link "None" at bounding box center [520, 560] width 166 height 30
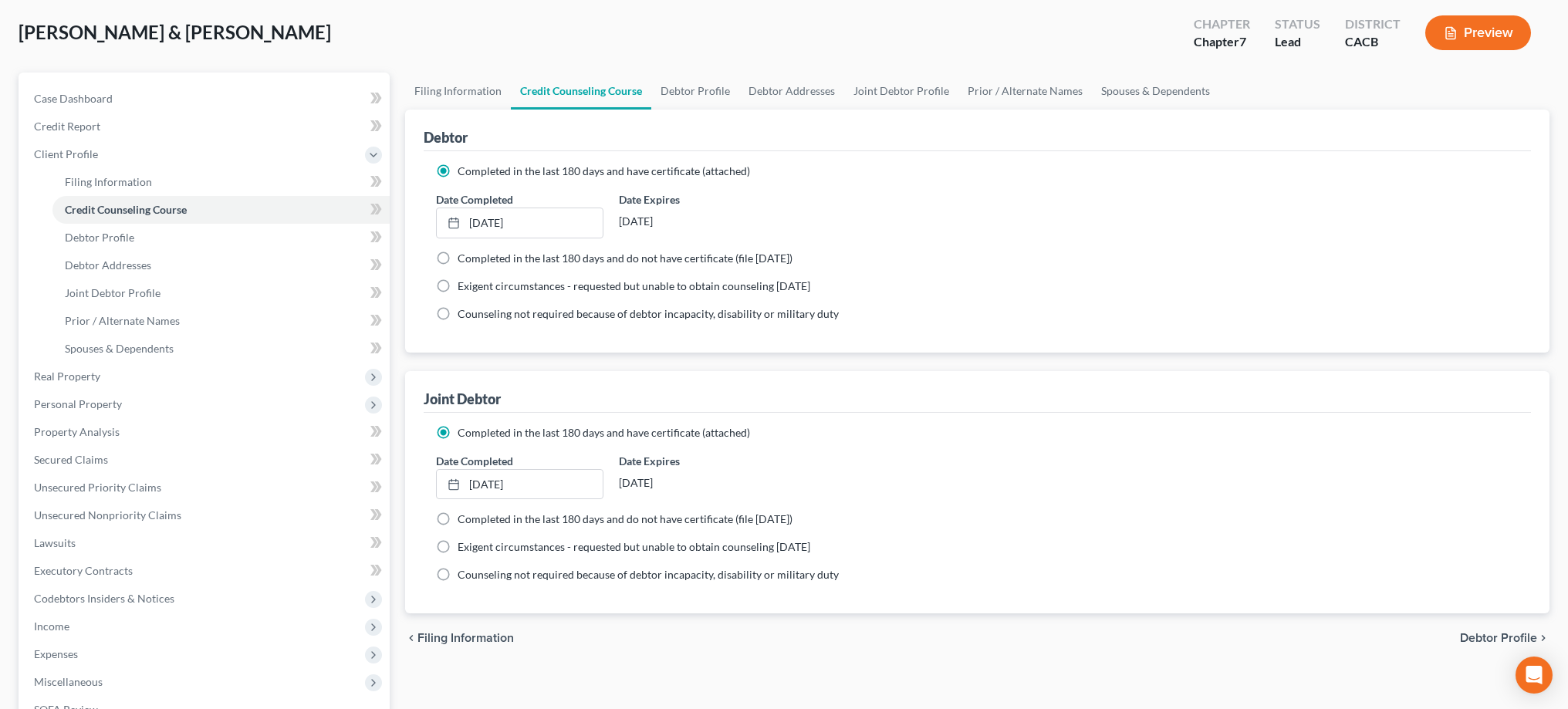
scroll to position [77, 0]
click at [707, 88] on link "Debtor Profile" at bounding box center [695, 89] width 88 height 37
select select "1"
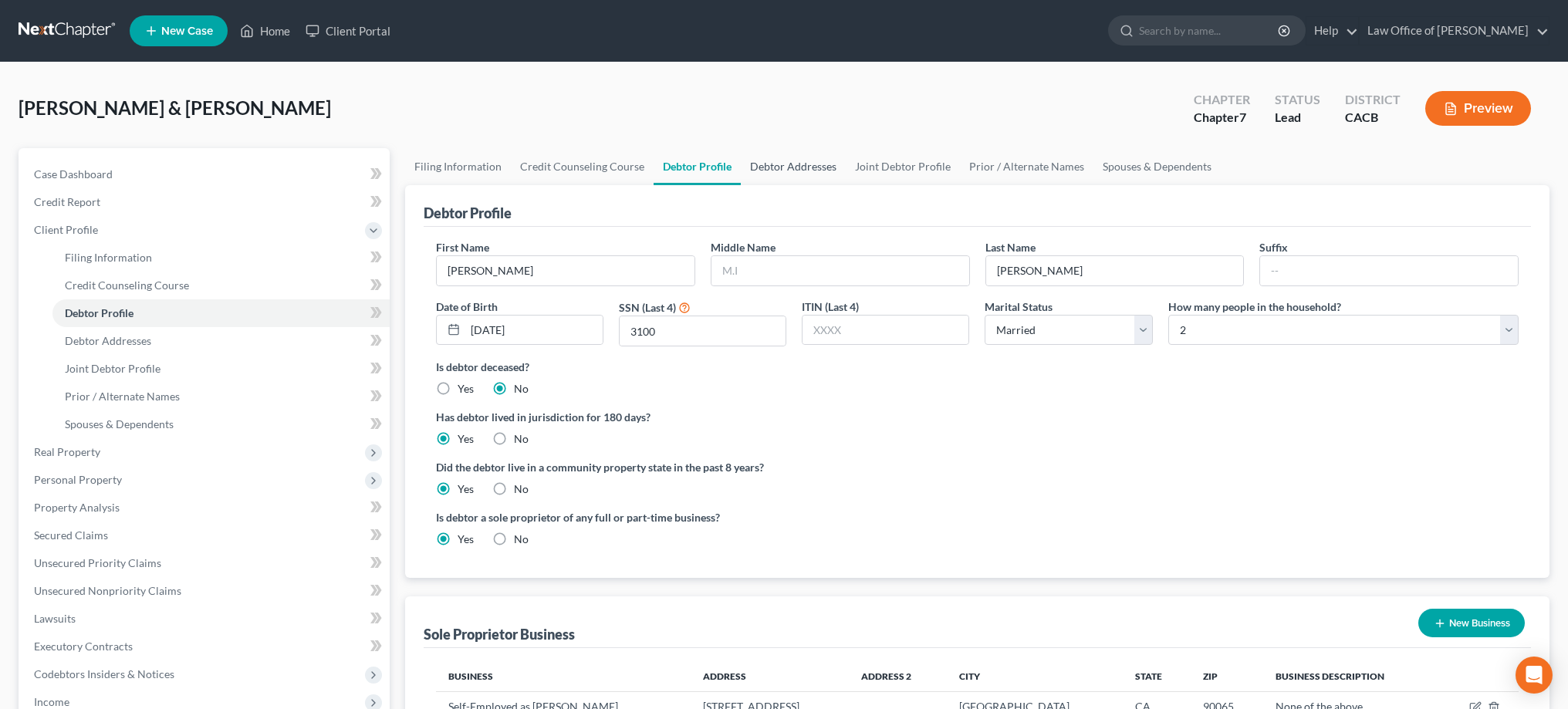
click at [798, 166] on link "Debtor Addresses" at bounding box center [793, 167] width 105 height 37
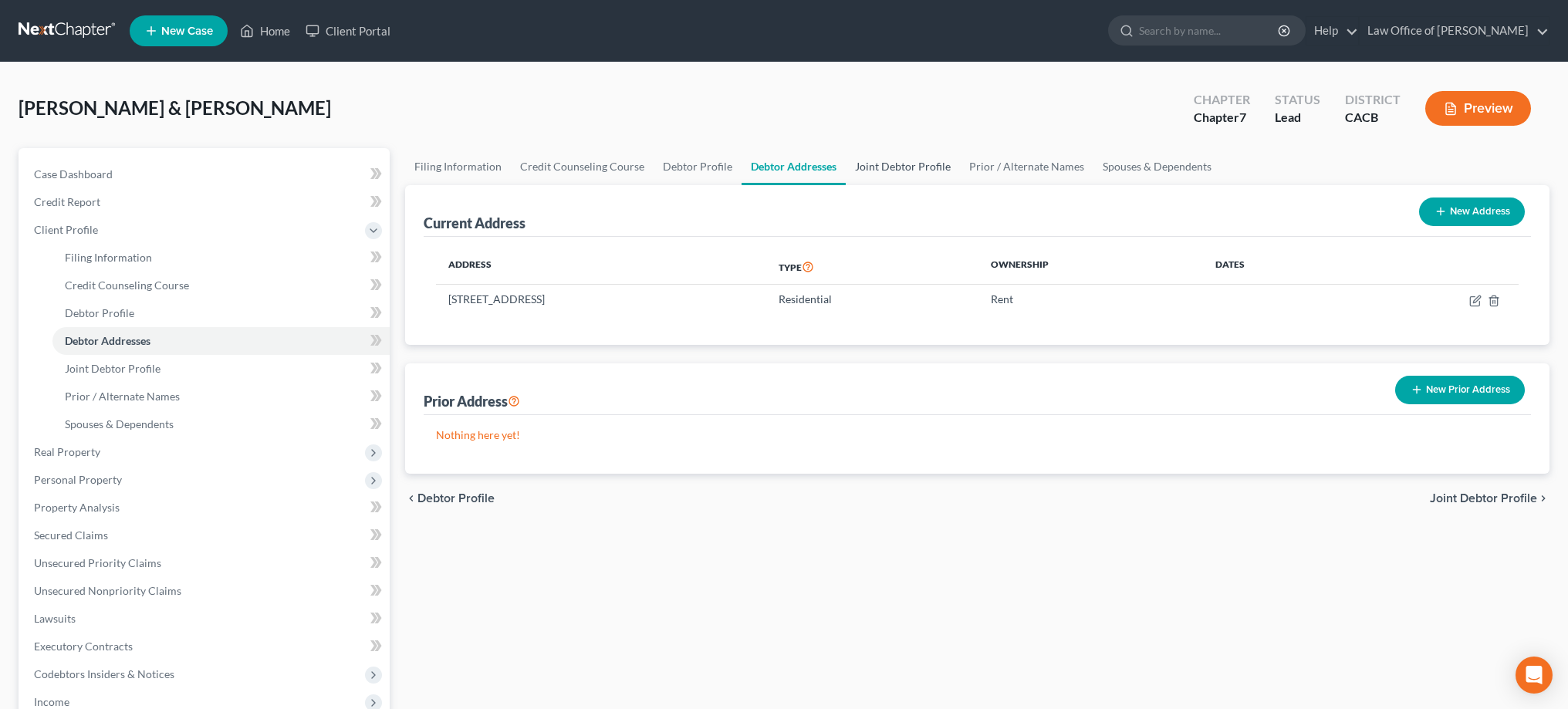
click at [893, 165] on link "Joint Debtor Profile" at bounding box center [903, 167] width 114 height 37
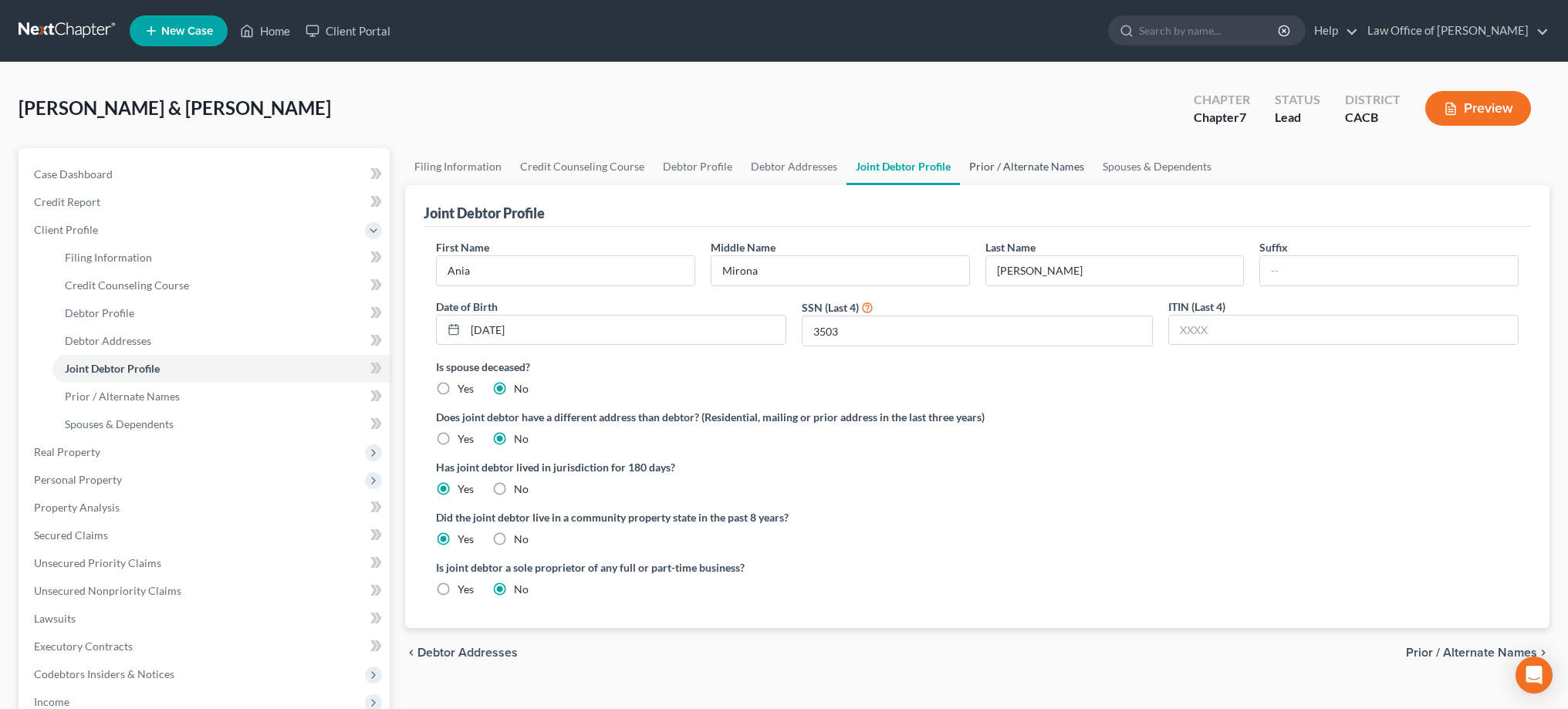
click at [991, 168] on link "Prior / Alternate Names" at bounding box center [1026, 167] width 133 height 37
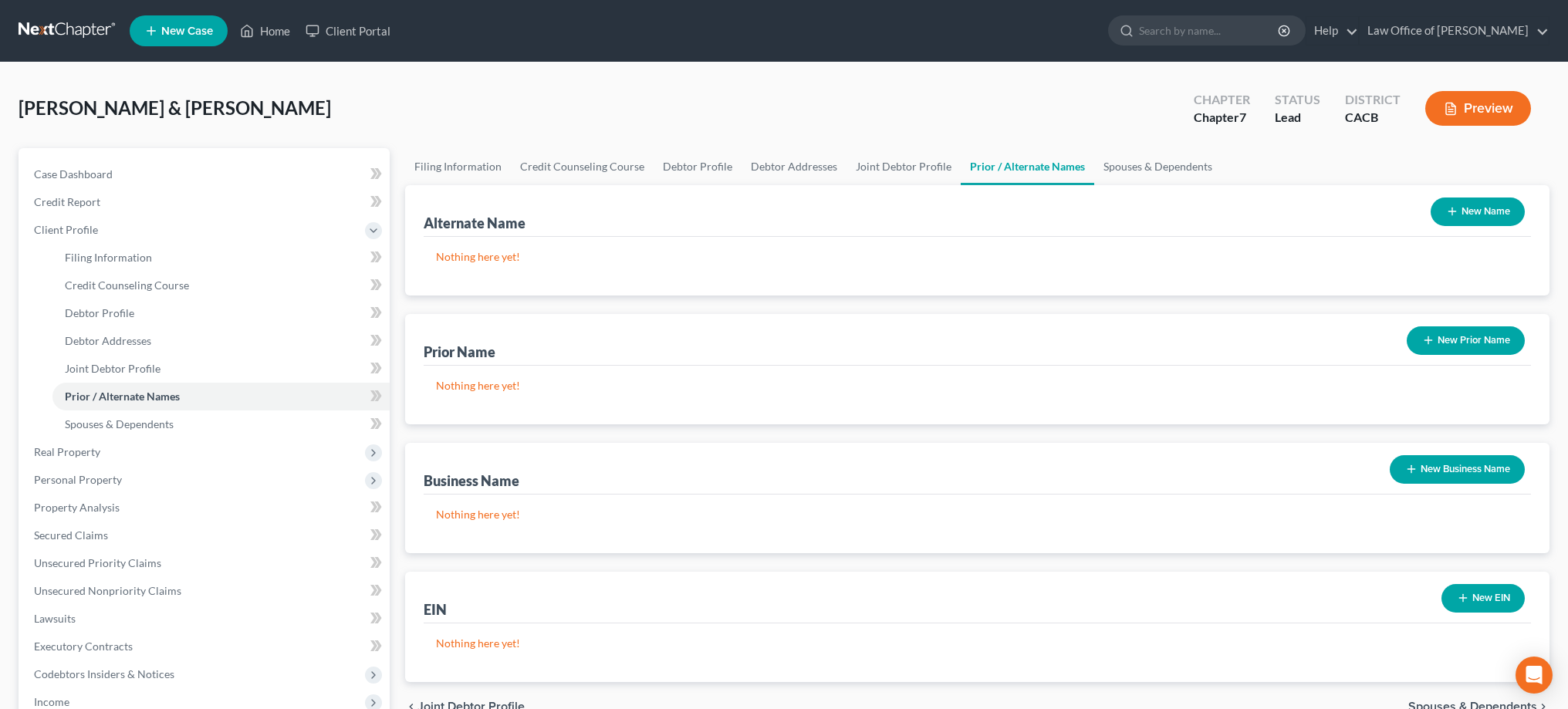
click at [1446, 339] on button "New Prior Name" at bounding box center [1465, 341] width 118 height 29
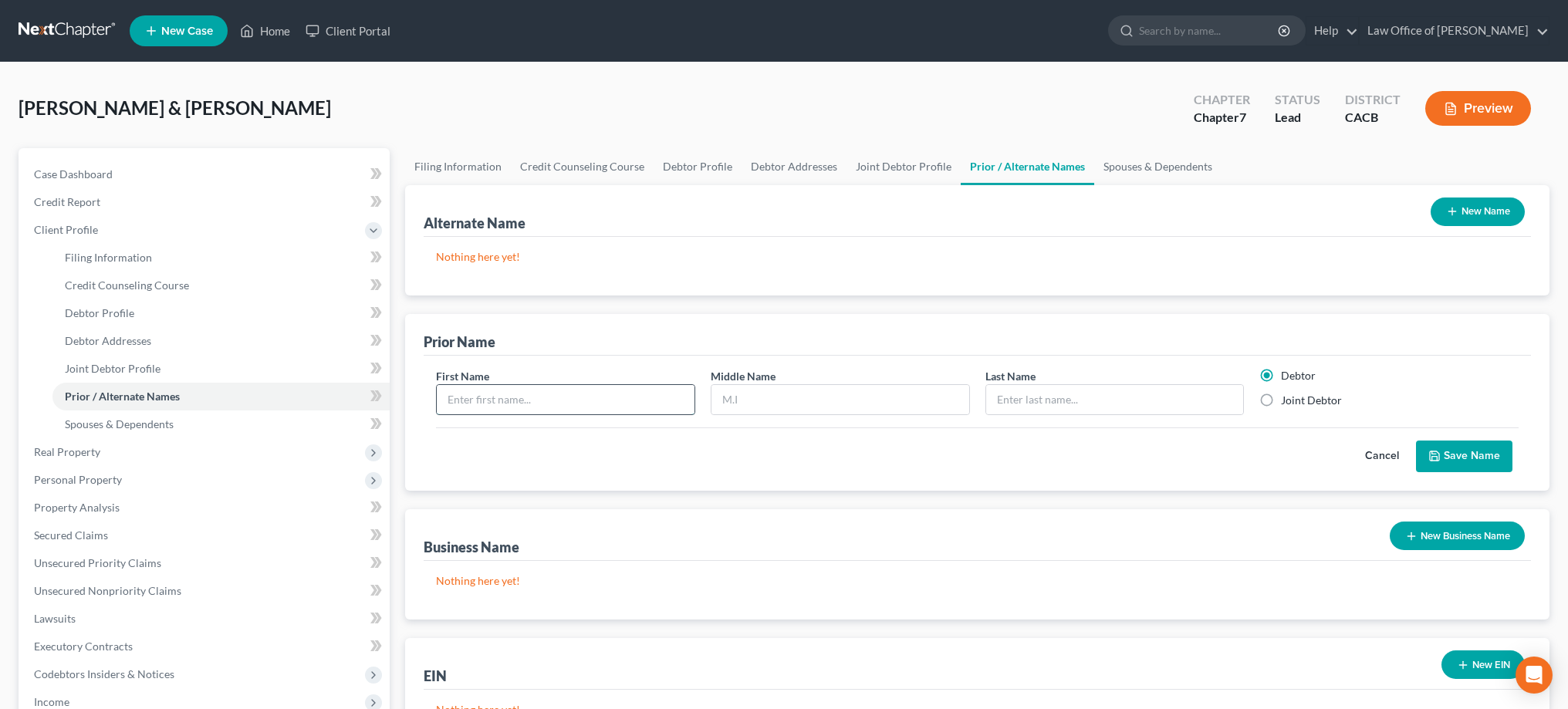
click at [580, 404] on input "text" at bounding box center [566, 399] width 258 height 30
click at [1042, 401] on input "text" at bounding box center [1115, 399] width 258 height 30
type input "Vinerean"
click at [588, 395] on input "text" at bounding box center [566, 399] width 258 height 30
type input "Ania"
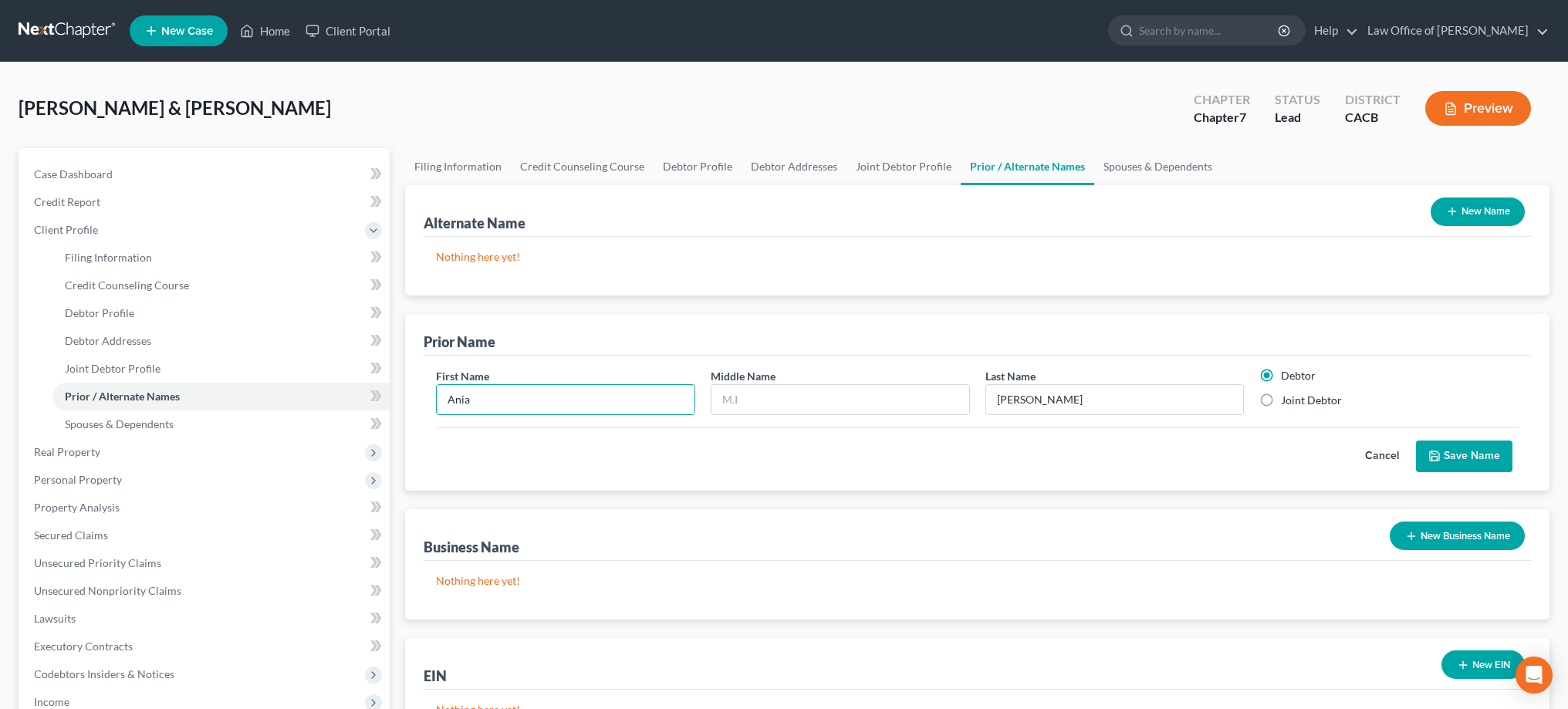
click at [796, 442] on div "Cancel Save Name" at bounding box center [977, 450] width 1082 height 46
click at [786, 399] on input "text" at bounding box center [840, 399] width 258 height 30
type input "Mirona"
click at [1012, 442] on div "Cancel Save Name" at bounding box center [977, 450] width 1082 height 46
click at [1057, 400] on input "Vinerean" at bounding box center [1115, 399] width 258 height 30
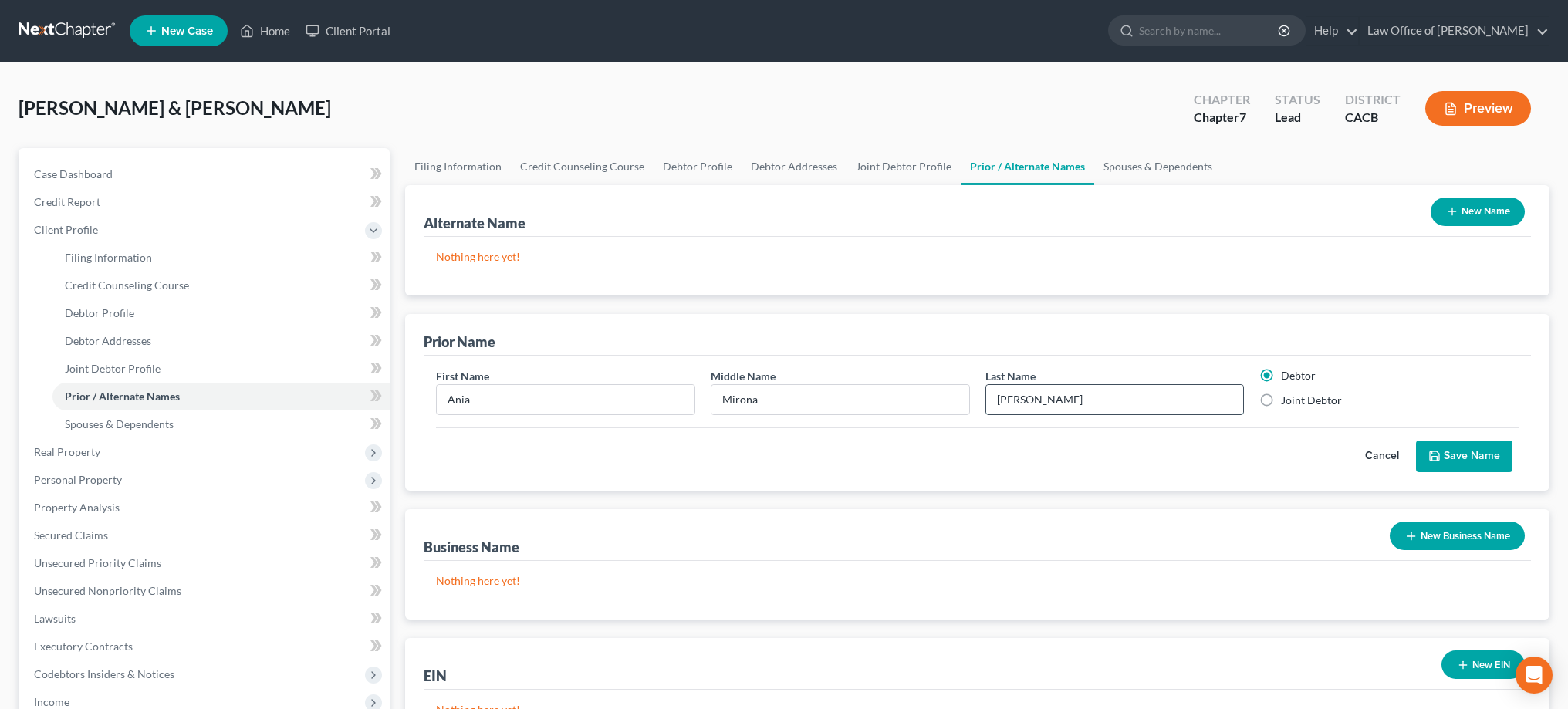
drag, startPoint x: 1057, startPoint y: 400, endPoint x: 1100, endPoint y: 391, distance: 43.9
click at [1100, 391] on input "Vinerean" at bounding box center [1115, 399] width 258 height 30
click at [1280, 400] on label "Joint Debtor" at bounding box center [1311, 400] width 61 height 15
click at [1287, 400] on input "Joint Debtor" at bounding box center [1292, 397] width 10 height 10
radio input "true"
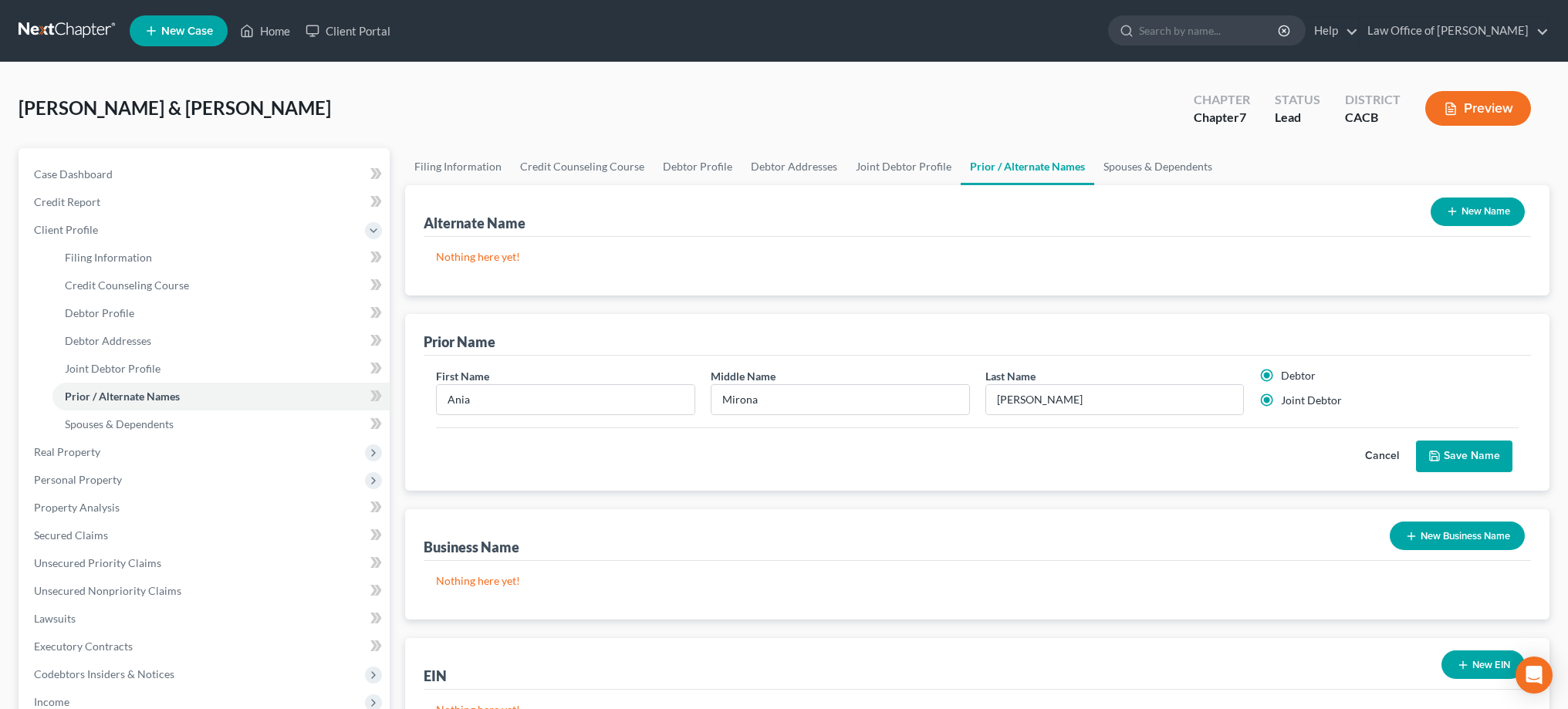
radio input "false"
click at [1456, 451] on button "Save Name" at bounding box center [1463, 457] width 96 height 32
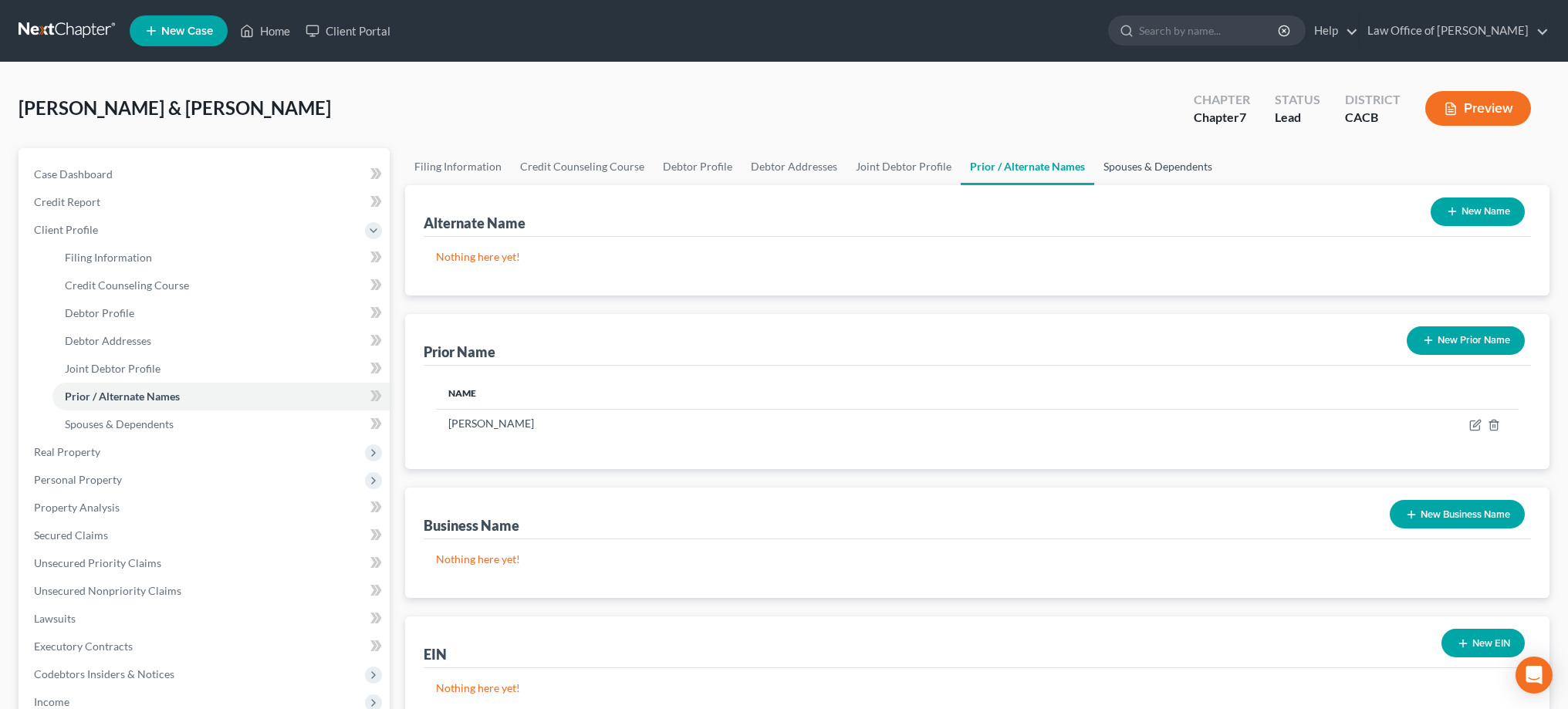
click at [1155, 168] on link "Spouses & Dependents" at bounding box center [1158, 167] width 128 height 37
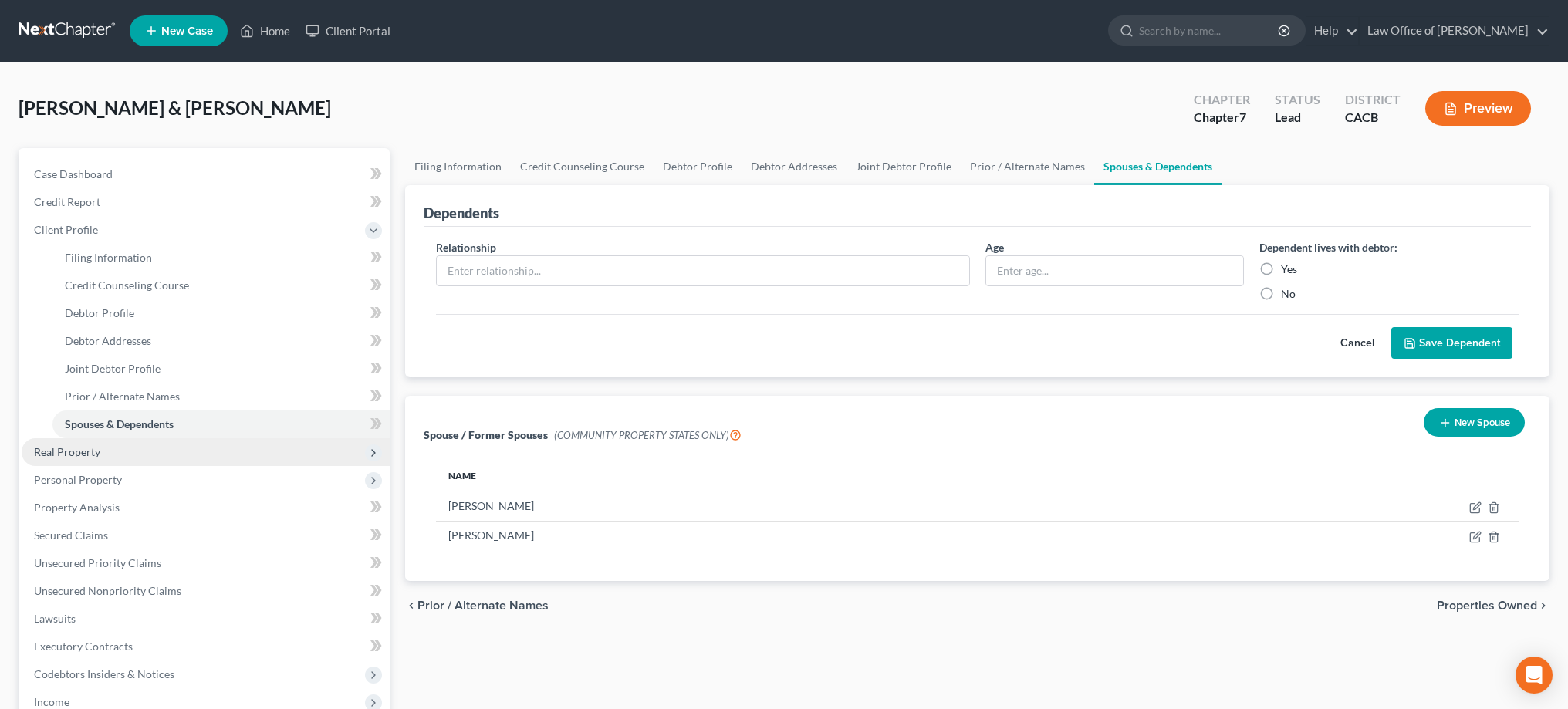
click at [162, 456] on span "Real Property" at bounding box center [206, 451] width 368 height 28
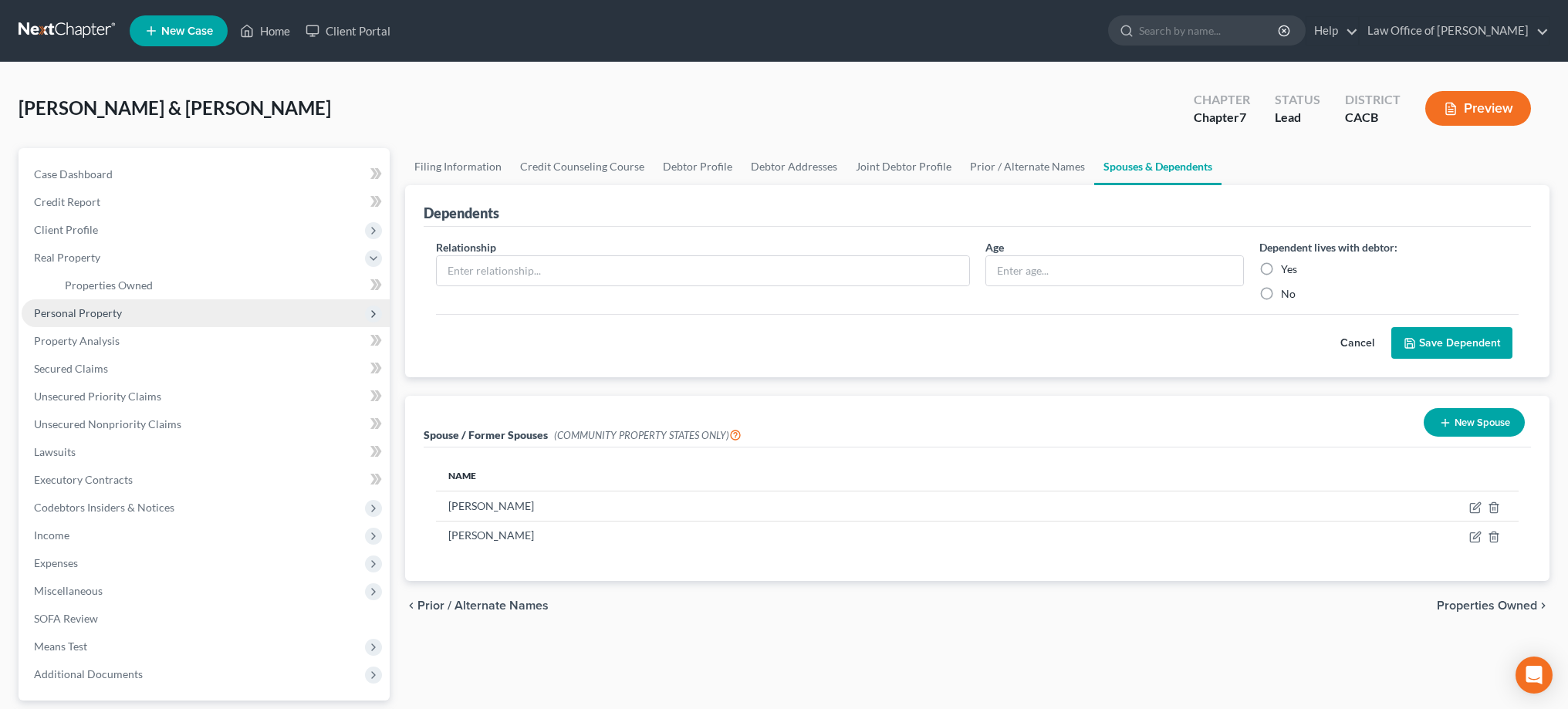
click at [149, 308] on span "Personal Property" at bounding box center [206, 312] width 368 height 28
click at [149, 313] on link "Vehicles Owned" at bounding box center [221, 312] width 337 height 28
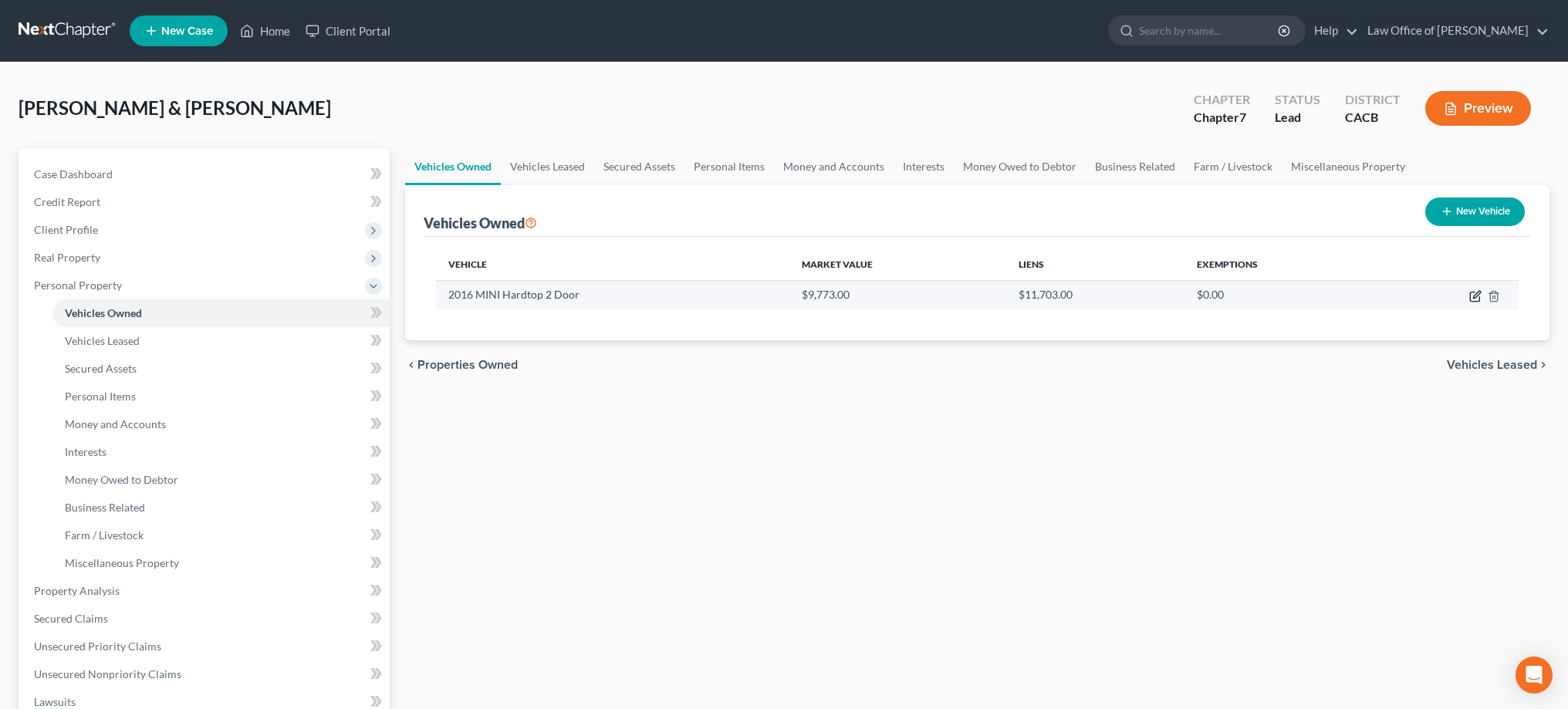
click at [1475, 296] on icon "button" at bounding box center [1475, 296] width 12 height 12
select select "0"
select select "10"
select select "1"
select select "0"
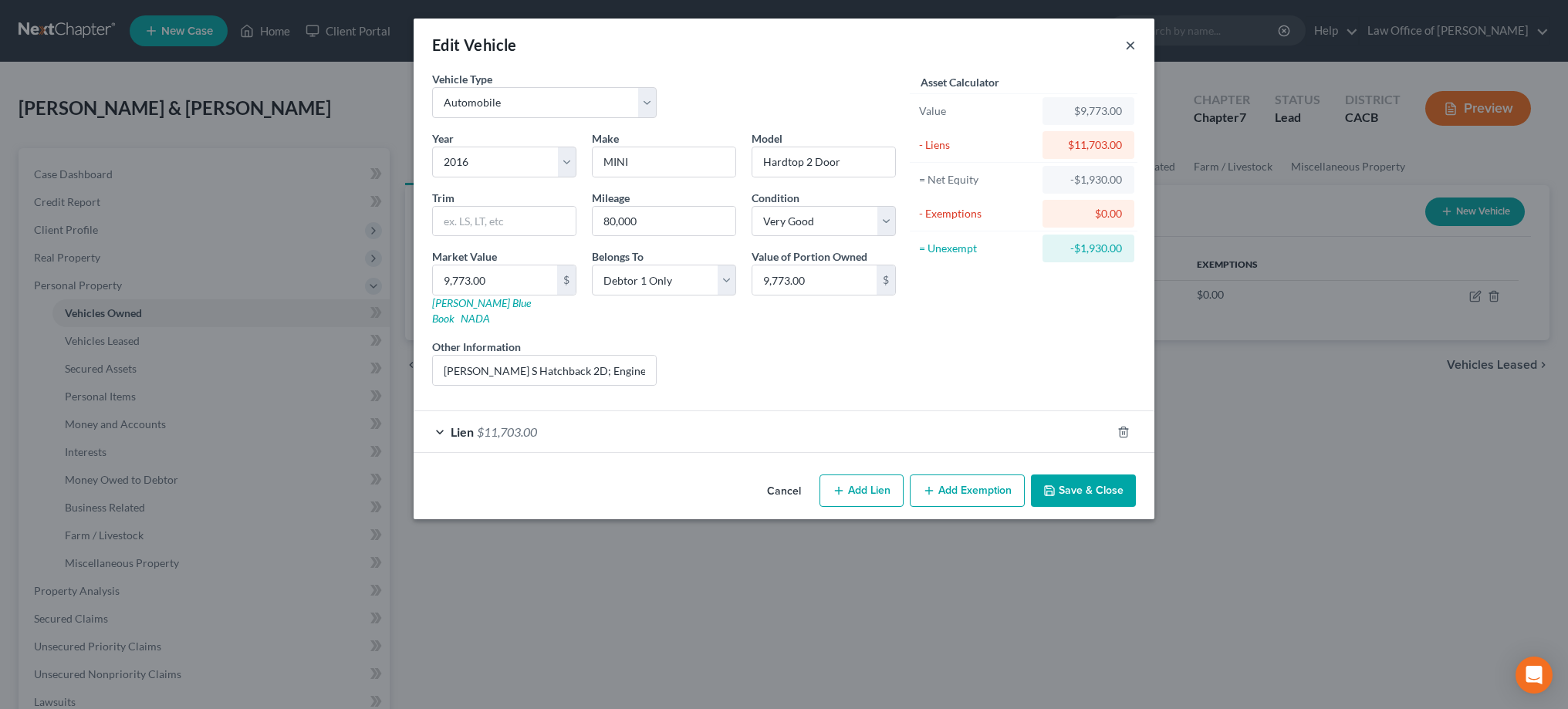
click at [1132, 49] on button "×" at bounding box center [1130, 44] width 10 height 18
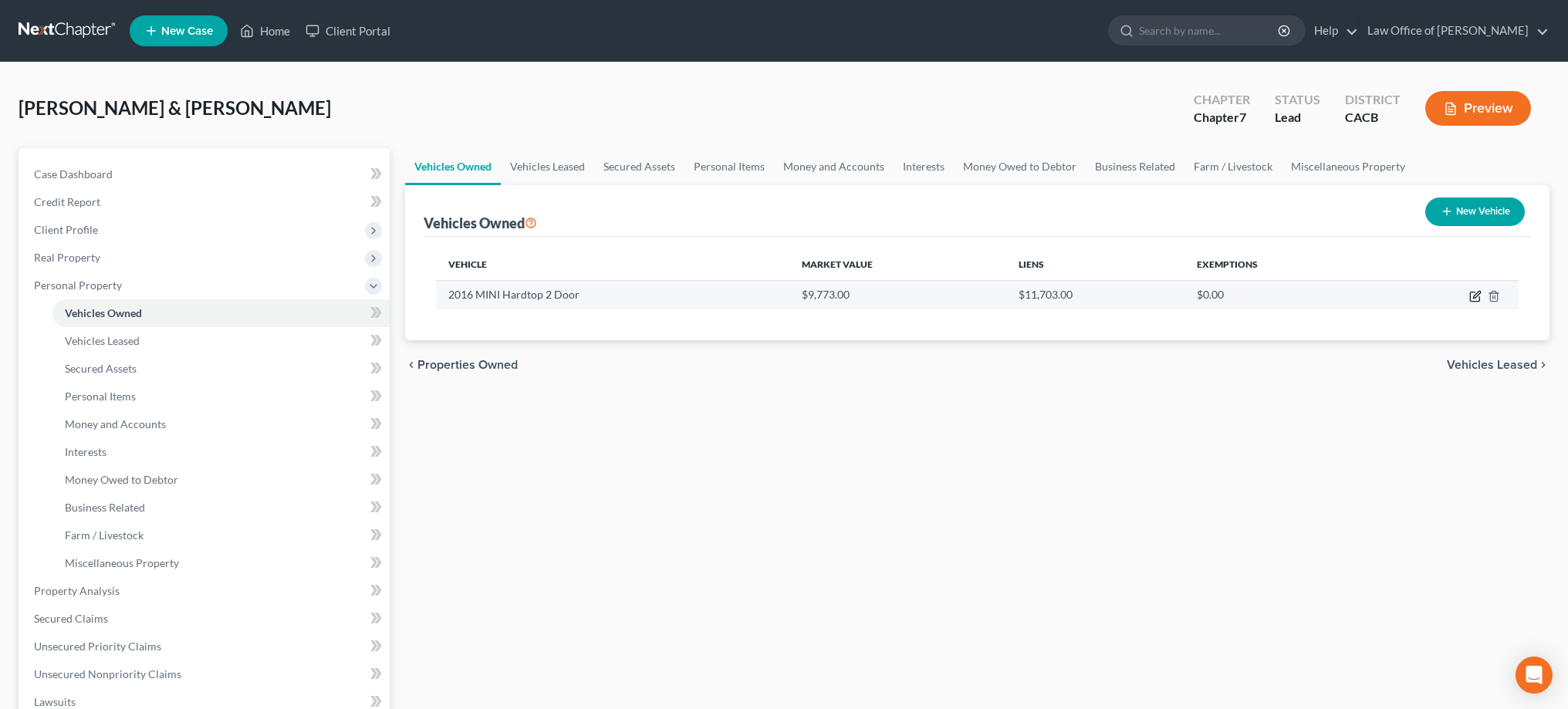
click at [1475, 297] on icon "button" at bounding box center [1475, 296] width 12 height 12
select select "0"
select select "10"
select select "1"
select select "0"
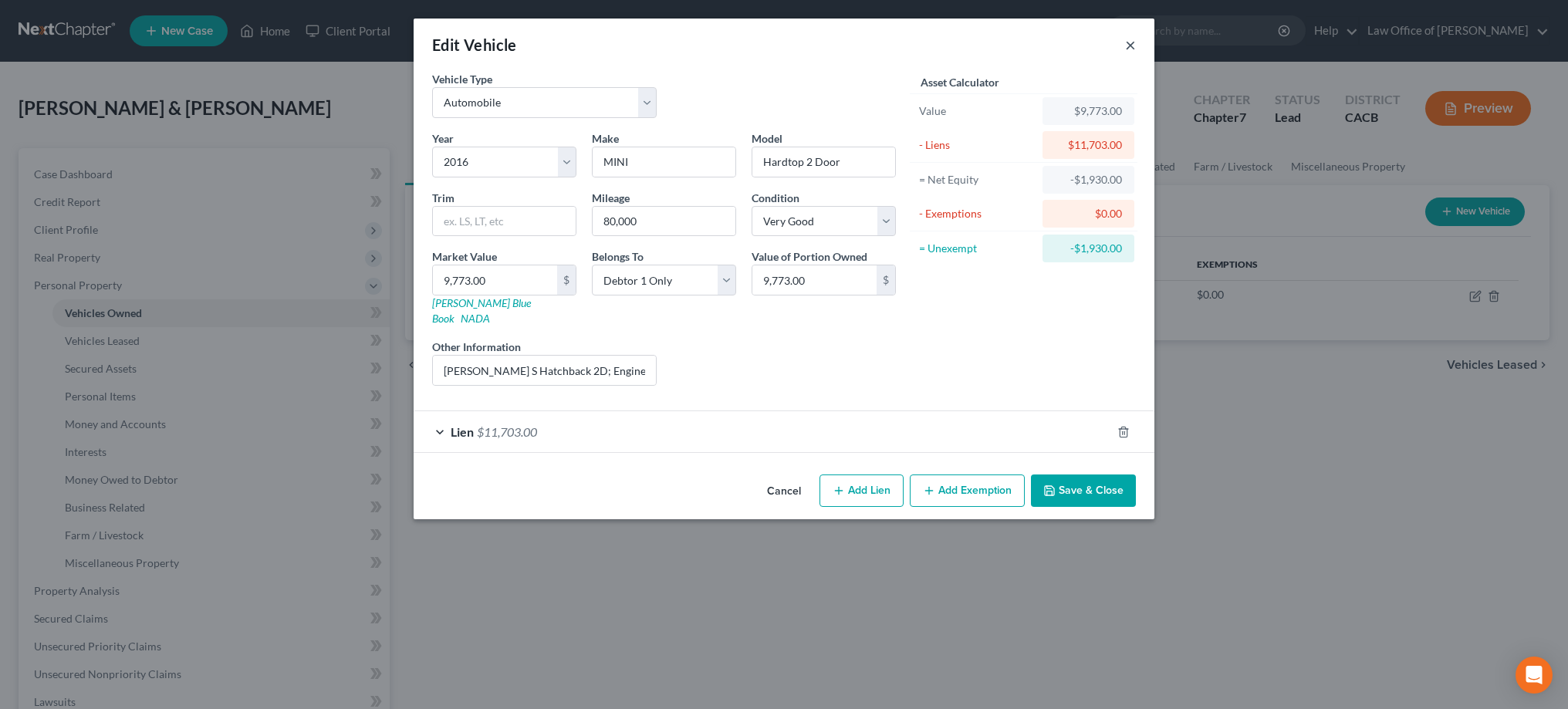
click at [1126, 44] on button "×" at bounding box center [1130, 44] width 10 height 18
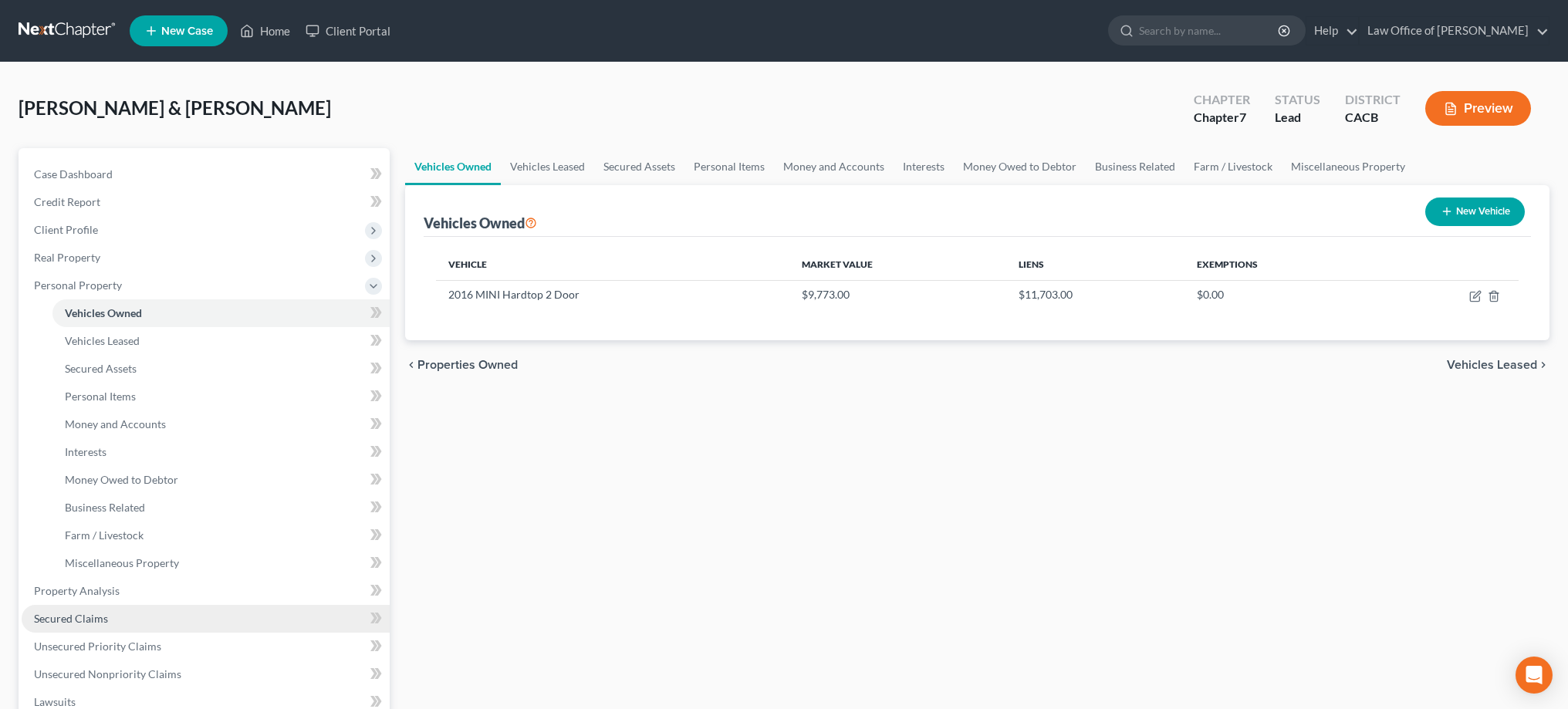
click at [185, 614] on link "Secured Claims" at bounding box center [206, 618] width 368 height 28
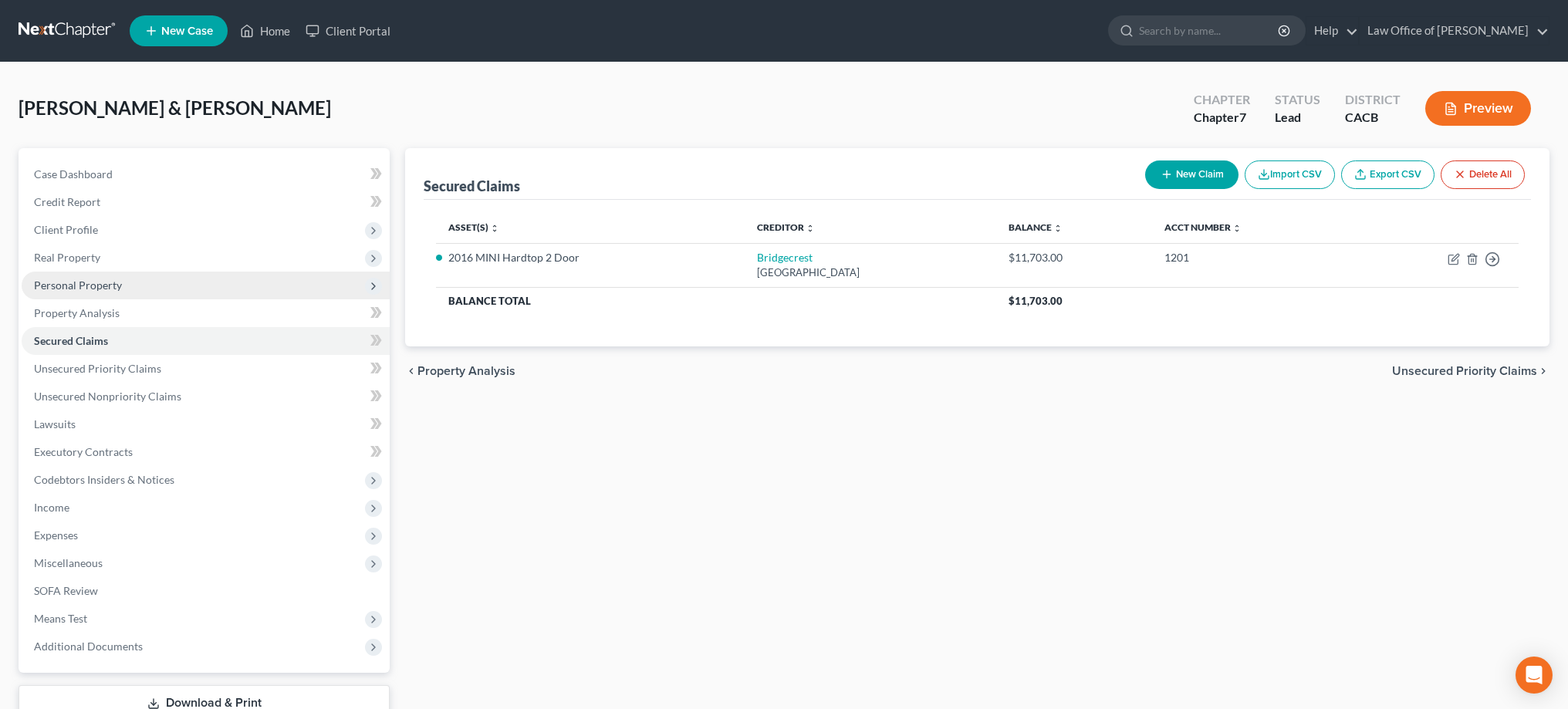
click at [149, 287] on span "Personal Property" at bounding box center [206, 285] width 368 height 28
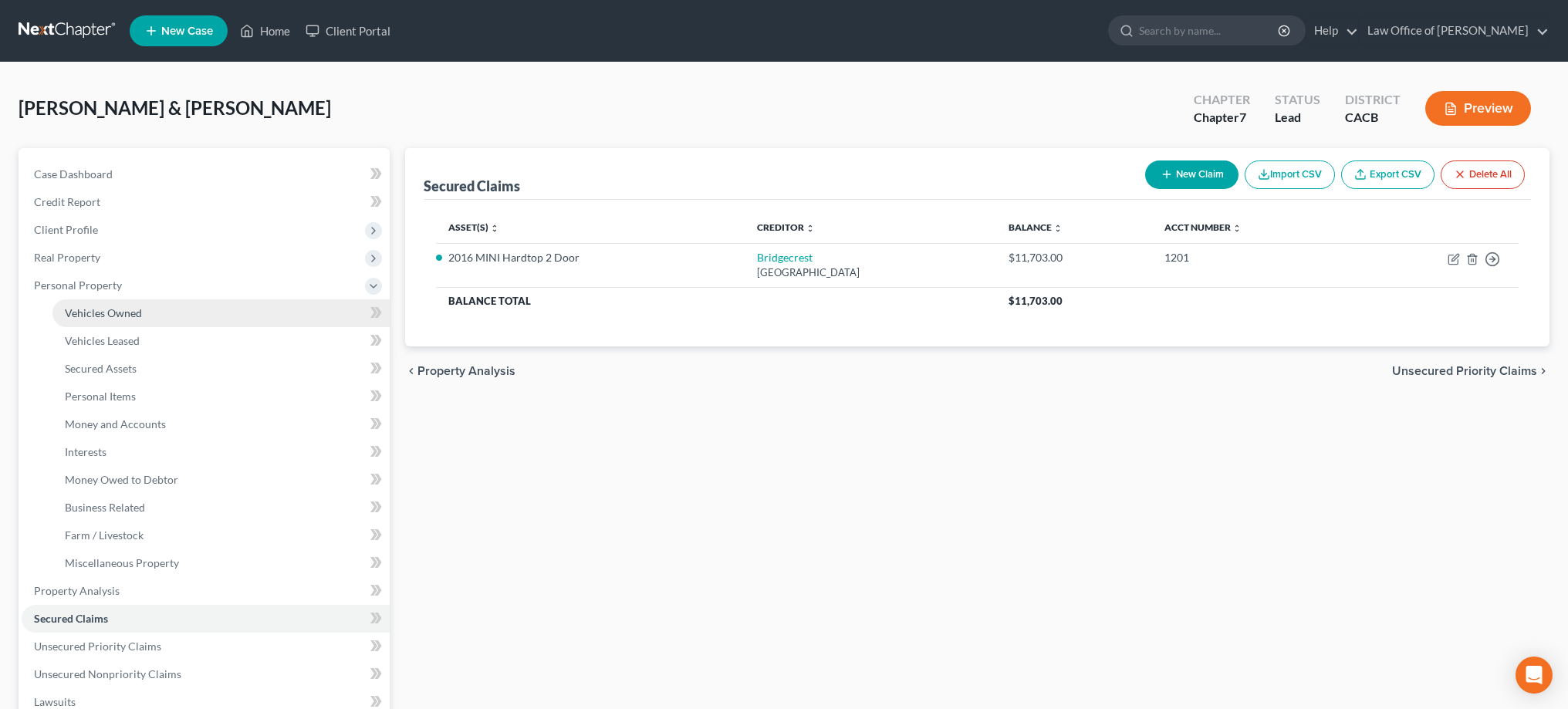
click at [147, 306] on link "Vehicles Owned" at bounding box center [221, 312] width 337 height 28
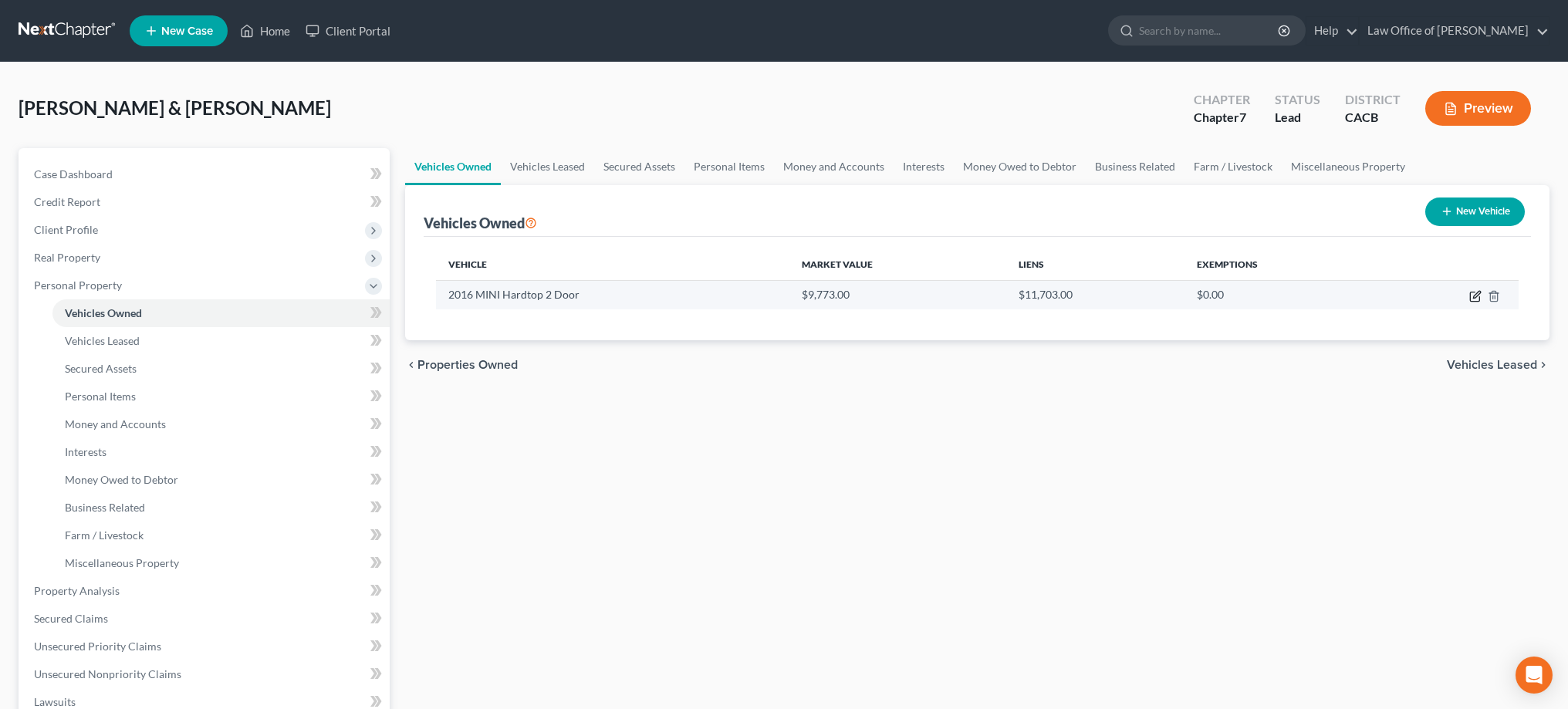
click at [1475, 292] on icon "button" at bounding box center [1475, 296] width 12 height 12
select select "0"
select select "10"
select select "1"
select select "0"
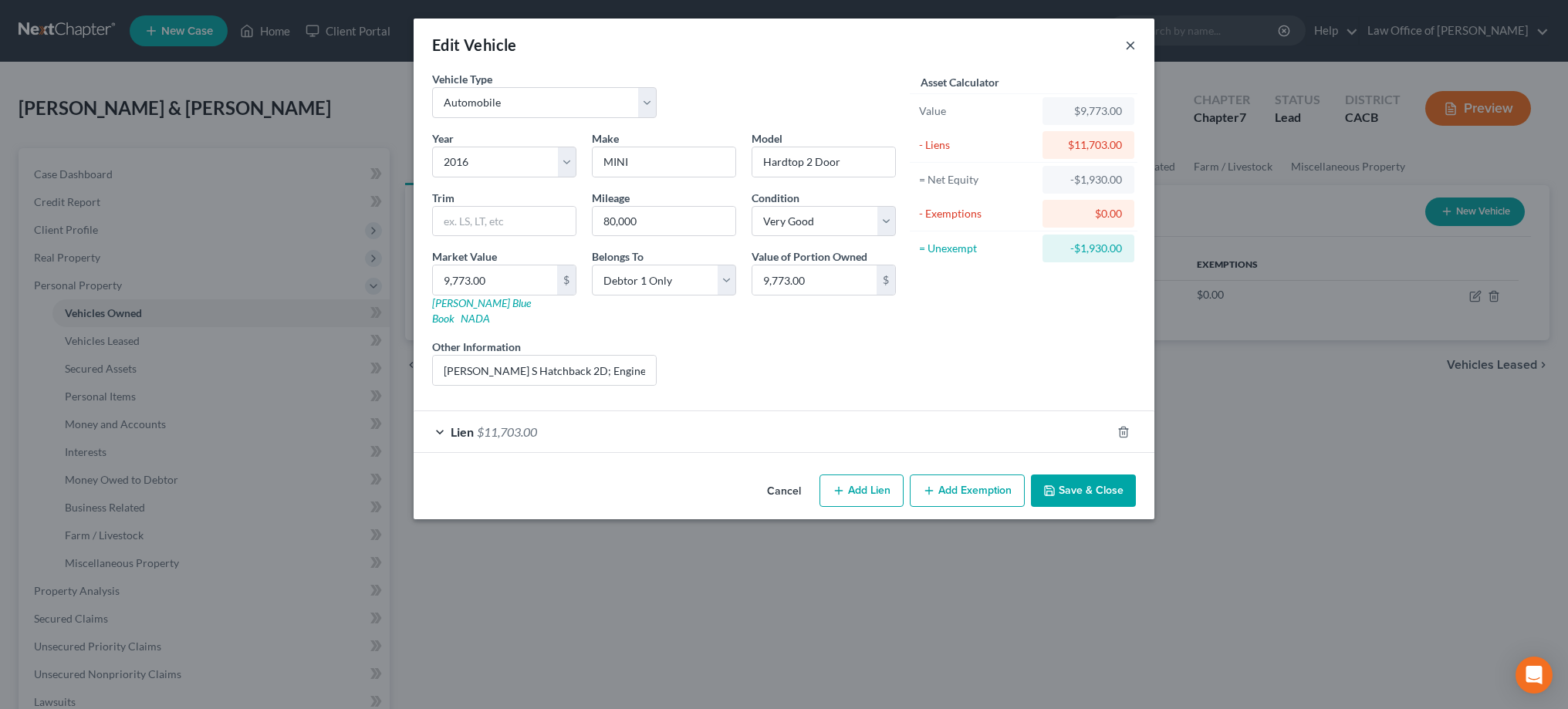
click at [1134, 46] on button "×" at bounding box center [1130, 44] width 10 height 18
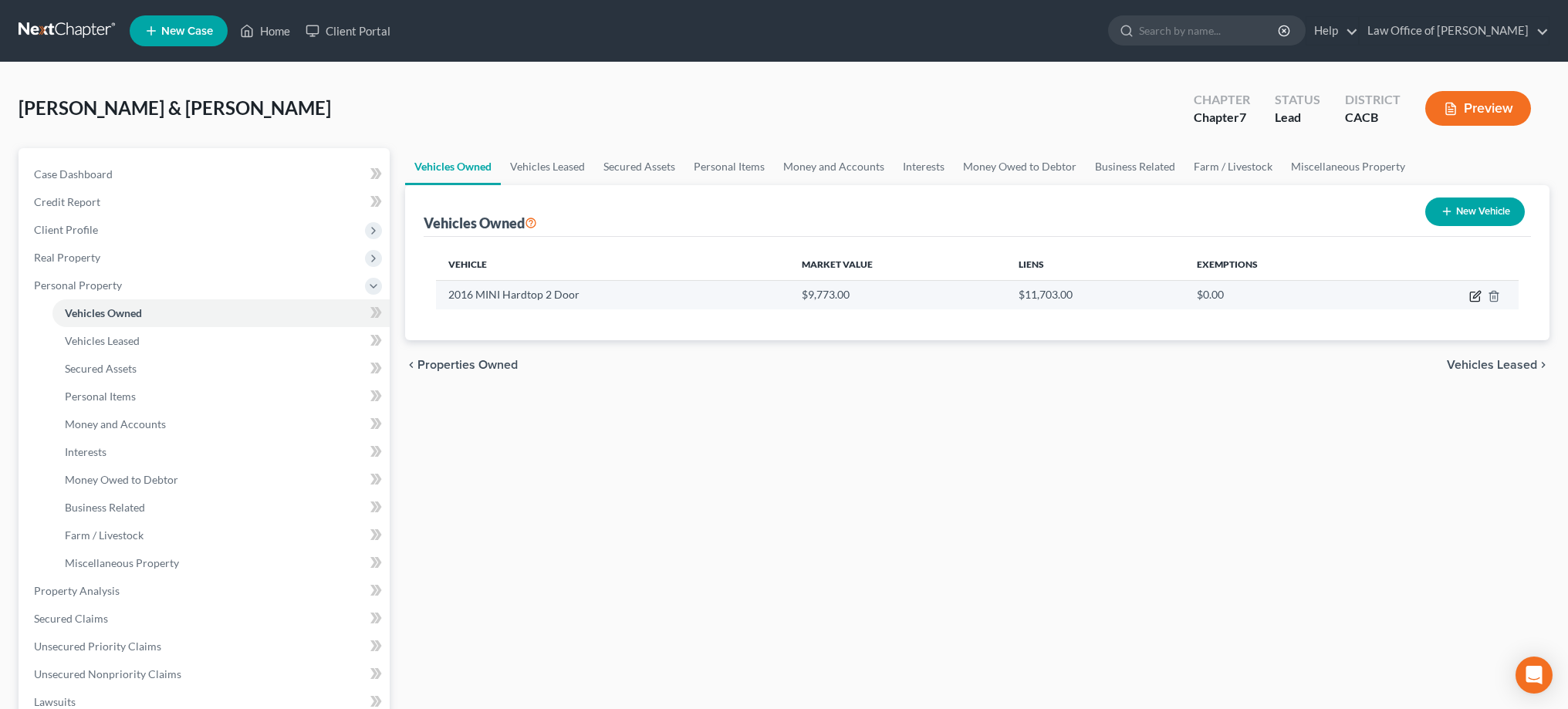
click at [1476, 295] on icon "button" at bounding box center [1475, 296] width 12 height 12
select select "0"
select select "10"
select select "1"
select select "0"
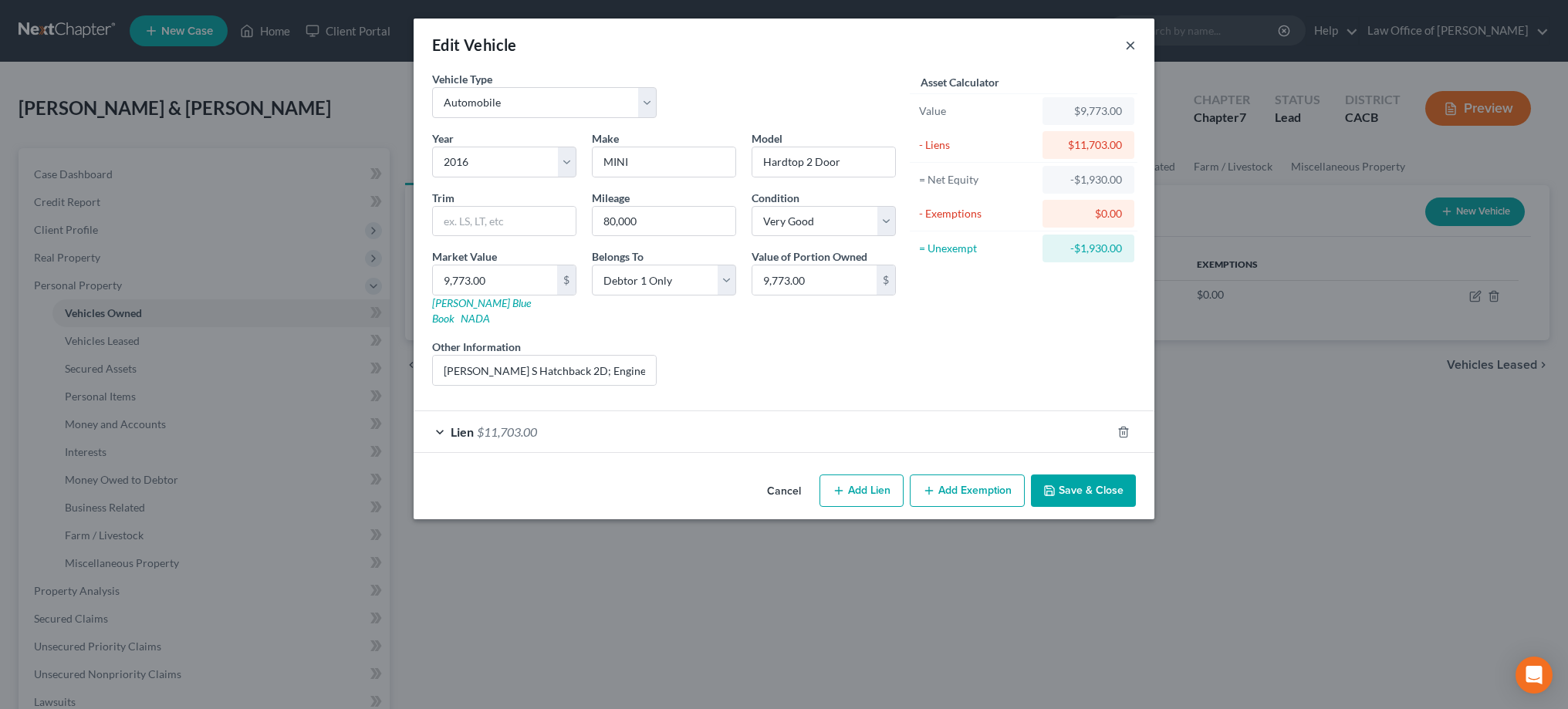
click at [1129, 43] on button "×" at bounding box center [1130, 44] width 10 height 18
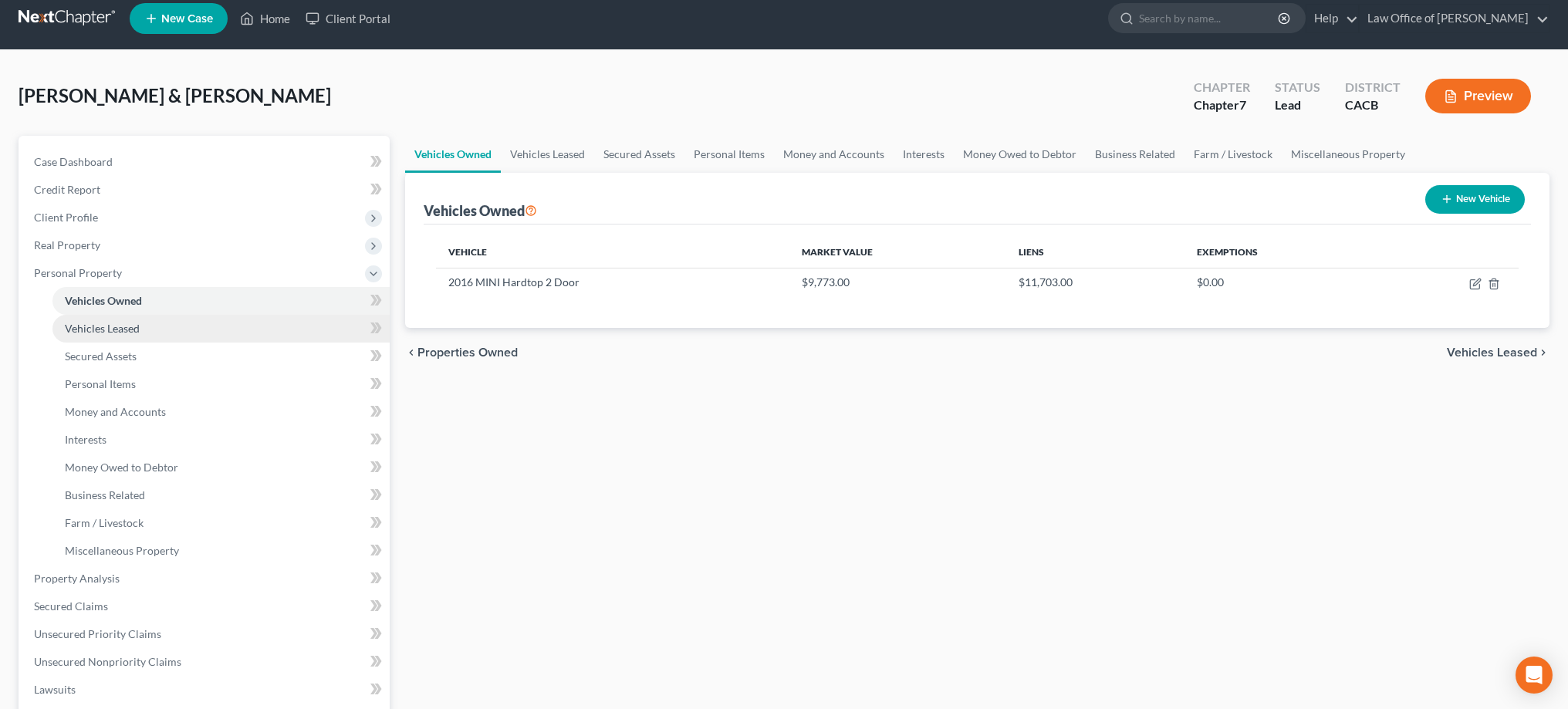
scroll to position [13, 0]
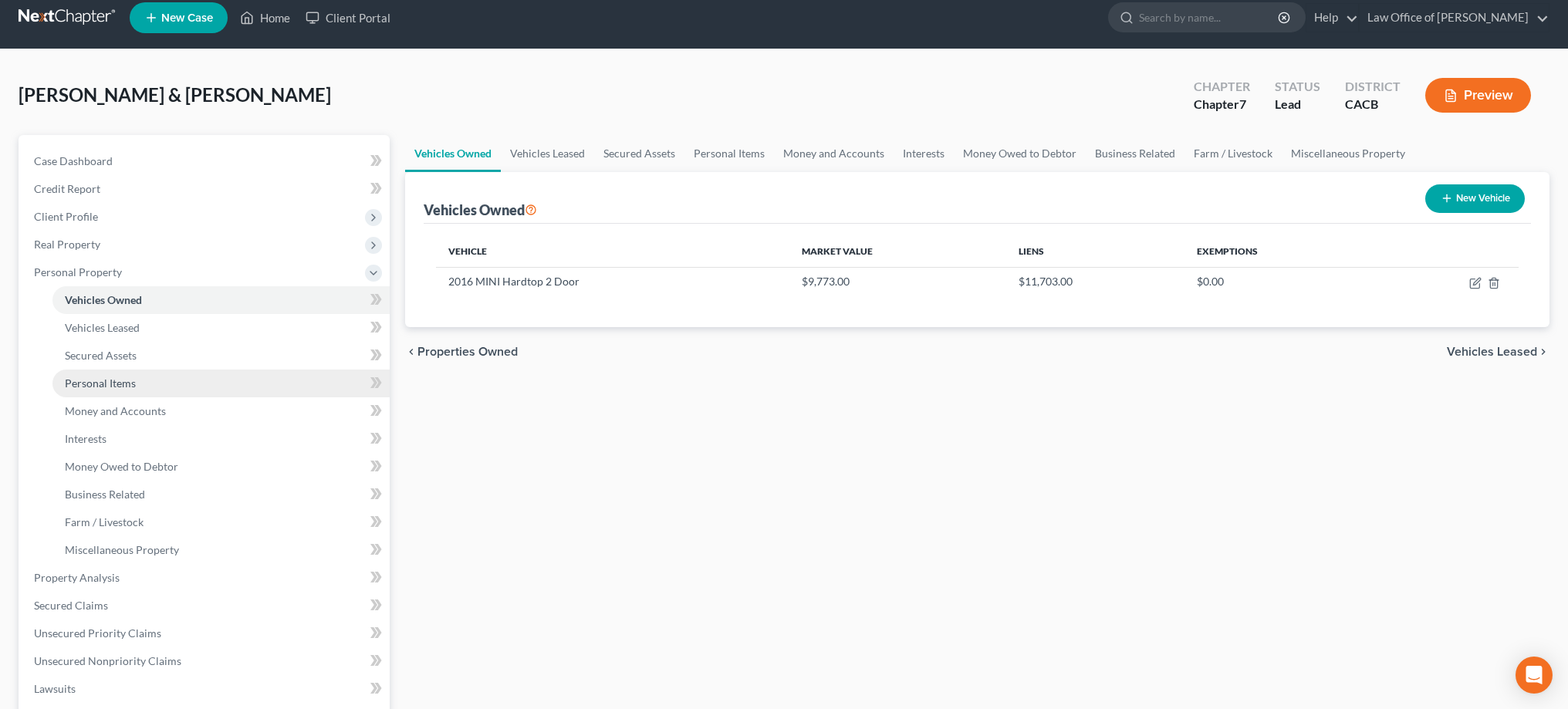
click at [186, 383] on link "Personal Items" at bounding box center [221, 383] width 337 height 28
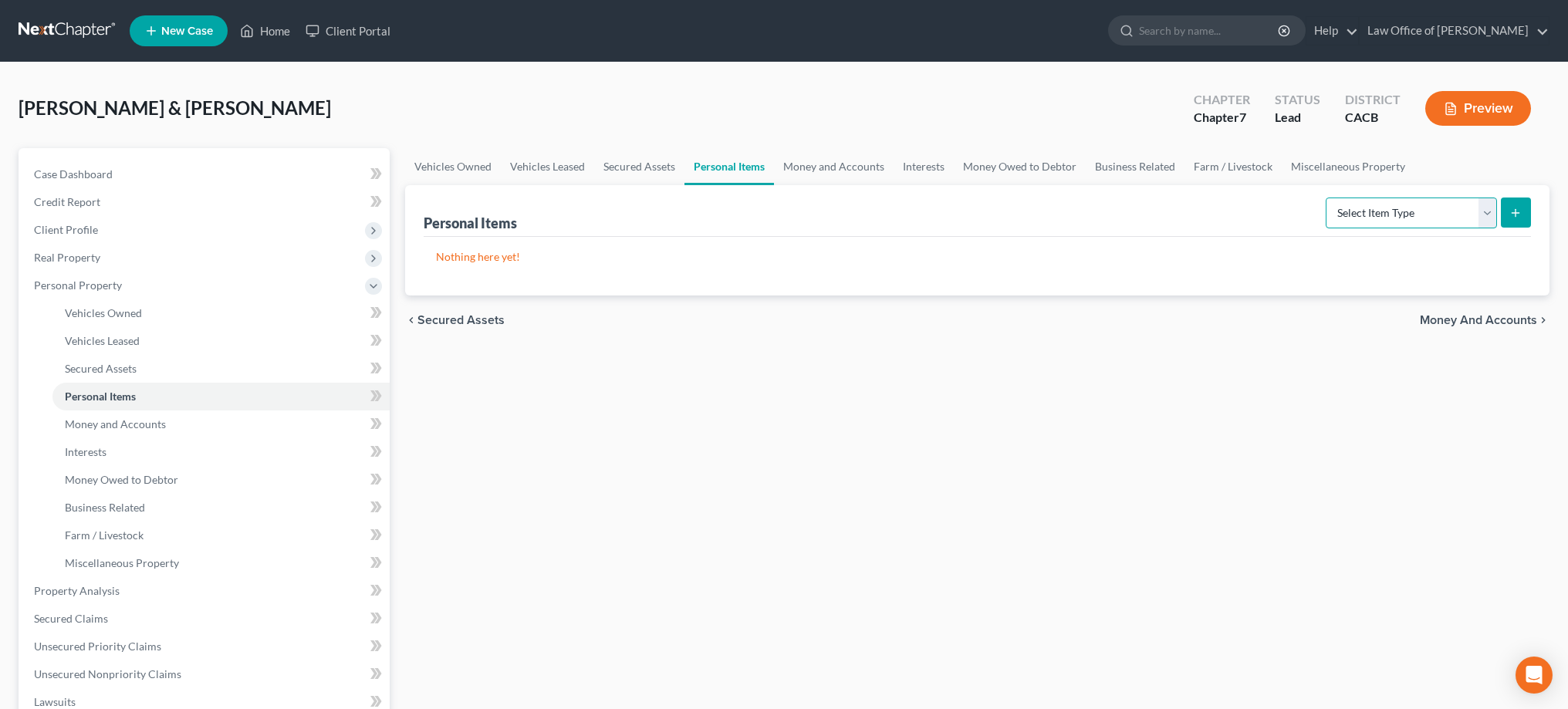
select select "clothing"
click at [1511, 218] on icon "submit" at bounding box center [1515, 212] width 12 height 12
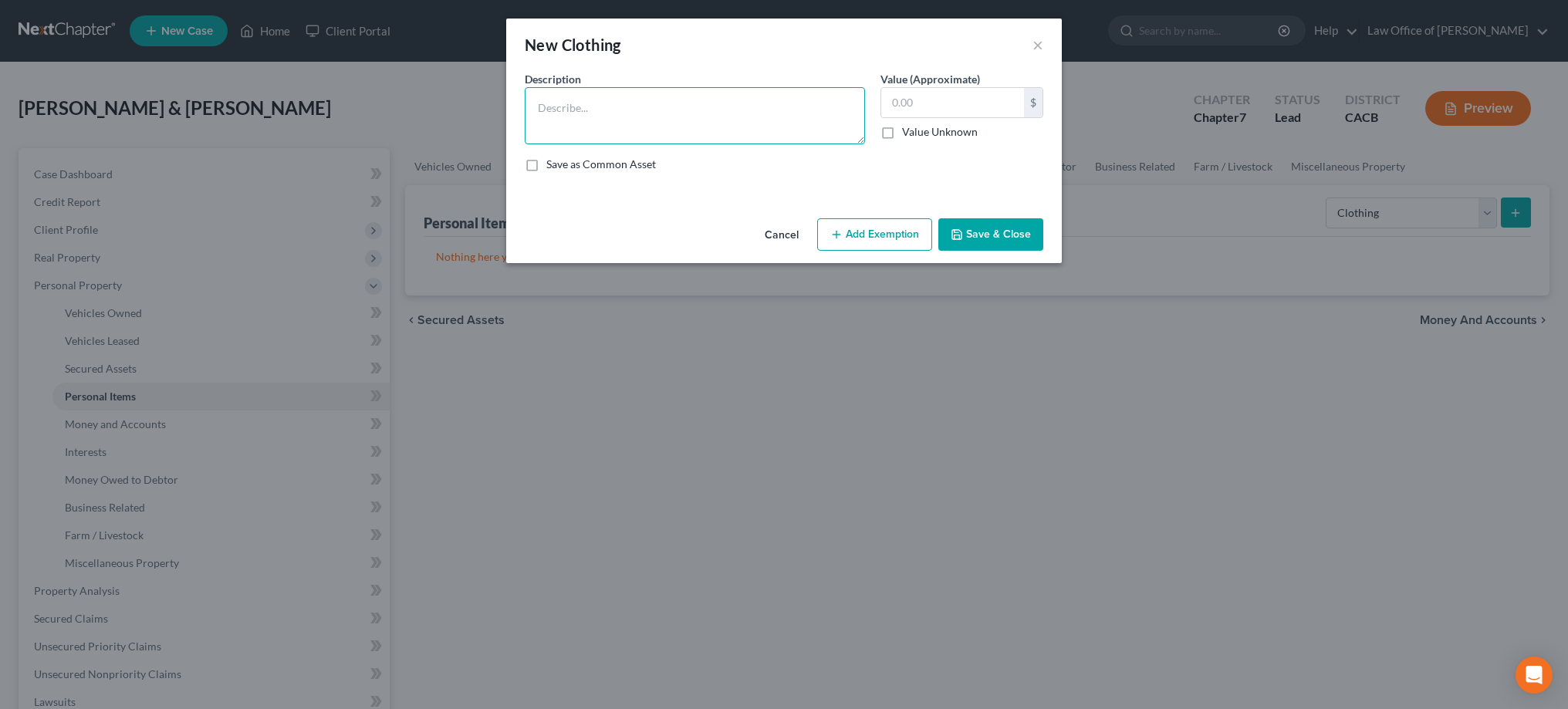
click at [755, 122] on textarea at bounding box center [694, 116] width 340 height 57
type textarea "Clothing"
click at [927, 107] on input "text" at bounding box center [952, 102] width 143 height 30
type input "8,000"
click at [864, 226] on button "Add Exemption" at bounding box center [874, 234] width 115 height 32
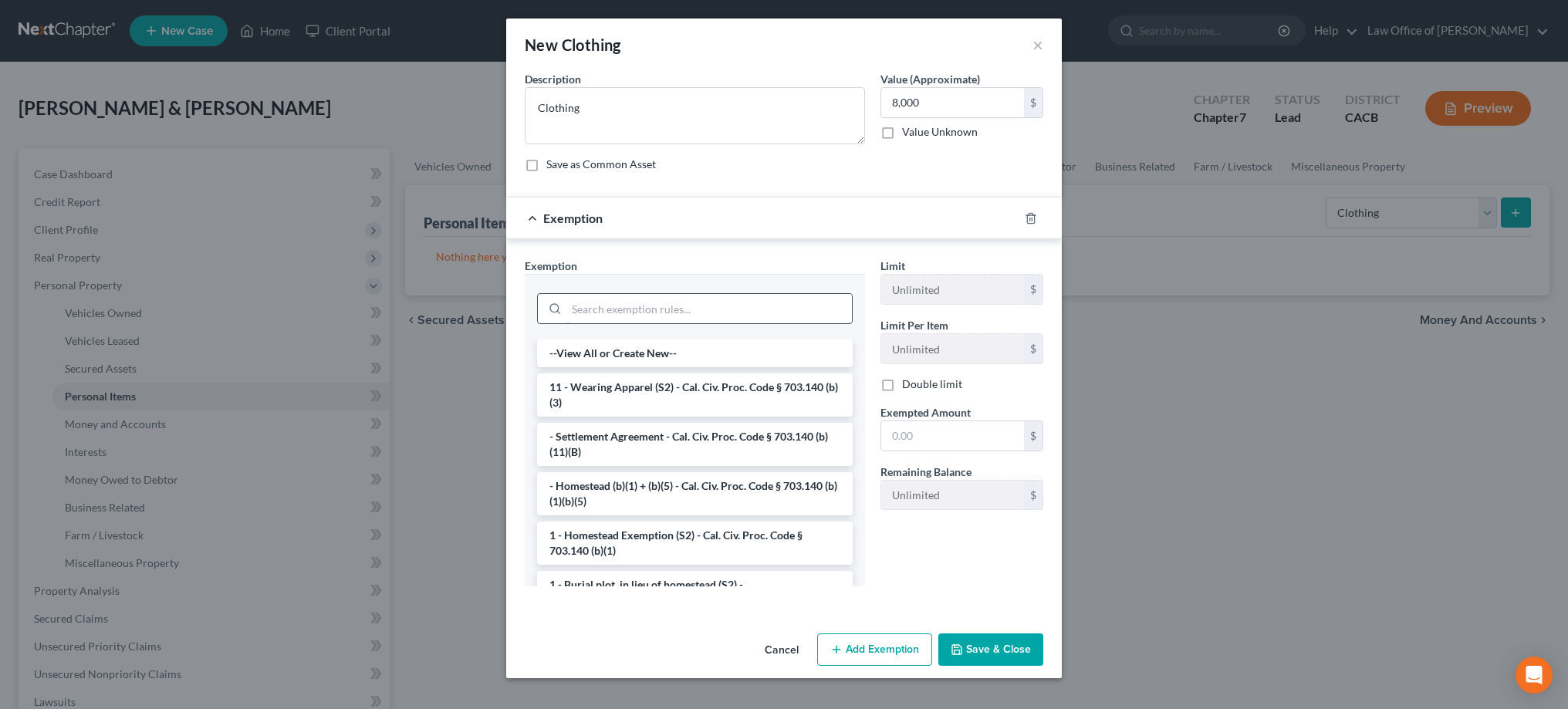
click at [703, 305] on input "search" at bounding box center [709, 308] width 286 height 30
click at [692, 384] on li "11 - Wearing Apparel (S2) - Cal. Civ. Proc. Code § 703.140 (b)(3)" at bounding box center [694, 394] width 315 height 43
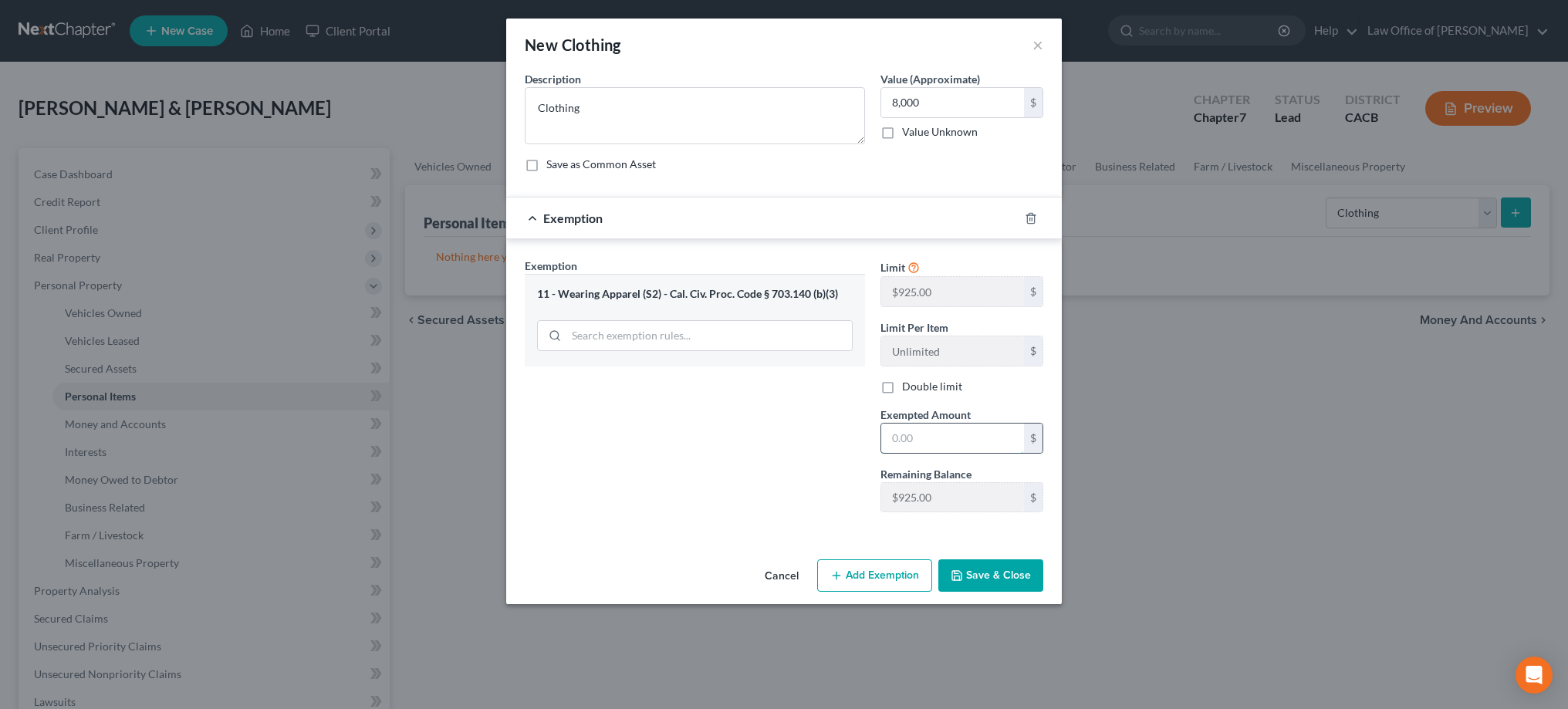
click at [905, 434] on input "text" at bounding box center [952, 438] width 143 height 30
type input "8,000"
click at [982, 572] on button "Save & Close" at bounding box center [990, 576] width 105 height 32
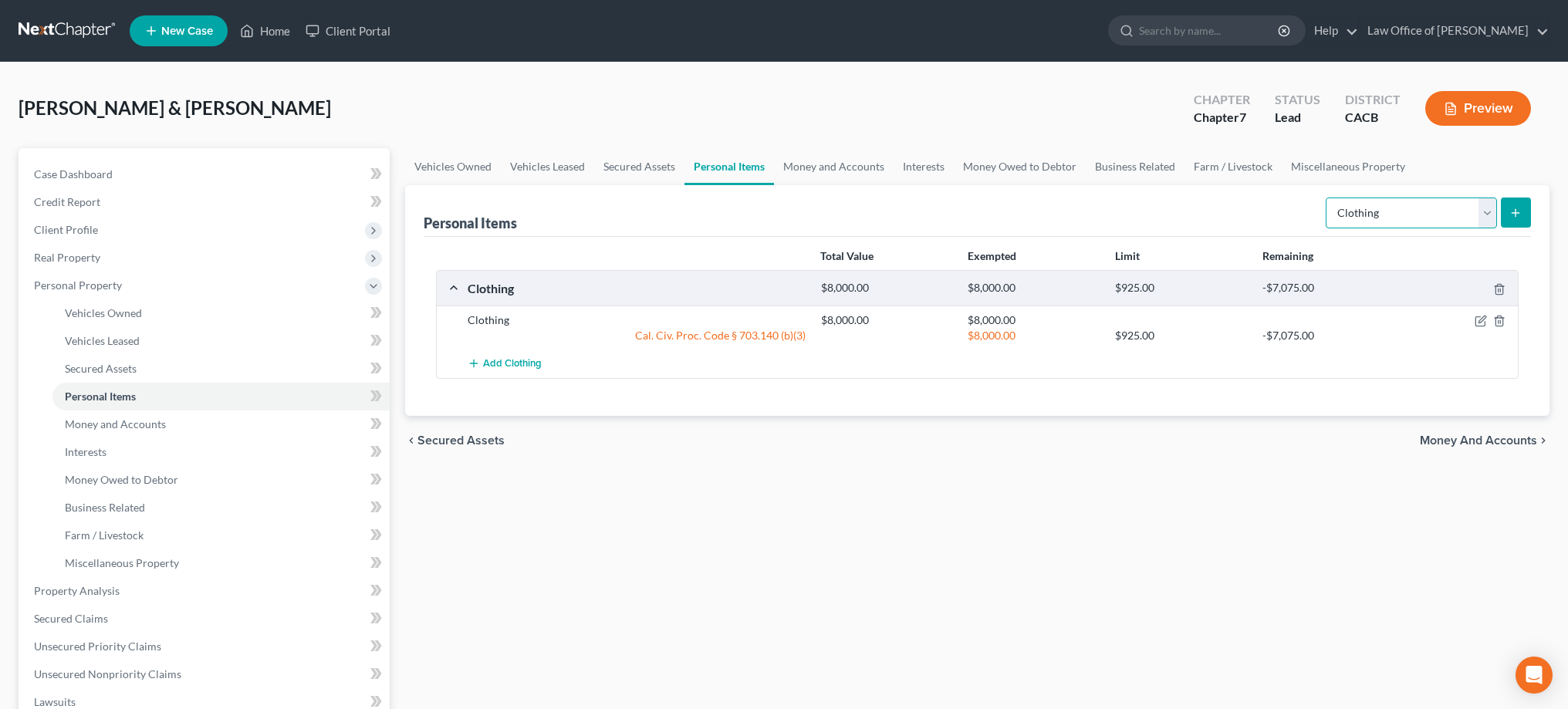
select select "electronics"
click at [1510, 217] on icon "submit" at bounding box center [1515, 212] width 12 height 12
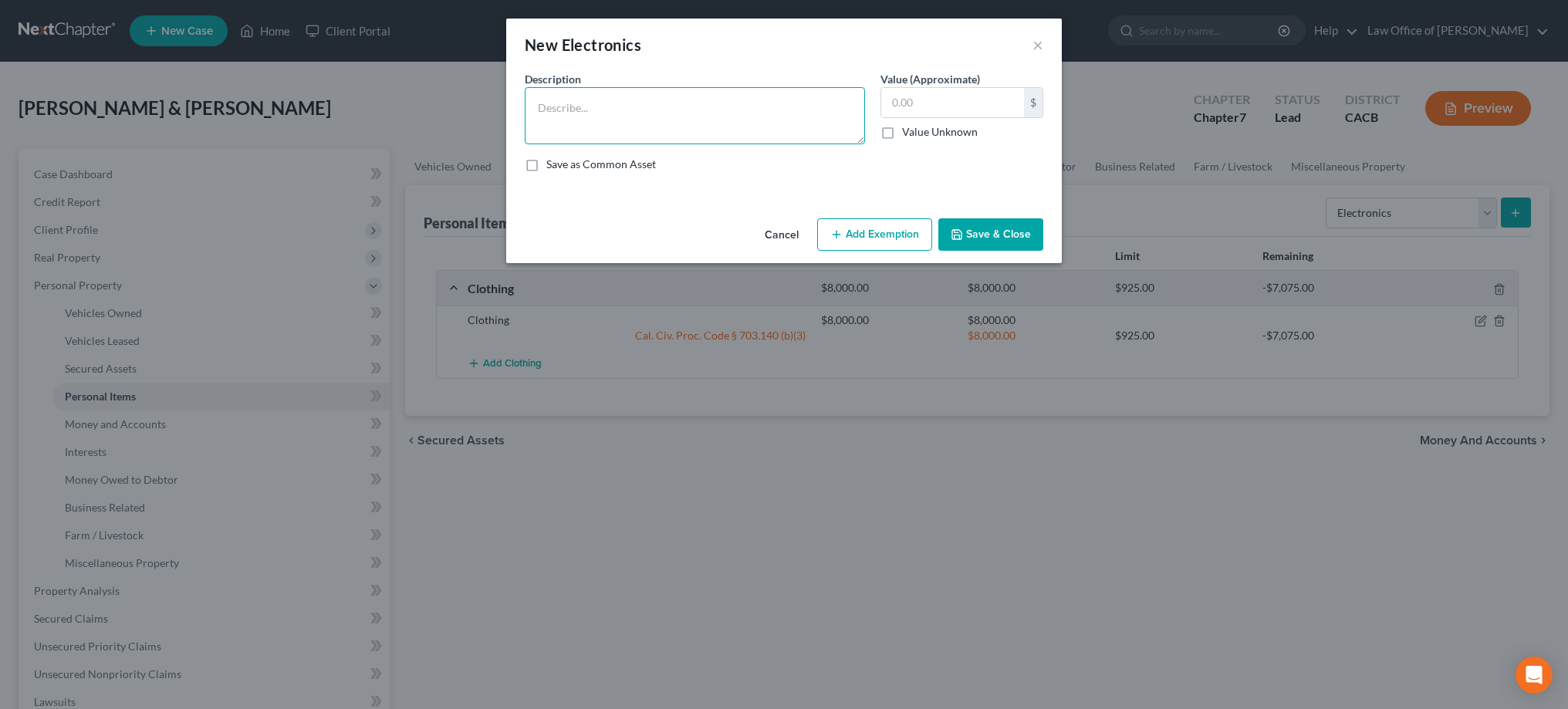
click at [748, 109] on textarea at bounding box center [694, 116] width 340 height 57
click at [539, 107] on textarea "Samsung 65" Flat Screen TVs" at bounding box center [694, 116] width 340 height 57
click at [689, 115] on textarea "2 Samsung 65" Flat Screen TVs" at bounding box center [694, 116] width 340 height 57
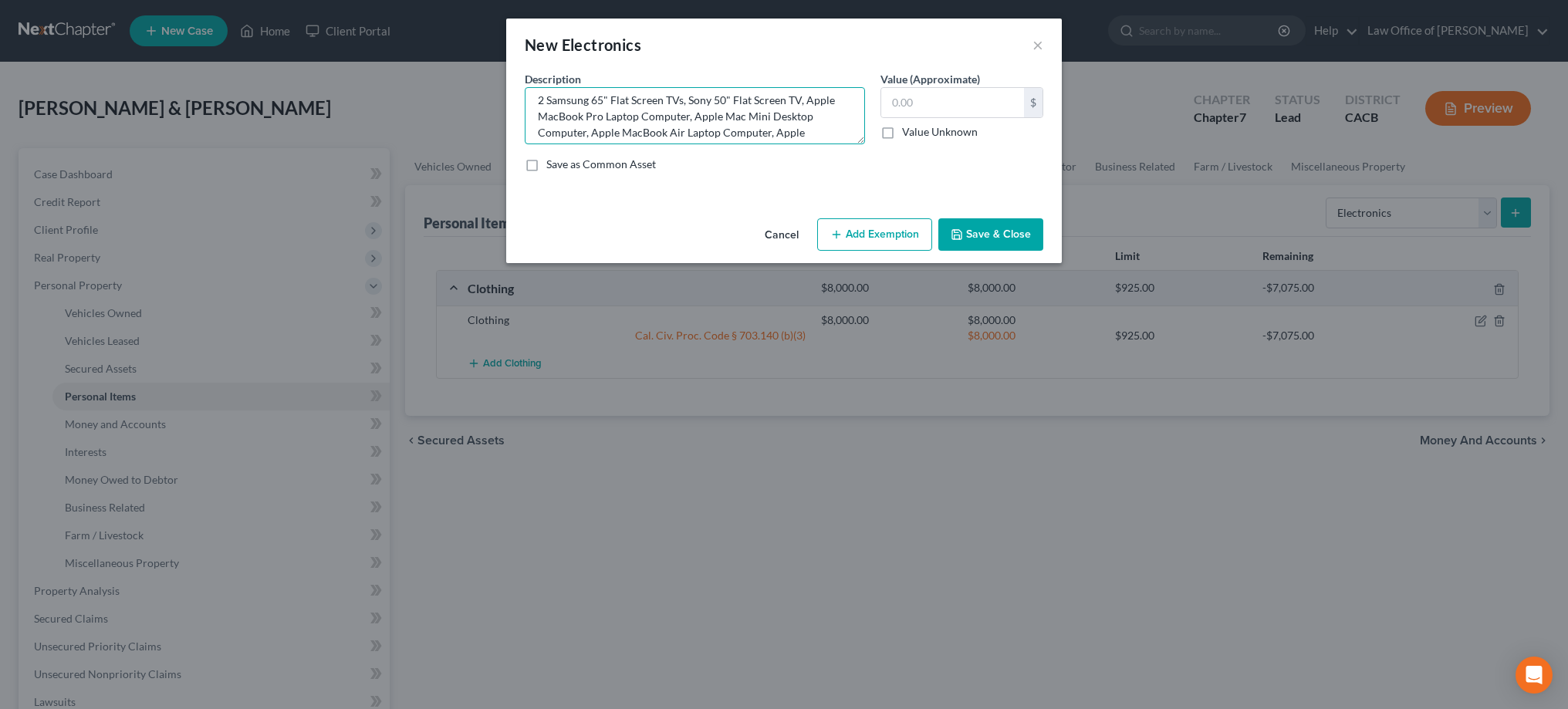
scroll to position [1, 0]
click at [804, 108] on textarea "2 Samsung 65" Flat Screen TVs, Sony 50" Flat Screen TV, Apple MacBook Pro Lapto…" at bounding box center [694, 116] width 340 height 57
click at [588, 138] on textarea "2 Samsung 65" Flat Screen TVs, Sony 50" Flat Screen TV, Apple MacBook Pro Lapto…" at bounding box center [694, 116] width 340 height 57
type textarea "2 Samsung 65" Flat Screen TVs, Sony 50" Flat Screen TV, Apple MacBook Air Lapto…"
click at [1011, 235] on button "Save & Close" at bounding box center [990, 234] width 105 height 32
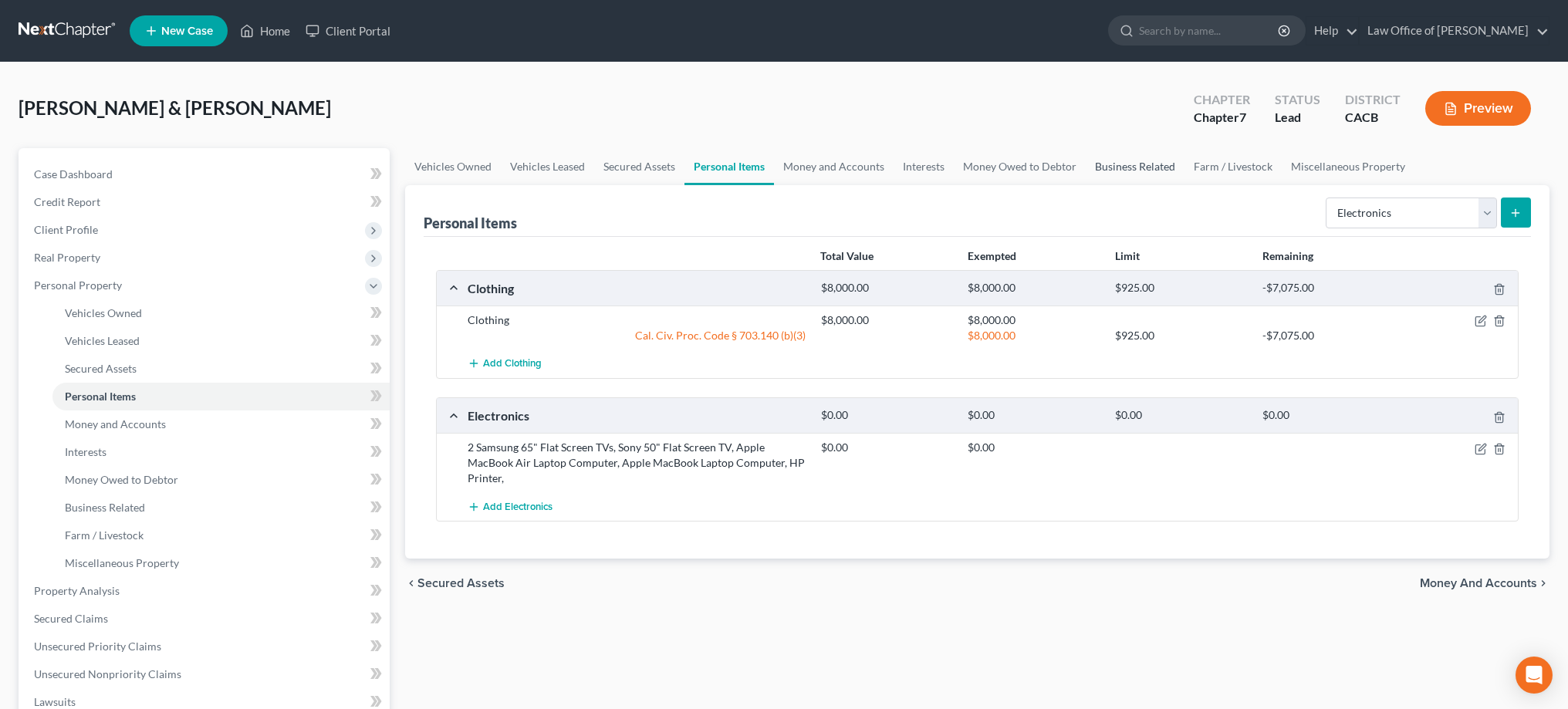
click at [1154, 168] on link "Business Related" at bounding box center [1135, 167] width 99 height 37
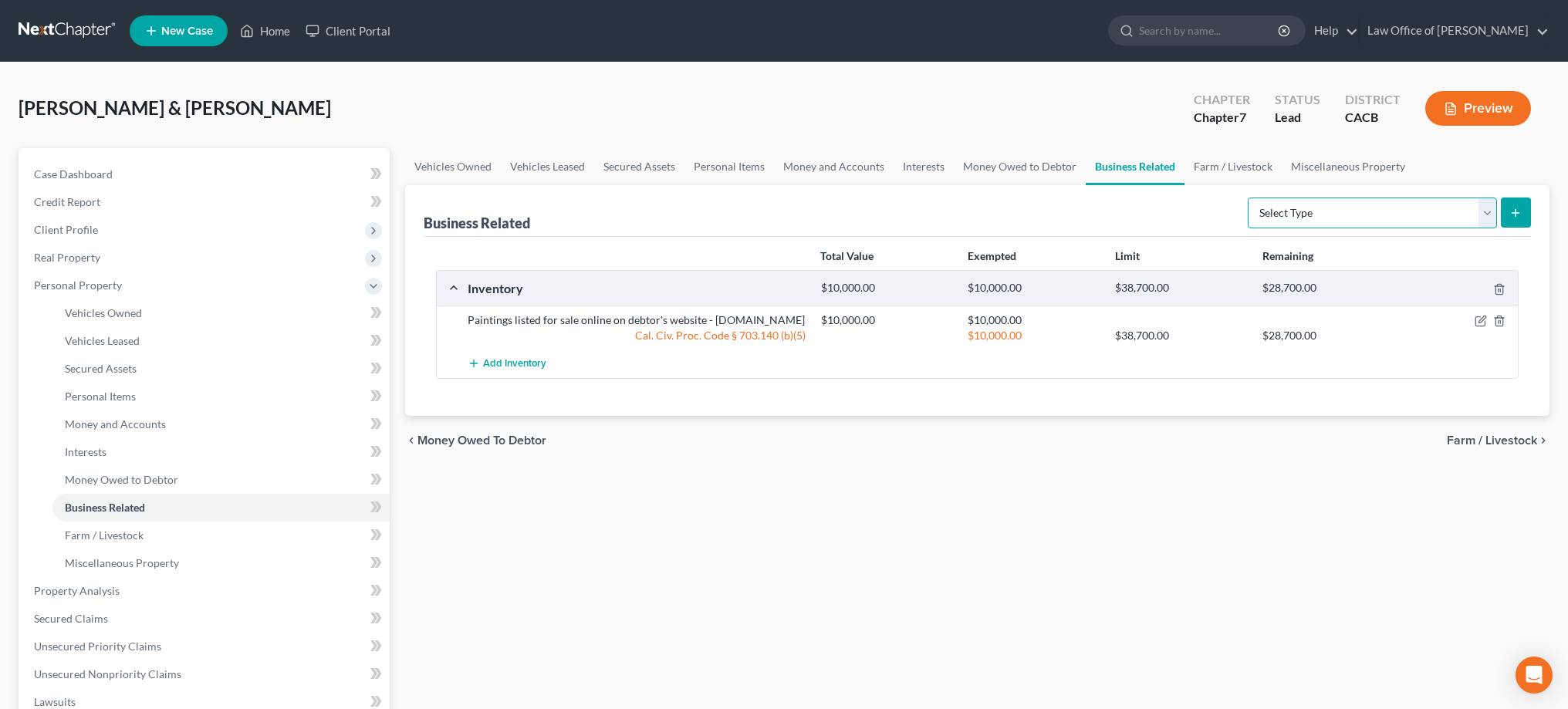
select select "office_equipment"
click at [1520, 214] on icon "submit" at bounding box center [1515, 212] width 12 height 12
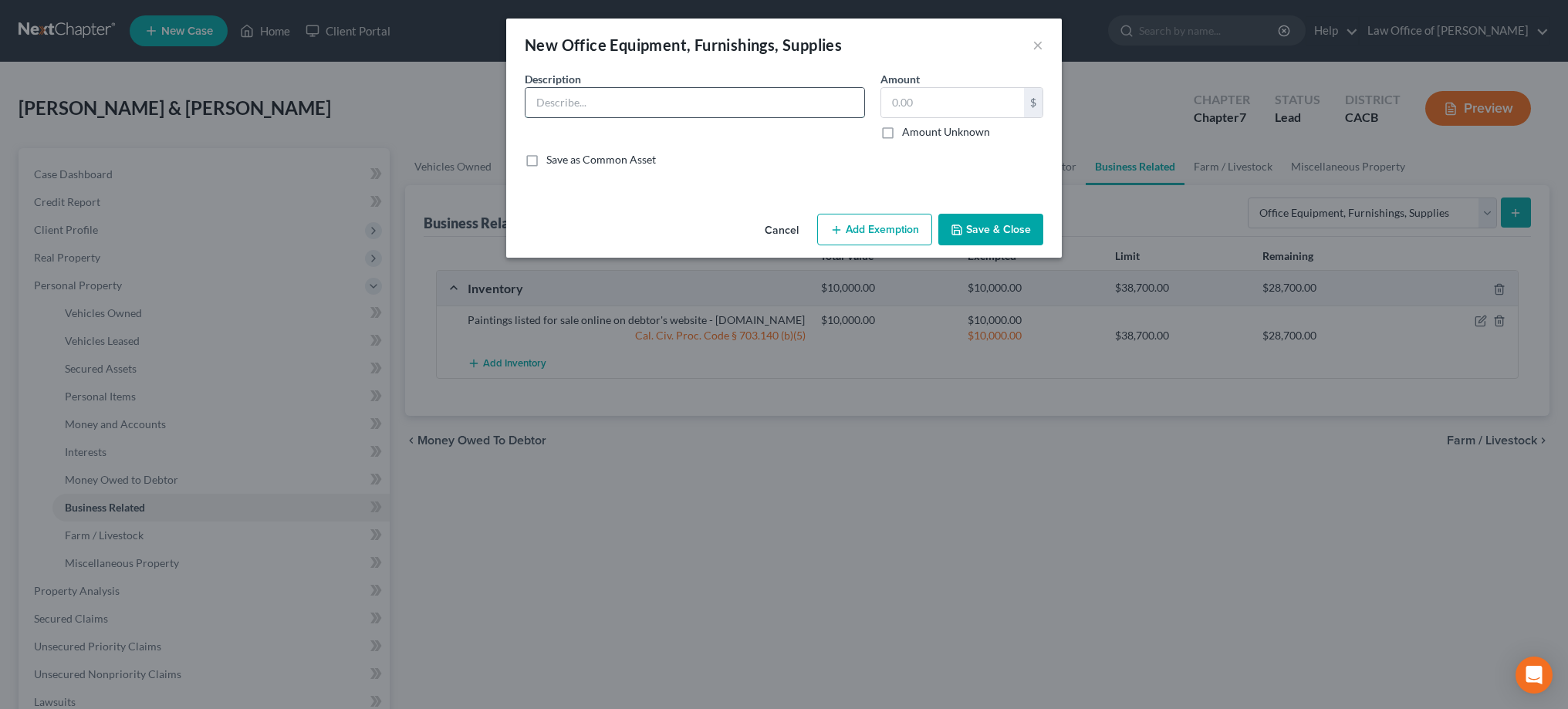
click at [696, 101] on input "text" at bounding box center [695, 102] width 339 height 30
paste input "Apple MacBook Pro Laptop Computer, Apple Mac Mini Desktop Computer,"
type input "Apple MacBook Pro Laptop Computer, Apple Mac Mini Desktop Computer,"
click at [976, 230] on button "Save & Close" at bounding box center [990, 229] width 105 height 32
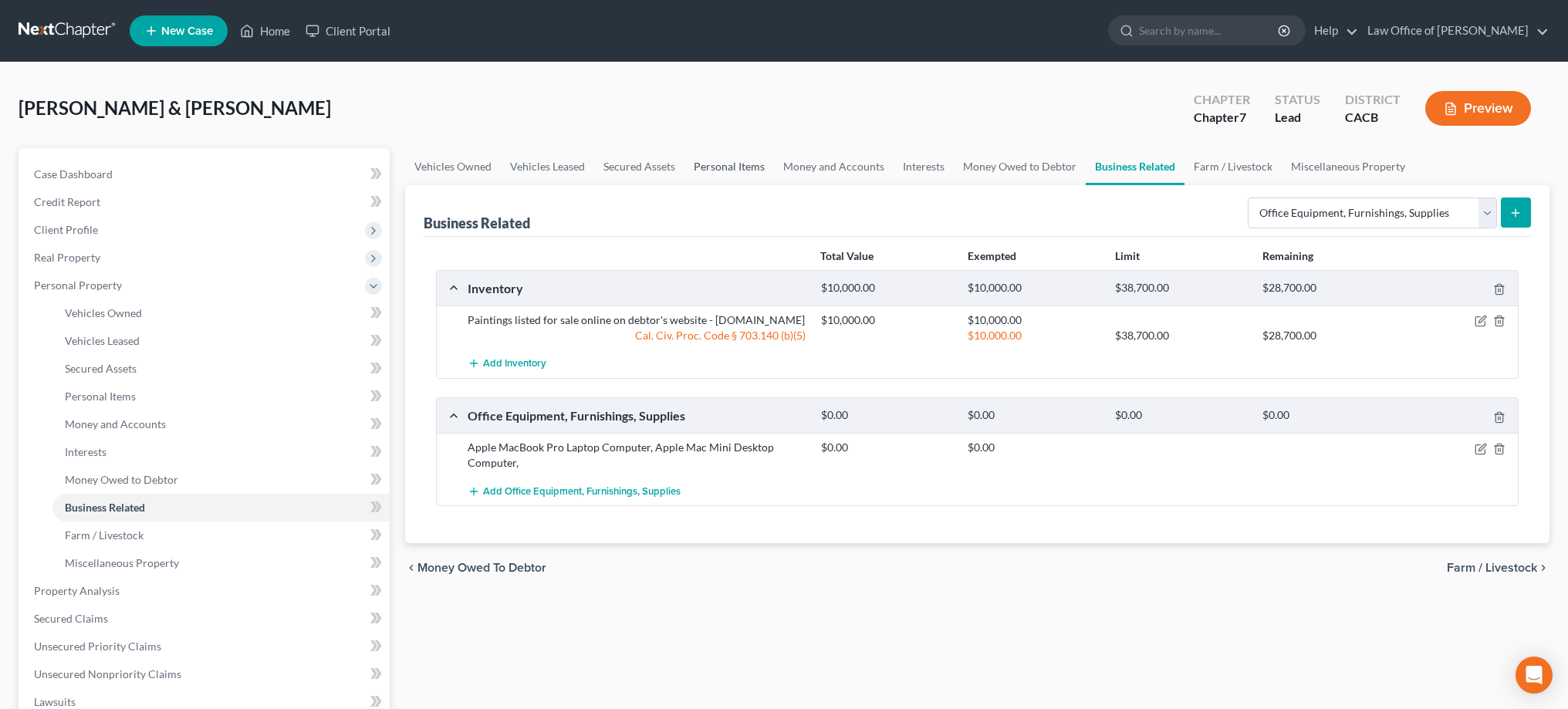
click at [739, 165] on link "Personal Items" at bounding box center [729, 167] width 89 height 37
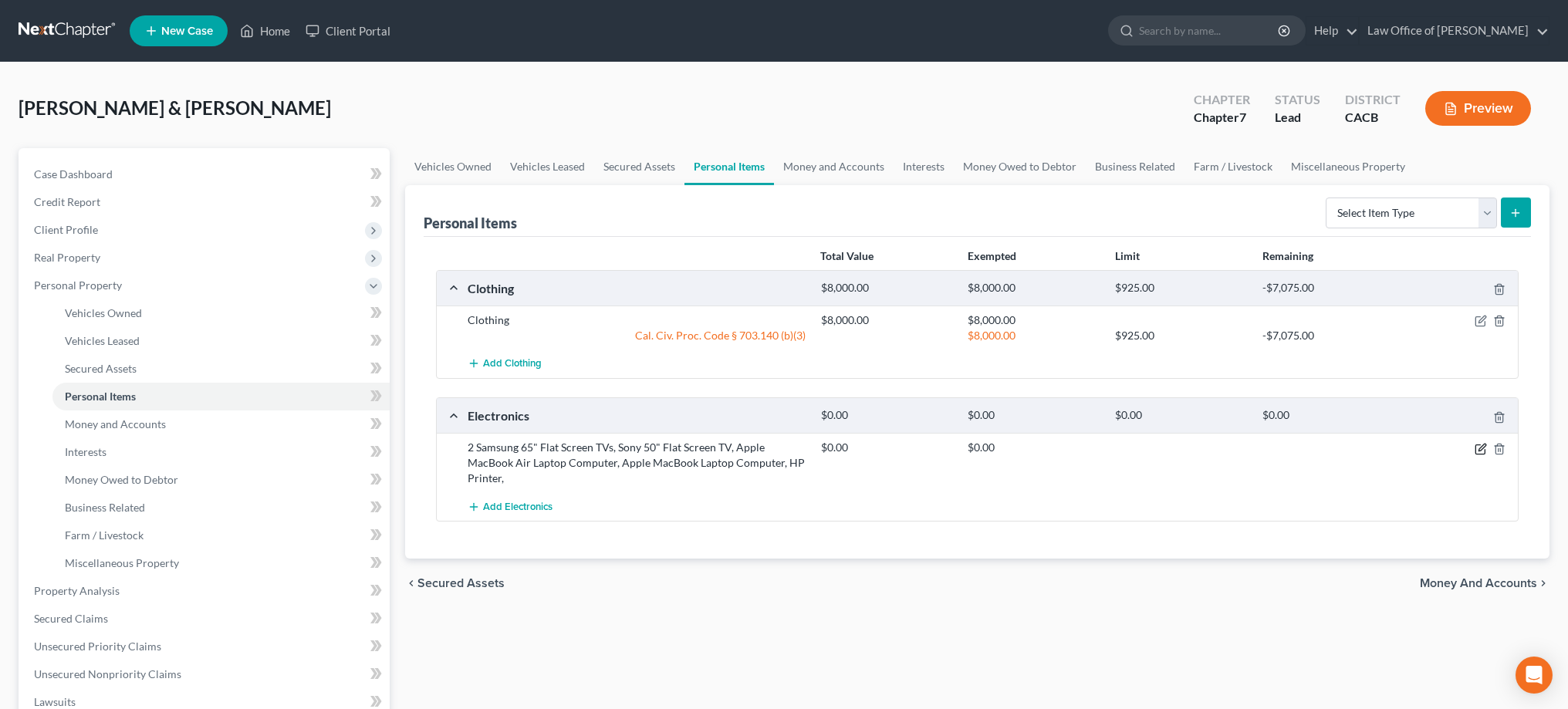
click at [1475, 449] on icon "button" at bounding box center [1479, 449] width 10 height 10
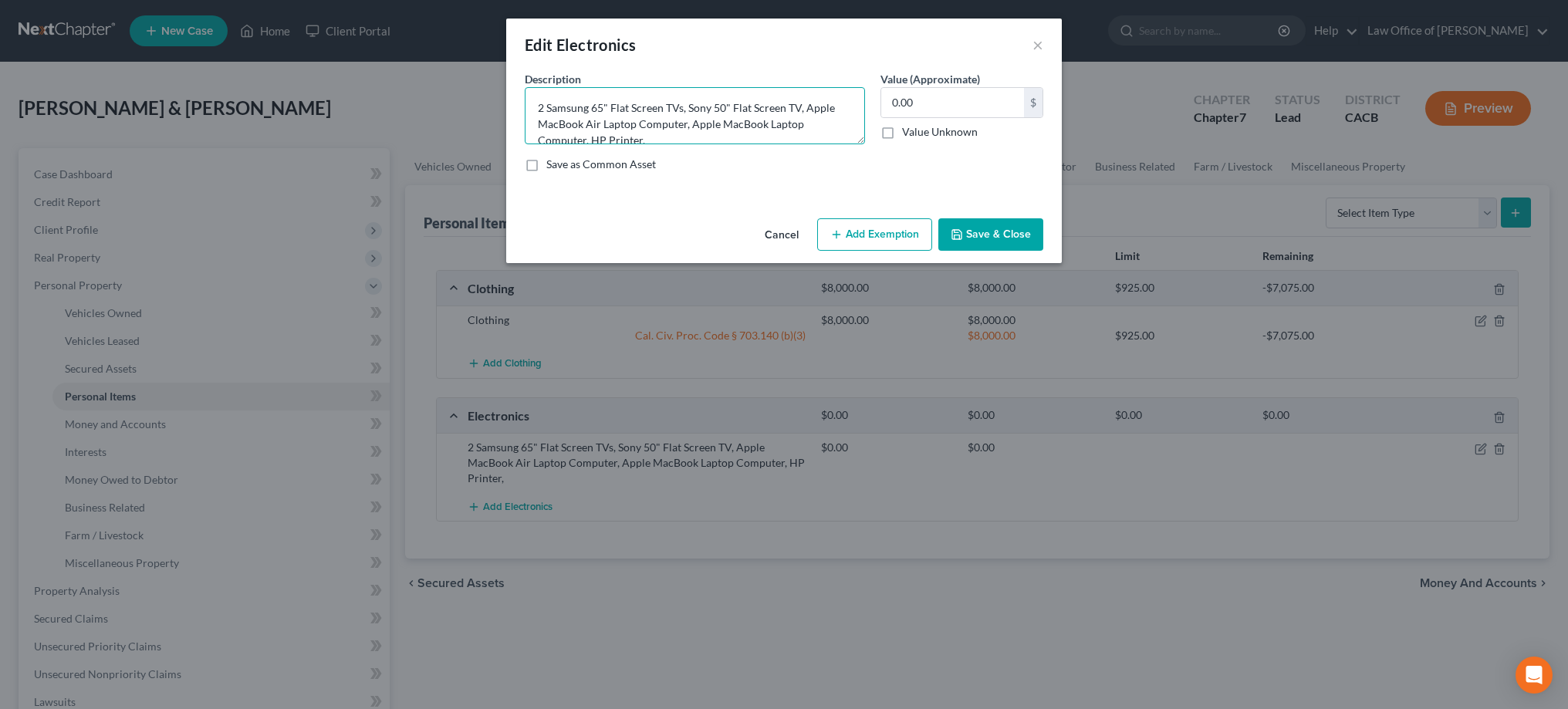
click at [722, 134] on textarea "2 Samsung 65" Flat Screen TVs, Sony 50" Flat Screen TV, Apple MacBook Air Lapto…" at bounding box center [694, 116] width 340 height 57
drag, startPoint x: 537, startPoint y: 136, endPoint x: 593, endPoint y: 136, distance: 56.0
click at [593, 136] on textarea "2 Samsung 65" Flat Screen TVs, Sony 50" Flat Screen TV, Apple MacBook Air Lapto…" at bounding box center [694, 116] width 340 height 57
click at [611, 137] on textarea "2 Samsung 65" Flat Screen TVs, Sony 50" Flat Screen TV, Apple MacBook Air Lapto…" at bounding box center [694, 116] width 340 height 57
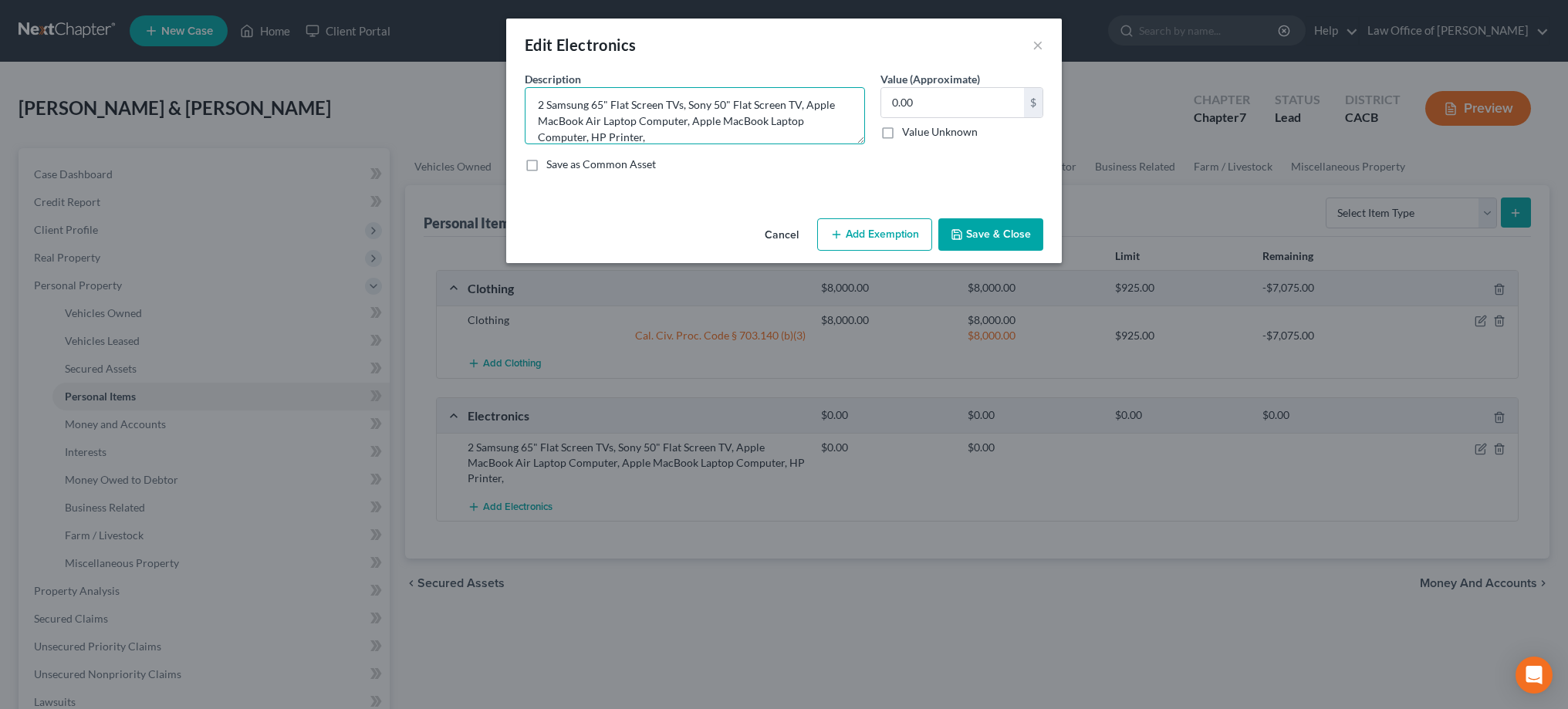
drag, startPoint x: 537, startPoint y: 136, endPoint x: 592, endPoint y: 137, distance: 55.0
click at [592, 137] on textarea "2 Samsung 65" Flat Screen TVs, Sony 50" Flat Screen TV, Apple MacBook Air Lapto…" at bounding box center [694, 116] width 340 height 57
type textarea "2 Samsung 65" Flat Screen TVs, Sony 50" Flat Screen TV, Apple MacBook Air Lapto…"
click at [983, 235] on button "Save & Close" at bounding box center [990, 234] width 105 height 32
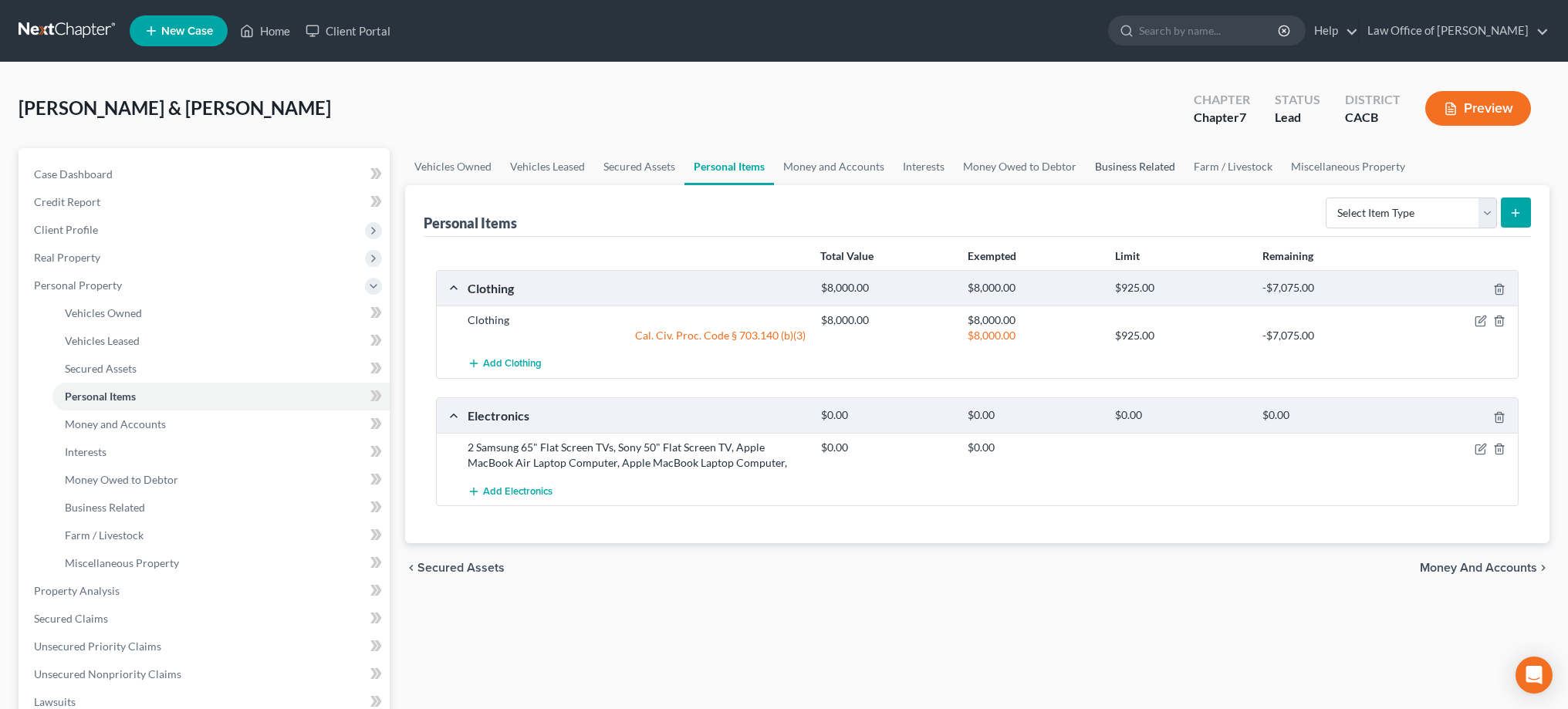
click at [1143, 168] on link "Business Related" at bounding box center [1135, 167] width 99 height 37
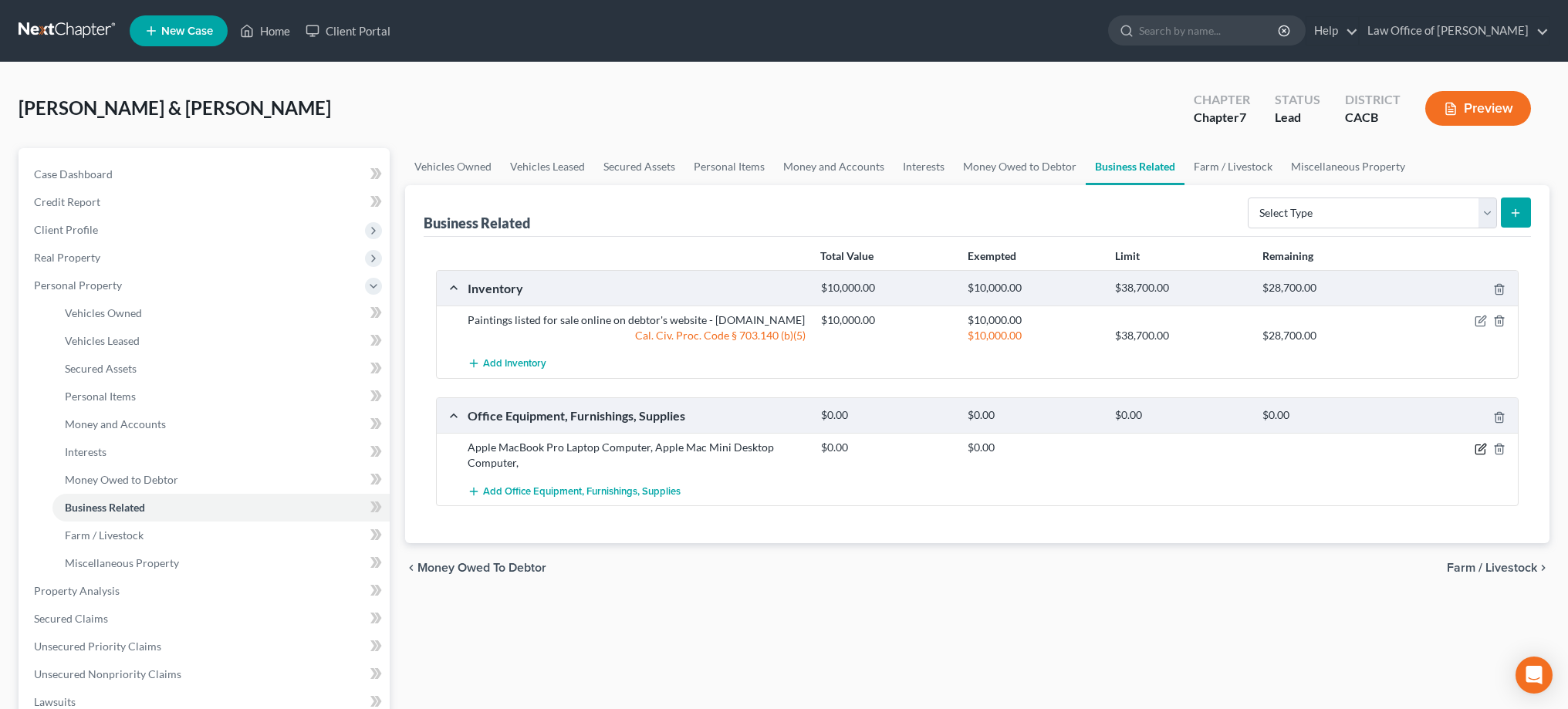
click at [1475, 455] on icon "button" at bounding box center [1480, 448] width 12 height 12
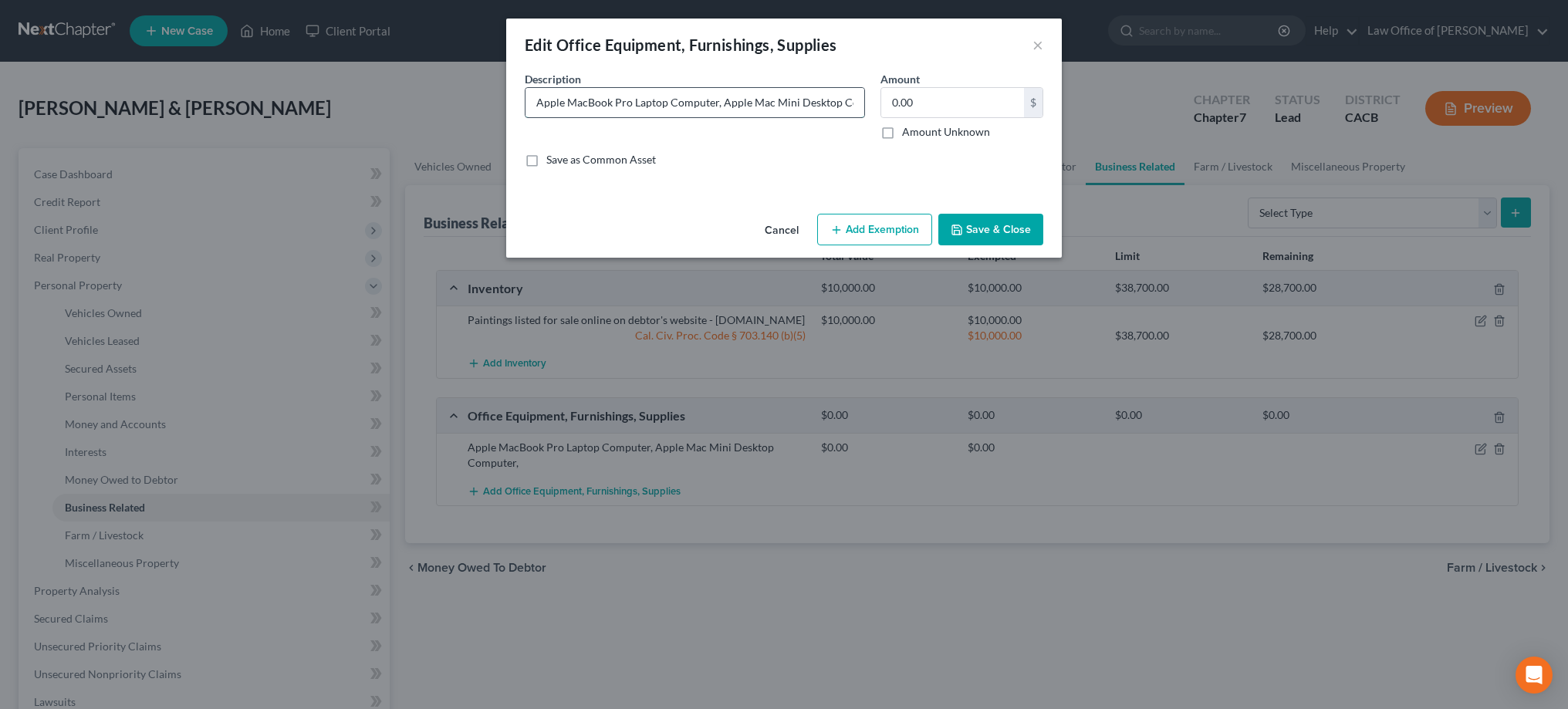
click at [834, 105] on input "Apple MacBook Pro Laptop Computer, Apple Mac Mini Desktop Computer," at bounding box center [695, 102] width 339 height 30
paste input "HP Printer,"
click at [800, 106] on input "Apple MacBook Pro Laptop Computer, Apple Mac Mini Desktop Computer,HP Printer," at bounding box center [695, 102] width 339 height 30
type input "Apple MacBook Pro Laptop Computer, Apple Mac Mini Desktop Computer, HP Printer,"
click at [990, 222] on button "Save & Close" at bounding box center [990, 229] width 105 height 32
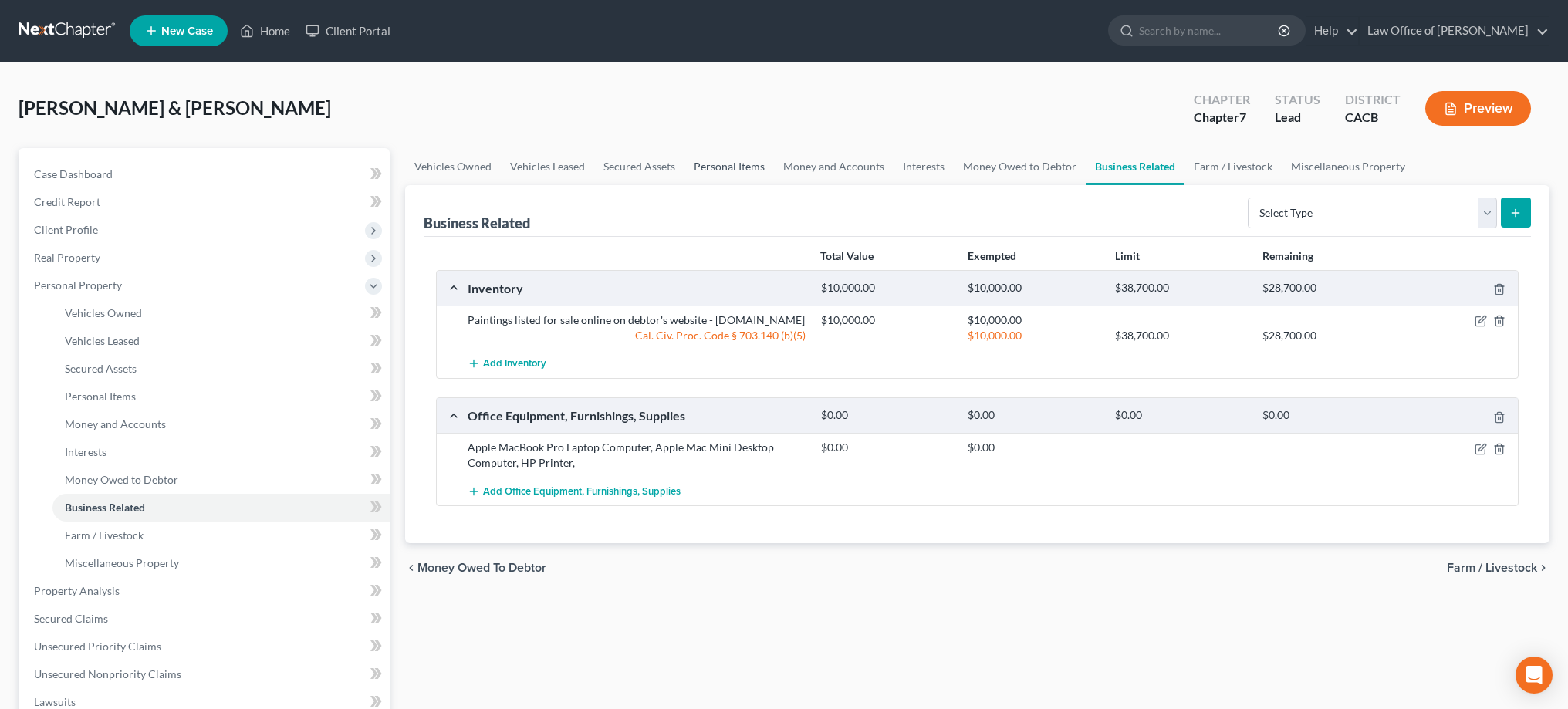
click at [721, 166] on link "Personal Items" at bounding box center [729, 167] width 89 height 37
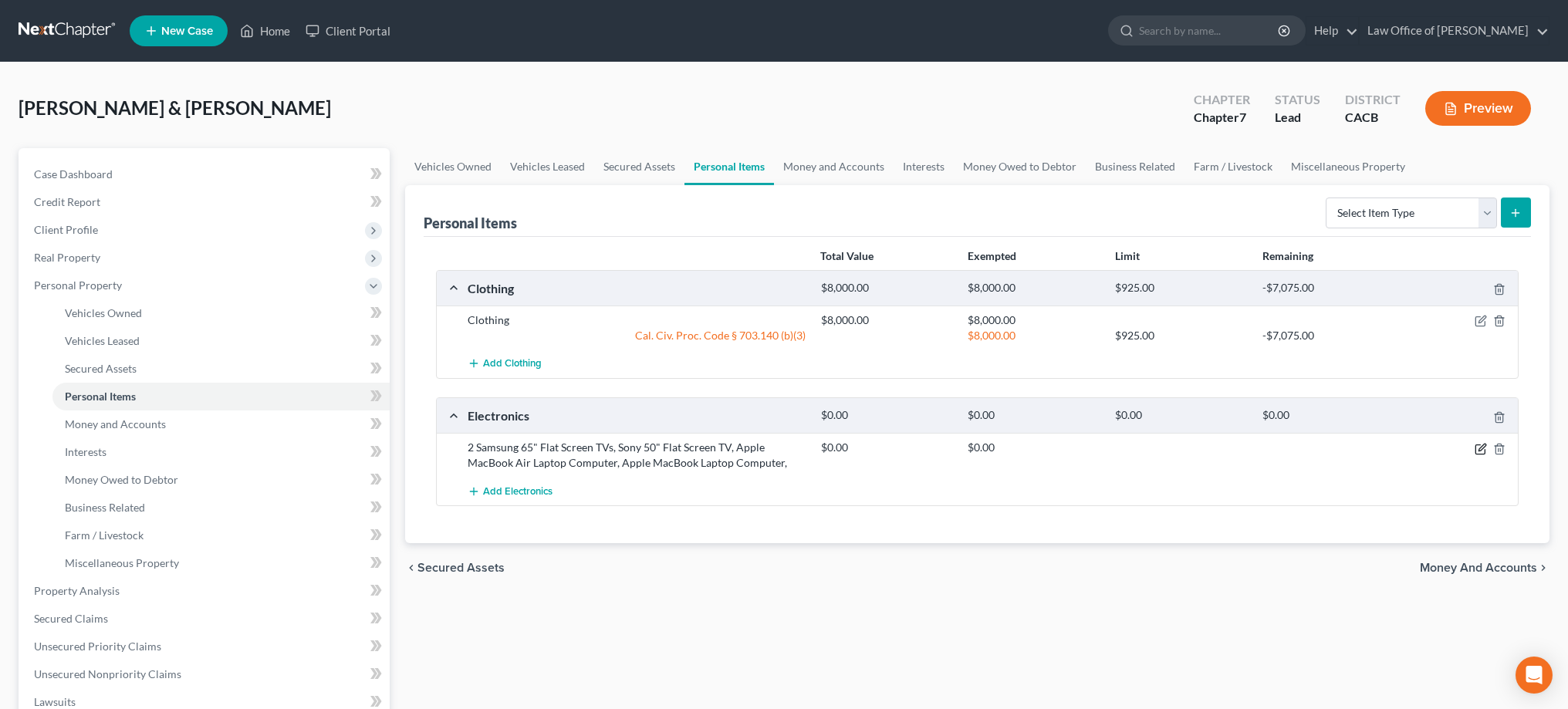
click at [1476, 451] on icon "button" at bounding box center [1480, 448] width 12 height 12
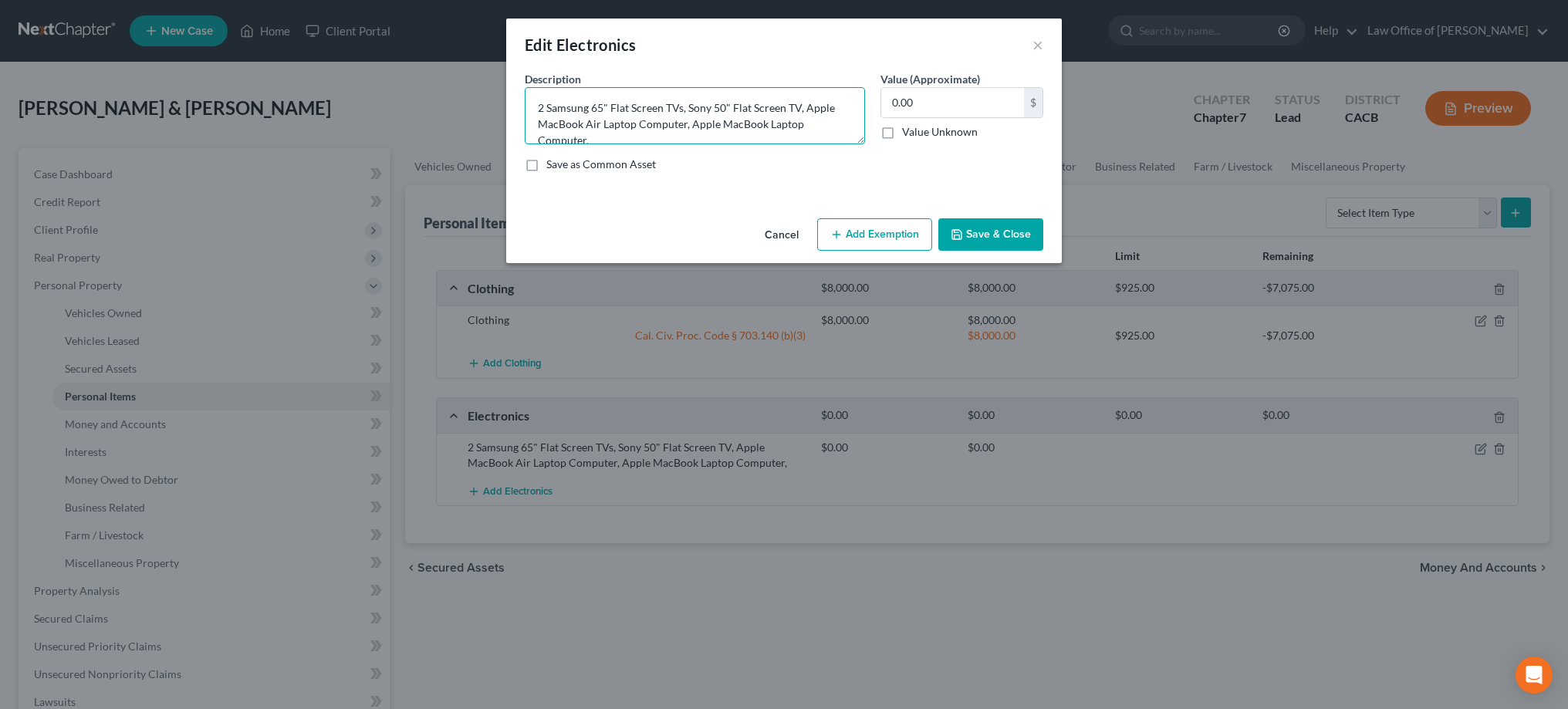
click at [852, 128] on textarea "2 Samsung 65" Flat Screen TVs, Sony 50" Flat Screen TV, Apple MacBook Air Lapto…" at bounding box center [694, 116] width 340 height 57
click at [690, 141] on textarea "2 Samsung 65" Flat Screen TVs, Sony 50" Flat Screen TV, Apple MacBook Air Lapto…" at bounding box center [694, 116] width 340 height 57
type textarea "2 Samsung 65" Flat Screen TVs, Sony 50" Flat Screen TV, Apple MacBook Air Lapto…"
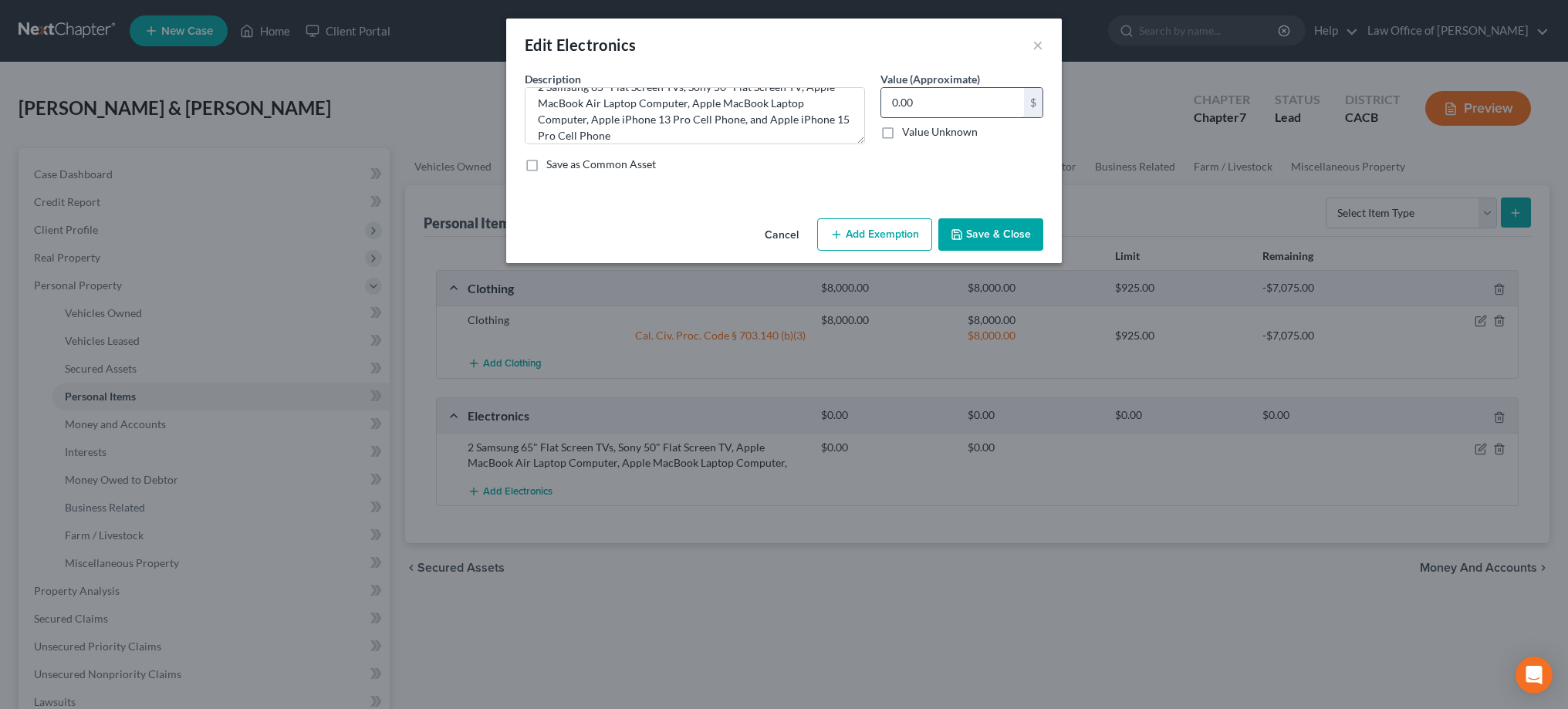
click at [928, 100] on input "0.00" at bounding box center [952, 102] width 143 height 30
type input "5,700"
click at [889, 231] on button "Add Exemption" at bounding box center [874, 234] width 115 height 32
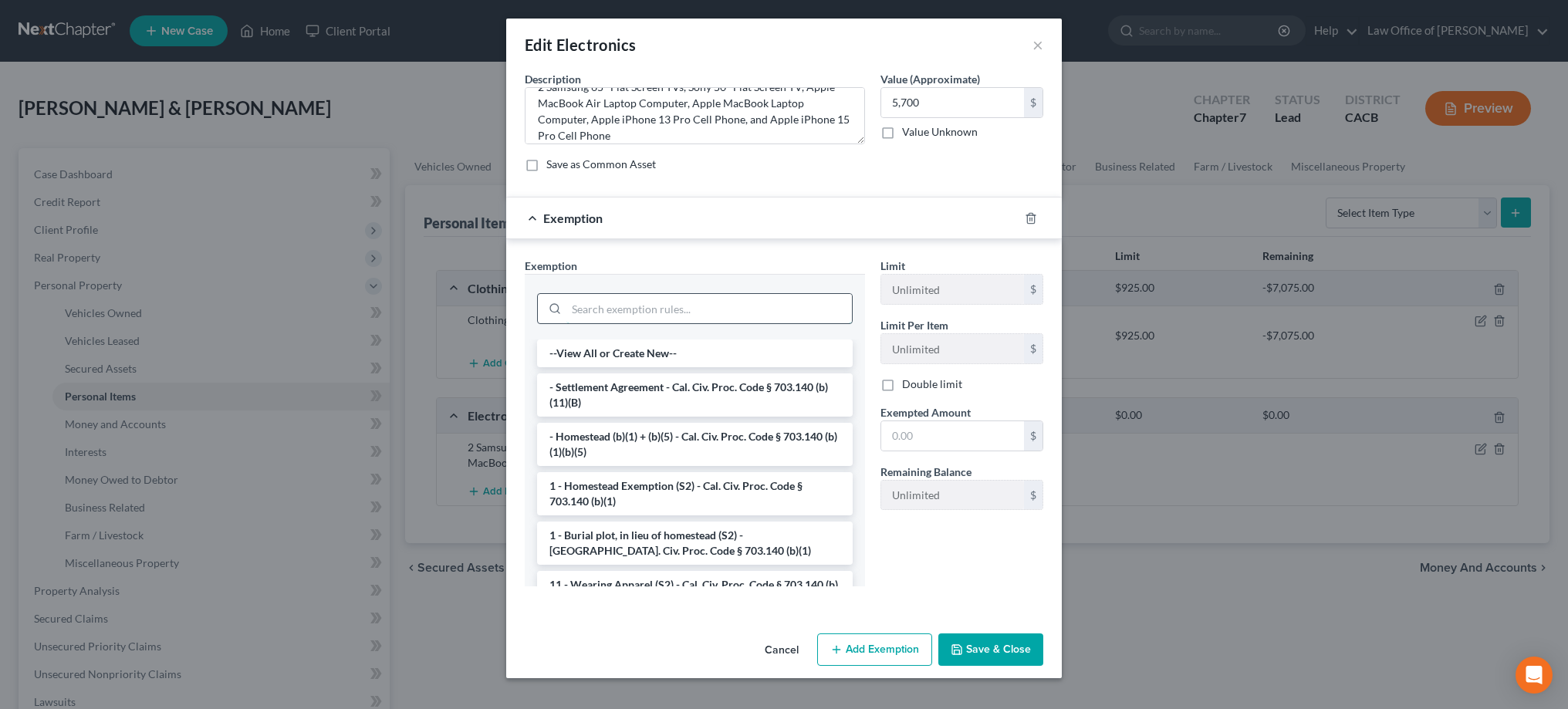
click at [754, 319] on input "search" at bounding box center [709, 308] width 286 height 30
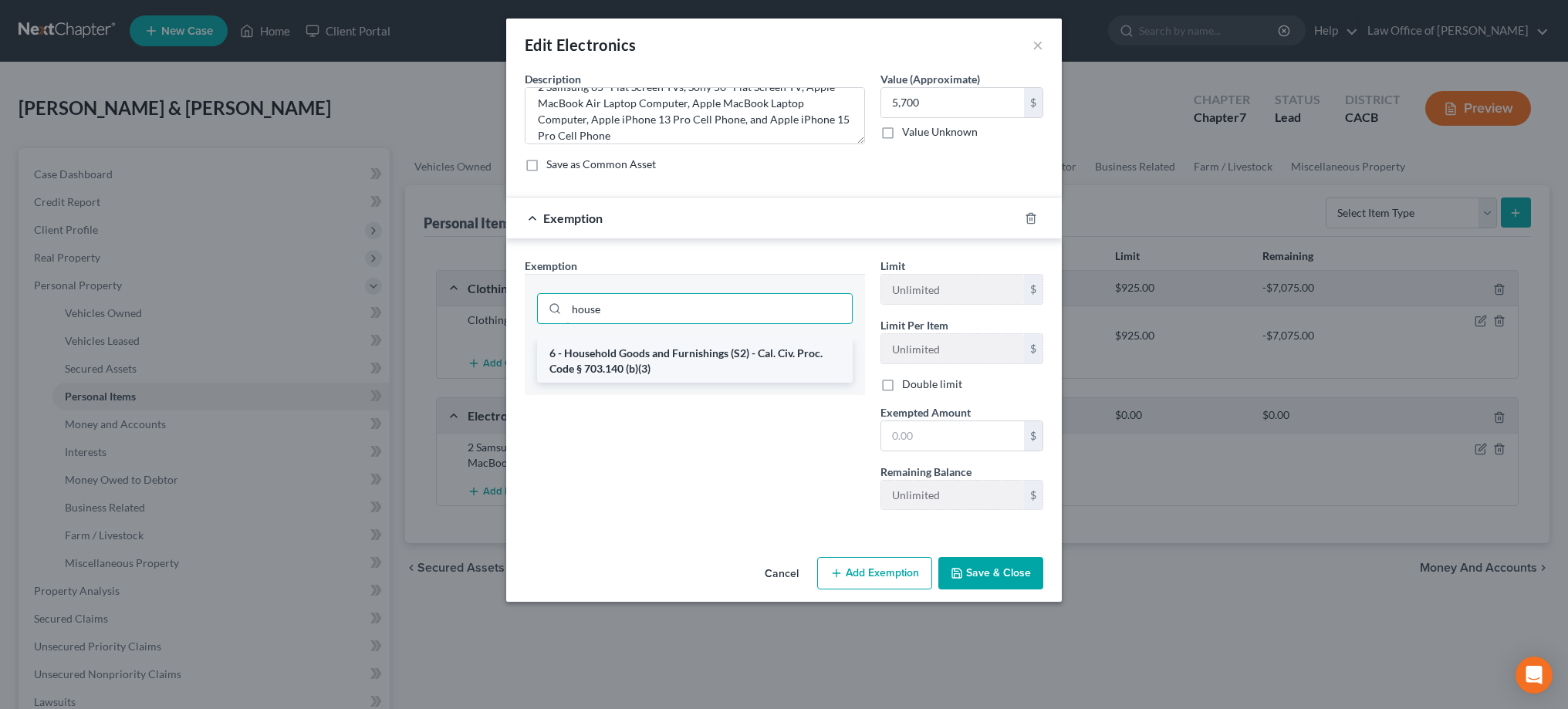
type input "house"
click at [716, 360] on li "6 - Household Goods and Furnishings (S2) - Cal. Civ. Proc. Code § 703.140 (b)(3)" at bounding box center [694, 361] width 315 height 43
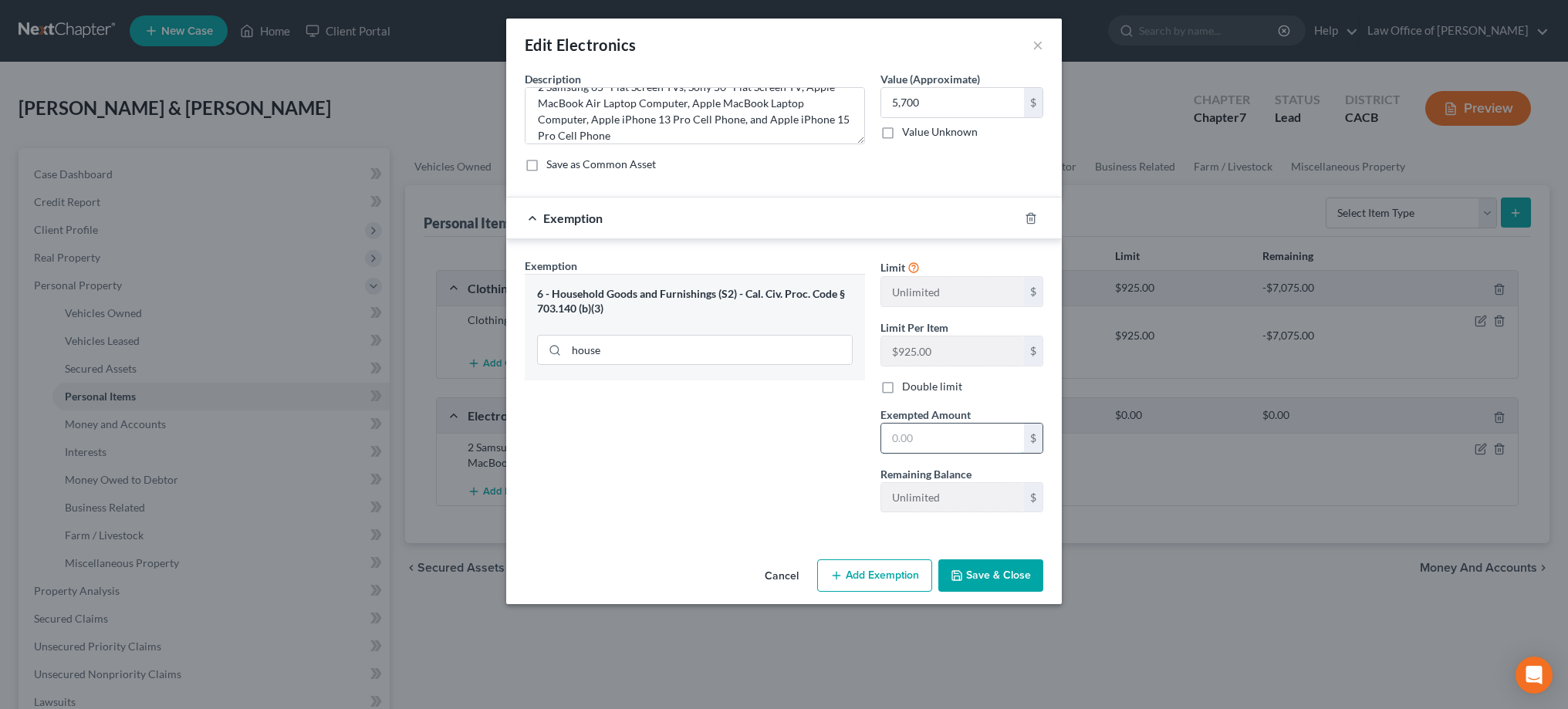
click at [919, 448] on input "text" at bounding box center [952, 438] width 143 height 30
type input "5,700"
click at [966, 564] on button "Save & Close" at bounding box center [990, 576] width 105 height 32
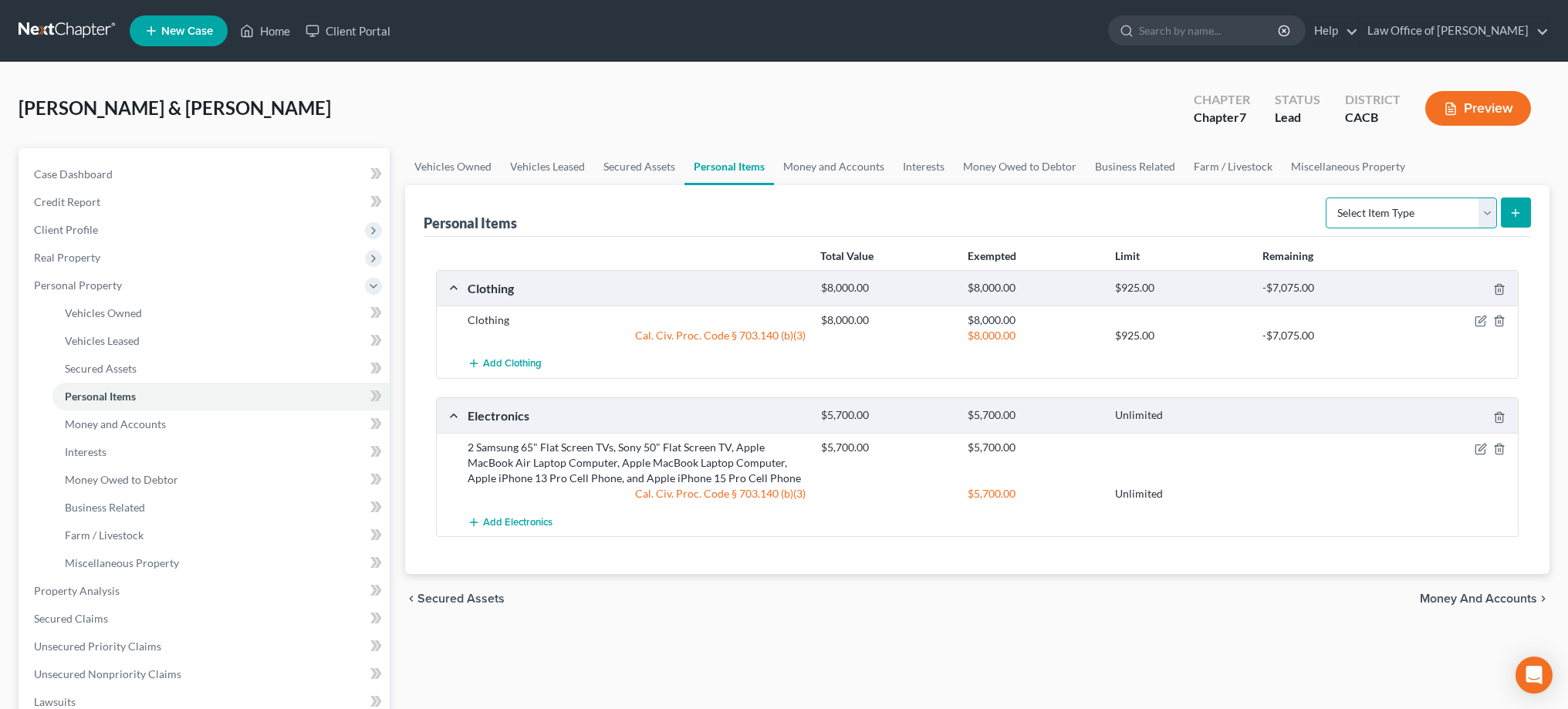
select select "household_goods"
click at [1509, 220] on button "submit" at bounding box center [1516, 212] width 30 height 30
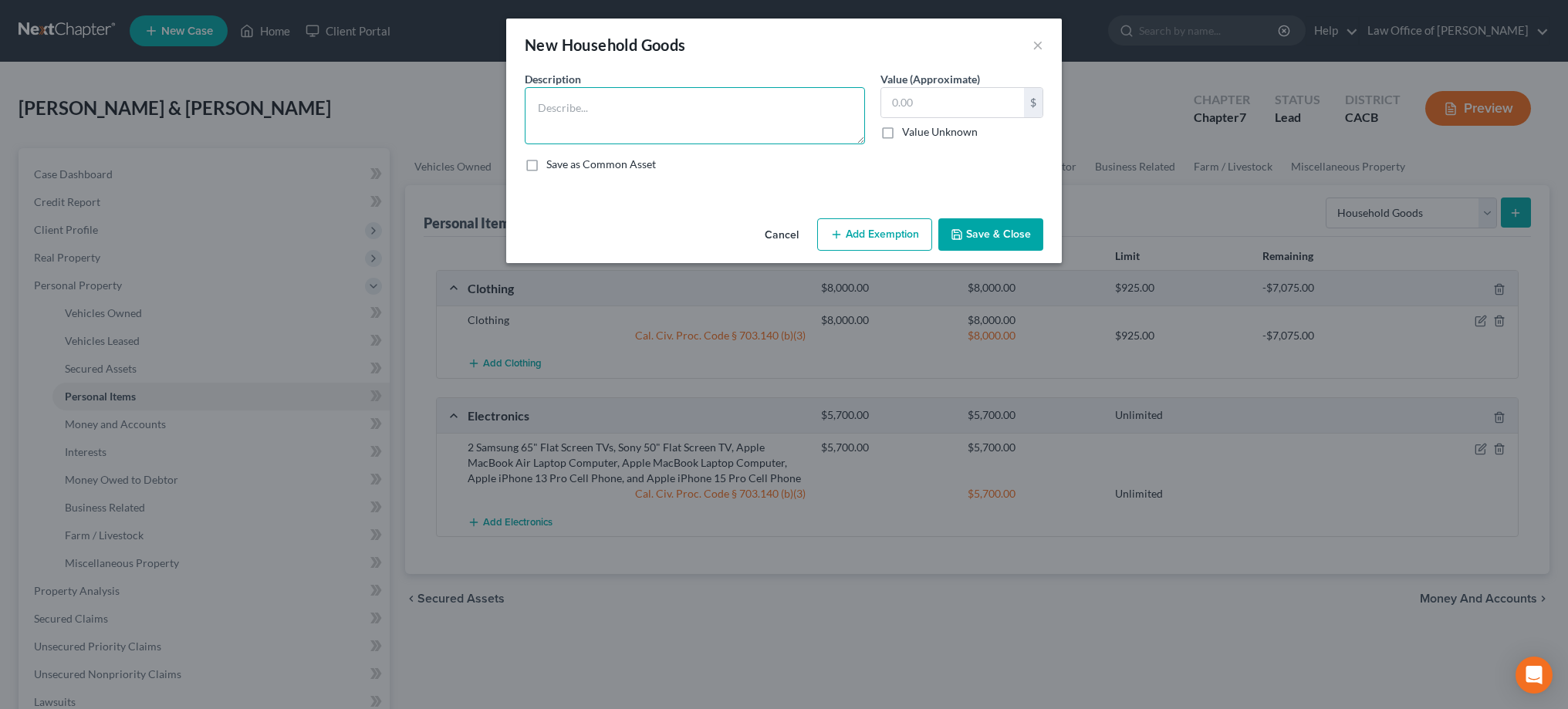
click at [787, 108] on textarea at bounding box center [694, 116] width 340 height 57
type textarea "Miscellaneous Used Household Goods and Furnishings"
click at [961, 99] on input "text" at bounding box center [952, 102] width 143 height 30
type input "5,000"
click at [895, 233] on button "Add Exemption" at bounding box center [874, 234] width 115 height 32
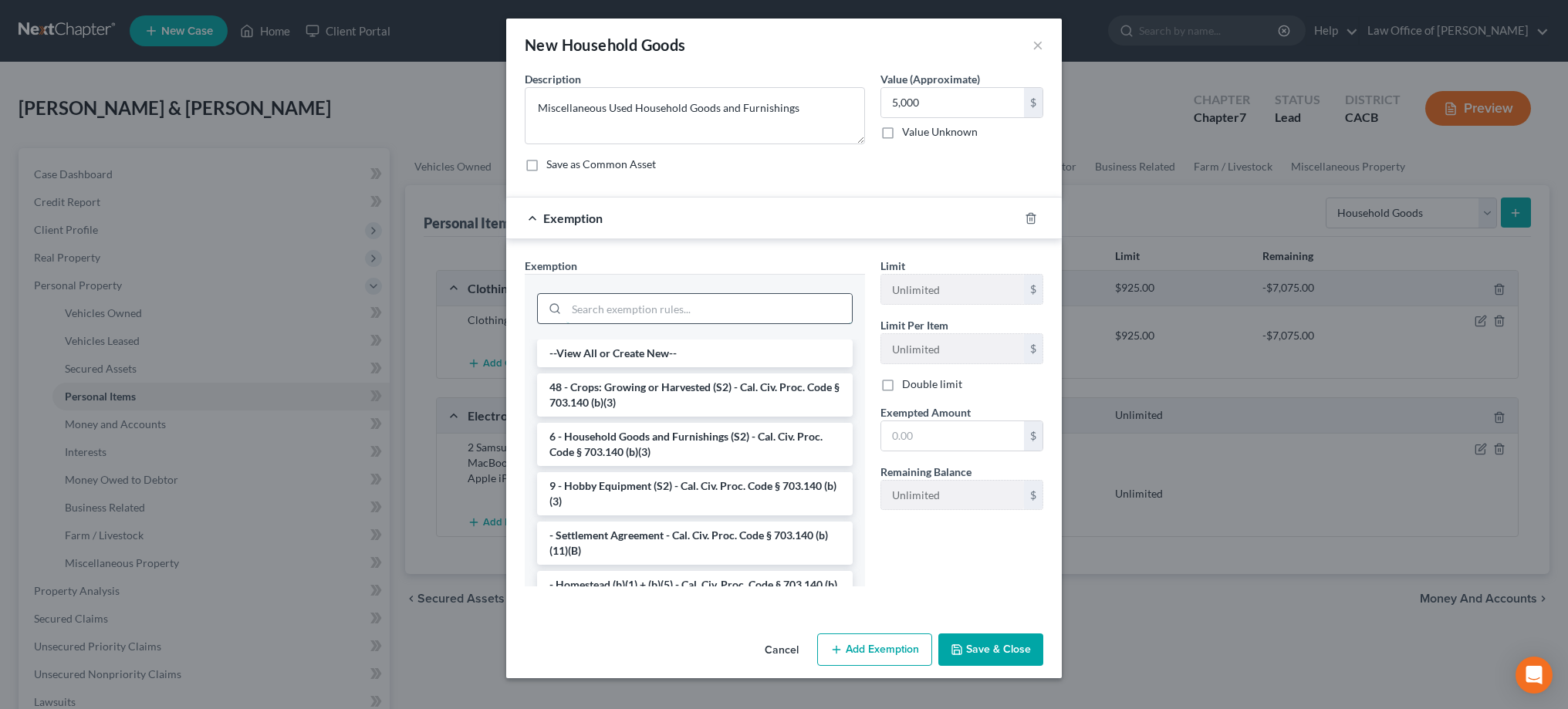
click at [753, 310] on input "search" at bounding box center [709, 308] width 286 height 30
click at [718, 444] on li "6 - Household Goods and Furnishings (S2) - Cal. Civ. Proc. Code § 703.140 (b)(3)" at bounding box center [694, 443] width 315 height 43
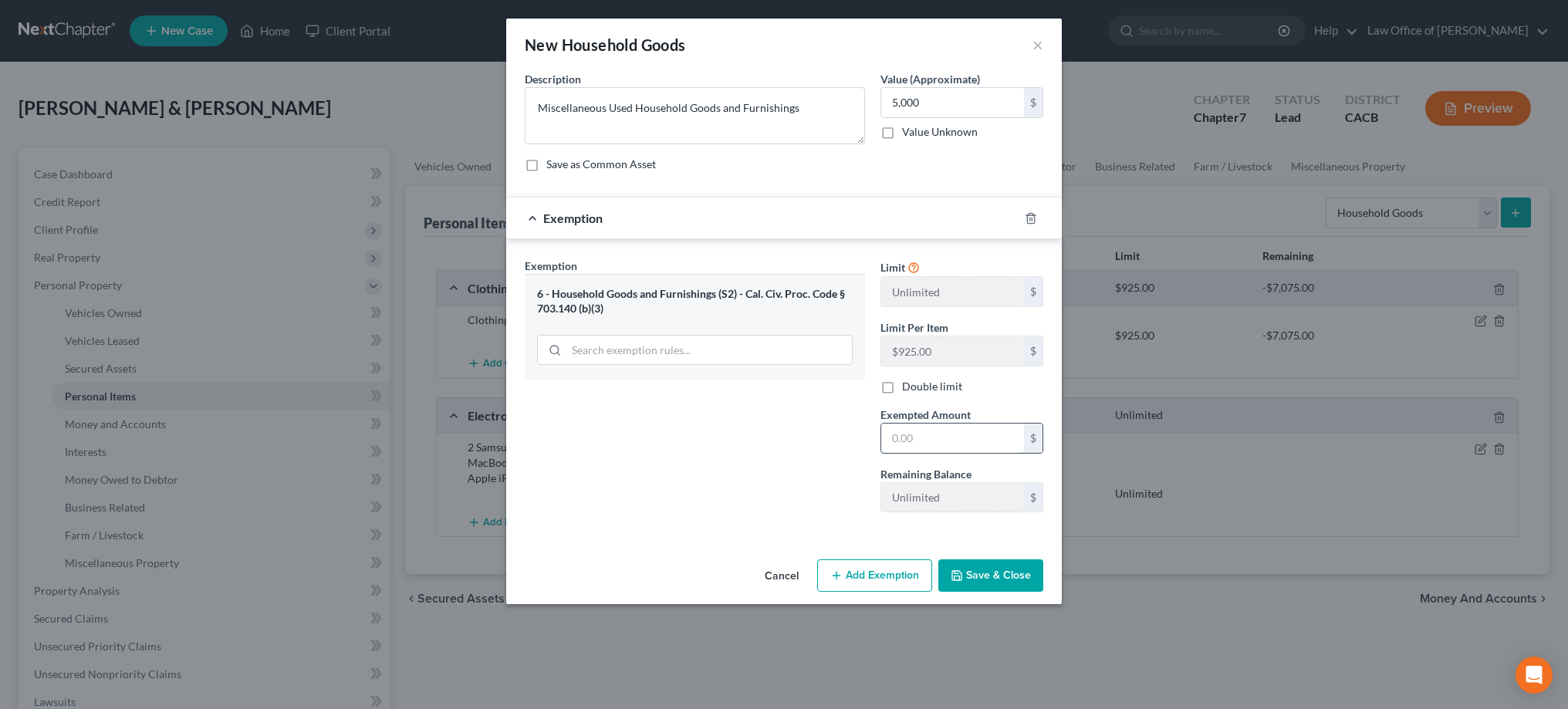
click at [942, 439] on input "text" at bounding box center [952, 438] width 143 height 30
type input "5,000"
click at [990, 574] on button "Save & Close" at bounding box center [990, 576] width 105 height 32
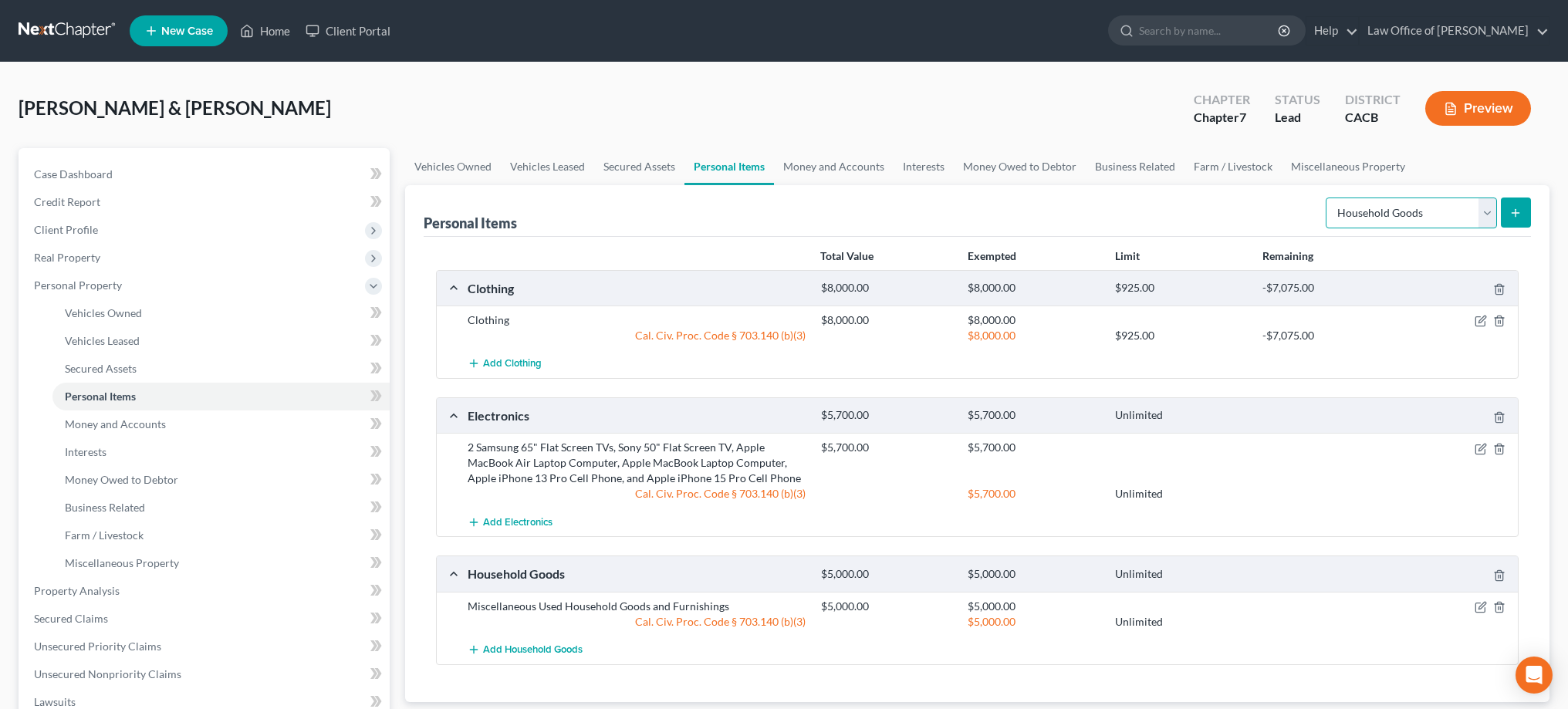
select select "jewelry"
click at [1519, 213] on line "submit" at bounding box center [1515, 213] width 7 height 0
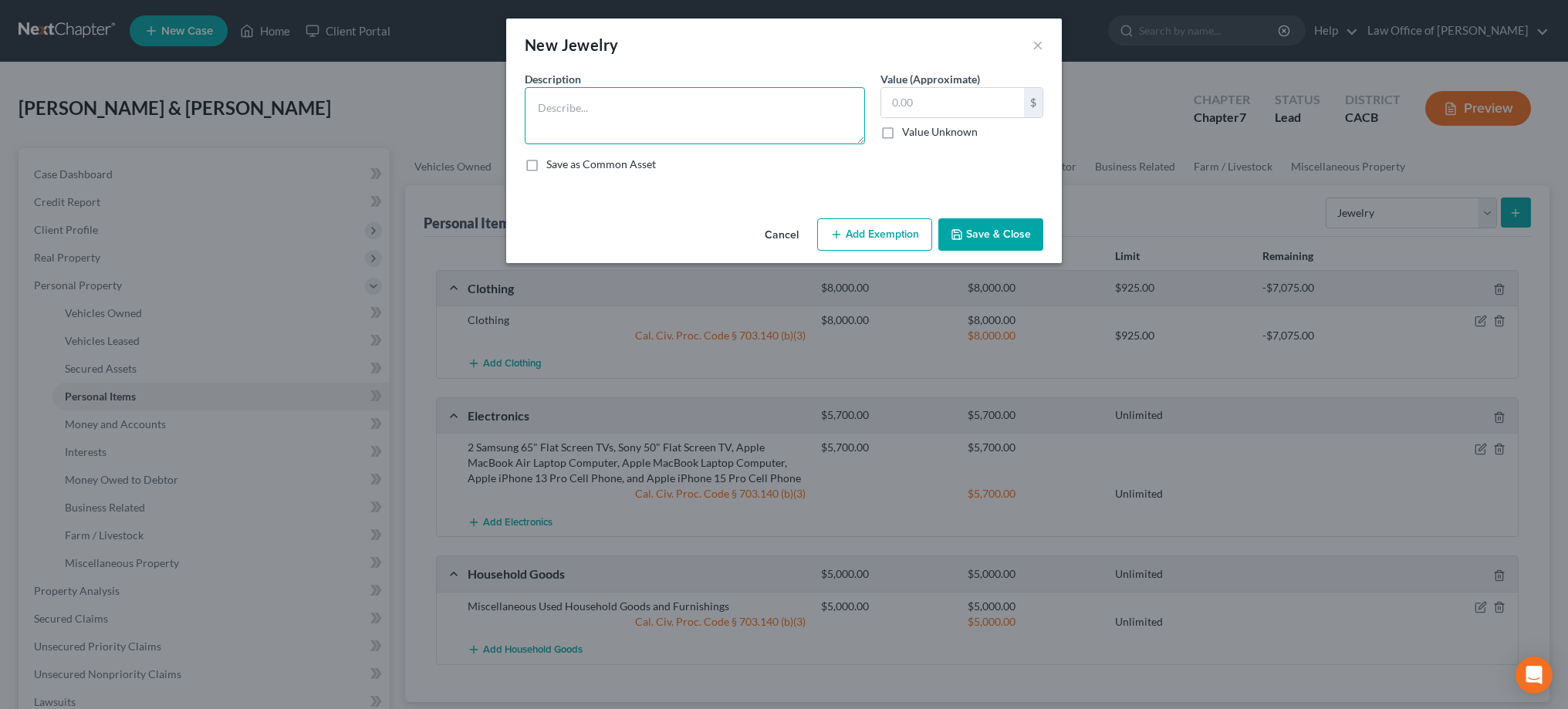
click at [724, 111] on textarea at bounding box center [694, 116] width 340 height 57
type textarea "Apple Watch and Marc Jacobs Watch"
click at [921, 100] on input "text" at bounding box center [952, 102] width 143 height 30
type input "800"
click at [883, 233] on button "Add Exemption" at bounding box center [874, 234] width 115 height 32
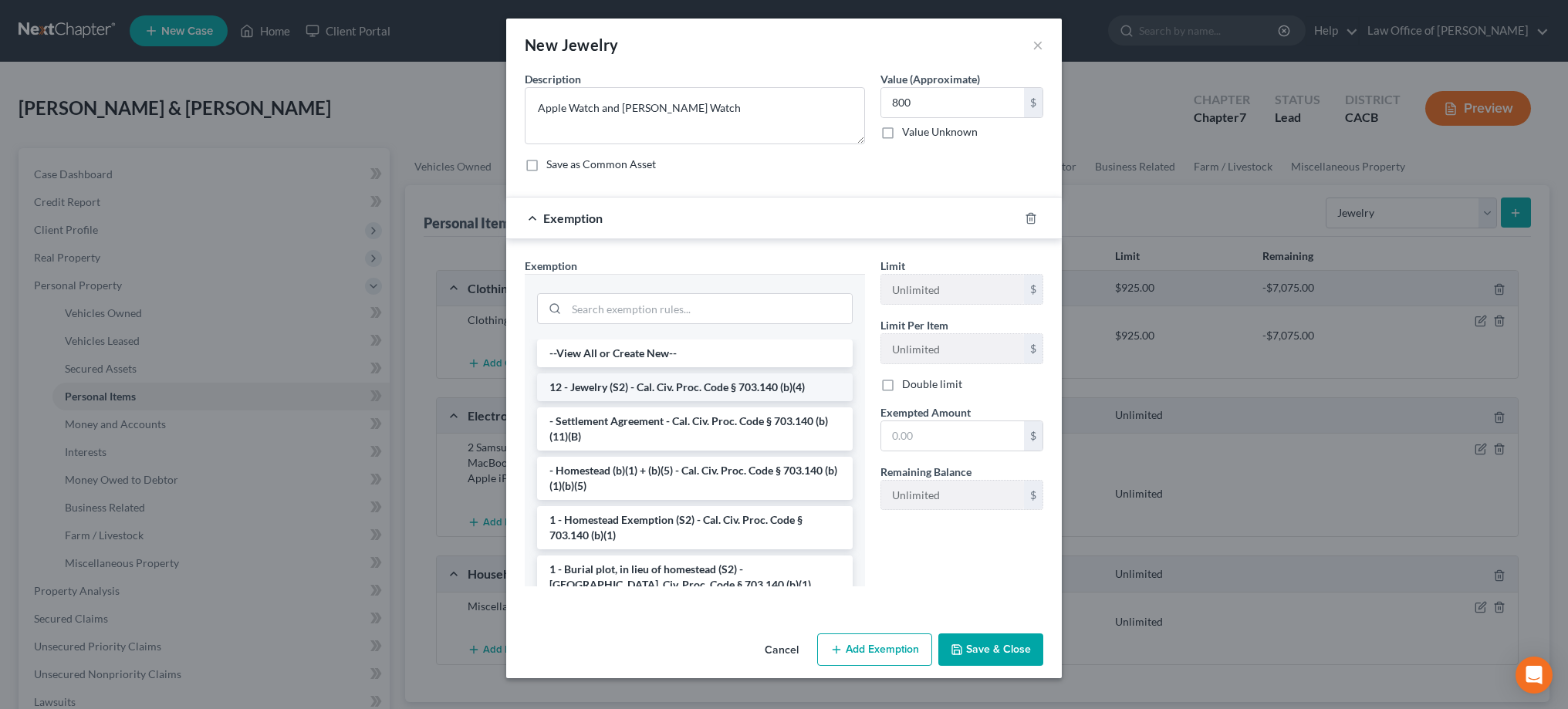
click at [773, 379] on li "12 - Jewelry (S2) - Cal. Civ. Proc. Code § 703.140 (b)(4)" at bounding box center [694, 386] width 315 height 28
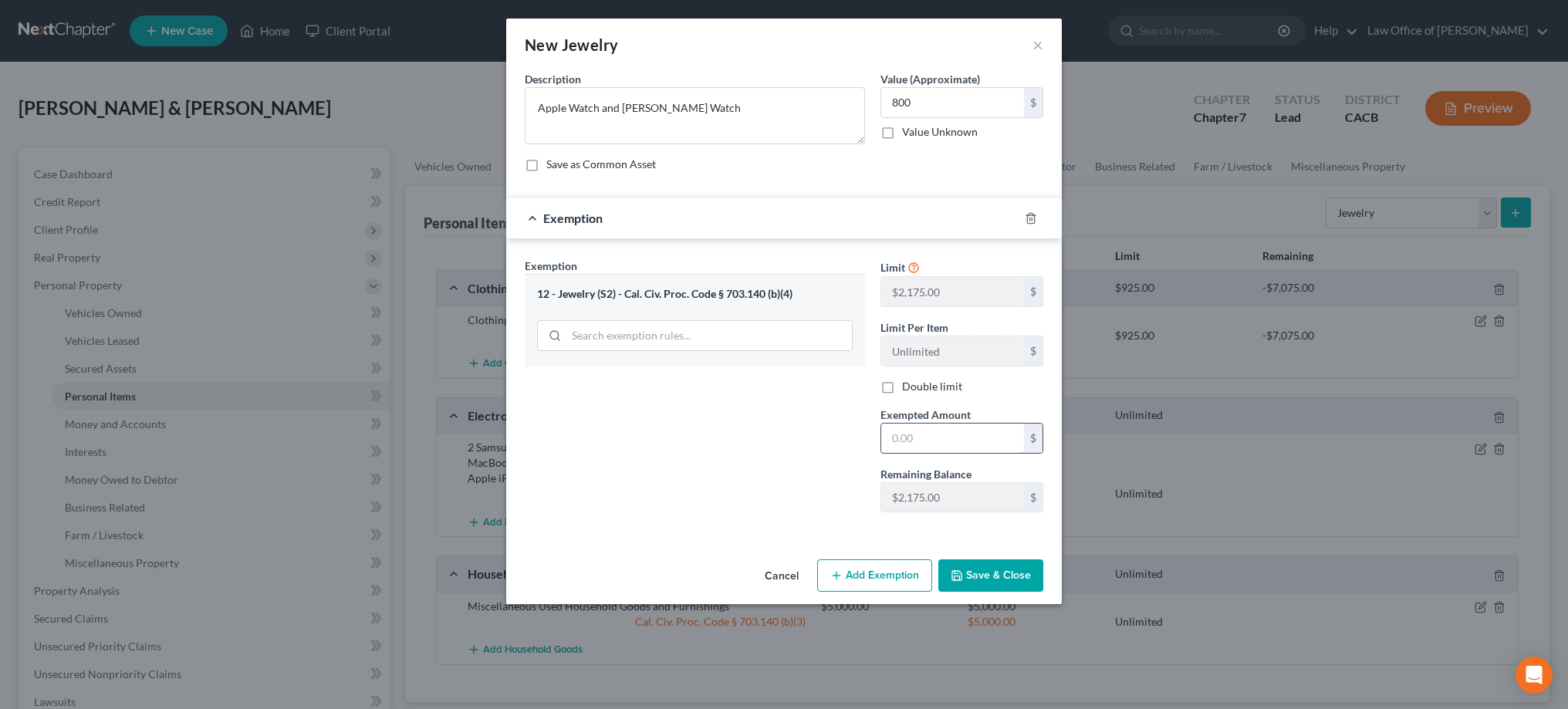
click at [906, 425] on input "text" at bounding box center [952, 438] width 143 height 30
type input "800"
click at [961, 581] on button "Save & Close" at bounding box center [990, 576] width 105 height 32
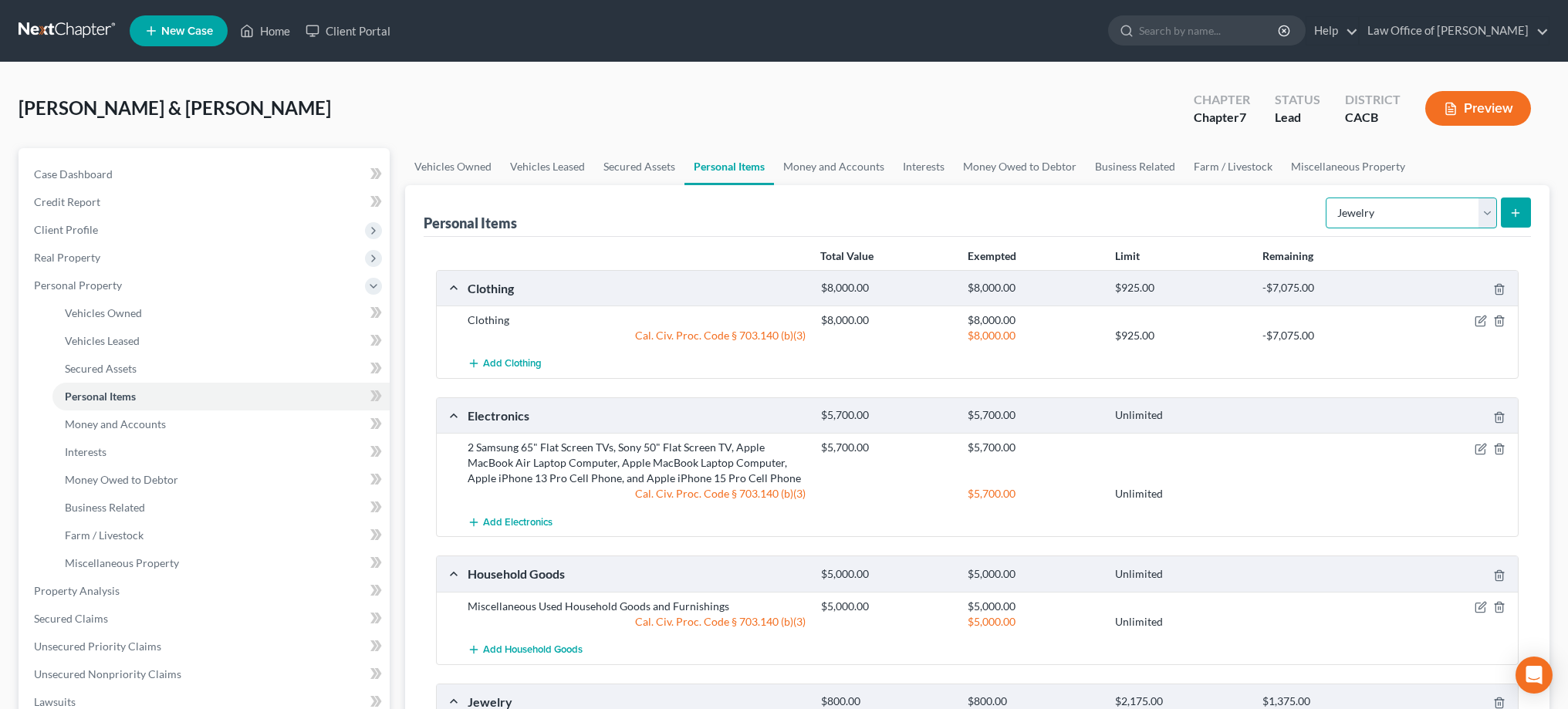
select select "pets"
click at [1512, 213] on icon "submit" at bounding box center [1515, 212] width 12 height 12
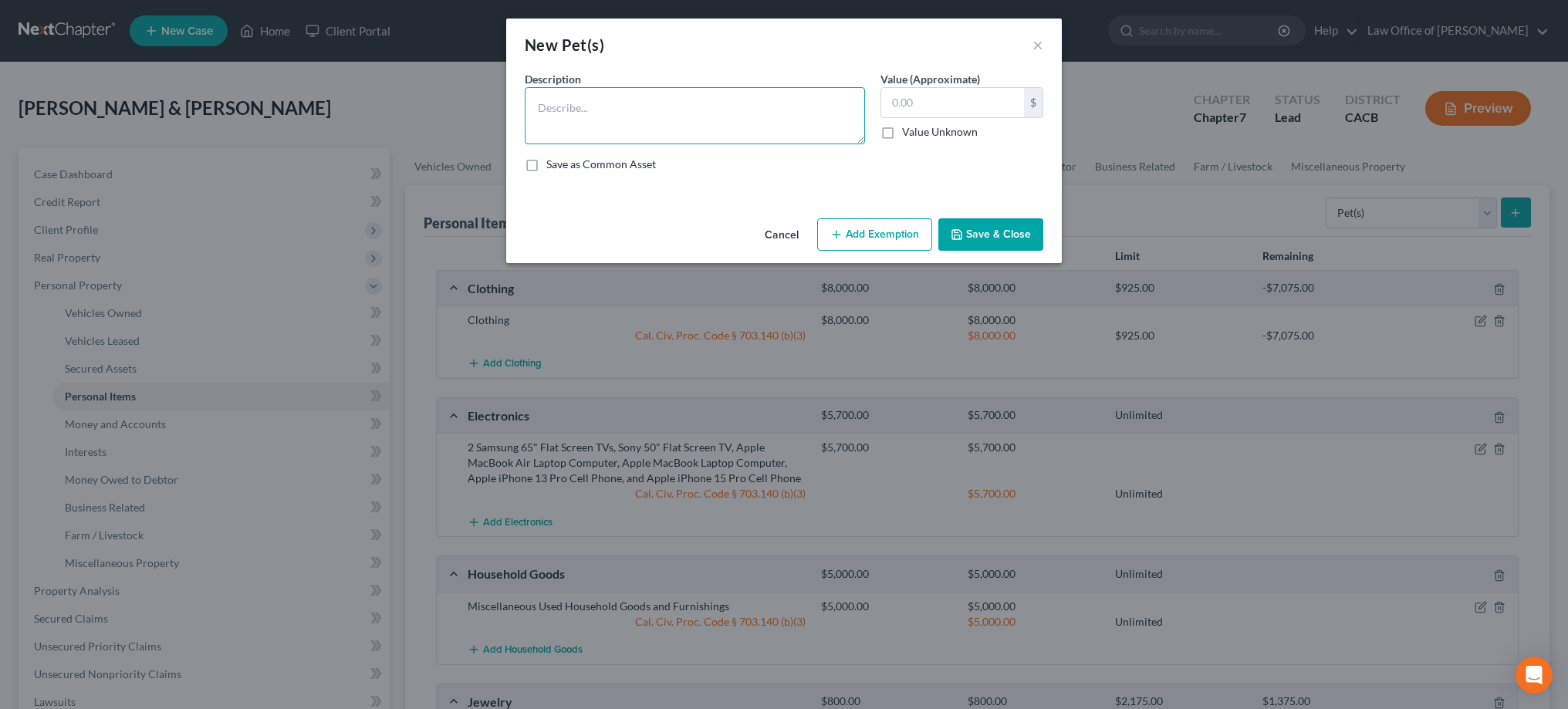
click at [743, 124] on textarea at bounding box center [694, 116] width 340 height 57
click at [573, 108] on textarea "Pitbull and Orange Tabby cat" at bounding box center [694, 116] width 340 height 57
click at [922, 106] on input "text" at bounding box center [952, 102] width 143 height 30
click at [571, 106] on textarea "Pitbull dog and Orange Tabby cat" at bounding box center [694, 116] width 340 height 57
type textarea "Pit Bull dog and Orange Tabby cat"
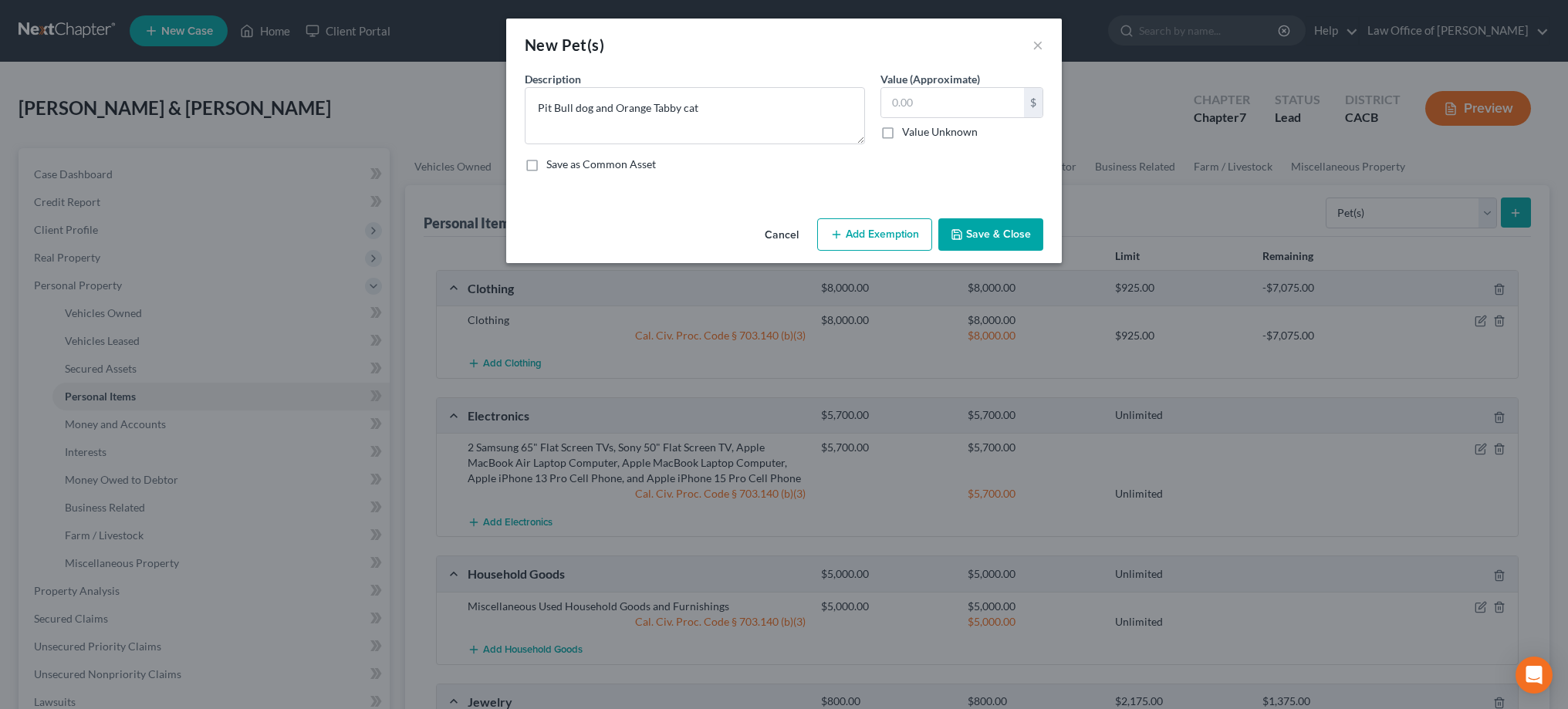
click at [905, 226] on button "Add Exemption" at bounding box center [874, 234] width 115 height 32
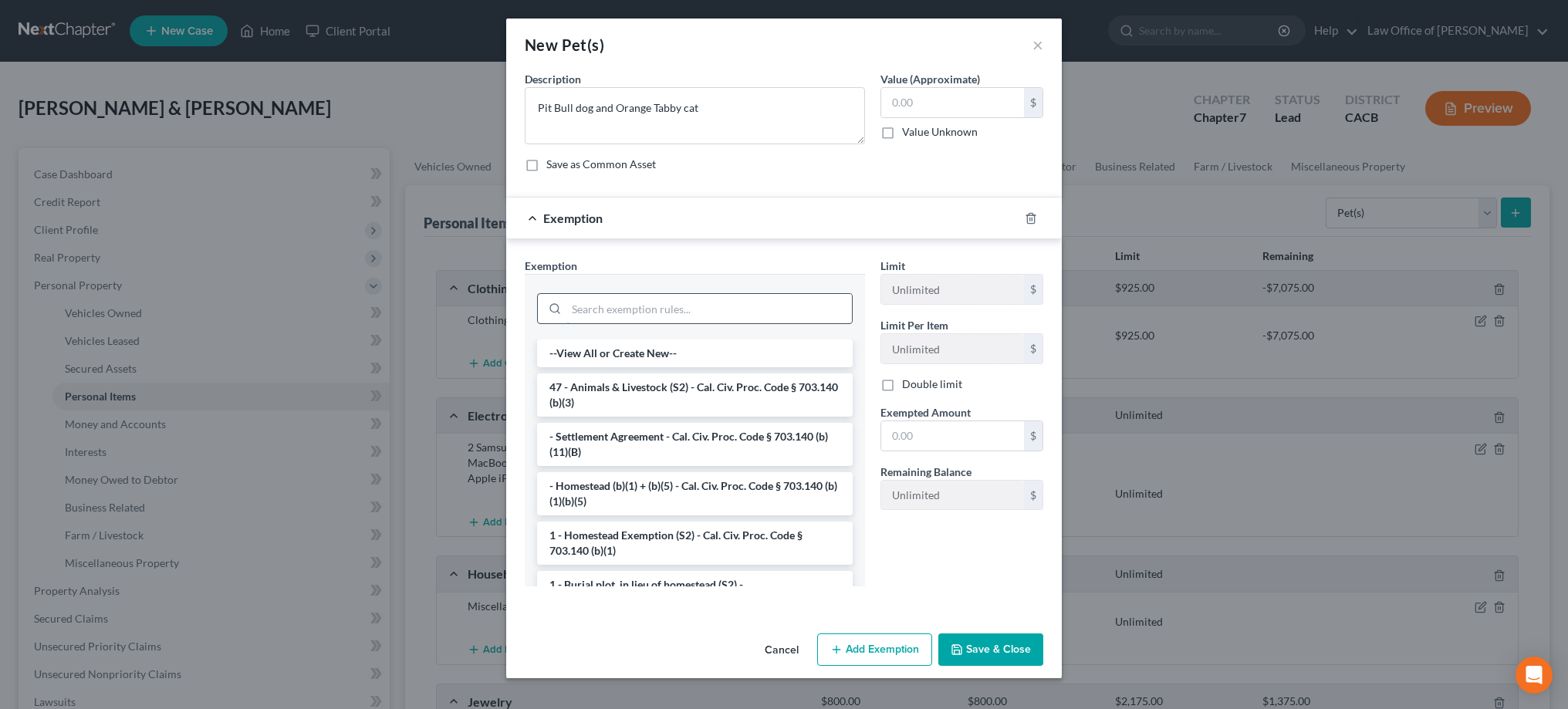
click at [767, 307] on input "search" at bounding box center [709, 308] width 286 height 30
click at [710, 395] on li "47 - Animals & Livestock (S2) - Cal. Civ. Proc. Code § 703.140 (b)(3)" at bounding box center [694, 394] width 315 height 43
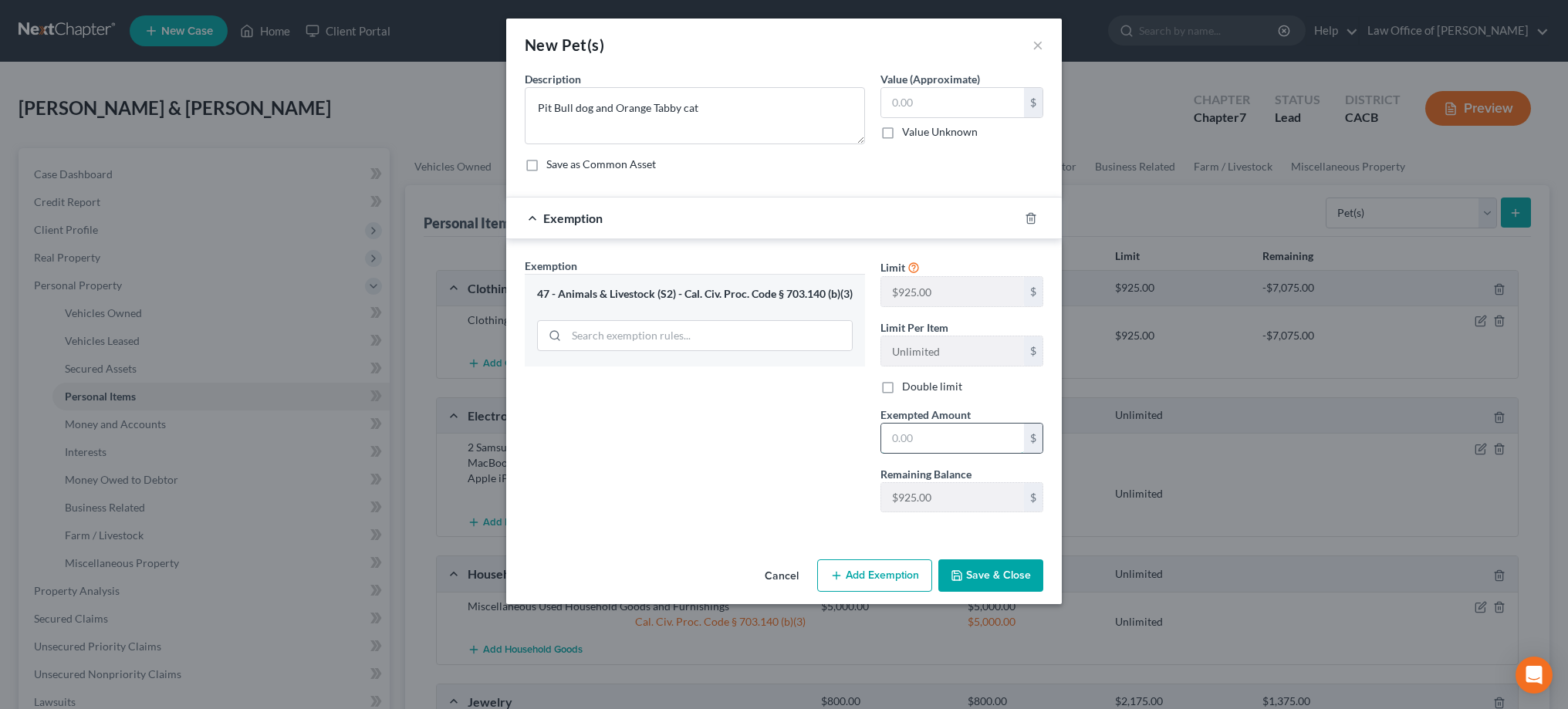
click at [934, 441] on input "text" at bounding box center [952, 438] width 143 height 30
click at [926, 96] on input "text" at bounding box center [952, 102] width 143 height 30
type input "0"
click at [920, 426] on input "text" at bounding box center [952, 438] width 143 height 30
type input "0"
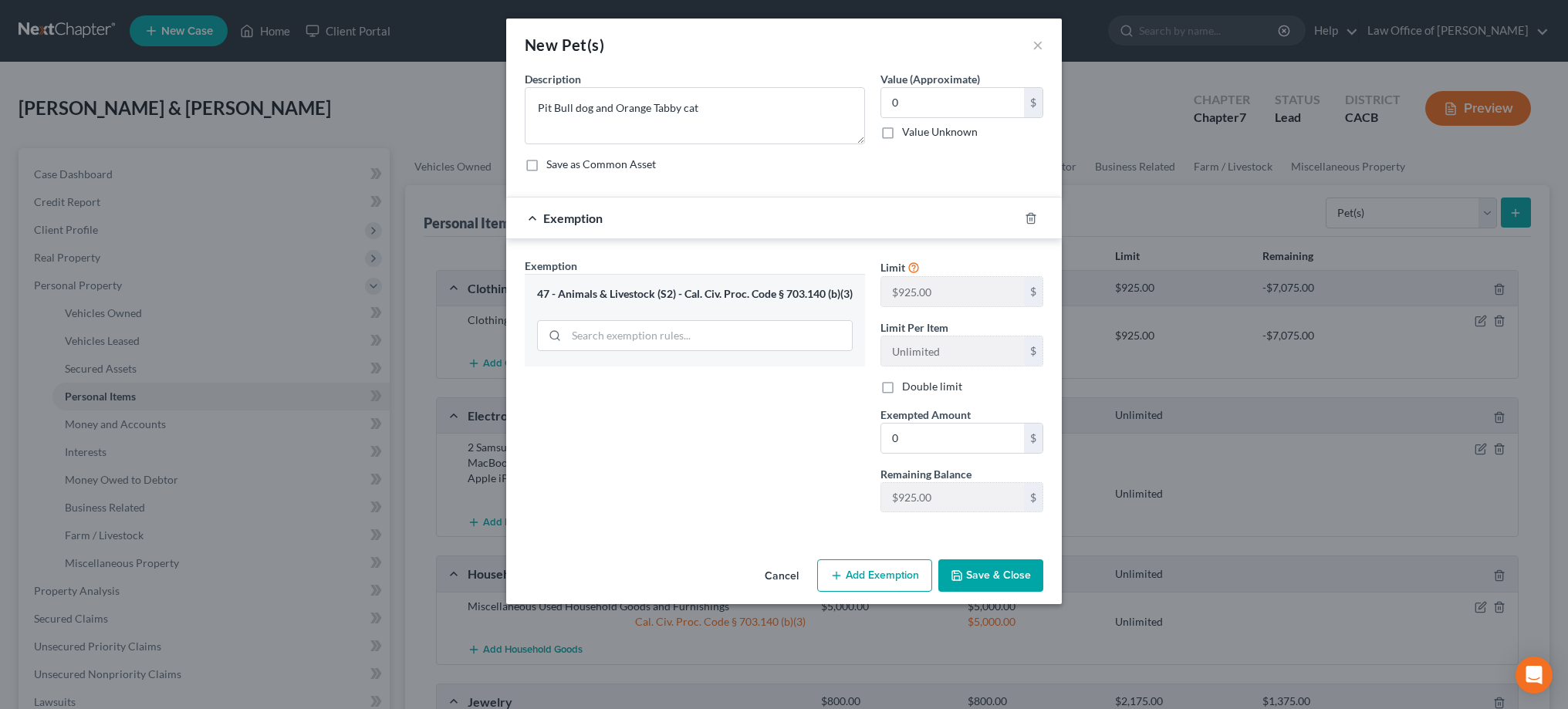
click at [970, 576] on button "Save & Close" at bounding box center [990, 576] width 105 height 32
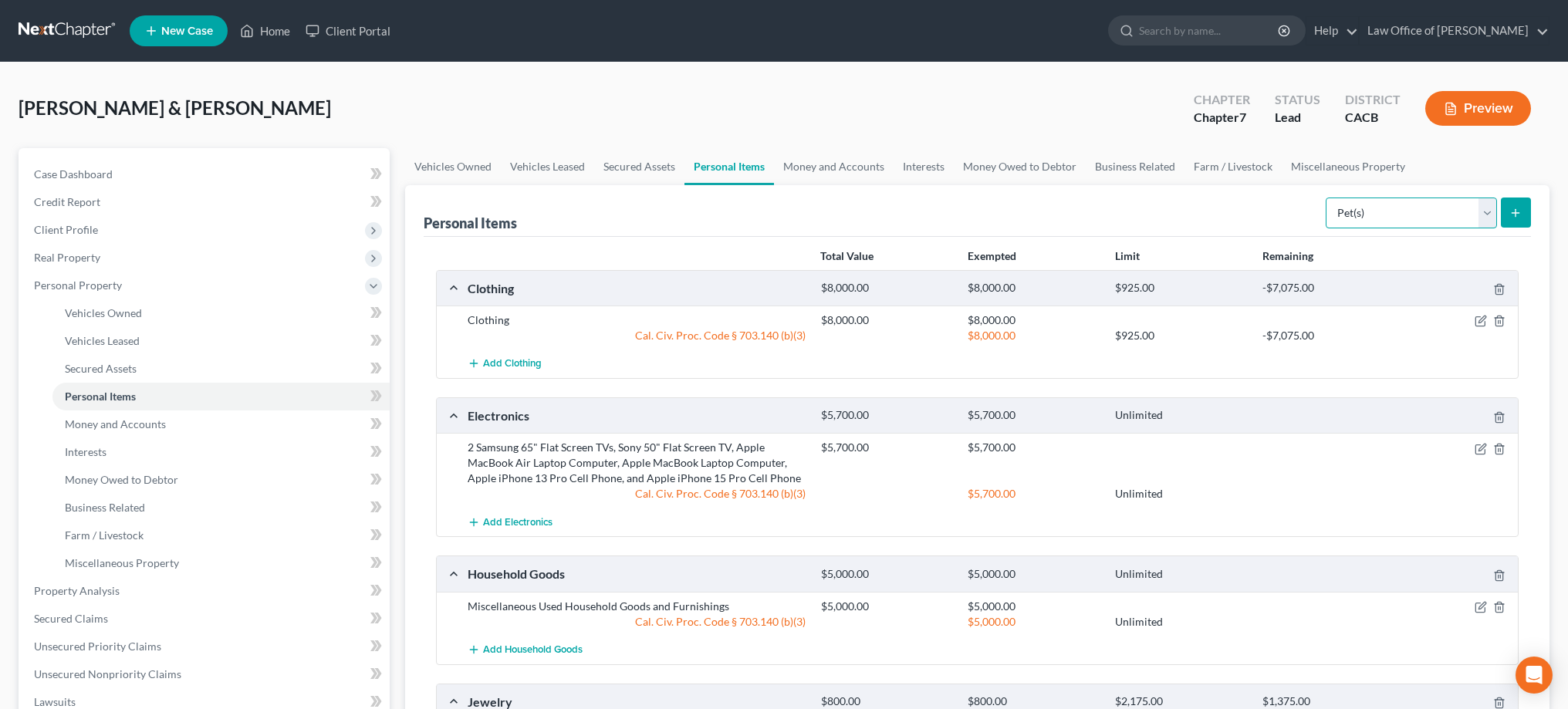
select select "sports_and_hobby_equipment"
click at [1513, 211] on icon "submit" at bounding box center [1515, 212] width 12 height 12
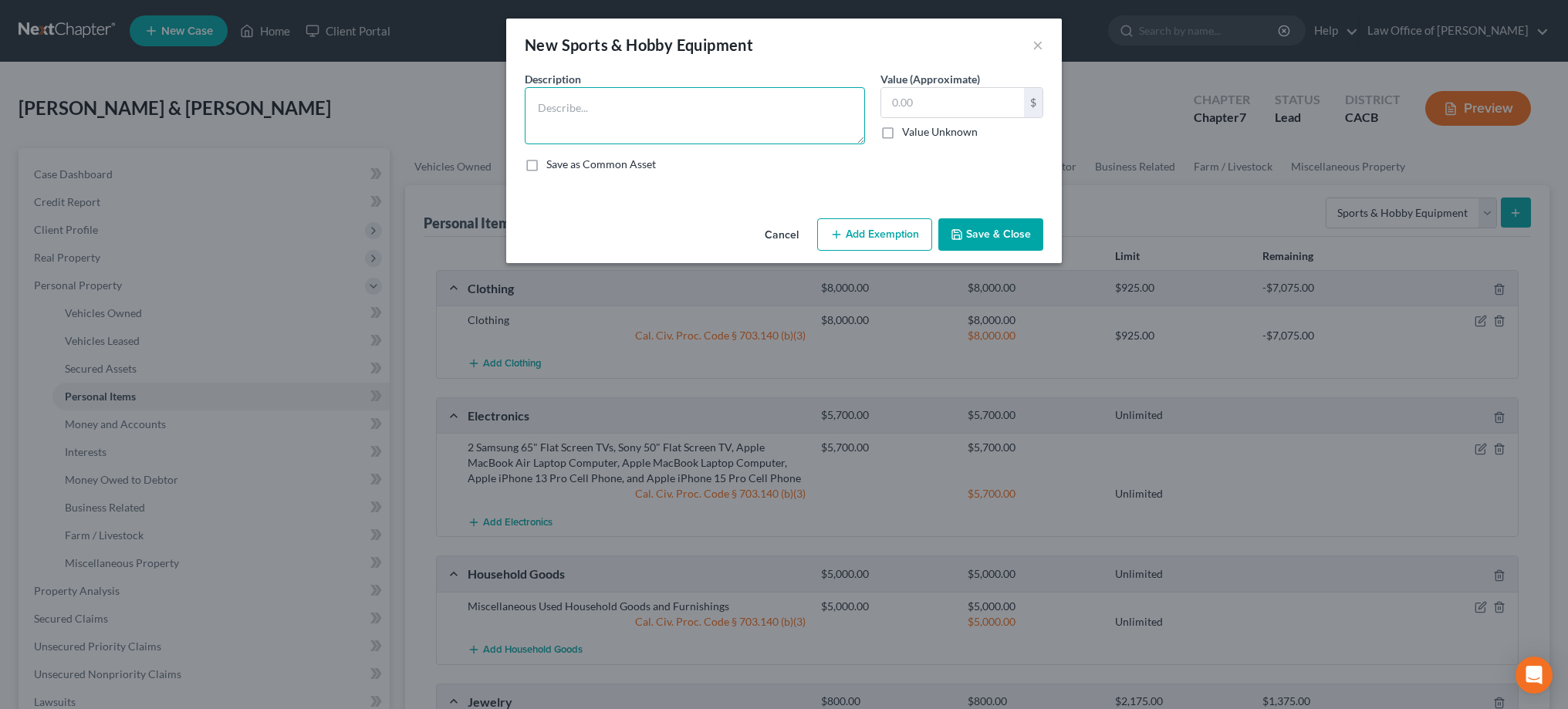
click at [697, 97] on textarea at bounding box center [694, 116] width 340 height 57
click at [727, 108] on textarea "2 Snowboards, 1 Skateboard, 3 Bicycles, Yoga Mat" at bounding box center [694, 116] width 340 height 57
click at [726, 110] on textarea "2 Snowboards, 1 Skateboard, 3 Bicycles, and Yoga Mat" at bounding box center [694, 116] width 340 height 57
type textarea "2 Snowboards, 1 Skateboard, 3 Bicycles, Camping Gear, and Yoga Mat"
click at [917, 105] on input "text" at bounding box center [952, 102] width 143 height 30
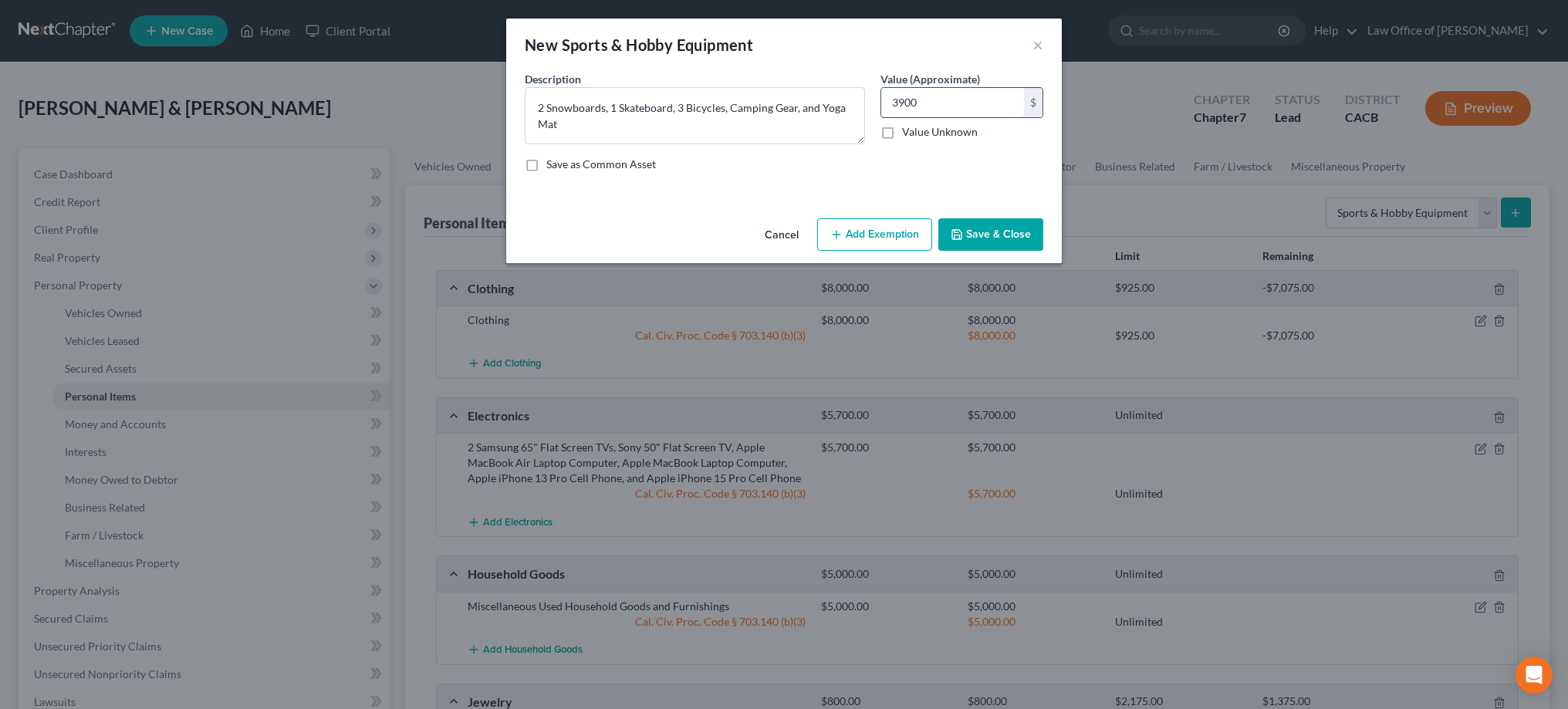
type input "3,900"
click at [896, 234] on button "Add Exemption" at bounding box center [874, 234] width 115 height 32
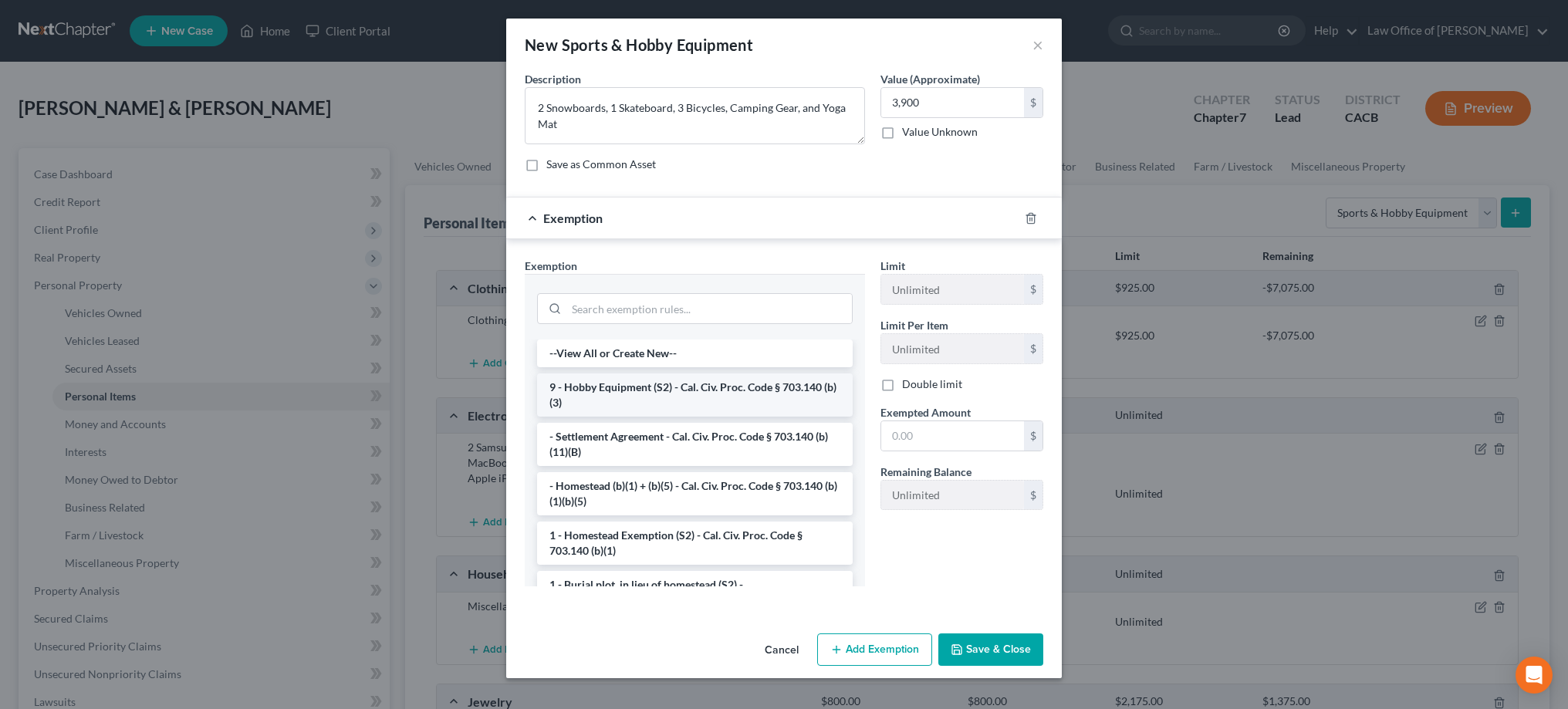
click at [710, 382] on li "9 - Hobby Equipment (S2) - Cal. Civ. Proc. Code § 703.140 (b)(3)" at bounding box center [694, 394] width 315 height 43
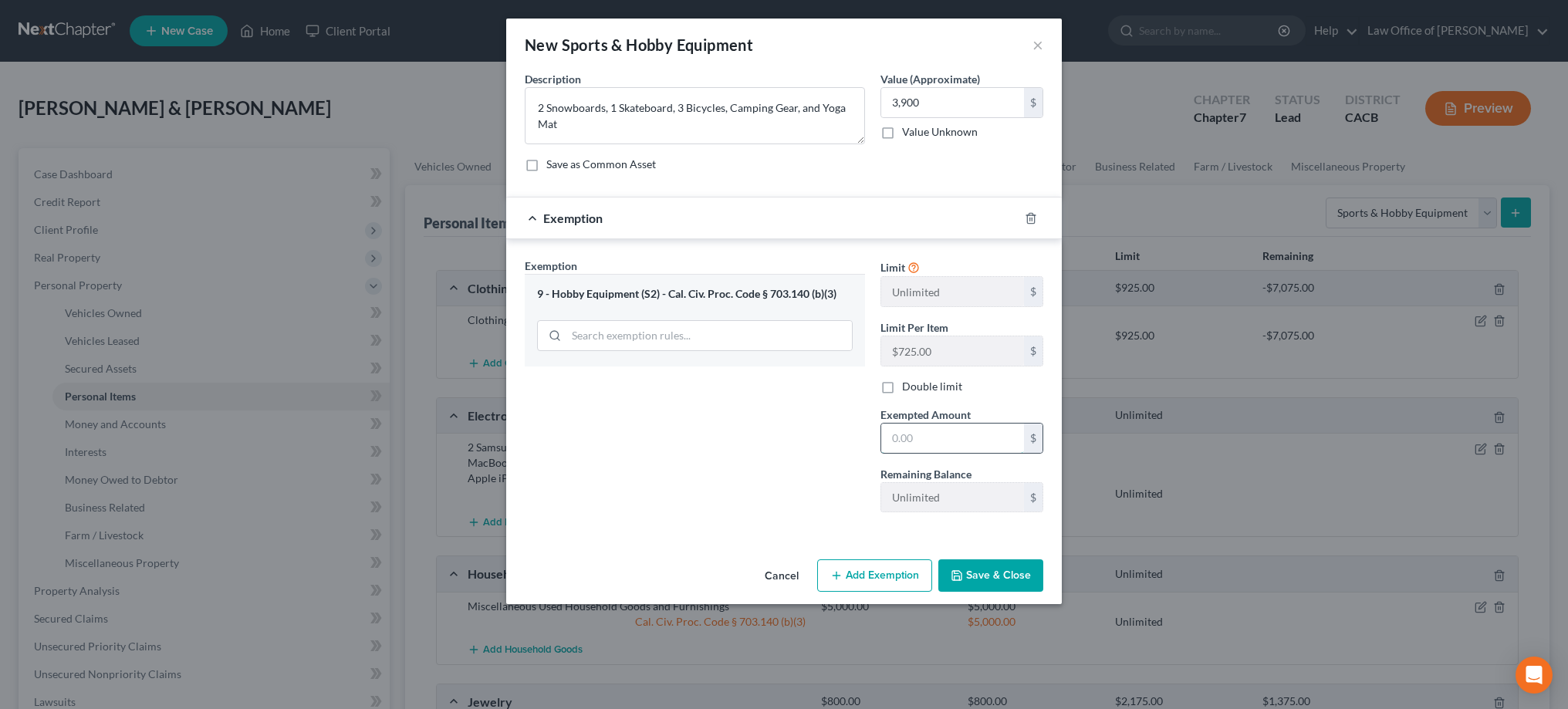
click at [912, 435] on input "text" at bounding box center [952, 438] width 143 height 30
type input "3,900"
click at [982, 572] on button "Save & Close" at bounding box center [990, 576] width 105 height 32
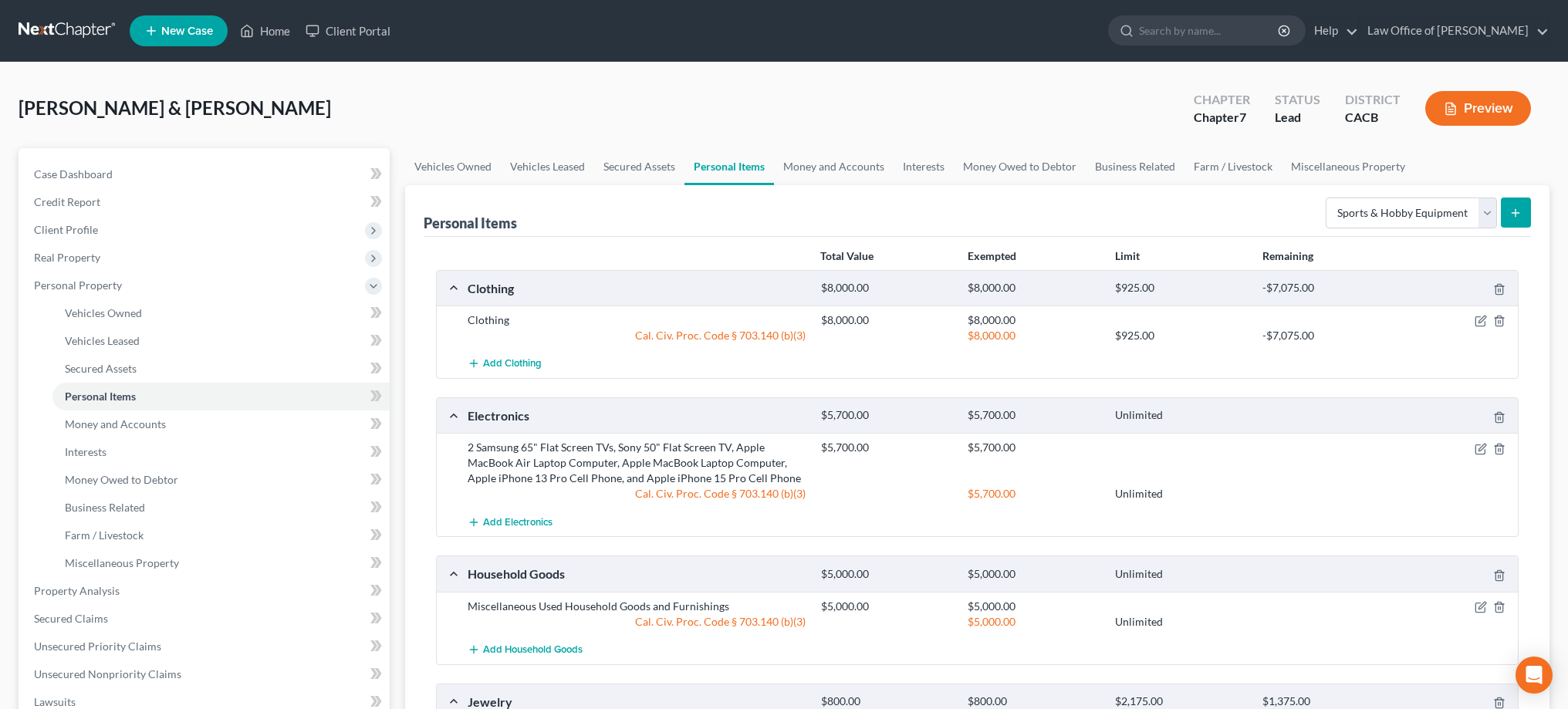
scroll to position [0, 0]
click at [866, 168] on link "Money and Accounts" at bounding box center [834, 167] width 120 height 37
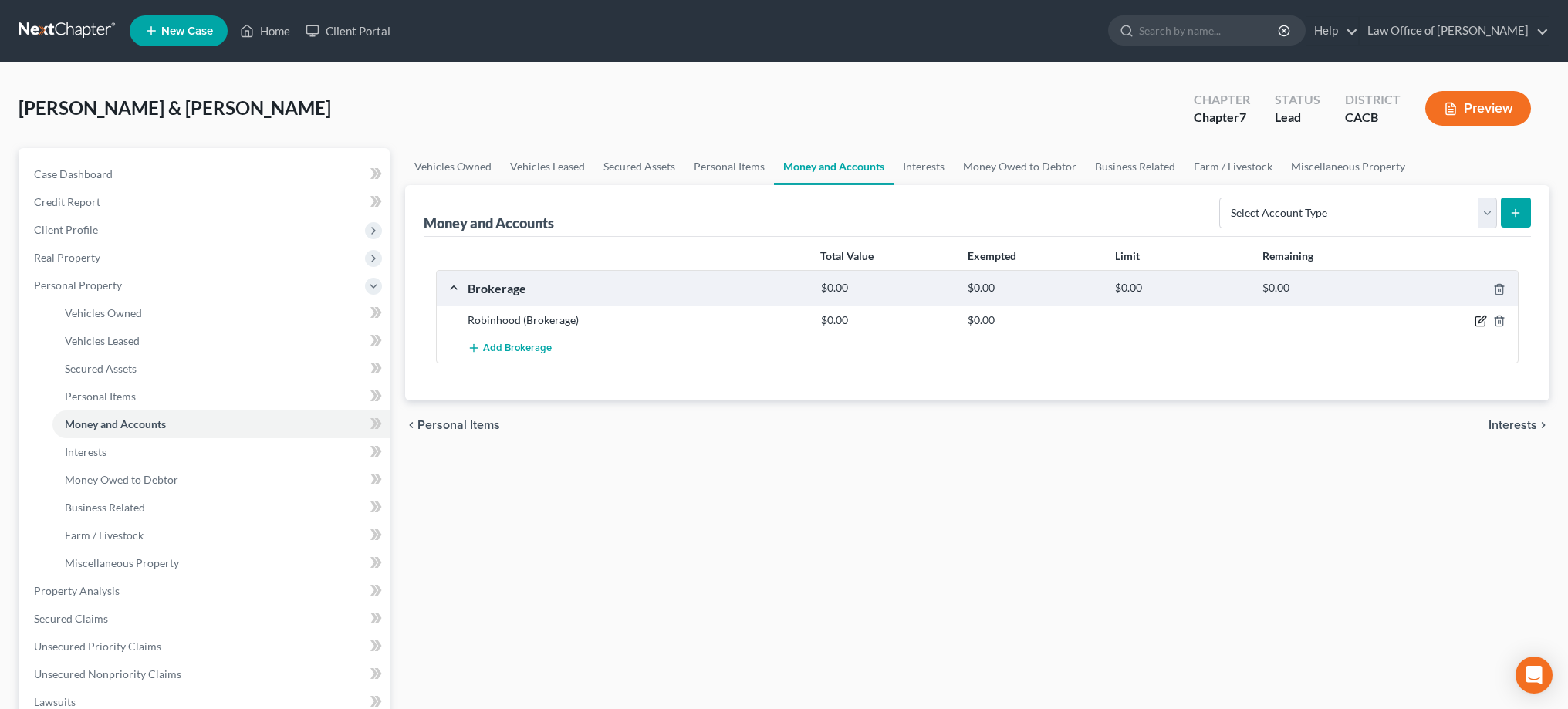
click at [1479, 324] on icon "button" at bounding box center [1481, 319] width 7 height 7
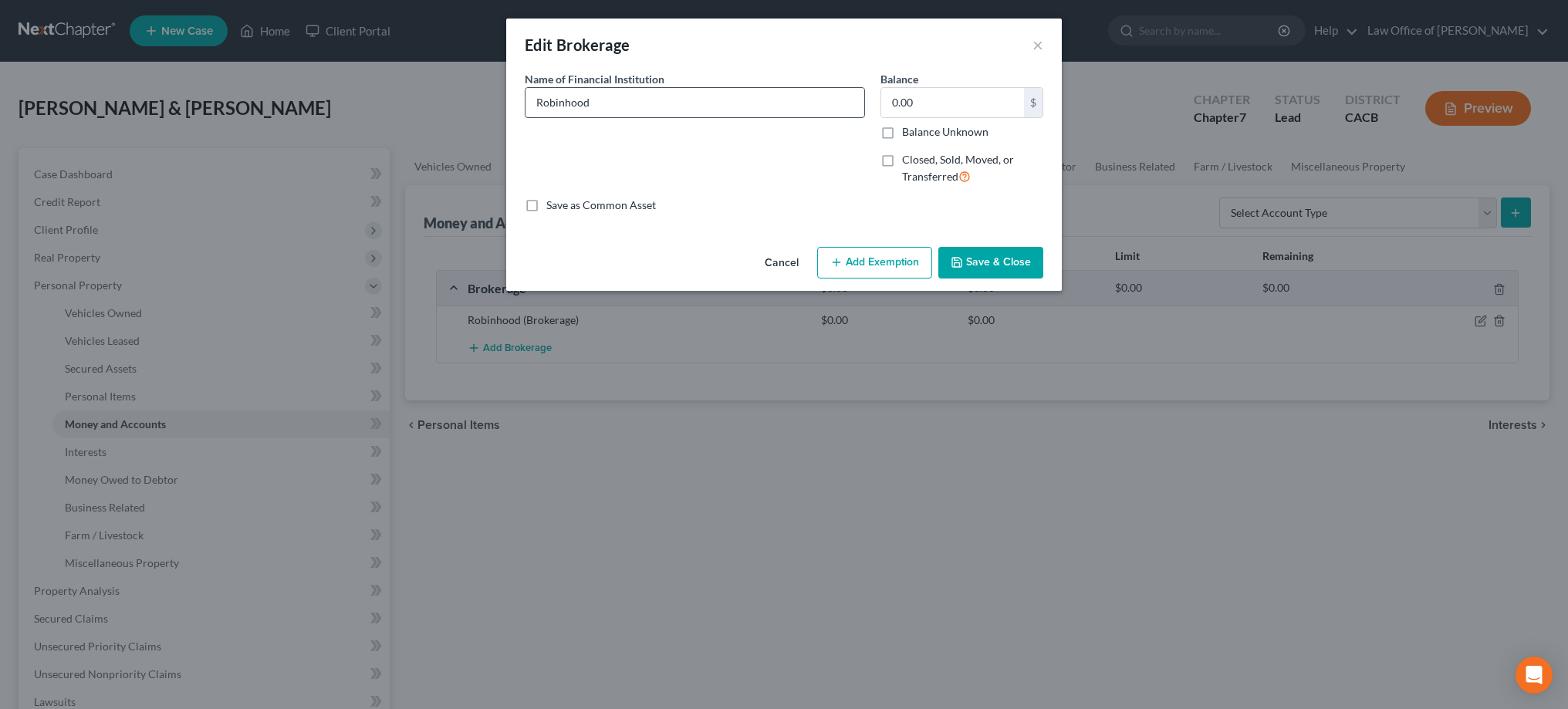
click at [754, 108] on input "Robinhood" at bounding box center [695, 102] width 339 height 30
type input "Robinhood - Brokerage Account"
click at [908, 104] on input "0.00" at bounding box center [952, 102] width 143 height 30
type input "0.01"
click at [896, 261] on button "Add Exemption" at bounding box center [874, 263] width 115 height 32
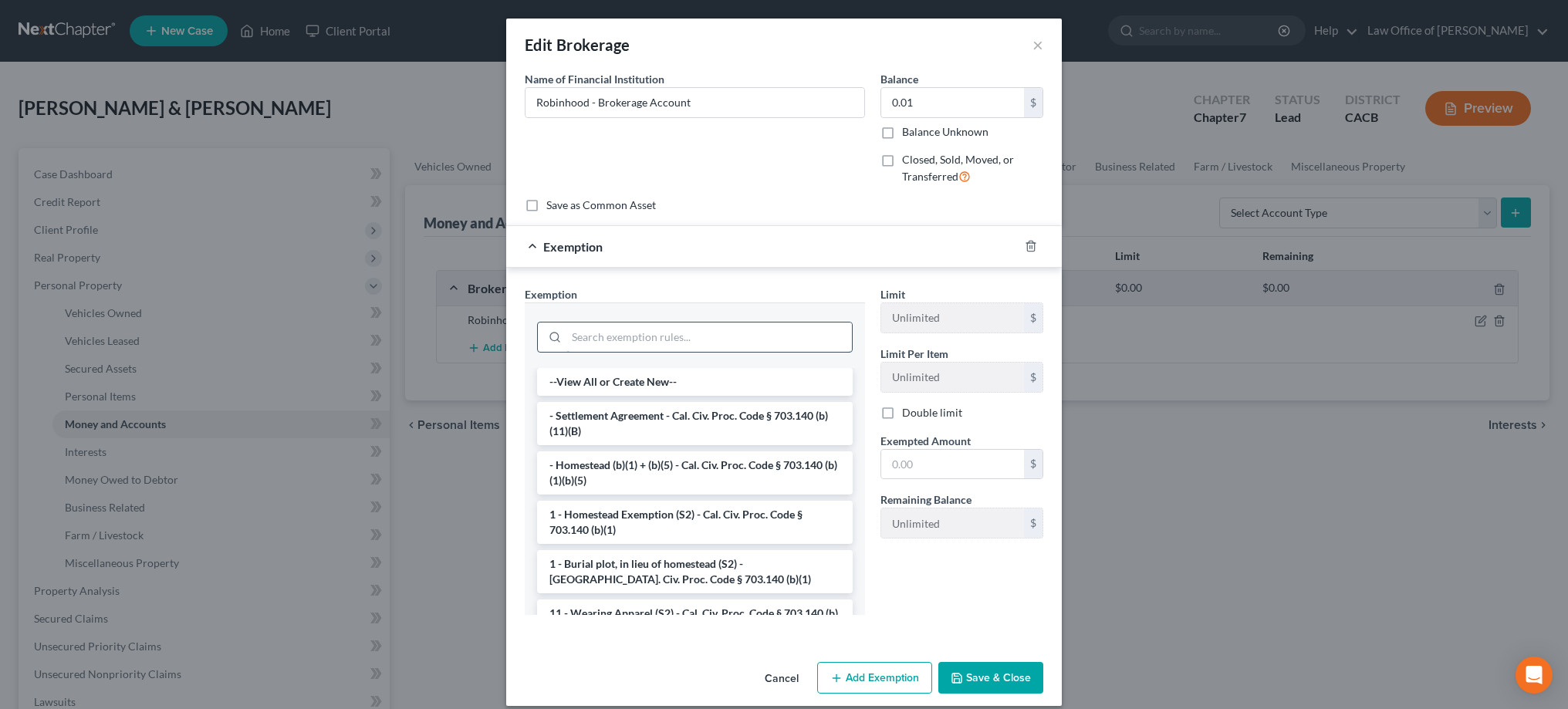
click at [751, 324] on input "search" at bounding box center [709, 337] width 286 height 30
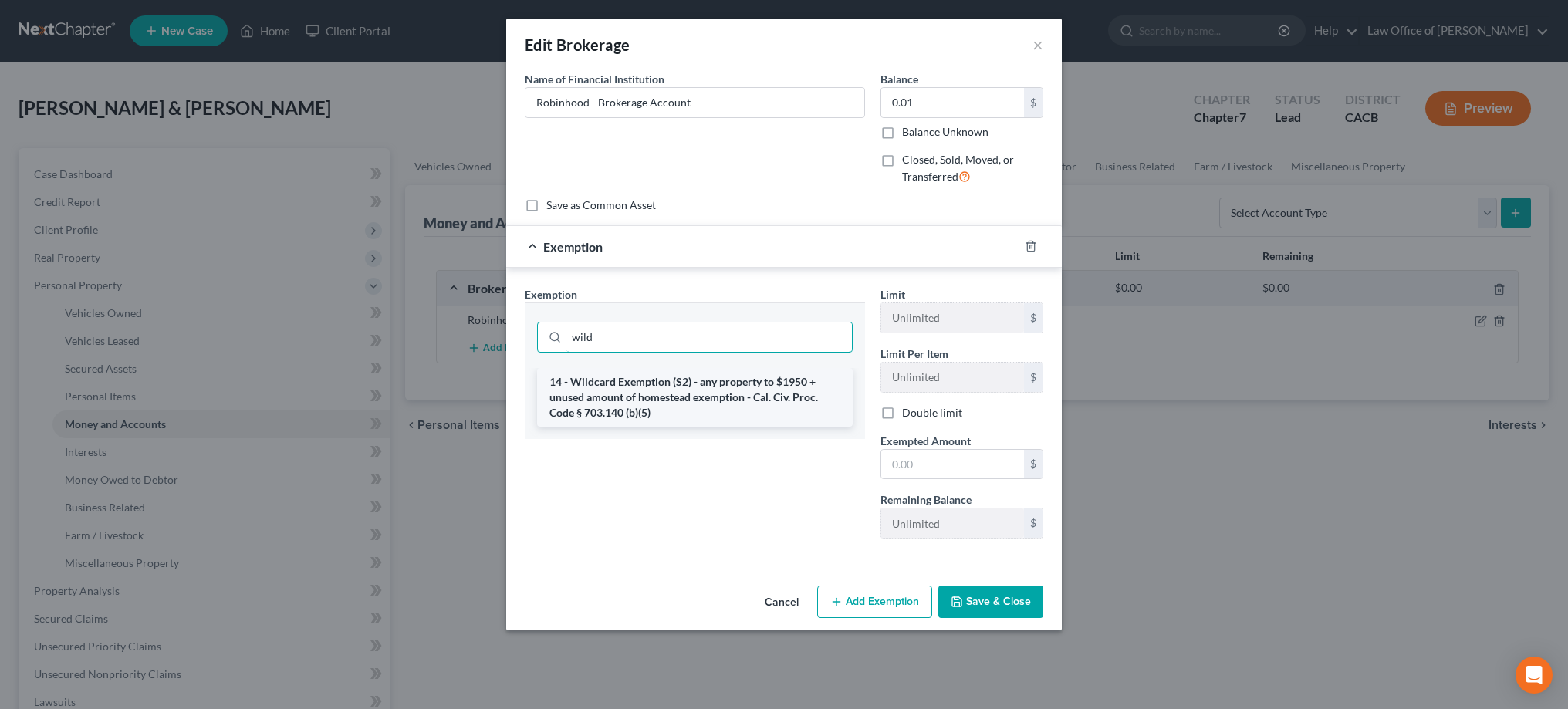
type input "wild"
click at [721, 392] on li "14 - Wildcard Exemption (S2) - any property to $1950 + unused amount of homeste…" at bounding box center [694, 398] width 315 height 59
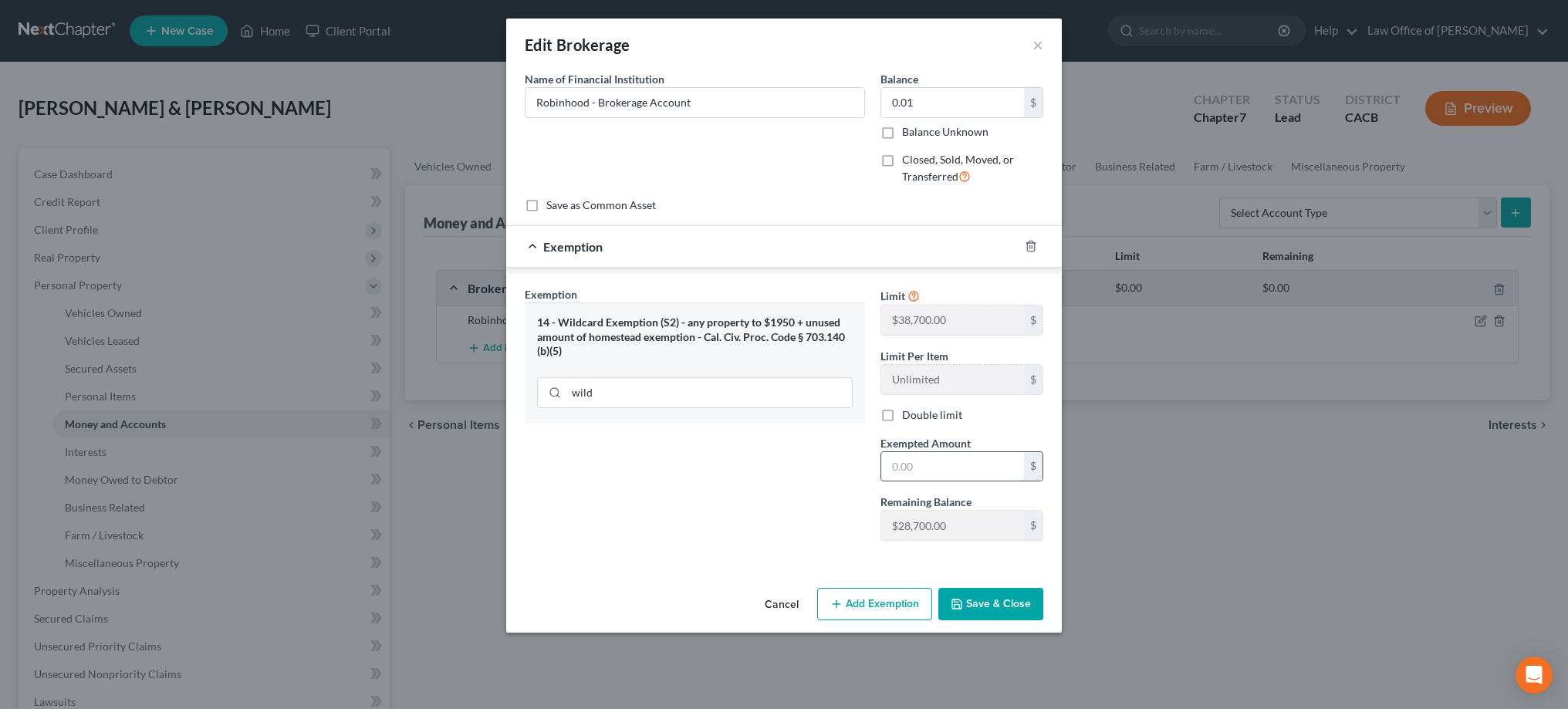
click at [936, 475] on input "text" at bounding box center [952, 466] width 143 height 30
type input "0.01"
click at [995, 604] on button "Save & Close" at bounding box center [990, 604] width 105 height 32
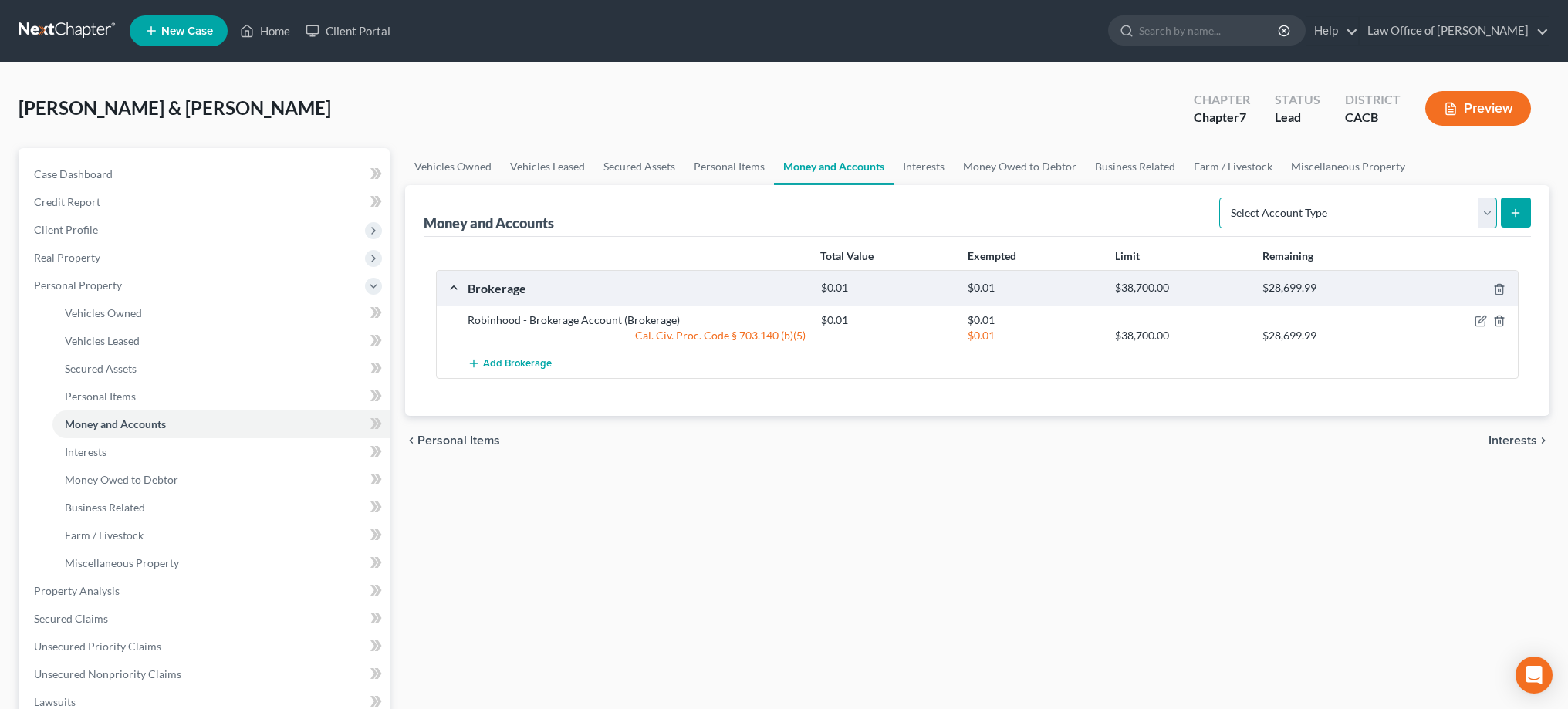
select select "cash_on_hand"
click at [1519, 213] on line "submit" at bounding box center [1515, 213] width 7 height 0
click at [1515, 208] on icon "submit" at bounding box center [1515, 212] width 12 height 12
click at [932, 169] on link "Interests" at bounding box center [923, 167] width 60 height 37
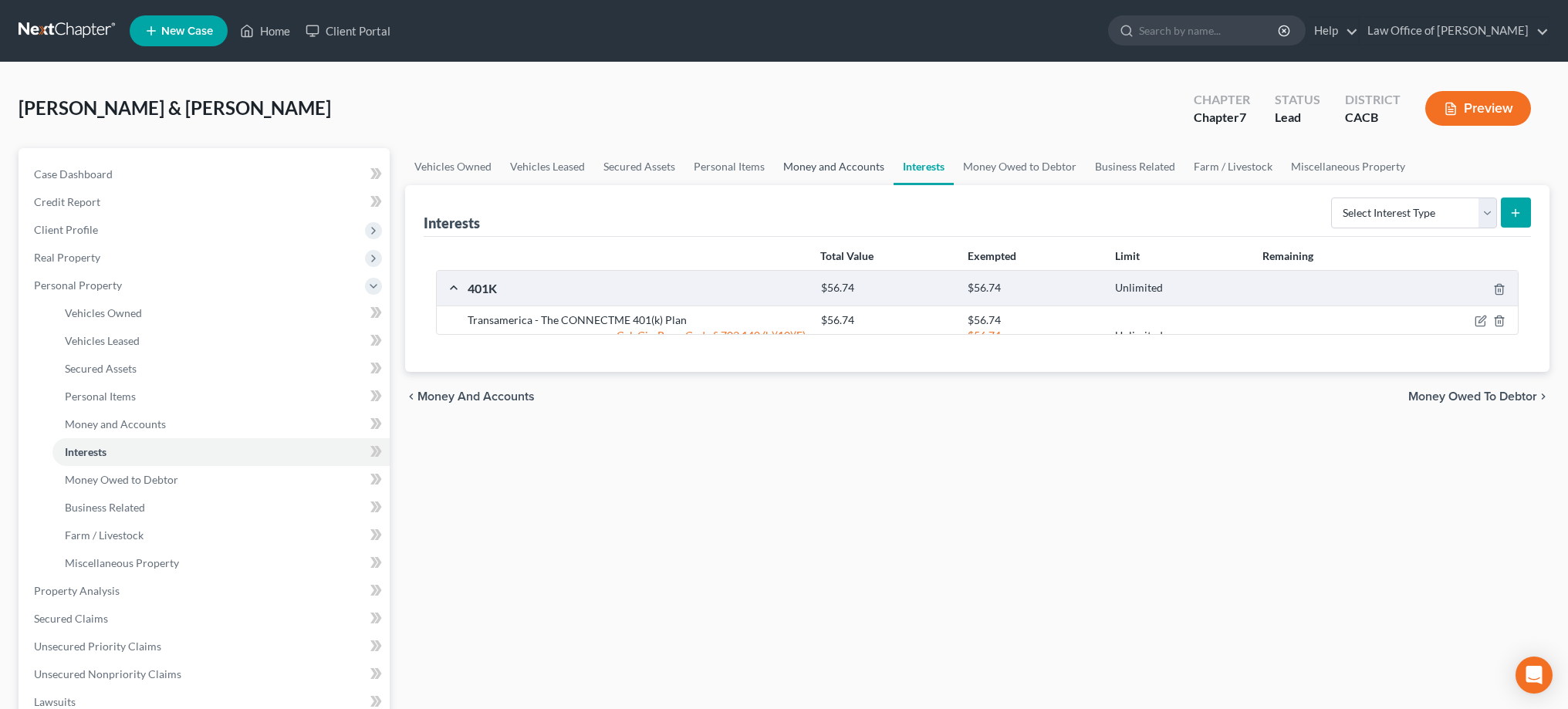
click at [864, 171] on link "Money and Accounts" at bounding box center [834, 167] width 120 height 37
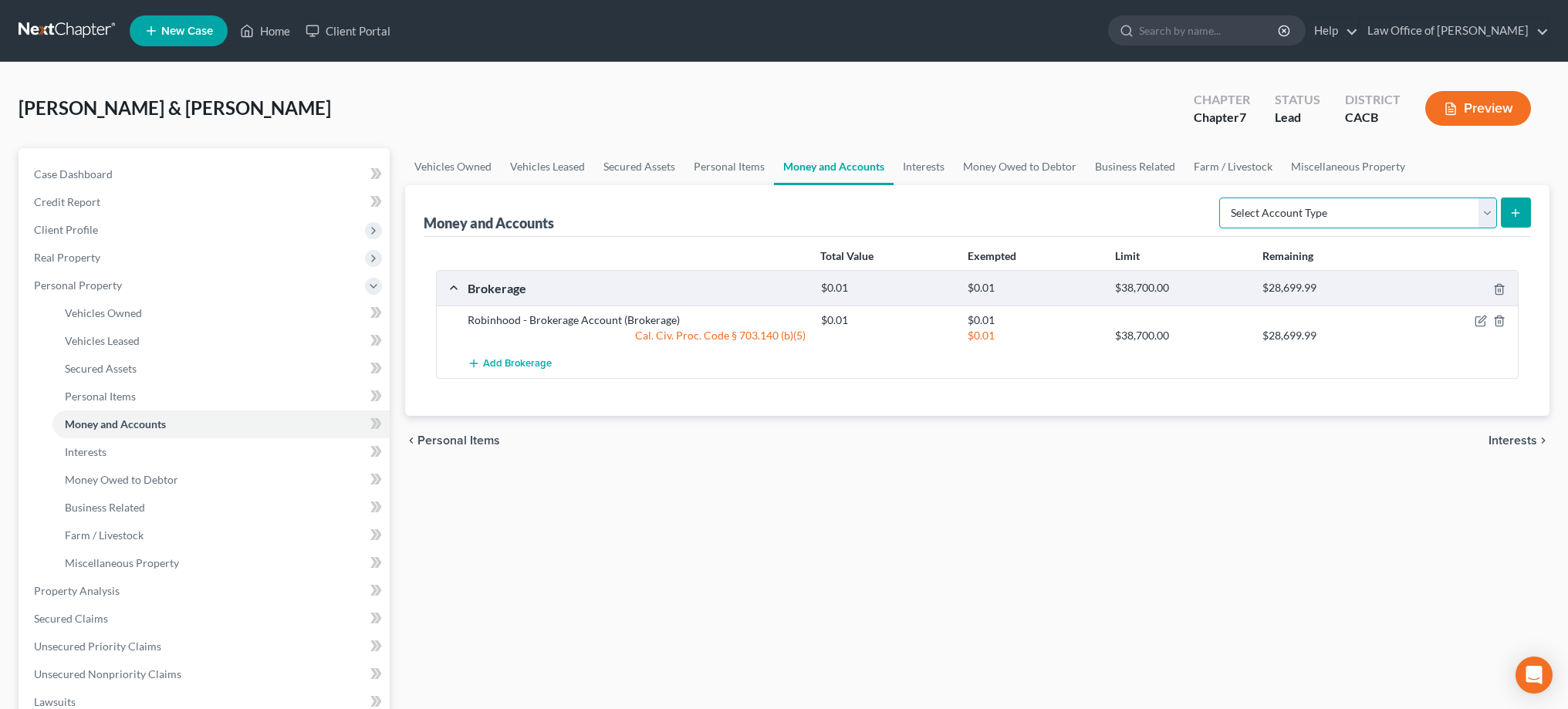
select select "cash_on_hand"
click at [1519, 211] on icon "submit" at bounding box center [1515, 212] width 12 height 12
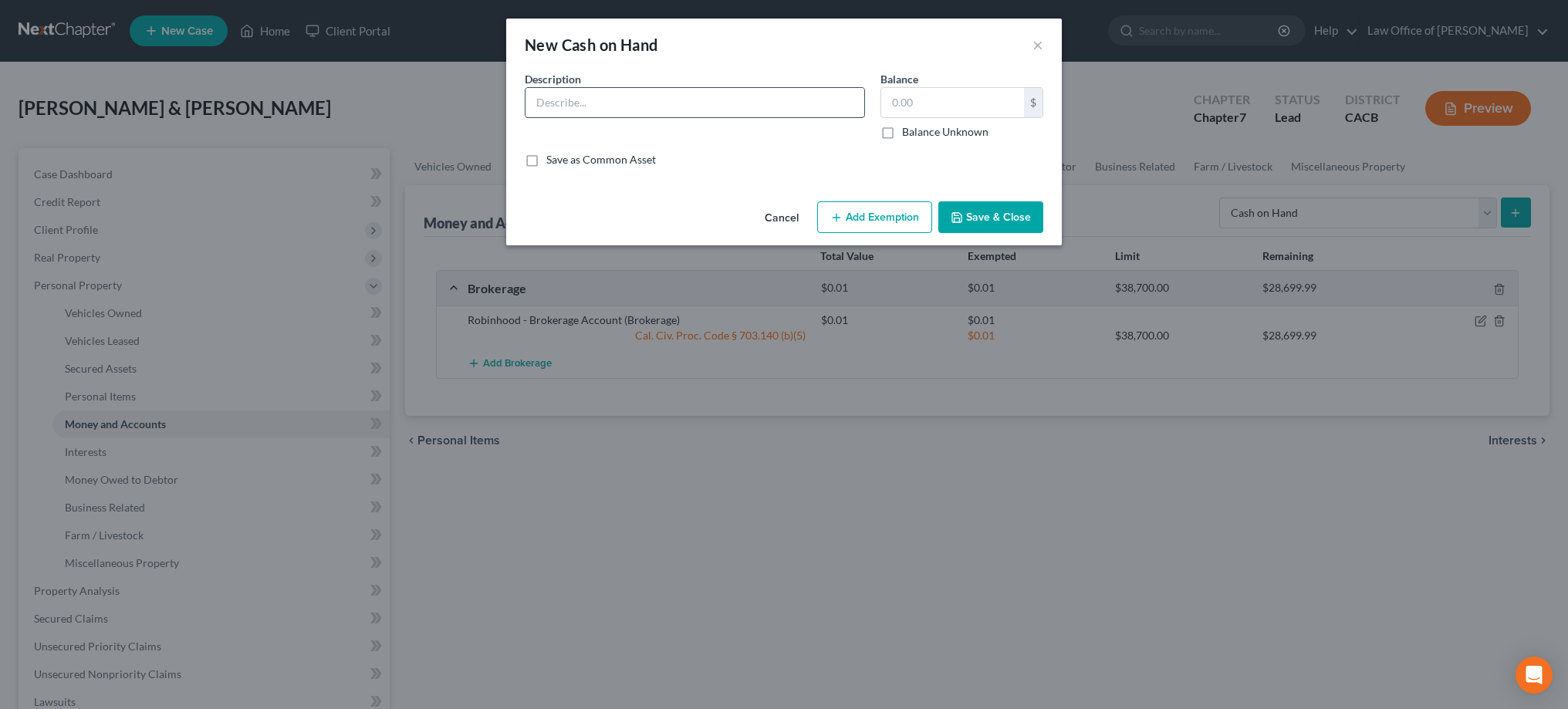
click at [761, 98] on input "text" at bounding box center [695, 102] width 339 height 30
type input "Cash on Hand"
click at [915, 100] on input "text" at bounding box center [952, 102] width 143 height 30
type input "4"
click at [901, 213] on button "Add Exemption" at bounding box center [874, 218] width 115 height 32
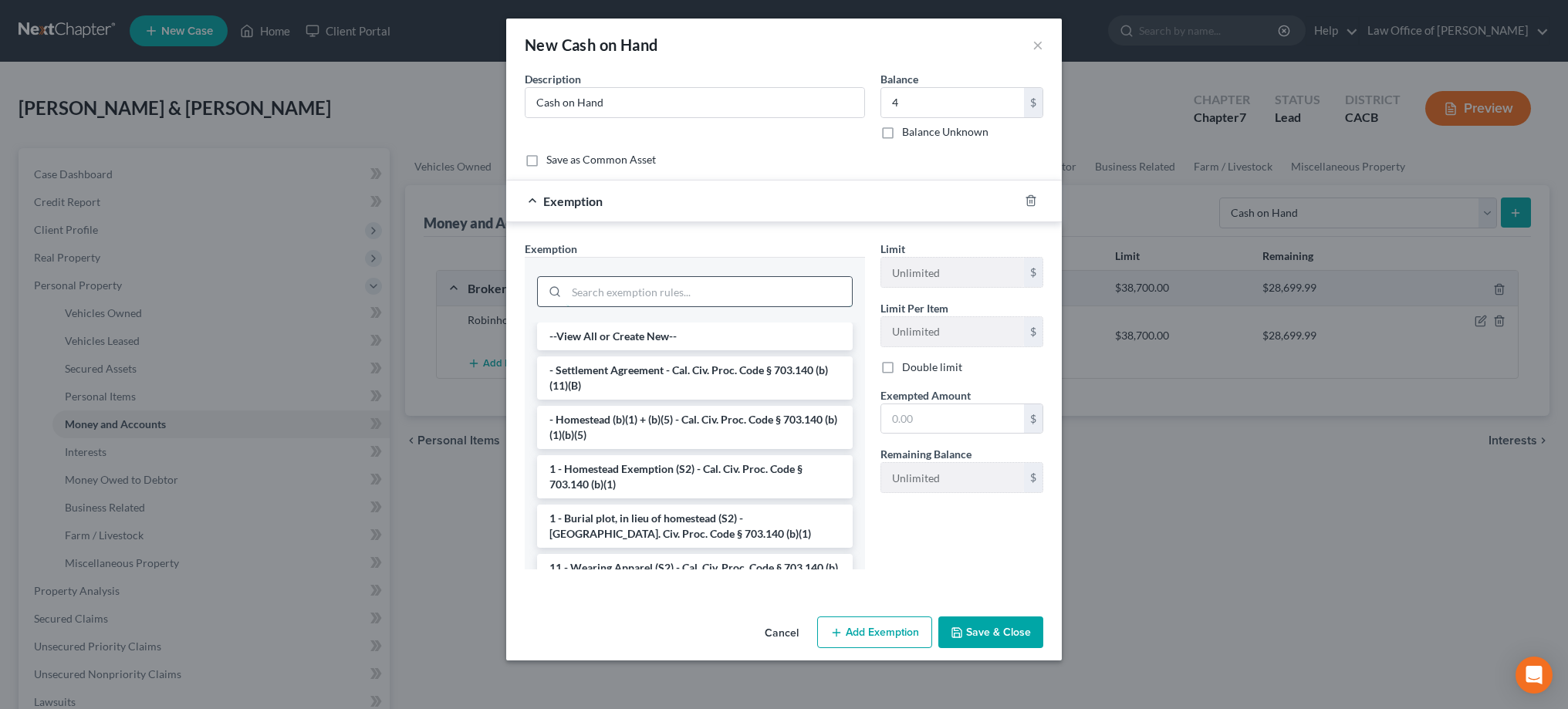
click at [777, 292] on input "search" at bounding box center [709, 291] width 286 height 30
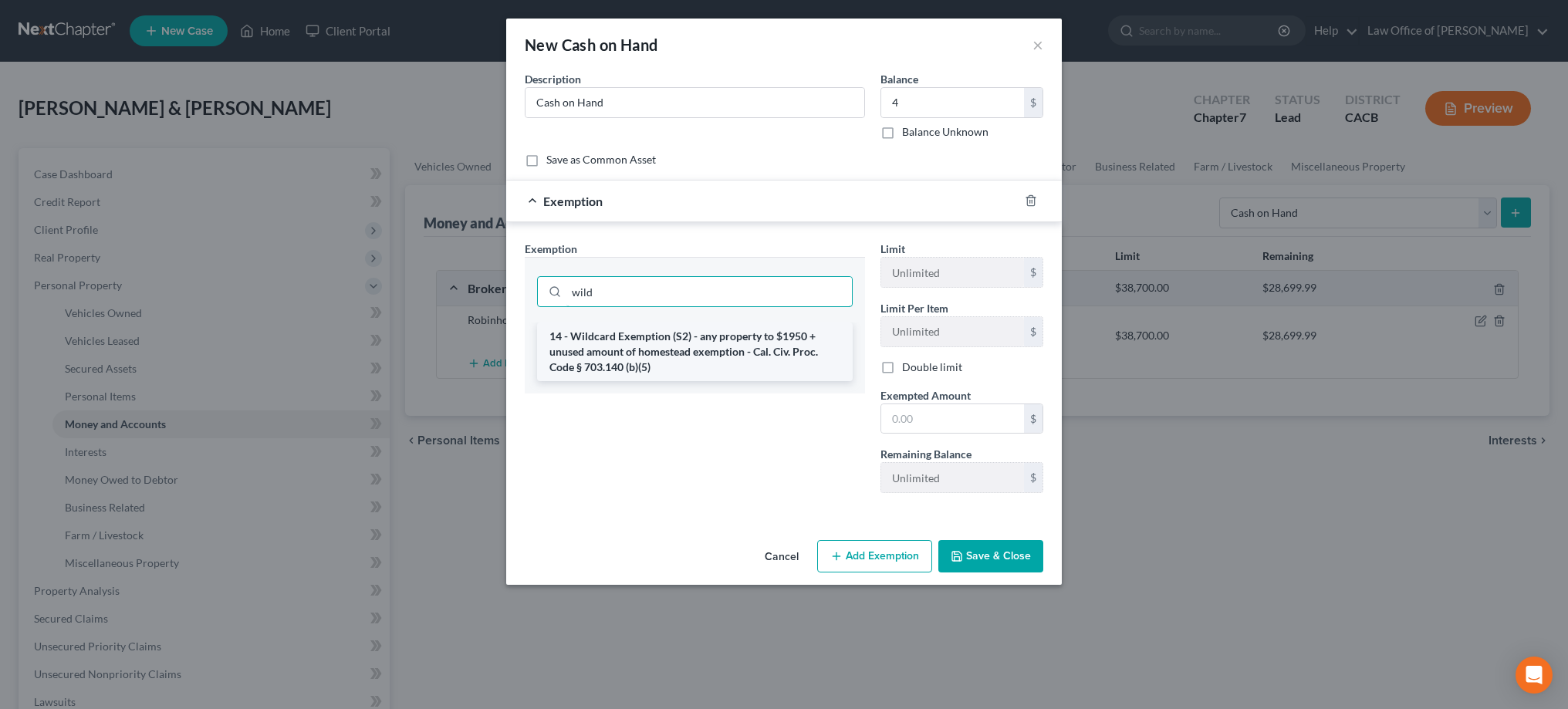
type input "wild"
click at [762, 340] on li "14 - Wildcard Exemption (S2) - any property to $1950 + unused amount of homeste…" at bounding box center [694, 352] width 315 height 59
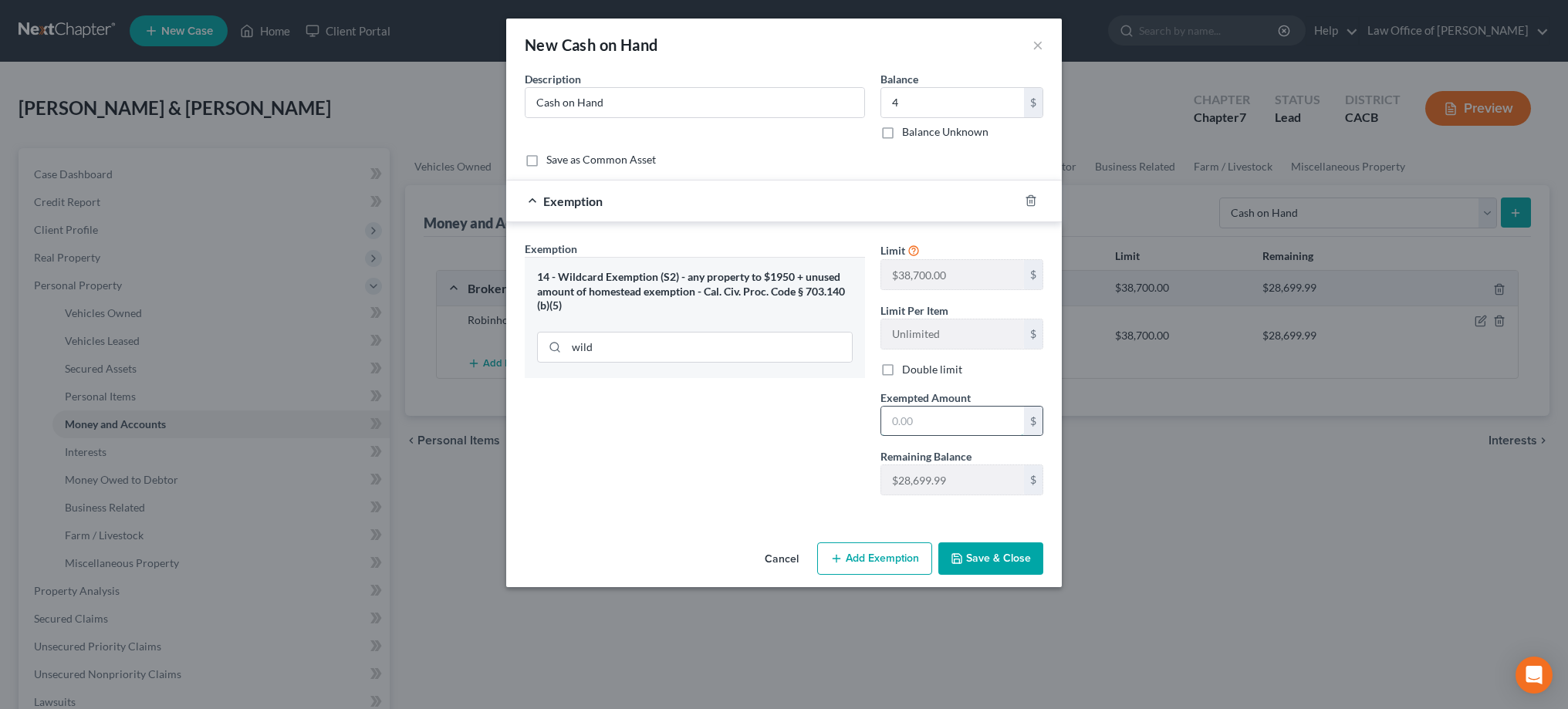
click at [915, 422] on input "text" at bounding box center [952, 421] width 143 height 30
type input "4"
click at [979, 561] on button "Save & Close" at bounding box center [990, 559] width 105 height 32
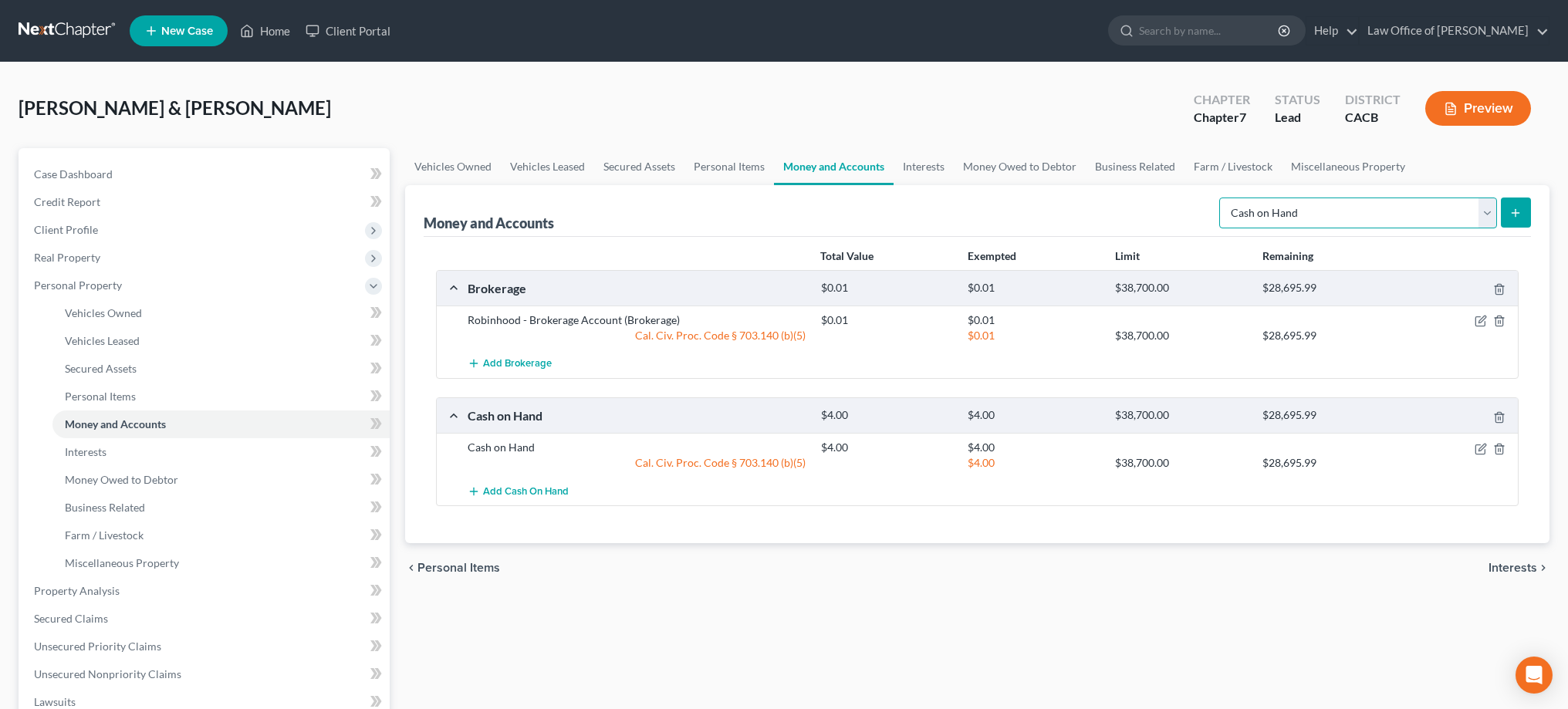
select select "checking"
click at [1521, 210] on icon "submit" at bounding box center [1515, 212] width 12 height 12
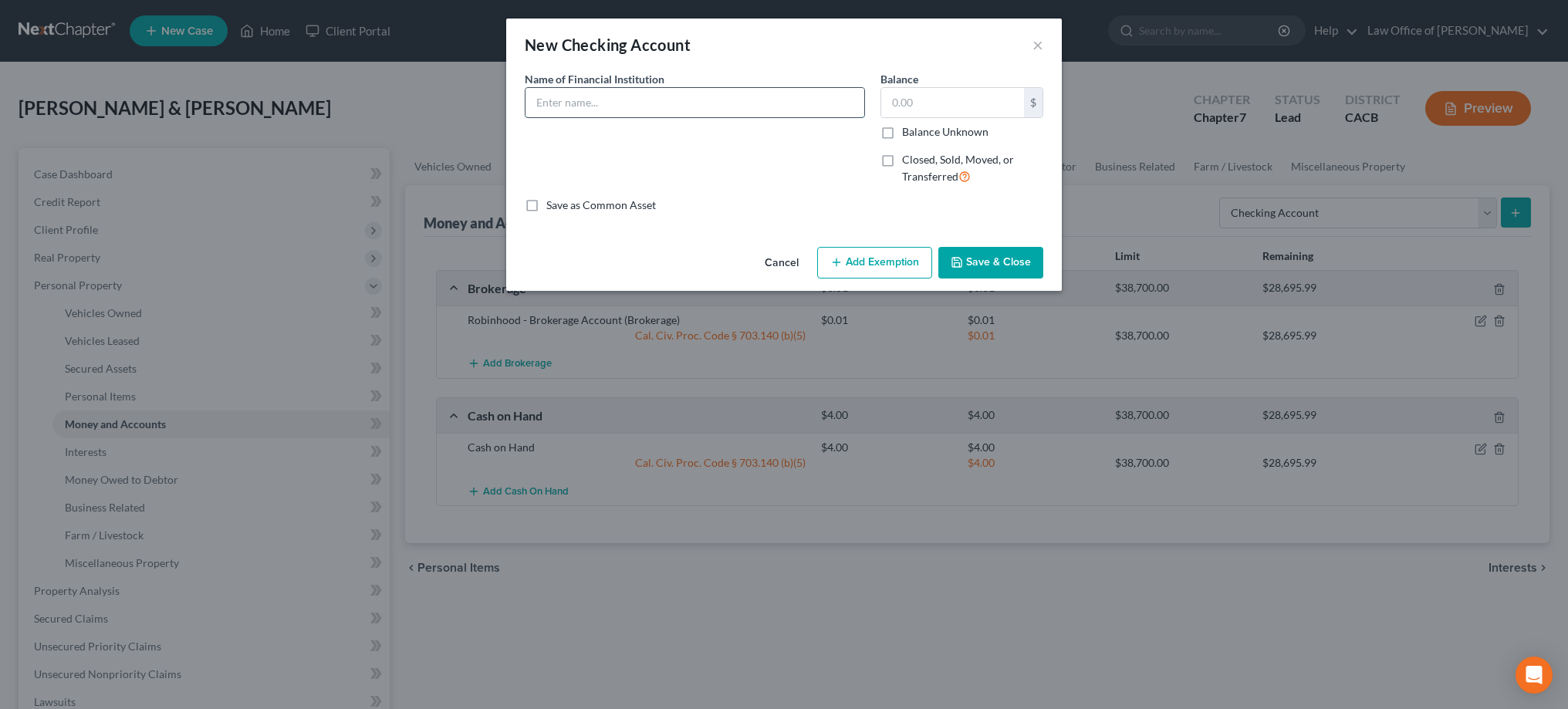
click at [743, 106] on input "text" at bounding box center [695, 102] width 339 height 30
type input "Bank of America - Checking Account number ending in 7578 (Joint)"
click at [926, 100] on input "text" at bounding box center [952, 102] width 143 height 30
type input "393.50"
click at [899, 265] on button "Add Exemption" at bounding box center [874, 263] width 115 height 32
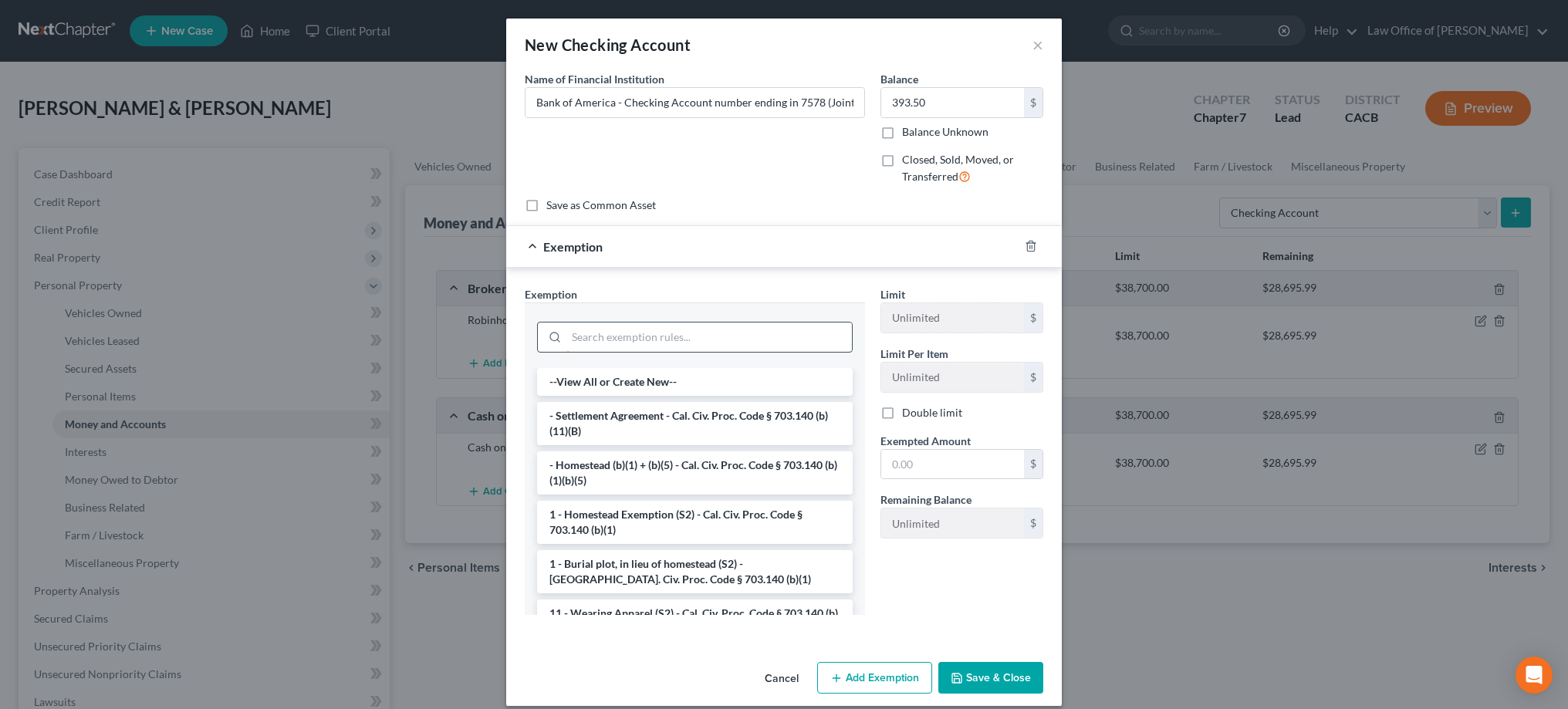
click at [800, 333] on input "search" at bounding box center [709, 337] width 286 height 30
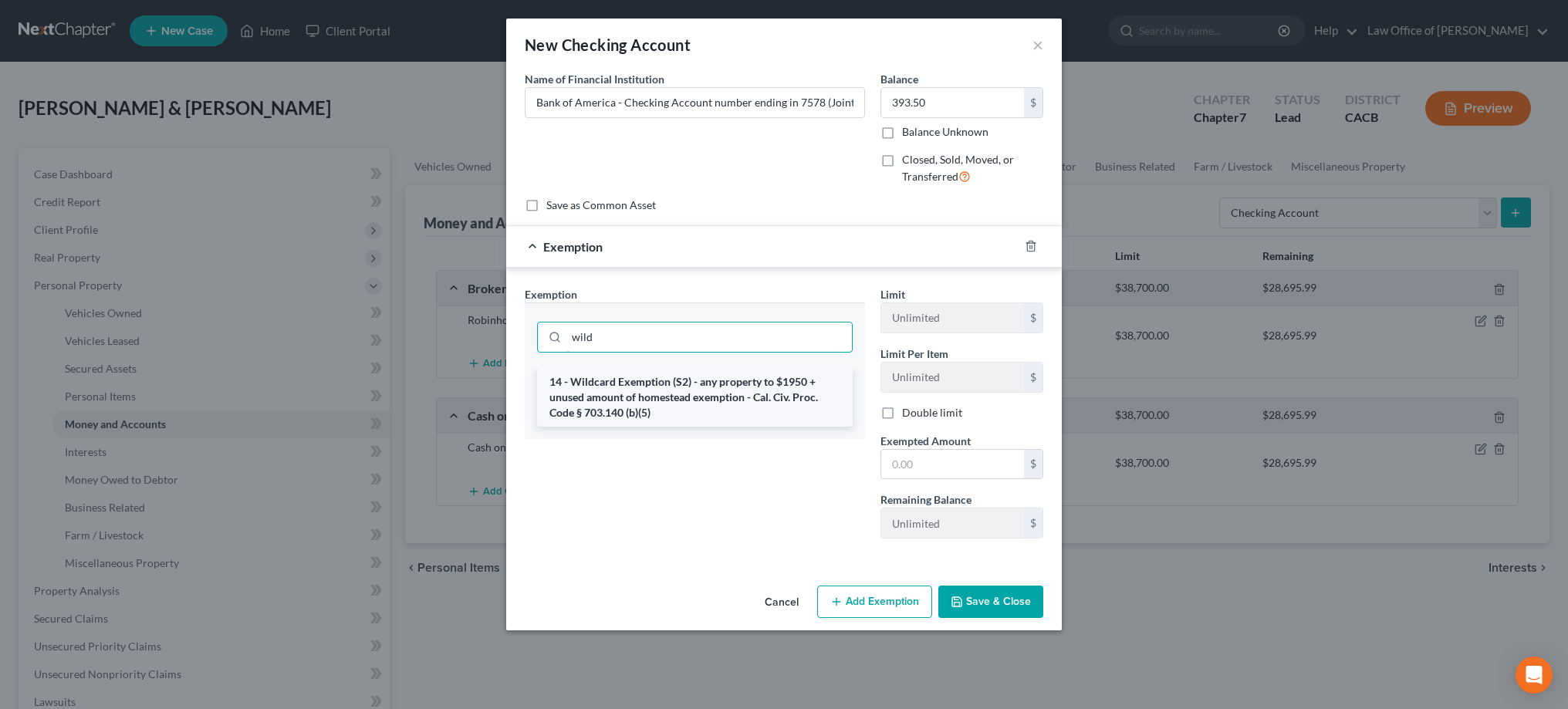
type input "wild"
click at [777, 388] on li "14 - Wildcard Exemption (S2) - any property to $1950 + unused amount of homeste…" at bounding box center [694, 398] width 315 height 59
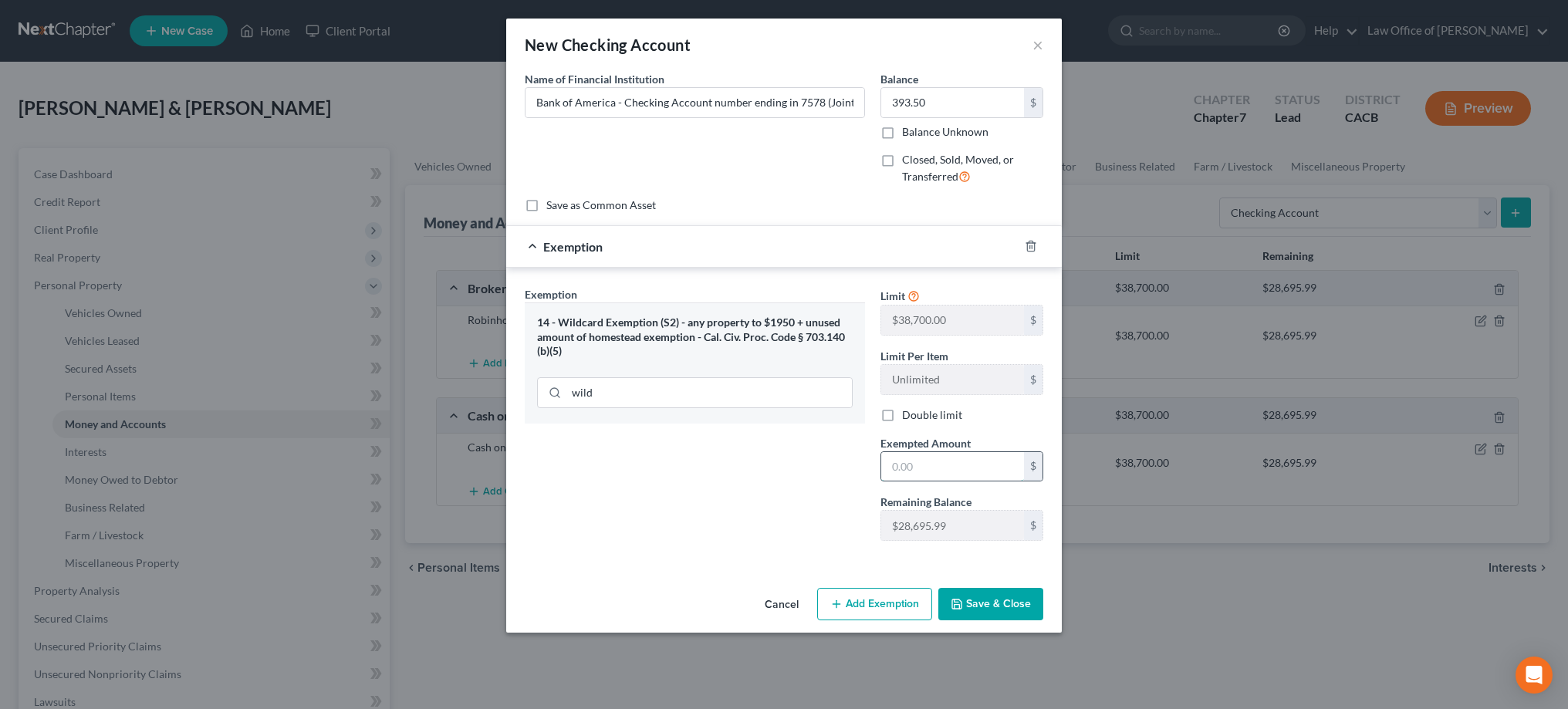
click at [923, 465] on input "text" at bounding box center [952, 466] width 143 height 30
type input "393.50"
click at [965, 603] on button "Save & Close" at bounding box center [990, 604] width 105 height 32
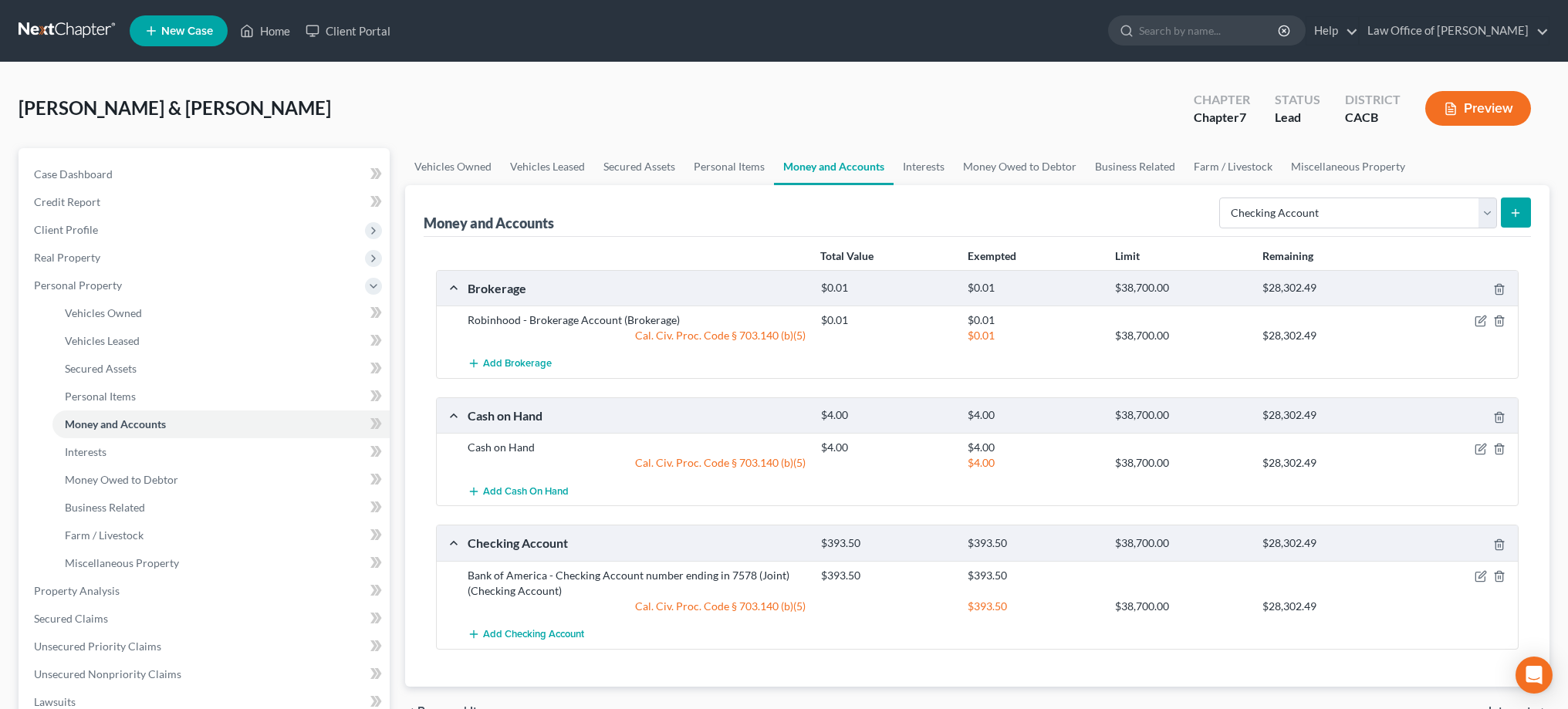
click at [1515, 214] on icon "submit" at bounding box center [1515, 212] width 12 height 12
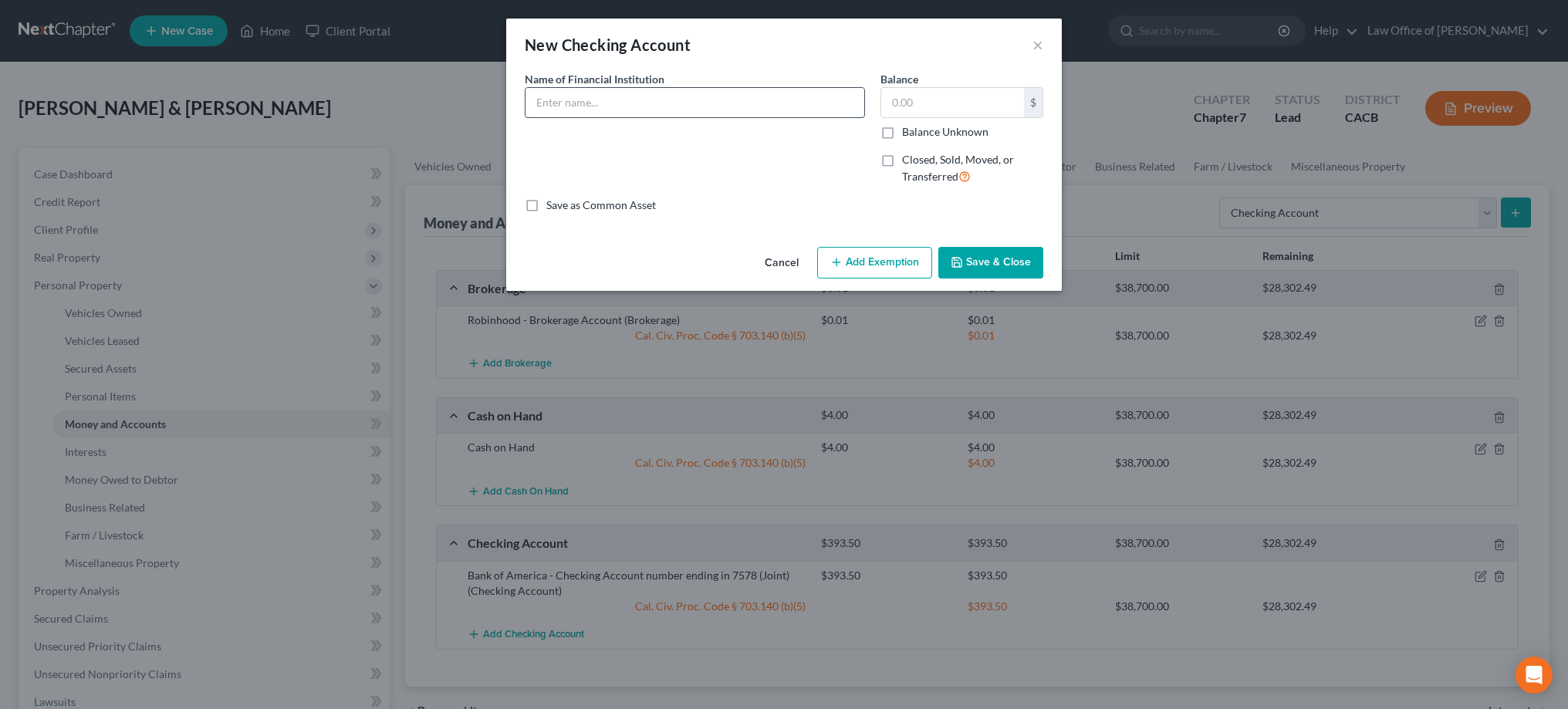
click at [691, 103] on input "text" at bounding box center [695, 102] width 339 height 30
click at [927, 101] on input "text" at bounding box center [952, 102] width 143 height 30
click at [790, 97] on input "Chime Bank - Checking Account number ending in" at bounding box center [695, 102] width 339 height 30
type input "Chime Bank - Checking Account number ending in 8533"
click at [934, 98] on input "text" at bounding box center [952, 102] width 143 height 30
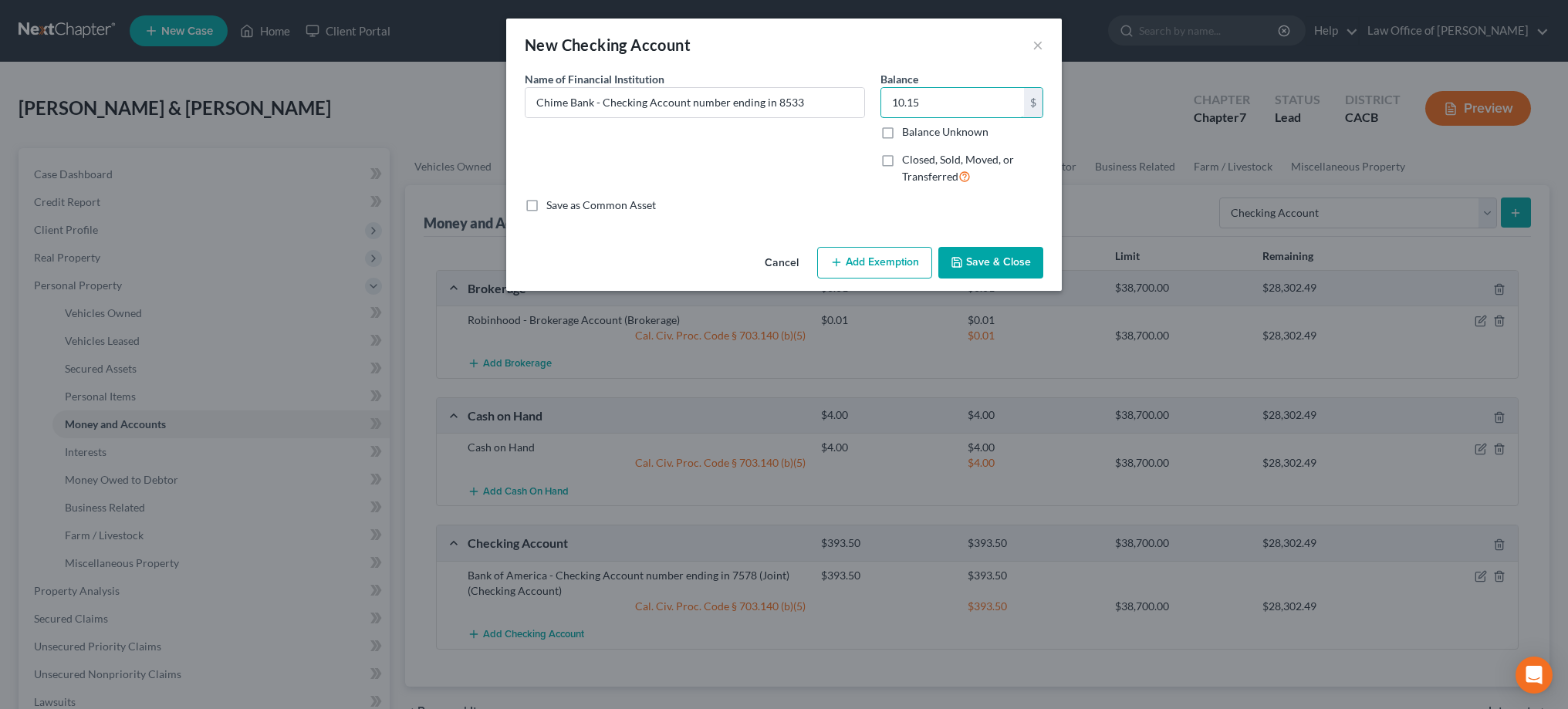
type input "10.15"
click at [888, 262] on button "Add Exemption" at bounding box center [874, 263] width 115 height 32
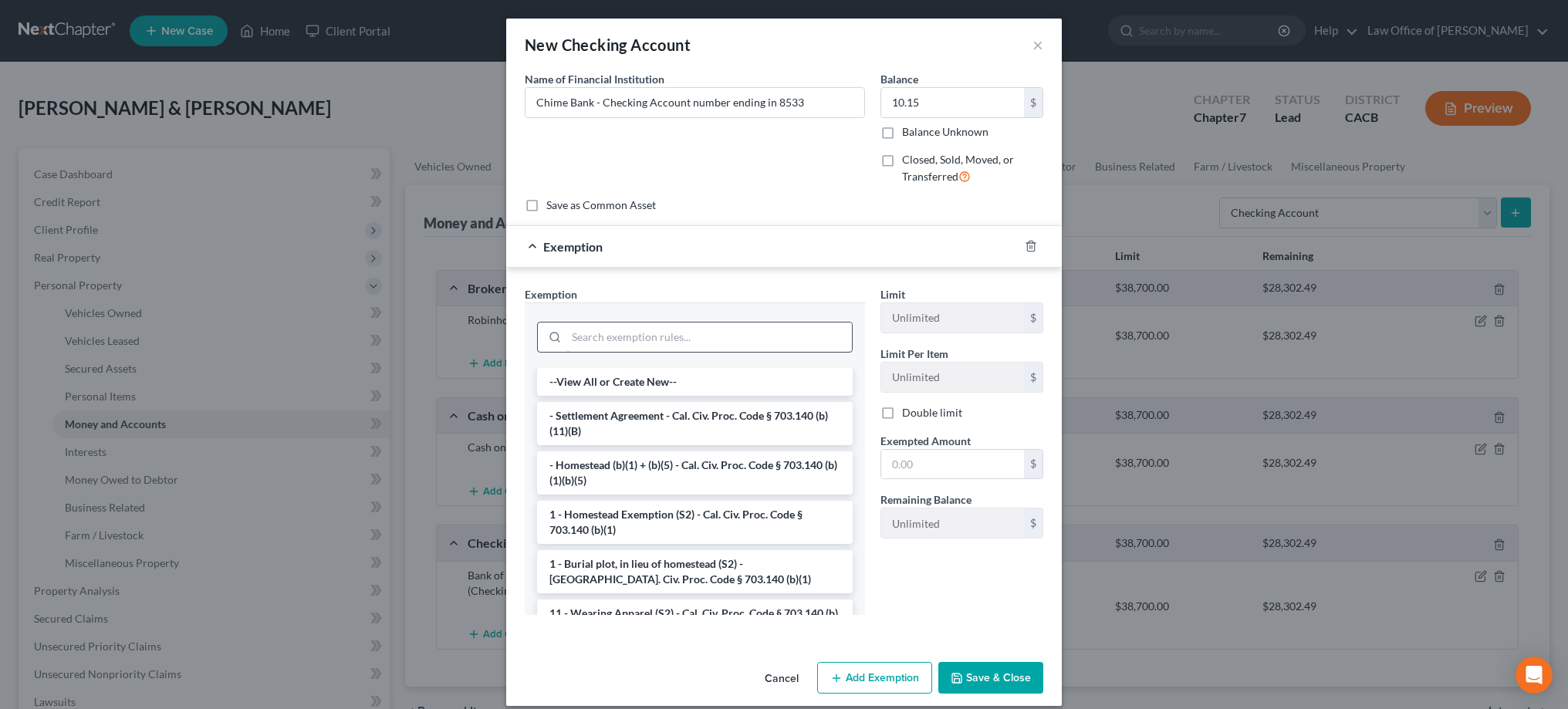
click at [771, 336] on input "search" at bounding box center [709, 337] width 286 height 30
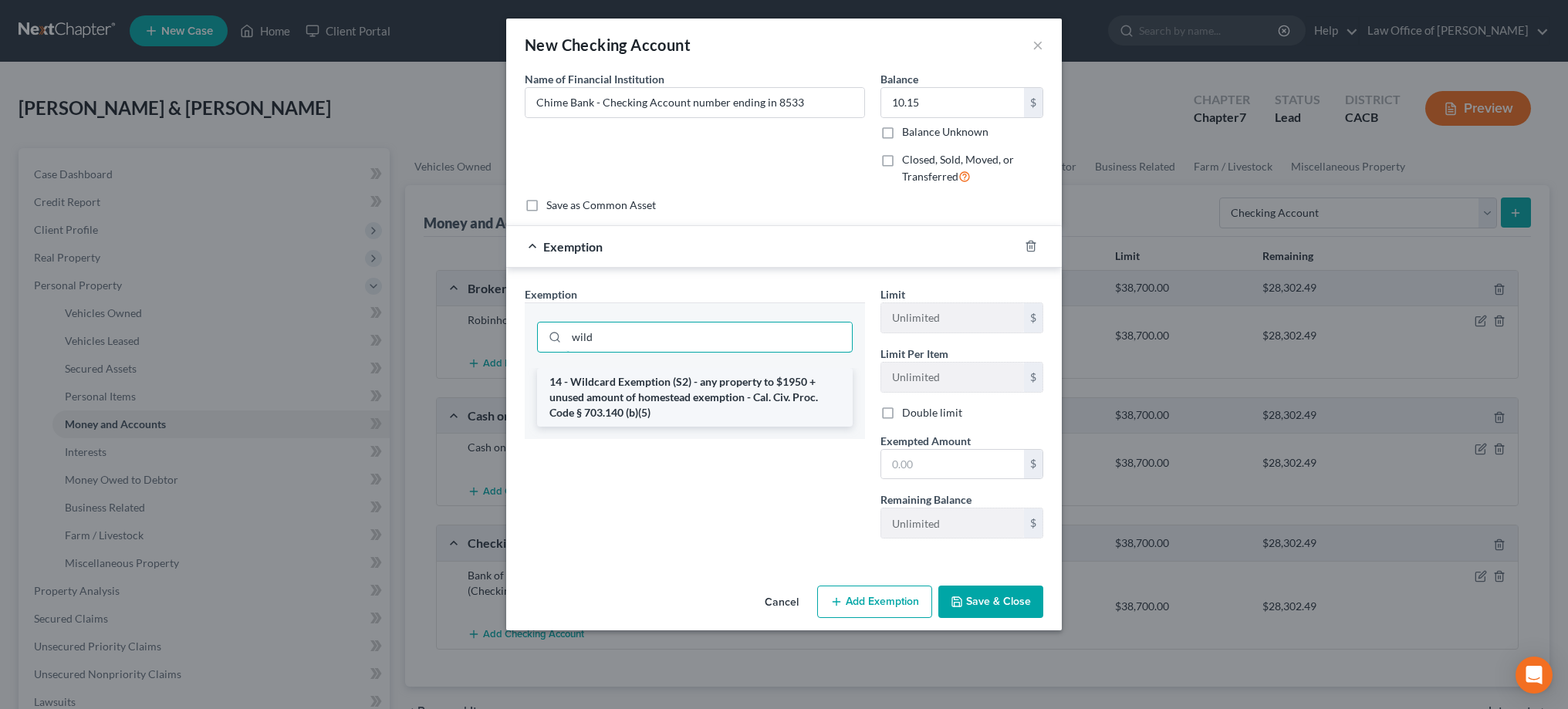
type input "wild"
click at [746, 393] on li "14 - Wildcard Exemption (S2) - any property to $1950 + unused amount of homeste…" at bounding box center [694, 398] width 315 height 59
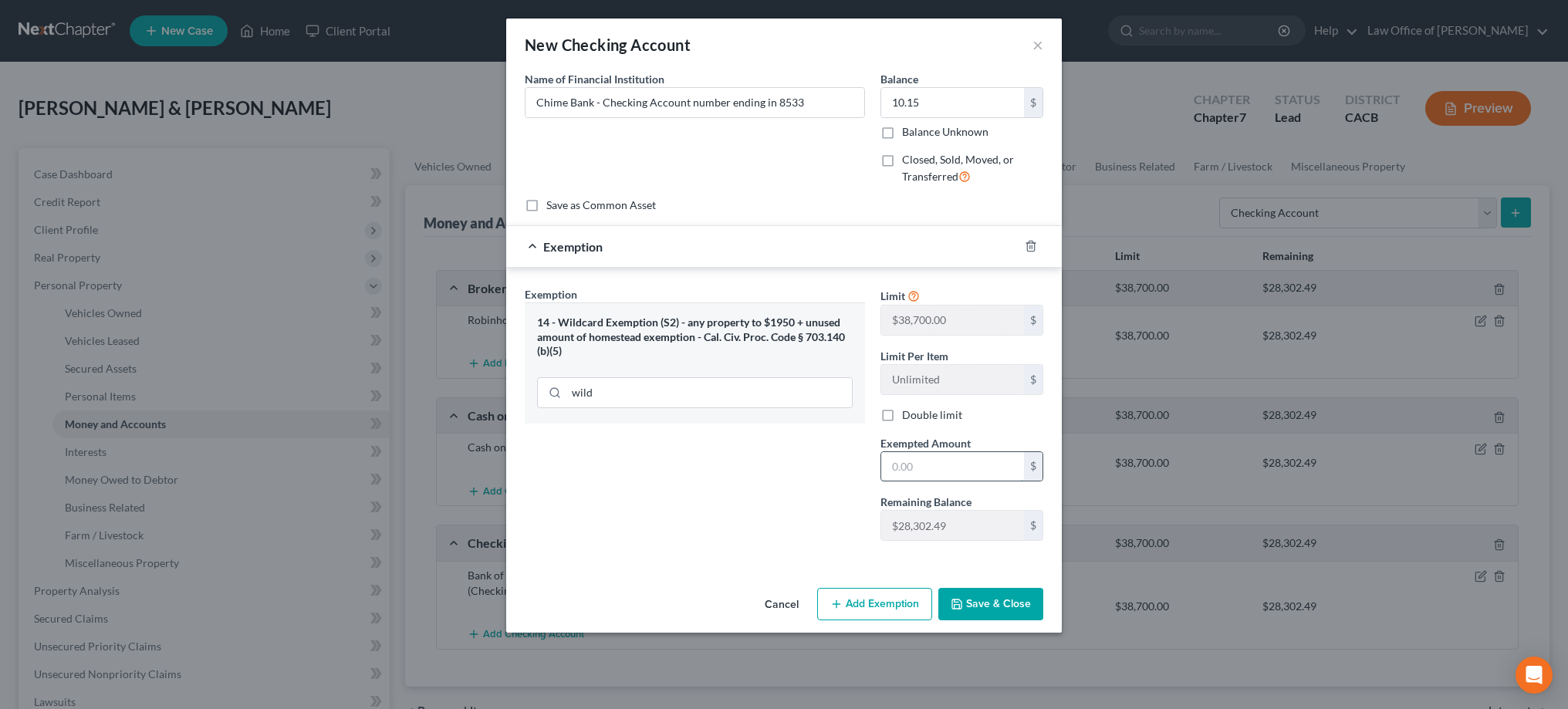
click at [919, 463] on input "text" at bounding box center [952, 466] width 143 height 30
type input "10.15"
click at [984, 604] on button "Save & Close" at bounding box center [990, 604] width 105 height 32
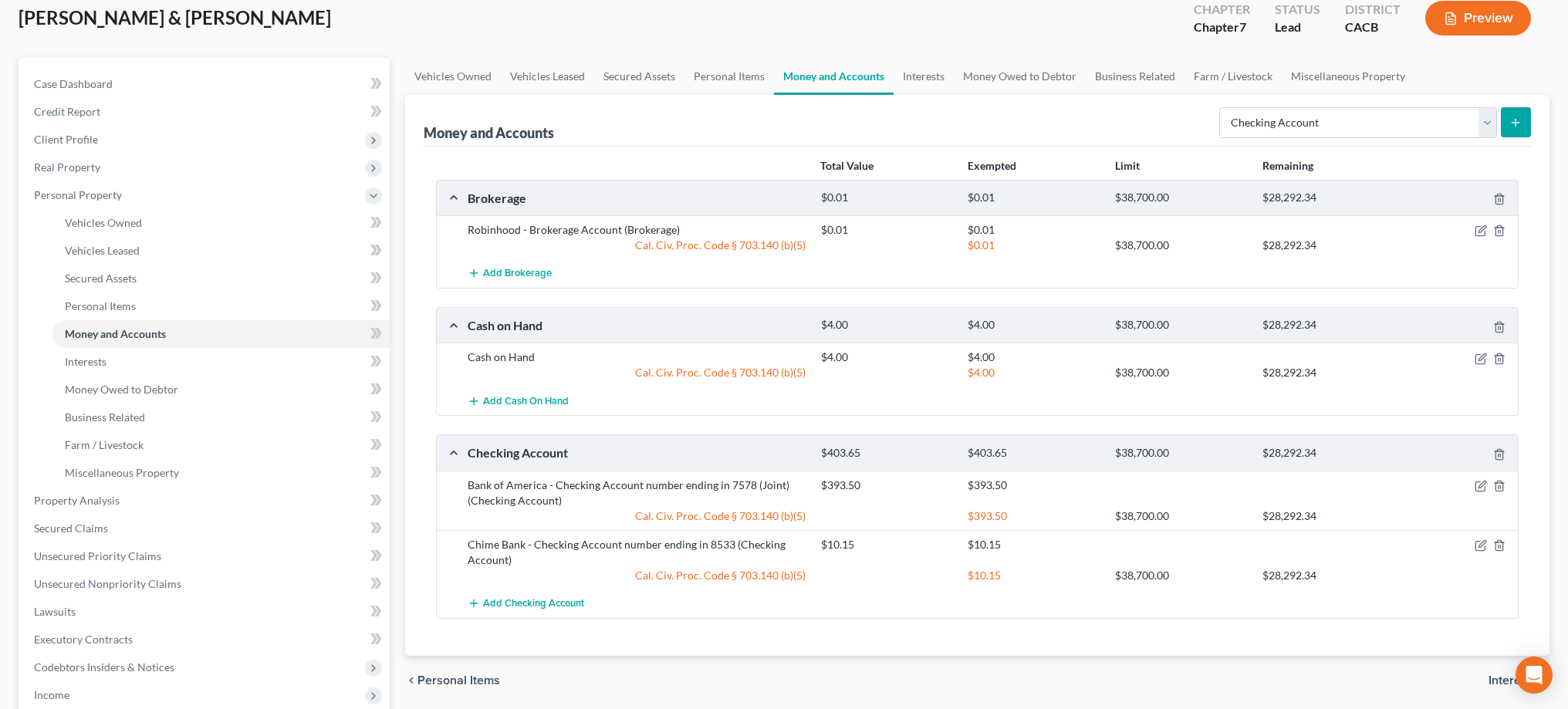
scroll to position [96, 0]
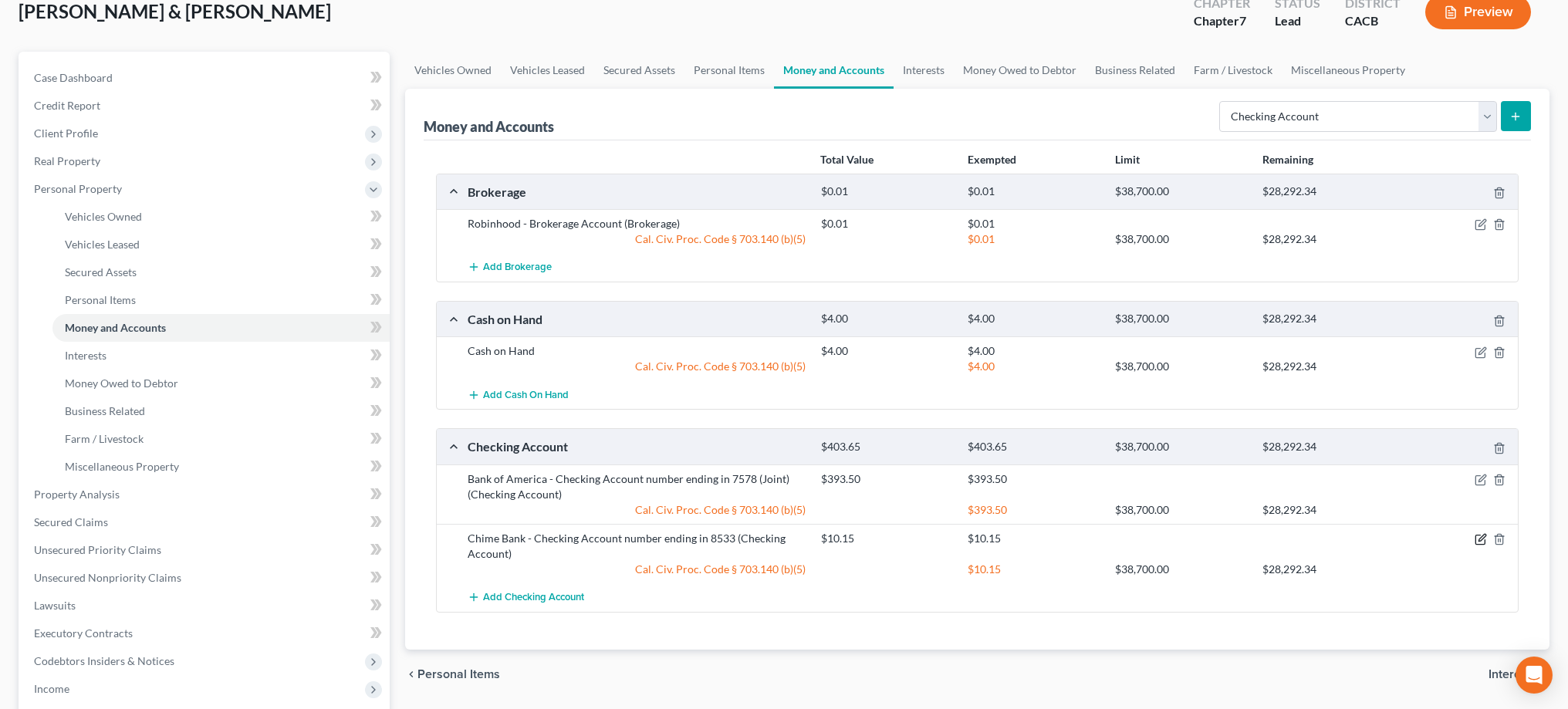
click at [1477, 539] on icon "button" at bounding box center [1480, 539] width 12 height 12
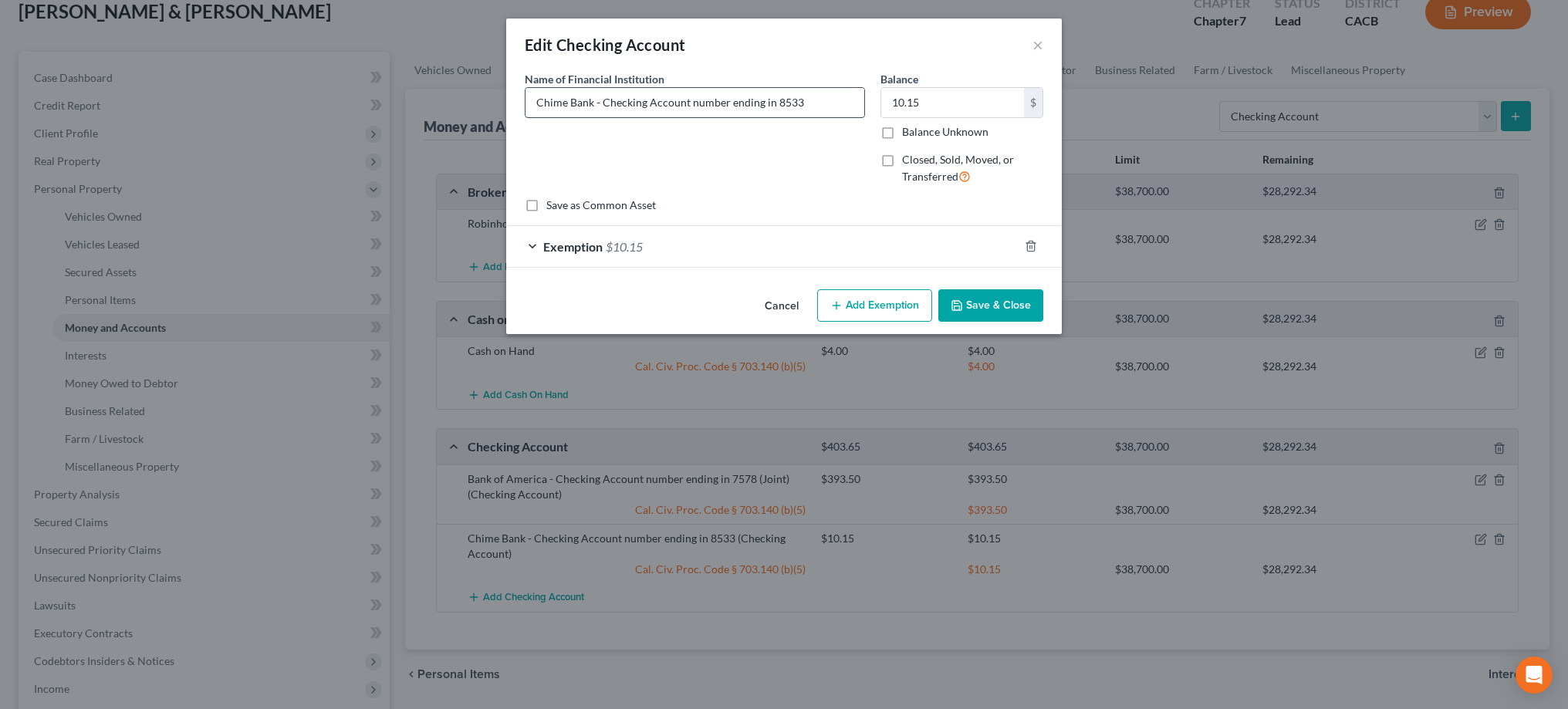
click at [824, 105] on input "Chime Bank - Checking Account number ending in 8533" at bounding box center [695, 102] width 339 height 30
type input "Chime Bank - Checking Account number ending in 8533 (Debtor)"
click at [982, 297] on button "Save & Close" at bounding box center [990, 305] width 105 height 32
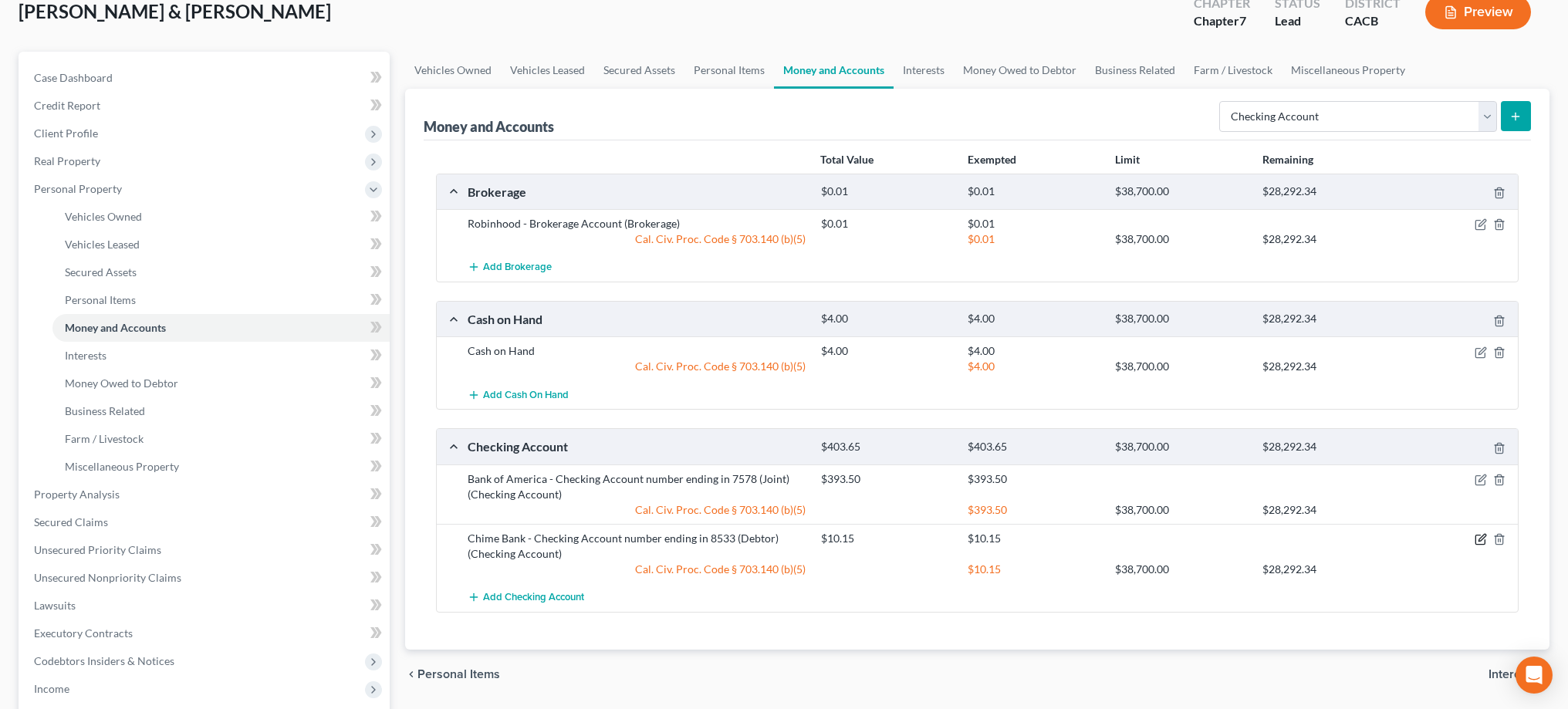
click at [1478, 542] on icon "button" at bounding box center [1480, 539] width 12 height 12
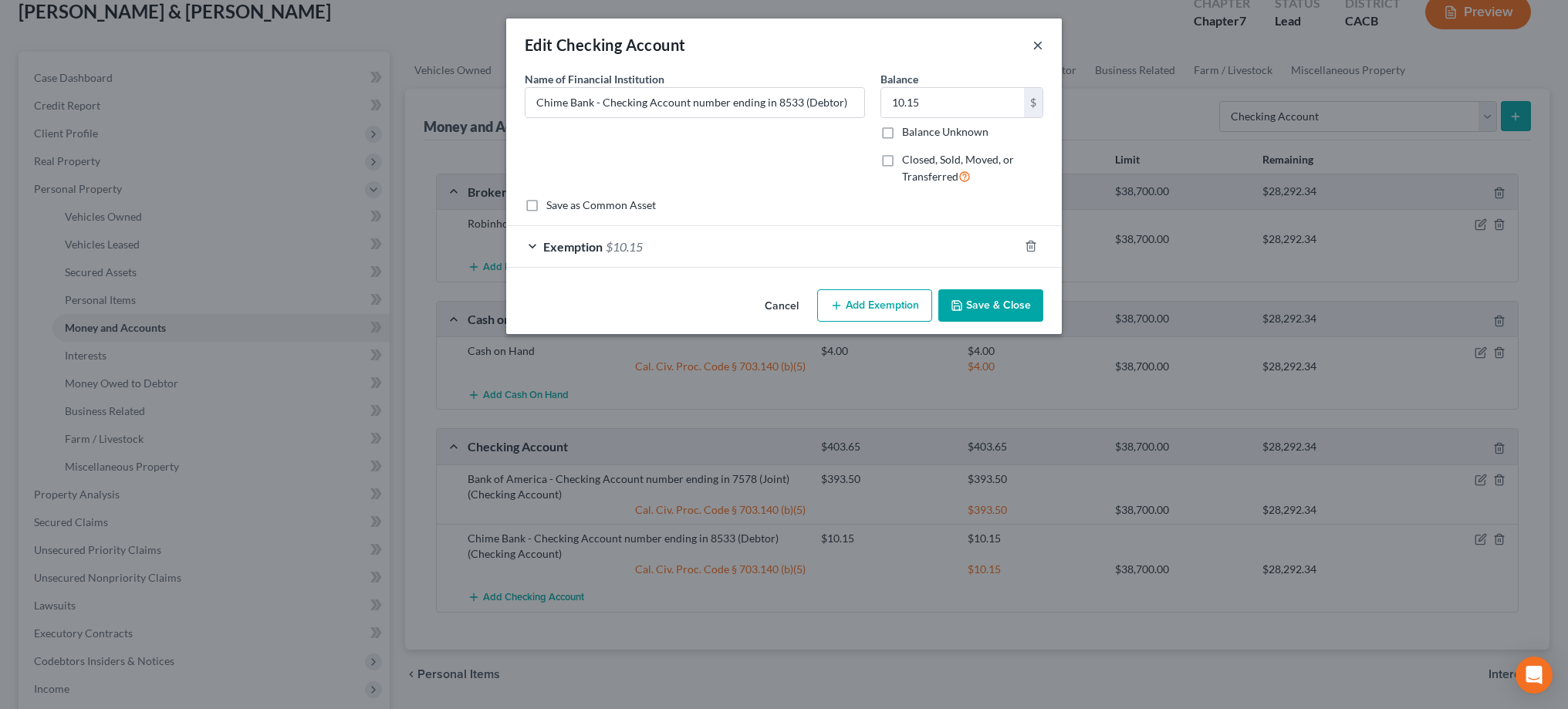
click at [1040, 43] on button "×" at bounding box center [1037, 44] width 10 height 18
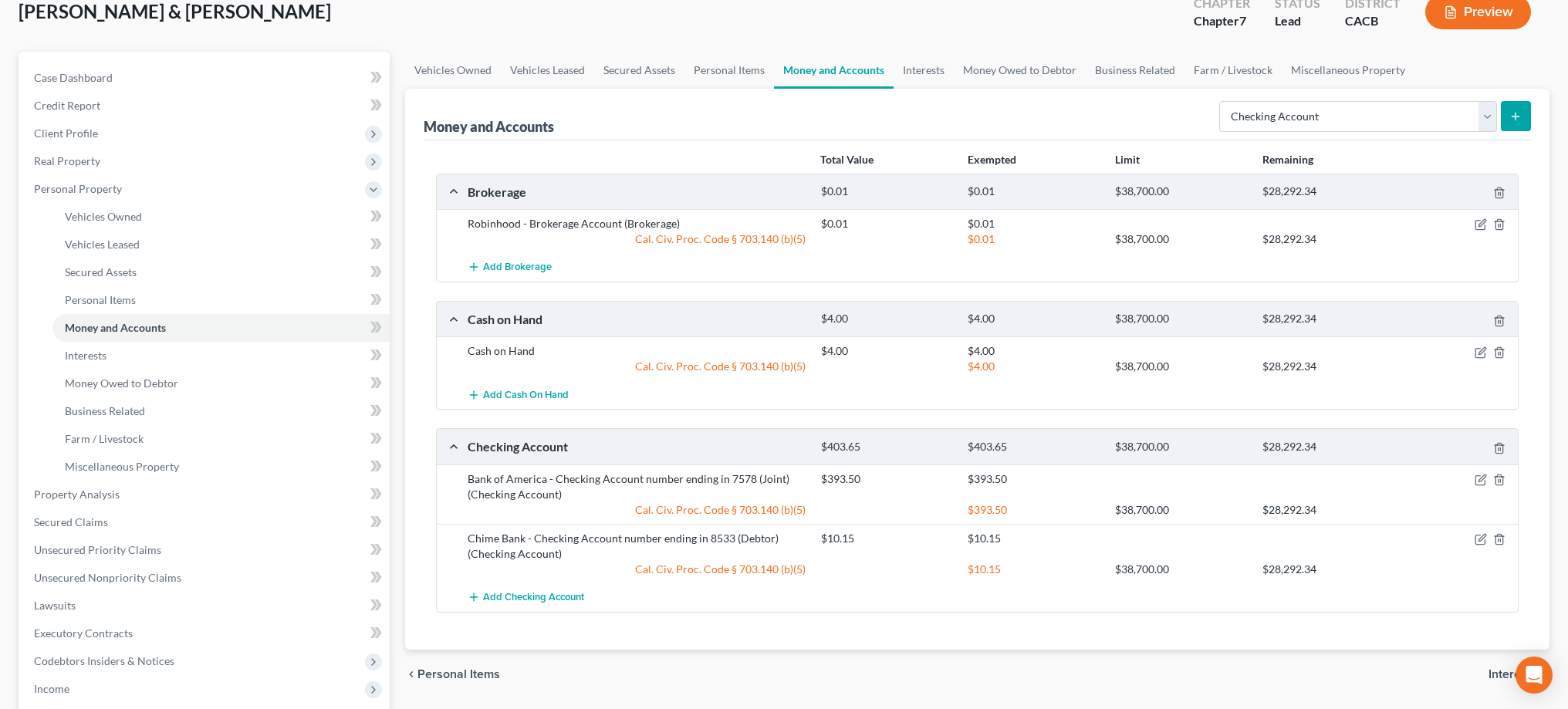
click at [1511, 116] on icon "submit" at bounding box center [1515, 116] width 12 height 12
click at [1127, 61] on link "Business Related" at bounding box center [1135, 69] width 99 height 37
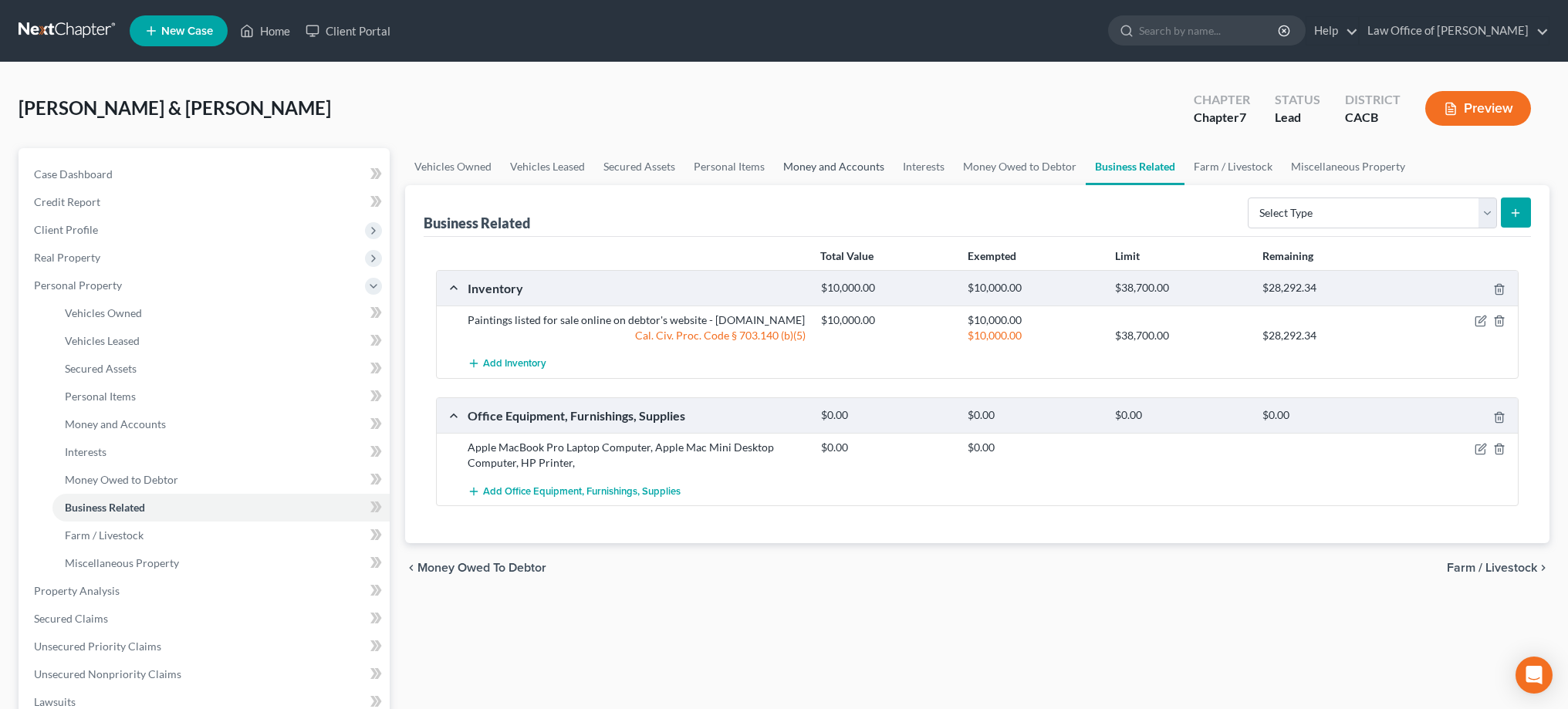
click at [836, 160] on link "Money and Accounts" at bounding box center [834, 167] width 120 height 37
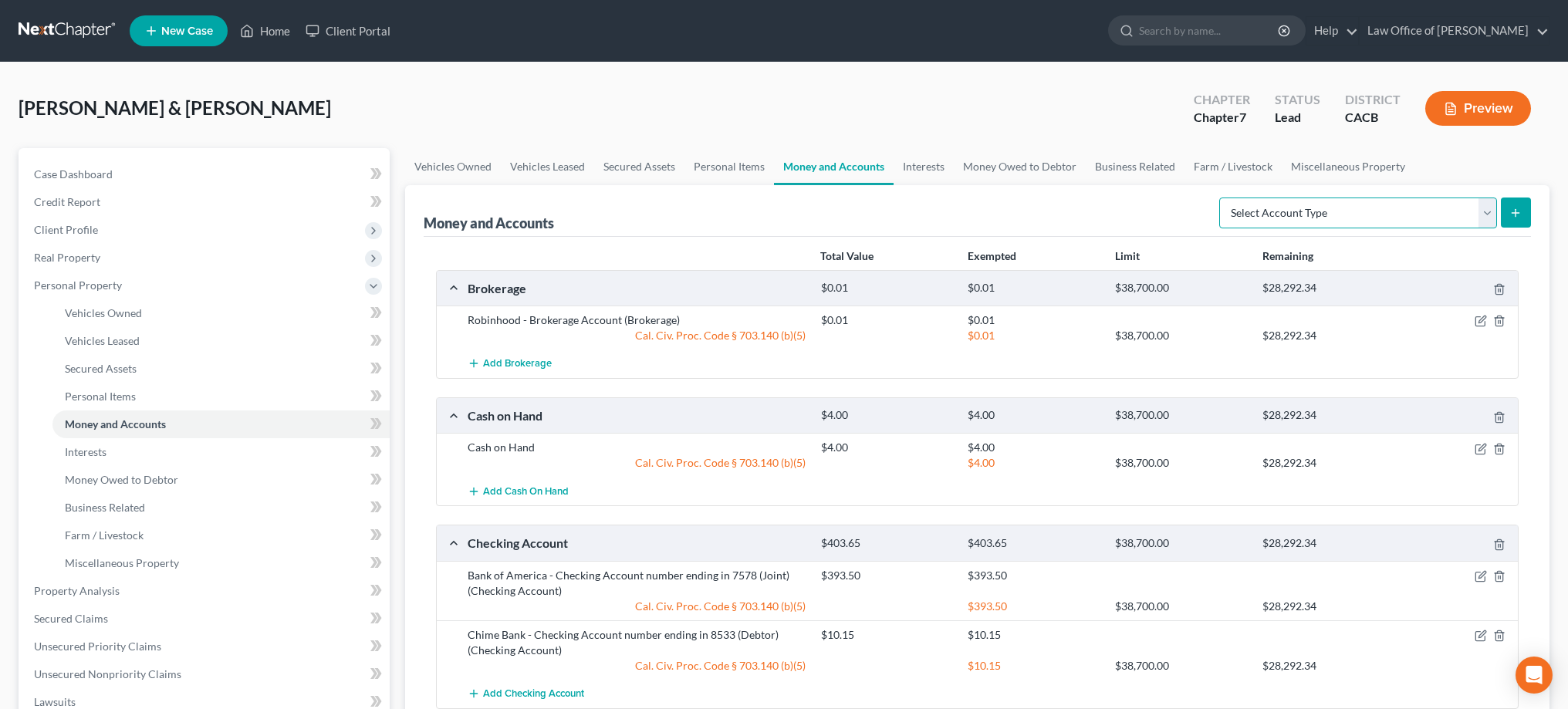
select select "checking"
click at [1508, 220] on button "submit" at bounding box center [1516, 212] width 30 height 30
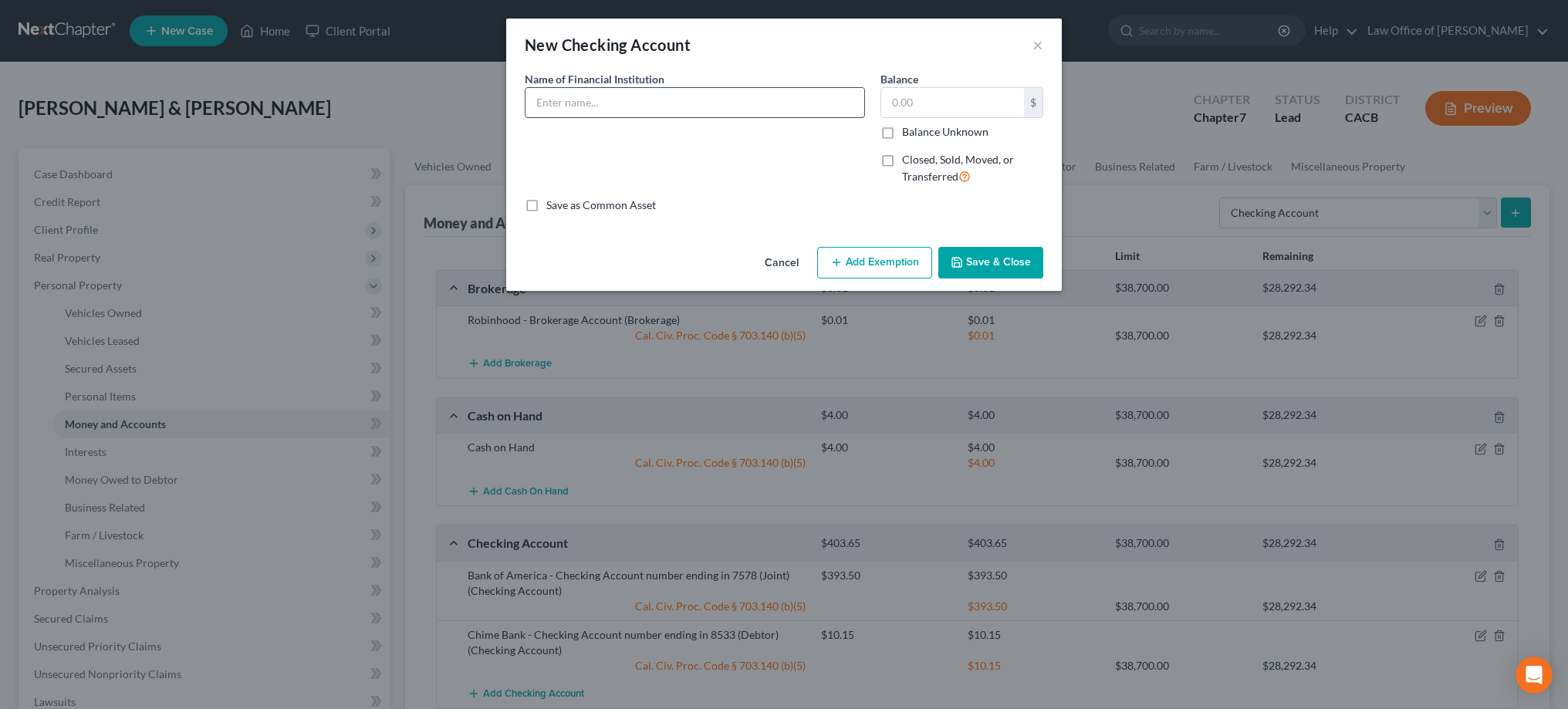
click at [730, 108] on input "text" at bounding box center [695, 102] width 339 height 30
type input "Huntington Bank - Checking Account number ending in 1949 (Joint Debtor)"
click at [920, 101] on input "text" at bounding box center [952, 102] width 143 height 30
type input "5.23"
click at [862, 266] on button "Add Exemption" at bounding box center [874, 263] width 115 height 32
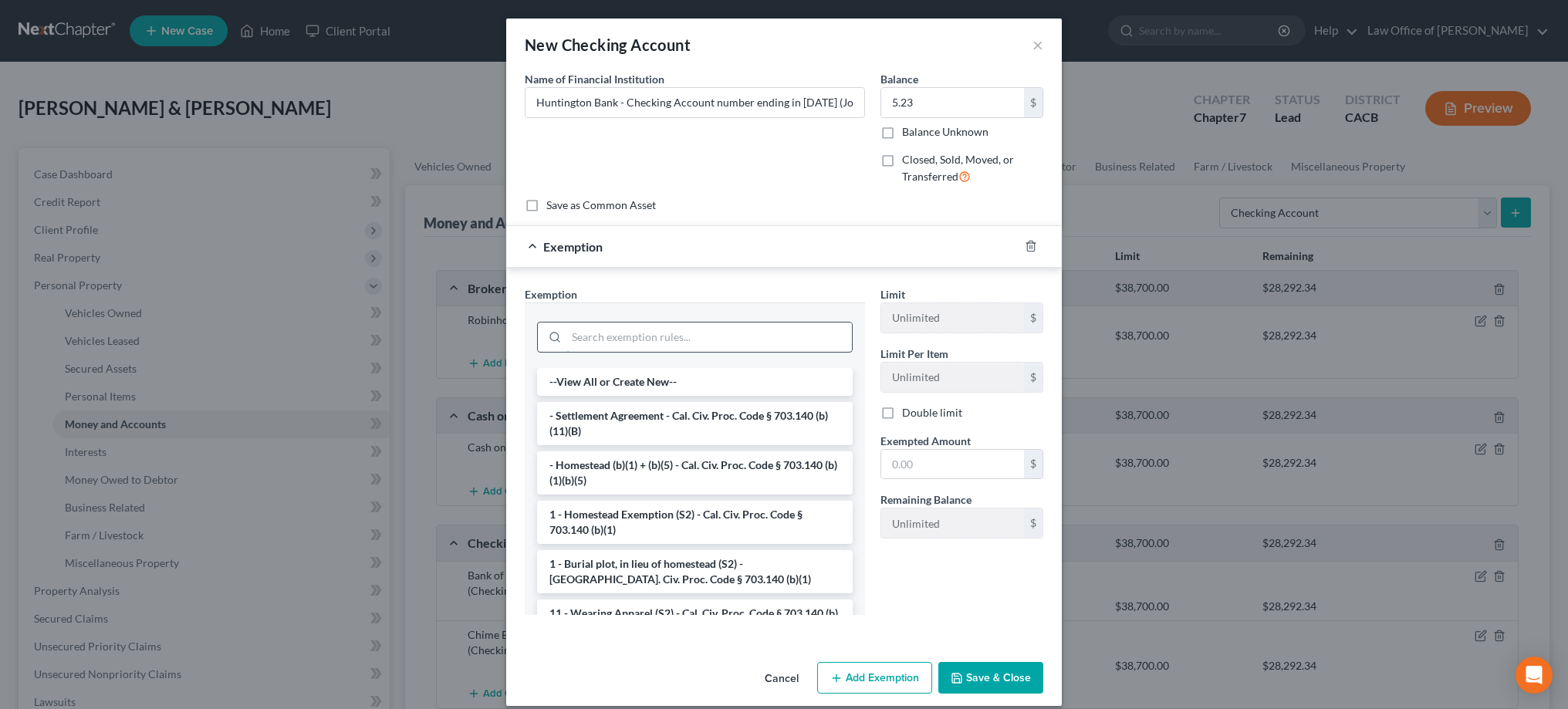
click at [809, 328] on input "search" at bounding box center [709, 337] width 286 height 30
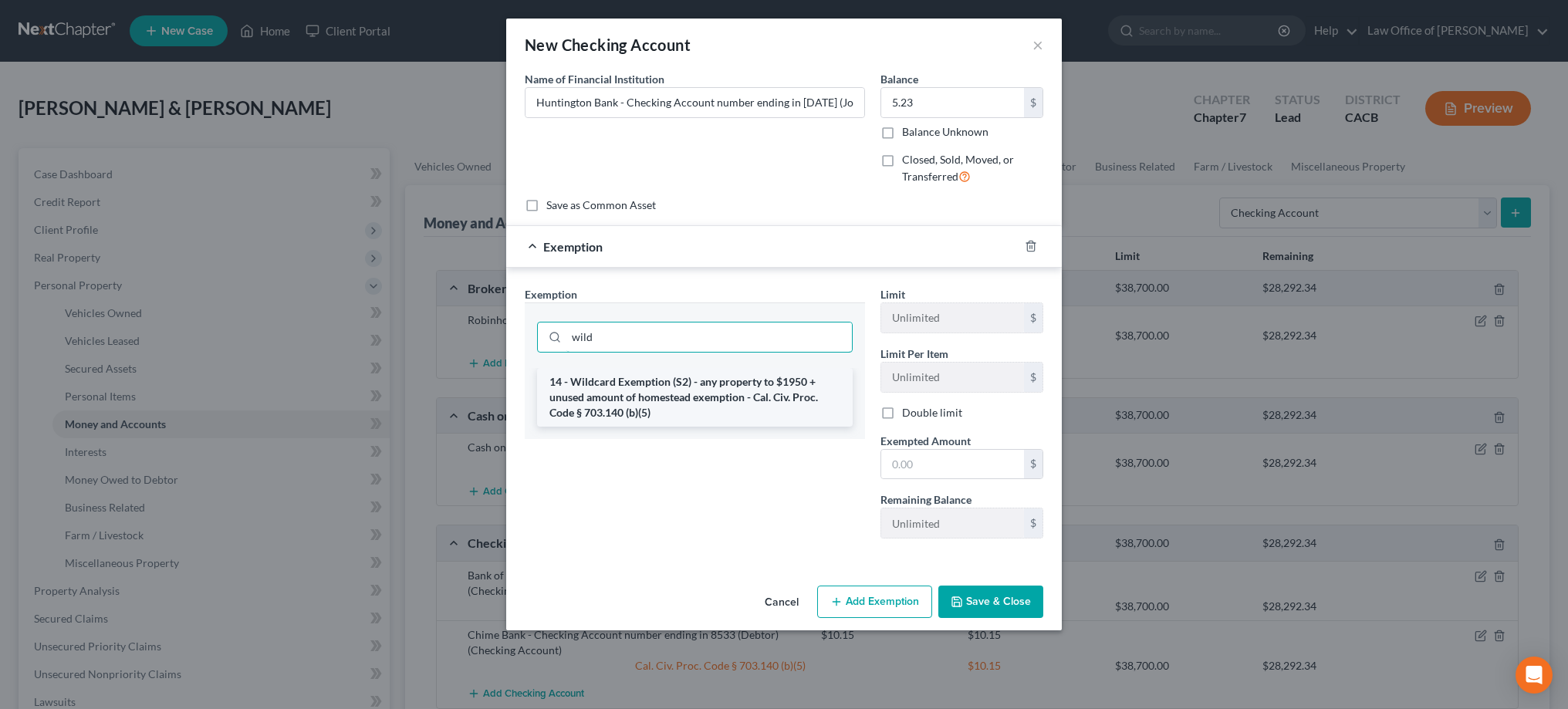
type input "wild"
click at [779, 388] on li "14 - Wildcard Exemption (S2) - any property to $1950 + unused amount of homeste…" at bounding box center [694, 398] width 315 height 59
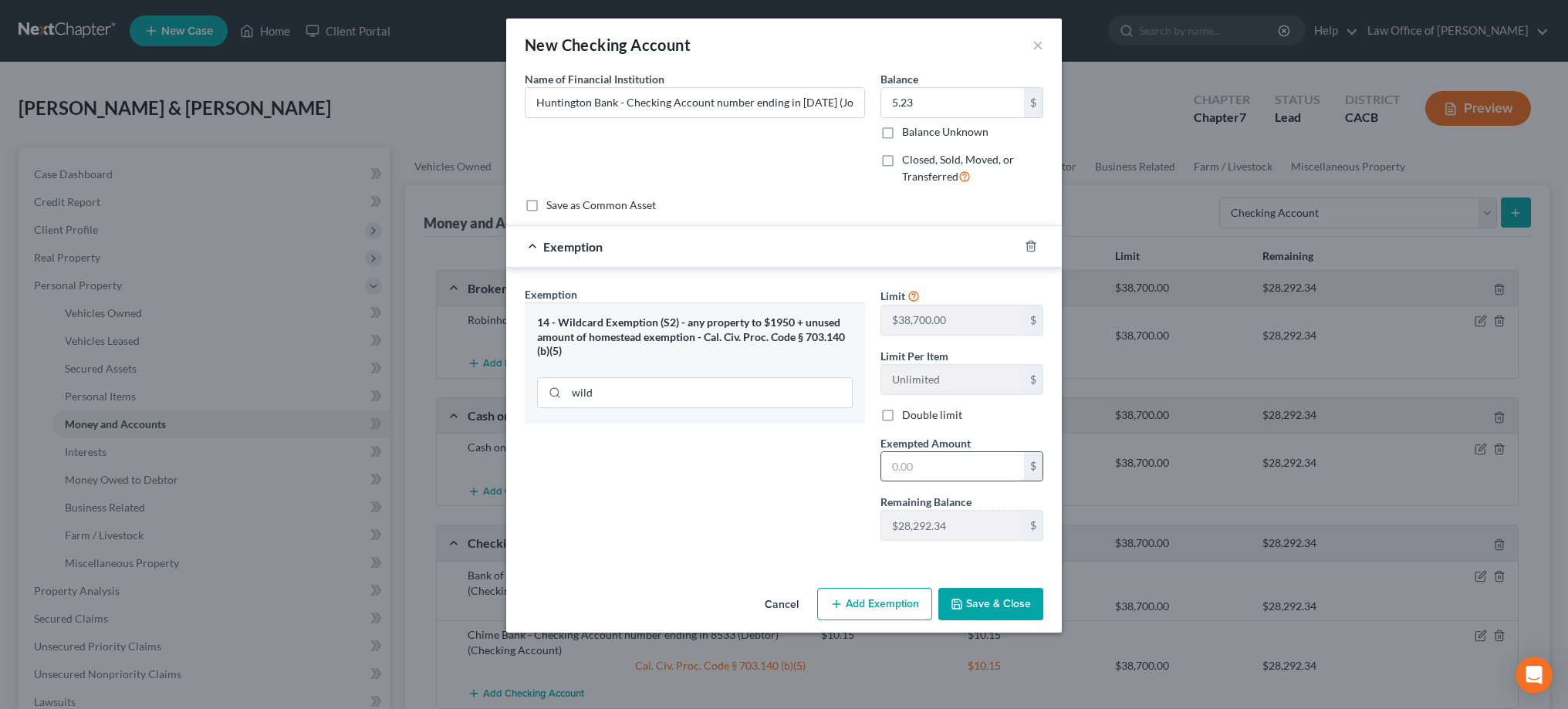
click at [905, 467] on input "text" at bounding box center [952, 466] width 143 height 30
type input "5.23"
click at [989, 599] on button "Save & Close" at bounding box center [990, 604] width 105 height 32
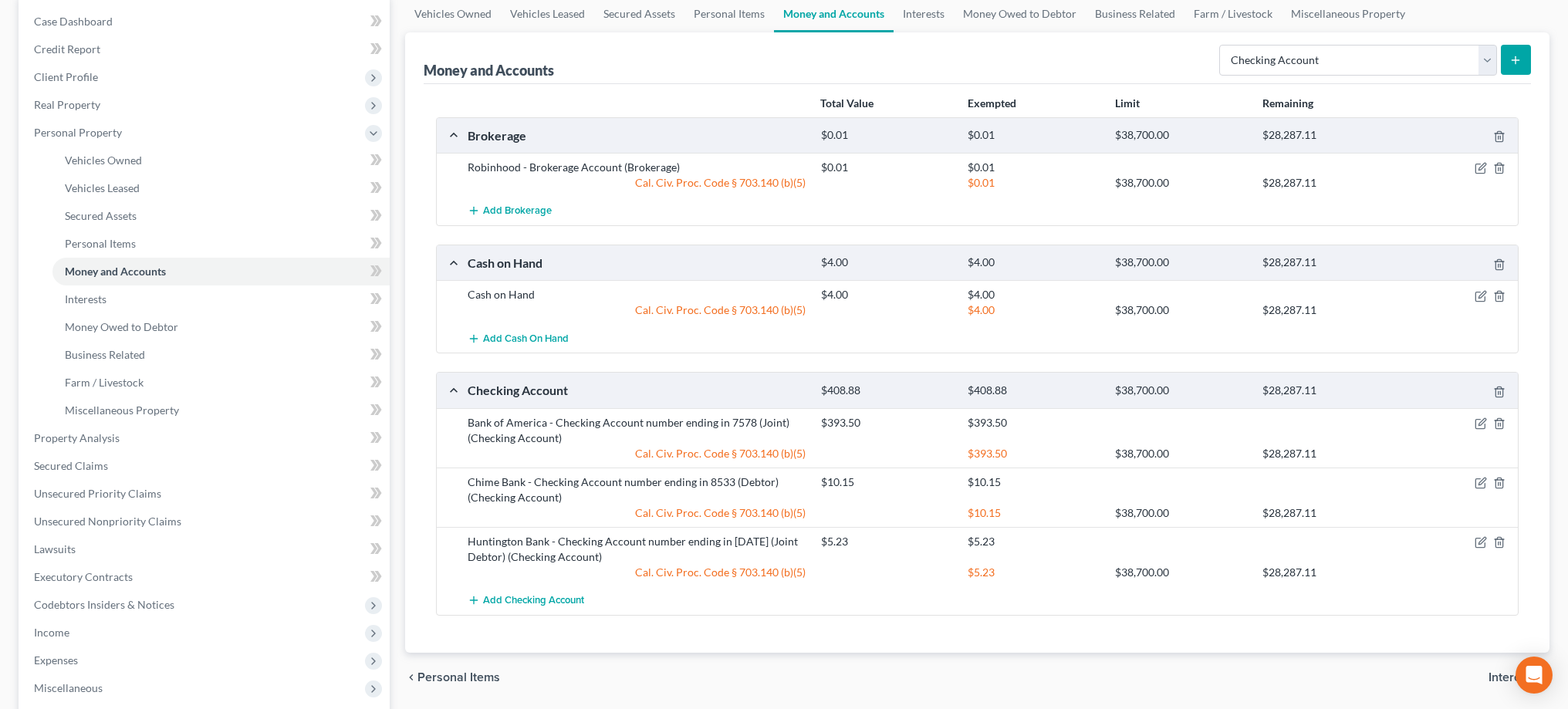
scroll to position [118, 0]
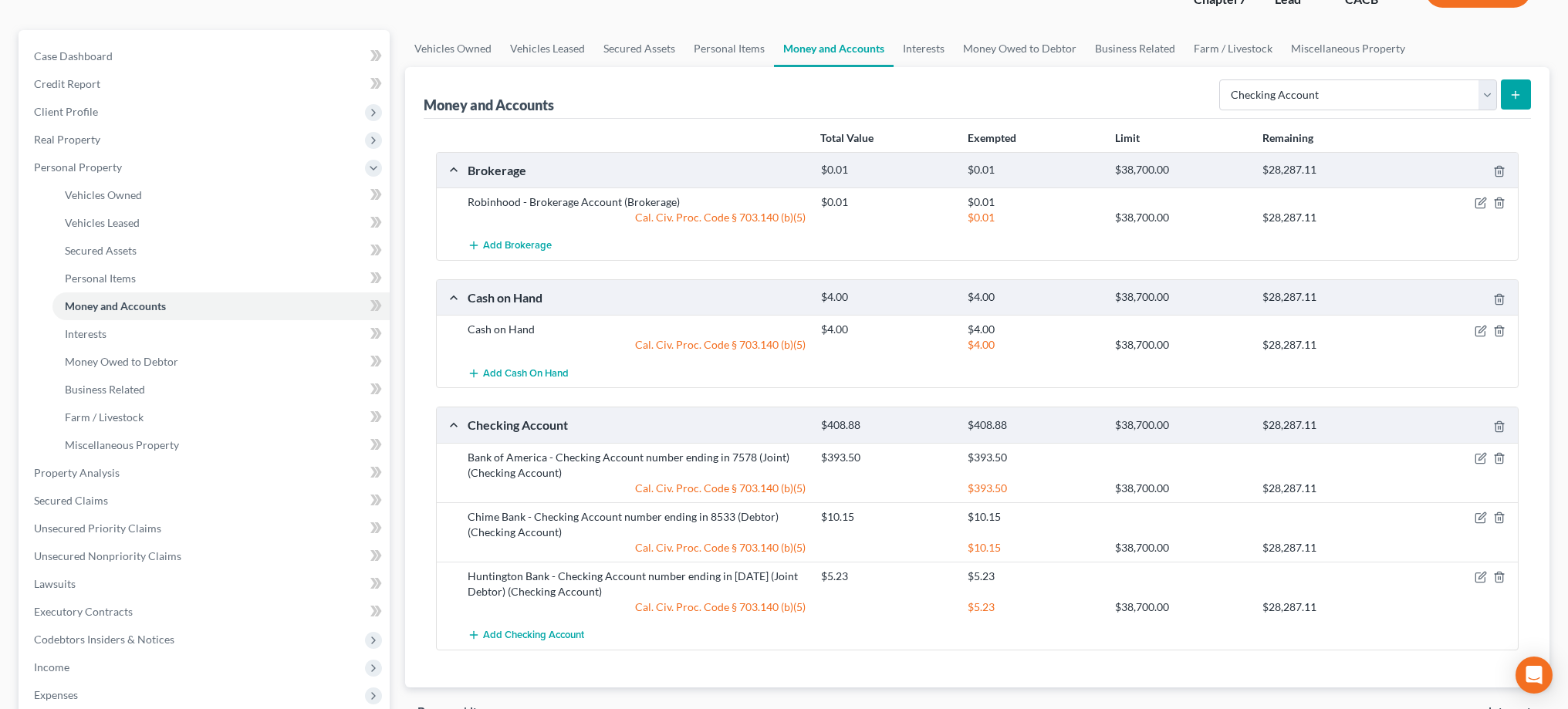
click at [1519, 90] on icon "submit" at bounding box center [1515, 94] width 12 height 12
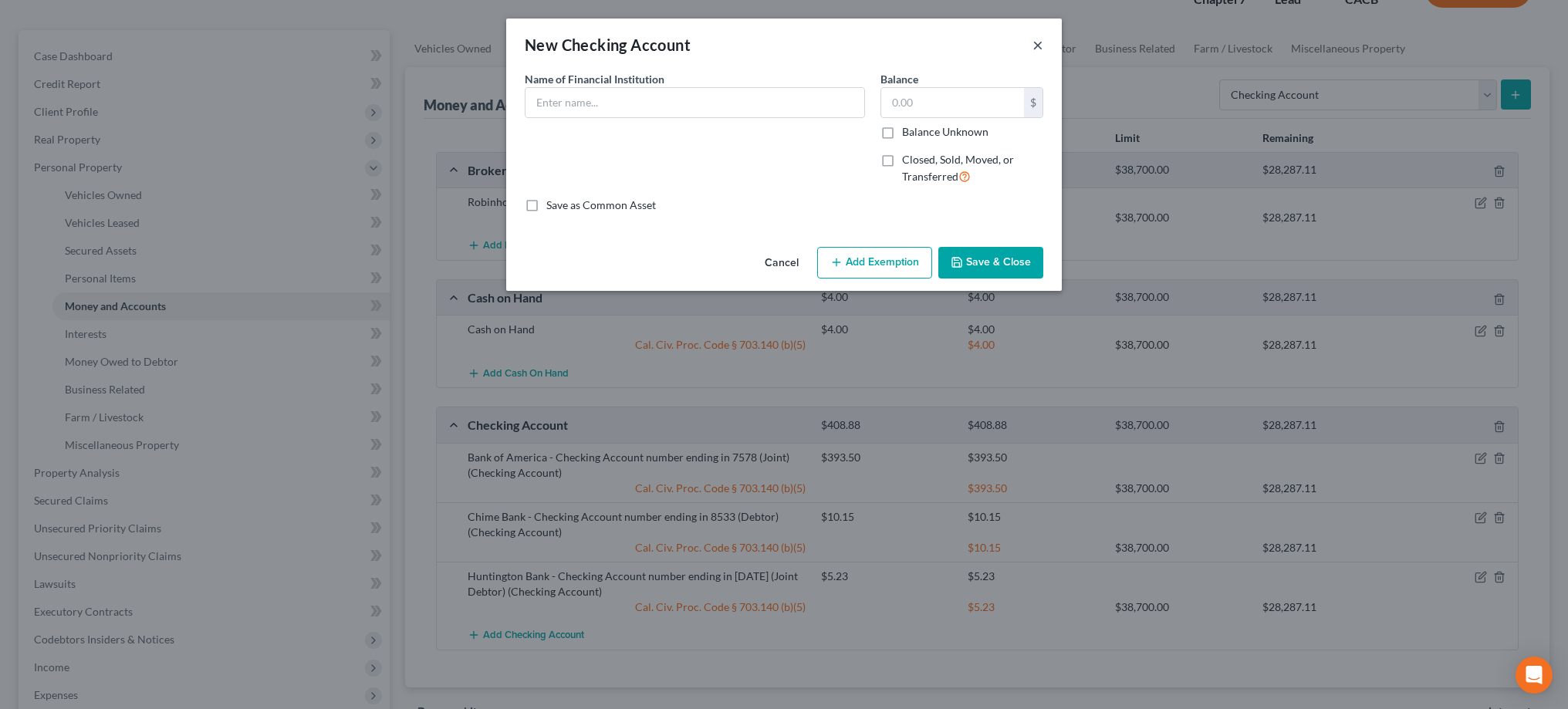
click at [1037, 41] on button "×" at bounding box center [1037, 44] width 10 height 18
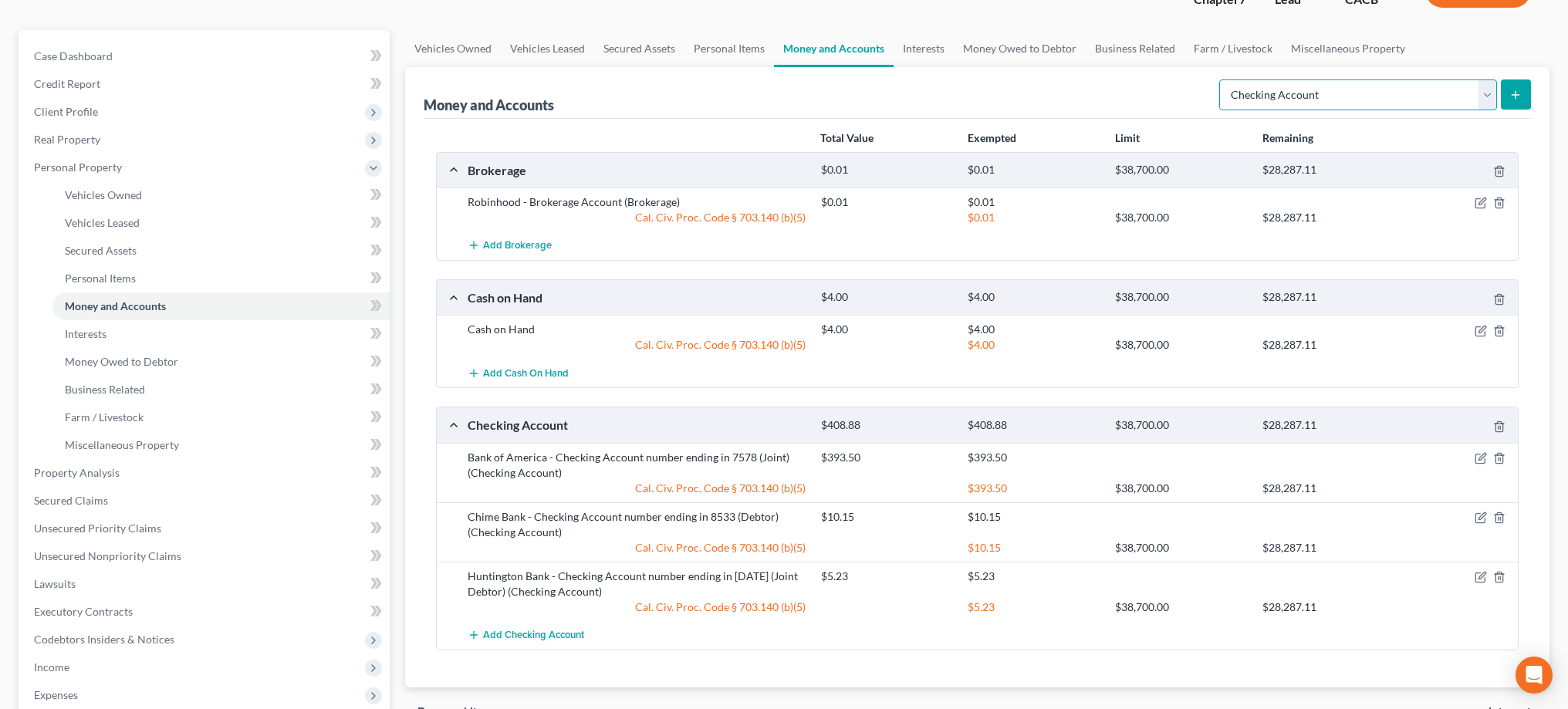
select select "other"
click at [1519, 100] on icon "submit" at bounding box center [1515, 94] width 12 height 12
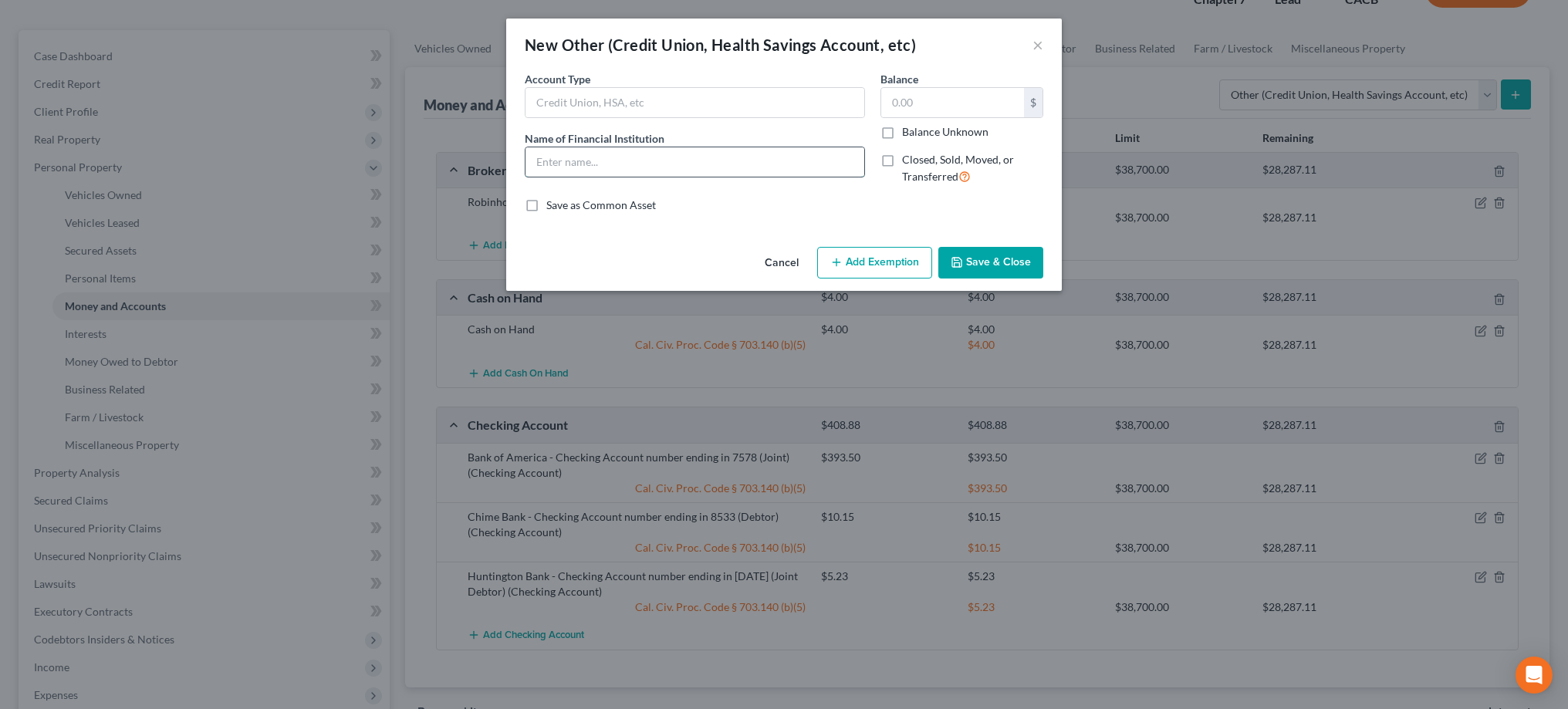
click at [700, 157] on input "text" at bounding box center [695, 162] width 339 height 30
type input "Venmo (Joint Debtor)"
click at [1015, 107] on input "text" at bounding box center [952, 102] width 143 height 30
type input "454"
click at [900, 263] on button "Add Exemption" at bounding box center [874, 263] width 115 height 32
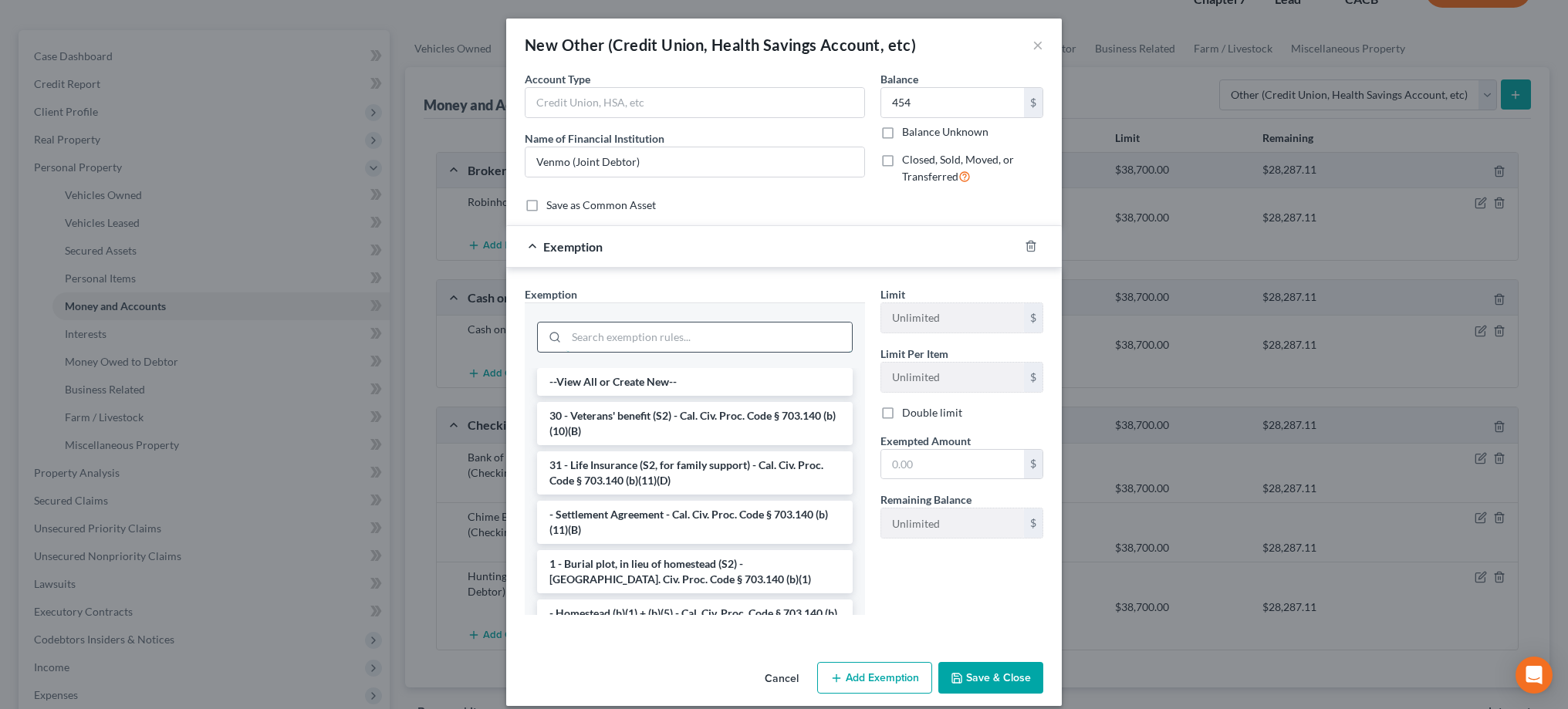
click at [800, 325] on input "search" at bounding box center [709, 337] width 286 height 30
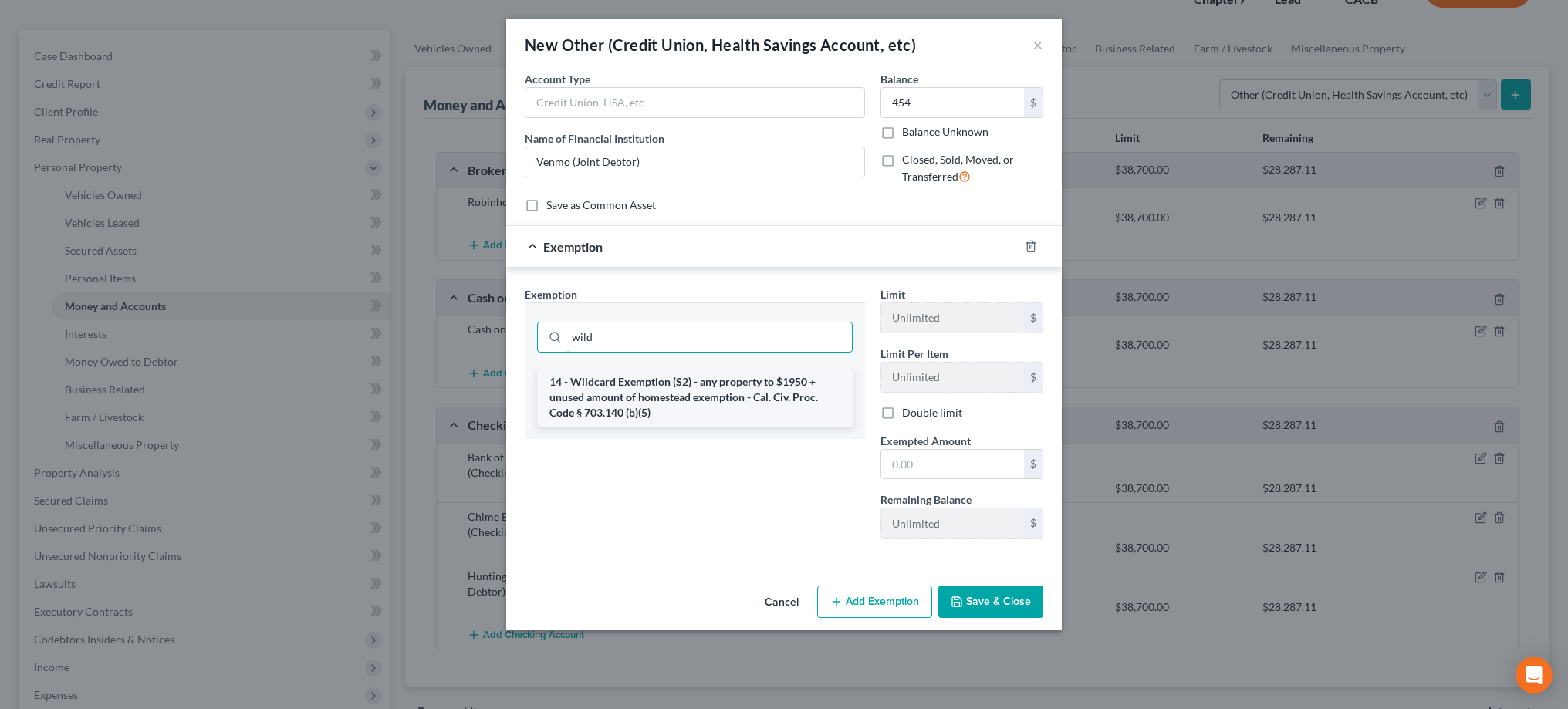
type input "wild"
click at [767, 386] on li "14 - Wildcard Exemption (S2) - any property to $1950 + unused amount of homeste…" at bounding box center [694, 398] width 315 height 59
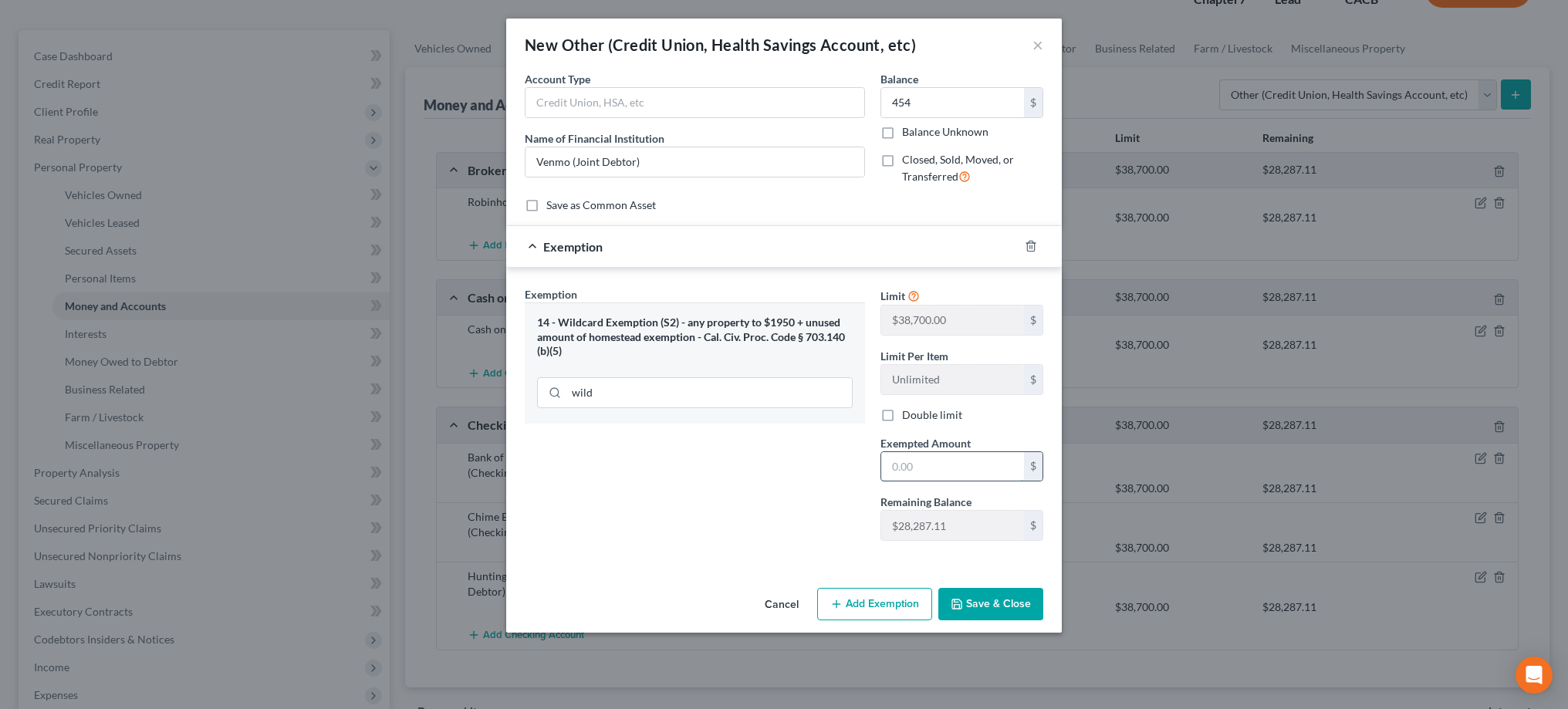
click at [941, 462] on input "text" at bounding box center [952, 466] width 143 height 30
type input "454"
click at [978, 601] on button "Save & Close" at bounding box center [990, 604] width 105 height 32
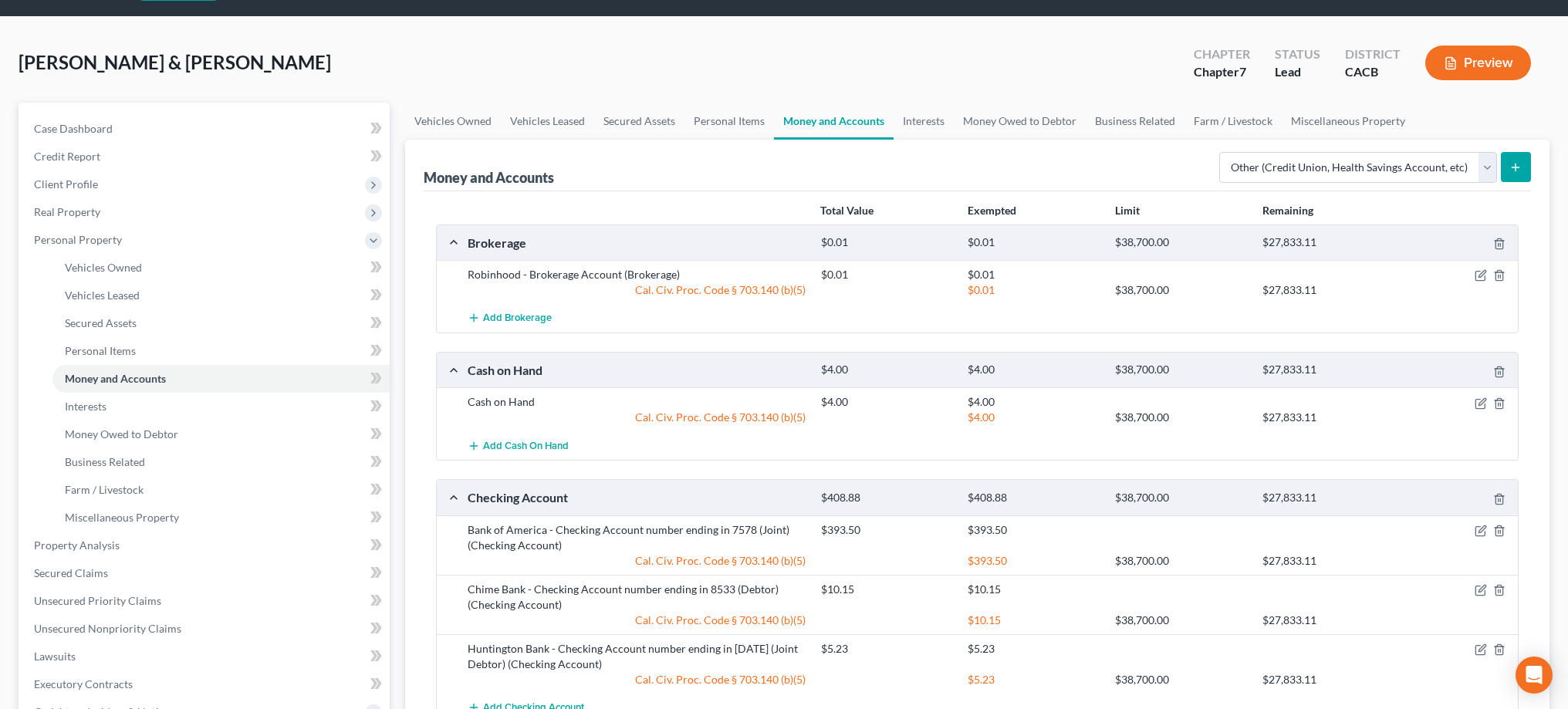
scroll to position [18, 0]
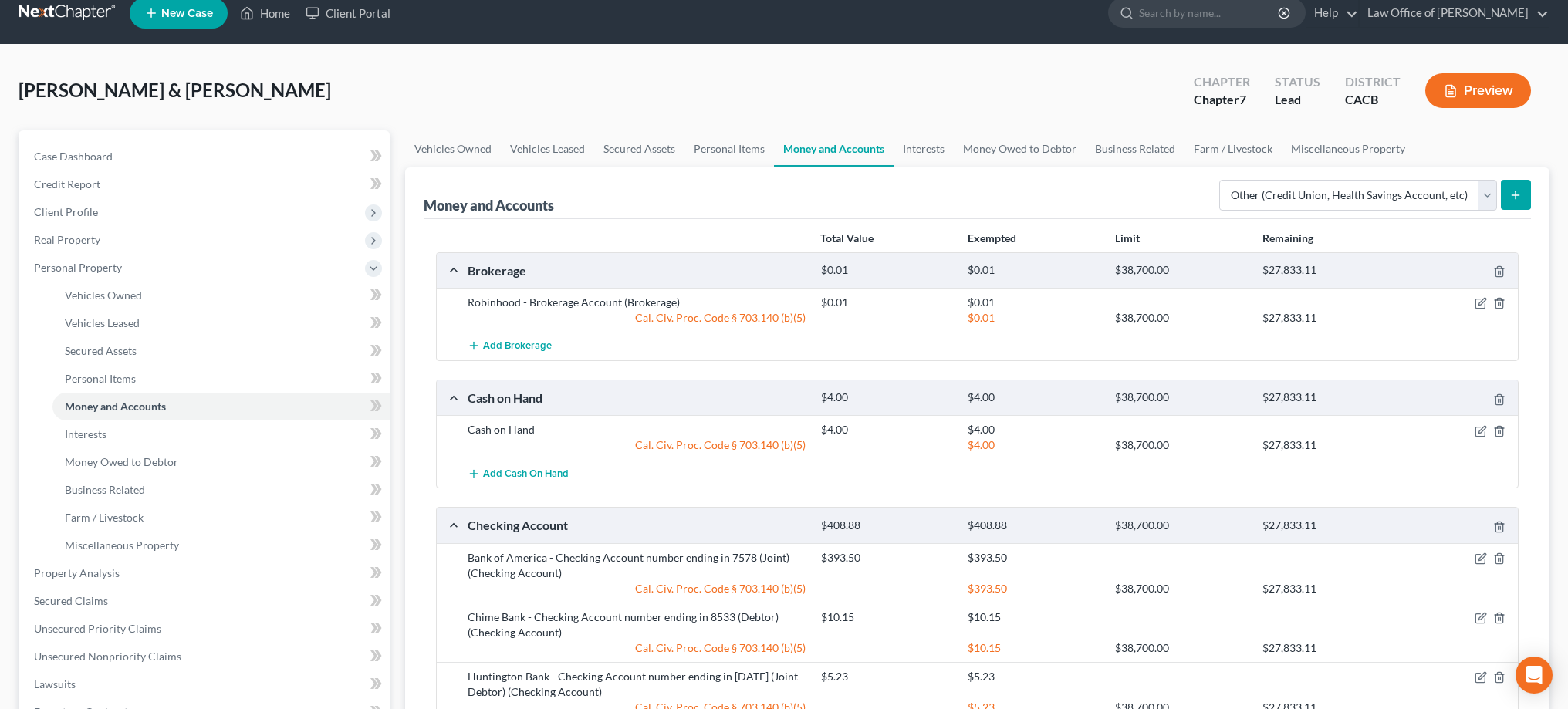
click at [1514, 198] on icon "submit" at bounding box center [1515, 195] width 12 height 12
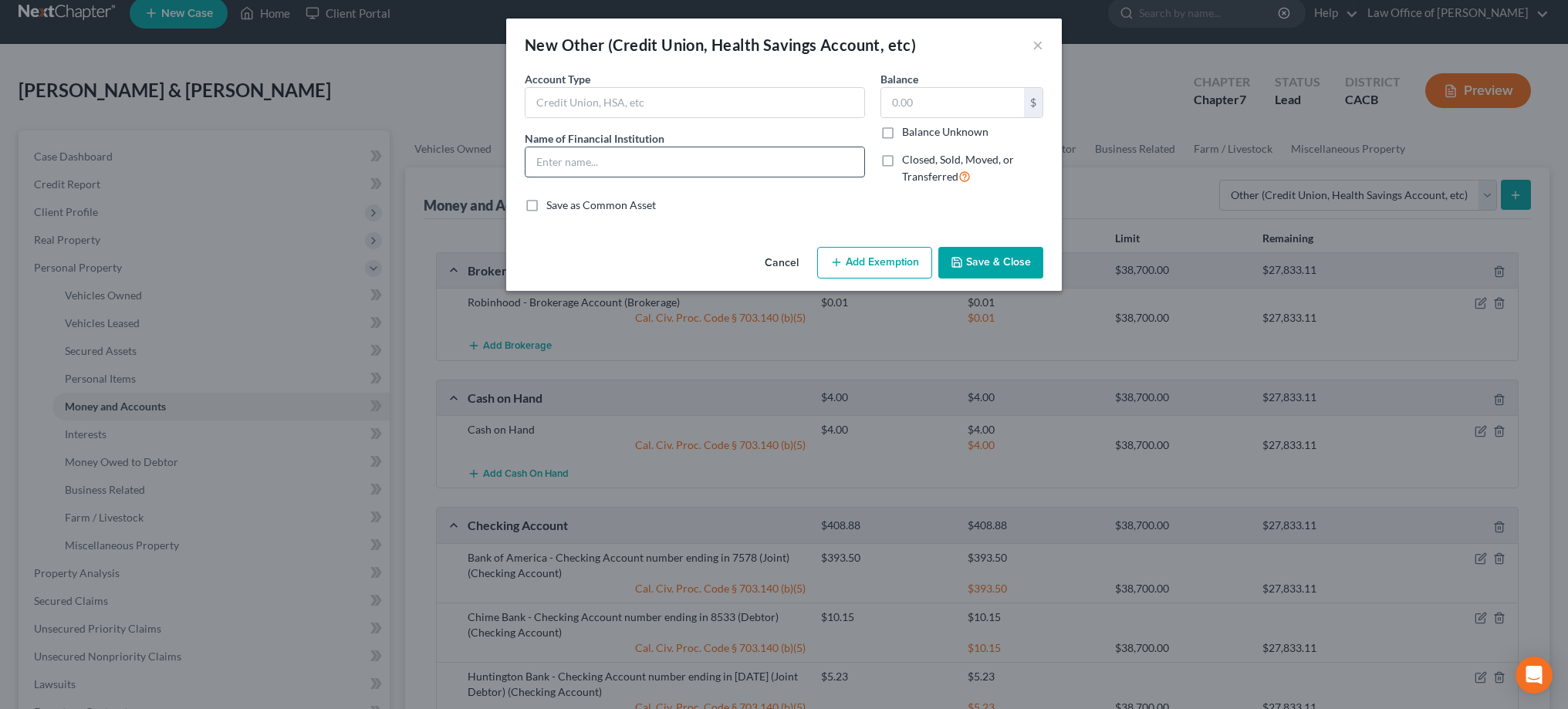
click at [755, 163] on input "text" at bounding box center [695, 162] width 339 height 30
click at [1041, 44] on button "×" at bounding box center [1037, 44] width 10 height 18
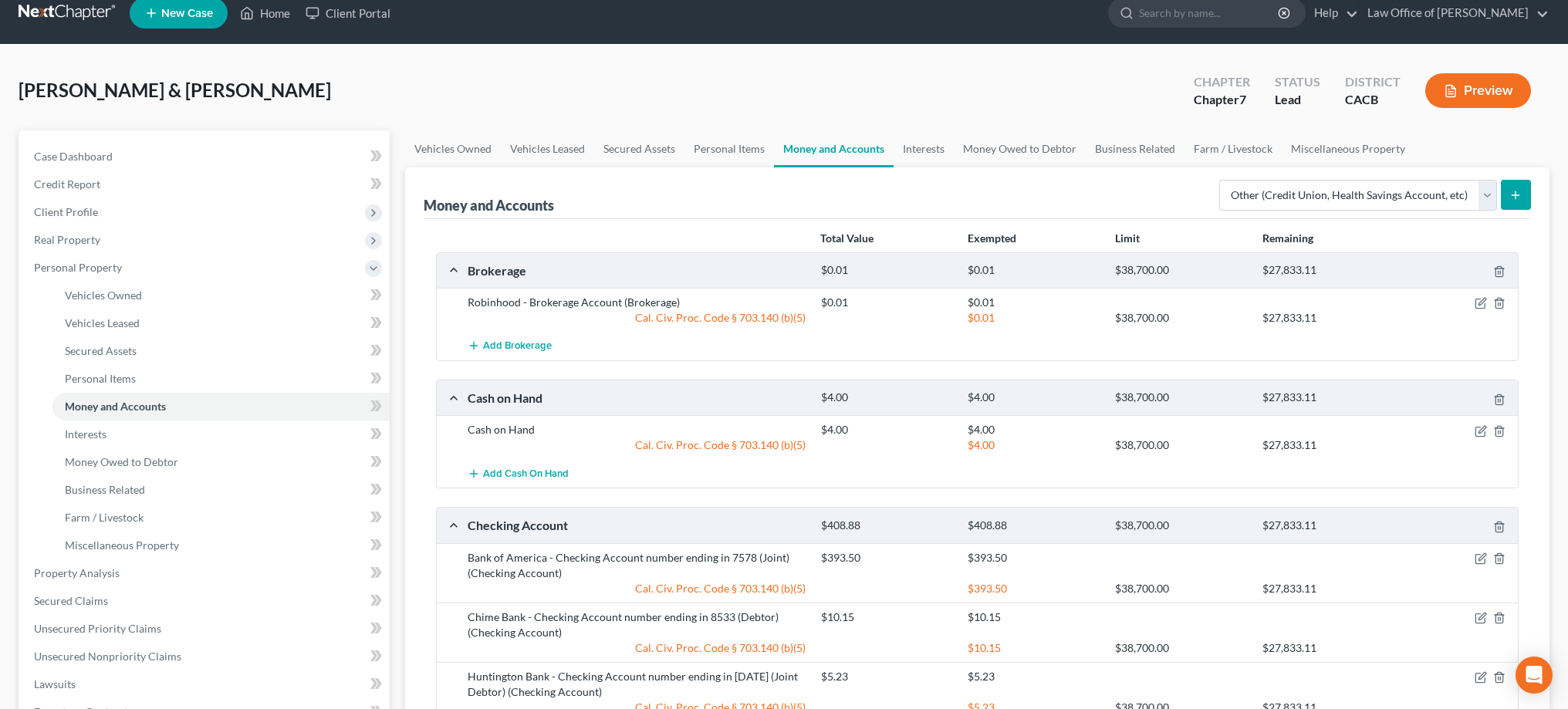
click at [1519, 197] on icon "submit" at bounding box center [1515, 195] width 12 height 12
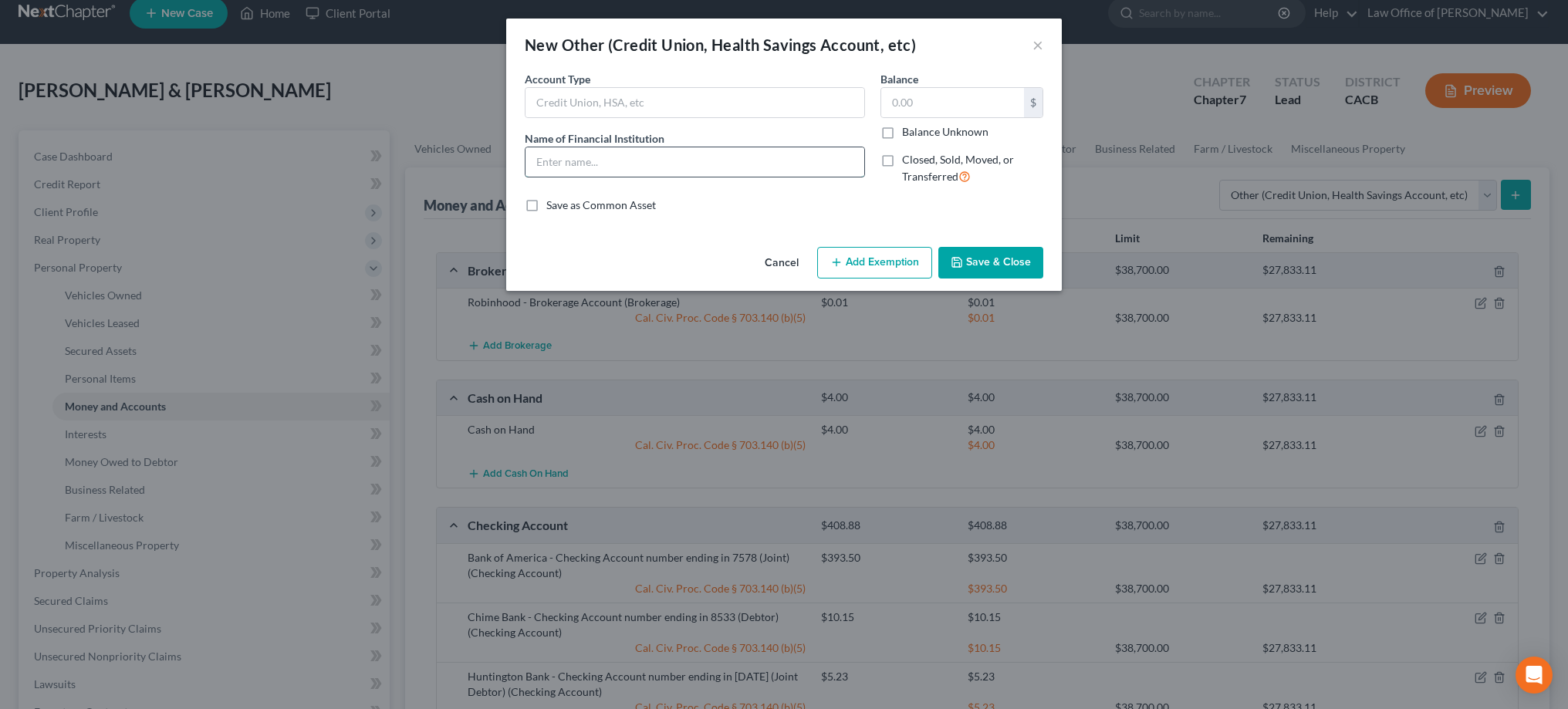
click at [780, 165] on input "text" at bounding box center [695, 162] width 339 height 30
type input "Venmo (Debtor)"
click at [931, 105] on input "text" at bounding box center [952, 102] width 143 height 30
type input "0.57"
click at [880, 256] on button "Add Exemption" at bounding box center [874, 263] width 115 height 32
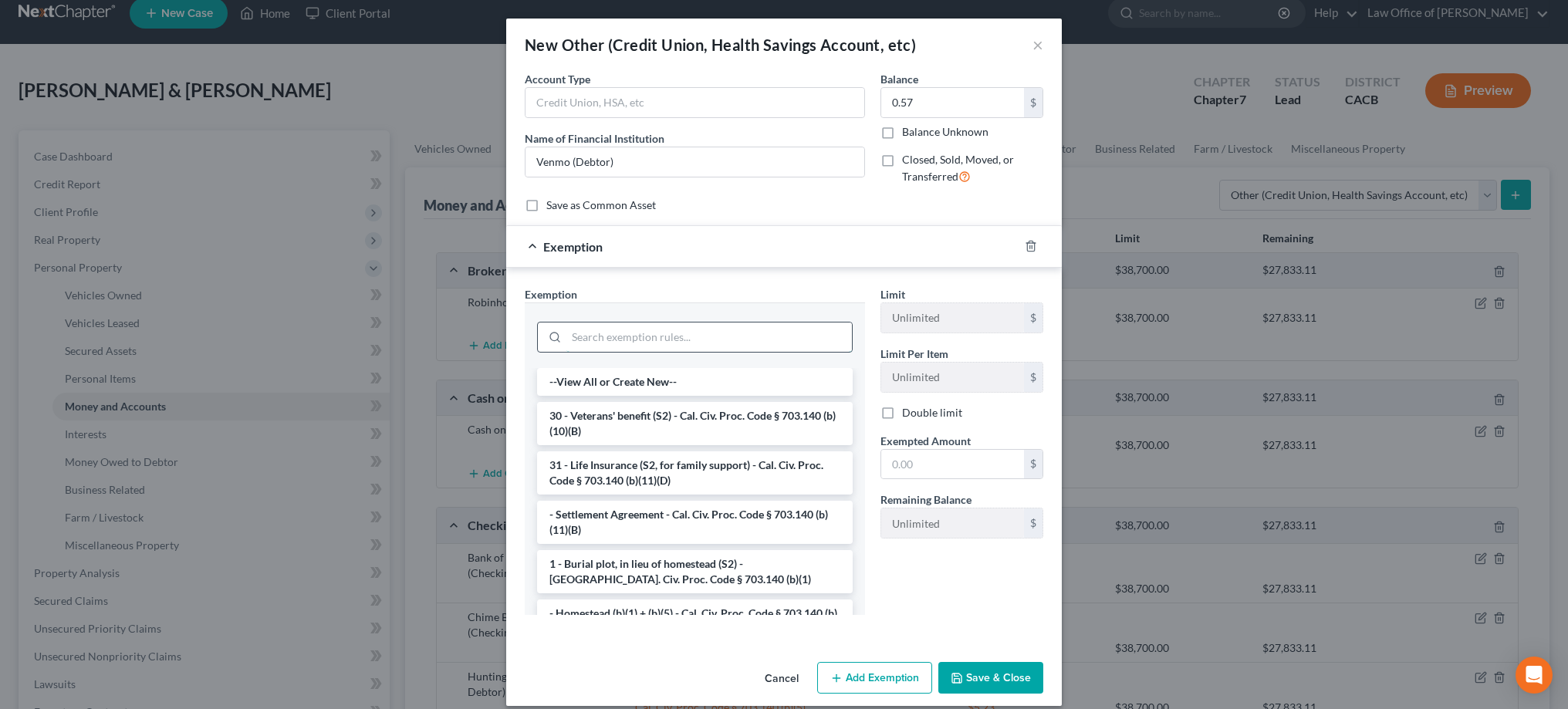
click at [770, 329] on input "search" at bounding box center [709, 337] width 286 height 30
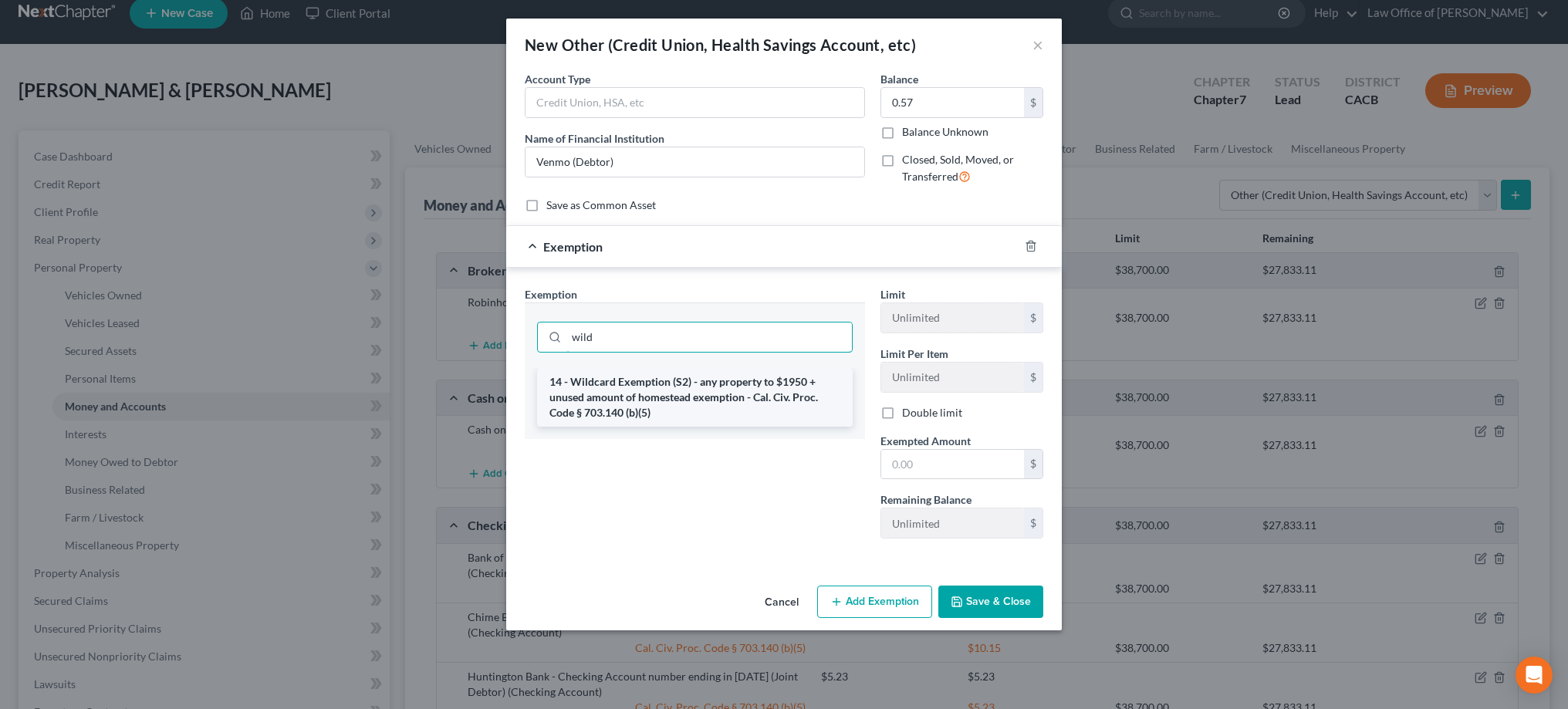
type input "wild"
click at [730, 390] on li "14 - Wildcard Exemption (S2) - any property to $1950 + unused amount of homeste…" at bounding box center [694, 398] width 315 height 59
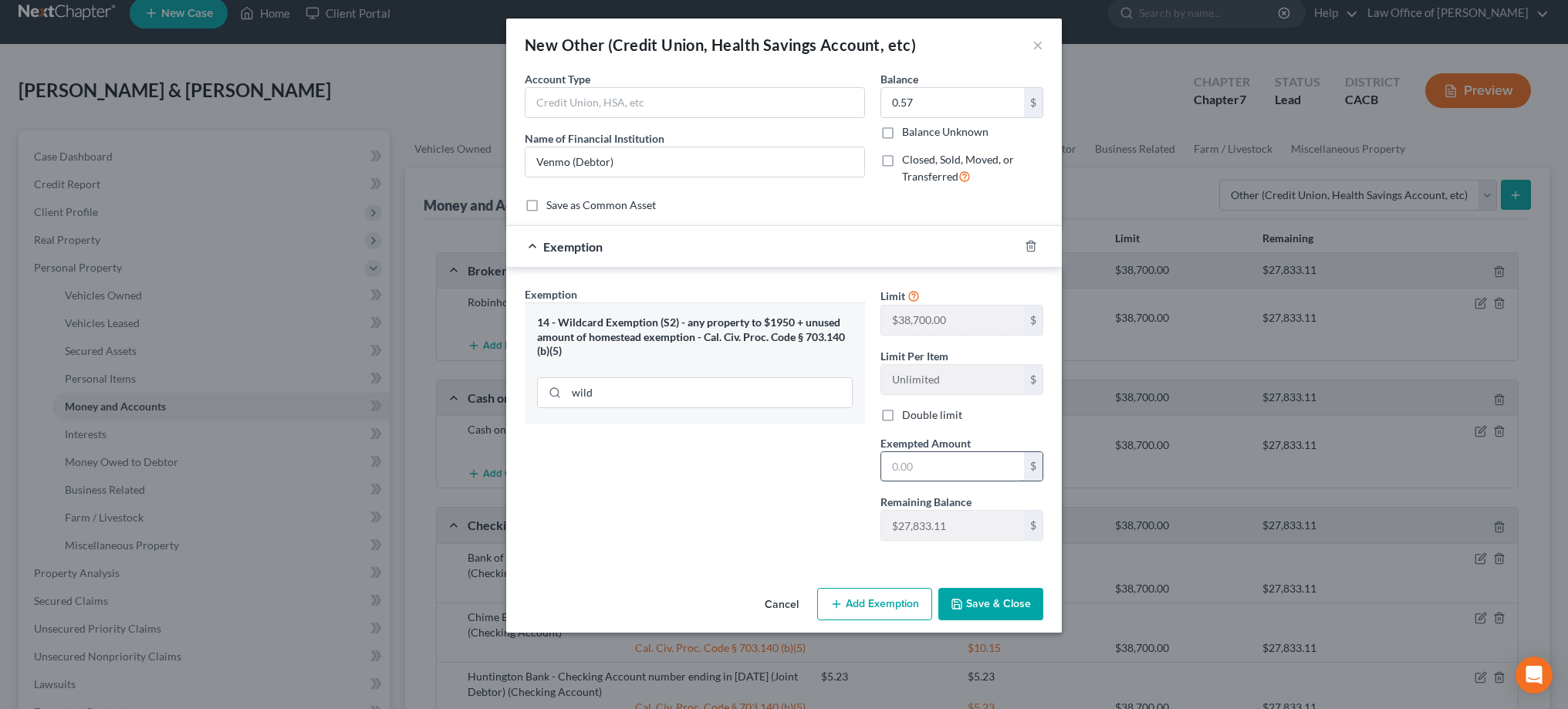
click at [933, 474] on input "text" at bounding box center [952, 466] width 143 height 30
type input "0.57"
click at [1000, 601] on button "Save & Close" at bounding box center [990, 604] width 105 height 32
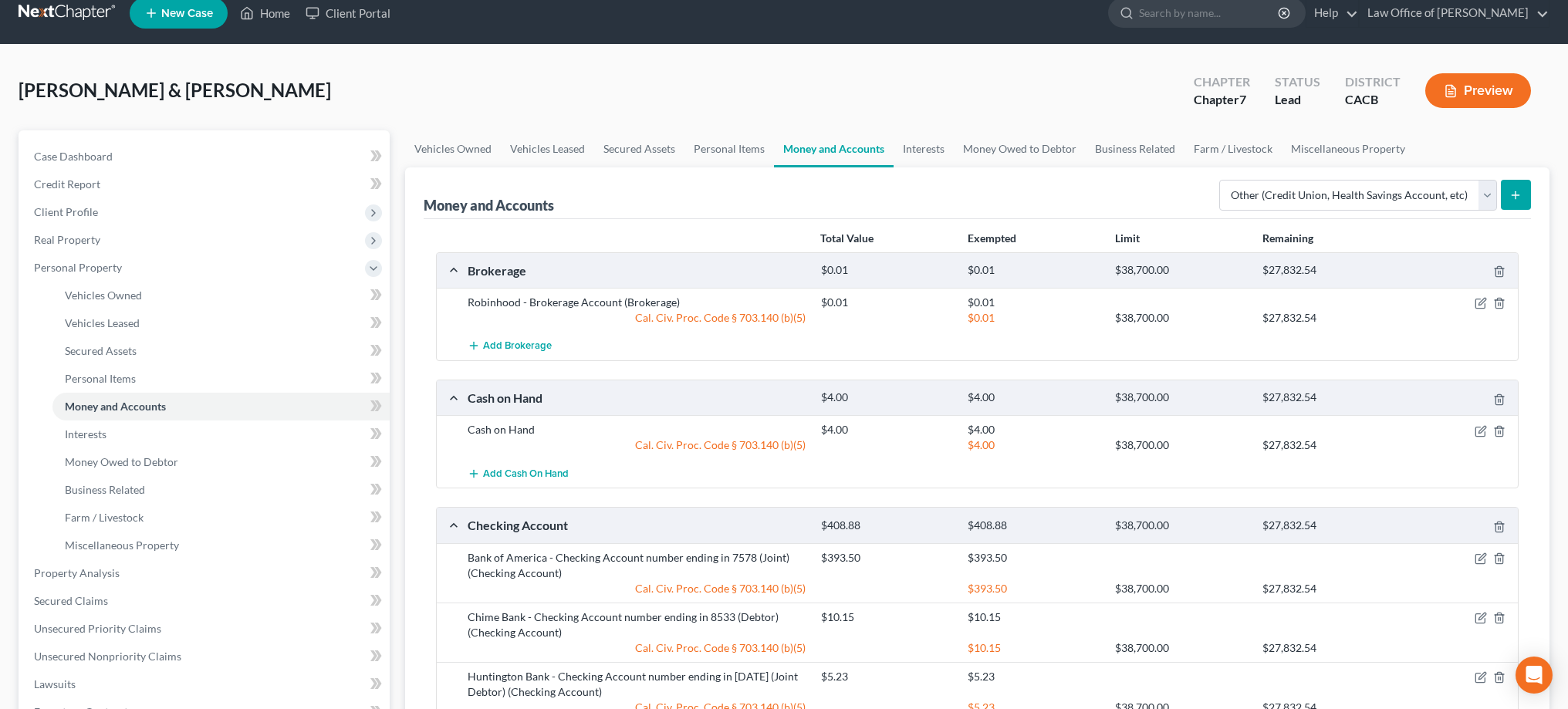
click at [1503, 193] on button "submit" at bounding box center [1516, 195] width 30 height 30
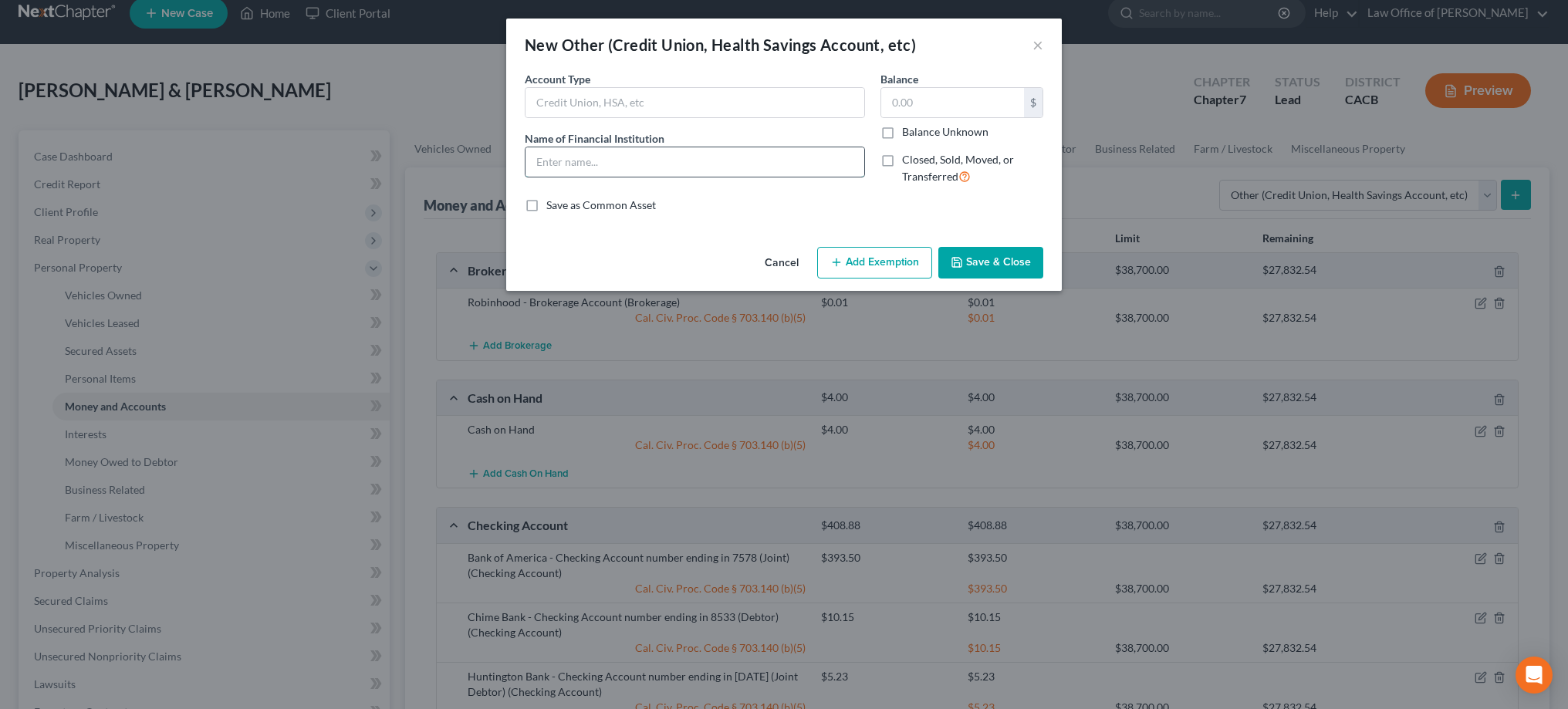
click at [732, 169] on input "text" at bounding box center [695, 162] width 339 height 30
type input "Cash App (Debtor)"
click at [917, 99] on input "text" at bounding box center [952, 102] width 143 height 30
type input "0"
click at [1004, 254] on button "Save & Close" at bounding box center [990, 263] width 105 height 32
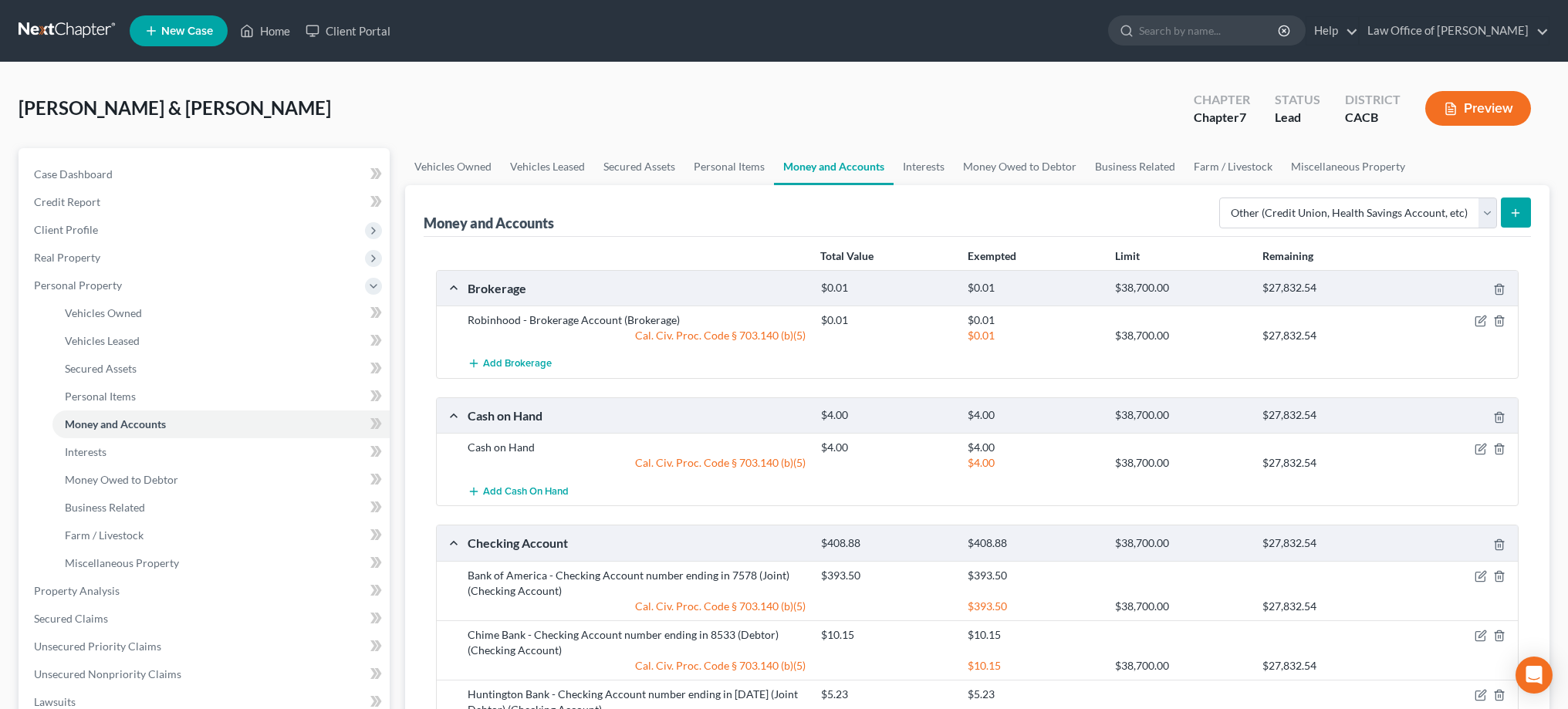
scroll to position [0, 0]
click at [920, 170] on link "Interests" at bounding box center [923, 167] width 60 height 37
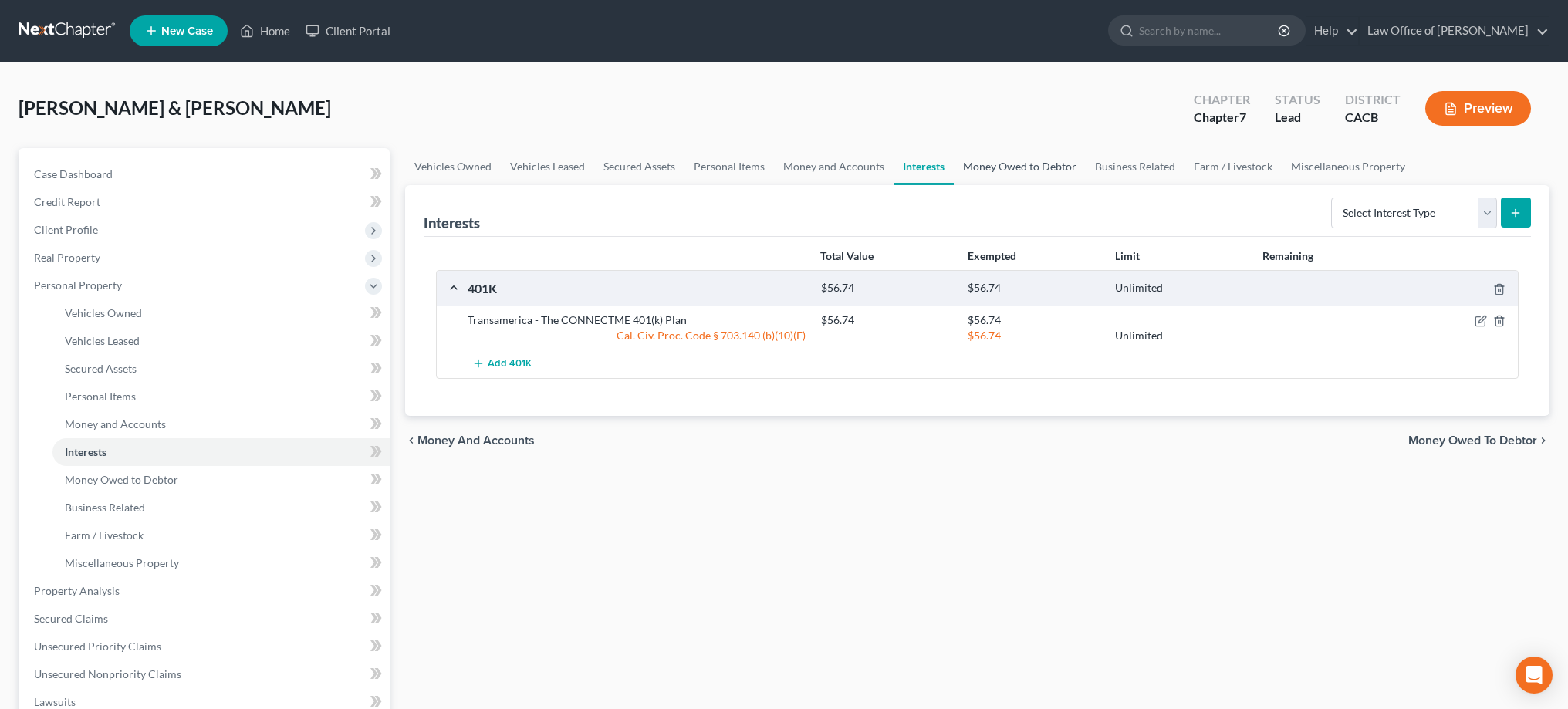
click at [1042, 169] on link "Money Owed to Debtor" at bounding box center [1020, 167] width 132 height 37
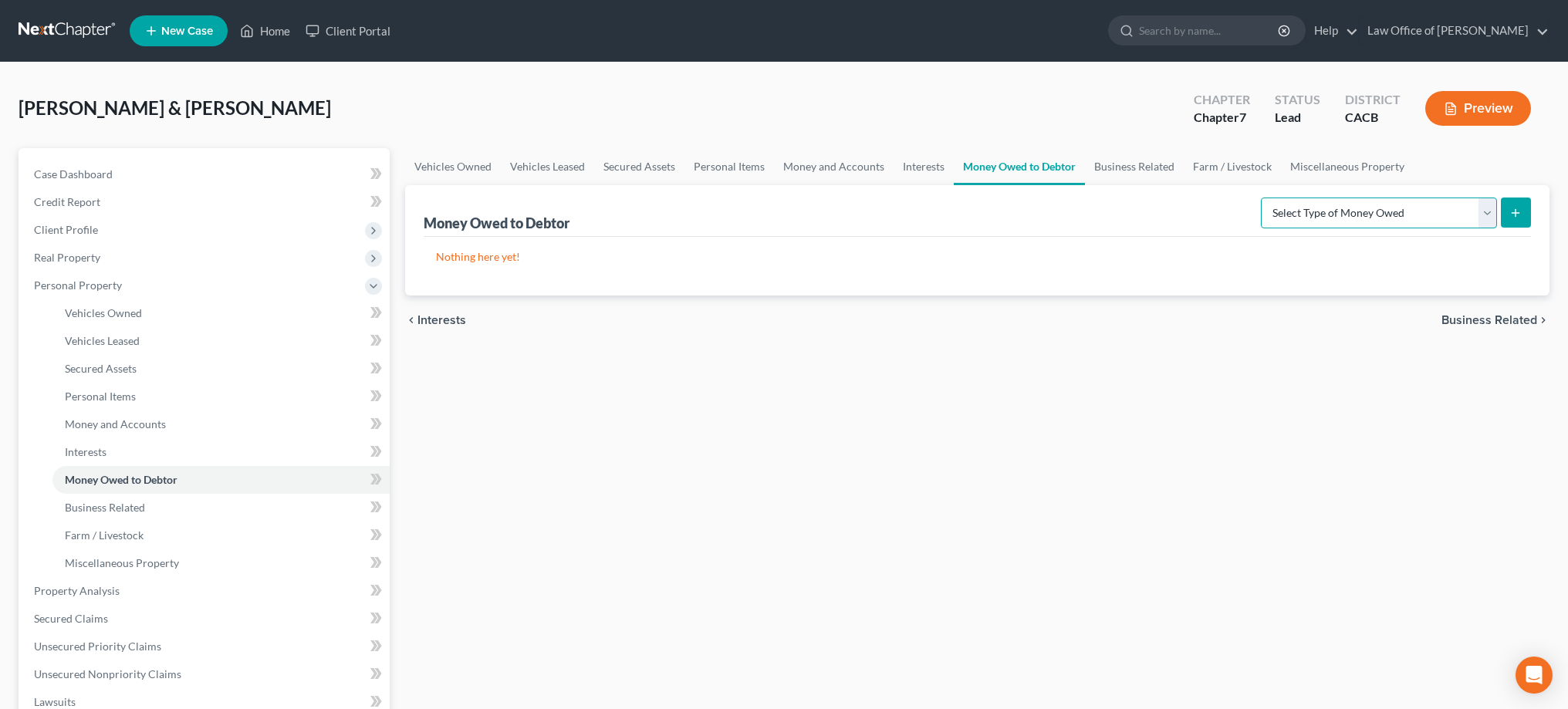
select select "accounts_receivable"
click at [1510, 214] on icon "submit" at bounding box center [1515, 212] width 12 height 12
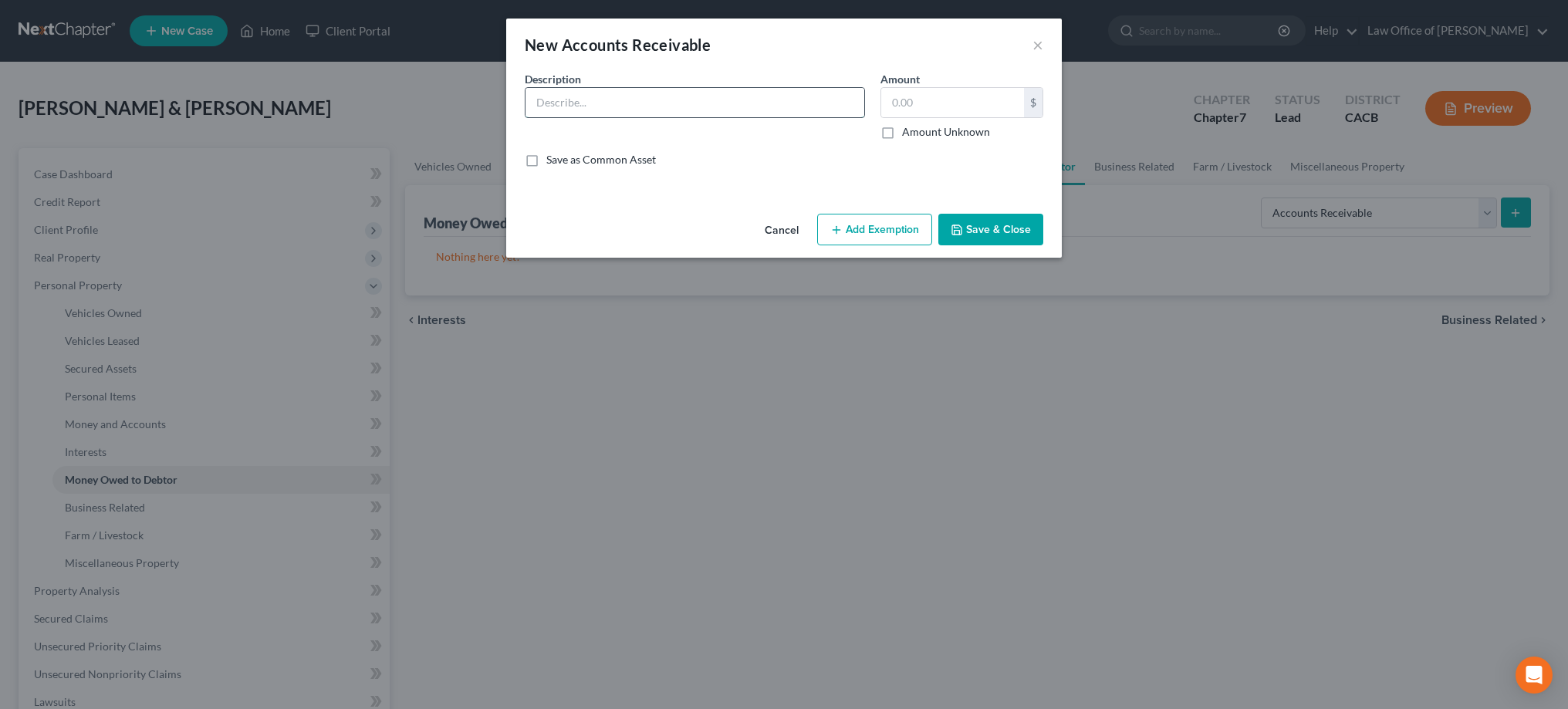
click at [816, 98] on input "text" at bounding box center [695, 102] width 339 height 30
type input "Accounts Receivable"
click at [921, 98] on input "text" at bounding box center [952, 102] width 143 height 30
drag, startPoint x: 930, startPoint y: 104, endPoint x: 853, endPoint y: 106, distance: 77.0
click at [853, 106] on div "Description * Accounts Receivable Amount 5,000.00 $ Amount Unknown Balance Unde…" at bounding box center [784, 126] width 534 height 108
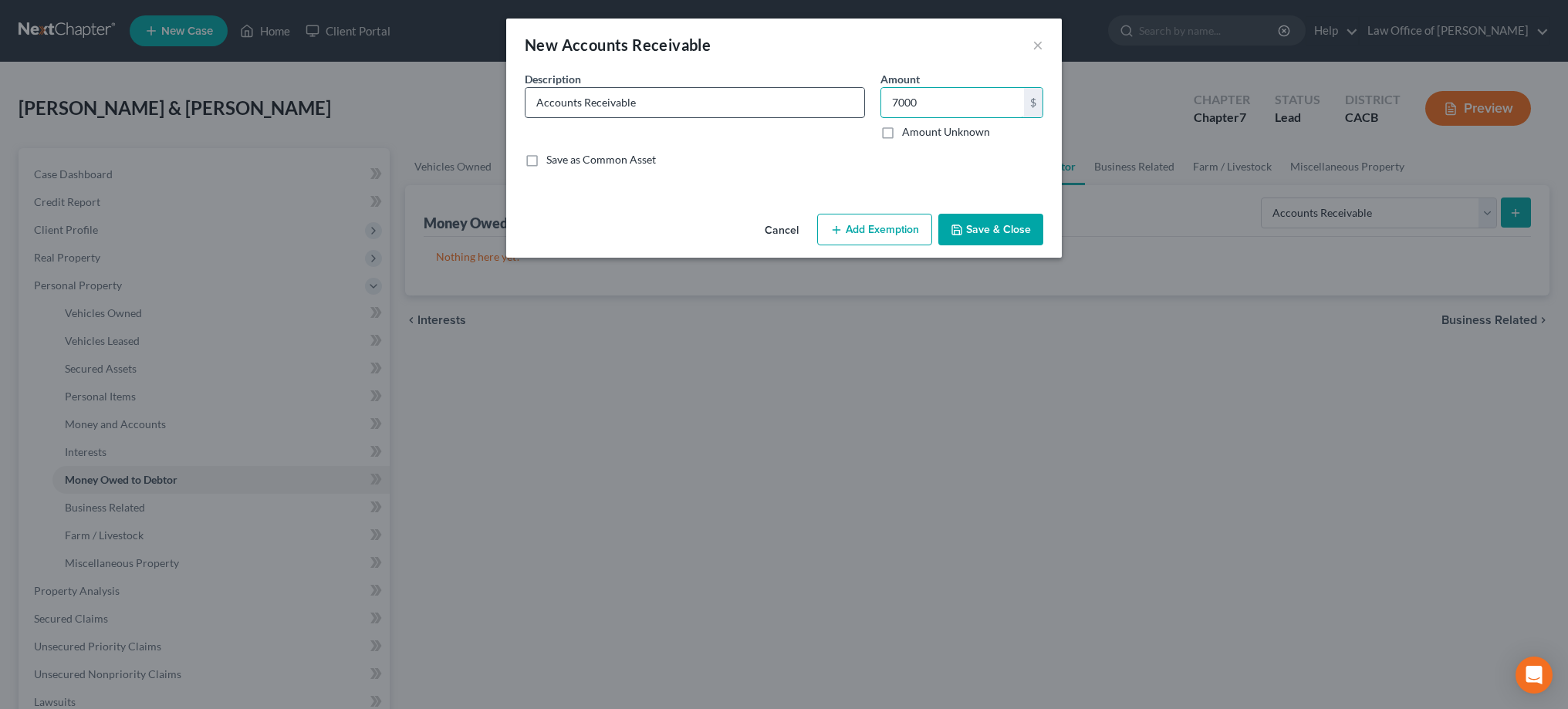
type input "7,000"
click at [650, 105] on input "Accounts Receivable" at bounding box center [695, 102] width 339 height 30
type input "O"
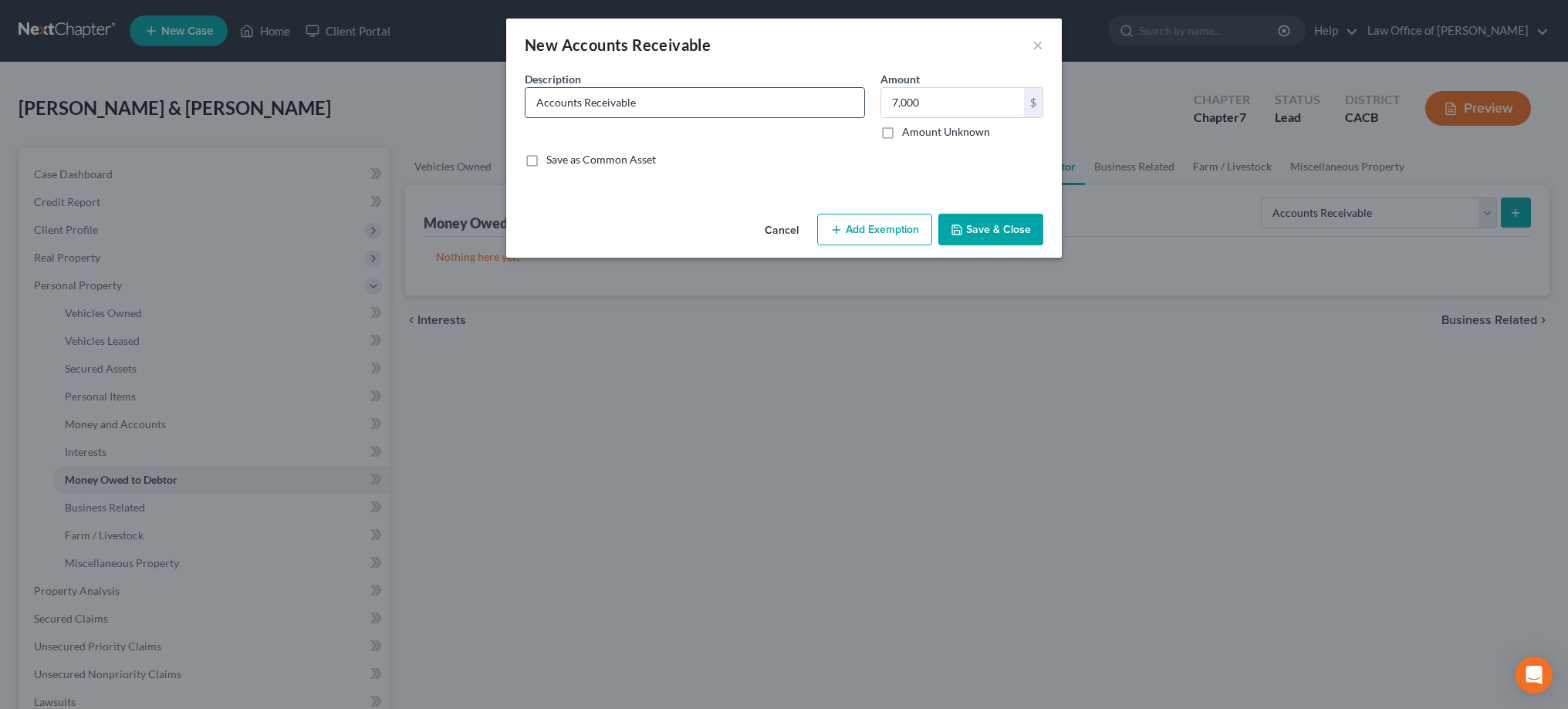
click at [538, 107] on input "Accounts Receivable" at bounding box center [695, 102] width 339 height 30
type input "Self-Employment as Matthew Eaton: Accounts Receivable"
click at [880, 227] on button "Add Exemption" at bounding box center [874, 229] width 115 height 32
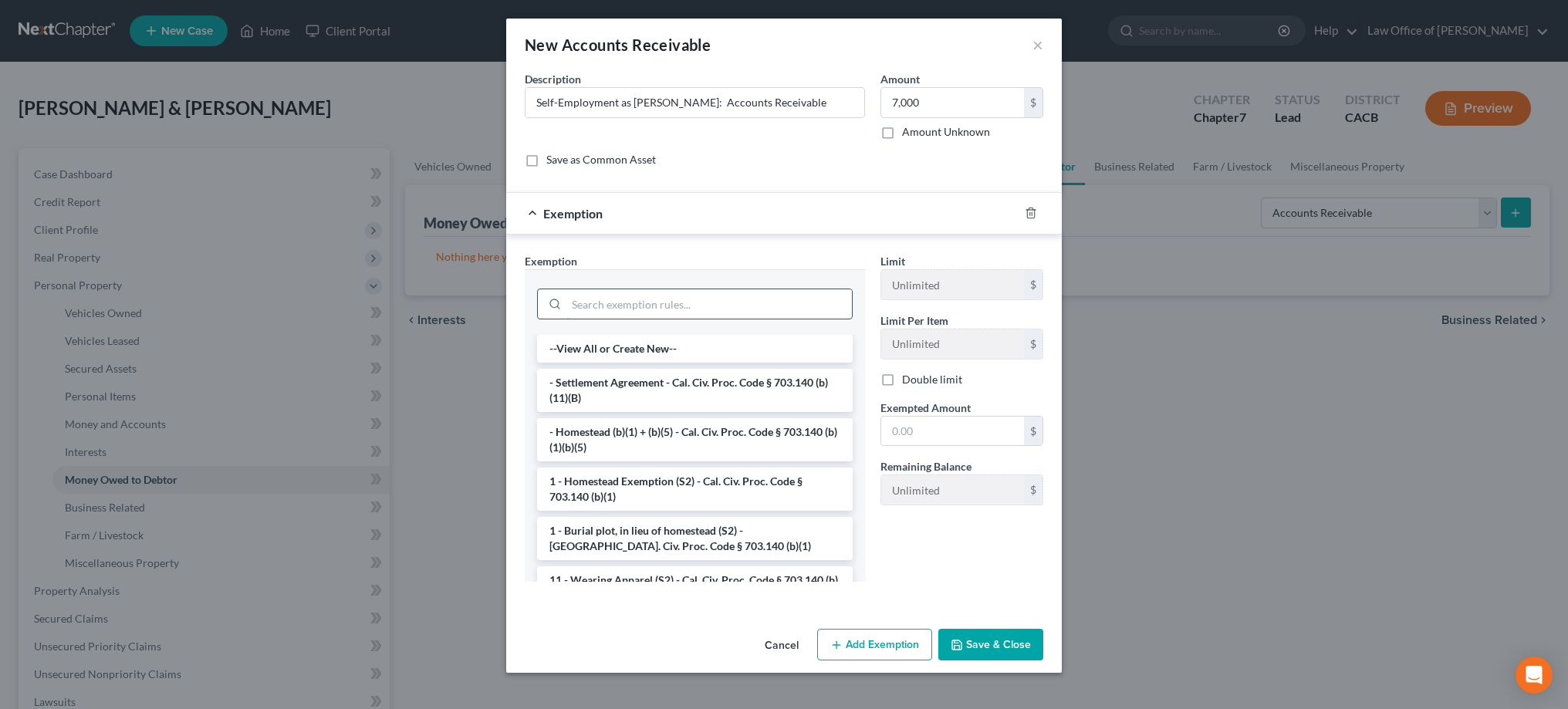
click at [751, 296] on input "search" at bounding box center [709, 304] width 286 height 30
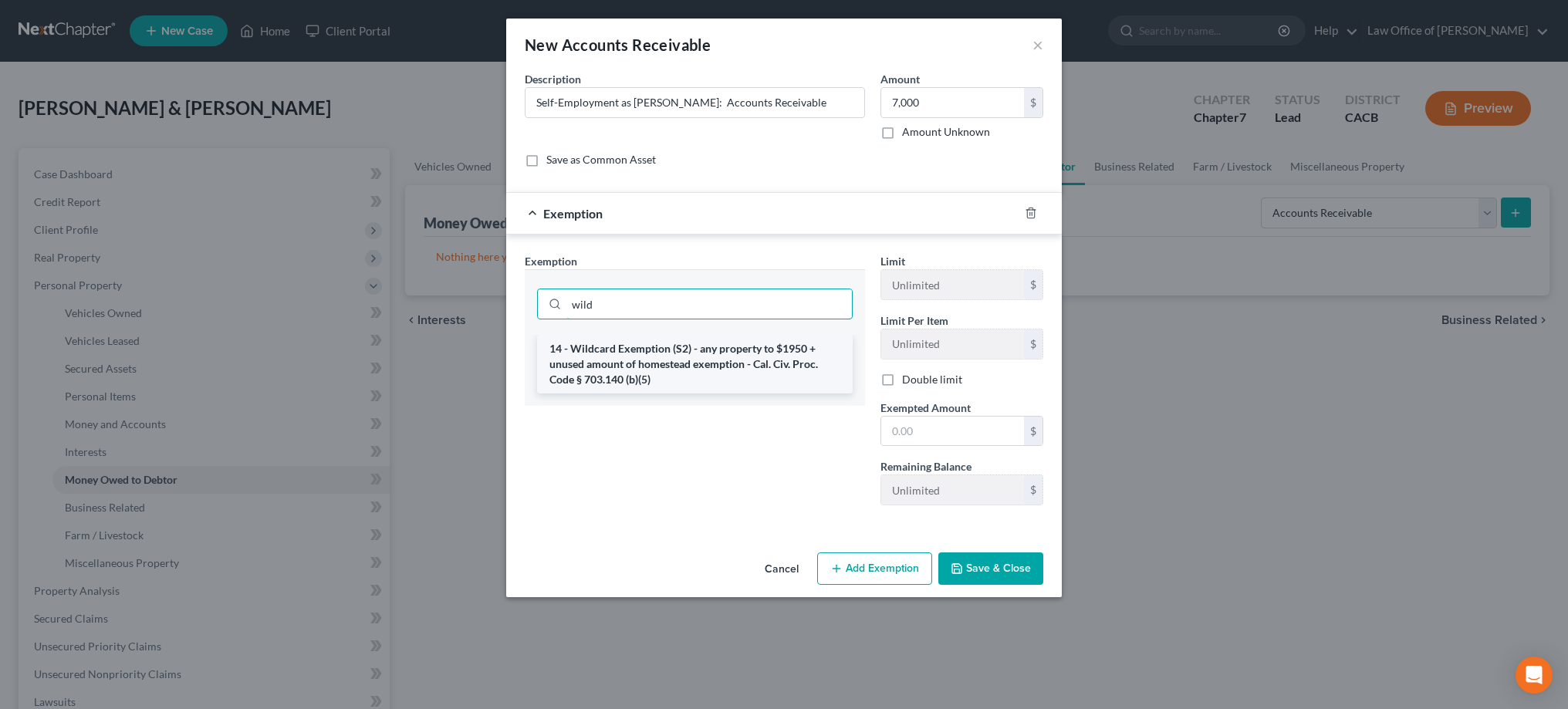
type input "wild"
click at [749, 352] on li "14 - Wildcard Exemption (S2) - any property to $1950 + unused amount of homeste…" at bounding box center [694, 364] width 315 height 59
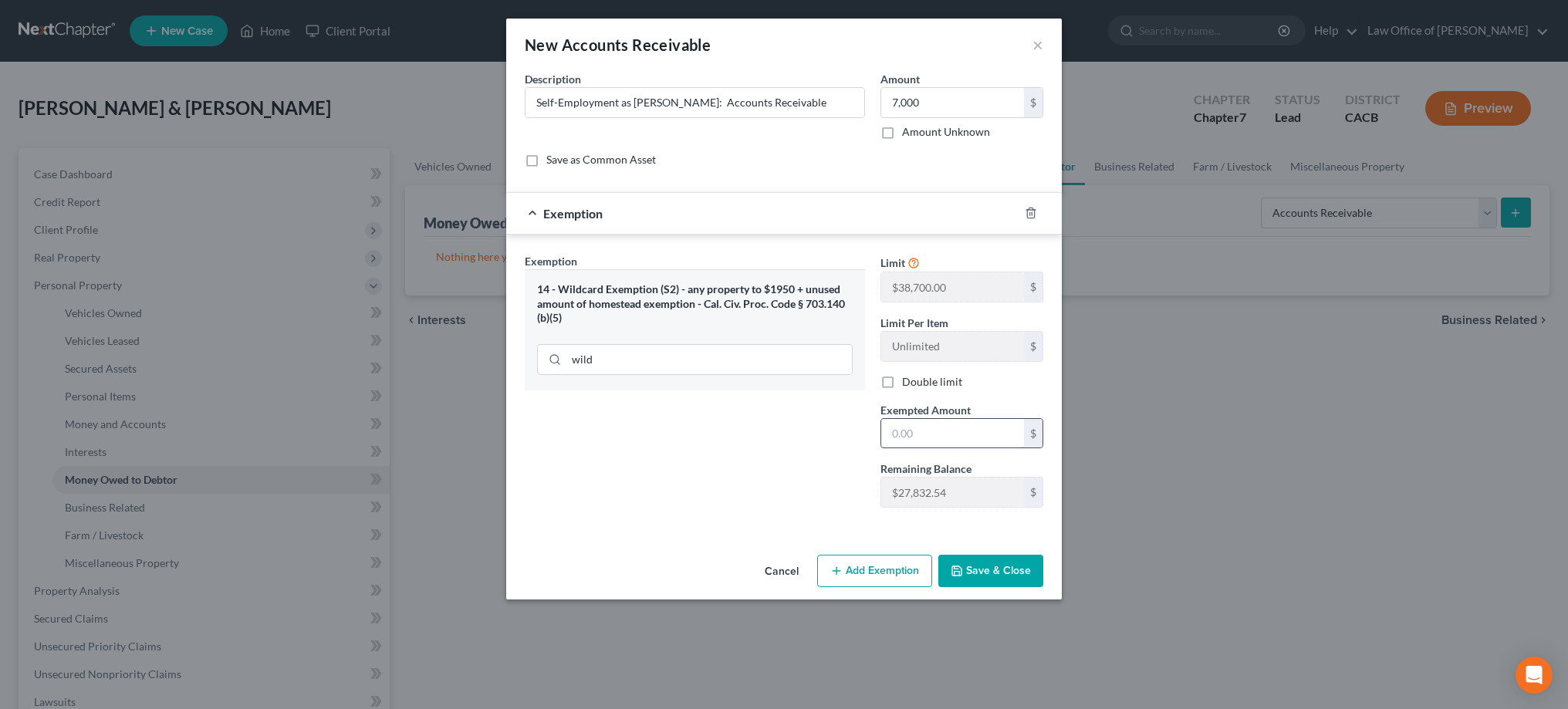
click at [918, 435] on input "text" at bounding box center [952, 433] width 143 height 30
type input "7,000"
click at [978, 570] on button "Save & Close" at bounding box center [990, 571] width 105 height 32
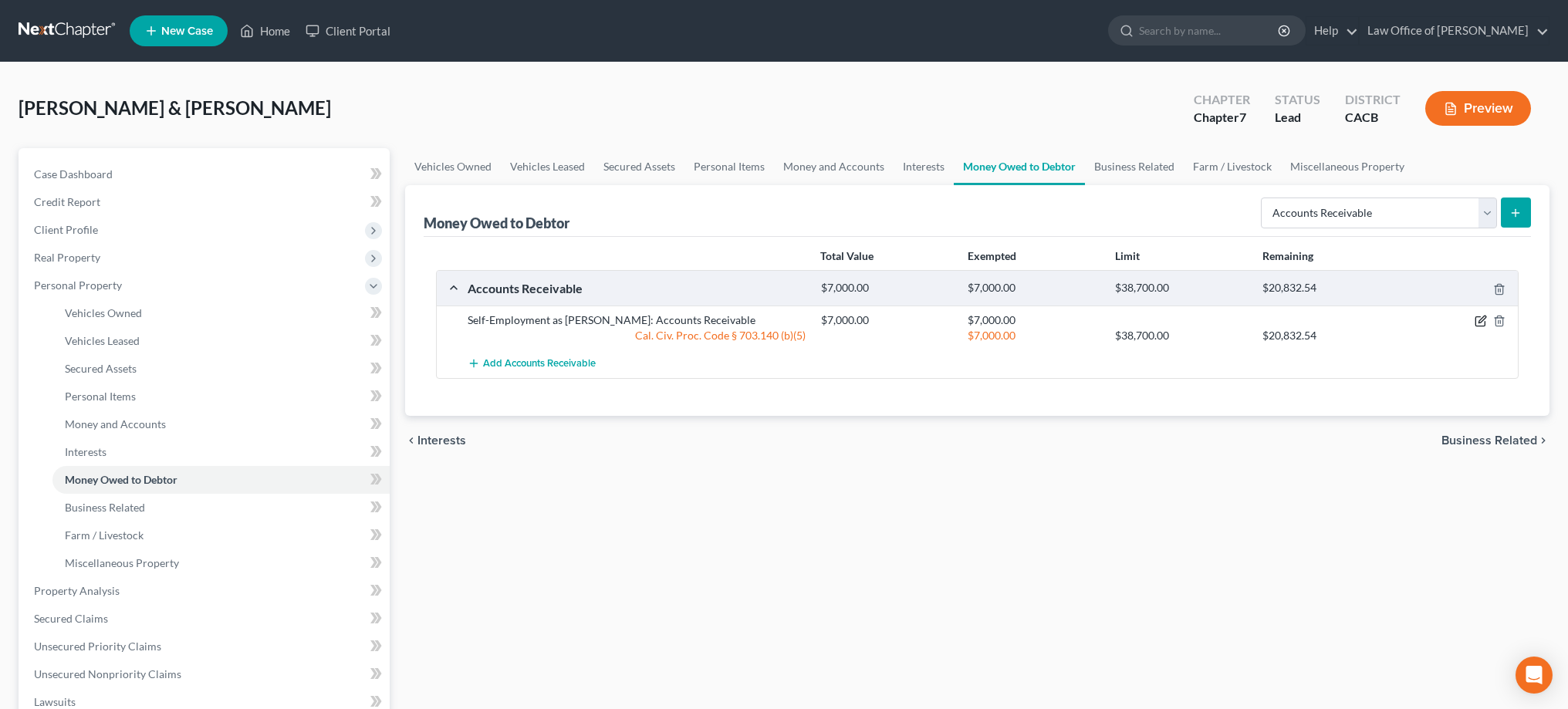
click at [1478, 320] on icon "button" at bounding box center [1480, 321] width 12 height 12
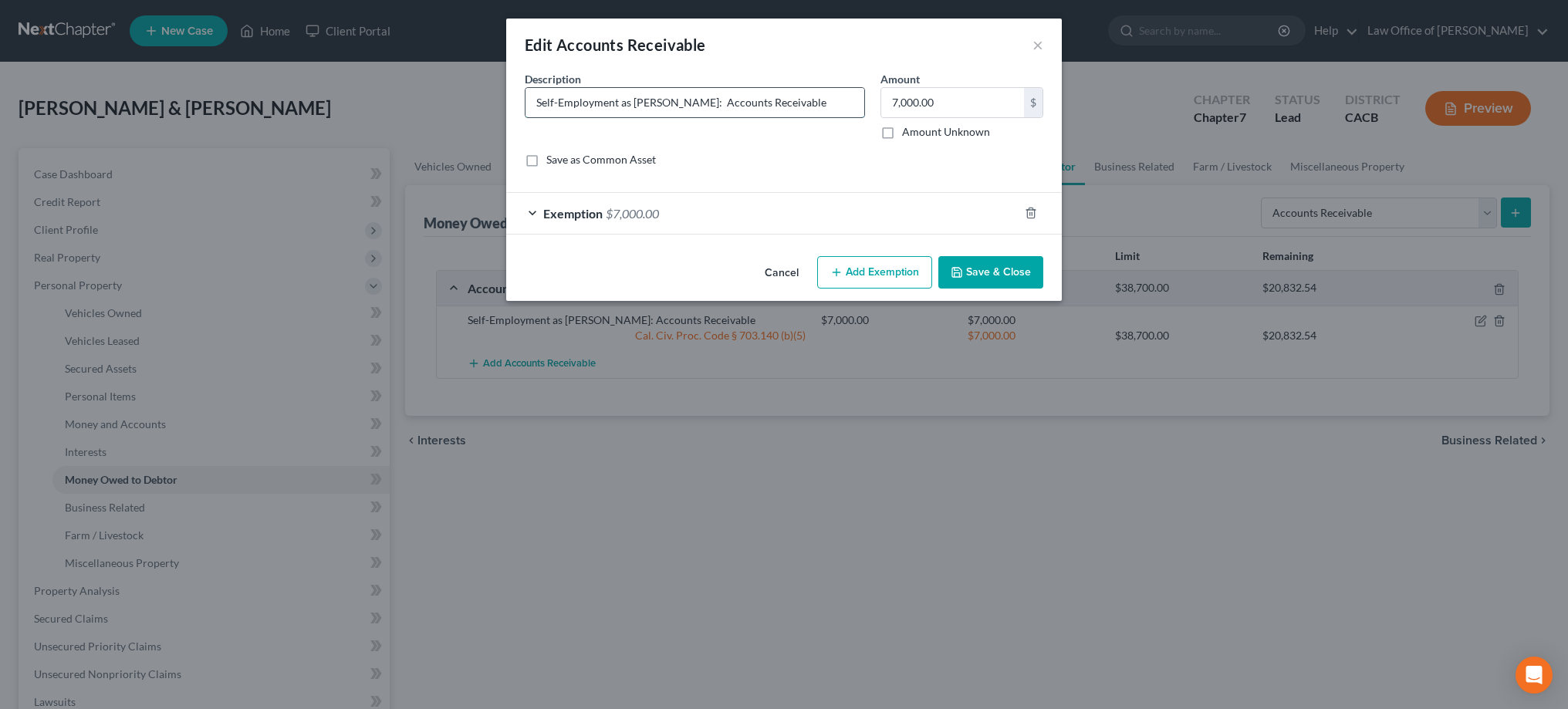
click at [820, 96] on input "Self-Employment as Matthew Eaton: Accounts Receivable" at bounding box center [695, 102] width 339 height 30
click at [802, 98] on input "Self-Employment as Matthew Eaton: Unpaid Invoices for Work Performed" at bounding box center [695, 102] width 339 height 30
type input "Self-Employment as Matthew Eaton: Unpaid Invoices for Work and/or Services Perf…"
click at [985, 269] on button "Save & Close" at bounding box center [990, 272] width 105 height 32
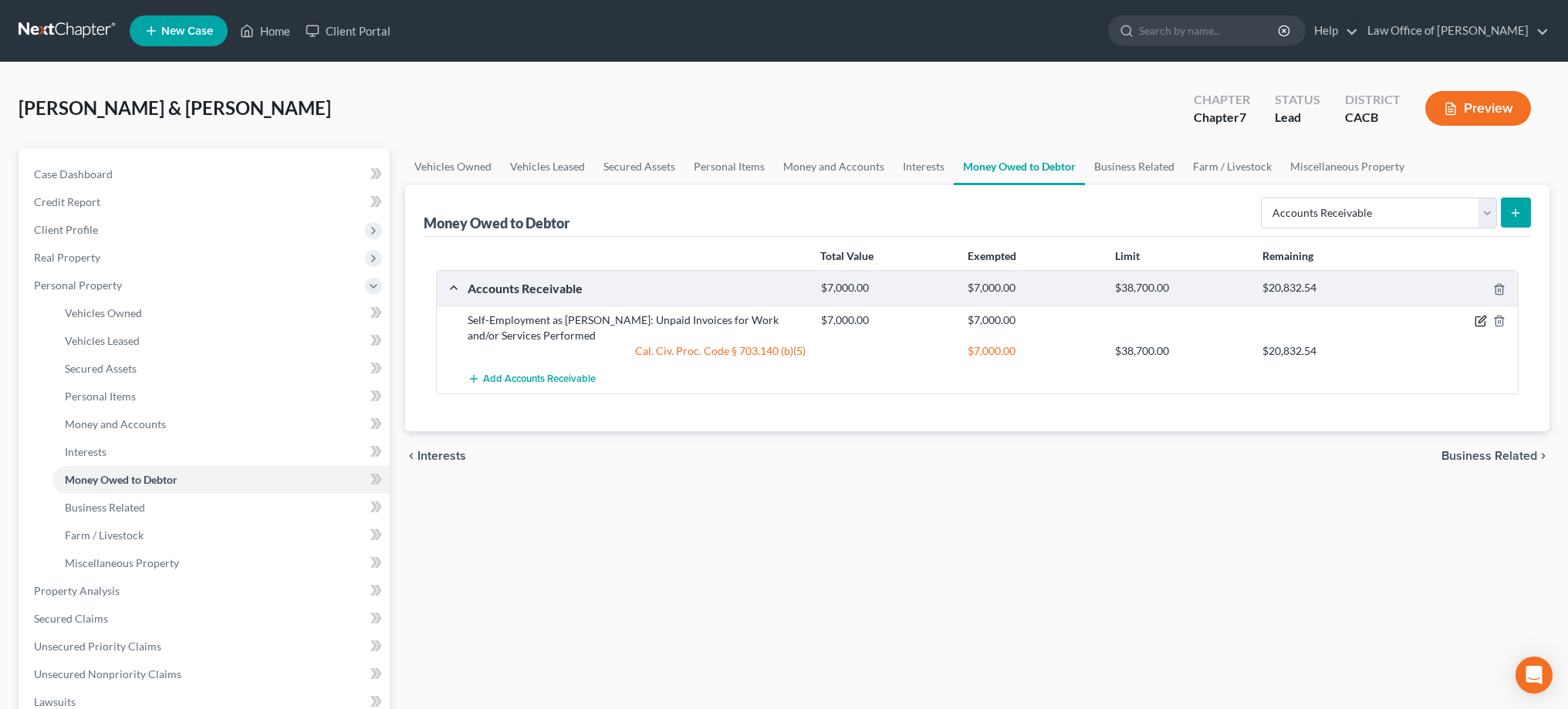
click at [1480, 322] on icon "button" at bounding box center [1480, 321] width 12 height 12
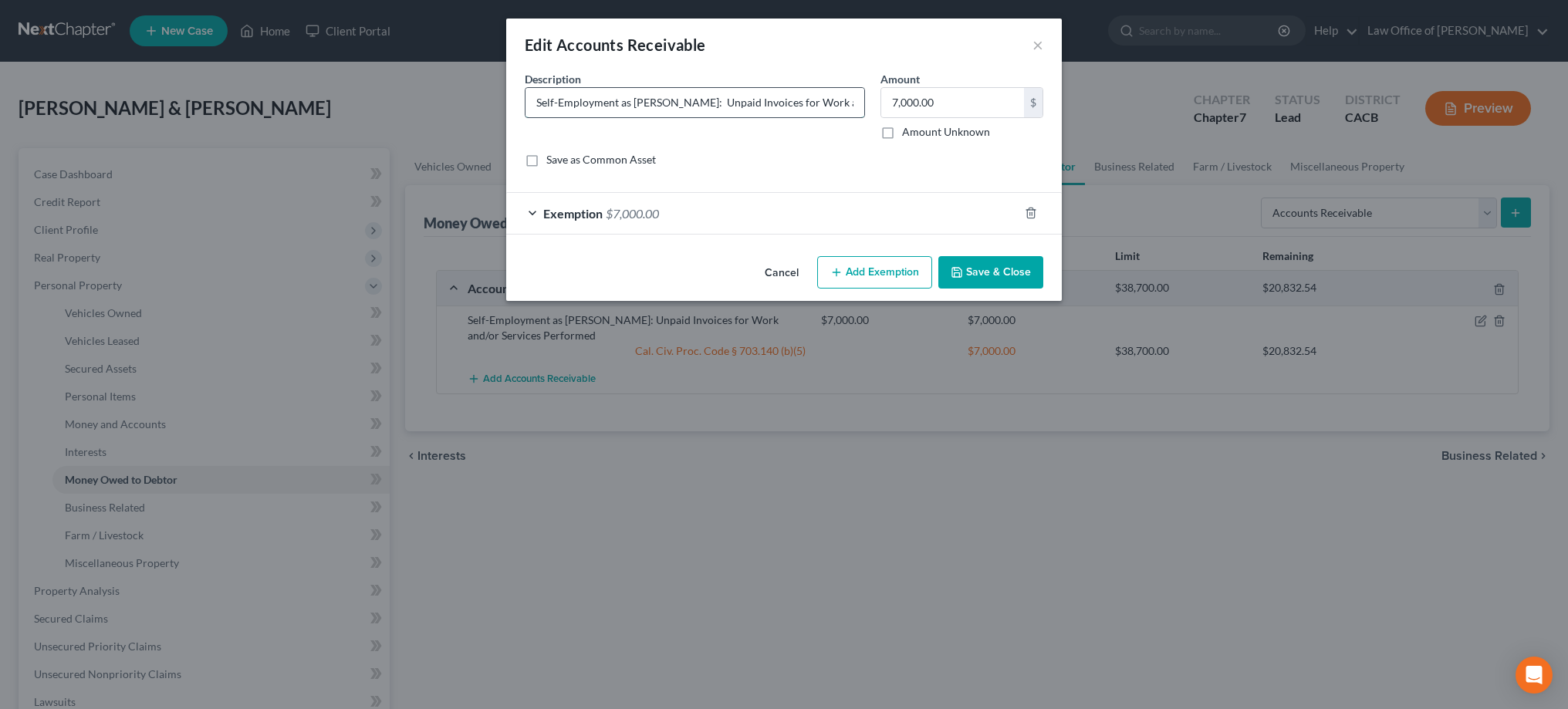
click at [712, 108] on input "Self-Employment as Matthew Eaton: Unpaid Invoices for Work and/or Services Perf…" at bounding box center [695, 102] width 339 height 30
type input "Self-Employment as Matthew Eaton: Outstanding Unpaid Invoices for Work and/or S…"
click at [982, 267] on button "Save & Close" at bounding box center [990, 272] width 105 height 32
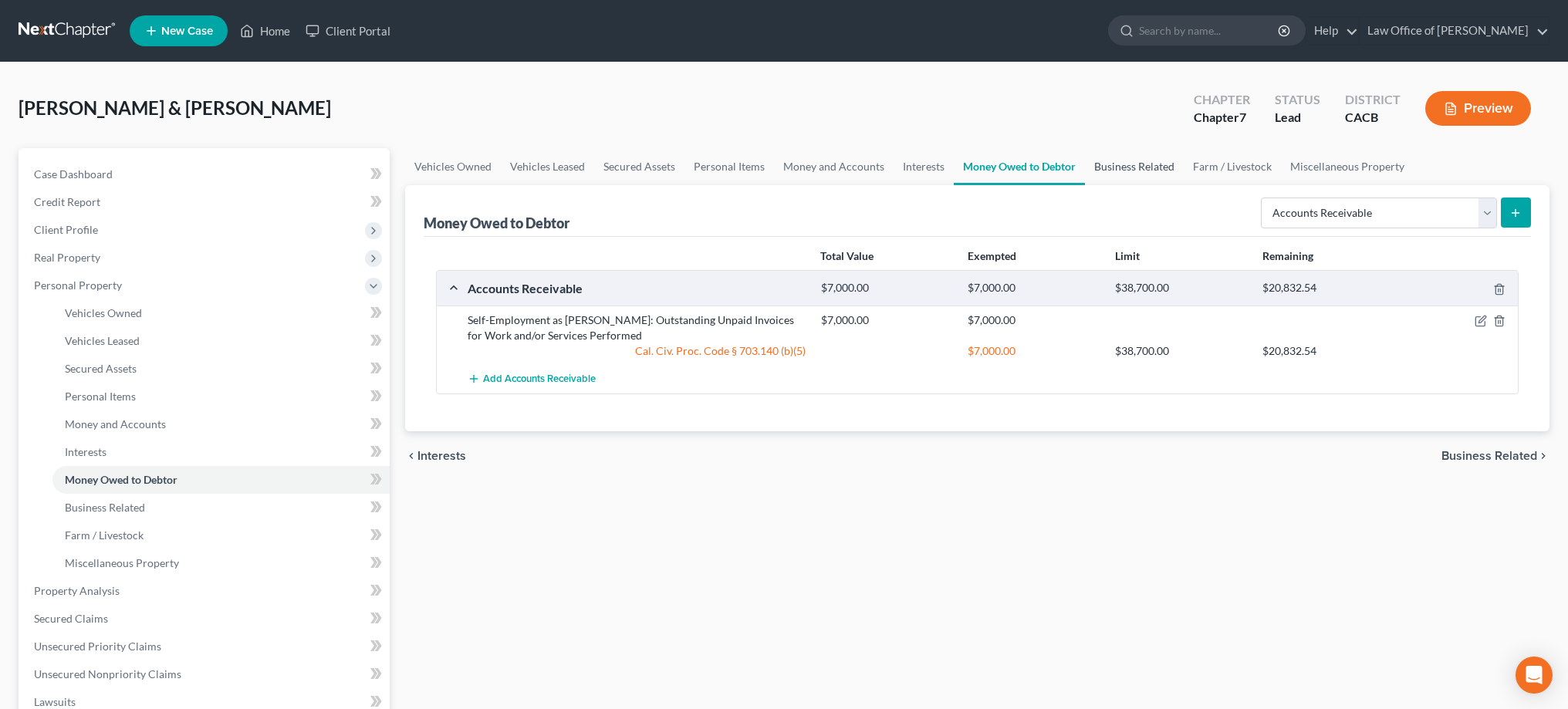
click at [1138, 170] on link "Business Related" at bounding box center [1134, 167] width 99 height 37
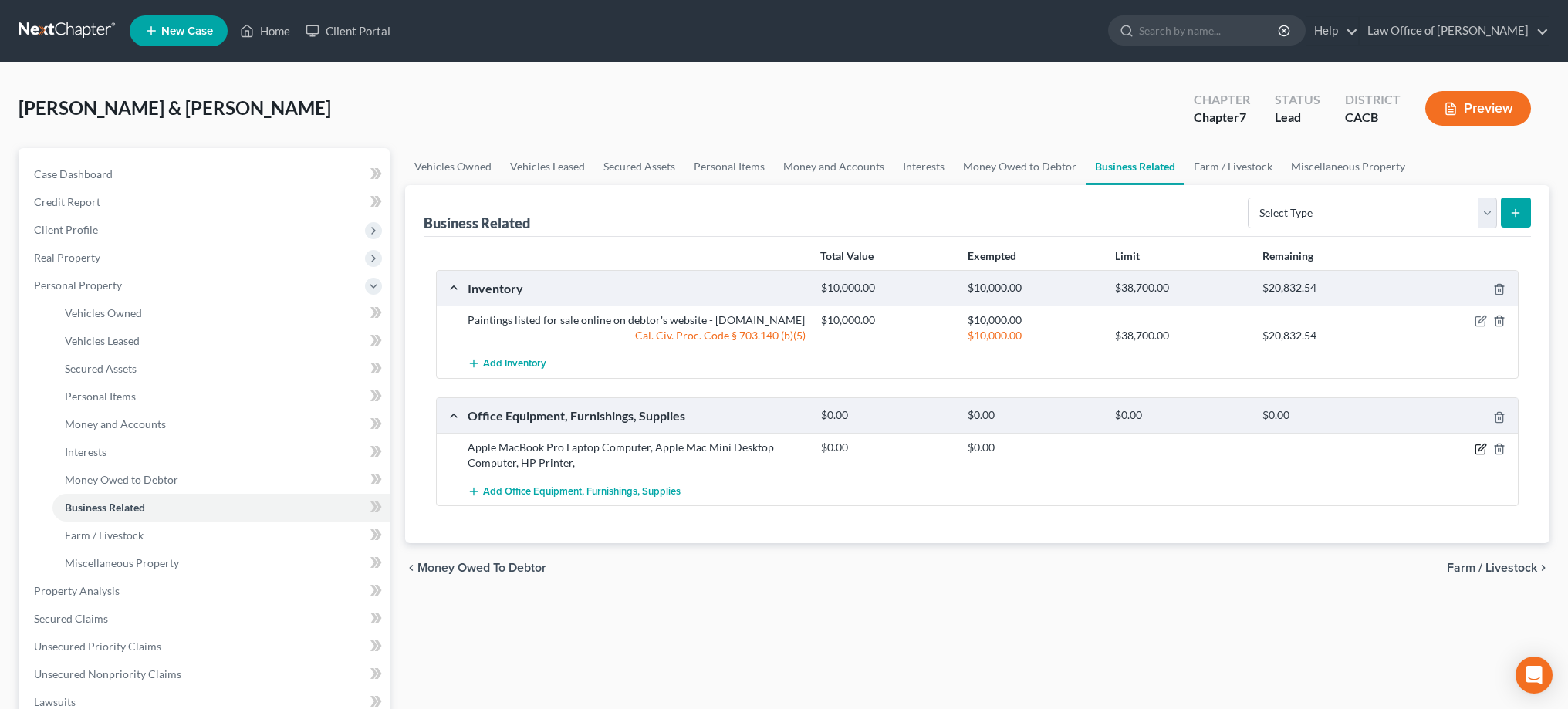
click at [1478, 455] on icon "button" at bounding box center [1480, 448] width 12 height 12
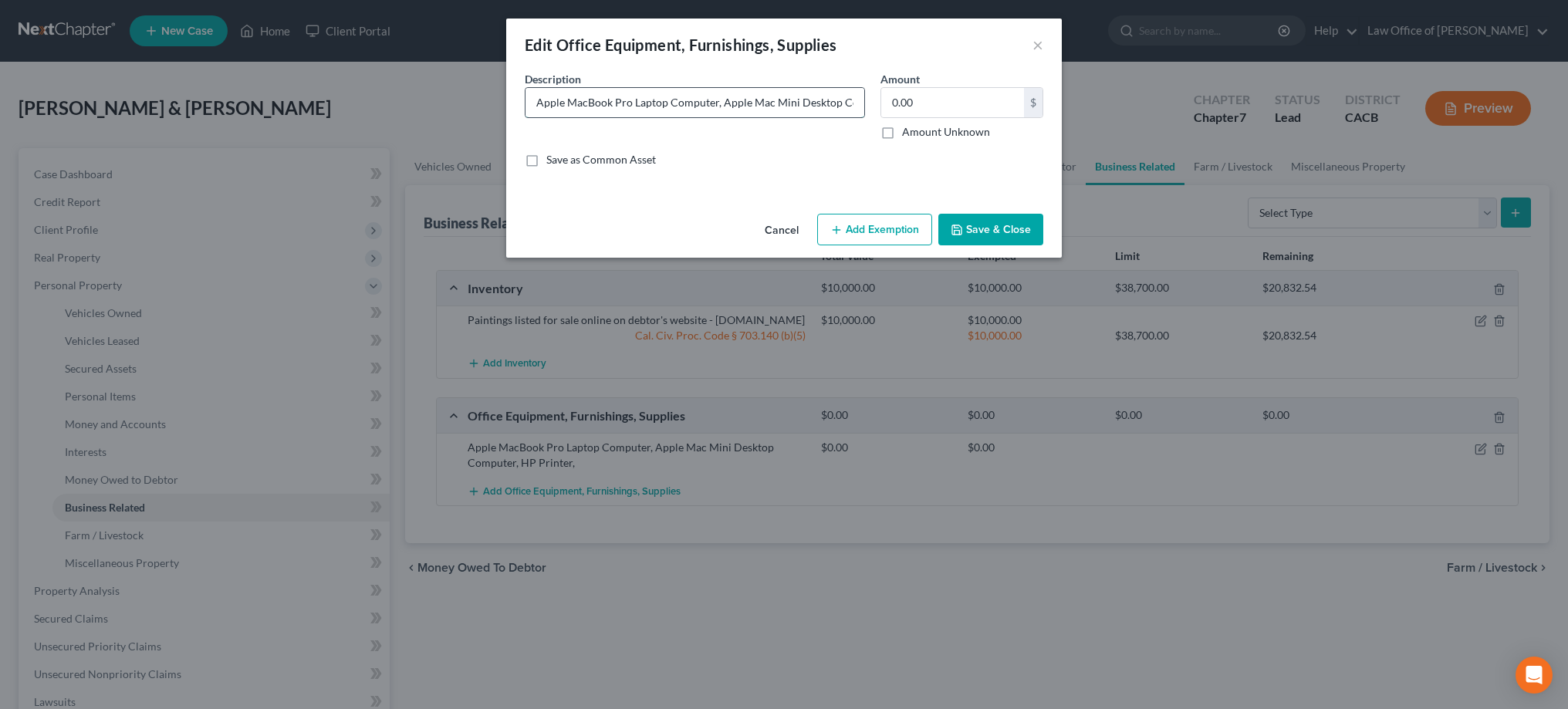
click at [635, 109] on input "Apple MacBook Pro Laptop Computer, Apple Mac Mini Desktop Computer, HP Printer," at bounding box center [695, 102] width 339 height 30
click at [637, 102] on input "Apple MacBook Pro Laptop Computer, Apple Mac Mini Desktop Computer, HP Printer," at bounding box center [695, 102] width 339 height 30
click at [768, 99] on input "Apple MacBook Pro Laptop Computer, Apple Mac Mini Desktop Computer, HP Printer,…" at bounding box center [695, 102] width 339 height 30
click at [822, 105] on input "Apple MacBook Pro Laptop Computer, Apple Mac Mini Desktop Computer, HP Printer,…" at bounding box center [695, 102] width 339 height 30
type input "Apple MacBook Pro Laptop Computer, Apple Mac Mini Desktop Computer, HP Printer,…"
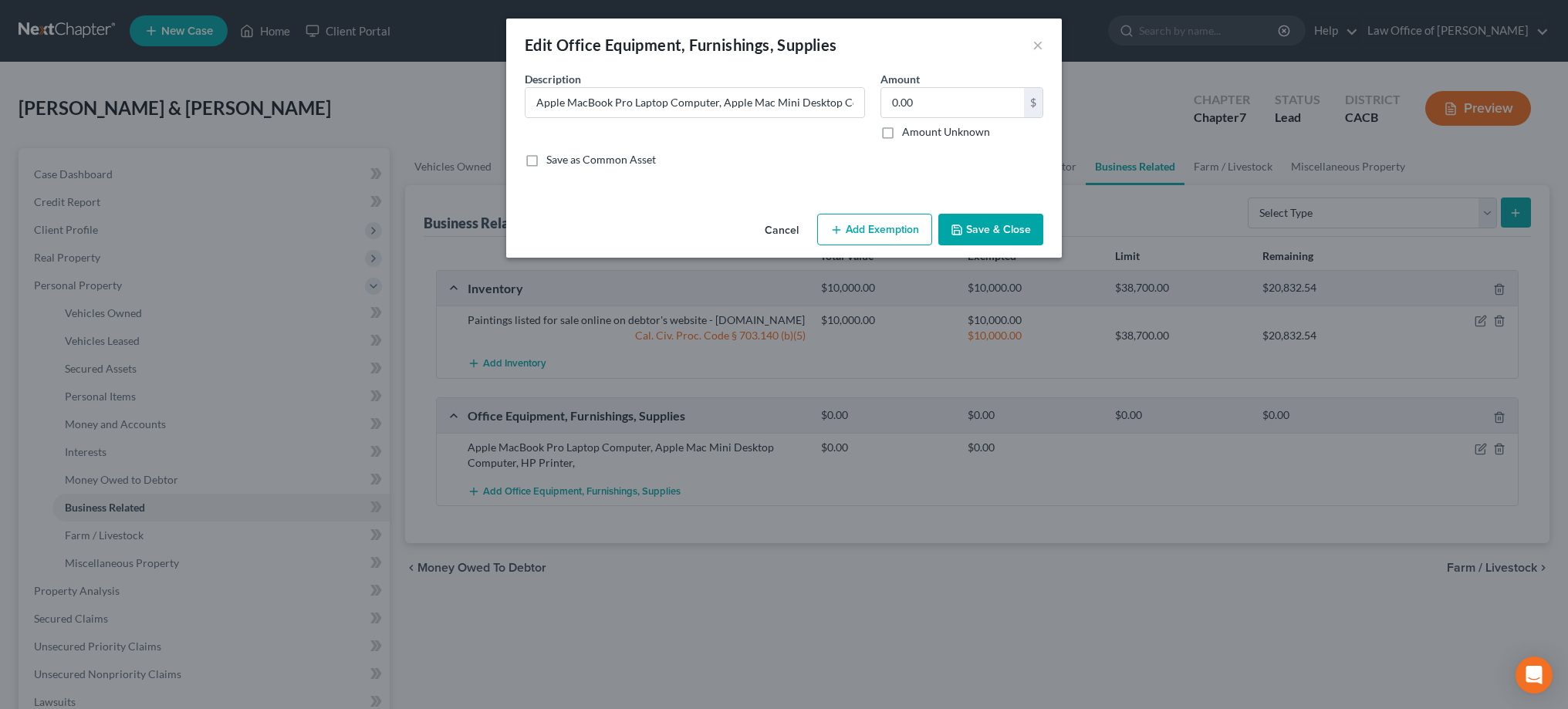
click at [987, 229] on button "Save & Close" at bounding box center [990, 229] width 105 height 32
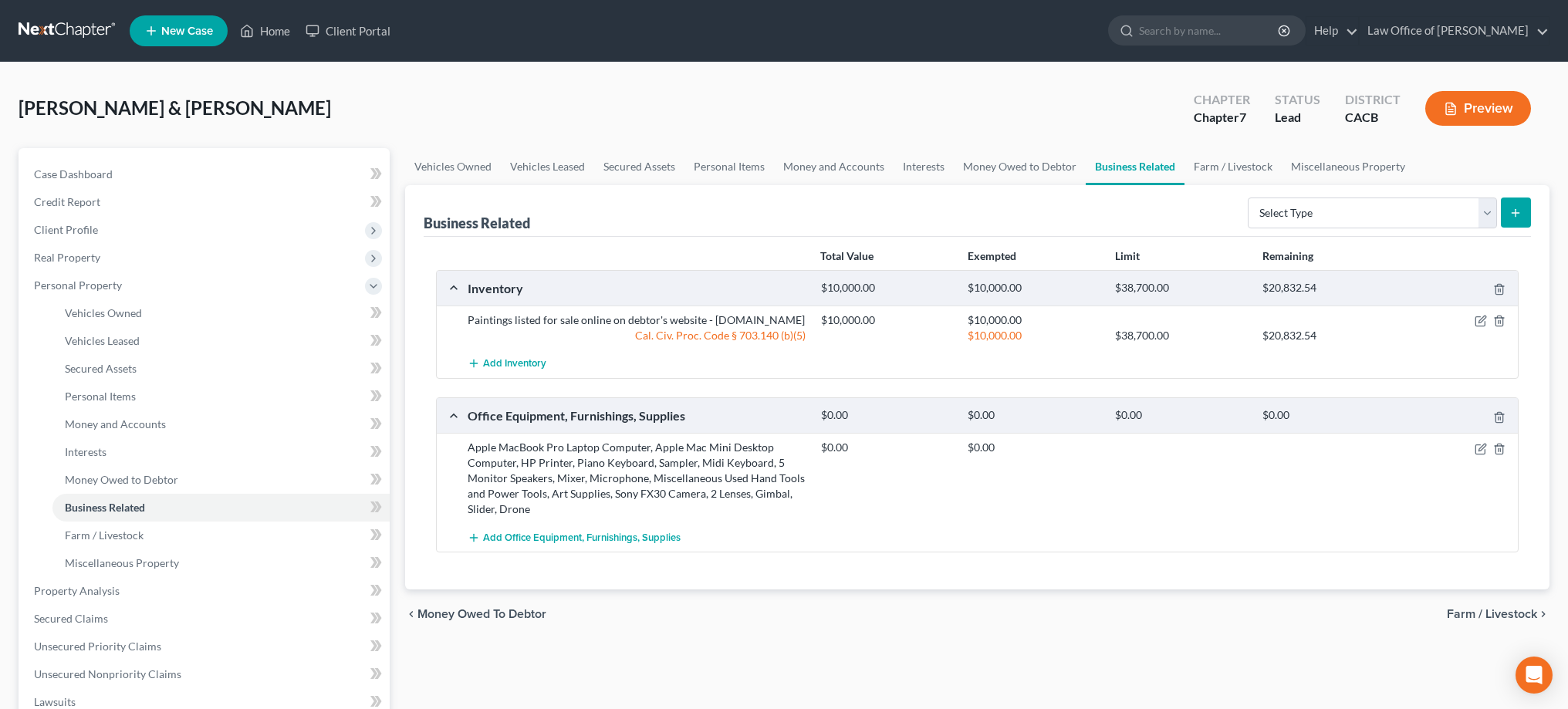
click at [1493, 105] on button "Preview" at bounding box center [1478, 108] width 106 height 34
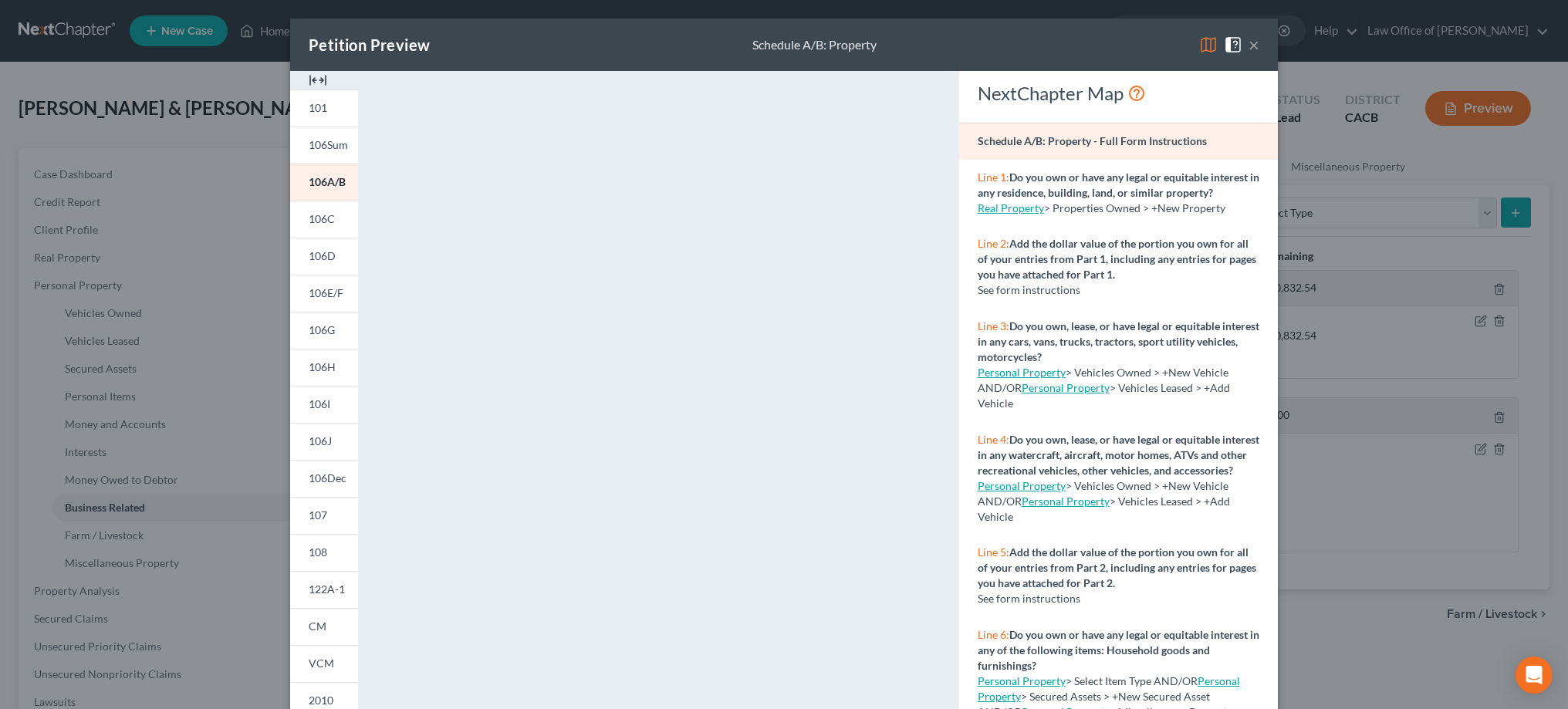
click at [1256, 49] on button "×" at bounding box center [1253, 44] width 10 height 18
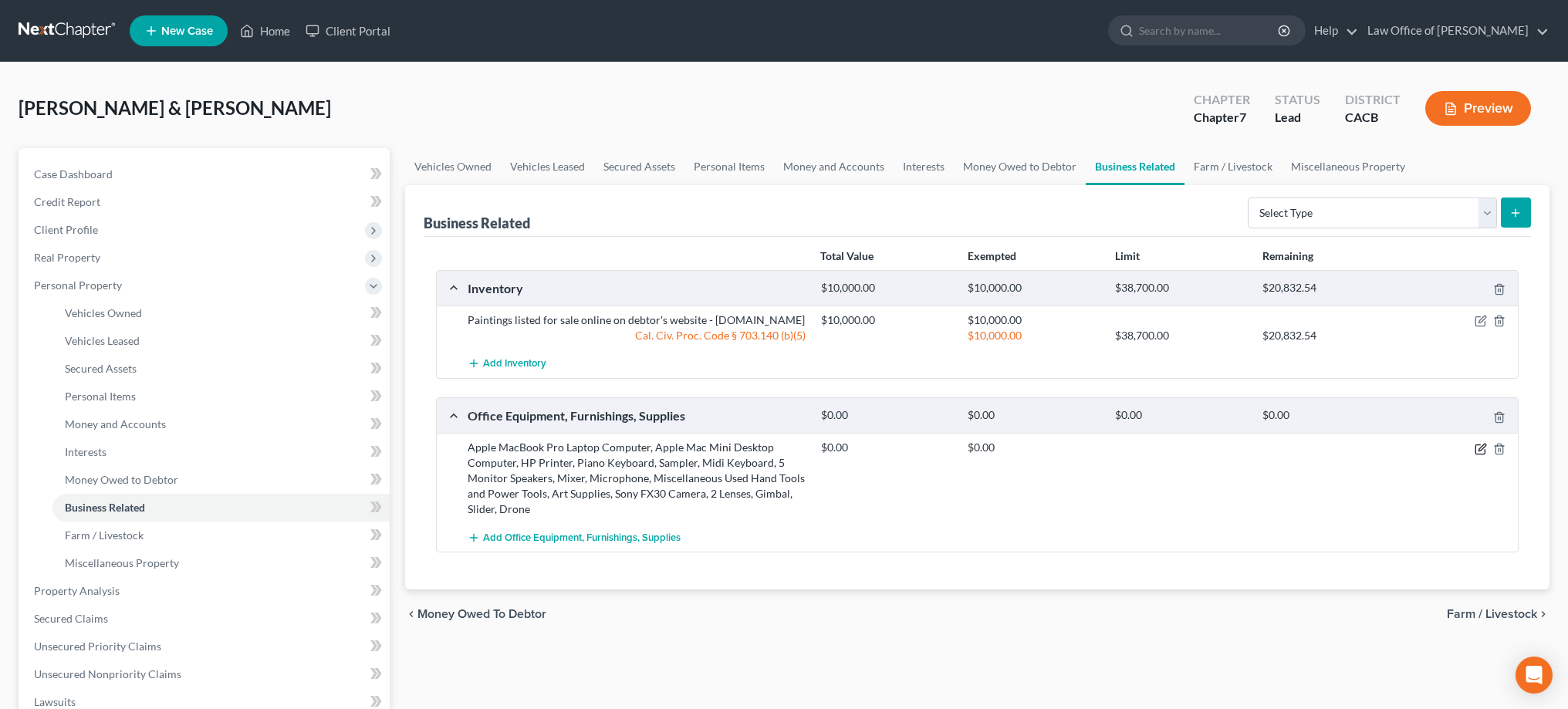
click at [1482, 455] on icon "button" at bounding box center [1480, 448] width 12 height 12
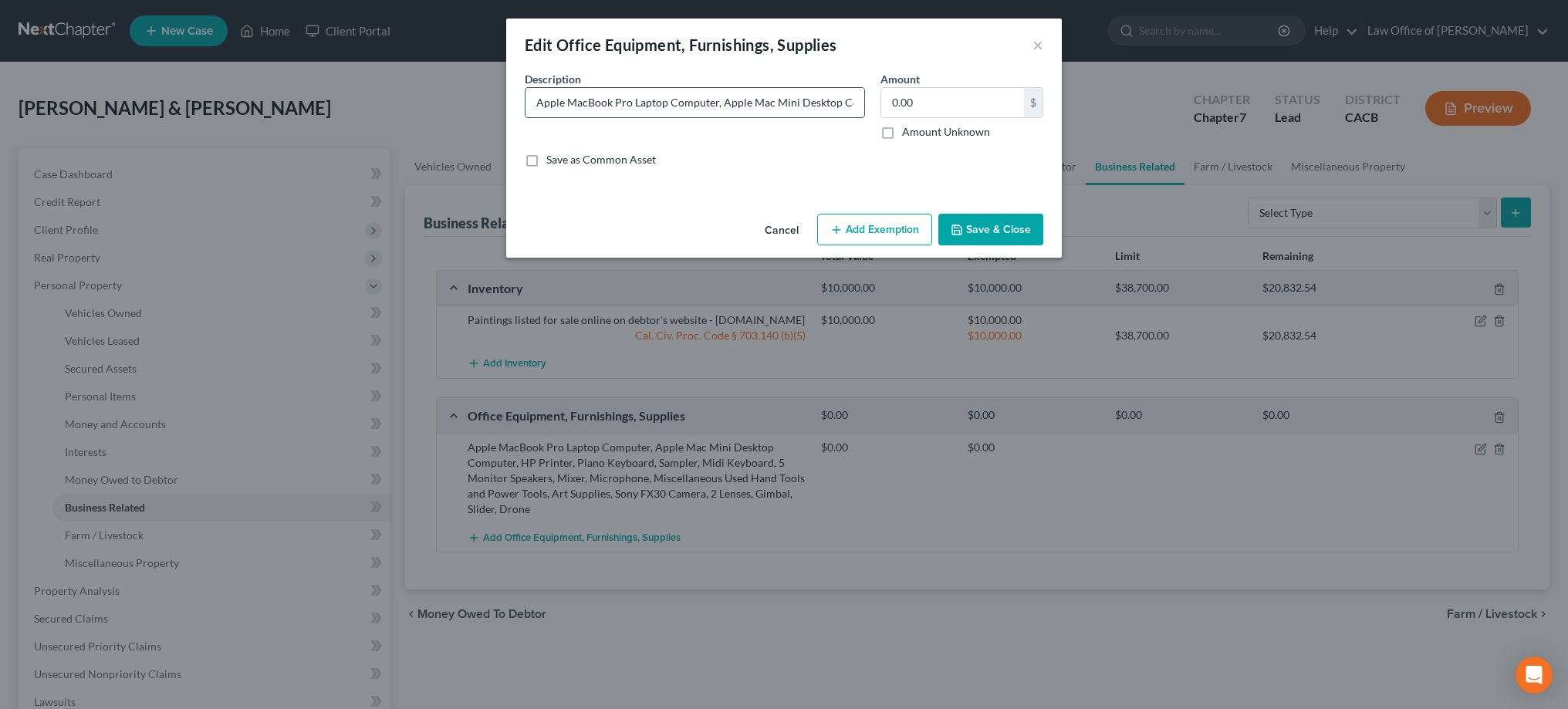
click at [539, 107] on input "Apple MacBook Pro Laptop Computer, Apple Mac Mini Desktop Computer, HP Printer,…" at bounding box center [695, 102] width 339 height 30
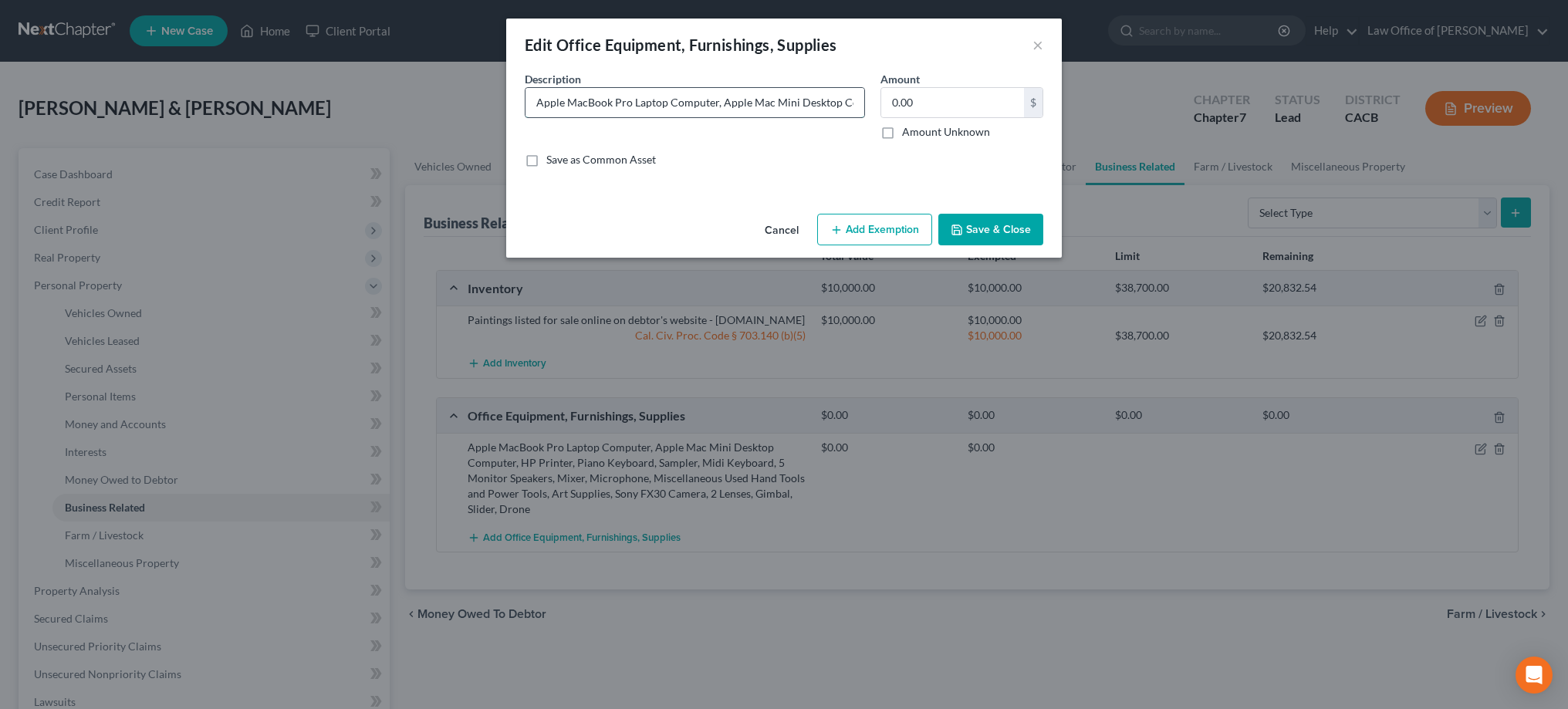
click at [718, 108] on input "Apple MacBook Pro Laptop Computer, Apple Mac Mini Desktop Computer, HP Printer,…" at bounding box center [695, 102] width 339 height 30
type input "Apple MacBook Pro Laptop Computer, Apple Mac Mini Desktop Computer, HP Printer,…"
click at [999, 226] on button "Save & Close" at bounding box center [990, 229] width 105 height 32
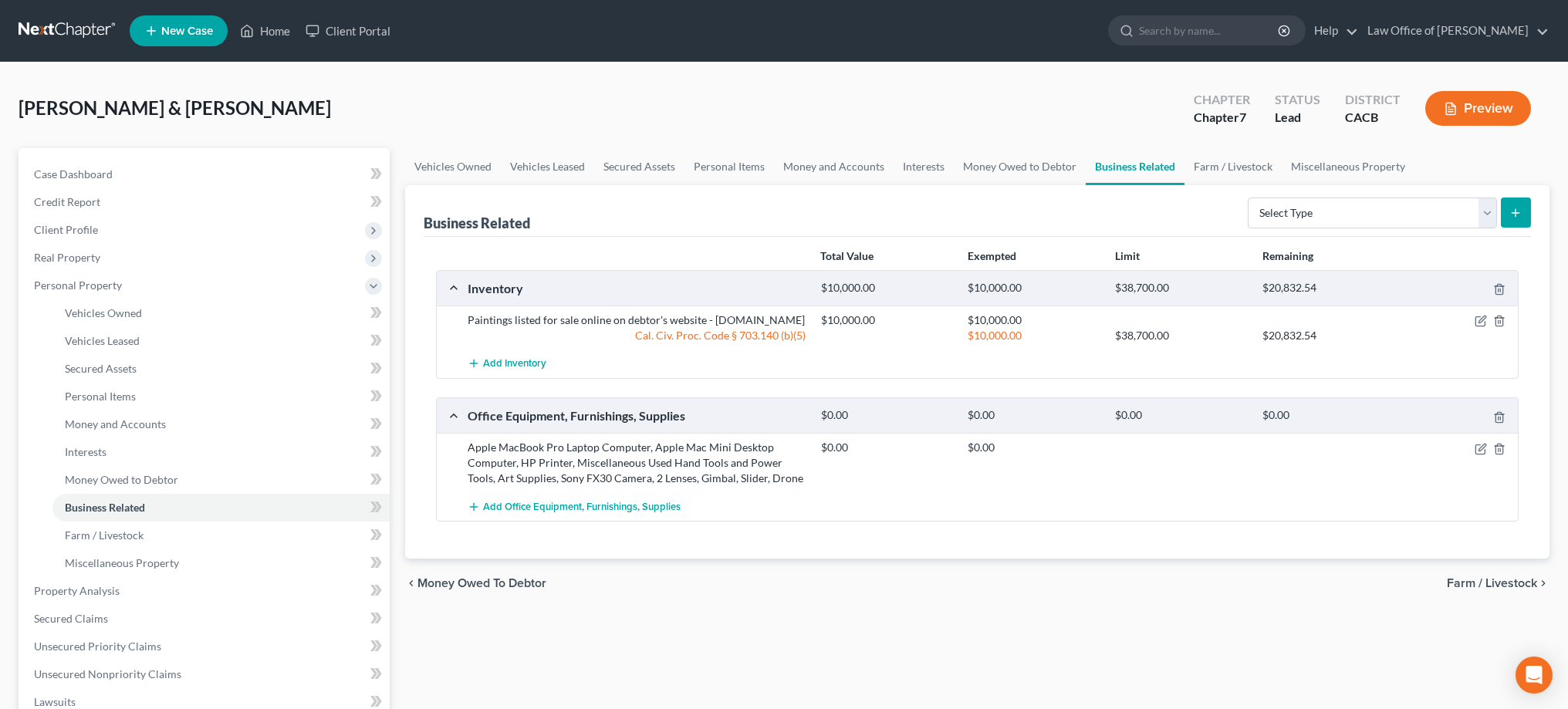
click at [1519, 213] on icon "submit" at bounding box center [1515, 212] width 12 height 12
select select "office_equipment"
click at [1516, 207] on icon "submit" at bounding box center [1515, 212] width 12 height 12
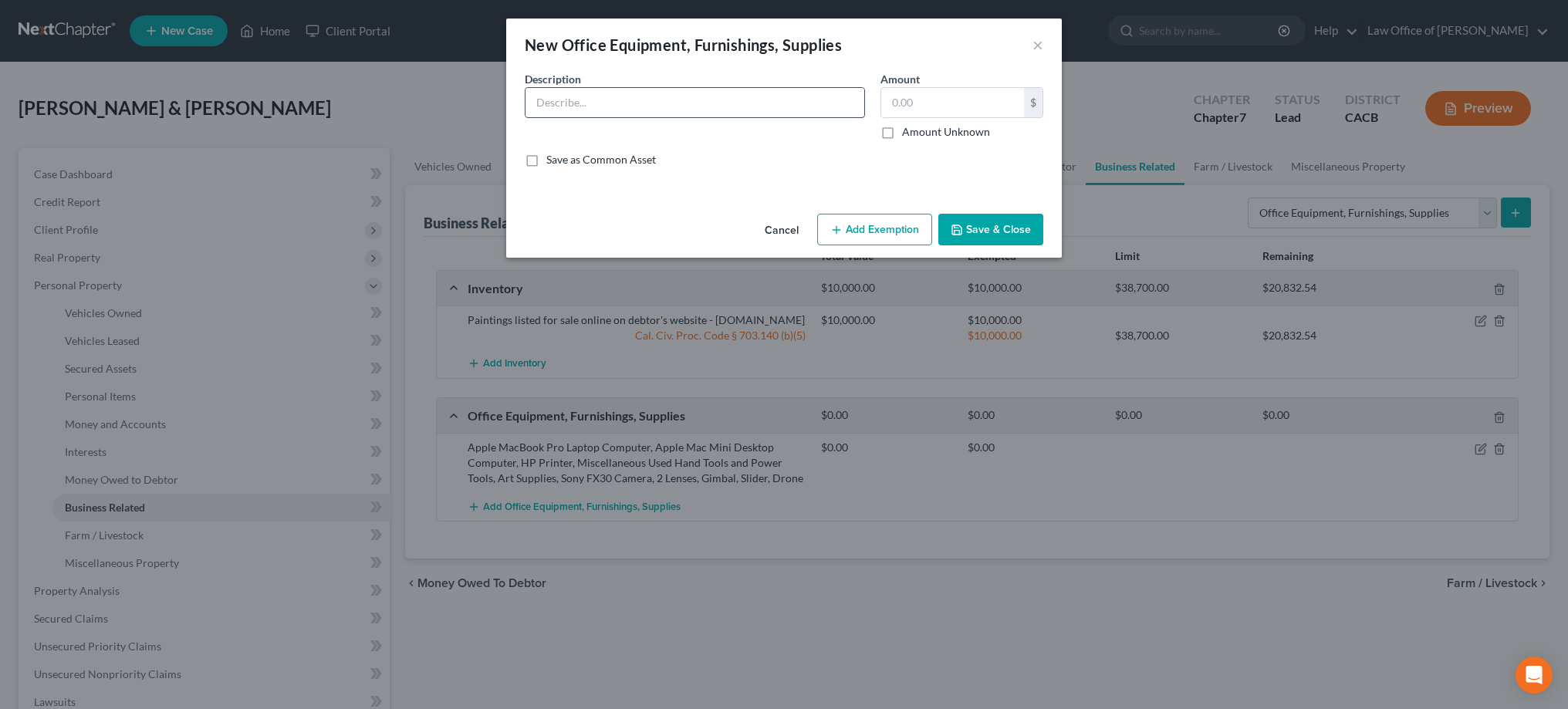
paste input "Piano Keyboard, Sampler, Midi Keyboard, 5 Monitor Speakers, Mixer, Microphone,"
click at [796, 102] on input "Piano Keyboard, Sampler, Midi Keyboard, 5 Monitor Speakers, Mixer, Microphone" at bounding box center [695, 102] width 339 height 30
type input "Piano Keyboard, Sampler, Midi Keyboard, 5 Monitor Speakers, Mixer, and Micropho…"
click at [1001, 223] on button "Save & Close" at bounding box center [990, 229] width 105 height 32
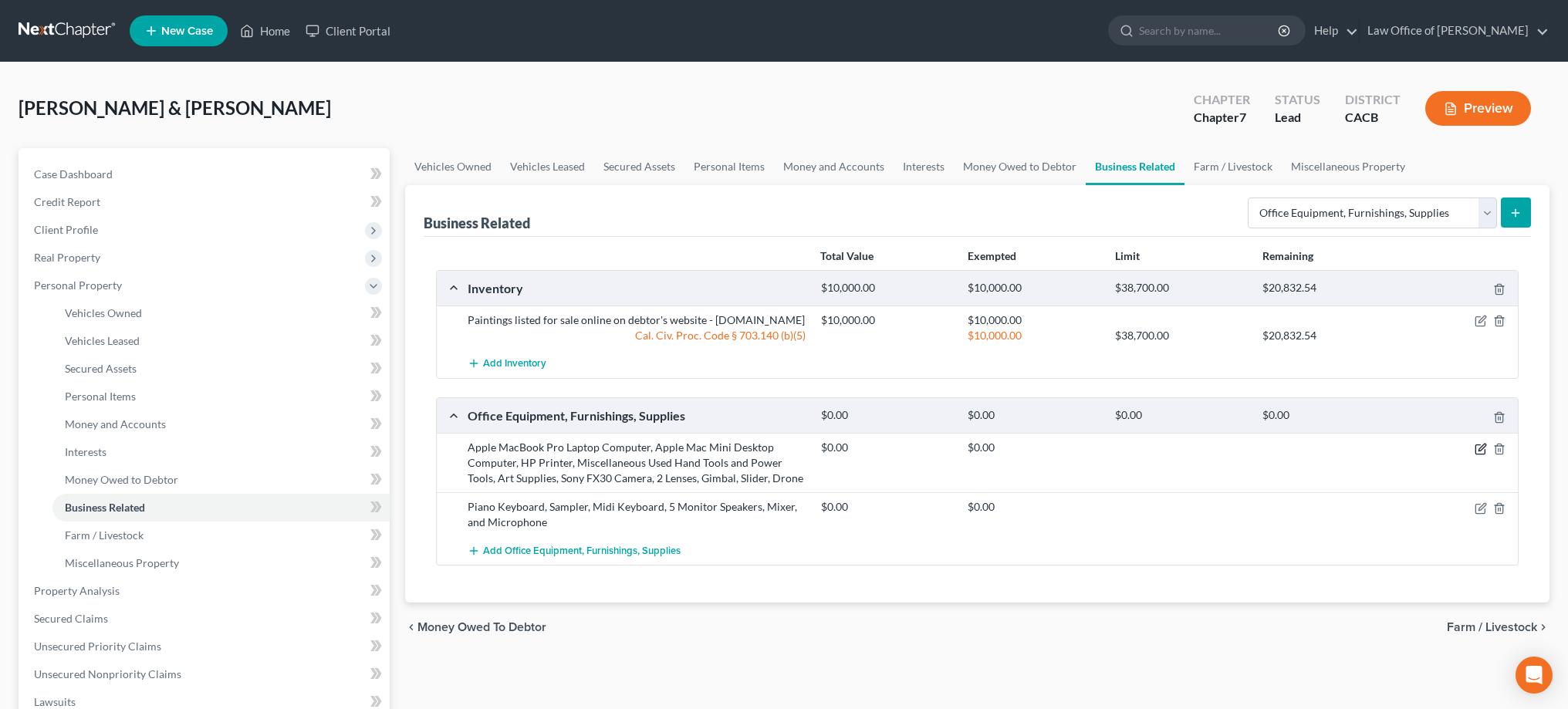
click at [1479, 450] on icon "button" at bounding box center [1481, 446] width 7 height 7
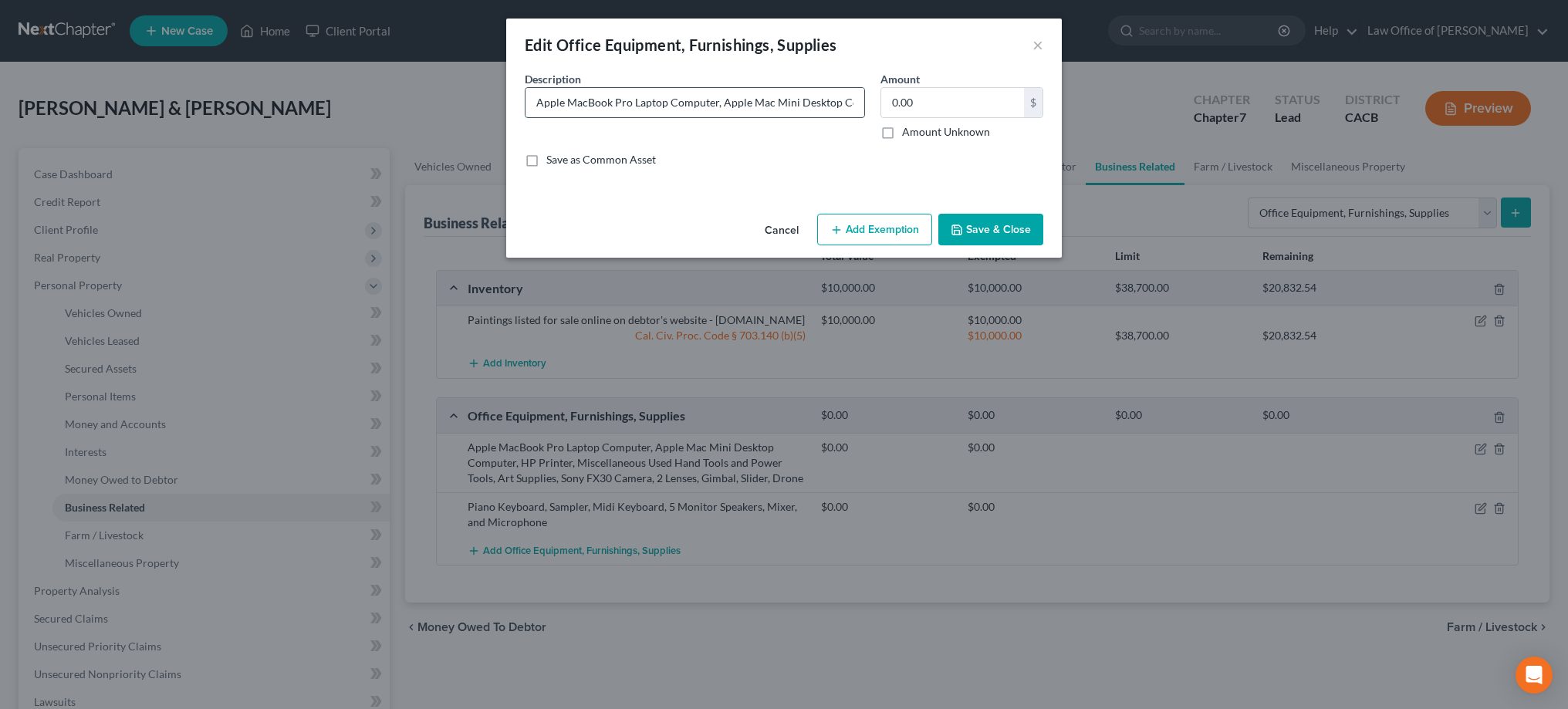
click at [799, 108] on input "Apple MacBook Pro Laptop Computer, Apple Mac Mini Desktop Computer, HP Printer,…" at bounding box center [695, 102] width 339 height 30
type input "Apple MacBook Pro Laptop Computer, Apple Mac Mini Desktop Computer, HP Printer,…"
click at [965, 225] on button "Save & Close" at bounding box center [990, 229] width 105 height 32
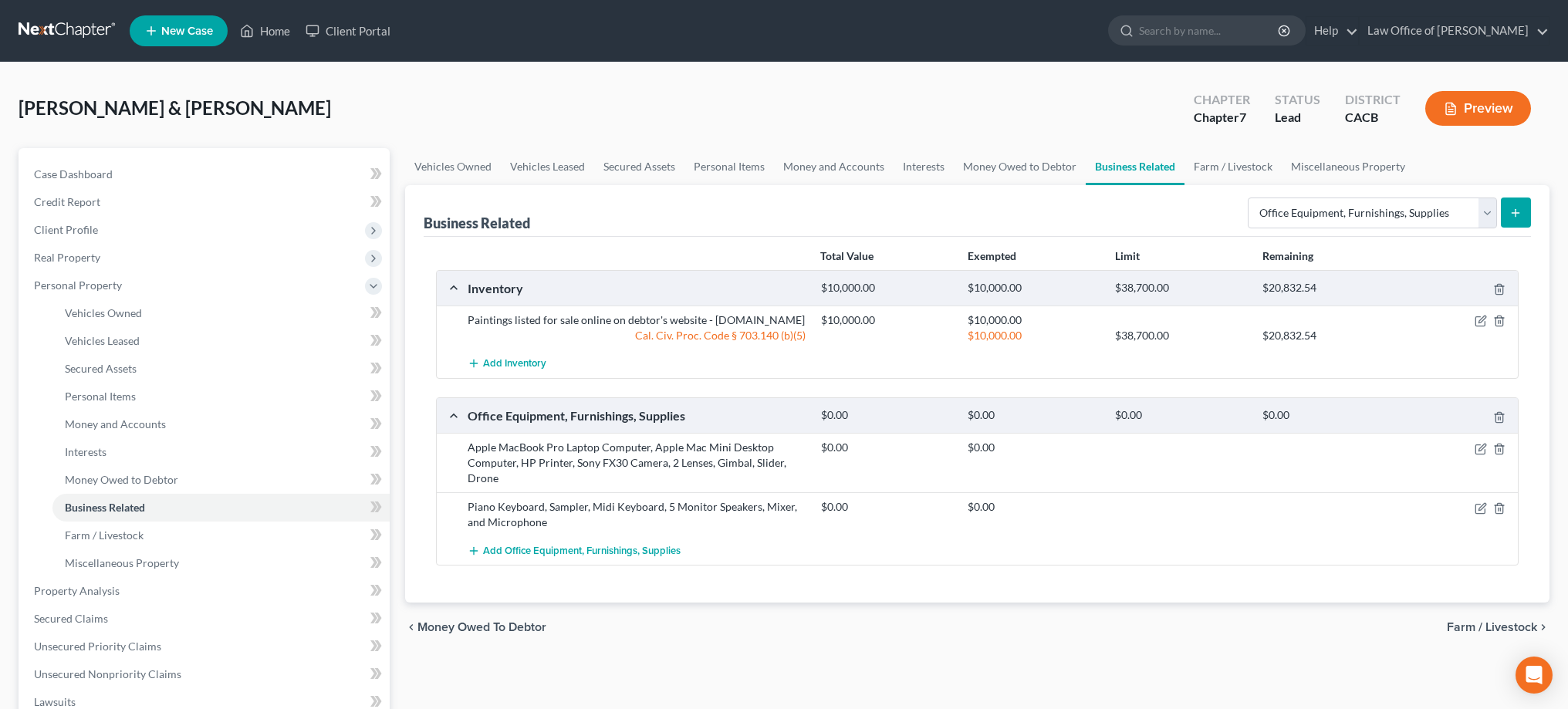
click at [1509, 211] on button "submit" at bounding box center [1516, 212] width 30 height 30
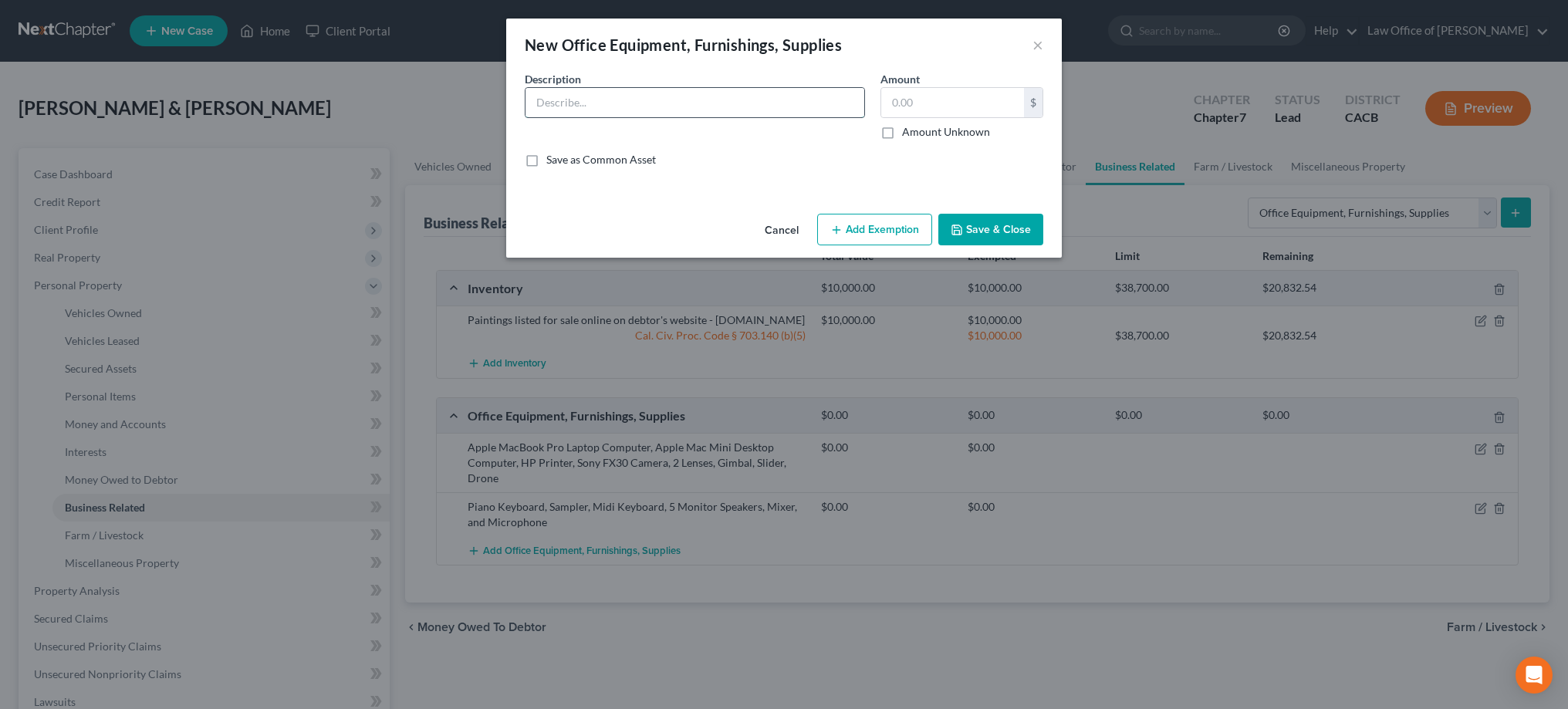
click at [768, 99] on input "text" at bounding box center [695, 102] width 339 height 30
paste input "Miscellaneous Used Hand Tools and Power Tools, Art Supplies,"
click at [706, 104] on input "Miscellaneous Used Hand Tools and Power Tools, Art Supplies," at bounding box center [695, 102] width 339 height 30
type input "Miscellaneous Used Hand Tools, Power Tools, and Art Supplies"
click at [970, 226] on button "Save & Close" at bounding box center [990, 229] width 105 height 32
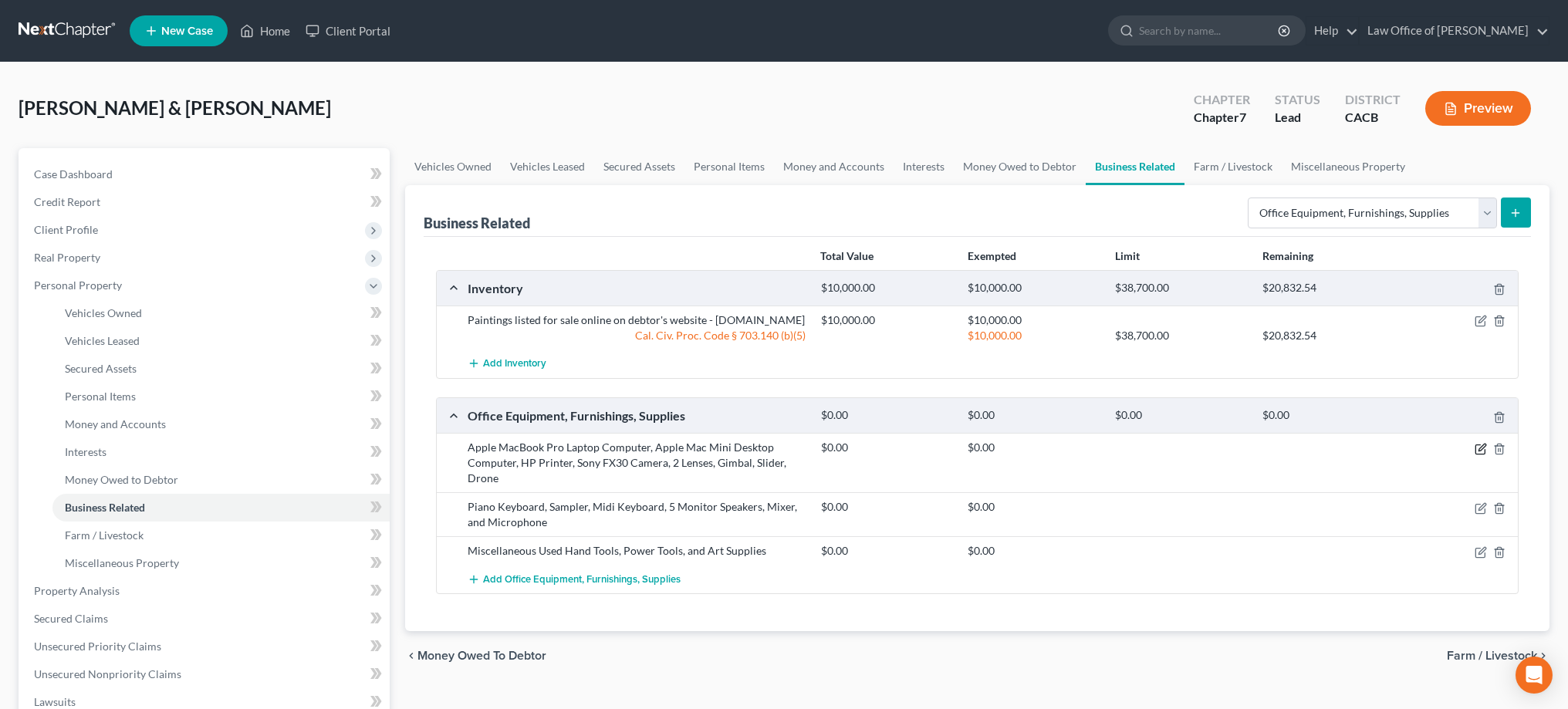
click at [1479, 450] on icon "button" at bounding box center [1481, 446] width 7 height 7
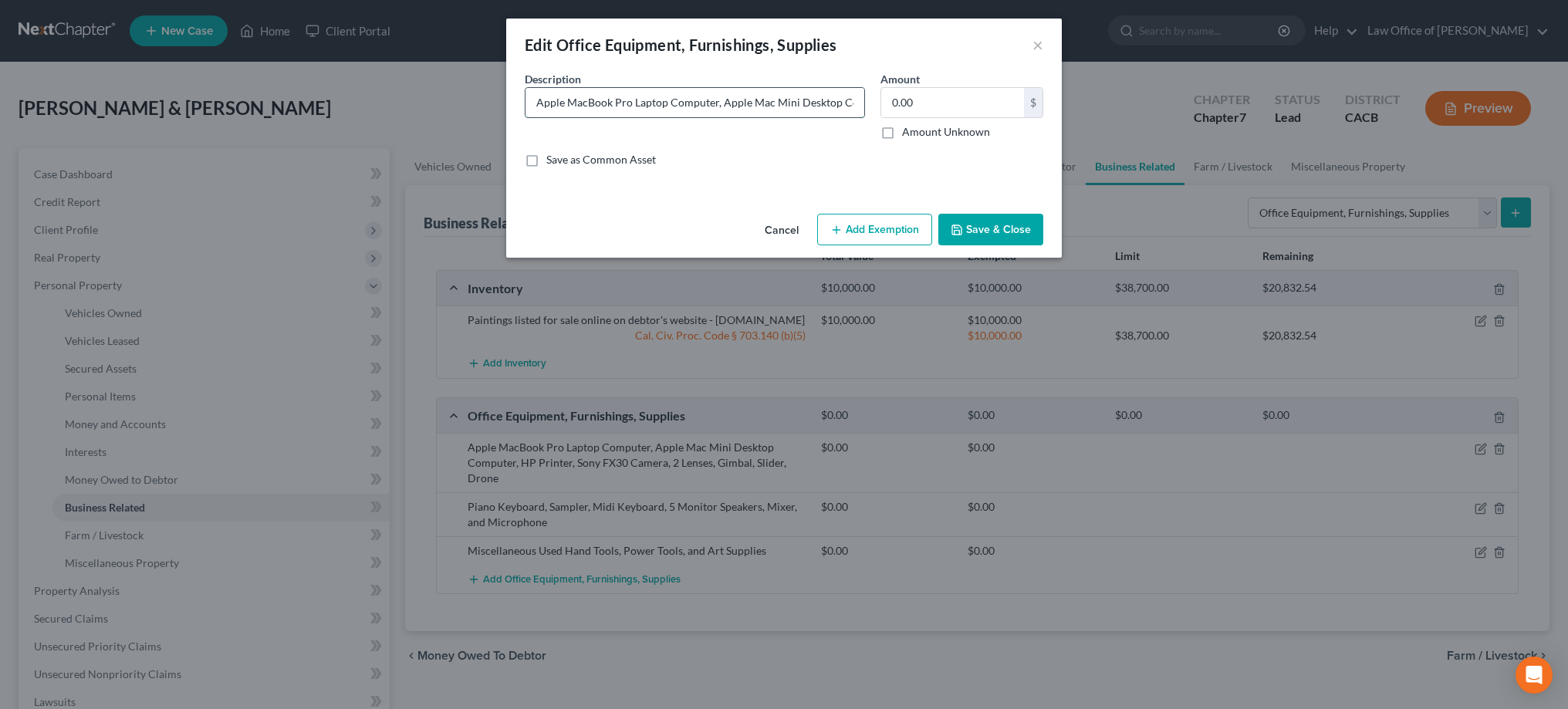
click at [762, 102] on input "Apple MacBook Pro Laptop Computer, Apple Mac Mini Desktop Computer, HP Printer,…" at bounding box center [695, 102] width 339 height 30
type input "Apple MacBook Pro Laptop Computer, Apple Mac Mini Desktop Computer, and HP Prin…"
click at [999, 231] on button "Save & Close" at bounding box center [990, 229] width 105 height 32
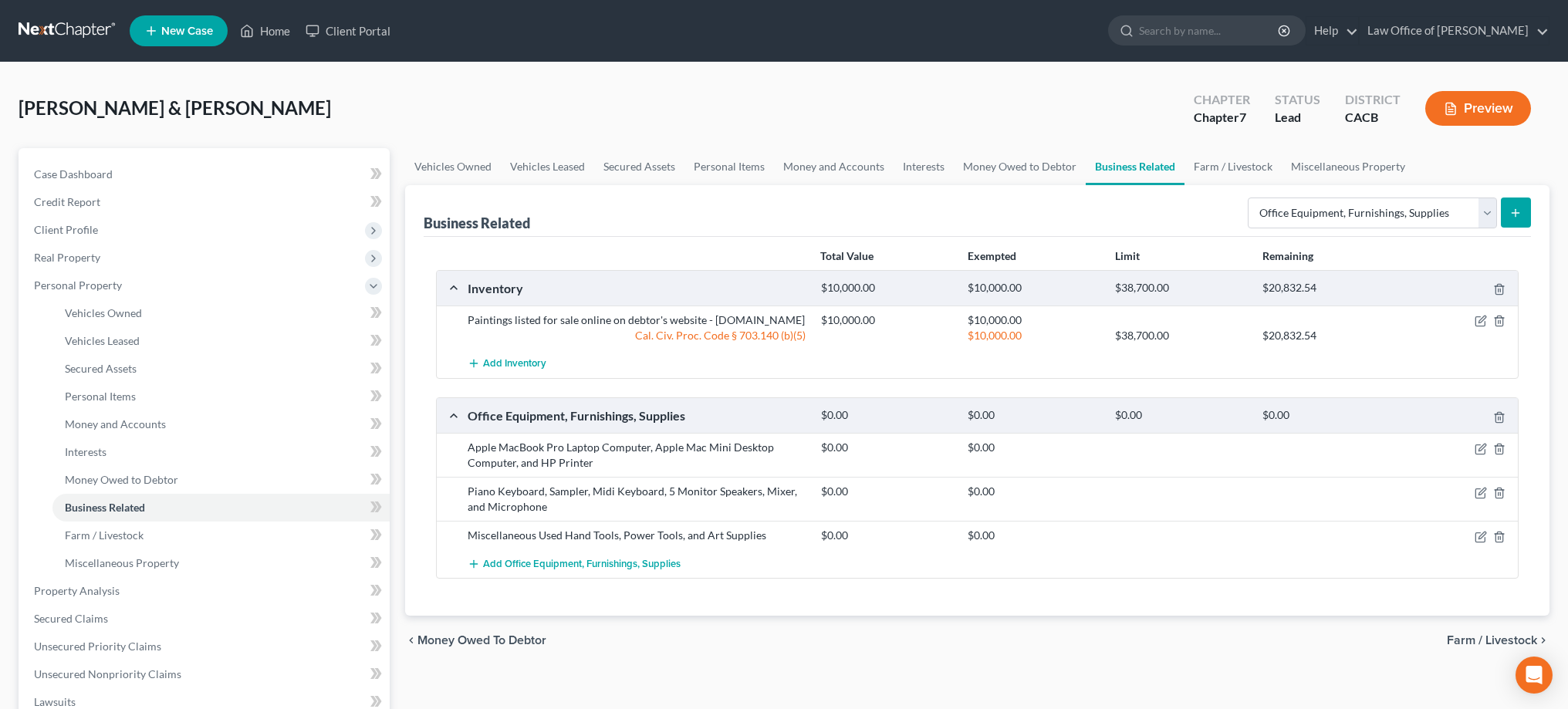
click at [1516, 207] on icon "submit" at bounding box center [1515, 212] width 12 height 12
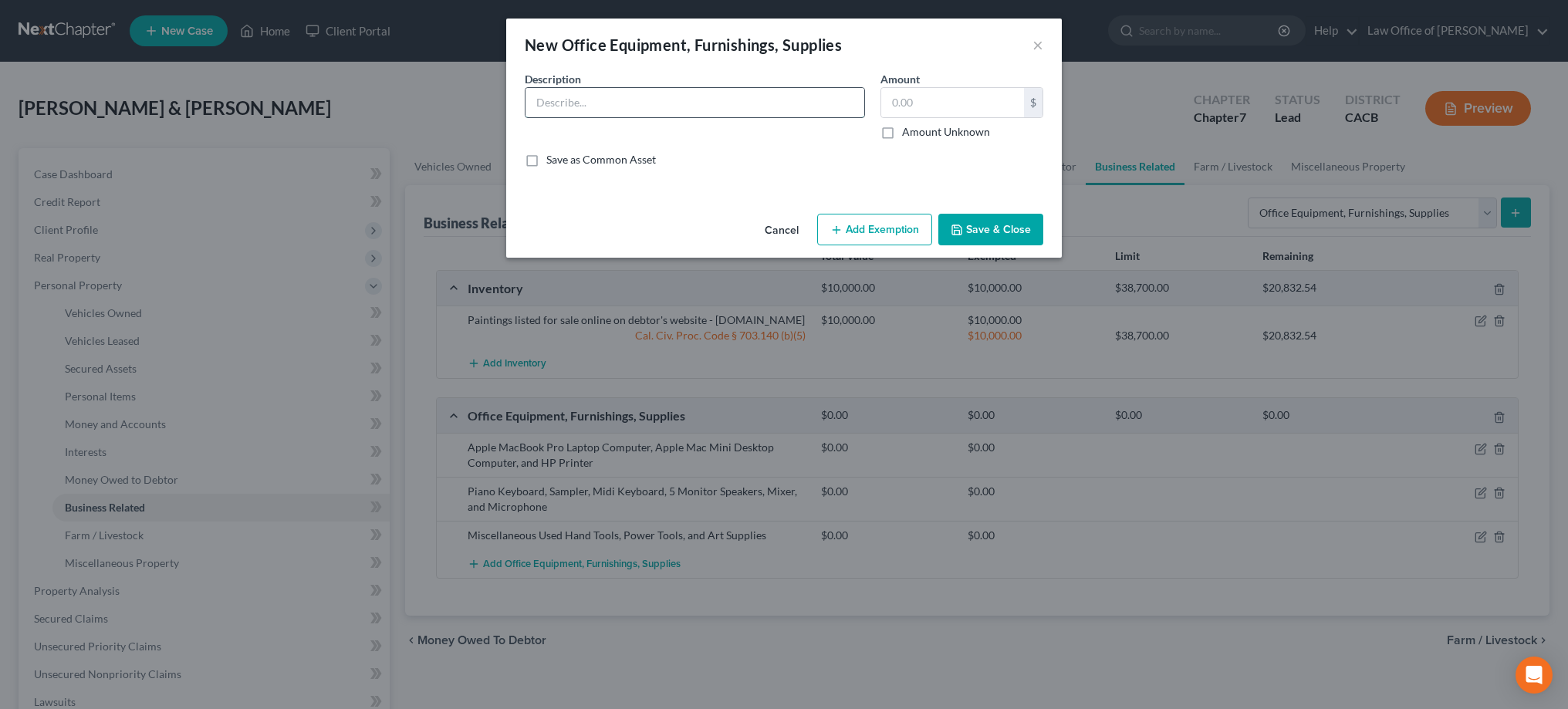
click at [718, 108] on input "text" at bounding box center [695, 102] width 339 height 30
paste input ", Sony FX30 Camera, 2 Lenses, Gimbal, Slider, Drone"
click at [550, 99] on input ", Sony FX30 Camera, 2 Lenses, Gimbal, Slider, Drone" at bounding box center [695, 102] width 339 height 30
click at [751, 104] on input ", Sony FX30 Camera, 2 Lenses, Gimbal, Slider, Drone" at bounding box center [695, 102] width 339 height 30
click at [551, 99] on input ", Sony FX30 Camera, 2 Lenses, Gimbal, Slider, and Drone" at bounding box center [695, 102] width 339 height 30
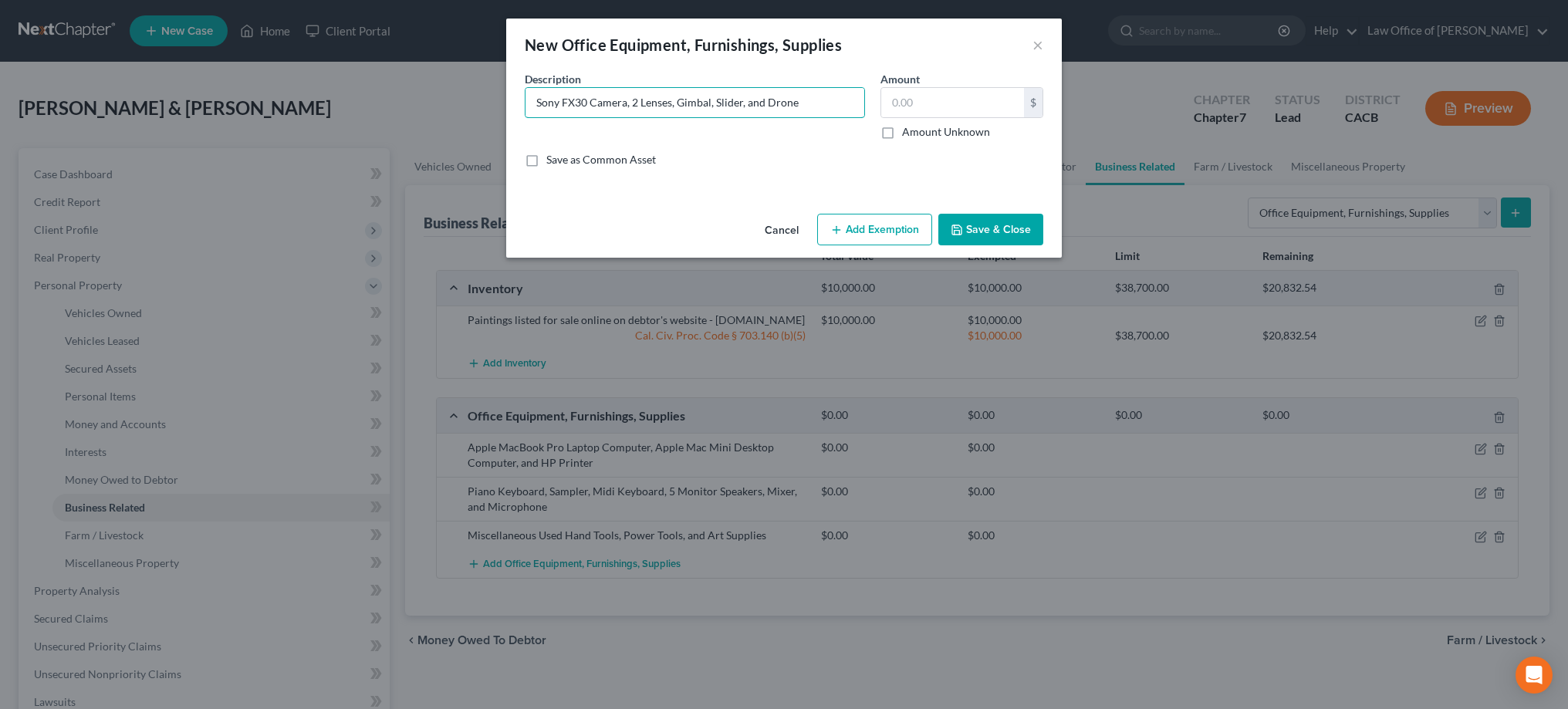
type input "Sony FX30 Camera, 2 Lenses, Gimbal, Slider, and Drone"
click at [1002, 226] on button "Save & Close" at bounding box center [990, 229] width 105 height 32
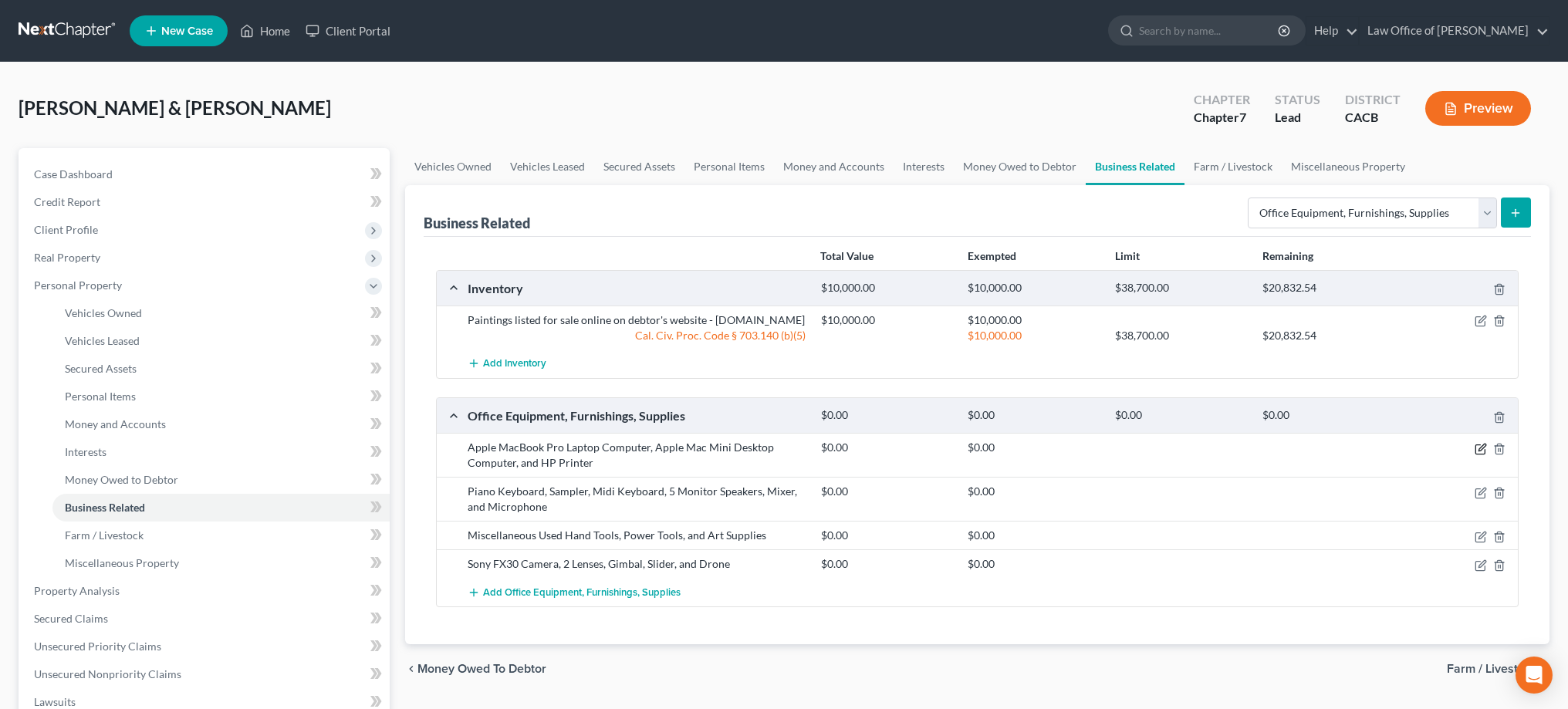
click at [1478, 455] on icon "button" at bounding box center [1480, 448] width 12 height 12
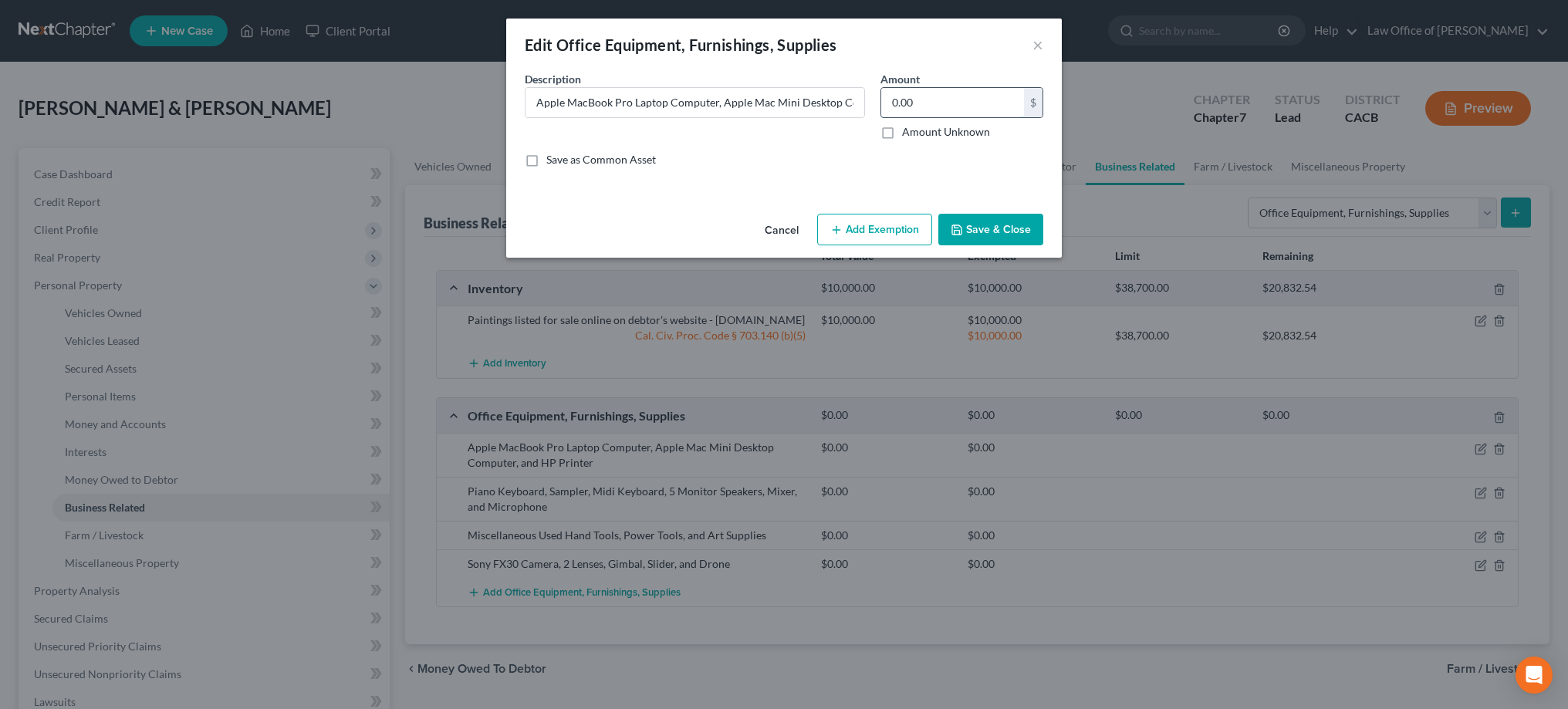
click at [942, 102] on input "0.00" at bounding box center [952, 102] width 143 height 30
type input "5,000"
click at [899, 231] on button "Add Exemption" at bounding box center [874, 229] width 115 height 32
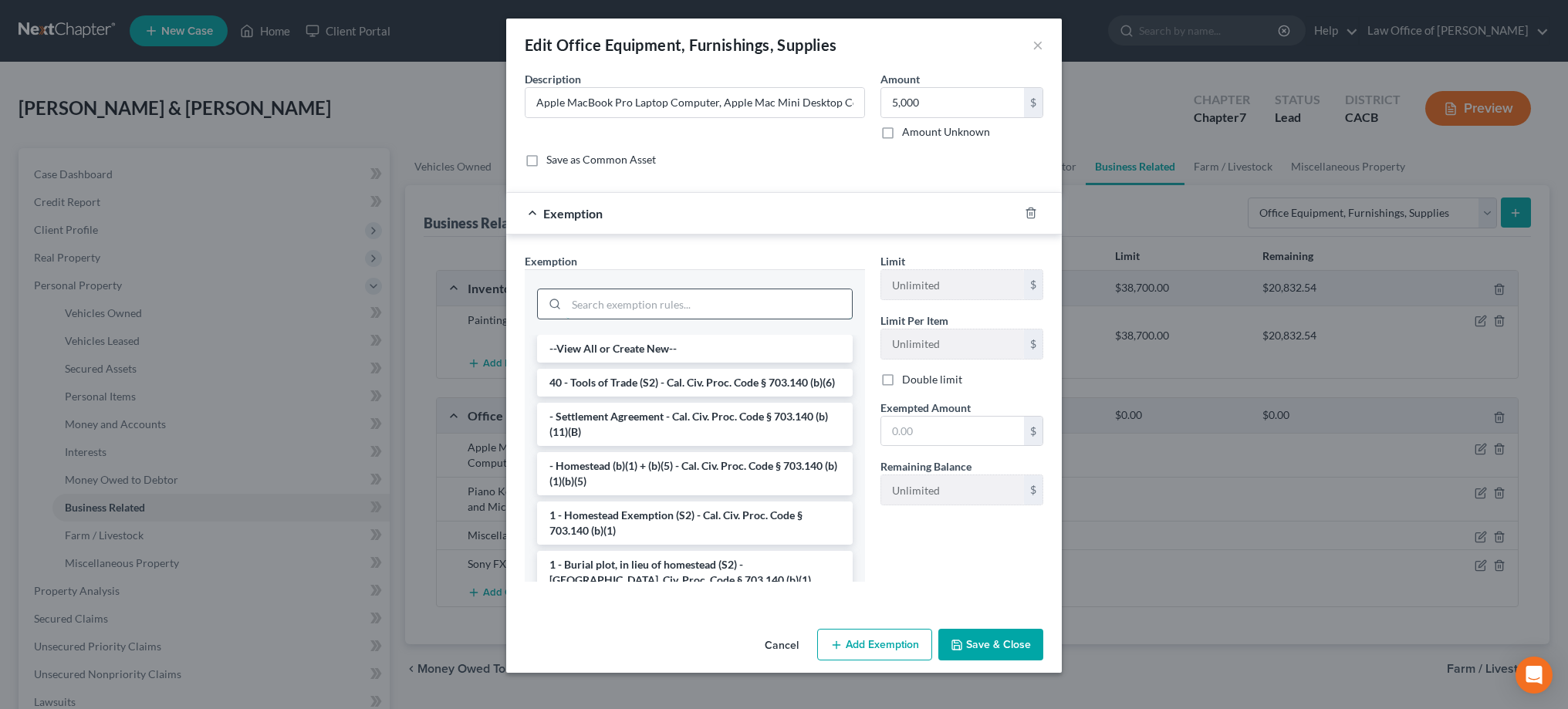
click at [808, 297] on input "search" at bounding box center [709, 304] width 286 height 30
click at [780, 379] on li "40 - Tools of Trade (S2) - Cal. Civ. Proc. Code § 703.140 (b)(6)" at bounding box center [694, 382] width 315 height 28
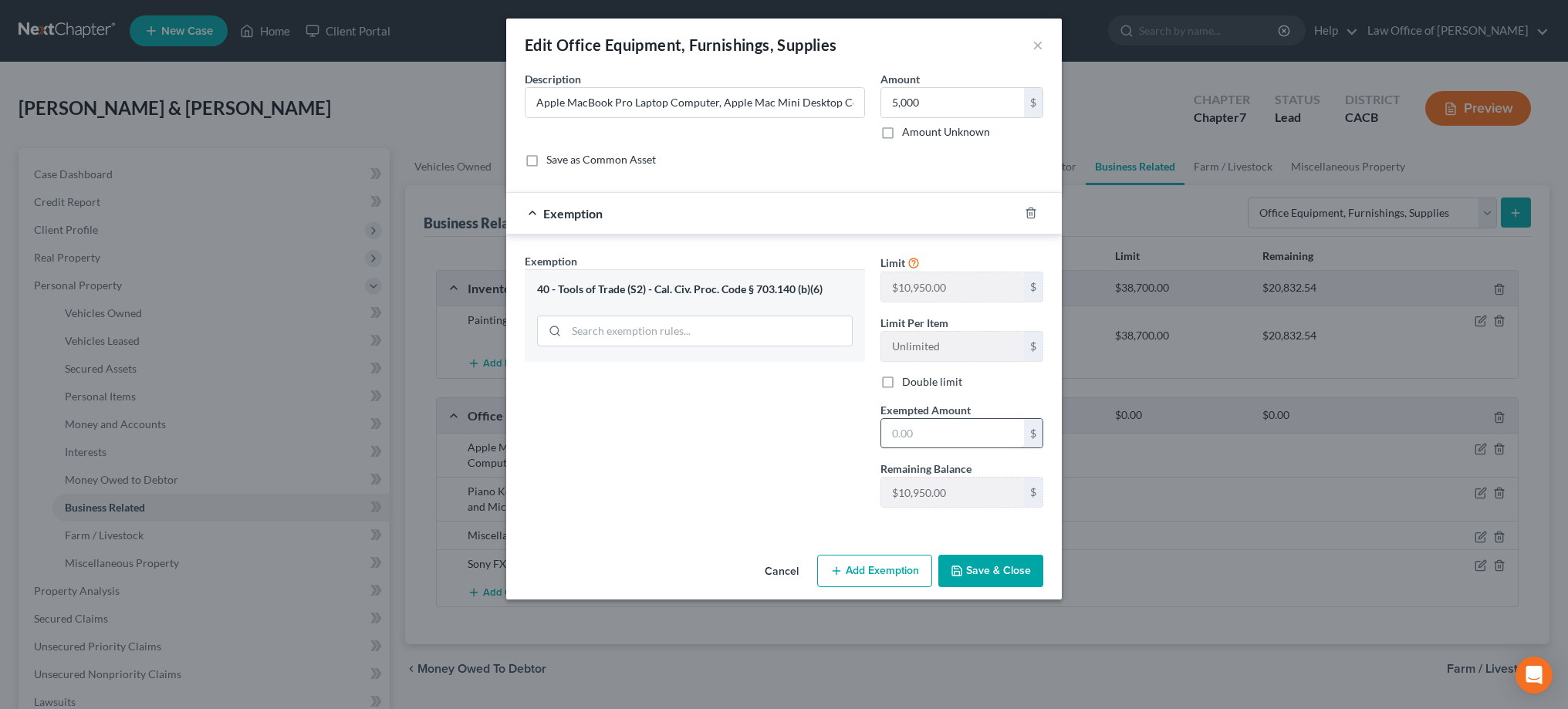
click at [908, 434] on input "text" at bounding box center [952, 433] width 143 height 30
type input "5,000"
click at [990, 569] on button "Save & Close" at bounding box center [990, 571] width 105 height 32
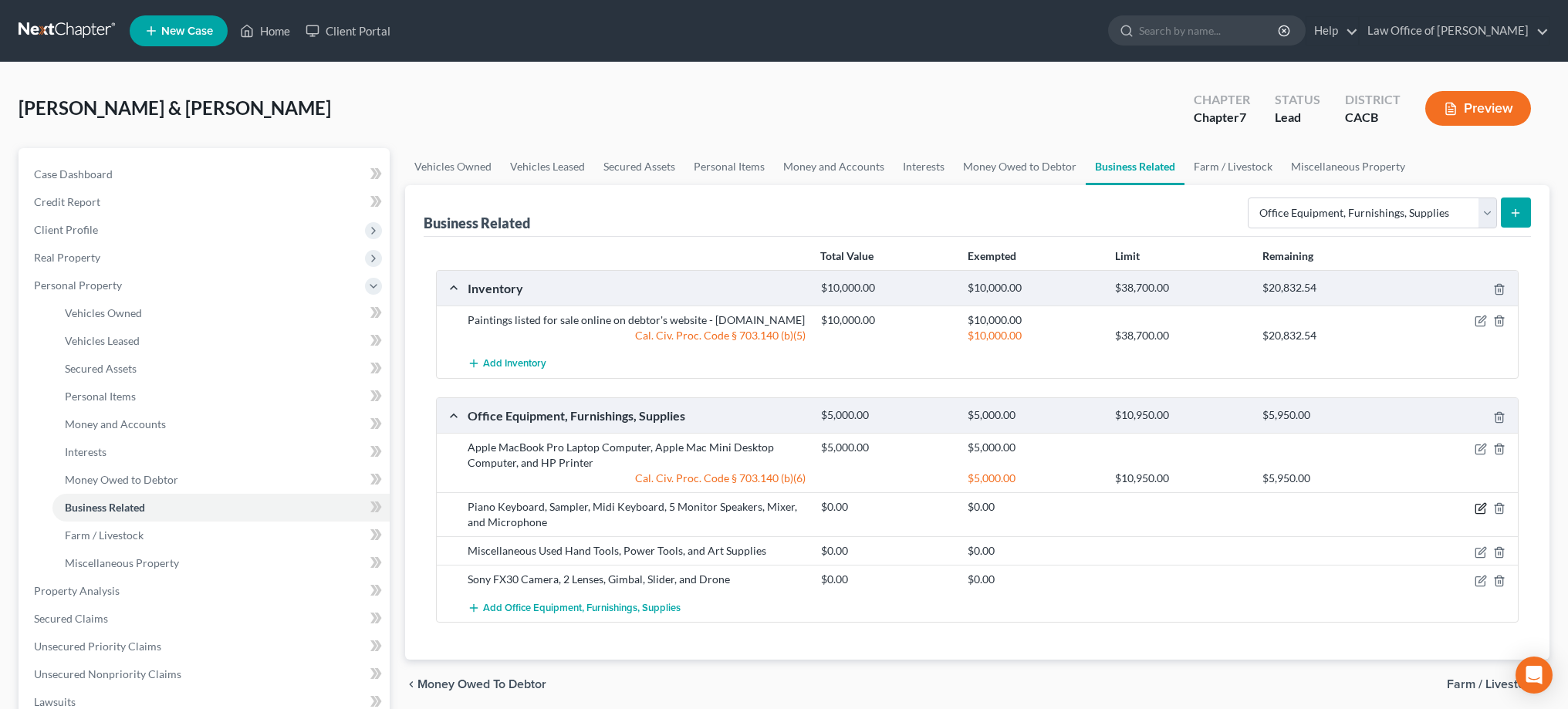
click at [1477, 515] on icon "button" at bounding box center [1480, 508] width 12 height 12
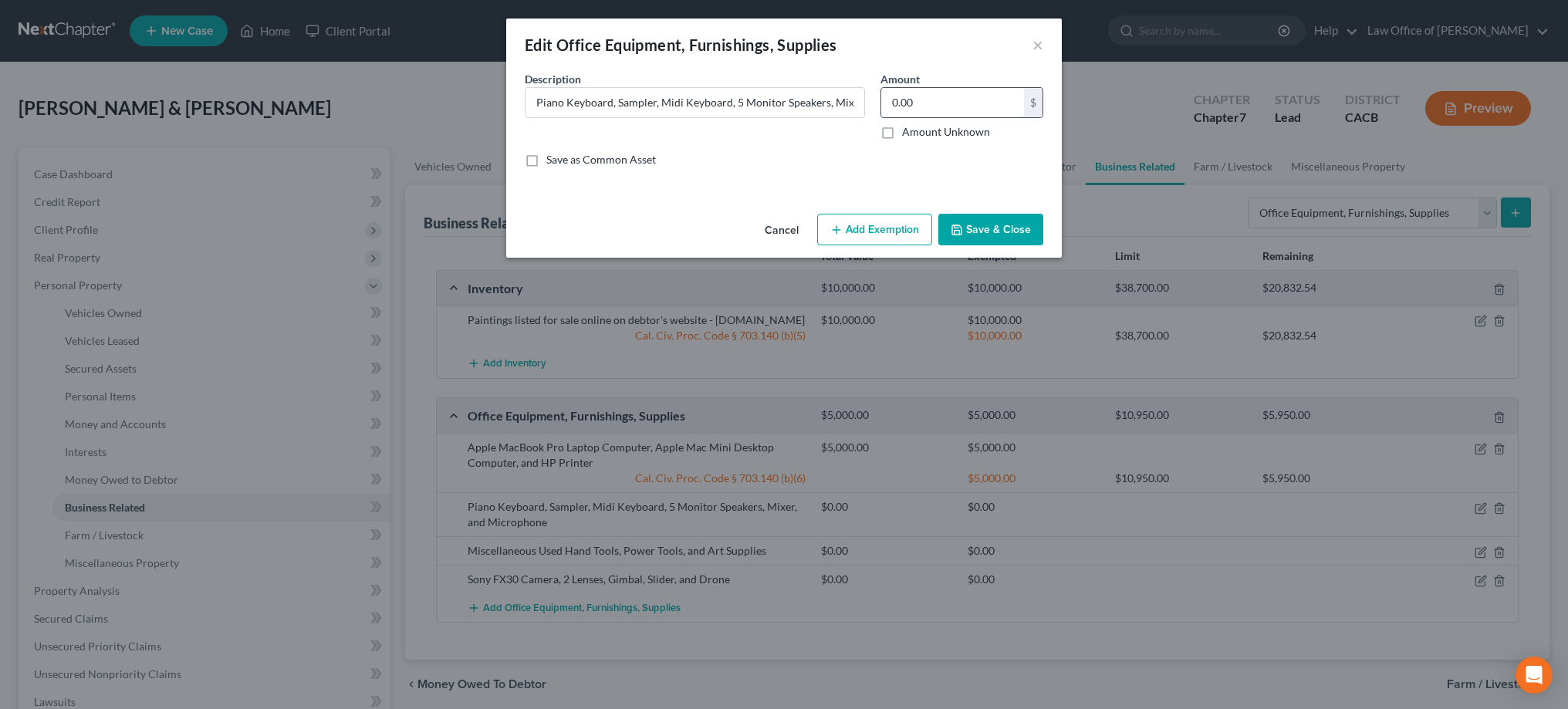
click at [918, 104] on input "0.00" at bounding box center [952, 102] width 143 height 30
type input "4,000"
click at [877, 223] on button "Add Exemption" at bounding box center [874, 229] width 115 height 32
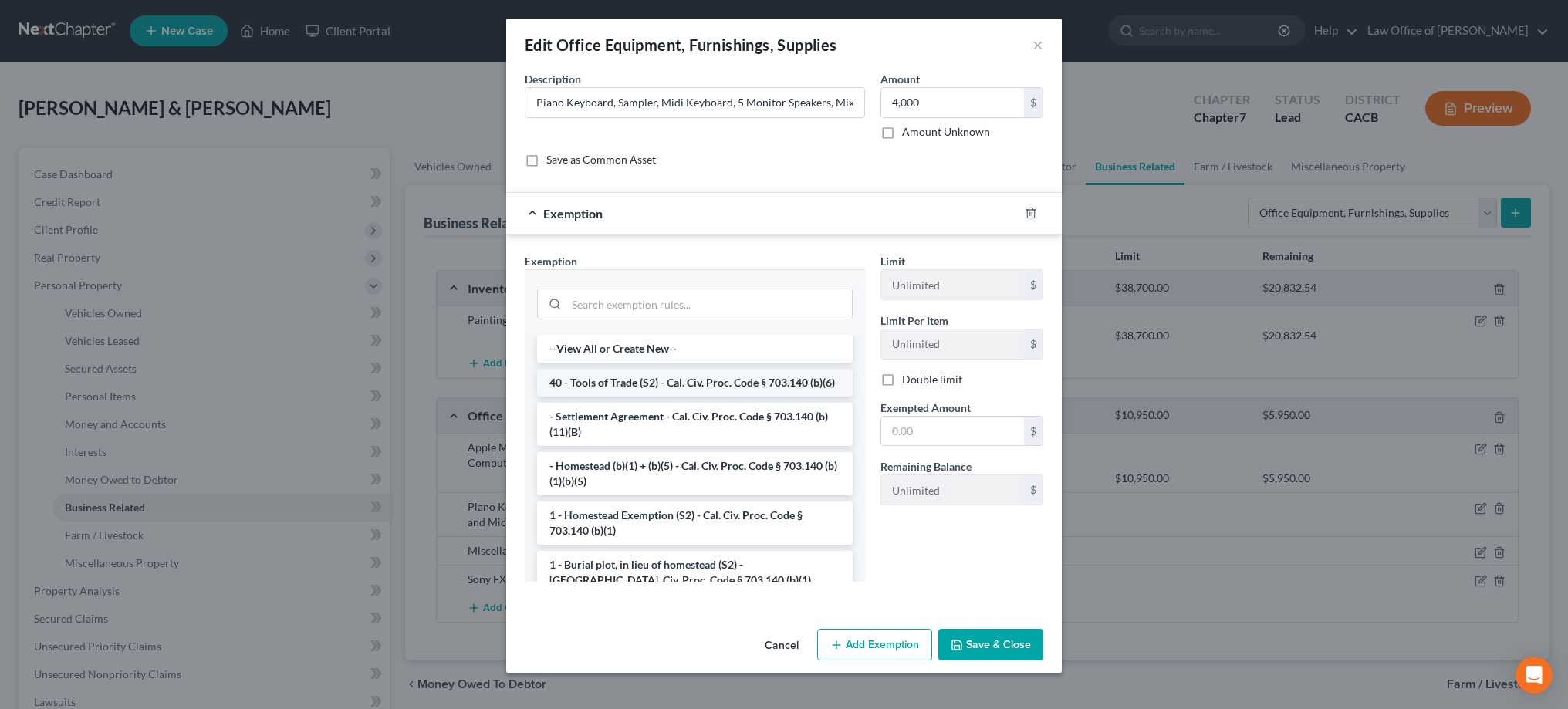
click at [771, 381] on li "40 - Tools of Trade (S2) - Cal. Civ. Proc. Code § 703.140 (b)(6)" at bounding box center [694, 382] width 315 height 28
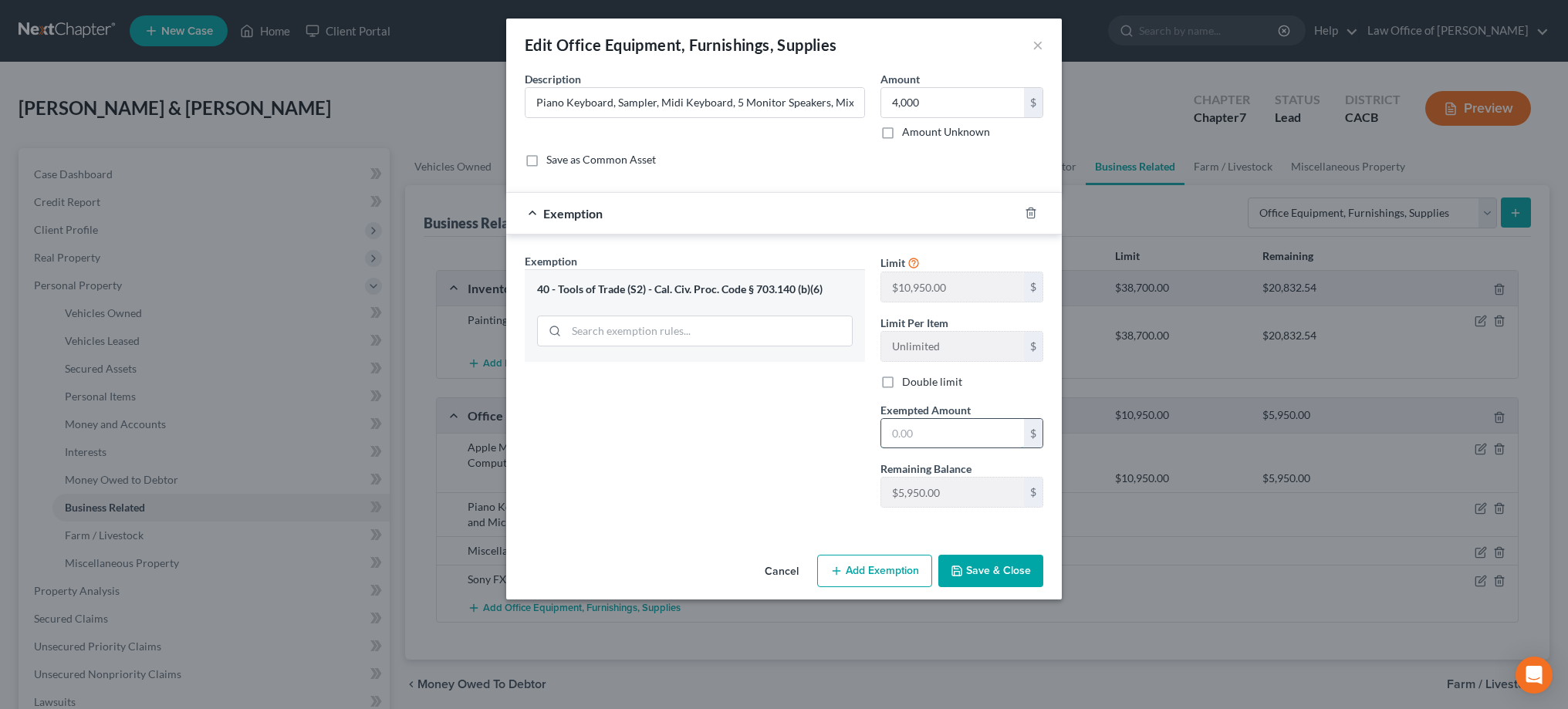
click at [902, 430] on input "text" at bounding box center [952, 433] width 143 height 30
type input "4,000"
click at [974, 572] on button "Save & Close" at bounding box center [990, 571] width 105 height 32
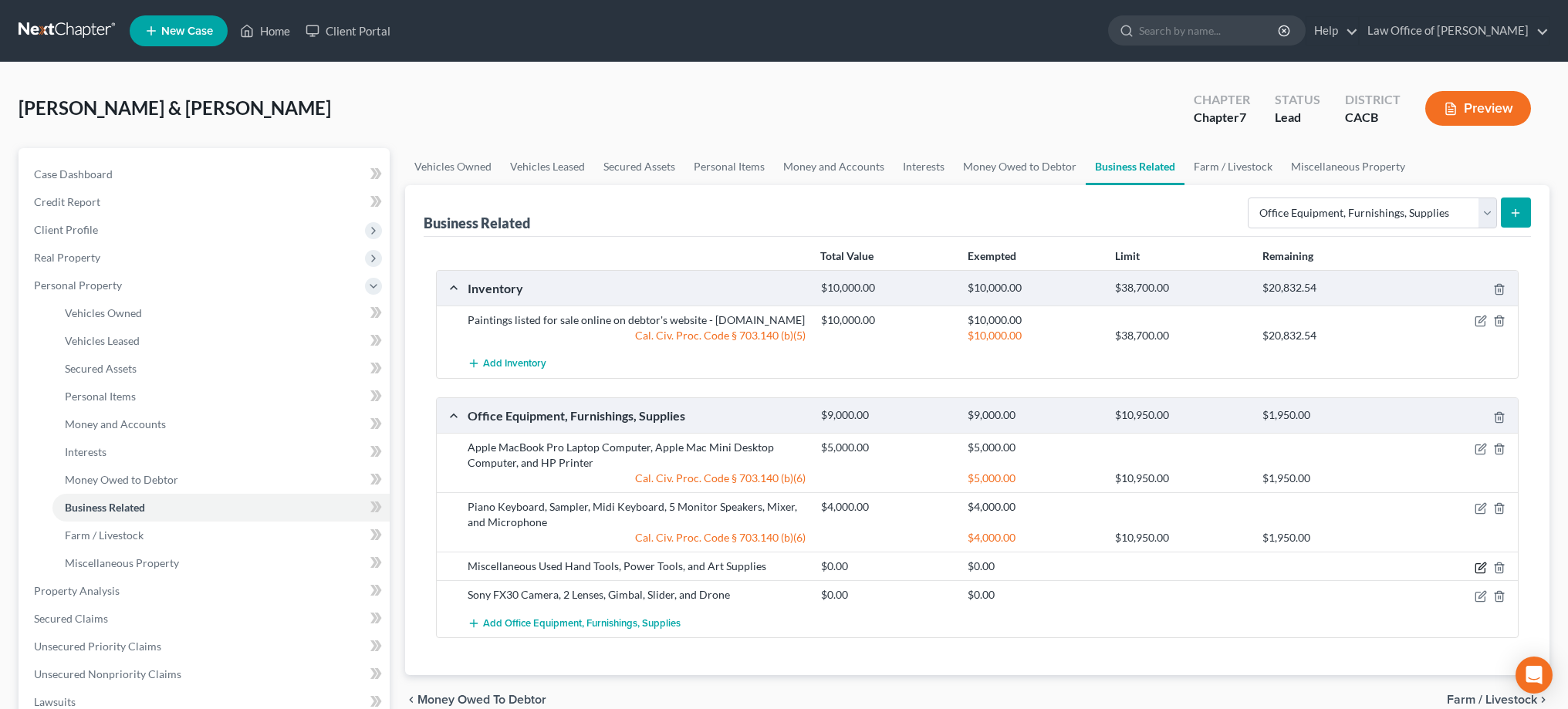
click at [1479, 574] on icon "button" at bounding box center [1480, 567] width 12 height 12
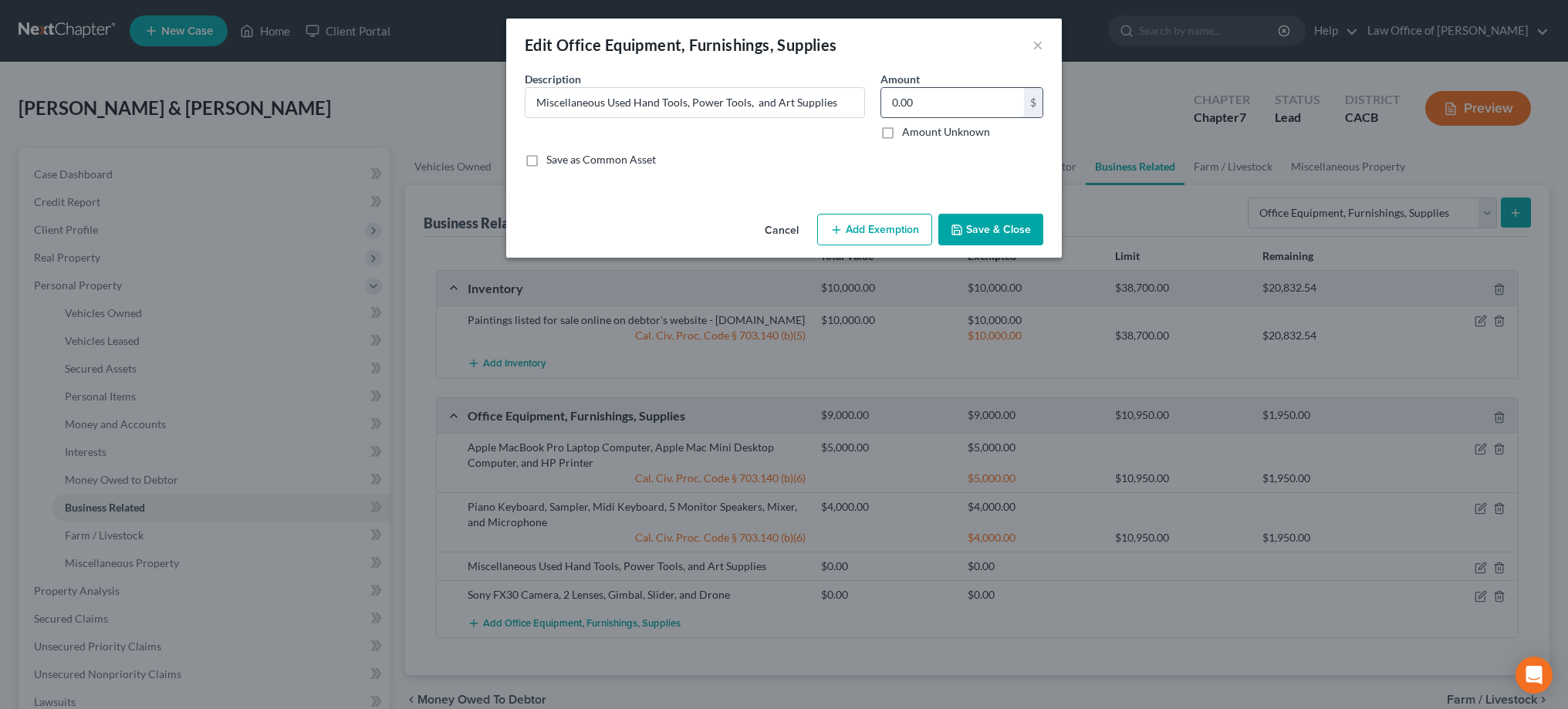
click at [946, 101] on input "0.00" at bounding box center [952, 102] width 143 height 30
type input "4,000"
click at [889, 226] on button "Add Exemption" at bounding box center [874, 229] width 115 height 32
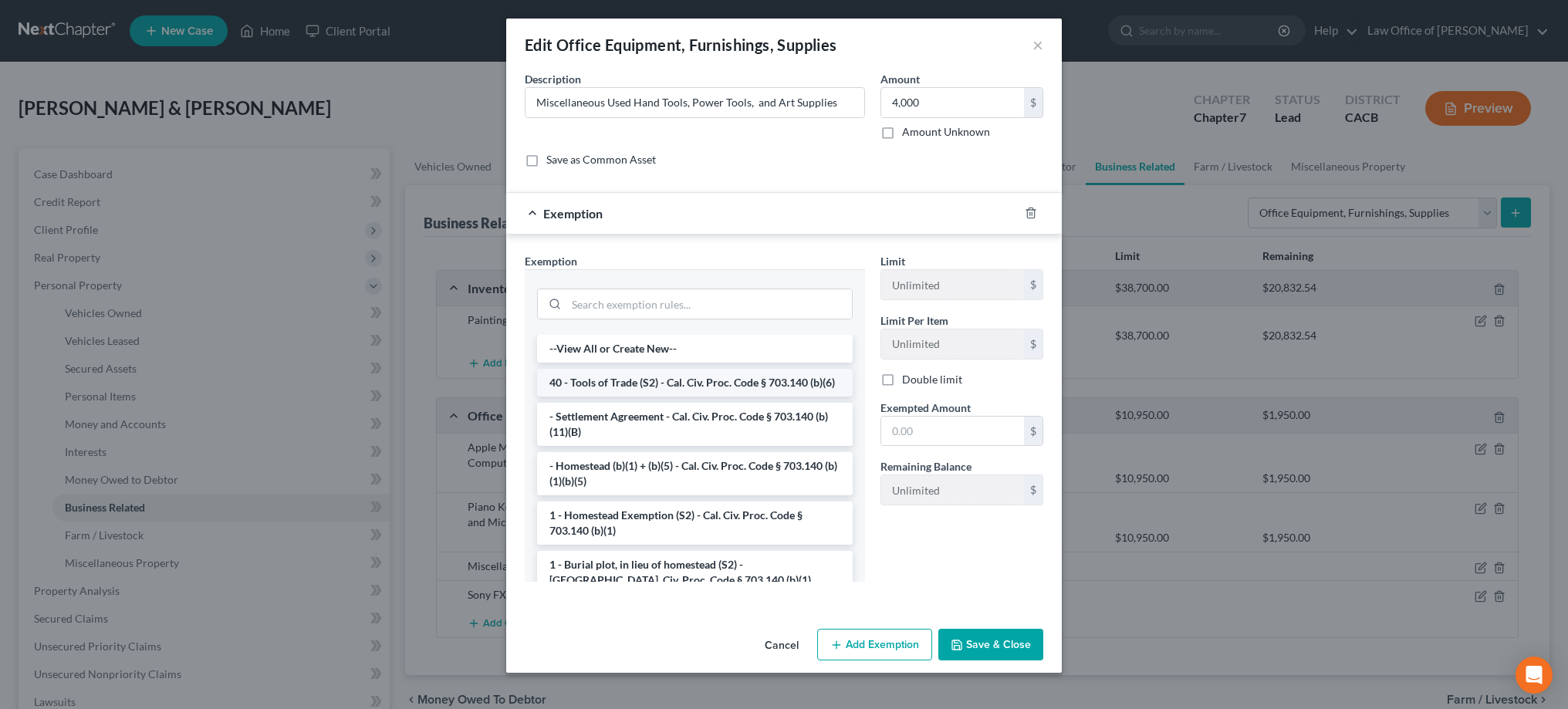
click at [766, 377] on li "40 - Tools of Trade (S2) - Cal. Civ. Proc. Code § 703.140 (b)(6)" at bounding box center [694, 382] width 315 height 28
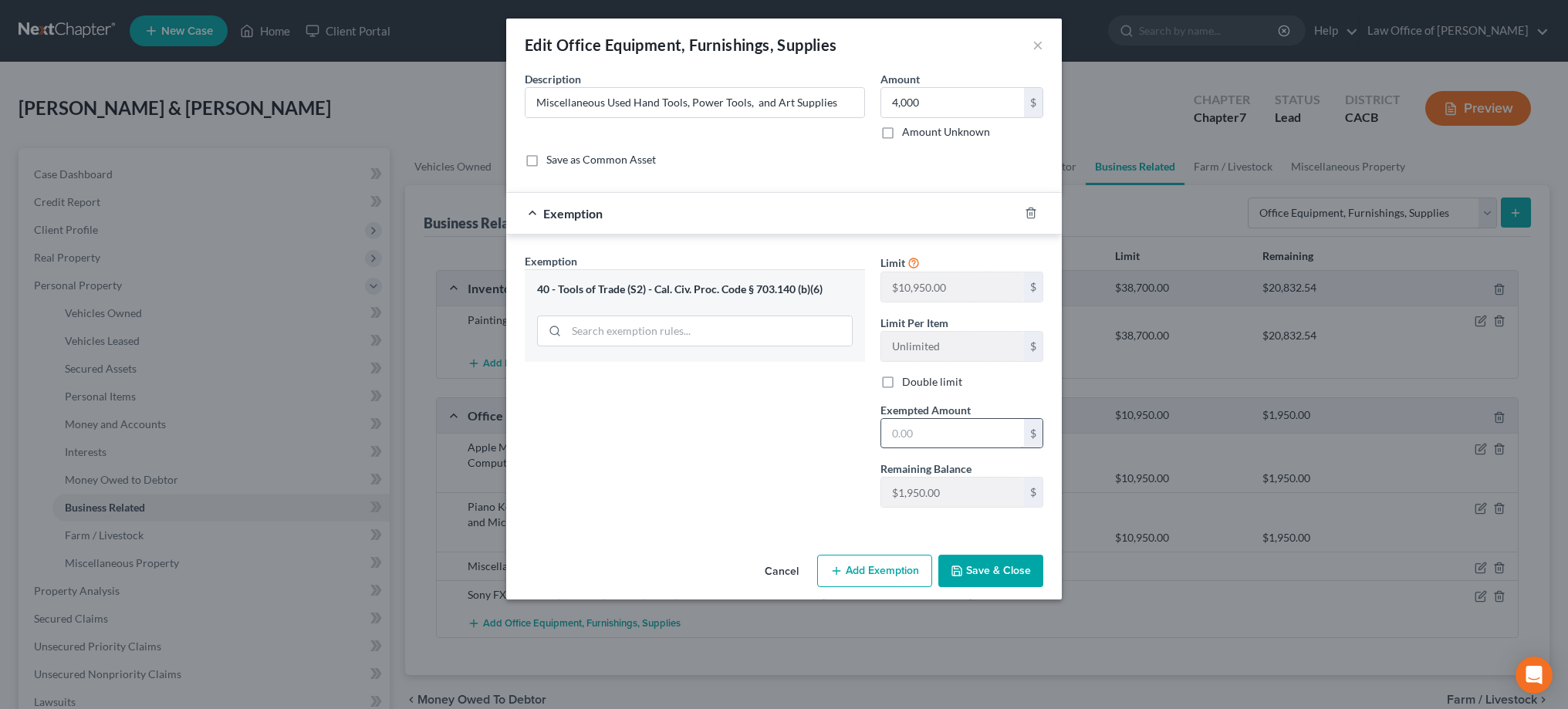
click at [921, 429] on input "text" at bounding box center [952, 433] width 143 height 30
type input "1,950"
click at [862, 569] on button "Add Exemption" at bounding box center [874, 571] width 115 height 32
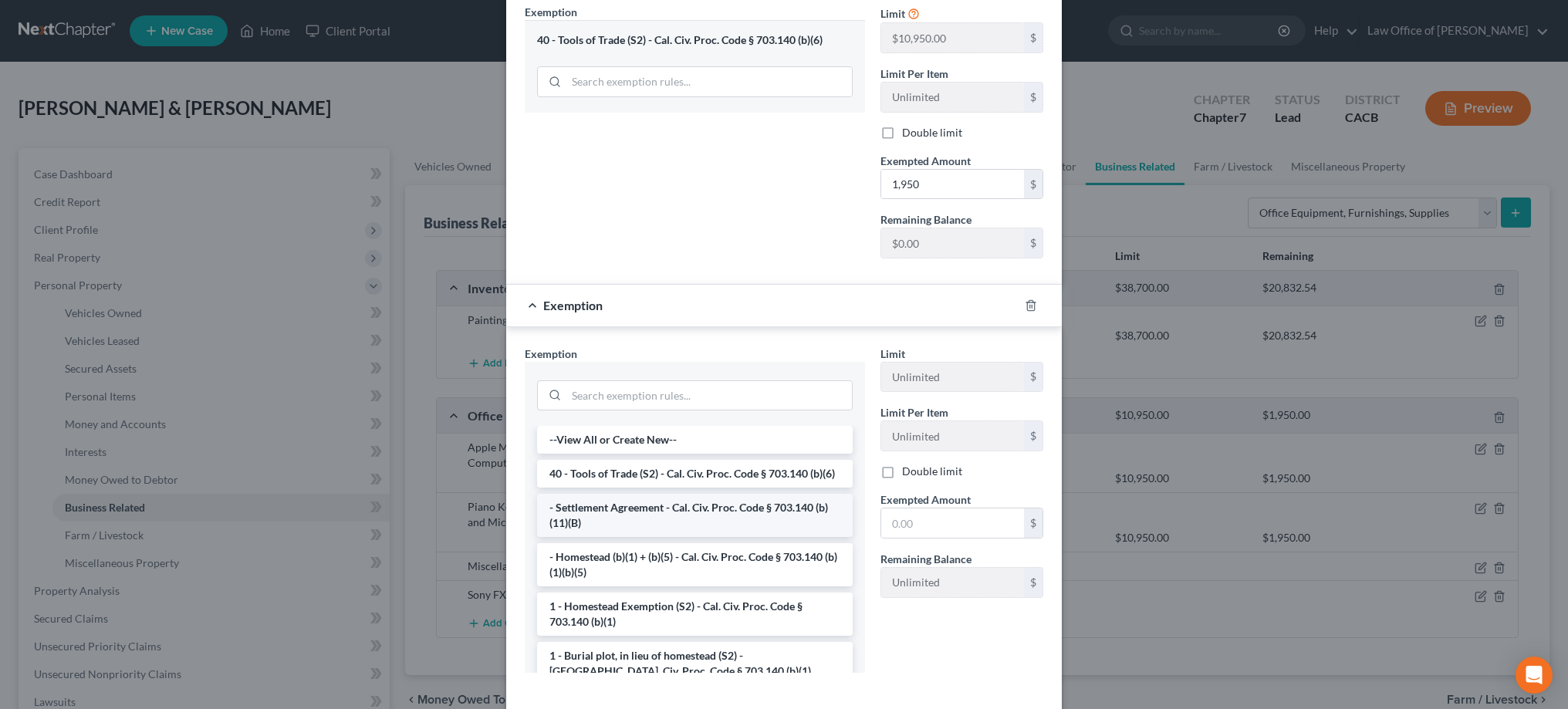
scroll to position [260, 0]
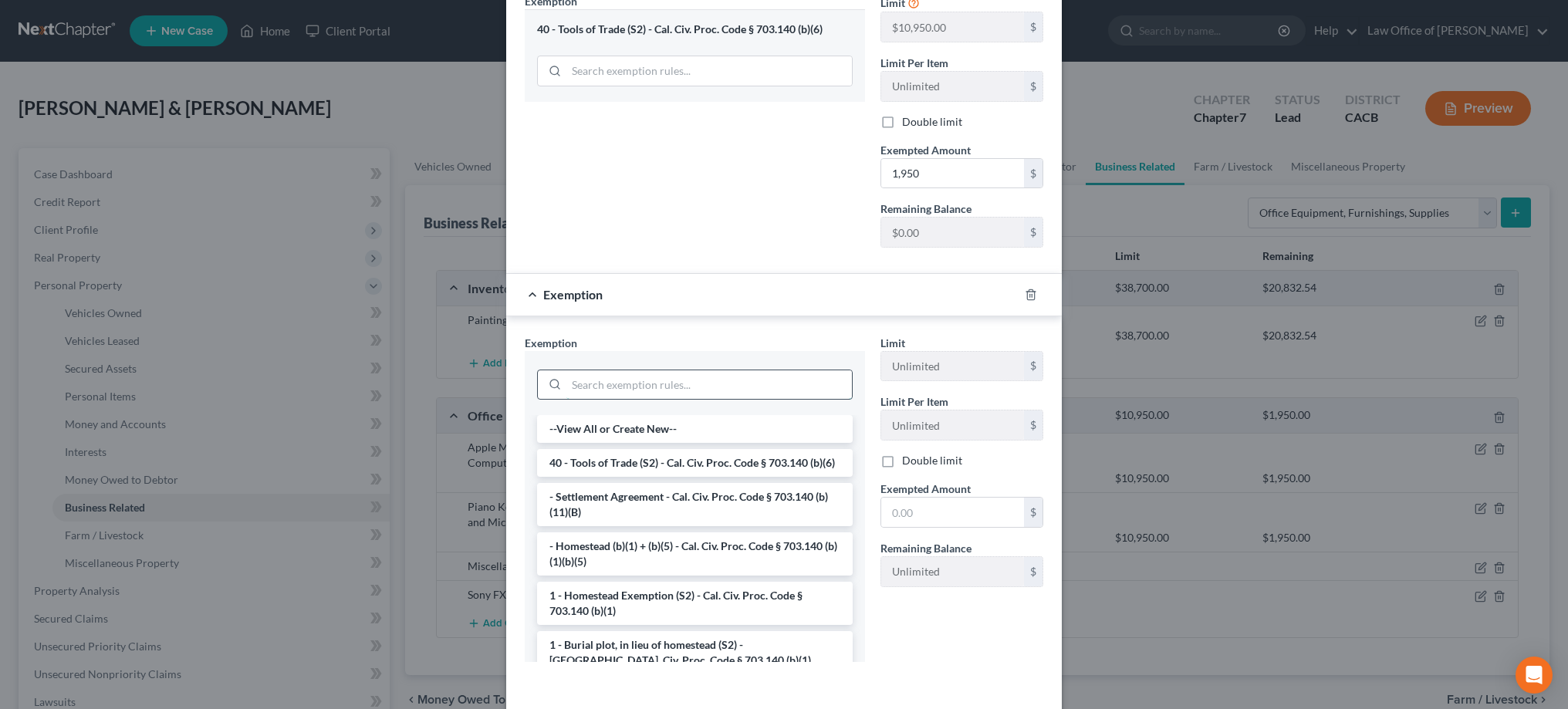
click at [656, 385] on input "search" at bounding box center [709, 384] width 286 height 30
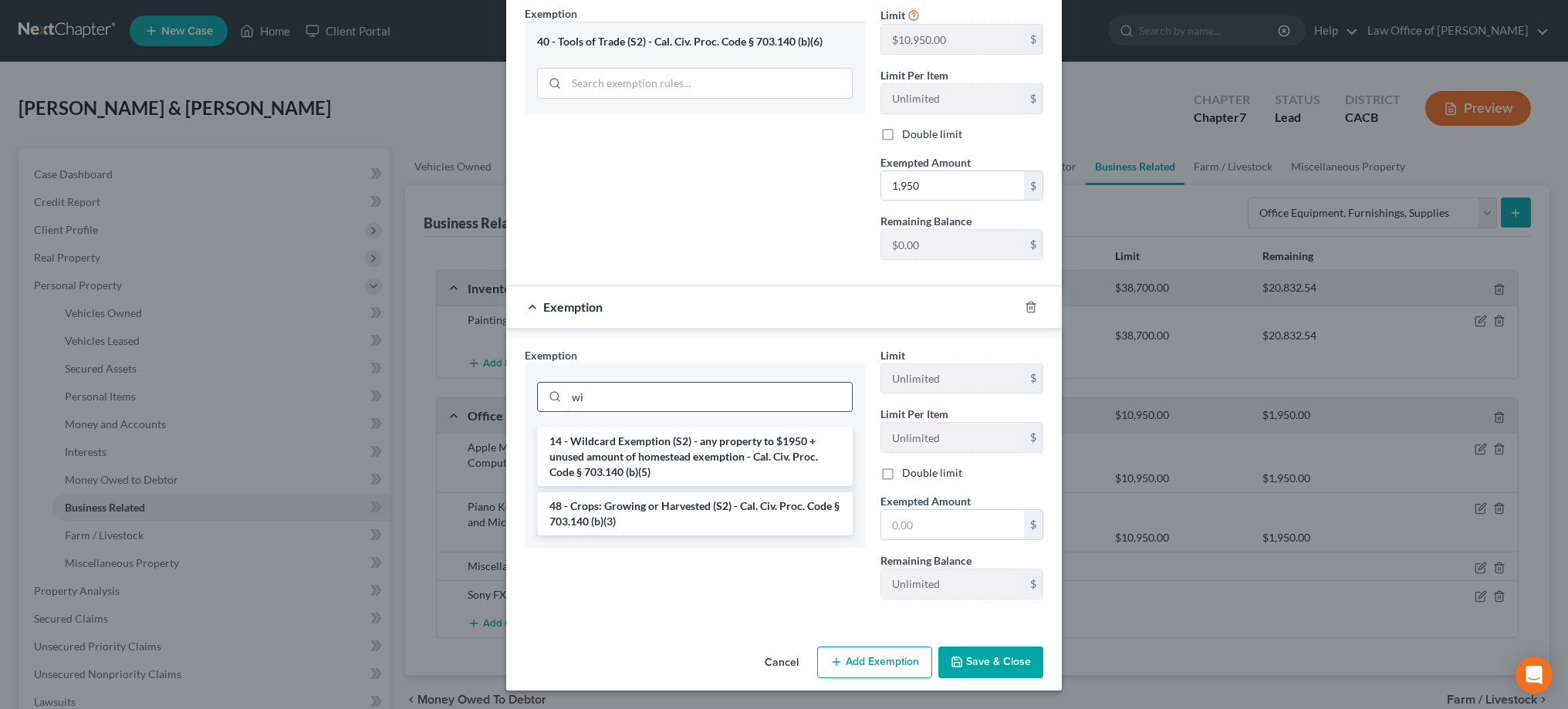
scroll to position [247, 0]
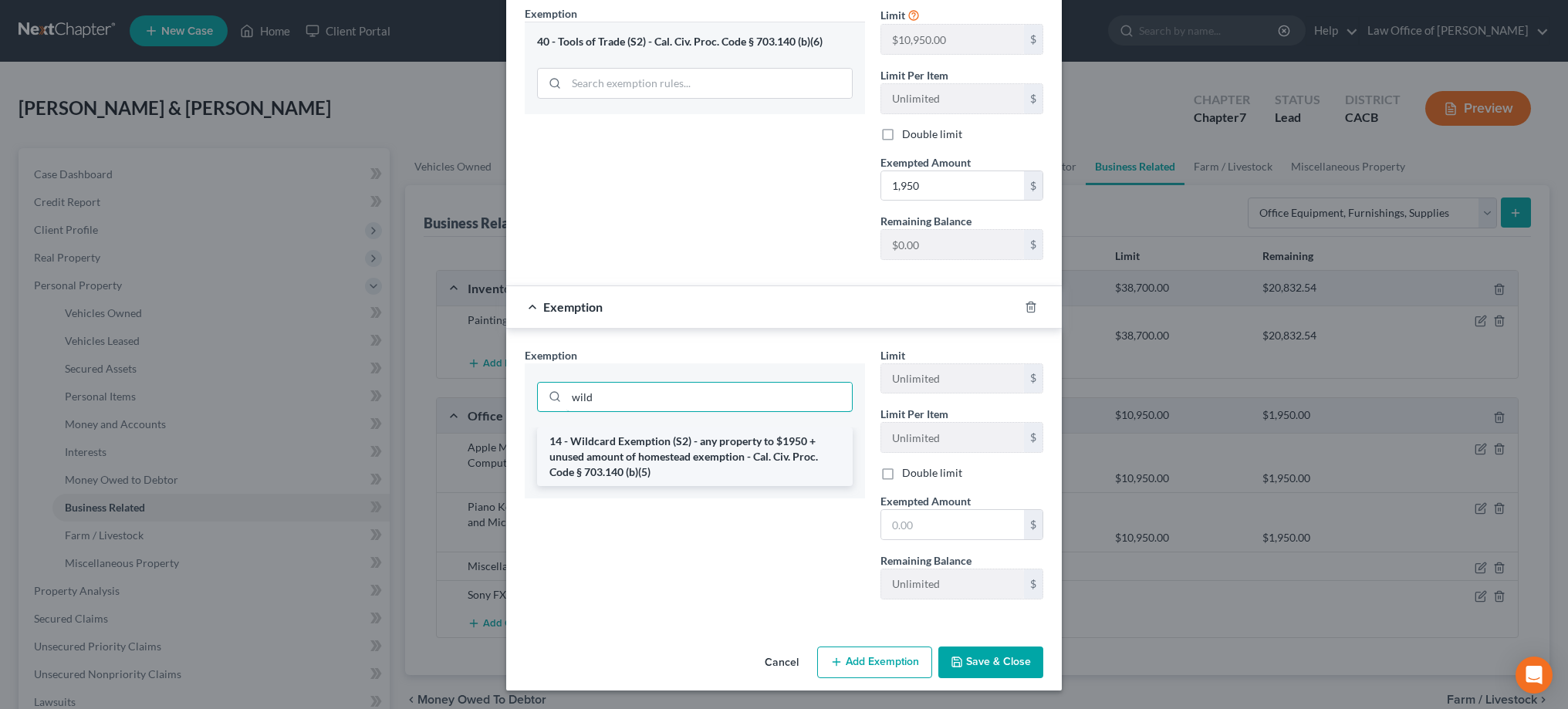
type input "wild"
click at [662, 447] on li "14 - Wildcard Exemption (S2) - any property to $1950 + unused amount of homeste…" at bounding box center [694, 457] width 315 height 59
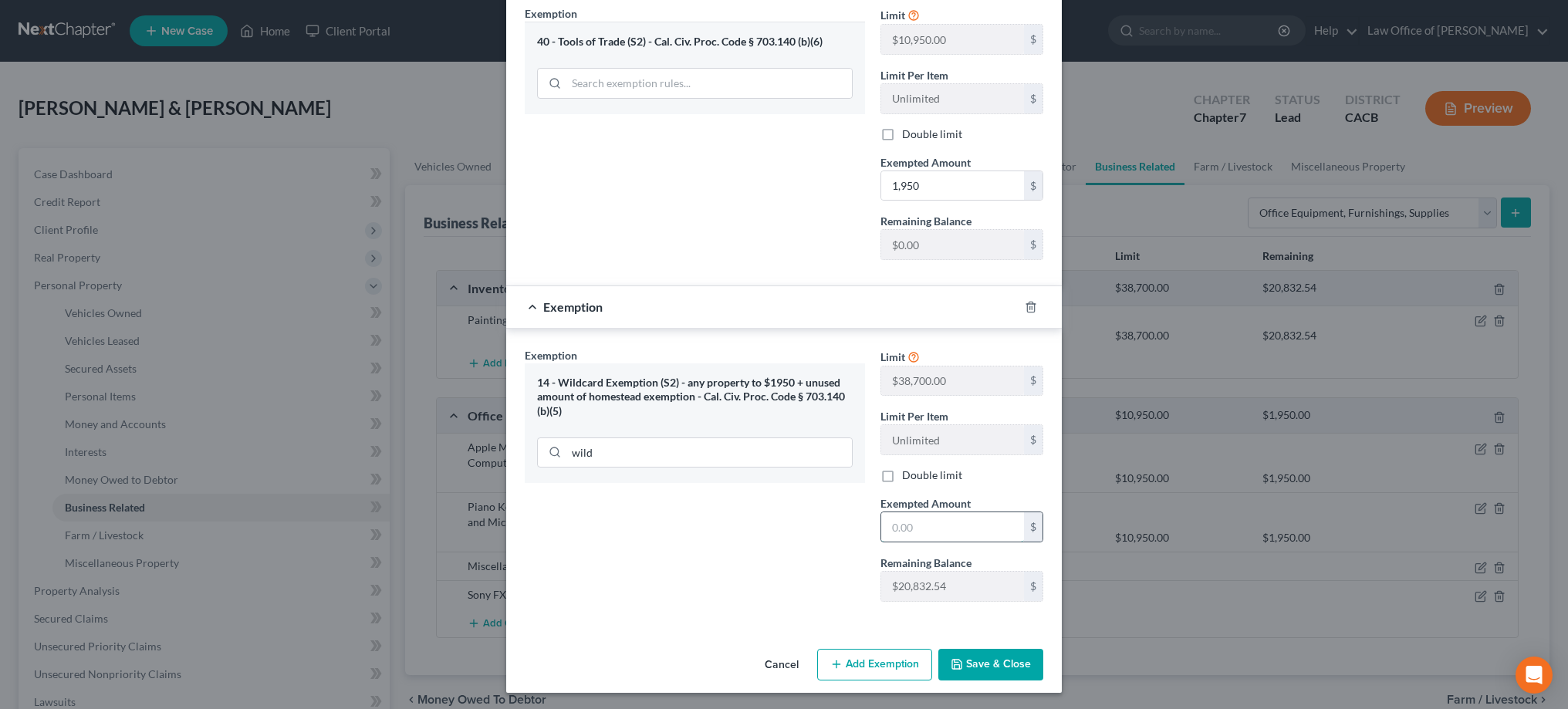
click at [942, 533] on input "text" at bounding box center [952, 526] width 143 height 30
type input "2,050"
click at [984, 657] on button "Save & Close" at bounding box center [990, 665] width 105 height 32
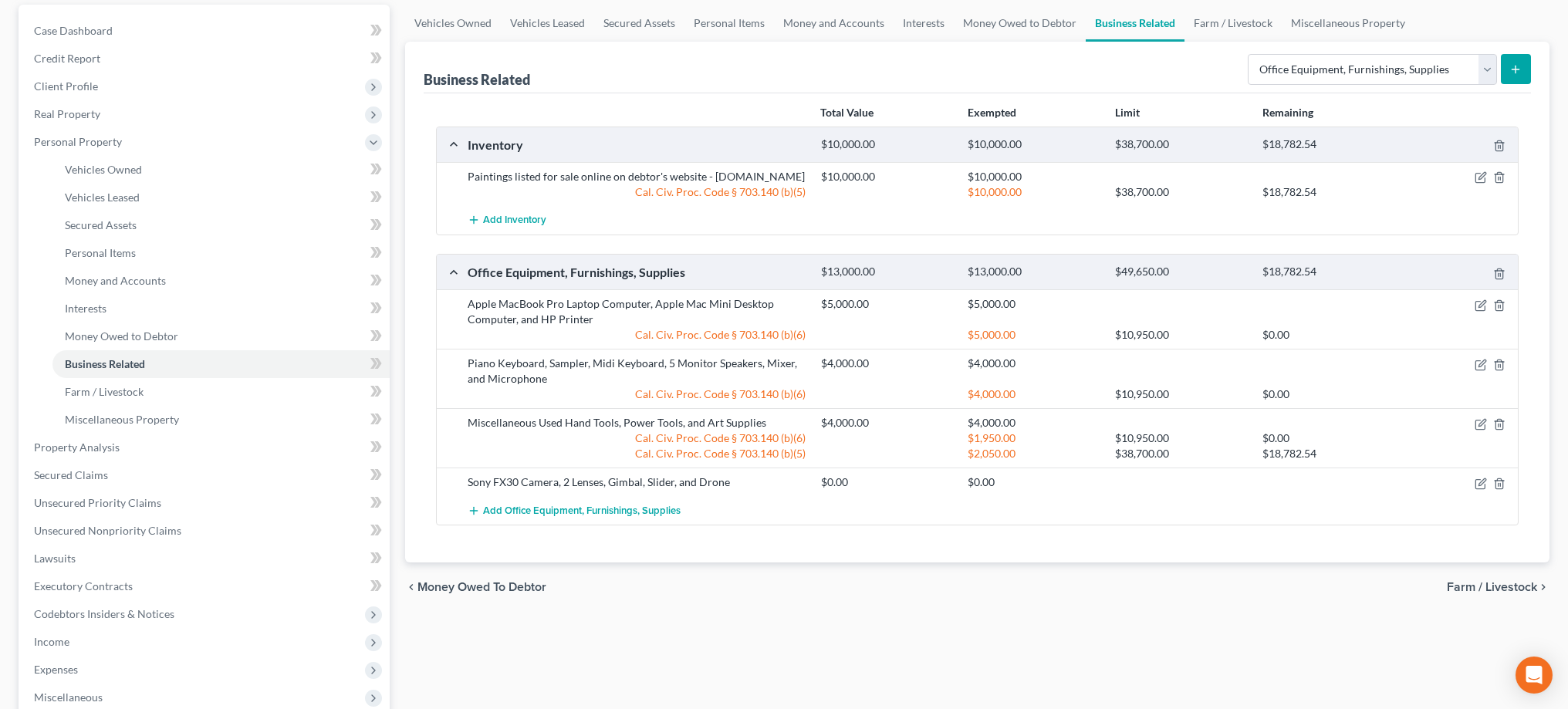
scroll to position [145, 0]
click at [1479, 488] on icon "button" at bounding box center [1480, 482] width 12 height 12
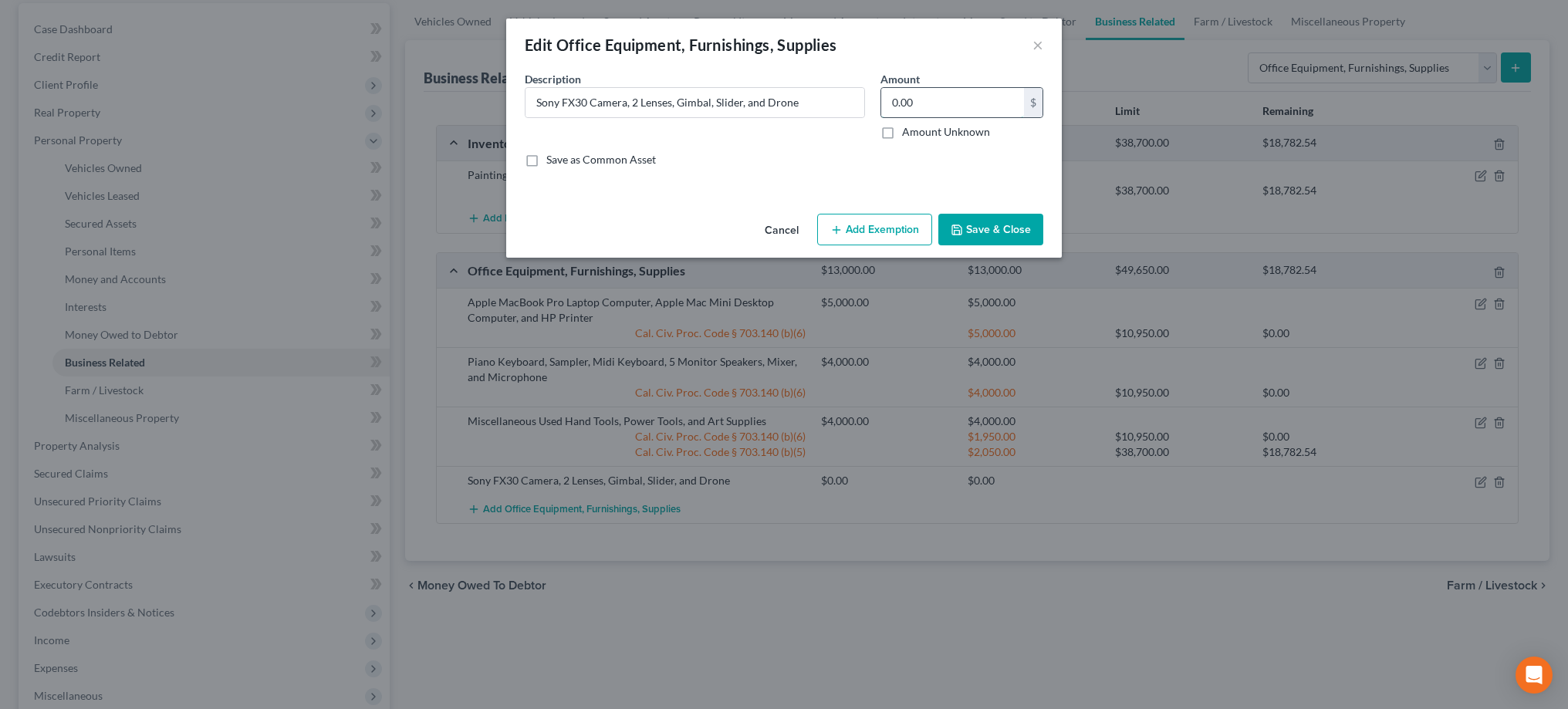
click at [956, 100] on input "0.00" at bounding box center [952, 102] width 143 height 30
type input "6,000"
click at [897, 231] on button "Add Exemption" at bounding box center [874, 229] width 115 height 32
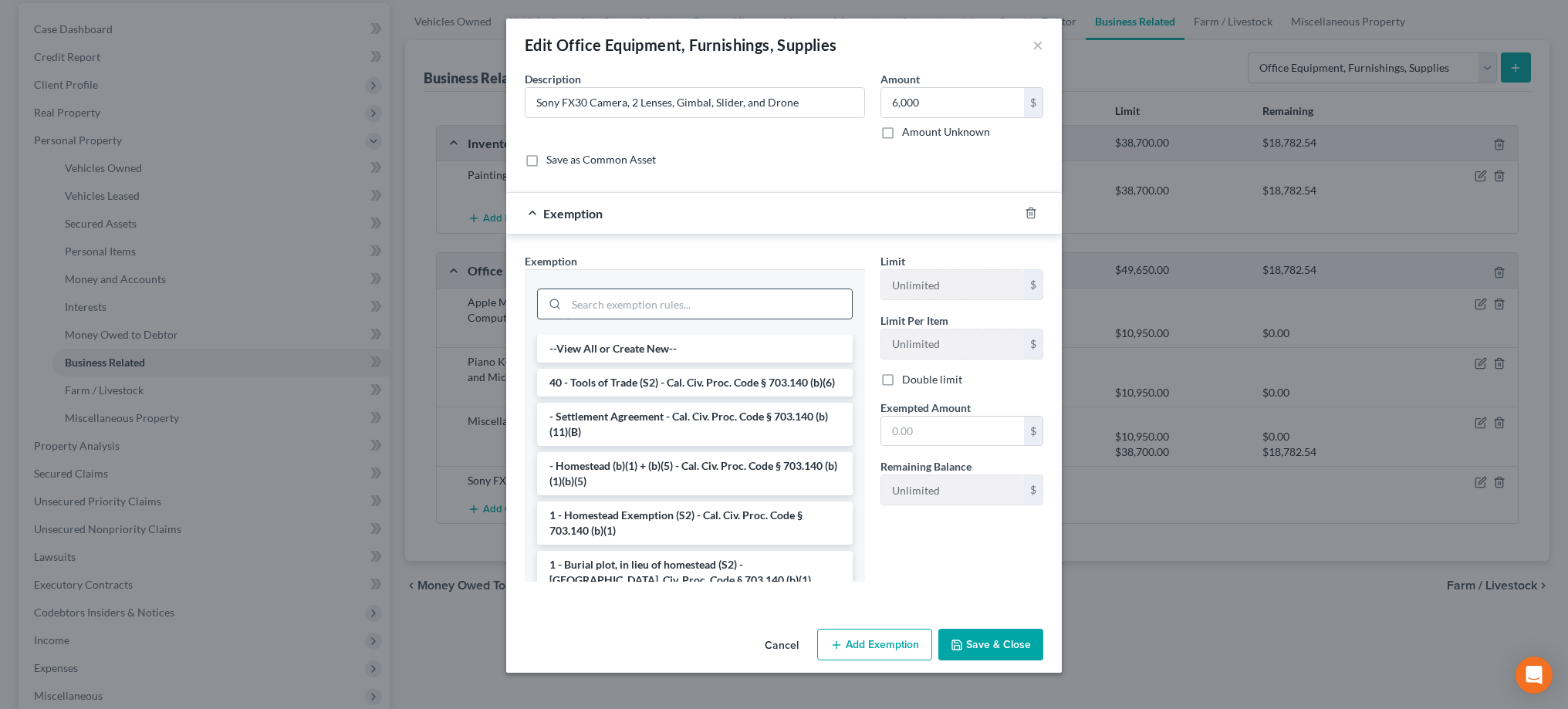
click at [762, 305] on input "search" at bounding box center [709, 304] width 286 height 30
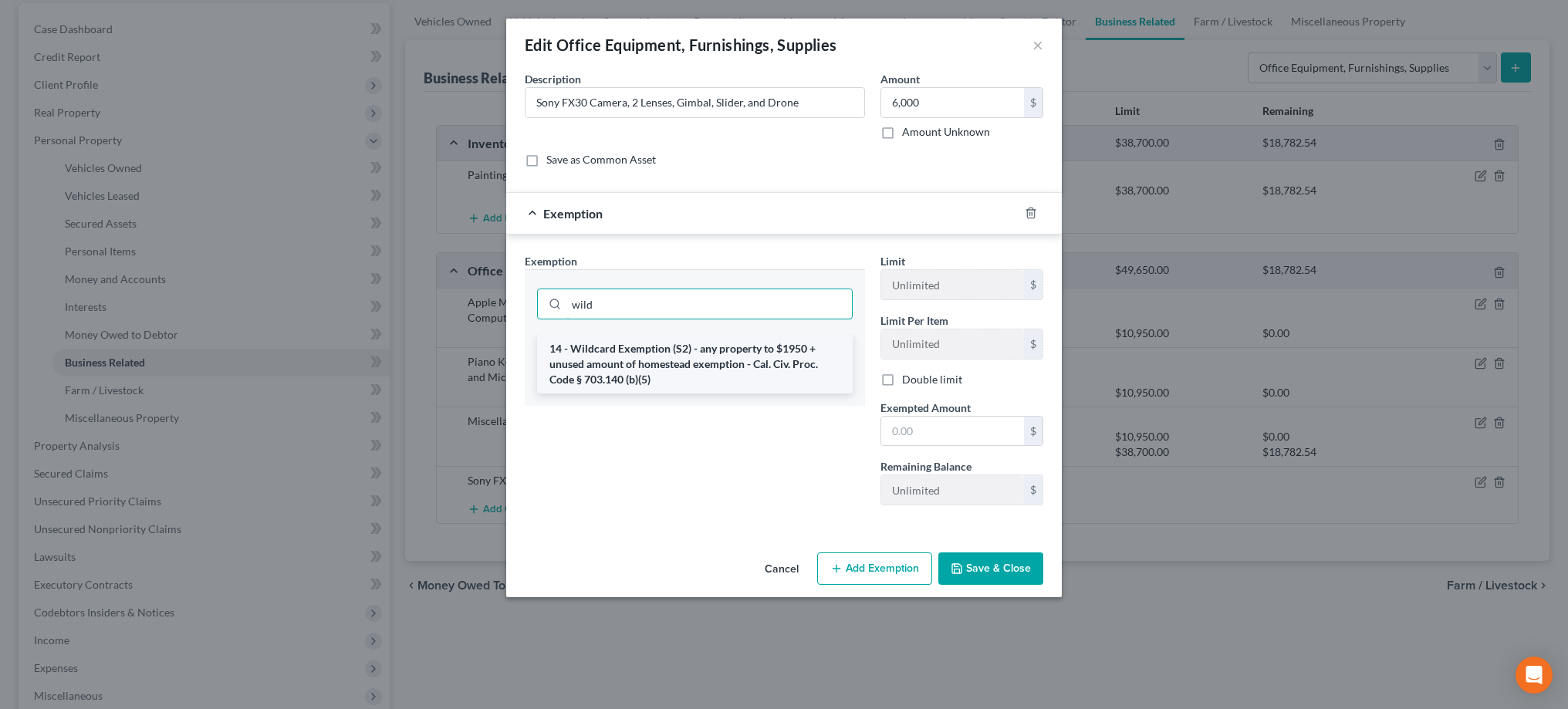
type input "wild"
click at [735, 377] on li "14 - Wildcard Exemption (S2) - any property to $1950 + unused amount of homeste…" at bounding box center [694, 364] width 315 height 59
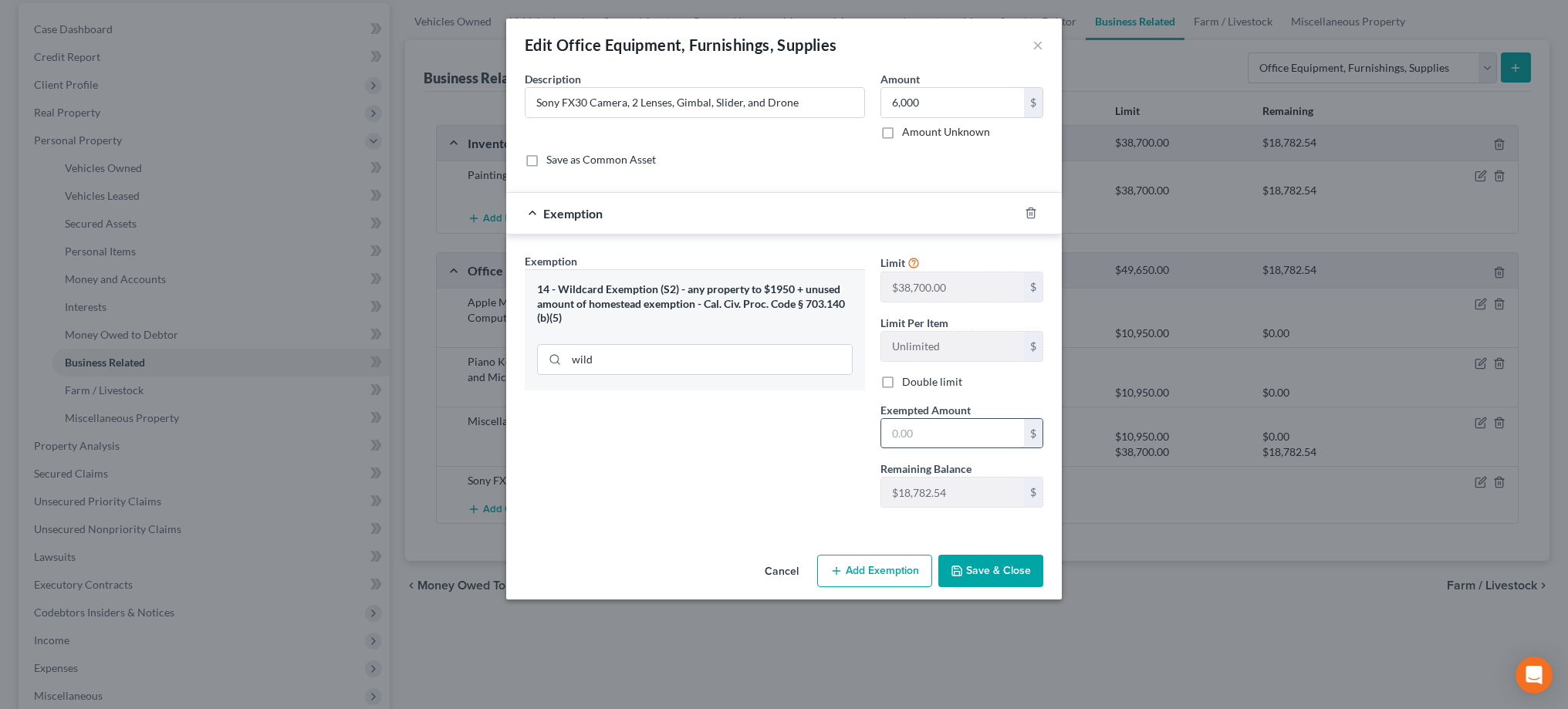
click at [899, 429] on input "text" at bounding box center [952, 433] width 143 height 30
type input "6,000"
click at [978, 565] on button "Save & Close" at bounding box center [990, 571] width 105 height 32
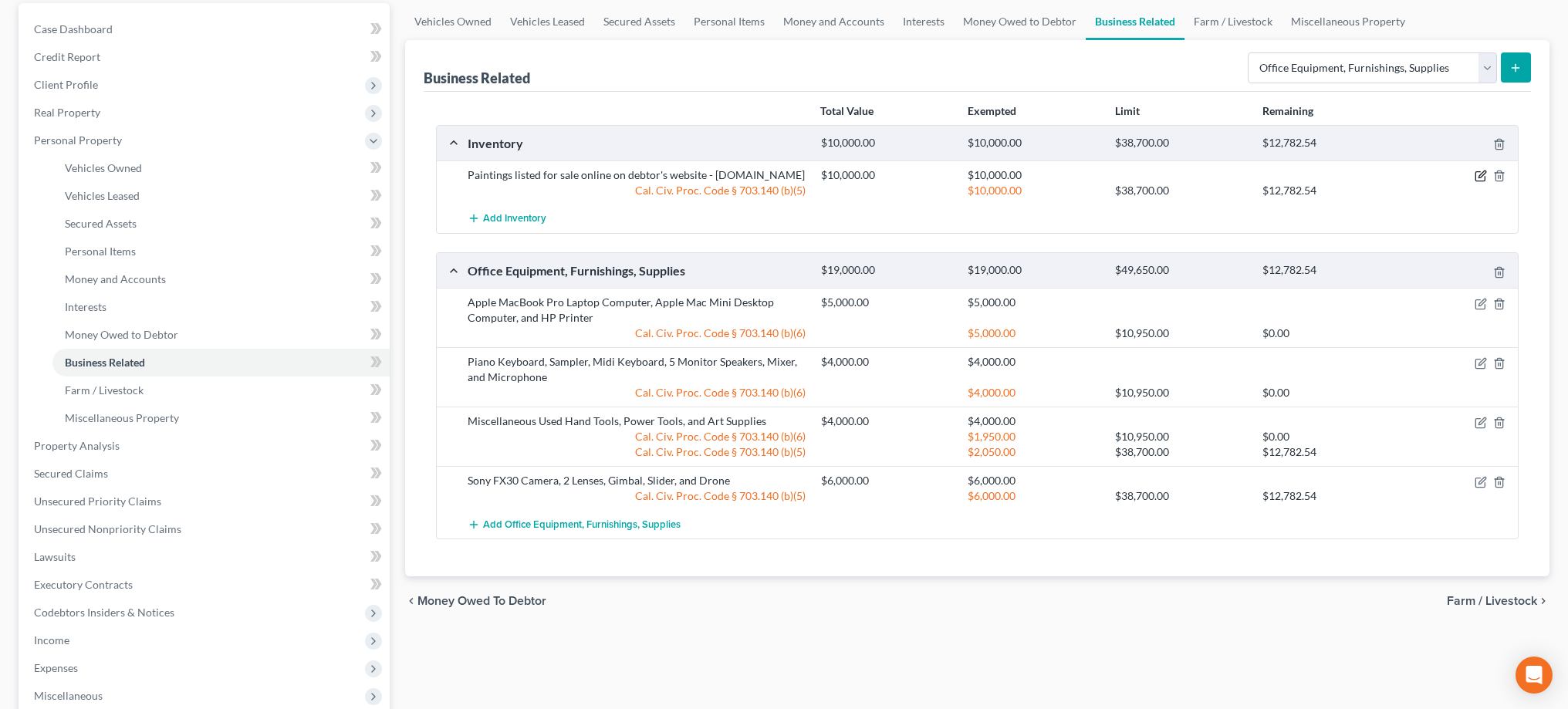
click at [1482, 177] on icon "button" at bounding box center [1480, 175] width 12 height 12
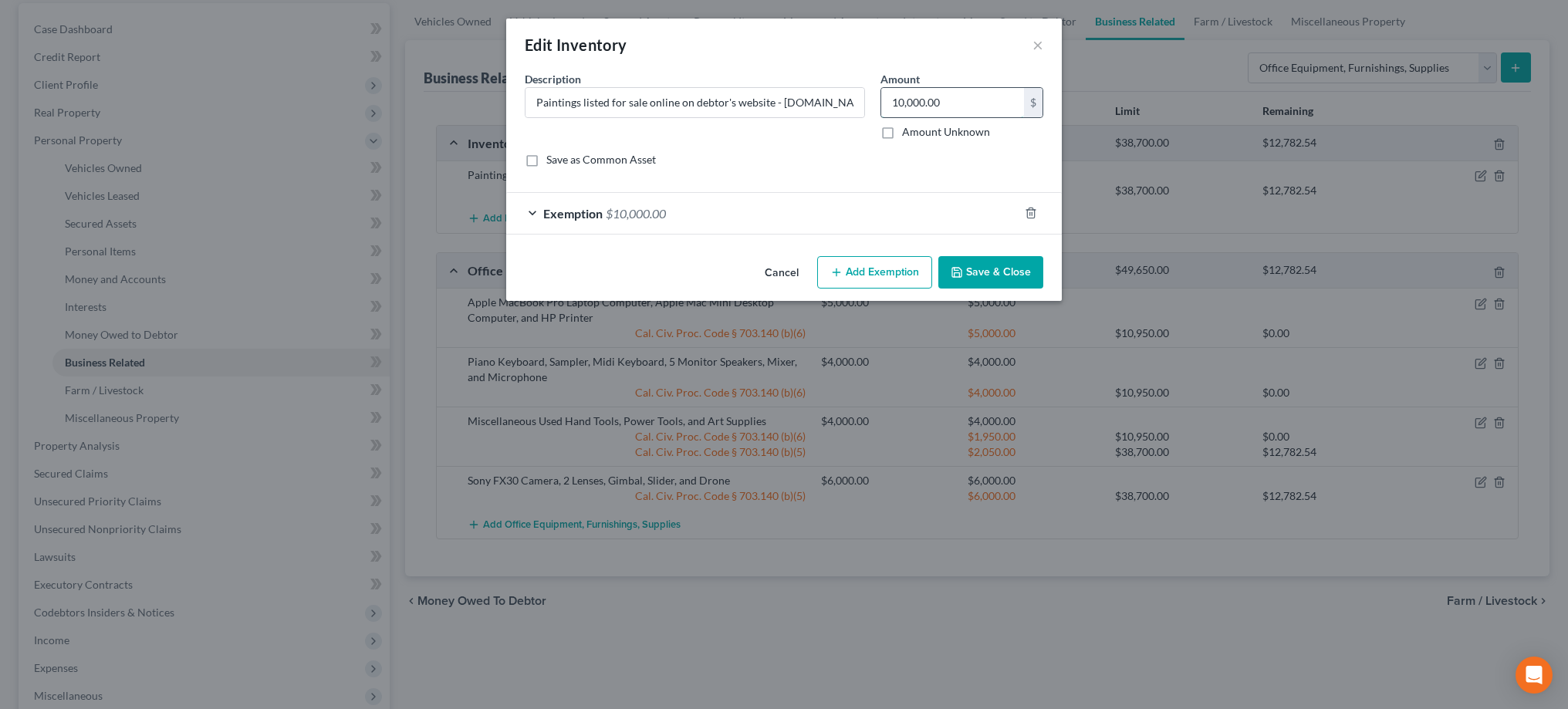
click at [991, 99] on input "10,000.00" at bounding box center [952, 102] width 143 height 30
type input "12,000"
click at [531, 212] on div "Exemption $10,000.00" at bounding box center [763, 213] width 512 height 41
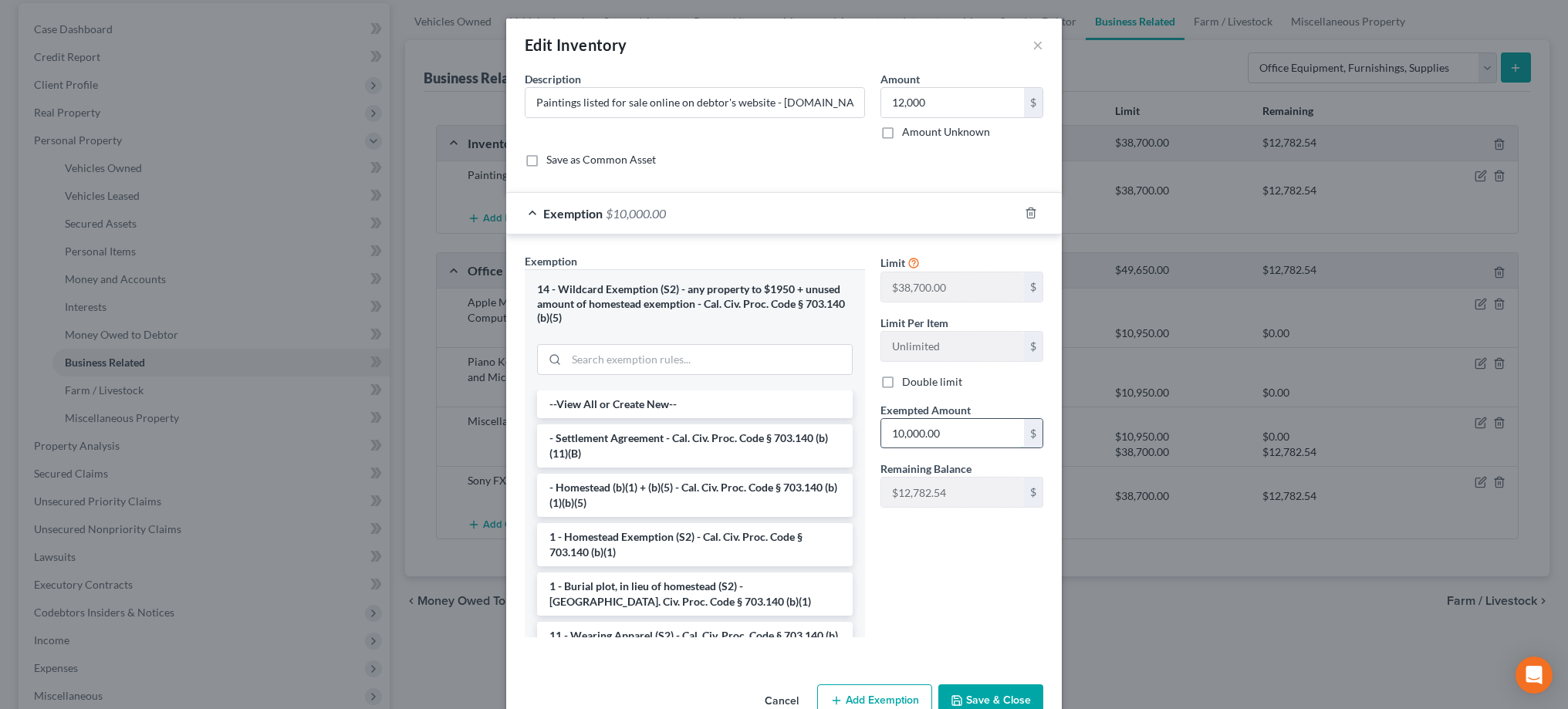
click at [945, 424] on input "10,000.00" at bounding box center [952, 433] width 143 height 30
type input "12,000"
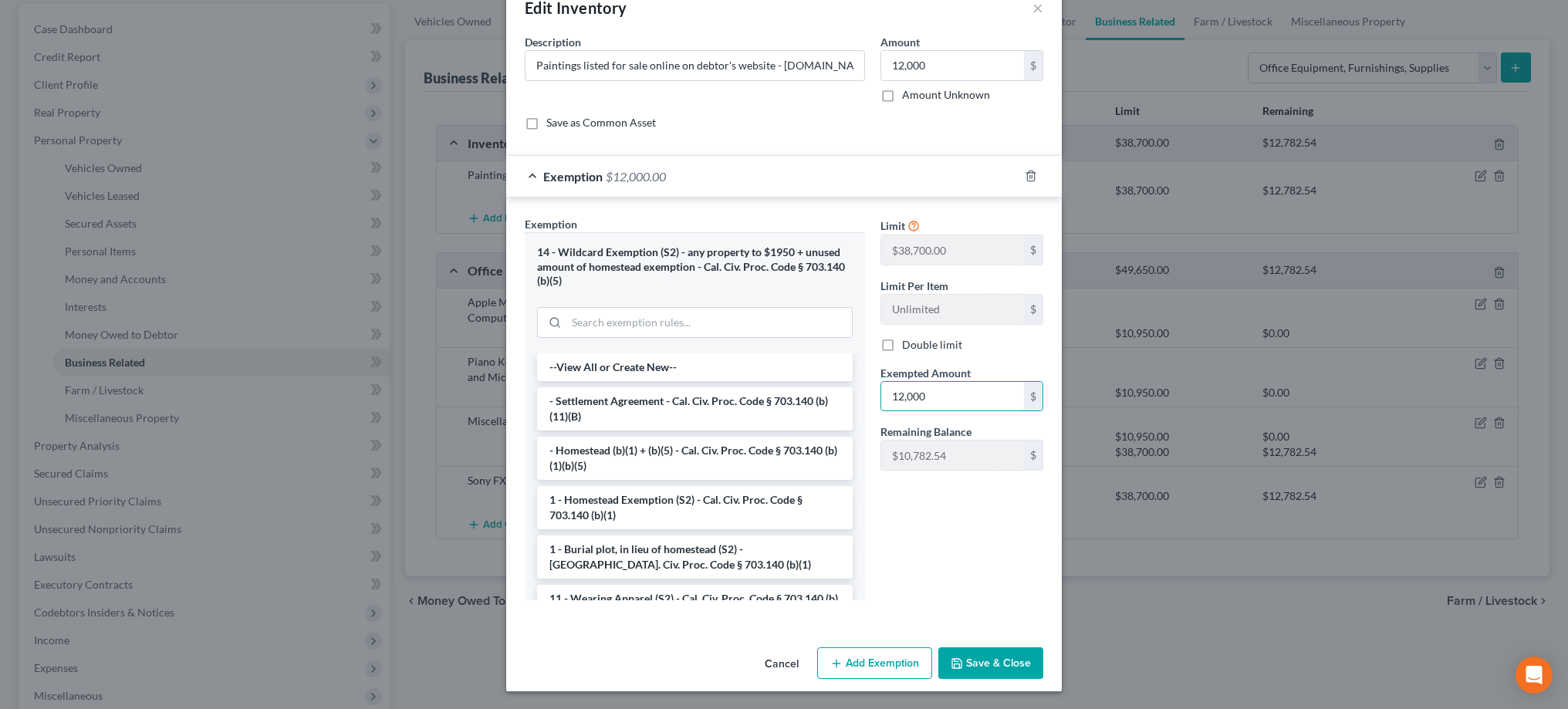
scroll to position [36, 0]
click at [996, 660] on button "Save & Close" at bounding box center [990, 664] width 105 height 32
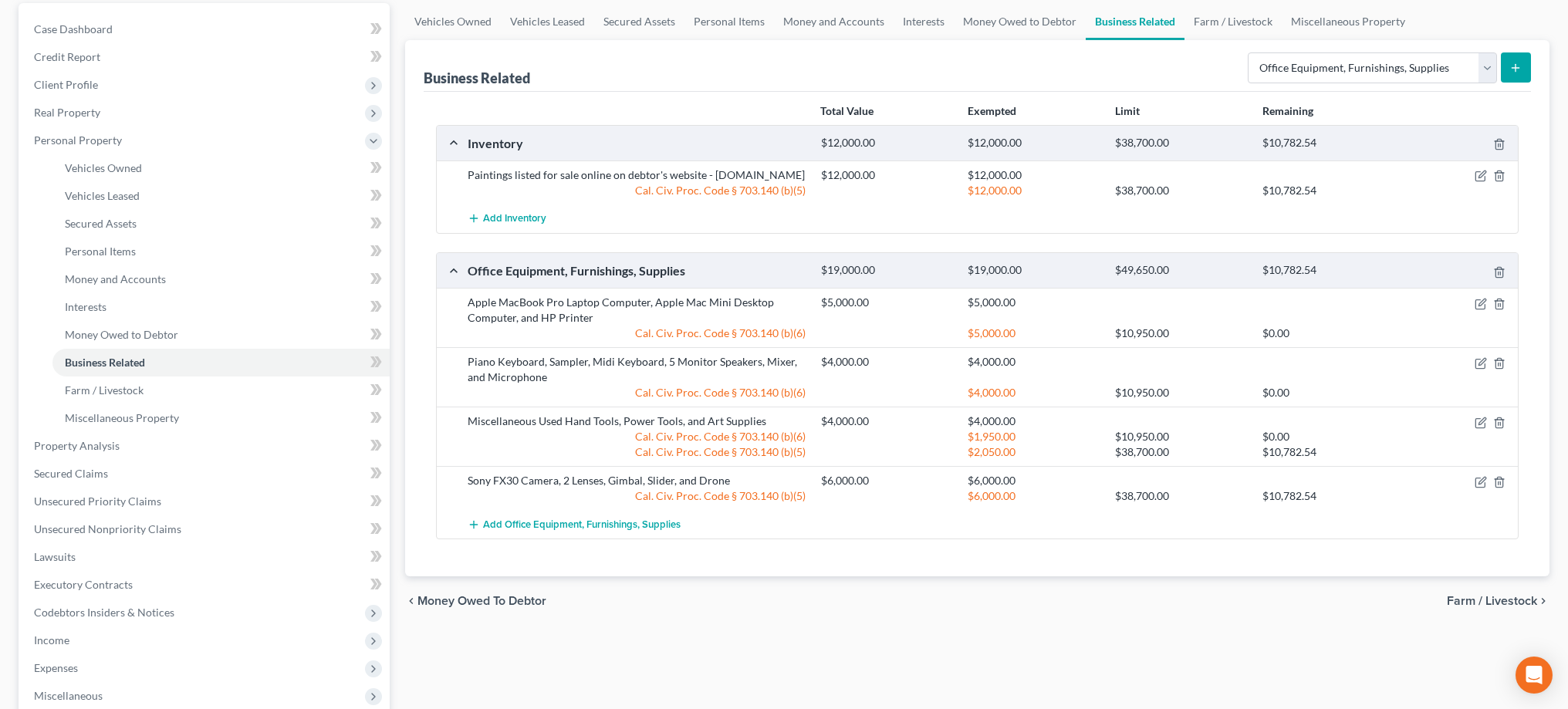
scroll to position [156, 0]
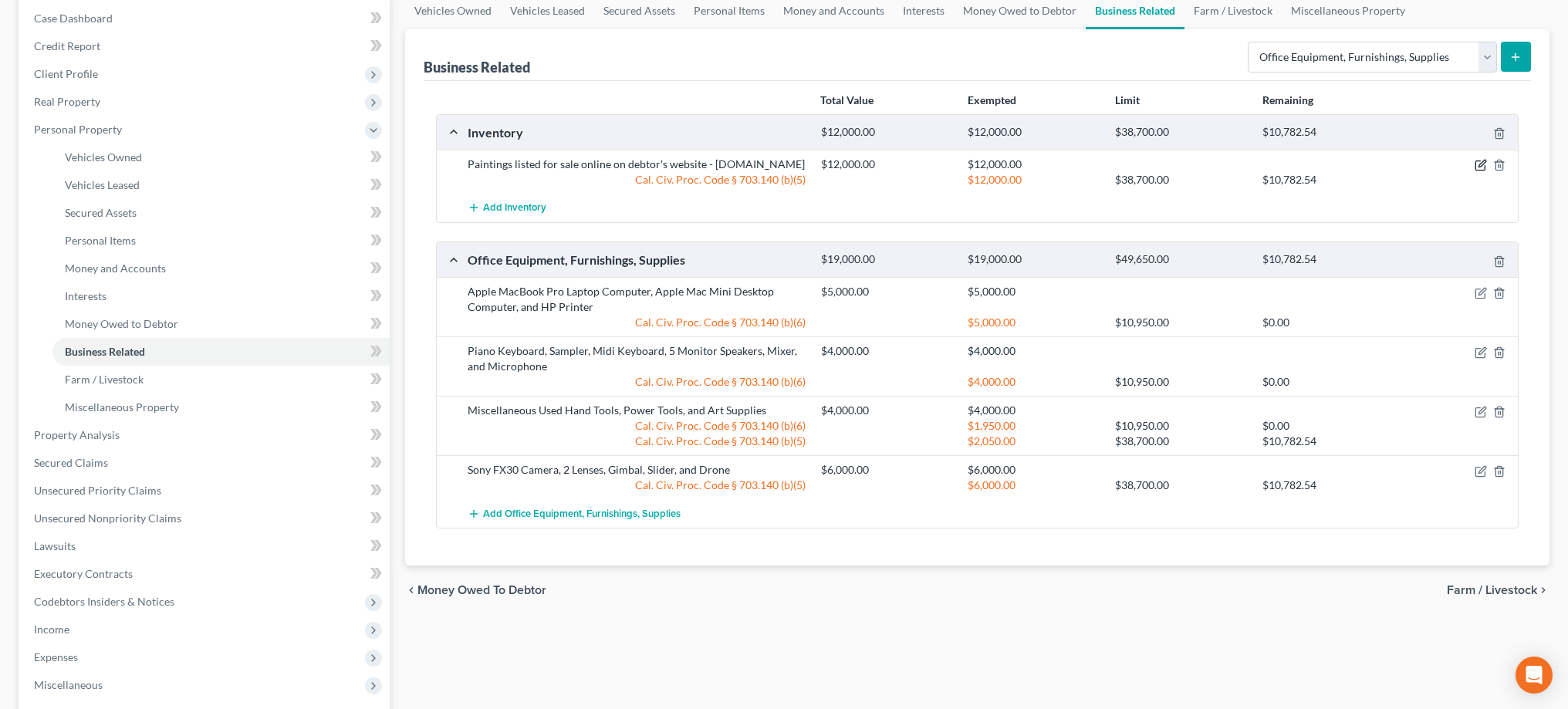
click at [1477, 168] on icon "button" at bounding box center [1480, 165] width 12 height 12
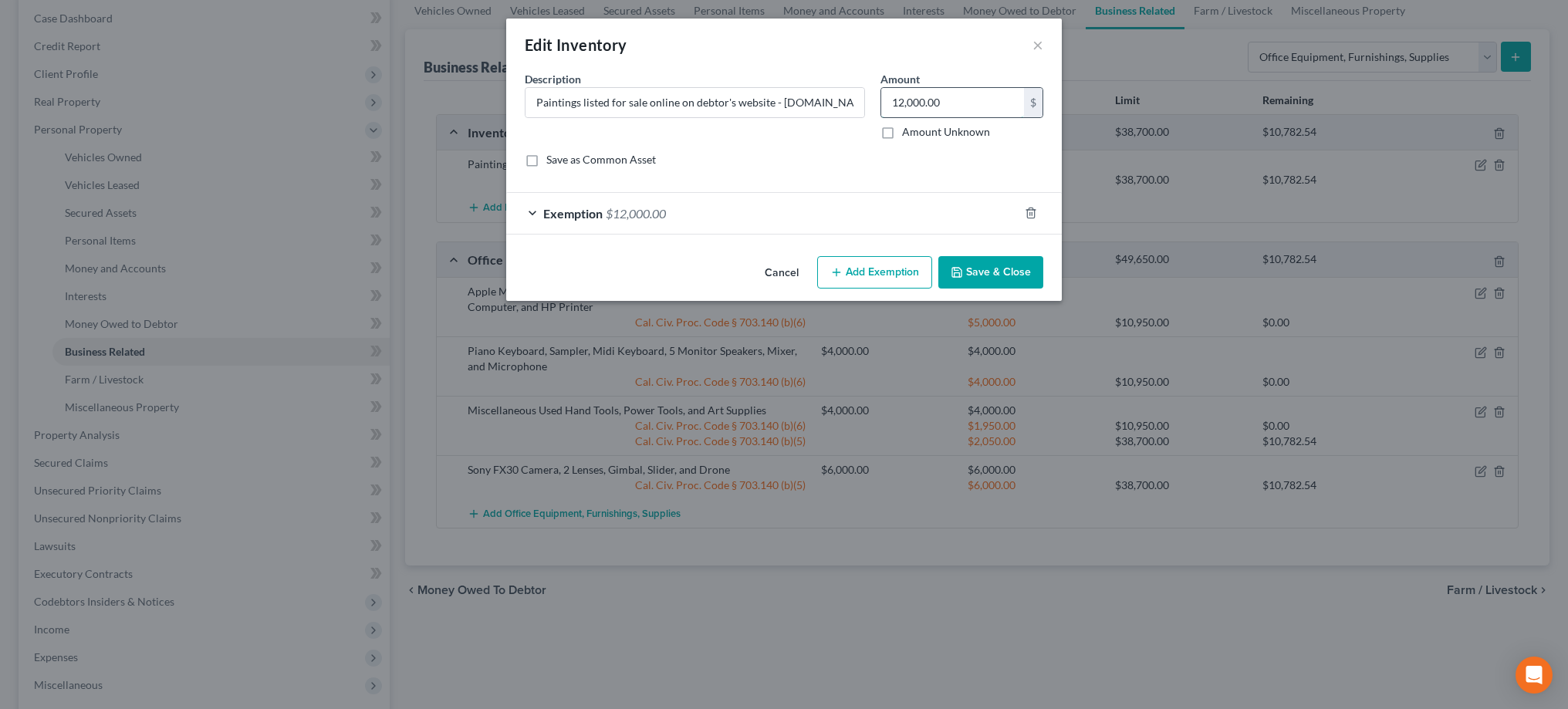
click at [1000, 97] on input "12,000.00" at bounding box center [952, 102] width 143 height 30
type input "13,100"
click at [535, 209] on div "Exemption $12,000.00" at bounding box center [763, 213] width 512 height 41
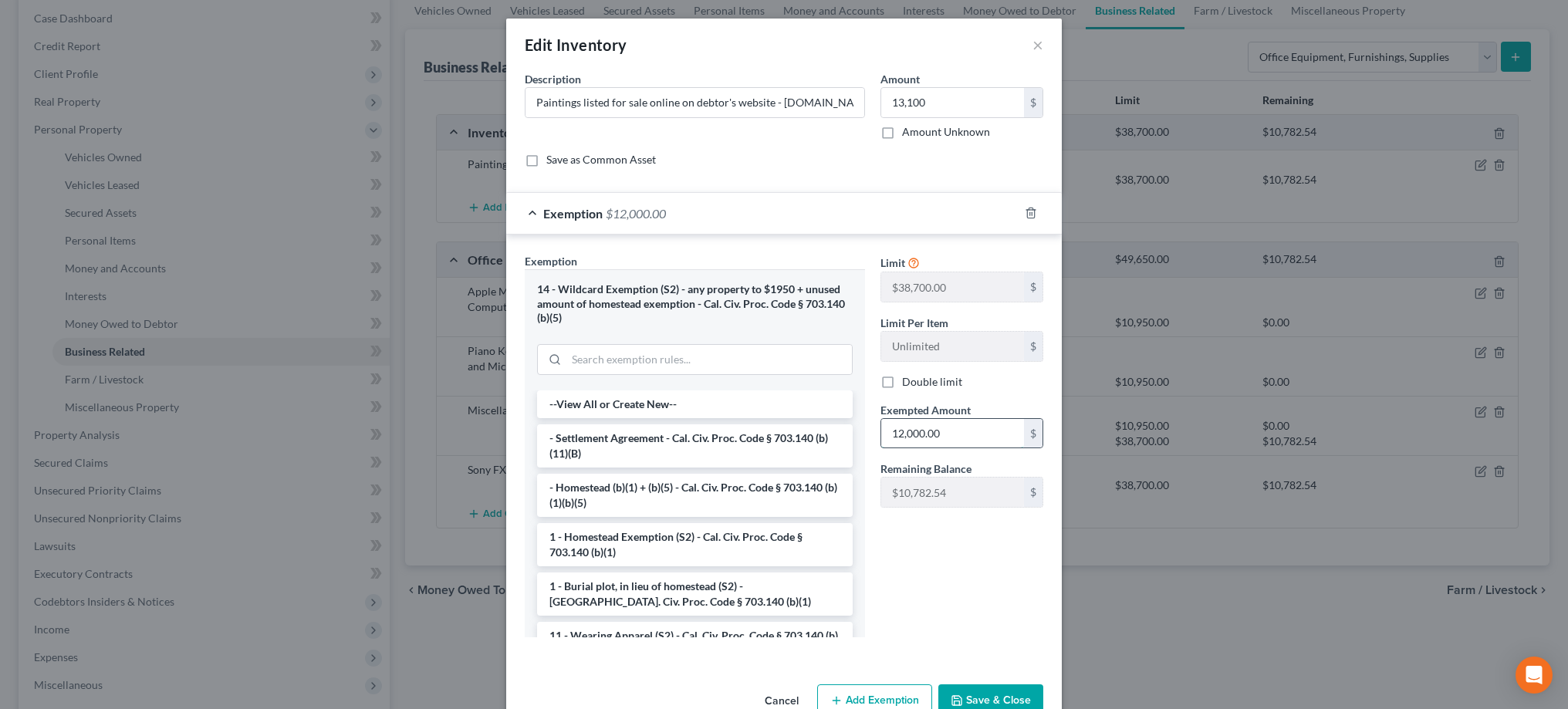
click at [938, 436] on input "12,000.00" at bounding box center [952, 433] width 143 height 30
type input "13,100"
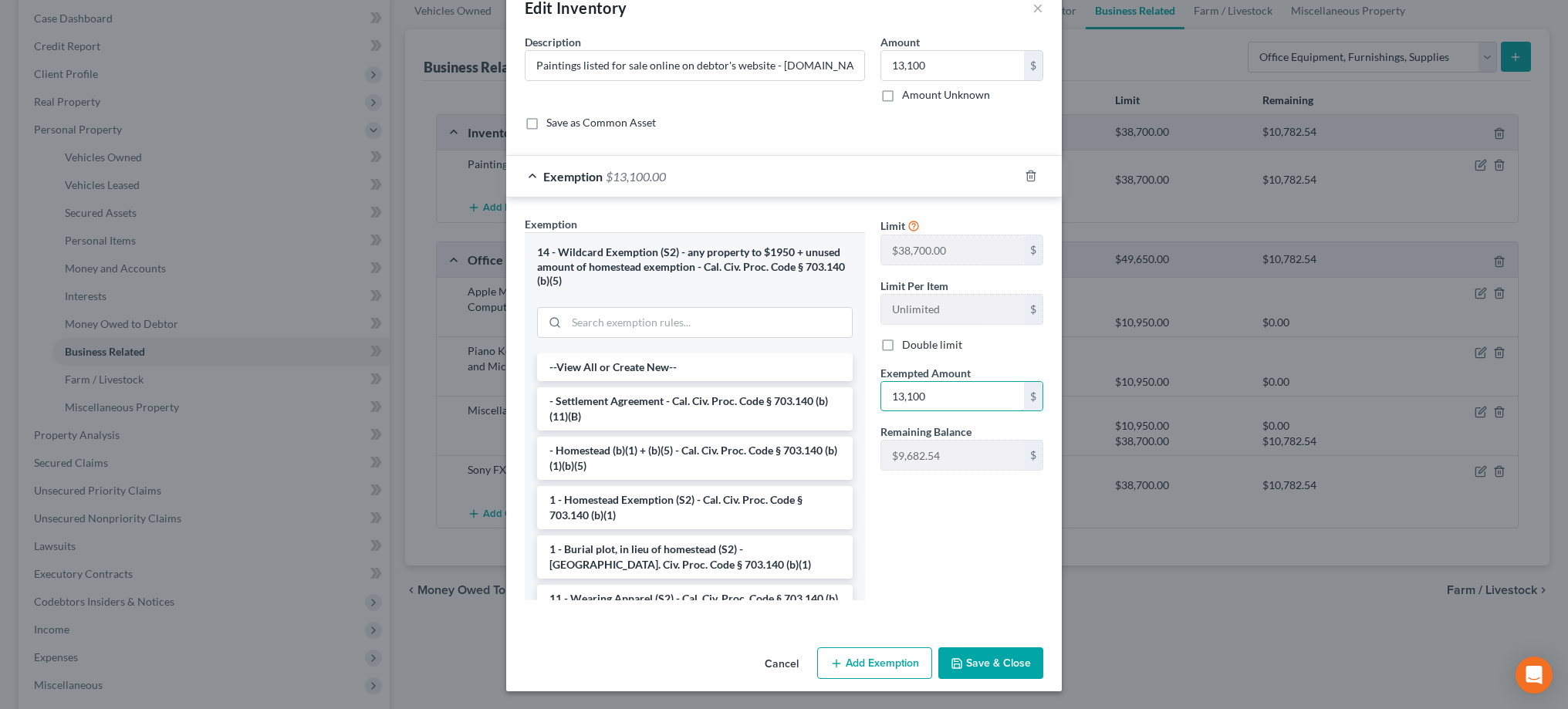
scroll to position [36, 0]
click at [986, 661] on button "Save & Close" at bounding box center [990, 664] width 105 height 32
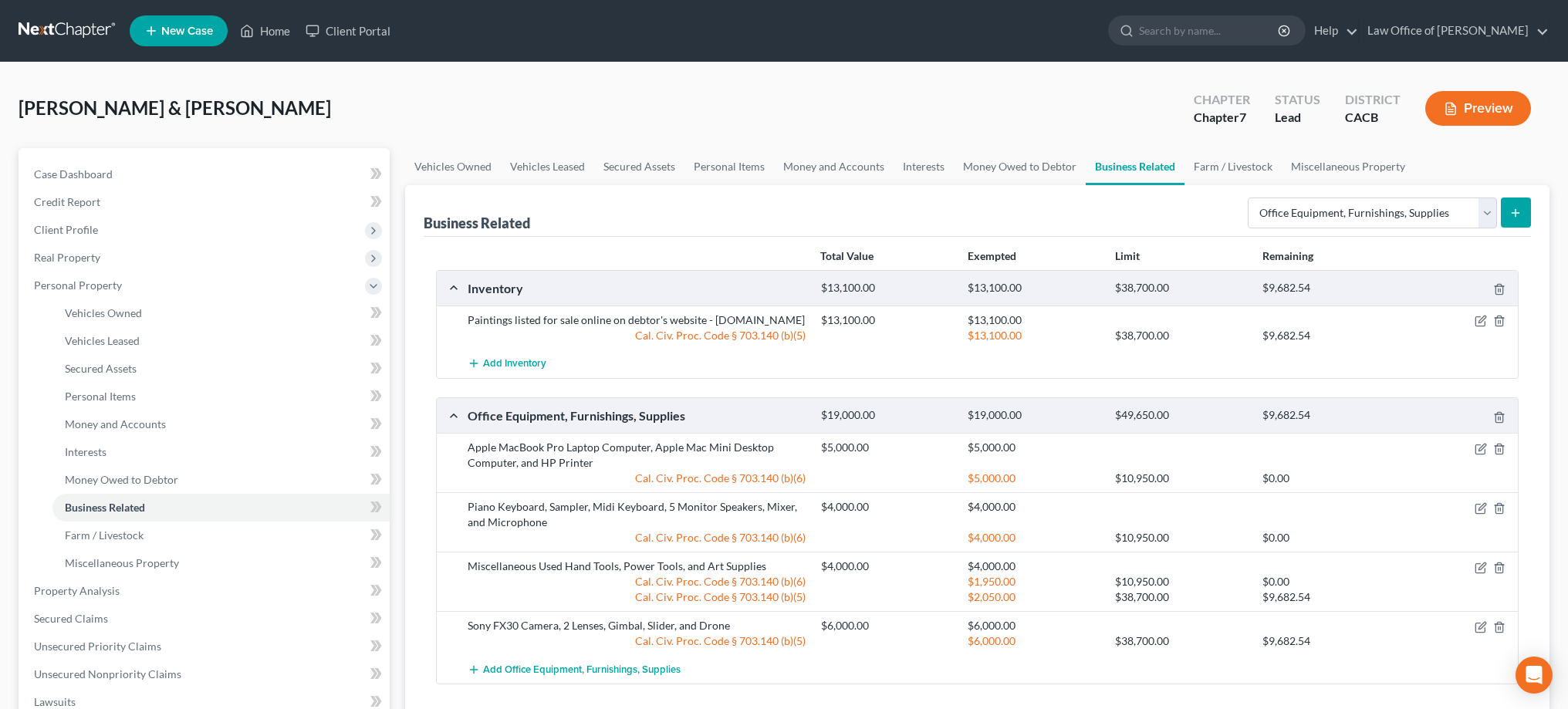
scroll to position [0, 0]
click at [1231, 174] on link "Farm / Livestock" at bounding box center [1233, 167] width 97 height 37
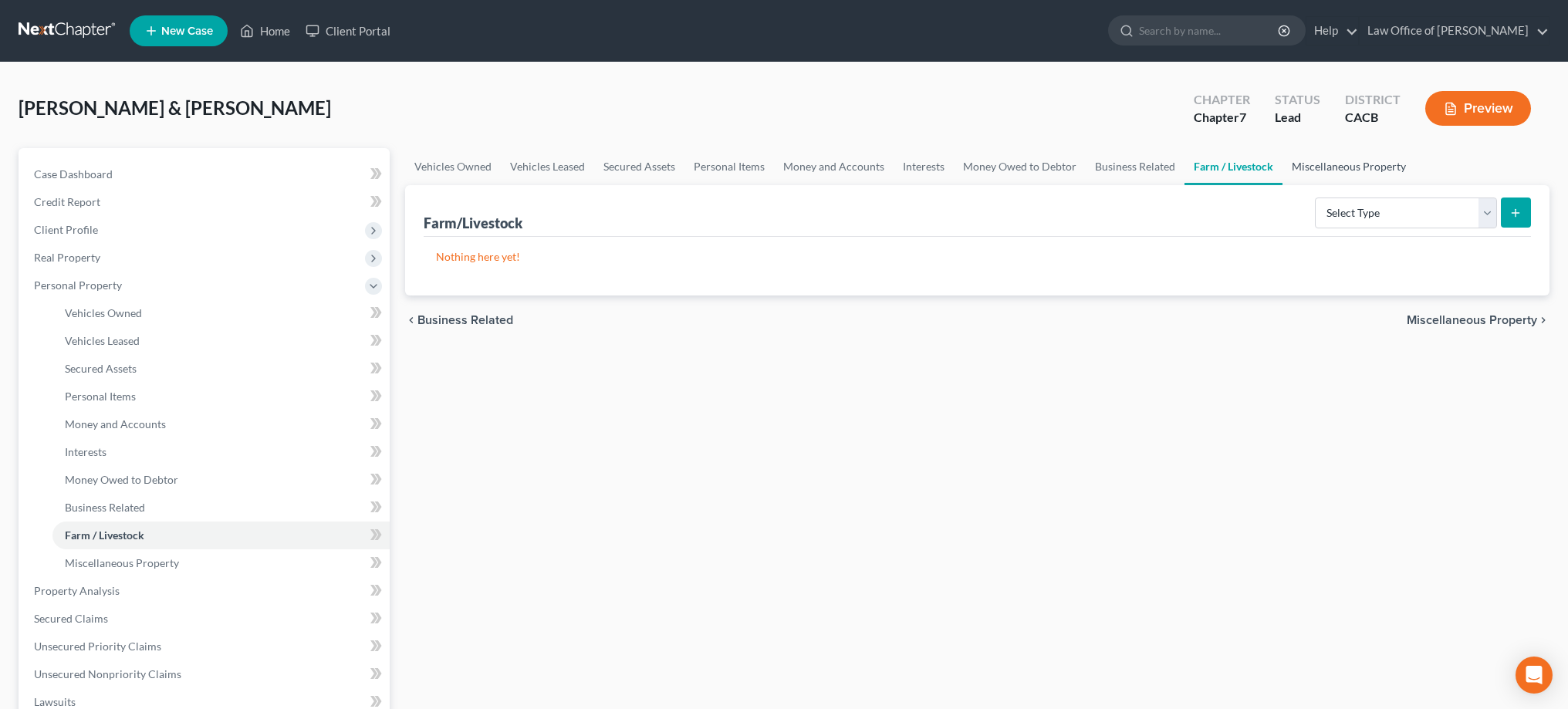
click at [1365, 166] on link "Miscellaneous Property" at bounding box center [1348, 167] width 132 height 37
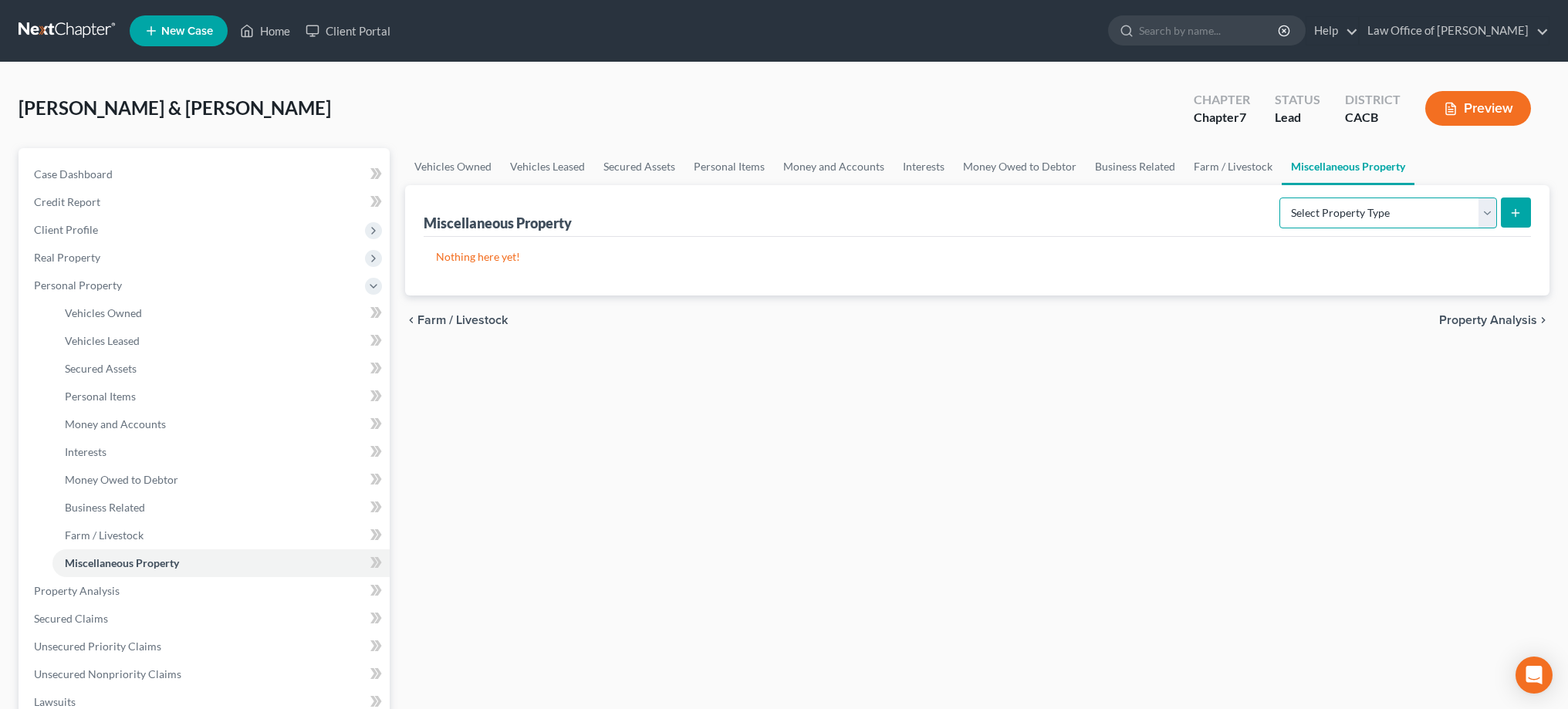
select select "transferred"
click at [1514, 218] on icon "submit" at bounding box center [1515, 212] width 12 height 12
select select "Ordinary (within 2 years)"
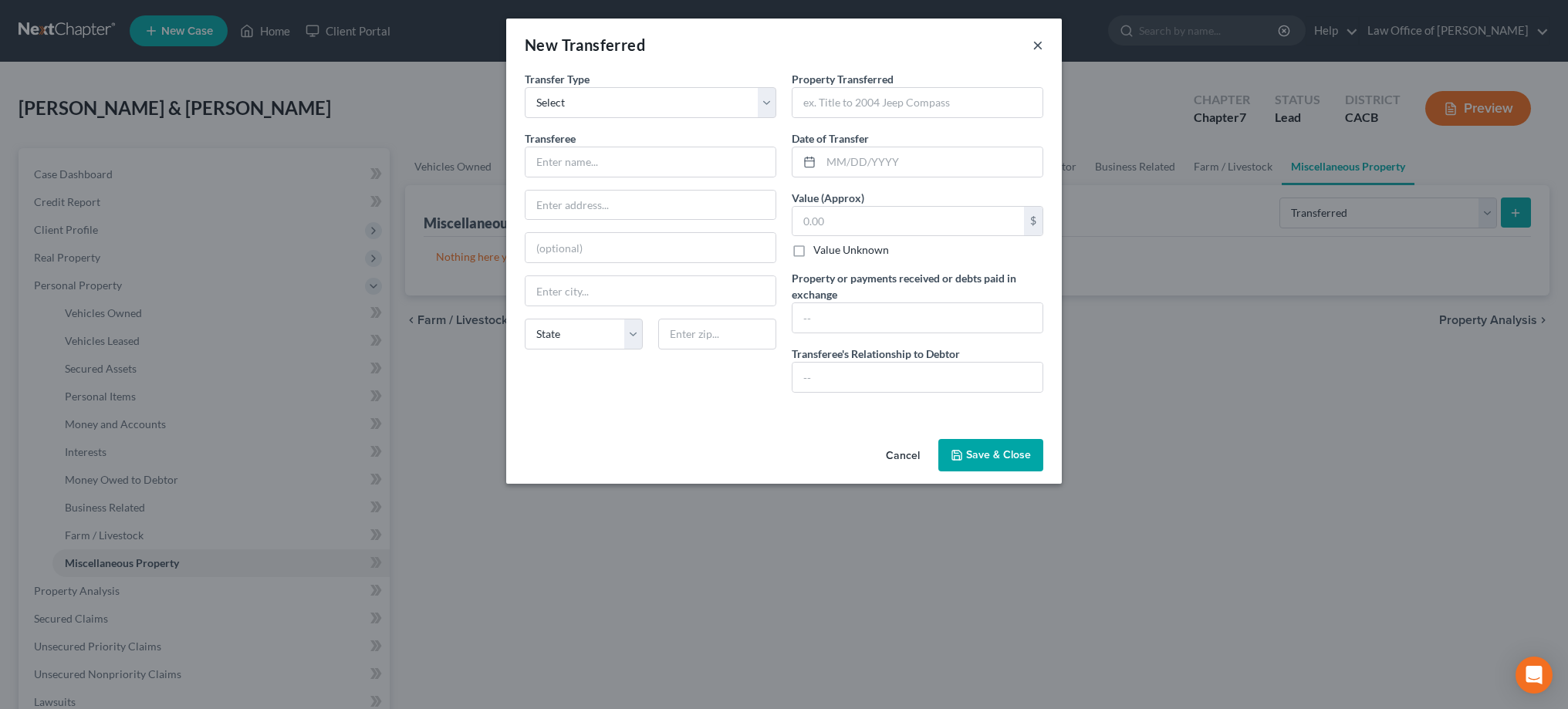
click at [1040, 40] on button "×" at bounding box center [1037, 44] width 10 height 18
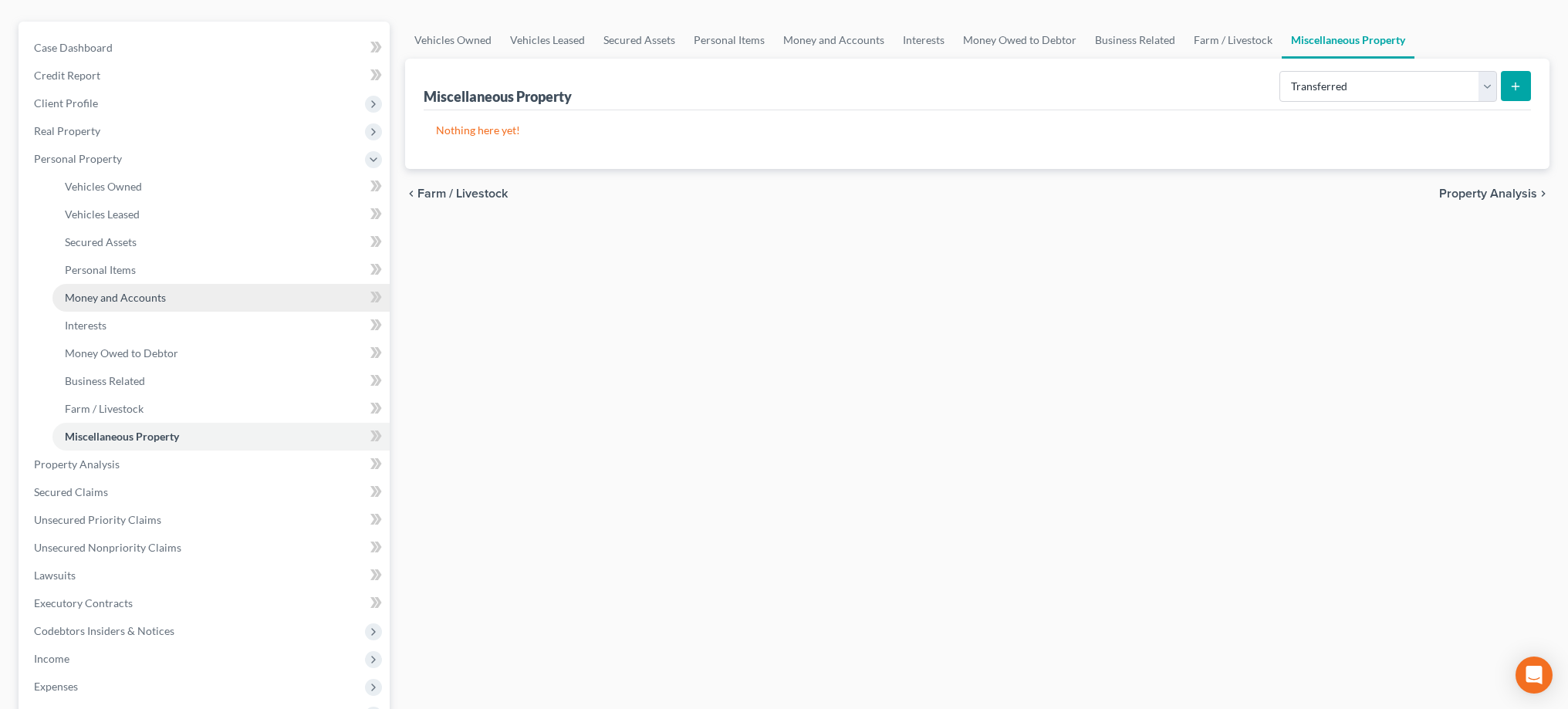
scroll to position [135, 0]
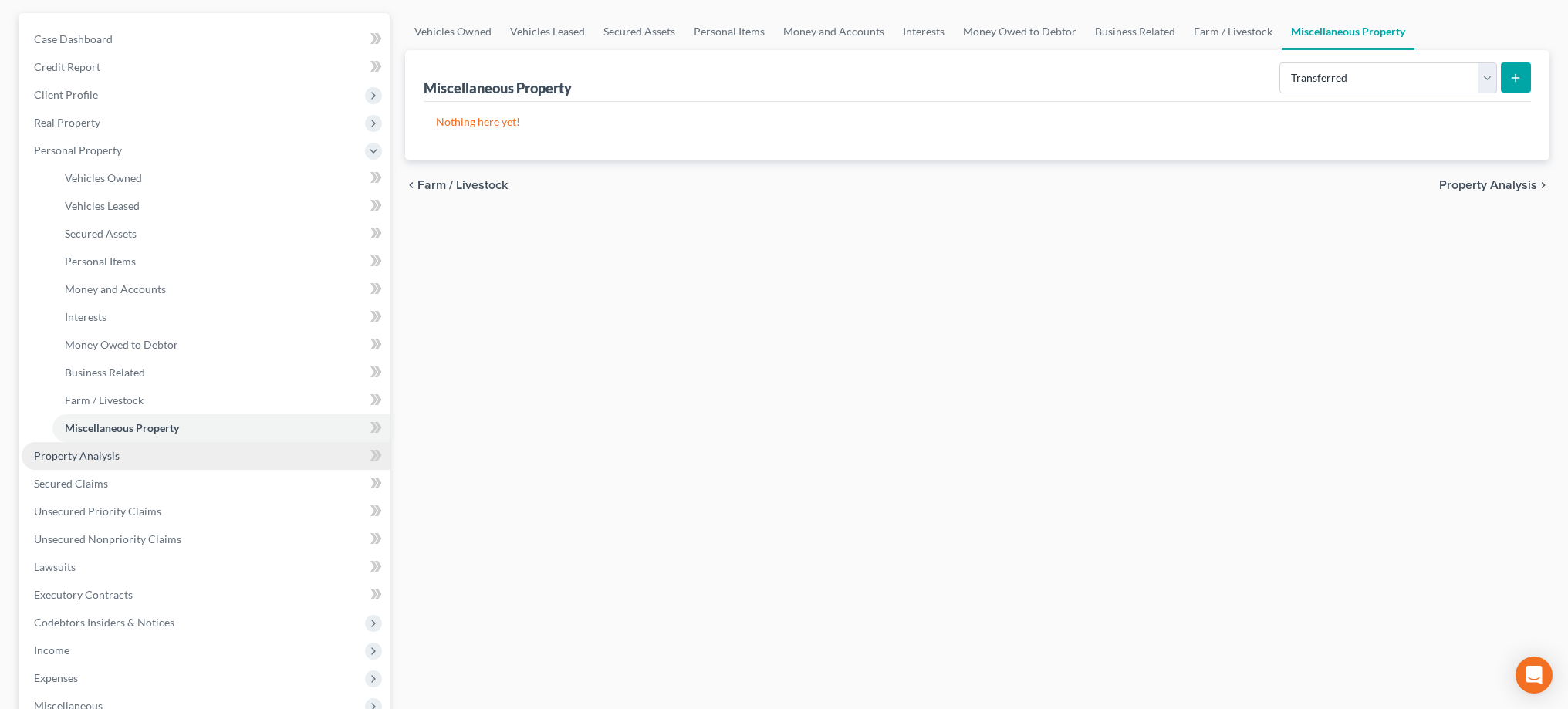
click at [219, 457] on link "Property Analysis" at bounding box center [206, 455] width 368 height 28
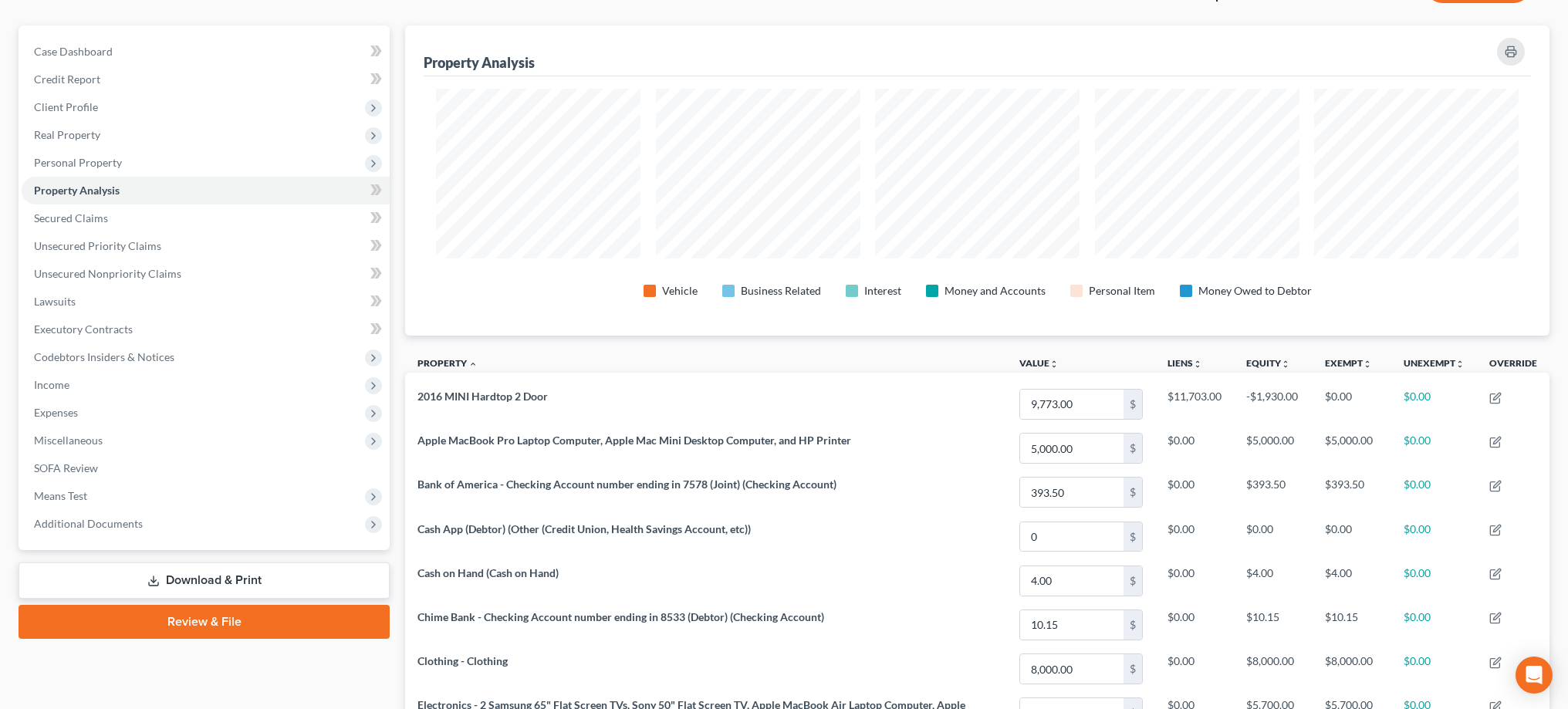
scroll to position [121, 0]
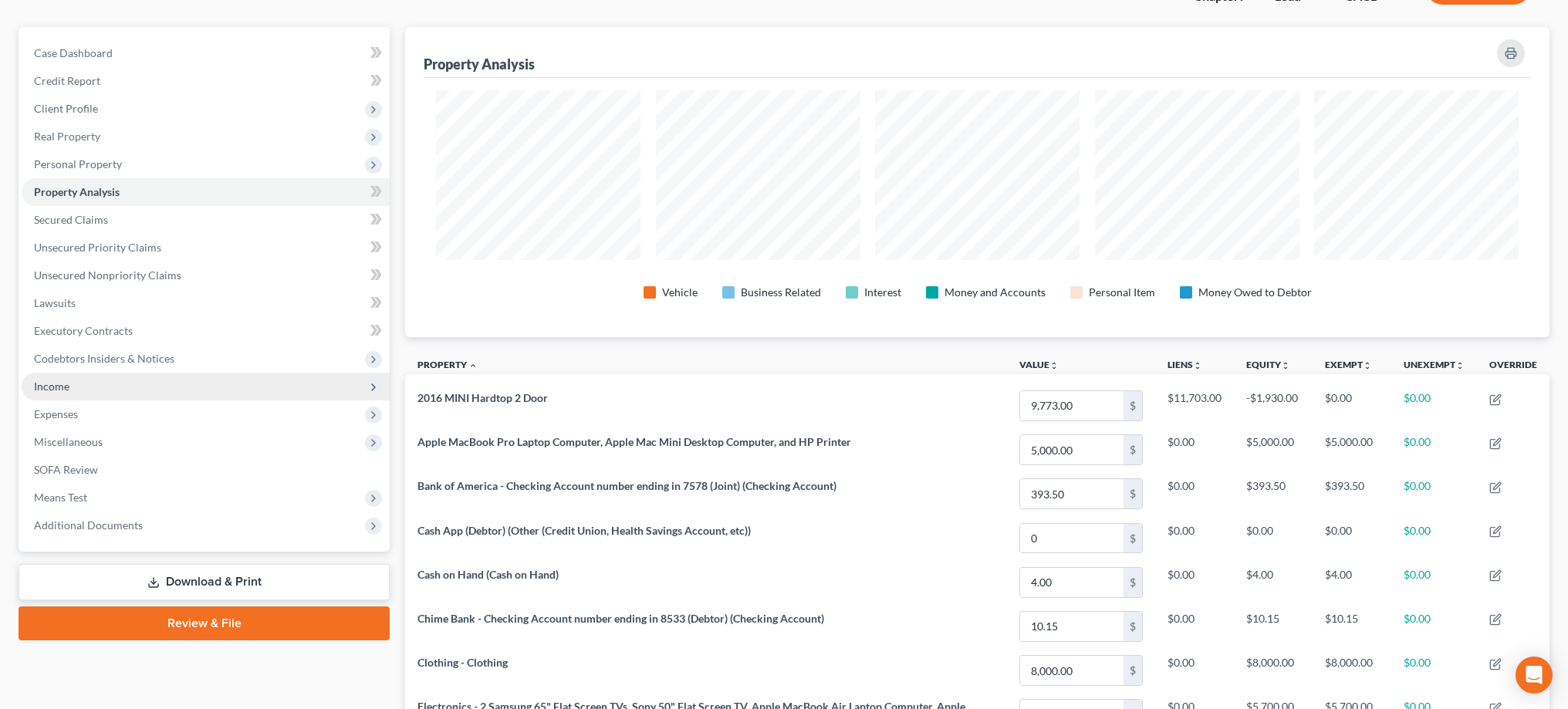
click at [117, 384] on span "Income" at bounding box center [206, 385] width 368 height 28
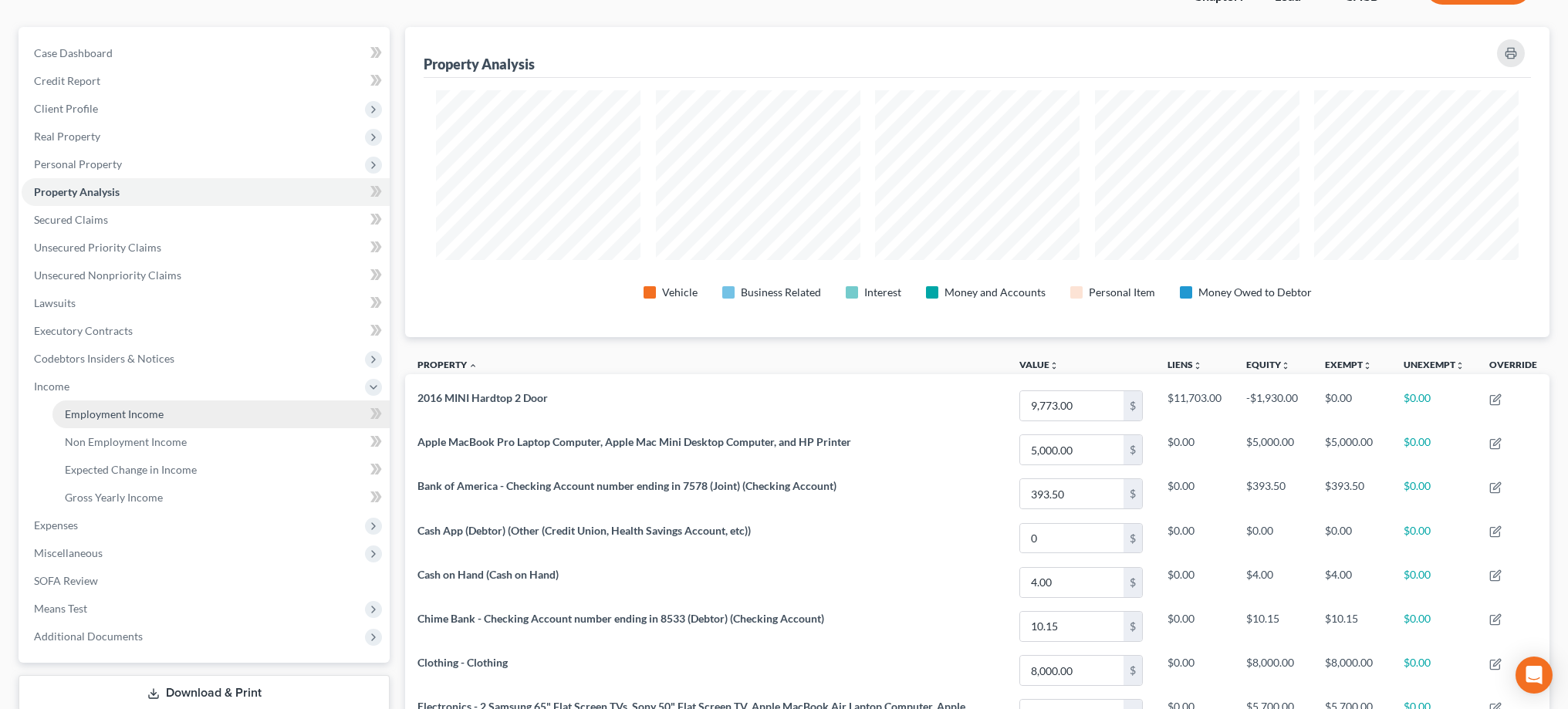
click at [123, 410] on span "Employment Income" at bounding box center [114, 414] width 99 height 13
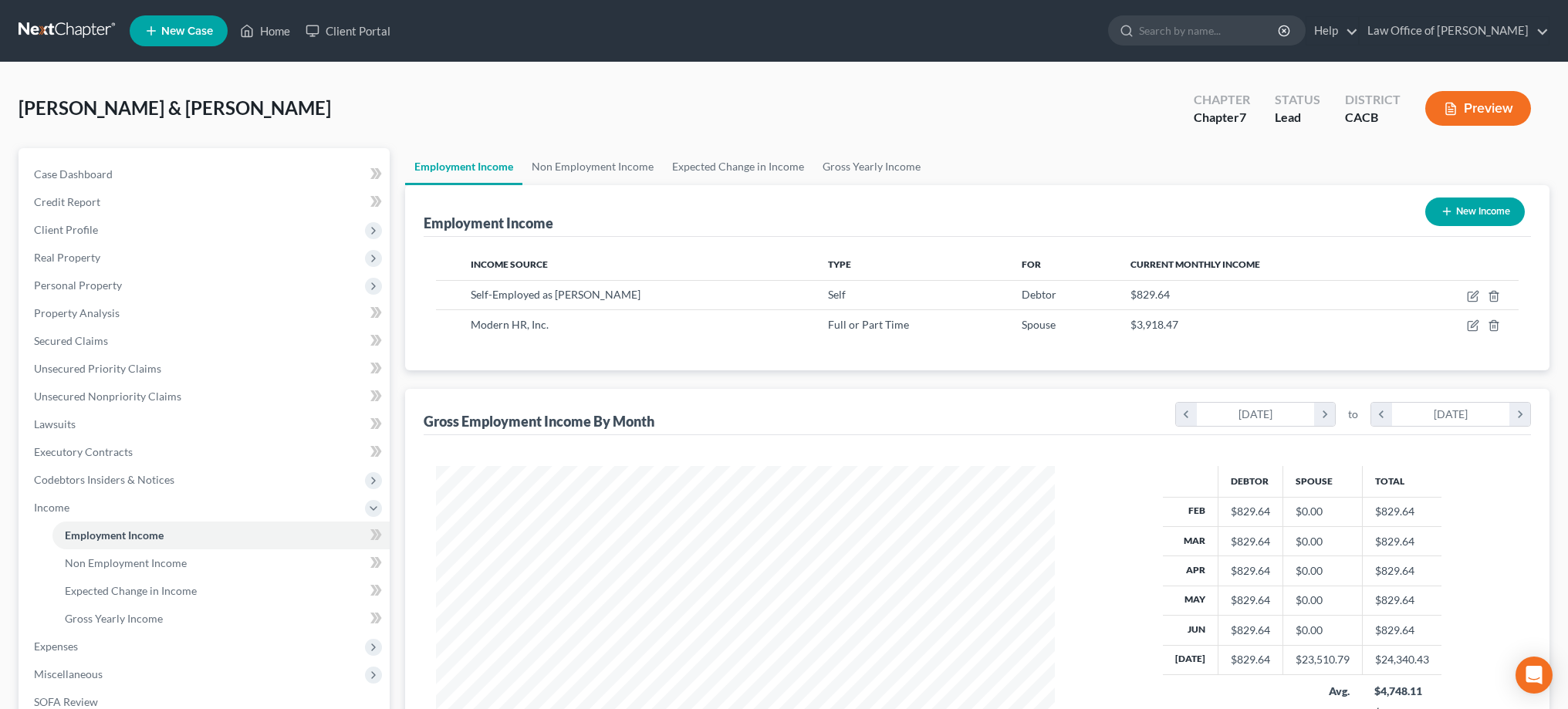
scroll to position [309, 649]
click at [1477, 300] on icon "button" at bounding box center [1473, 296] width 12 height 12
select select "1"
select select "4"
select select "0"
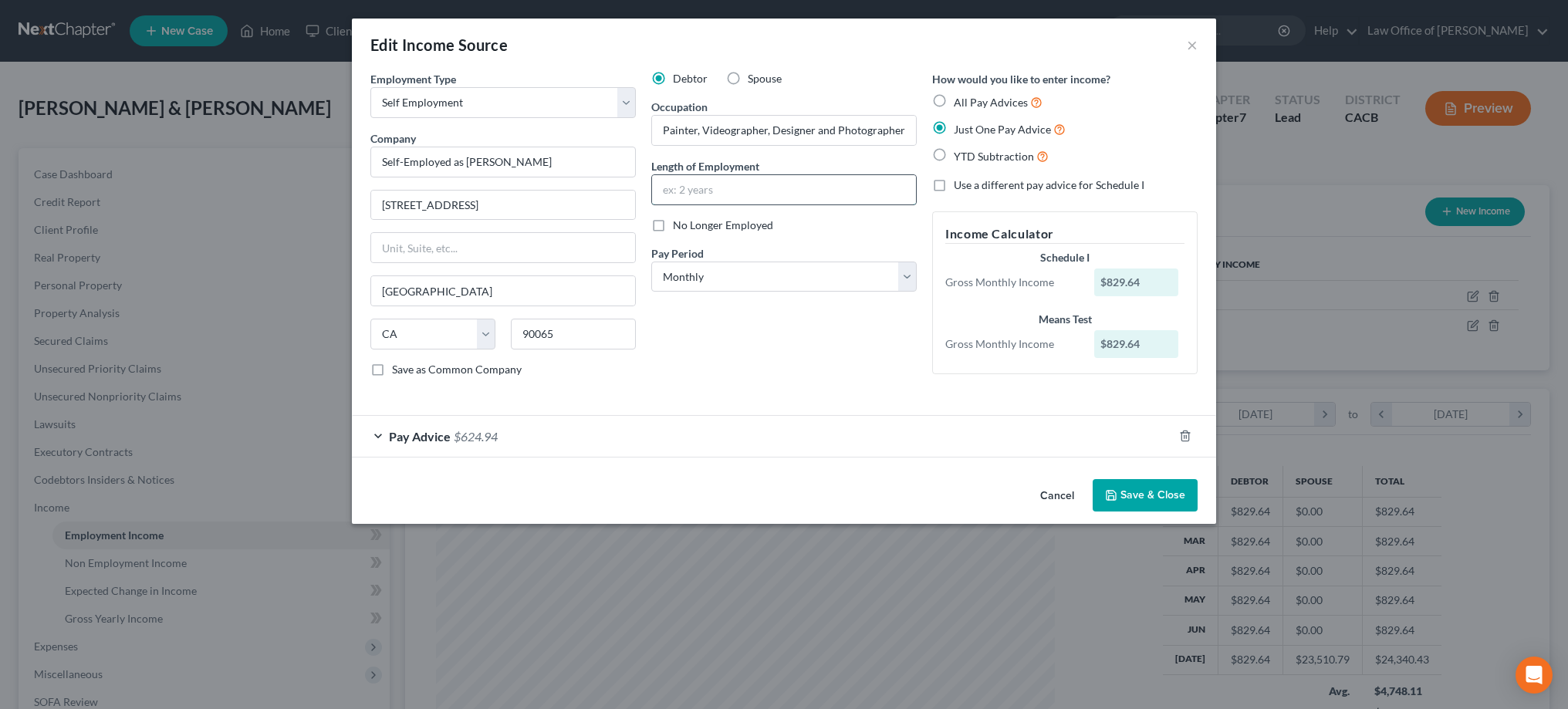
click at [816, 189] on input "text" at bounding box center [784, 189] width 264 height 30
type input "30 Years"
click at [1146, 490] on button "Save & Close" at bounding box center [1145, 495] width 105 height 32
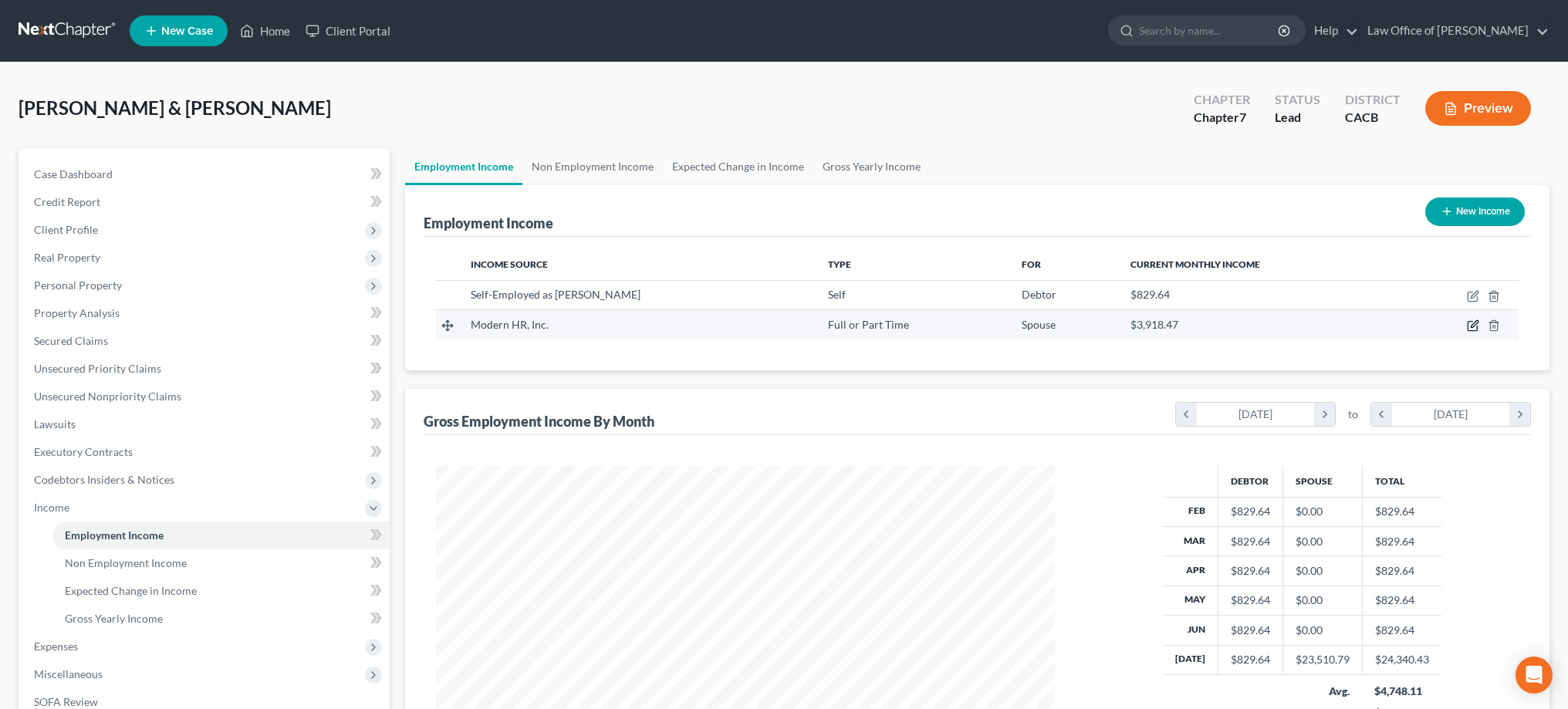
click at [1468, 324] on icon "button" at bounding box center [1472, 326] width 10 height 10
select select "0"
select select "4"
select select "0"
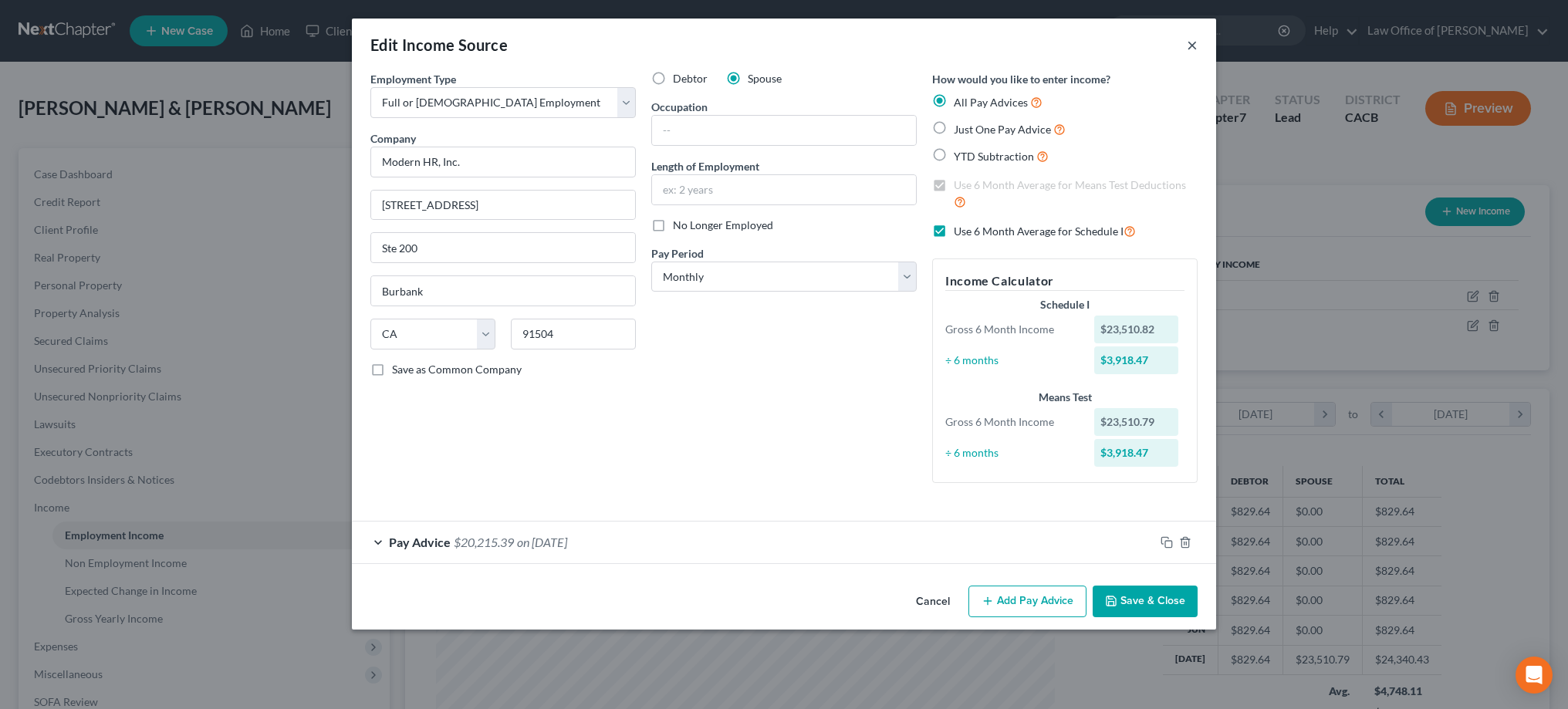
click at [1196, 47] on button "×" at bounding box center [1191, 44] width 10 height 18
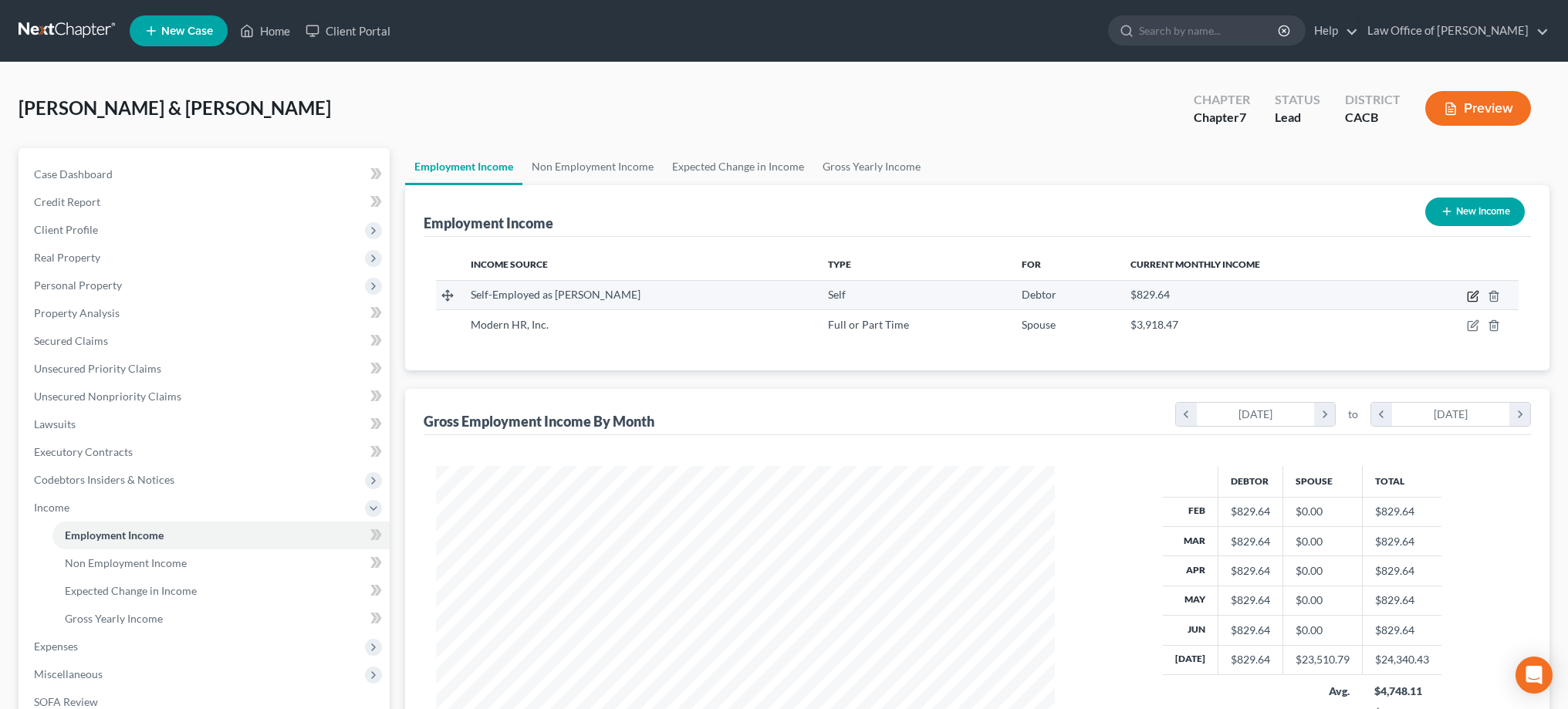
click at [1469, 295] on icon "button" at bounding box center [1473, 296] width 12 height 12
select select "1"
select select "4"
select select "0"
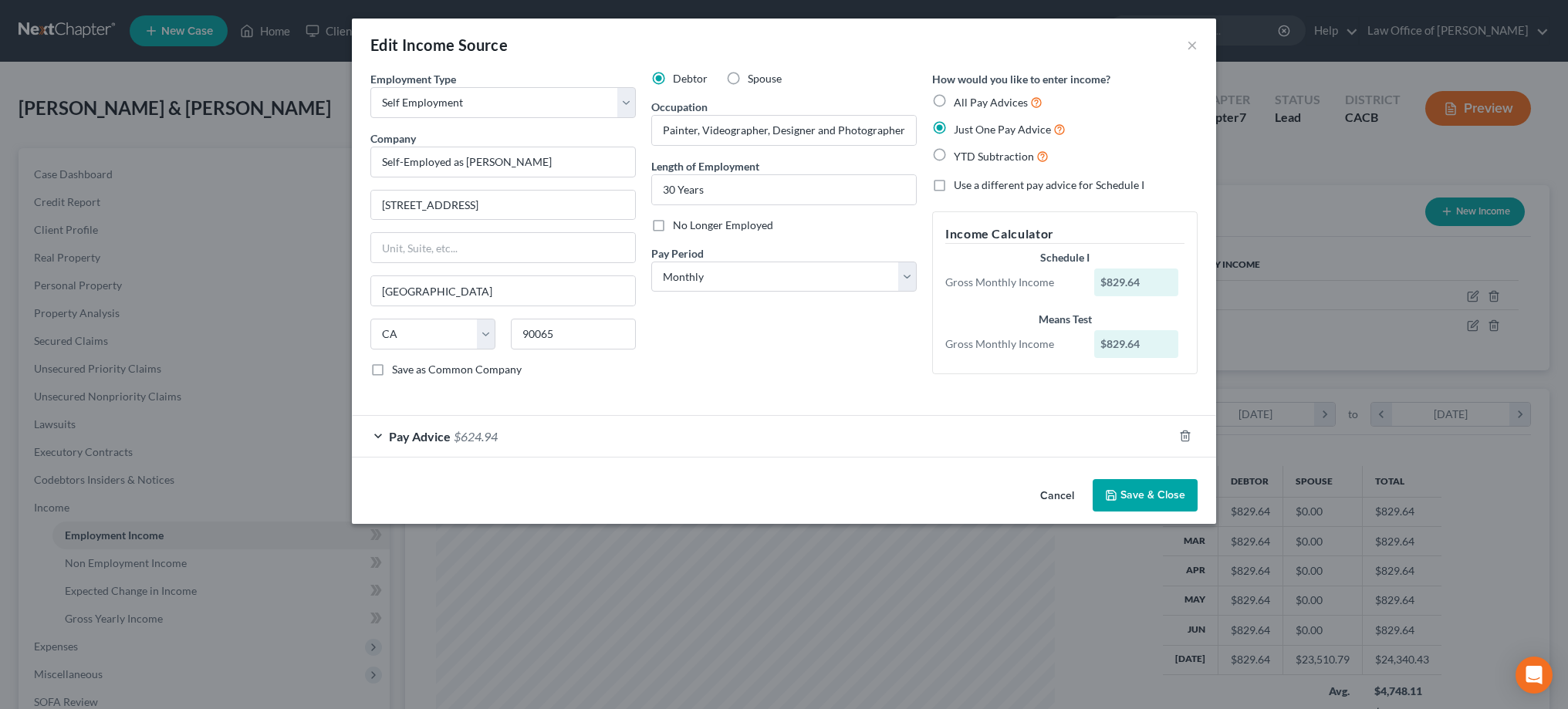
click at [377, 433] on div "Pay Advice $624.94" at bounding box center [763, 436] width 821 height 41
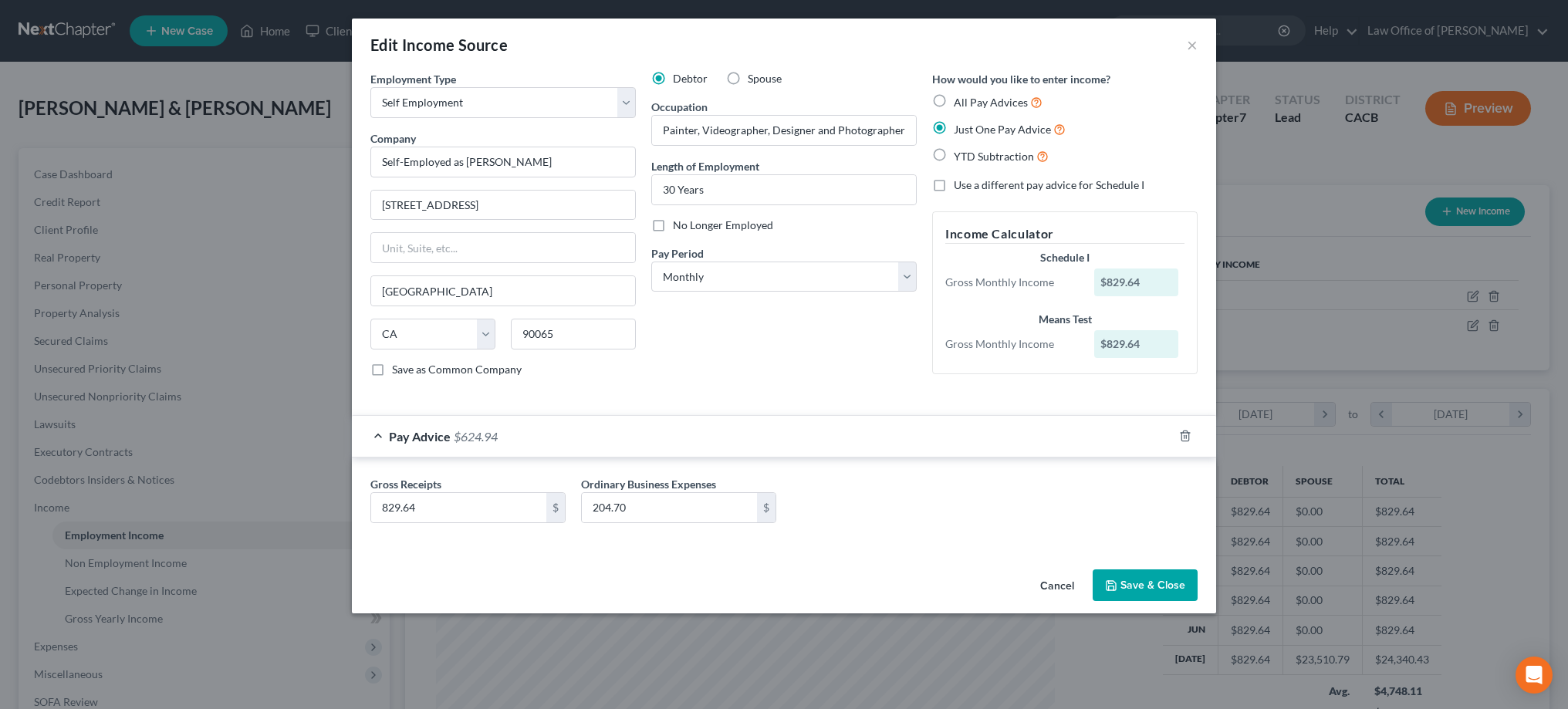
click at [1198, 46] on div "Edit Income Source ×" at bounding box center [784, 44] width 864 height 52
click at [1188, 44] on button "×" at bounding box center [1191, 44] width 10 height 18
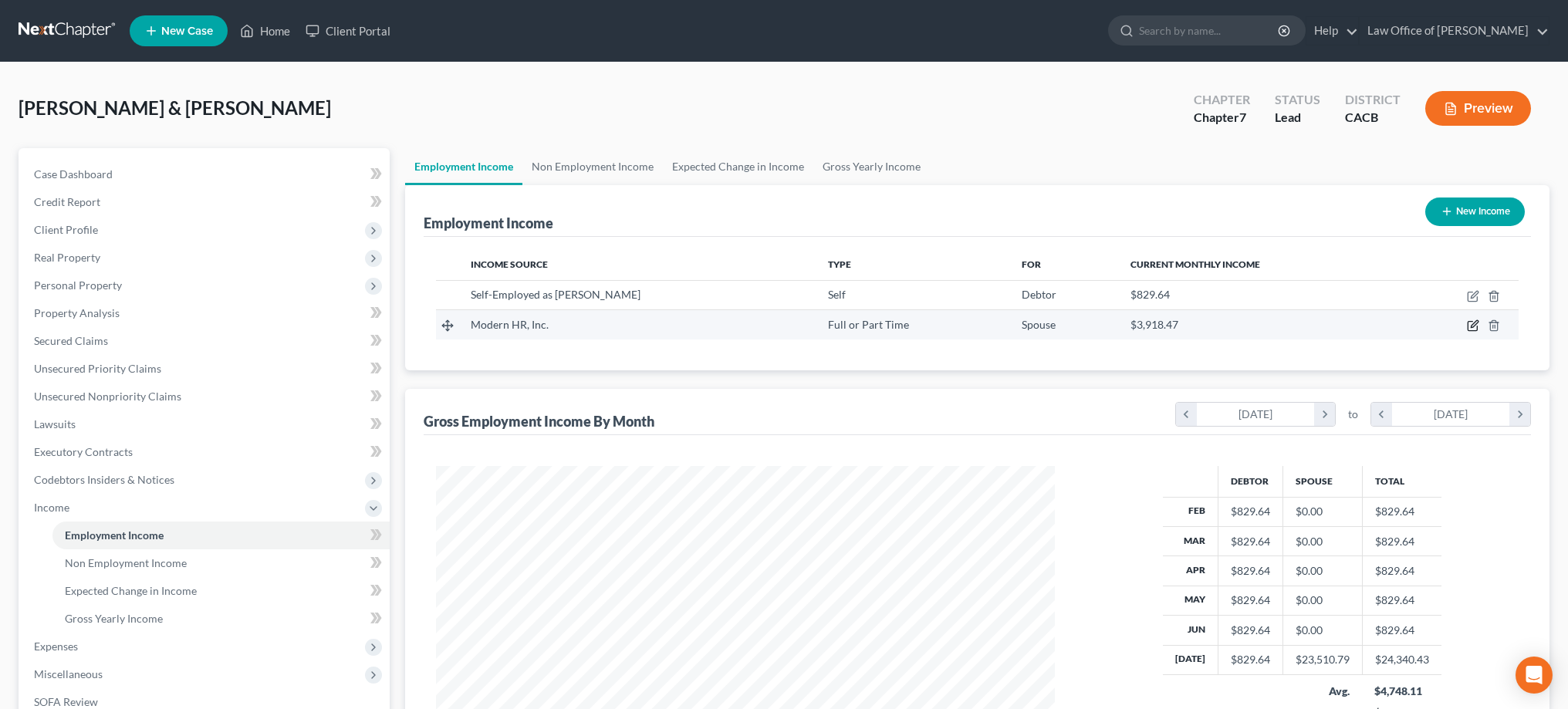
click at [1470, 328] on icon "button" at bounding box center [1473, 325] width 12 height 12
select select "0"
select select "4"
select select "0"
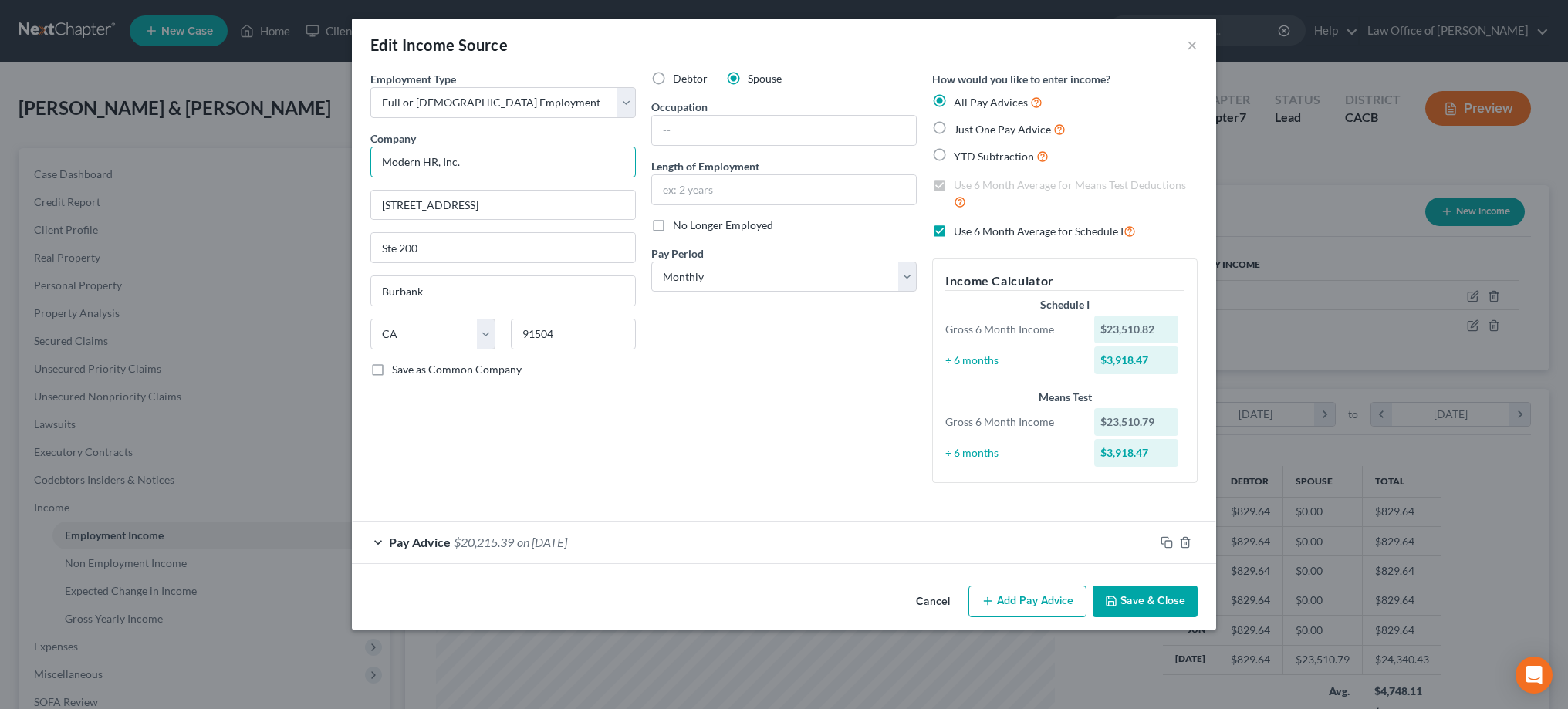
click at [481, 161] on input "Modern HR, Inc." at bounding box center [503, 162] width 266 height 30
click at [470, 161] on input "Modern HR, Inc." at bounding box center [503, 162] width 266 height 30
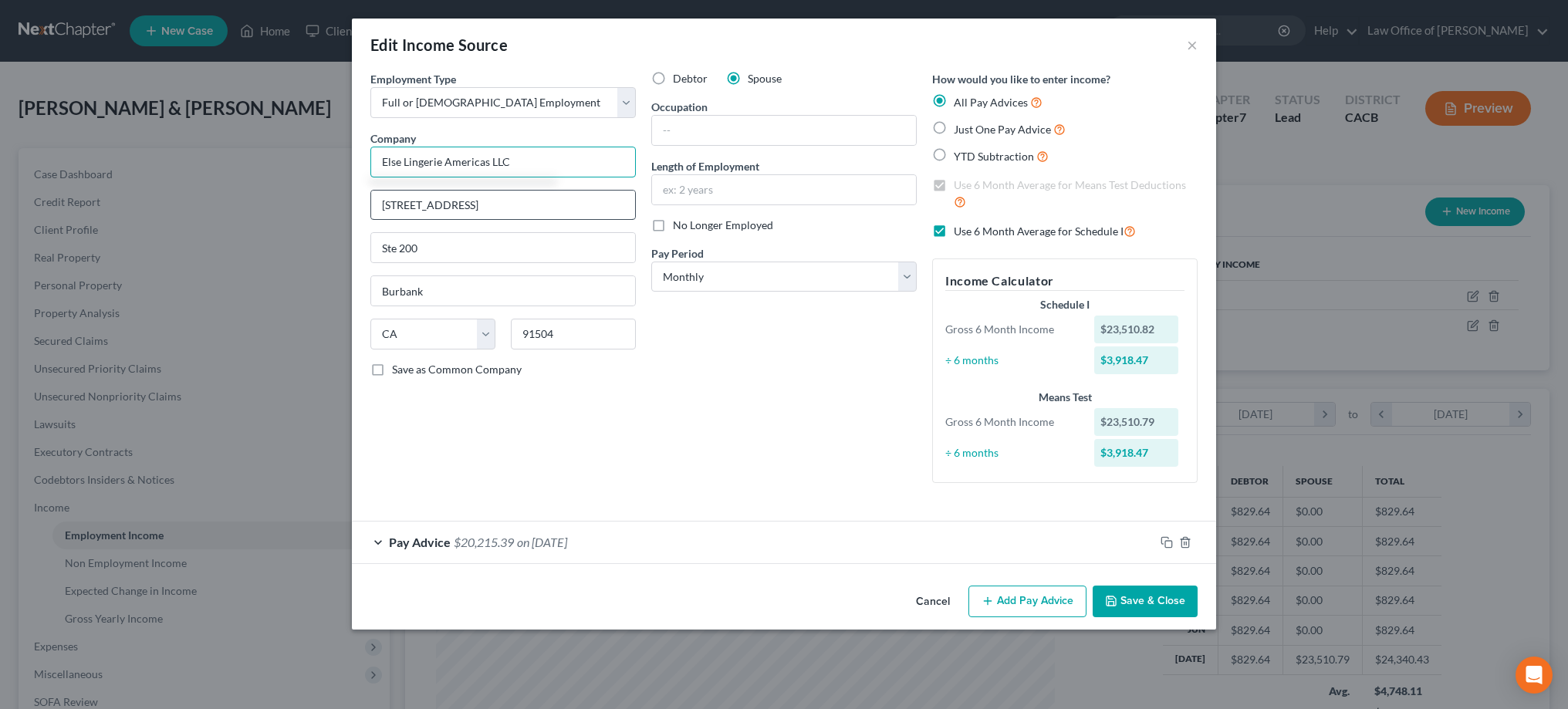
type input "Else Lingerie Americas LLC"
click at [501, 206] on input "[STREET_ADDRESS]" at bounding box center [503, 205] width 264 height 30
type input "1880 Century Park East"
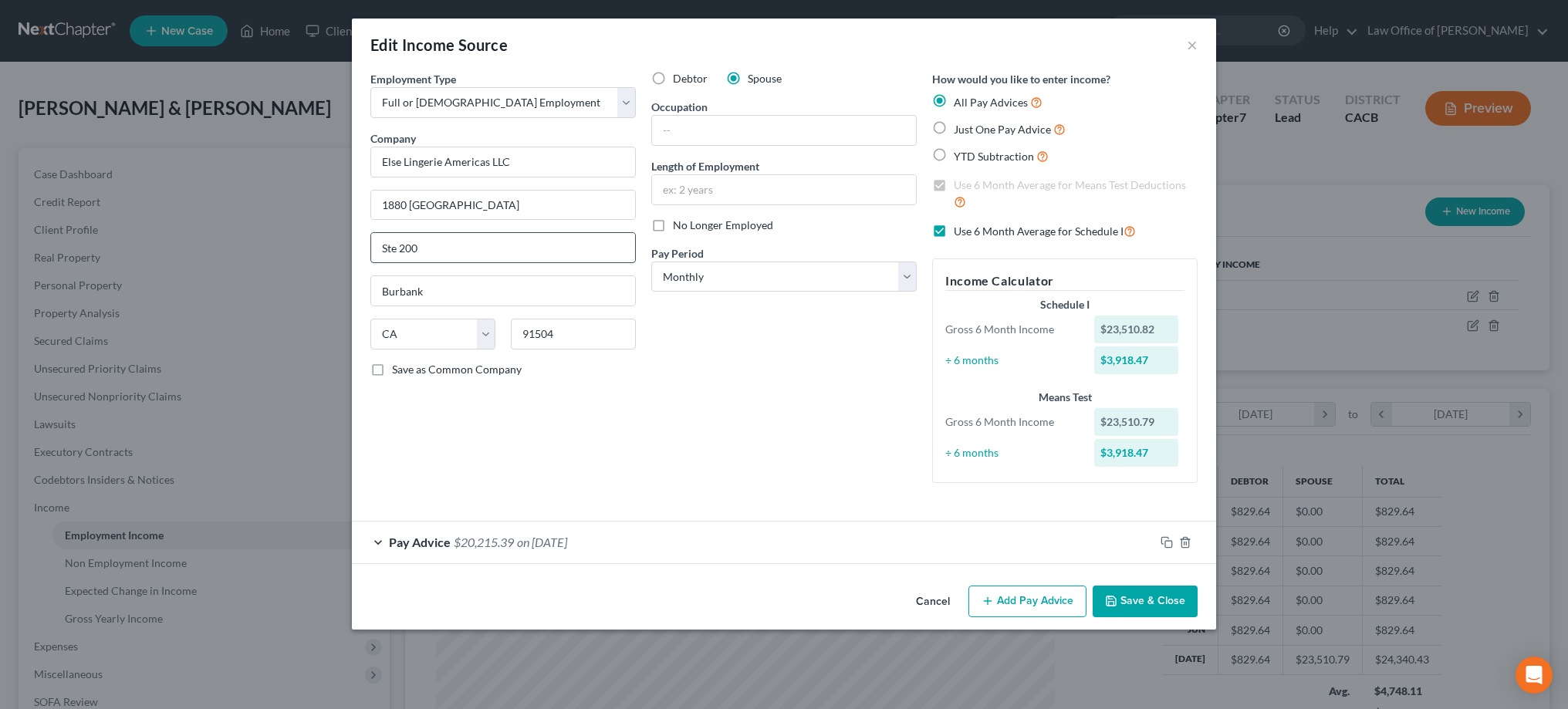
click at [622, 255] on input "Ste 200" at bounding box center [503, 247] width 264 height 30
click at [605, 334] on input "91504" at bounding box center [572, 334] width 125 height 30
click at [586, 338] on input "91504" at bounding box center [572, 334] width 125 height 30
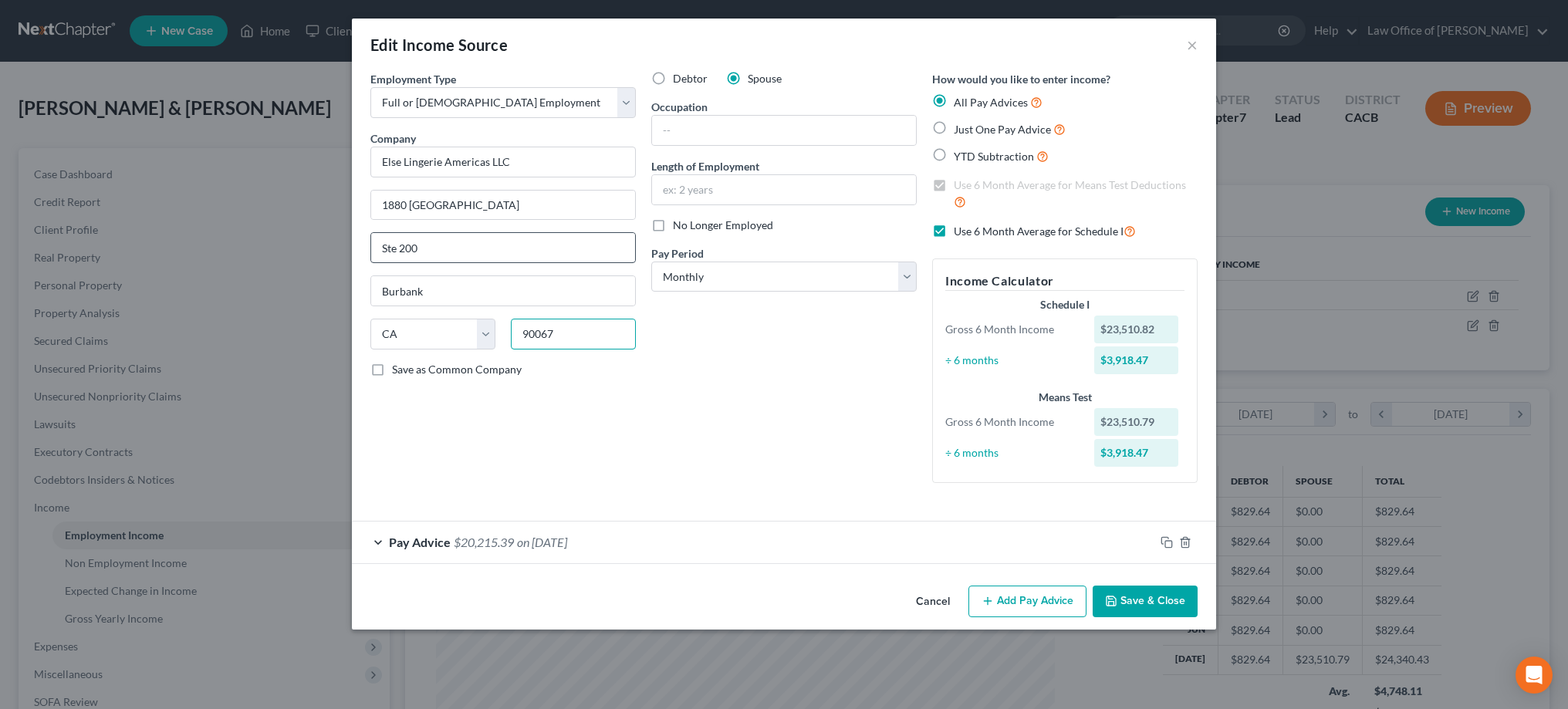
type input "90067"
click at [574, 254] on input "Ste 200" at bounding box center [503, 247] width 264 height 30
type input "[GEOGRAPHIC_DATA]"
click at [750, 128] on input "text" at bounding box center [784, 130] width 264 height 30
type input "Customer Experience Manager"
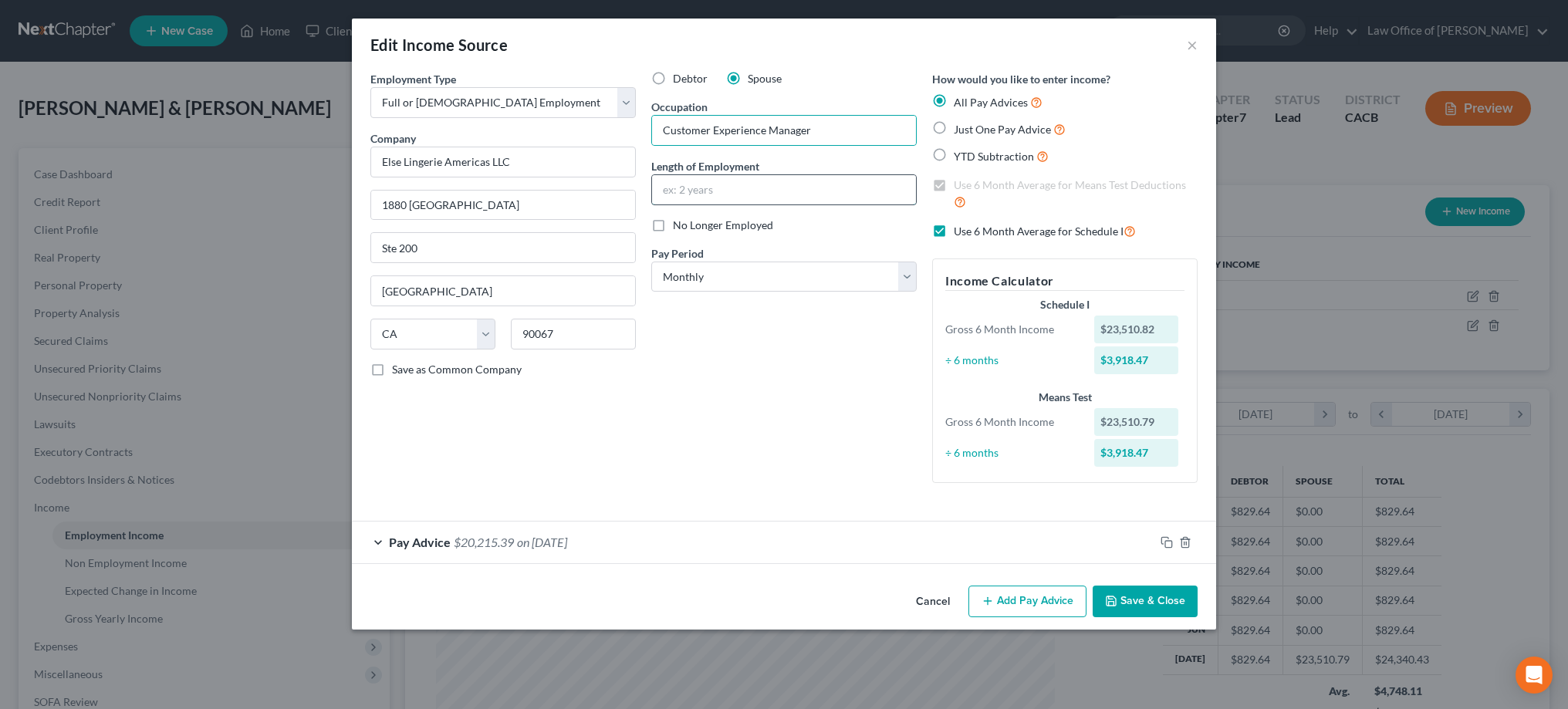
click at [732, 186] on input "text" at bounding box center [784, 189] width 264 height 30
type input "2years 8 months"
click at [378, 539] on div "Pay Advice $20,215.39 on 07/01/2025" at bounding box center [753, 542] width 803 height 41
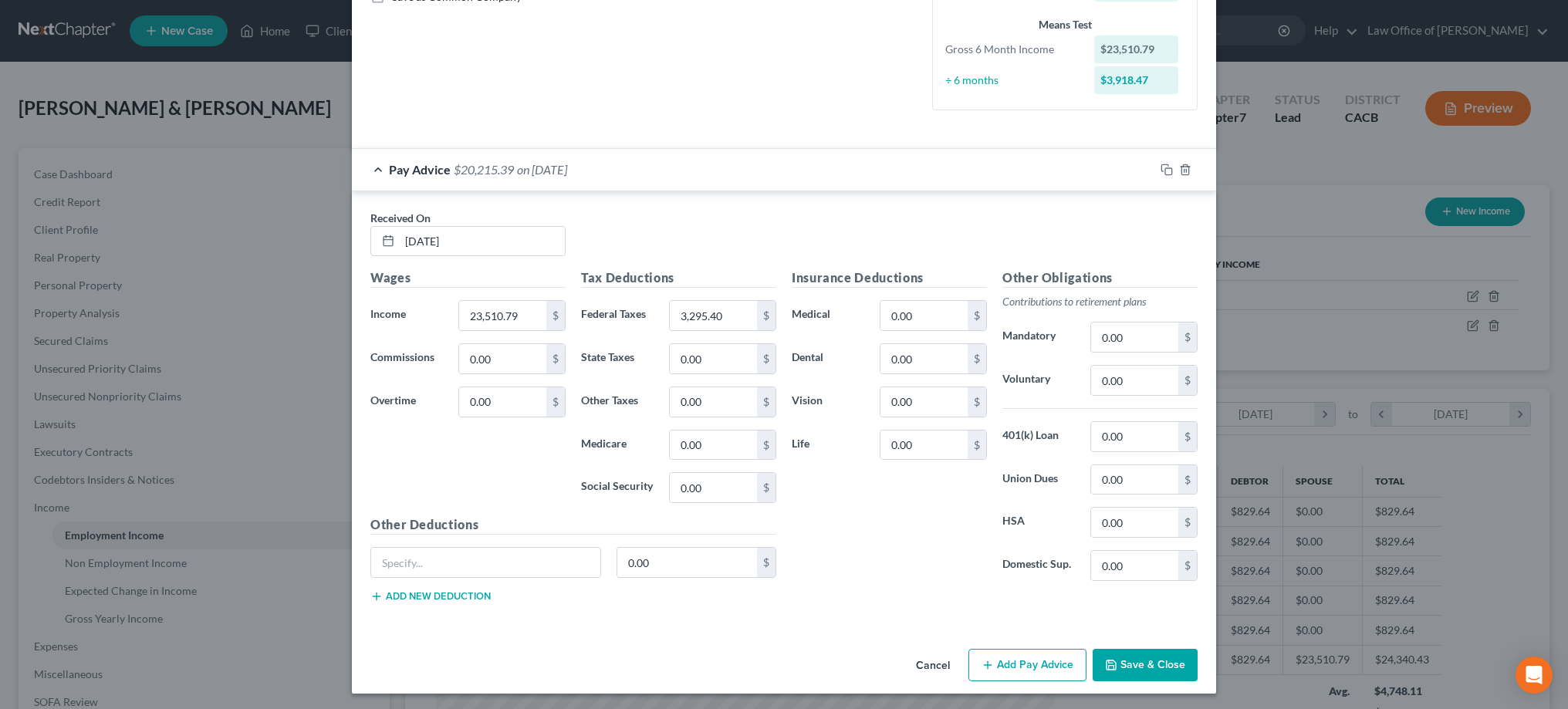
scroll to position [372, 0]
click at [1140, 659] on button "Save & Close" at bounding box center [1145, 665] width 105 height 32
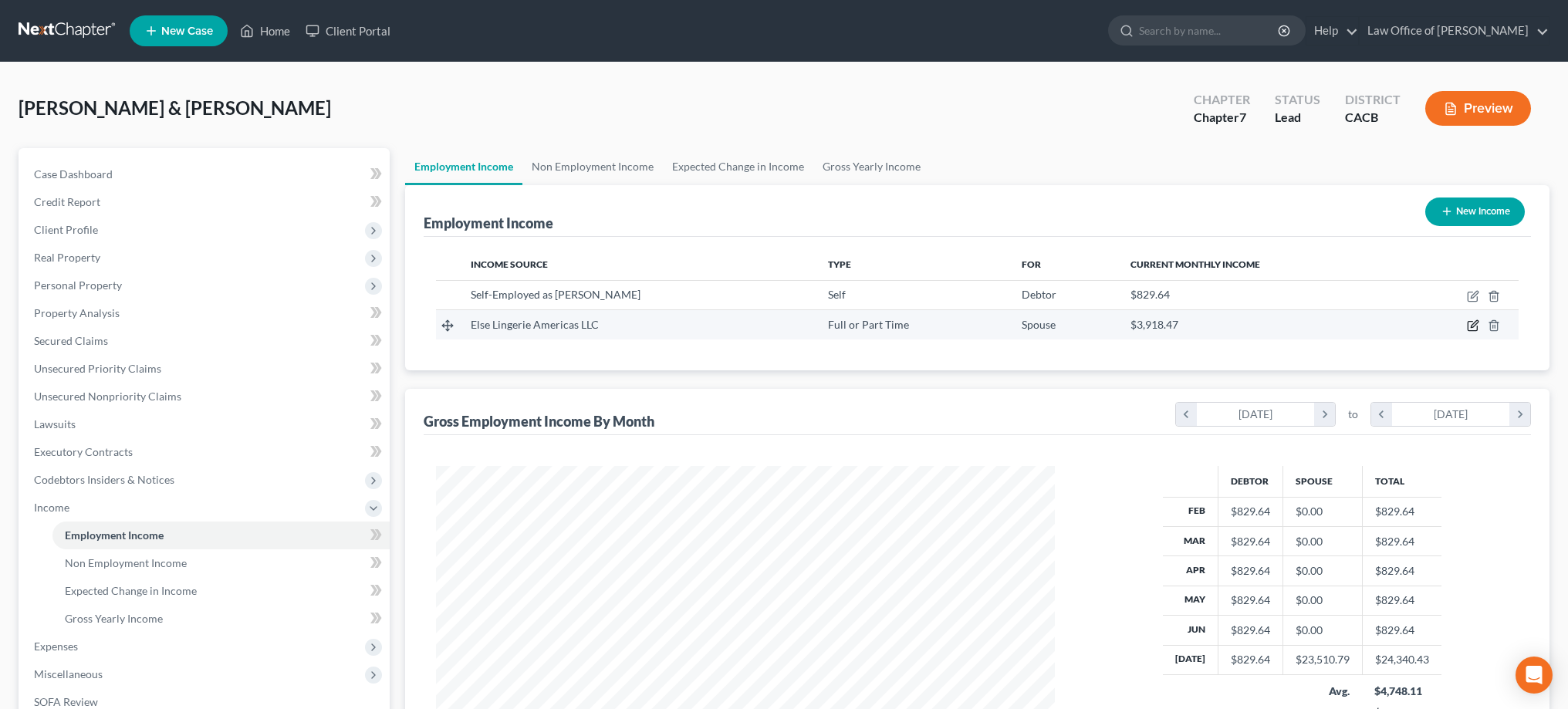
click at [1475, 323] on icon "button" at bounding box center [1474, 324] width 7 height 7
select select "0"
select select "4"
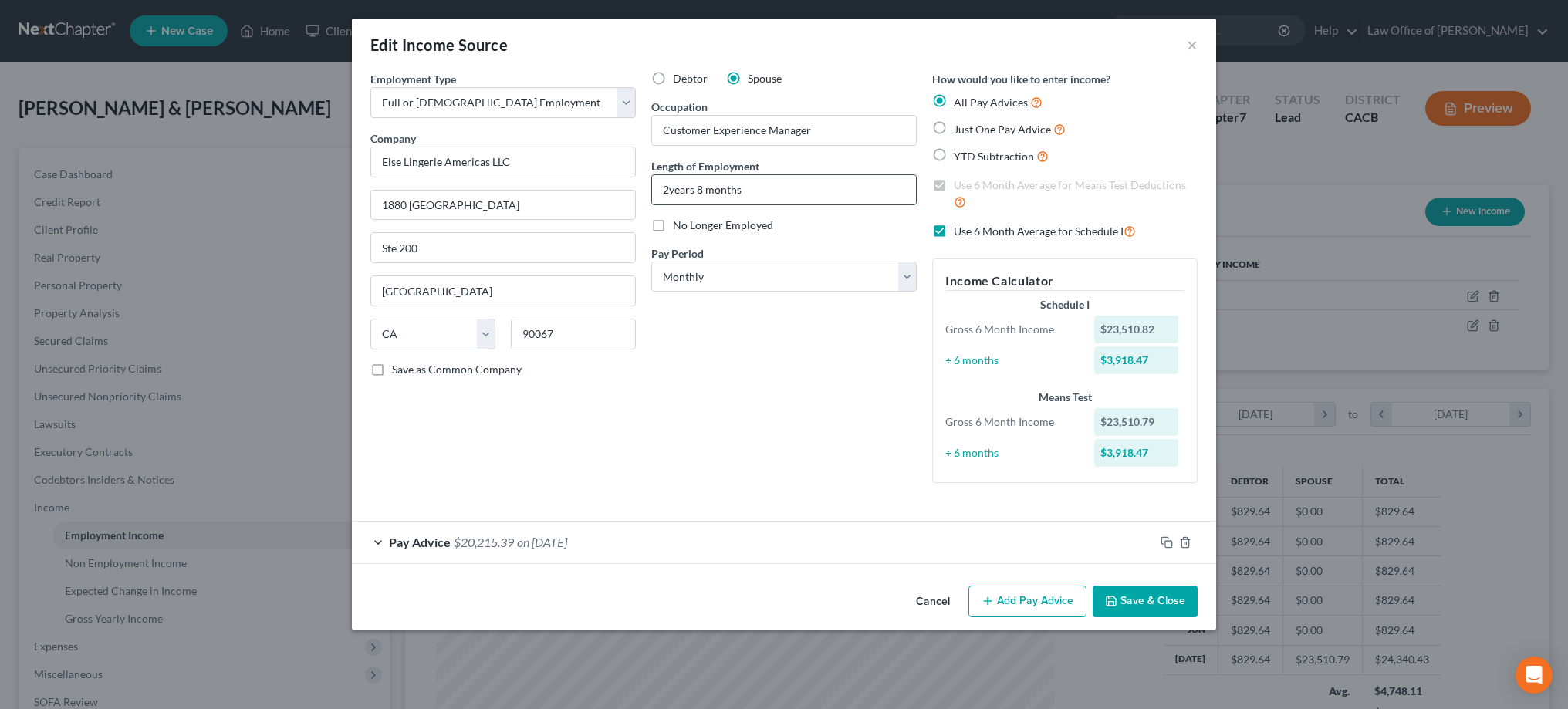
click at [669, 193] on input "2years 8 months" at bounding box center [784, 189] width 264 height 30
click at [696, 192] on input "2 years 8 months" at bounding box center [784, 189] width 264 height 30
click at [1142, 596] on button "Save & Close" at bounding box center [1145, 601] width 105 height 32
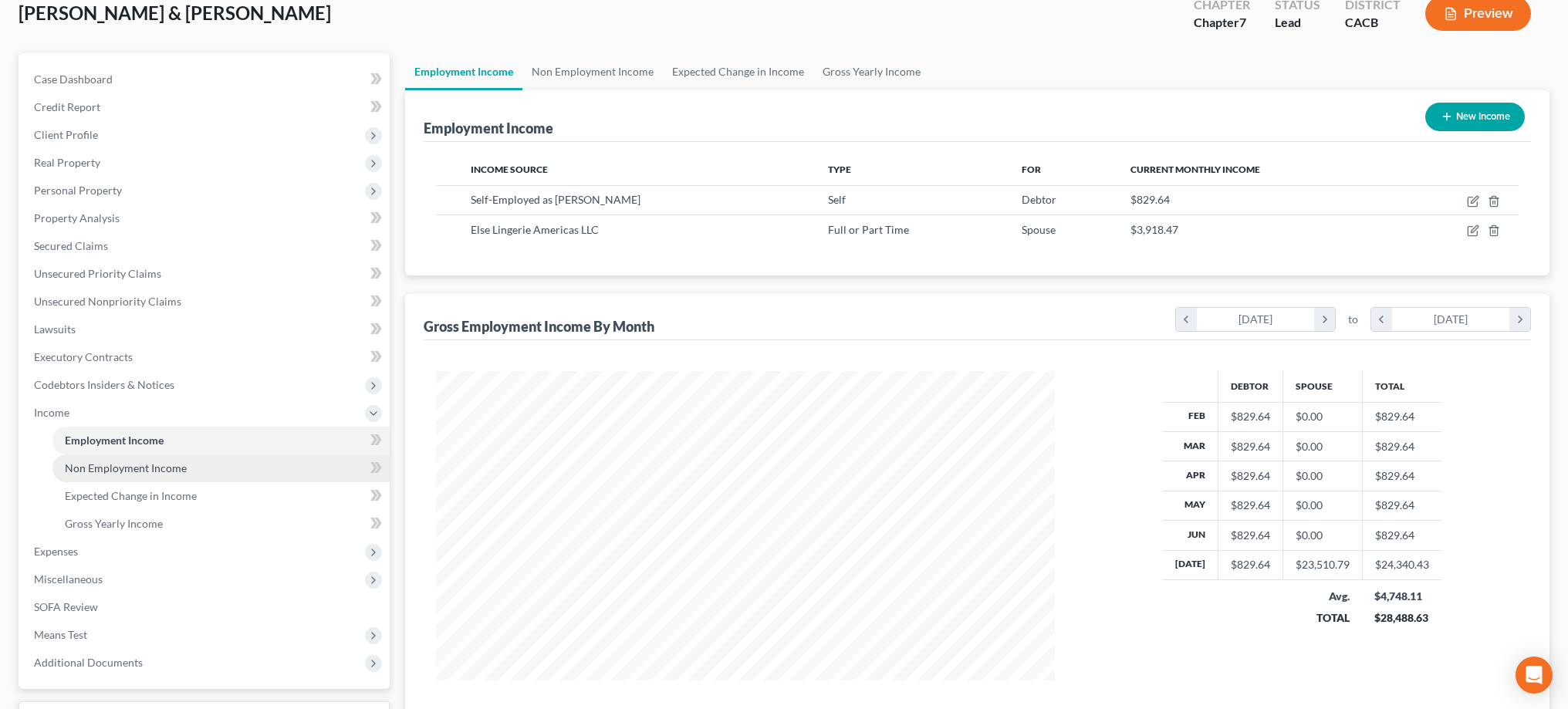
scroll to position [104, 0]
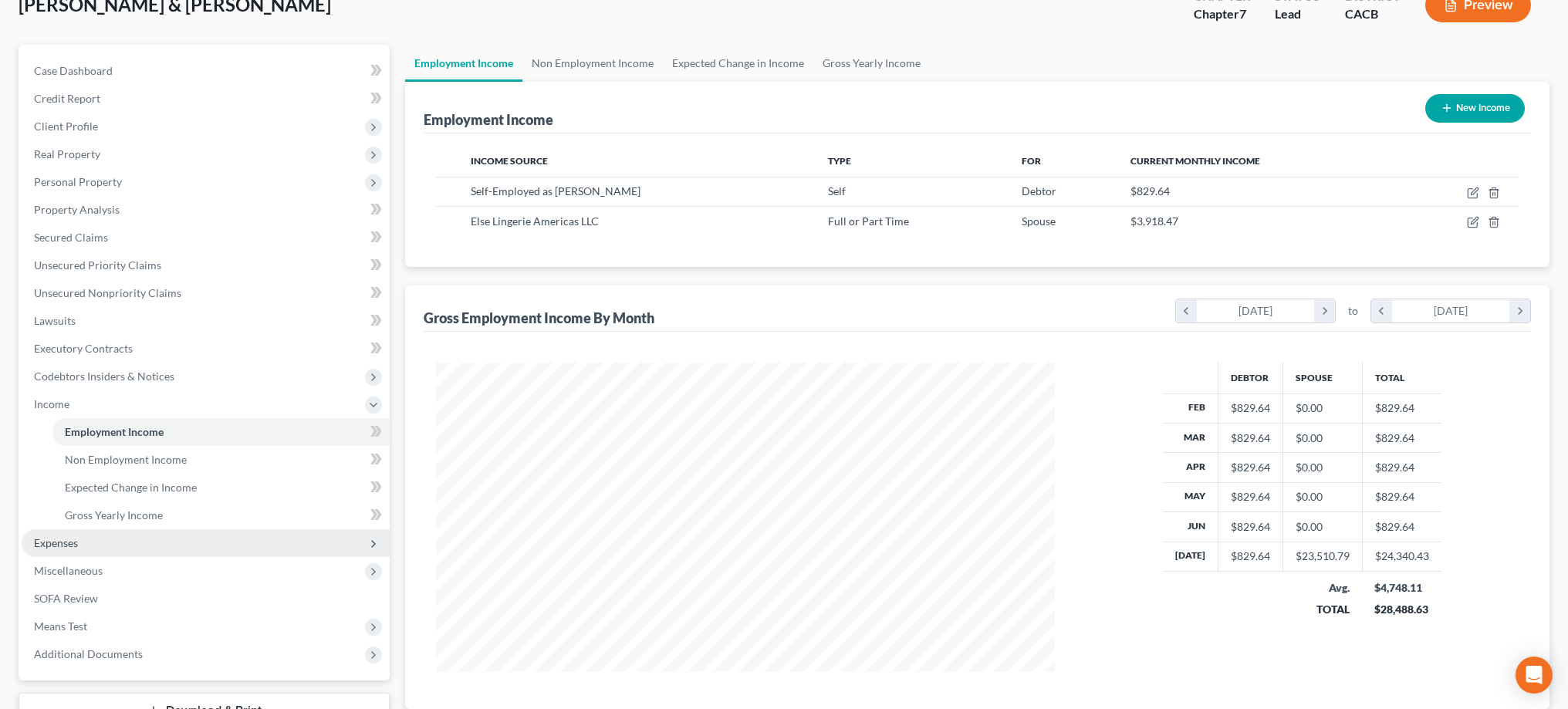
click at [216, 547] on span "Expenses" at bounding box center [206, 542] width 368 height 28
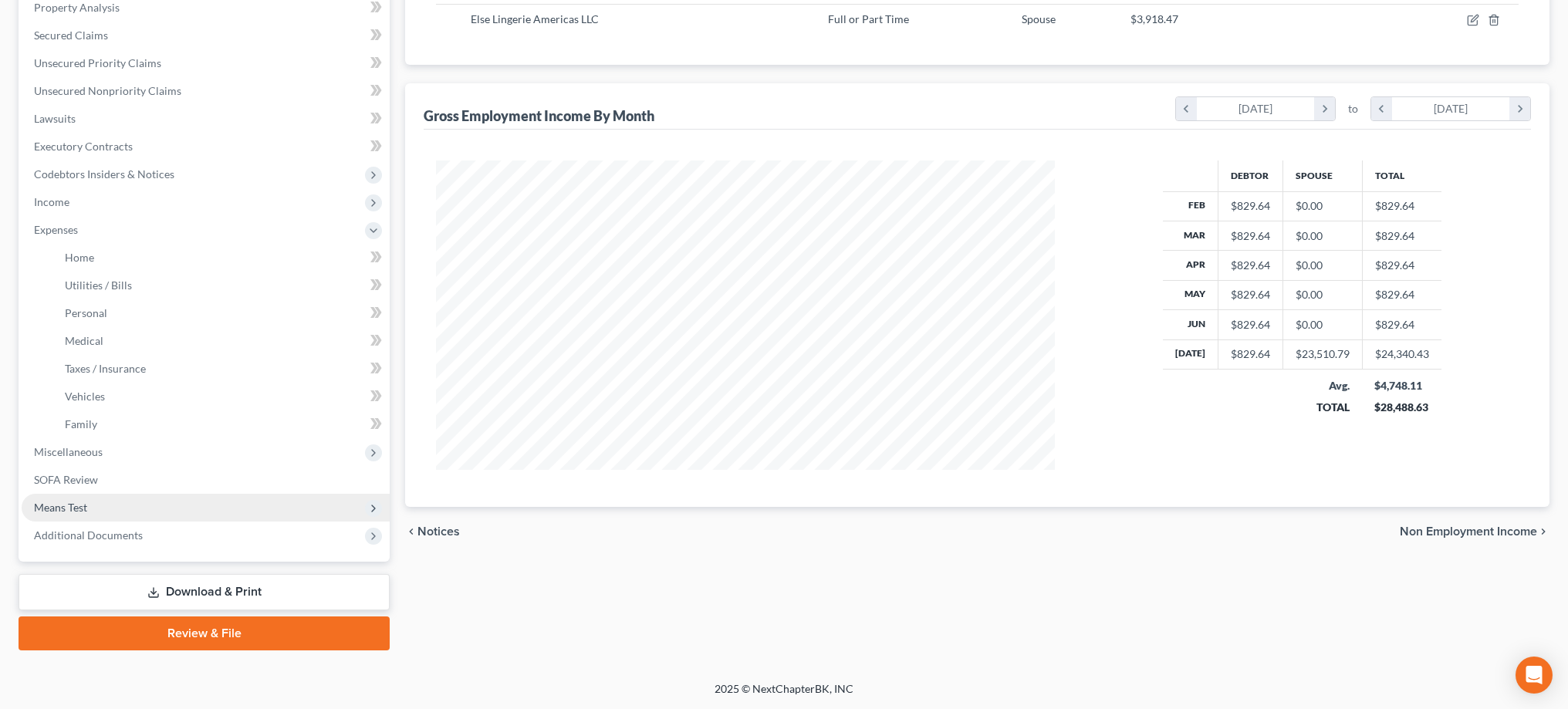
scroll to position [305, 0]
click at [92, 510] on span "Means Test" at bounding box center [206, 507] width 368 height 28
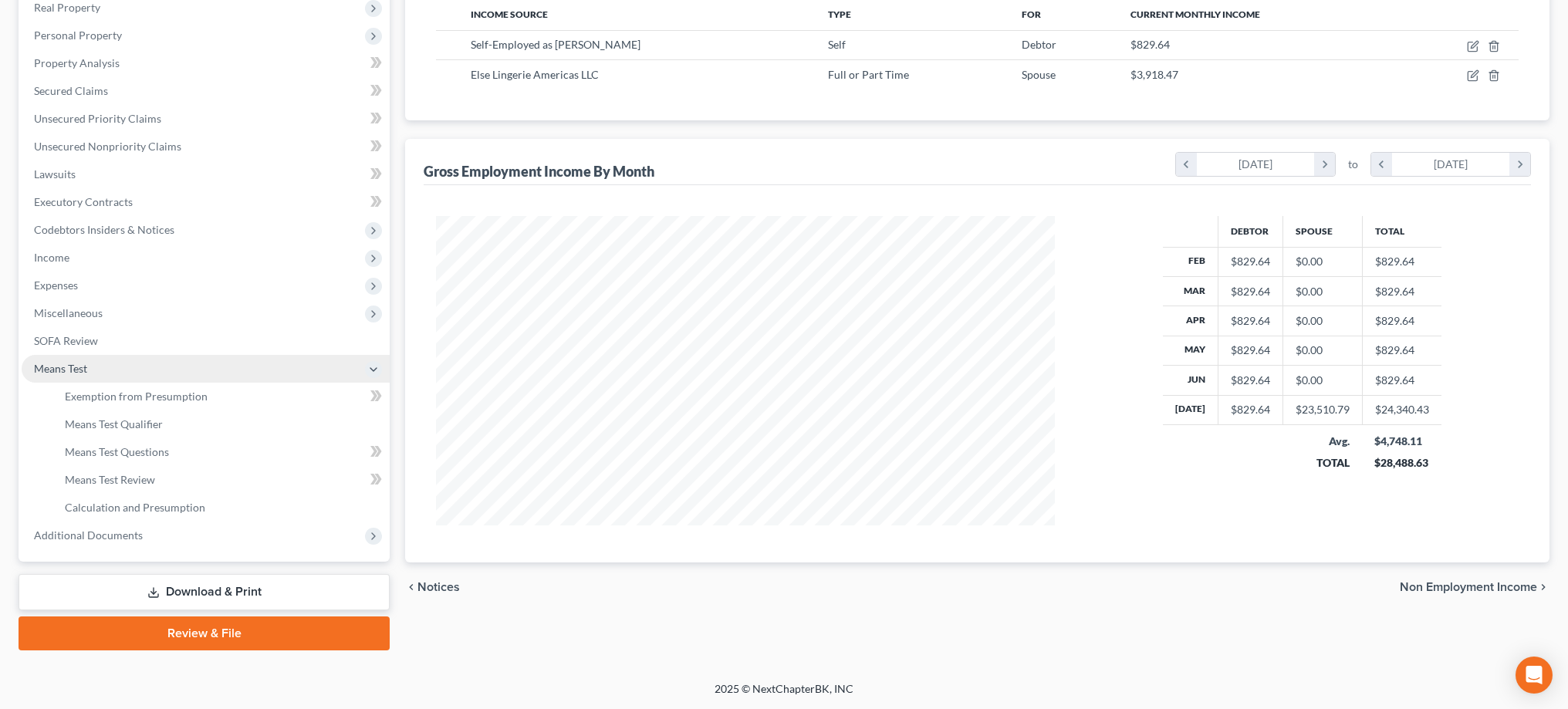
scroll to position [250, 0]
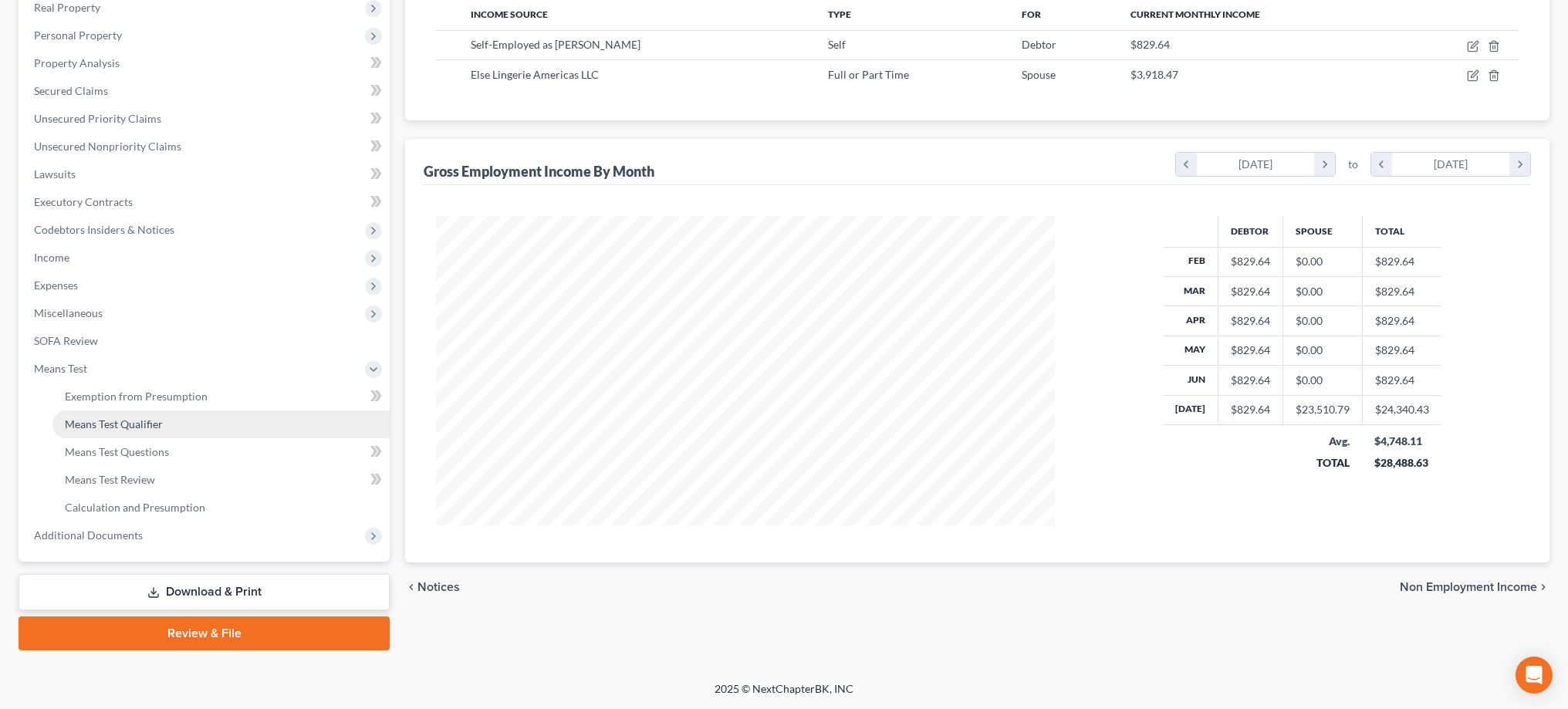
click at [123, 426] on span "Means Test Qualifier" at bounding box center [113, 423] width 98 height 13
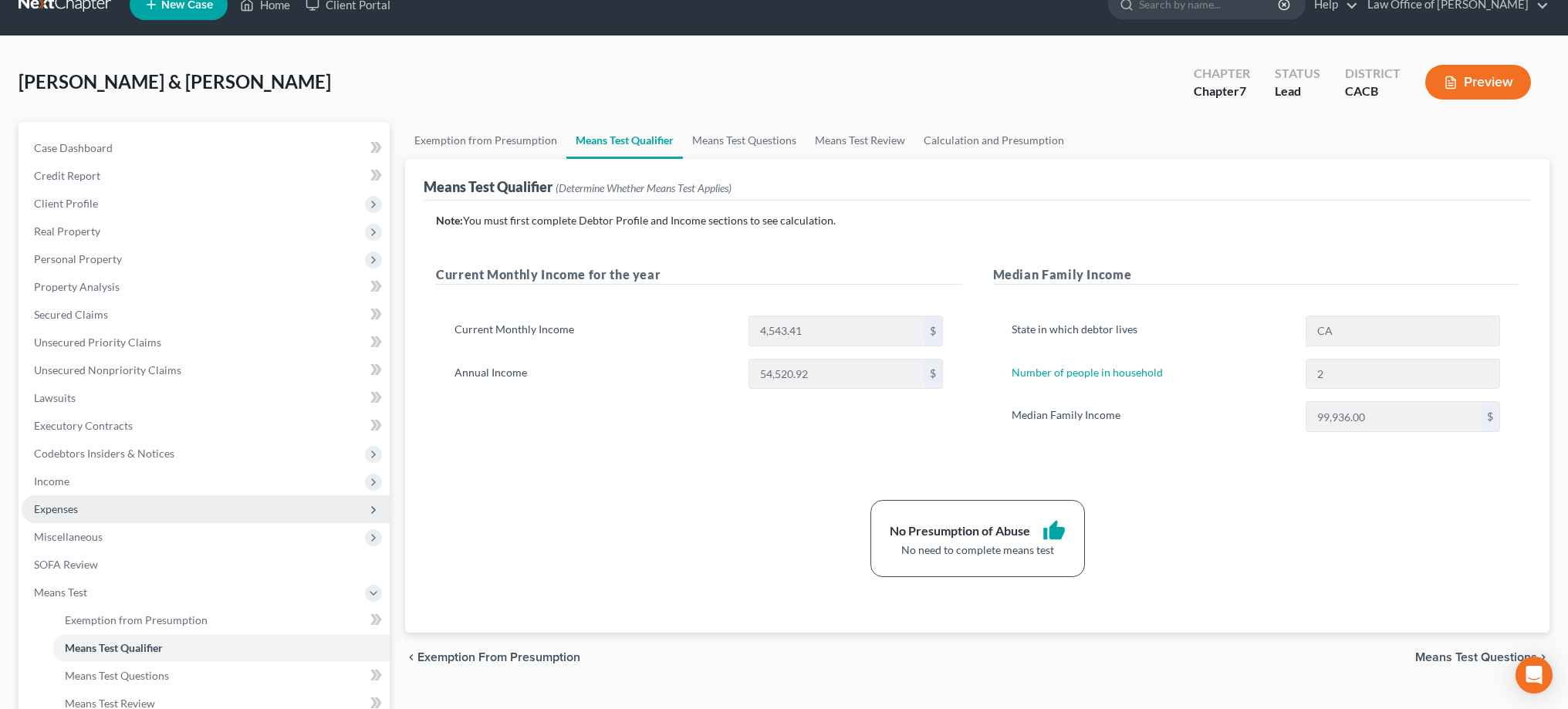
scroll to position [29, 0]
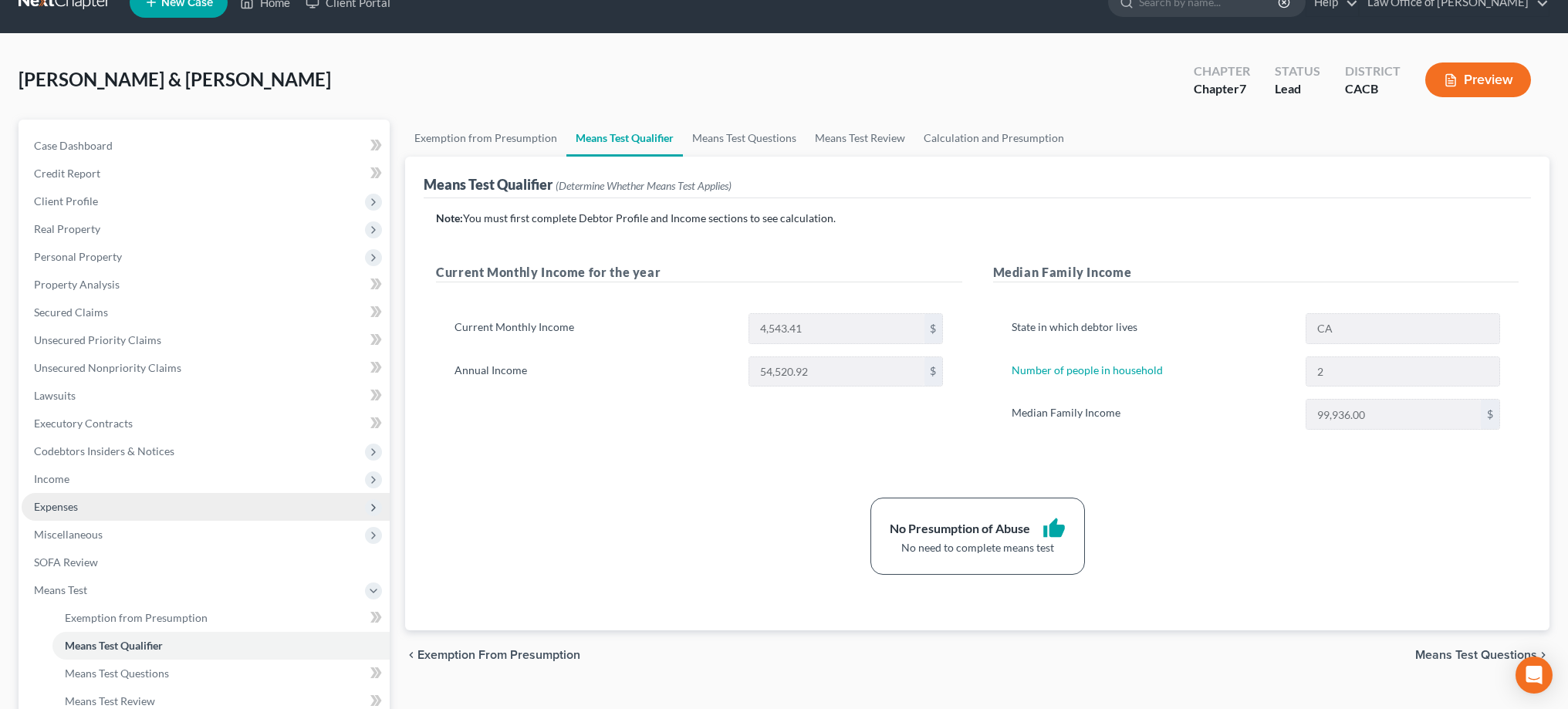
click at [179, 502] on span "Expenses" at bounding box center [206, 506] width 368 height 28
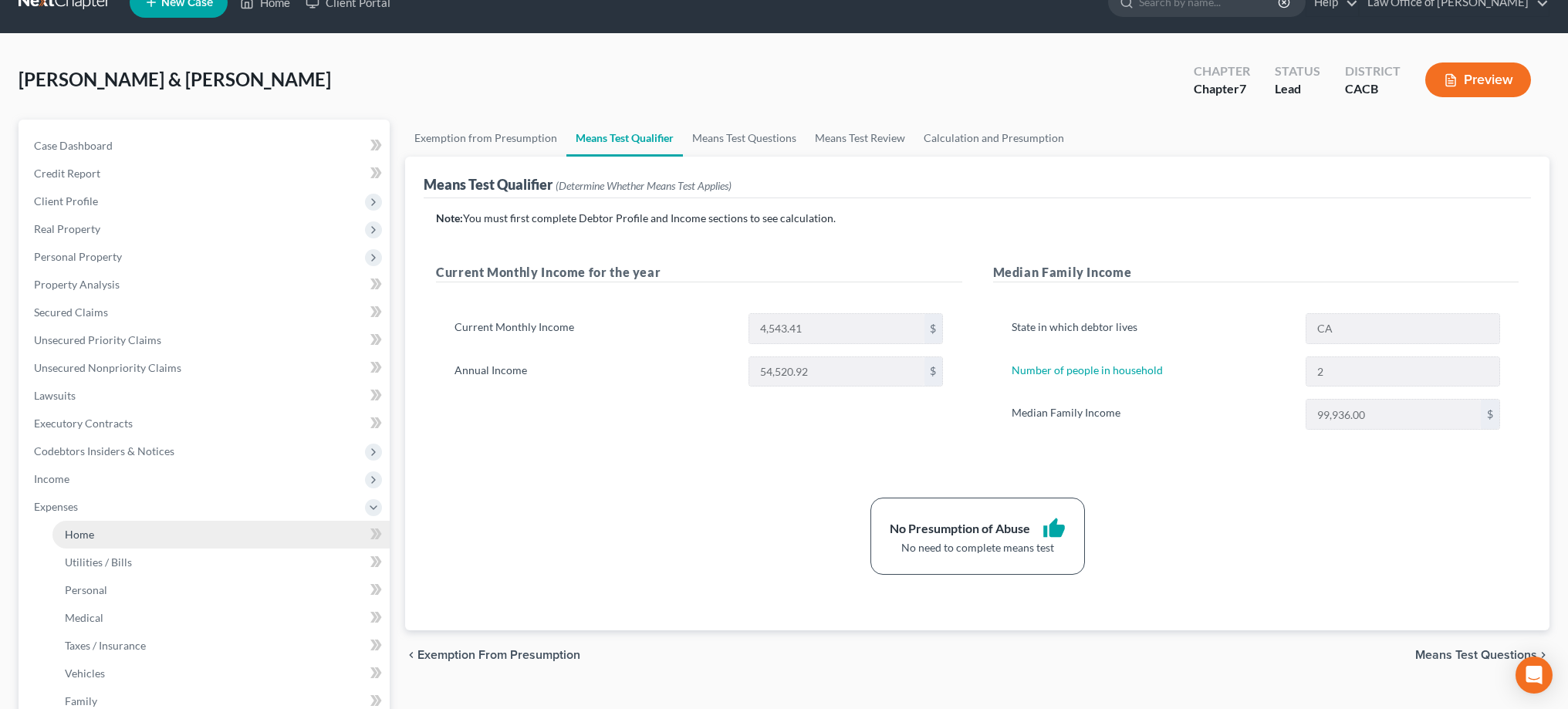
click at [165, 542] on link "Home" at bounding box center [221, 534] width 337 height 28
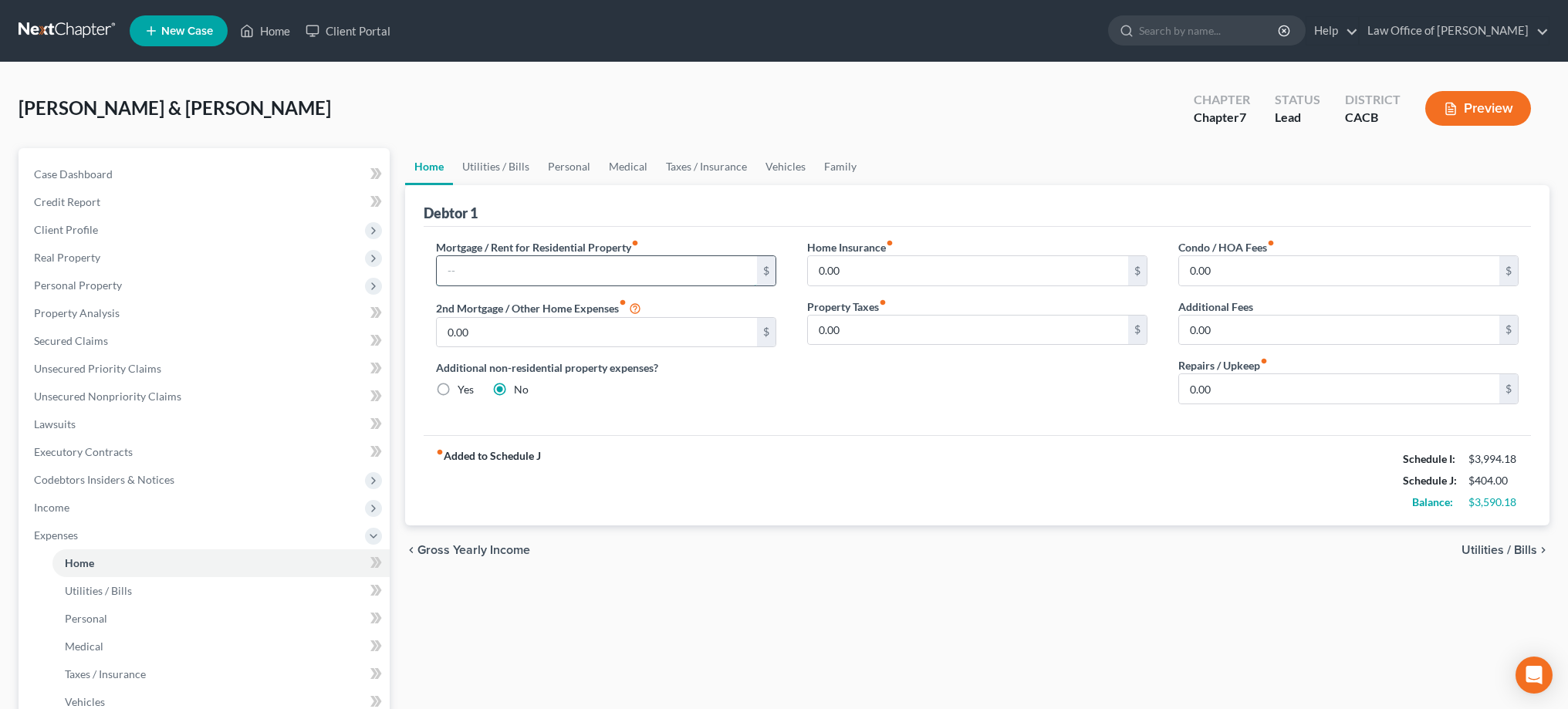
click at [622, 267] on input "text" at bounding box center [597, 270] width 320 height 30
click at [522, 164] on link "Utilities / Bills" at bounding box center [496, 167] width 86 height 37
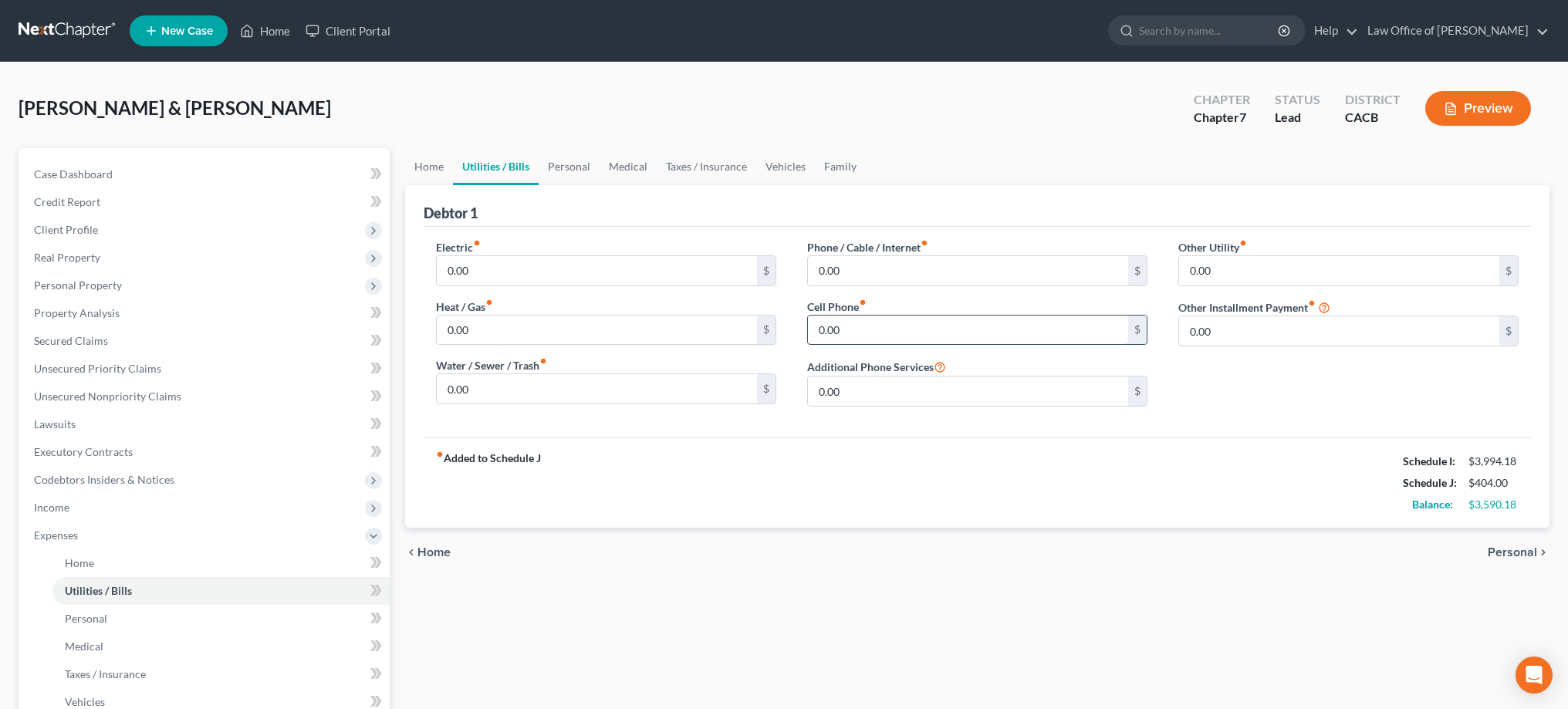
click at [863, 325] on input "0.00" at bounding box center [967, 329] width 320 height 30
click at [873, 263] on input "0.00" at bounding box center [967, 270] width 320 height 30
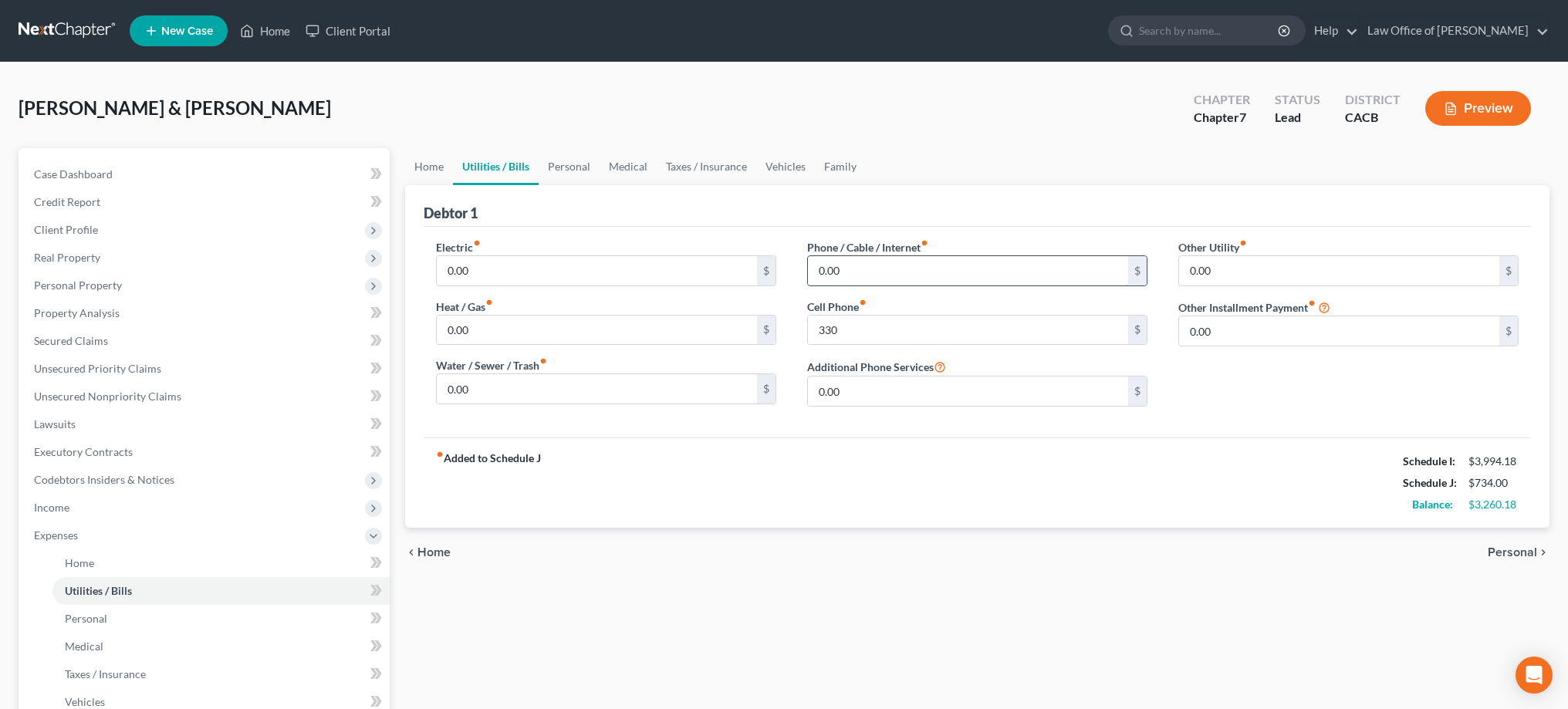
click at [873, 263] on input "0.00" at bounding box center [967, 270] width 320 height 30
click at [702, 161] on link "Taxes / Insurance" at bounding box center [706, 167] width 100 height 37
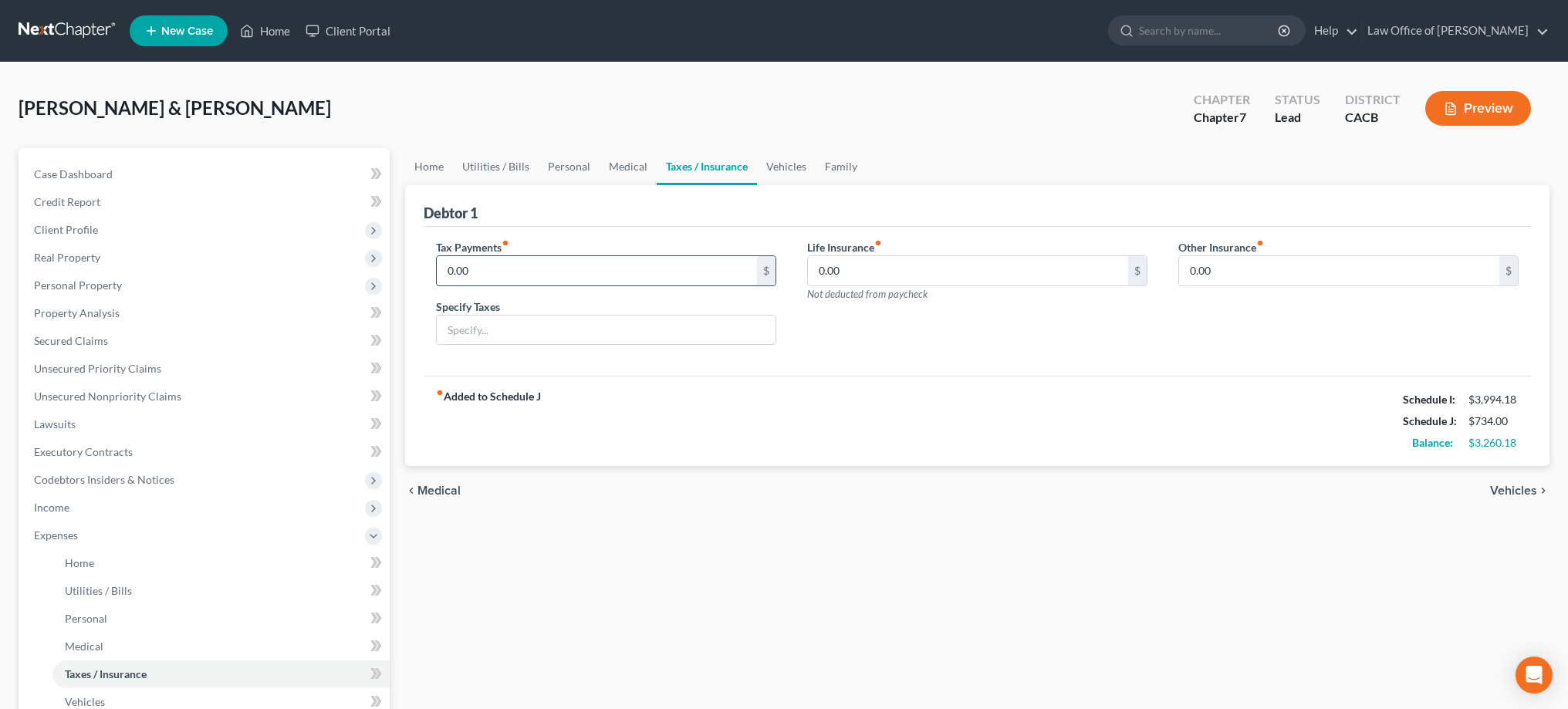
click at [638, 276] on input "0.00" at bounding box center [597, 270] width 320 height 30
click at [611, 341] on input "text" at bounding box center [606, 329] width 339 height 30
click at [447, 331] on input "Franchise Tax Board" at bounding box center [606, 329] width 339 height 30
click at [681, 334] on input "Payment Plan - Franchise Tax Board" at bounding box center [606, 329] width 339 height 30
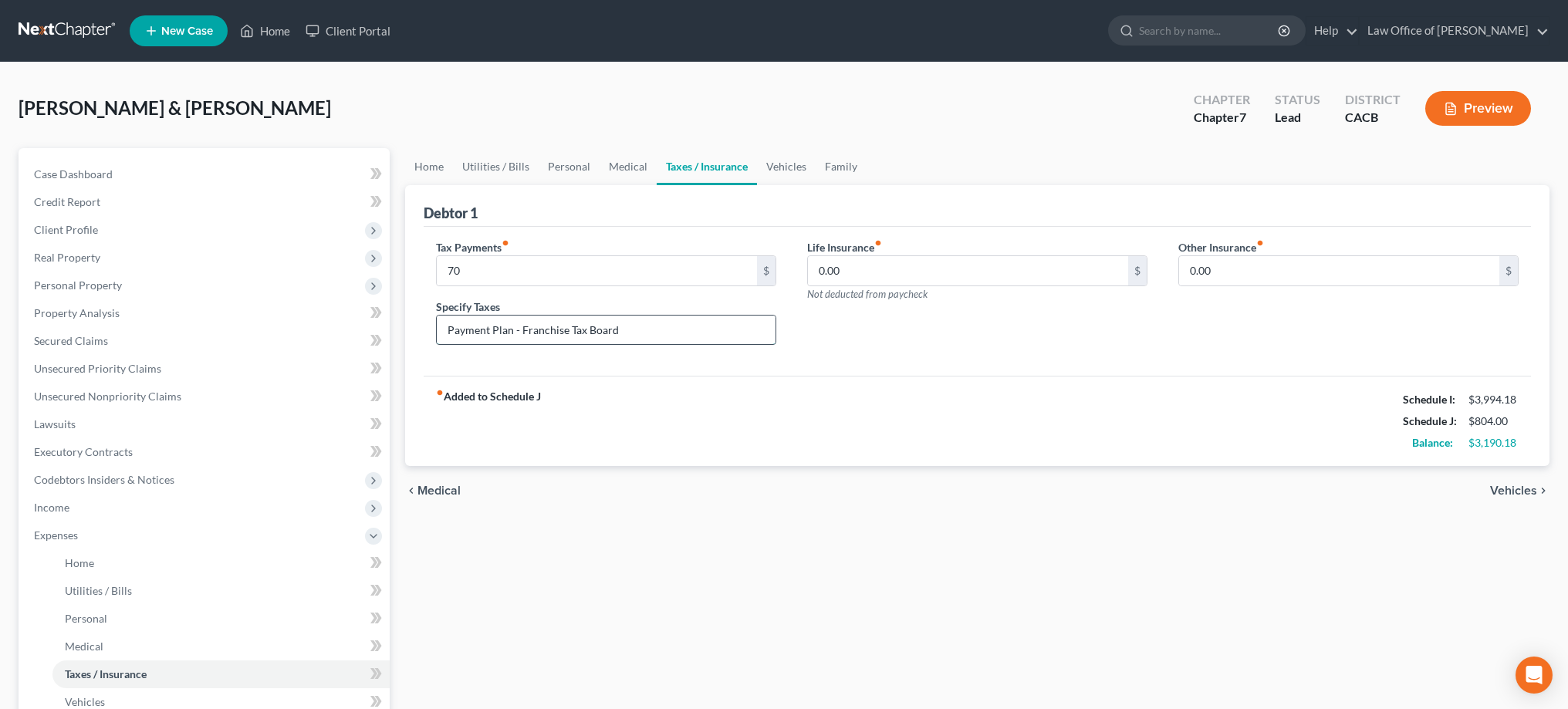
click at [519, 333] on input "Payment Plan - Franchise Tax Board" at bounding box center [606, 329] width 339 height 30
click at [487, 167] on link "Utilities / Bills" at bounding box center [496, 167] width 86 height 37
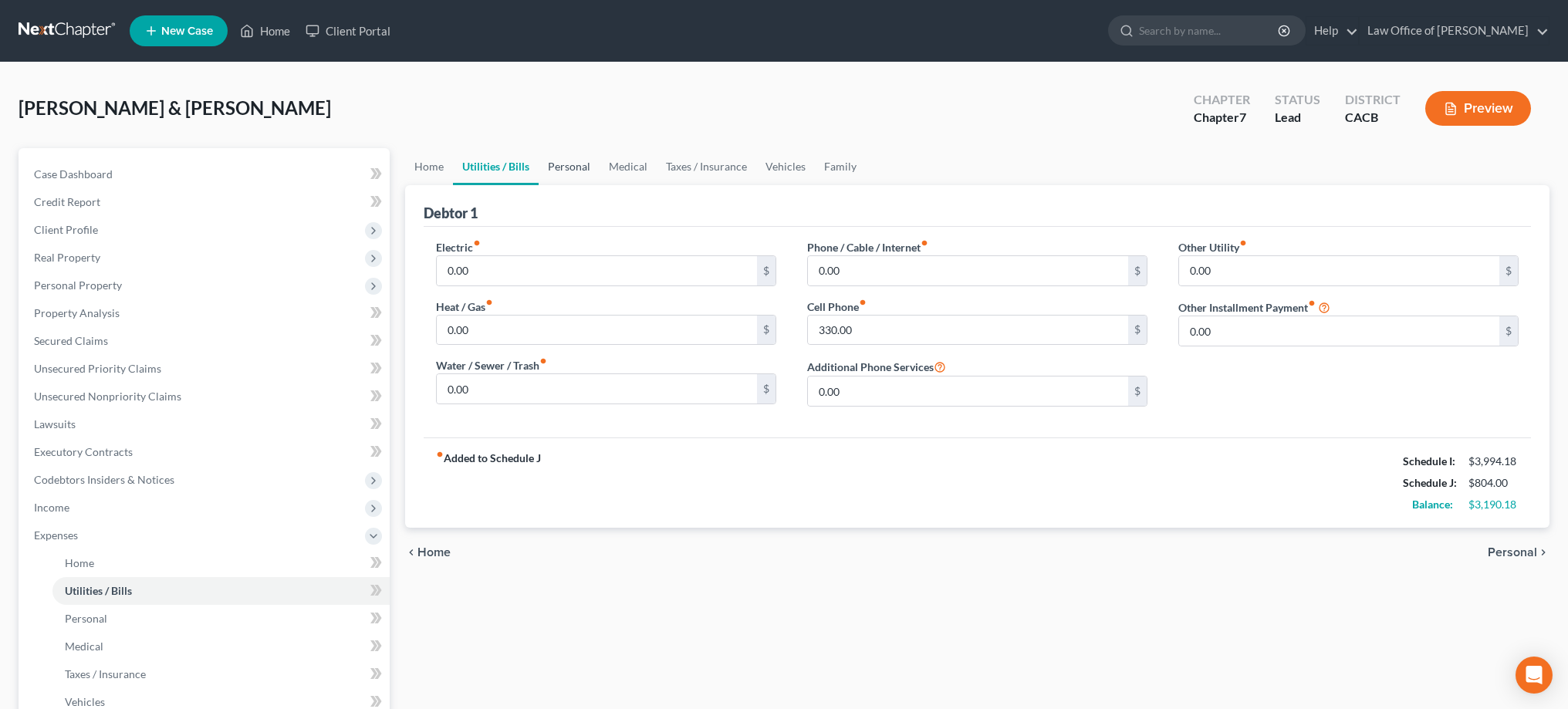
click at [564, 165] on link "Personal" at bounding box center [569, 167] width 61 height 37
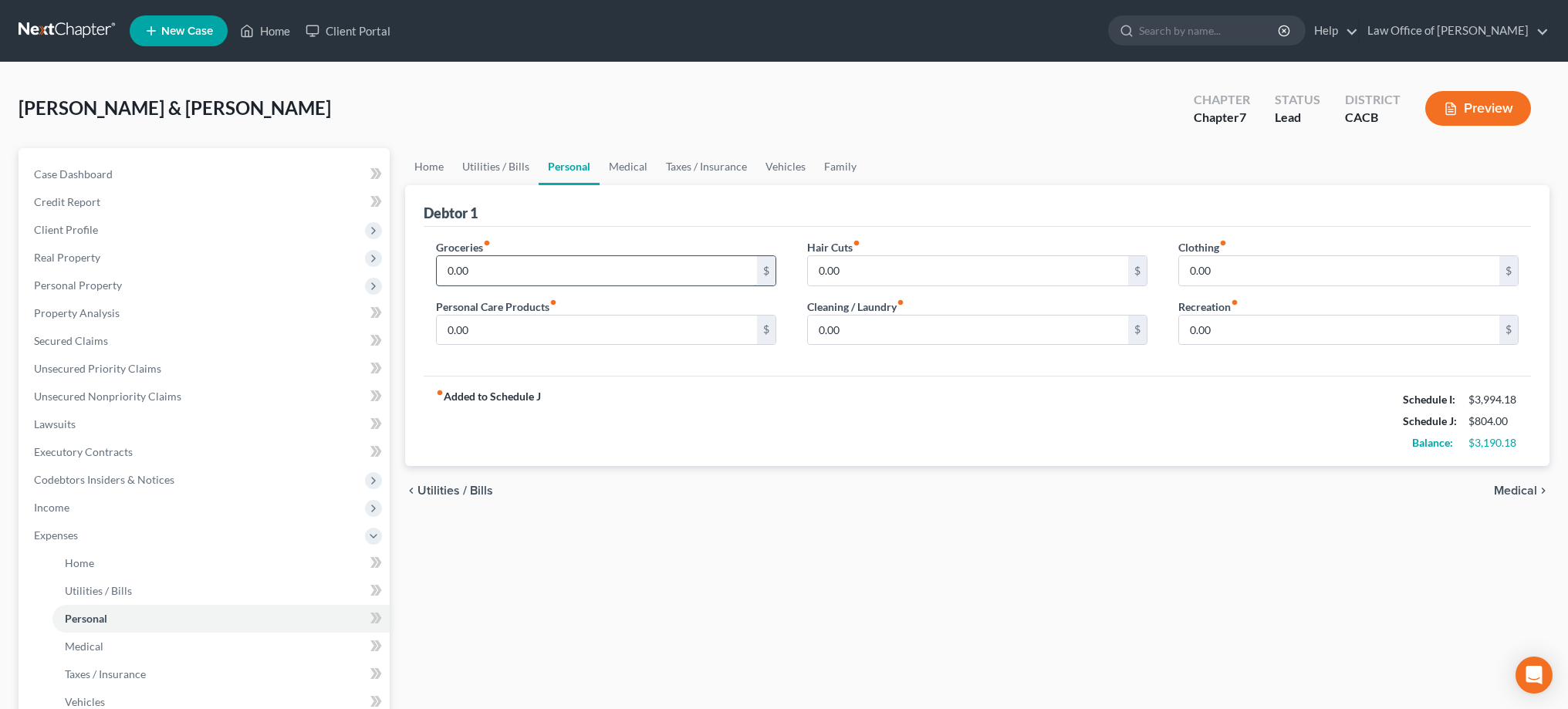
click at [523, 267] on input "0.00" at bounding box center [597, 270] width 320 height 30
click at [535, 330] on input "0.00" at bounding box center [597, 329] width 320 height 30
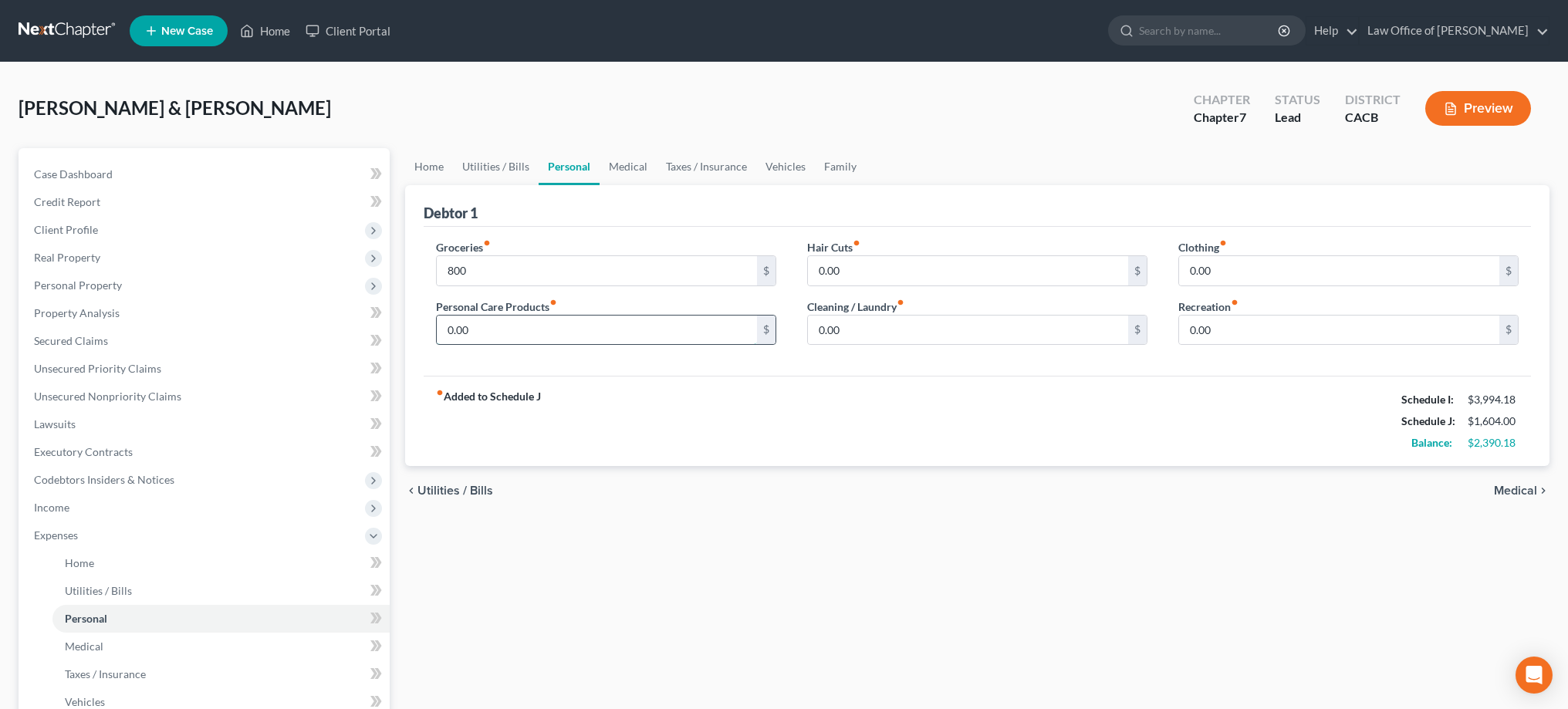
click at [535, 330] on input "0.00" at bounding box center [597, 329] width 320 height 30
click at [897, 327] on input "0.00" at bounding box center [967, 329] width 320 height 30
click at [1268, 262] on input "0.00" at bounding box center [1339, 270] width 320 height 30
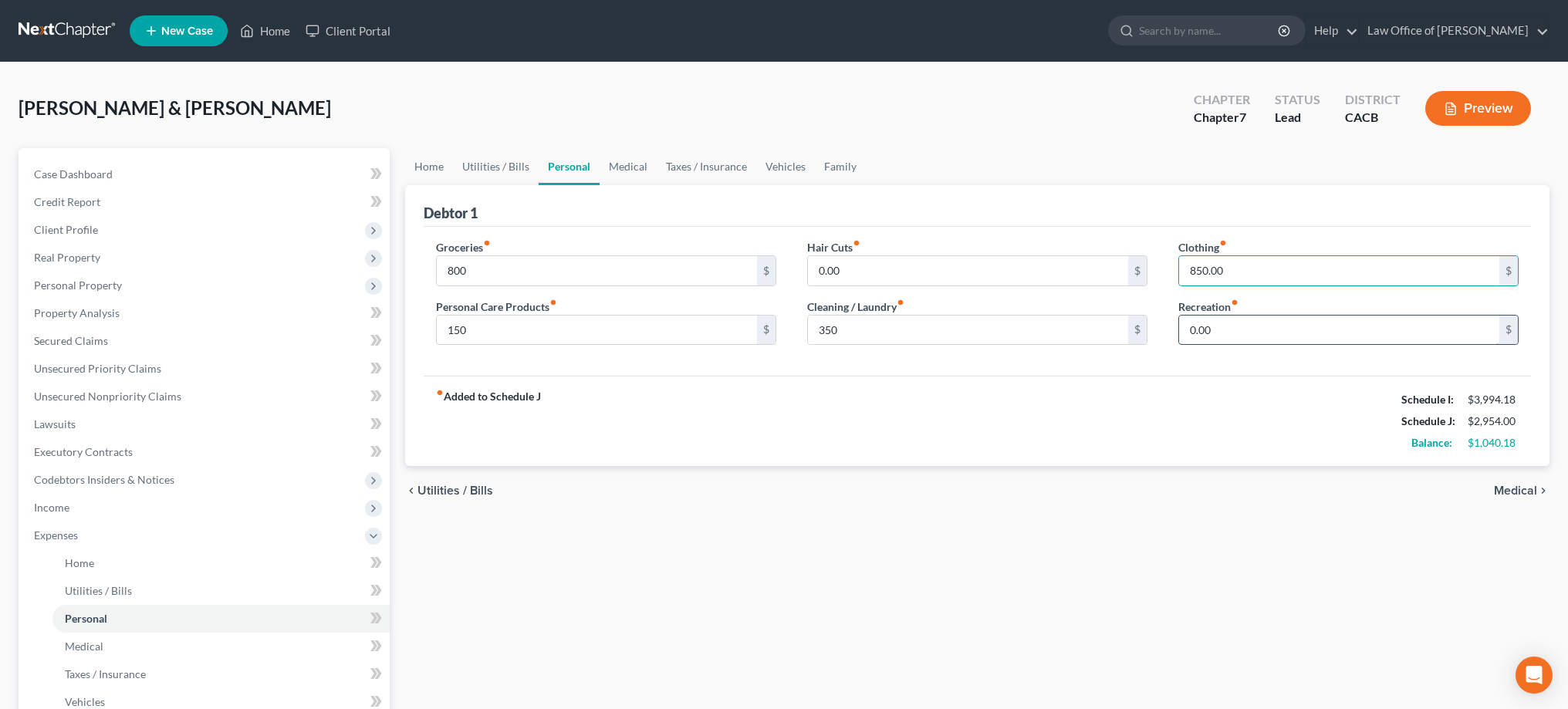
click at [1280, 332] on input "0.00" at bounding box center [1339, 329] width 320 height 30
click at [626, 167] on link "Medical" at bounding box center [628, 167] width 57 height 37
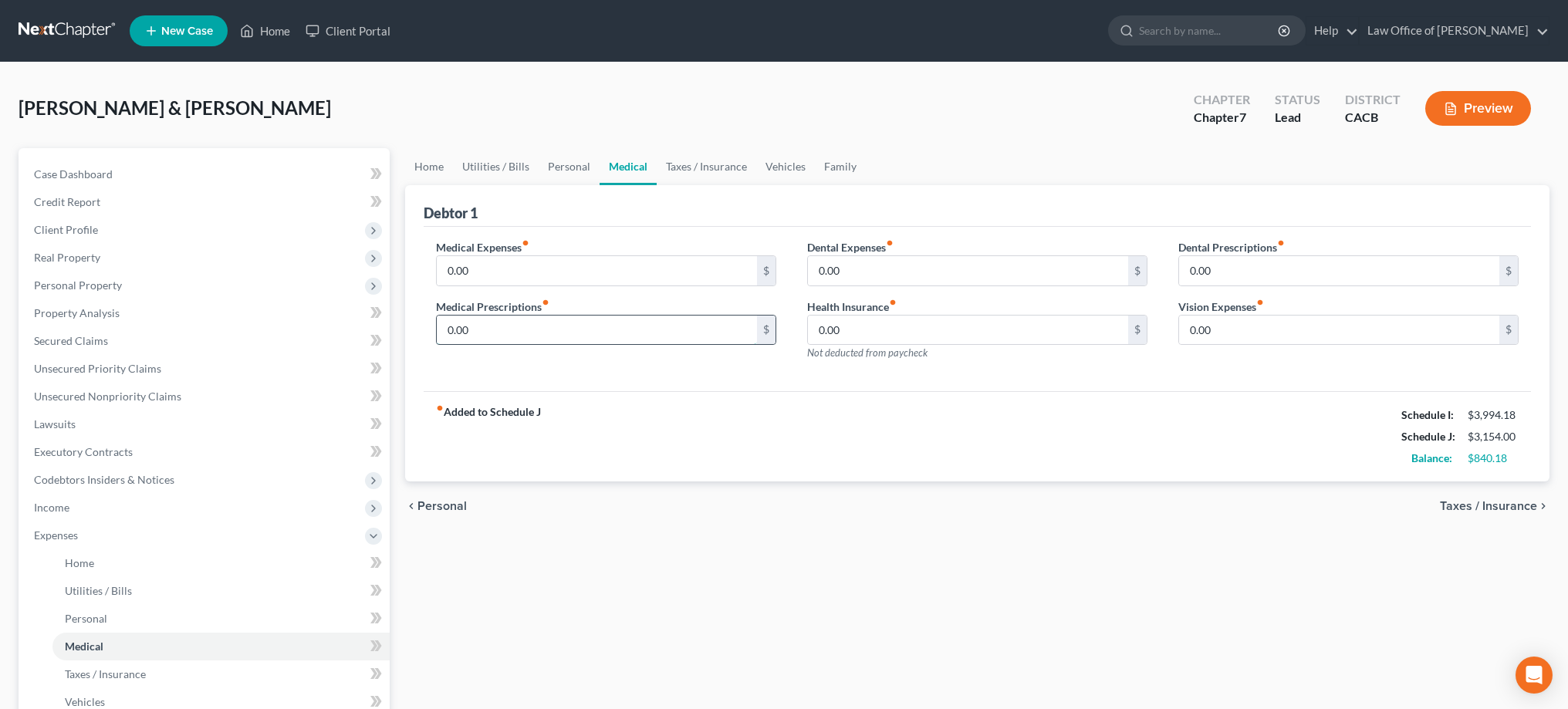
click at [564, 326] on input "0.00" at bounding box center [597, 329] width 320 height 30
click at [1250, 259] on input "0.00" at bounding box center [1339, 270] width 320 height 30
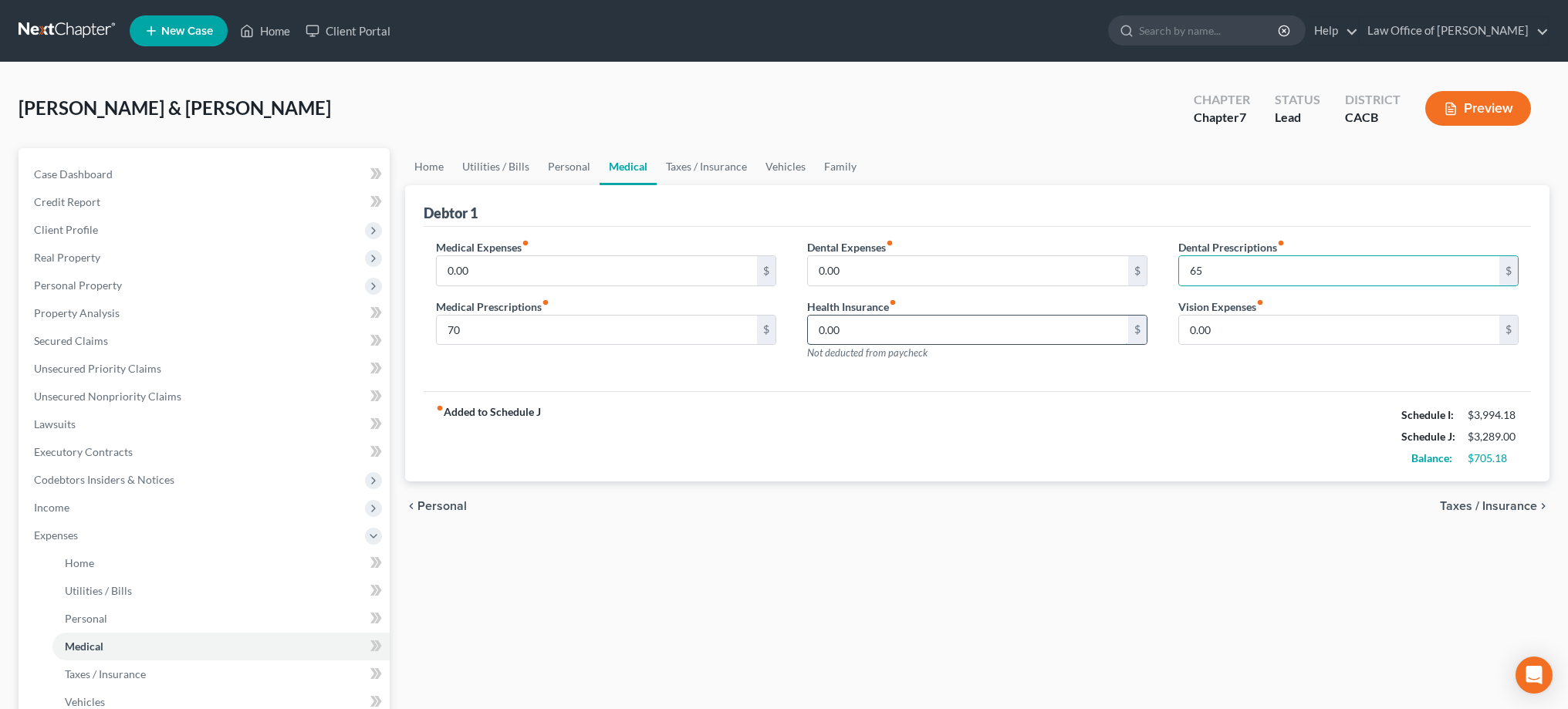
click at [1076, 320] on input "0.00" at bounding box center [967, 329] width 320 height 30
click at [1280, 388] on div "Medical Expenses fiber_manual_record 0.00 $ Medical Prescriptions fiber_manual_…" at bounding box center [977, 308] width 1107 height 165
click at [696, 170] on link "Taxes / Insurance" at bounding box center [706, 167] width 100 height 37
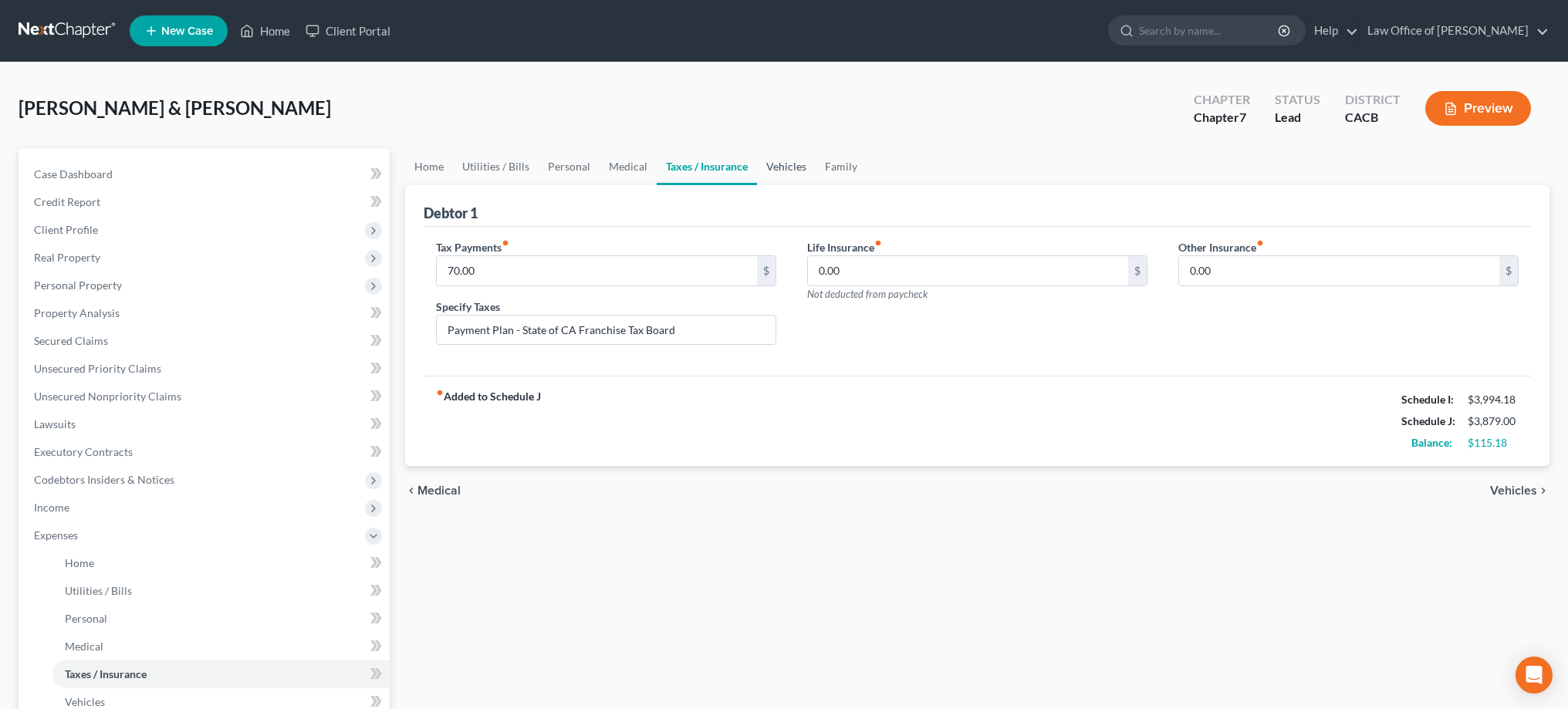
click at [793, 164] on link "Vehicles" at bounding box center [786, 167] width 59 height 37
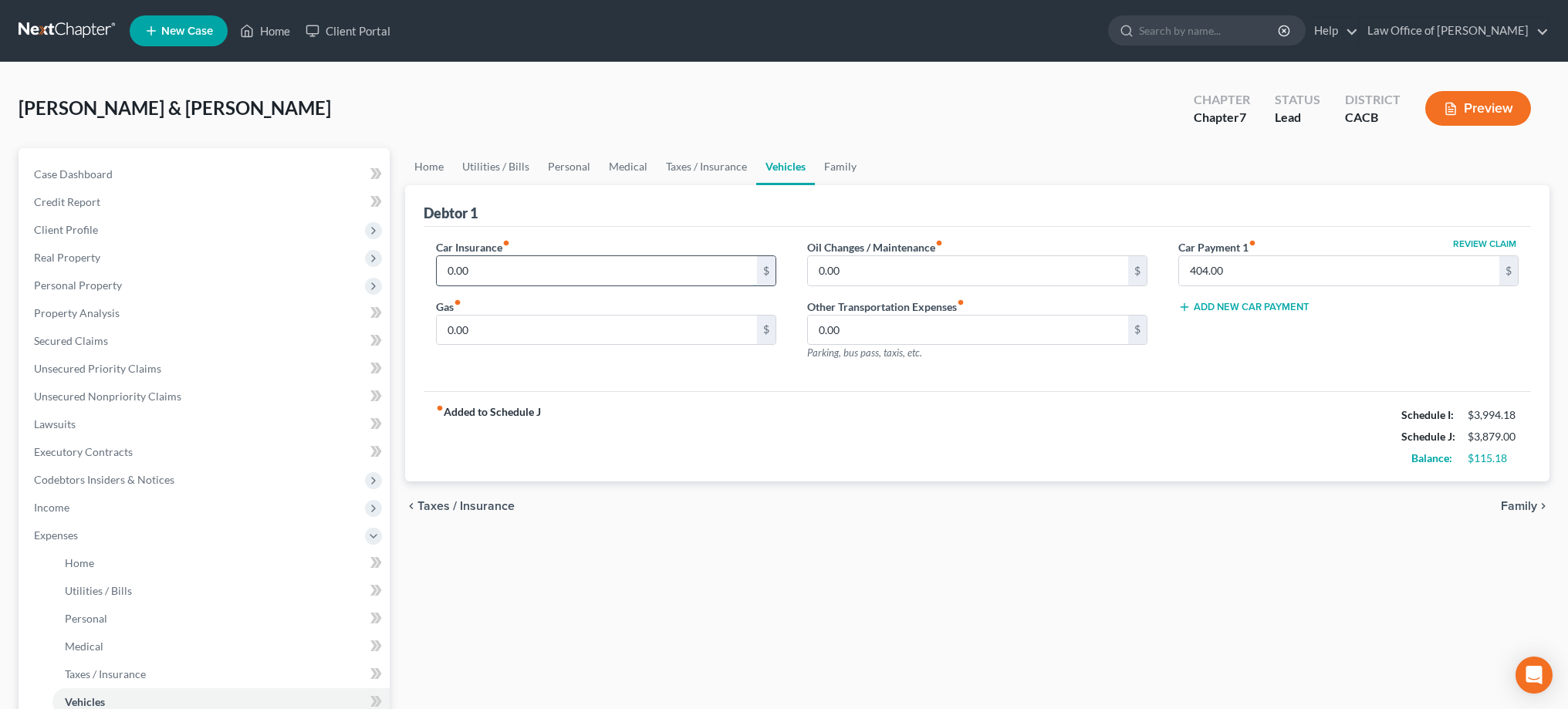
click at [626, 263] on input "0.00" at bounding box center [597, 270] width 320 height 30
click at [588, 328] on input "0.00" at bounding box center [597, 329] width 320 height 30
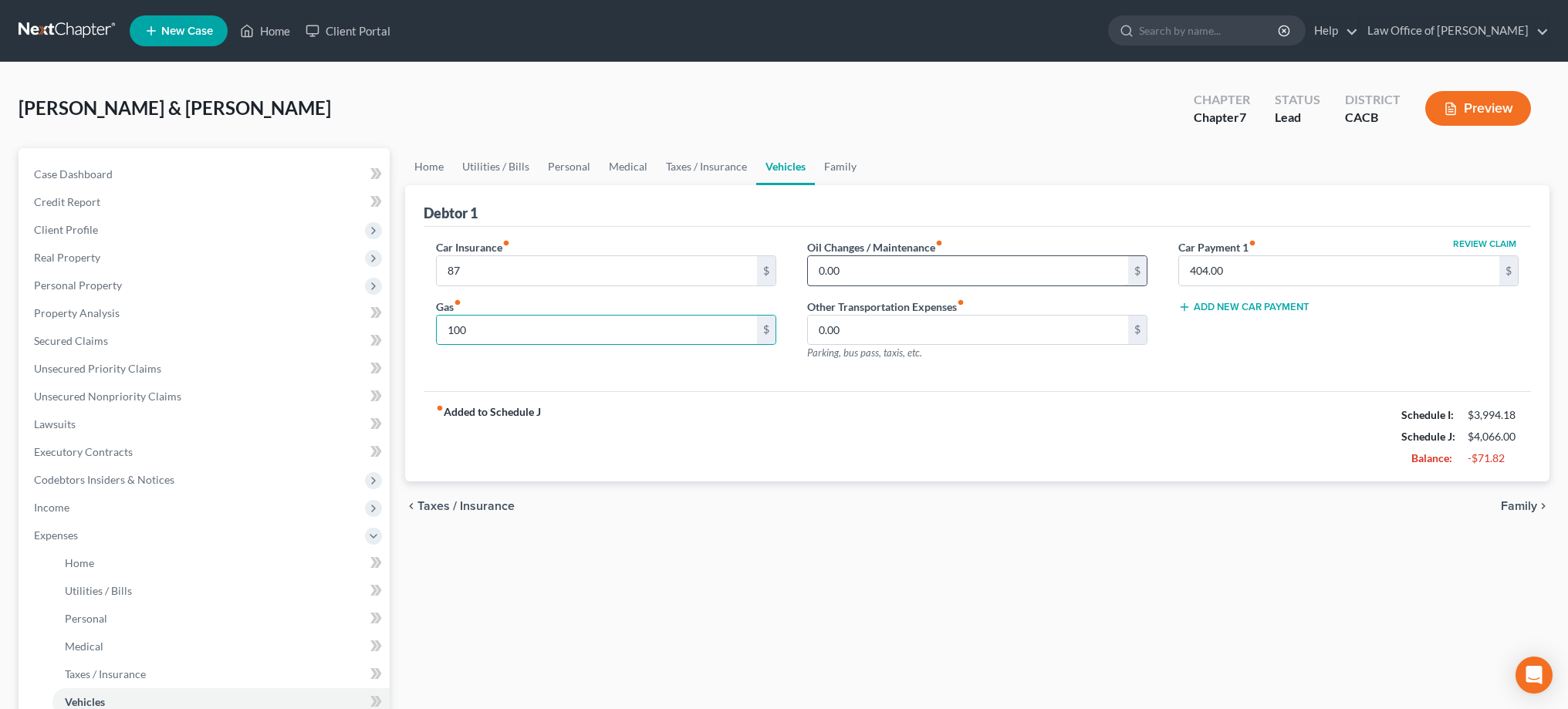
click at [852, 275] on input "0.00" at bounding box center [967, 270] width 320 height 30
click at [852, 167] on link "Family" at bounding box center [840, 167] width 50 height 37
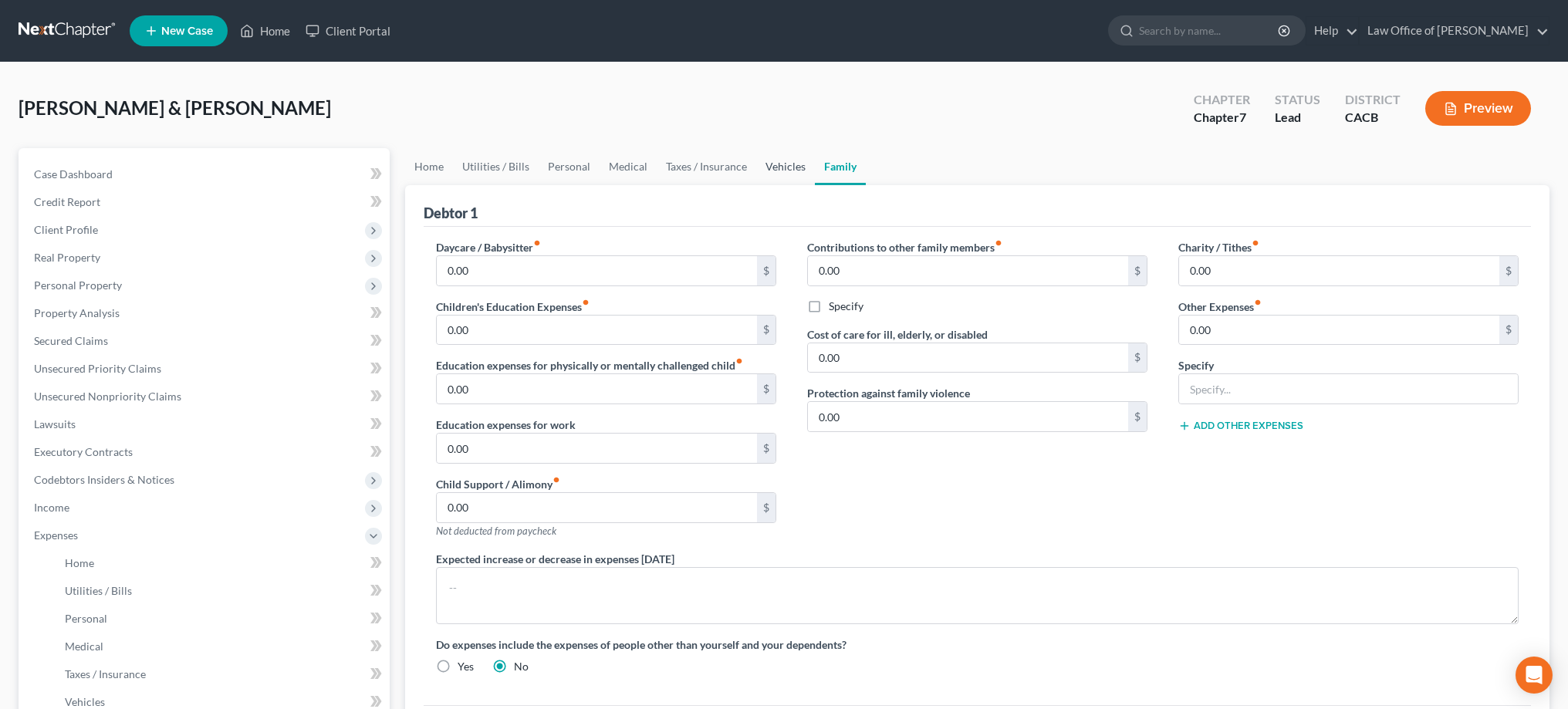
click at [778, 166] on link "Vehicles" at bounding box center [785, 167] width 59 height 37
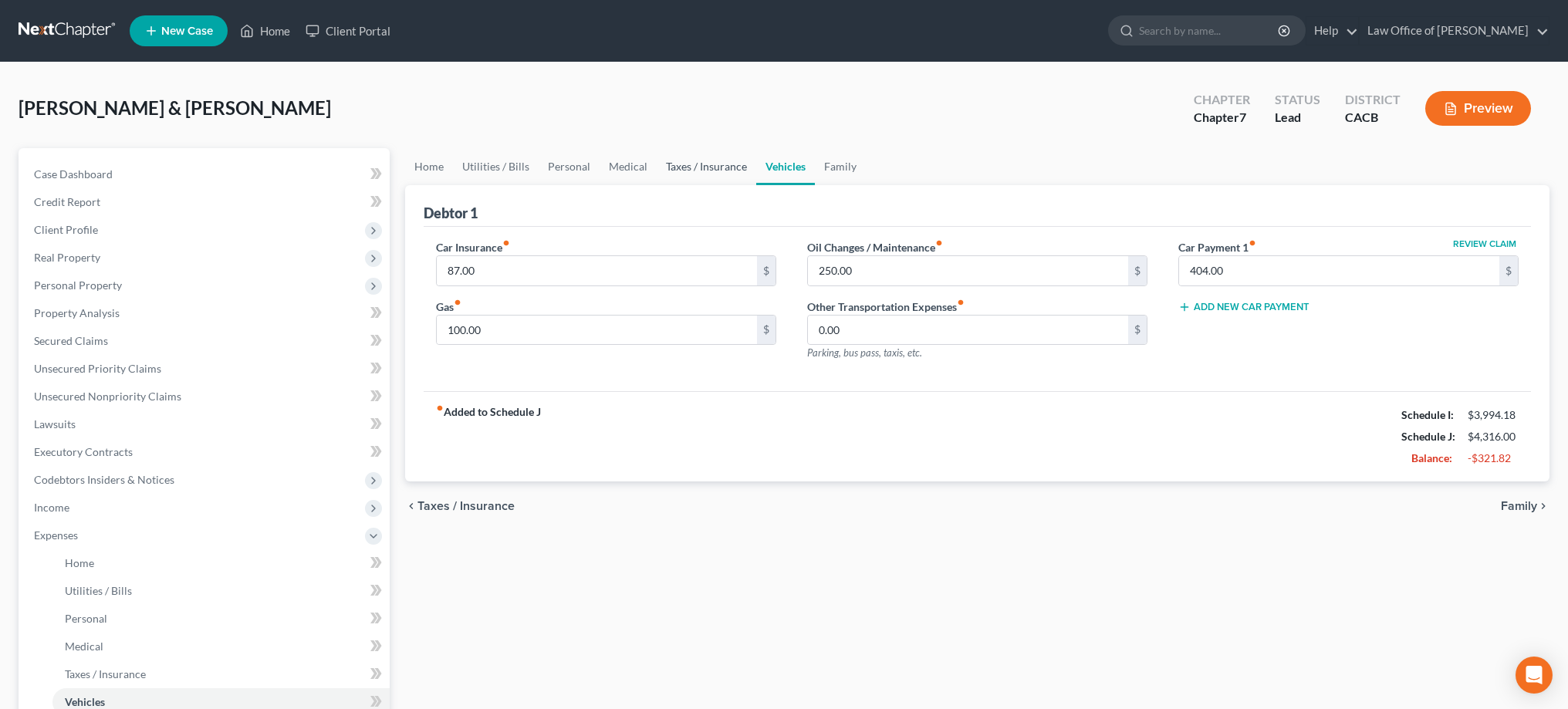
click at [718, 169] on link "Taxes / Insurance" at bounding box center [706, 167] width 100 height 37
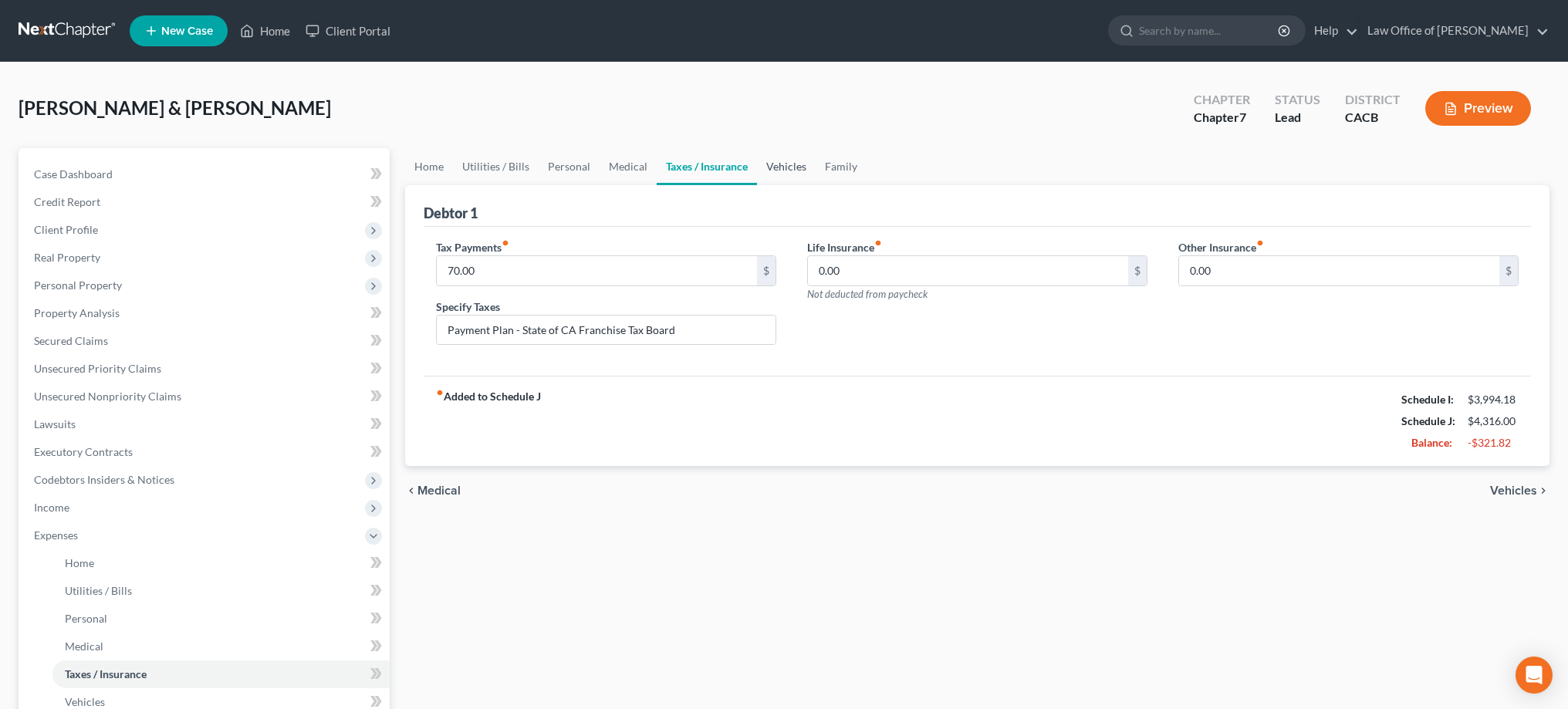
click at [790, 171] on link "Vehicles" at bounding box center [786, 167] width 59 height 37
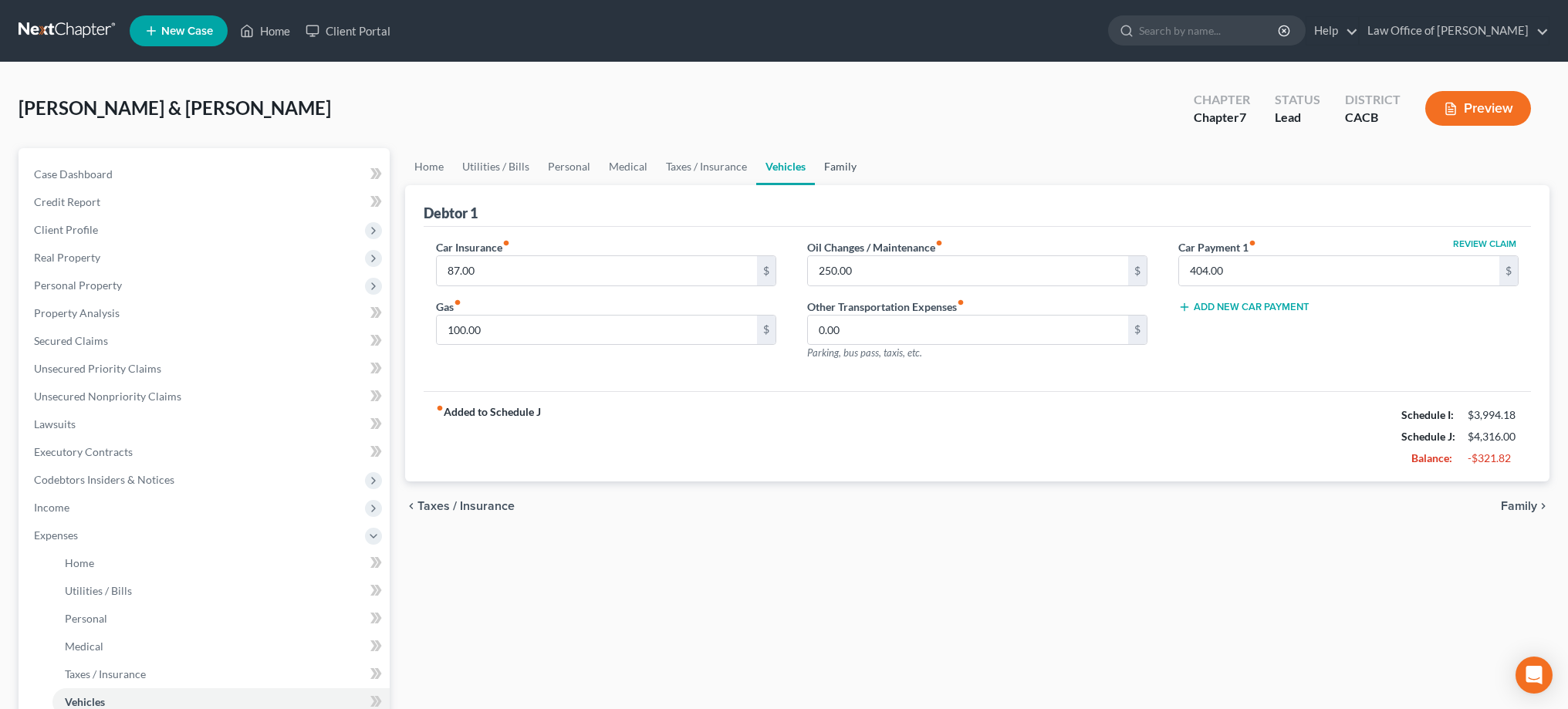
click at [844, 176] on link "Family" at bounding box center [840, 167] width 50 height 37
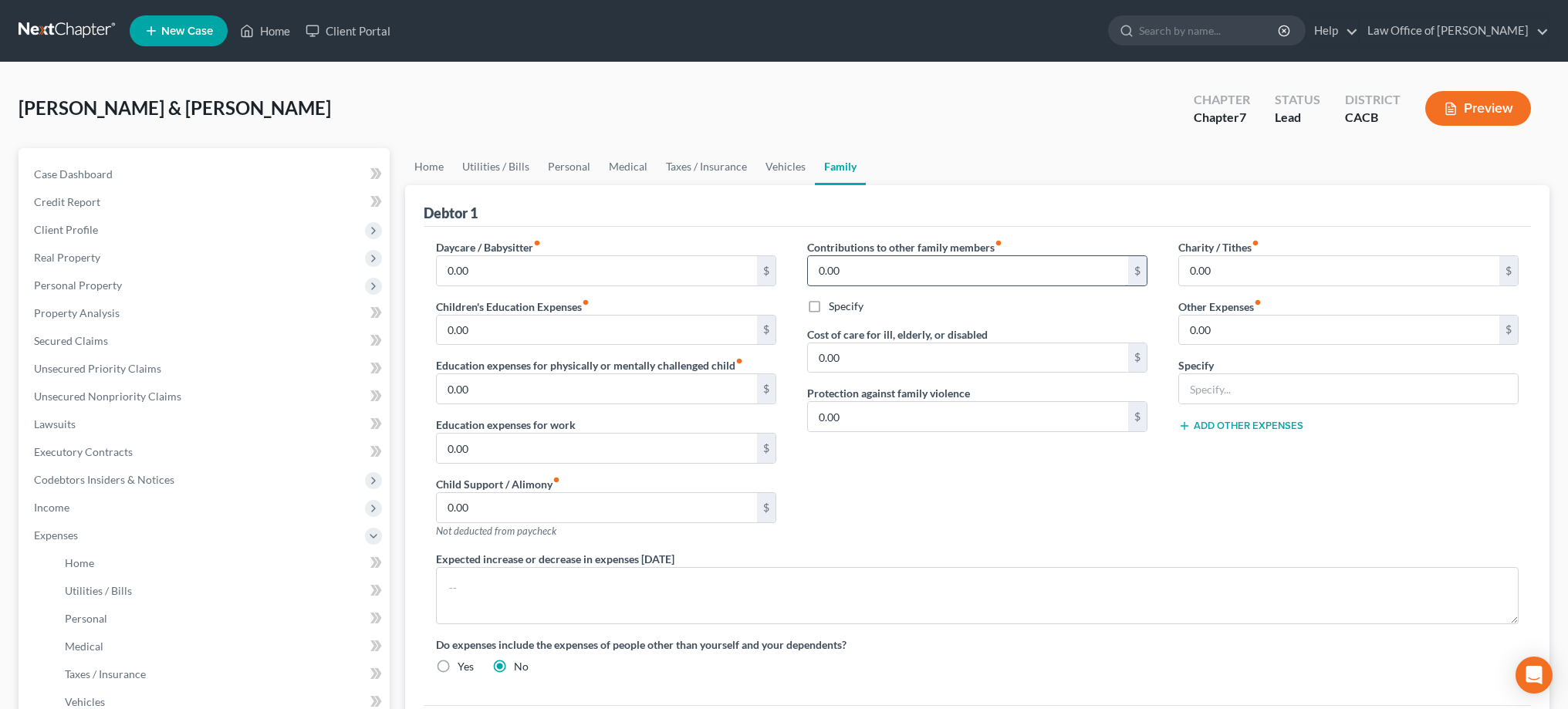
click at [1080, 279] on input "0.00" at bounding box center [967, 270] width 320 height 30
click at [1213, 273] on input "0.00" at bounding box center [1339, 270] width 320 height 30
click at [1236, 328] on input "0.00" at bounding box center [1339, 329] width 320 height 30
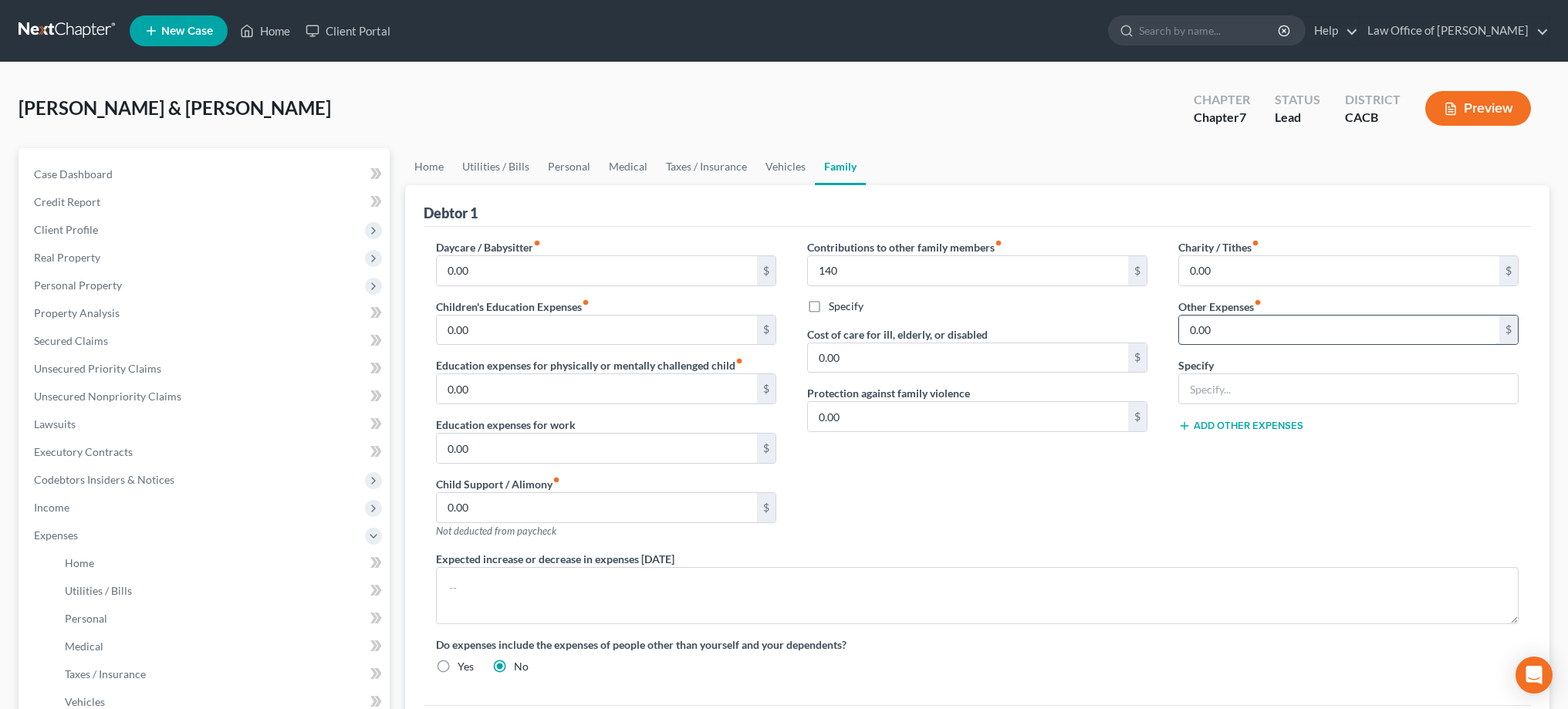
click at [1236, 328] on input "0.00" at bounding box center [1339, 329] width 320 height 30
click at [1211, 391] on input "text" at bounding box center [1348, 388] width 339 height 30
click at [1243, 324] on input "0.00" at bounding box center [1339, 329] width 320 height 30
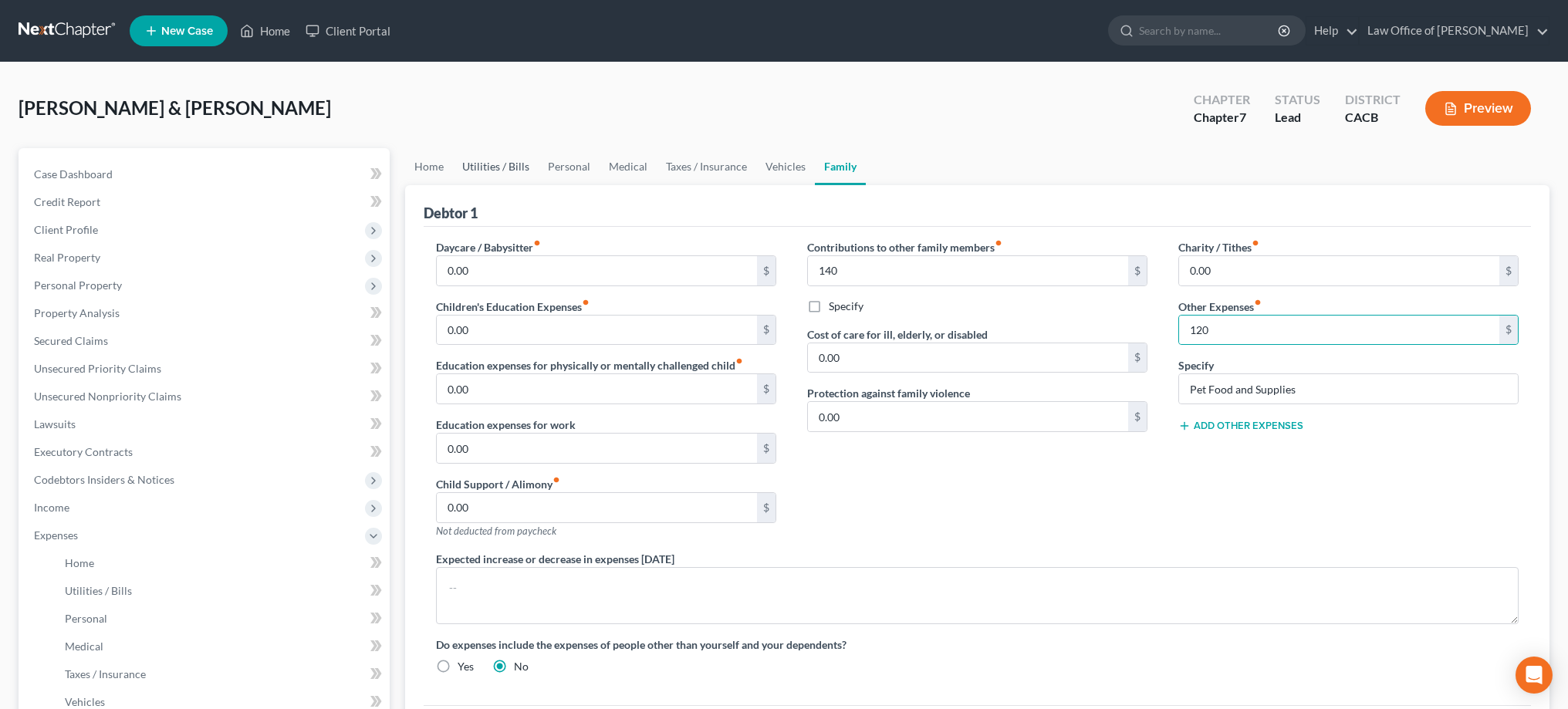
click at [519, 168] on link "Utilities / Bills" at bounding box center [496, 167] width 86 height 37
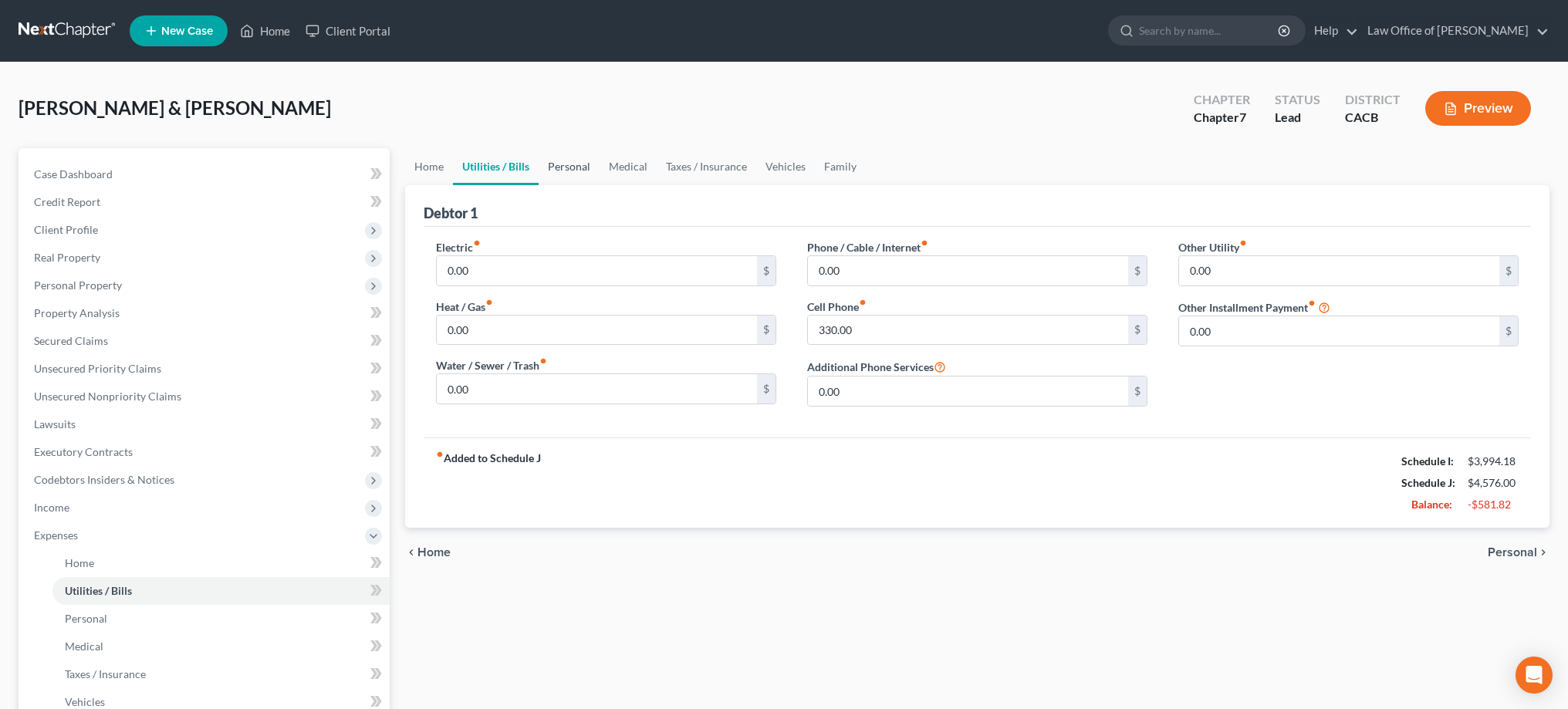
click at [564, 173] on link "Personal" at bounding box center [569, 167] width 61 height 37
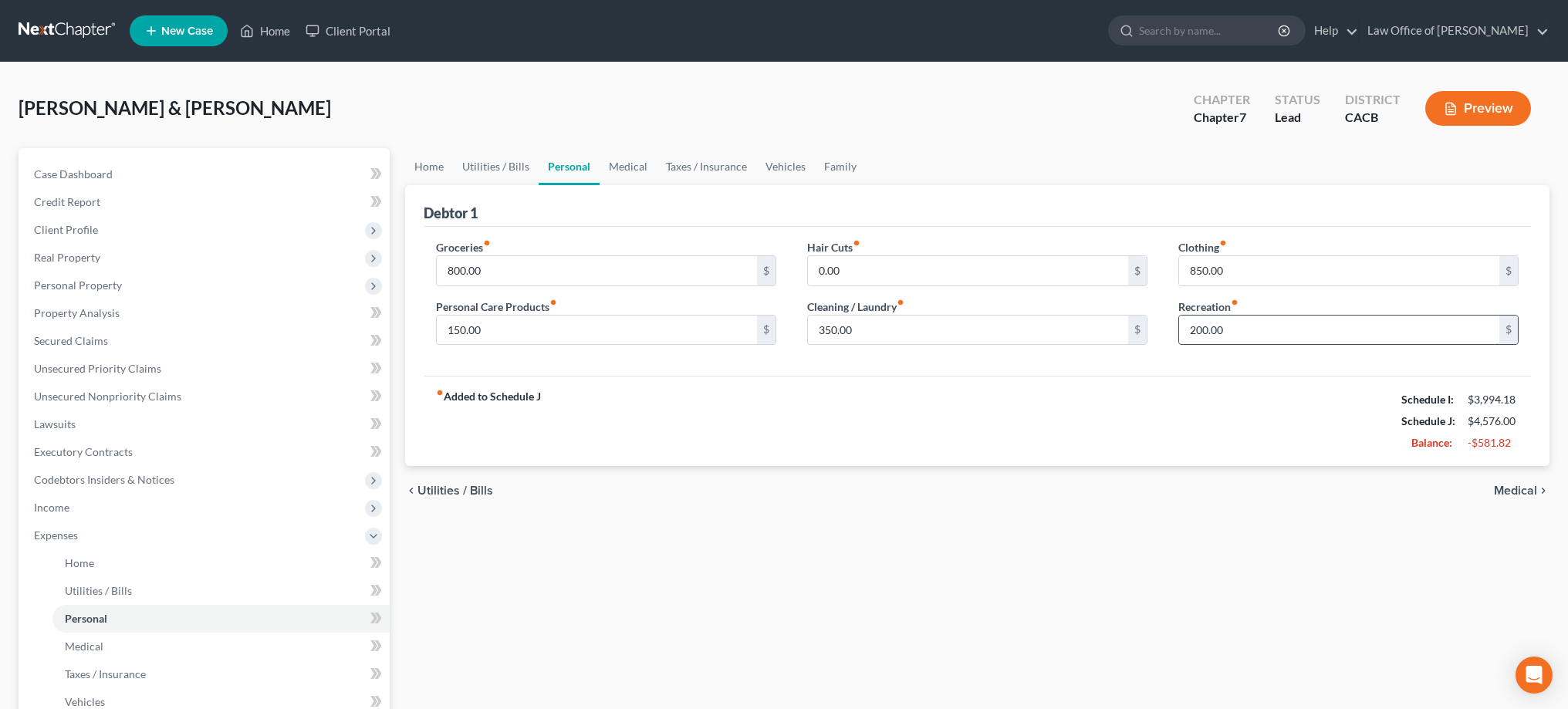
click at [1231, 329] on input "200.00" at bounding box center [1339, 329] width 320 height 30
click at [437, 173] on link "Home" at bounding box center [428, 167] width 48 height 37
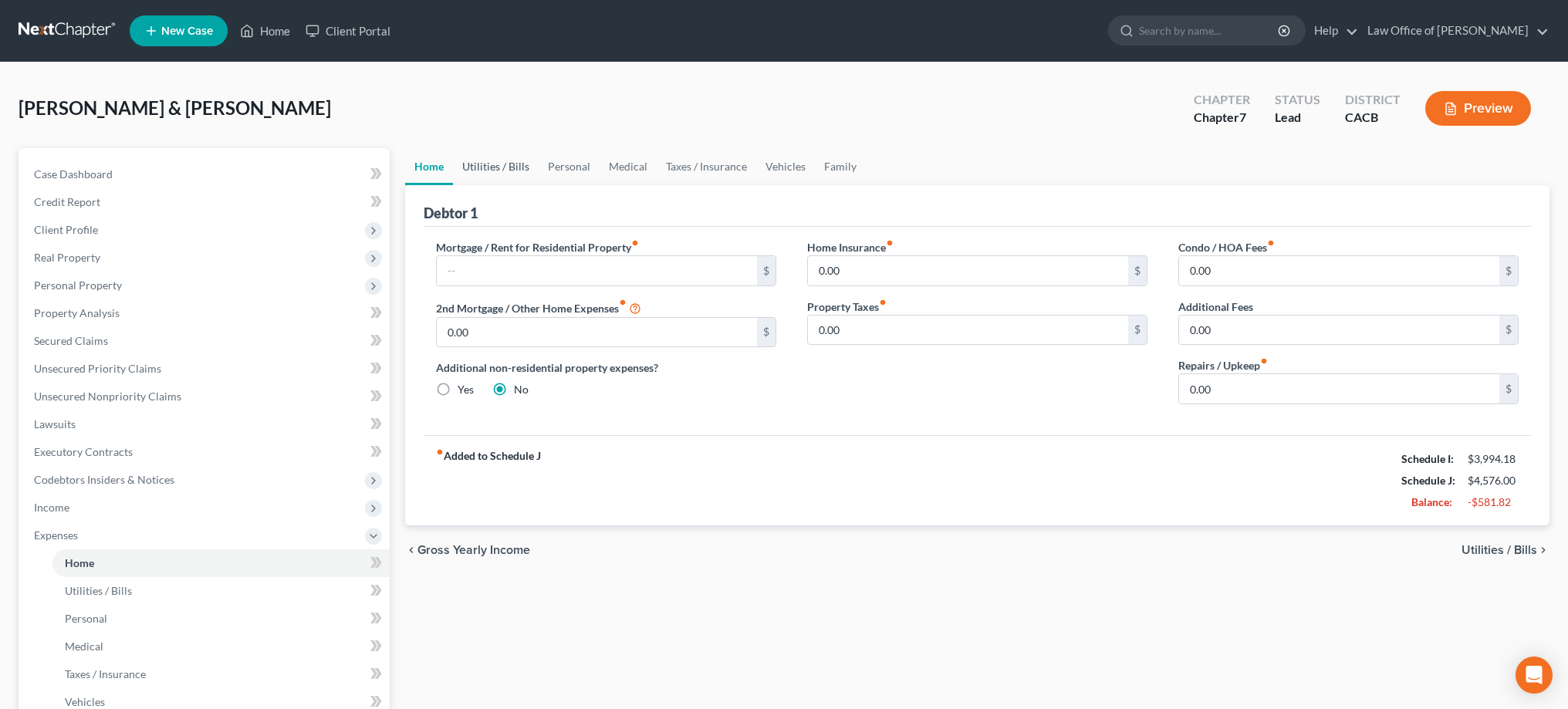
click at [489, 173] on link "Utilities / Bills" at bounding box center [496, 167] width 86 height 37
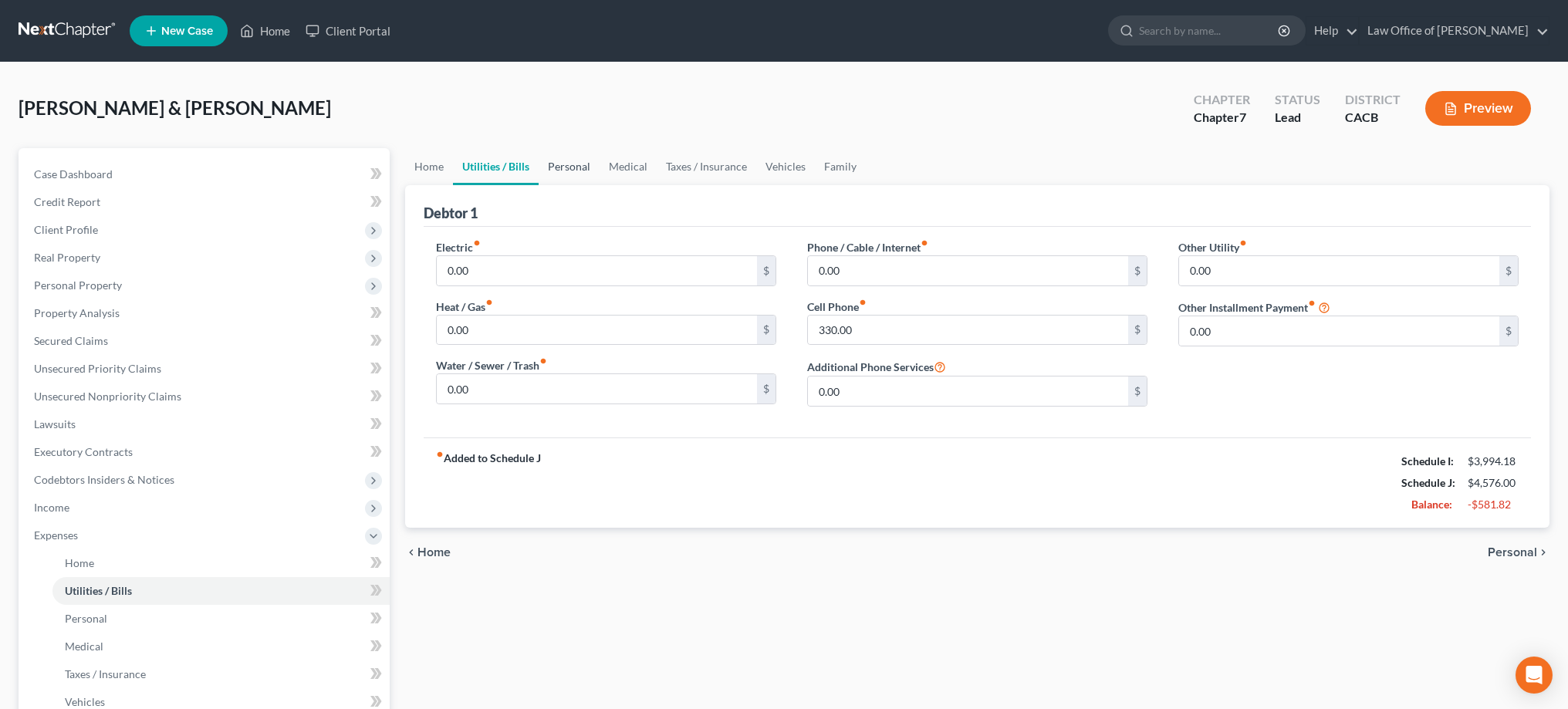
click at [576, 176] on link "Personal" at bounding box center [569, 167] width 61 height 37
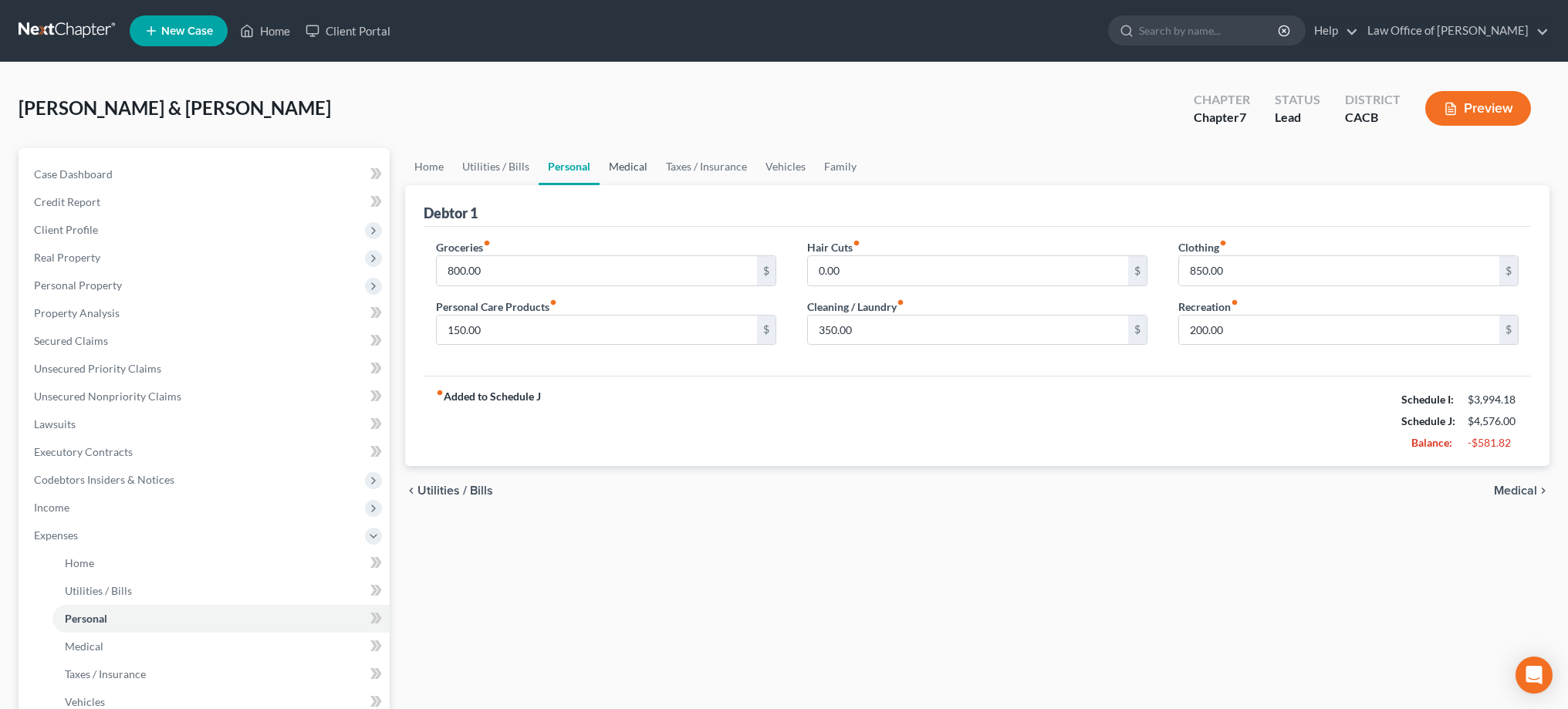
click at [642, 173] on link "Medical" at bounding box center [628, 167] width 57 height 37
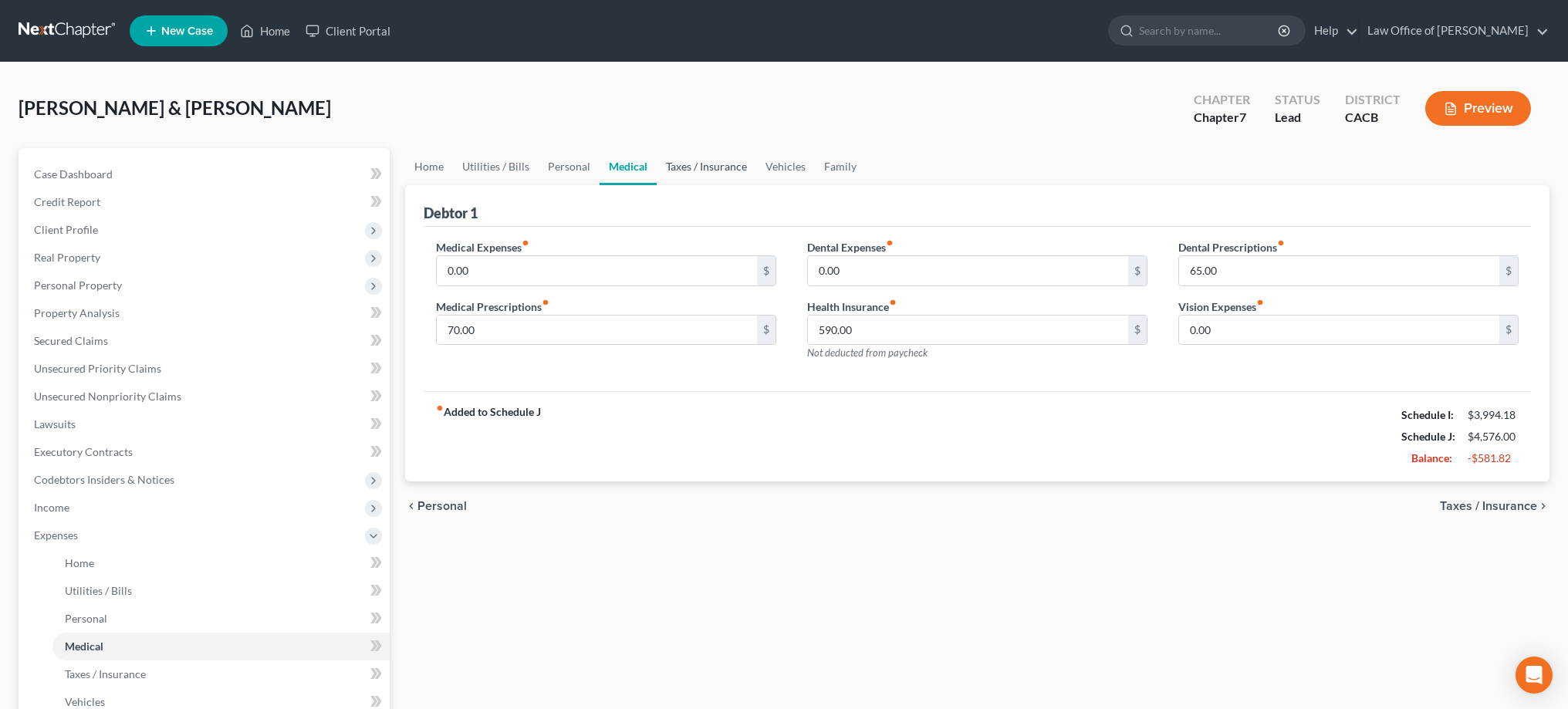
click at [665, 175] on link "Taxes / Insurance" at bounding box center [706, 167] width 100 height 37
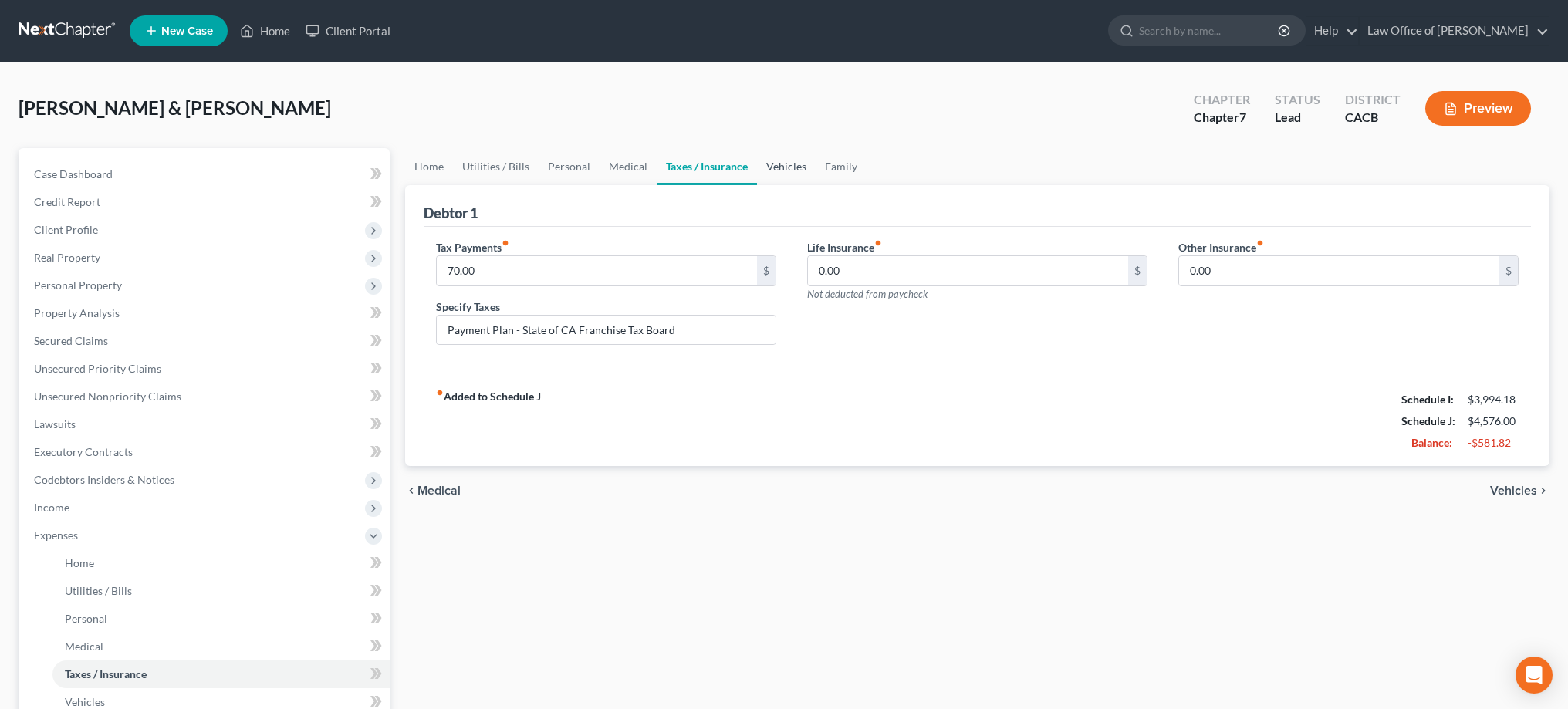
click at [783, 176] on link "Vehicles" at bounding box center [786, 167] width 59 height 37
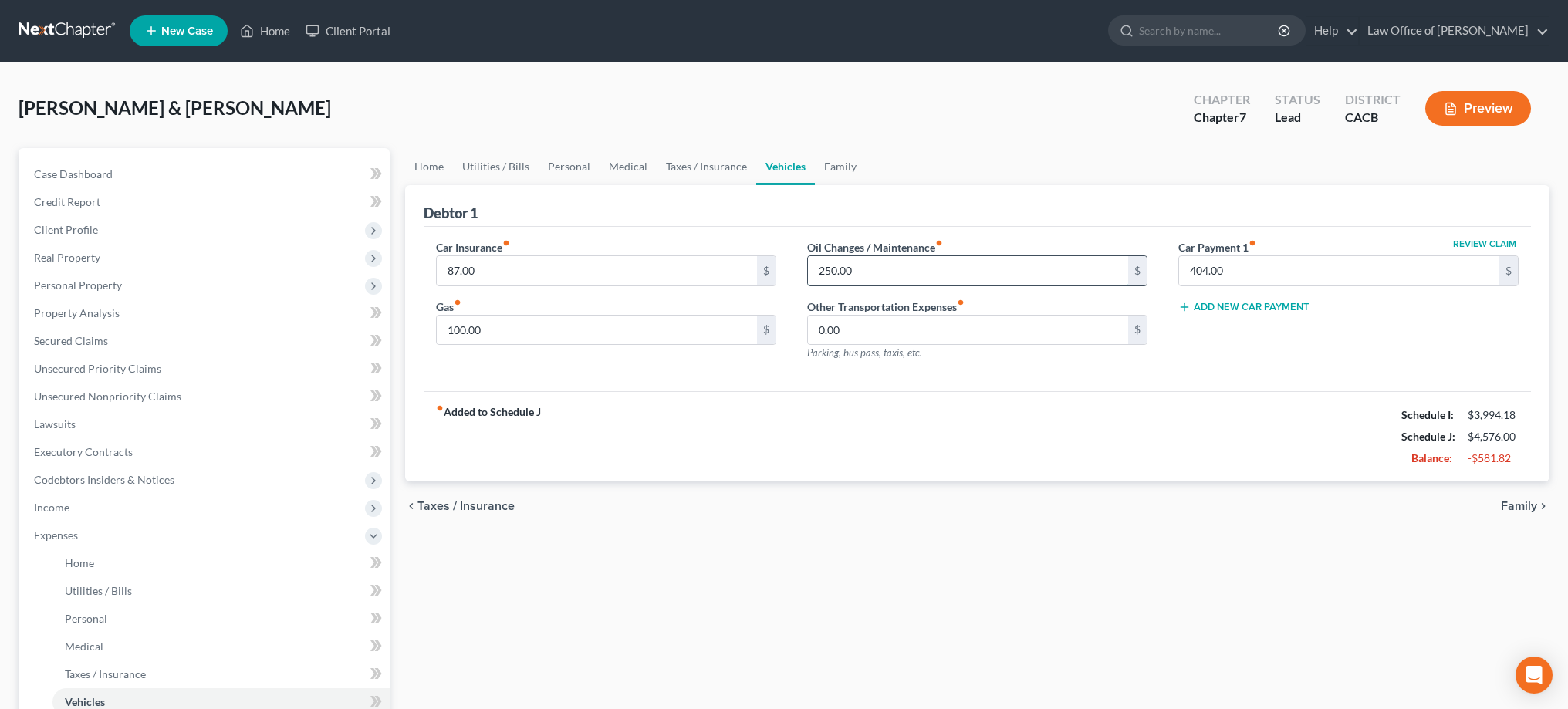
click at [881, 268] on input "250.00" at bounding box center [967, 270] width 320 height 30
click at [1097, 381] on div "Car Insurance fiber_manual_record 87.00 $ Gas fiber_manual_record 100.00 $ Oil …" at bounding box center [977, 308] width 1107 height 165
click at [843, 169] on link "Family" at bounding box center [840, 167] width 50 height 37
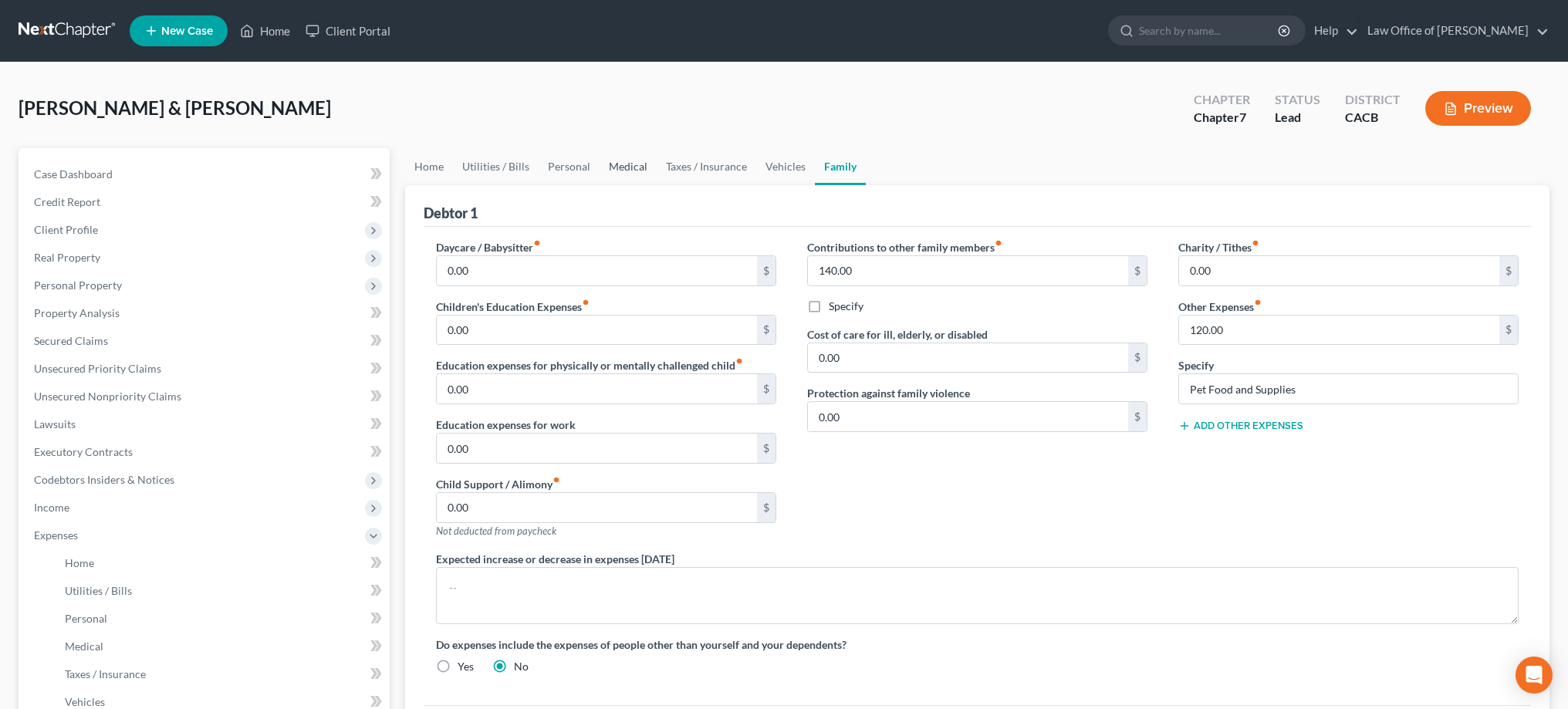
click at [625, 165] on link "Medical" at bounding box center [628, 167] width 57 height 37
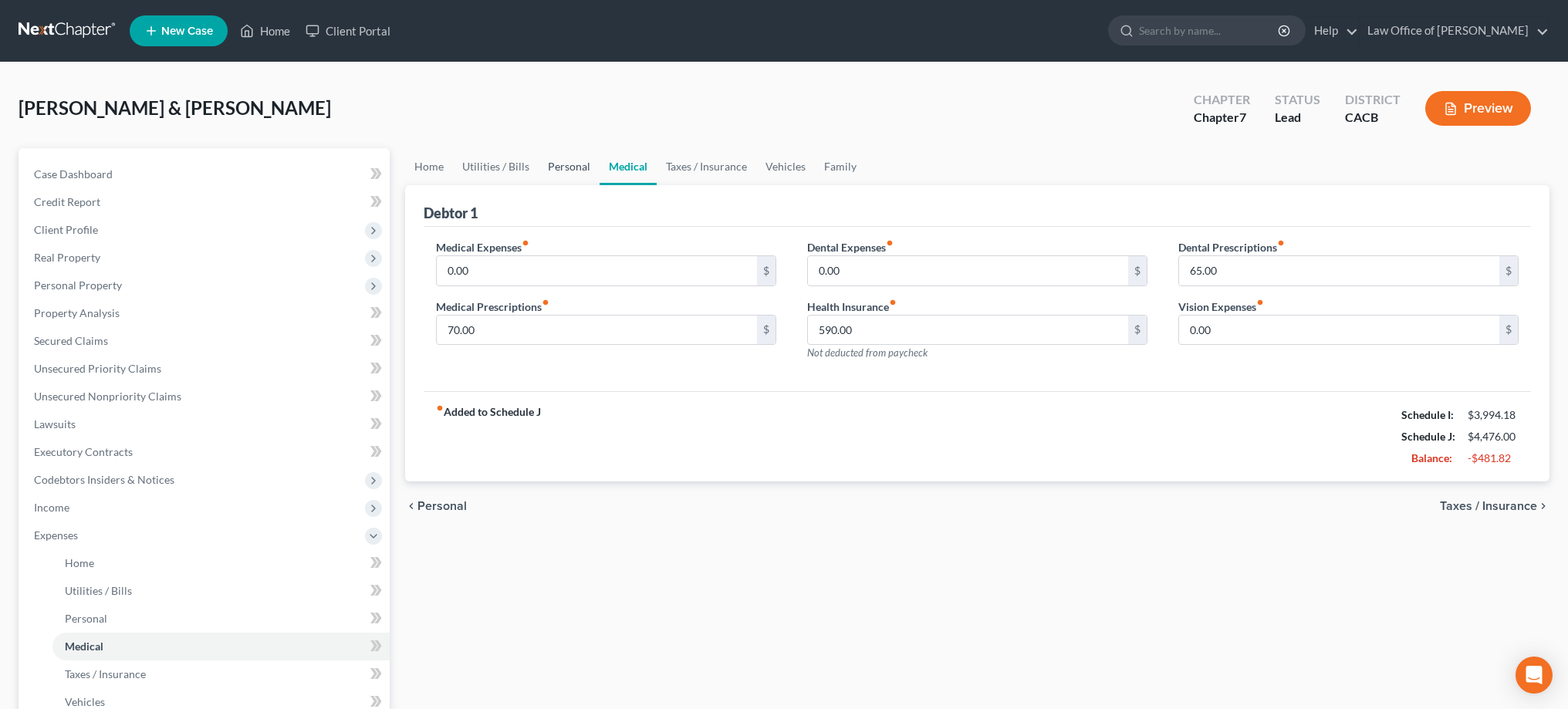
click at [570, 167] on link "Personal" at bounding box center [569, 167] width 61 height 37
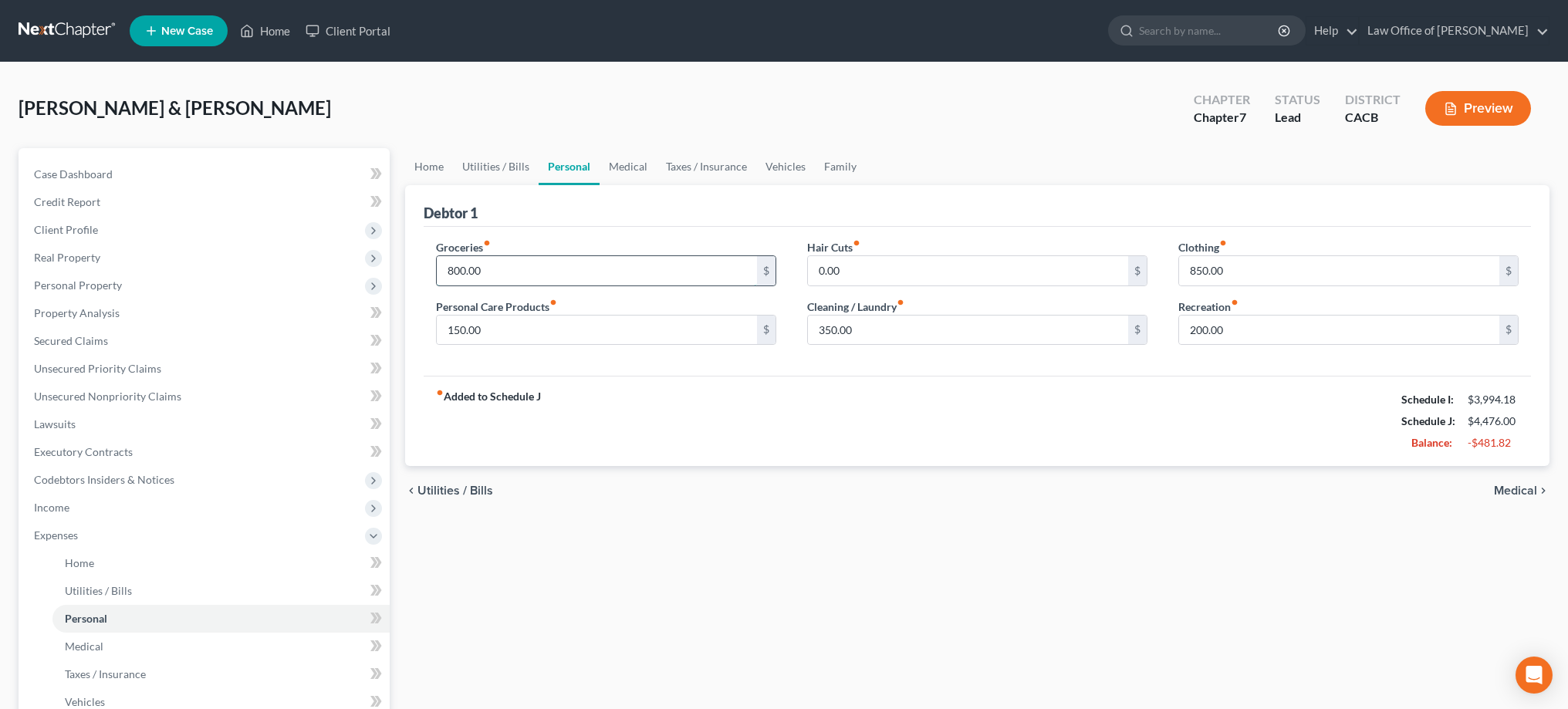
click at [483, 272] on input "800.00" at bounding box center [597, 270] width 320 height 30
click at [522, 265] on input "800.00" at bounding box center [597, 270] width 320 height 30
click at [665, 378] on div "fiber_manual_record Added to Schedule J Schedule I: $3,994.18 Schedule J: $4,37…" at bounding box center [977, 421] width 1107 height 90
click at [711, 167] on link "Taxes / Insurance" at bounding box center [706, 167] width 100 height 37
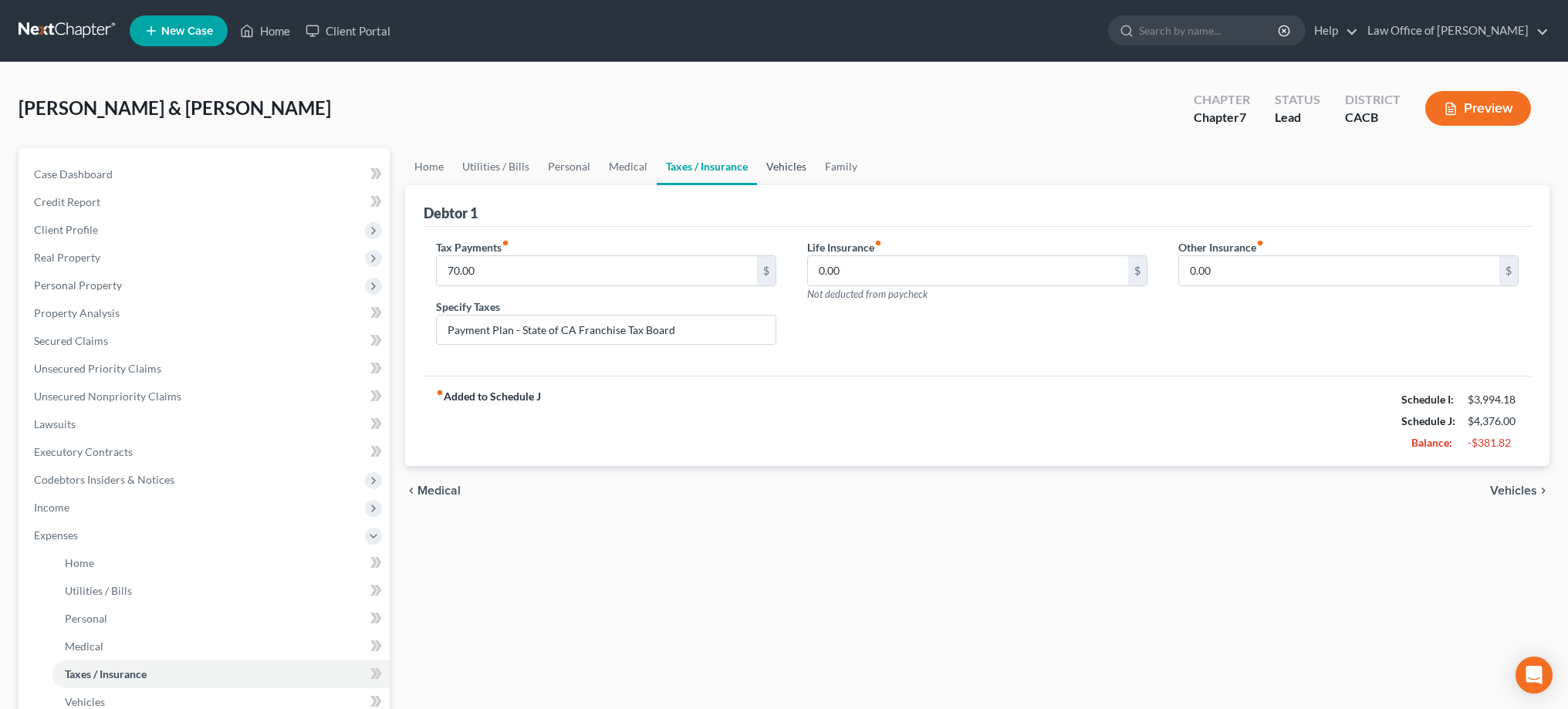
click at [774, 169] on link "Vehicles" at bounding box center [786, 167] width 59 height 37
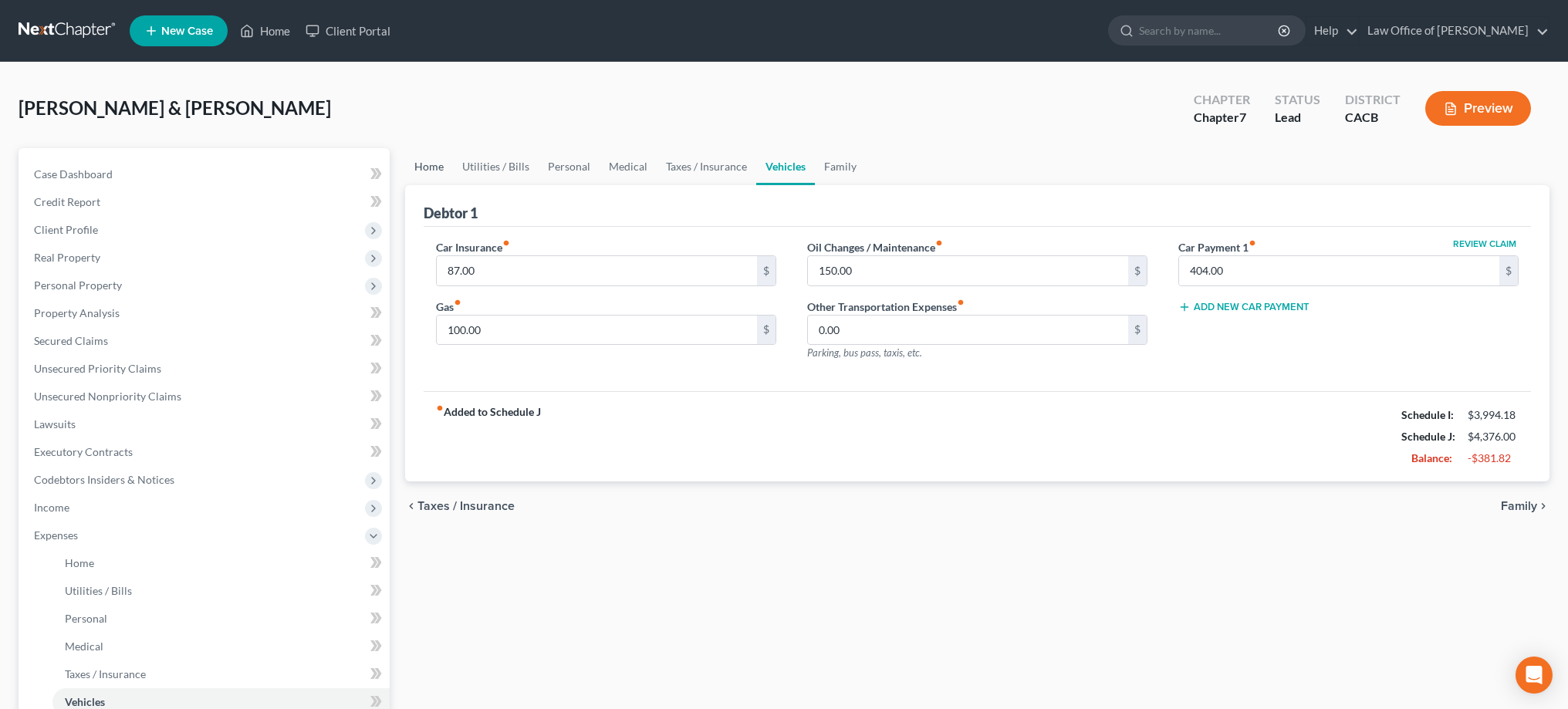
click at [441, 173] on link "Home" at bounding box center [428, 167] width 48 height 37
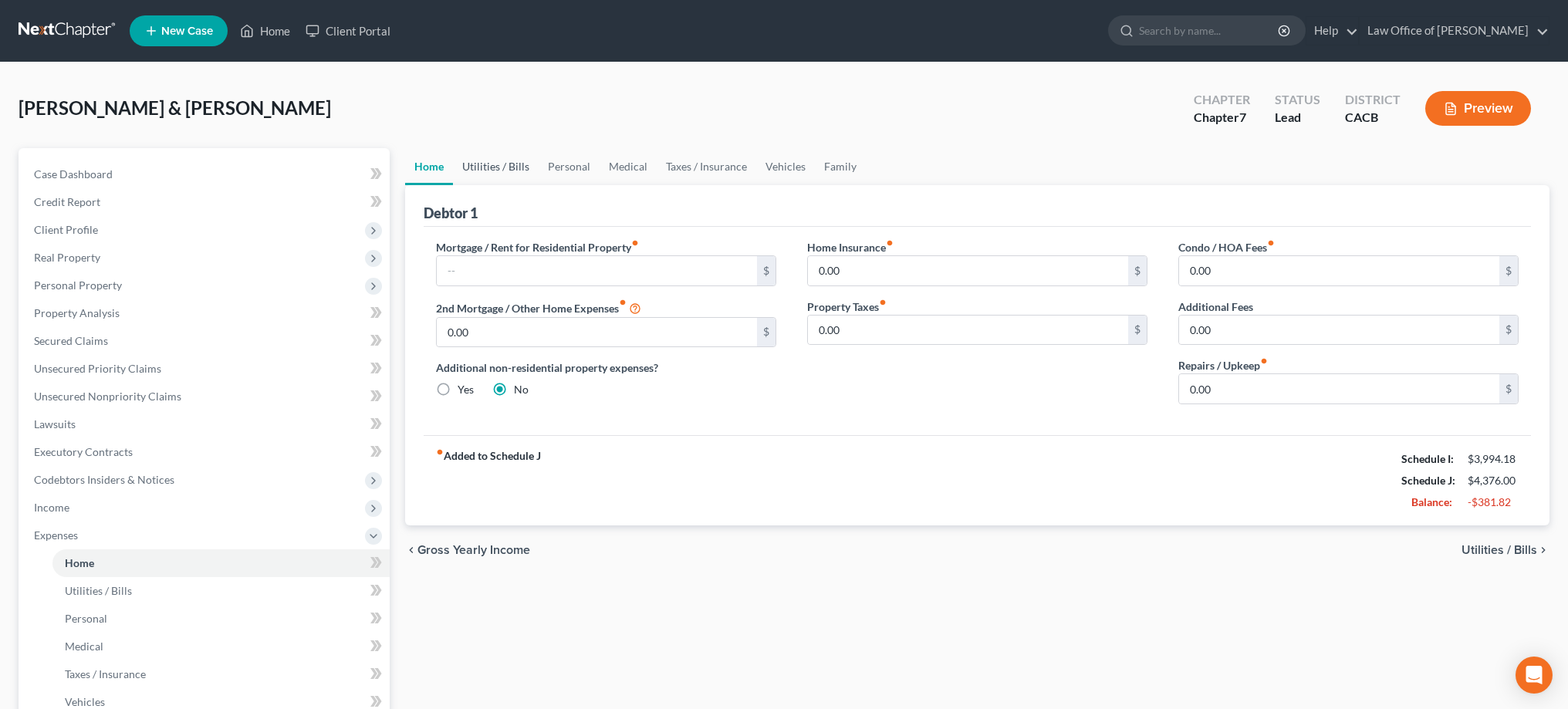
click at [499, 168] on link "Utilities / Bills" at bounding box center [496, 167] width 86 height 37
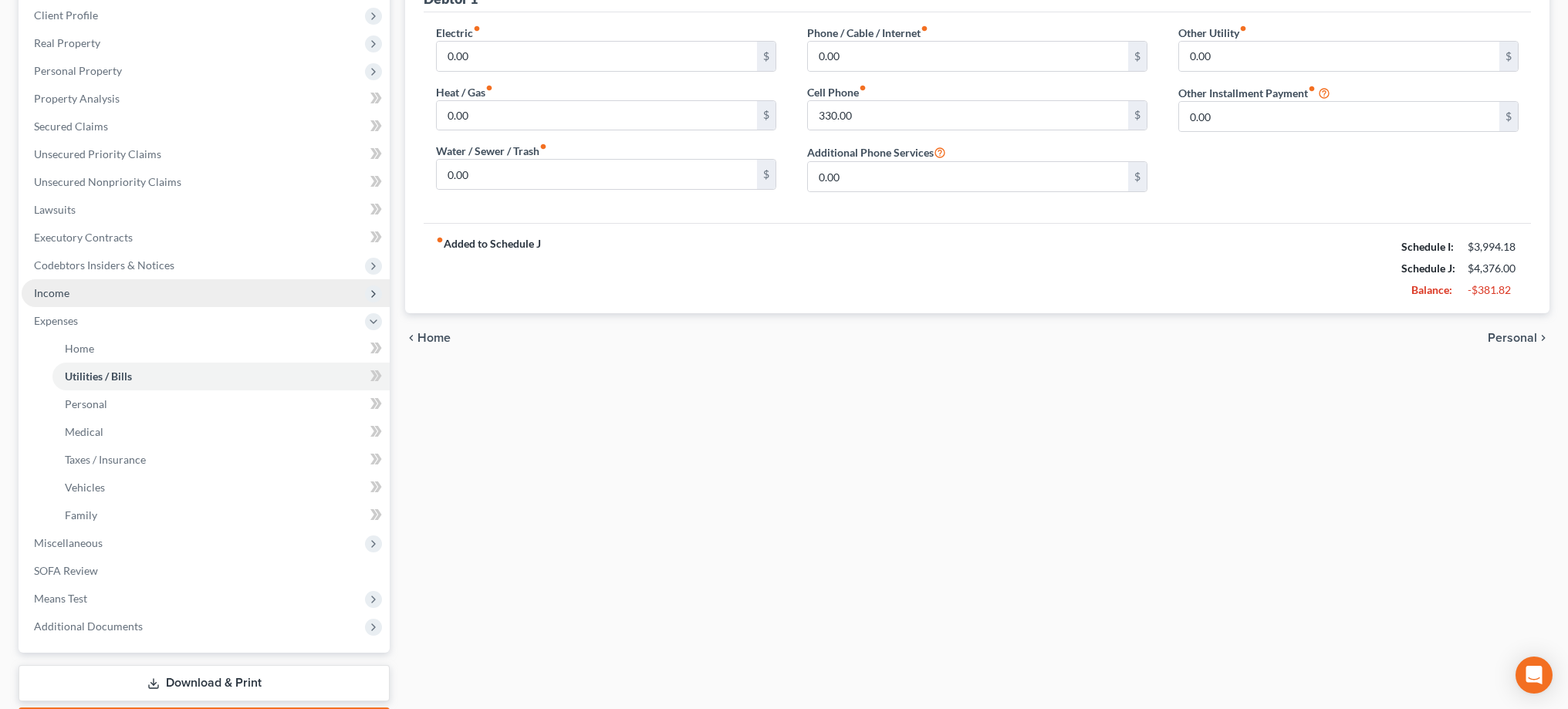
scroll to position [219, 0]
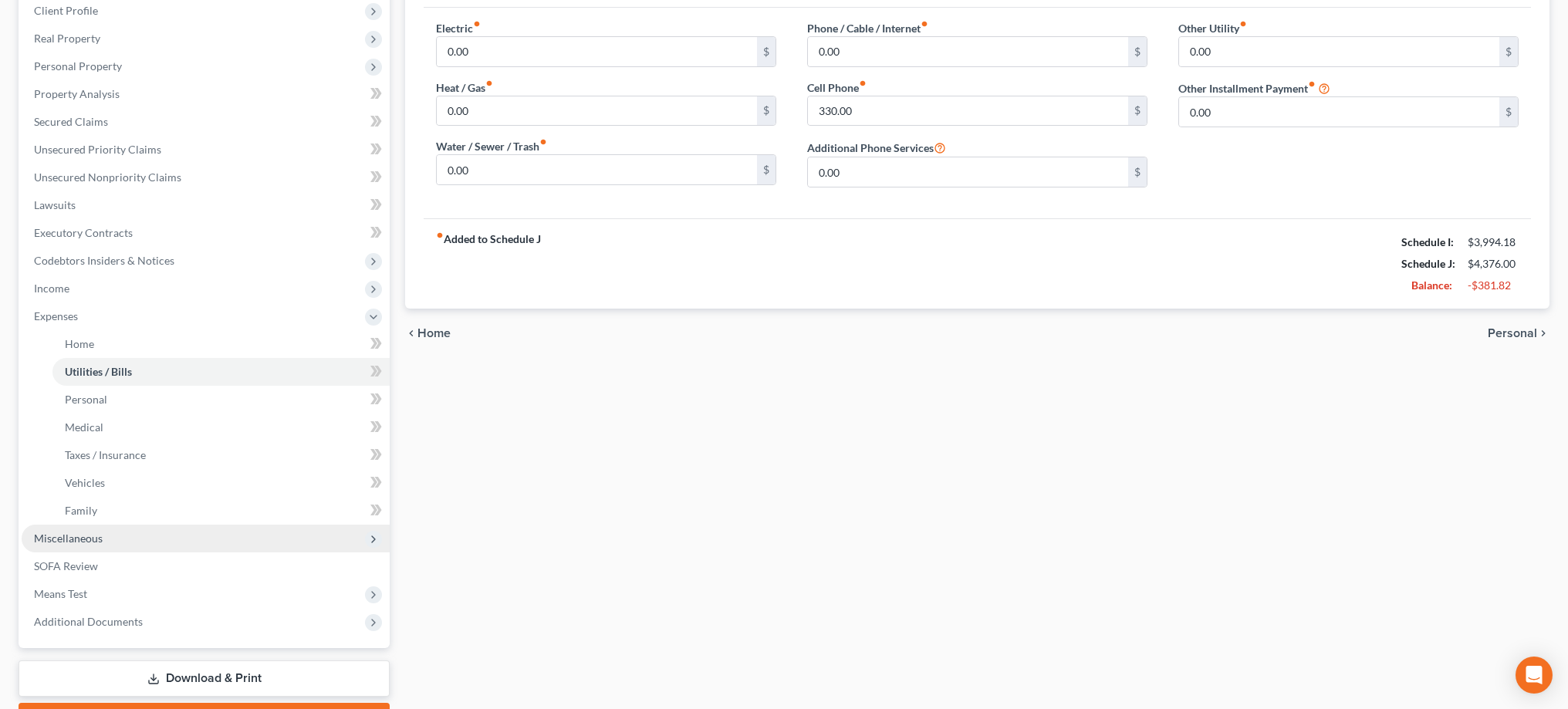
click at [242, 541] on span "Miscellaneous" at bounding box center [206, 538] width 368 height 28
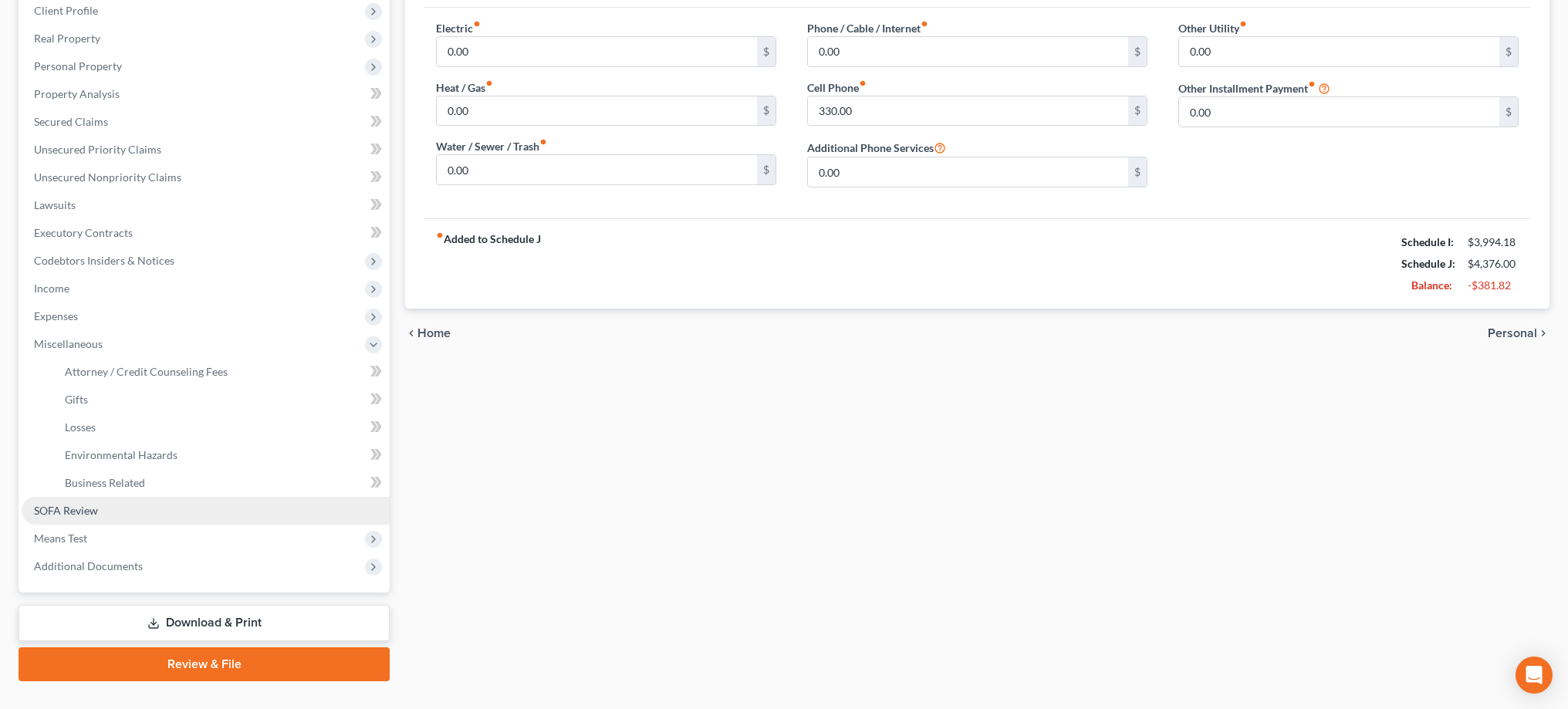
click at [177, 514] on link "SOFA Review" at bounding box center [206, 510] width 368 height 28
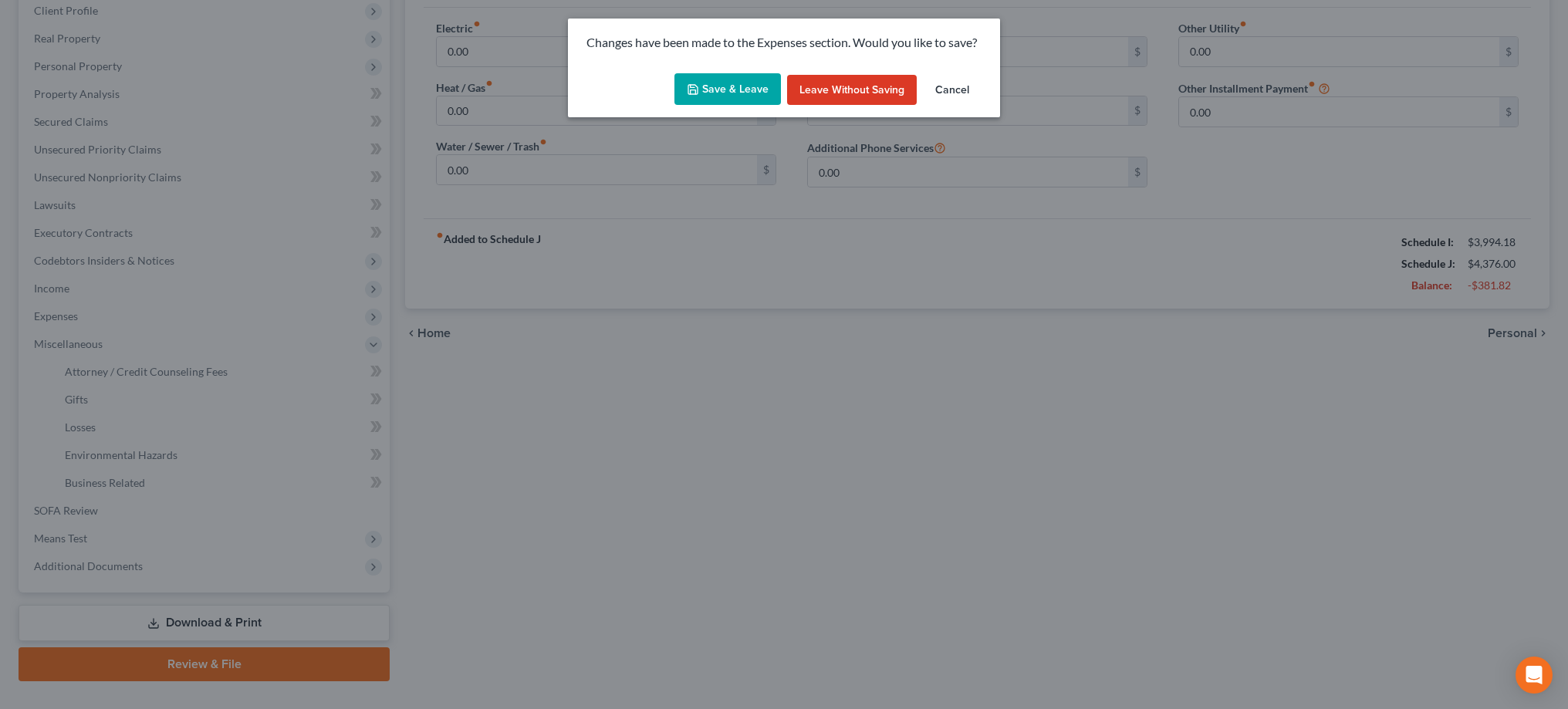
click at [725, 90] on button "Save & Leave" at bounding box center [727, 89] width 107 height 32
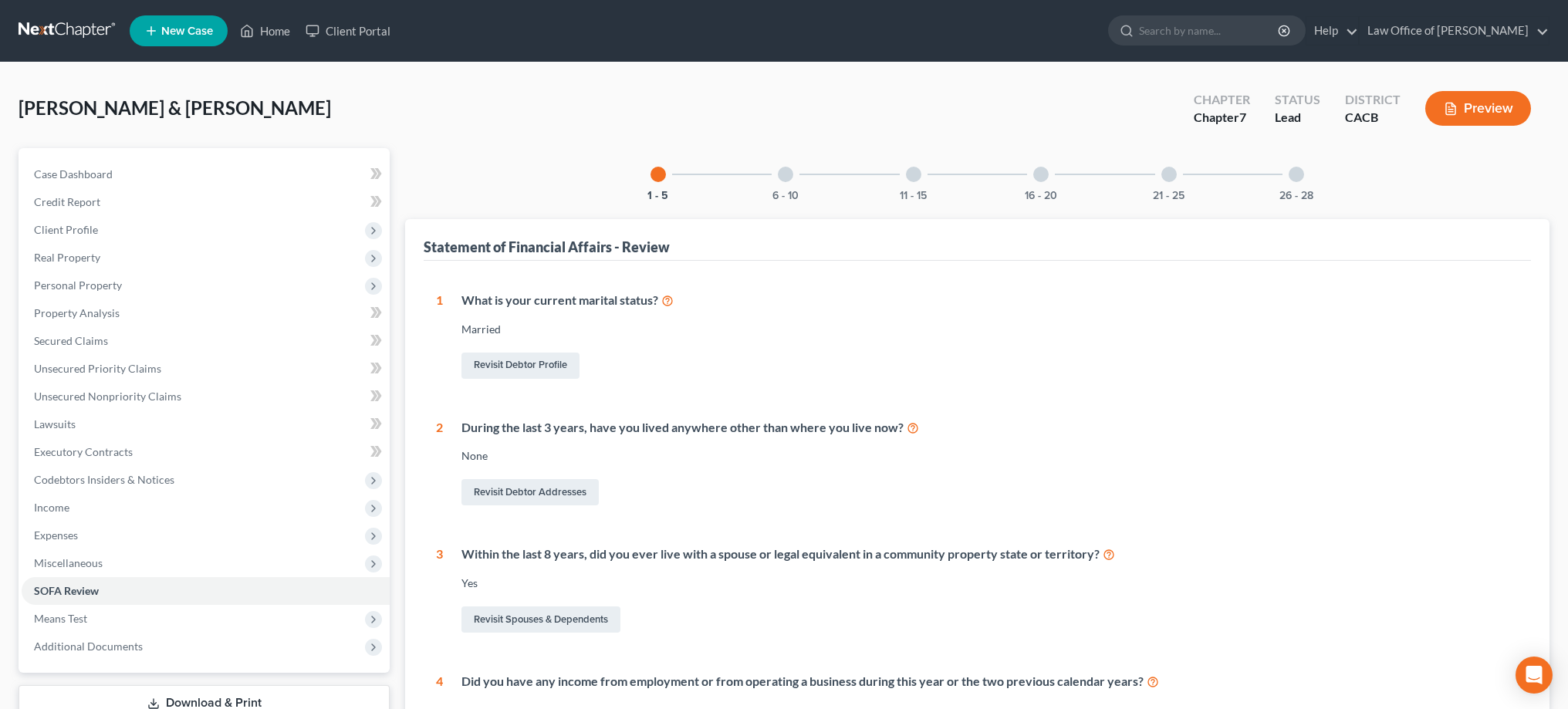
click at [783, 172] on div at bounding box center [785, 174] width 15 height 15
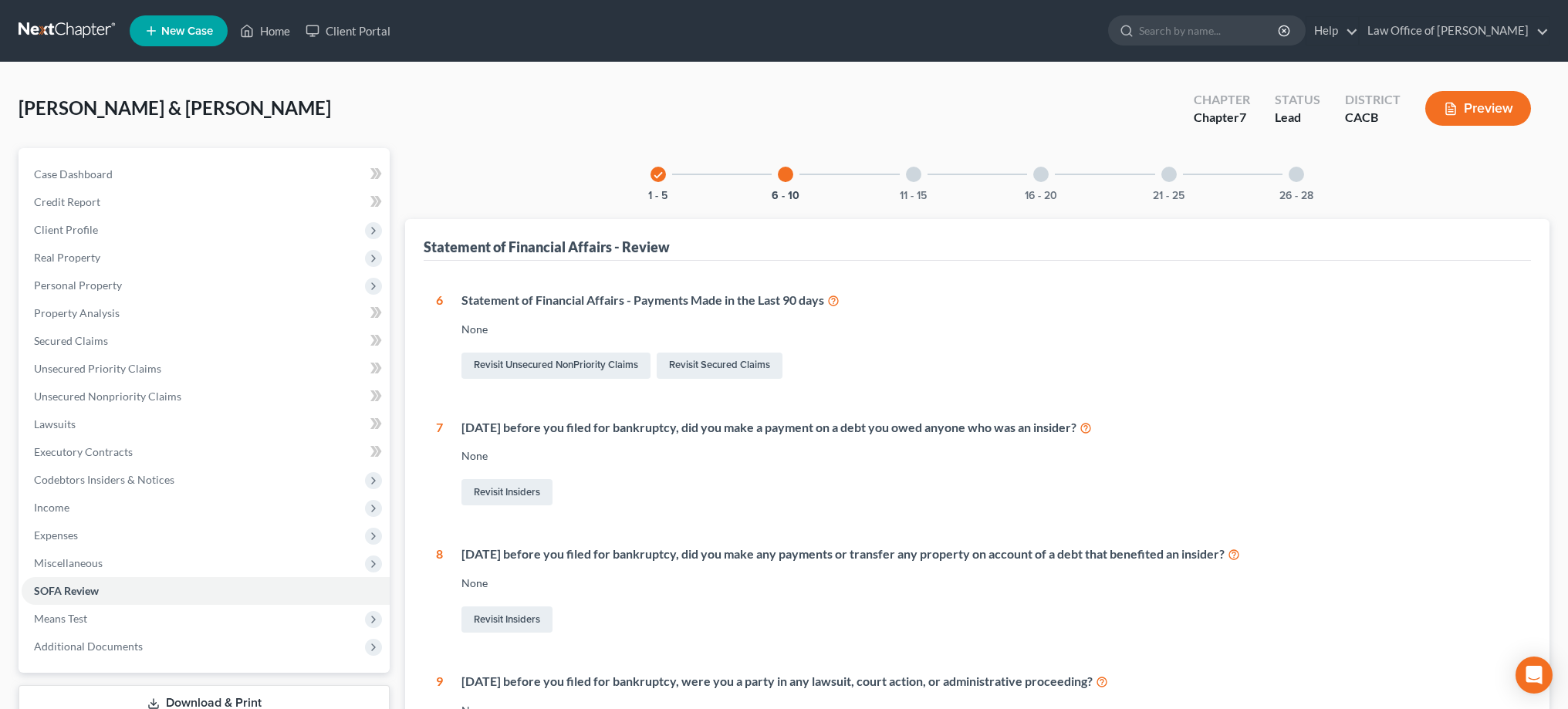
click at [922, 172] on div "11 - 15" at bounding box center [913, 174] width 52 height 52
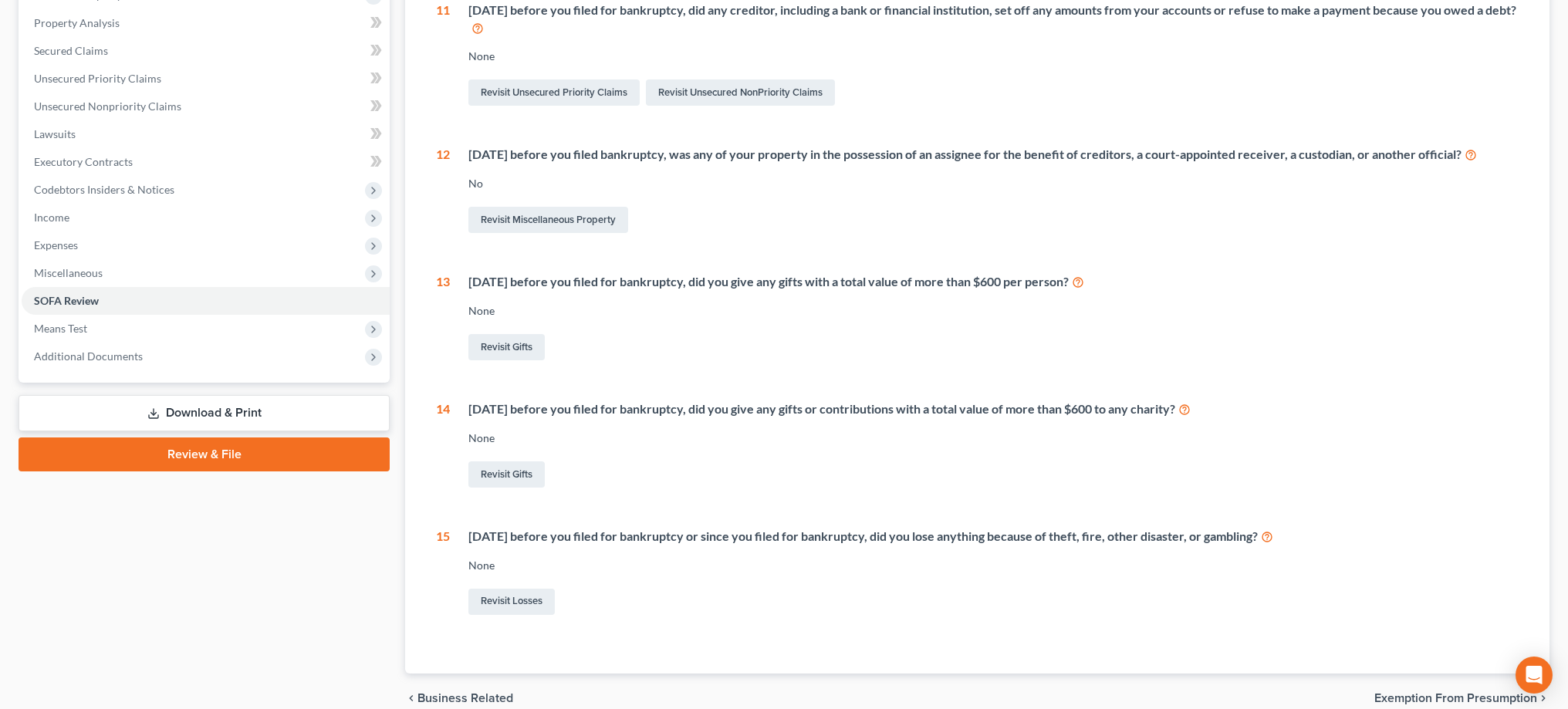
scroll to position [291, 0]
click at [516, 471] on link "Revisit Gifts" at bounding box center [506, 474] width 76 height 27
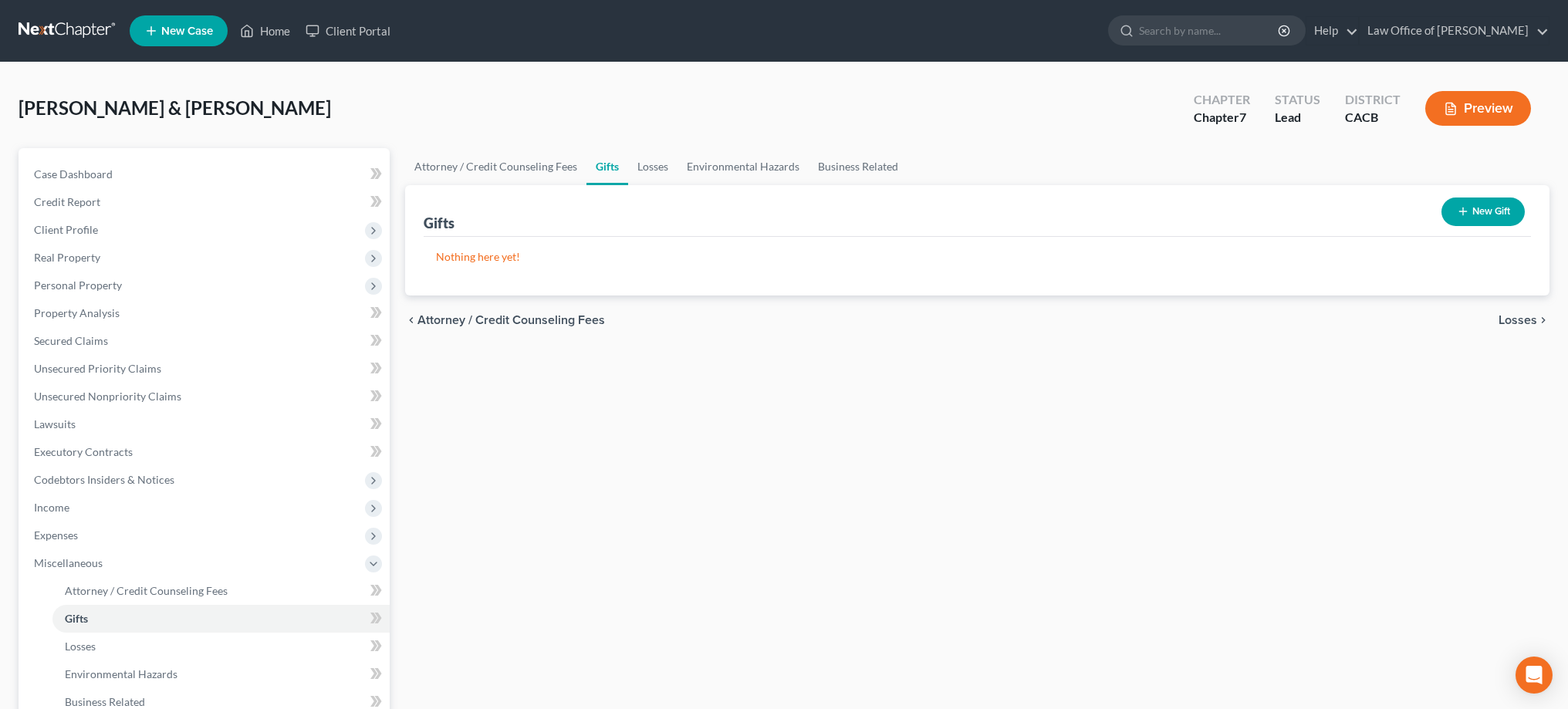
click at [1480, 209] on button "New Gift" at bounding box center [1483, 211] width 84 height 29
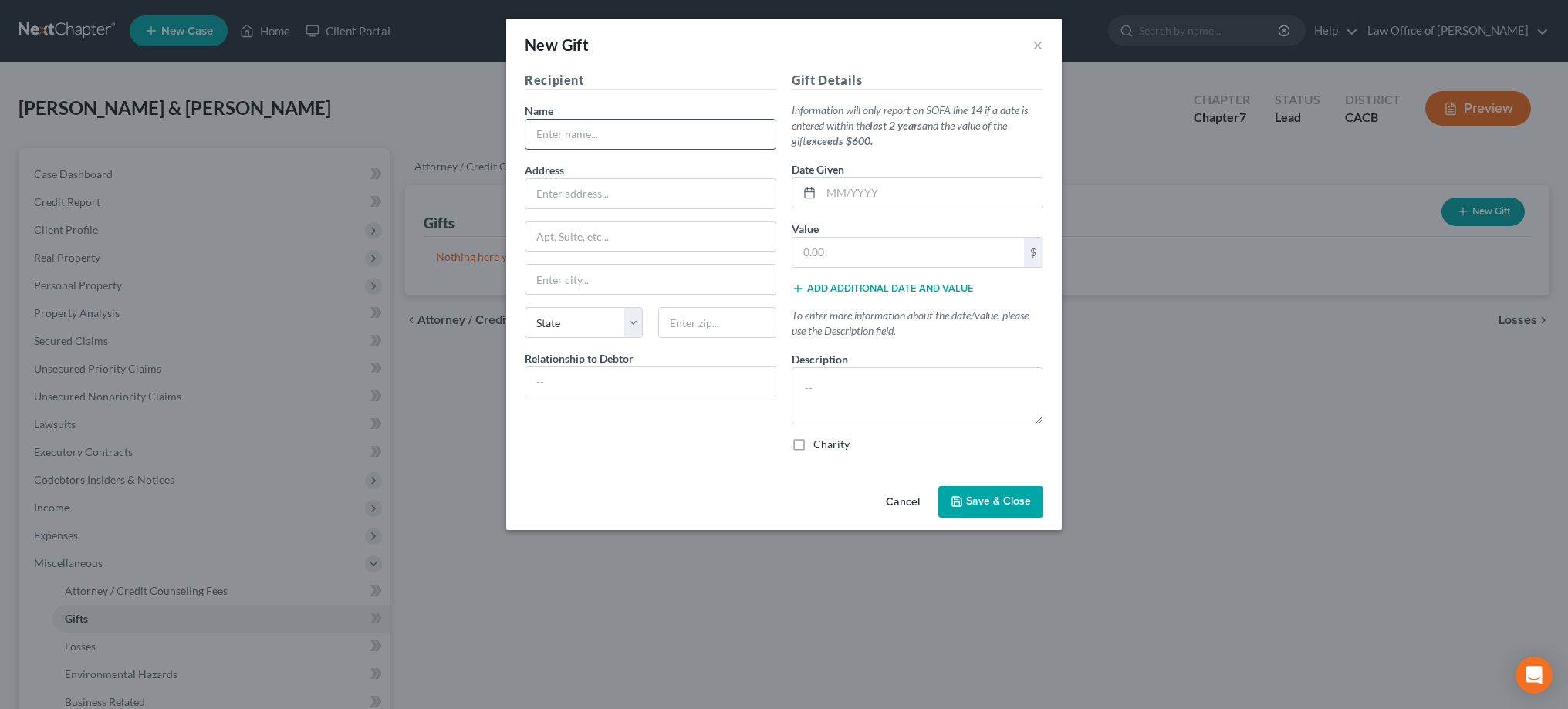
click at [682, 125] on input "text" at bounding box center [650, 134] width 250 height 30
click at [633, 203] on input "text" at bounding box center [650, 193] width 250 height 30
click at [710, 315] on input "text" at bounding box center [717, 323] width 118 height 30
click at [711, 231] on input "text" at bounding box center [650, 236] width 250 height 30
click at [709, 184] on input "2300 E Ocean Blvd" at bounding box center [650, 193] width 250 height 30
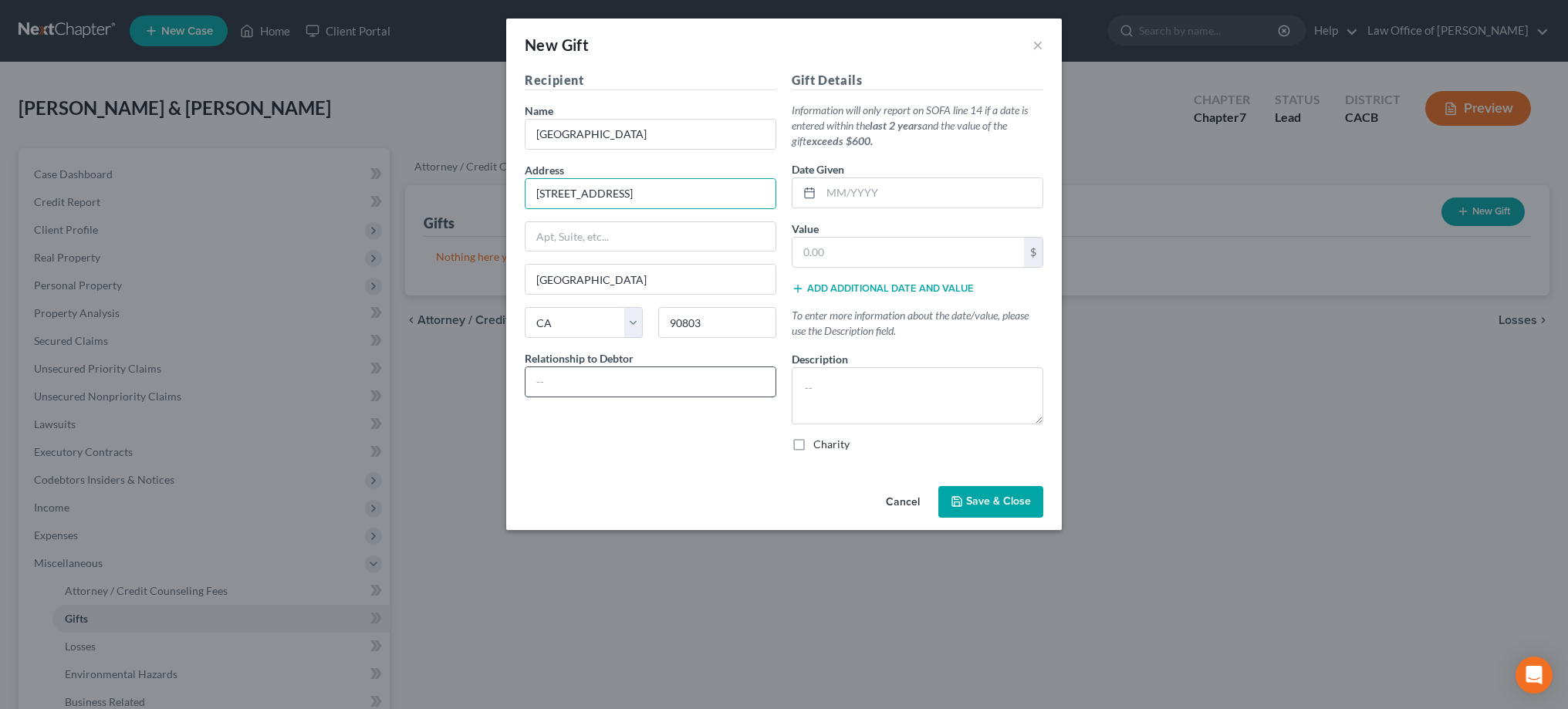
click at [658, 379] on input "text" at bounding box center [650, 382] width 250 height 30
click at [898, 376] on textarea at bounding box center [917, 396] width 251 height 57
click at [852, 196] on input "text" at bounding box center [931, 192] width 222 height 30
click at [844, 247] on input "text" at bounding box center [907, 252] width 231 height 30
click at [851, 383] on textarea "Paint" at bounding box center [917, 396] width 251 height 57
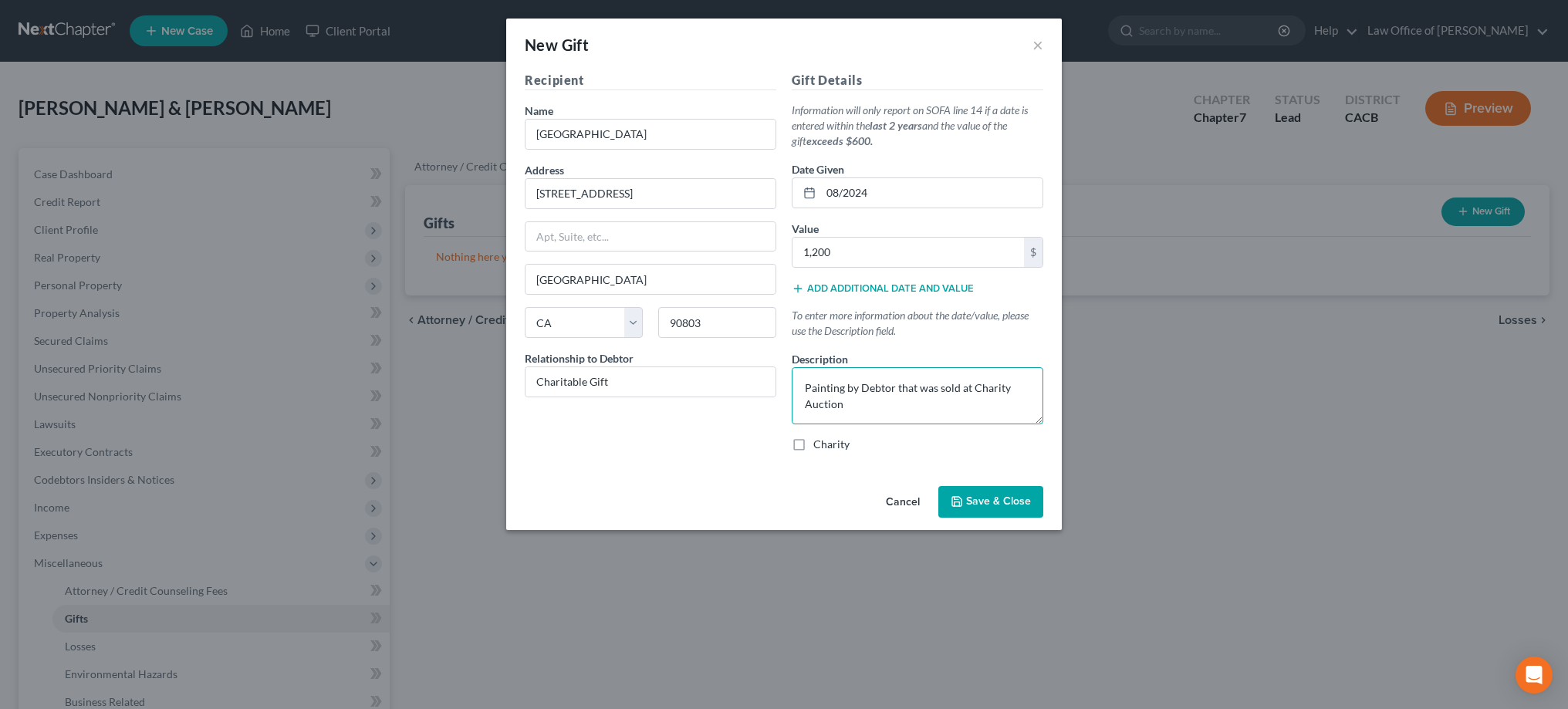
click at [909, 406] on textarea "Painting by Debtor that was sold at Charity Auction" at bounding box center [917, 396] width 251 height 57
click at [975, 387] on textarea "Painting by Debtor that was sold at Charity Auction" at bounding box center [917, 396] width 251 height 57
click at [814, 407] on textarea "Painting by Debtor that was sold at charity Auction" at bounding box center [917, 396] width 251 height 57
click at [863, 389] on textarea "Painting by Debtor that was sold at charity auction" at bounding box center [917, 396] width 251 height 57
drag, startPoint x: 635, startPoint y: 384, endPoint x: 531, endPoint y: 385, distance: 104.0
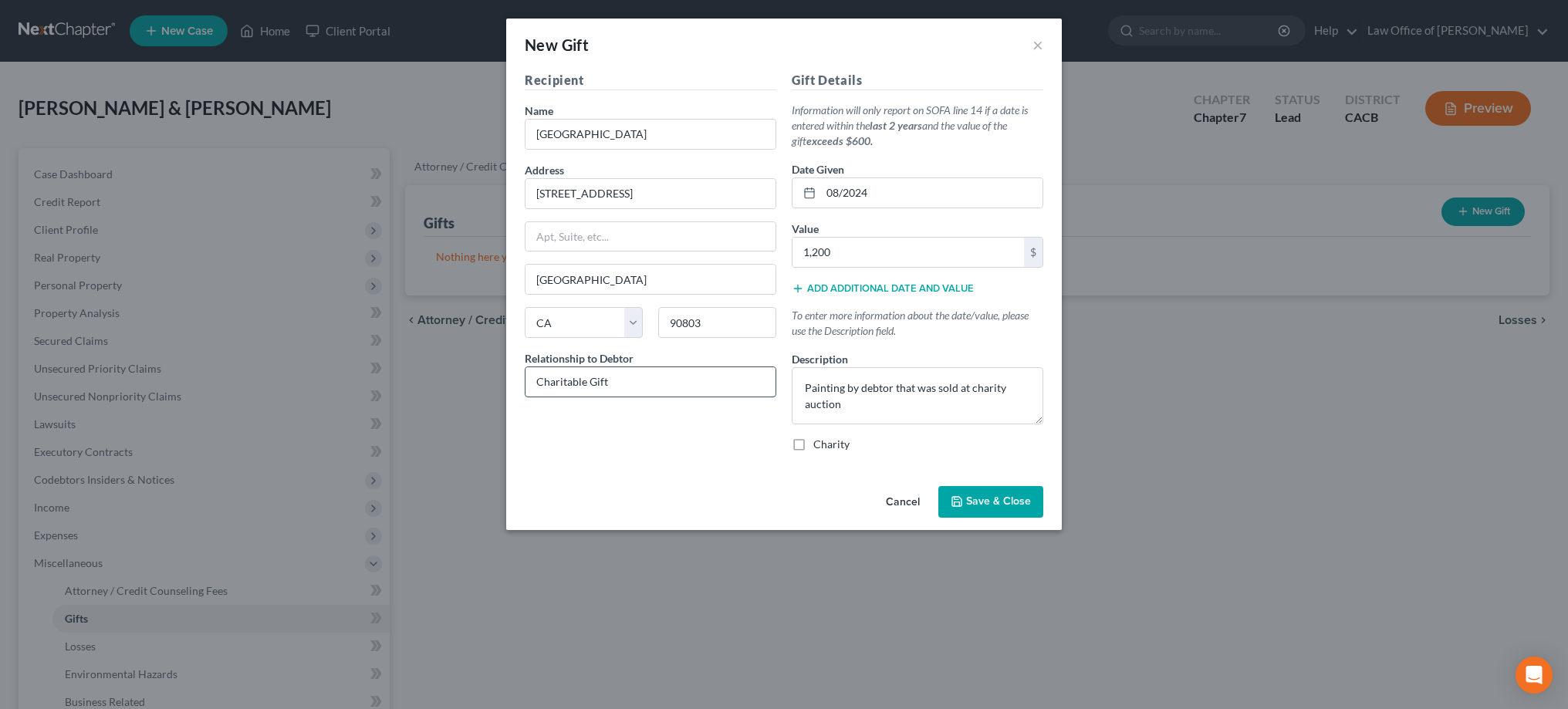
click at [531, 385] on input "Charitable Gift" at bounding box center [650, 382] width 250 height 30
click at [813, 448] on label "Charity" at bounding box center [831, 444] width 36 height 15
click at [820, 446] on input "Charity" at bounding box center [824, 442] width 10 height 10
click at [977, 499] on span "Save & Close" at bounding box center [999, 502] width 65 height 13
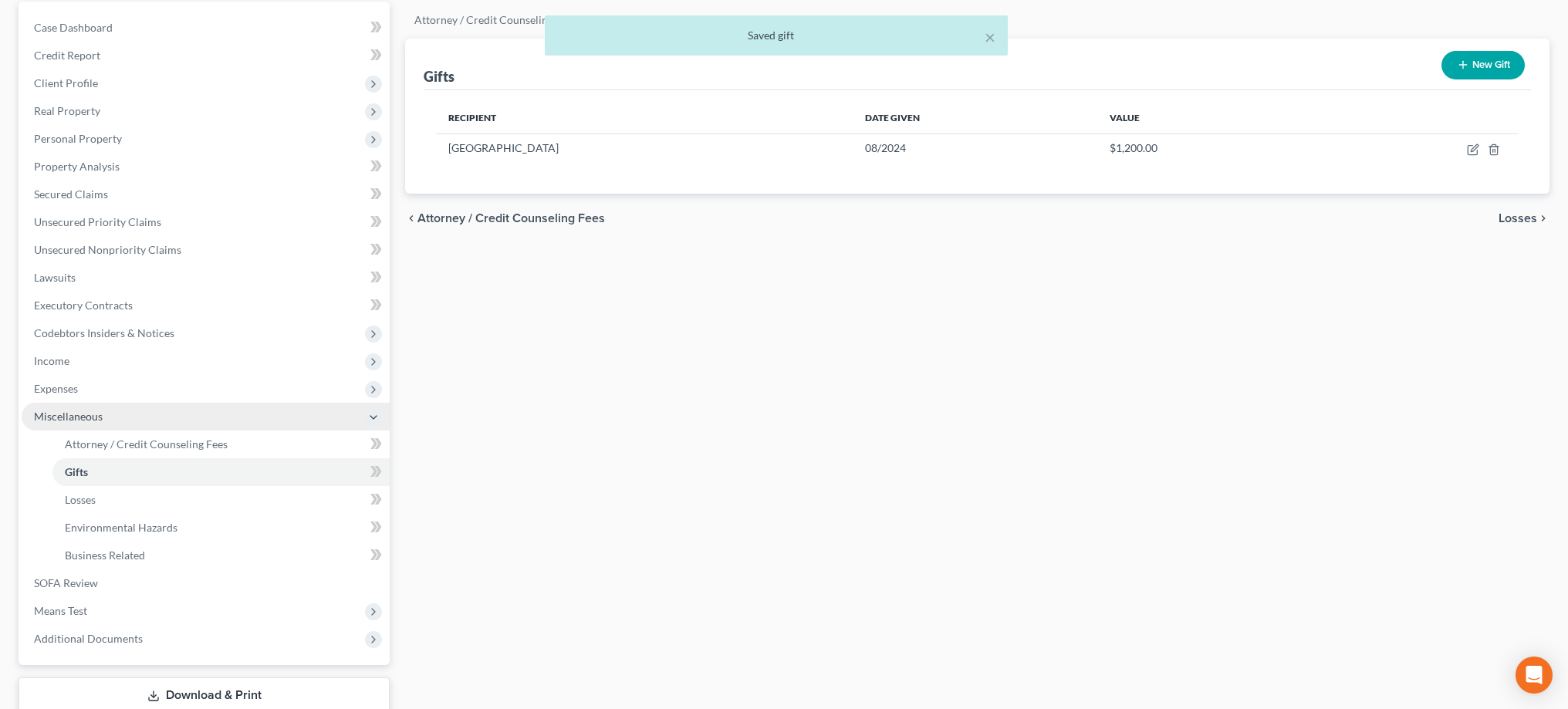
scroll to position [157, 0]
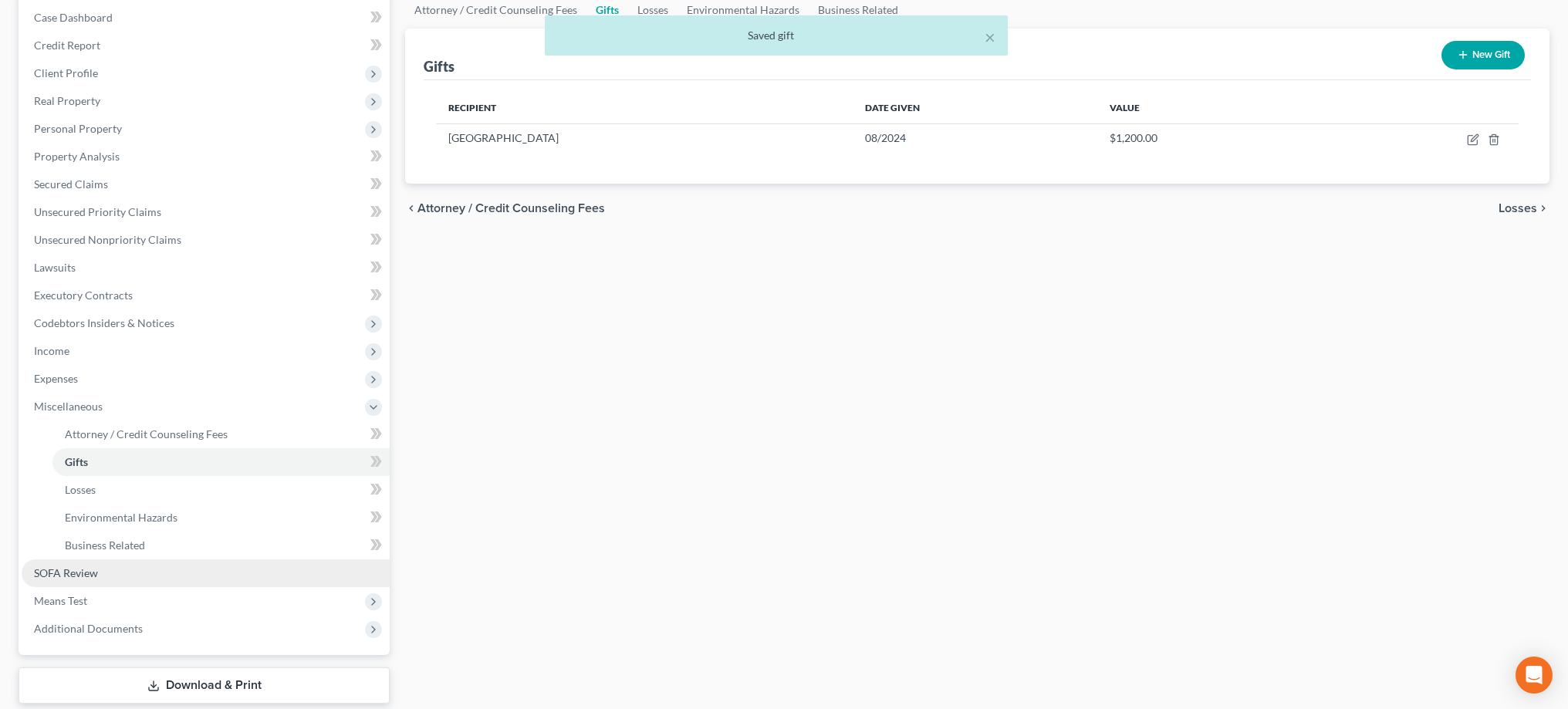
click at [144, 572] on link "SOFA Review" at bounding box center [206, 573] width 368 height 28
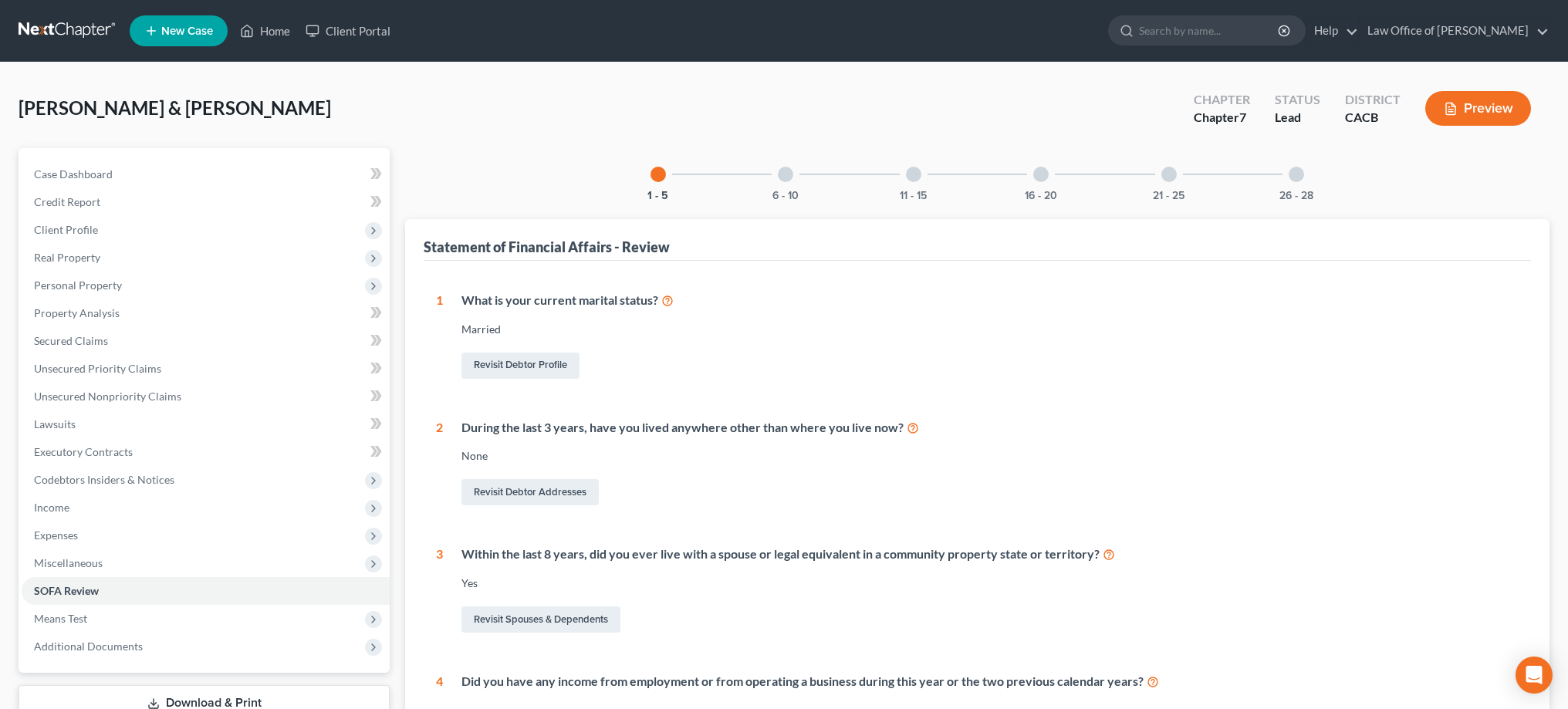
click at [911, 171] on div at bounding box center [913, 174] width 15 height 15
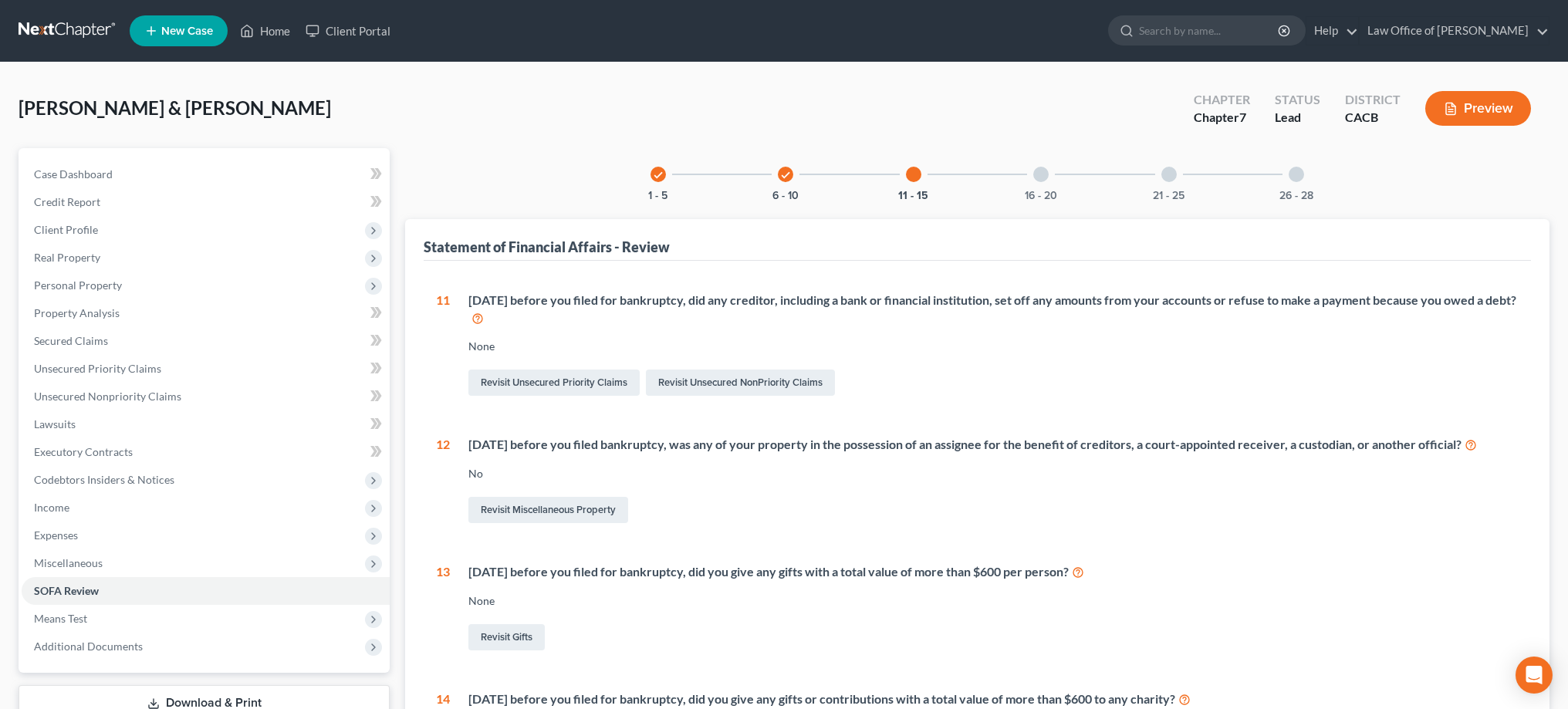
click at [1040, 173] on div at bounding box center [1041, 174] width 15 height 15
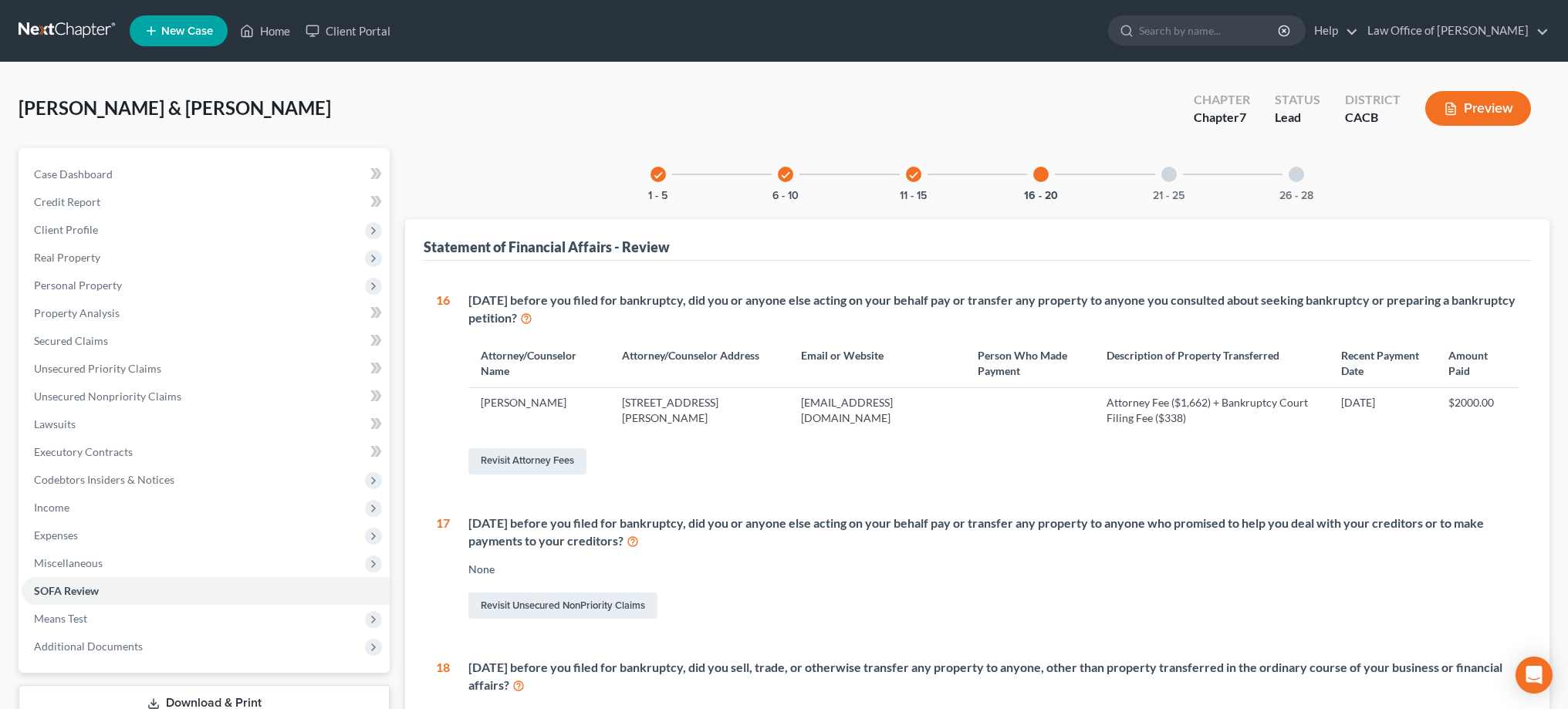
click at [1170, 176] on div at bounding box center [1169, 174] width 15 height 15
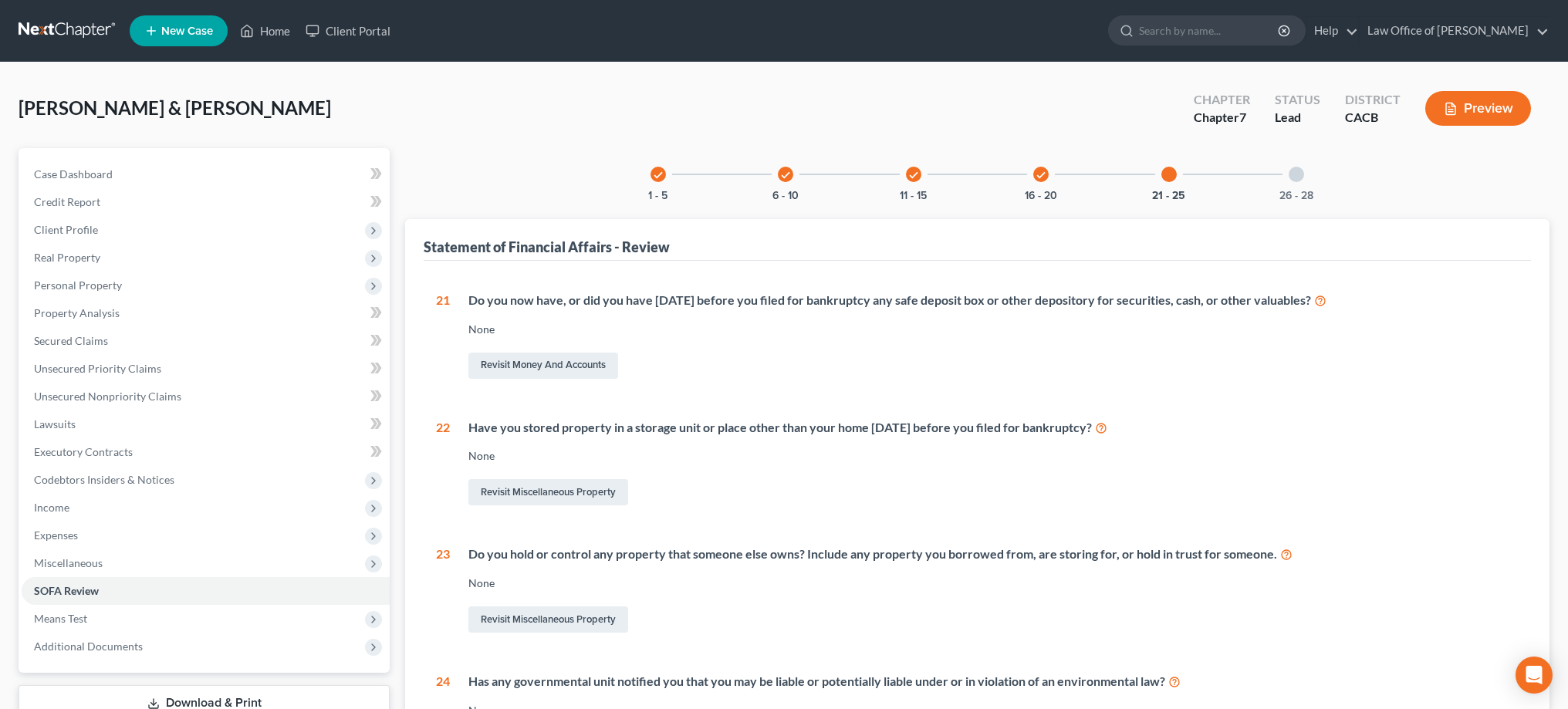
click at [1294, 177] on div at bounding box center [1296, 174] width 15 height 15
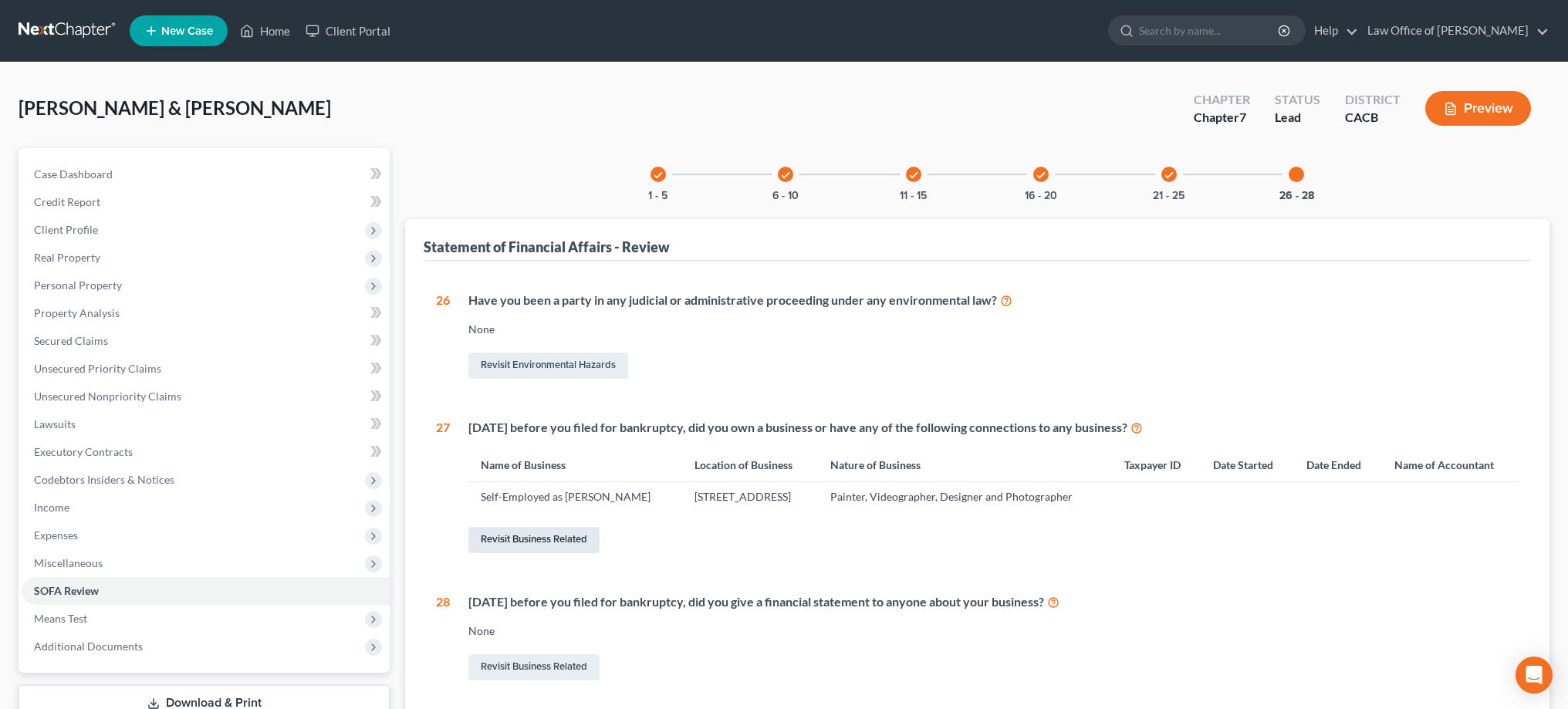
click at [563, 542] on link "Revisit Business Related" at bounding box center [534, 540] width 131 height 27
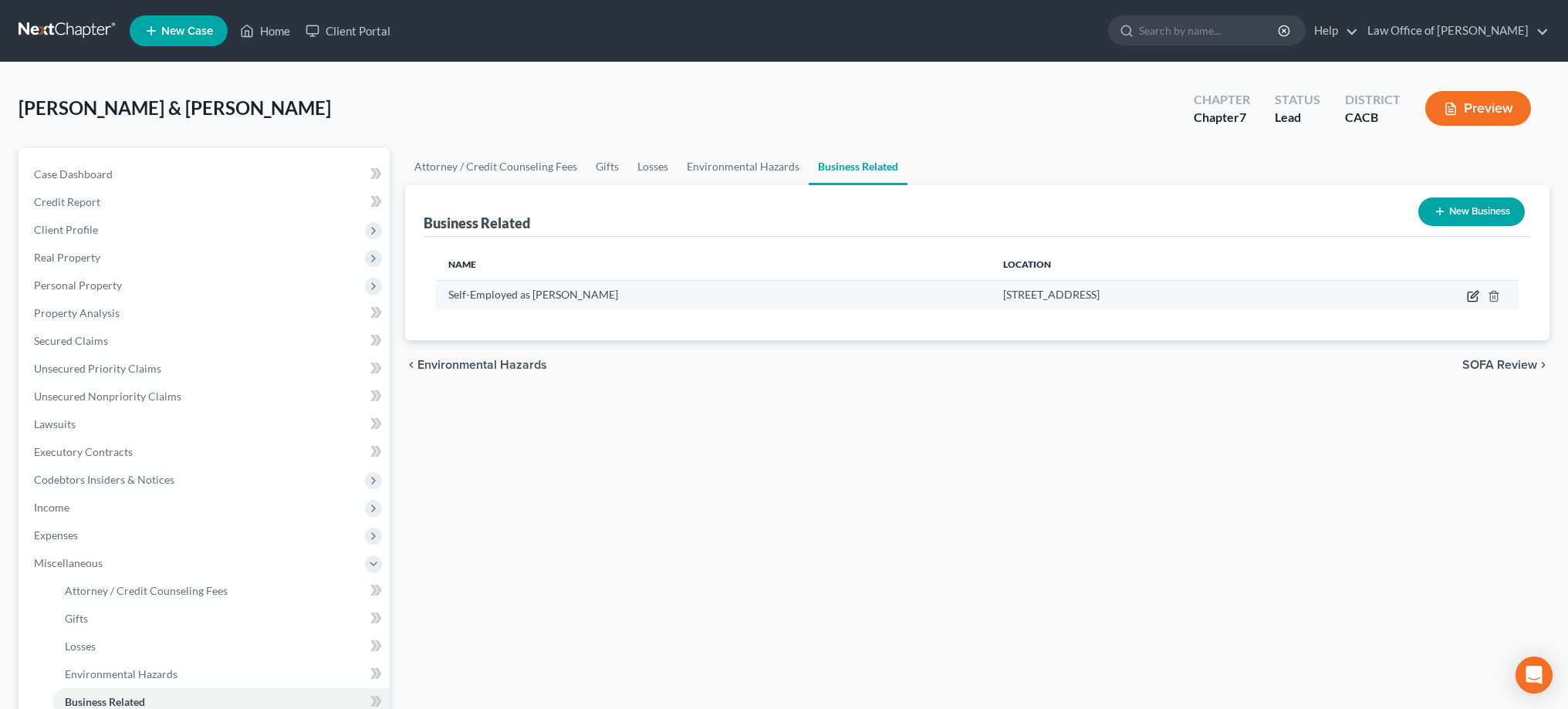
click at [1471, 297] on icon "button" at bounding box center [1474, 294] width 7 height 7
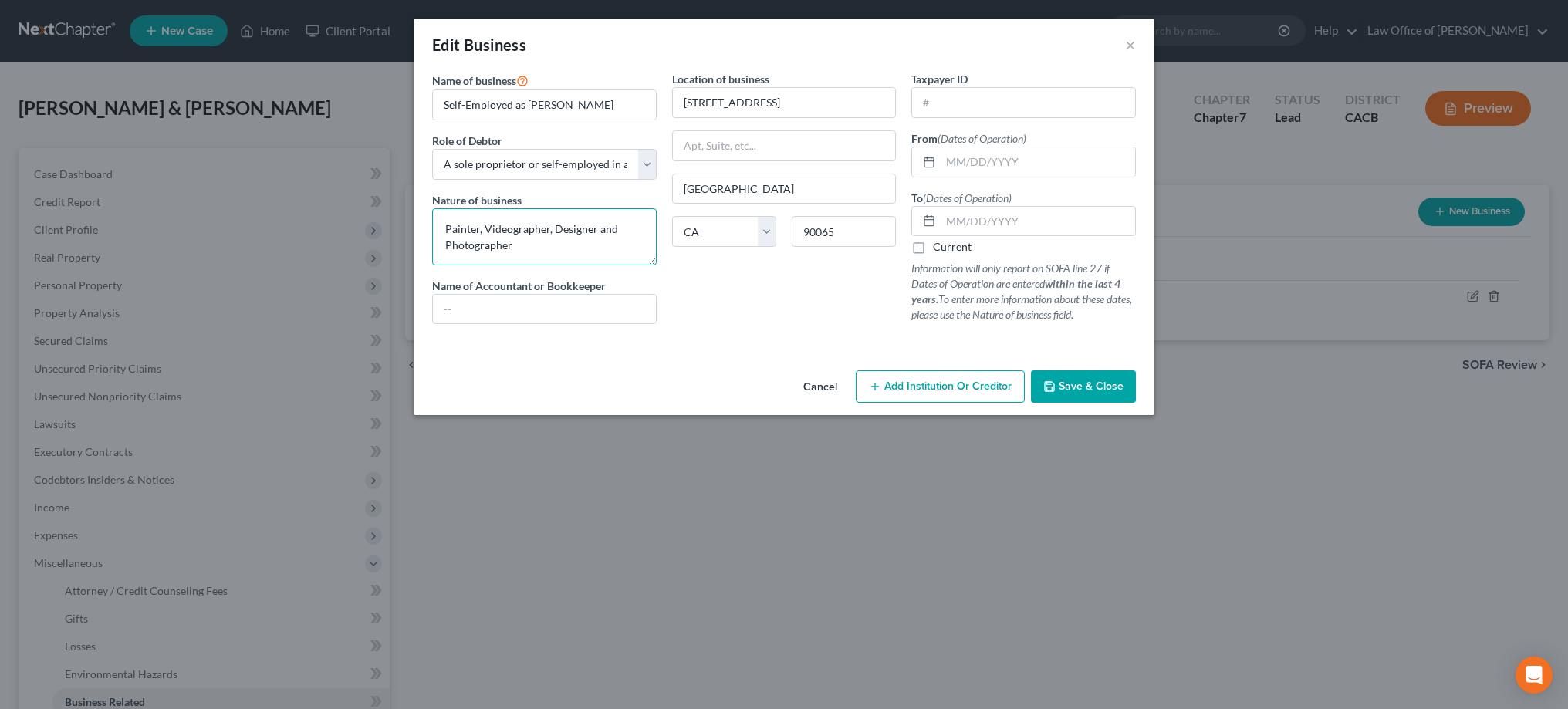
click at [564, 246] on textarea "Painter, Videographer, Designer and Photographer" at bounding box center [545, 237] width 225 height 57
click at [986, 156] on input "text" at bounding box center [1038, 162] width 194 height 30
click at [933, 249] on label "Current" at bounding box center [952, 246] width 39 height 15
click at [939, 249] on input "Current" at bounding box center [943, 244] width 10 height 10
click at [987, 104] on input "text" at bounding box center [1023, 102] width 223 height 30
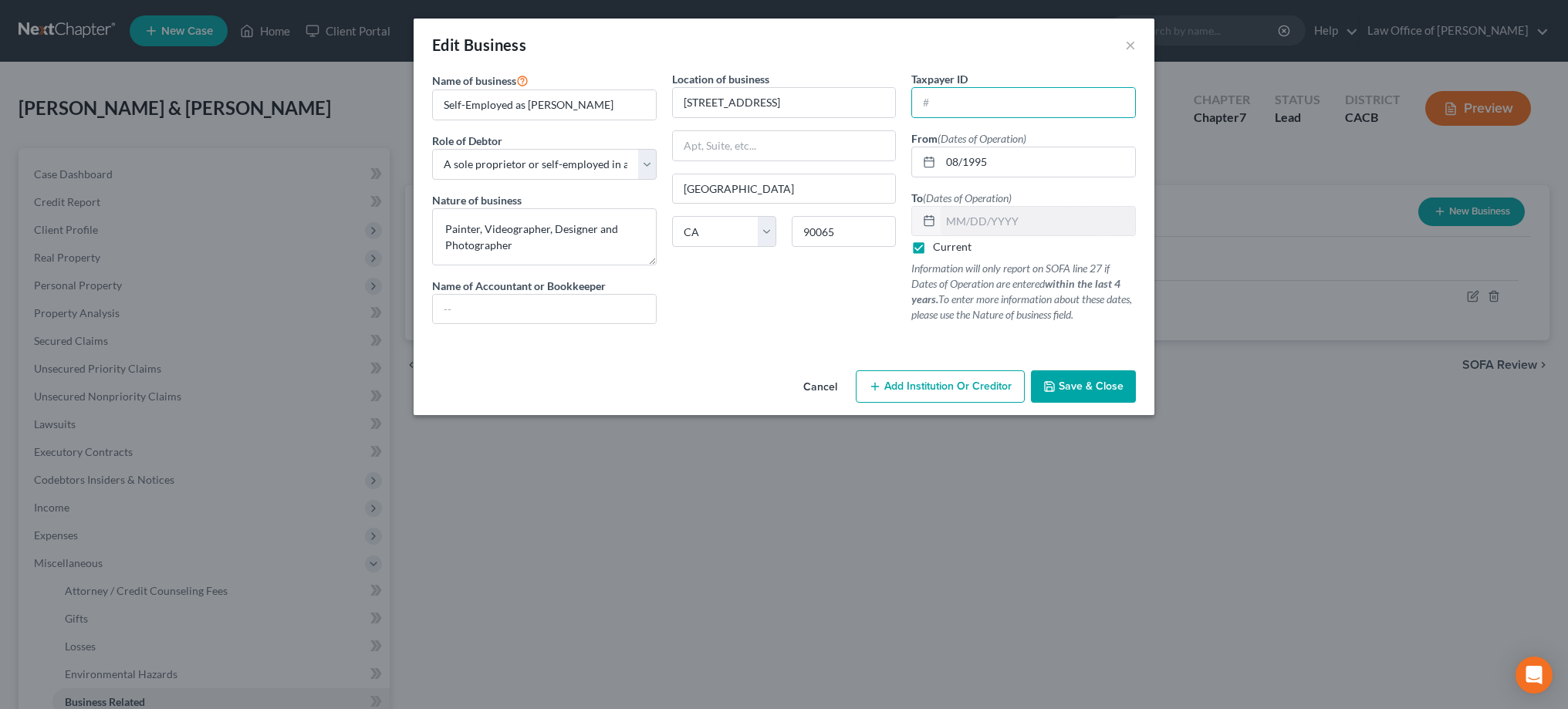
click at [1097, 388] on span "Save & Close" at bounding box center [1091, 386] width 65 height 13
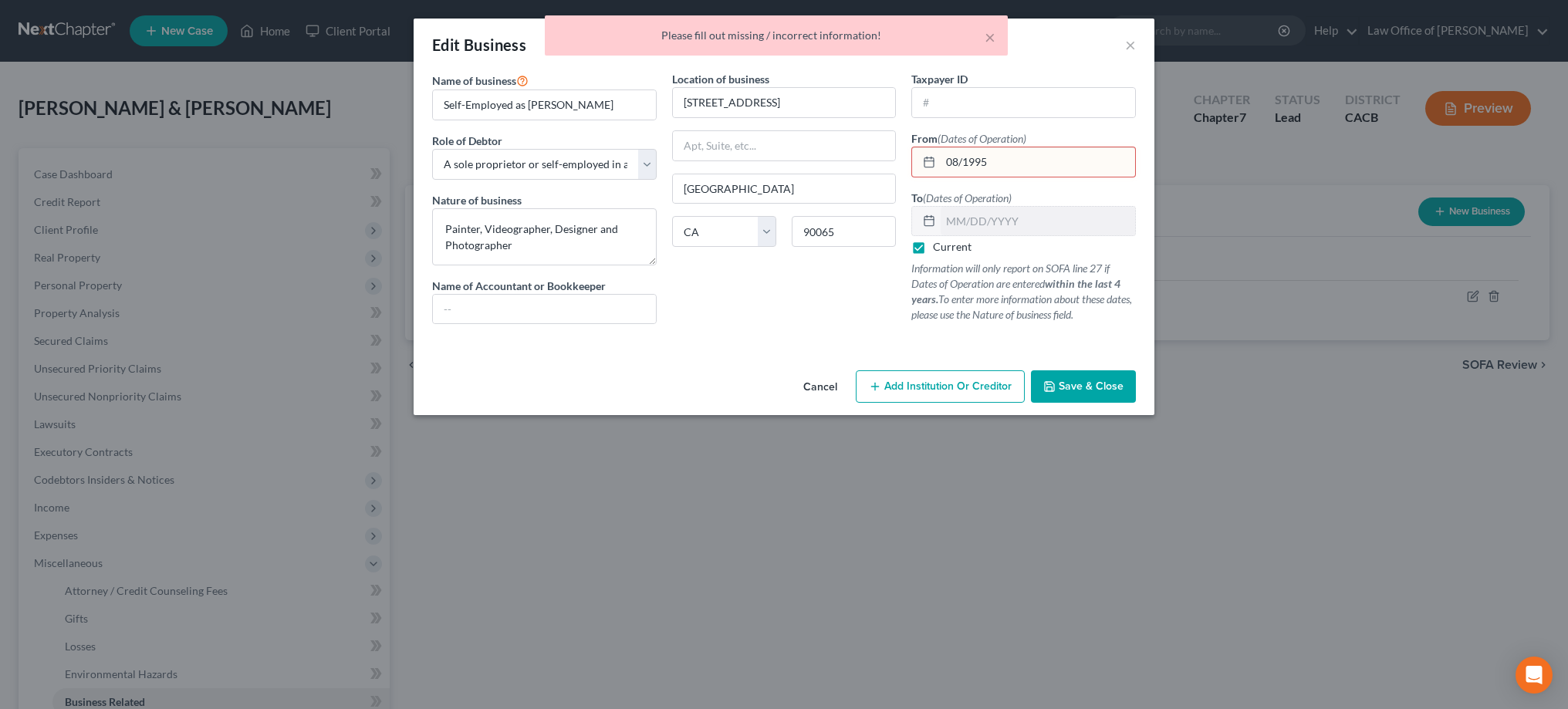
click at [963, 161] on input "08/1995" at bounding box center [1038, 162] width 194 height 30
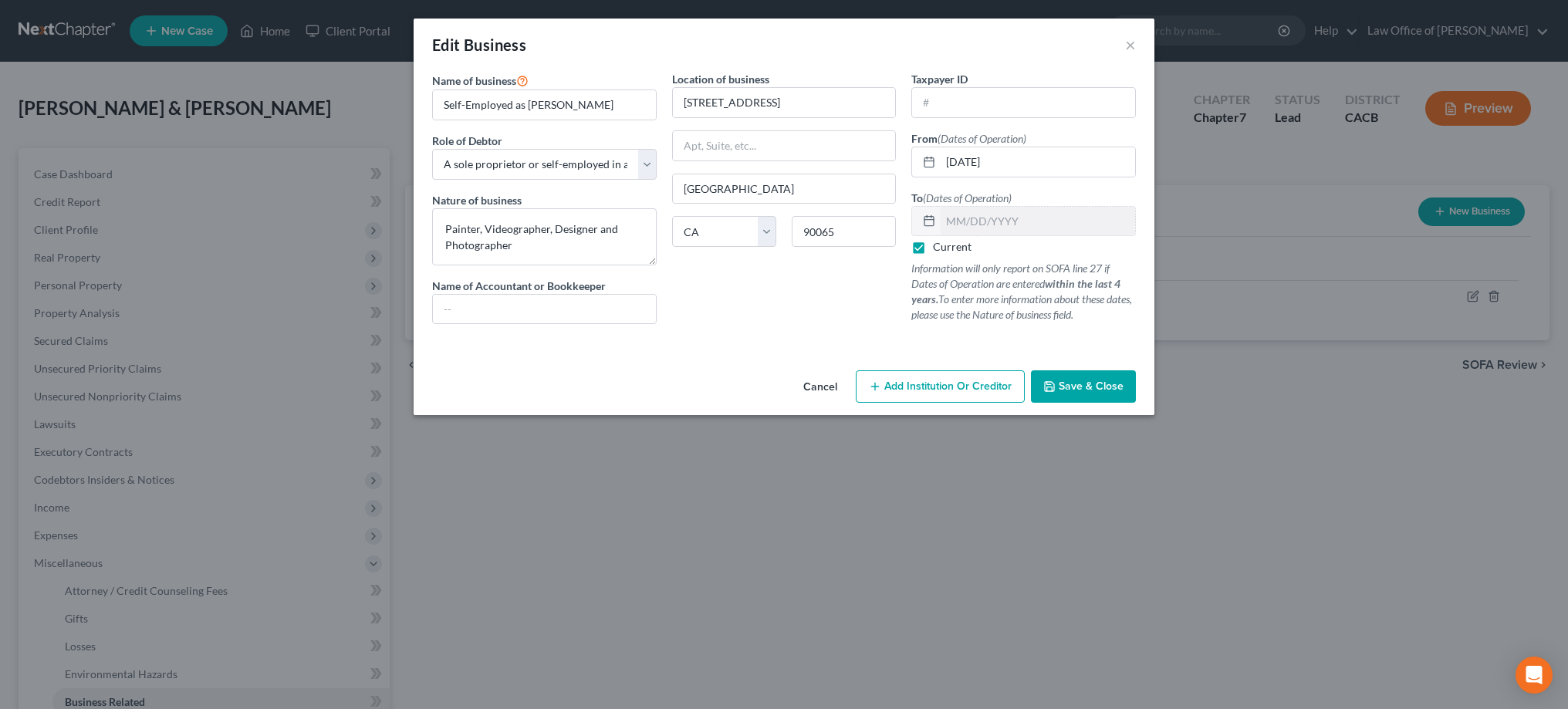
click at [1106, 382] on span "Save & Close" at bounding box center [1091, 386] width 65 height 13
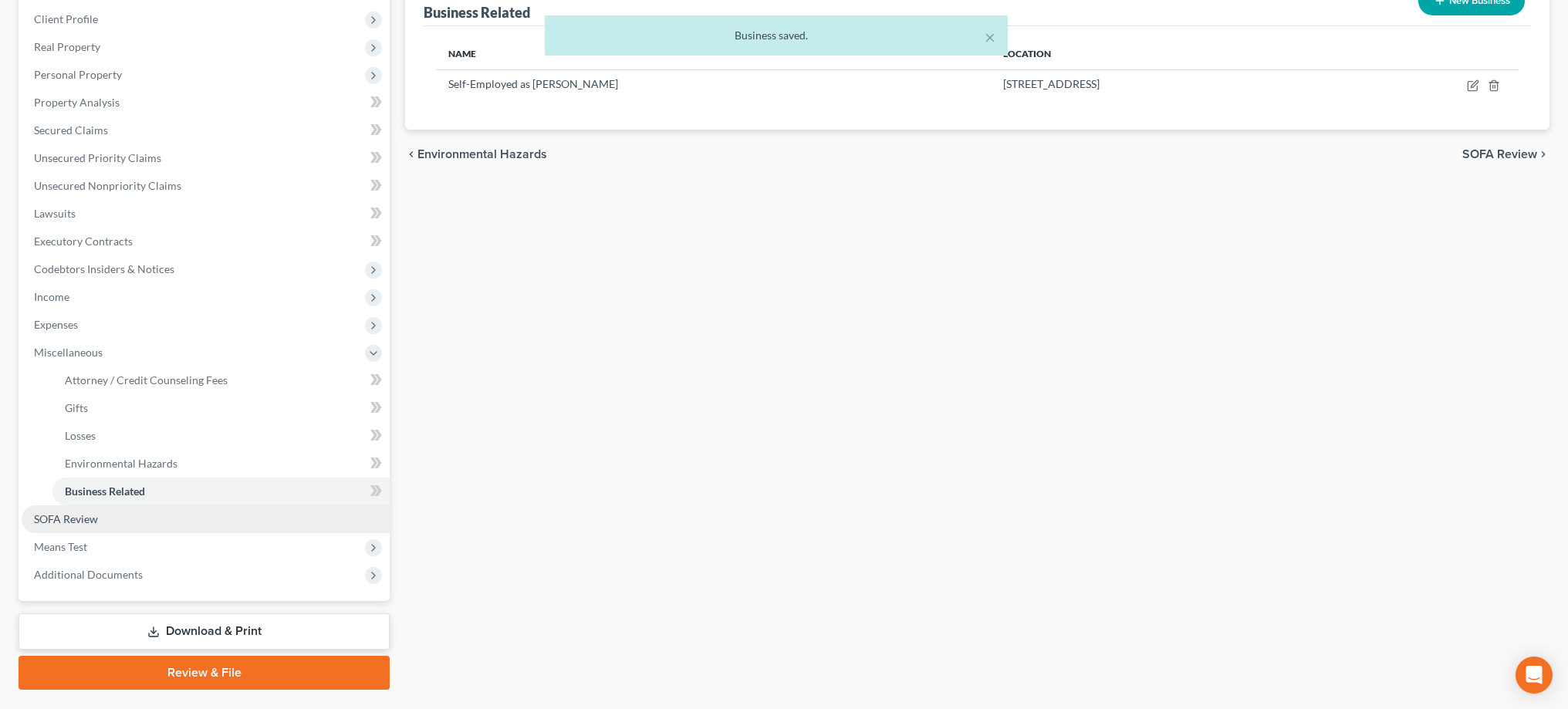
click at [173, 510] on link "SOFA Review" at bounding box center [206, 519] width 368 height 28
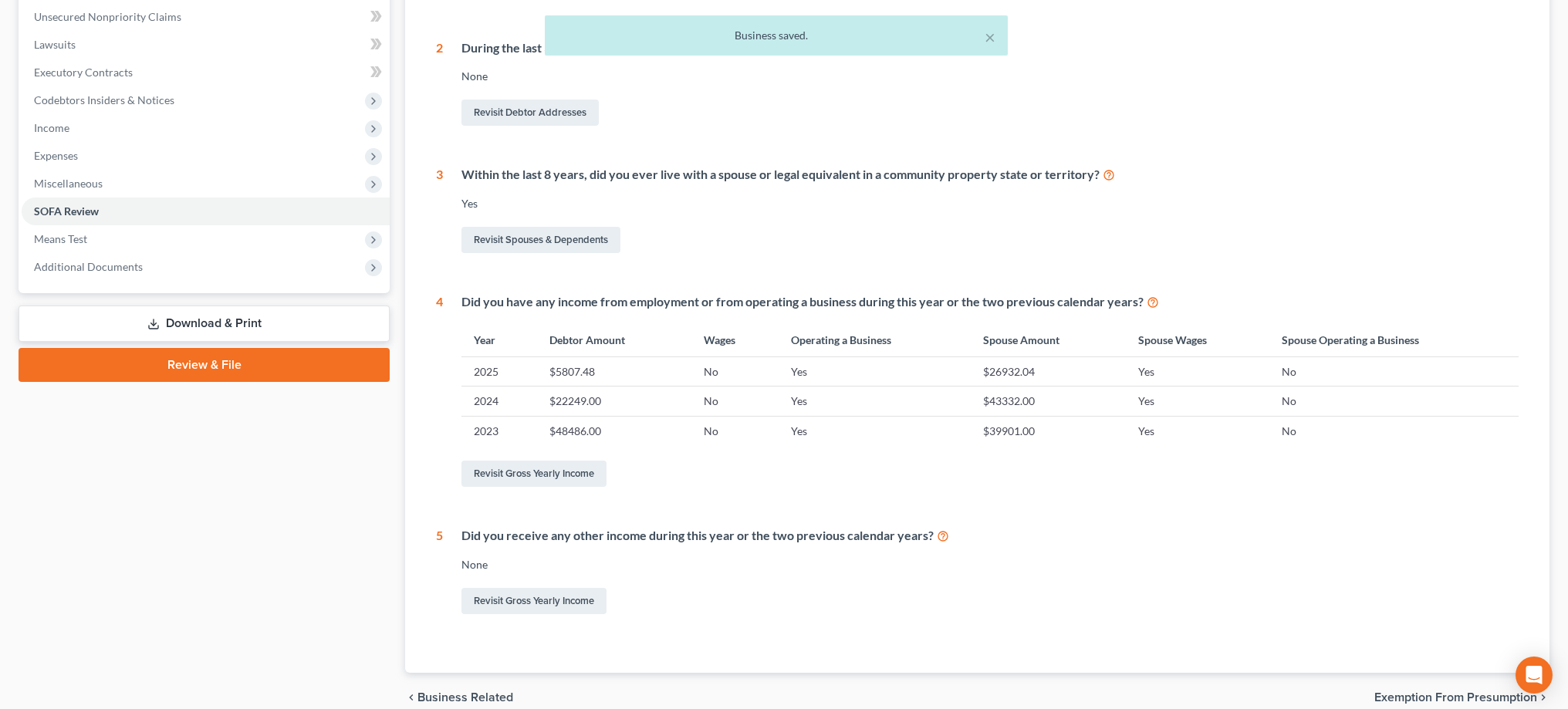
scroll to position [238, 0]
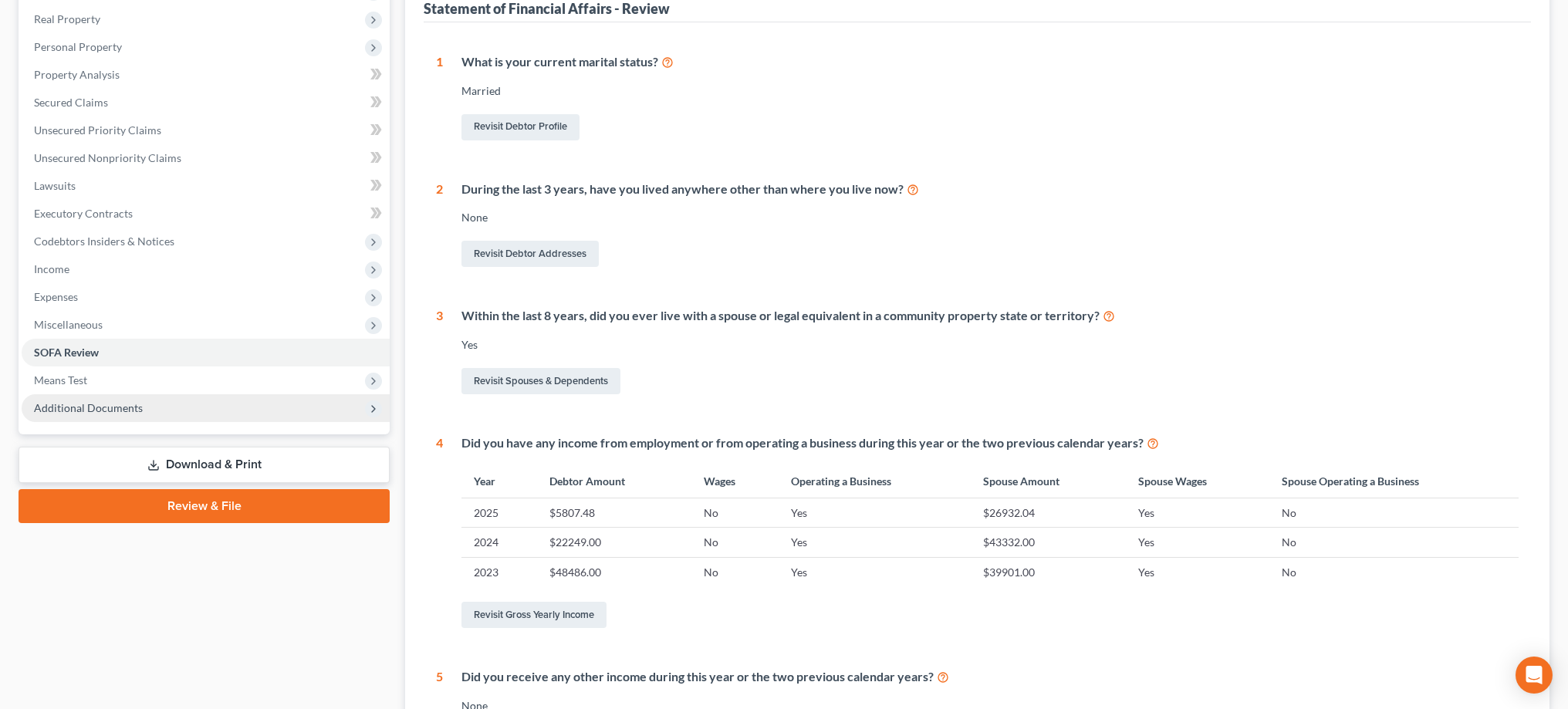
click at [172, 407] on span "Additional Documents" at bounding box center [206, 407] width 368 height 28
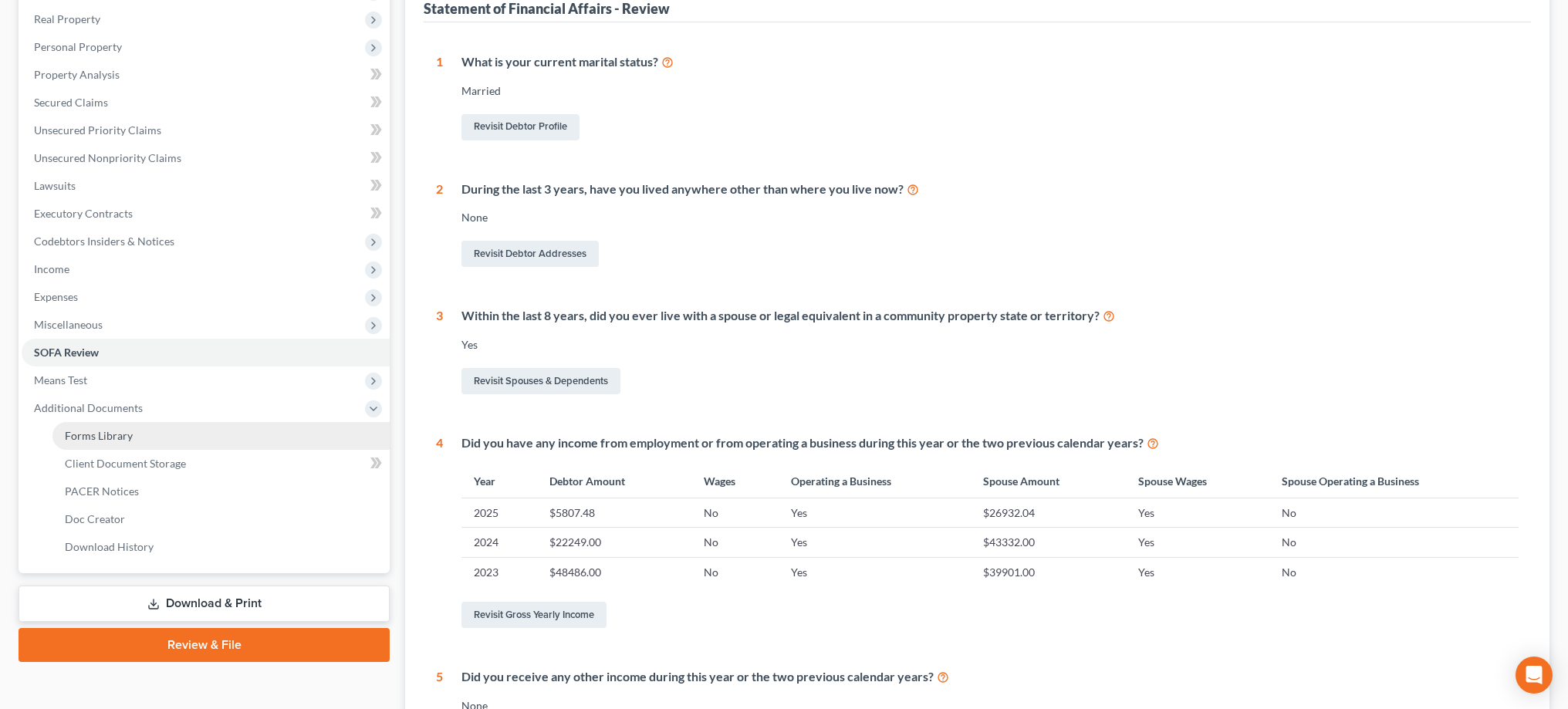
click at [157, 433] on link "Forms Library" at bounding box center [221, 435] width 337 height 28
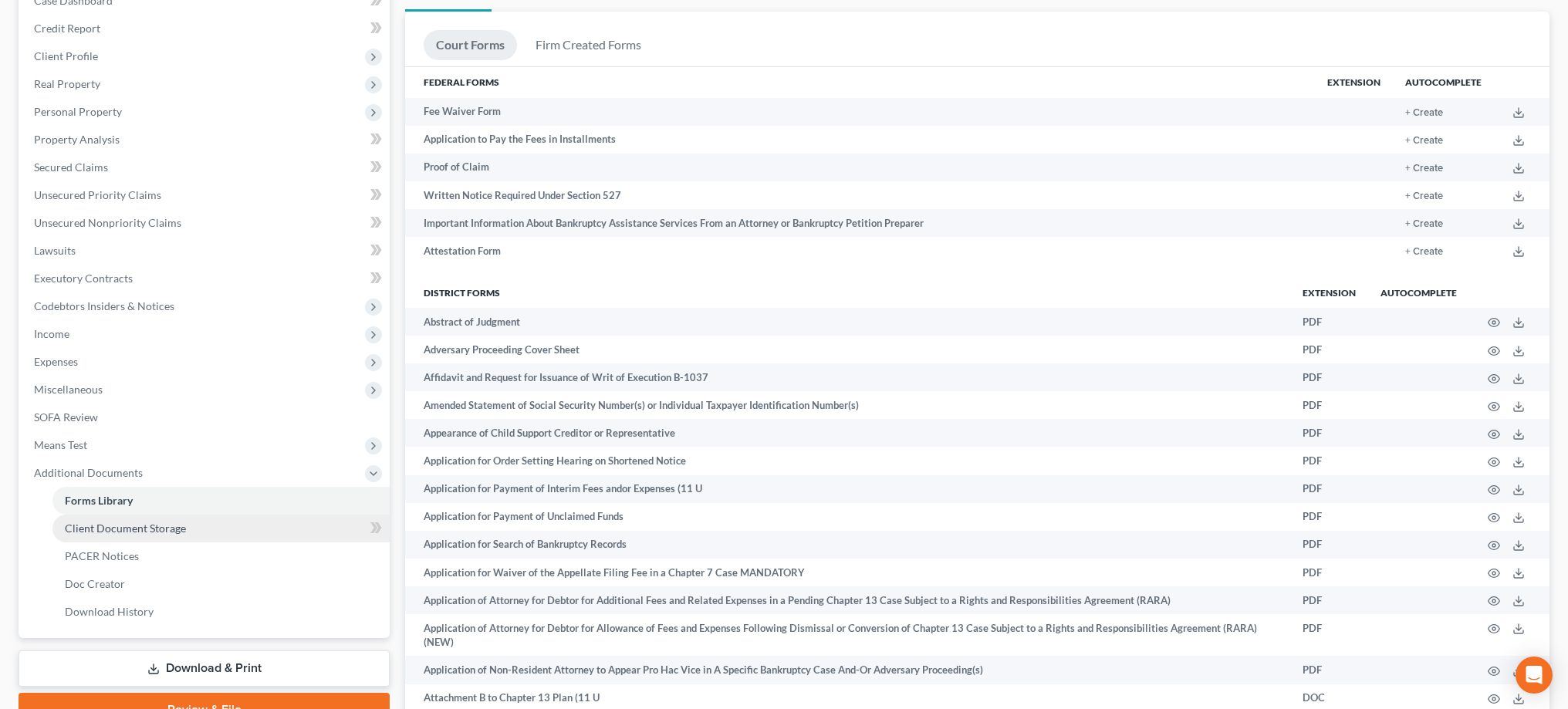
click at [234, 526] on link "Client Document Storage" at bounding box center [221, 528] width 337 height 28
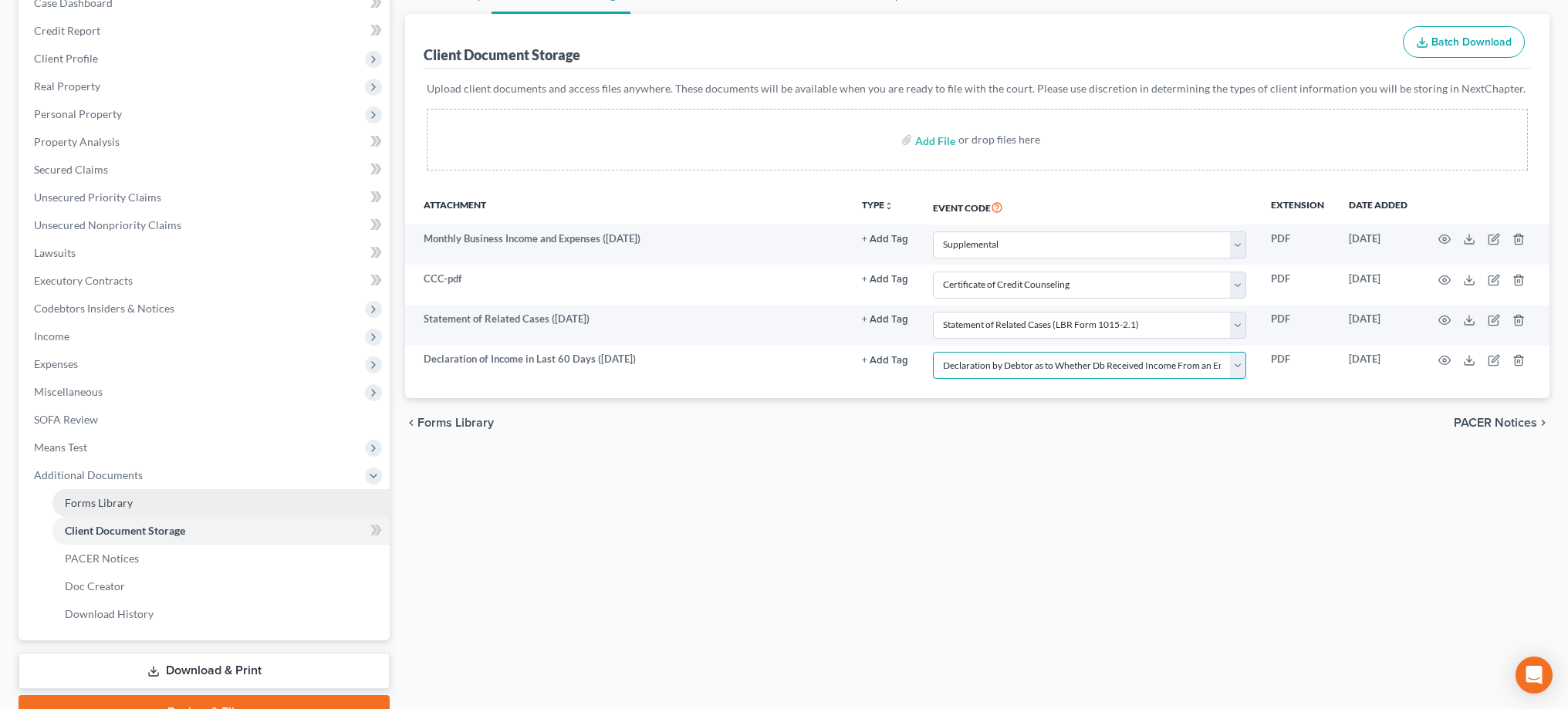
scroll to position [172, 0]
click at [153, 500] on link "Forms Library" at bounding box center [221, 502] width 337 height 28
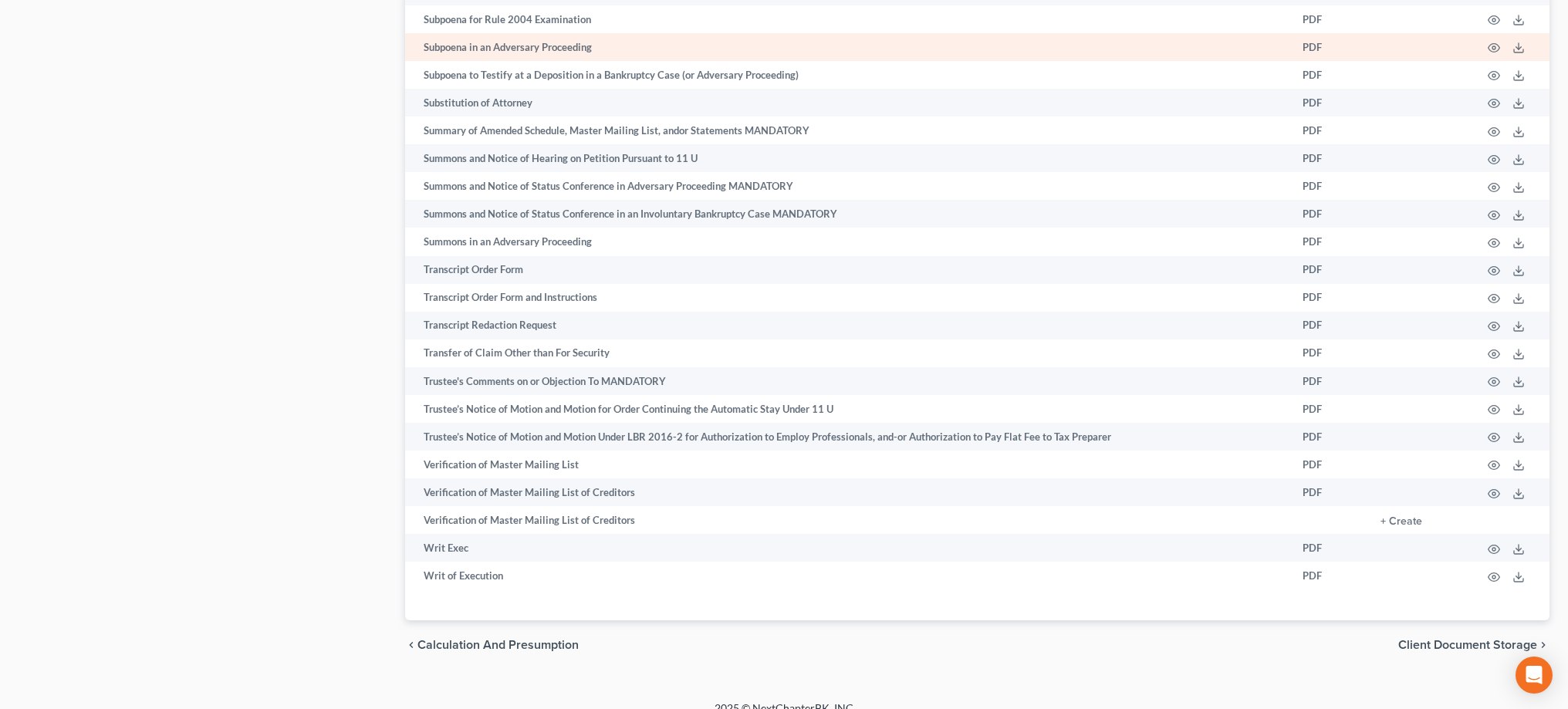
scroll to position [7848, 0]
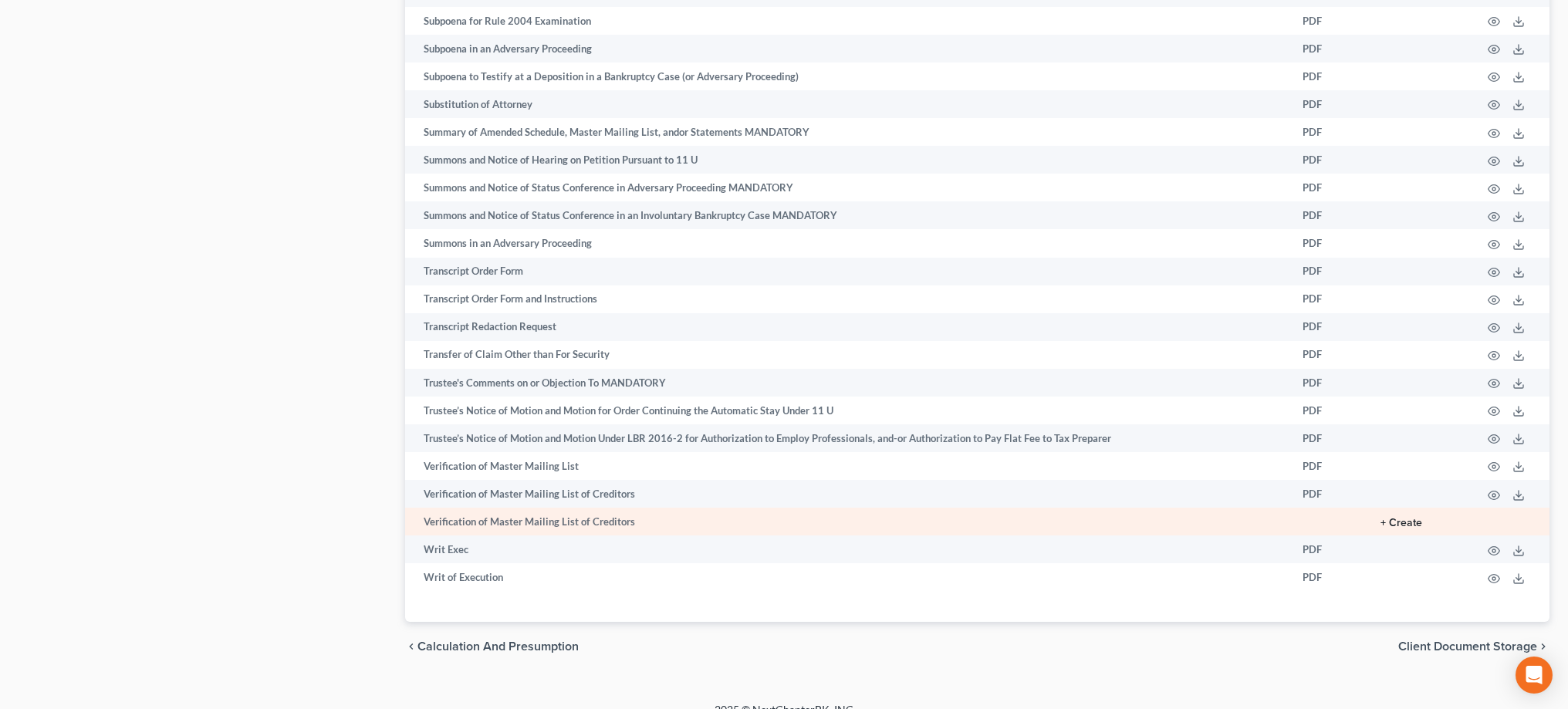
click at [1405, 518] on button "+ Create" at bounding box center [1401, 522] width 42 height 10
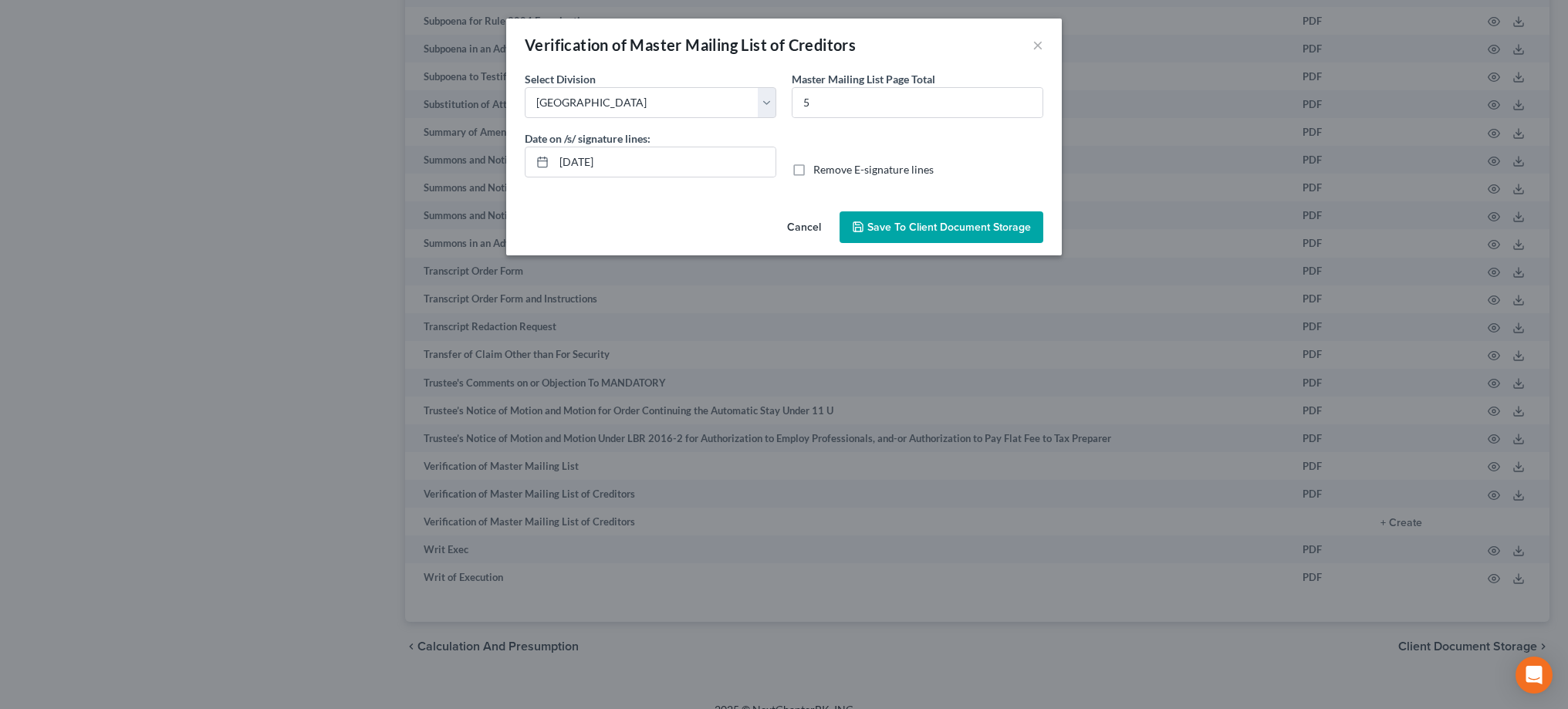
click at [813, 168] on label "Remove E-signature lines" at bounding box center [873, 169] width 120 height 15
click at [820, 168] on input "Remove E-signature lines" at bounding box center [824, 167] width 10 height 10
click at [918, 225] on span "Save to Client Document Storage" at bounding box center [949, 227] width 164 height 13
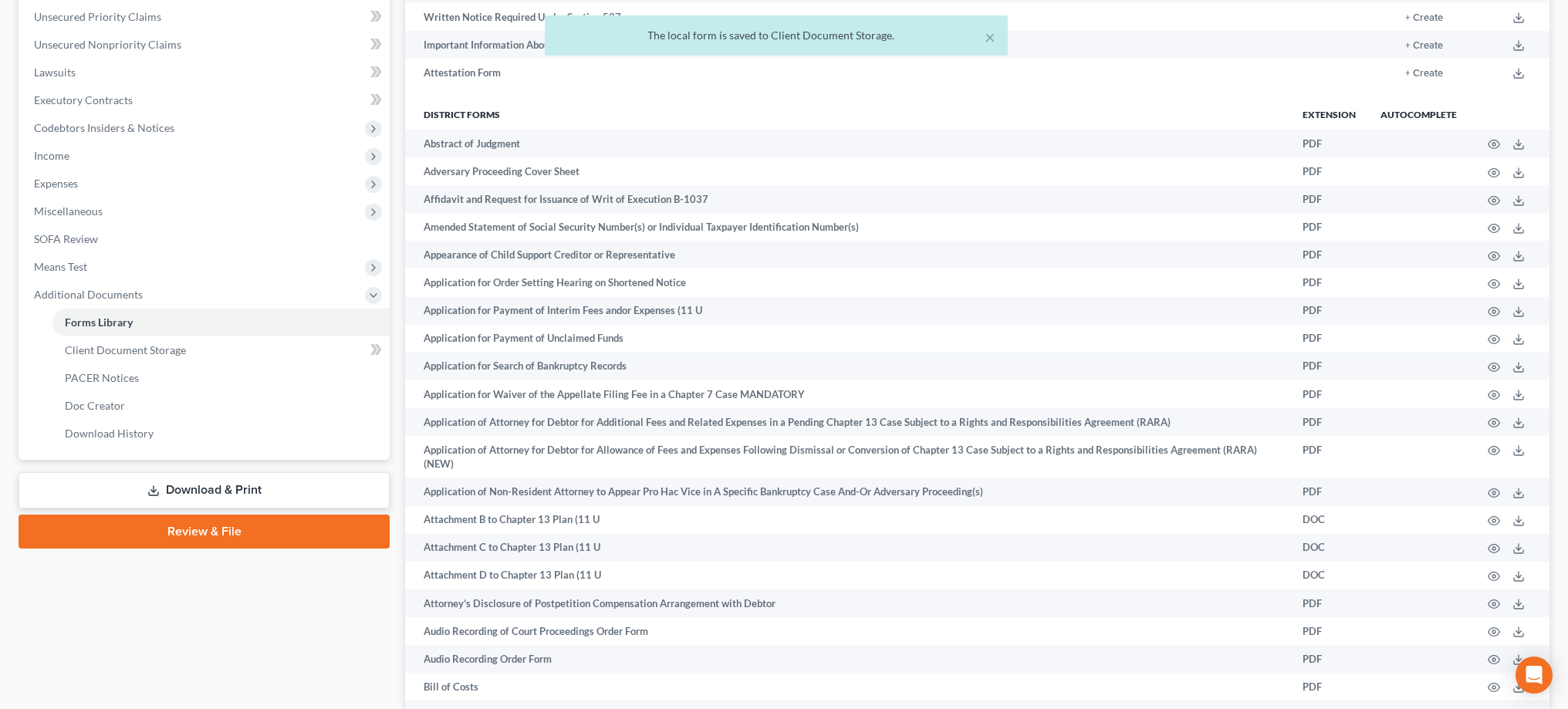
scroll to position [392, 0]
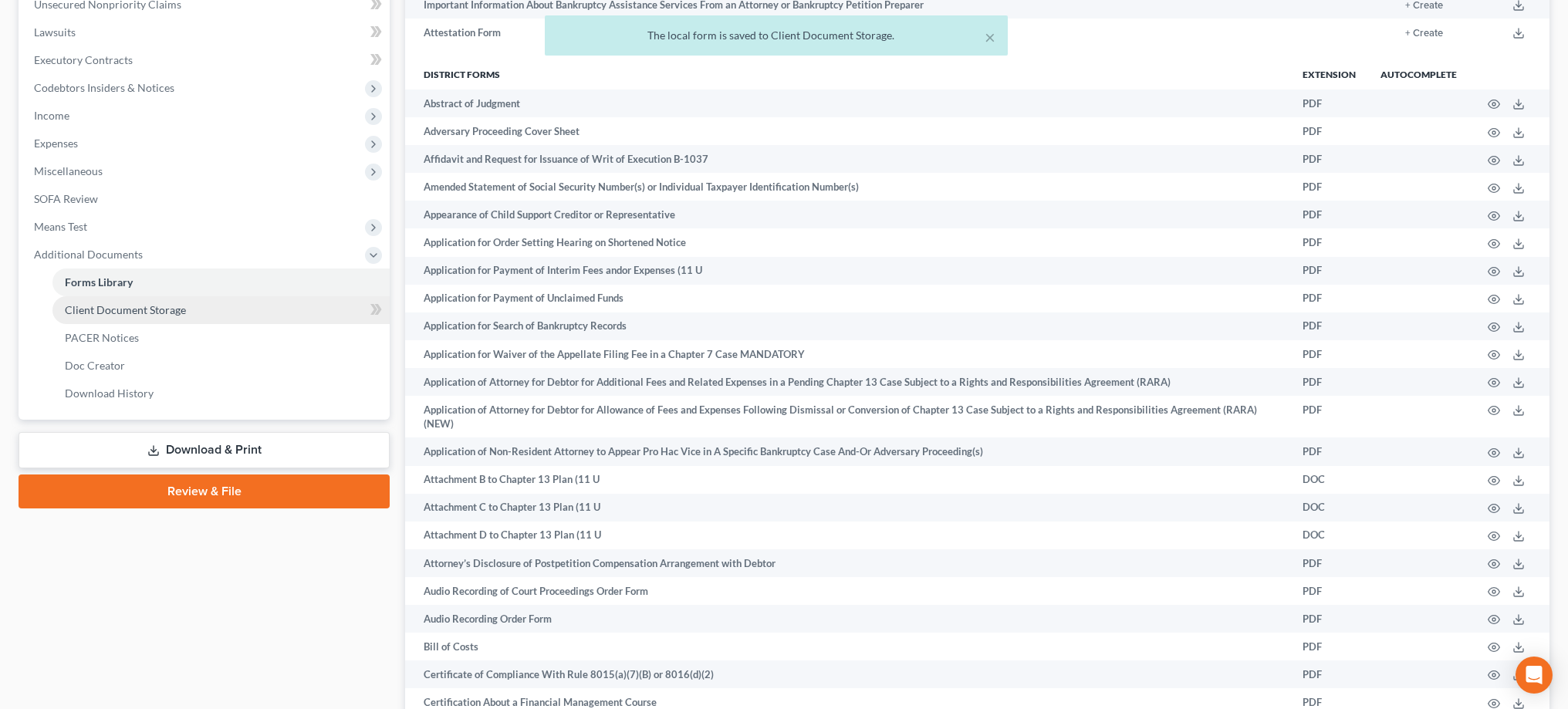
click at [273, 307] on link "Client Document Storage" at bounding box center [221, 309] width 337 height 28
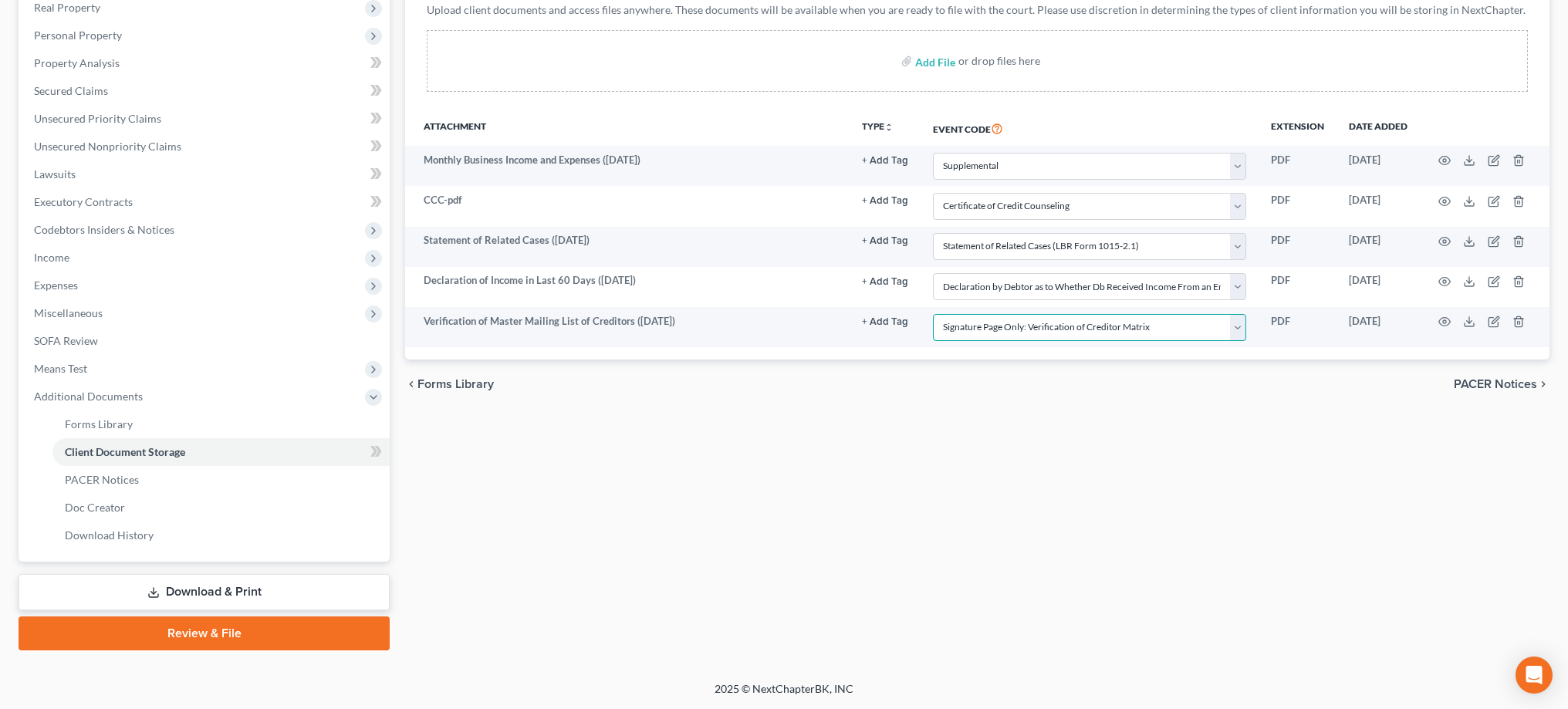
scroll to position [250, 0]
click at [209, 591] on link "Download & Print" at bounding box center [204, 592] width 371 height 36
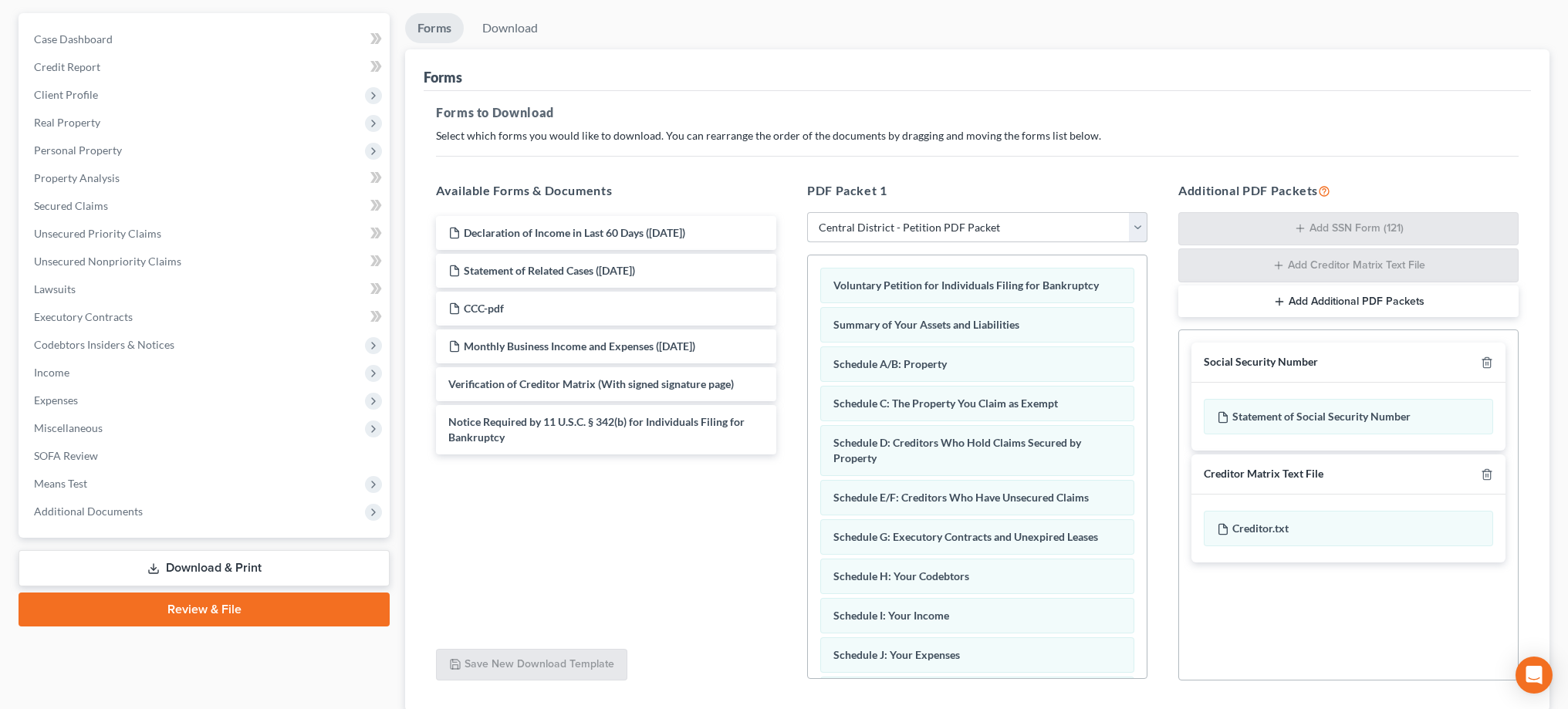
scroll to position [139, 0]
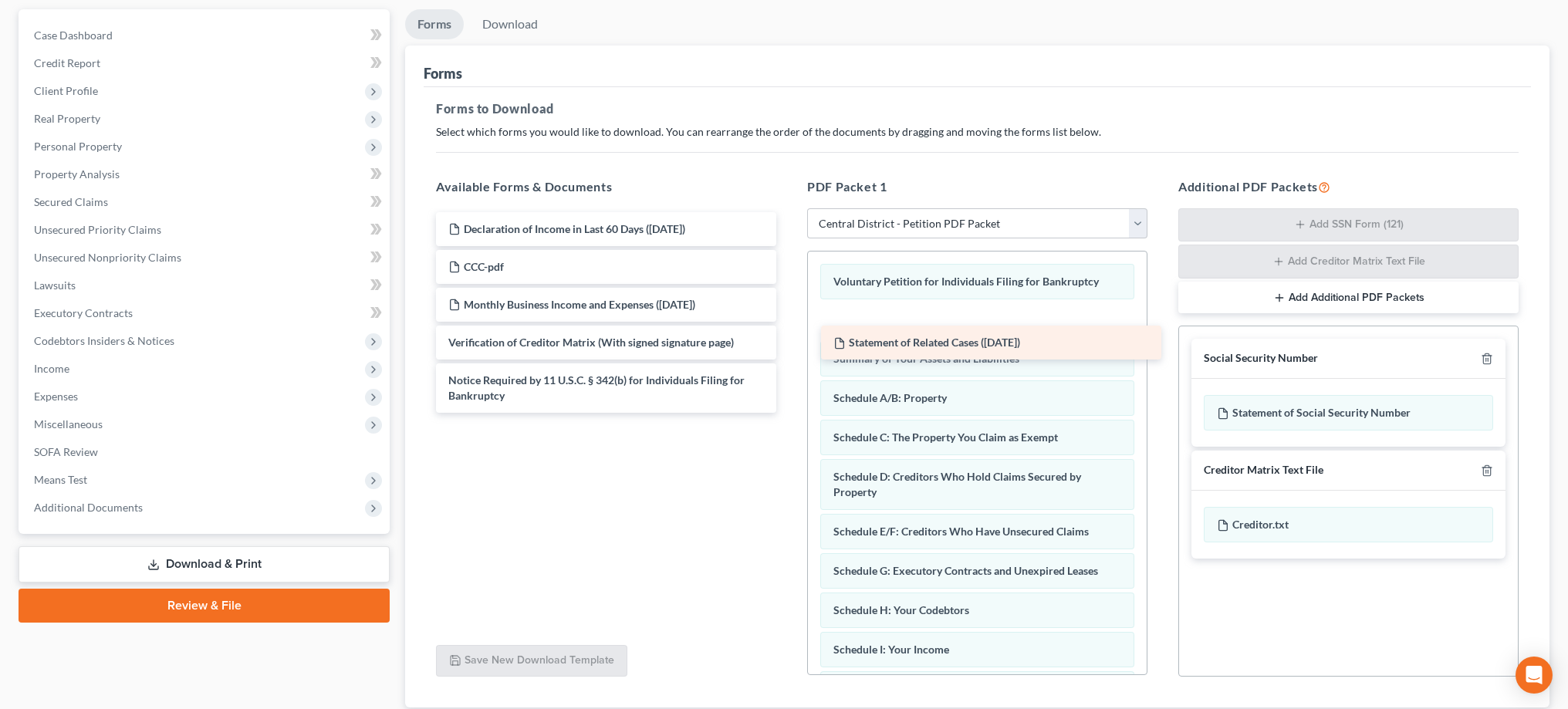
drag, startPoint x: 664, startPoint y: 261, endPoint x: 1047, endPoint y: 310, distance: 386.1
click at [788, 310] on div "Statement of Related Cases (08/10/2025) Declaration of Income in Last 60 Days (…" at bounding box center [605, 312] width 365 height 201
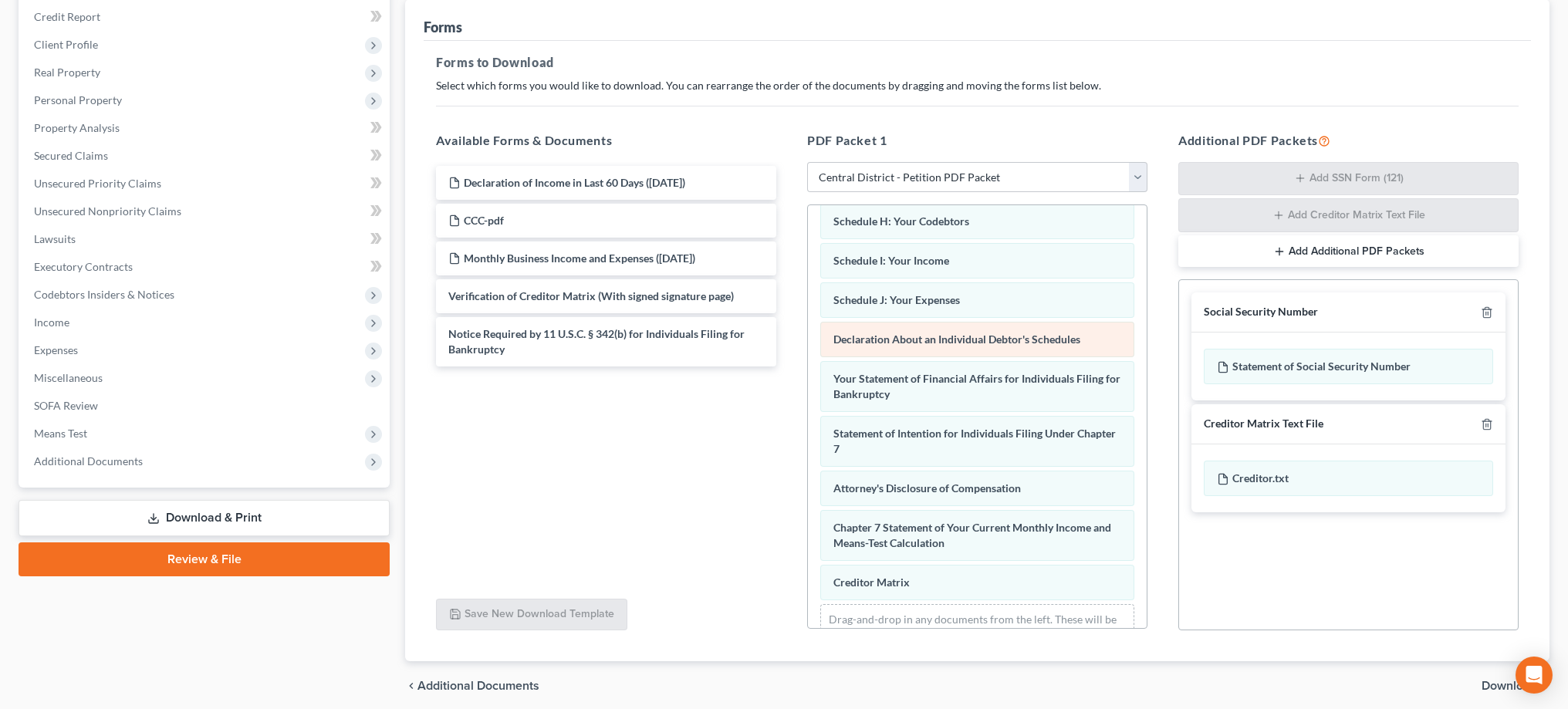
scroll to position [315, 0]
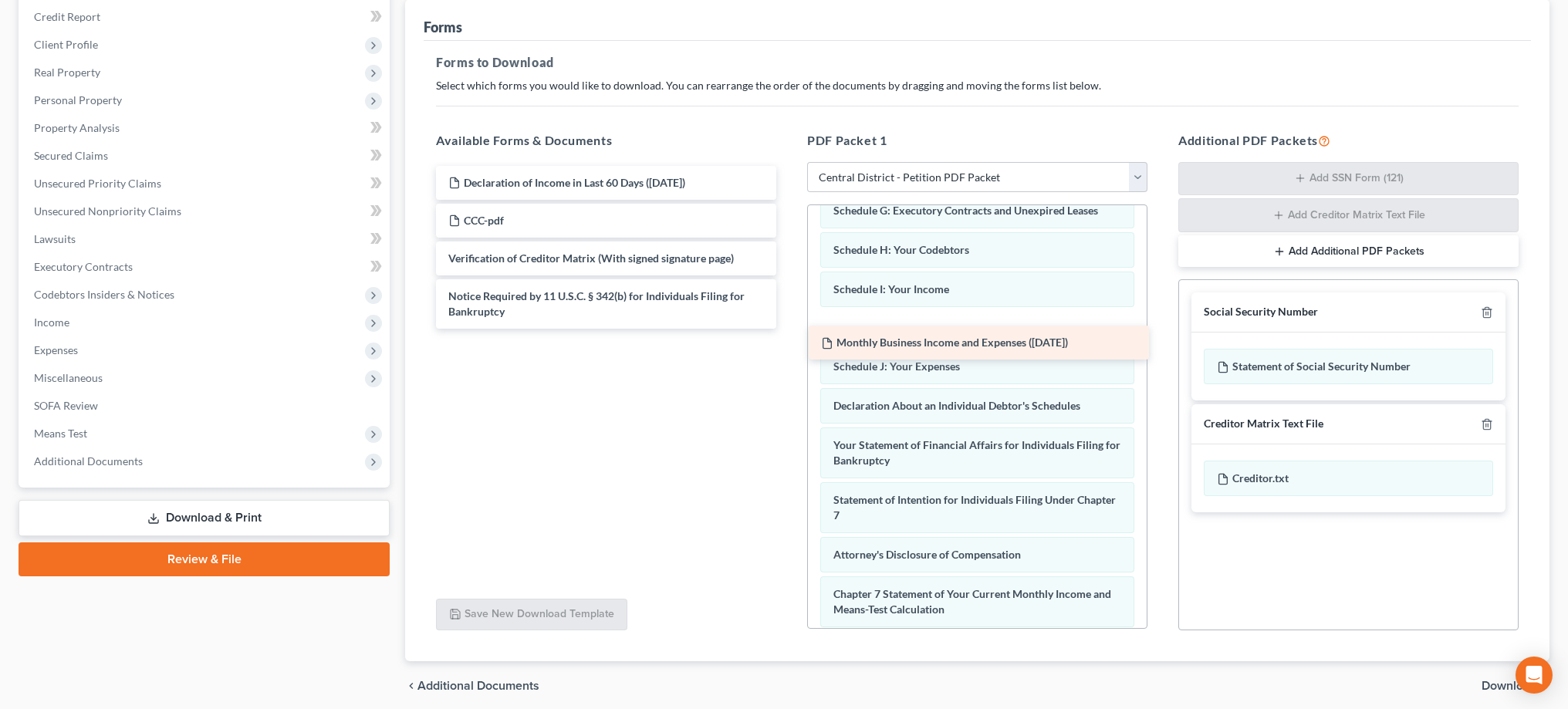
drag, startPoint x: 663, startPoint y: 254, endPoint x: 1040, endPoint y: 328, distance: 384.2
click at [788, 328] on div "Monthly Business Income and Expenses (08/10/2025) Declaration of Income in Last…" at bounding box center [605, 246] width 365 height 163
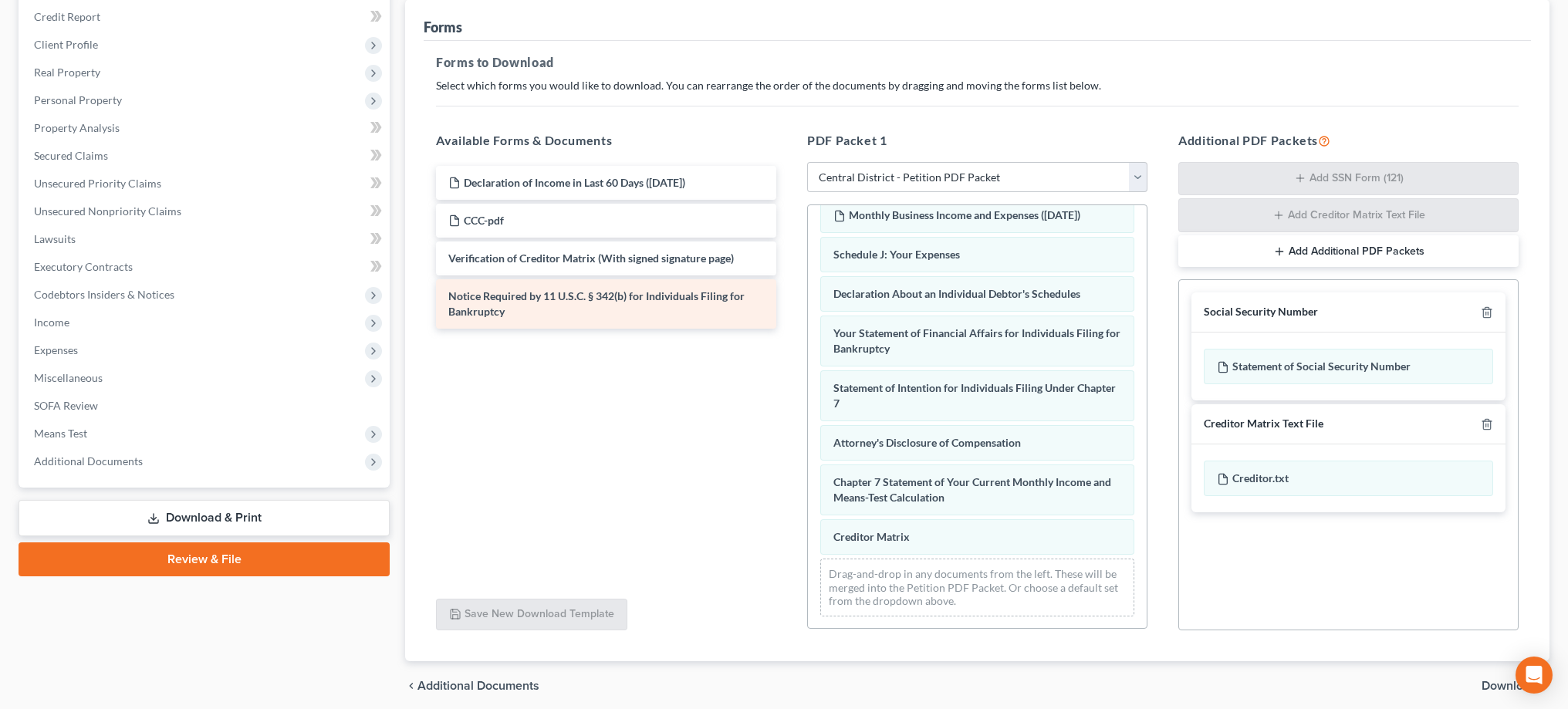
scroll to position [428, 0]
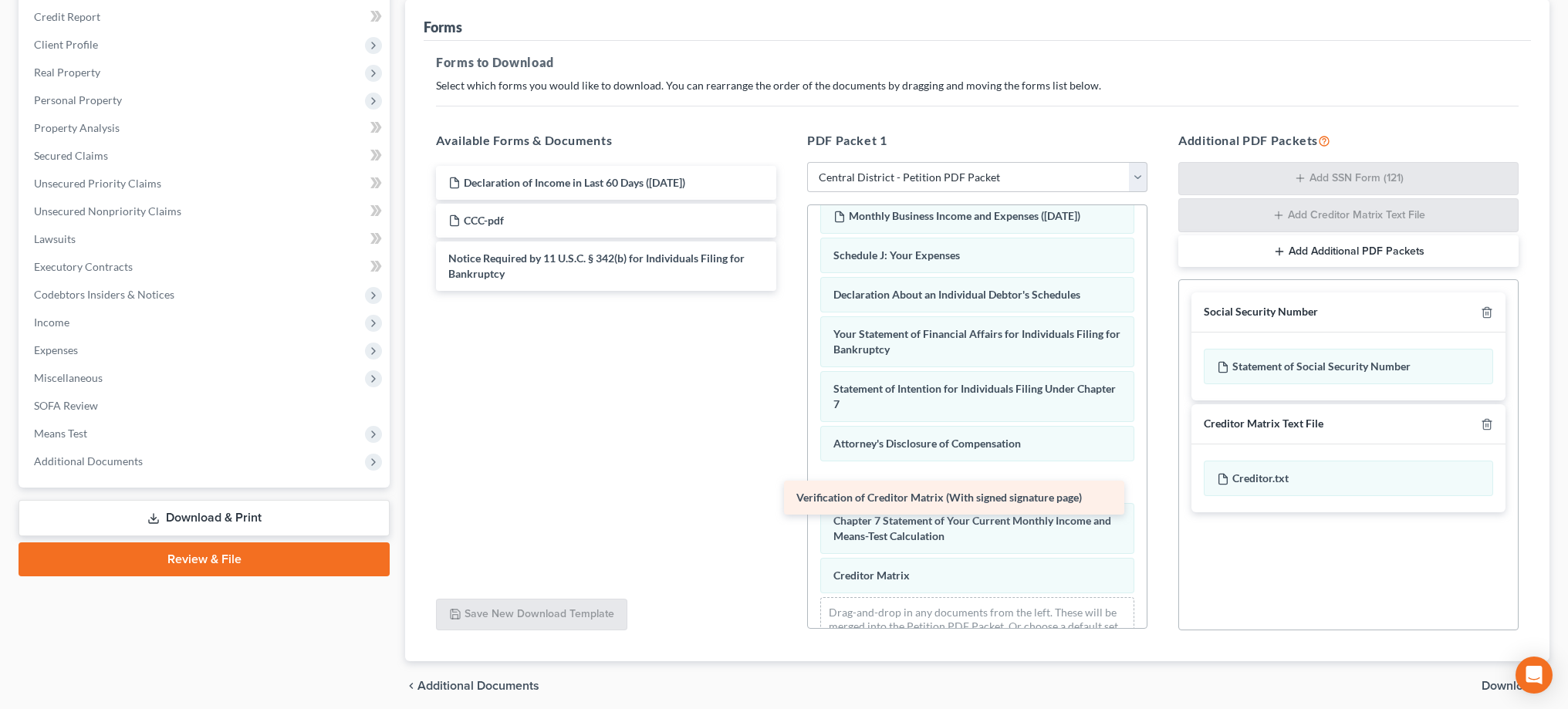
drag, startPoint x: 673, startPoint y: 250, endPoint x: 1022, endPoint y: 494, distance: 425.8
click at [788, 291] on div "Verification of Creditor Matrix (With signed signature page) Declaration of Inc…" at bounding box center [605, 227] width 365 height 125
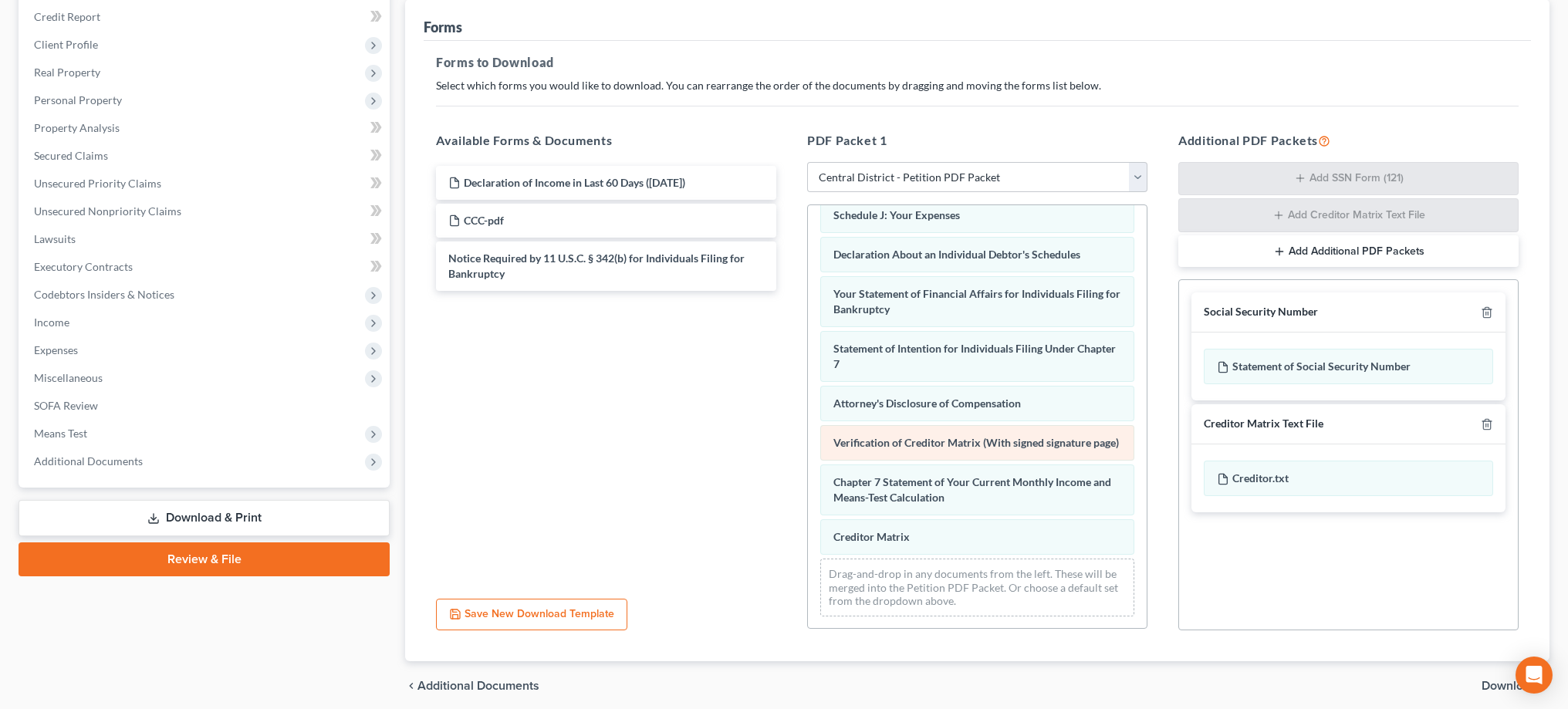
scroll to position [467, 0]
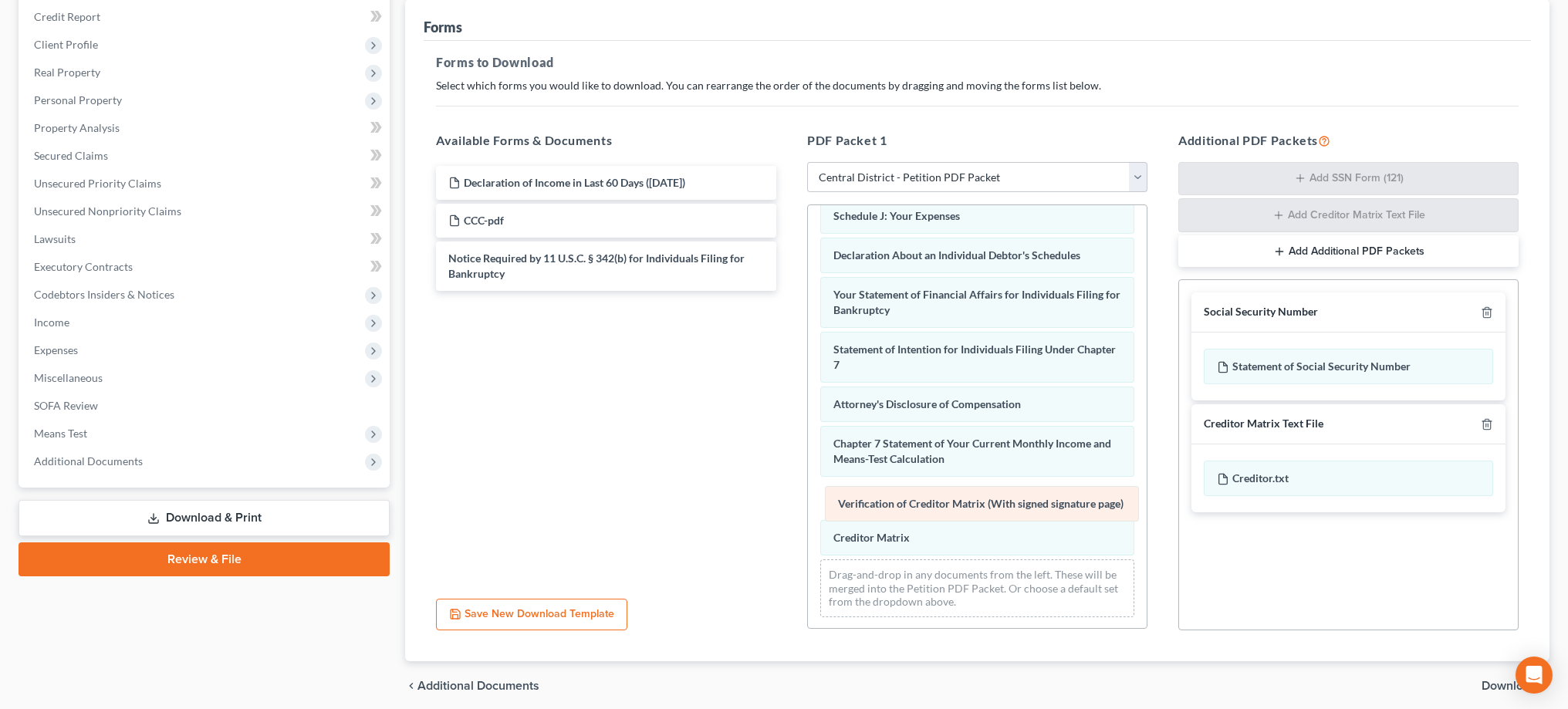
drag, startPoint x: 995, startPoint y: 440, endPoint x: 1000, endPoint y: 501, distance: 61.2
click at [1000, 501] on div "Verification of Creditor Matrix (With signed signature page) Voluntary Petition…" at bounding box center [977, 183] width 339 height 892
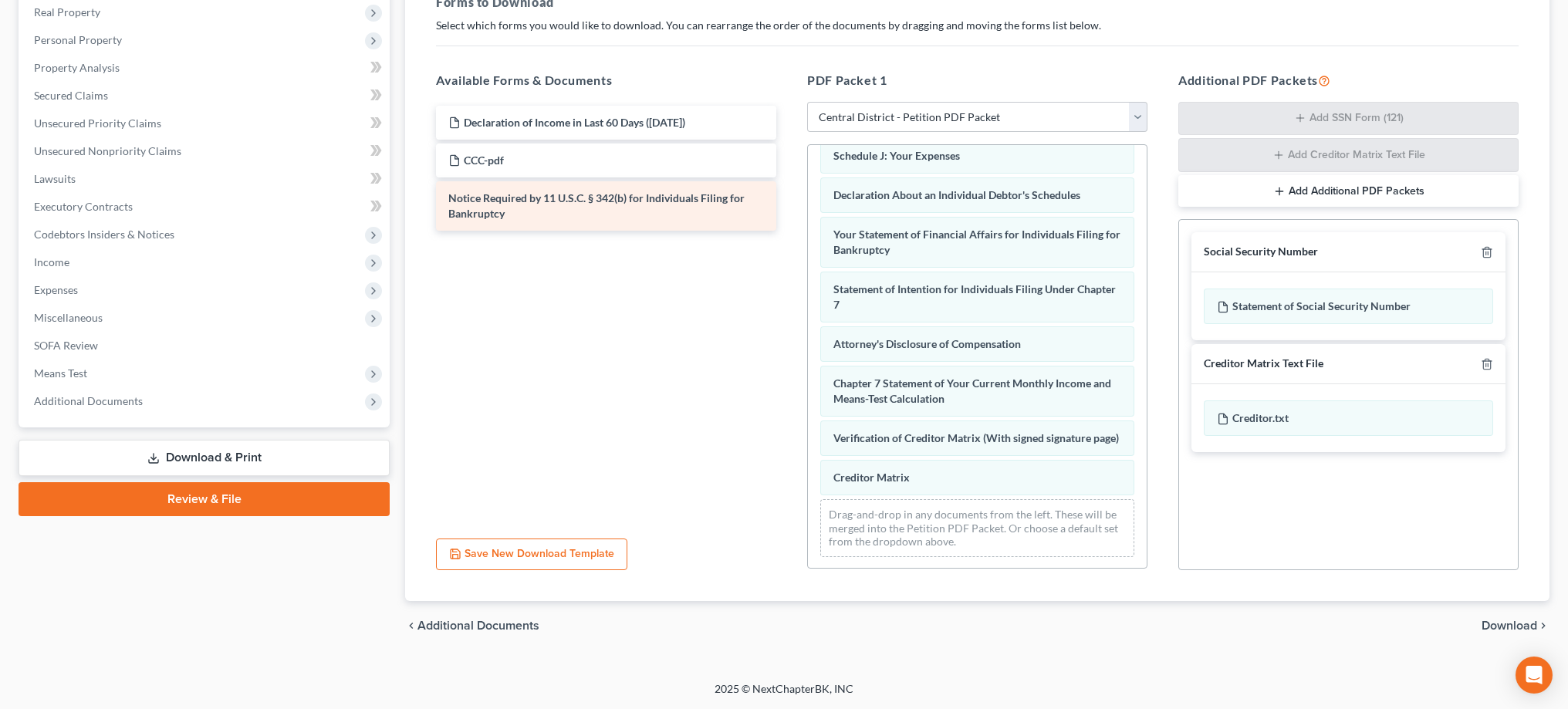
scroll to position [246, 0]
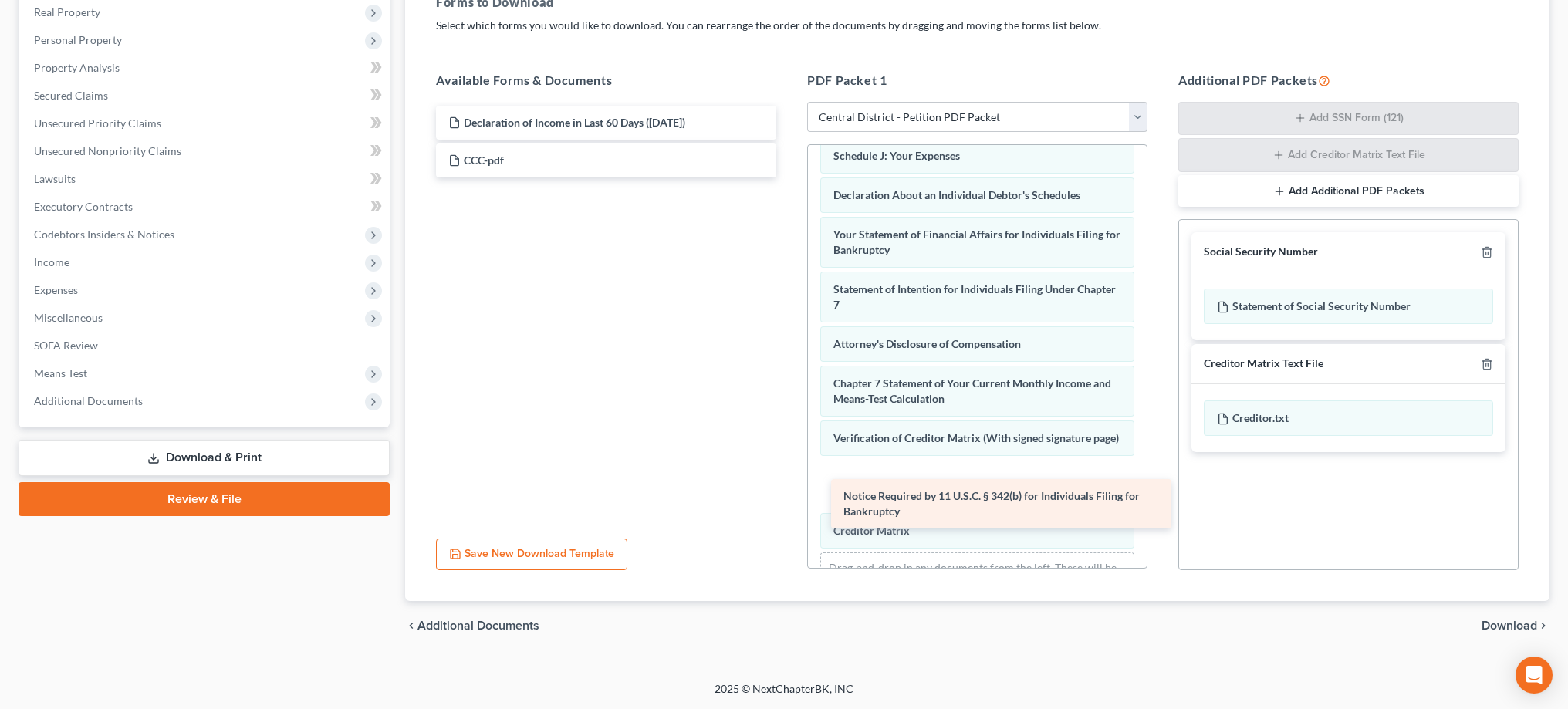
drag, startPoint x: 588, startPoint y: 206, endPoint x: 985, endPoint y: 506, distance: 497.6
click at [788, 177] on div "Notice Required by 11 U.S.C. § 342(b) for Individuals Filing for Bankruptcy Dec…" at bounding box center [605, 141] width 365 height 71
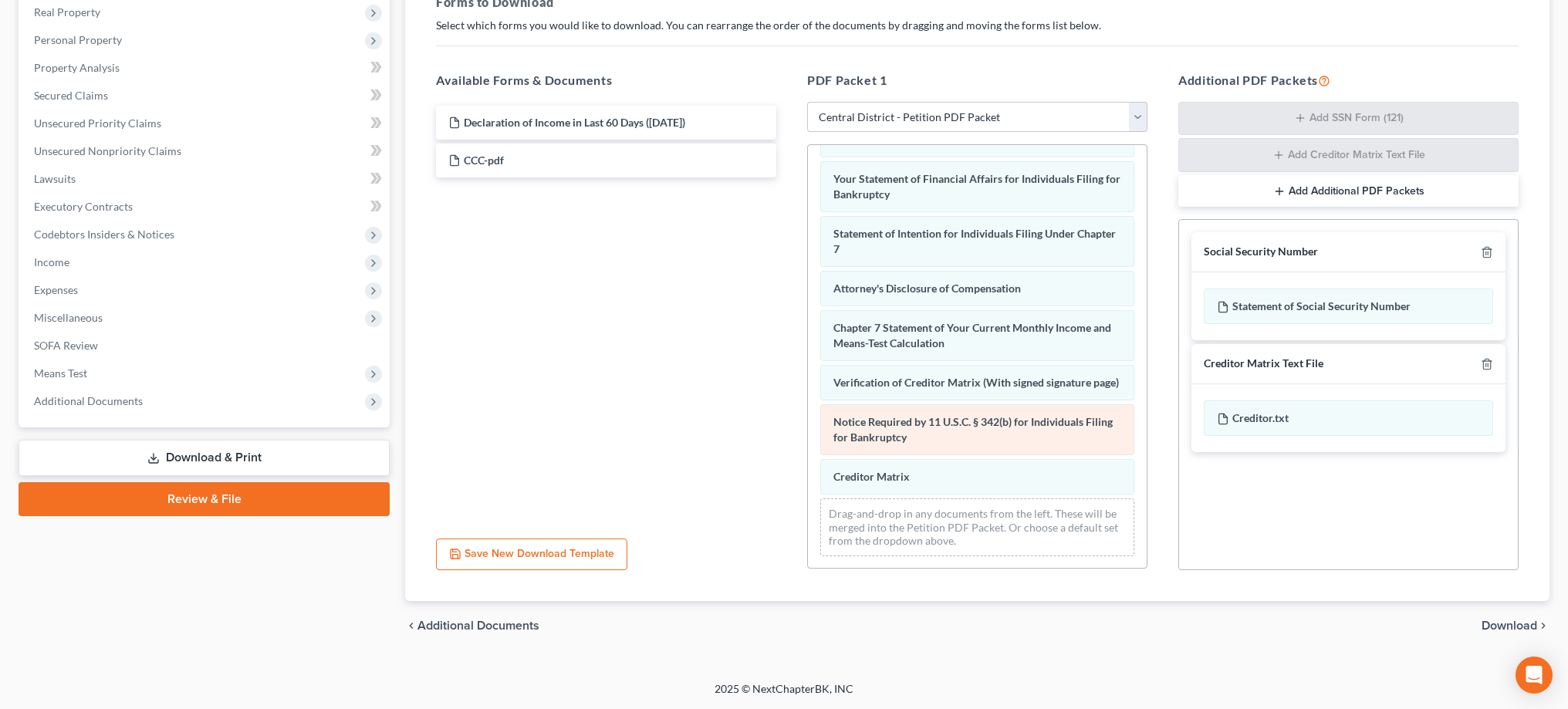
scroll to position [522, 0]
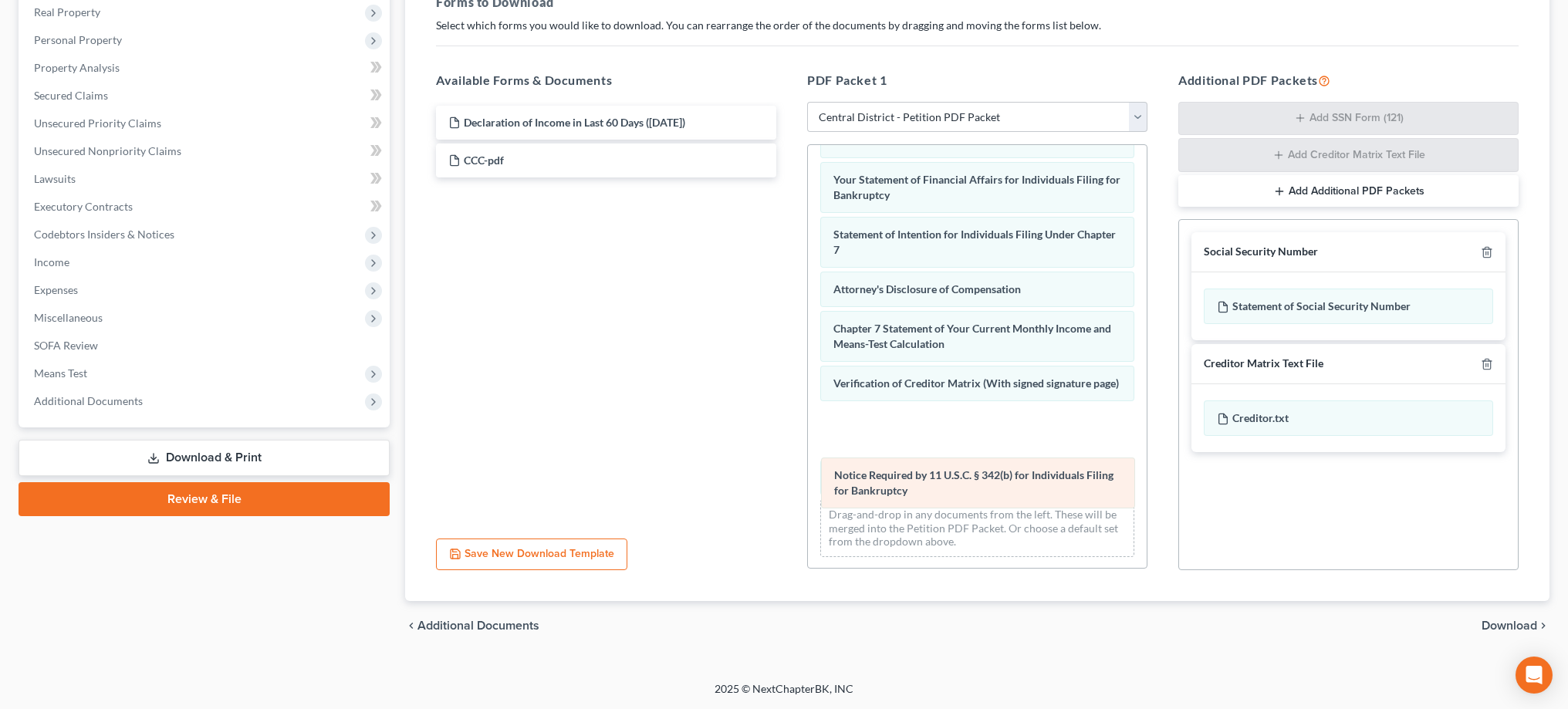
drag, startPoint x: 982, startPoint y: 423, endPoint x: 984, endPoint y: 483, distance: 60.0
click at [984, 483] on div "Notice Required by 11 U.S.C. § 342(b) for Individuals Filing for Bankruptcy Vol…" at bounding box center [977, 96] width 339 height 946
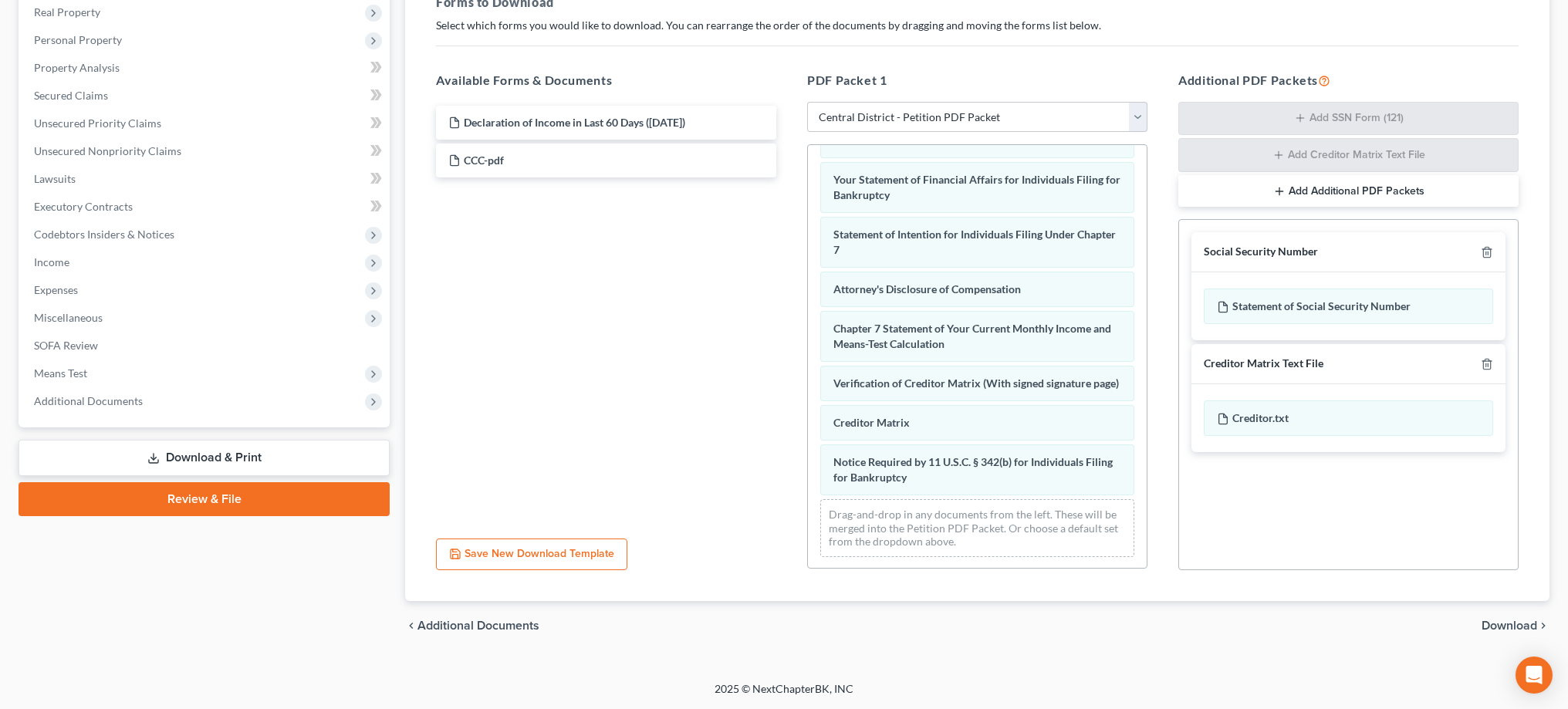
scroll to position [246, 0]
click at [1508, 628] on span "Download" at bounding box center [1509, 625] width 55 height 12
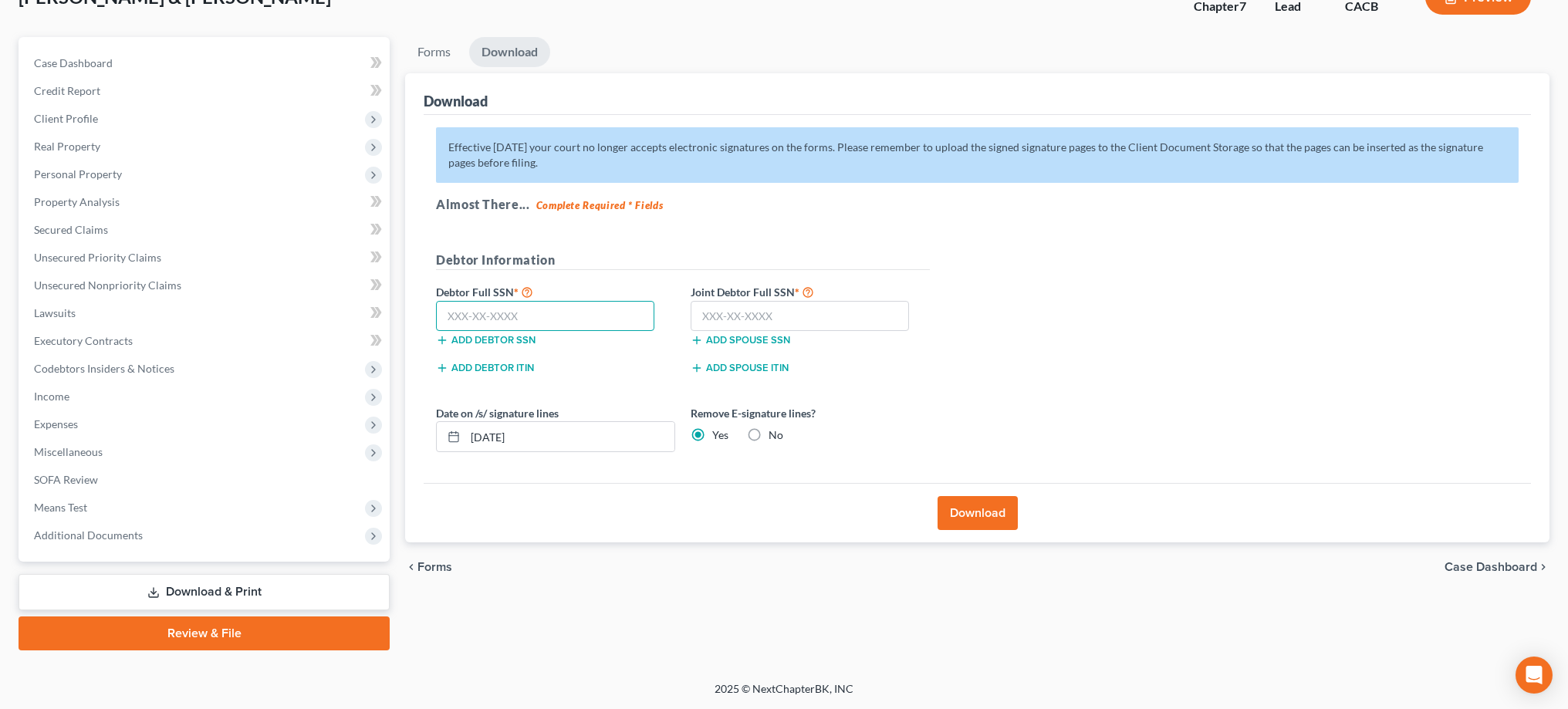
click at [547, 316] on input "text" at bounding box center [545, 316] width 218 height 30
click at [767, 315] on input "text" at bounding box center [799, 316] width 218 height 30
click at [982, 511] on button "Download" at bounding box center [978, 513] width 80 height 34
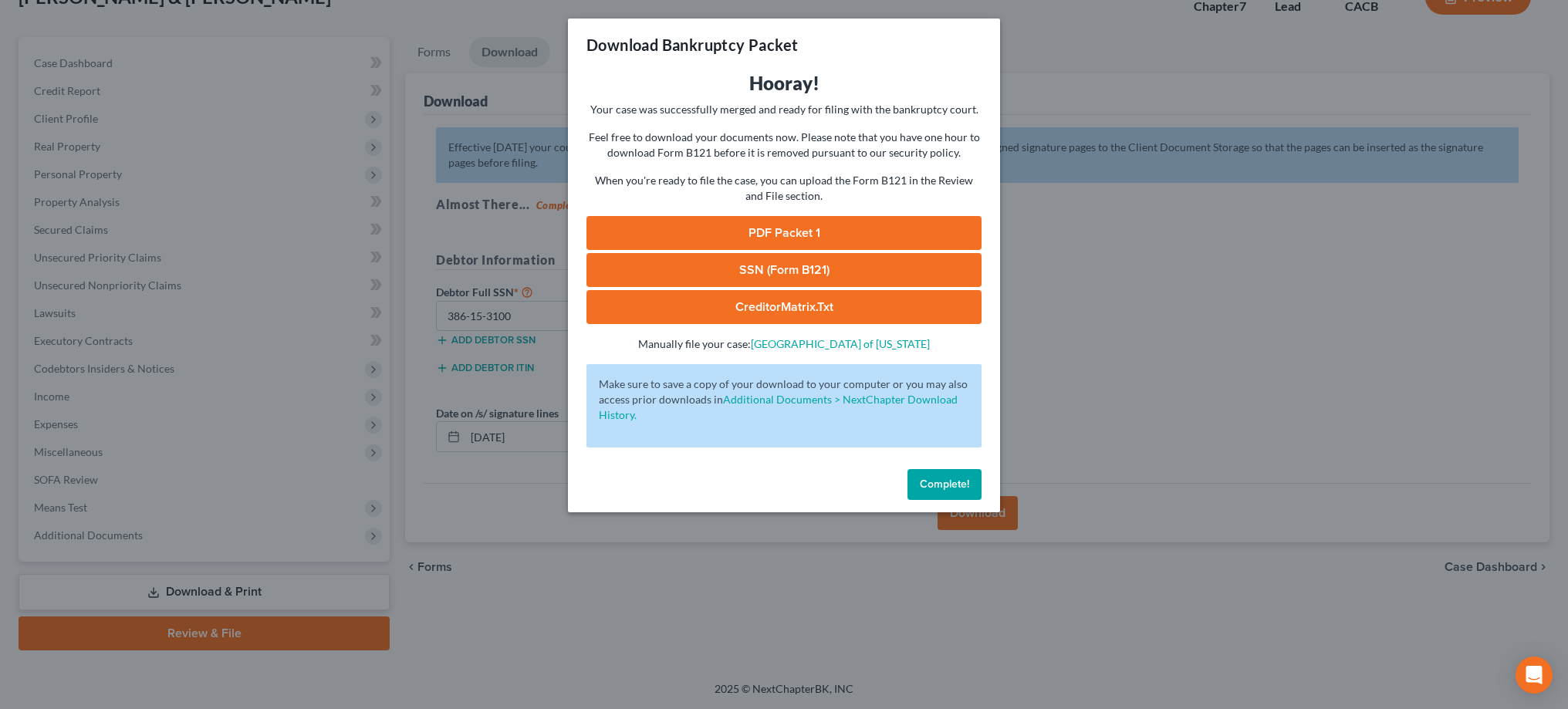
click at [773, 234] on link "PDF Packet 1" at bounding box center [784, 233] width 395 height 34
click at [828, 270] on link "SSN (Form B121)" at bounding box center [784, 270] width 395 height 34
click at [946, 482] on span "Complete!" at bounding box center [944, 484] width 50 height 13
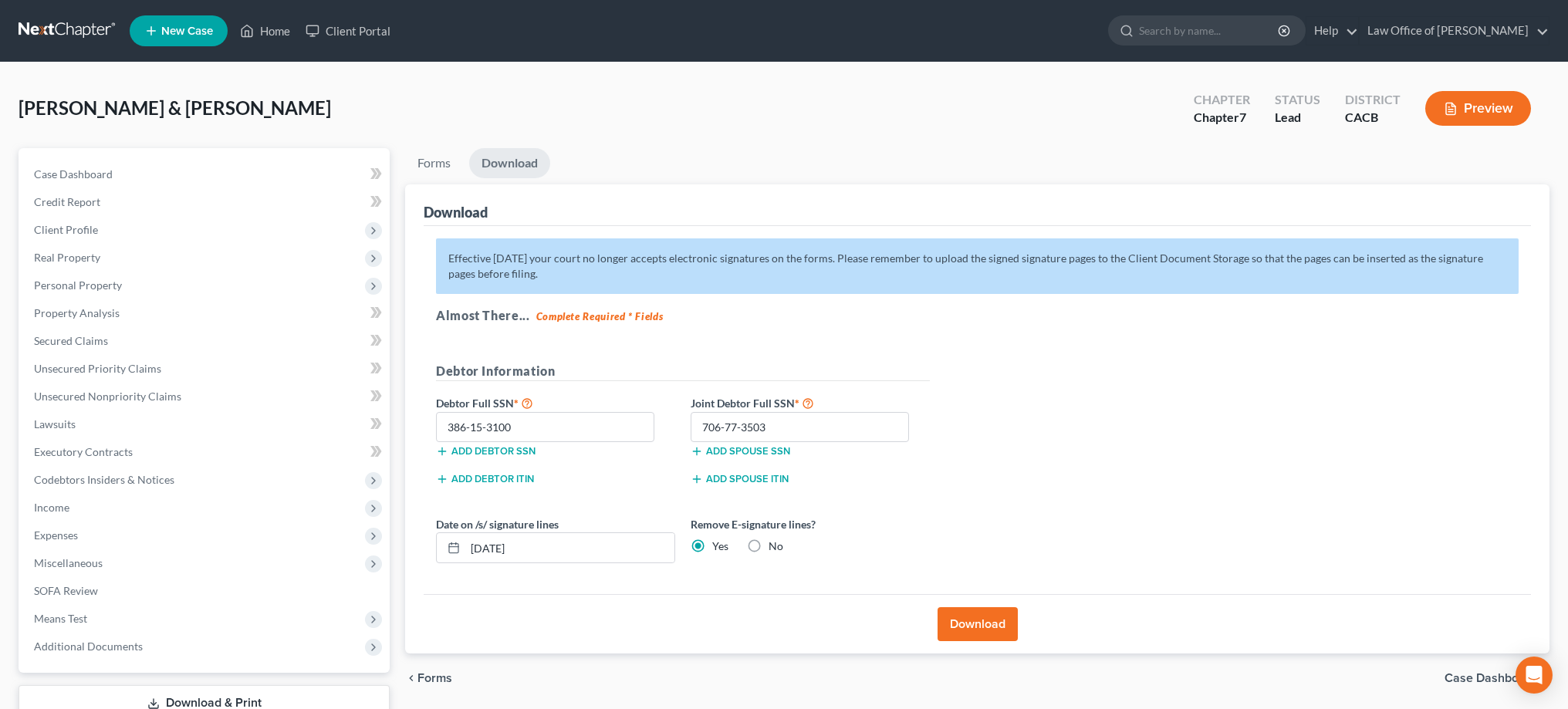
scroll to position [0, 0]
click at [185, 256] on span "Real Property" at bounding box center [206, 257] width 368 height 28
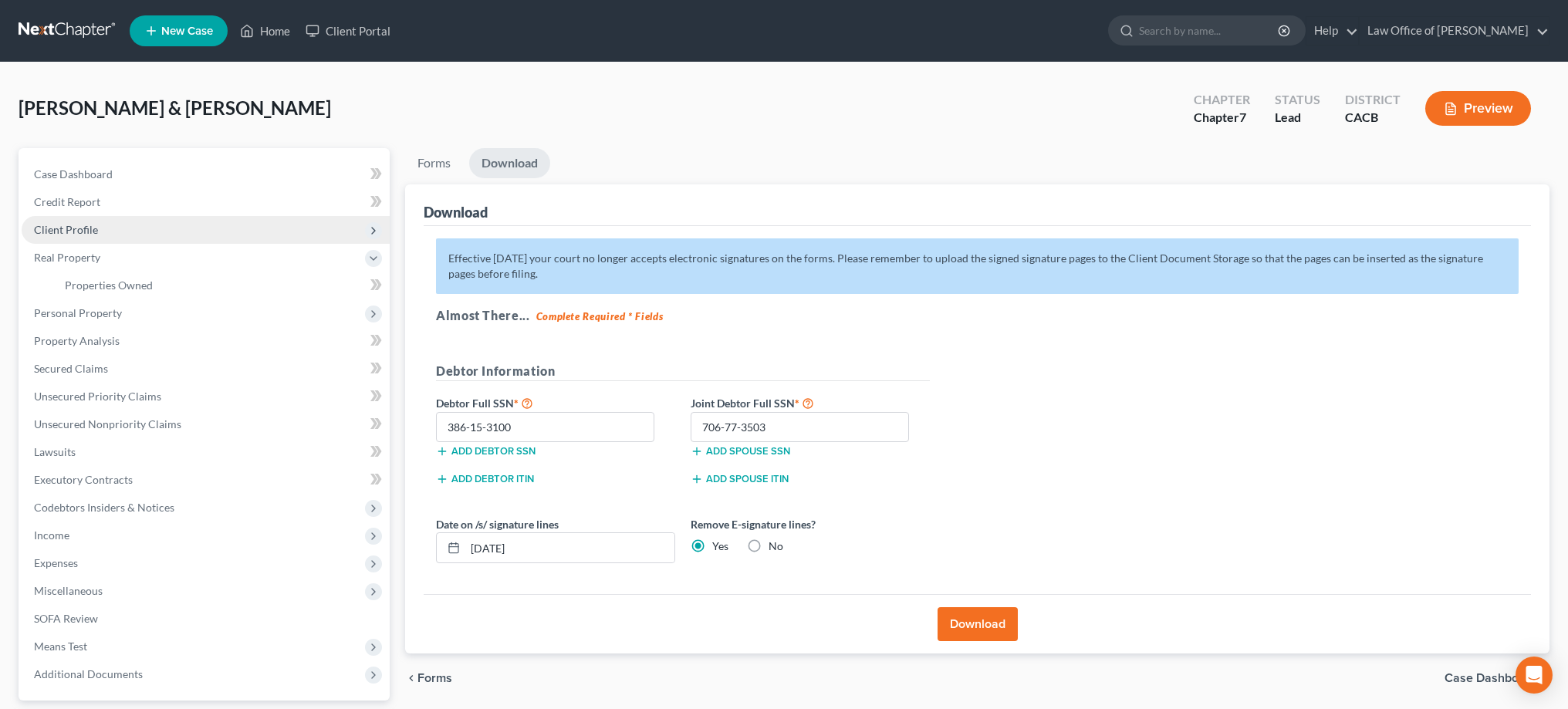
click at [152, 228] on span "Client Profile" at bounding box center [206, 229] width 368 height 28
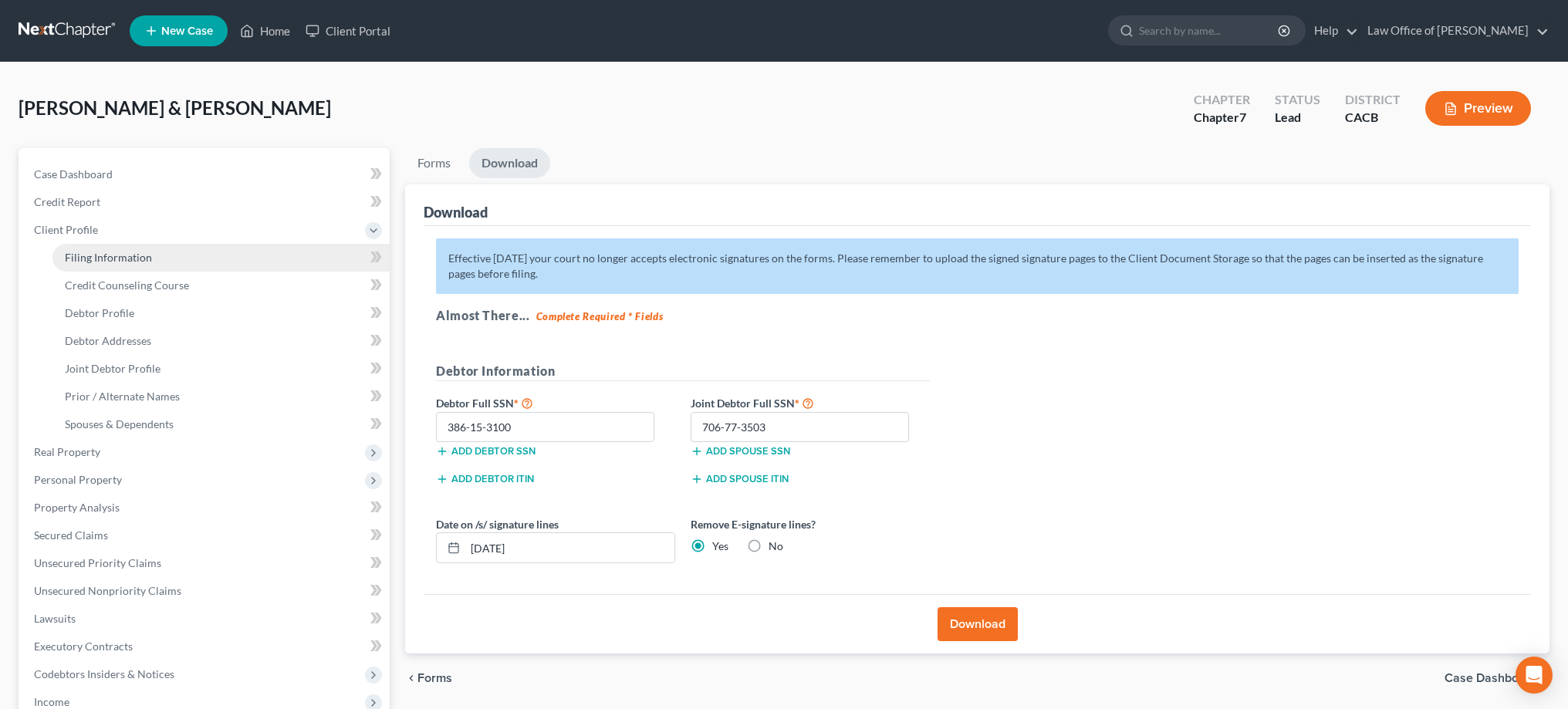
click at [152, 256] on link "Filing Information" at bounding box center [221, 257] width 337 height 28
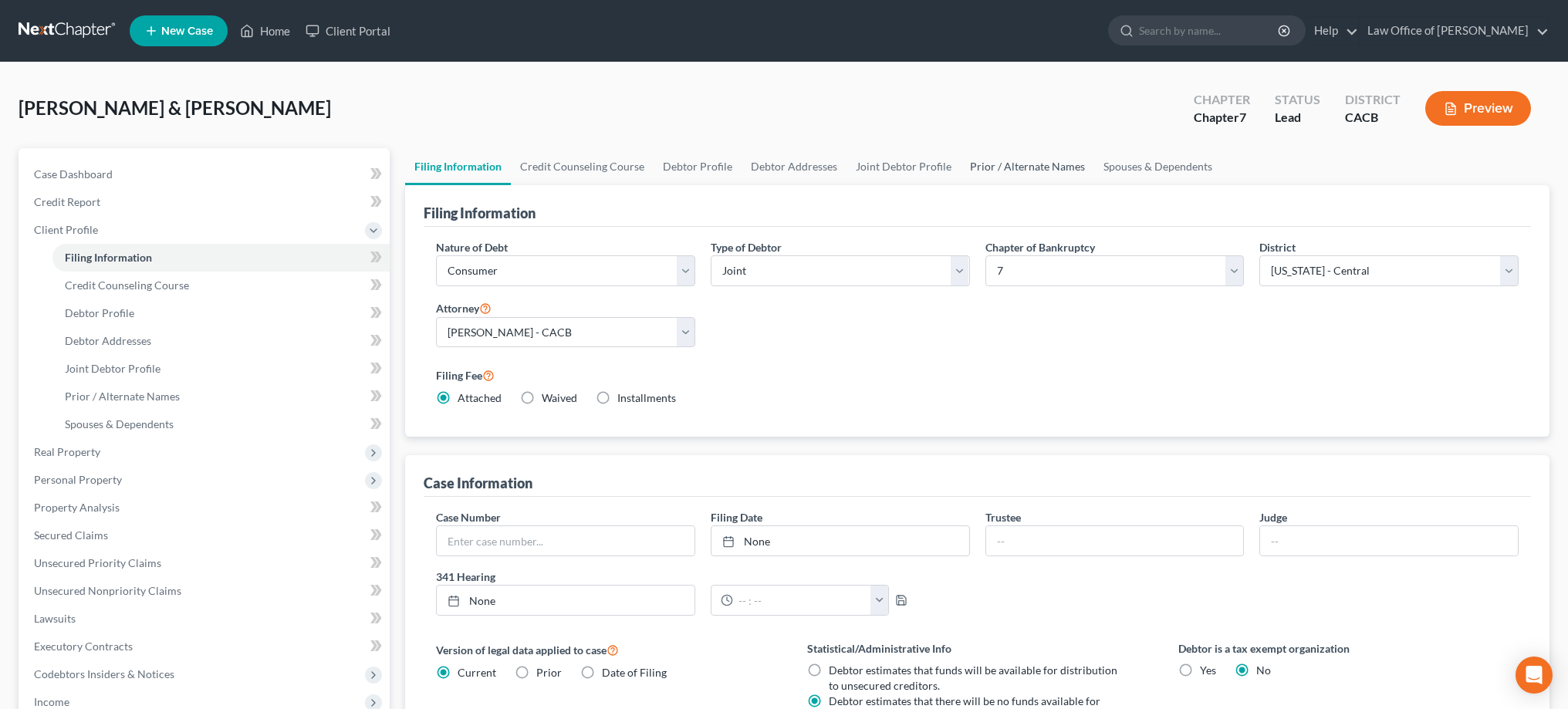
click at [1042, 169] on link "Prior / Alternate Names" at bounding box center [1027, 167] width 133 height 37
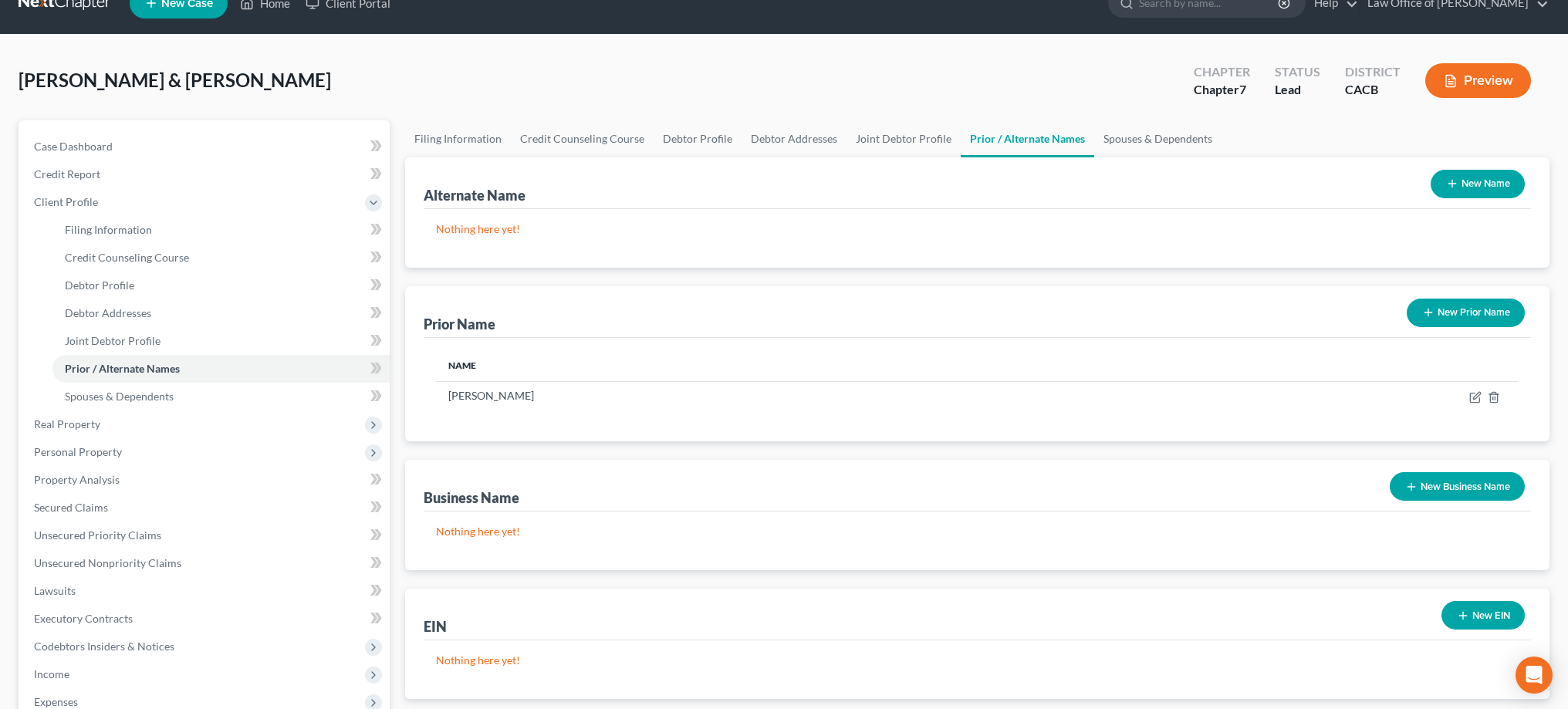
scroll to position [24, 0]
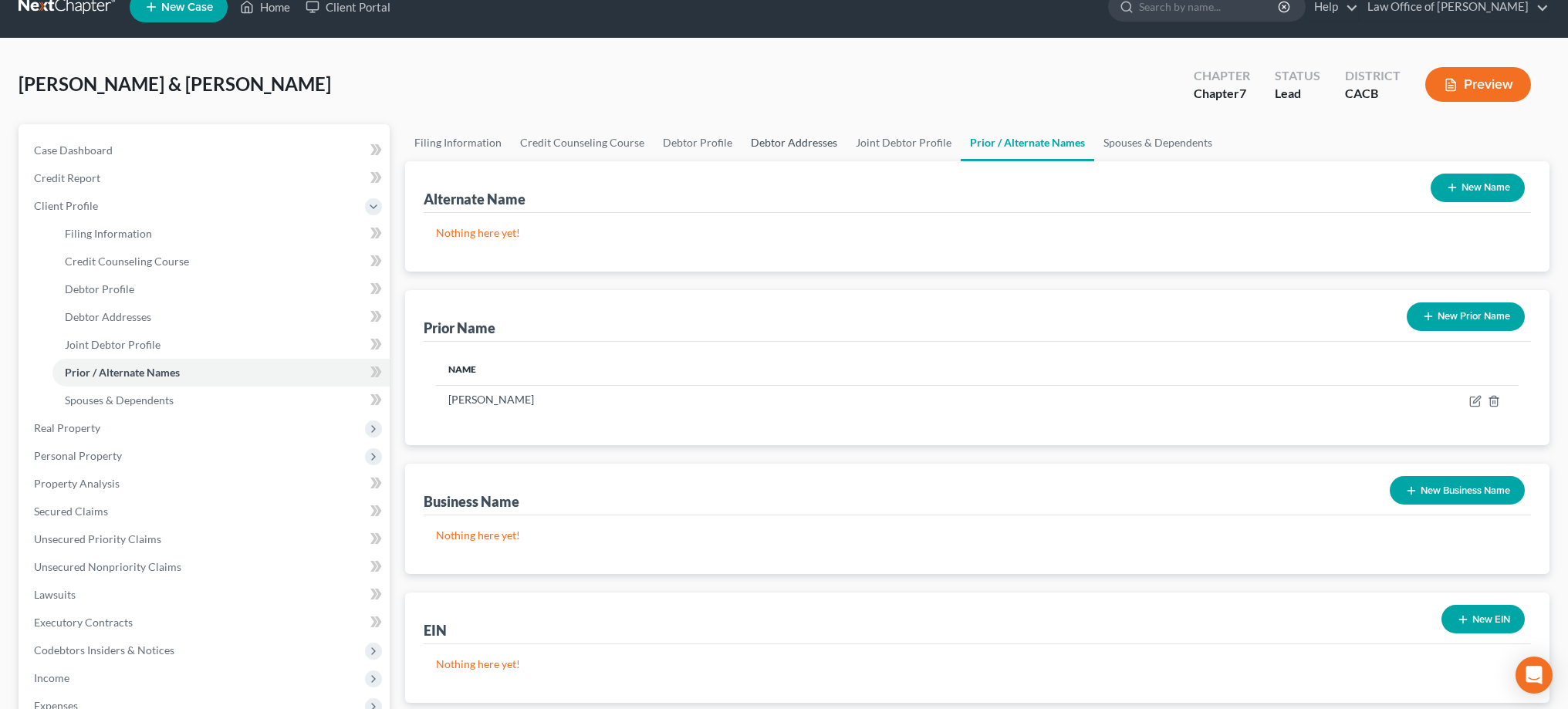
click at [824, 149] on link "Debtor Addresses" at bounding box center [794, 142] width 105 height 37
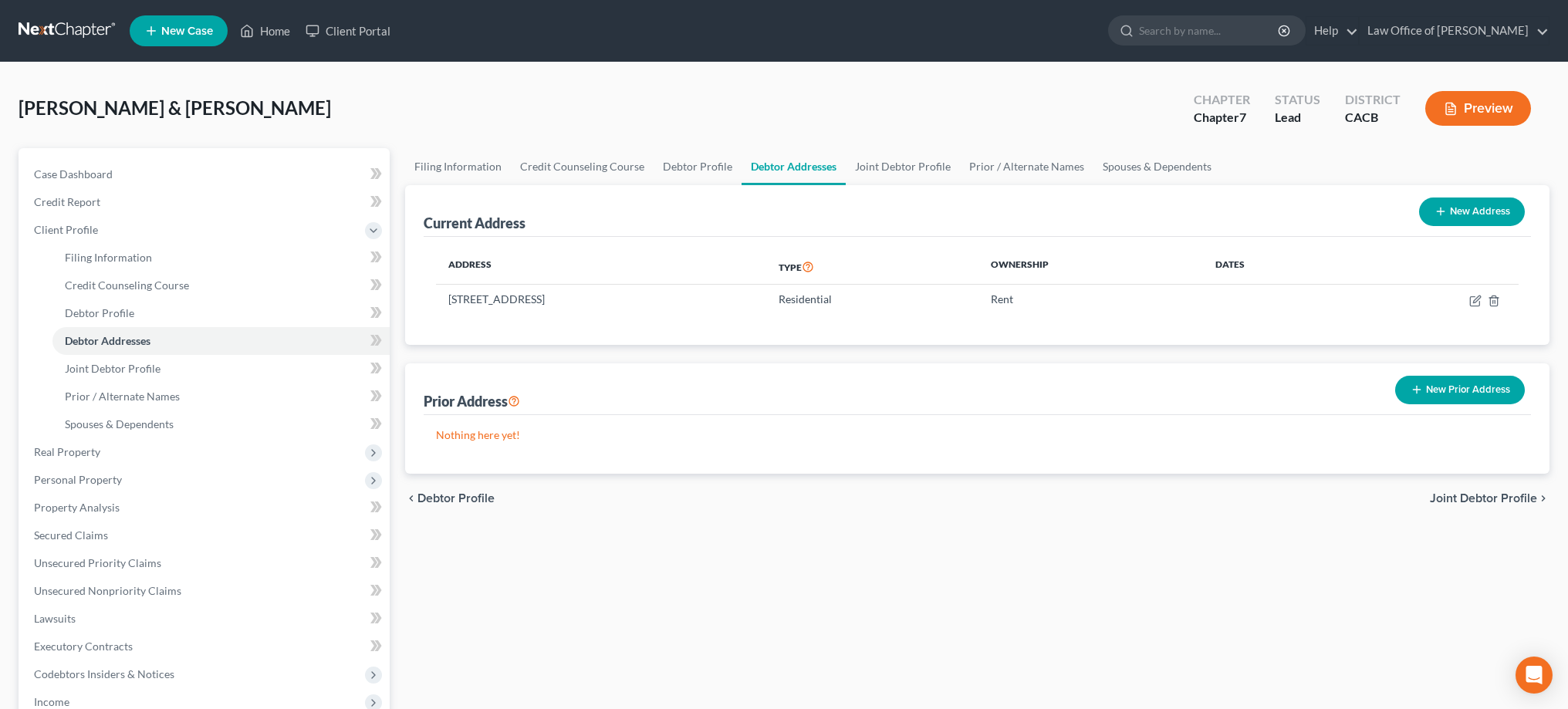
click at [1488, 388] on button "New Prior Address" at bounding box center [1459, 390] width 129 height 29
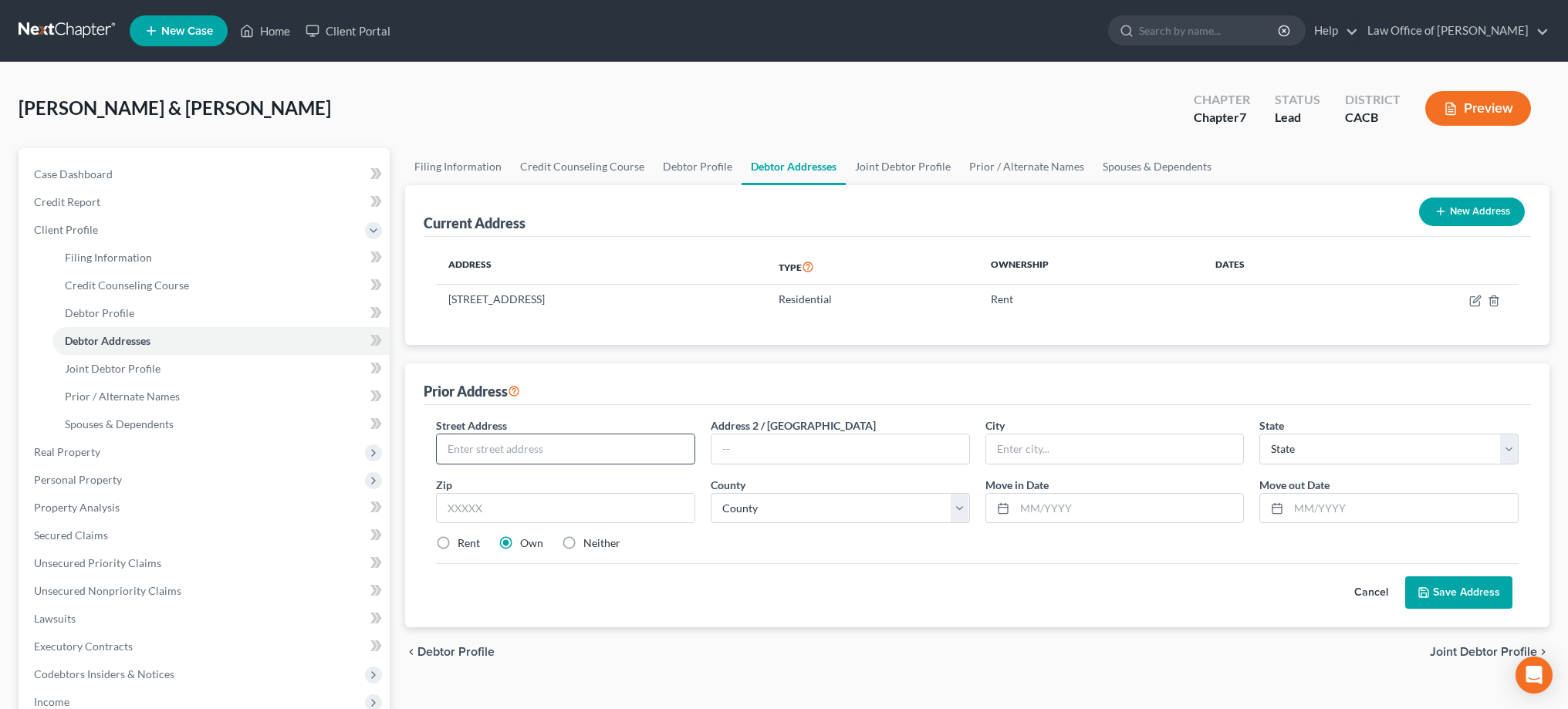
click at [596, 439] on input "text" at bounding box center [566, 448] width 258 height 30
click at [682, 379] on div "Prior Address" at bounding box center [977, 384] width 1107 height 42
click at [767, 444] on input "text" at bounding box center [840, 448] width 258 height 30
click at [632, 502] on input "text" at bounding box center [566, 508] width 259 height 30
click at [1069, 450] on input "text" at bounding box center [1115, 448] width 258 height 30
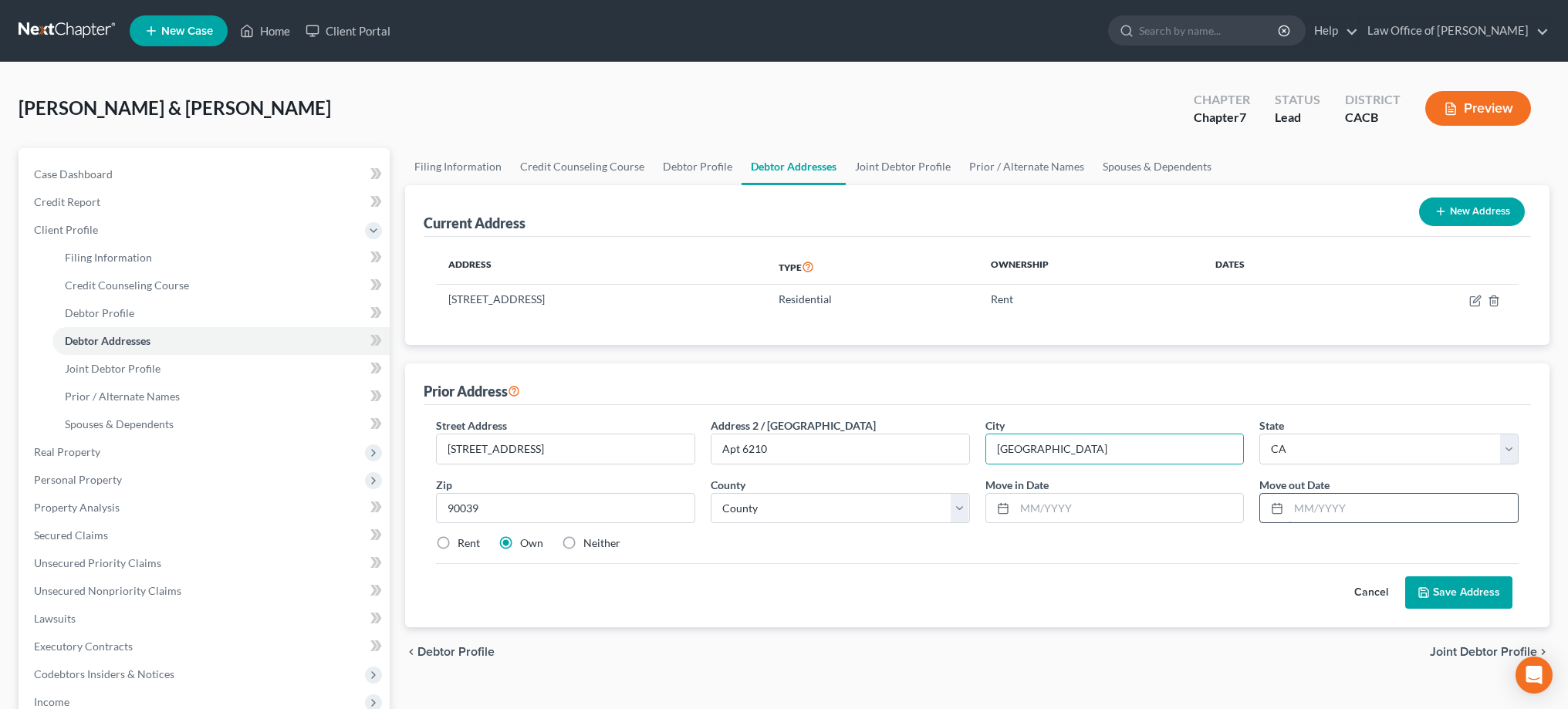
click at [1340, 506] on input "text" at bounding box center [1402, 508] width 229 height 30
click at [1121, 506] on input "text" at bounding box center [1129, 508] width 229 height 30
click at [458, 543] on label "Rent" at bounding box center [469, 542] width 23 height 15
click at [464, 543] on input "Rent" at bounding box center [468, 540] width 10 height 10
click at [1475, 587] on button "Save Address" at bounding box center [1459, 592] width 108 height 32
